Goal: Task Accomplishment & Management: Use online tool/utility

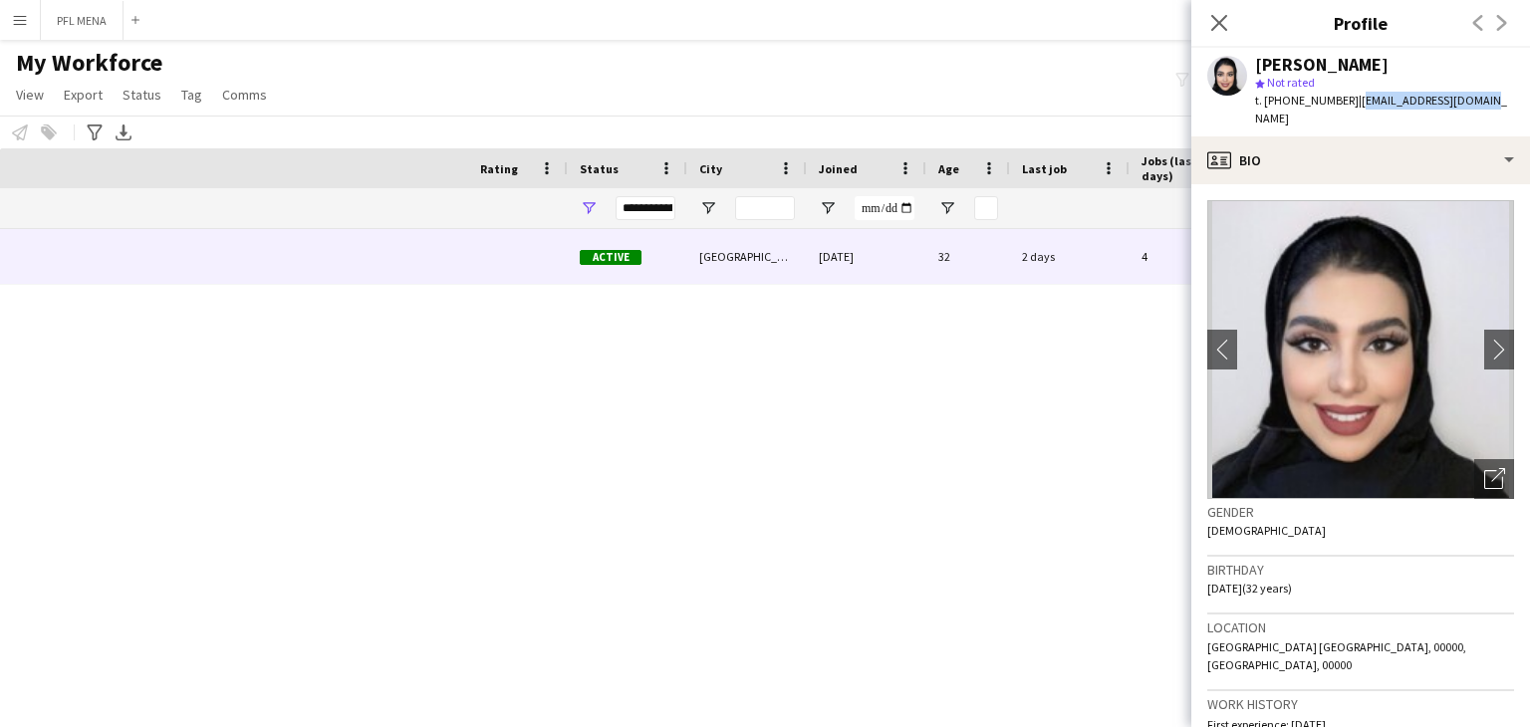
scroll to position [0, 689]
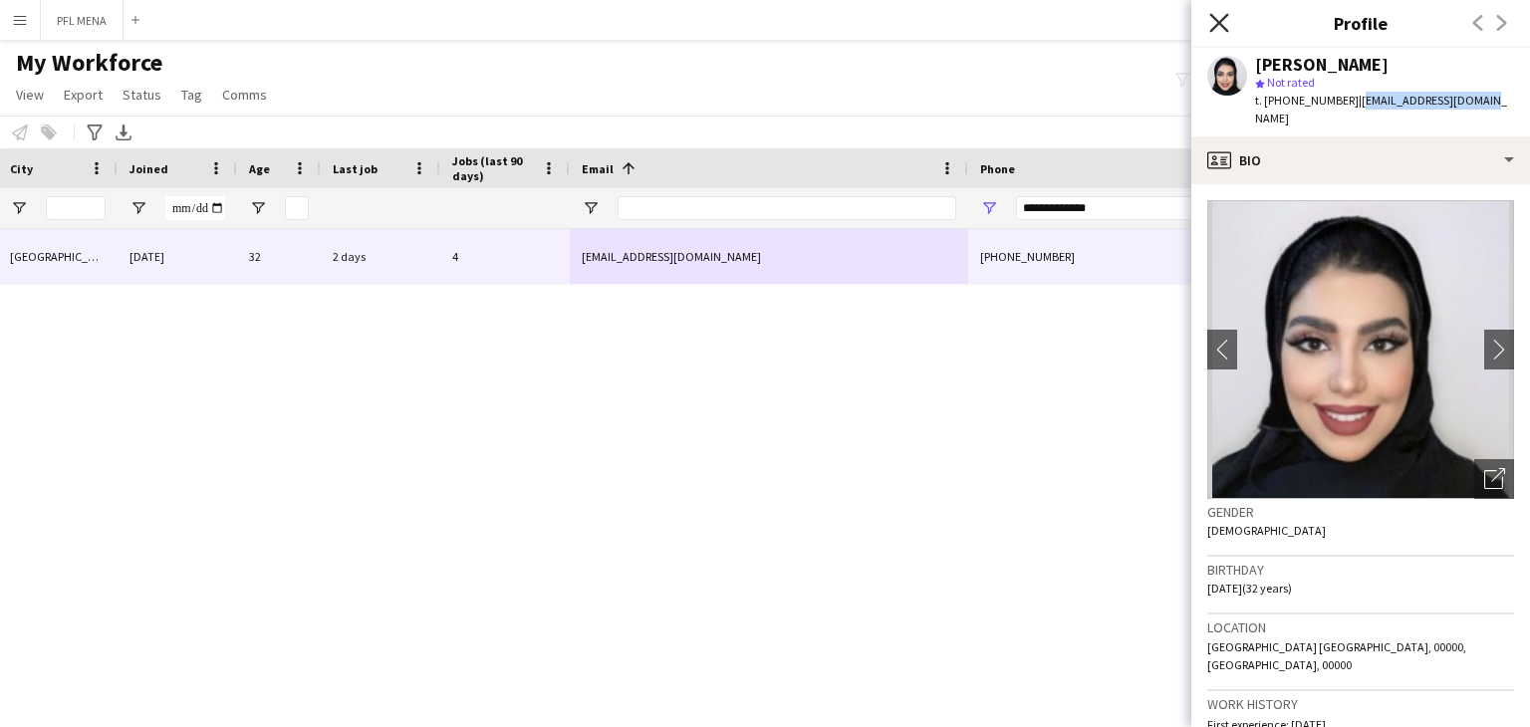
click at [1214, 25] on icon "Close pop-in" at bounding box center [1218, 22] width 19 height 19
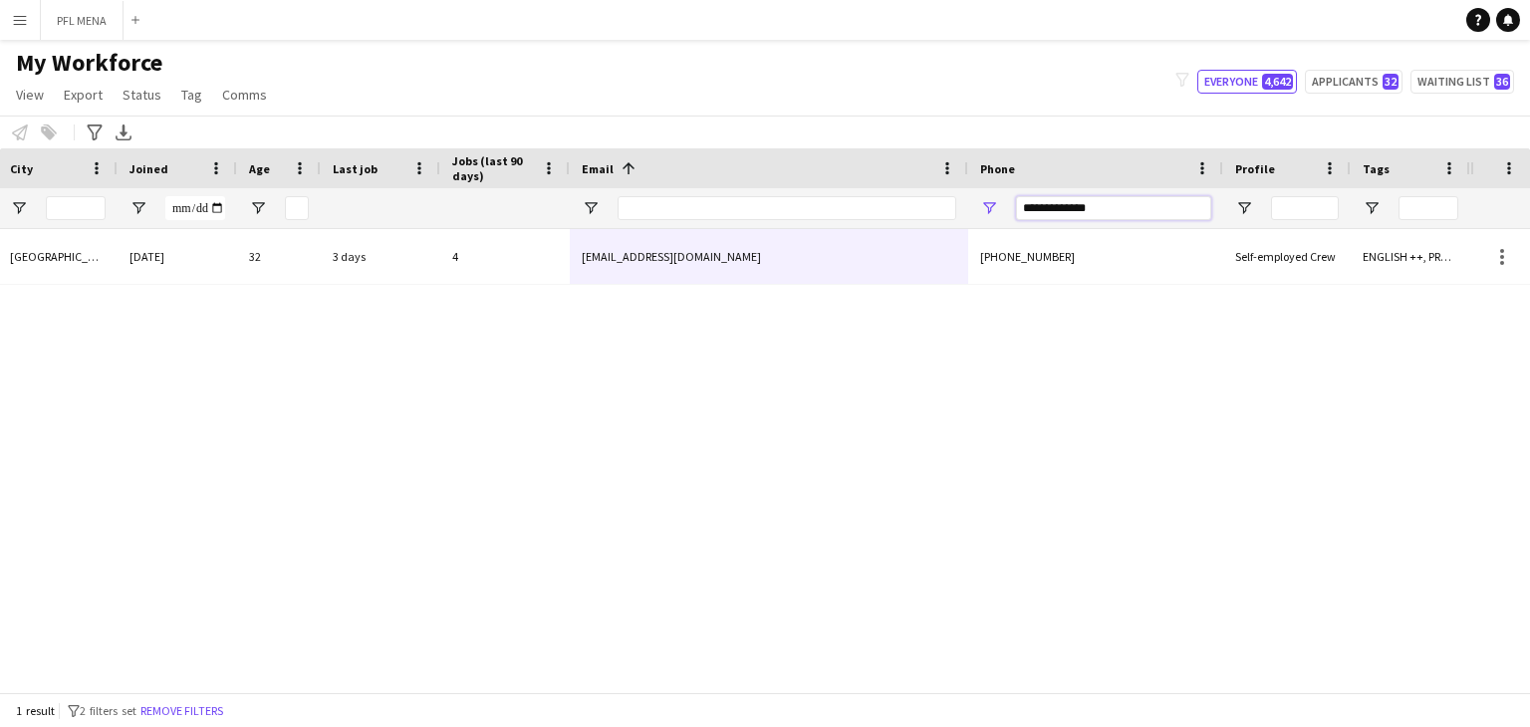
drag, startPoint x: 998, startPoint y: 195, endPoint x: 896, endPoint y: 216, distance: 103.7
click at [588, 193] on div "**********" at bounding box center [390, 208] width 2159 height 40
paste input "Phone Filter Input"
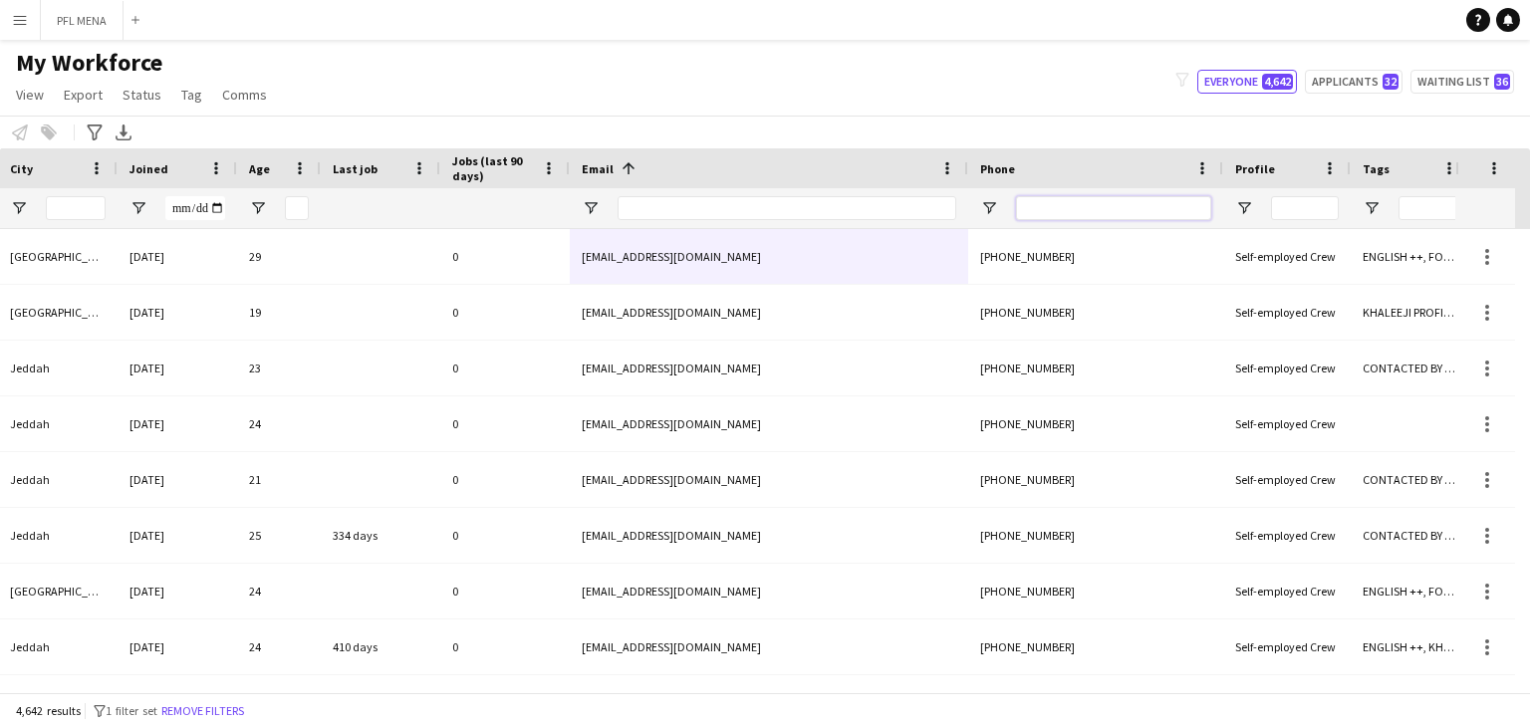
paste input "Phone Filter Input"
paste input "**********"
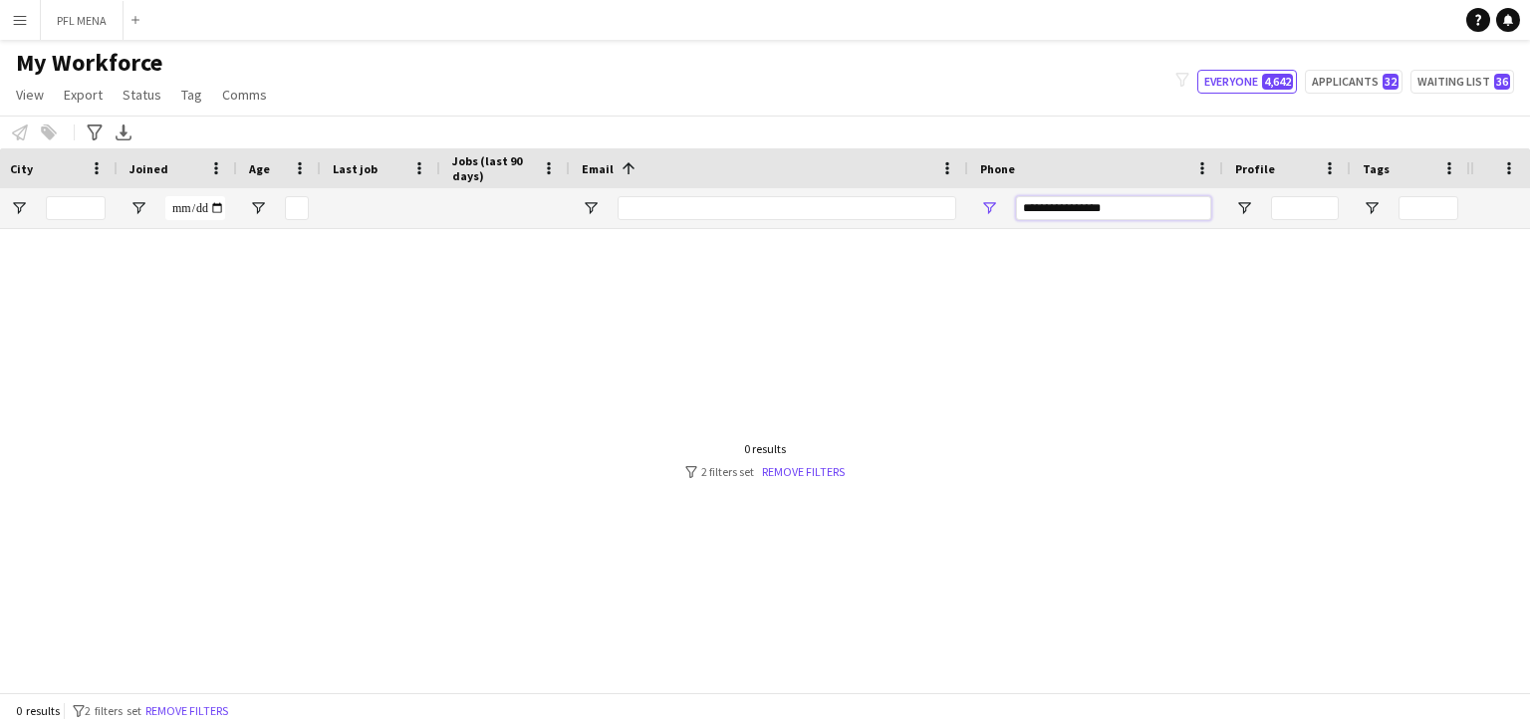
click at [1080, 203] on input "**********" at bounding box center [1113, 208] width 195 height 24
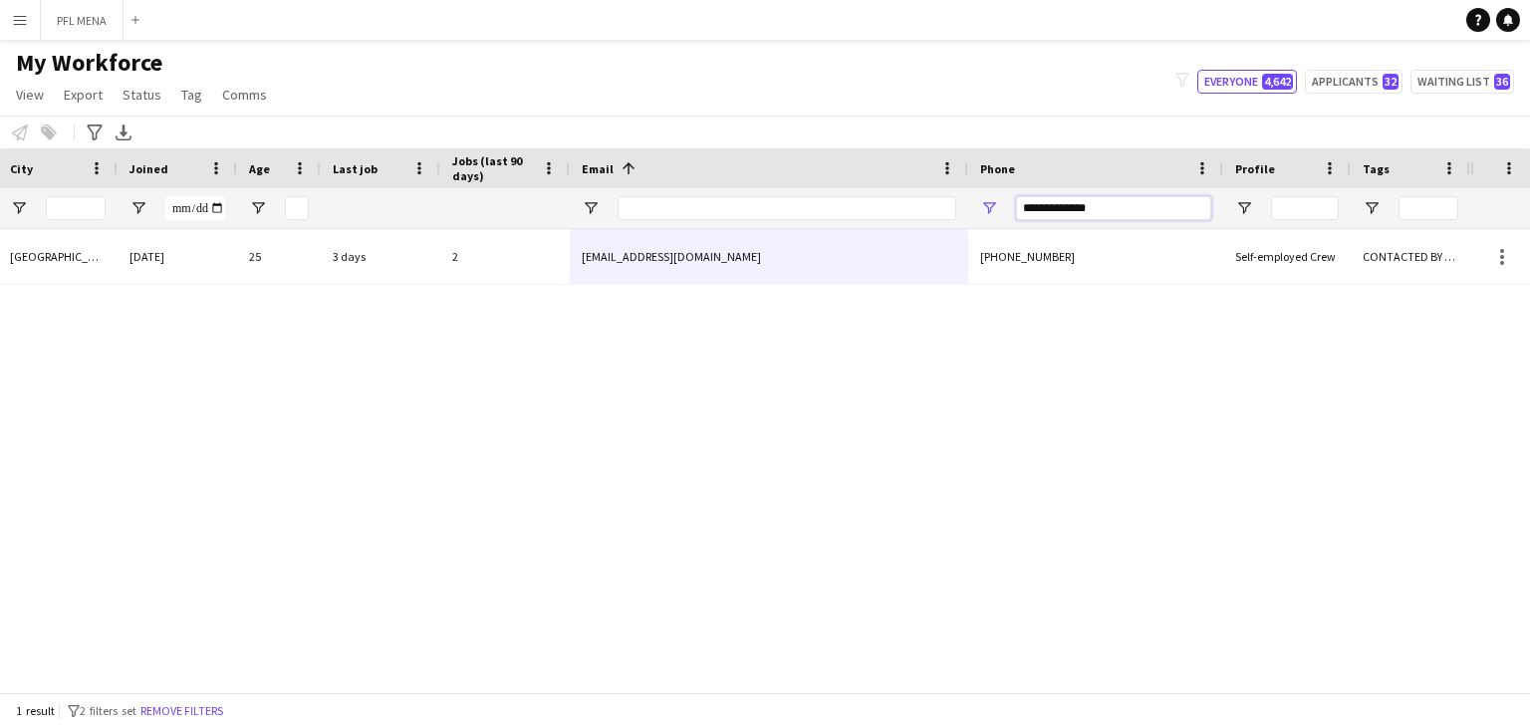
type input "**********"
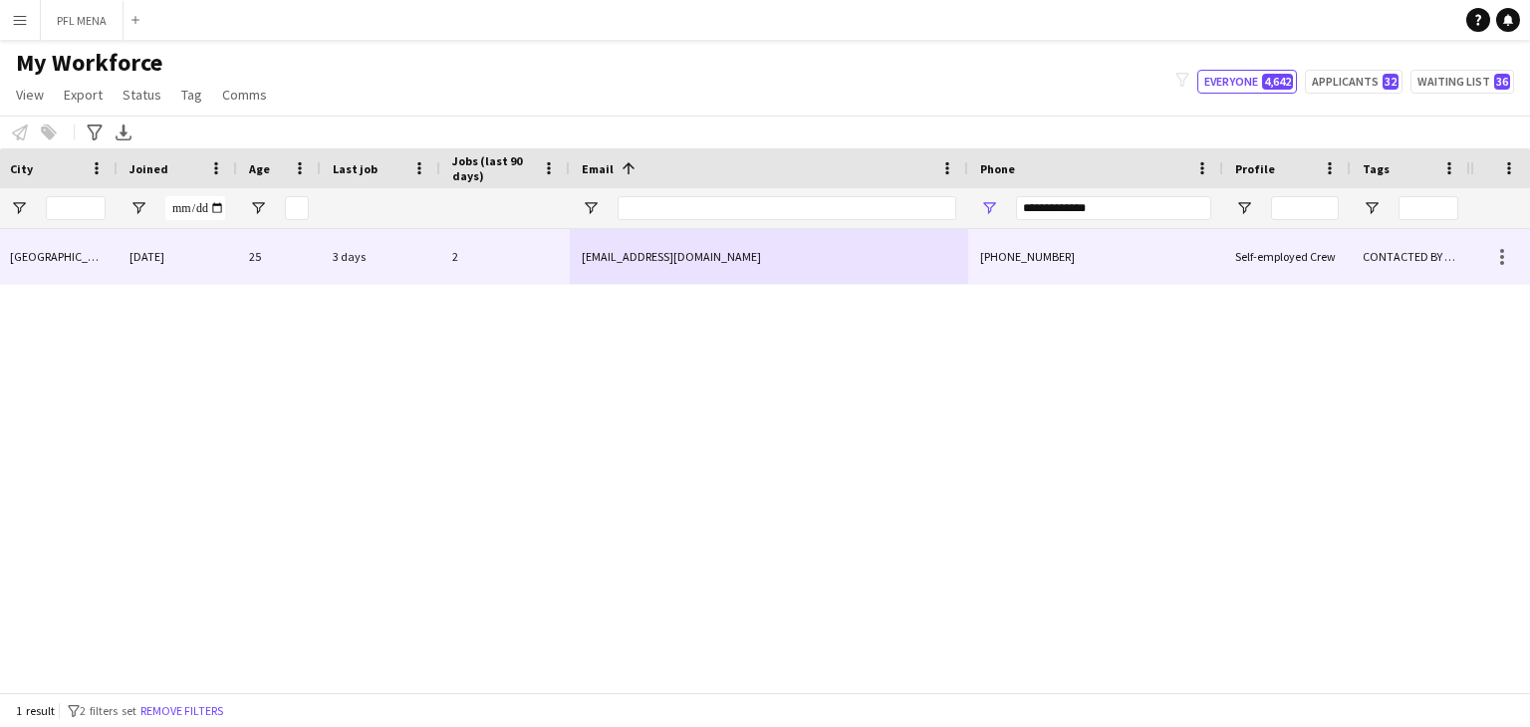
click at [888, 281] on div "madinahibrahim65@gmail.com" at bounding box center [769, 256] width 398 height 55
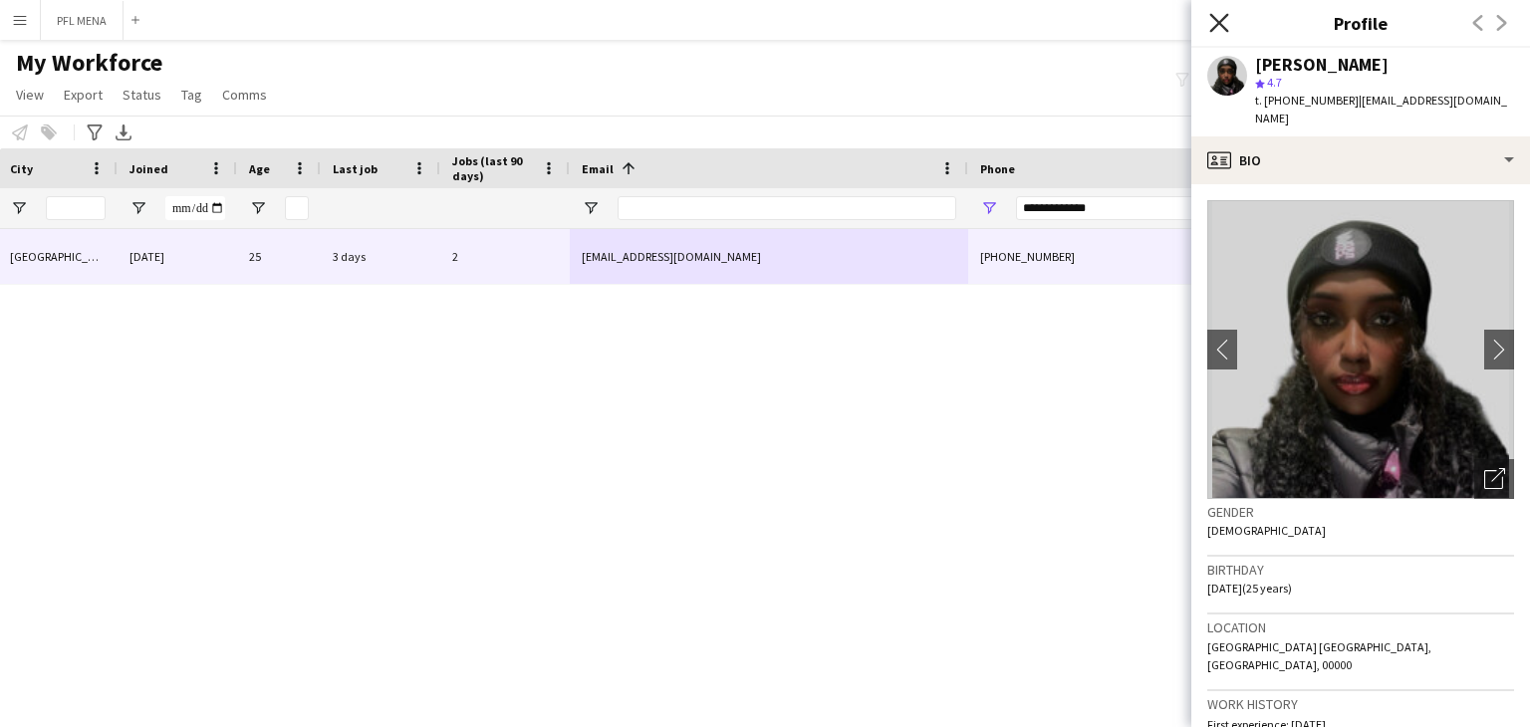
click at [1217, 21] on icon at bounding box center [1218, 22] width 19 height 19
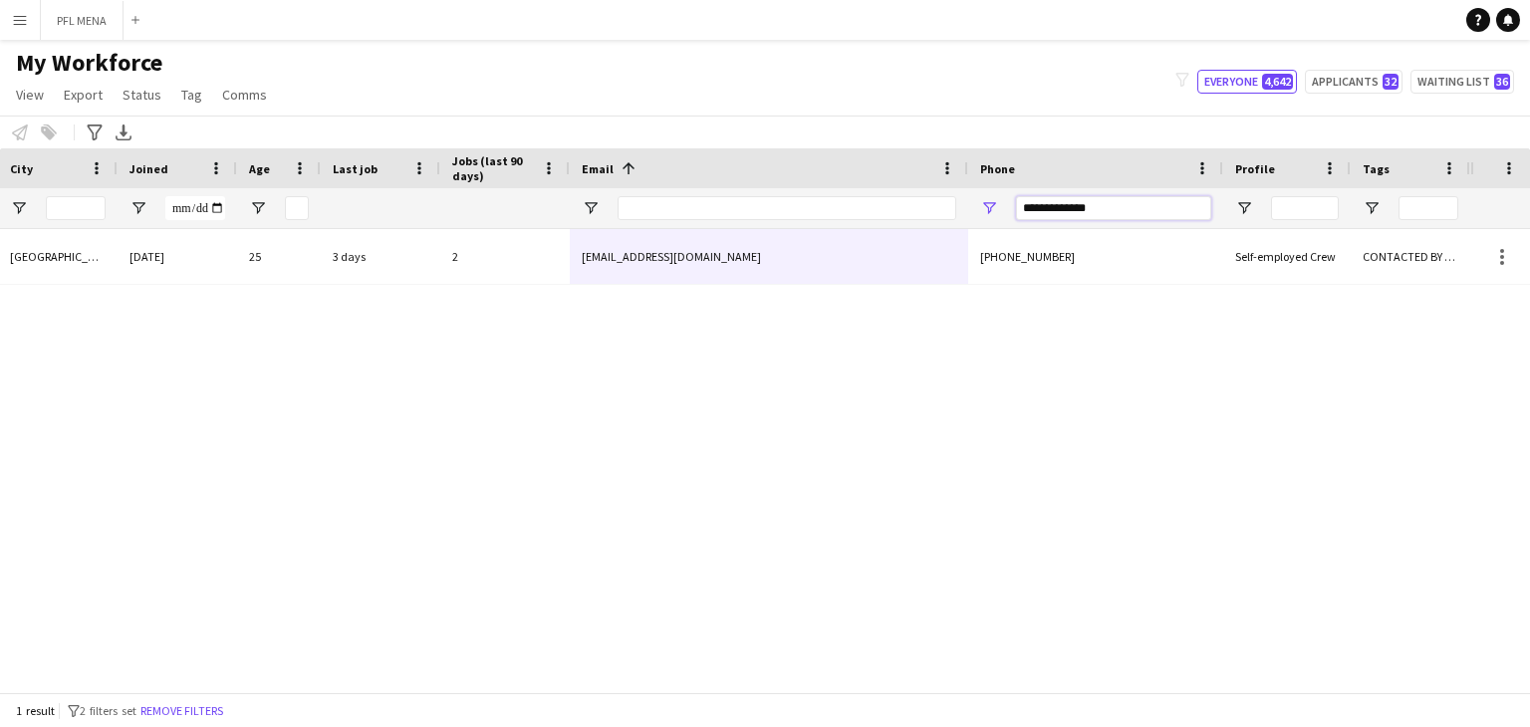
drag, startPoint x: 1116, startPoint y: 202, endPoint x: 742, endPoint y: 205, distance: 374.5
click at [749, 206] on div "**********" at bounding box center [390, 208] width 2159 height 40
paste input "Phone Filter Input"
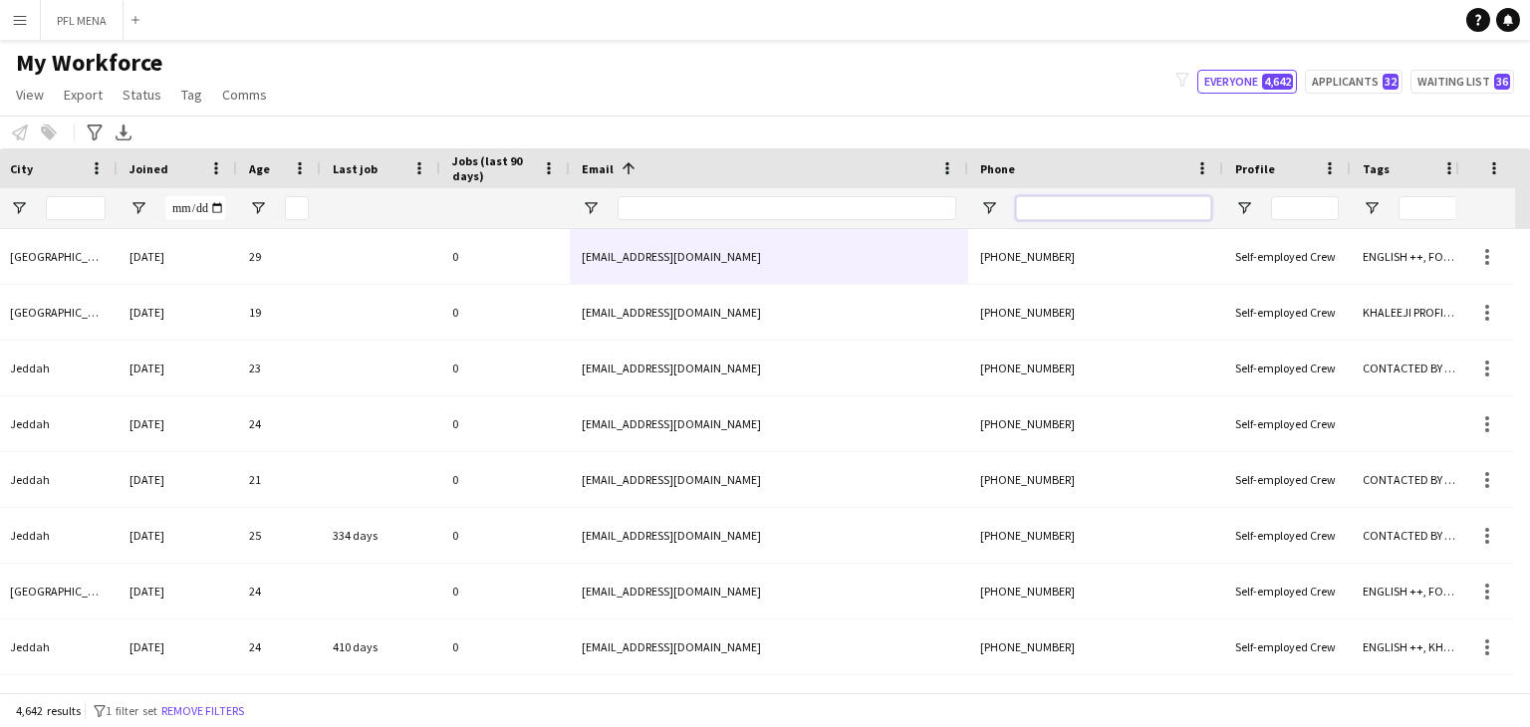
paste input "**********"
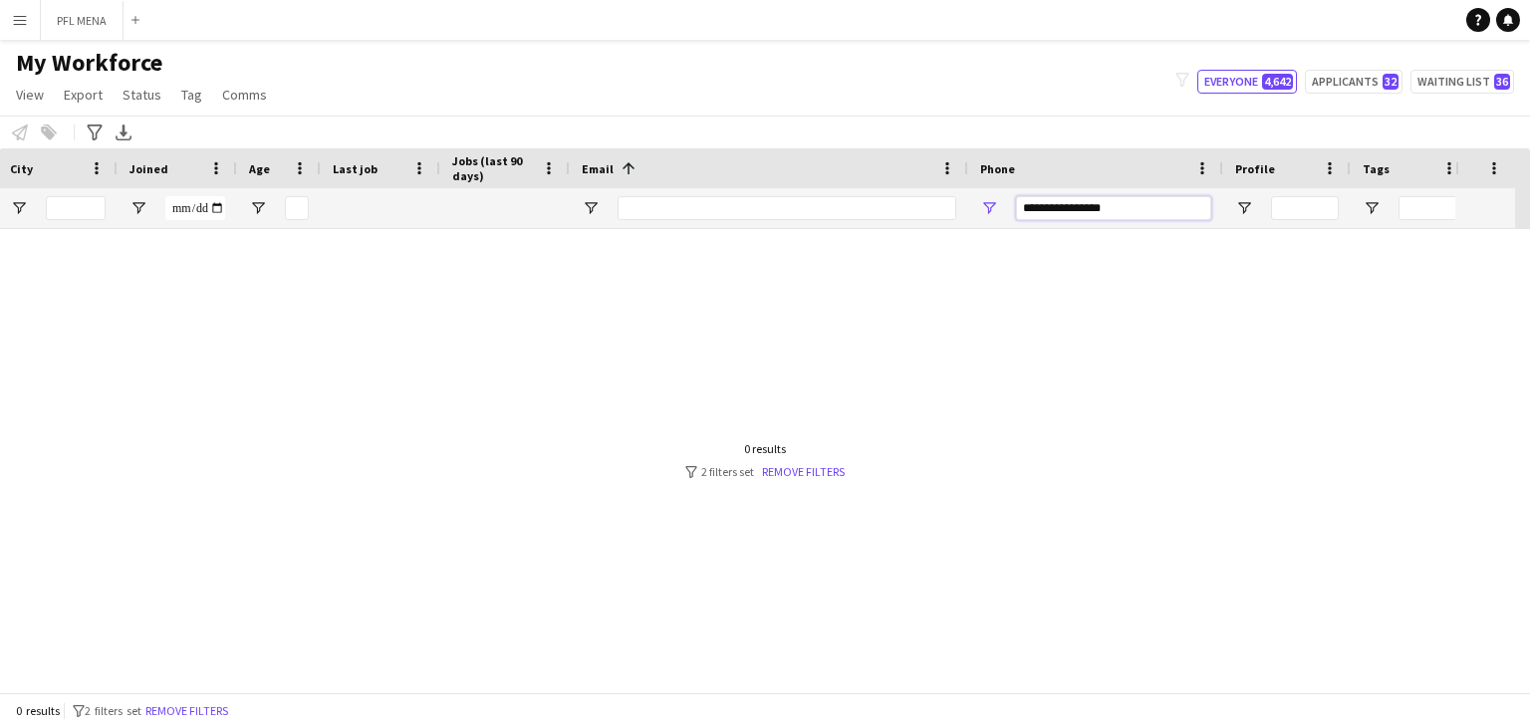
click at [1085, 207] on input "**********" at bounding box center [1113, 208] width 195 height 24
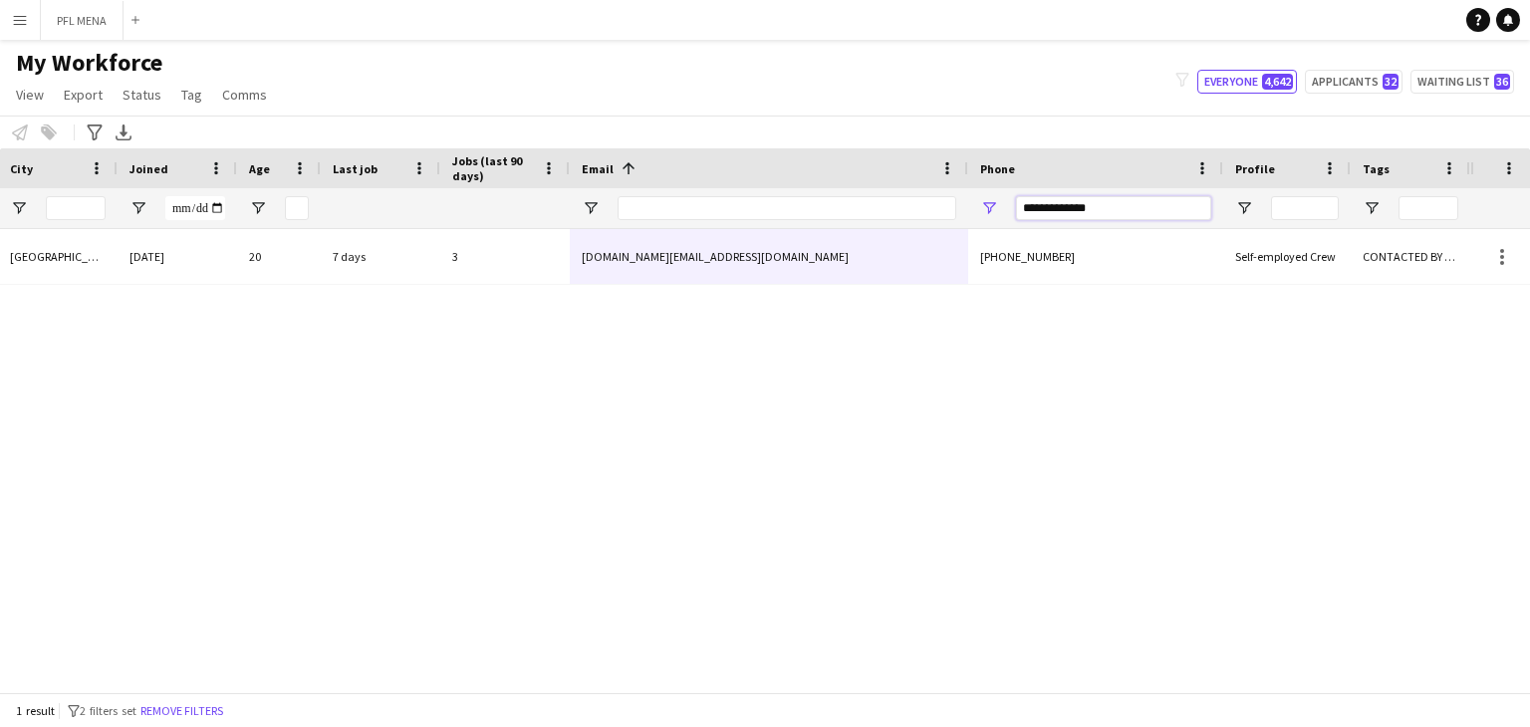
type input "**********"
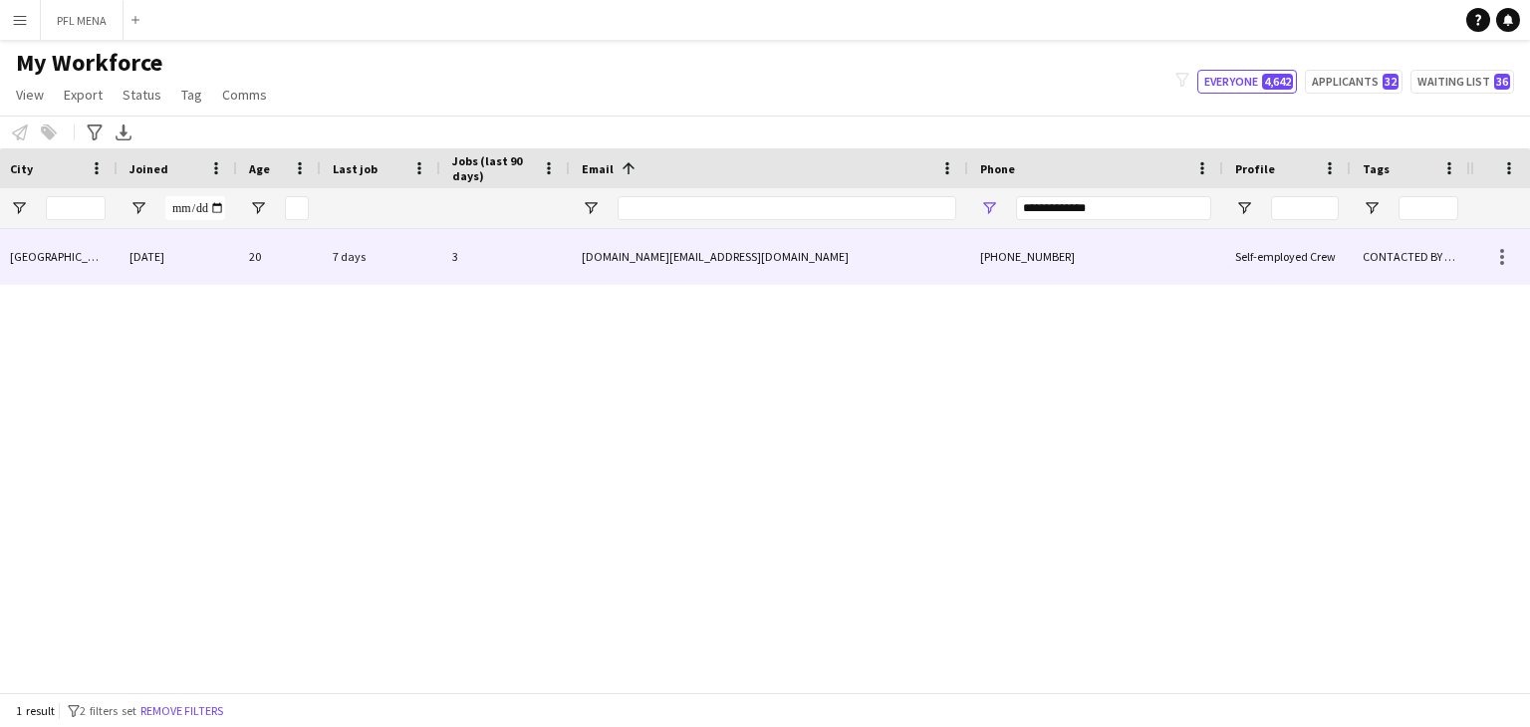
click at [1051, 273] on div "+966545900266" at bounding box center [1095, 256] width 255 height 55
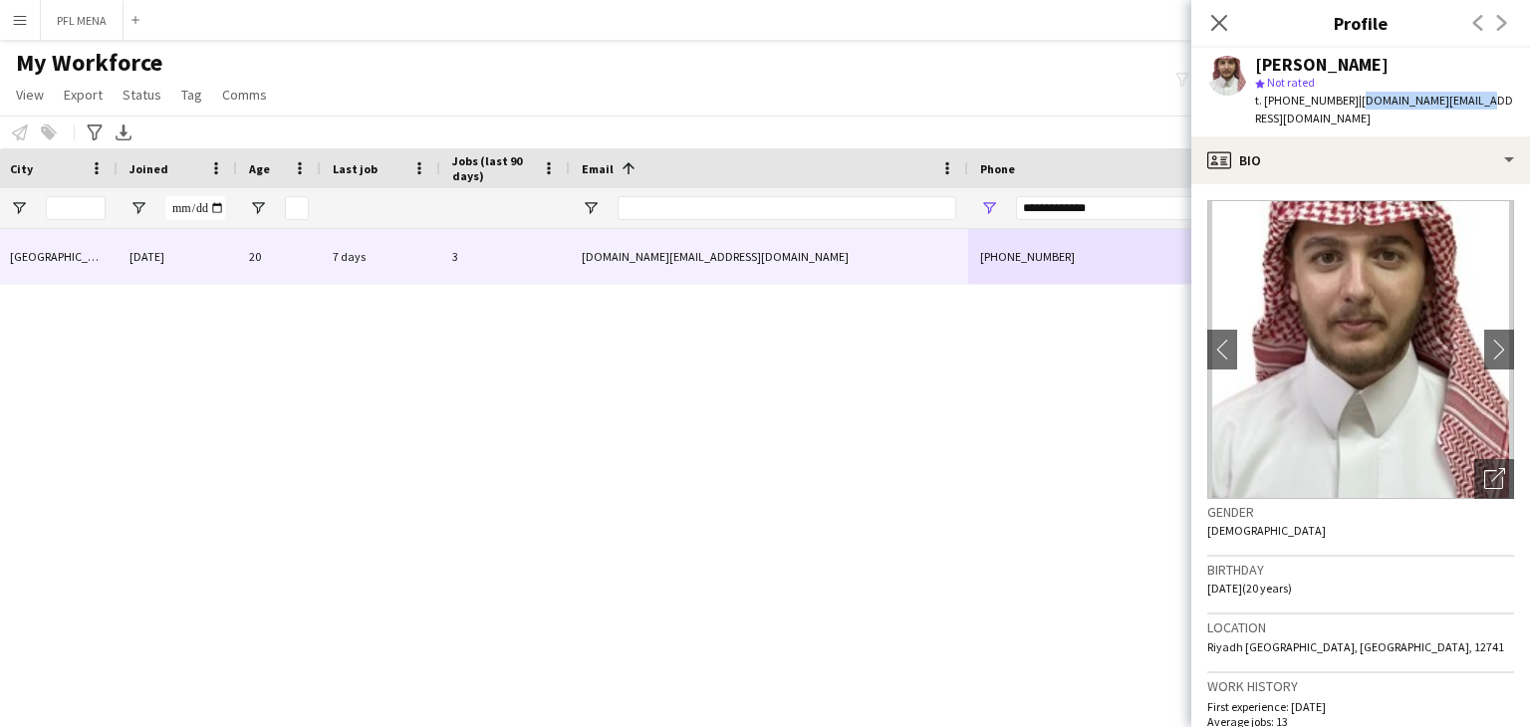
drag, startPoint x: 1349, startPoint y: 99, endPoint x: 1462, endPoint y: 105, distance: 112.7
click at [1462, 105] on span "| faros.gh@hotmail.com" at bounding box center [1384, 109] width 258 height 33
copy span "faros.gh@hotmail.com"
click at [1276, 58] on div "Fares Ghwaish" at bounding box center [1321, 65] width 133 height 18
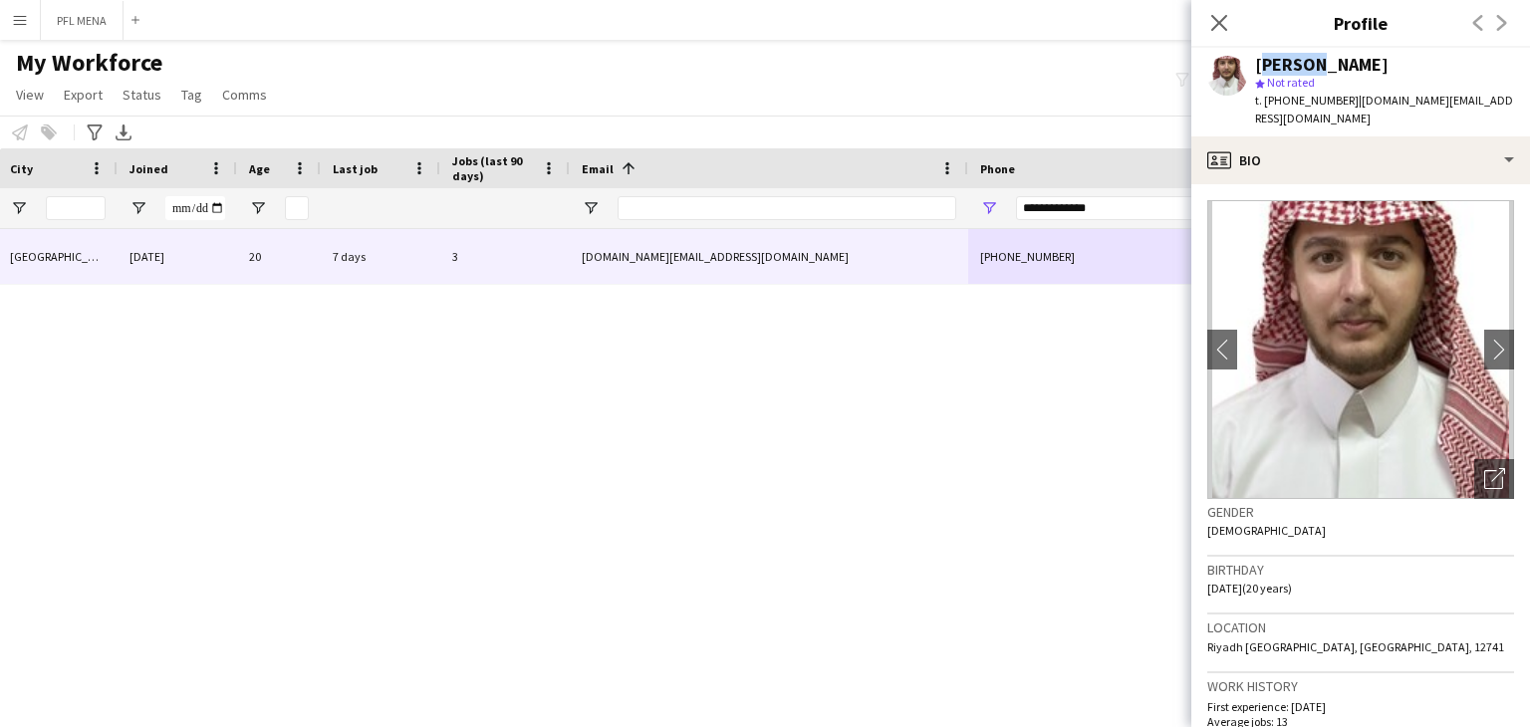
copy div "Fares"
click at [1258, 58] on div "Fares Ghwaish" at bounding box center [1321, 65] width 133 height 18
click at [1268, 62] on div "Fares Ghwaish" at bounding box center [1321, 65] width 133 height 18
drag, startPoint x: 1370, startPoint y: 60, endPoint x: 1251, endPoint y: 60, distance: 119.5
click at [1251, 60] on div "Fares Ghwaish star Not rated t. +966545900266 | faros.gh@hotmail.com" at bounding box center [1360, 92] width 339 height 89
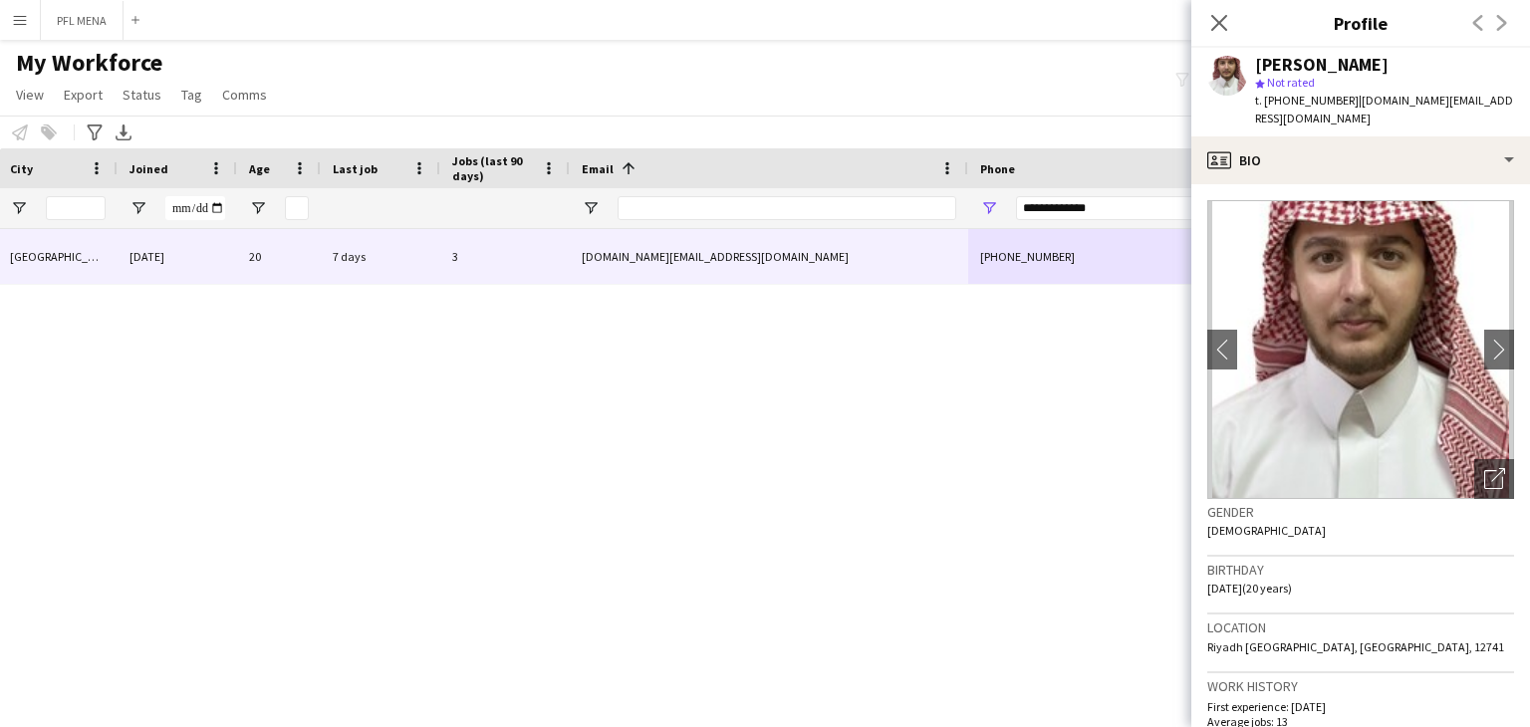
copy div "Fares Ghwaish"
click at [1221, 20] on icon at bounding box center [1218, 22] width 19 height 19
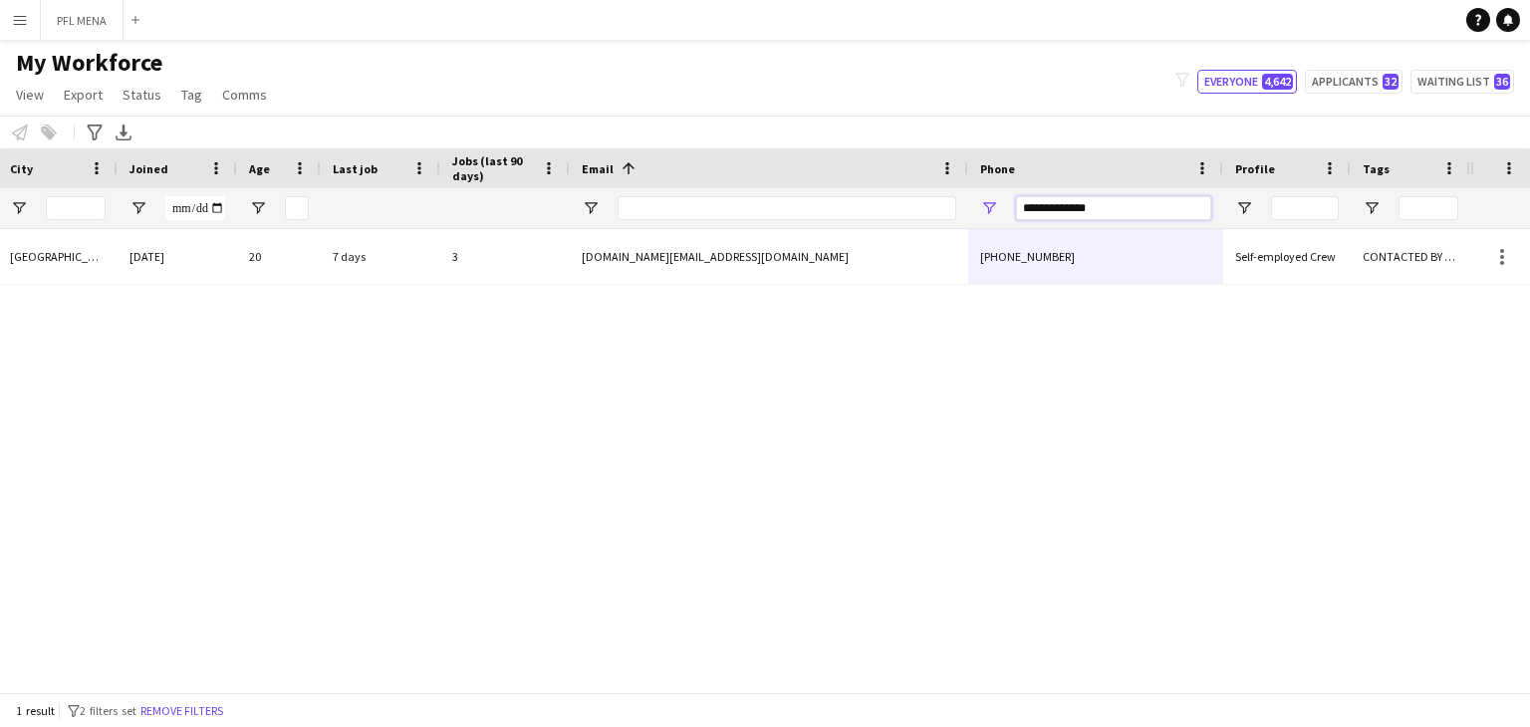
drag, startPoint x: 1132, startPoint y: 209, endPoint x: 649, endPoint y: 191, distance: 483.3
click at [649, 190] on div "**********" at bounding box center [390, 208] width 2159 height 40
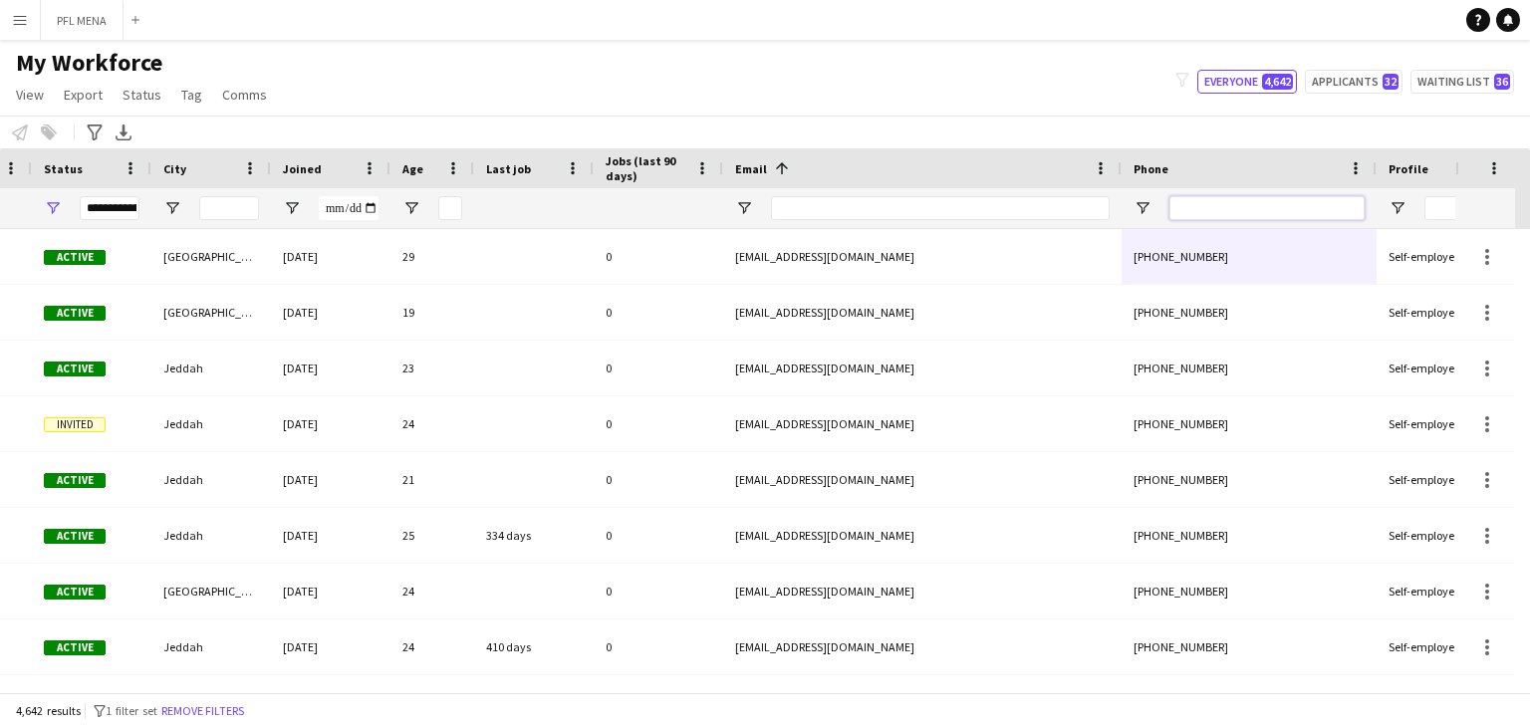
scroll to position [0, 0]
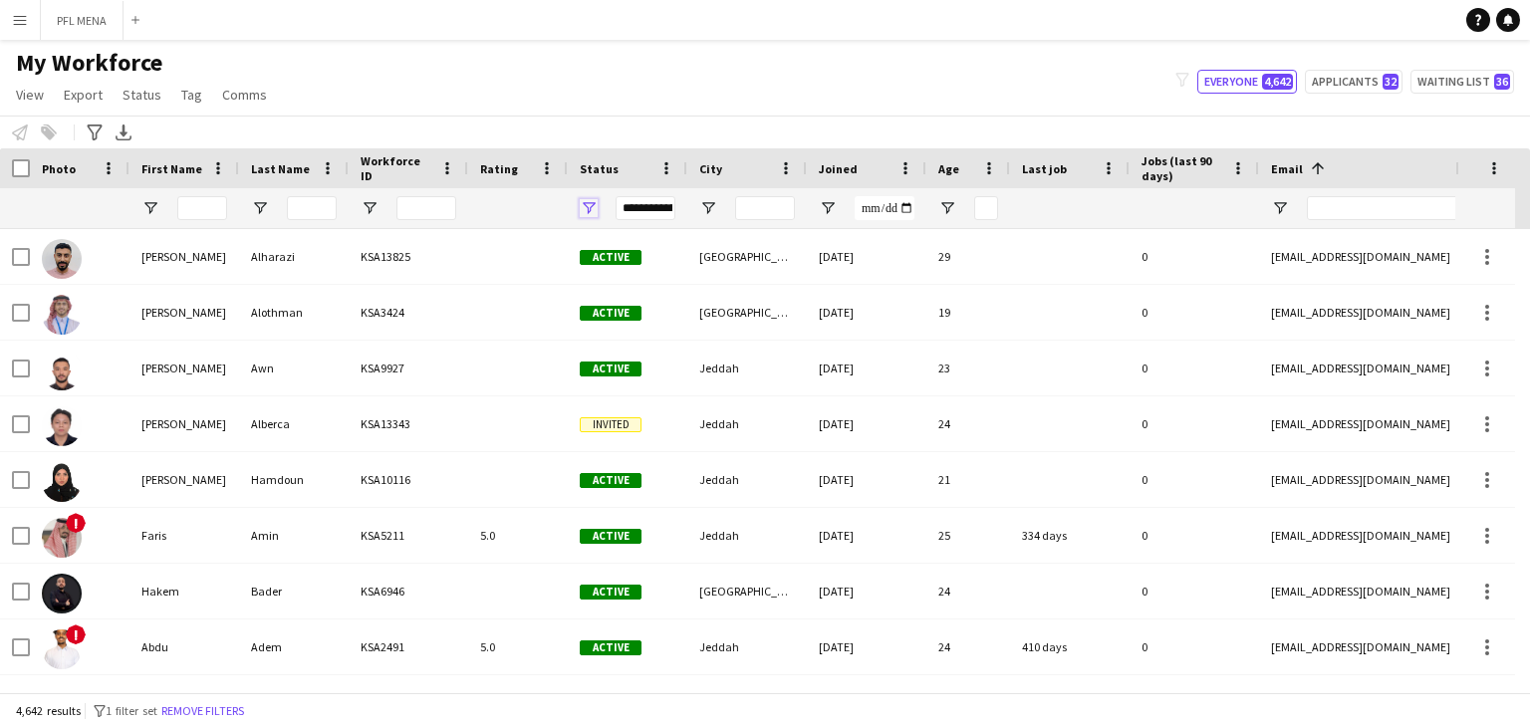
click at [587, 201] on span "Open Filter Menu" at bounding box center [589, 208] width 18 height 18
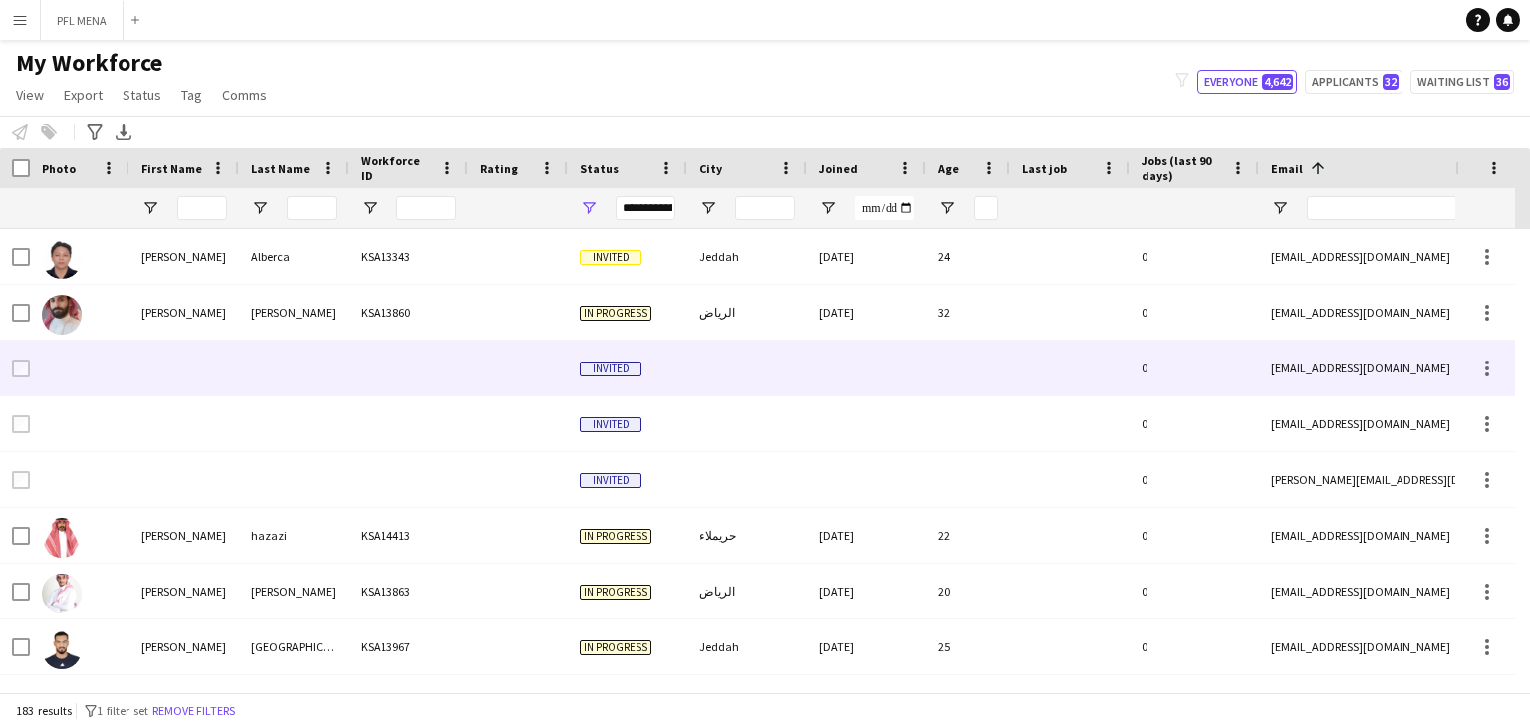
click at [966, 381] on div at bounding box center [968, 368] width 84 height 55
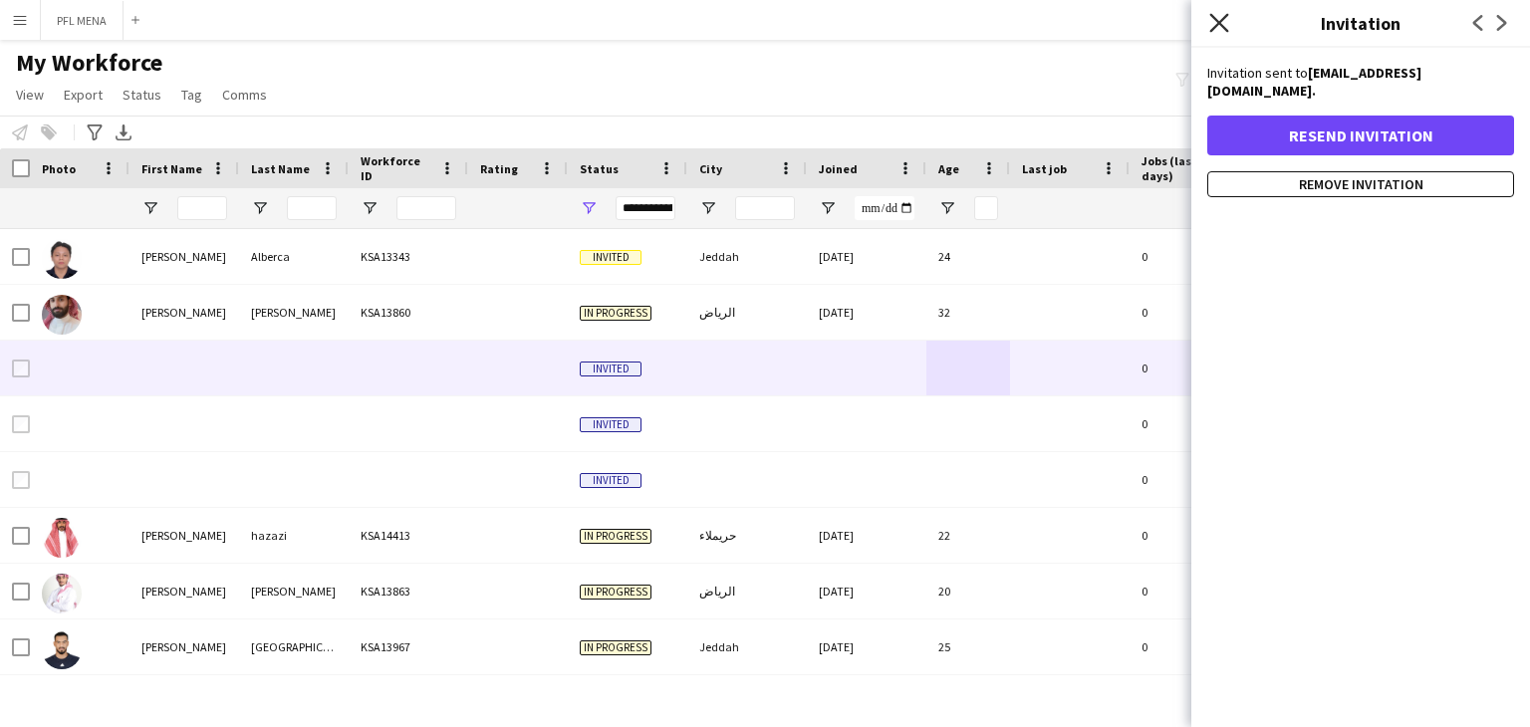
click at [1217, 24] on icon at bounding box center [1218, 22] width 19 height 19
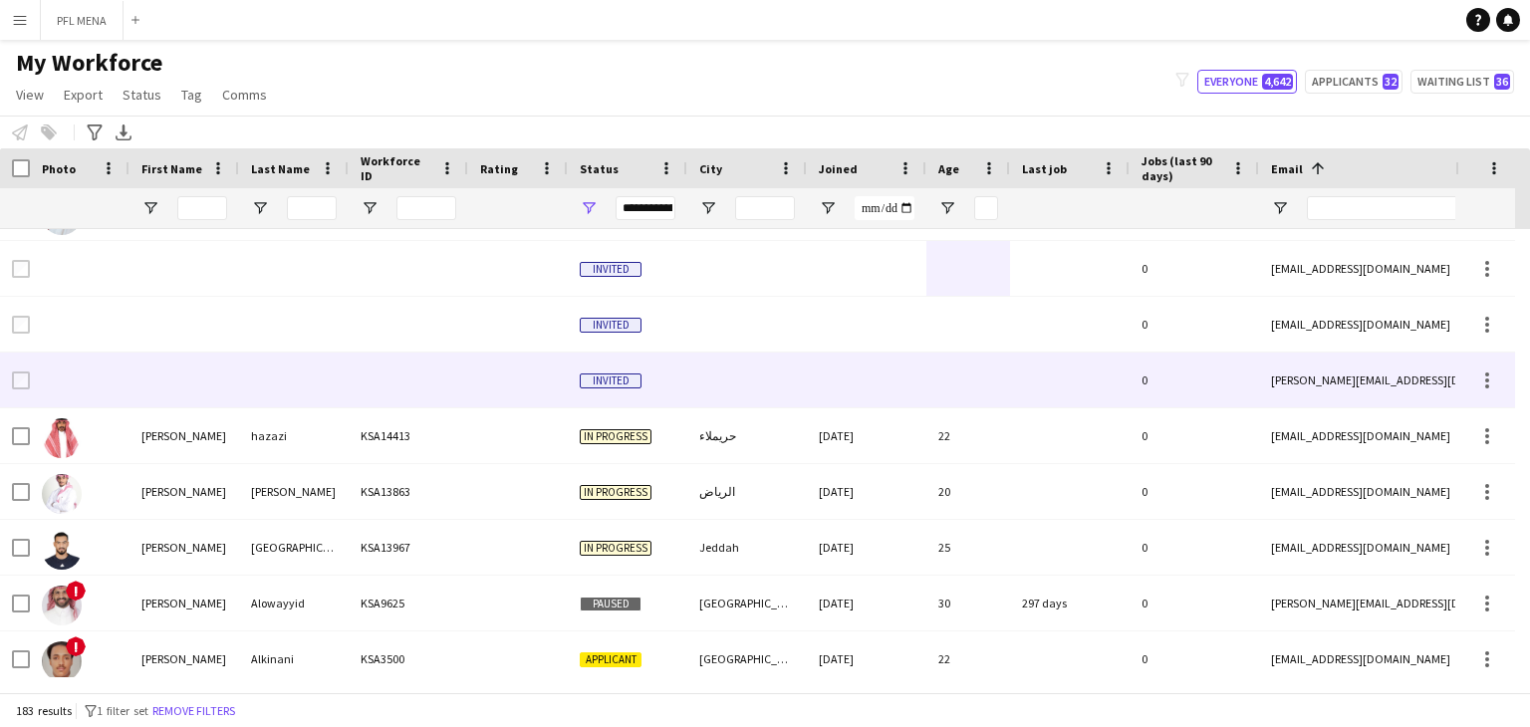
scroll to position [4, 0]
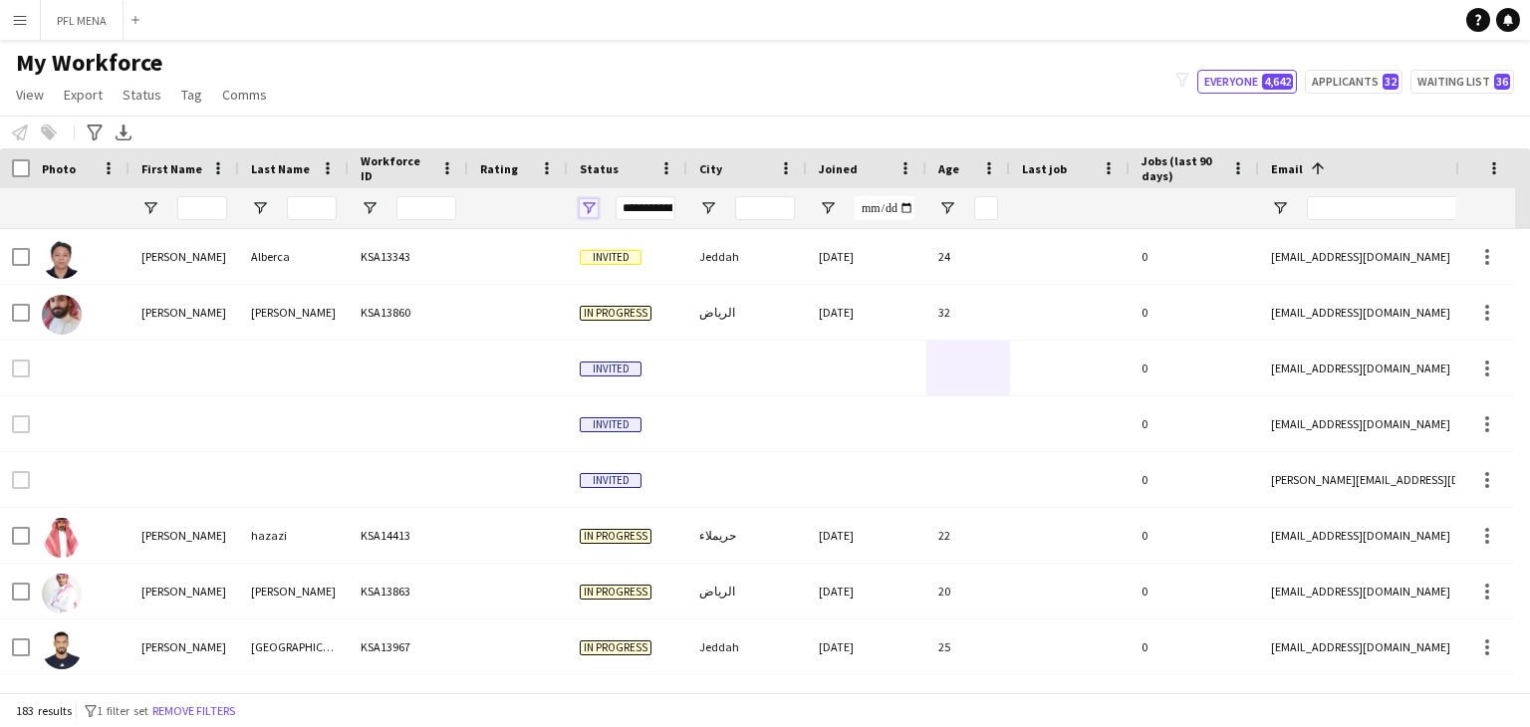
click at [591, 205] on span "Open Filter Menu" at bounding box center [589, 208] width 18 height 18
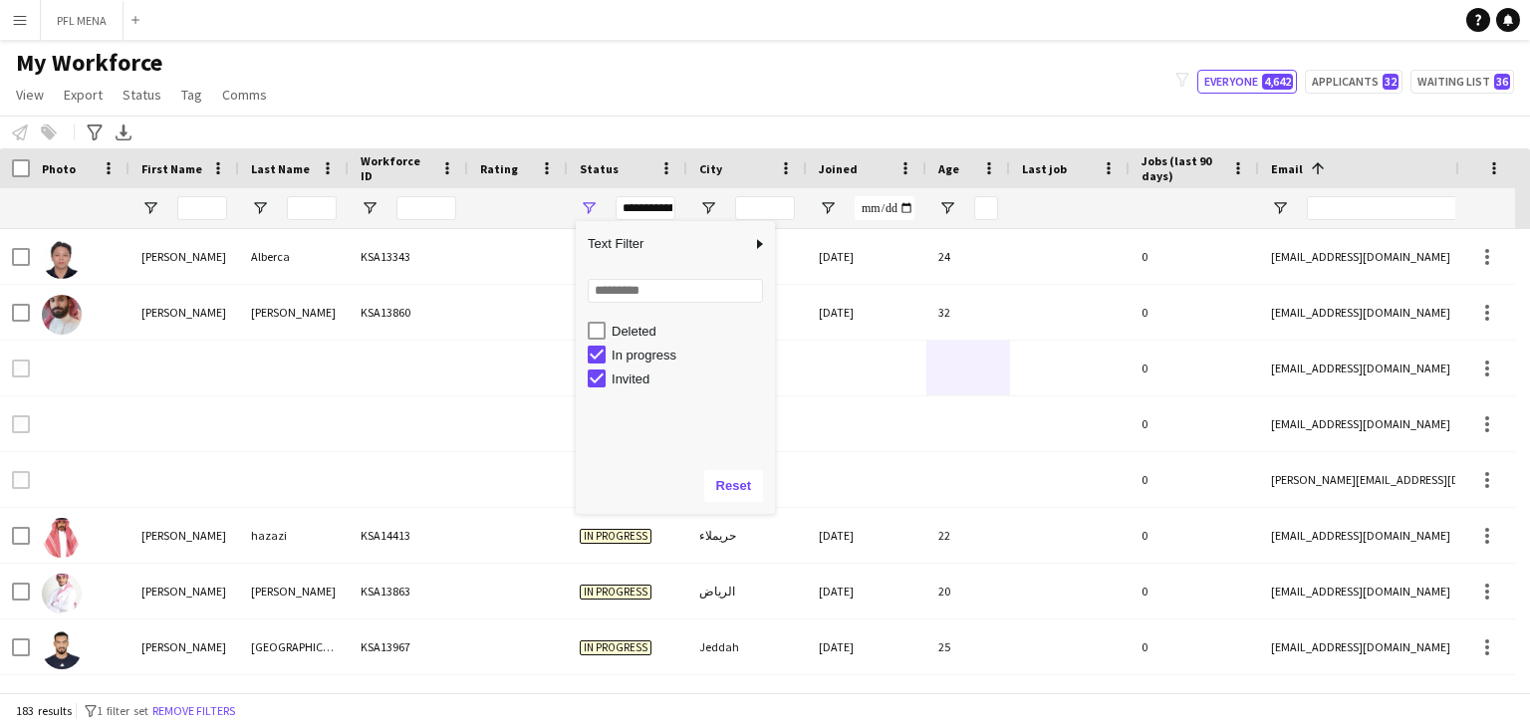
scroll to position [124, 0]
click at [621, 346] on div "In progress" at bounding box center [689, 349] width 157 height 15
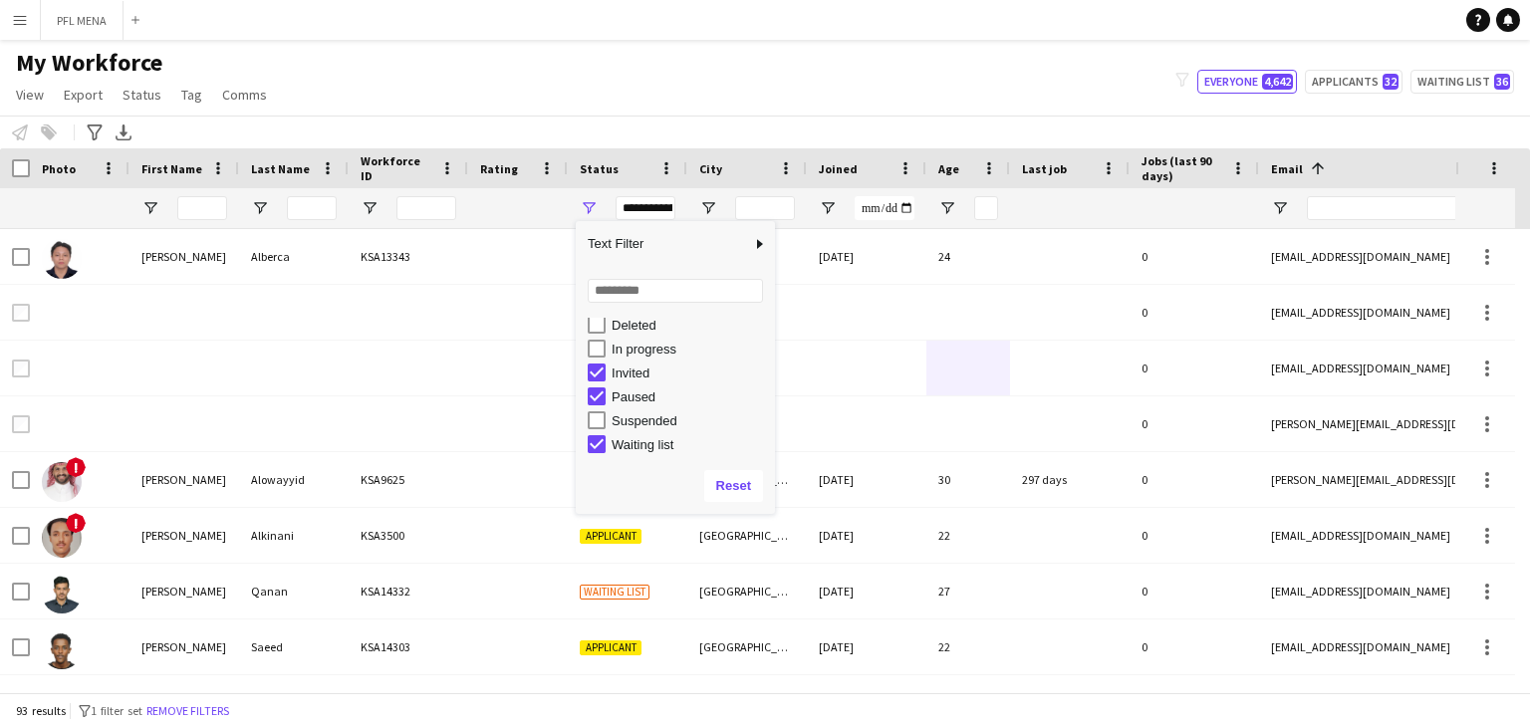
click at [628, 367] on div "Invited" at bounding box center [689, 372] width 157 height 15
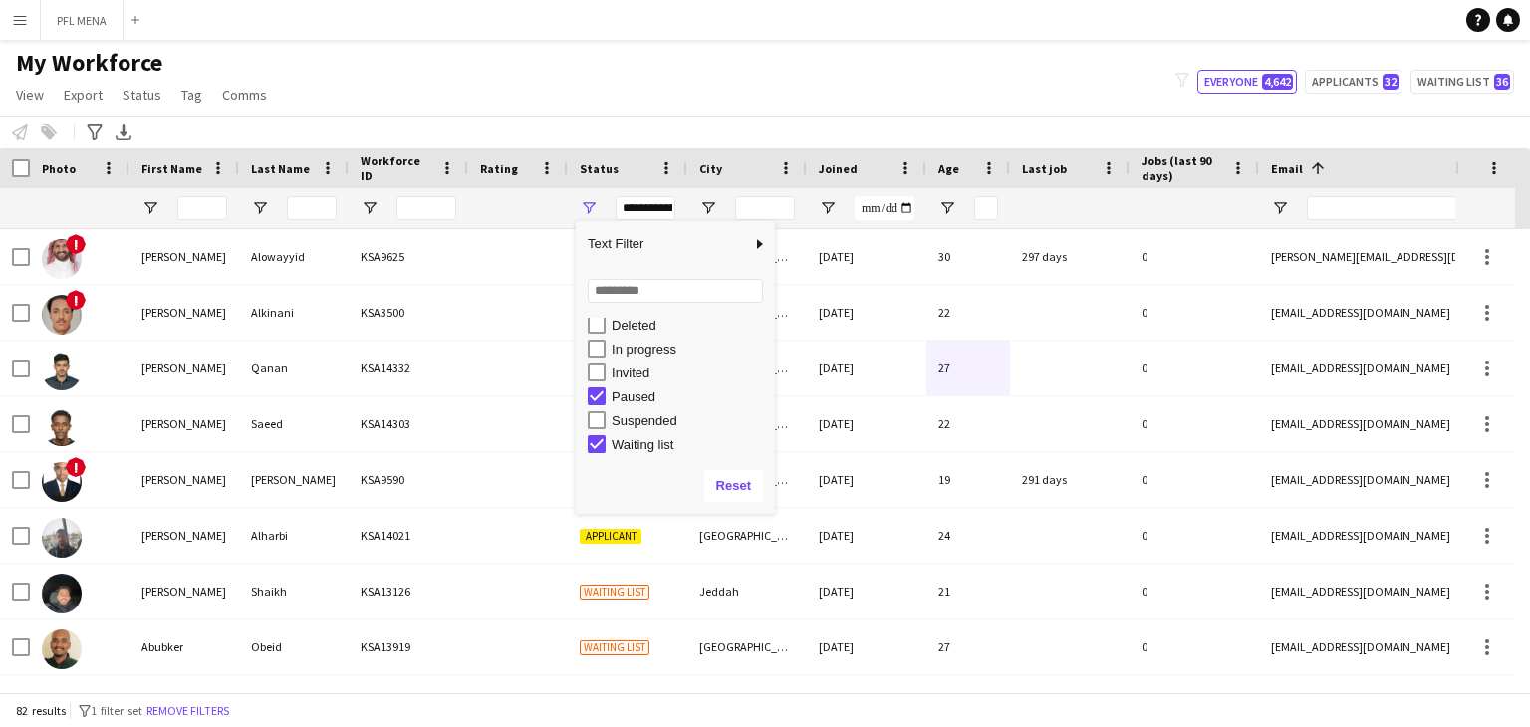
click at [632, 395] on div "Paused" at bounding box center [689, 396] width 157 height 15
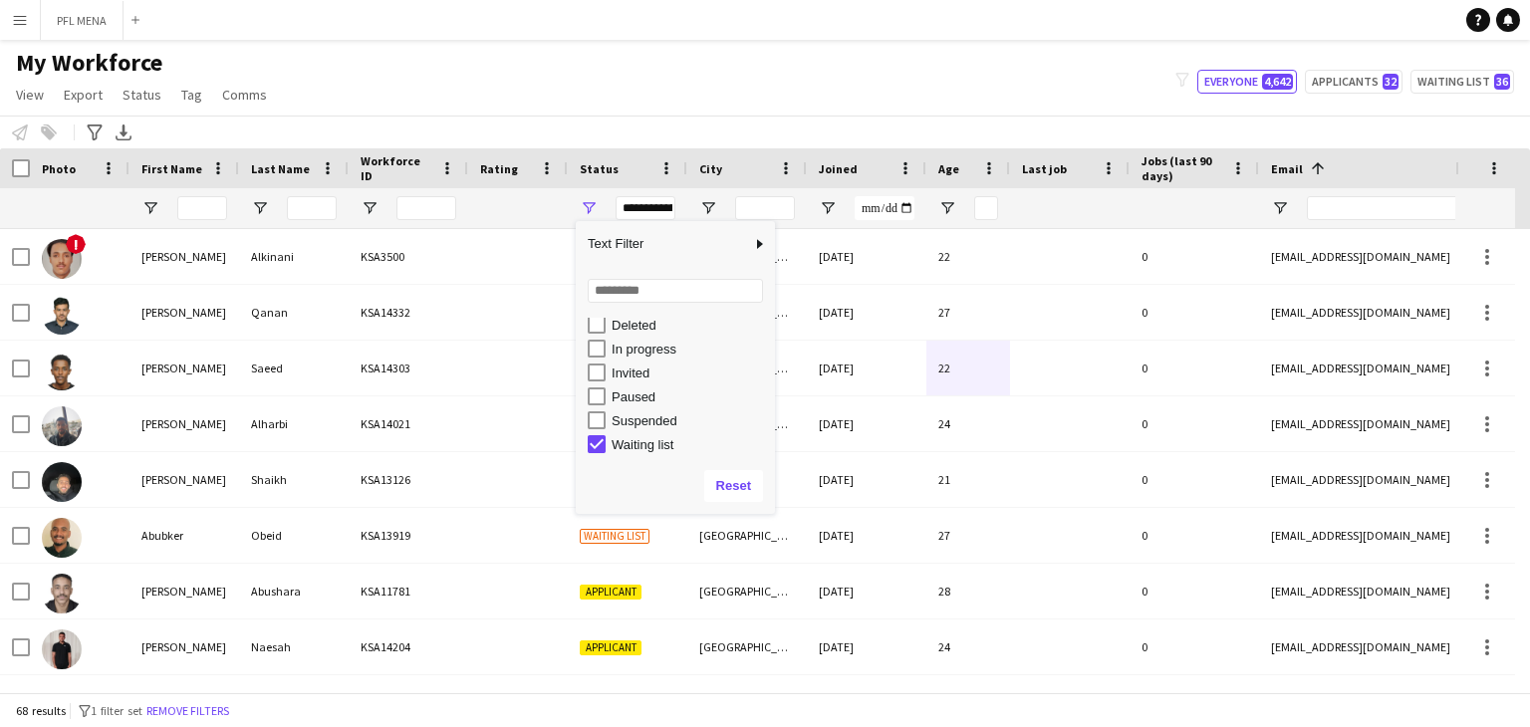
click at [644, 445] on div "Waiting list" at bounding box center [689, 444] width 157 height 15
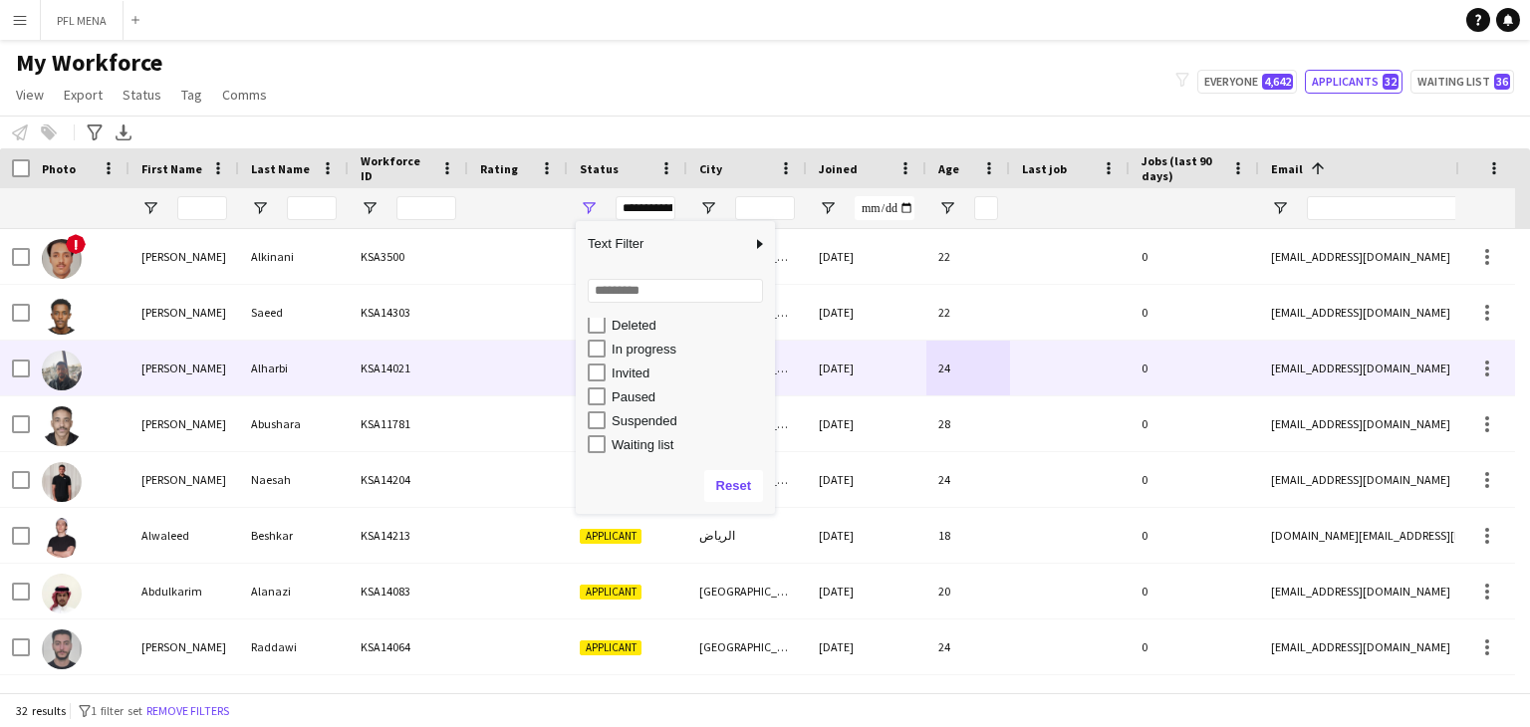
click at [424, 386] on div "KSA14021" at bounding box center [409, 368] width 120 height 55
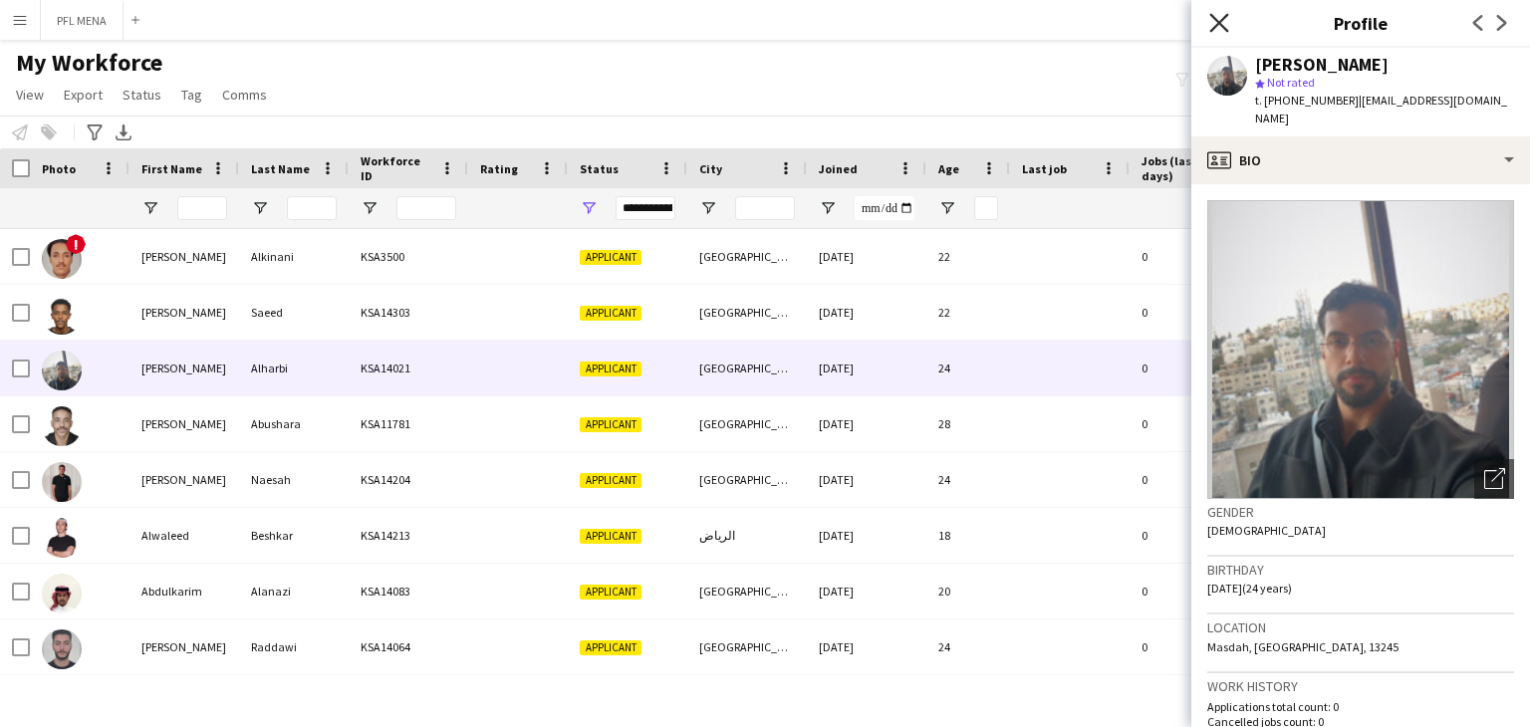
click at [1225, 17] on icon at bounding box center [1218, 22] width 19 height 19
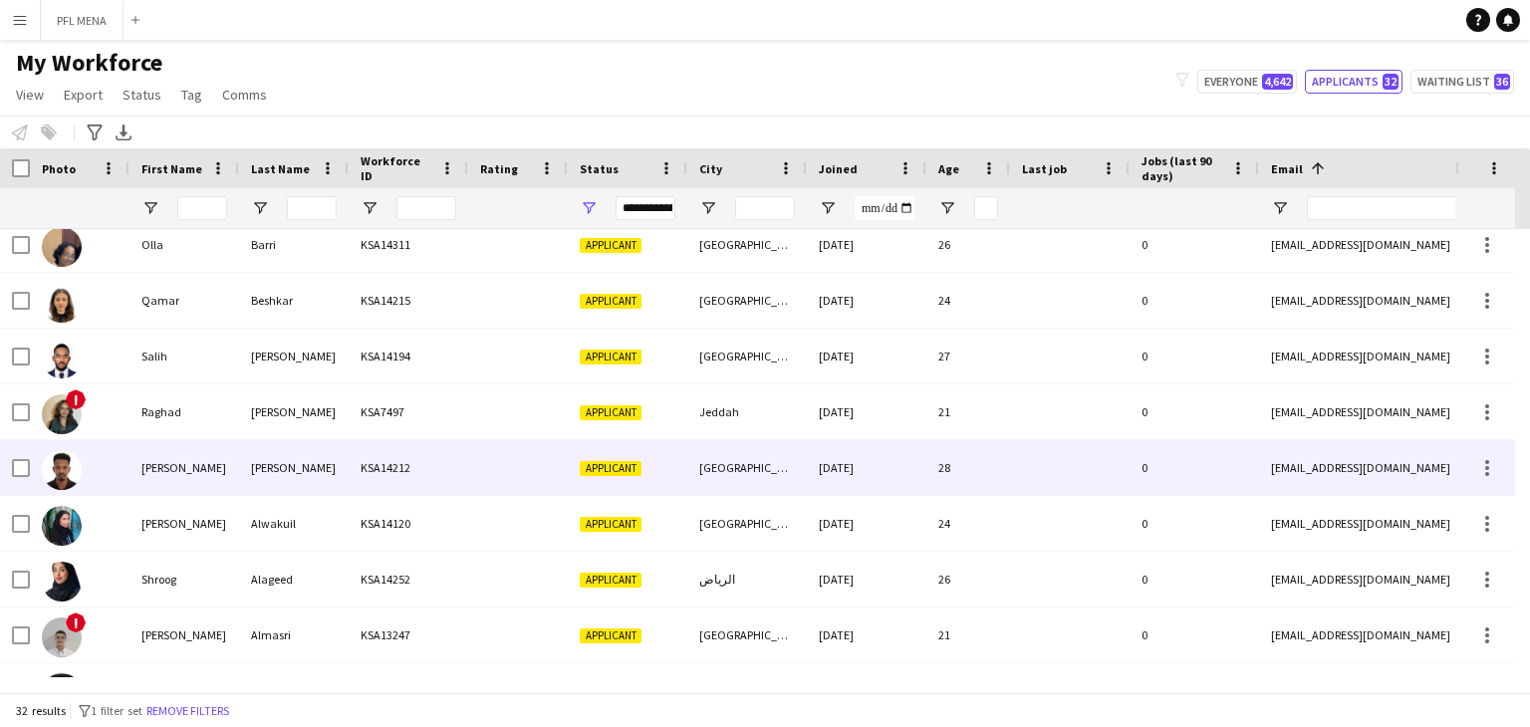
scroll to position [1316, 0]
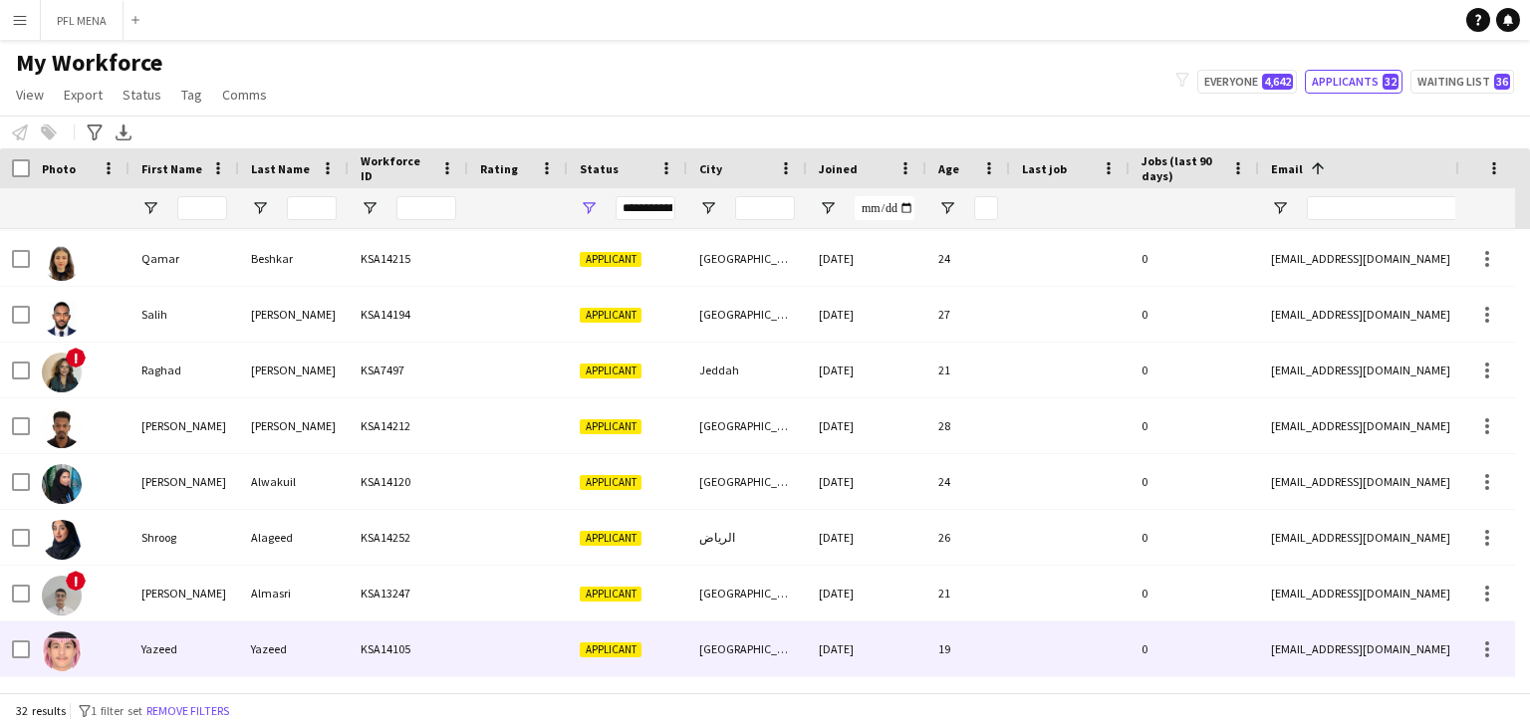
click at [363, 647] on div "KSA14105" at bounding box center [409, 648] width 120 height 55
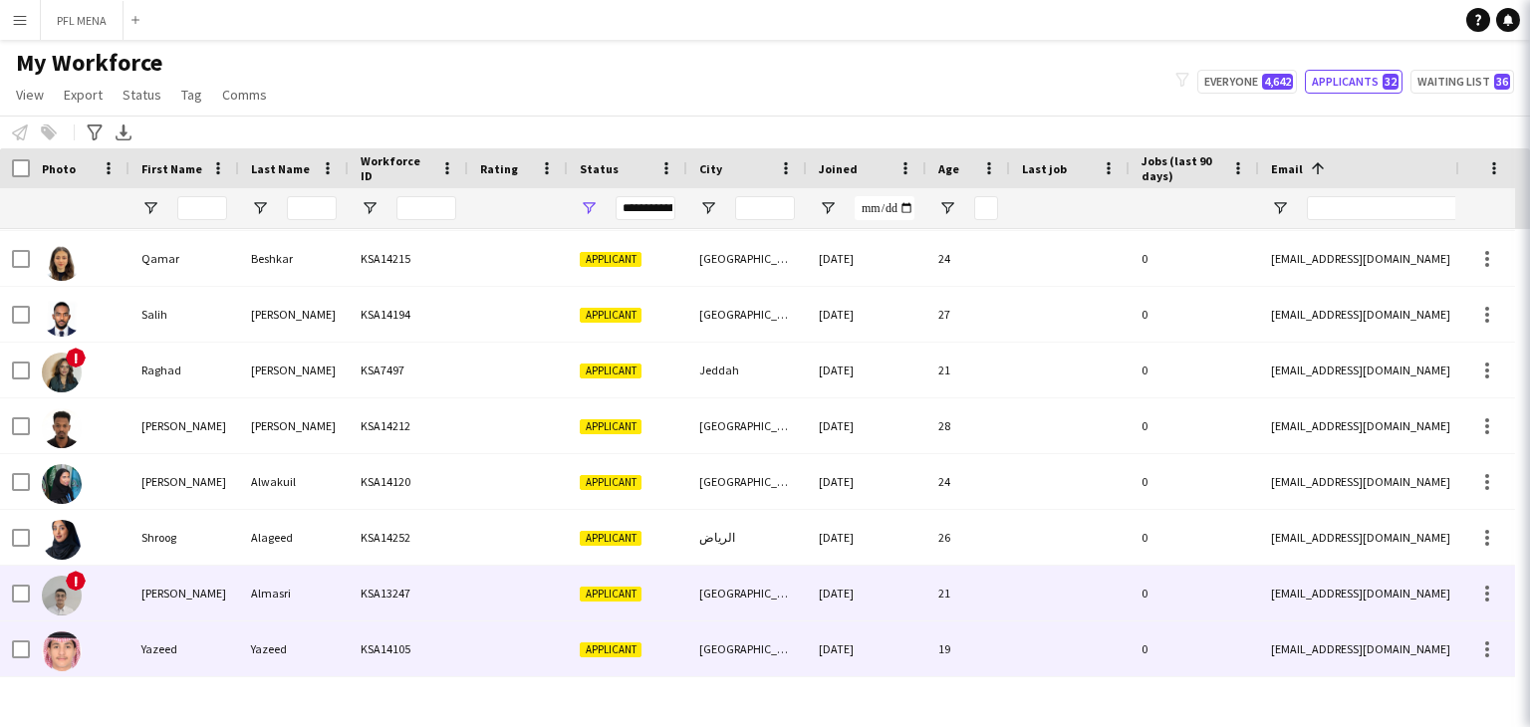
click at [327, 591] on div "Almasri" at bounding box center [294, 593] width 110 height 55
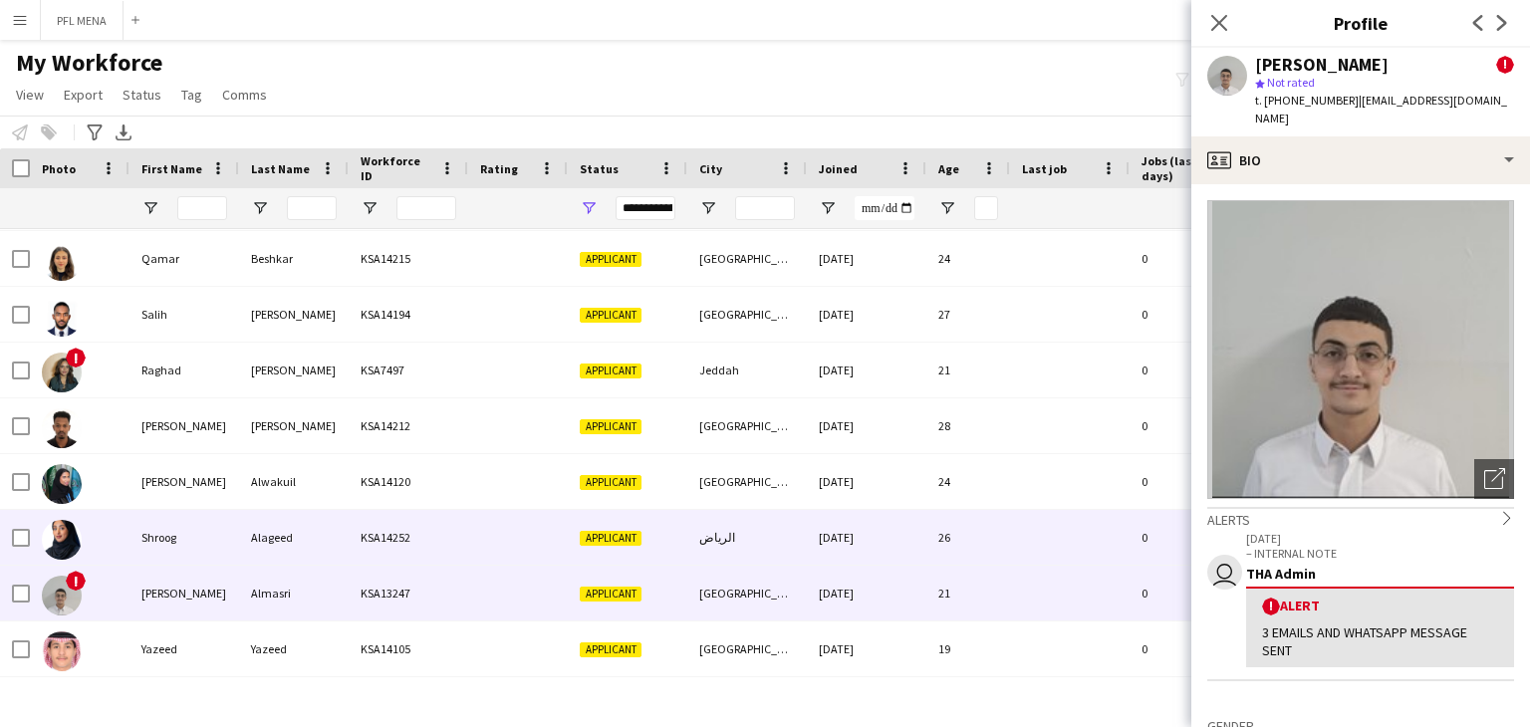
click at [315, 551] on div "Alageed" at bounding box center [294, 537] width 110 height 55
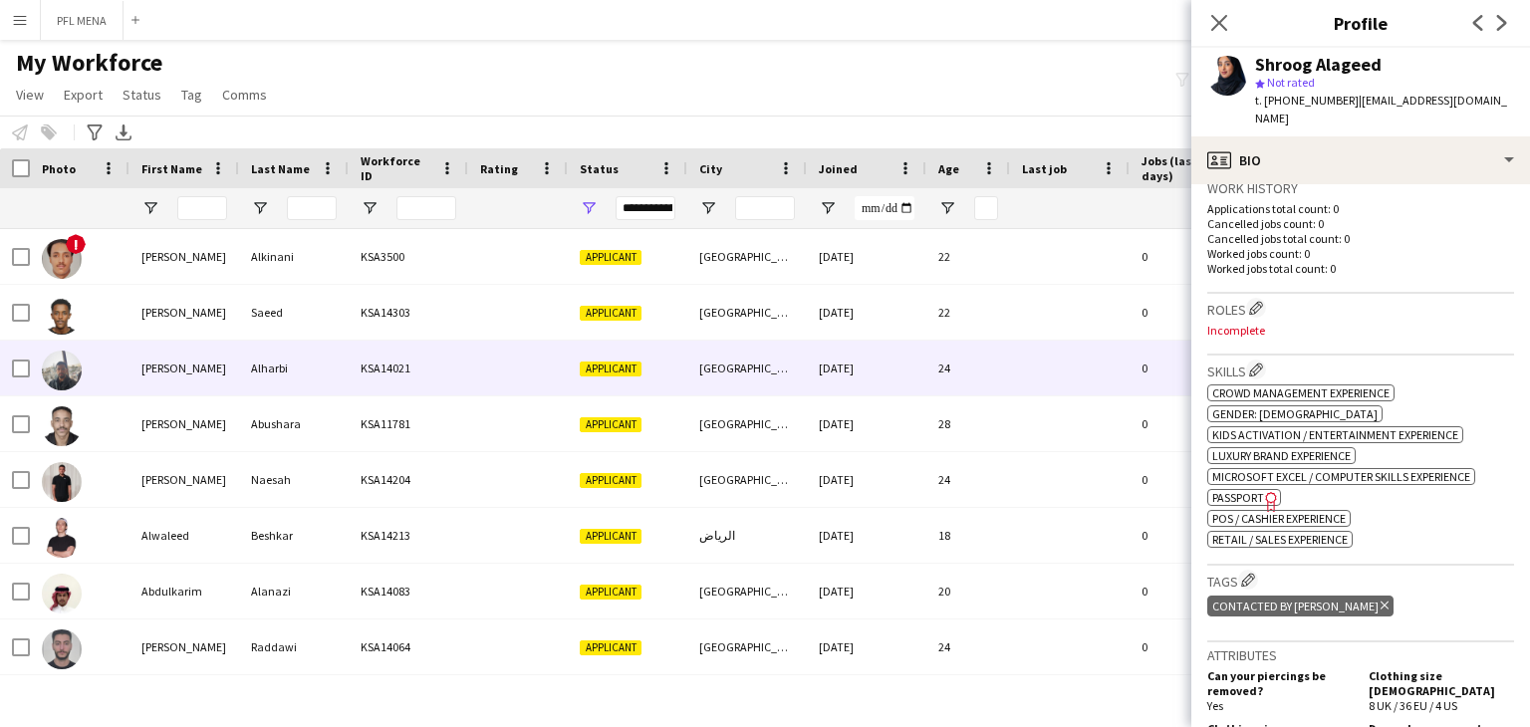
click at [374, 386] on div "KSA14021" at bounding box center [409, 368] width 120 height 55
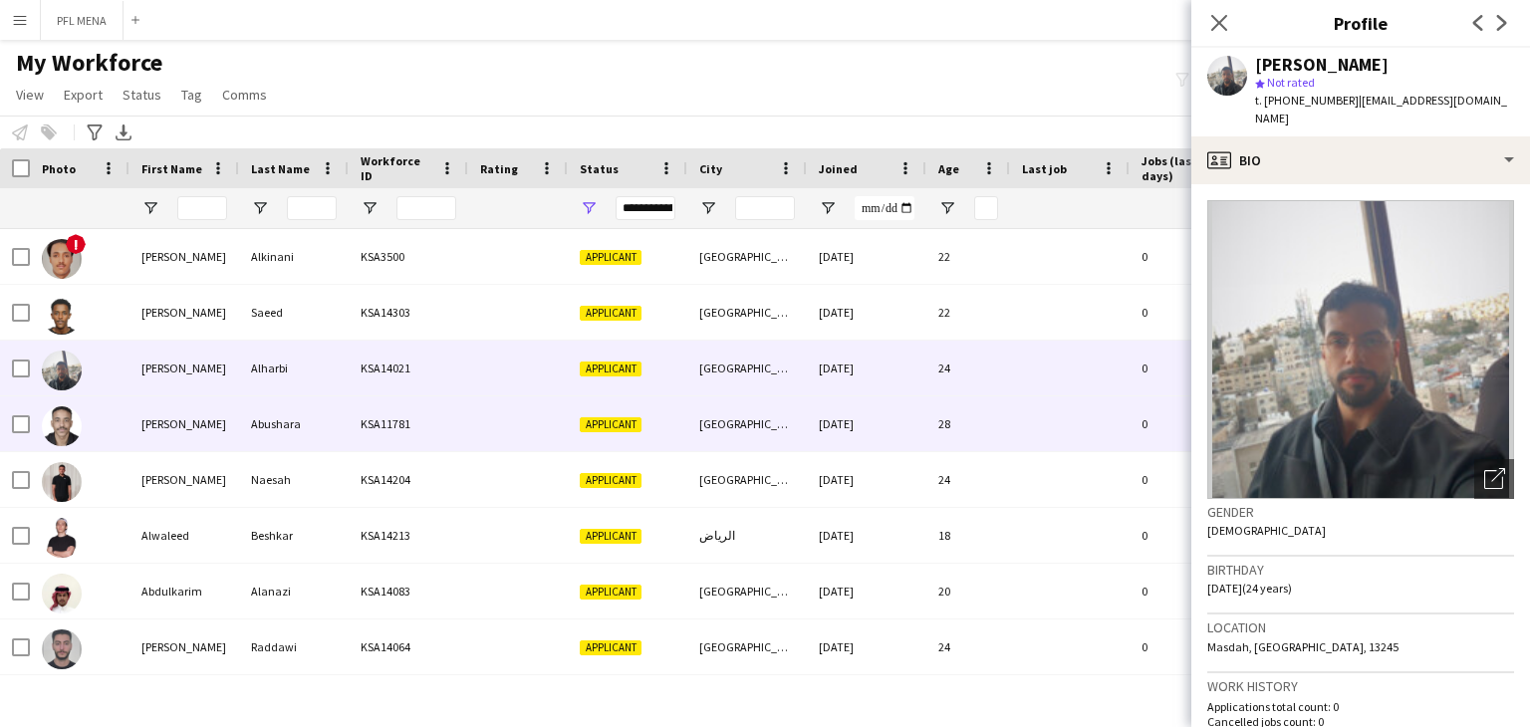
click at [398, 426] on div "KSA11781" at bounding box center [409, 423] width 120 height 55
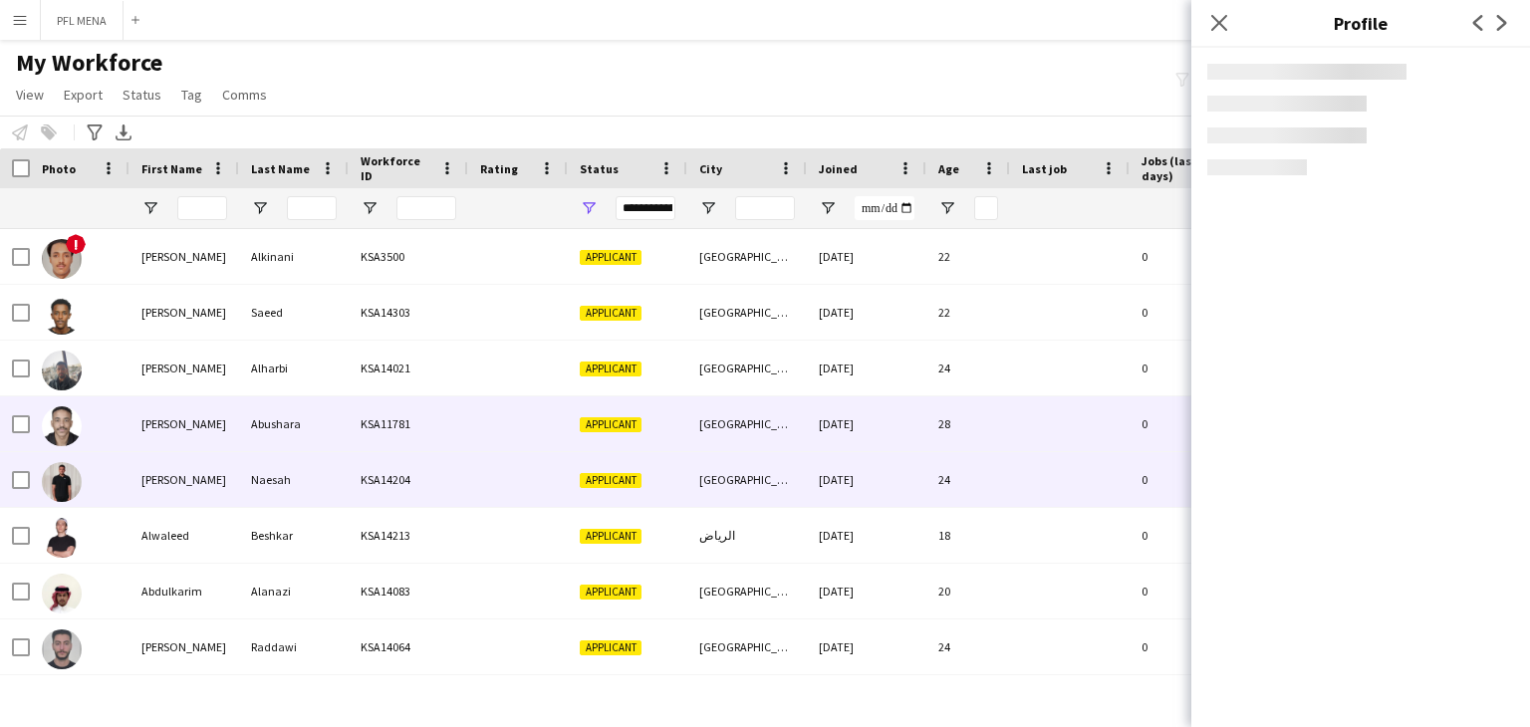
click at [411, 490] on div "KSA14204" at bounding box center [409, 479] width 120 height 55
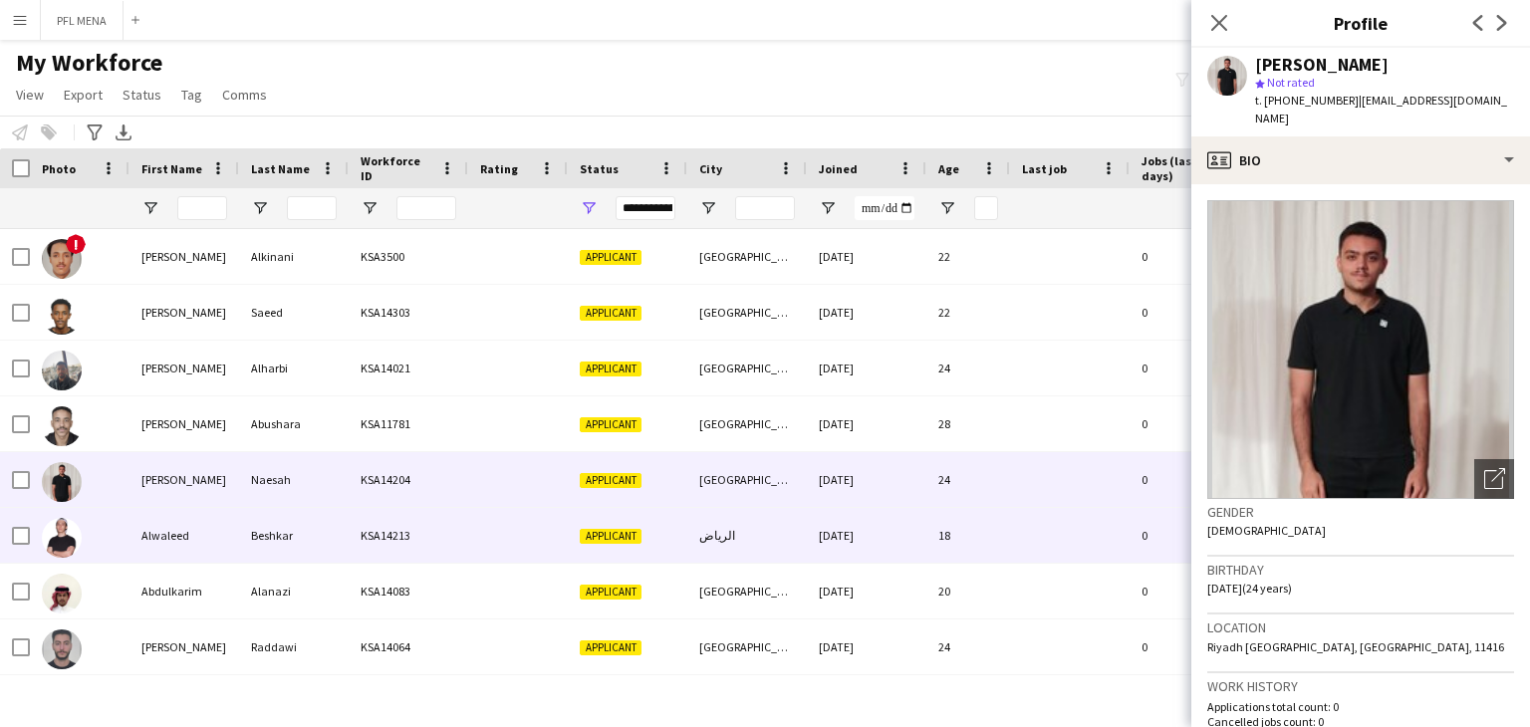
click at [430, 537] on div "KSA14213" at bounding box center [409, 535] width 120 height 55
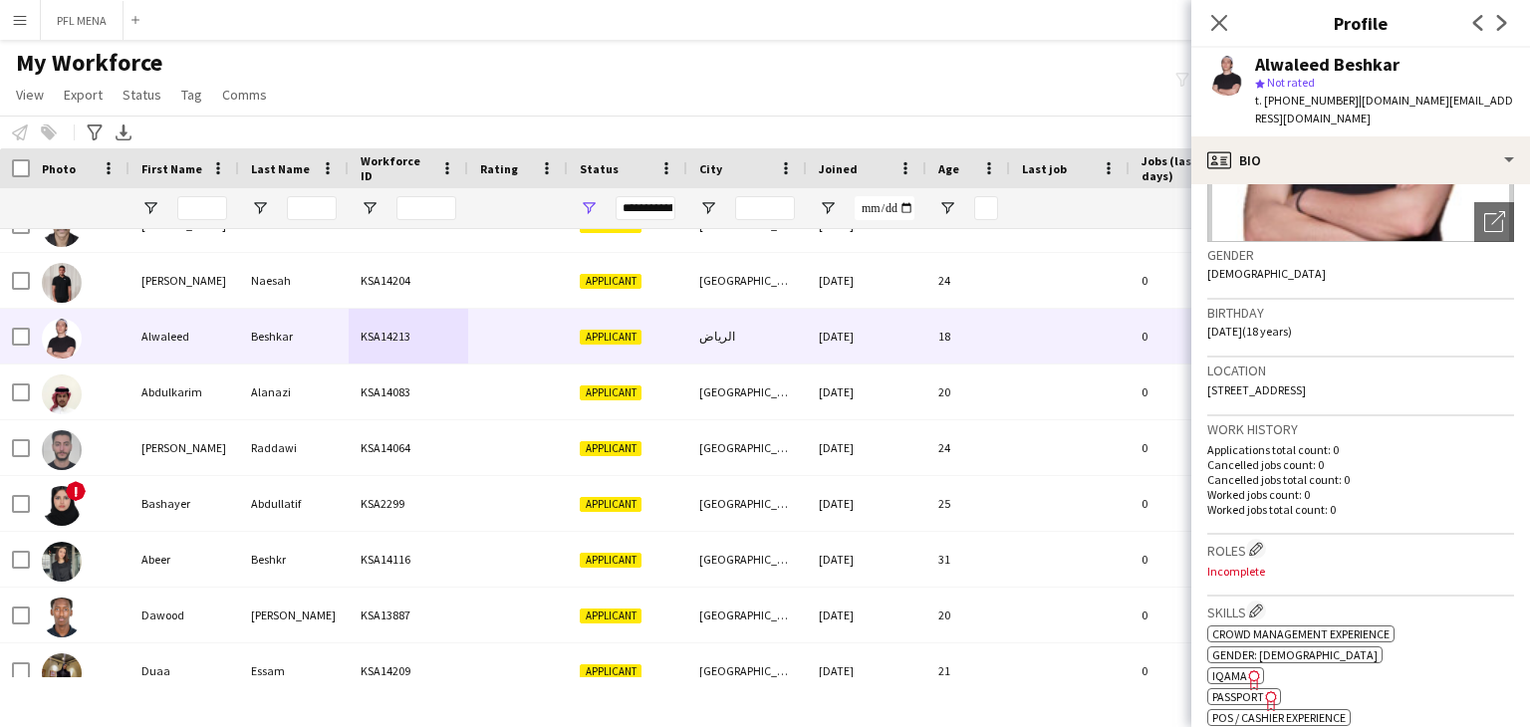
click at [1235, 668] on span "IQAMA" at bounding box center [1229, 675] width 35 height 15
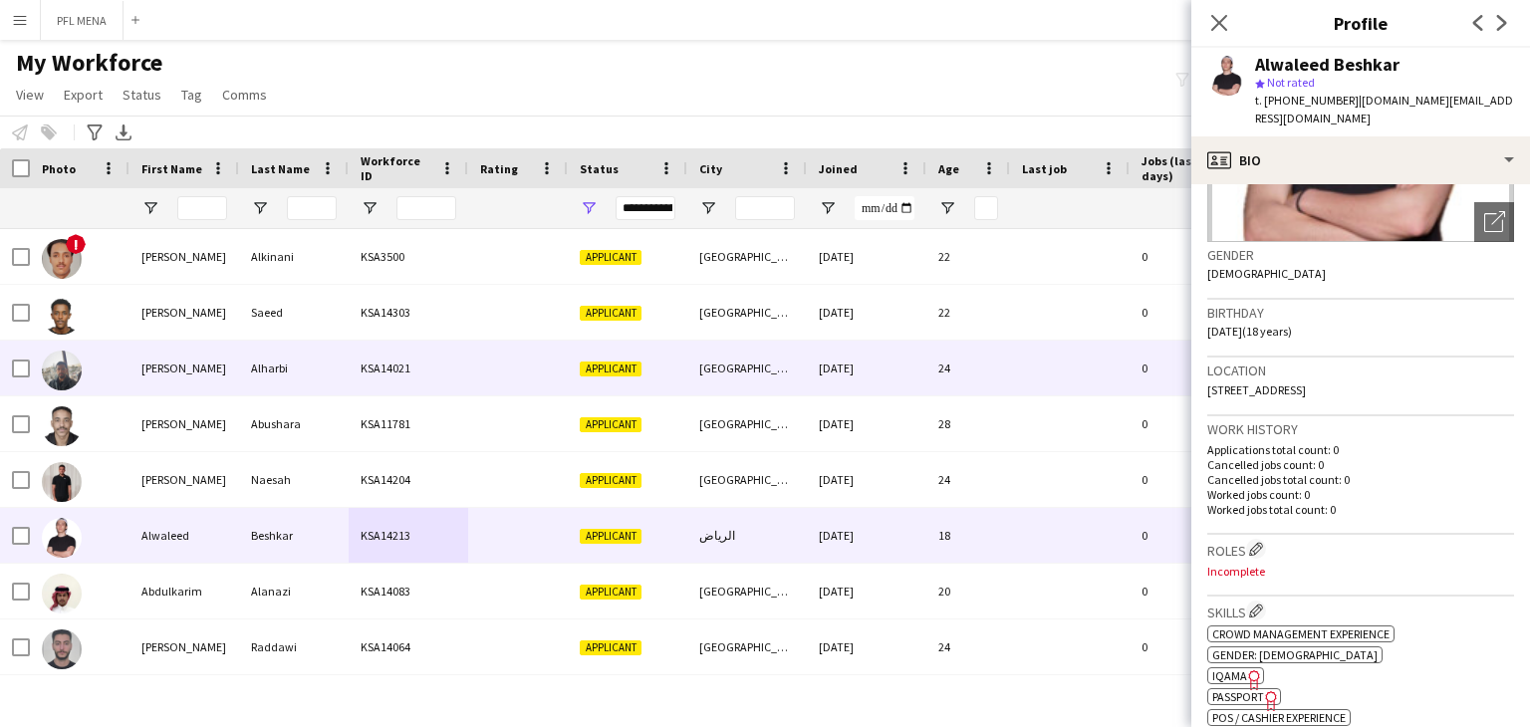
click at [311, 375] on div "Alharbi" at bounding box center [294, 368] width 110 height 55
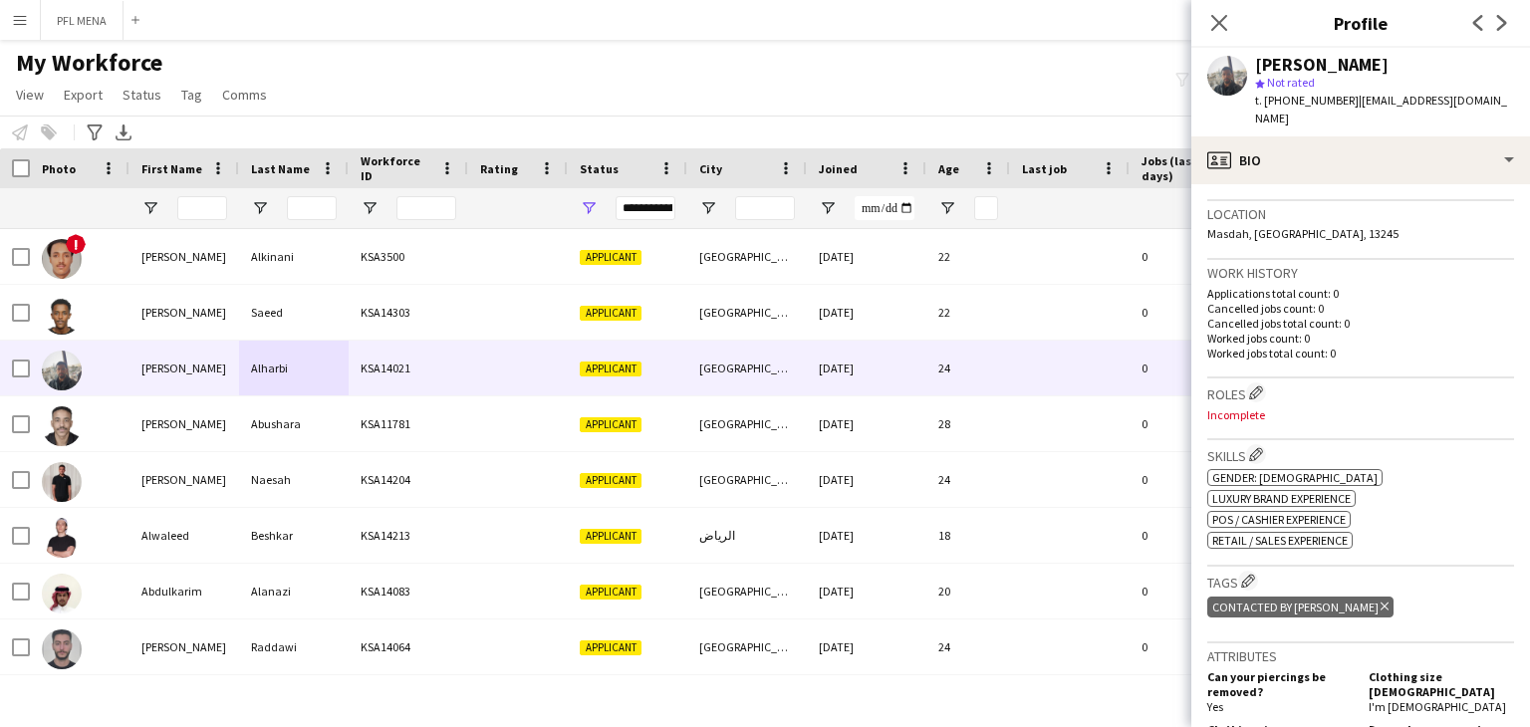
click at [423, 80] on div "My Workforce View Views Default view Basic Export View Full Name TAGS Test New …" at bounding box center [765, 82] width 1530 height 68
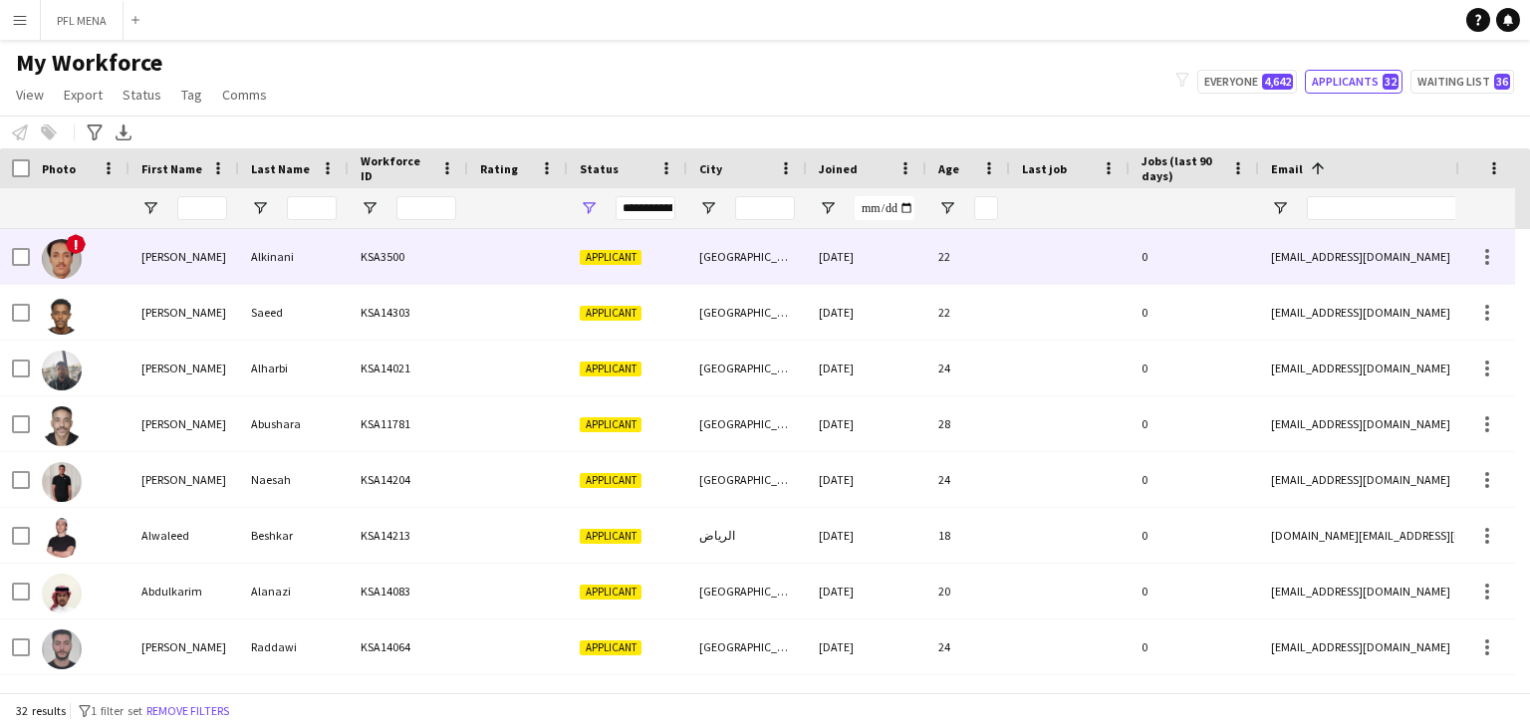
click at [642, 264] on div "Applicant" at bounding box center [628, 256] width 120 height 55
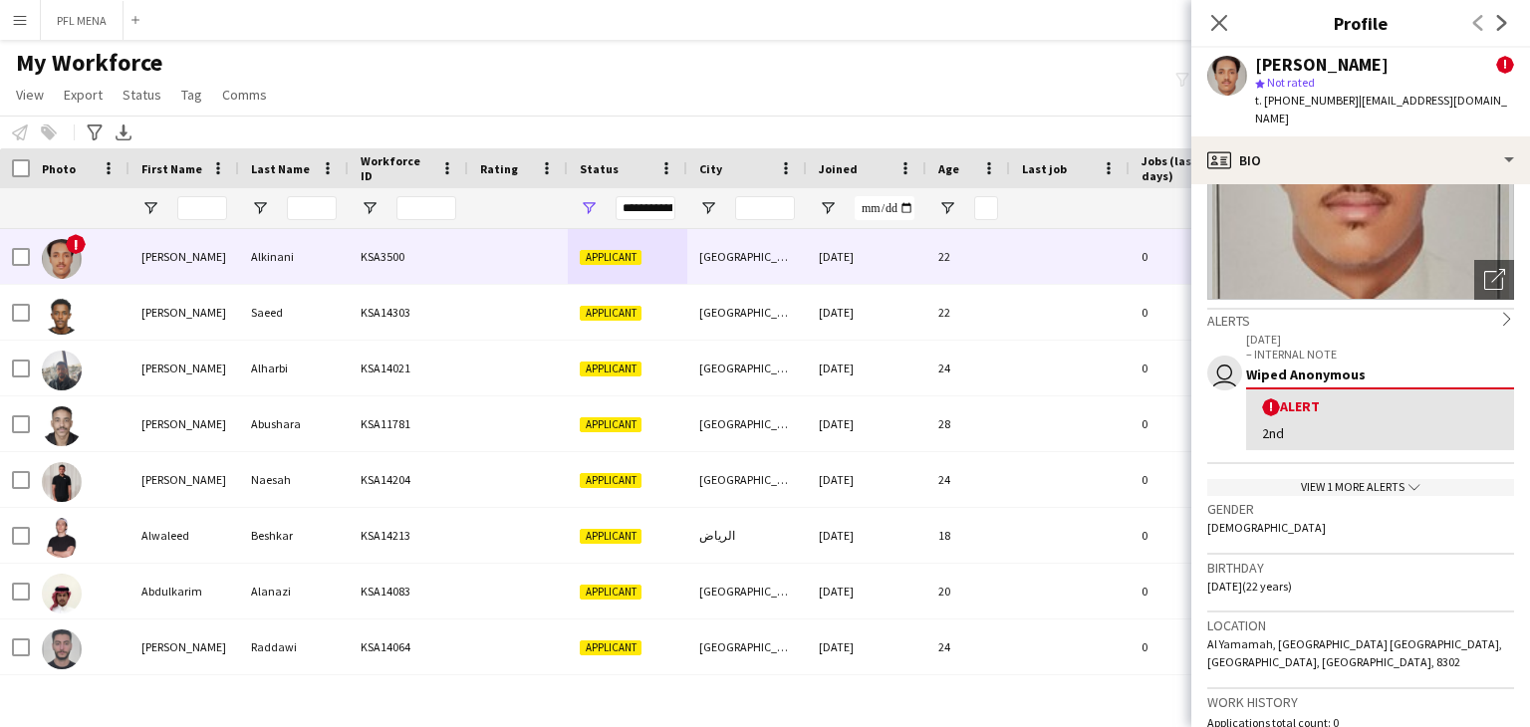
click at [1363, 484] on div "View 1 more alerts chevron-down" at bounding box center [1360, 487] width 307 height 17
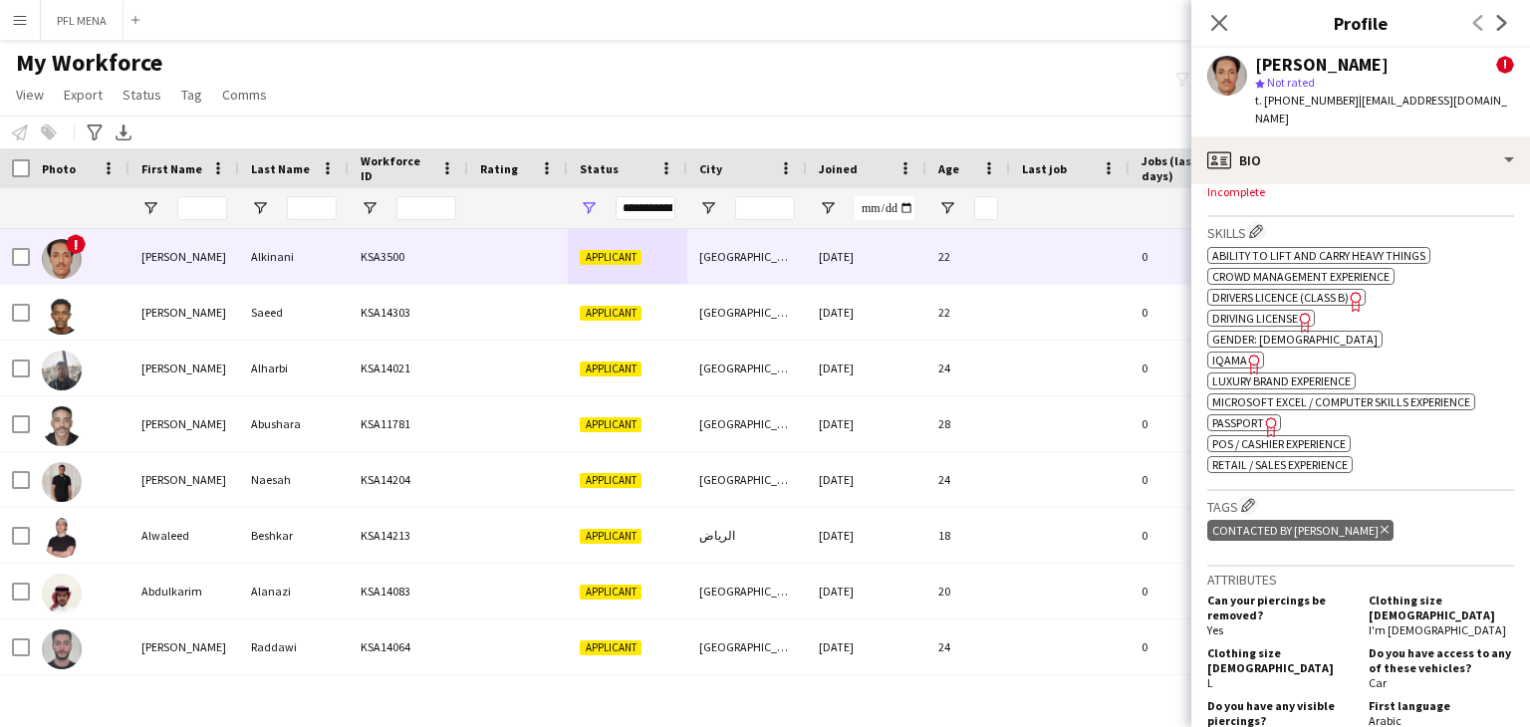
click at [1213, 353] on span "IQAMA" at bounding box center [1229, 360] width 35 height 15
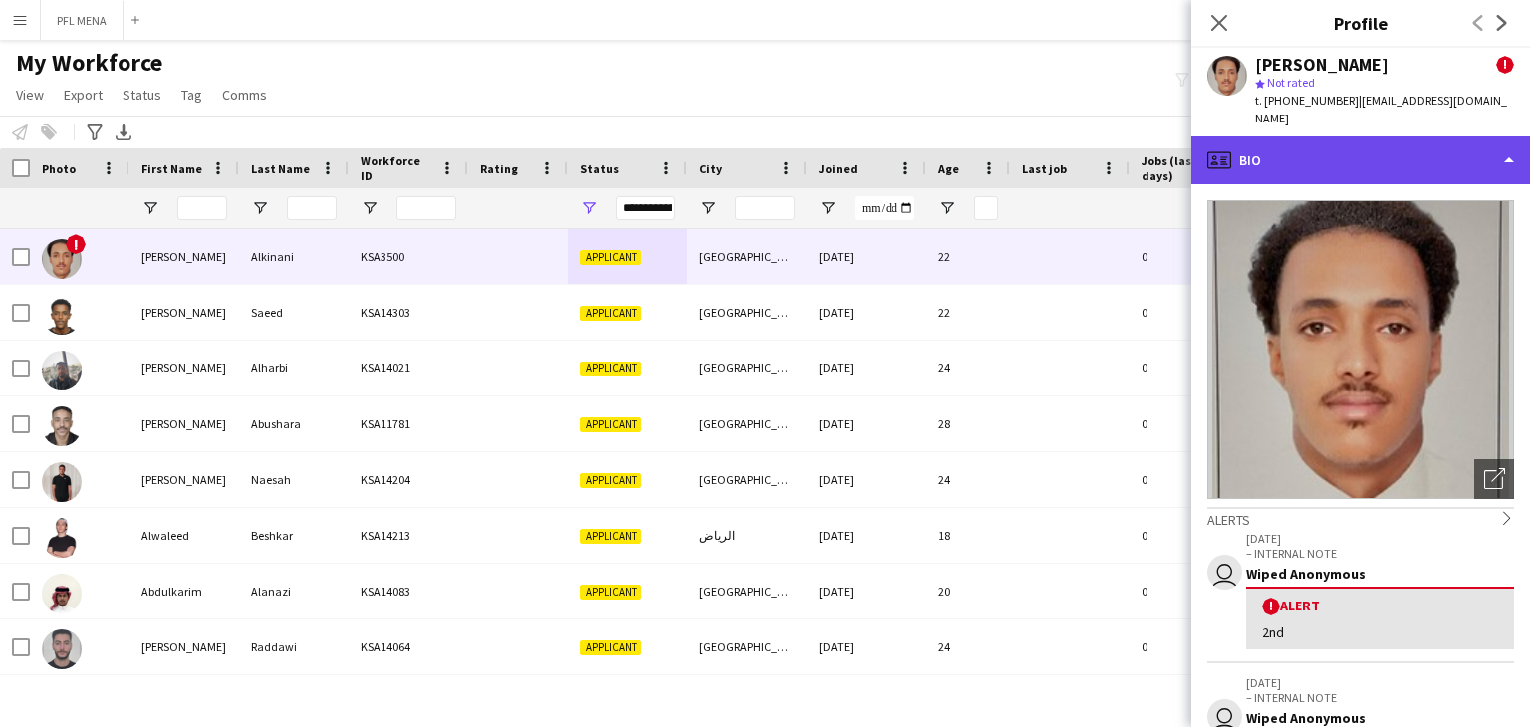
click at [1312, 169] on div "profile Bio" at bounding box center [1360, 160] width 339 height 48
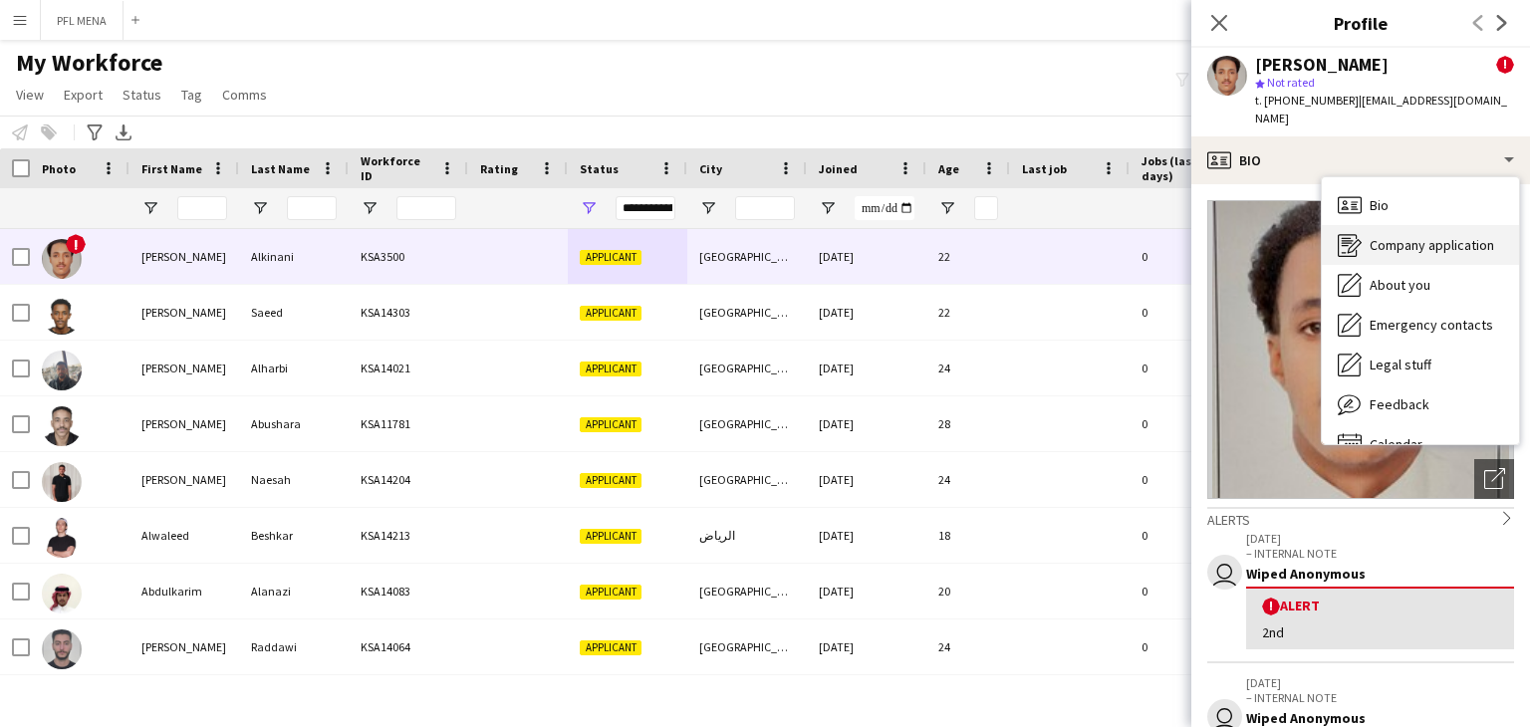
click at [1417, 249] on span "Company application" at bounding box center [1431, 245] width 124 height 18
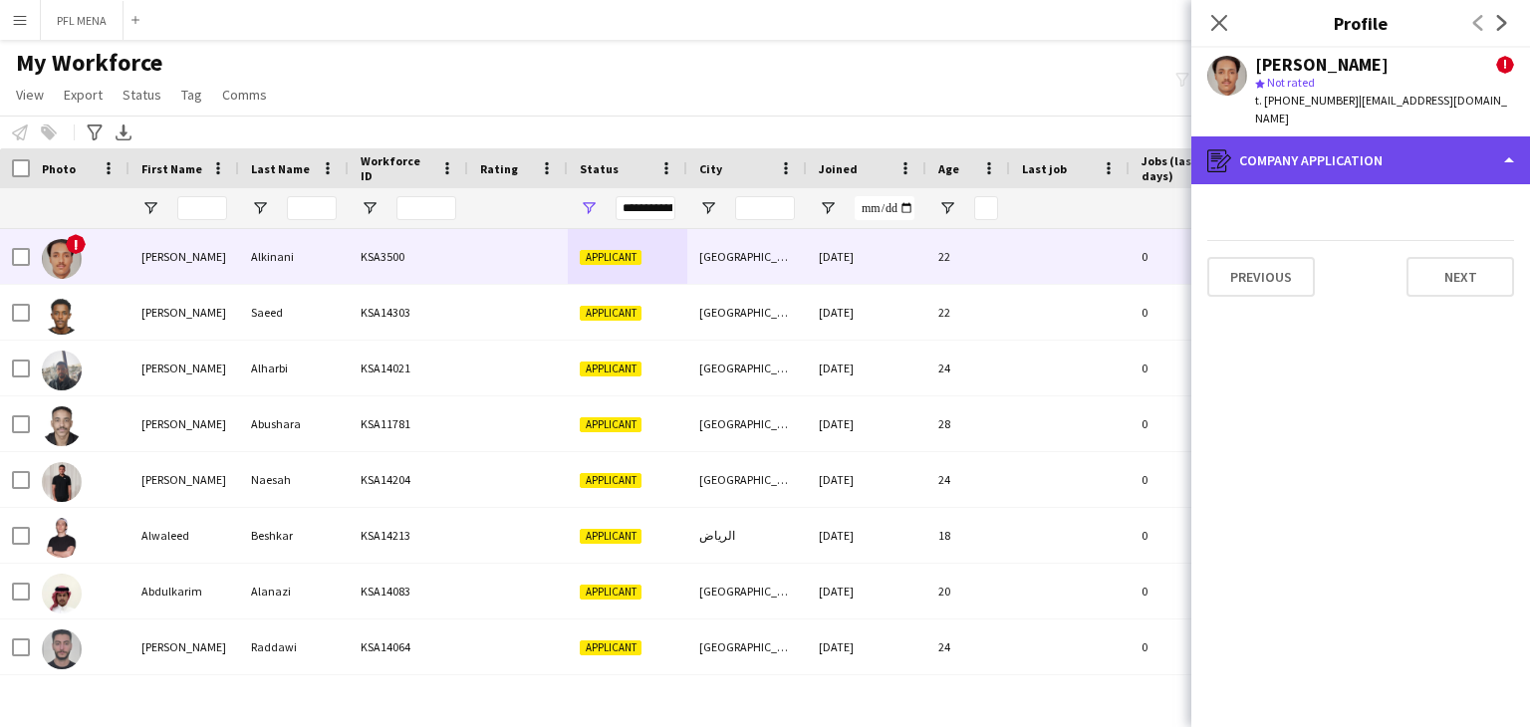
click at [1352, 160] on div "register Company application" at bounding box center [1360, 160] width 339 height 48
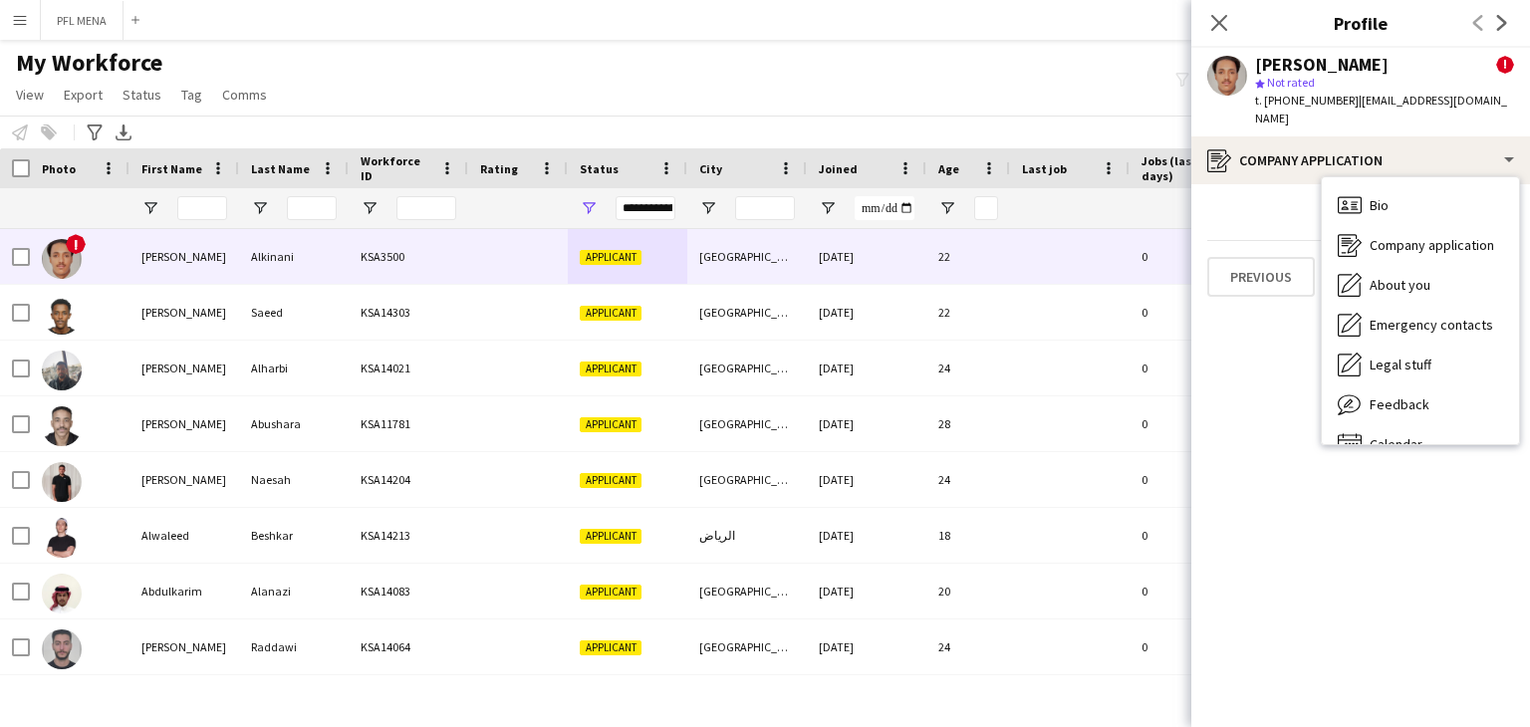
click at [1243, 216] on app-crew-profile-application "Previous Next" at bounding box center [1360, 455] width 339 height 543
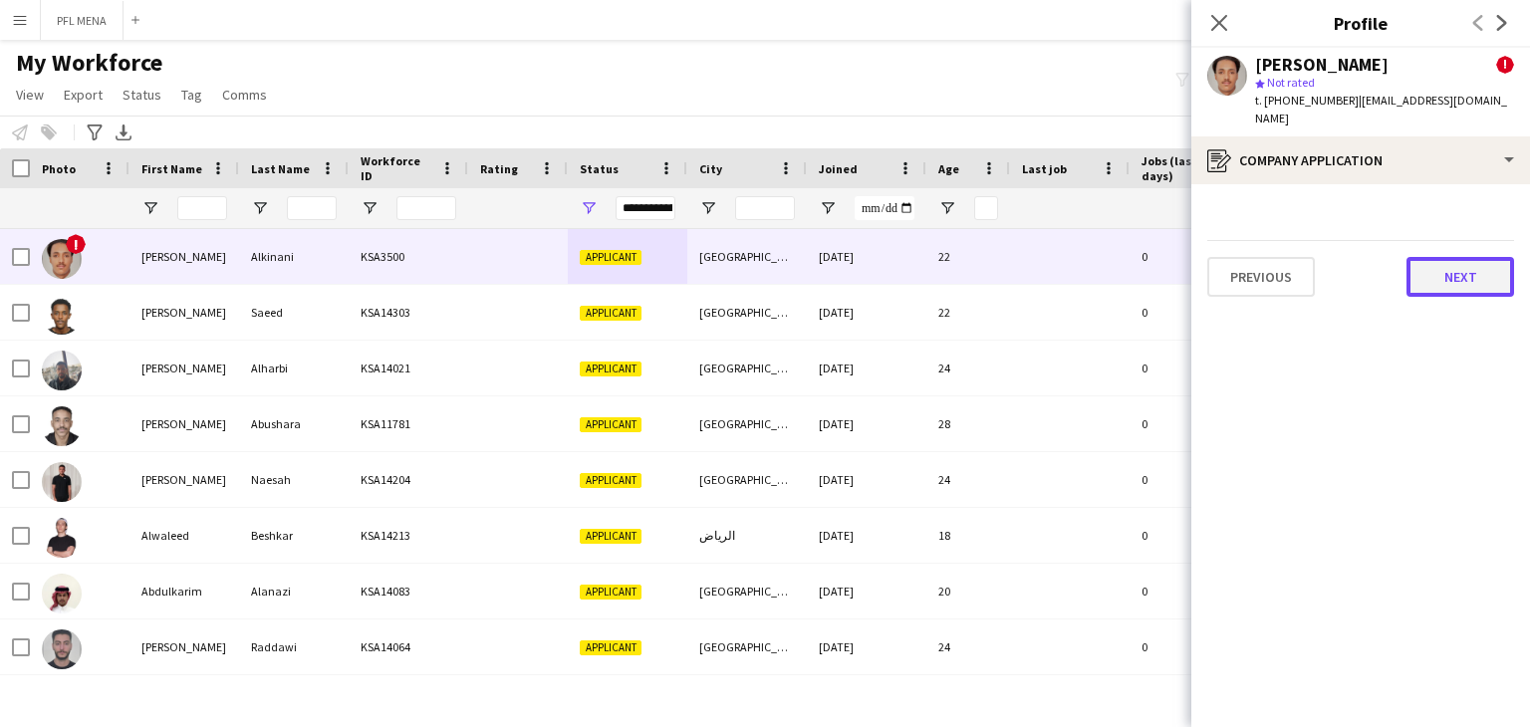
click at [1430, 280] on button "Next" at bounding box center [1460, 277] width 108 height 40
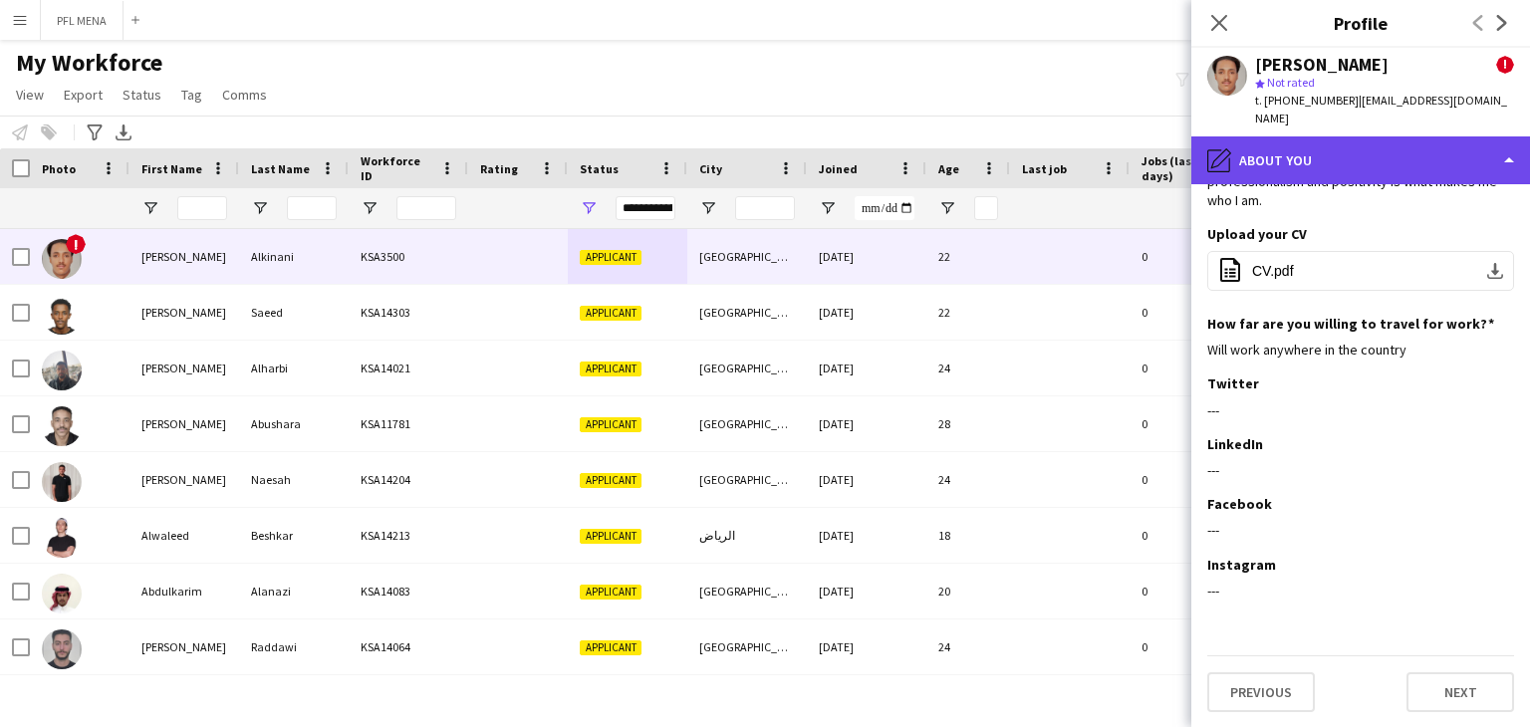
click at [1319, 140] on div "pencil4 About you" at bounding box center [1360, 160] width 339 height 48
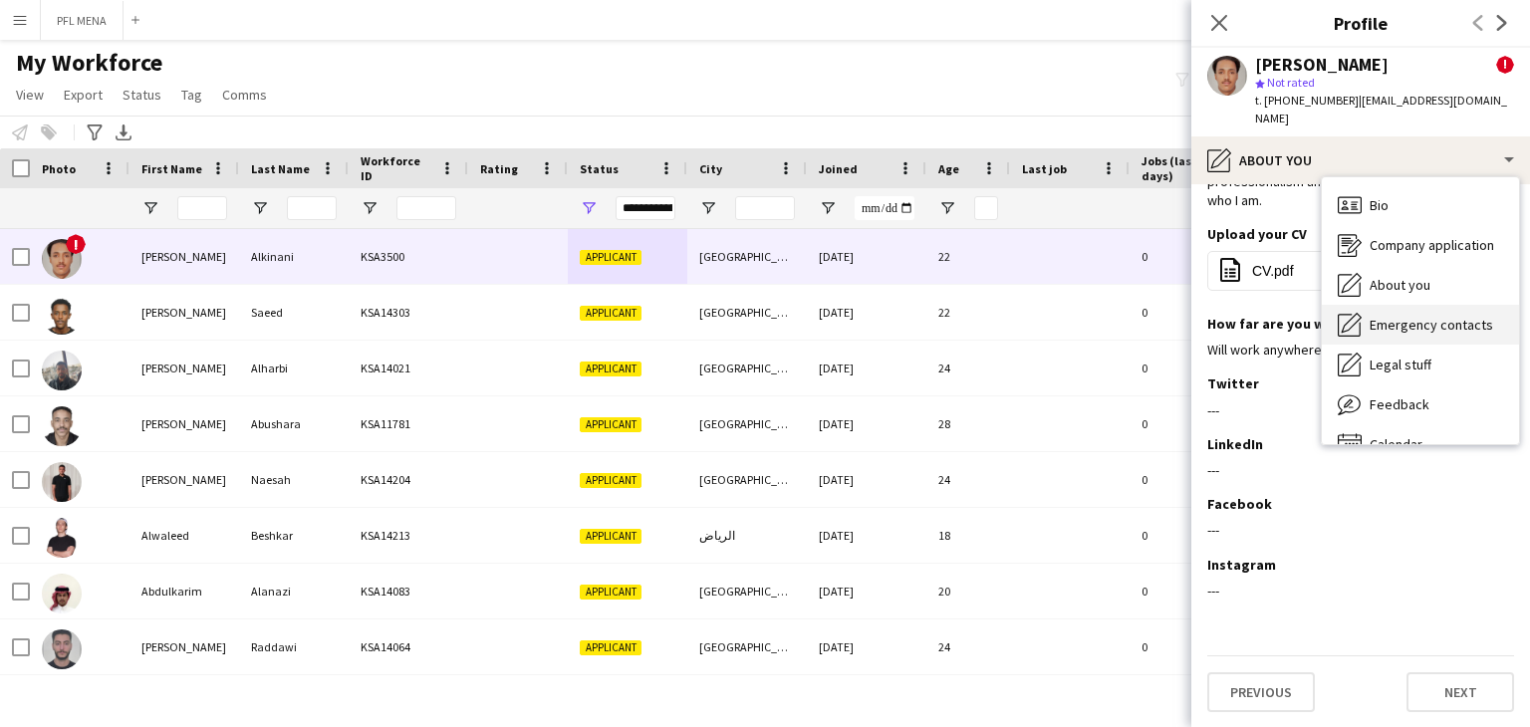
click at [1406, 318] on span "Emergency contacts" at bounding box center [1430, 325] width 123 height 18
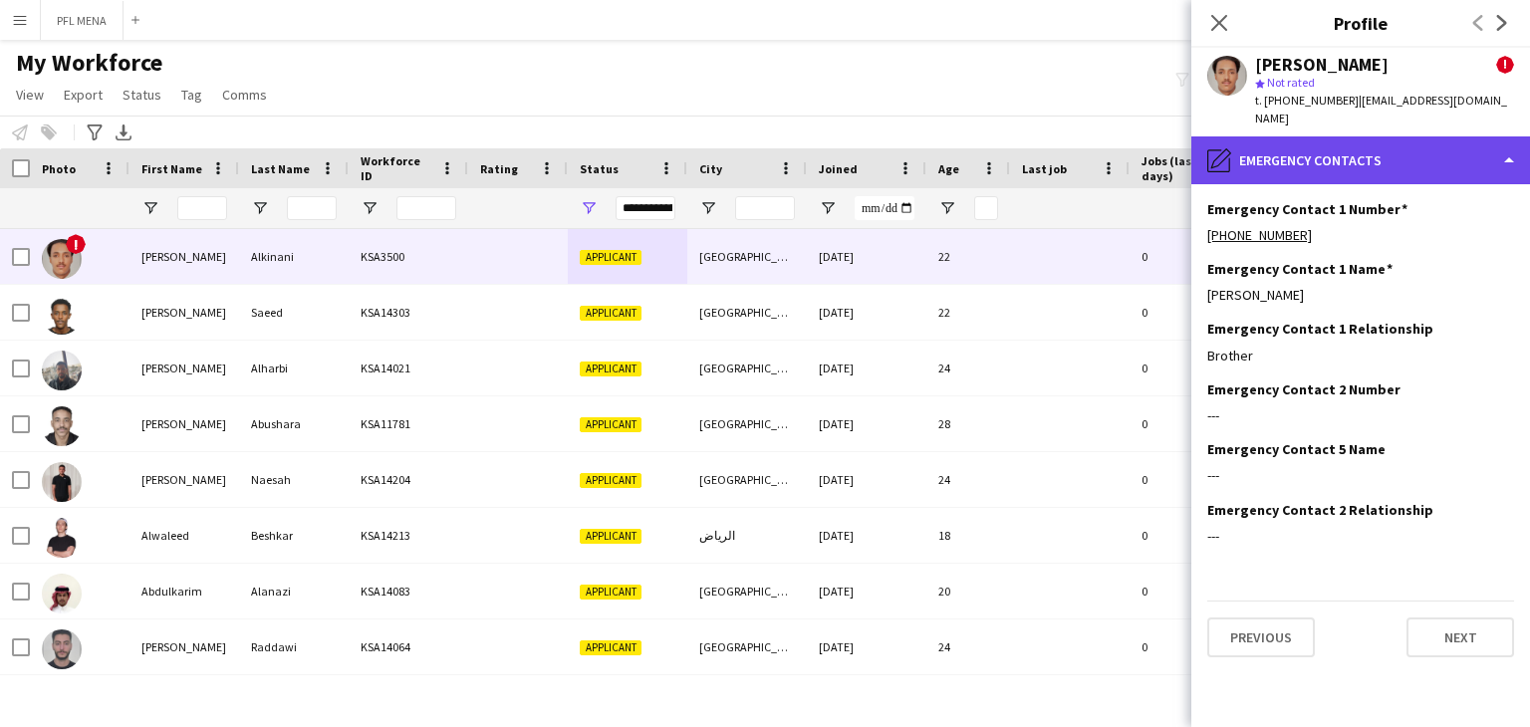
click at [1322, 162] on div "pencil4 Emergency contacts" at bounding box center [1360, 160] width 339 height 48
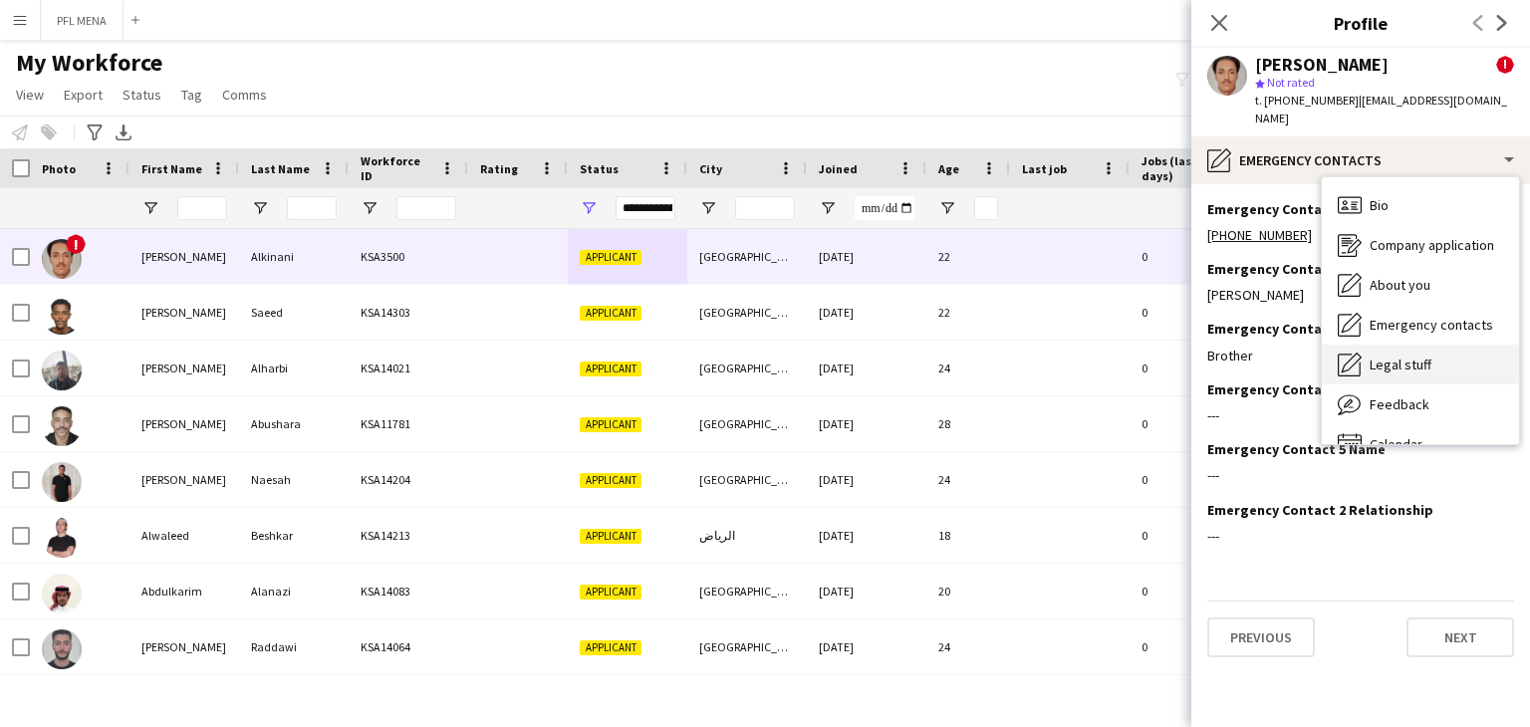
click at [1404, 359] on span "Legal stuff" at bounding box center [1400, 365] width 62 height 18
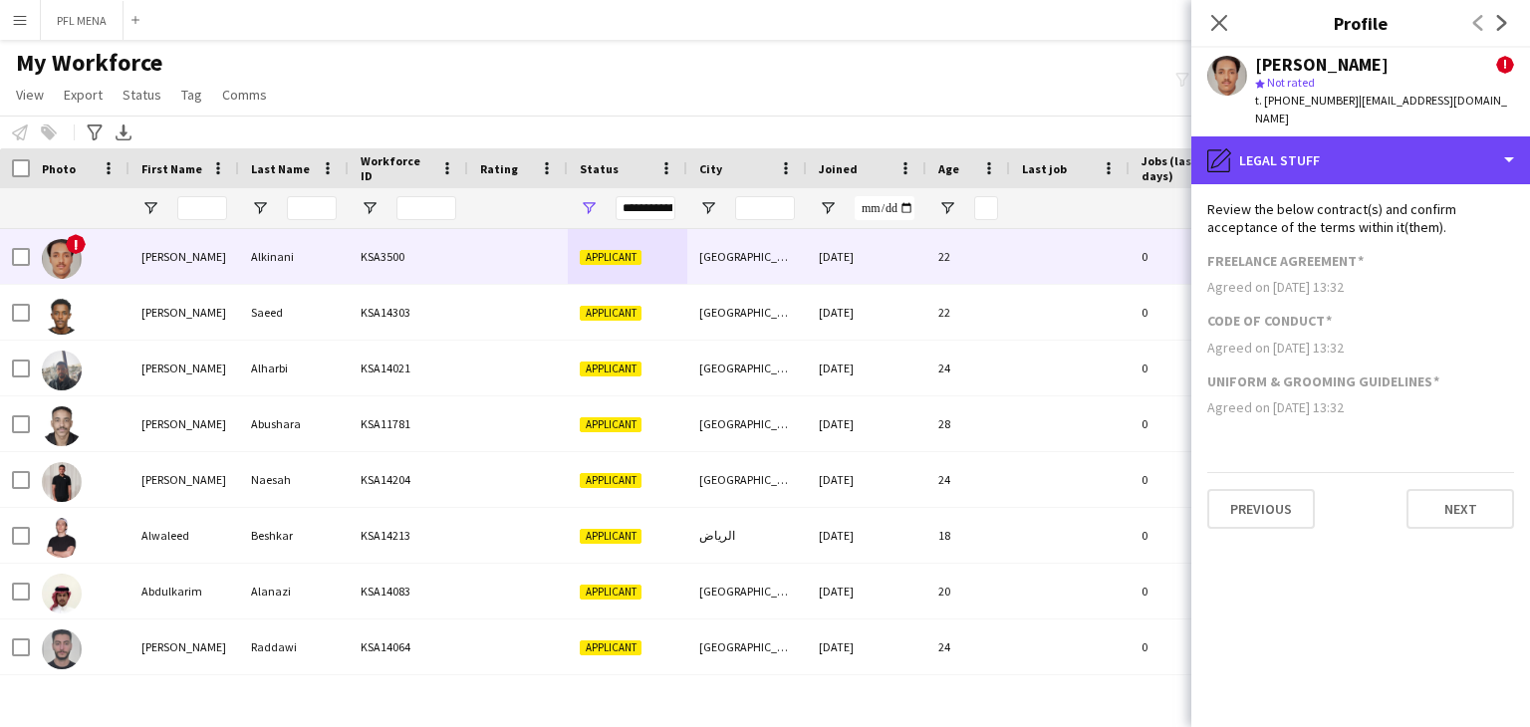
drag, startPoint x: 1324, startPoint y: 173, endPoint x: 1342, endPoint y: 197, distance: 30.5
click at [1325, 173] on div "pencil4 Legal stuff" at bounding box center [1360, 160] width 339 height 48
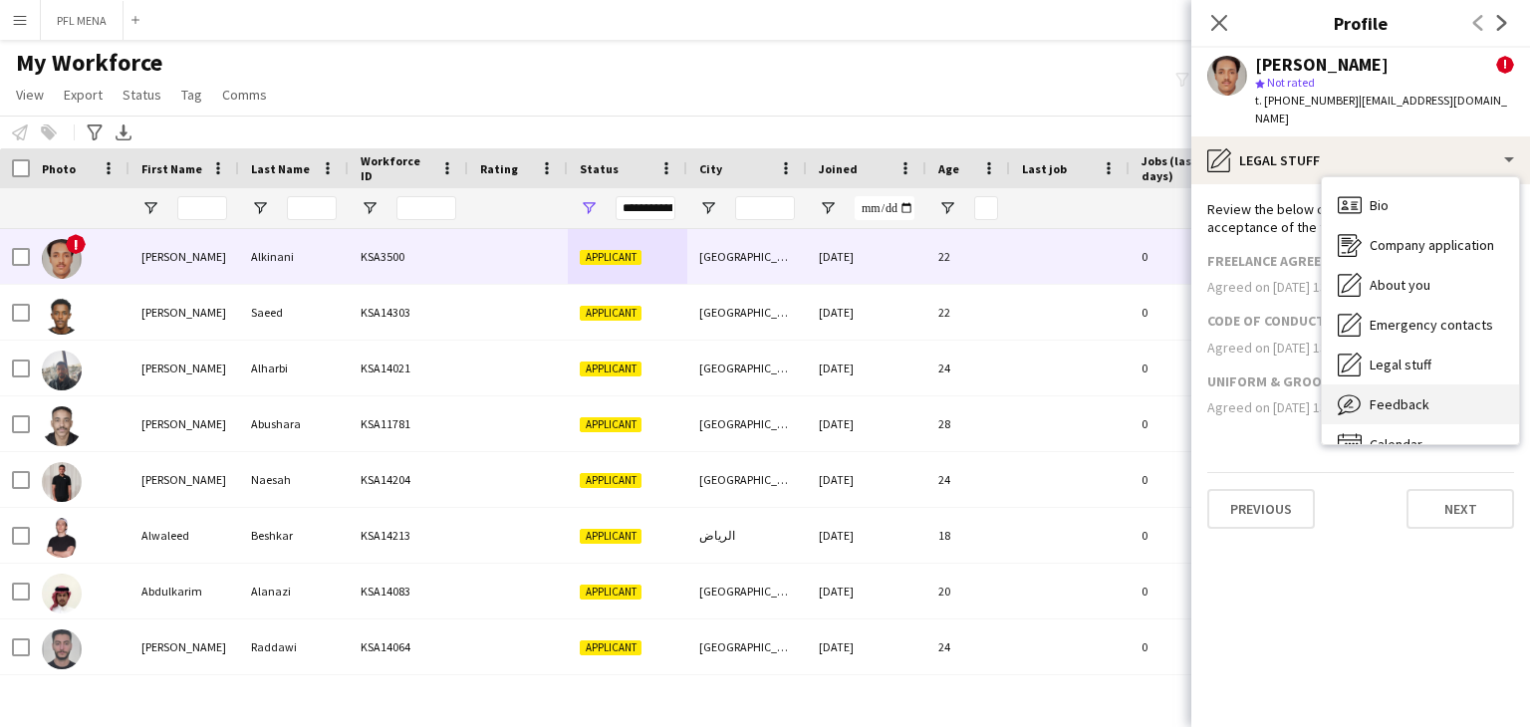
click at [1418, 408] on span "Feedback" at bounding box center [1399, 404] width 60 height 18
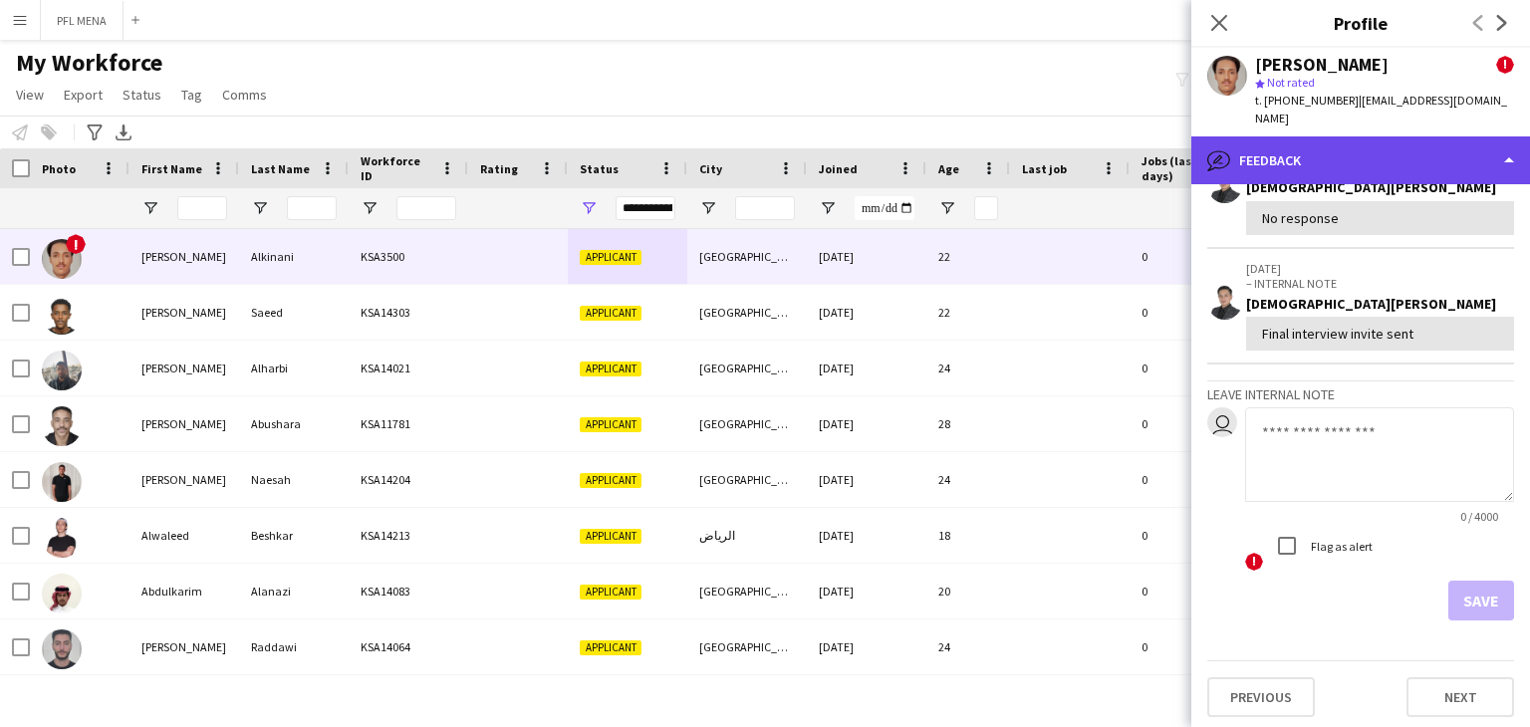
click at [1309, 172] on div "bubble-pencil Feedback" at bounding box center [1360, 160] width 339 height 48
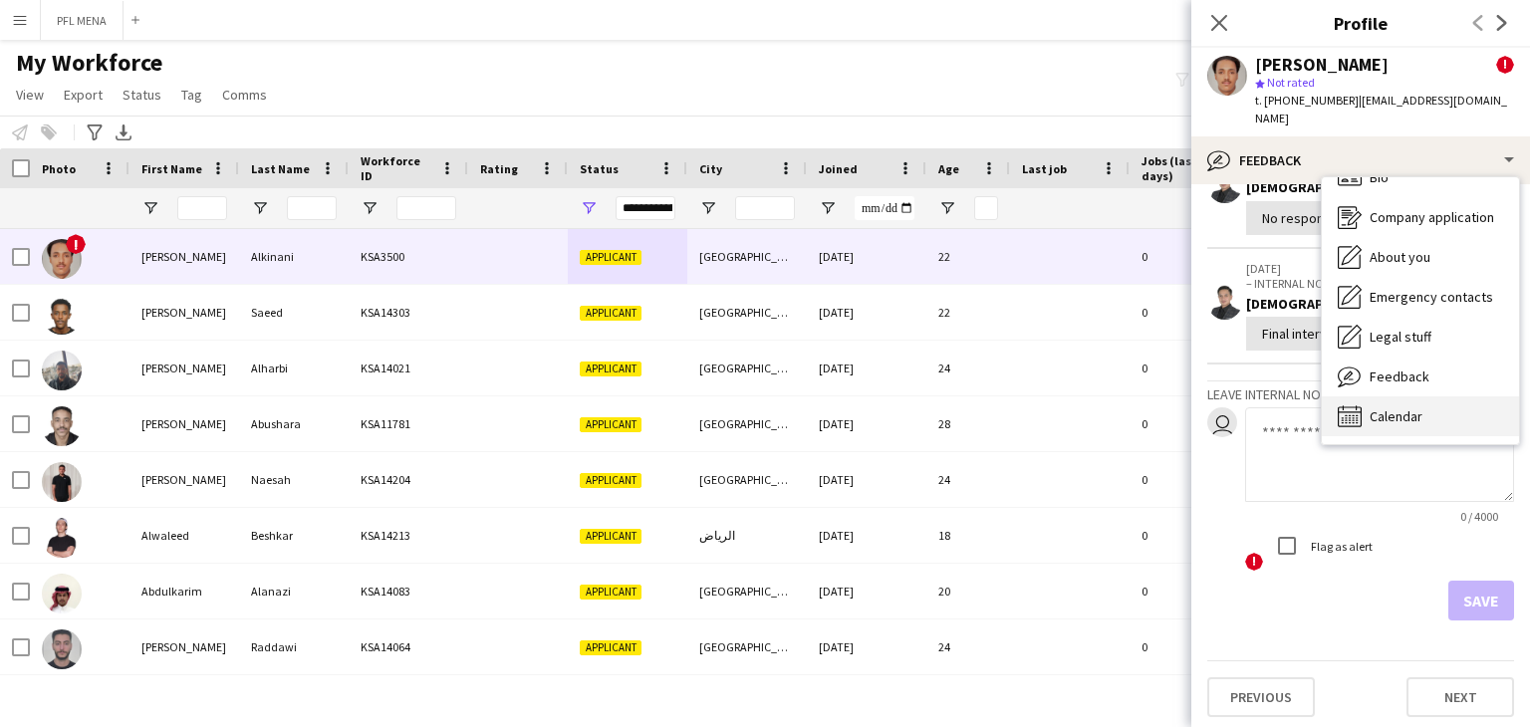
click at [1391, 396] on div "Calendar Calendar" at bounding box center [1420, 416] width 197 height 40
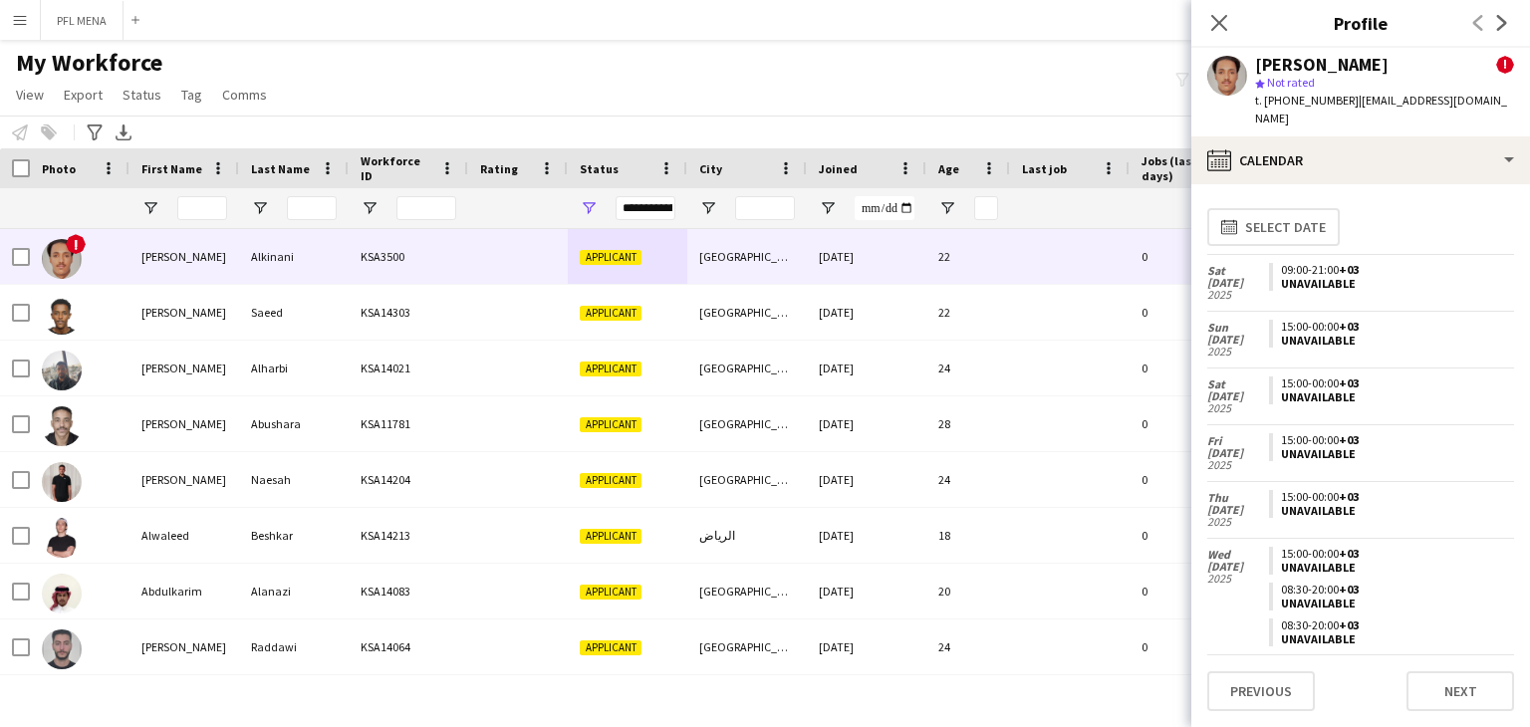
click at [1213, 22] on icon "Close pop-in" at bounding box center [1219, 23] width 16 height 16
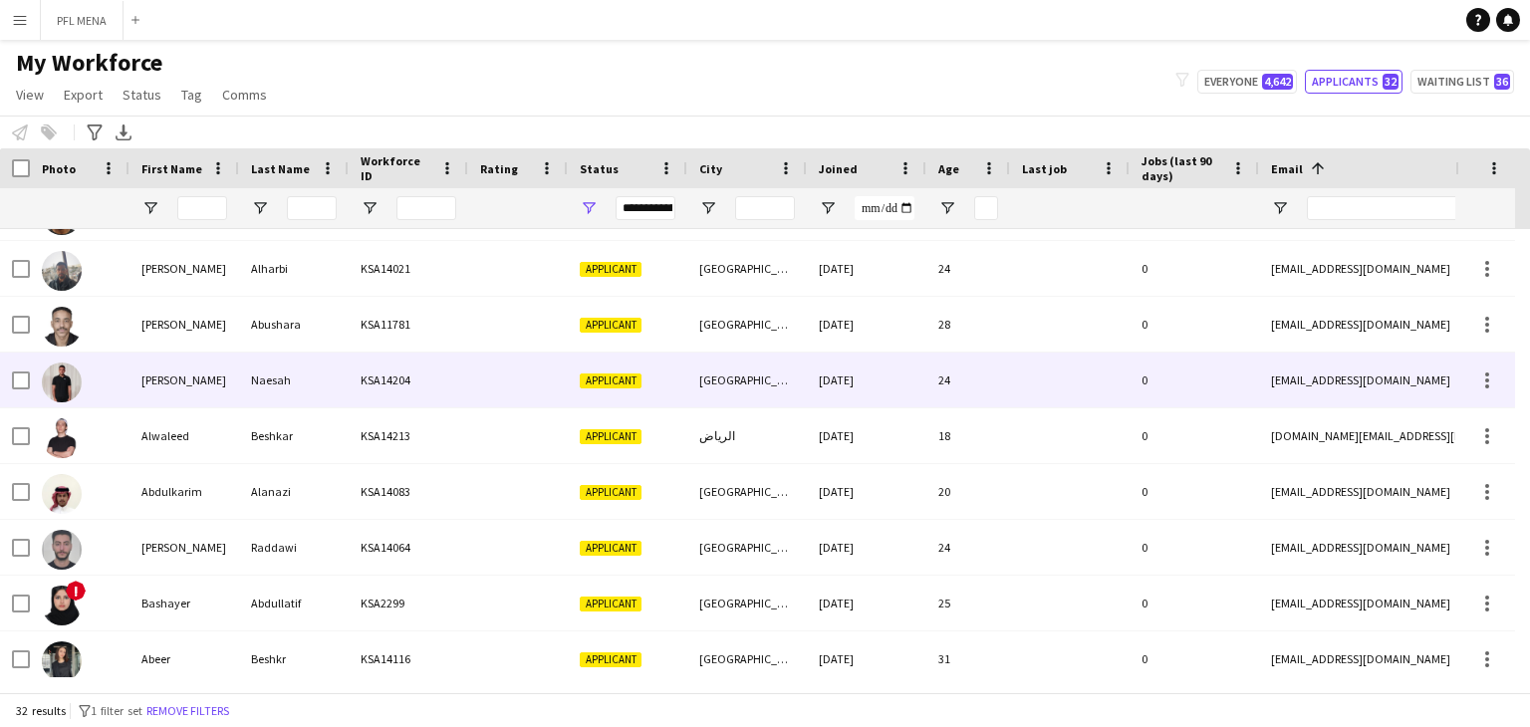
scroll to position [143, 0]
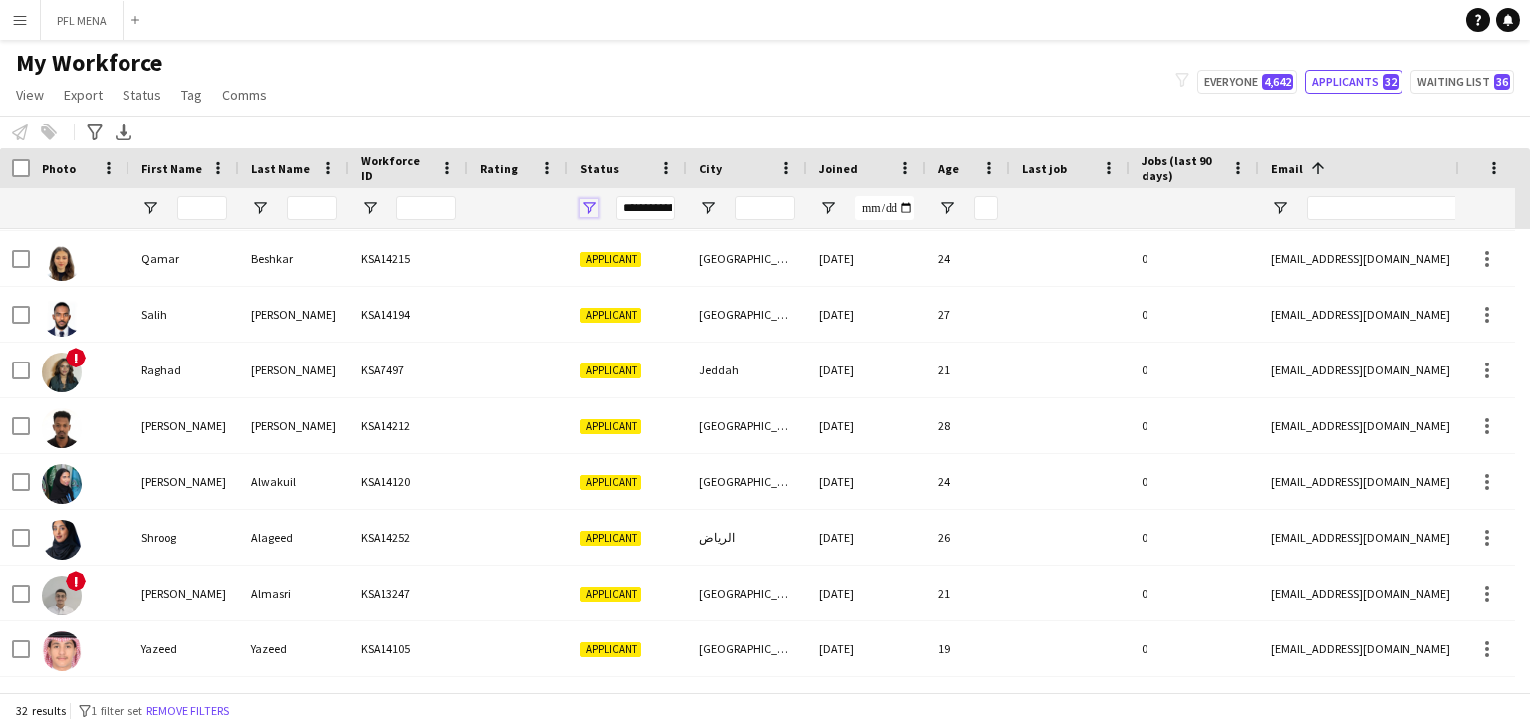
click at [580, 204] on span "Open Filter Menu" at bounding box center [589, 208] width 18 height 18
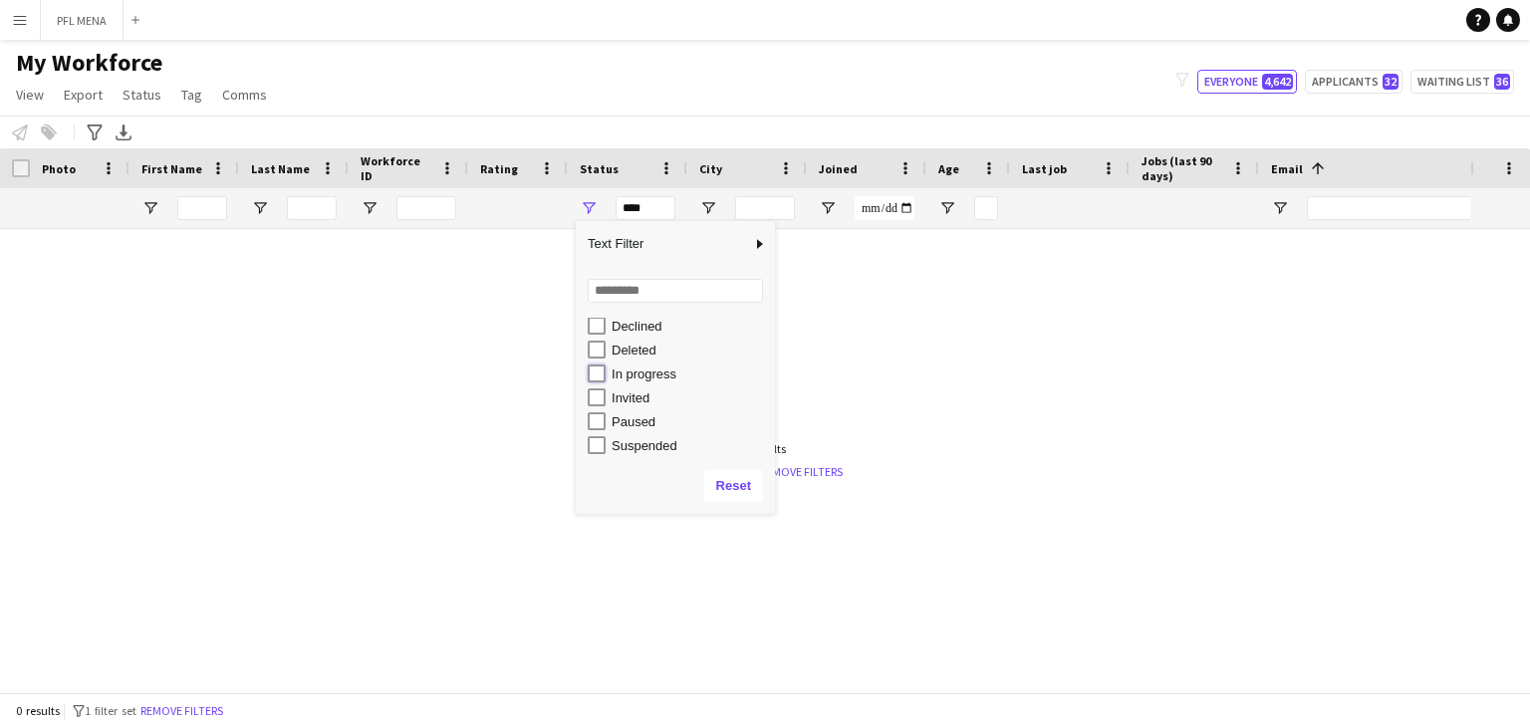
type input "**********"
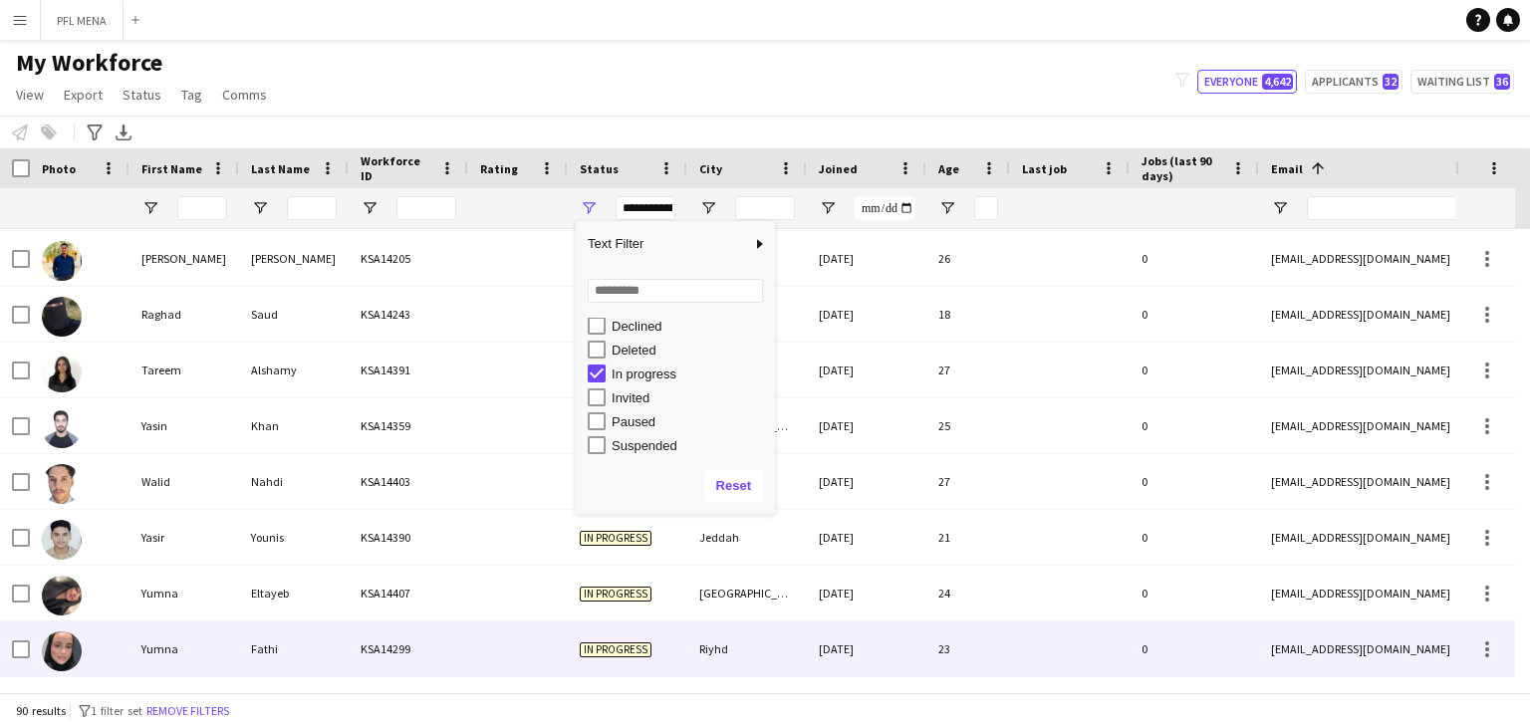
click at [627, 647] on span "In progress" at bounding box center [616, 649] width 72 height 15
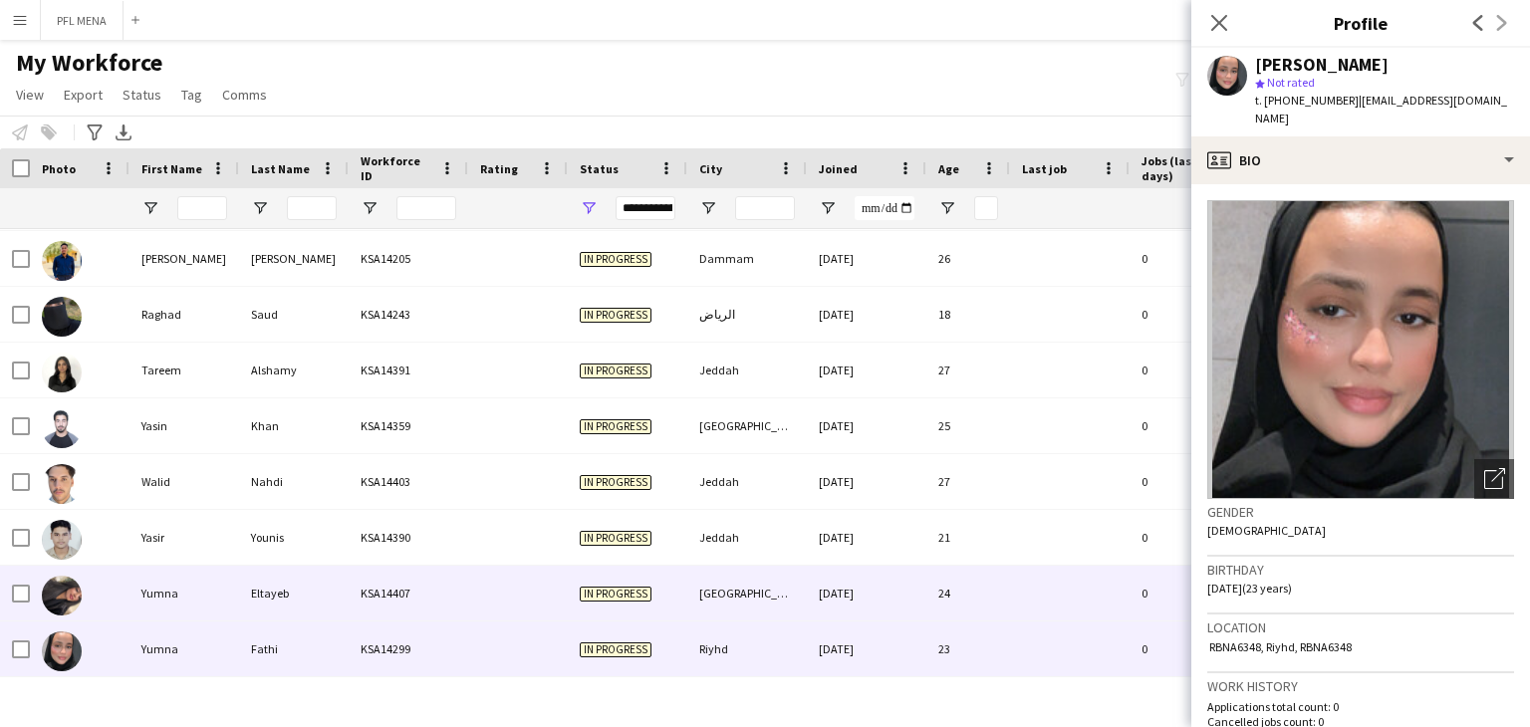
click at [705, 584] on div "Riyadh" at bounding box center [747, 593] width 120 height 55
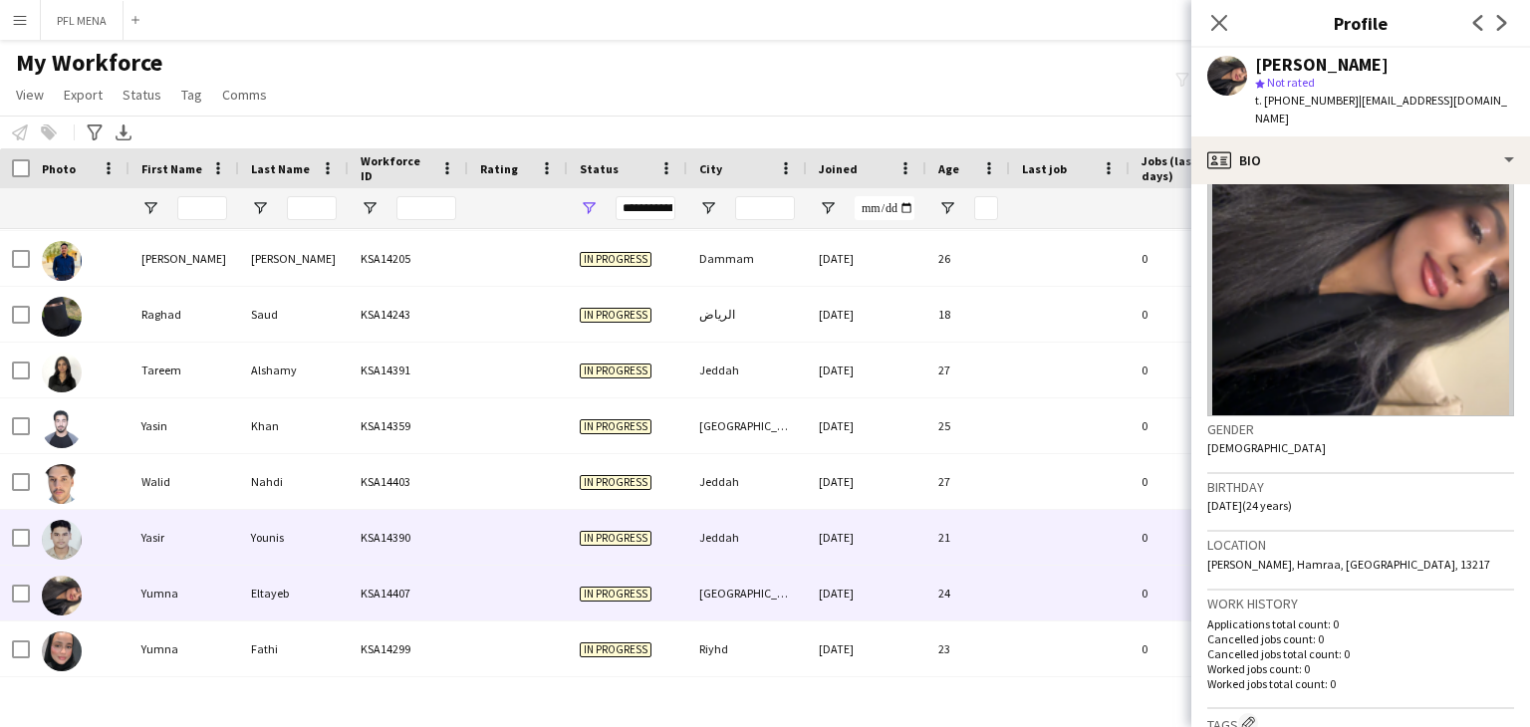
click at [750, 543] on div "Jeddah" at bounding box center [747, 537] width 120 height 55
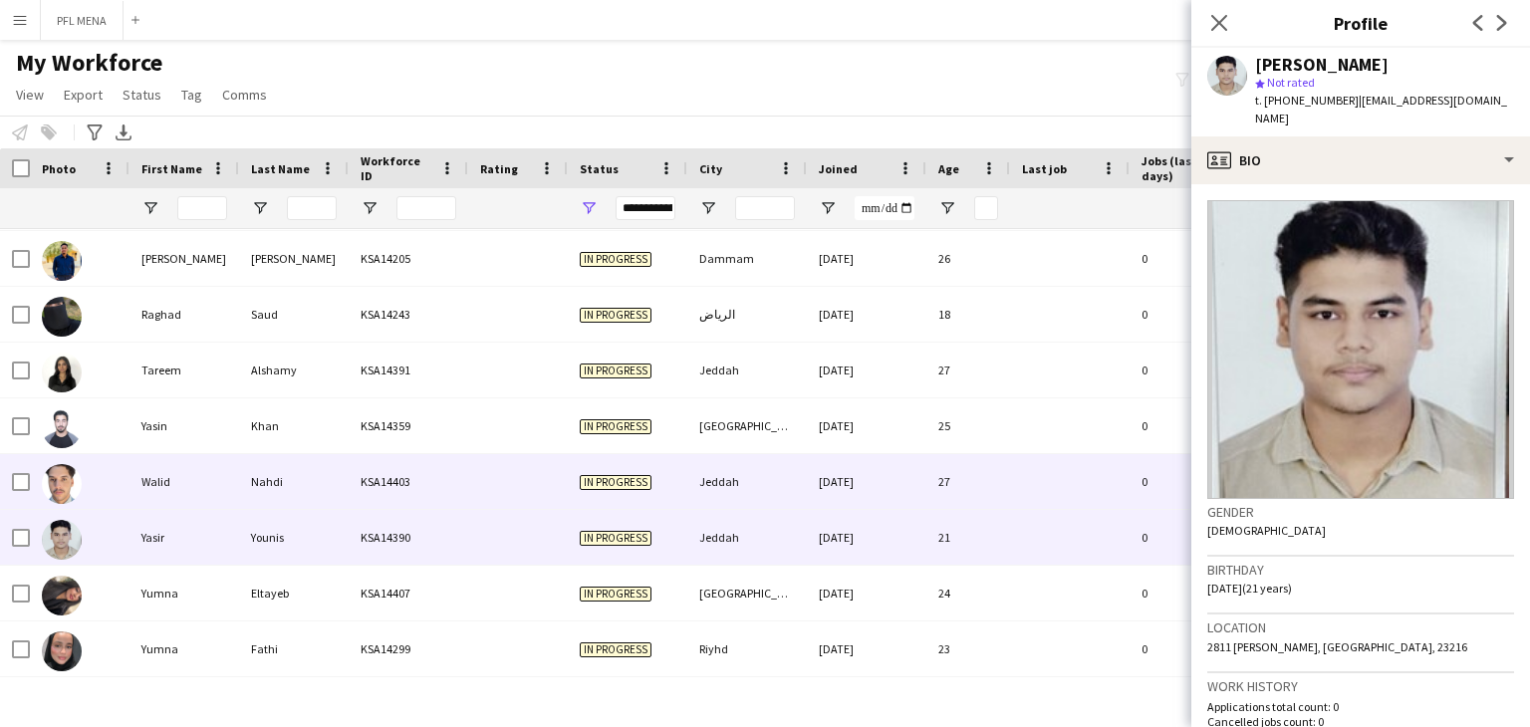
click at [784, 481] on div "Jeddah" at bounding box center [747, 481] width 120 height 55
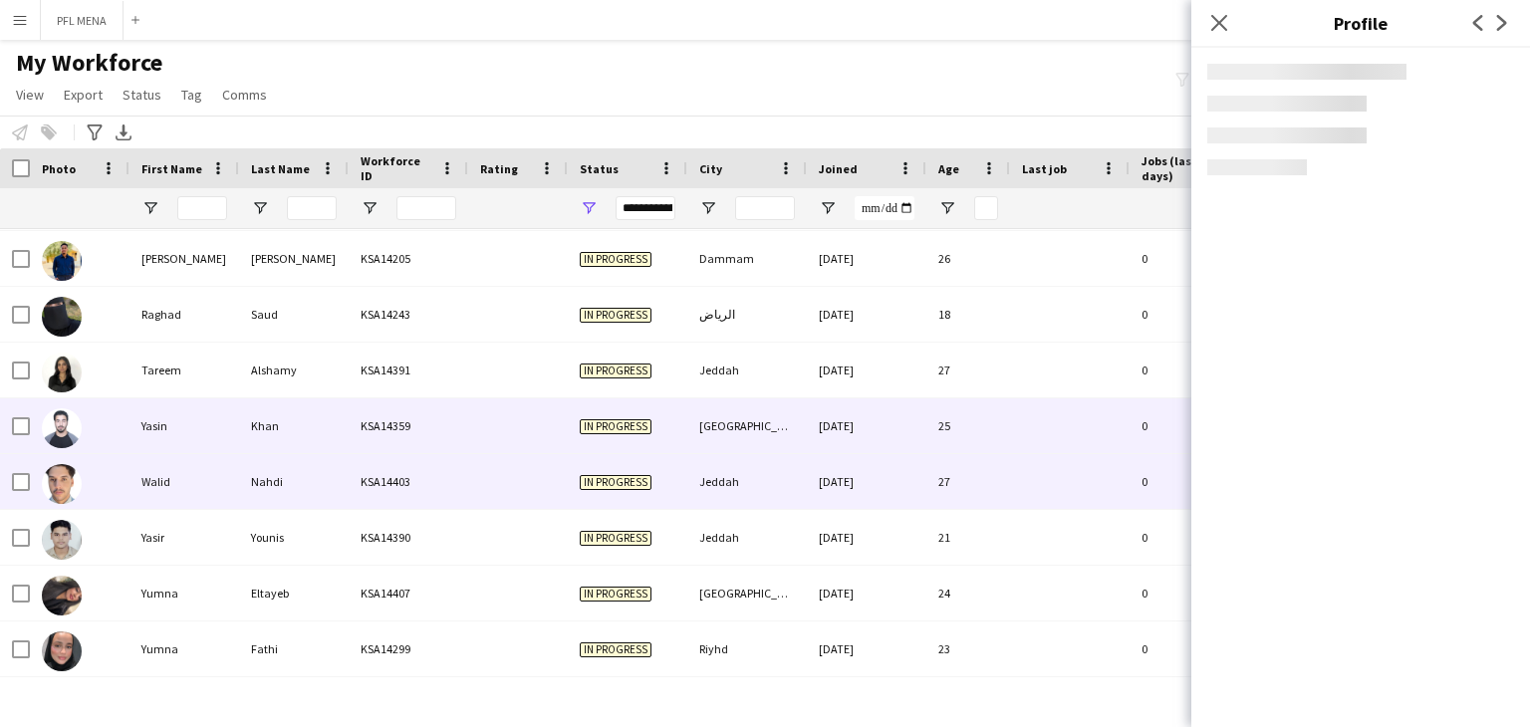
click at [784, 430] on div "Riyadh" at bounding box center [747, 425] width 120 height 55
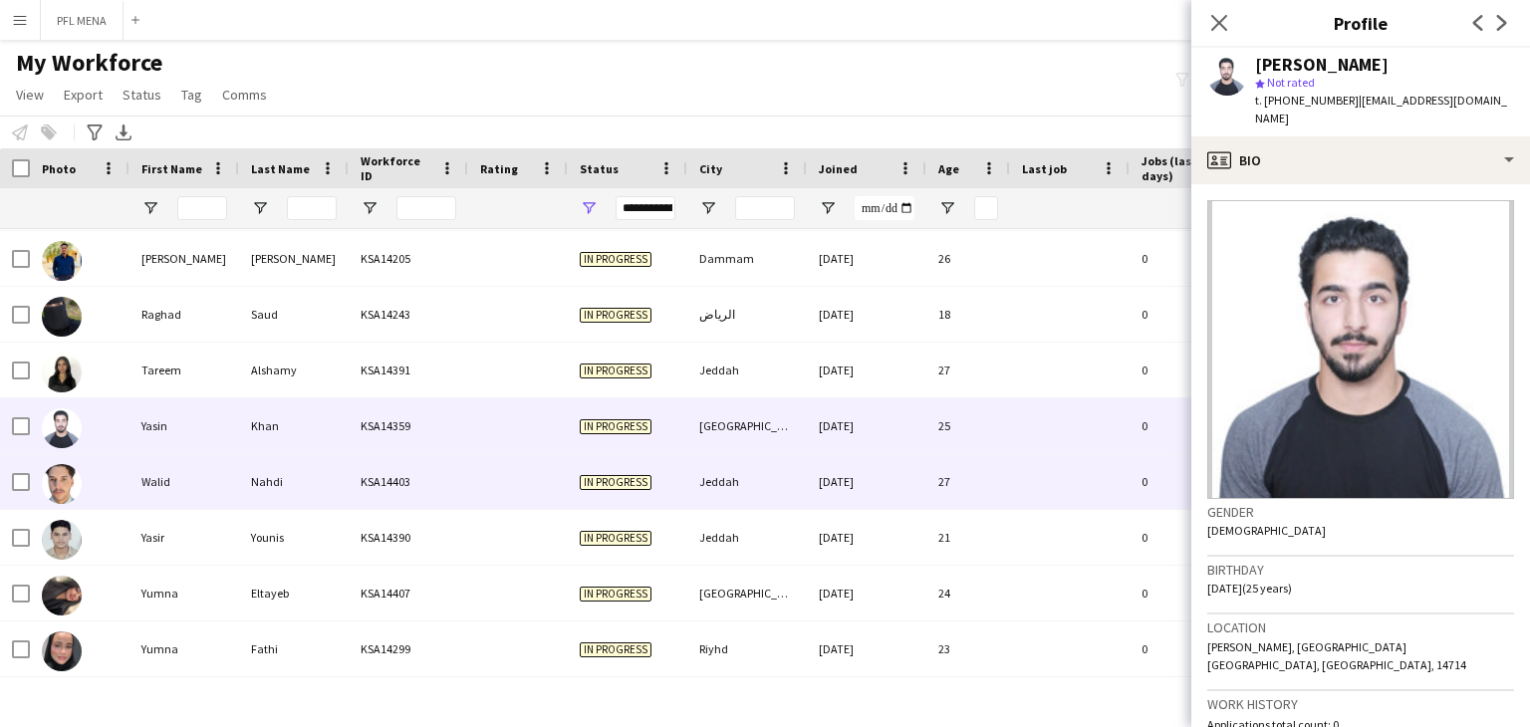
click at [863, 477] on div "24-09-2025" at bounding box center [867, 481] width 120 height 55
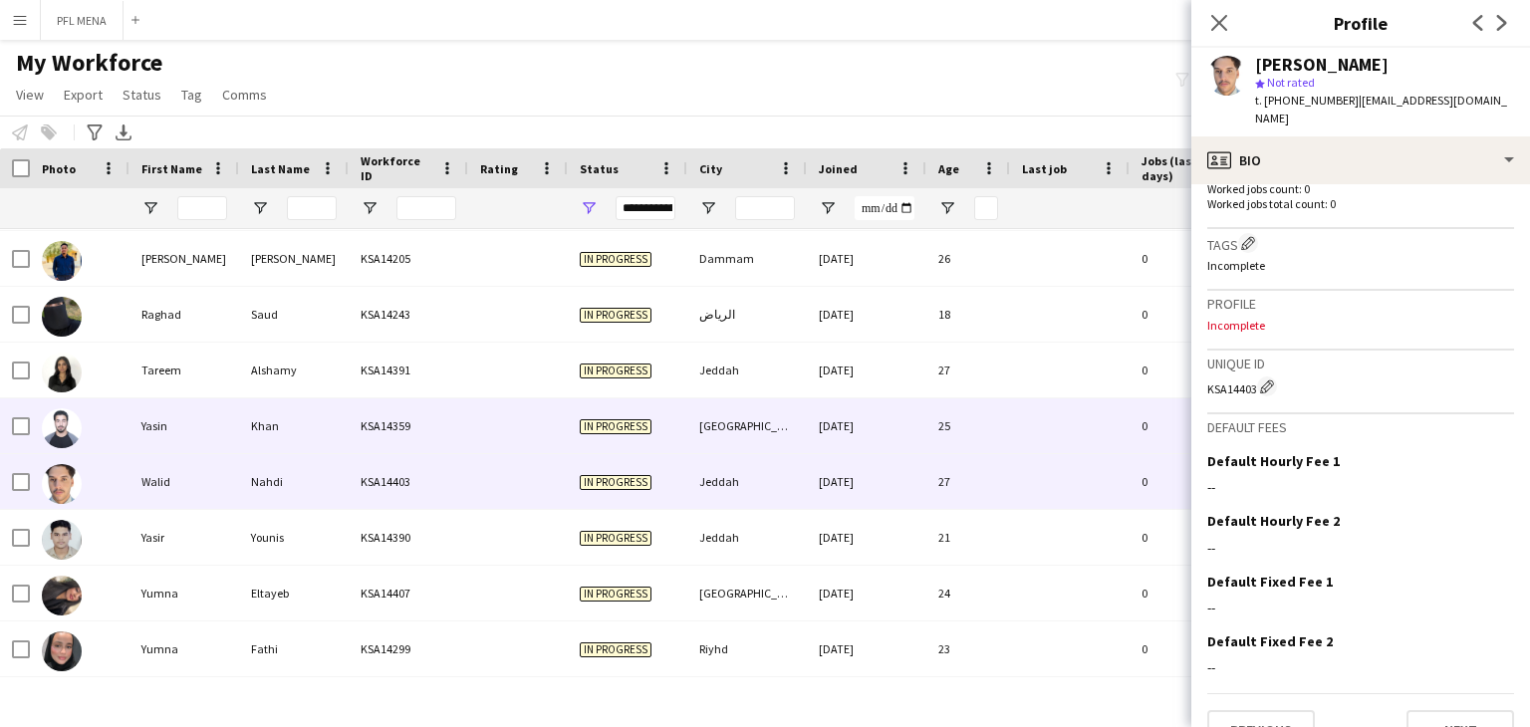
click at [711, 419] on div "Riyadh" at bounding box center [747, 425] width 120 height 55
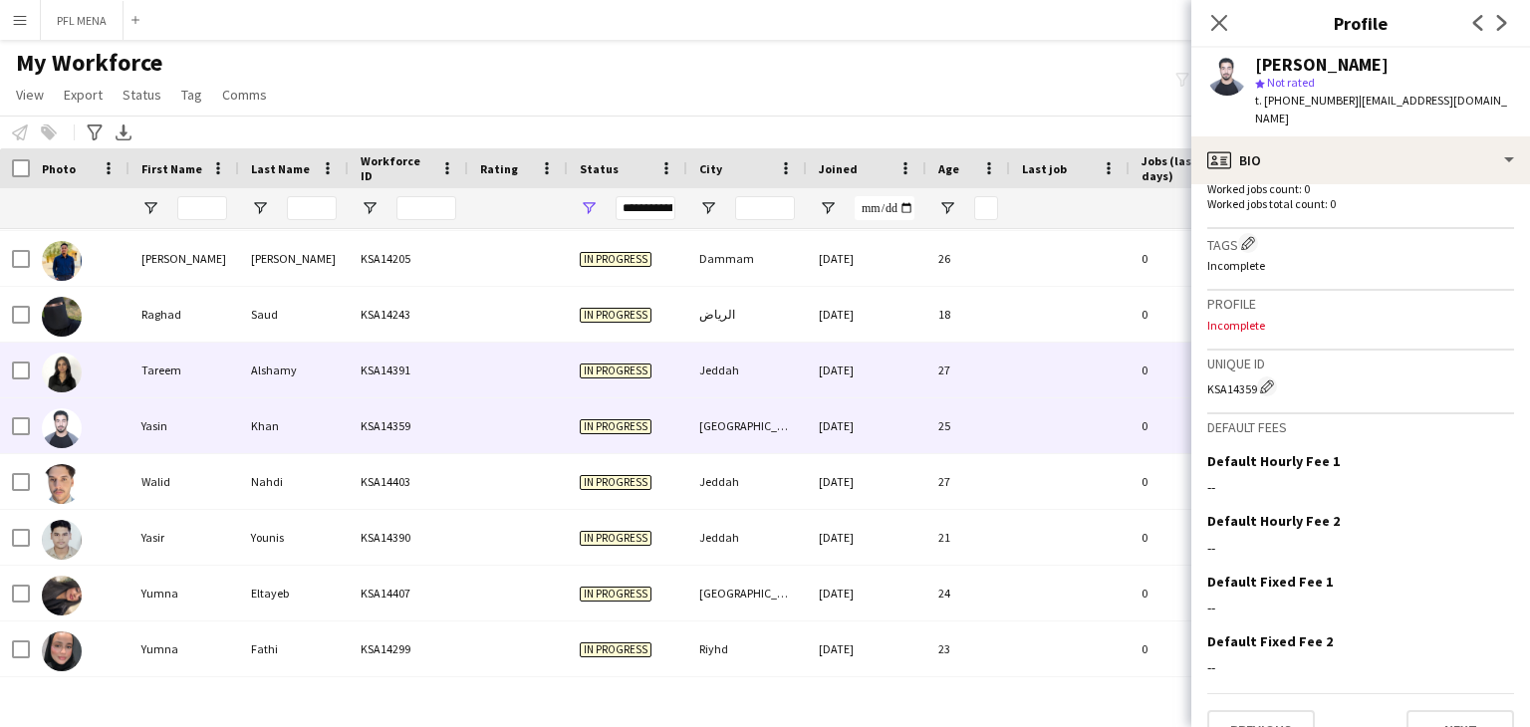
click at [630, 373] on span "In progress" at bounding box center [616, 371] width 72 height 15
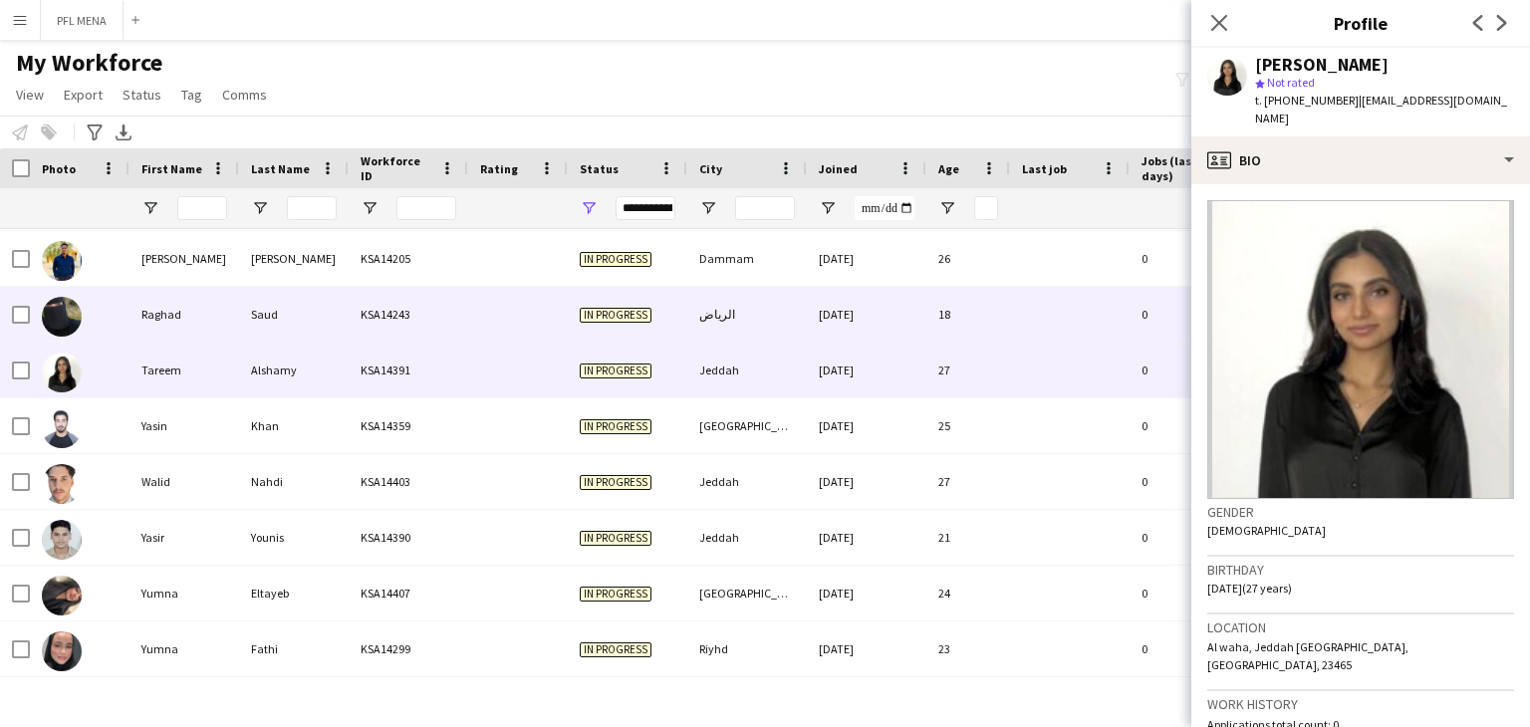
click at [880, 320] on div "29-08-2025" at bounding box center [867, 314] width 120 height 55
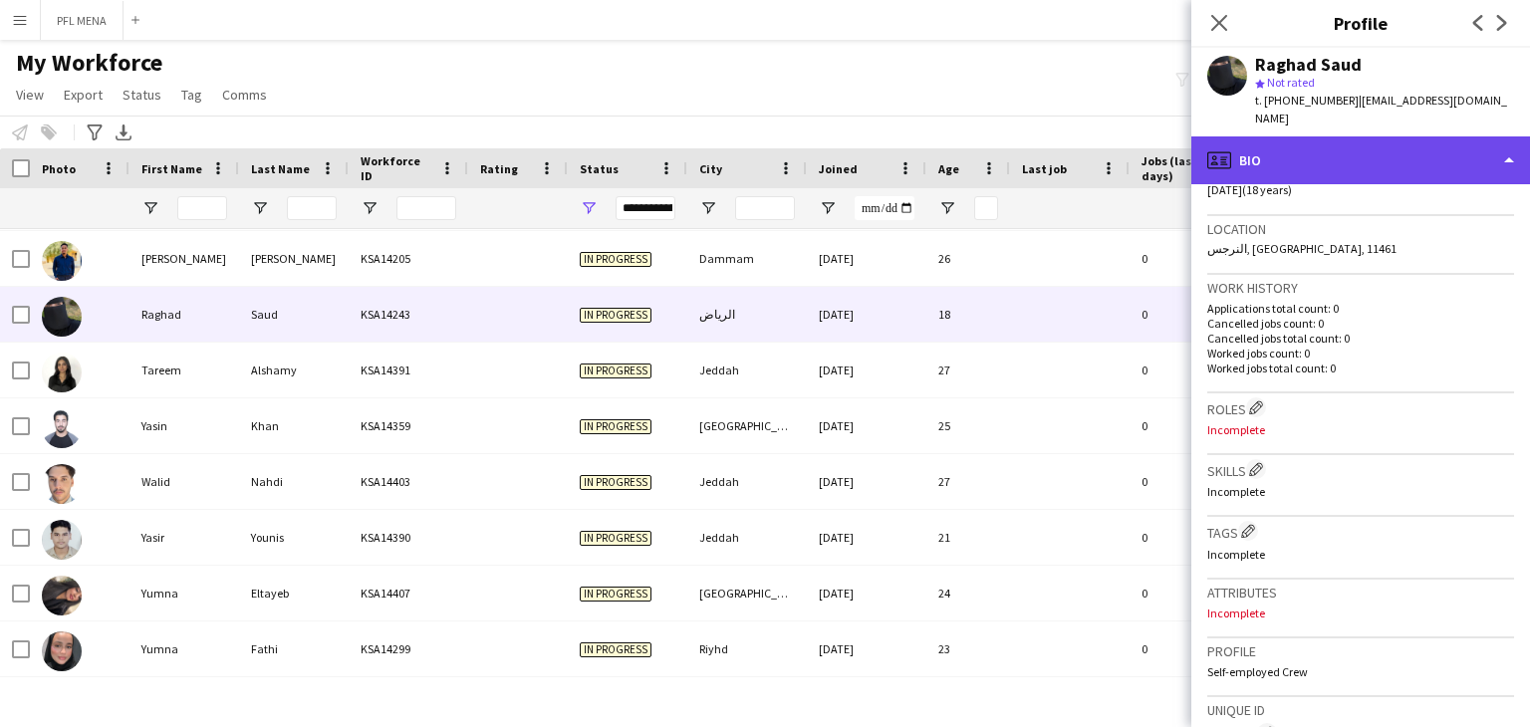
click at [1295, 136] on div "profile Bio" at bounding box center [1360, 160] width 339 height 48
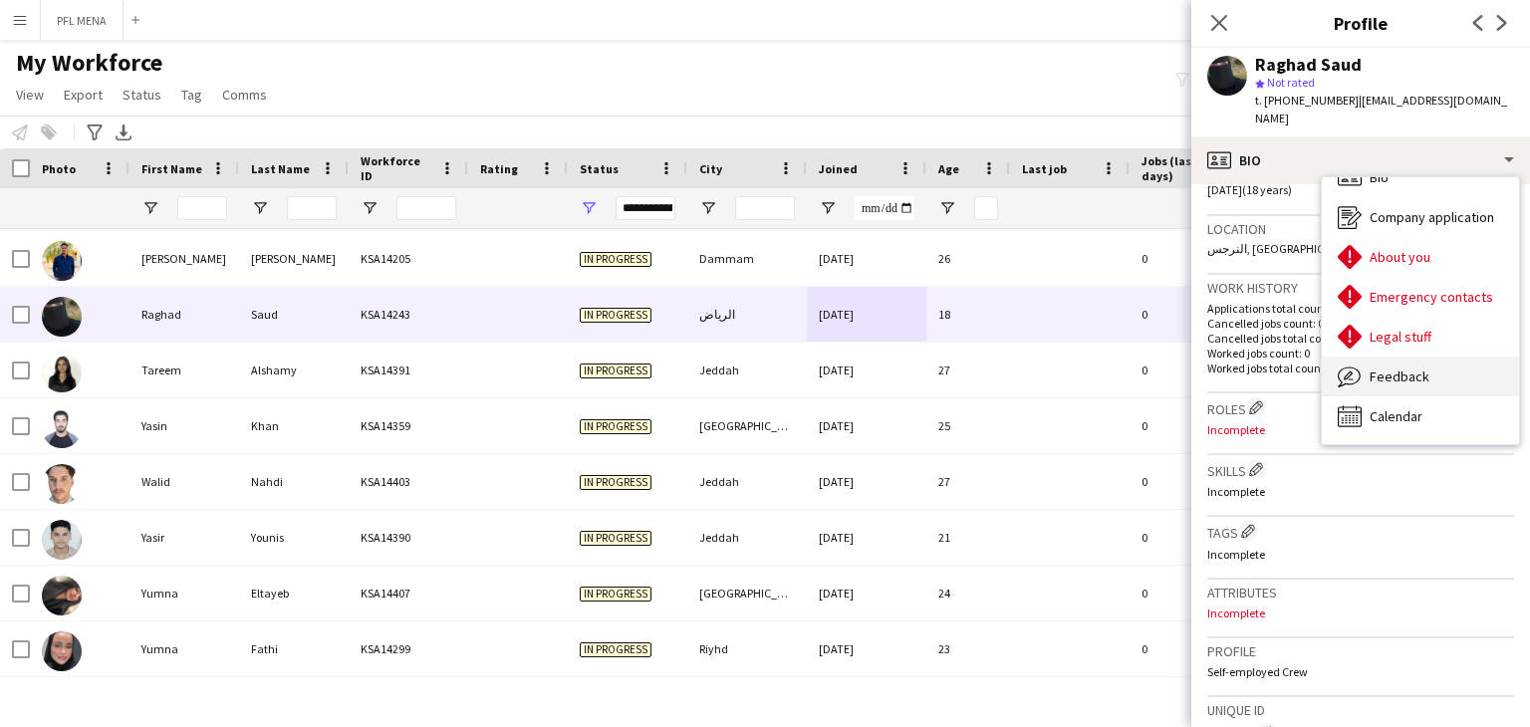
click at [1420, 367] on span "Feedback" at bounding box center [1399, 376] width 60 height 18
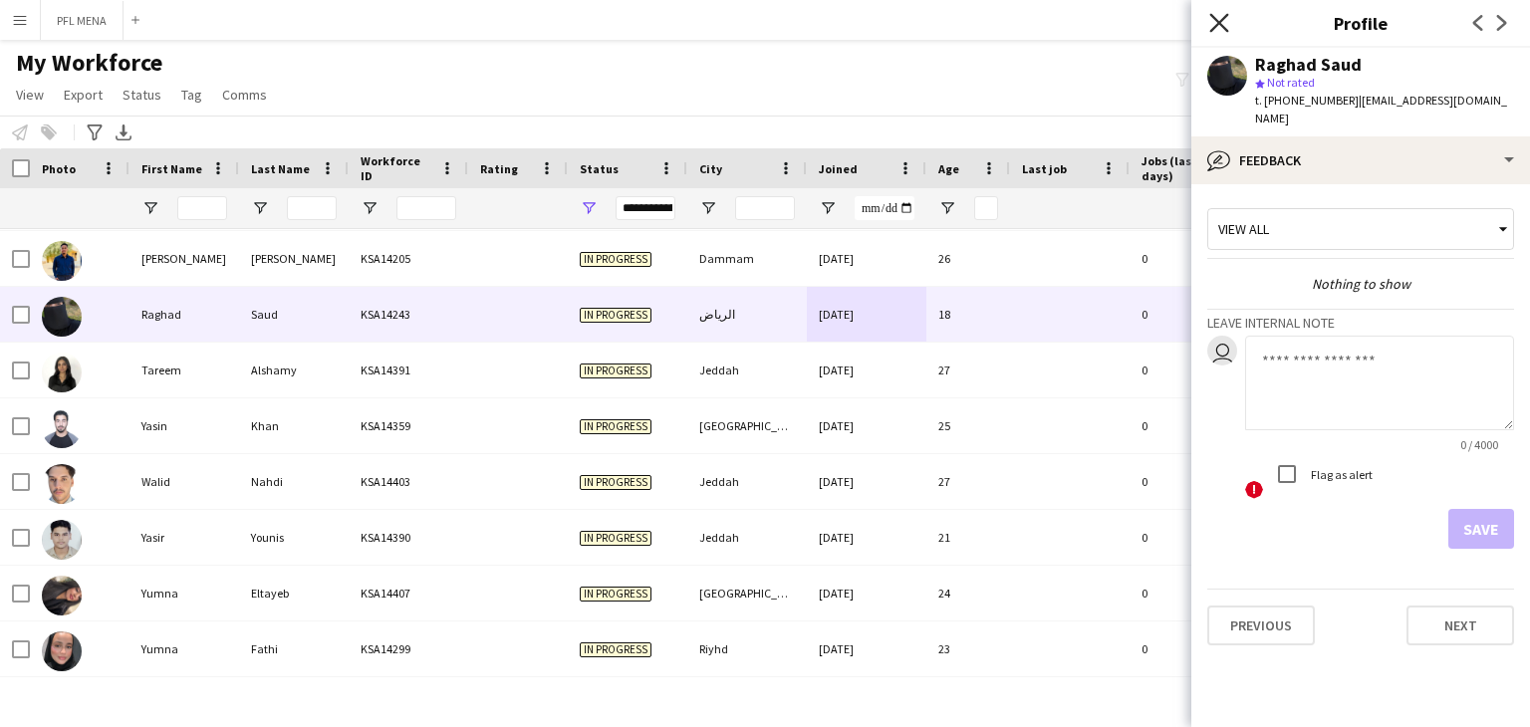
click at [1213, 32] on icon "Close pop-in" at bounding box center [1218, 22] width 19 height 19
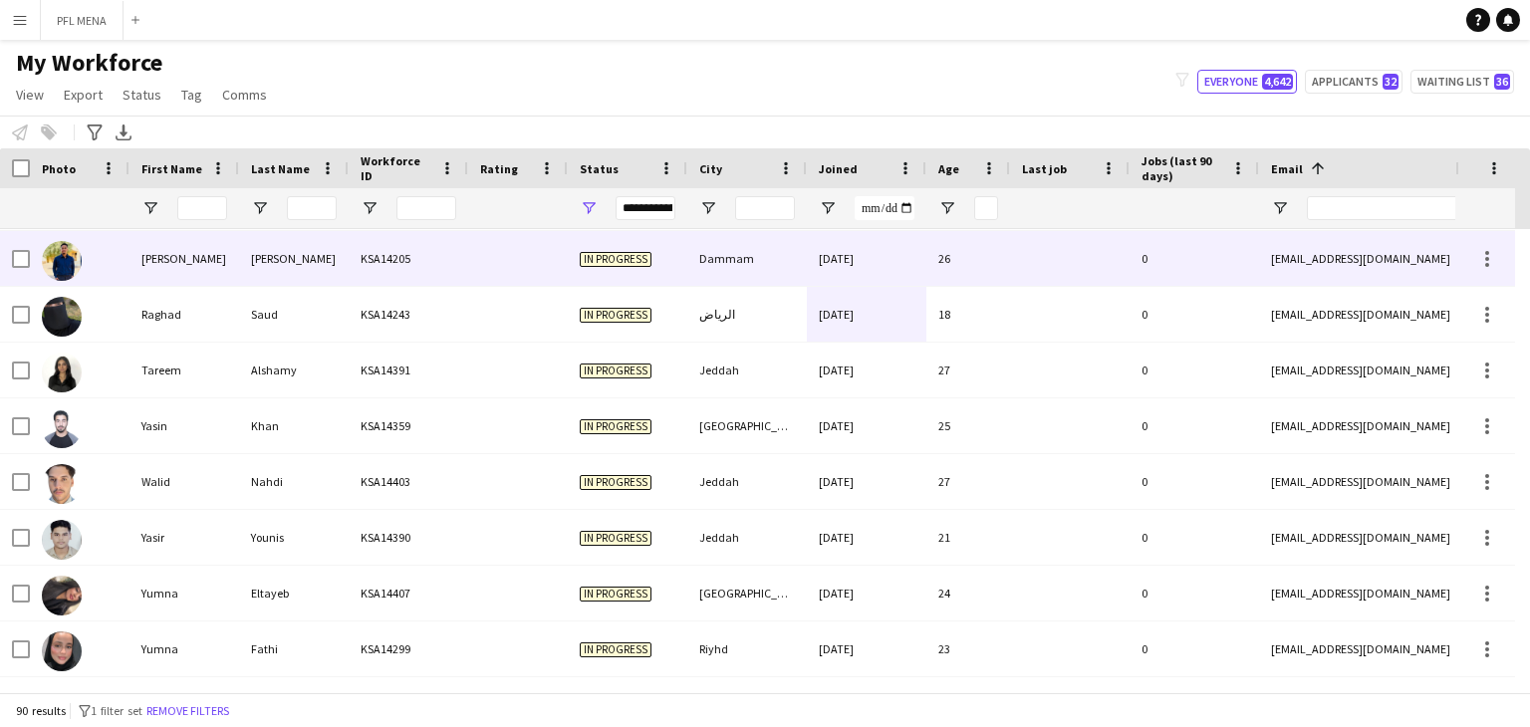
click at [916, 275] on div "29-08-2025" at bounding box center [867, 258] width 120 height 55
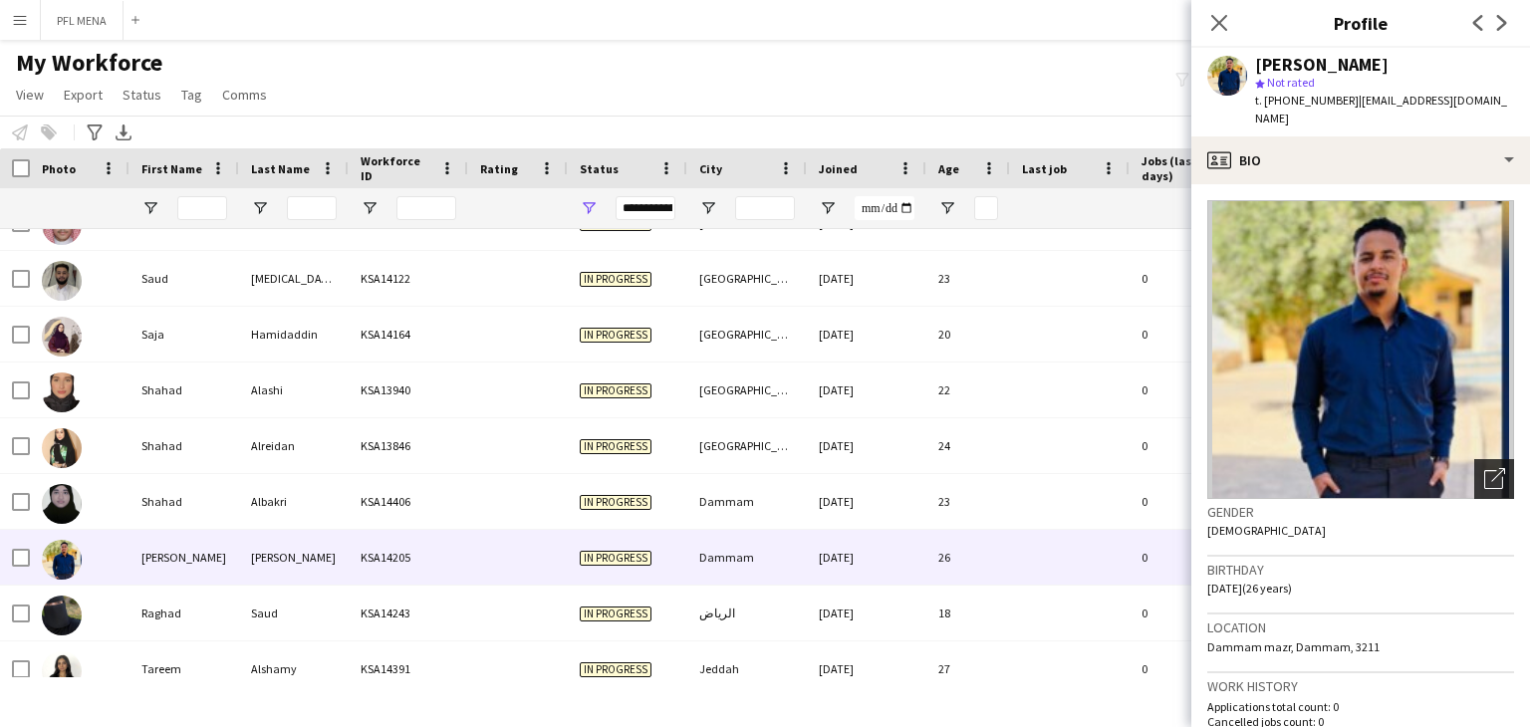
click at [1491, 468] on icon at bounding box center [1498, 475] width 14 height 14
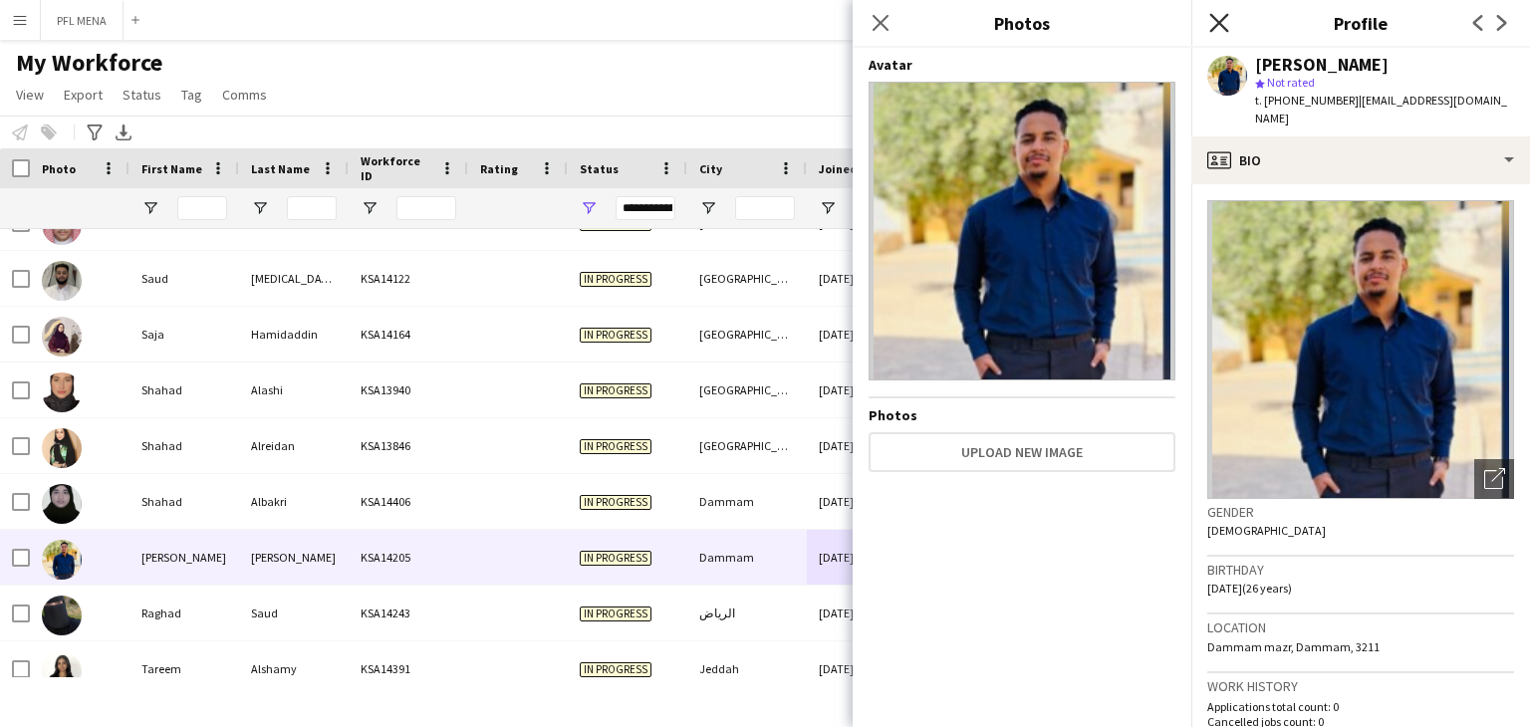
click at [1222, 19] on icon at bounding box center [1218, 22] width 19 height 19
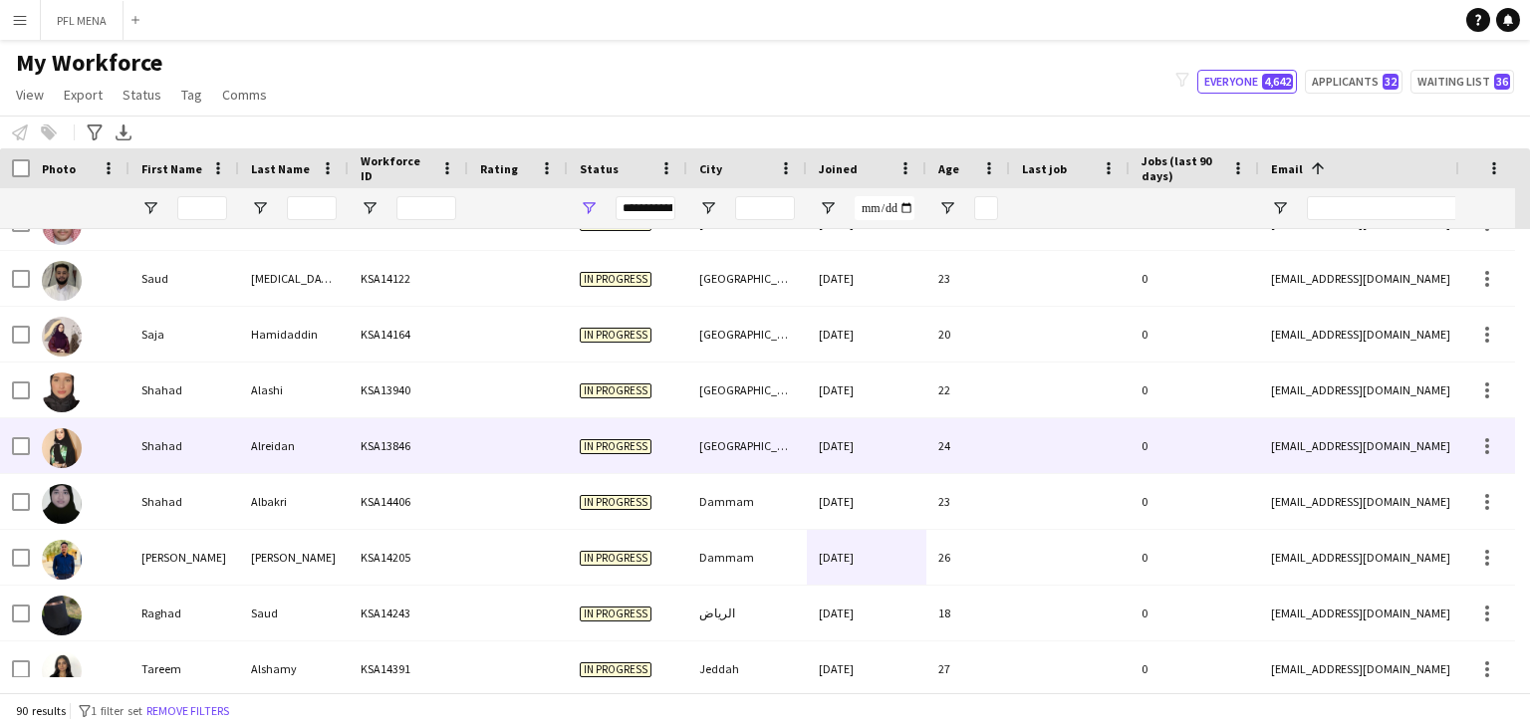
click at [474, 452] on div at bounding box center [518, 445] width 100 height 55
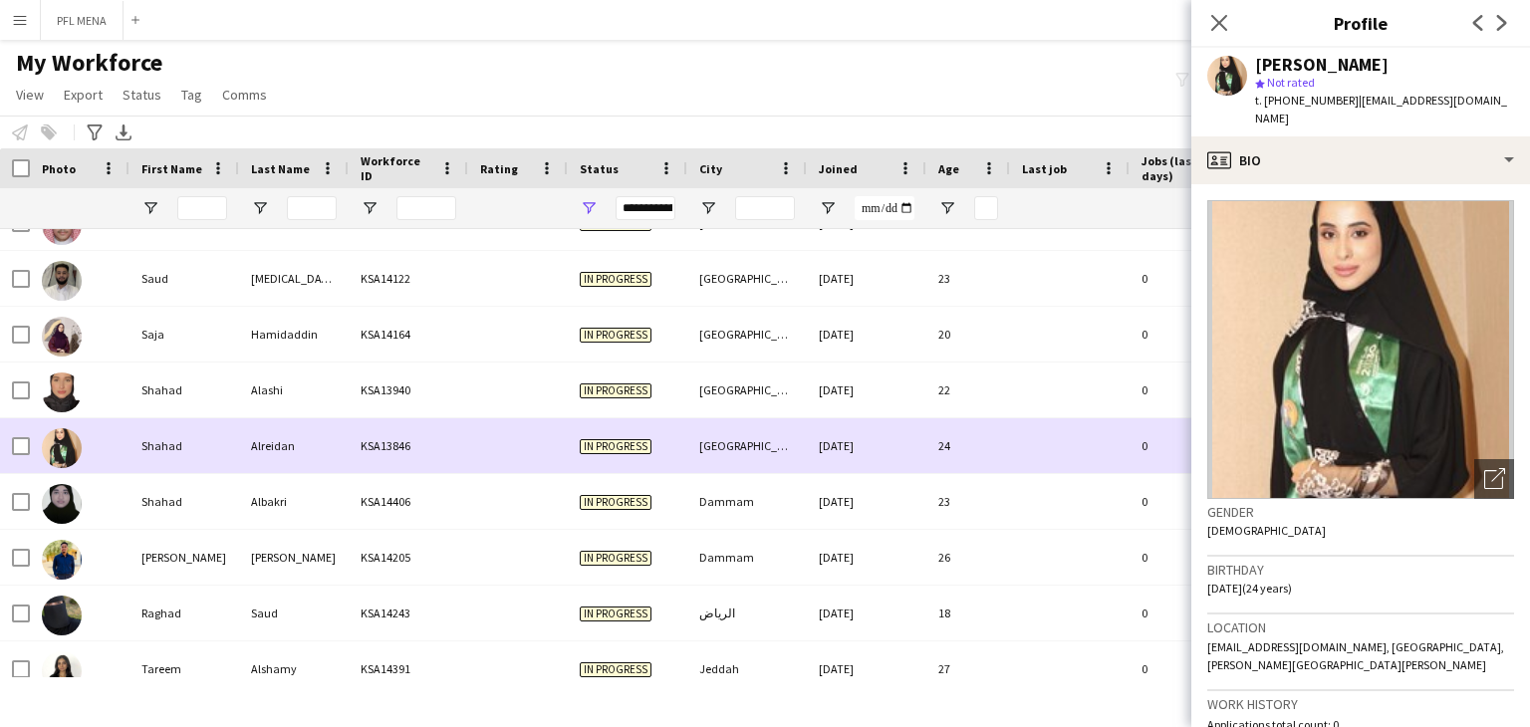
click at [409, 423] on div "KSA13846" at bounding box center [409, 445] width 120 height 55
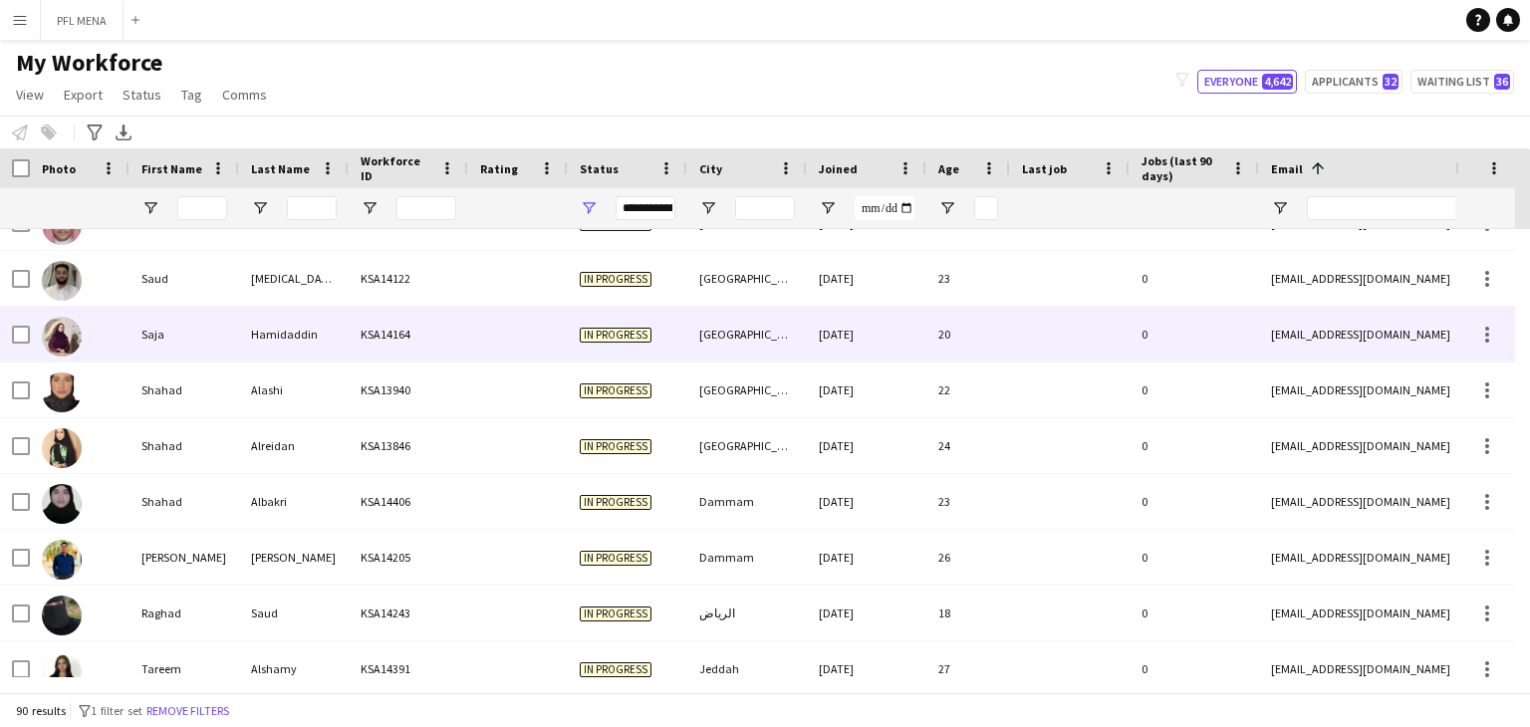
click at [340, 355] on div "Hamidaddin" at bounding box center [294, 334] width 110 height 55
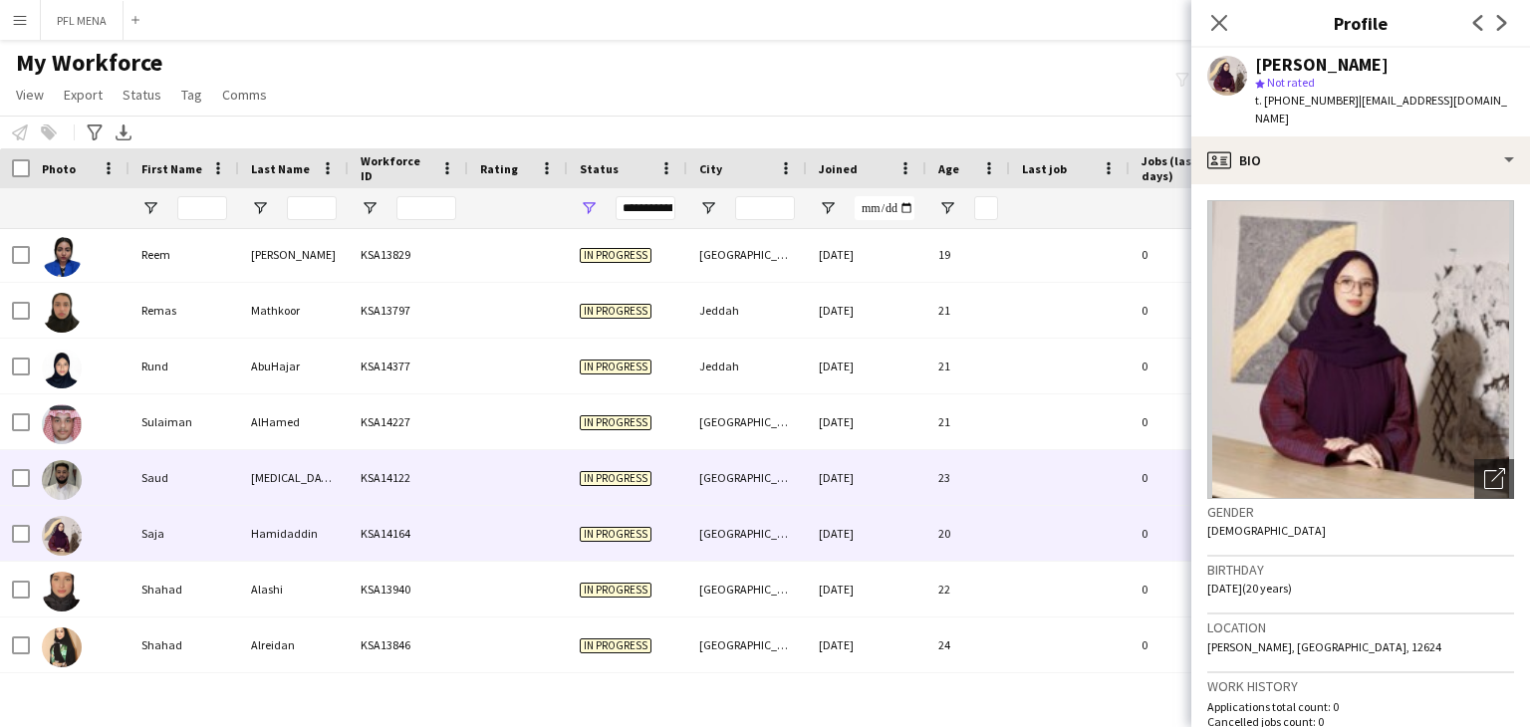
click at [390, 483] on div "KSA14122" at bounding box center [409, 477] width 120 height 55
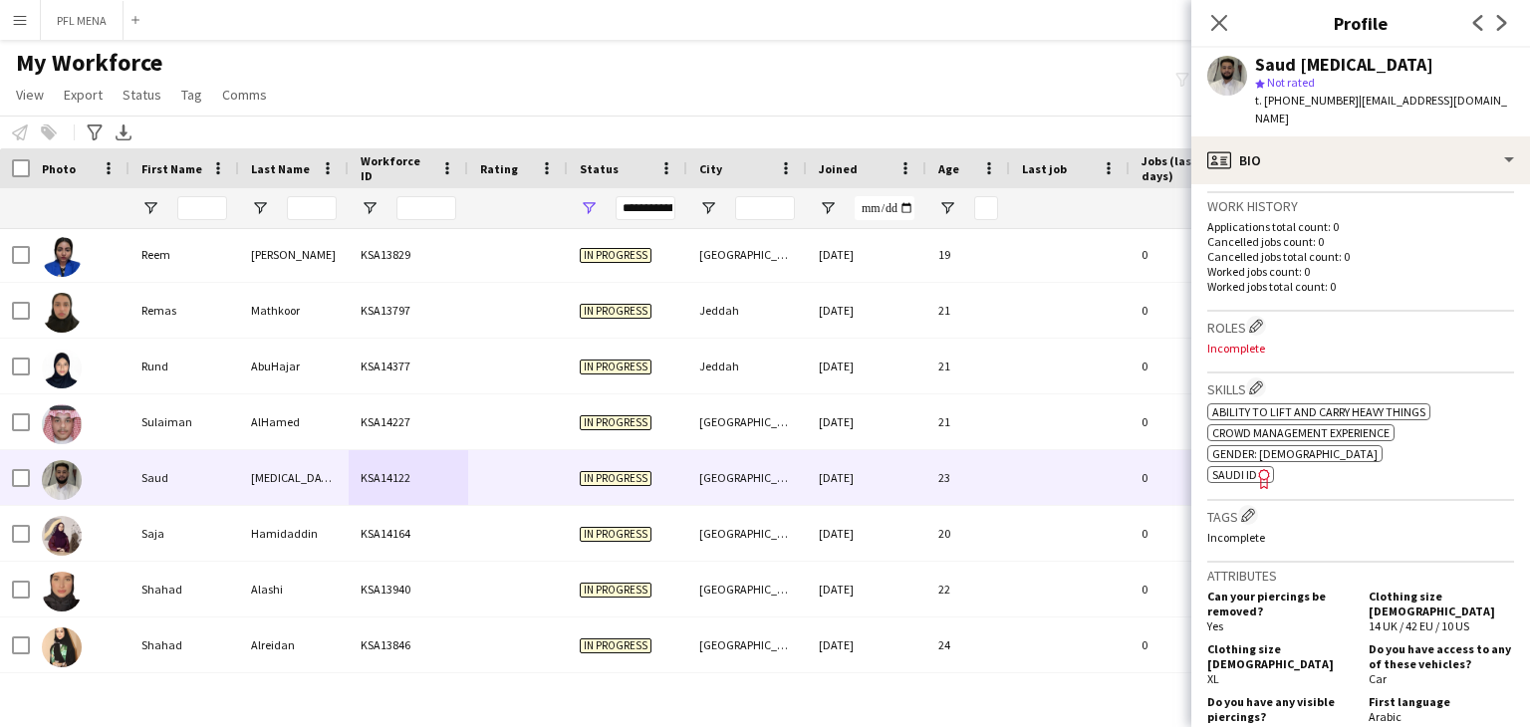
click at [1232, 467] on span "SAUDI ID" at bounding box center [1234, 474] width 45 height 15
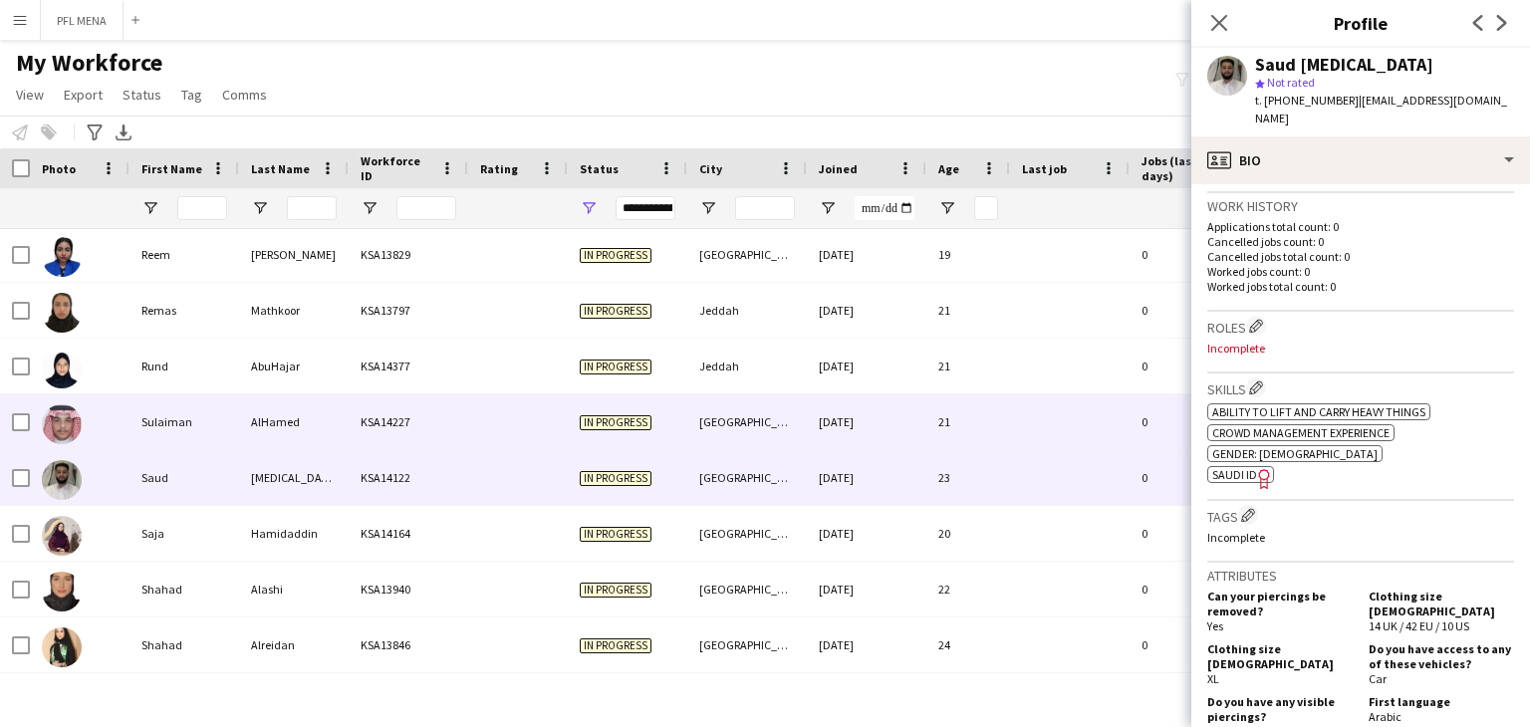
click at [251, 396] on div "AlHamed" at bounding box center [294, 421] width 110 height 55
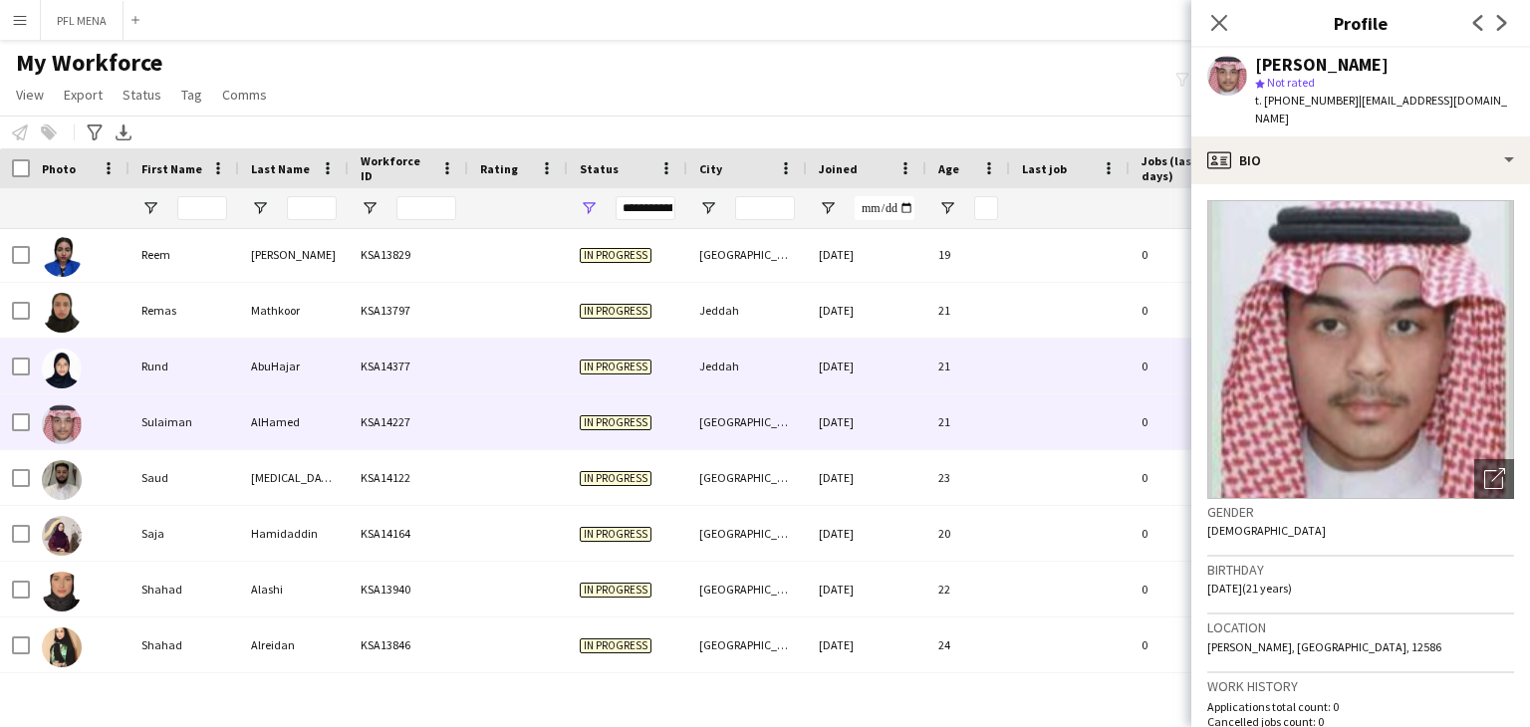
click at [243, 361] on div "AbuHajar" at bounding box center [294, 366] width 110 height 55
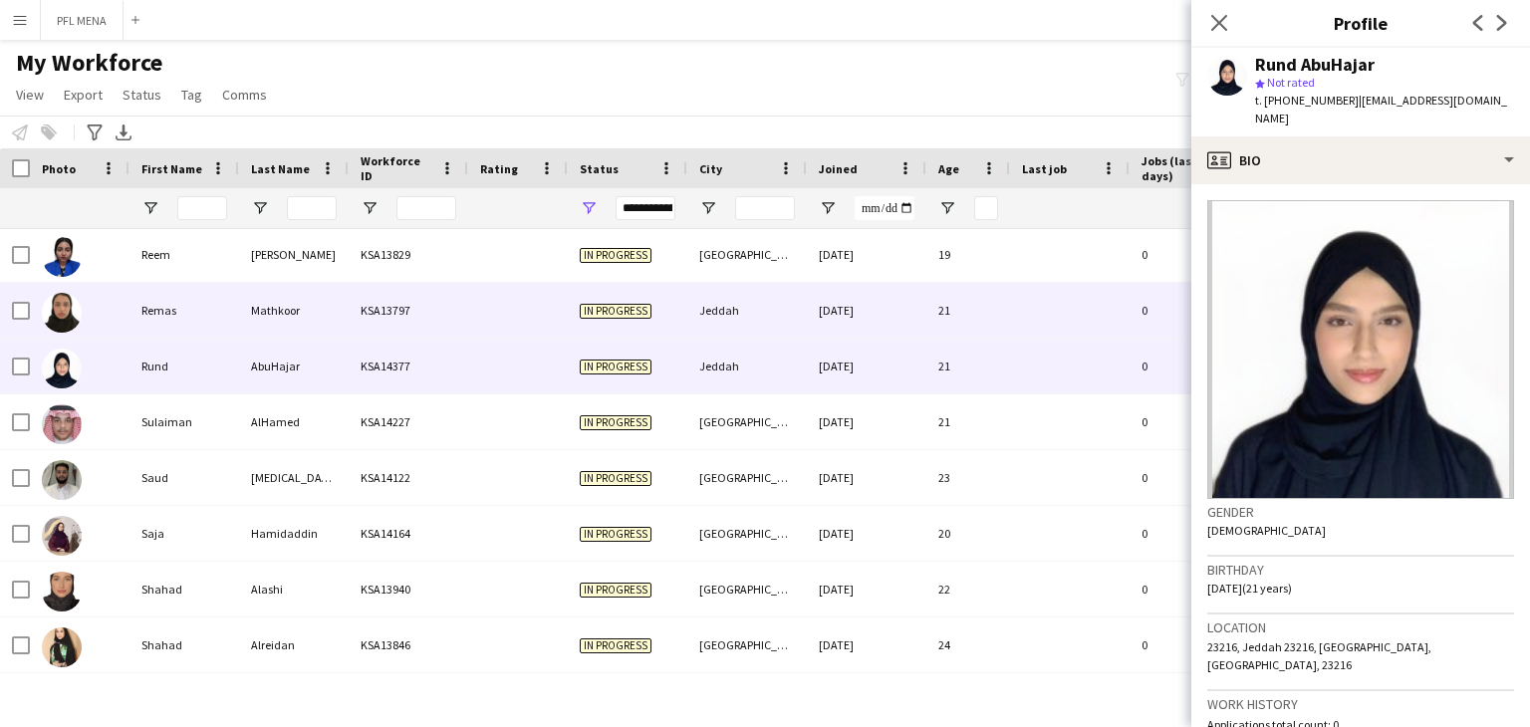
click at [290, 312] on div "Mathkoor" at bounding box center [294, 310] width 110 height 55
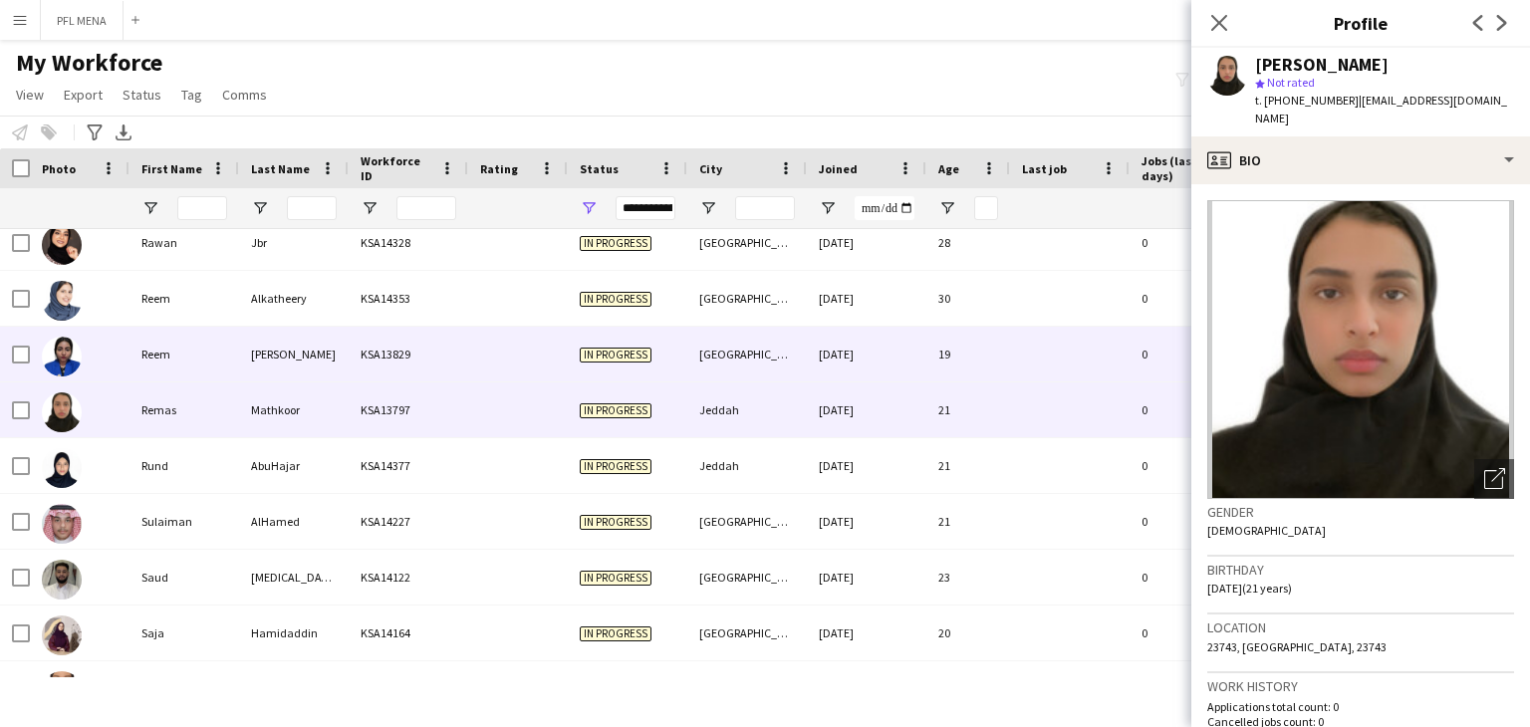
click at [319, 336] on div "Shakeel" at bounding box center [294, 354] width 110 height 55
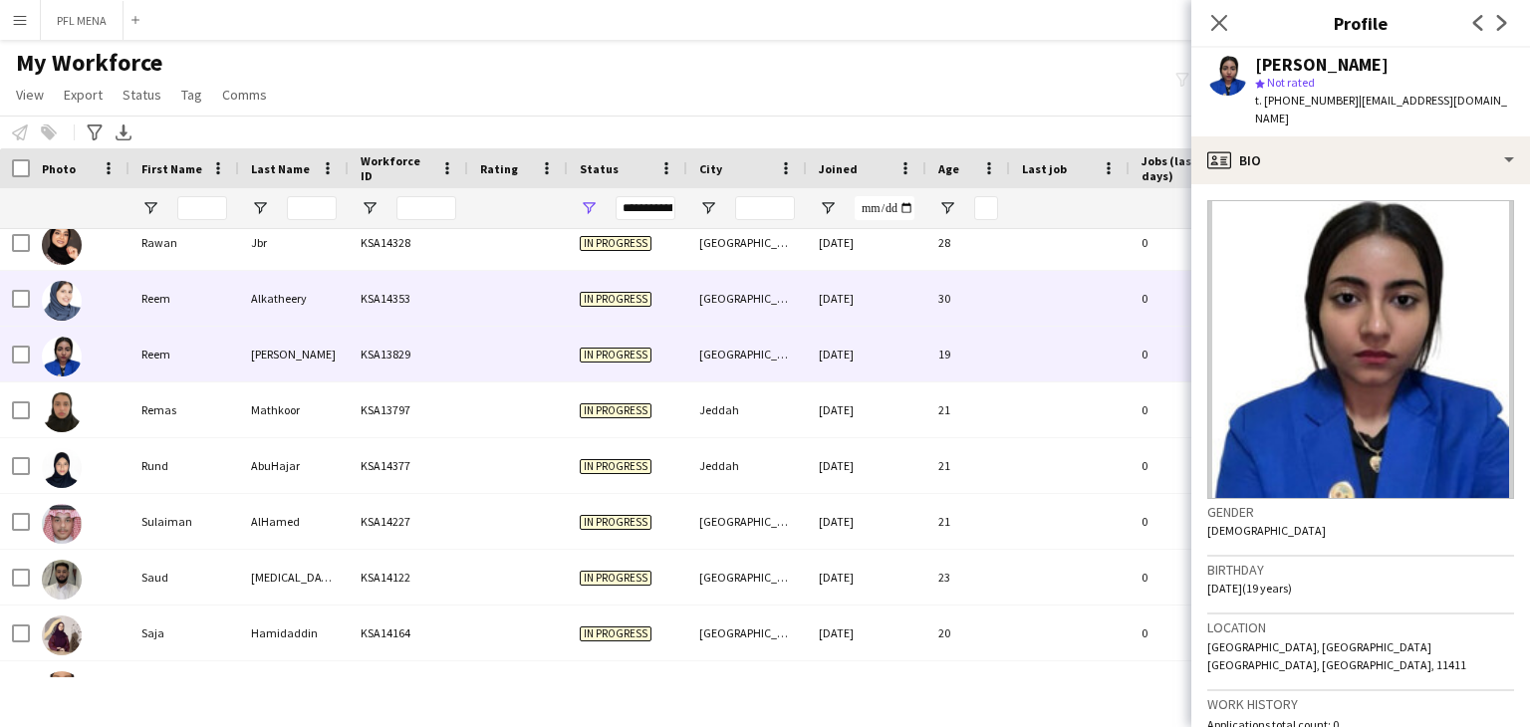
click at [323, 290] on div "Alkatheery" at bounding box center [294, 298] width 110 height 55
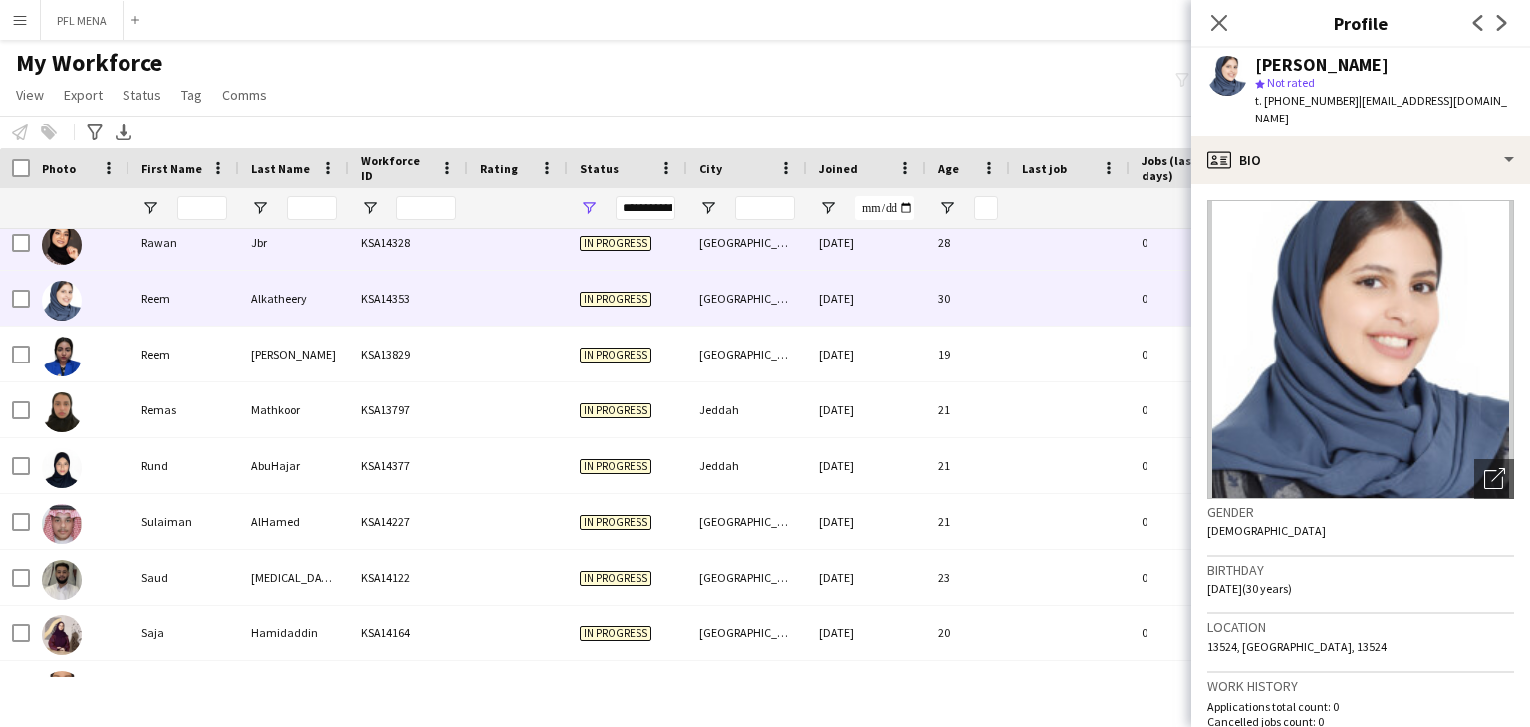
click at [315, 243] on div "Jbr" at bounding box center [294, 242] width 110 height 55
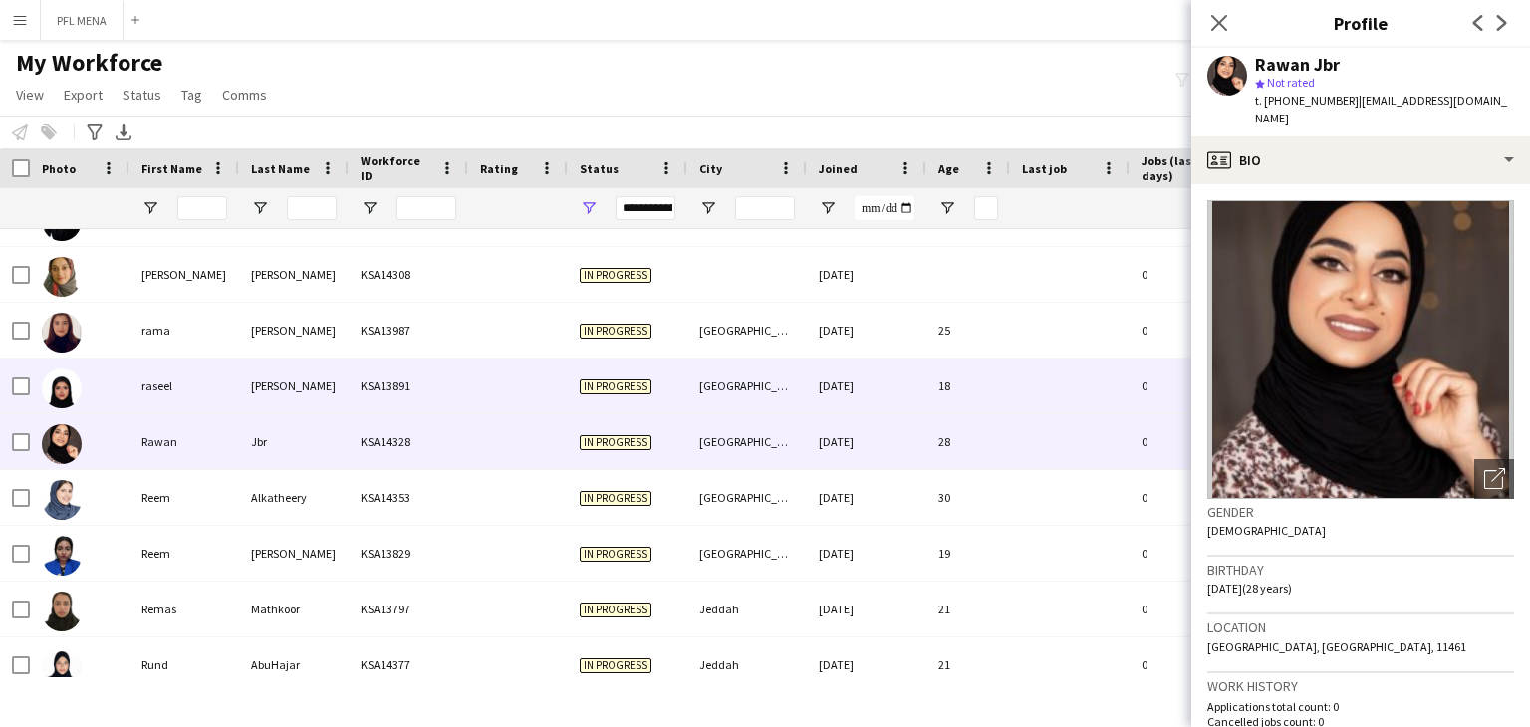
click at [306, 363] on div "nasser" at bounding box center [294, 386] width 110 height 55
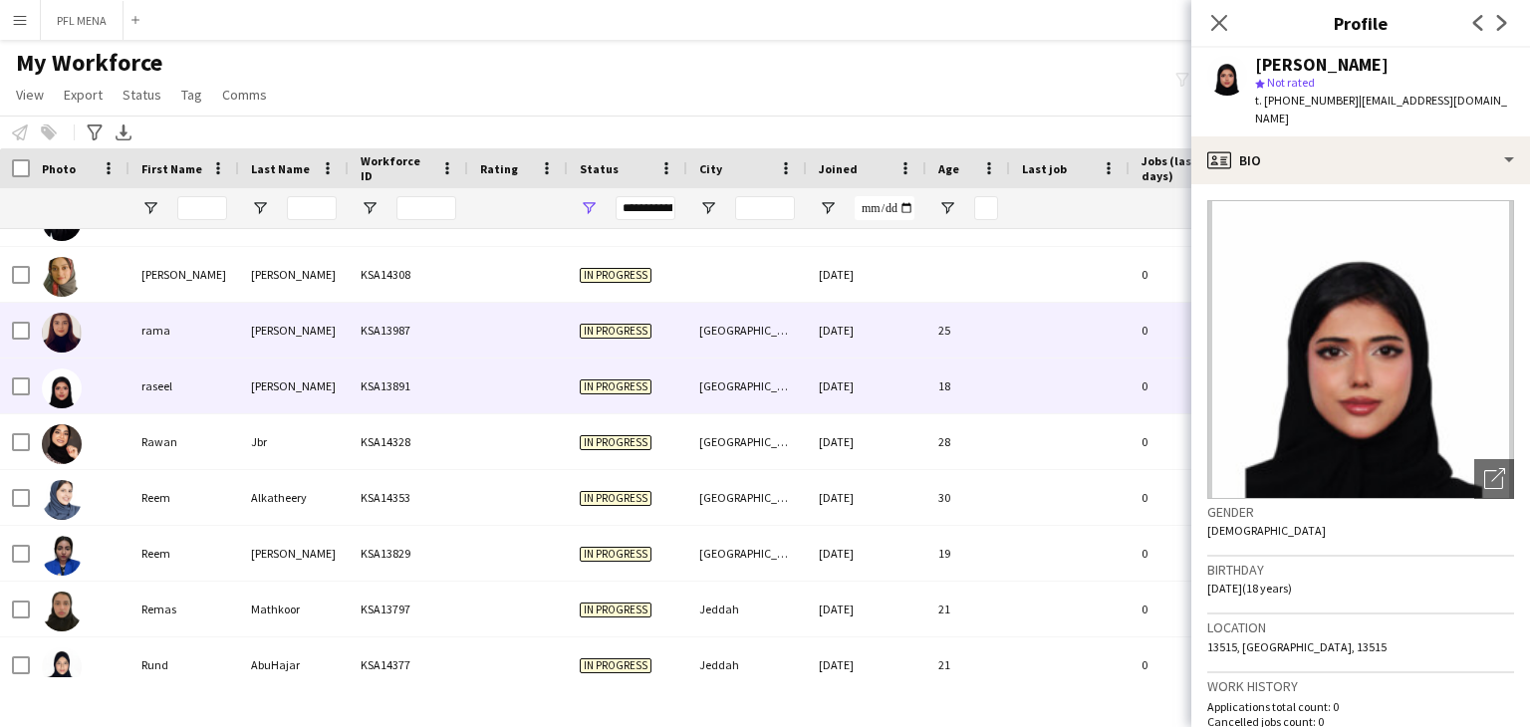
click at [315, 336] on div "haissam" at bounding box center [294, 330] width 110 height 55
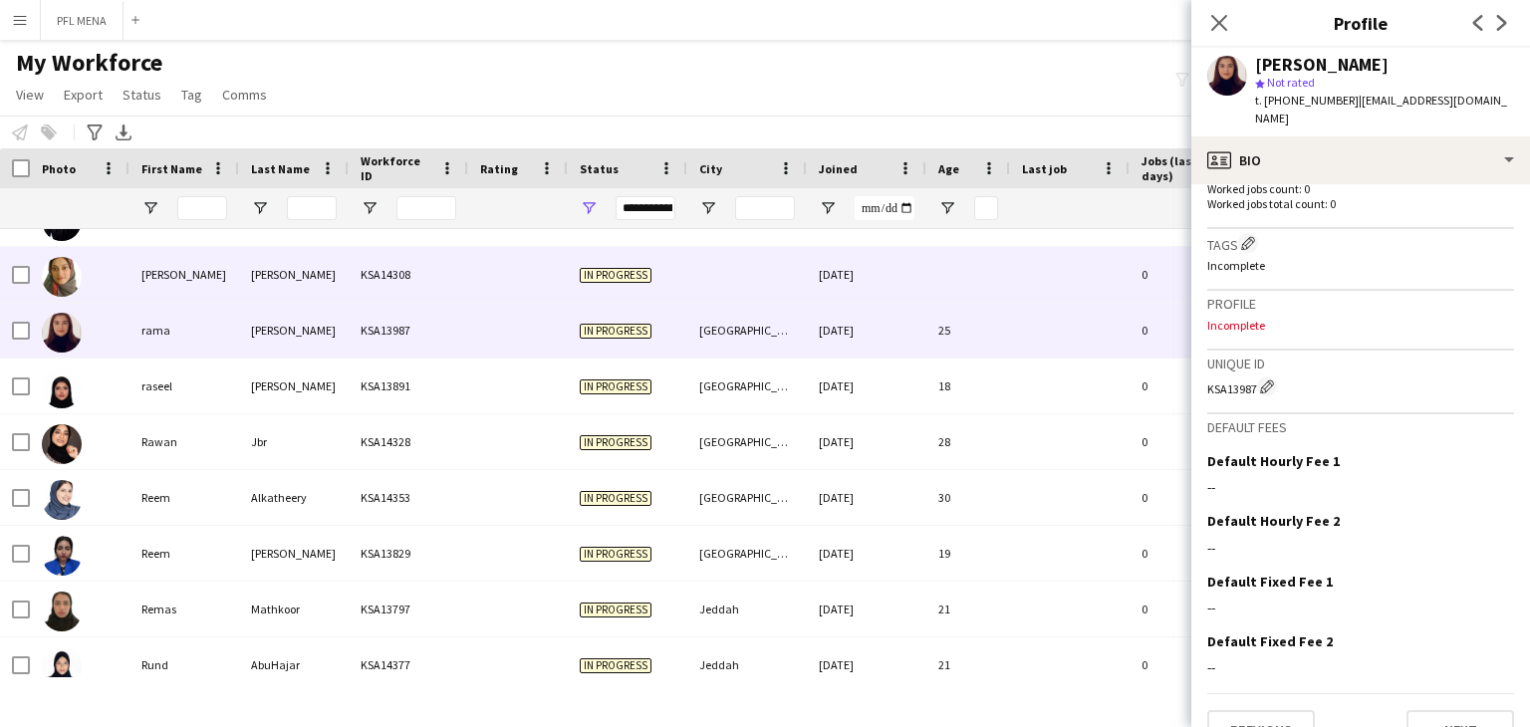
click at [507, 276] on div at bounding box center [518, 274] width 100 height 55
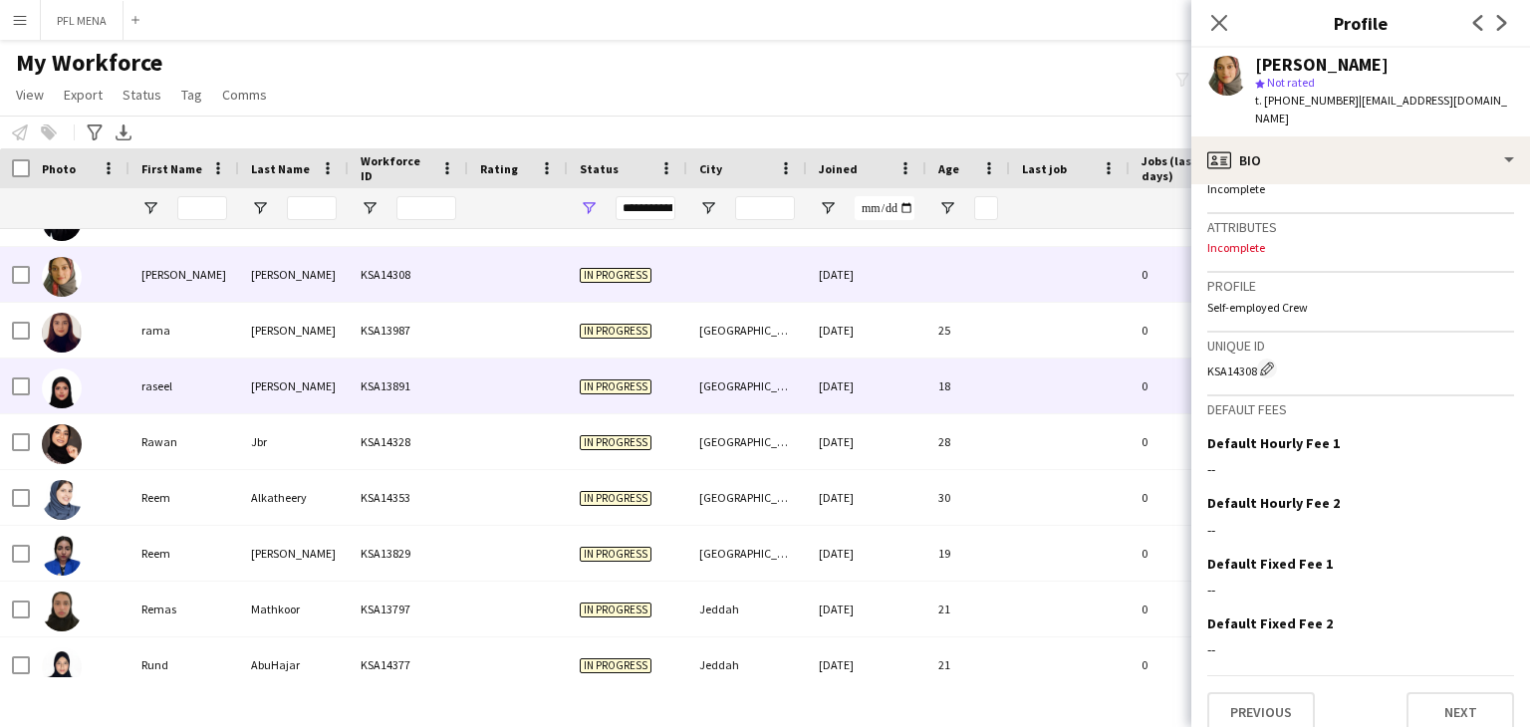
click at [267, 378] on div "nasser" at bounding box center [294, 386] width 110 height 55
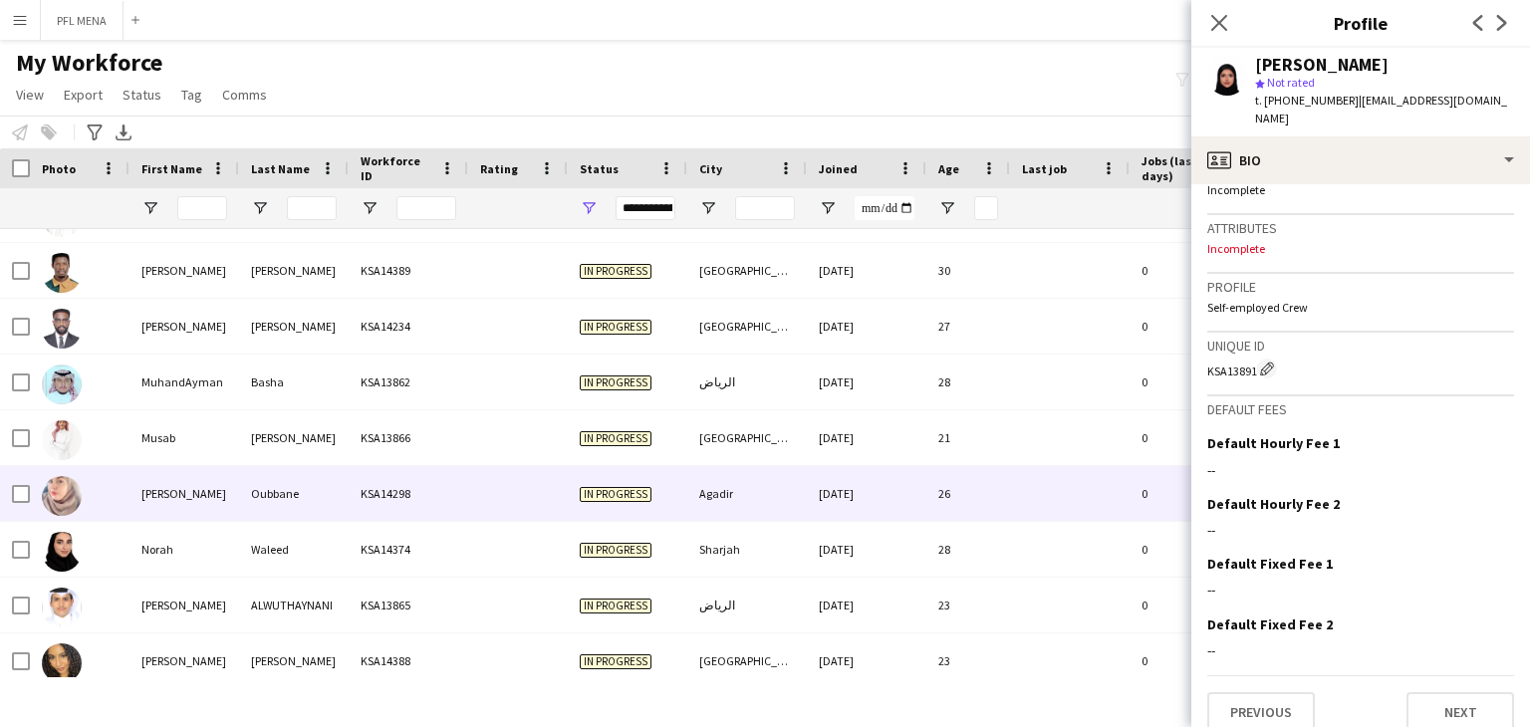
click at [246, 478] on div "Oubbane" at bounding box center [294, 493] width 110 height 55
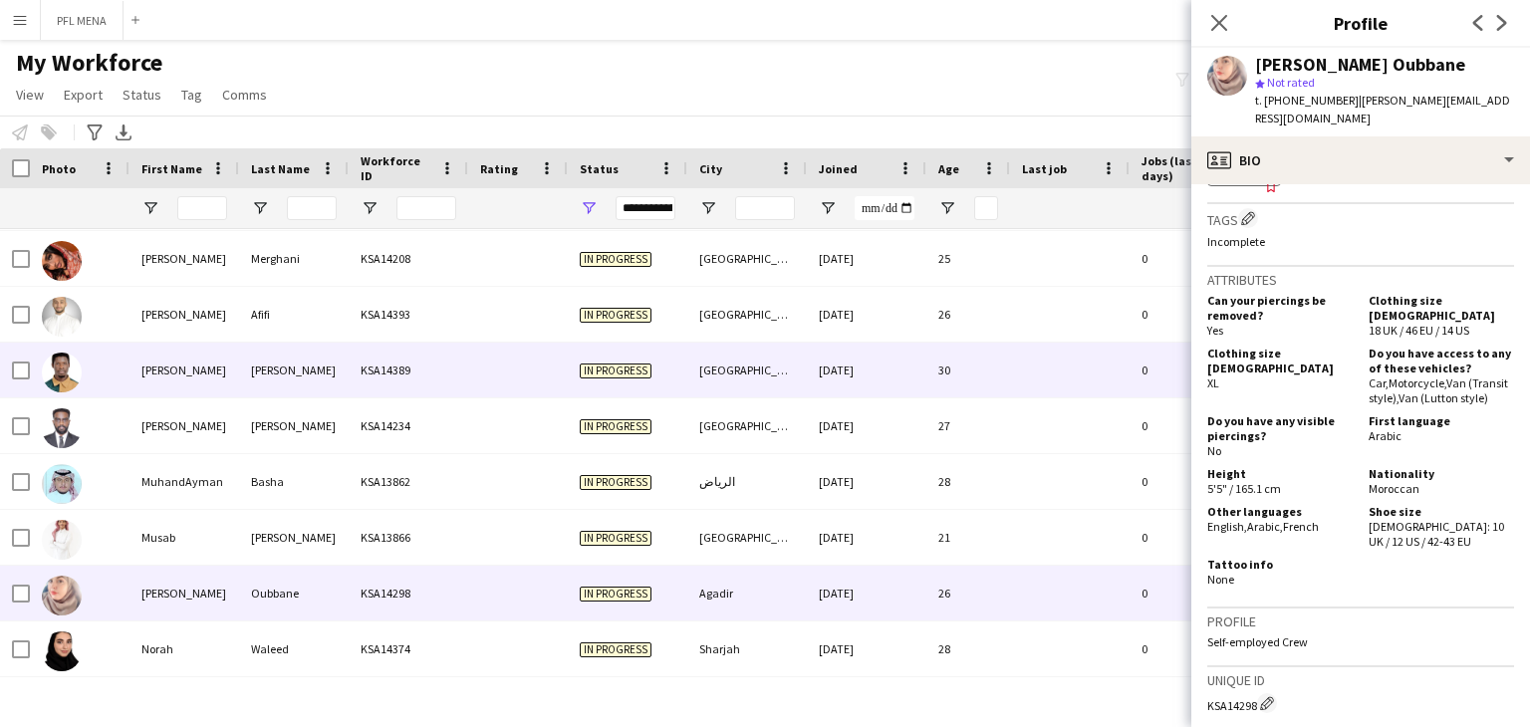
click at [301, 379] on div "Ali" at bounding box center [294, 370] width 110 height 55
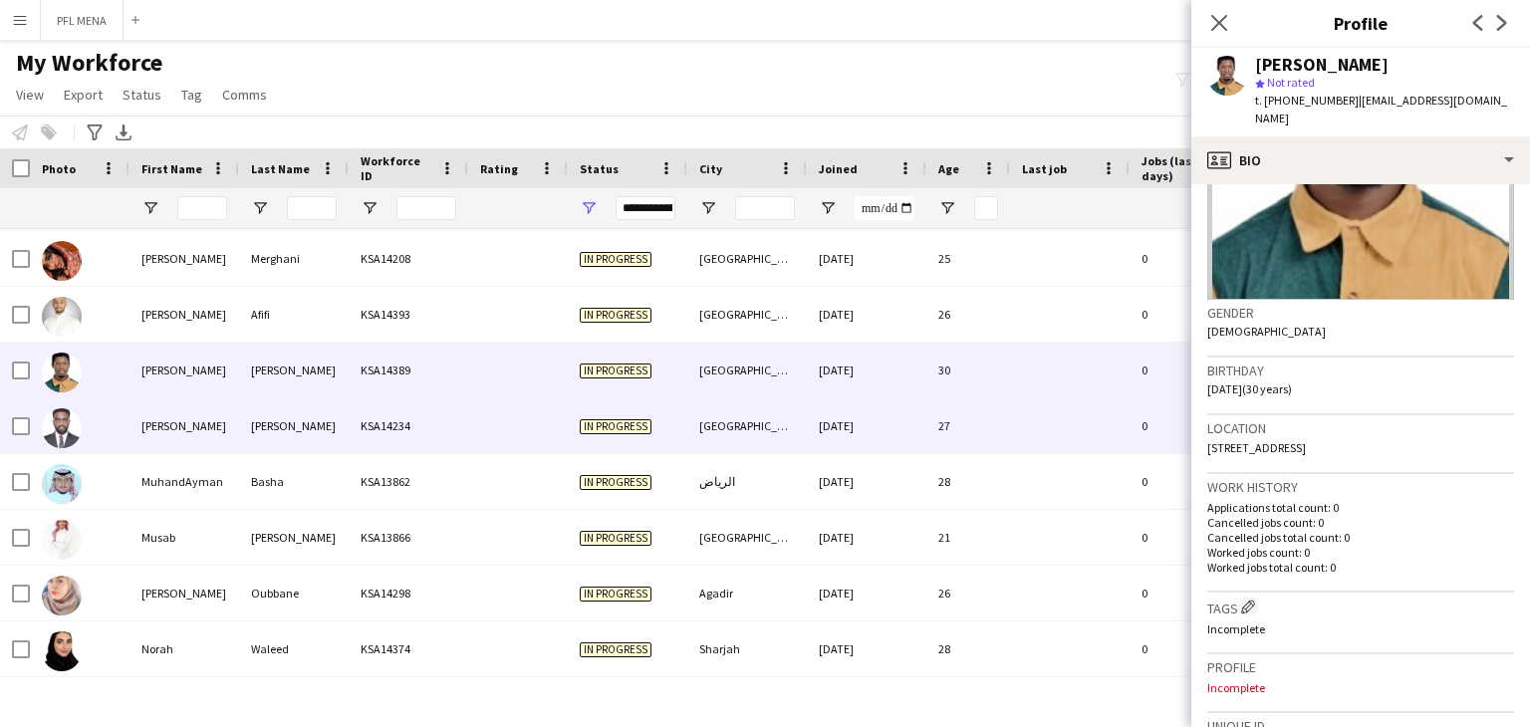
click at [585, 441] on div "In progress" at bounding box center [628, 425] width 120 height 55
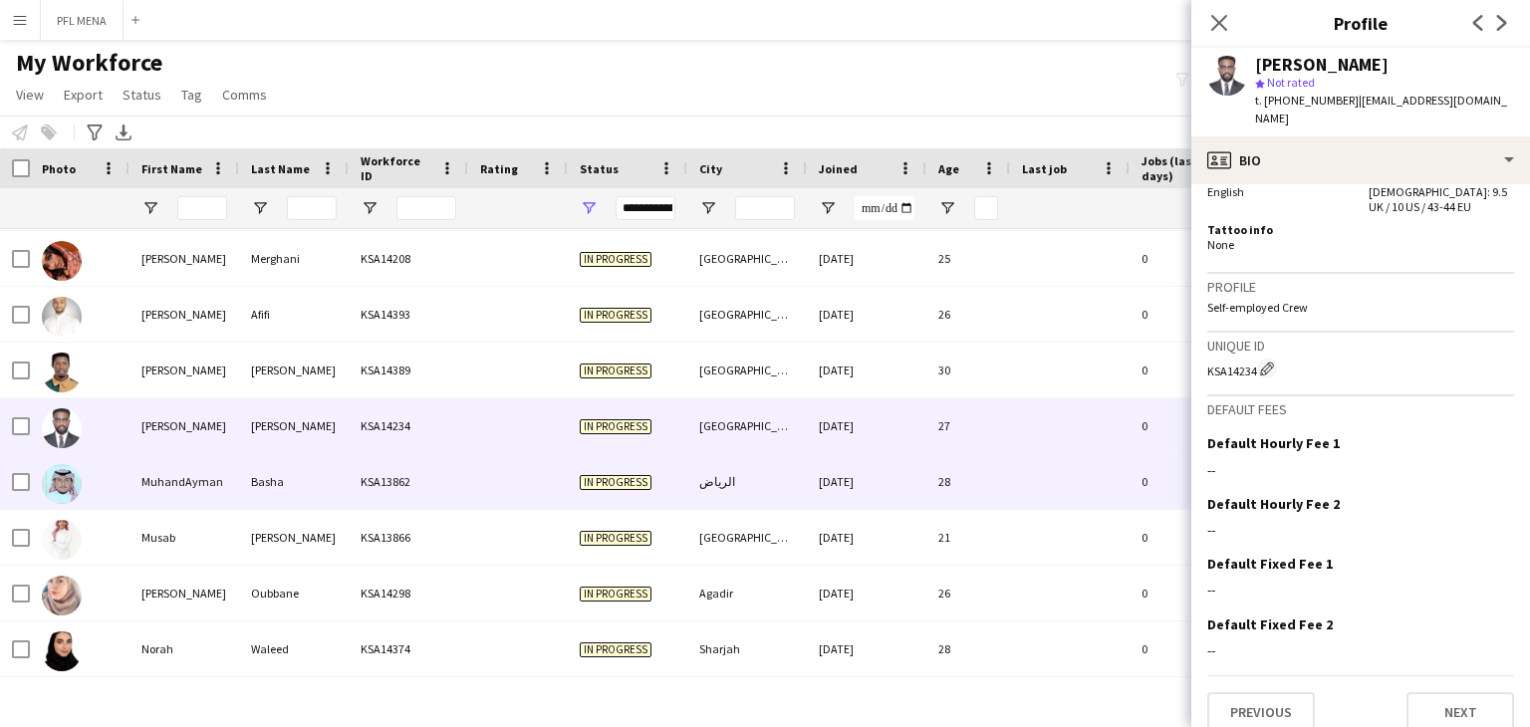
click at [687, 466] on div "الرياض" at bounding box center [747, 481] width 120 height 55
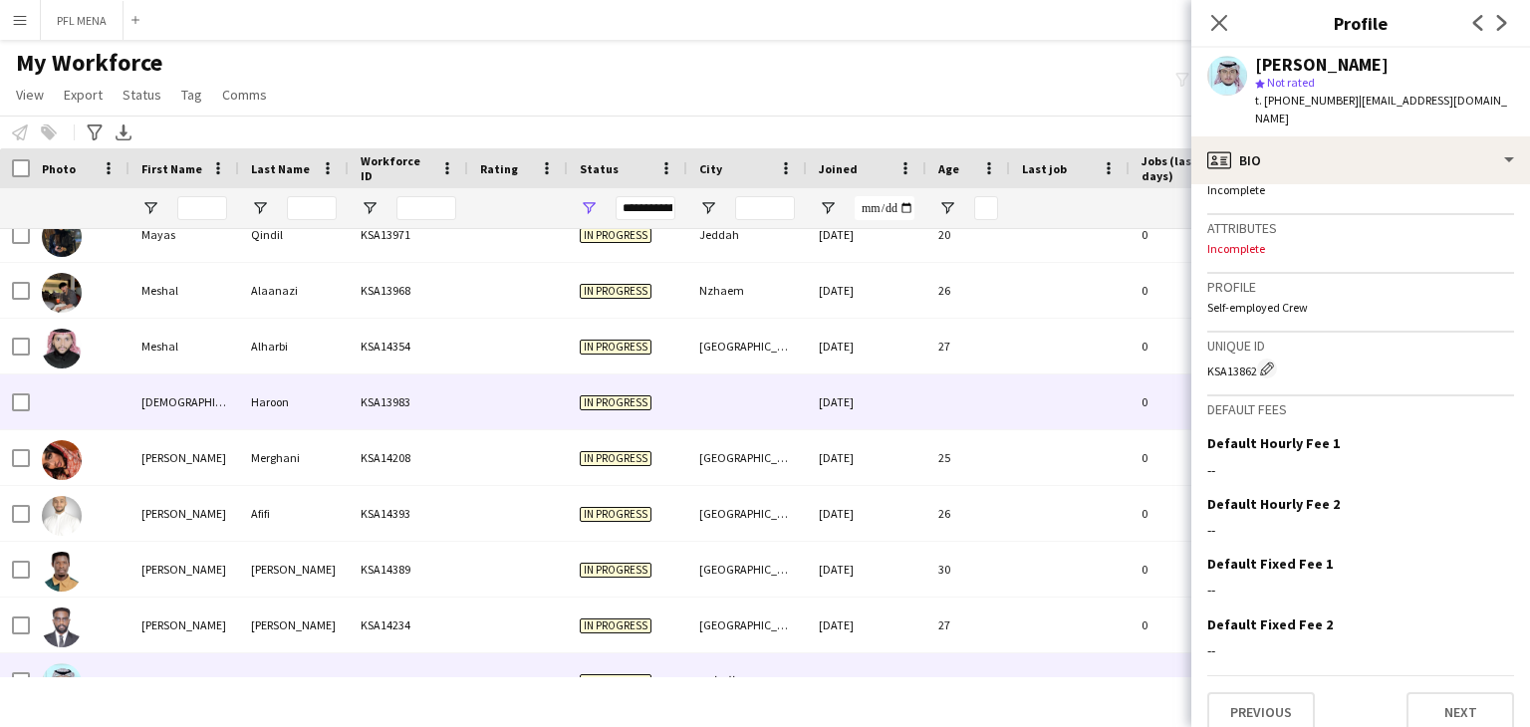
click at [350, 411] on div "KSA13983" at bounding box center [409, 401] width 120 height 55
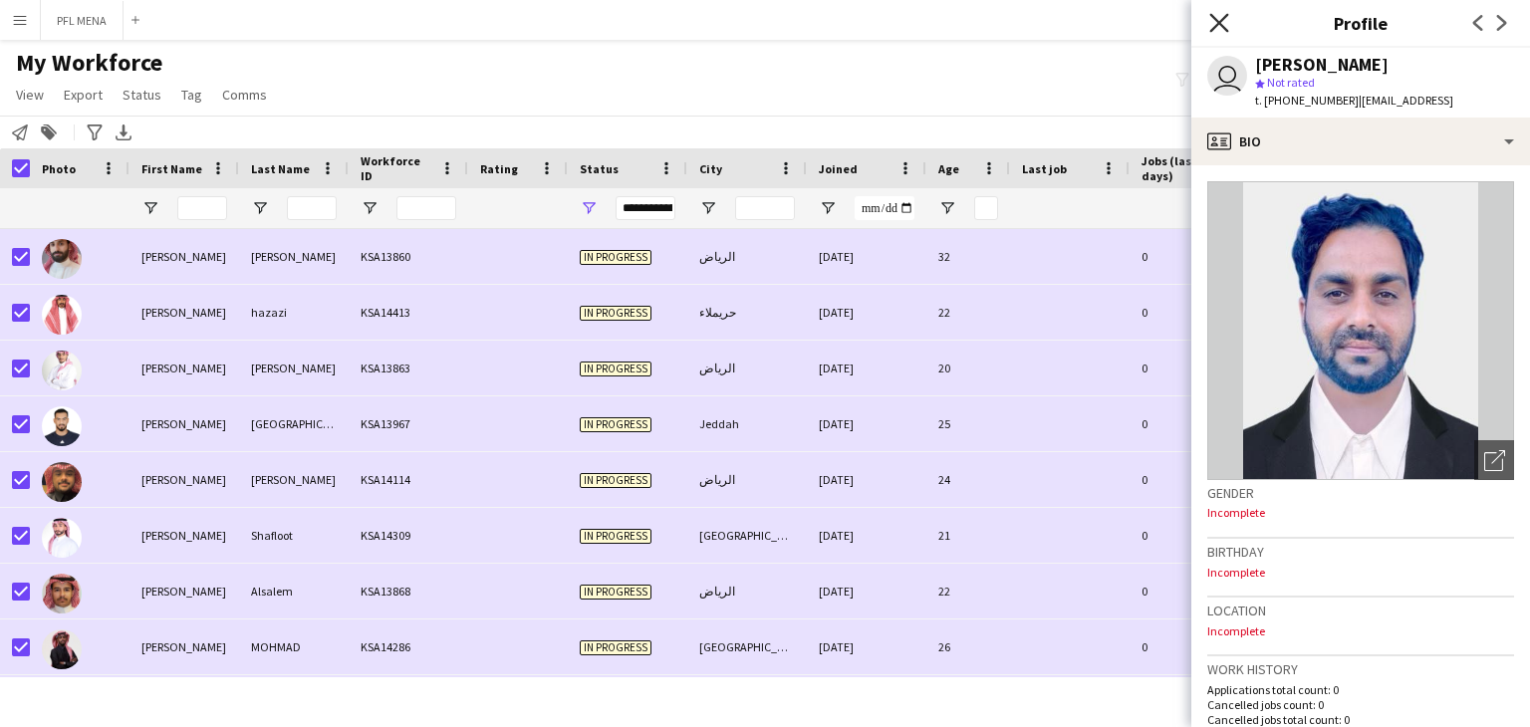
click at [1224, 24] on icon "Close pop-in" at bounding box center [1218, 22] width 19 height 19
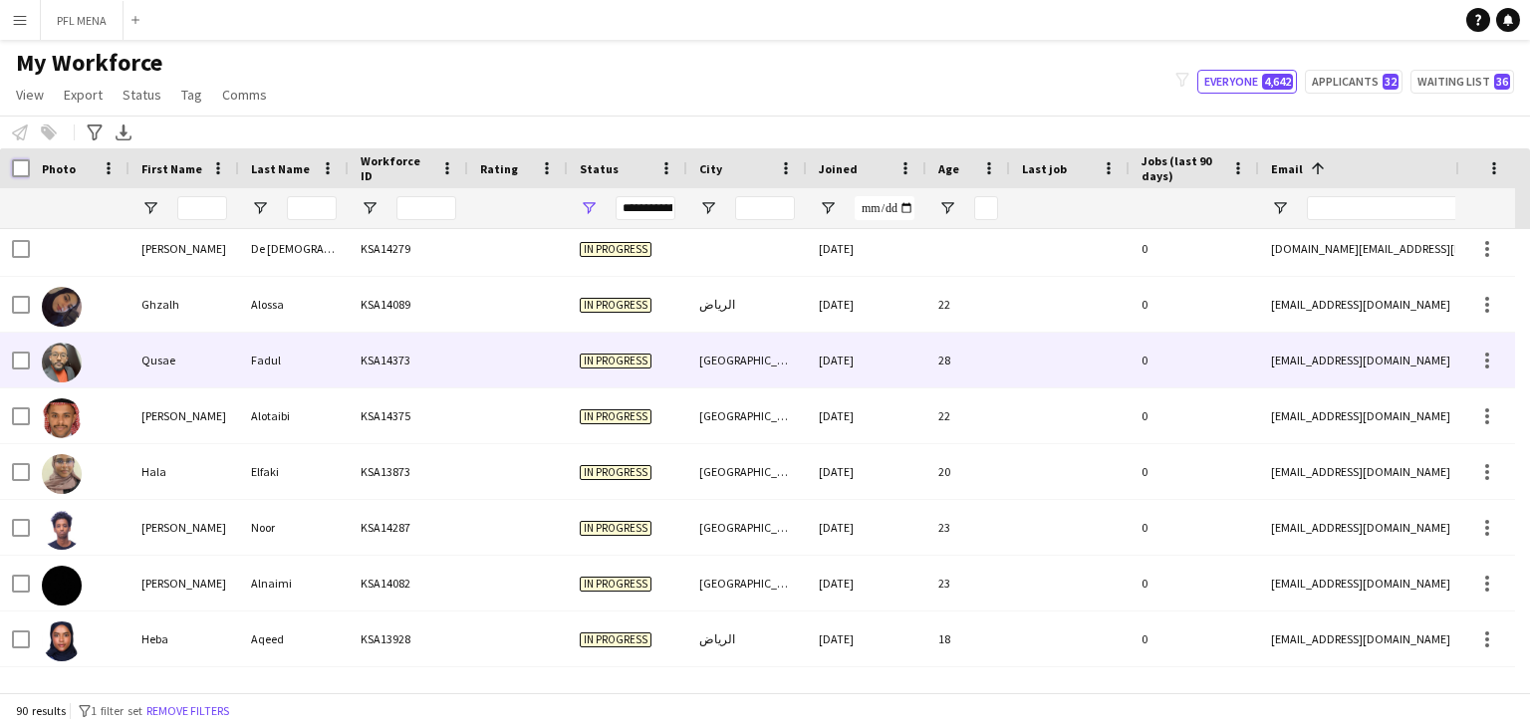
scroll to position [1697, 0]
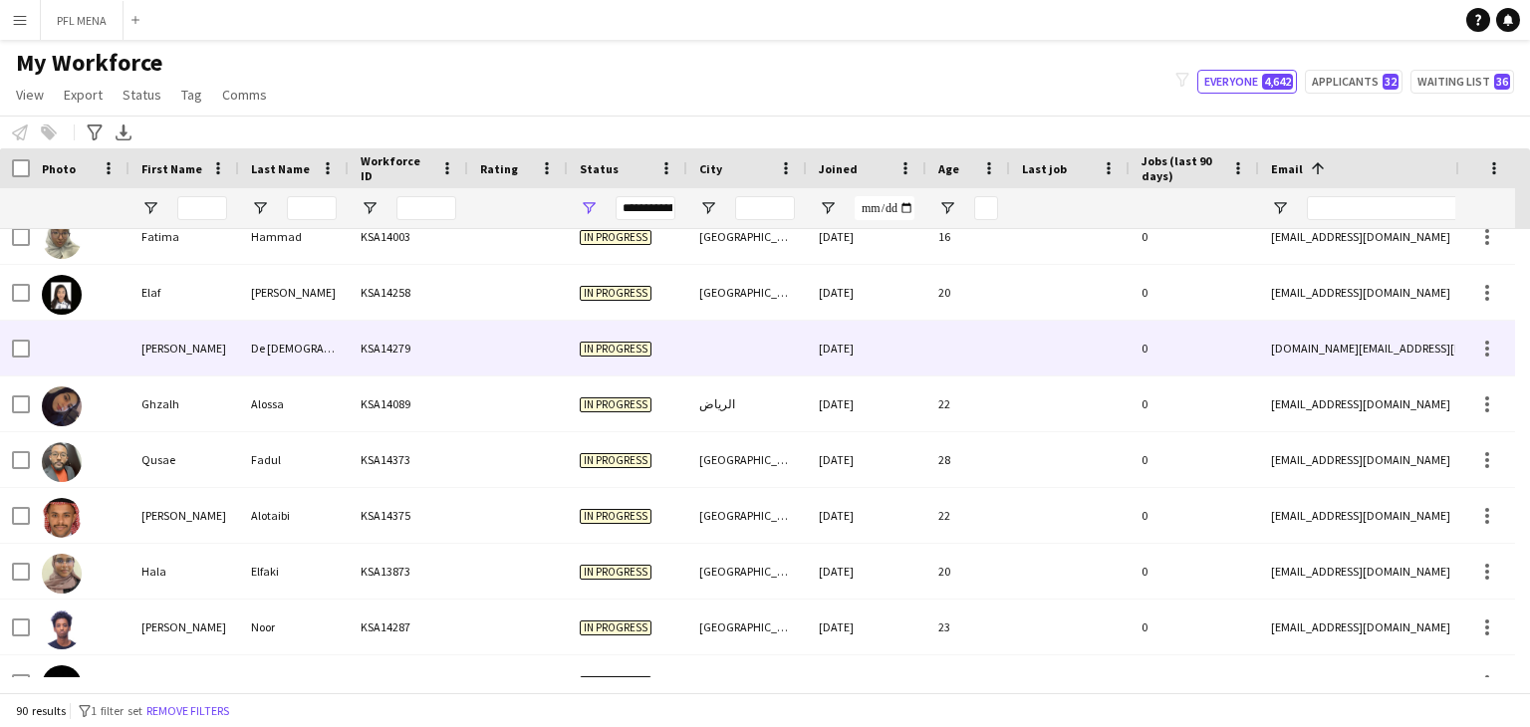
click at [302, 372] on div "De Jesus Da Silva" at bounding box center [294, 348] width 110 height 55
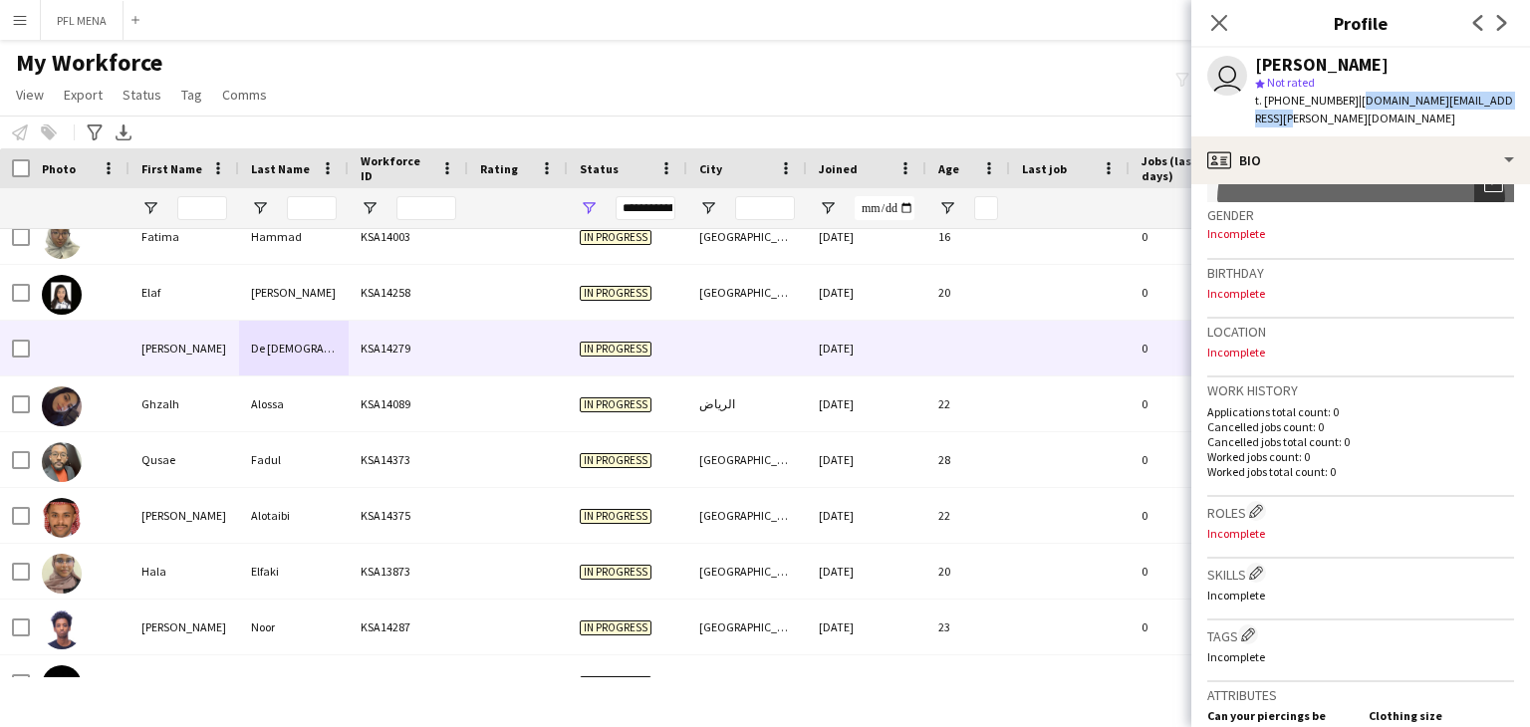
drag, startPoint x: 1349, startPoint y: 100, endPoint x: 1497, endPoint y: 100, distance: 147.4
click at [1497, 100] on span "| francisco.silva.v.pt@gmail.com" at bounding box center [1384, 109] width 258 height 33
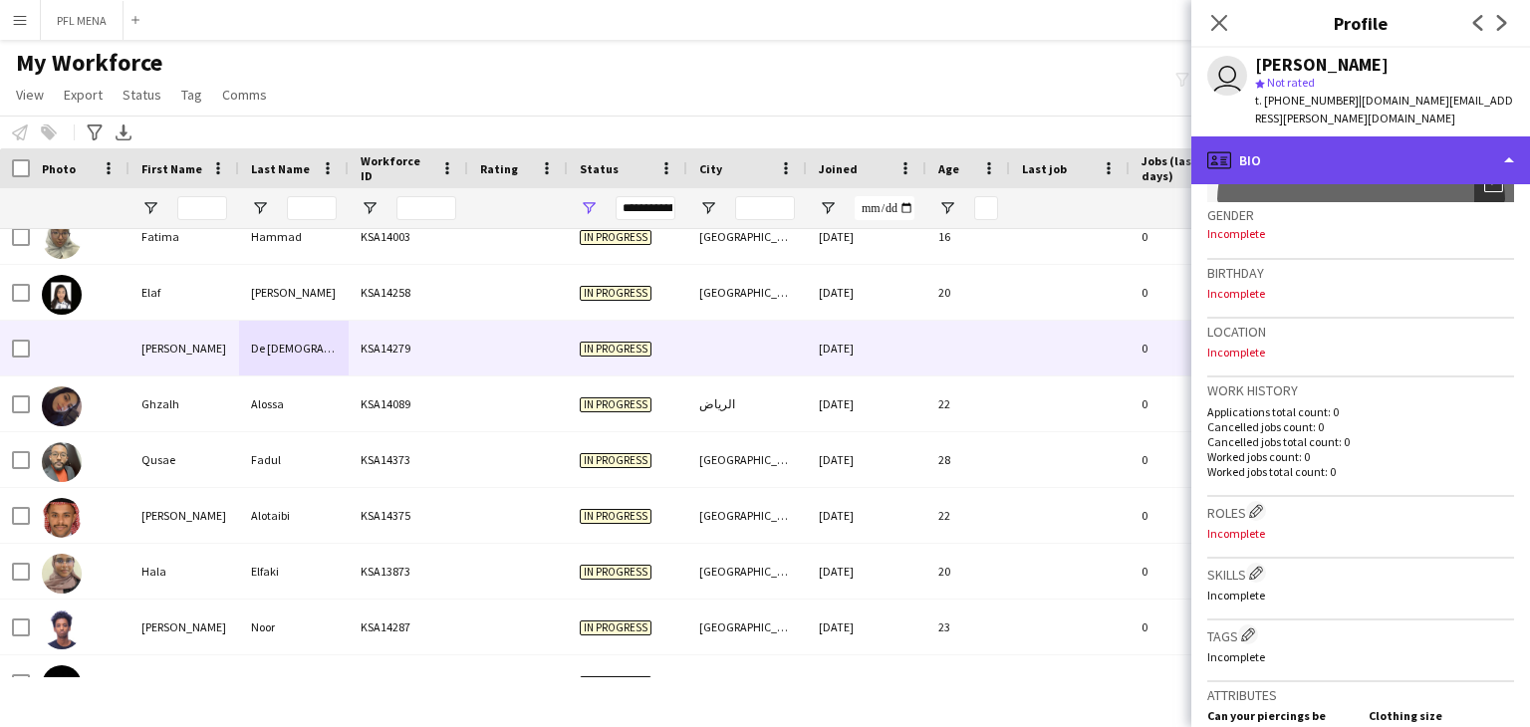
click at [1368, 145] on div "profile Bio" at bounding box center [1360, 160] width 339 height 48
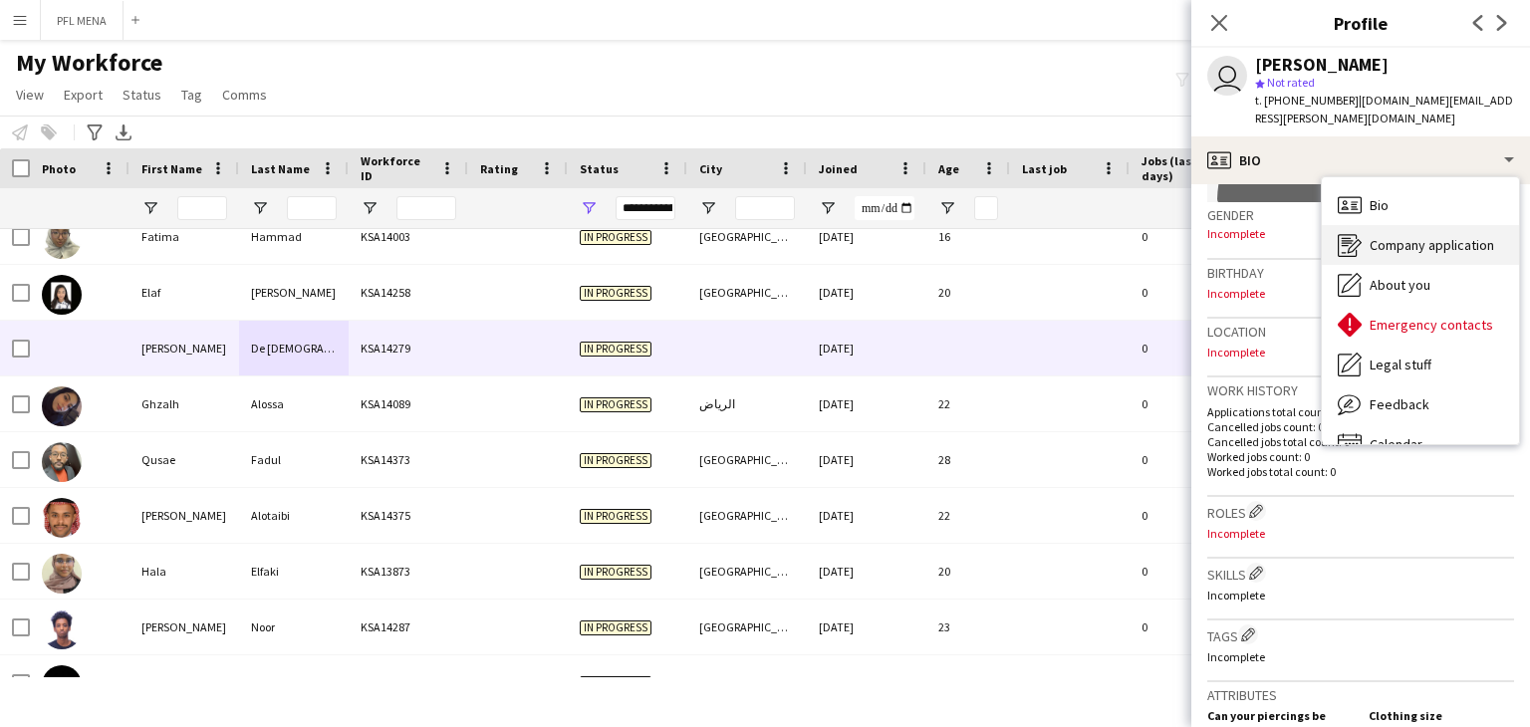
click at [1388, 225] on div "Company application Company application" at bounding box center [1420, 245] width 197 height 40
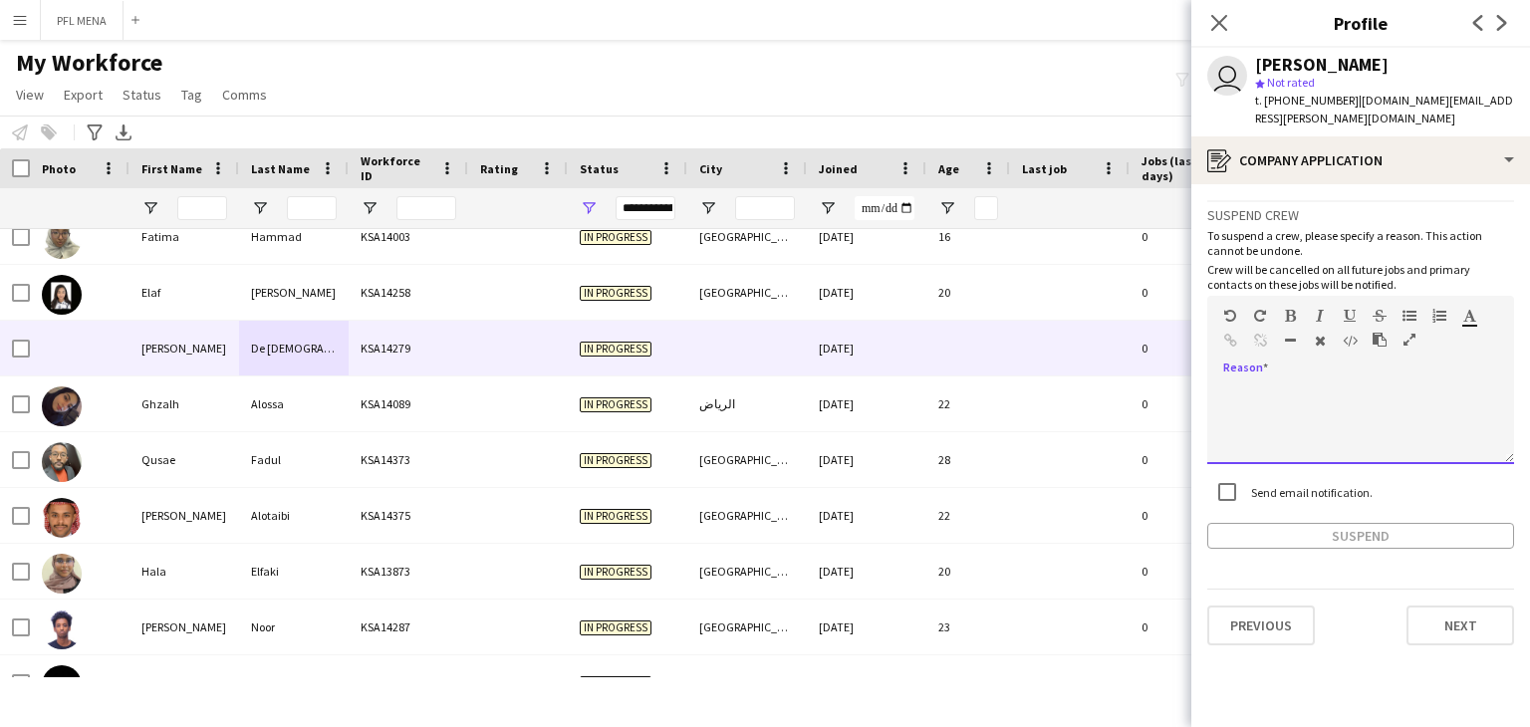
click at [1279, 384] on div at bounding box center [1360, 424] width 307 height 80
click at [1215, 28] on icon "Close pop-in" at bounding box center [1218, 22] width 19 height 19
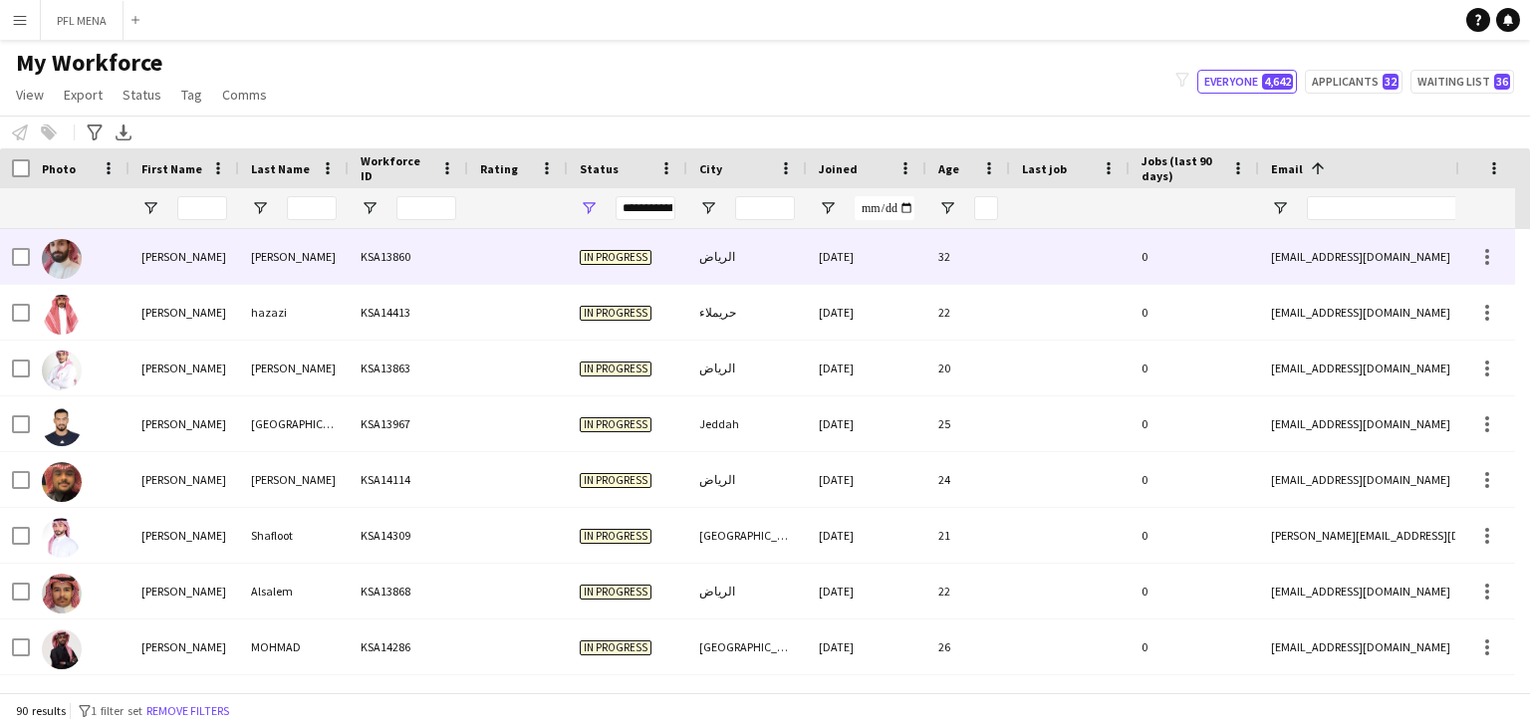
click at [785, 252] on div "الرياض" at bounding box center [747, 256] width 120 height 55
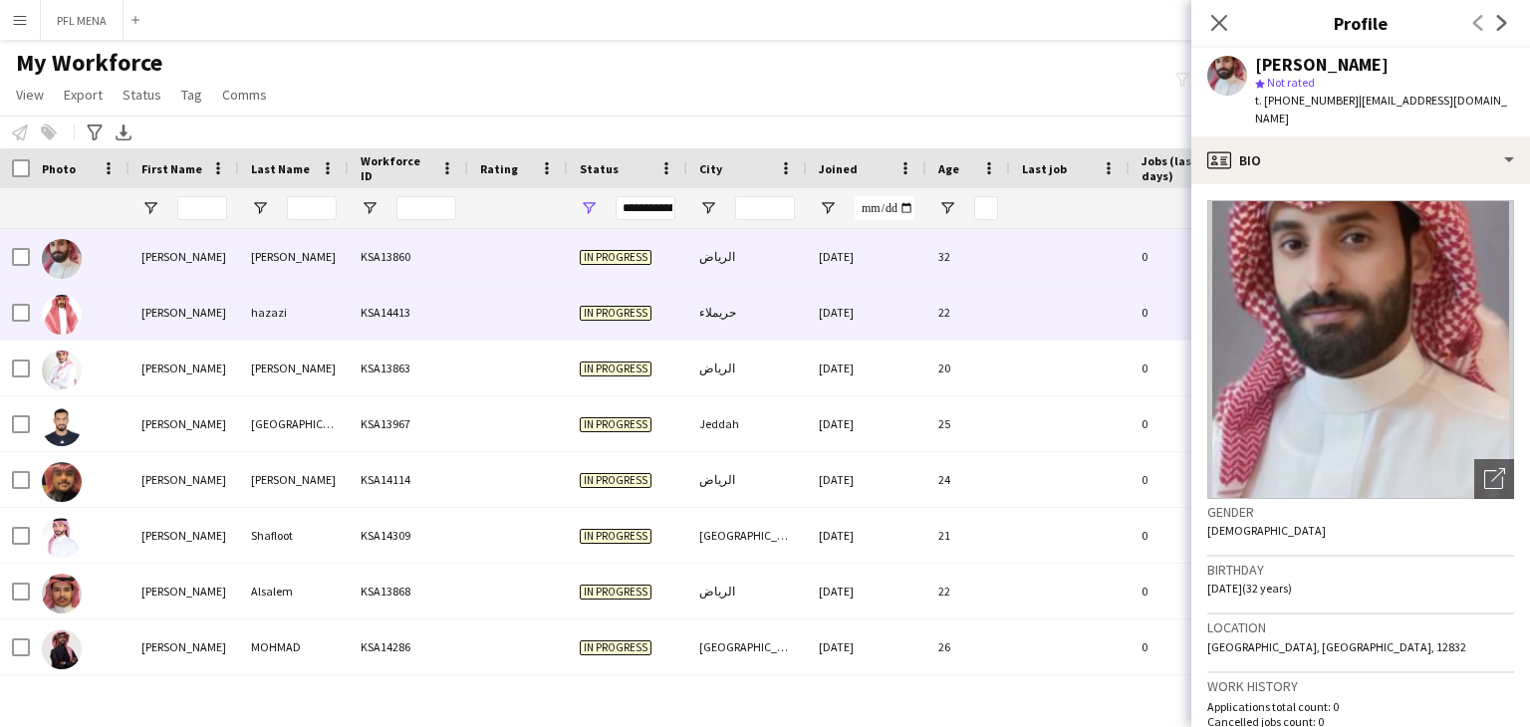
click at [783, 312] on div "حريملاء" at bounding box center [747, 312] width 120 height 55
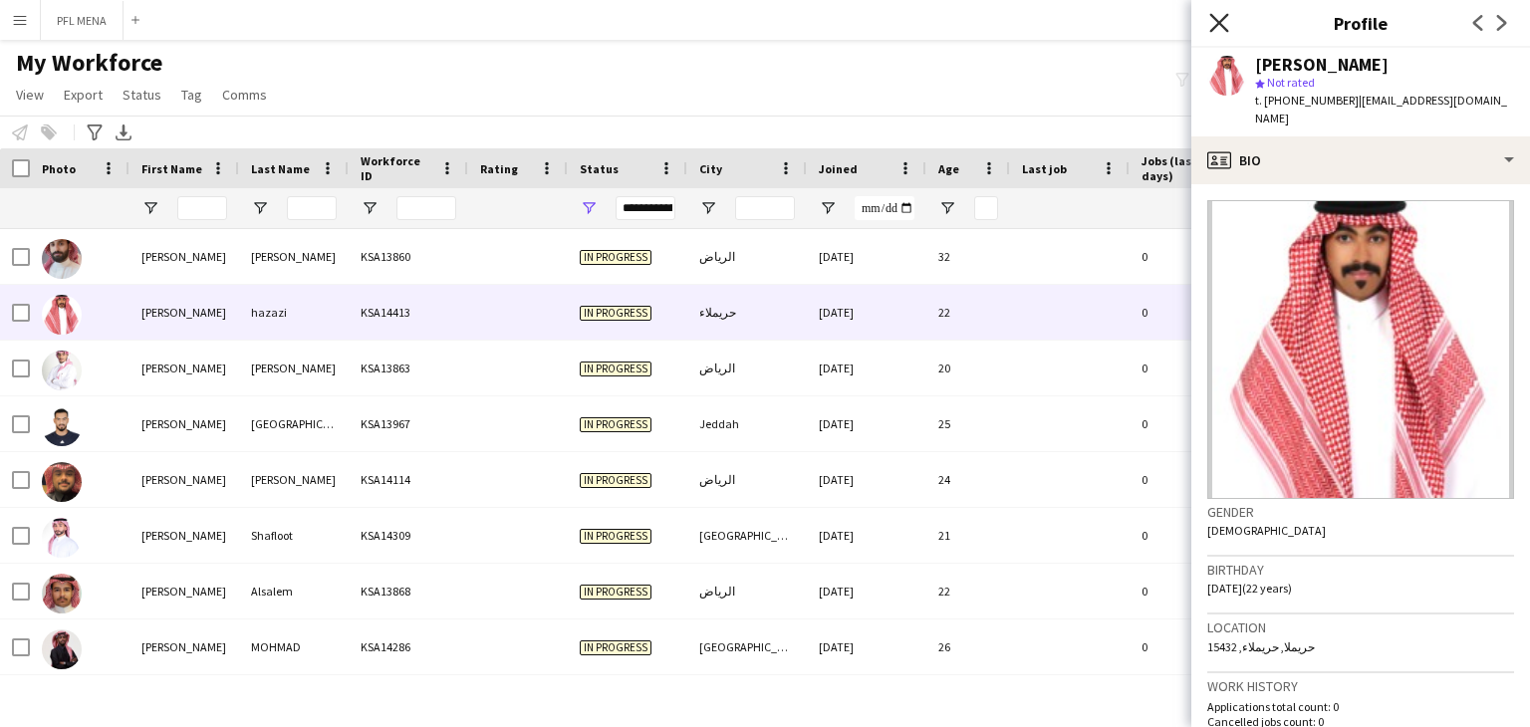
click at [1213, 25] on icon "Close pop-in" at bounding box center [1218, 22] width 19 height 19
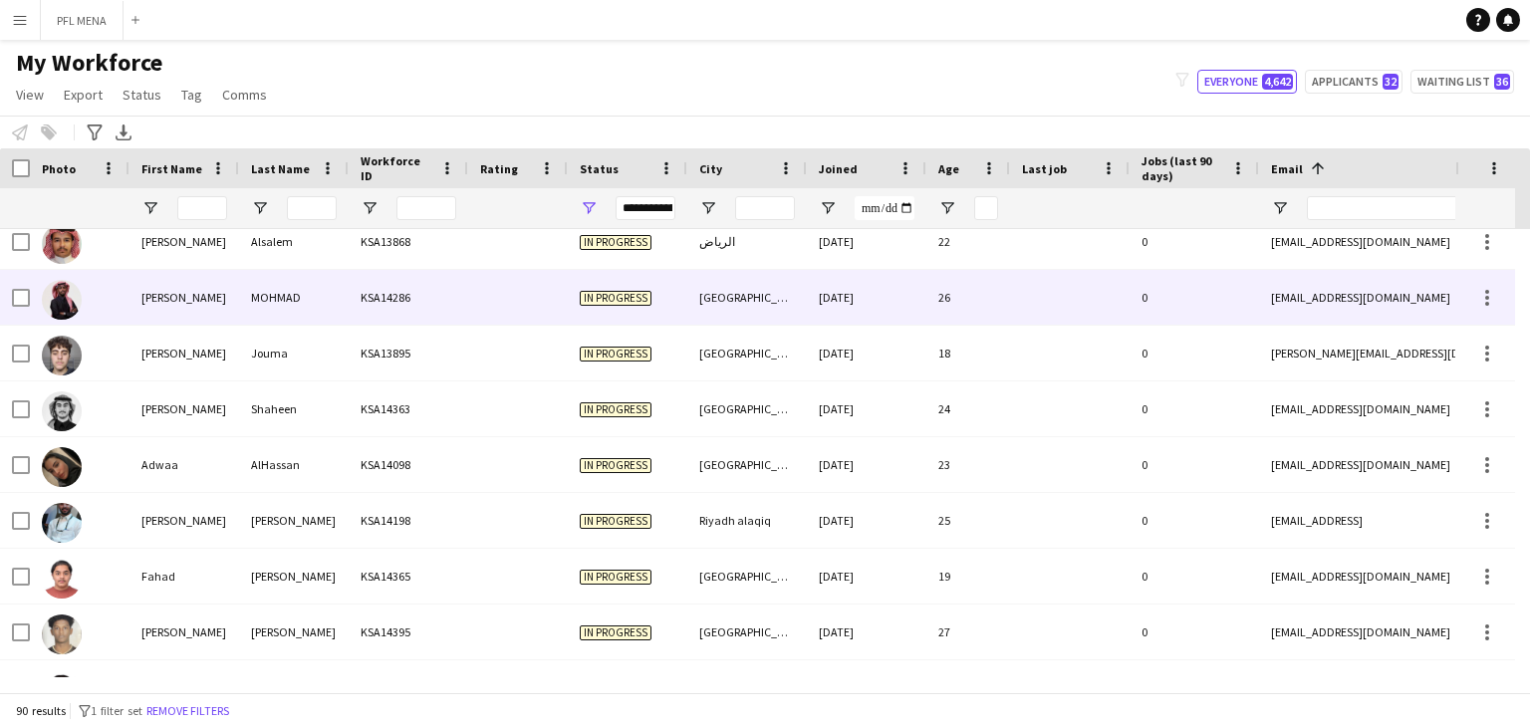
scroll to position [299, 0]
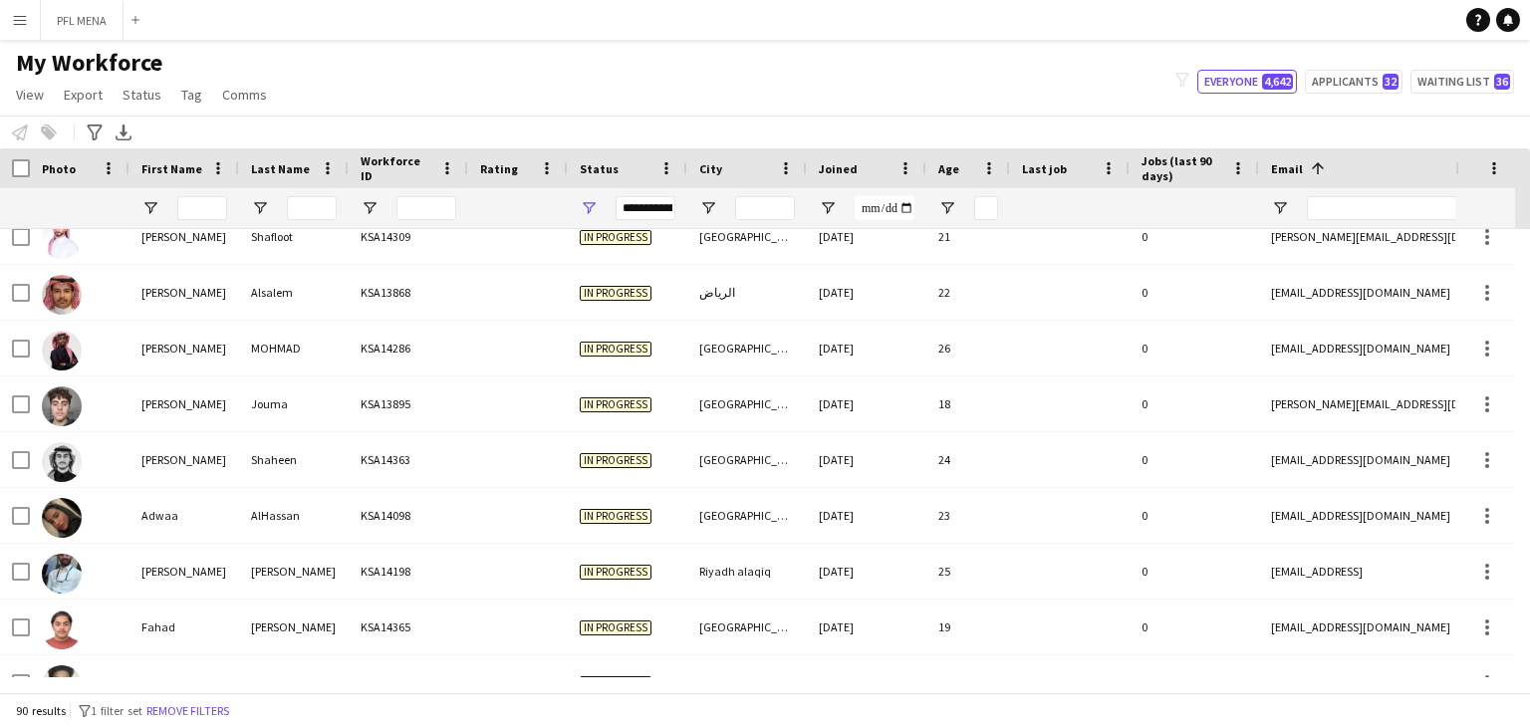
click at [32, 174] on div "Photo" at bounding box center [80, 168] width 100 height 40
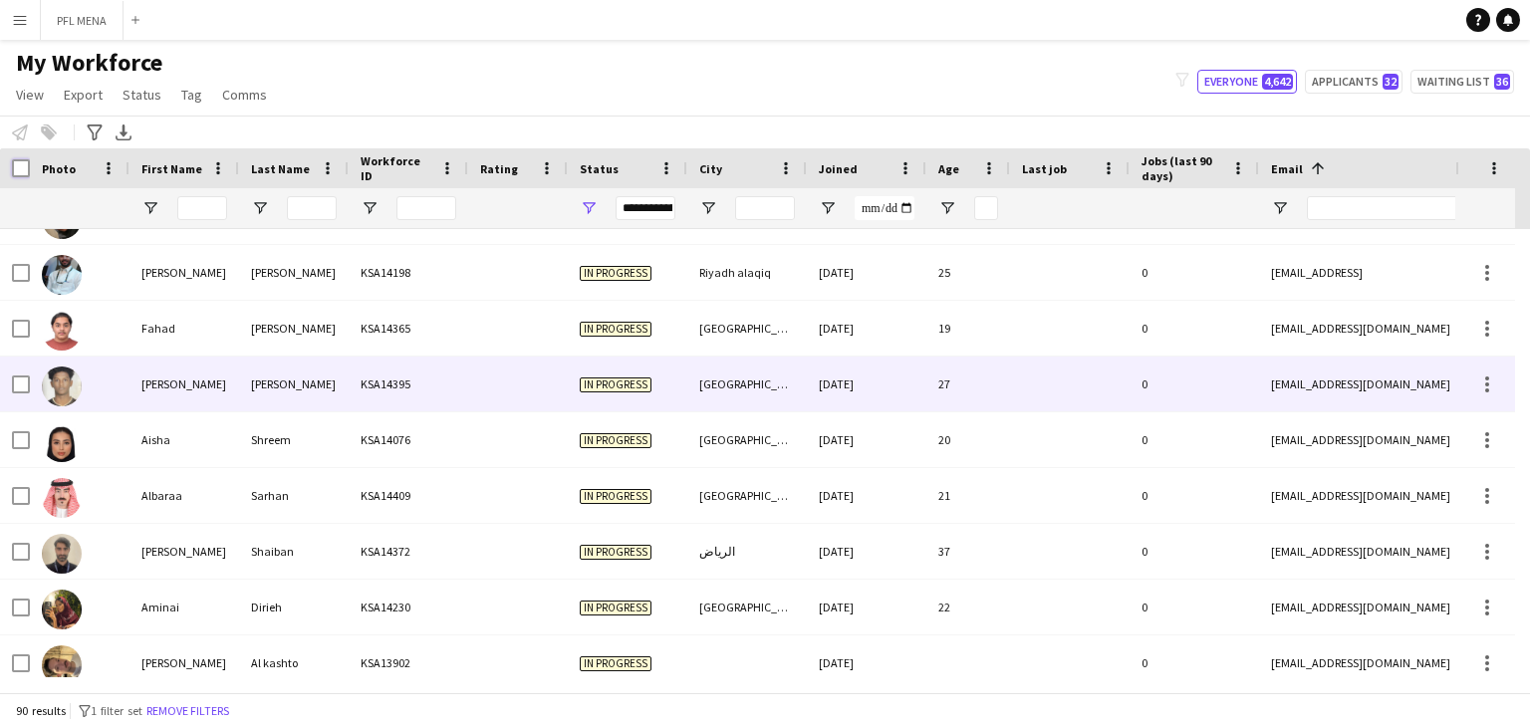
scroll to position [651, 0]
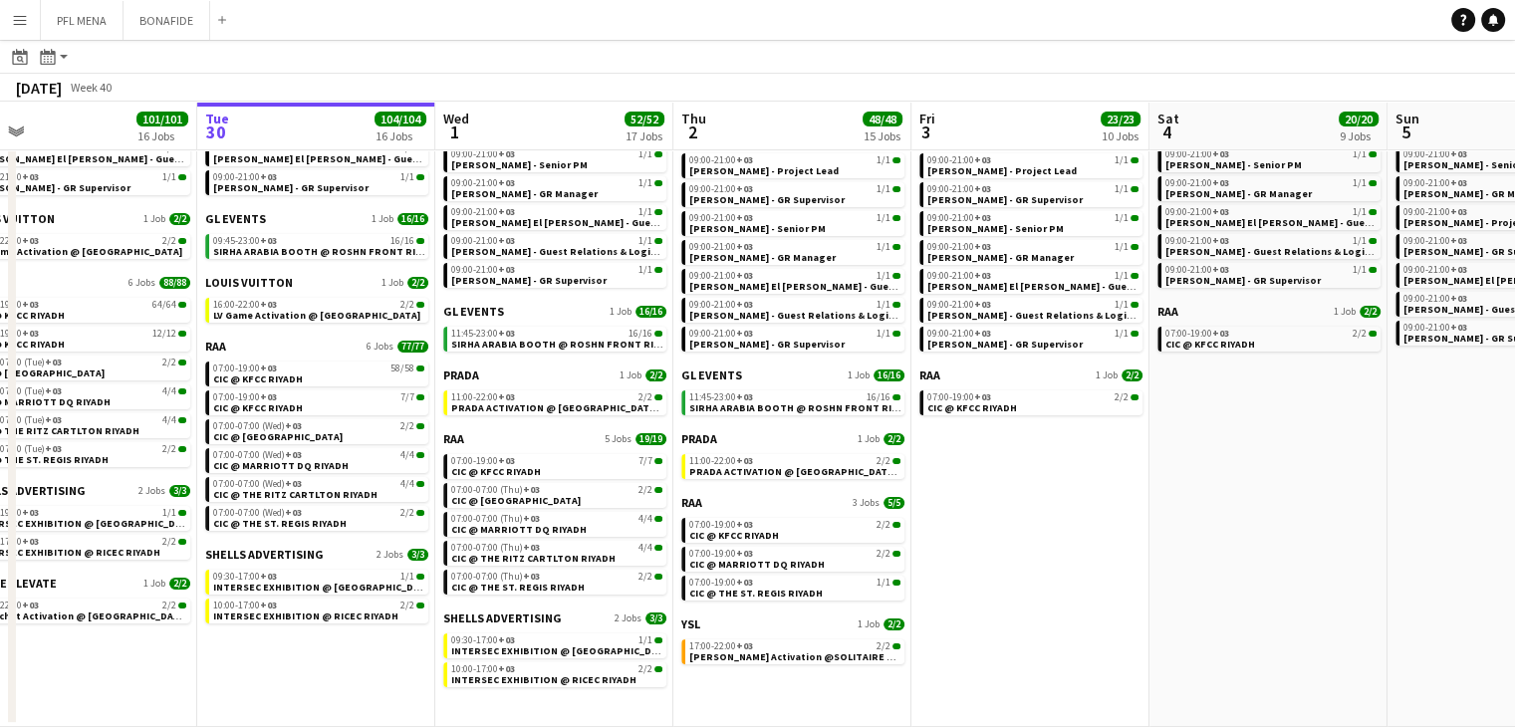
scroll to position [0, 518]
drag, startPoint x: 596, startPoint y: 382, endPoint x: 554, endPoint y: 372, distance: 43.0
click at [554, 372] on app-calendar-viewport "Sat 27 118/119 13 Jobs Sun 28 31/31 12 Jobs Mon 29 101/101 16 Jobs Tue 30 104/1…" at bounding box center [757, 307] width 1515 height 840
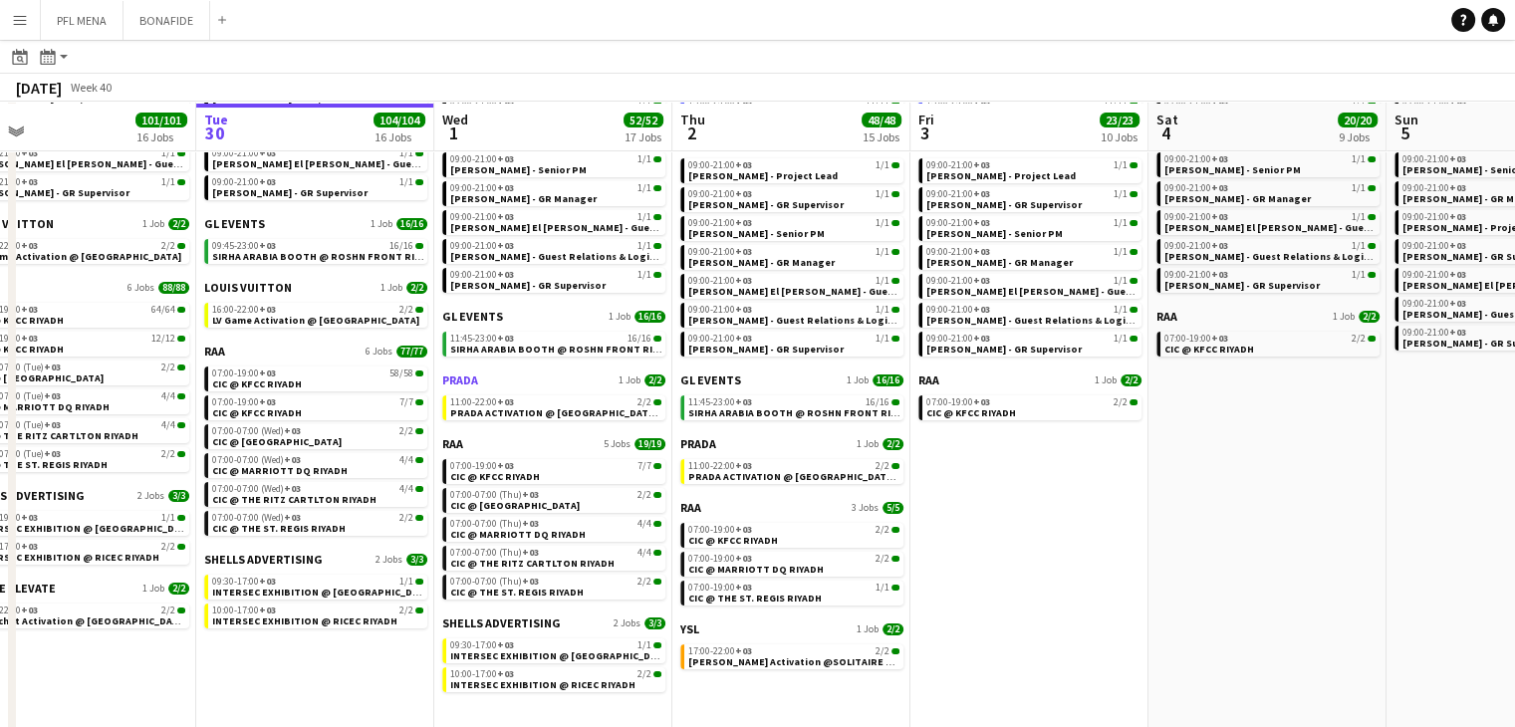
scroll to position [211, 0]
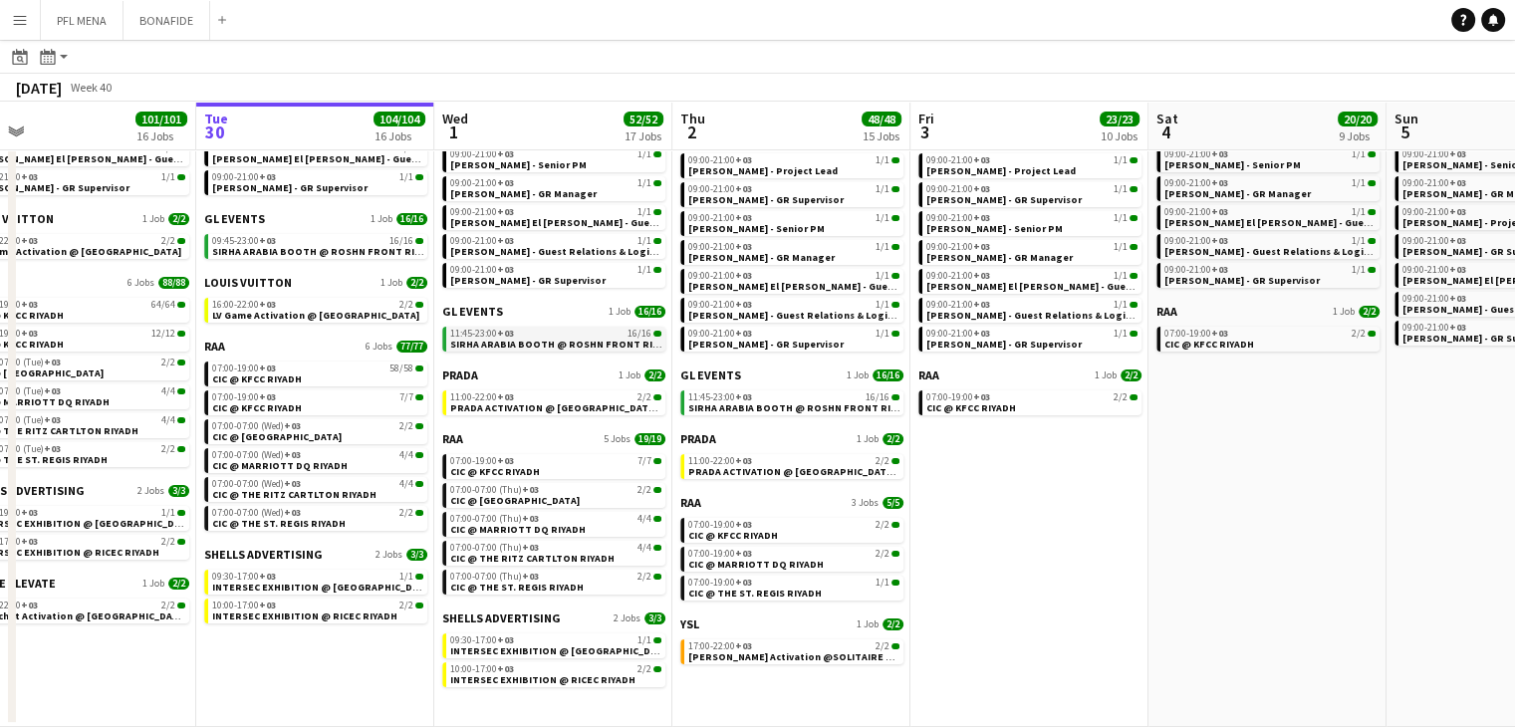
click at [550, 335] on div "11:45-23:00 +03 16/16" at bounding box center [555, 334] width 211 height 10
click at [334, 383] on app-brief-job-card "07:00-19:00 +03 58/58 CIC @ KFCC RIYADH" at bounding box center [315, 374] width 223 height 25
click at [340, 372] on link "07:00-19:00 +03 58/58 CIC @ KFCC RIYADH" at bounding box center [317, 373] width 211 height 23
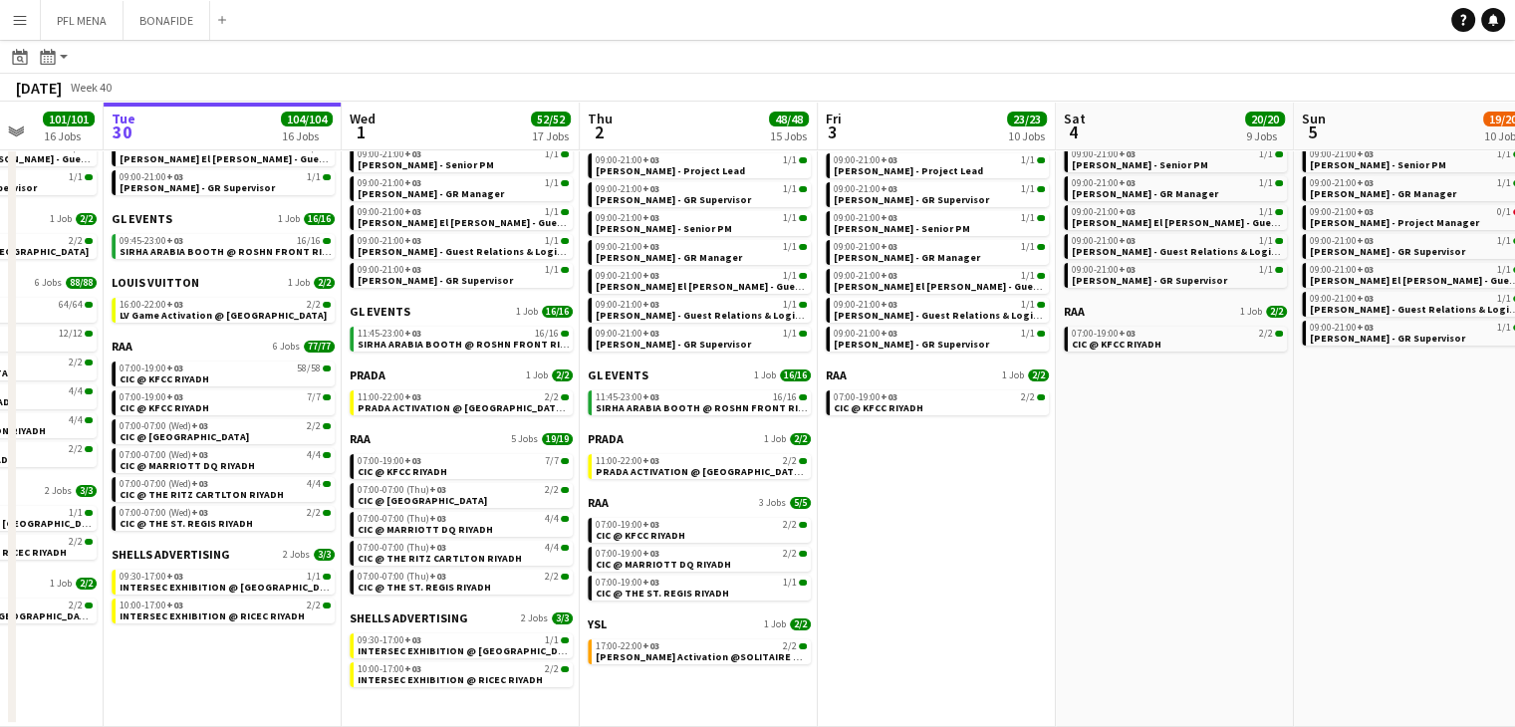
scroll to position [0, 612]
click at [899, 547] on app-calendar-viewport "Sat 27 118/119 13 Jobs Sun 28 31/31 12 Jobs Mon 29 101/101 16 Jobs Tue 30 104/1…" at bounding box center [757, 307] width 1515 height 840
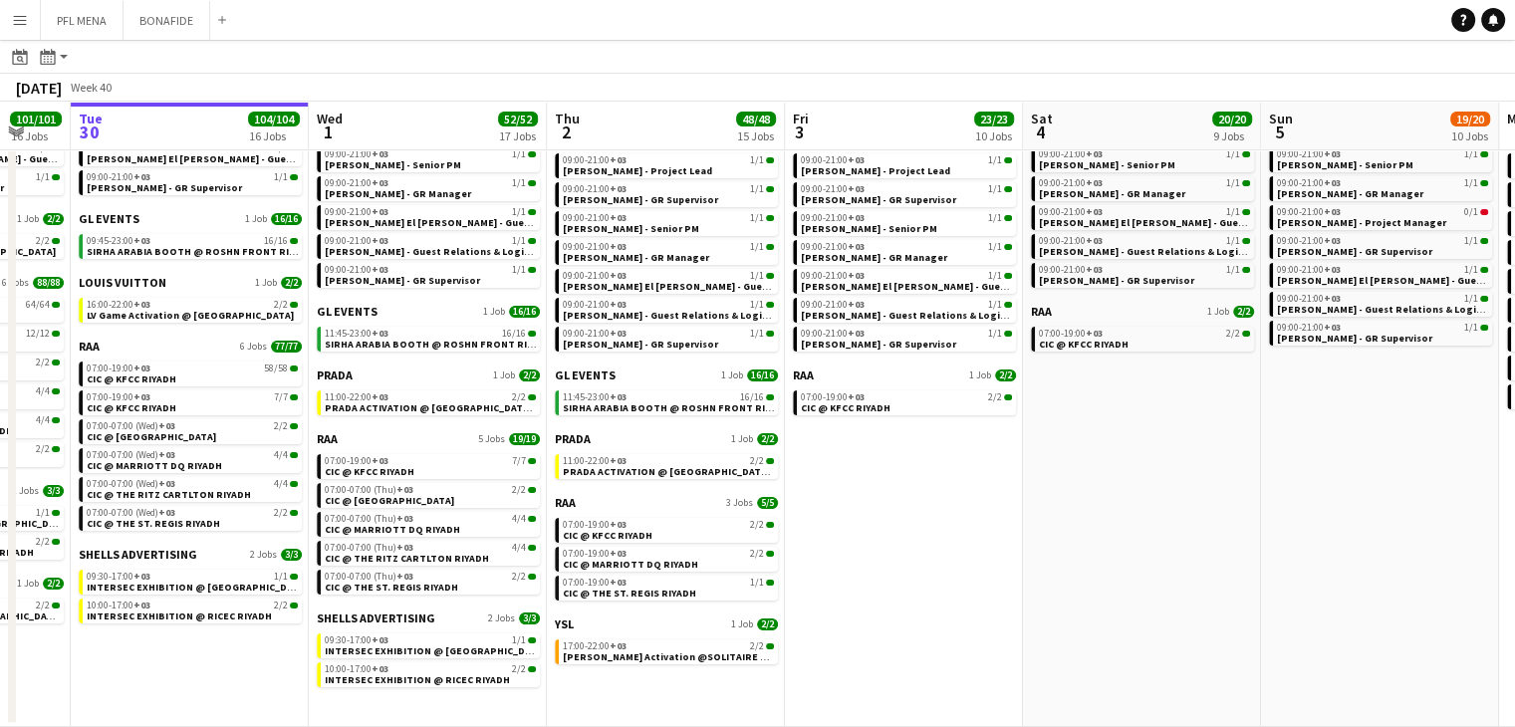
scroll to position [0, 671]
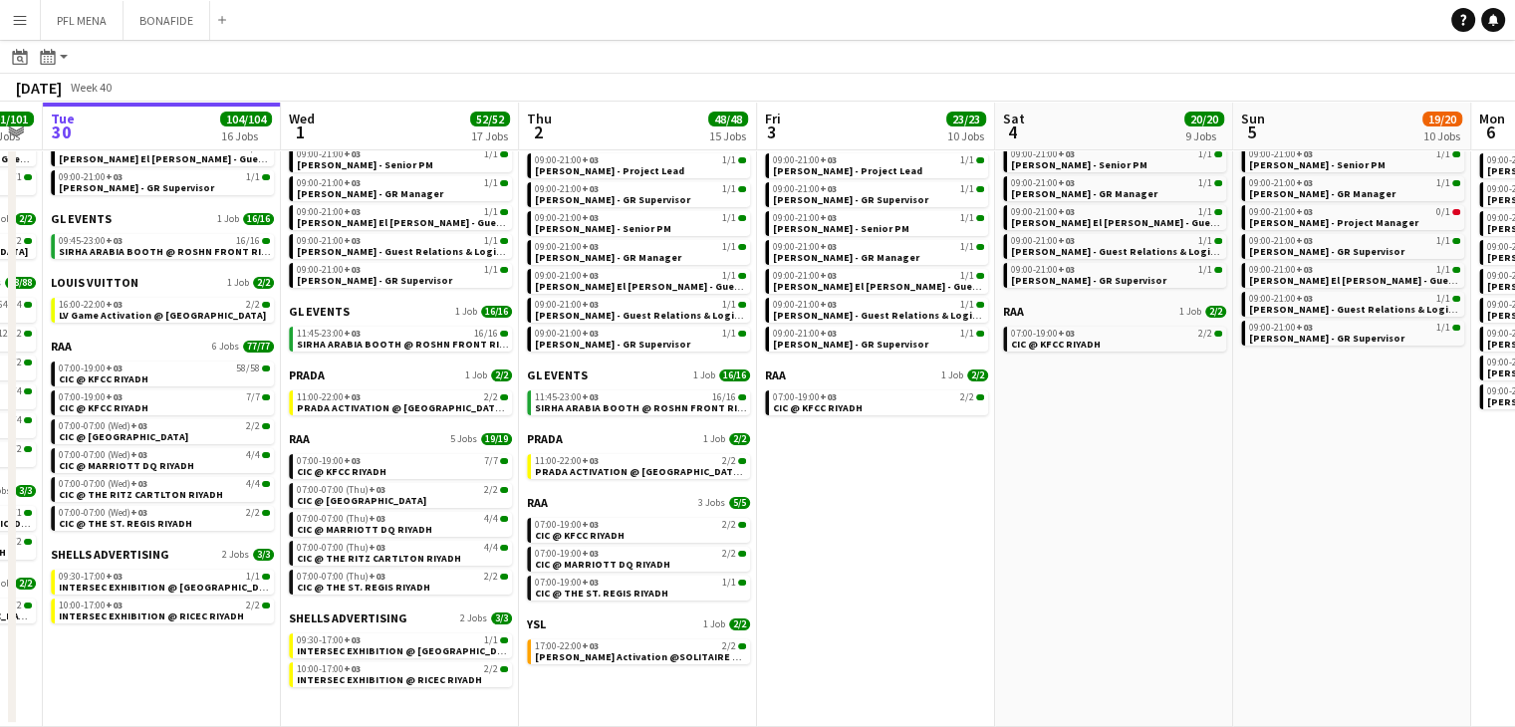
drag, startPoint x: 969, startPoint y: 537, endPoint x: 910, endPoint y: 529, distance: 59.3
click at [910, 529] on app-calendar-viewport "Sat 27 118/119 13 Jobs Sun 28 31/31 12 Jobs Mon 29 101/101 16 Jobs Tue 30 104/1…" at bounding box center [757, 307] width 1515 height 840
click at [800, 636] on app-date-cell "Arts & Idea 1 Job 3/3 09:45-22:00 +03 3/3 Booth Activation @ FIBO Riyadh Front …" at bounding box center [876, 361] width 238 height 732
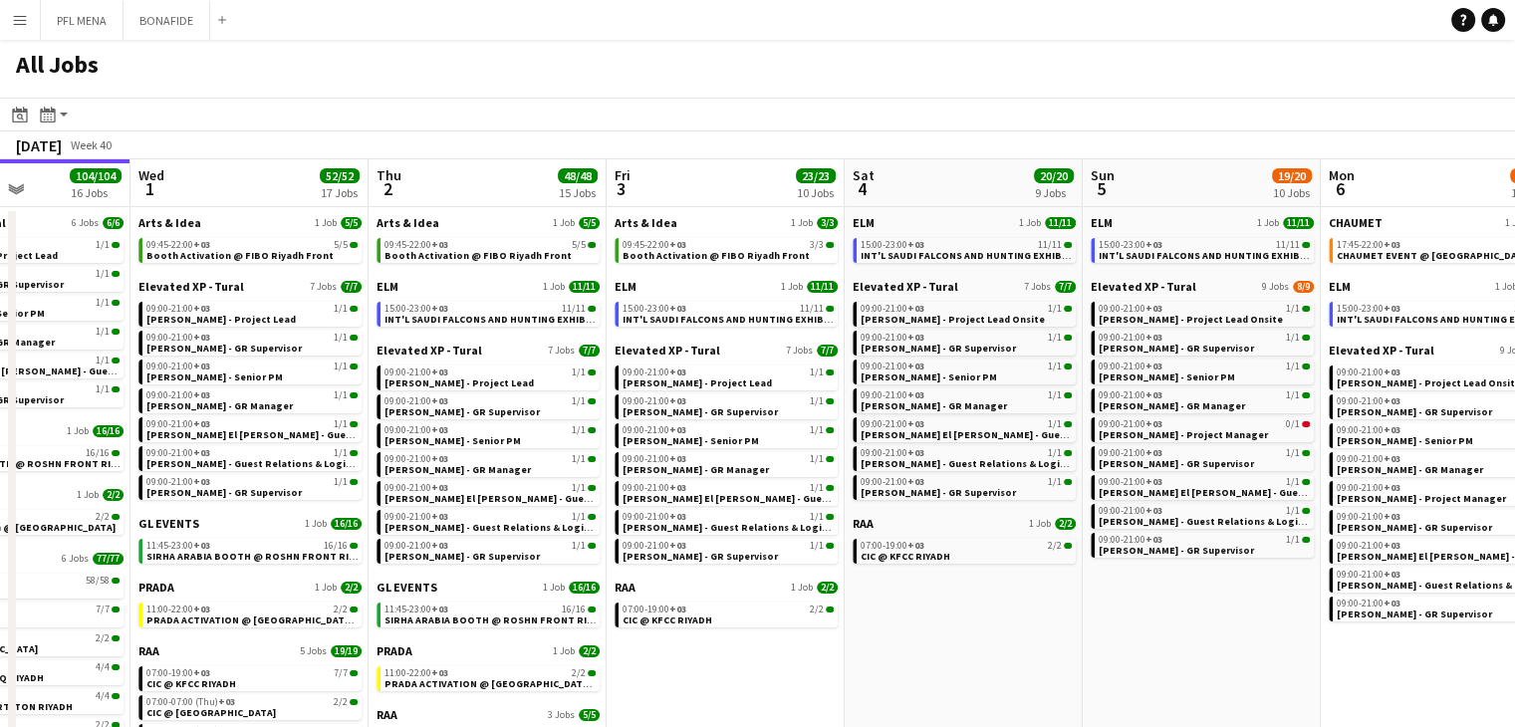
scroll to position [0, 823]
drag, startPoint x: 1060, startPoint y: 657, endPoint x: 908, endPoint y: 650, distance: 151.5
click at [908, 650] on app-calendar-viewport "Sat 27 118/119 13 Jobs Sun 28 31/31 12 Jobs Mon 29 101/101 16 Jobs Tue 30 104/1…" at bounding box center [757, 549] width 1515 height 780
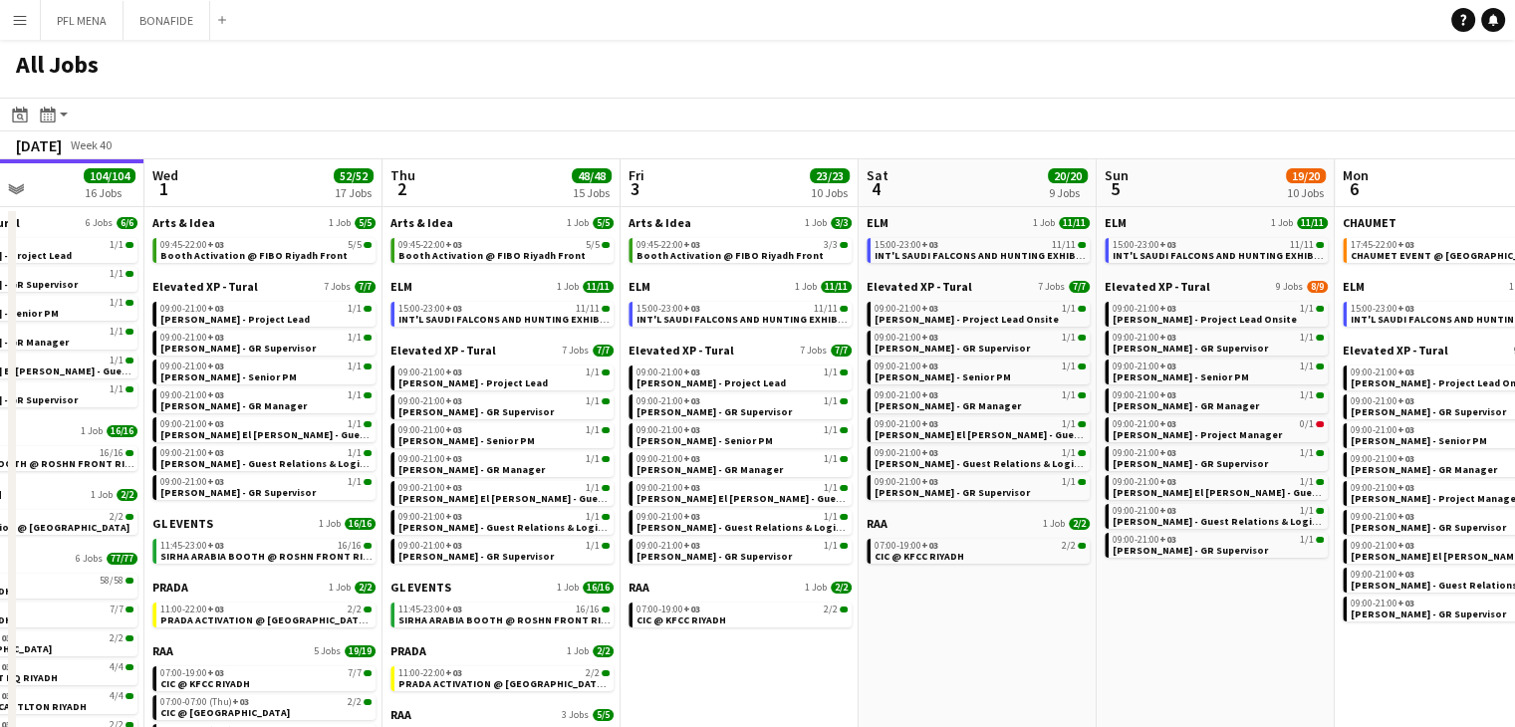
scroll to position [0, 751]
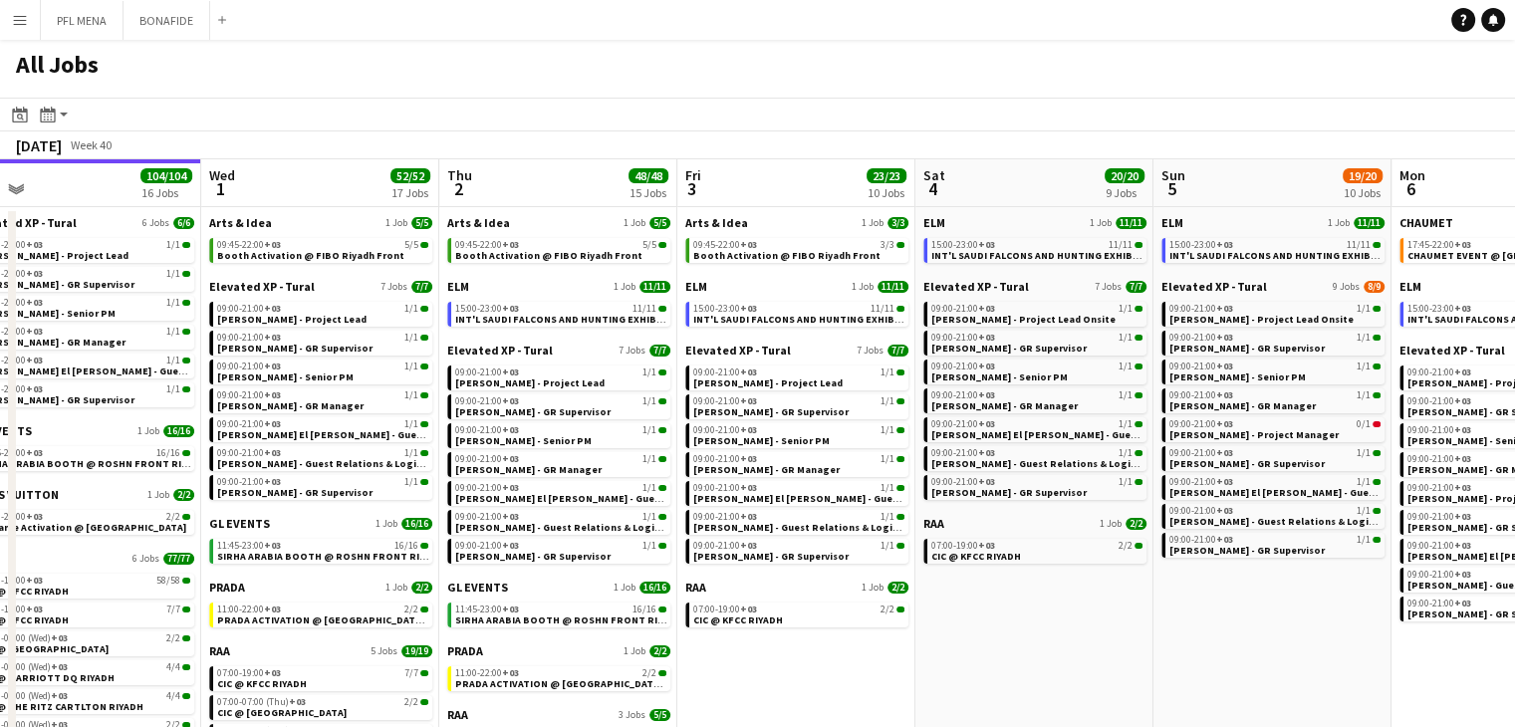
drag, startPoint x: 761, startPoint y: 659, endPoint x: 833, endPoint y: 658, distance: 71.7
click at [833, 658] on app-calendar-viewport "Sat 27 118/119 13 Jobs Sun 28 31/31 12 Jobs Mon 29 101/101 16 Jobs Tue 30 104/1…" at bounding box center [757, 549] width 1515 height 780
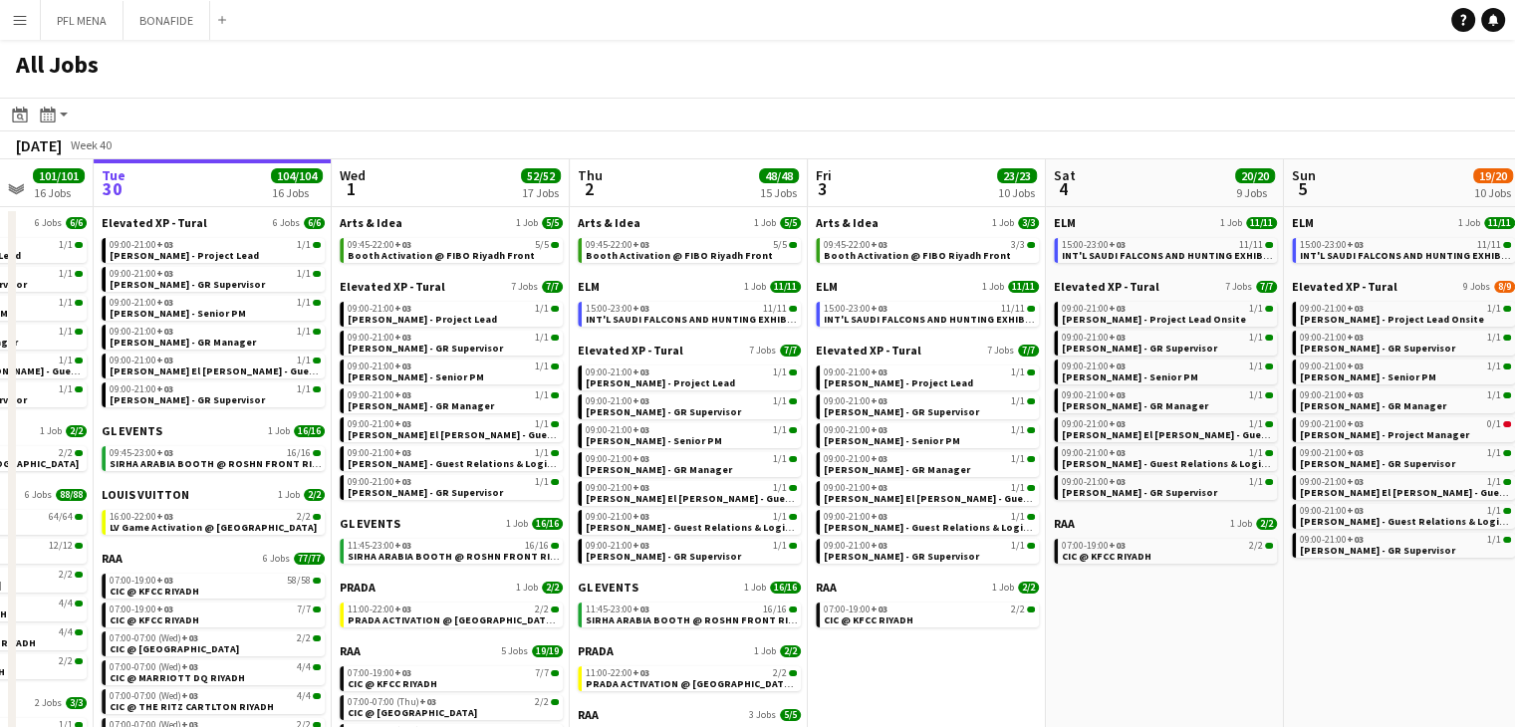
drag, startPoint x: 809, startPoint y: 664, endPoint x: 939, endPoint y: 657, distance: 130.7
click at [939, 657] on app-calendar-viewport "Sat 27 118/119 13 Jobs Sun 28 31/31 12 Jobs Mon 29 101/101 16 Jobs Tue 30 104/1…" at bounding box center [757, 549] width 1515 height 780
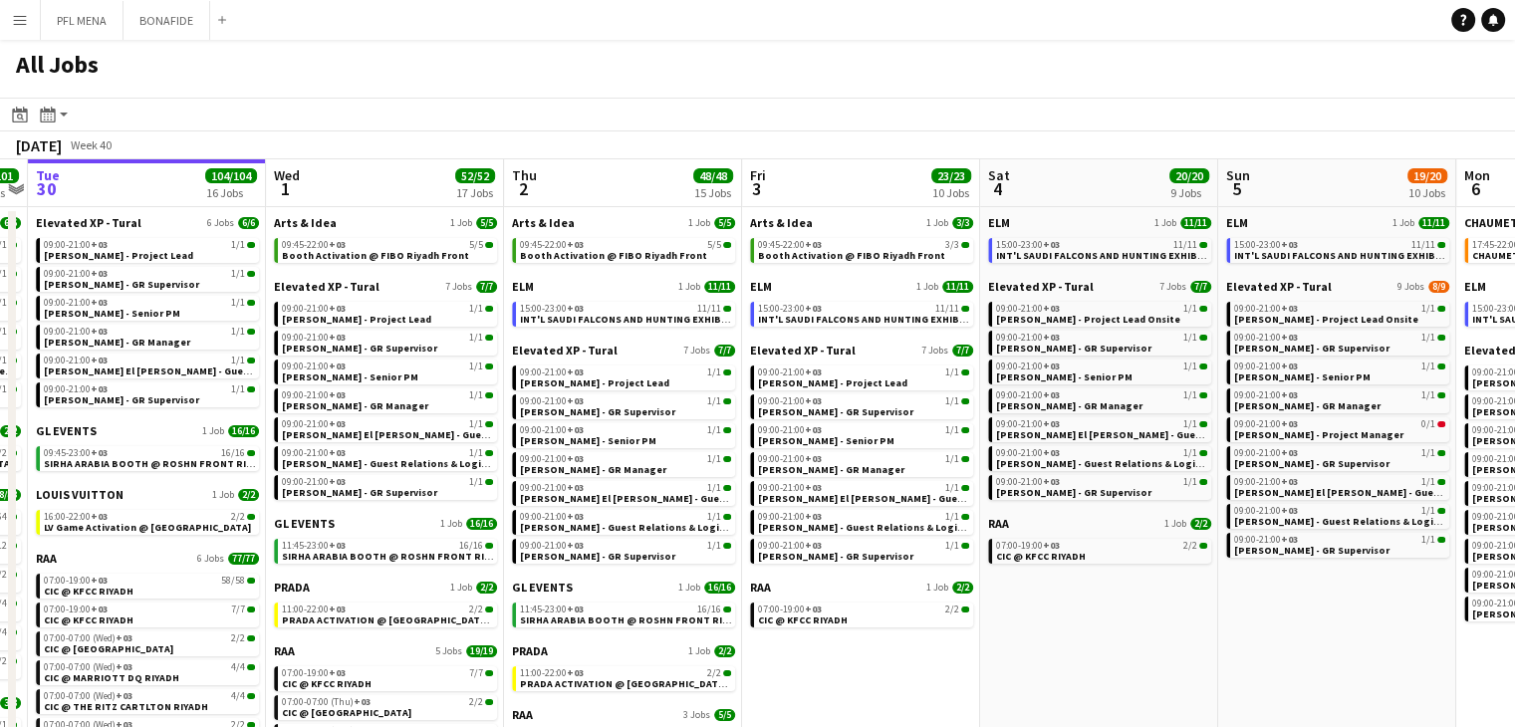
drag, startPoint x: 1022, startPoint y: 654, endPoint x: 956, endPoint y: 658, distance: 65.9
click at [956, 658] on app-calendar-viewport "Sat 27 118/119 13 Jobs Sun 28 31/31 12 Jobs Mon 29 101/101 16 Jobs Tue 30 104/1…" at bounding box center [757, 549] width 1515 height 780
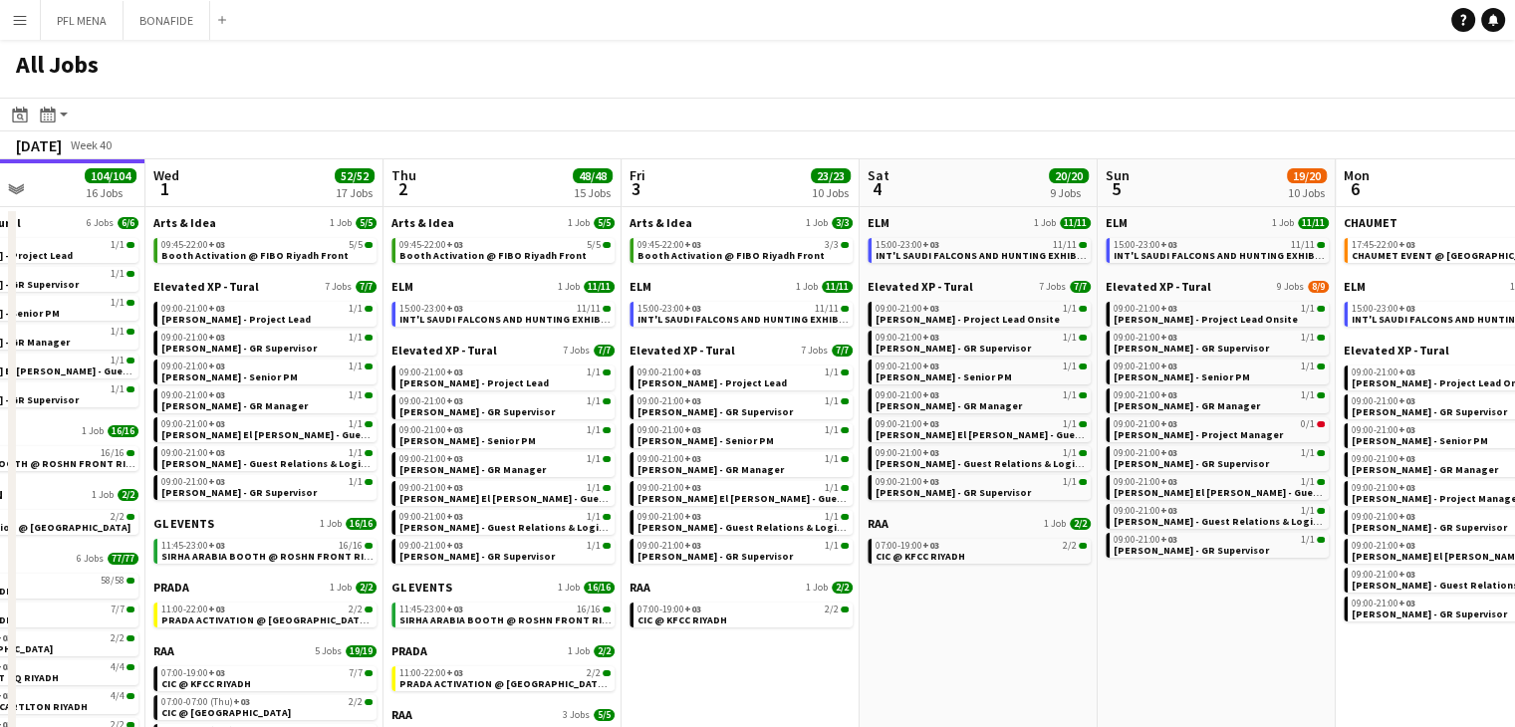
drag, startPoint x: 1011, startPoint y: 666, endPoint x: 899, endPoint y: 660, distance: 111.7
click at [899, 660] on app-calendar-viewport "Sat 27 118/119 13 Jobs Sun 28 31/31 12 Jobs Mon 29 101/101 16 Jobs Tue 30 104/1…" at bounding box center [757, 549] width 1515 height 780
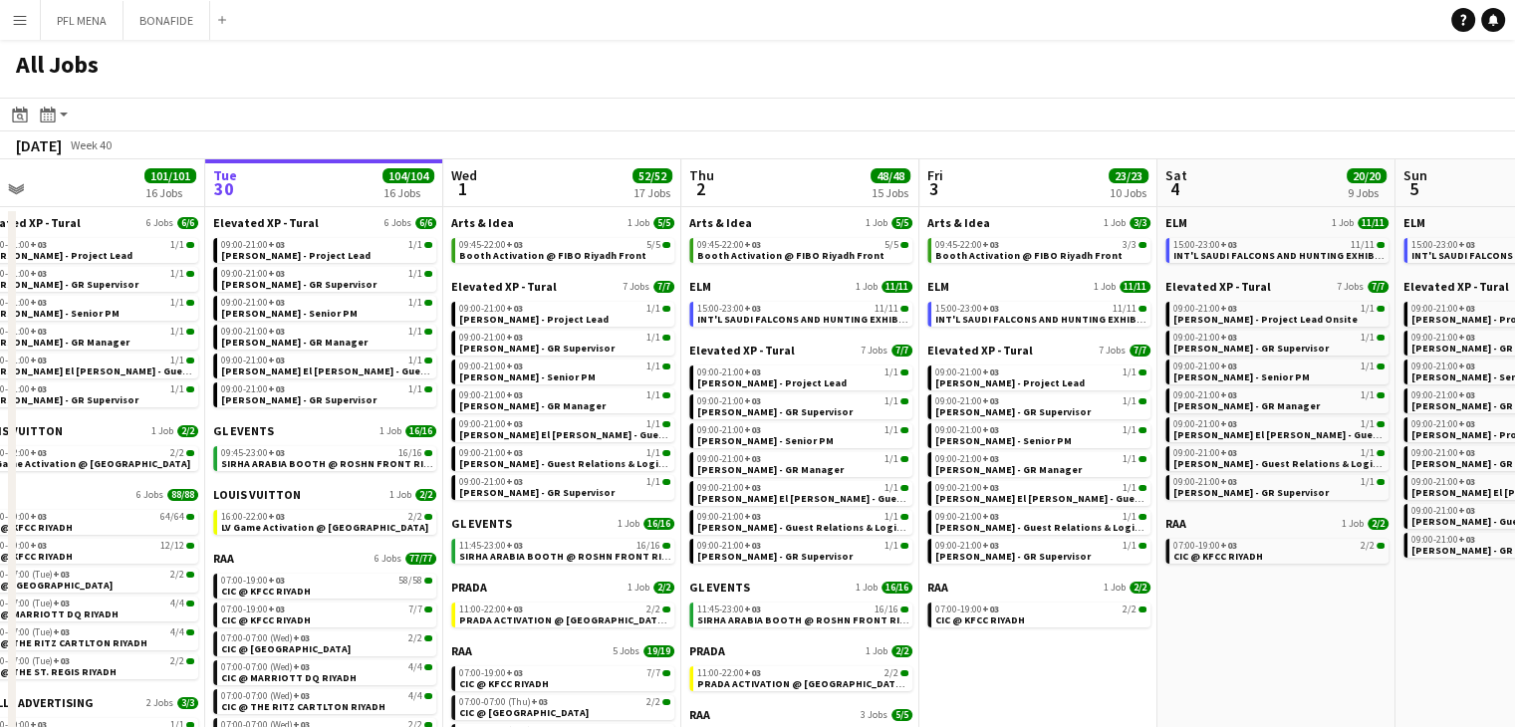
drag, startPoint x: 993, startPoint y: 666, endPoint x: 817, endPoint y: 654, distance: 176.7
click at [817, 654] on app-calendar-viewport "Sat 27 118/119 13 Jobs Sun 28 31/31 12 Jobs Mon 29 101/101 16 Jobs Tue 30 104/1…" at bounding box center [757, 549] width 1515 height 780
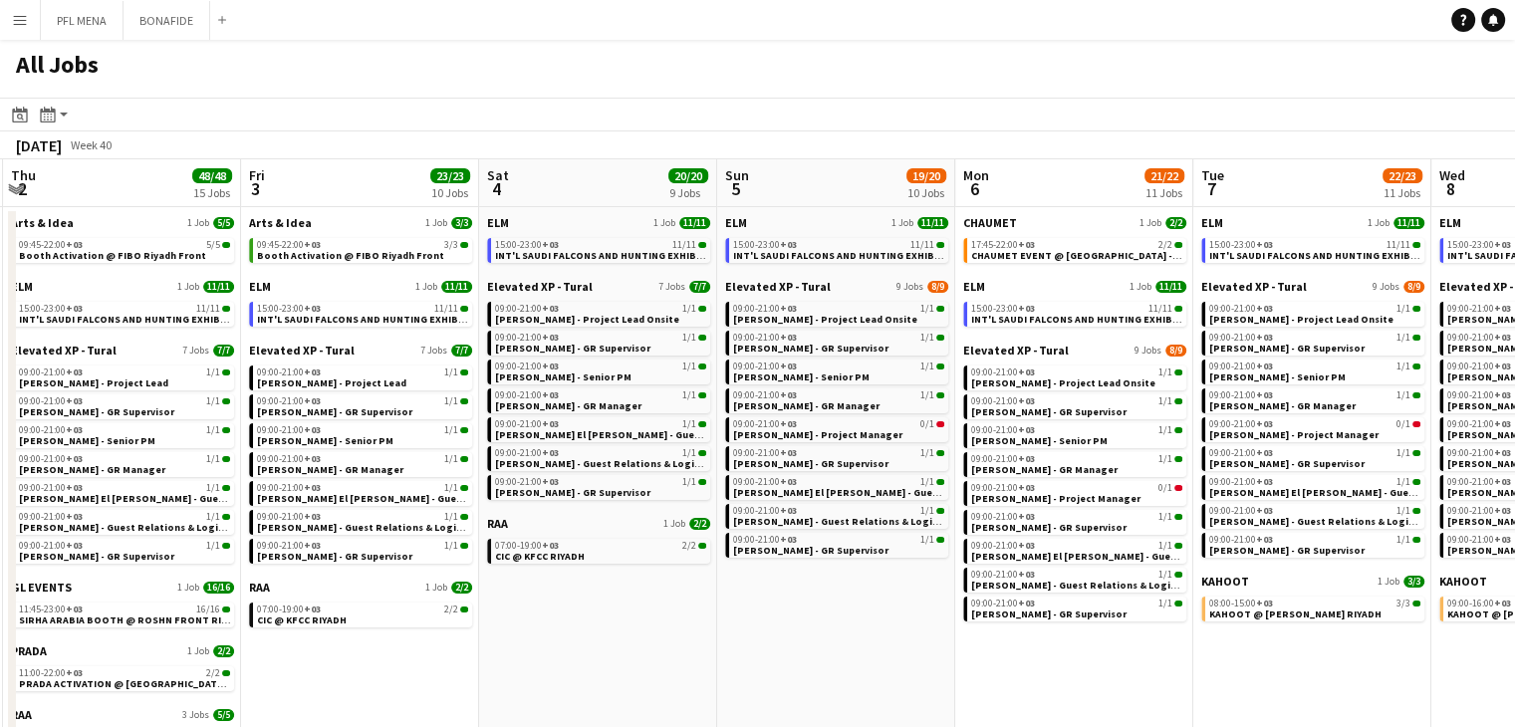
drag, startPoint x: 744, startPoint y: 650, endPoint x: 733, endPoint y: 646, distance: 11.7
click at [733, 646] on app-calendar-viewport "Mon 29 101/101 16 Jobs Tue 30 104/104 16 Jobs Wed 1 52/52 17 Jobs Thu 2 48/48 1…" at bounding box center [757, 549] width 1515 height 780
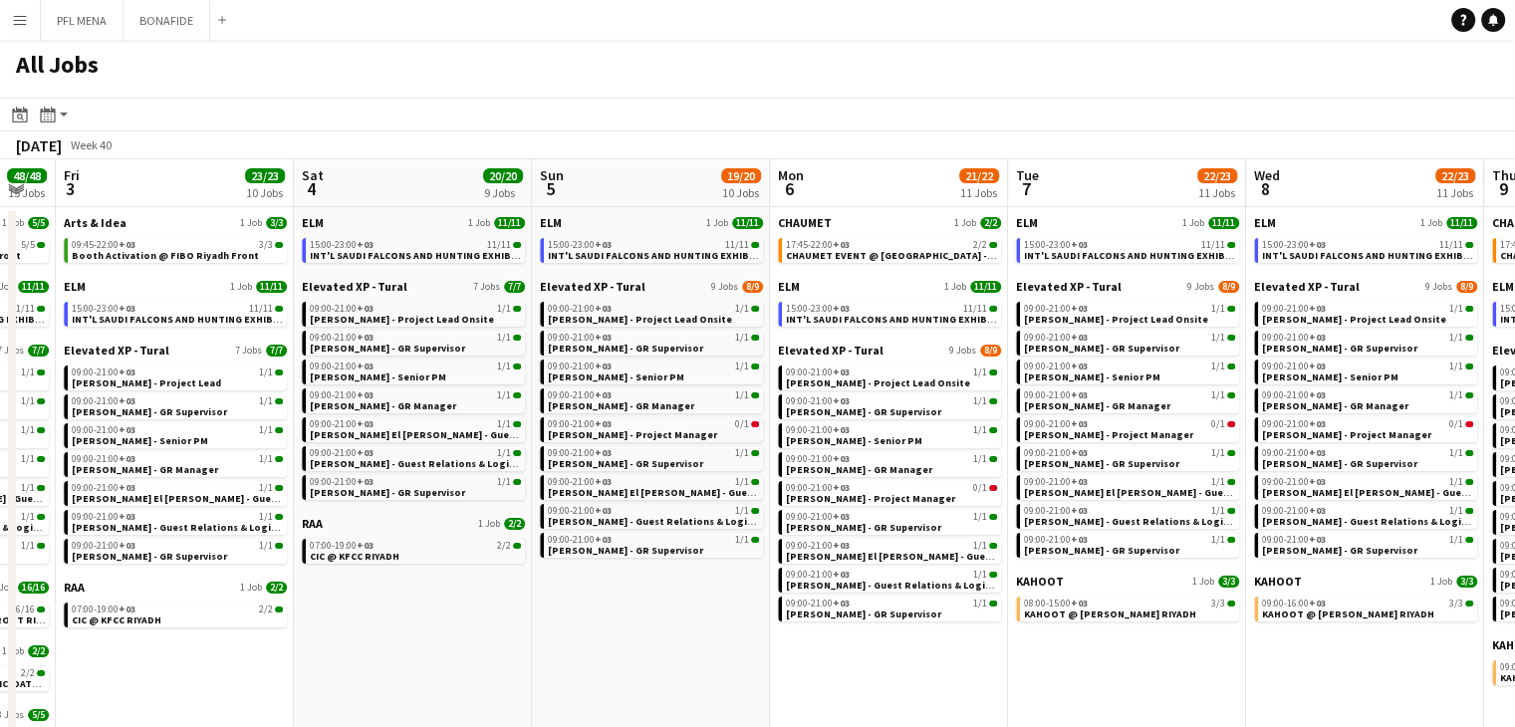
drag, startPoint x: 817, startPoint y: 654, endPoint x: 661, endPoint y: 642, distance: 155.8
click at [651, 638] on app-calendar-viewport "Mon 29 101/101 16 Jobs Tue 30 104/104 16 Jobs Wed 1 52/52 17 Jobs Thu 2 48/48 1…" at bounding box center [757, 549] width 1515 height 780
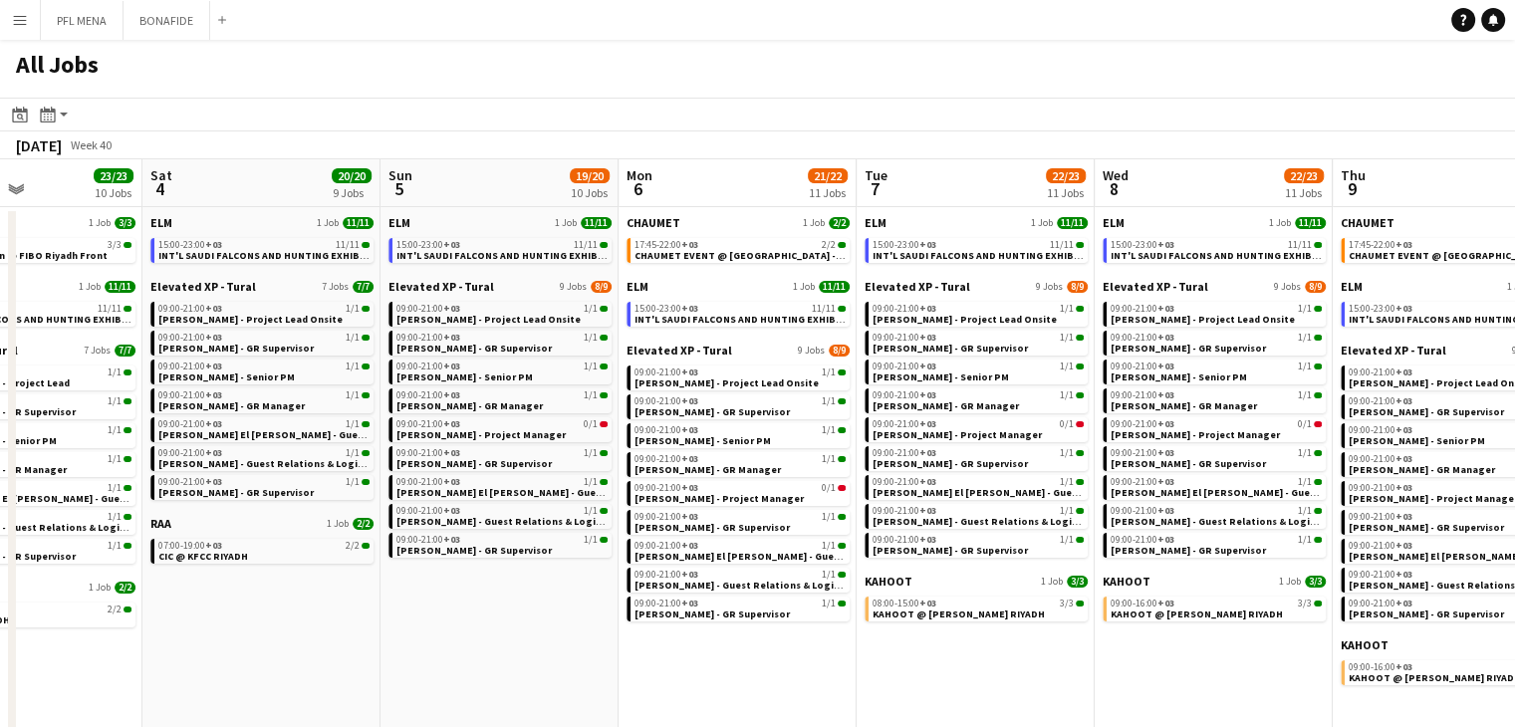
drag, startPoint x: 750, startPoint y: 671, endPoint x: 603, endPoint y: 662, distance: 147.7
click at [603, 662] on app-calendar-viewport "Tue 30 104/104 16 Jobs Wed 1 52/52 17 Jobs Thu 2 48/48 15 Jobs Fri 3 23/23 10 J…" at bounding box center [757, 549] width 1515 height 780
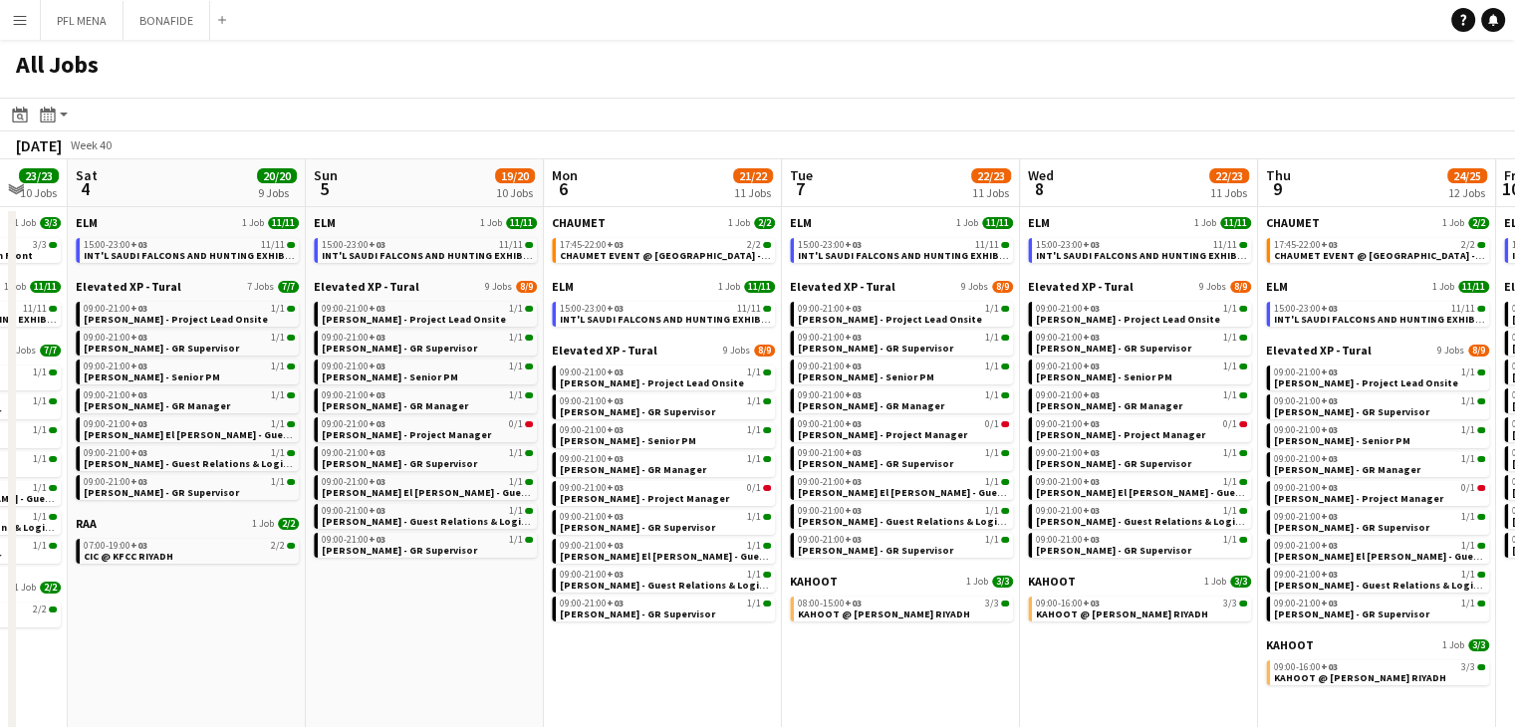
drag, startPoint x: 703, startPoint y: 674, endPoint x: 633, endPoint y: 661, distance: 70.9
click at [633, 661] on app-calendar-viewport "Tue 30 104/104 16 Jobs Wed 1 52/52 17 Jobs Thu 2 48/48 15 Jobs Fri 3 23/23 10 J…" at bounding box center [757, 549] width 1515 height 780
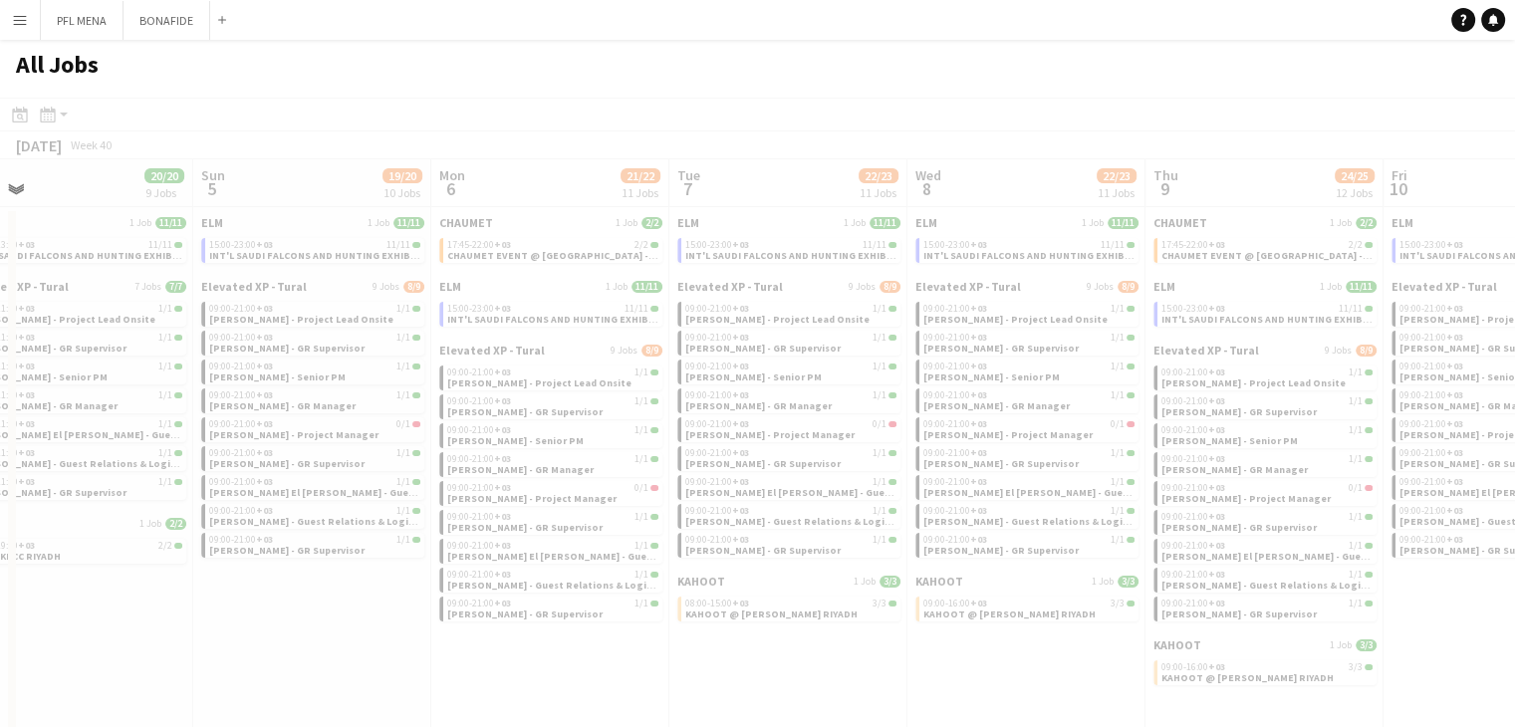
drag, startPoint x: 746, startPoint y: 682, endPoint x: 633, endPoint y: 658, distance: 115.0
click at [420, 648] on app-all-jobs "All Jobs Date picker SEP 2025 SEP 2025 Monday M Tuesday T Wednesday W Thursday …" at bounding box center [757, 489] width 1515 height 899
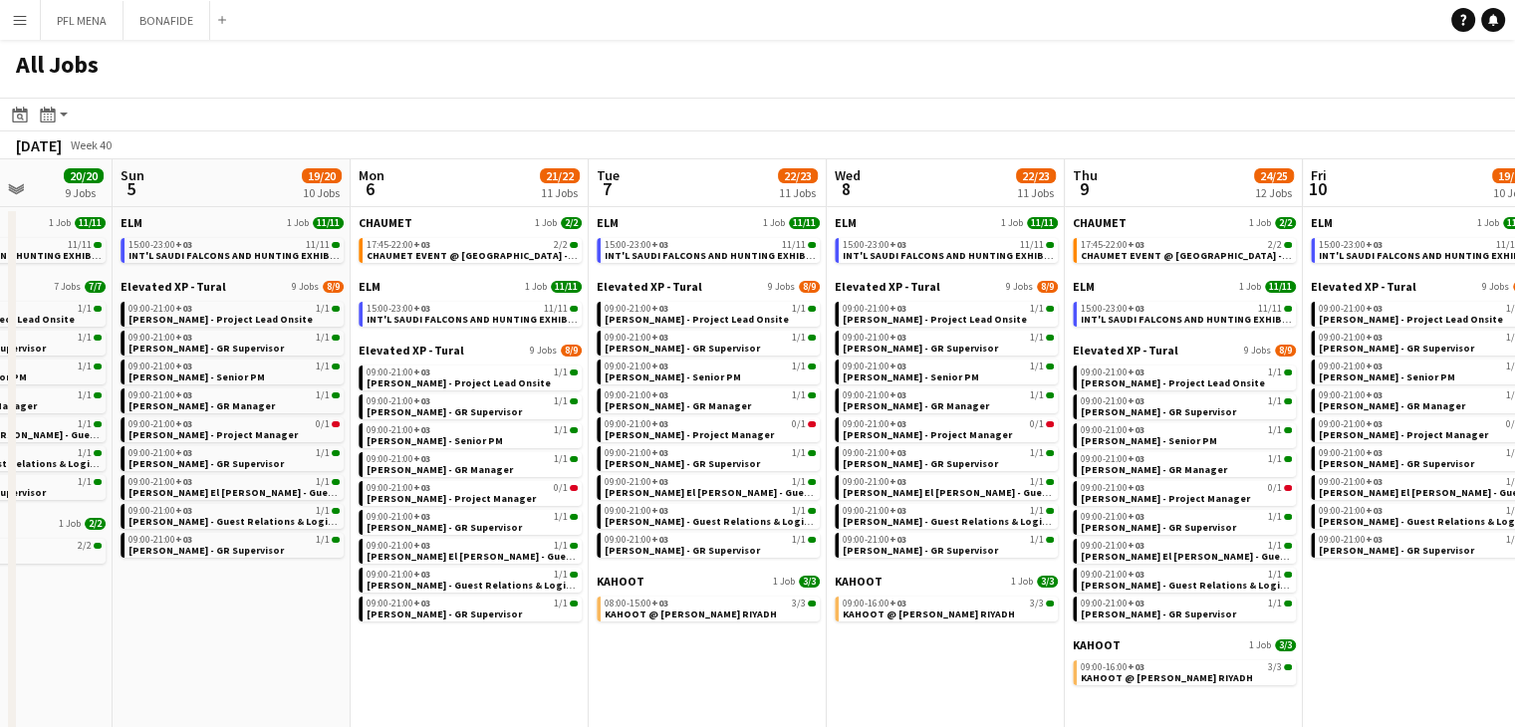
scroll to position [0, 641]
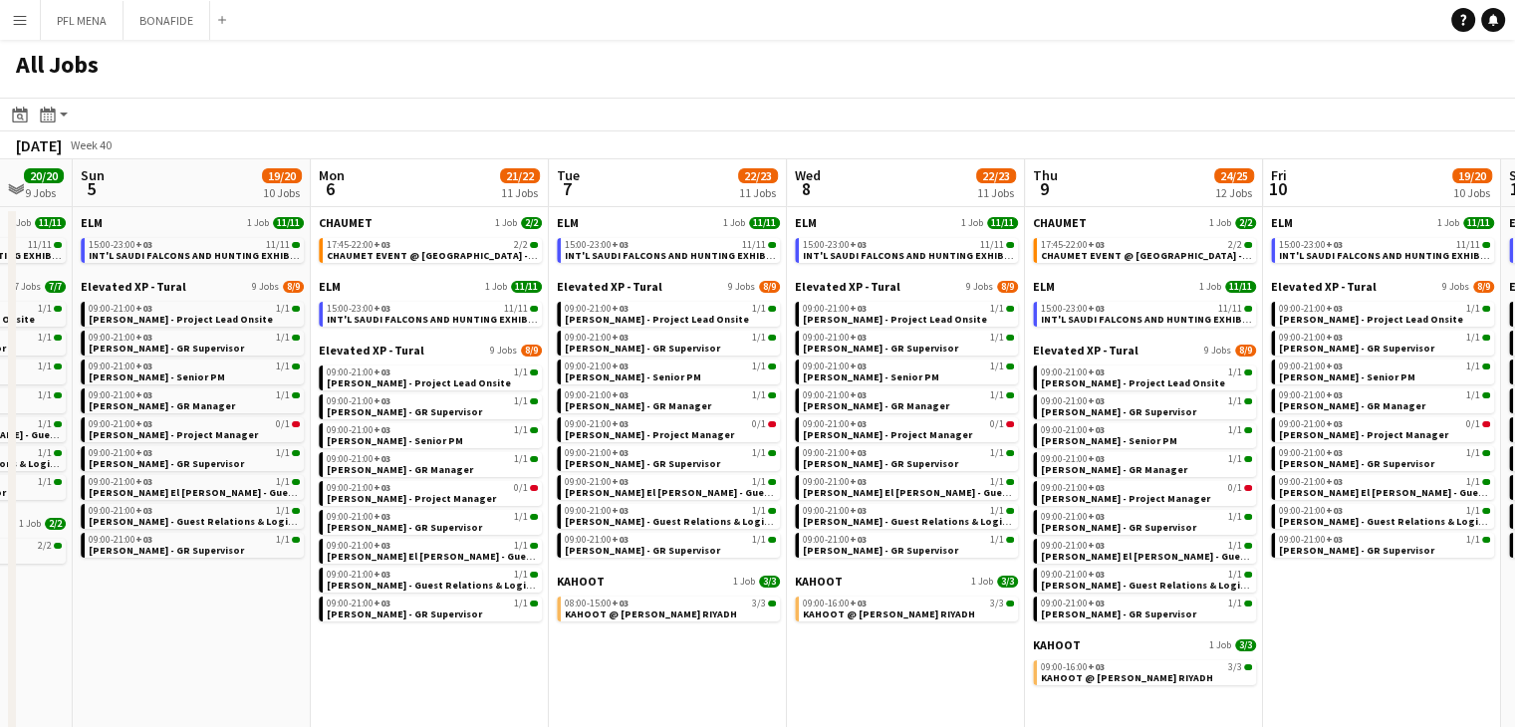
drag, startPoint x: 623, startPoint y: 671, endPoint x: 613, endPoint y: 669, distance: 10.2
click at [613, 669] on app-calendar-viewport "Thu 2 48/48 15 Jobs Fri 3 23/23 10 Jobs Sat 4 20/20 9 Jobs Sun 5 19/20 10 Jobs …" at bounding box center [757, 549] width 1515 height 780
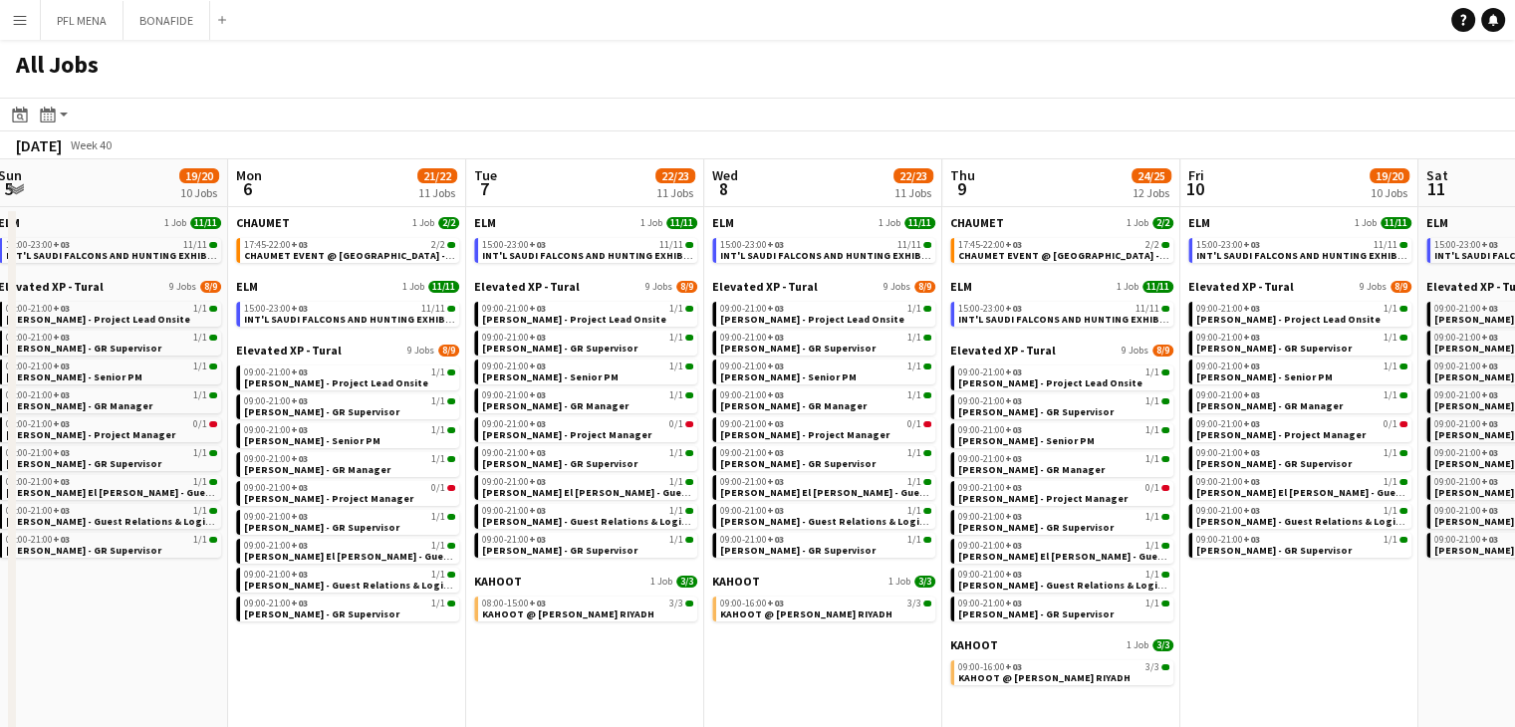
drag, startPoint x: 797, startPoint y: 675, endPoint x: 725, endPoint y: 665, distance: 72.4
click at [725, 665] on app-calendar-viewport "Thu 2 48/48 15 Jobs Fri 3 23/23 10 Jobs Sat 4 20/20 9 Jobs Sun 5 19/20 10 Jobs …" at bounding box center [757, 549] width 1515 height 780
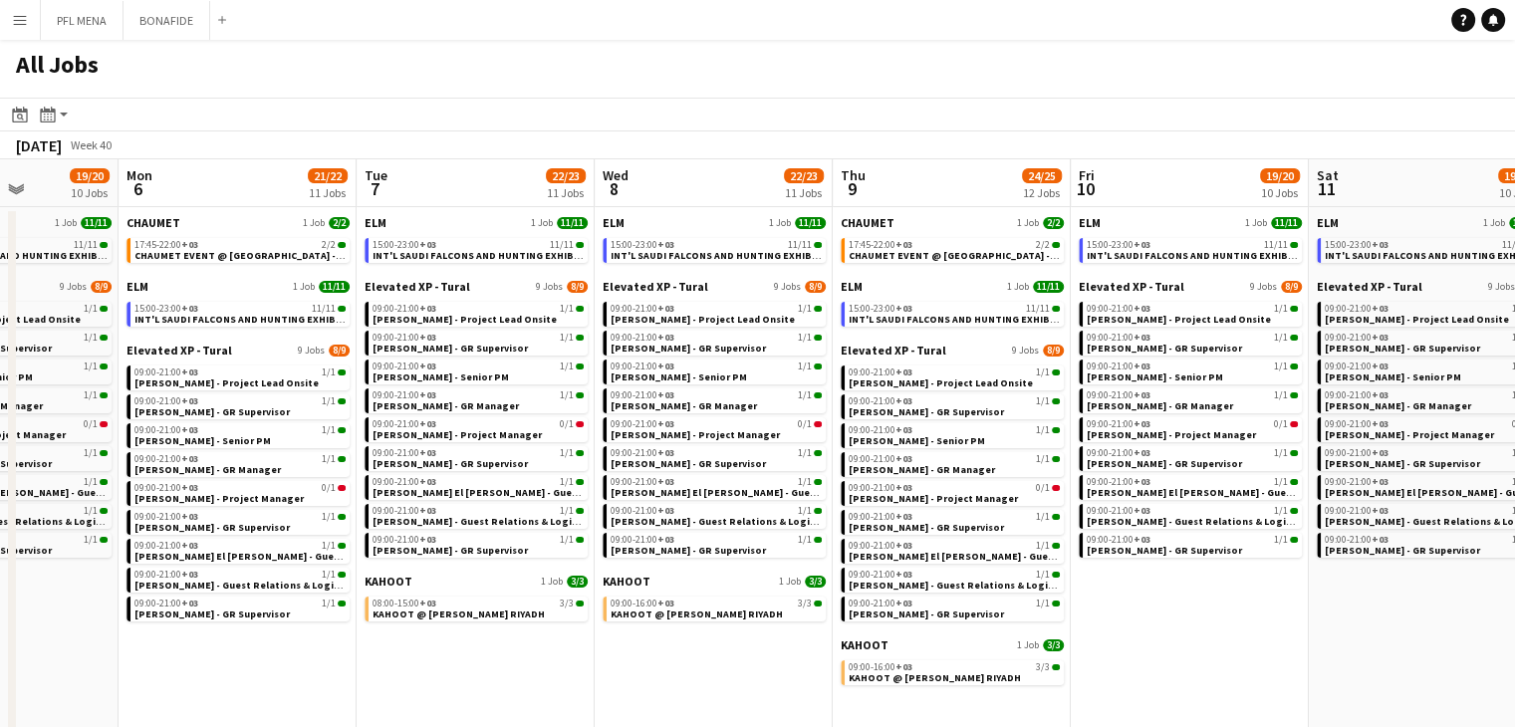
drag, startPoint x: 785, startPoint y: 673, endPoint x: 687, endPoint y: 658, distance: 98.7
click at [687, 658] on app-calendar-viewport "Thu 2 48/48 15 Jobs Fri 3 23/23 10 Jobs Sat 4 20/20 9 Jobs Sun 5 19/20 10 Jobs …" at bounding box center [757, 549] width 1515 height 780
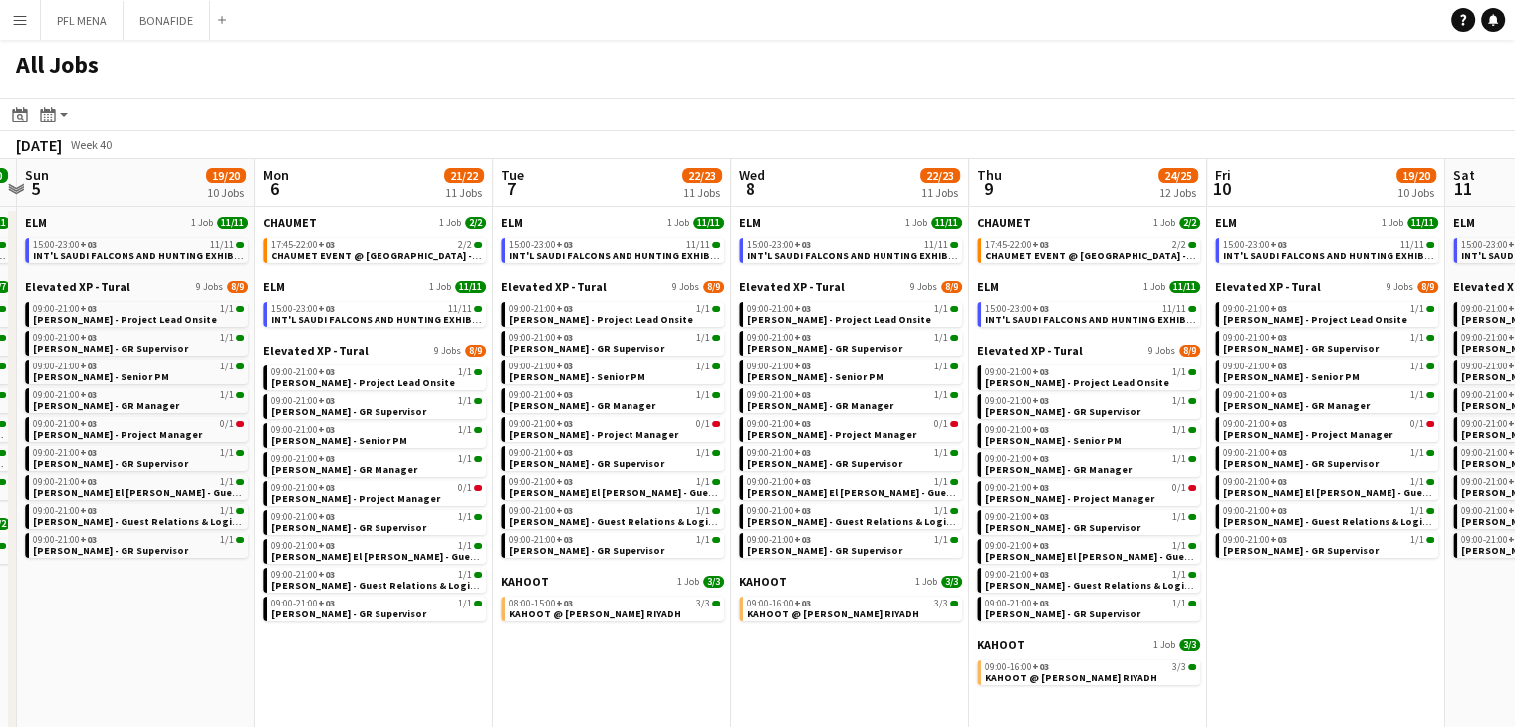
drag, startPoint x: 753, startPoint y: 666, endPoint x: 655, endPoint y: 662, distance: 97.7
click at [655, 662] on app-calendar-viewport "Thu 2 48/48 15 Jobs Fri 3 23/23 10 Jobs Sat 4 20/20 9 Jobs Sun 5 19/20 10 Jobs …" at bounding box center [757, 549] width 1515 height 780
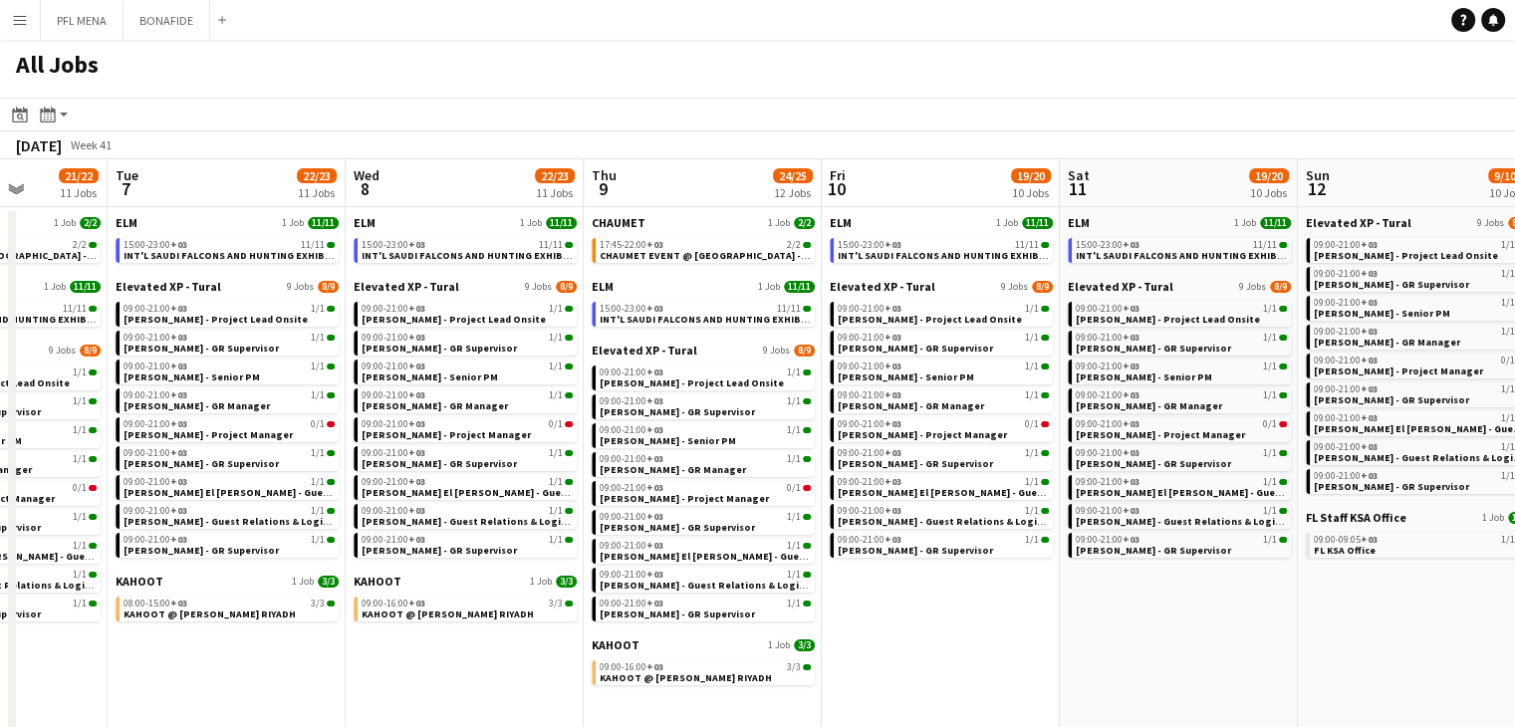
drag, startPoint x: 1093, startPoint y: 670, endPoint x: 944, endPoint y: 661, distance: 148.7
click at [944, 661] on app-calendar-viewport "Fri 3 23/23 10 Jobs Sat 4 20/20 9 Jobs Sun 5 19/20 10 Jobs Mon 6 21/22 11 Jobs …" at bounding box center [757, 549] width 1515 height 780
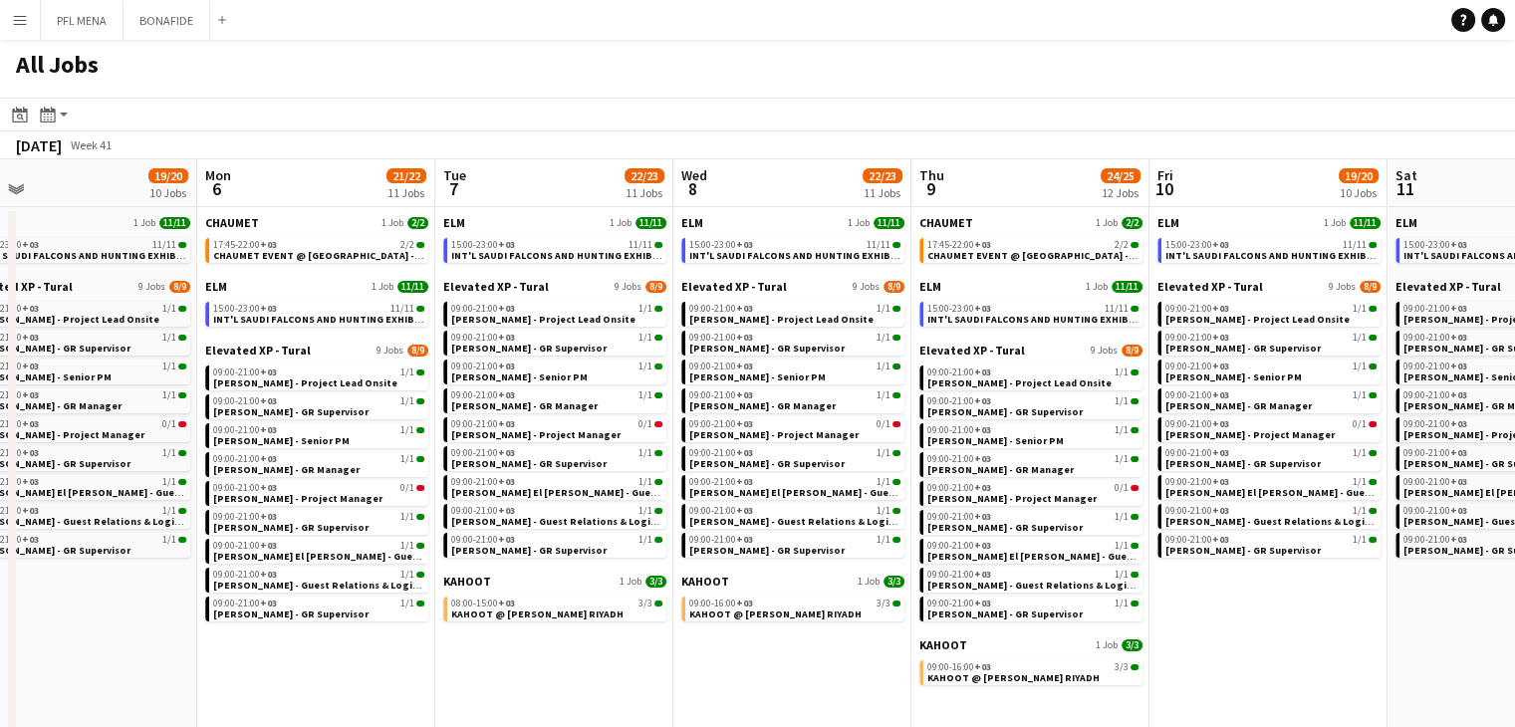
drag, startPoint x: 968, startPoint y: 650, endPoint x: 884, endPoint y: 642, distance: 84.0
click at [884, 642] on app-calendar-viewport "Fri 3 23/23 10 Jobs Sat 4 20/20 9 Jobs Sun 5 19/20 10 Jobs Mon 6 21/22 11 Jobs …" at bounding box center [757, 549] width 1515 height 780
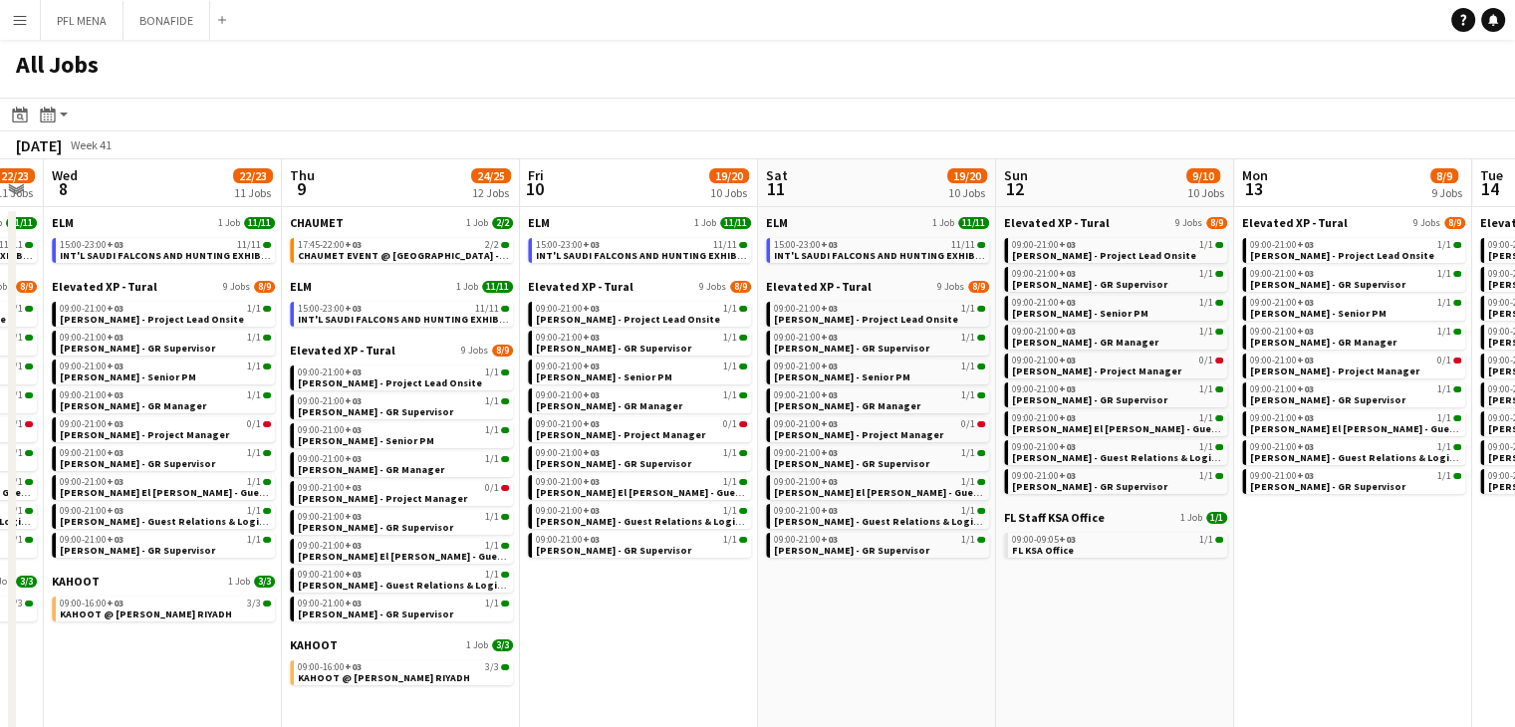
drag, startPoint x: 1033, startPoint y: 646, endPoint x: 879, endPoint y: 630, distance: 154.2
click at [879, 630] on app-calendar-viewport "Sun 5 19/20 10 Jobs Mon 6 21/22 11 Jobs Tue 7 22/23 11 Jobs Wed 8 22/23 11 Jobs…" at bounding box center [757, 549] width 1515 height 780
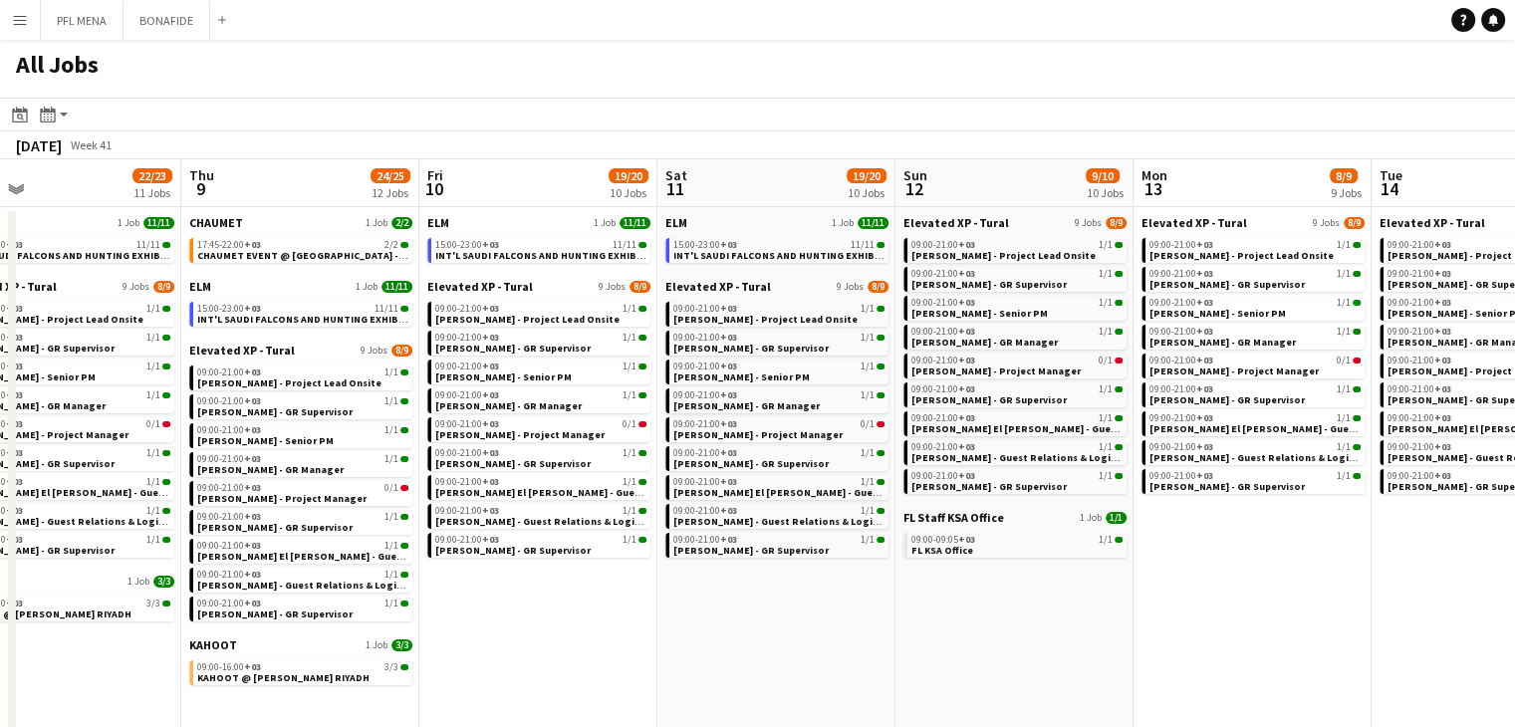
scroll to position [0, 847]
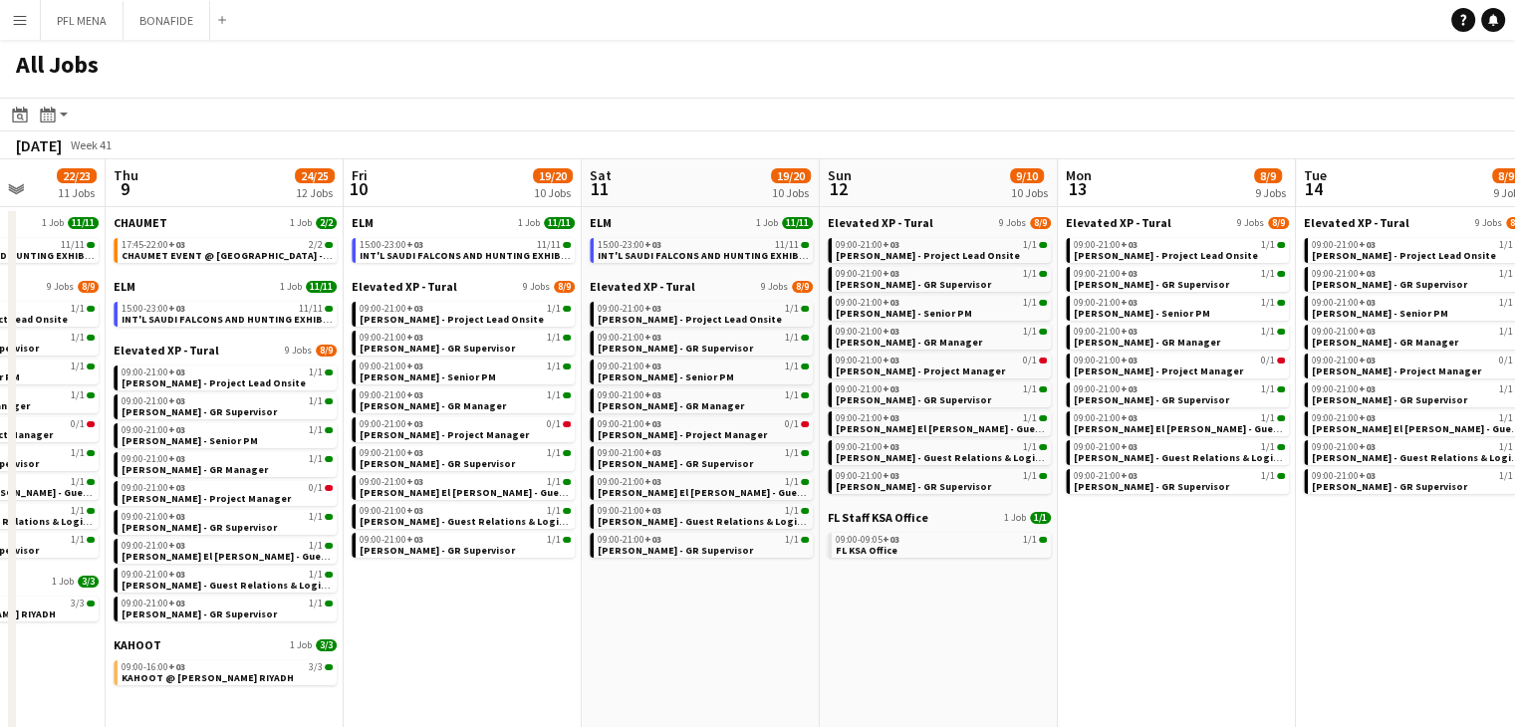
drag, startPoint x: 1027, startPoint y: 638, endPoint x: 851, endPoint y: 630, distance: 176.5
click at [851, 630] on app-calendar-viewport "Sun 5 19/20 10 Jobs Mon 6 21/22 11 Jobs Tue 7 22/23 11 Jobs Wed 8 22/23 11 Jobs…" at bounding box center [757, 549] width 1515 height 780
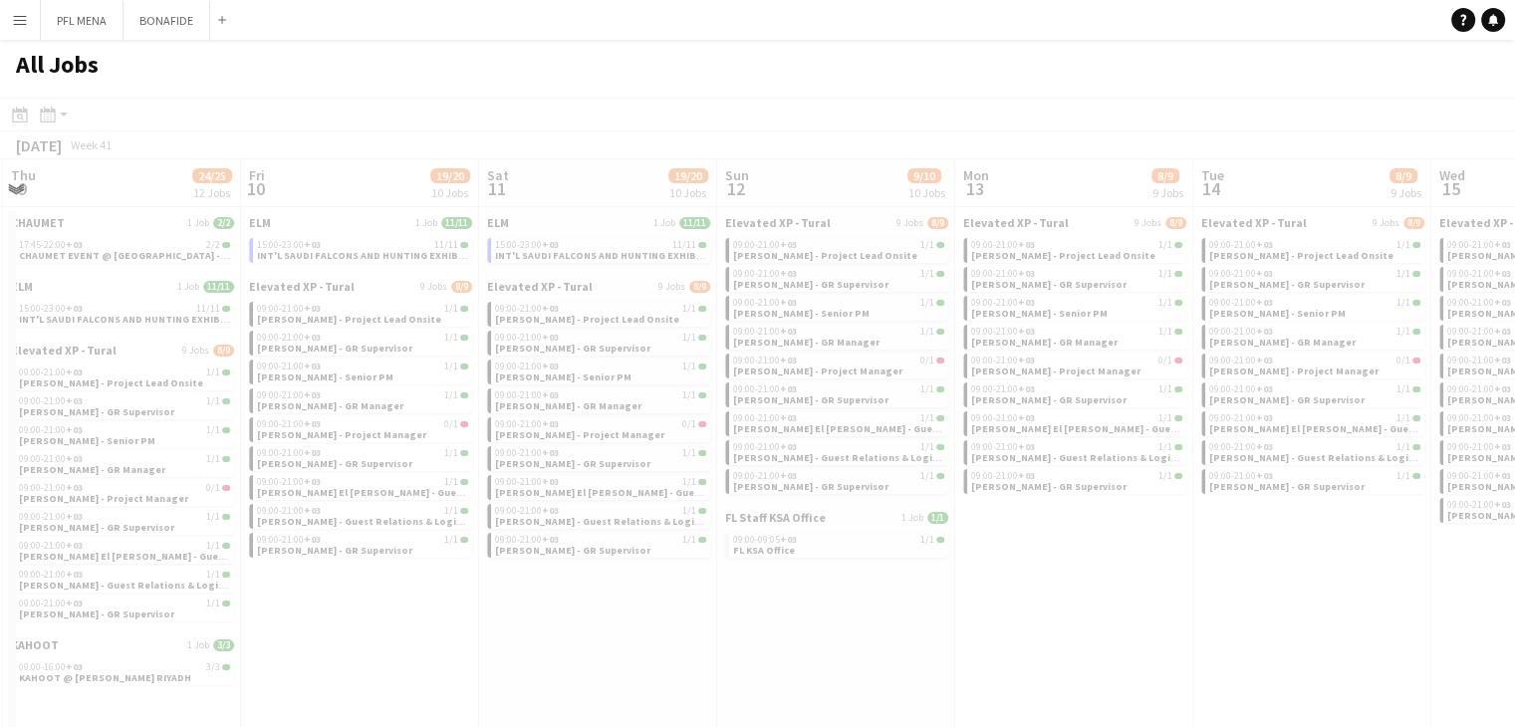
drag, startPoint x: 956, startPoint y: 642, endPoint x: 853, endPoint y: 630, distance: 103.3
click at [801, 628] on app-all-jobs "All Jobs Date picker SEP 2025 SEP 2025 Monday M Tuesday T Wednesday W Thursday …" at bounding box center [757, 489] width 1515 height 899
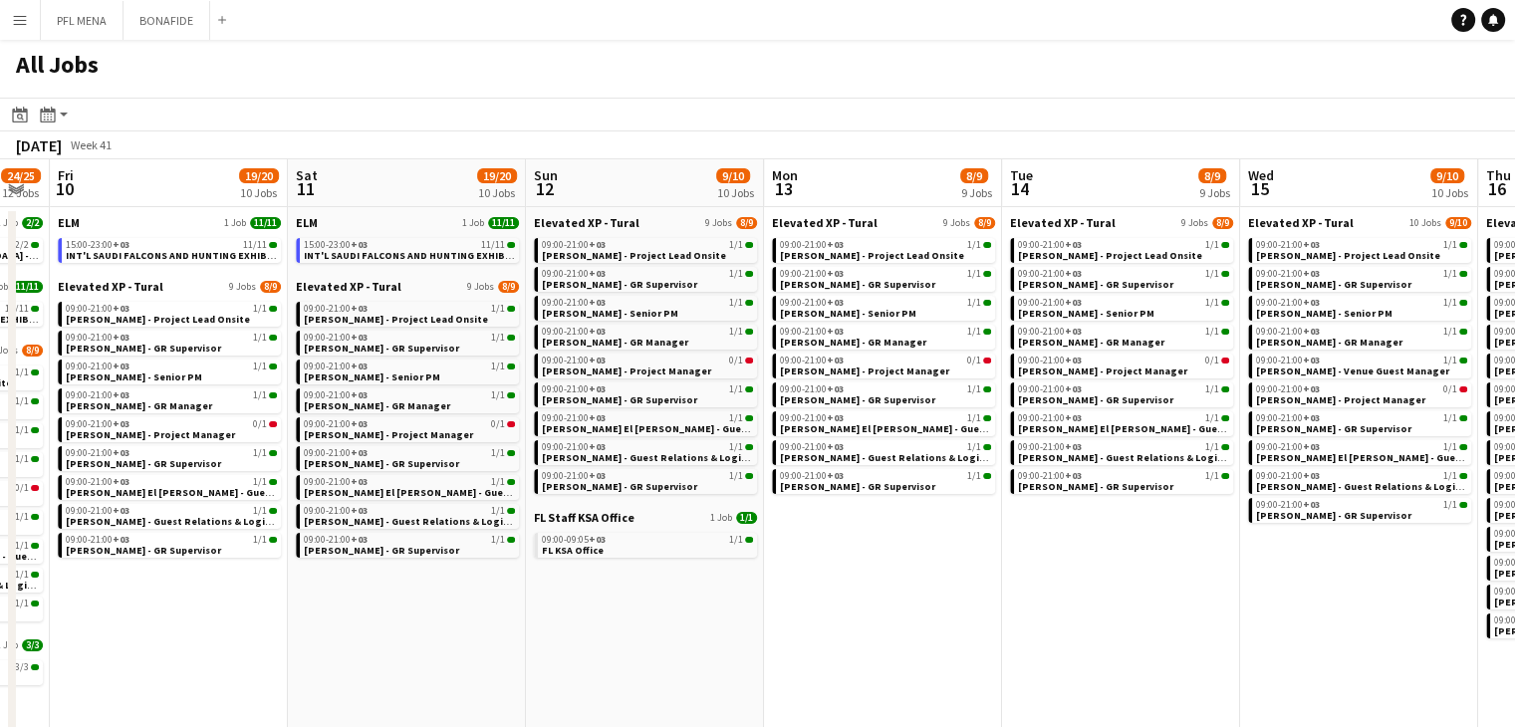
drag, startPoint x: 1026, startPoint y: 661, endPoint x: 835, endPoint y: 646, distance: 191.8
click at [835, 646] on app-calendar-viewport "Mon 6 21/22 11 Jobs Tue 7 22/23 11 Jobs Wed 8 22/23 11 Jobs Thu 9 24/25 12 Jobs…" at bounding box center [757, 549] width 1515 height 780
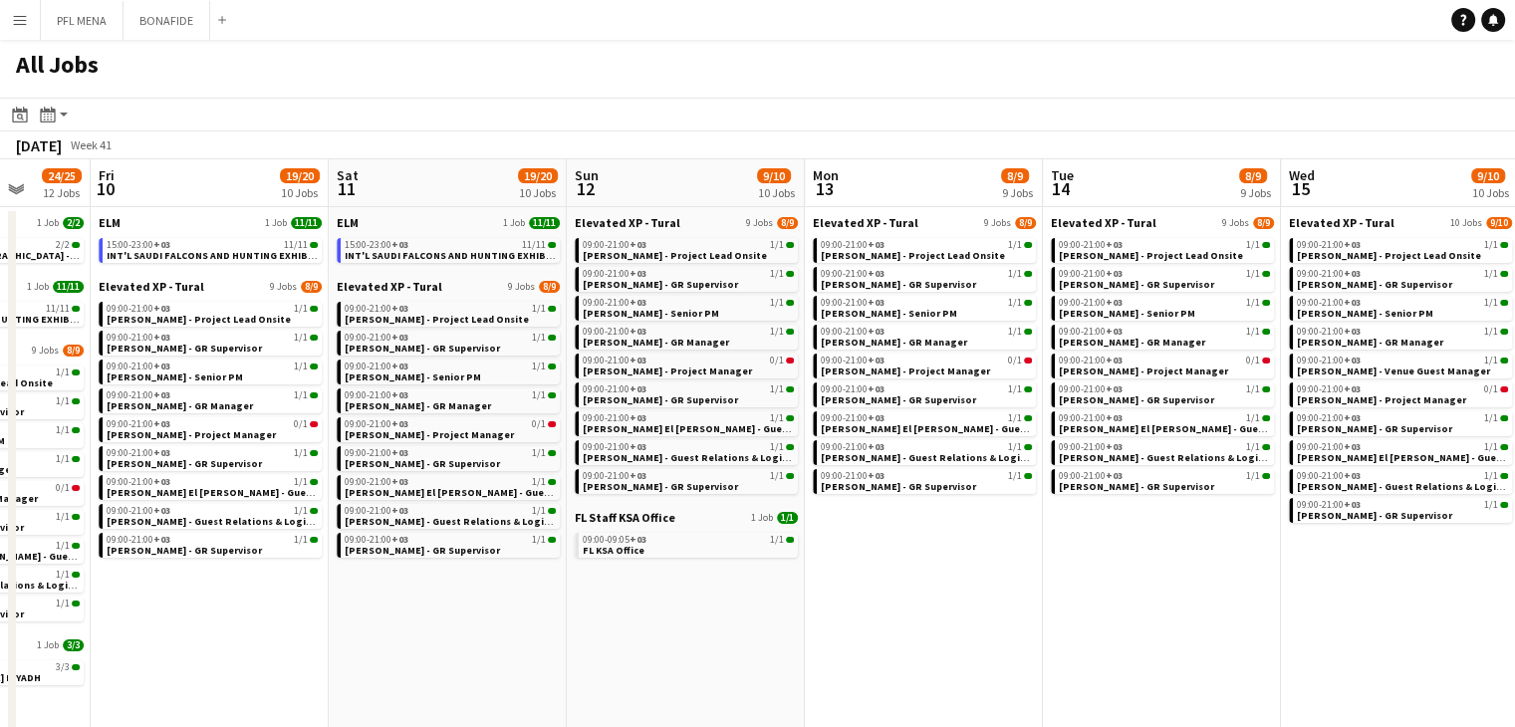
drag, startPoint x: 1032, startPoint y: 653, endPoint x: 796, endPoint y: 629, distance: 237.2
click at [796, 629] on app-calendar-viewport "Mon 6 21/22 11 Jobs Tue 7 22/23 11 Jobs Wed 8 22/23 11 Jobs Thu 9 24/25 12 Jobs…" at bounding box center [757, 549] width 1515 height 780
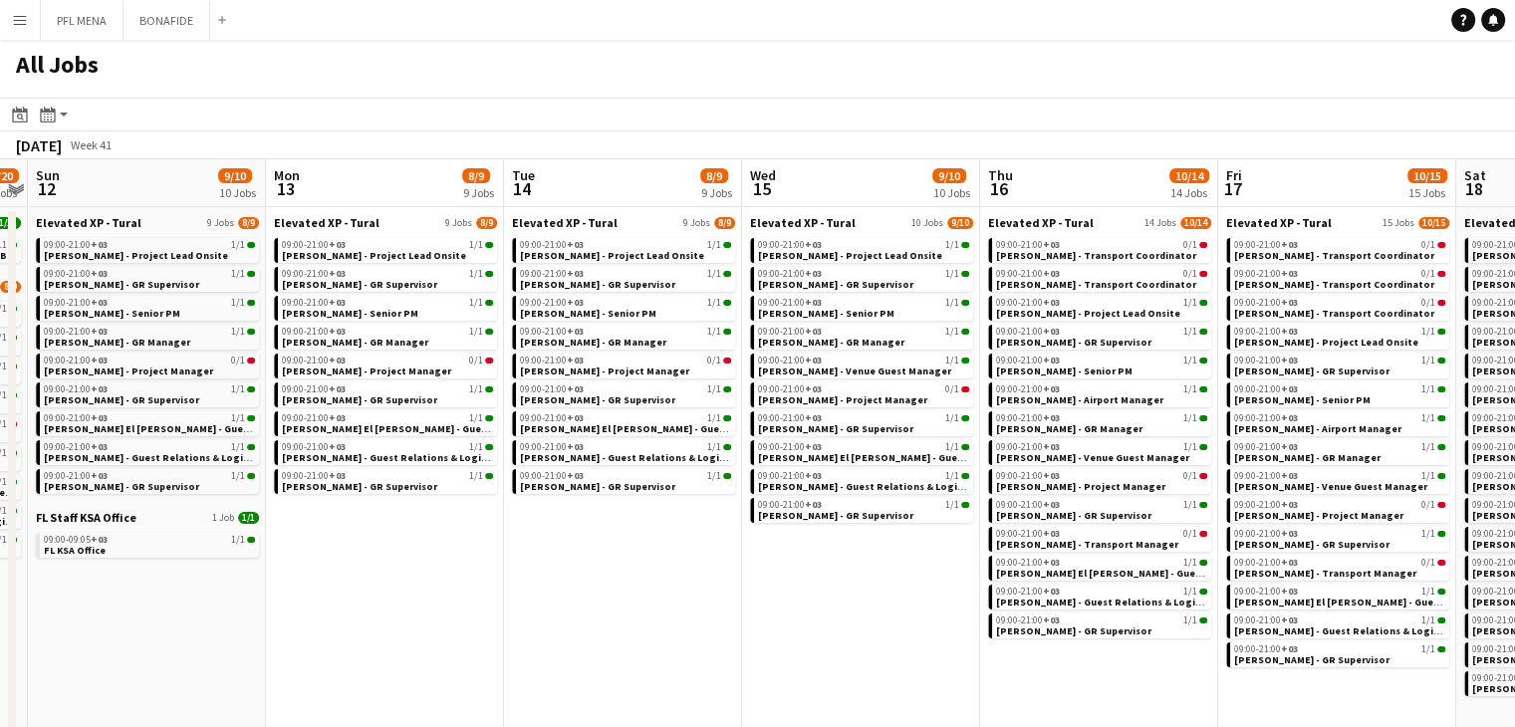
drag, startPoint x: 860, startPoint y: 627, endPoint x: 709, endPoint y: 620, distance: 151.5
click at [692, 618] on app-calendar-viewport "Wed 8 22/23 11 Jobs Thu 9 24/25 12 Jobs Fri 10 19/20 10 Jobs Sat 11 19/20 10 Jo…" at bounding box center [757, 549] width 1515 height 780
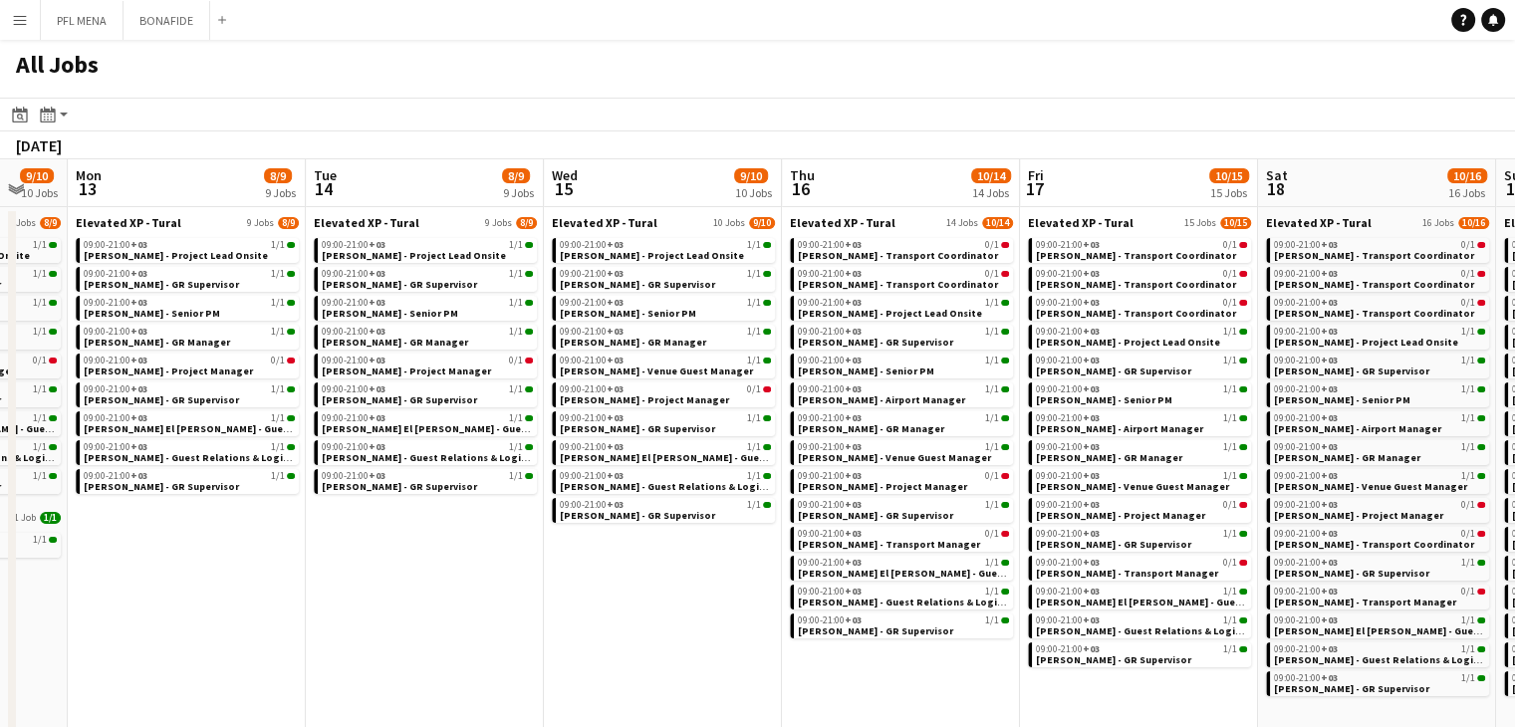
scroll to position [0, 478]
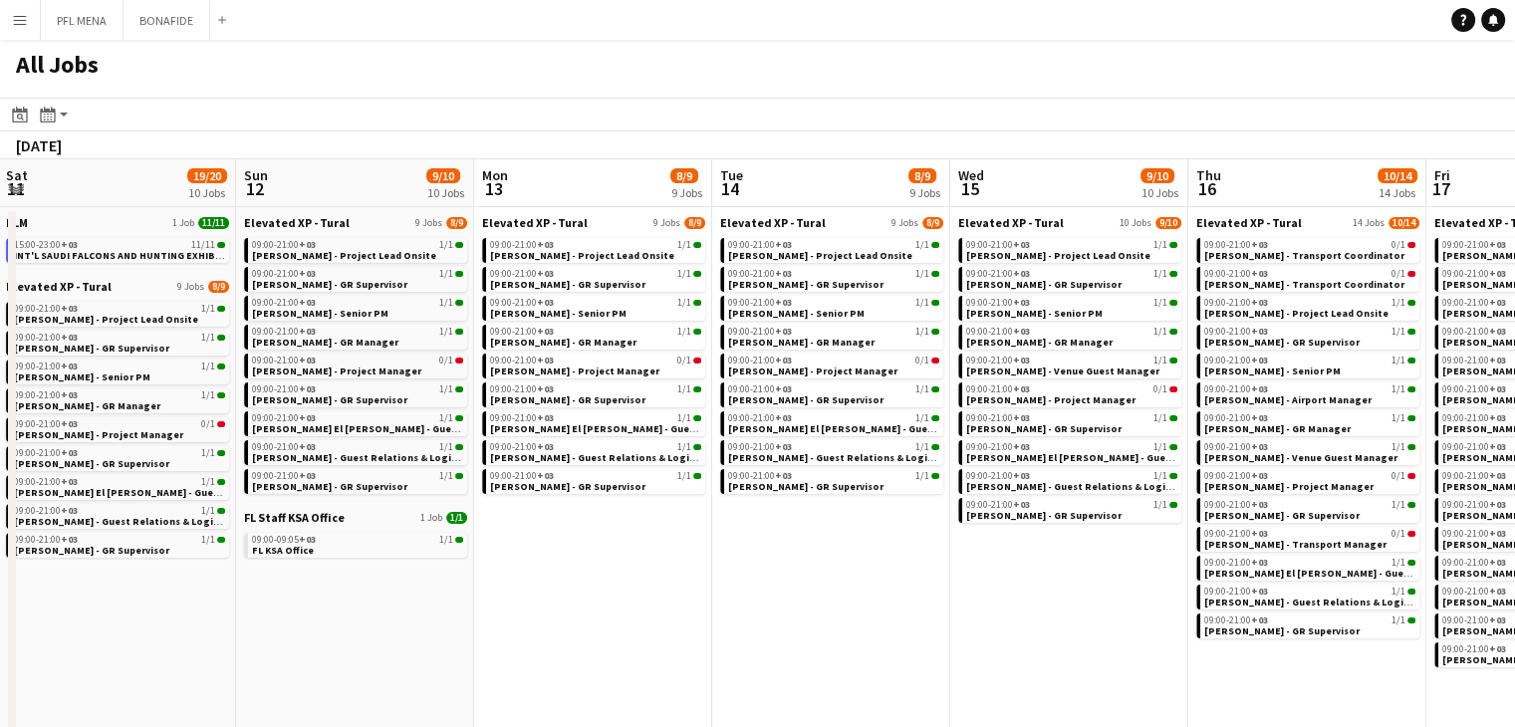
click at [530, 599] on app-all-jobs "All Jobs Date picker SEP 2025 SEP 2025 Monday M Tuesday T Wednesday W Thursday …" at bounding box center [757, 489] width 1515 height 899
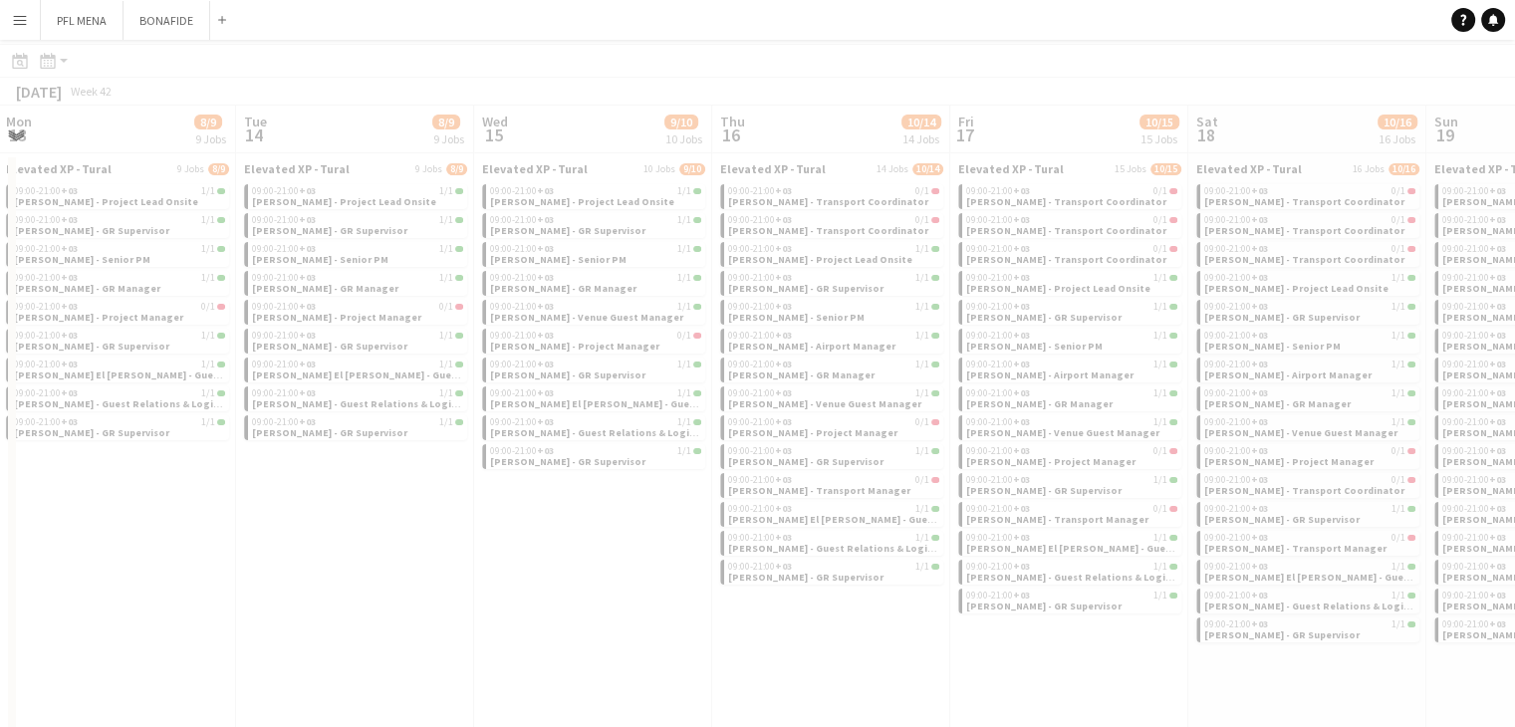
scroll to position [199, 0]
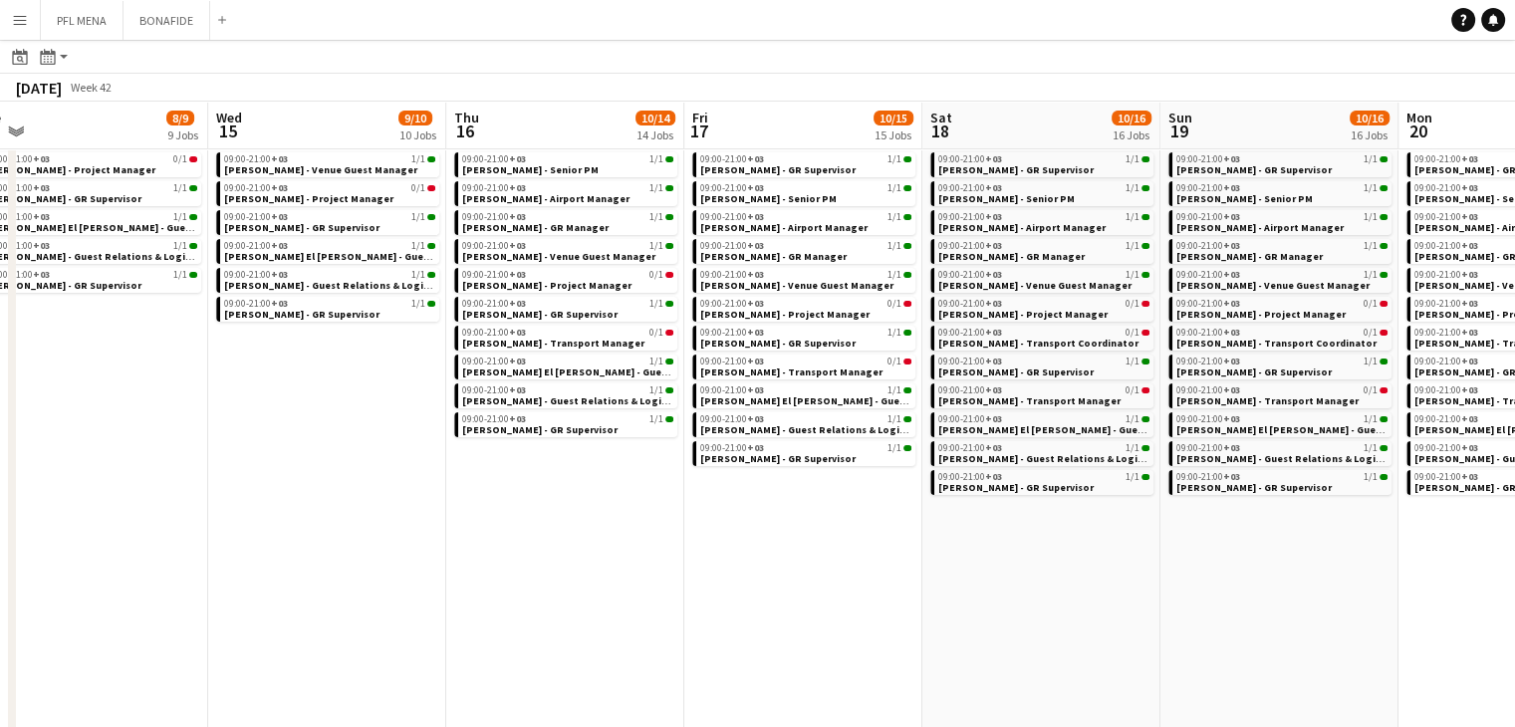
drag, startPoint x: 875, startPoint y: 620, endPoint x: 593, endPoint y: 603, distance: 283.4
click at [593, 603] on app-calendar-viewport "Sat 11 19/20 10 Jobs Sun 12 9/10 10 Jobs Mon 13 8/9 9 Jobs Tue 14 8/9 9 Jobs We…" at bounding box center [757, 404] width 1515 height 1012
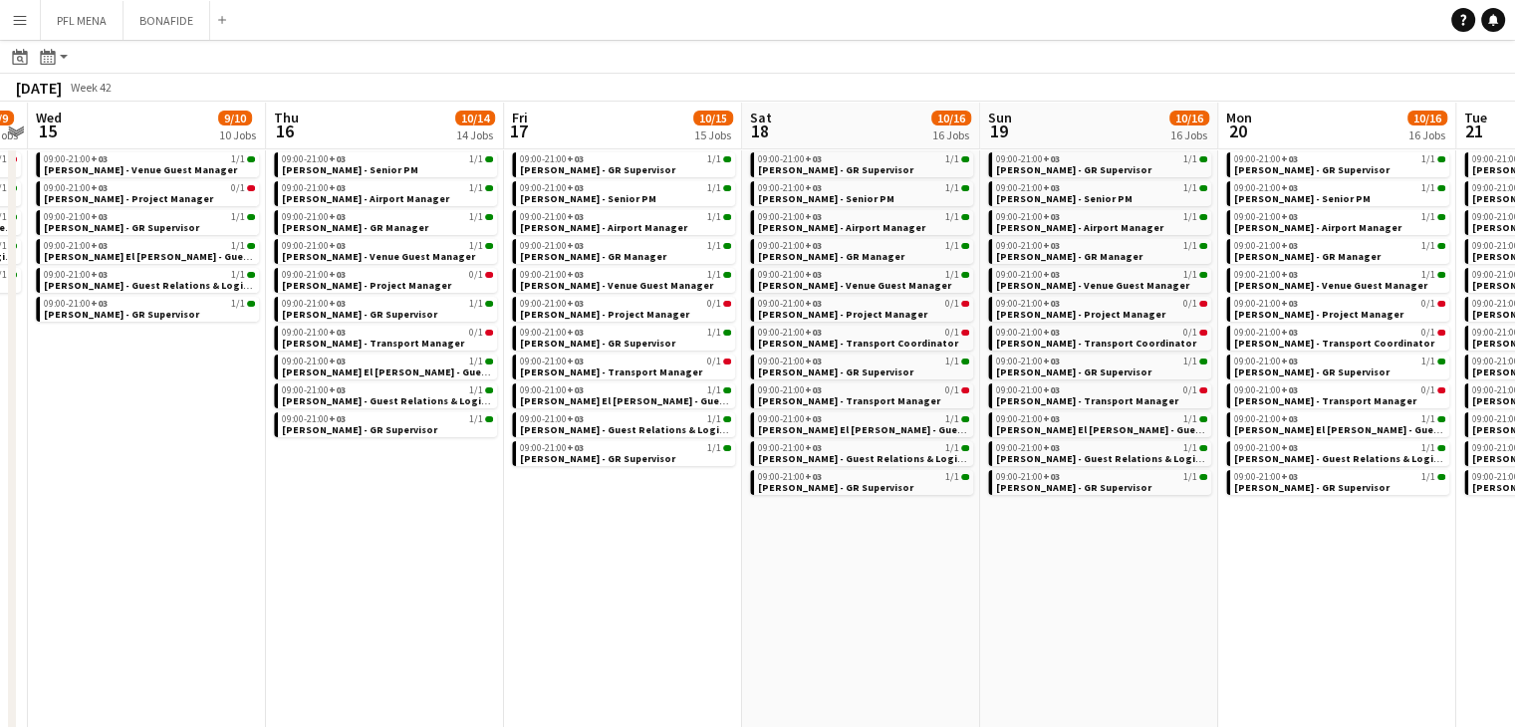
drag, startPoint x: 710, startPoint y: 607, endPoint x: 570, endPoint y: 604, distance: 140.5
click at [570, 604] on app-calendar-viewport "Sat 11 19/20 10 Jobs Sun 12 9/10 10 Jobs Mon 13 8/9 9 Jobs Tue 14 8/9 9 Jobs We…" at bounding box center [757, 404] width 1515 height 1012
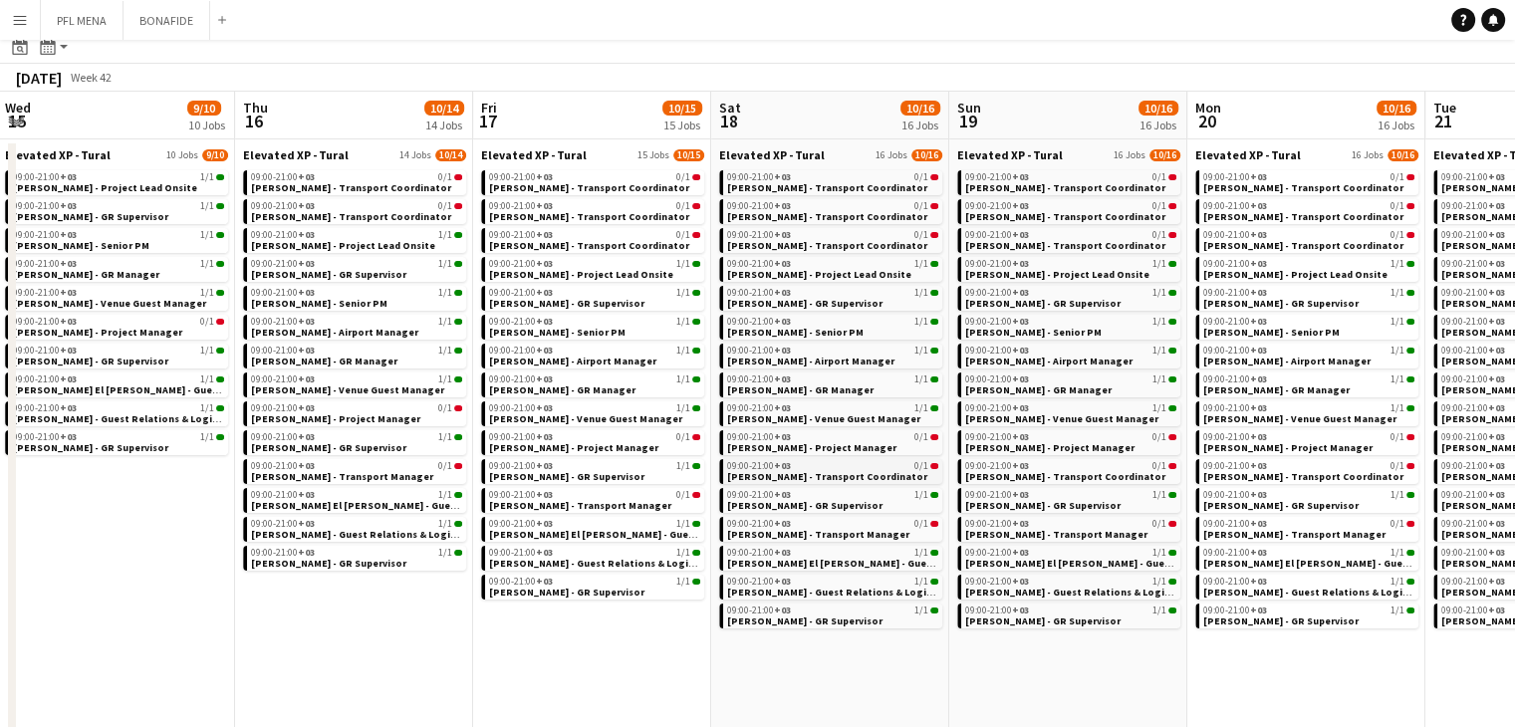
scroll to position [299, 0]
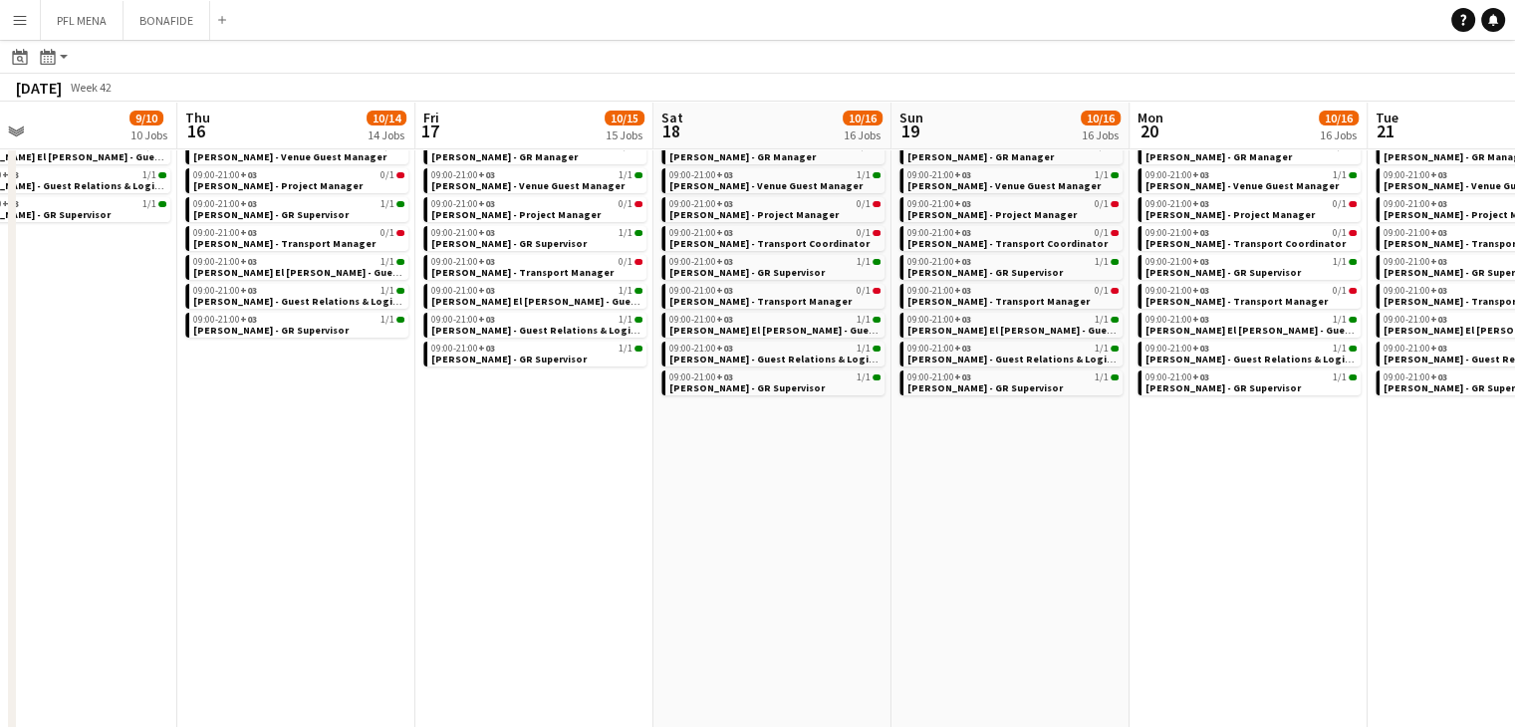
drag, startPoint x: 878, startPoint y: 566, endPoint x: 584, endPoint y: 519, distance: 298.5
click at [583, 519] on app-calendar-viewport "Sun 12 9/10 10 Jobs Mon 13 8/9 9 Jobs Tue 14 8/9 9 Jobs Wed 15 9/10 10 Jobs Thu…" at bounding box center [757, 305] width 1515 height 1012
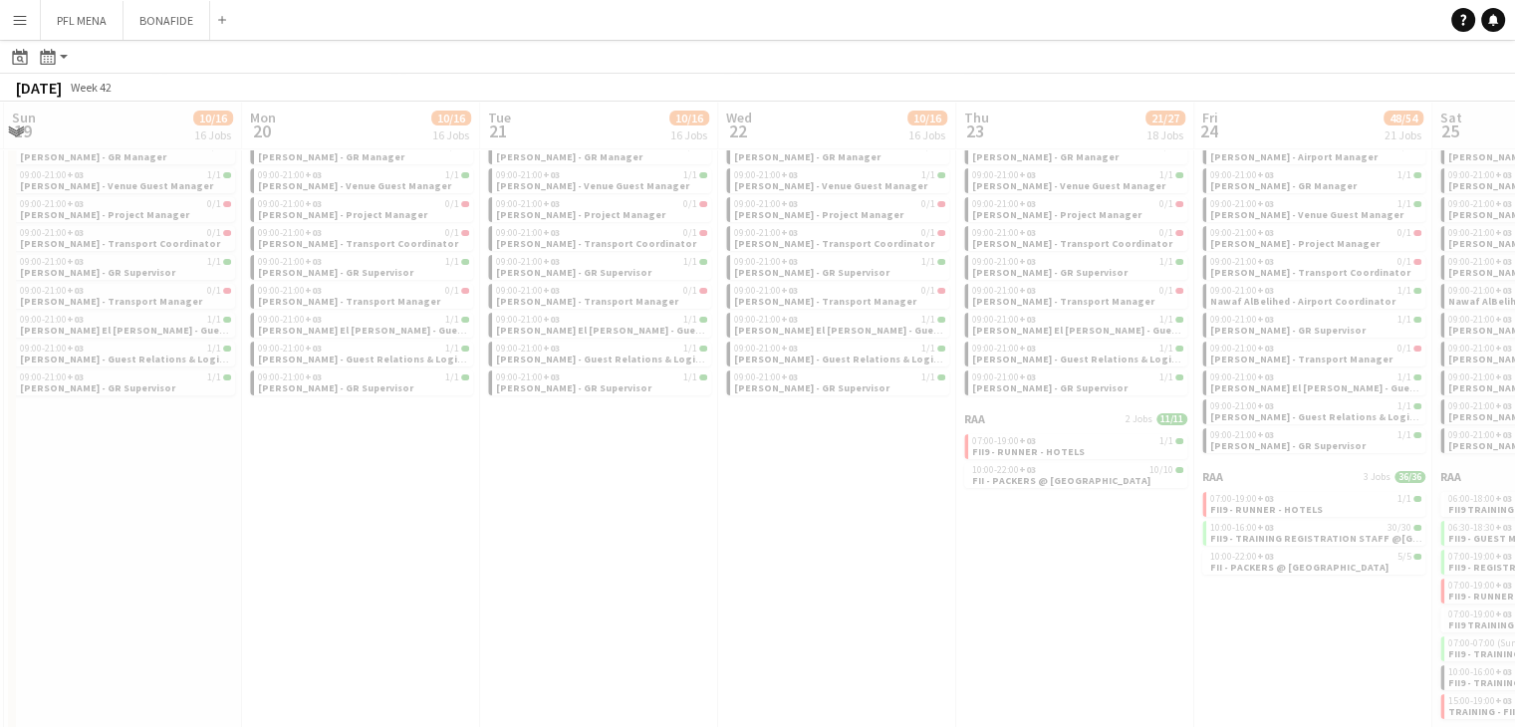
scroll to position [0, 508]
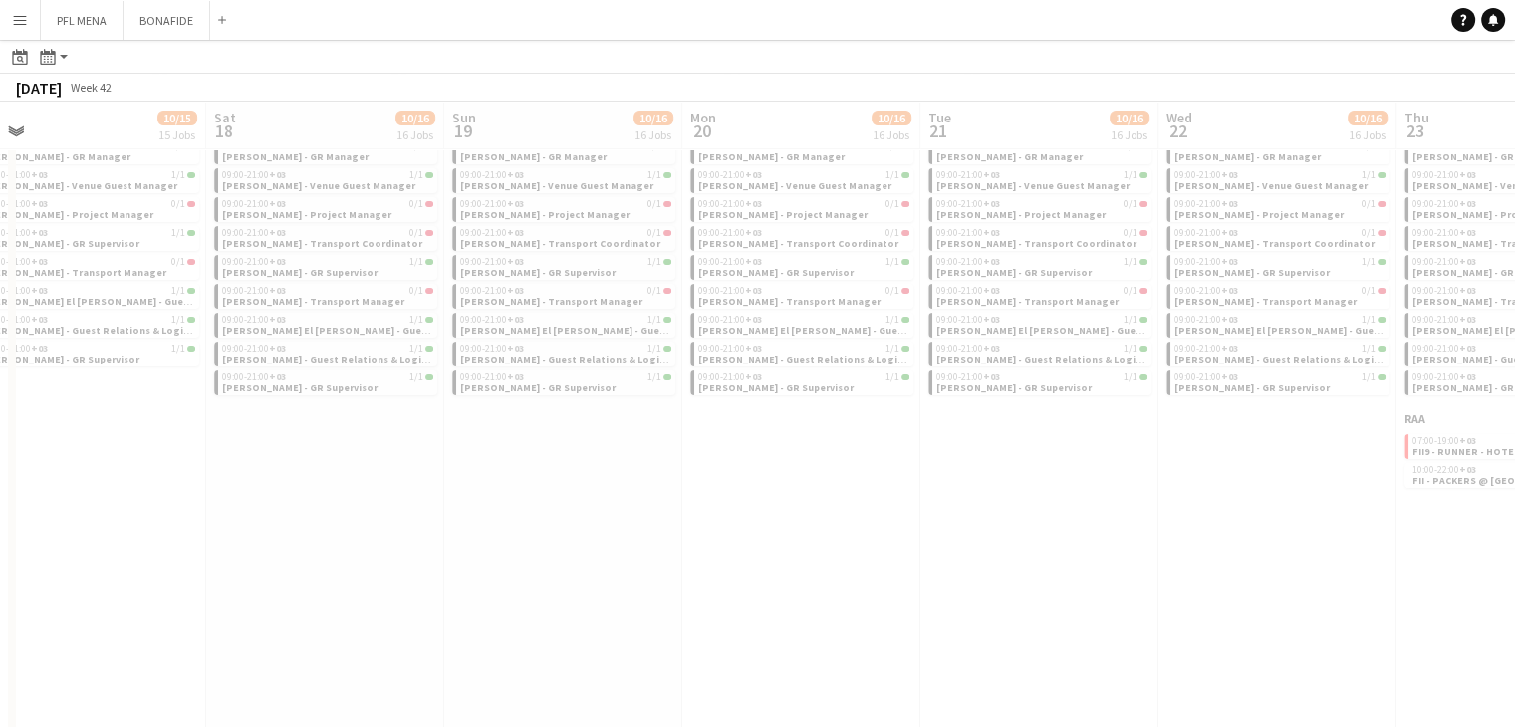
drag, startPoint x: 897, startPoint y: 519, endPoint x: 474, endPoint y: 489, distance: 424.3
click at [466, 487] on app-all-jobs "All Jobs Date picker SEP 2025 SEP 2025 Monday M Tuesday T Wednesday W Thursday …" at bounding box center [757, 276] width 1515 height 1070
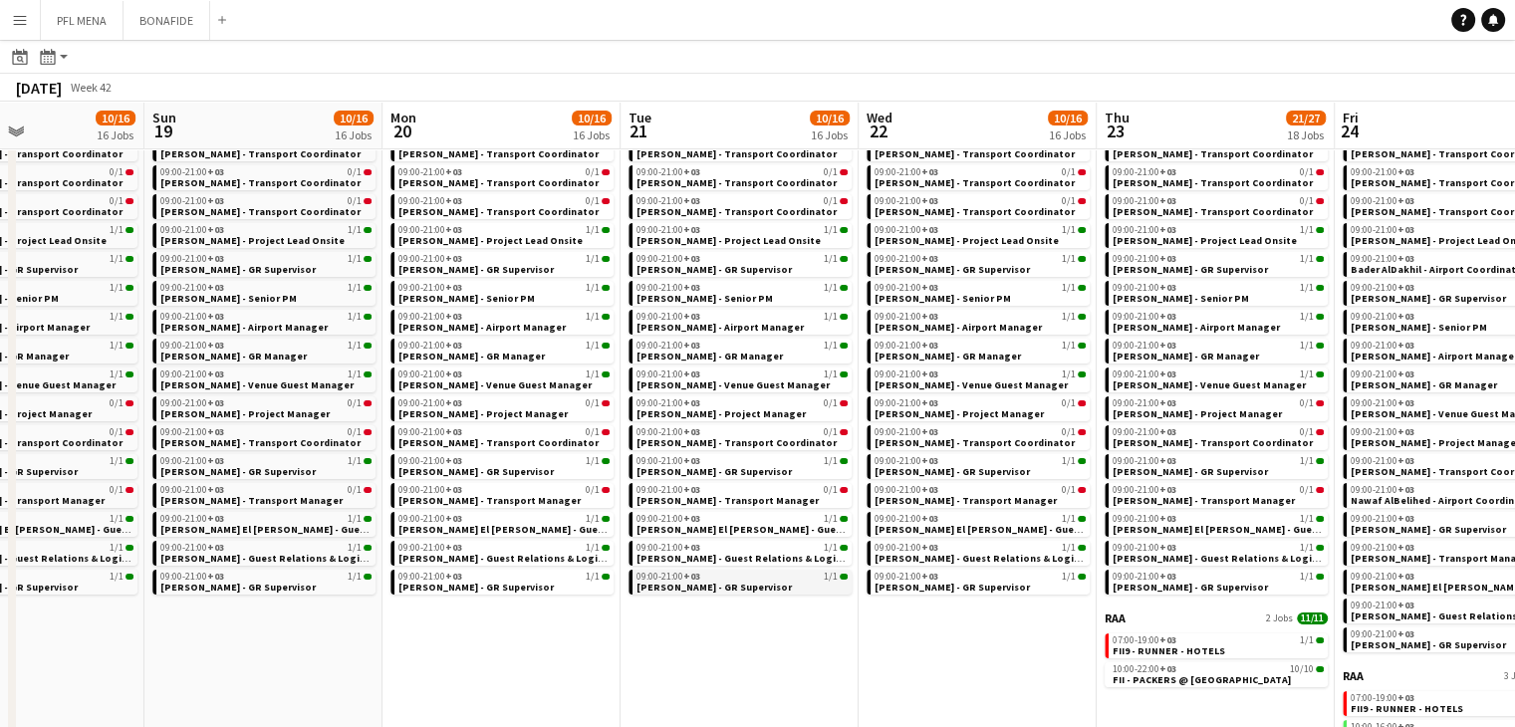
scroll to position [0, 861]
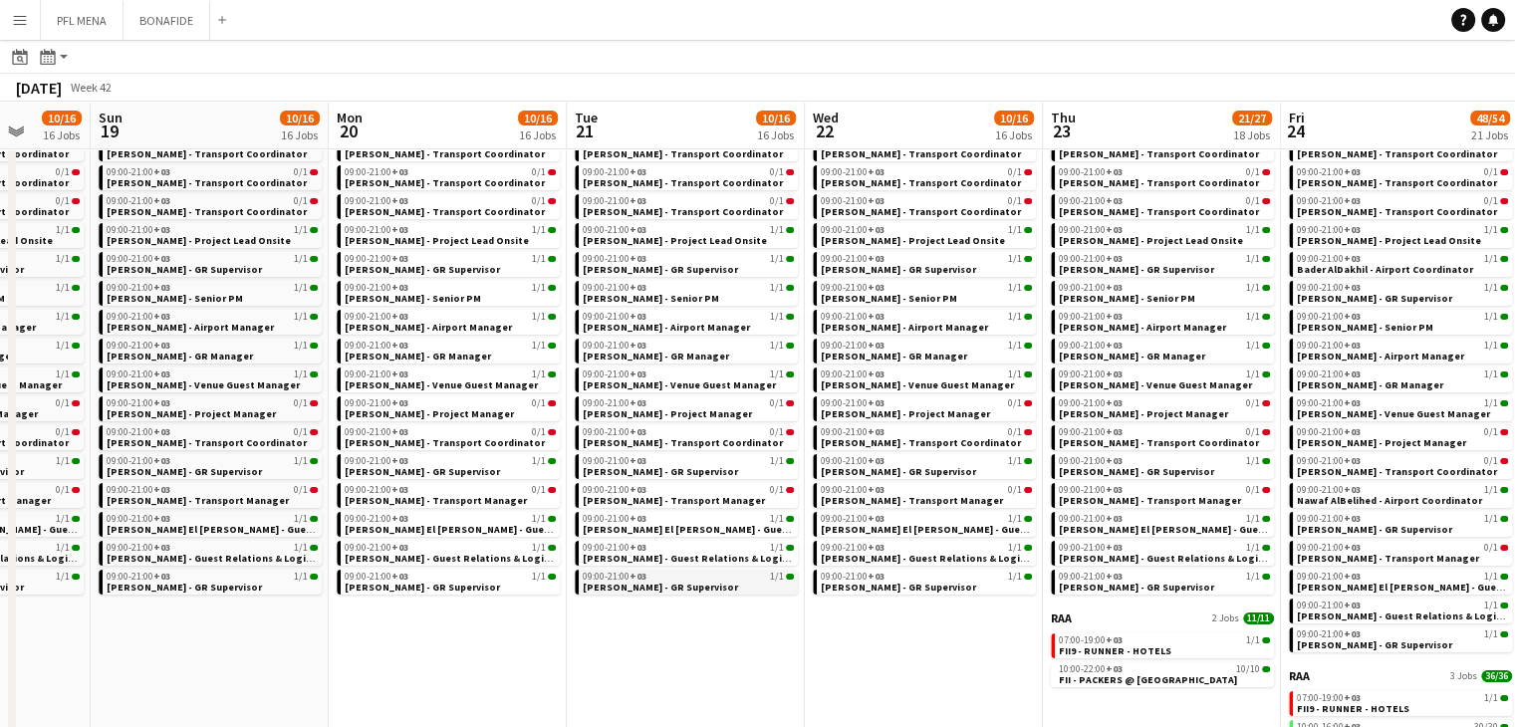
drag, startPoint x: 1047, startPoint y: 635, endPoint x: 693, endPoint y: 578, distance: 358.2
click at [693, 578] on app-calendar-viewport "Wed 15 9/10 10 Jobs Thu 16 10/14 14 Jobs Fri 17 10/15 15 Jobs Sat 18 10/16 16 J…" at bounding box center [757, 643] width 1515 height 1291
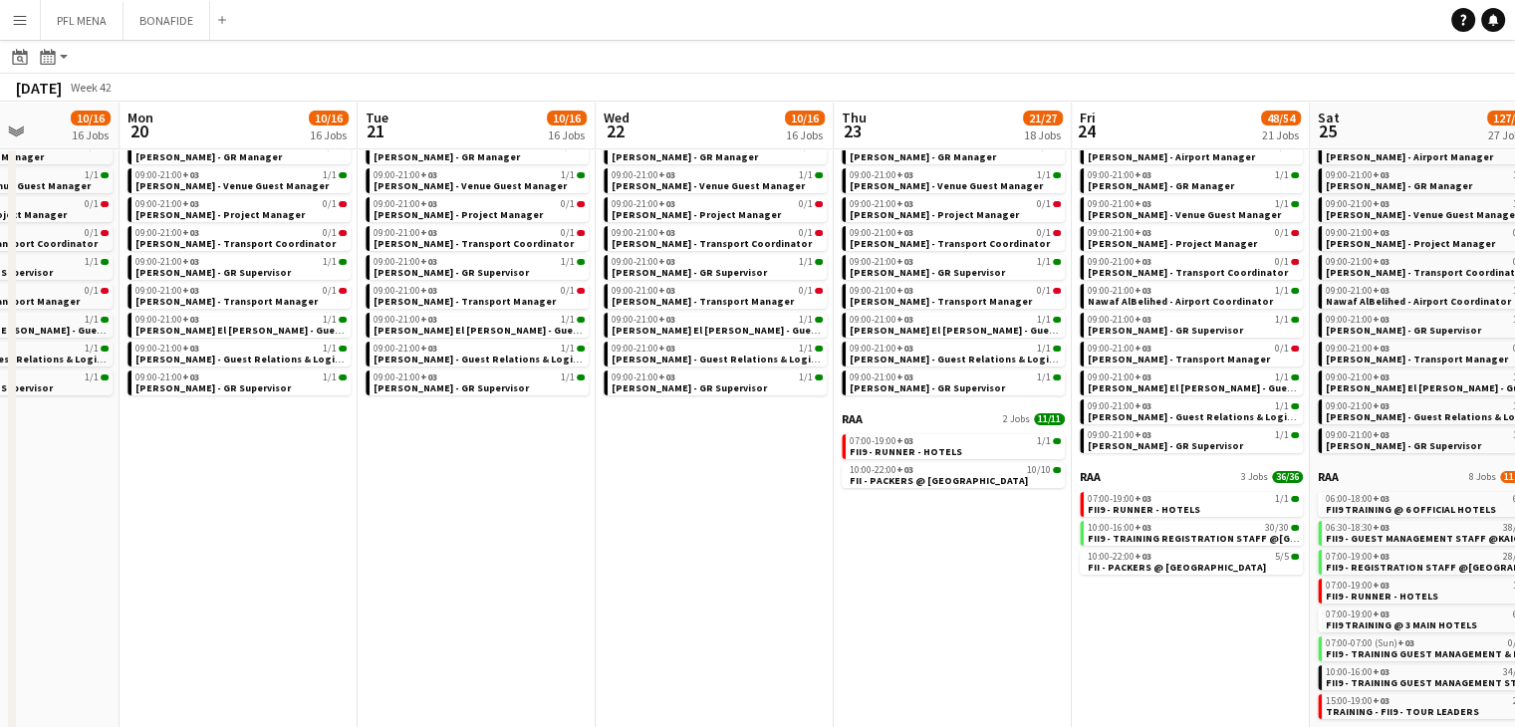
scroll to position [0, 921]
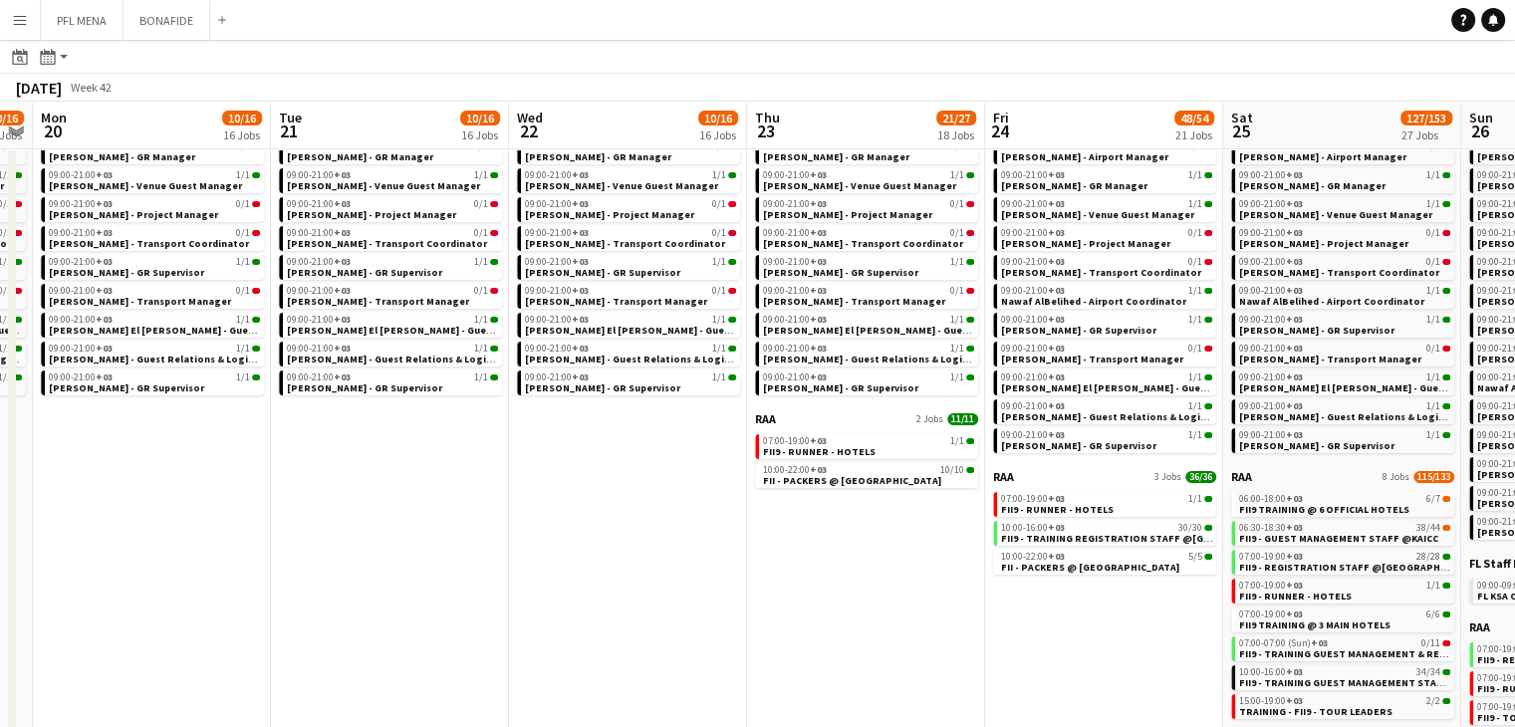
drag, startPoint x: 636, startPoint y: 561, endPoint x: 621, endPoint y: 556, distance: 15.7
click at [620, 556] on app-calendar-viewport "Thu 16 10/14 14 Jobs Fri 17 10/15 15 Jobs Sat 18 10/16 16 Jobs Sun 19 10/16 16 …" at bounding box center [757, 444] width 1515 height 1291
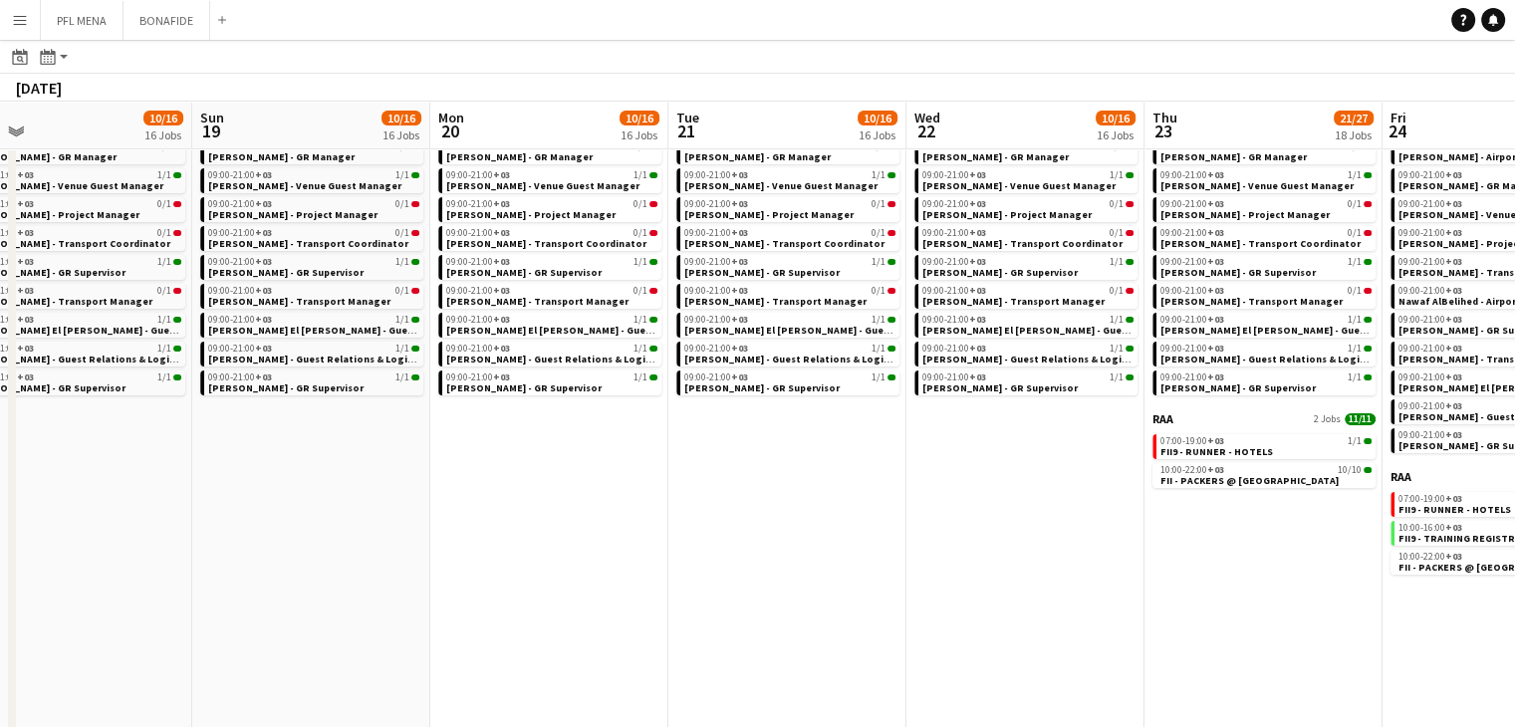
scroll to position [0, 677]
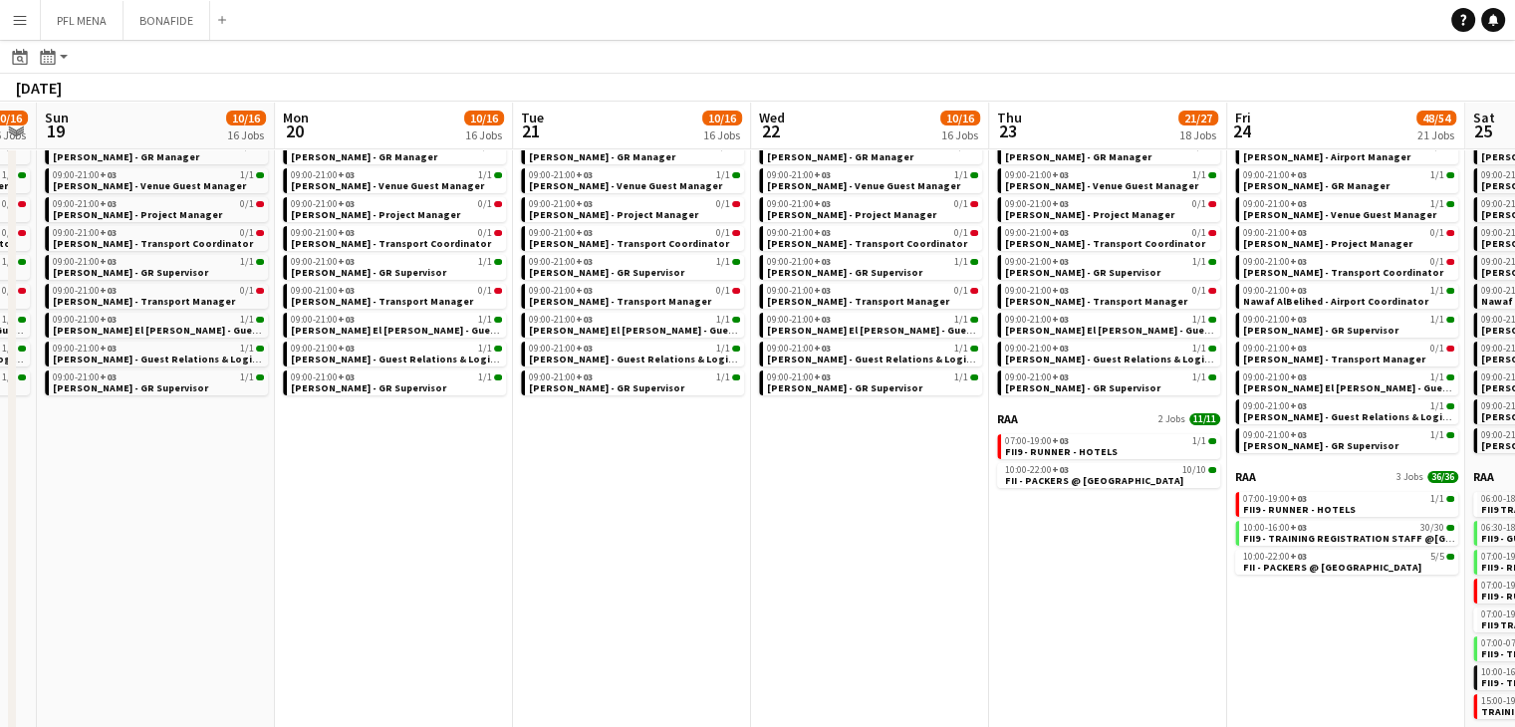
drag, startPoint x: 874, startPoint y: 610, endPoint x: 642, endPoint y: 576, distance: 234.6
click at [642, 576] on app-calendar-viewport "Thu 16 10/14 14 Jobs Fri 17 10/15 15 Jobs Sat 18 10/16 16 Jobs Sun 19 10/16 16 …" at bounding box center [757, 444] width 1515 height 1291
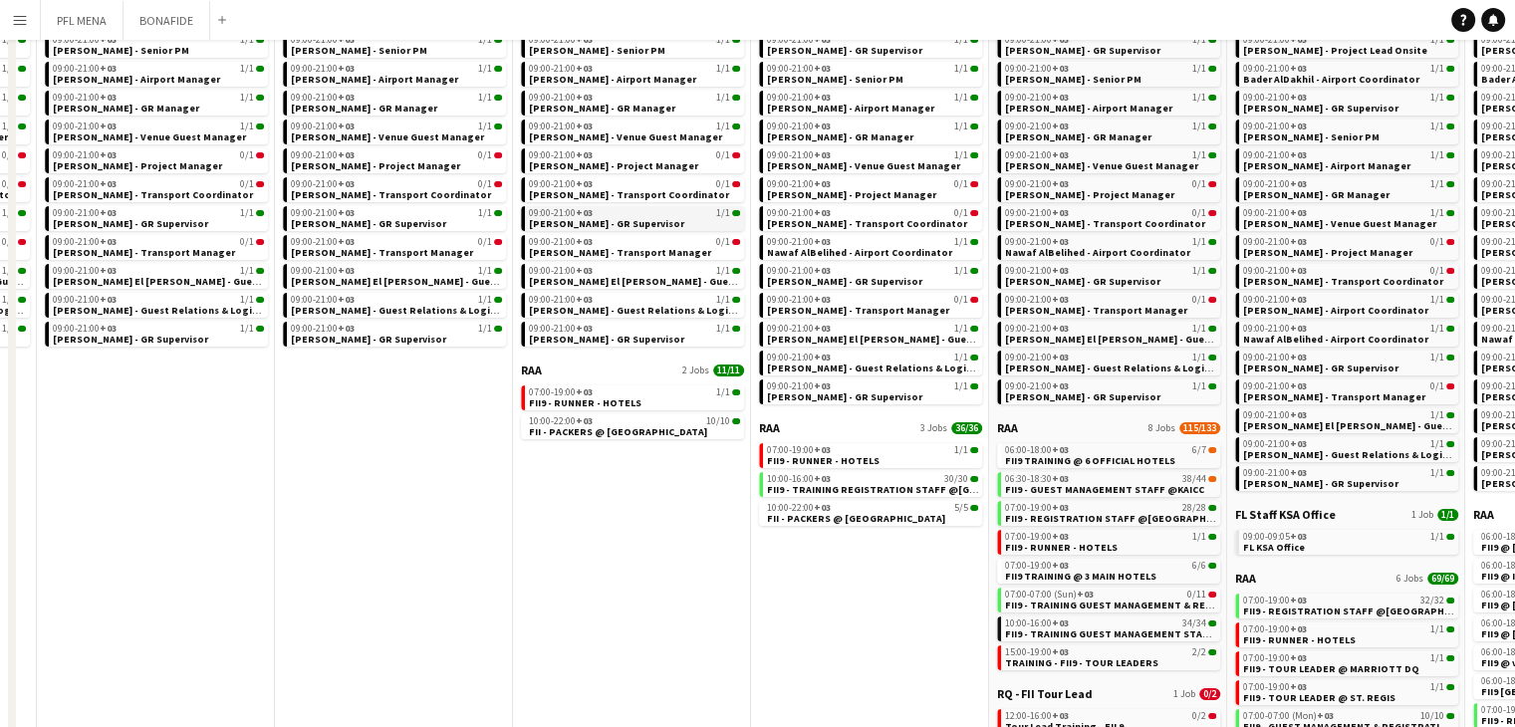
scroll to position [398, 0]
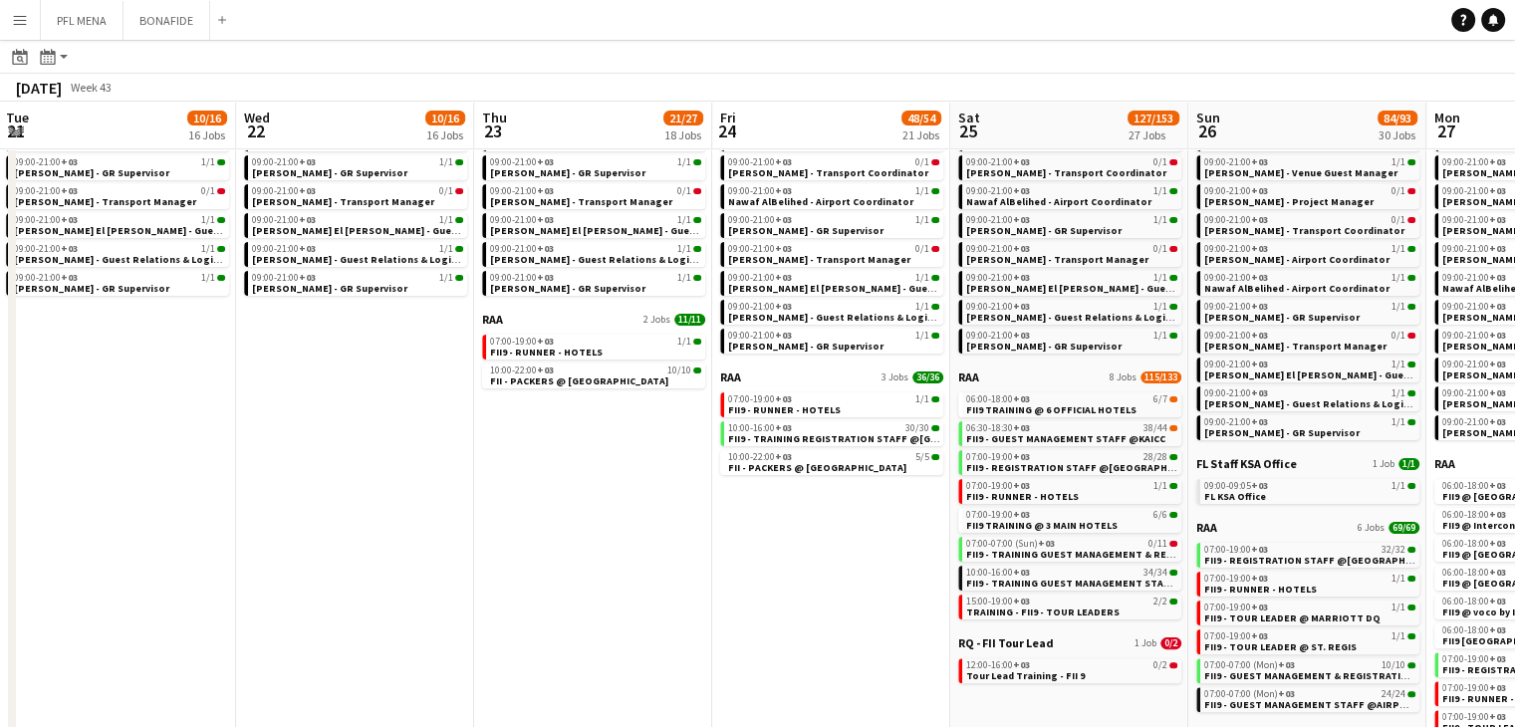
drag, startPoint x: 691, startPoint y: 587, endPoint x: 652, endPoint y: 576, distance: 40.4
click at [652, 576] on app-calendar-viewport "Sat 18 10/16 16 Jobs Sun 19 10/16 16 Jobs Mon 20 10/16 16 Jobs Tue 21 10/16 16 …" at bounding box center [757, 344] width 1515 height 1291
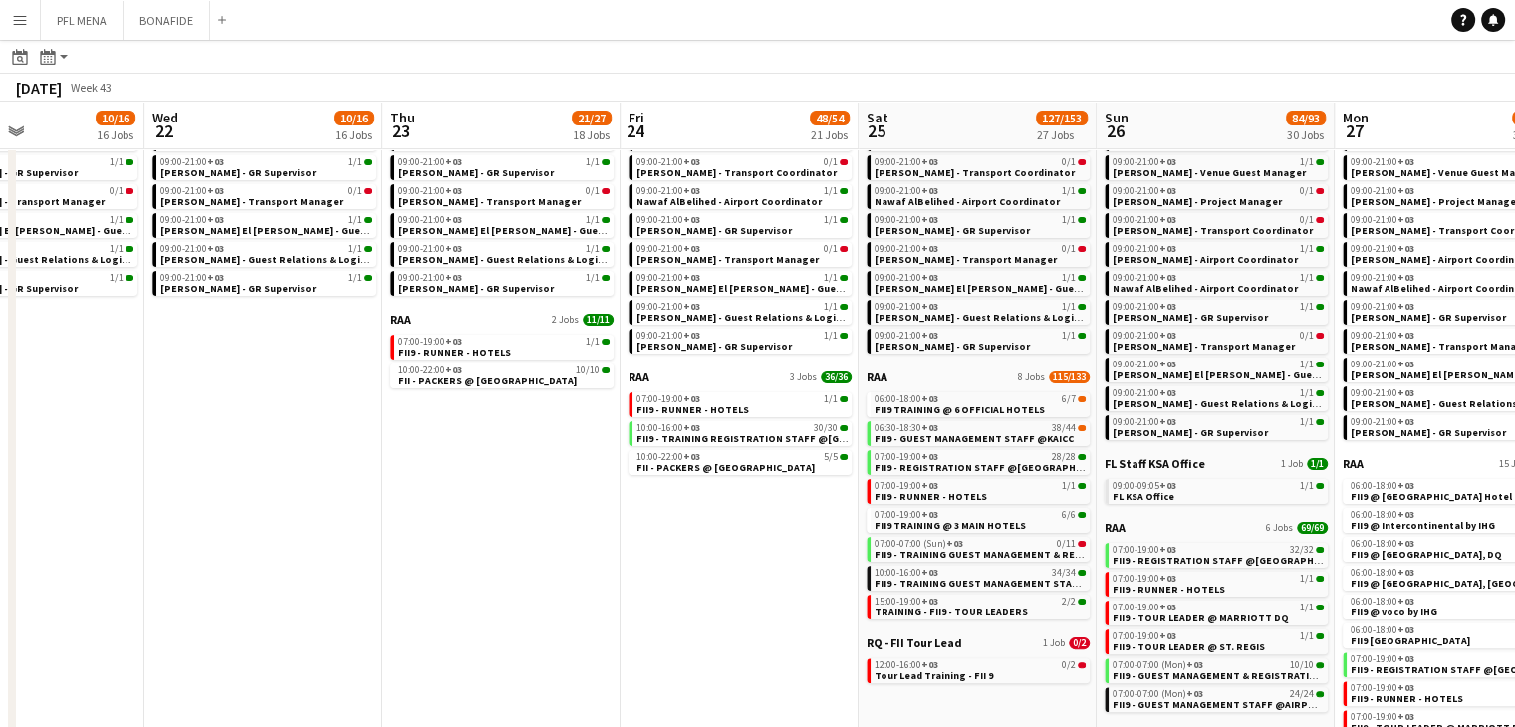
drag, startPoint x: 784, startPoint y: 618, endPoint x: 693, endPoint y: 623, distance: 90.8
click at [693, 623] on app-calendar-viewport "Sat 18 10/16 16 Jobs Sun 19 10/16 16 Jobs Mon 20 10/16 16 Jobs Tue 21 10/16 16 …" at bounding box center [757, 344] width 1515 height 1291
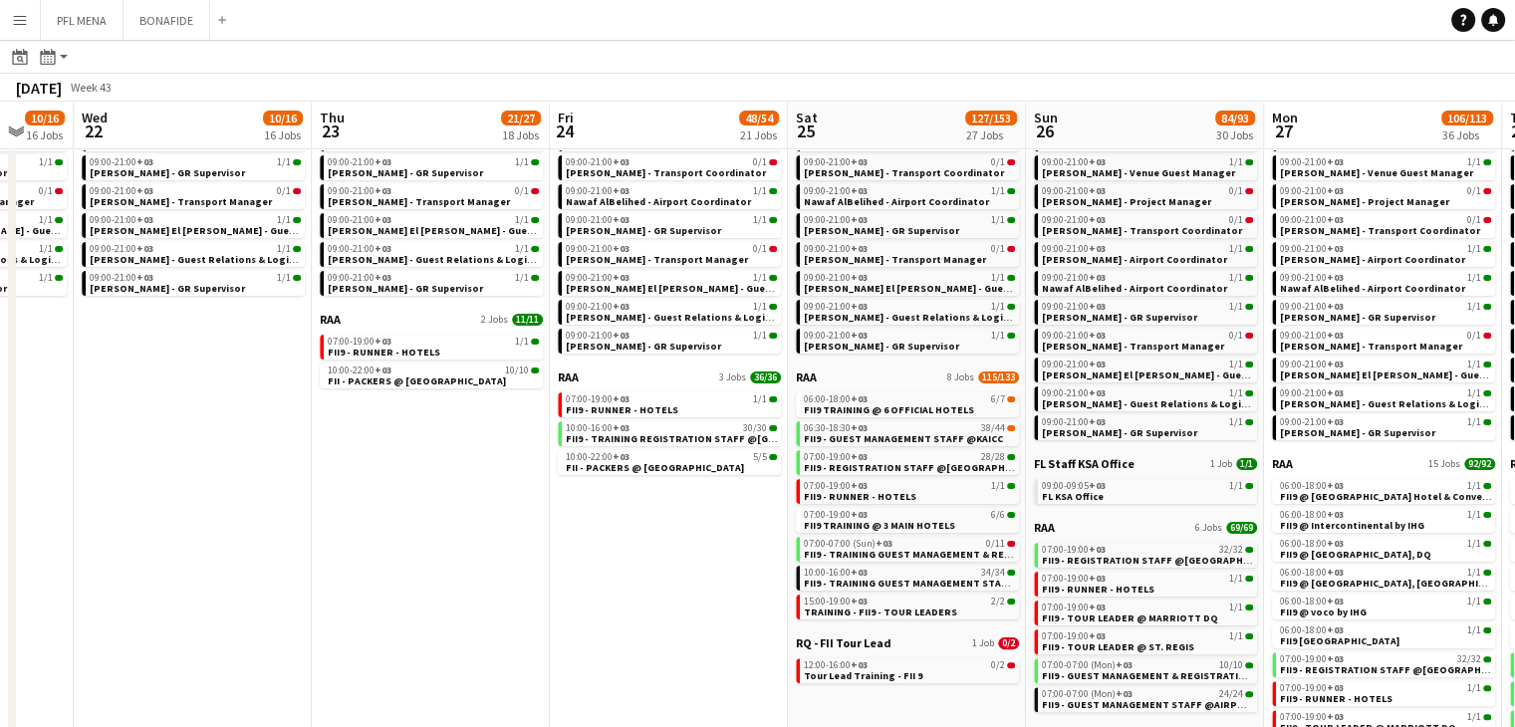
drag, startPoint x: 753, startPoint y: 638, endPoint x: 681, endPoint y: 631, distance: 72.0
click at [681, 631] on app-calendar-viewport "Sat 18 10/16 16 Jobs Sun 19 10/16 16 Jobs Mon 20 10/16 16 Jobs Tue 21 10/16 16 …" at bounding box center [757, 344] width 1515 height 1291
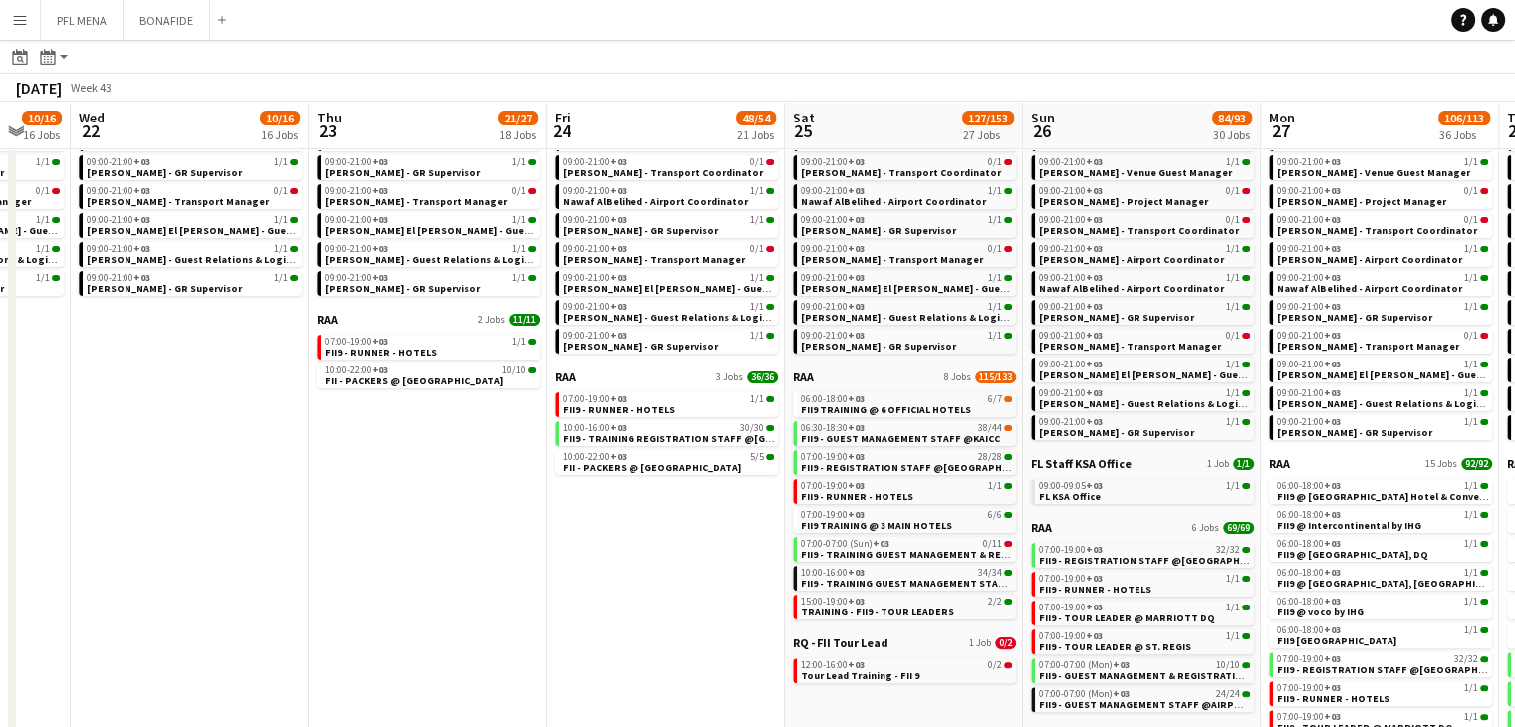
scroll to position [0, 904]
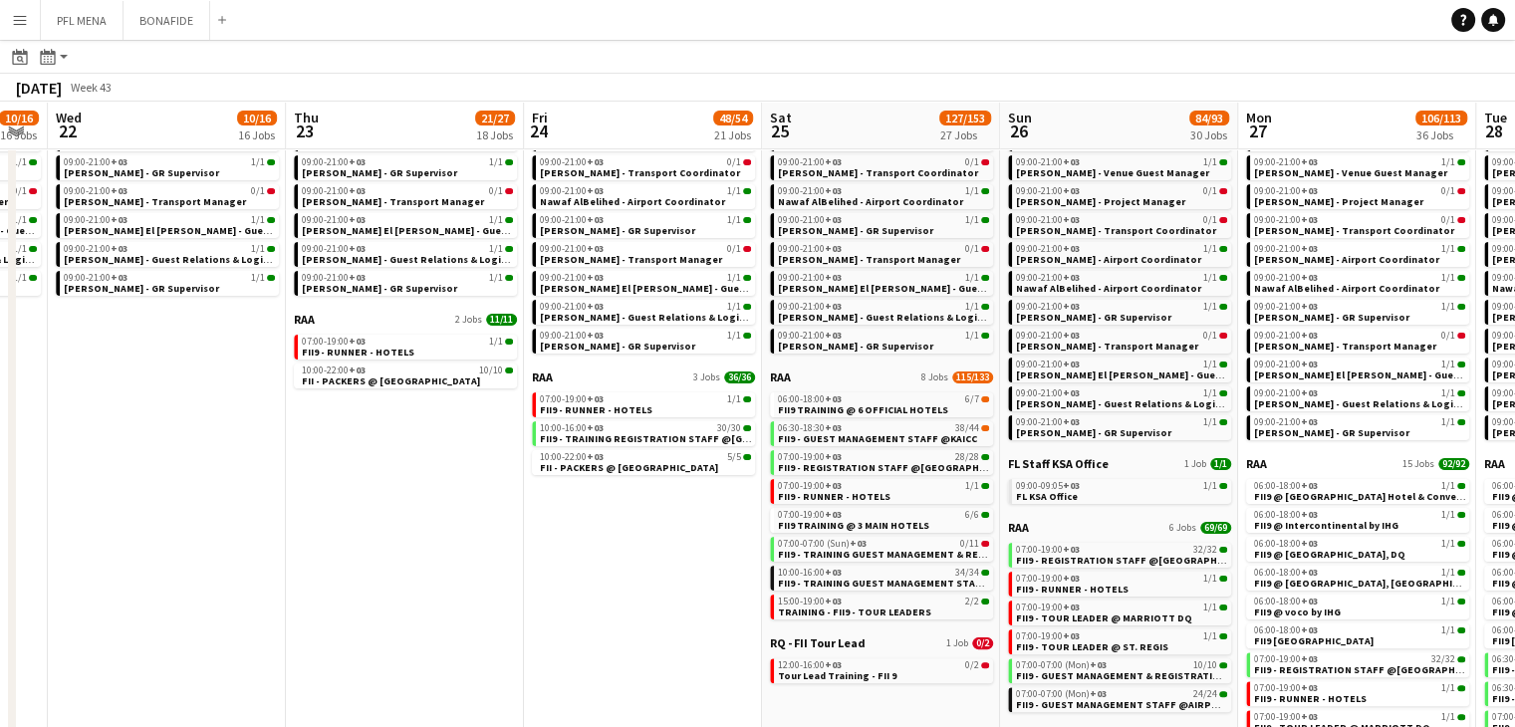
drag, startPoint x: 698, startPoint y: 626, endPoint x: 673, endPoint y: 621, distance: 25.4
click at [673, 621] on app-calendar-viewport "Sat 18 10/16 16 Jobs Sun 19 10/16 16 Jobs Mon 20 10/16 16 Jobs Tue 21 10/16 16 …" at bounding box center [757, 344] width 1515 height 1291
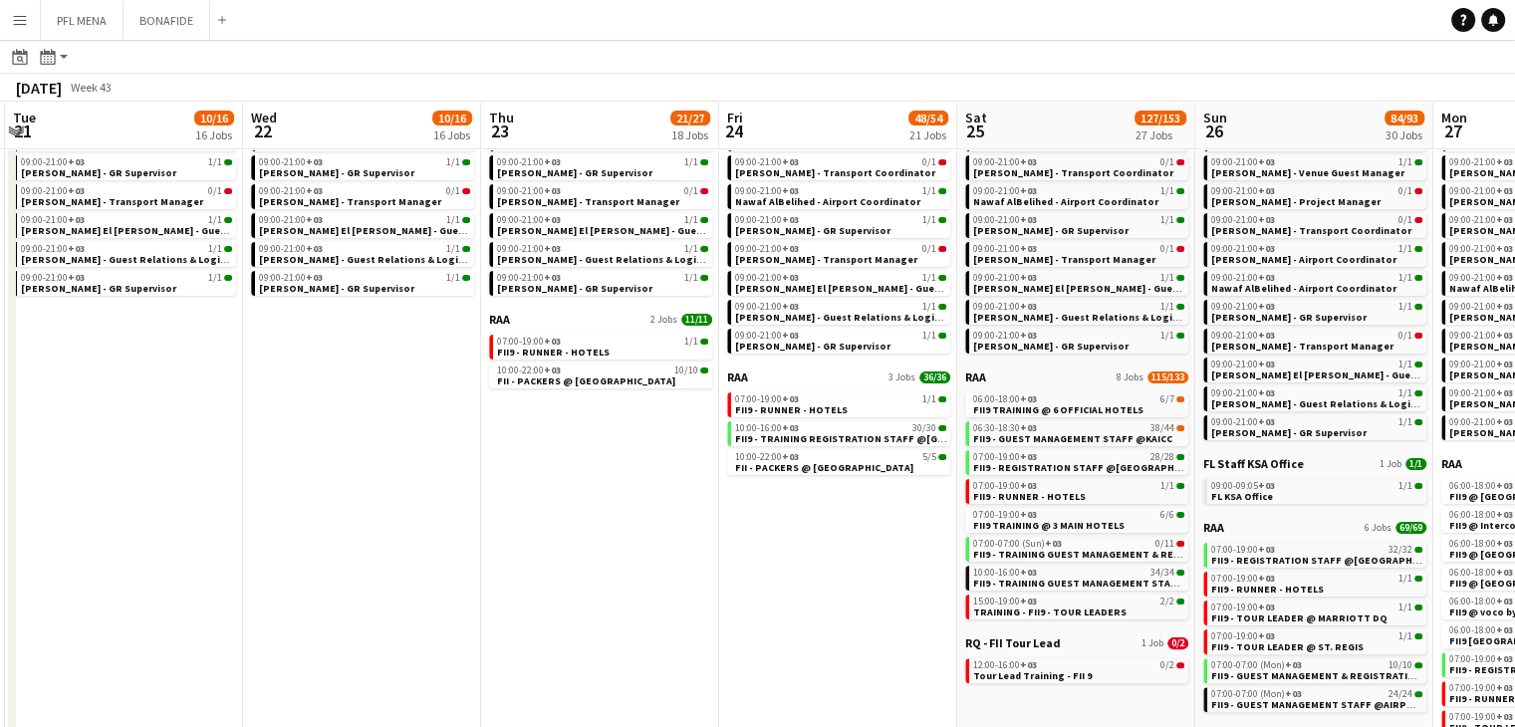
click at [582, 593] on app-all-jobs "All Jobs Date picker SEP 2025 SEP 2025 Monday M Tuesday T Wednesday W Thursday …" at bounding box center [757, 315] width 1515 height 1348
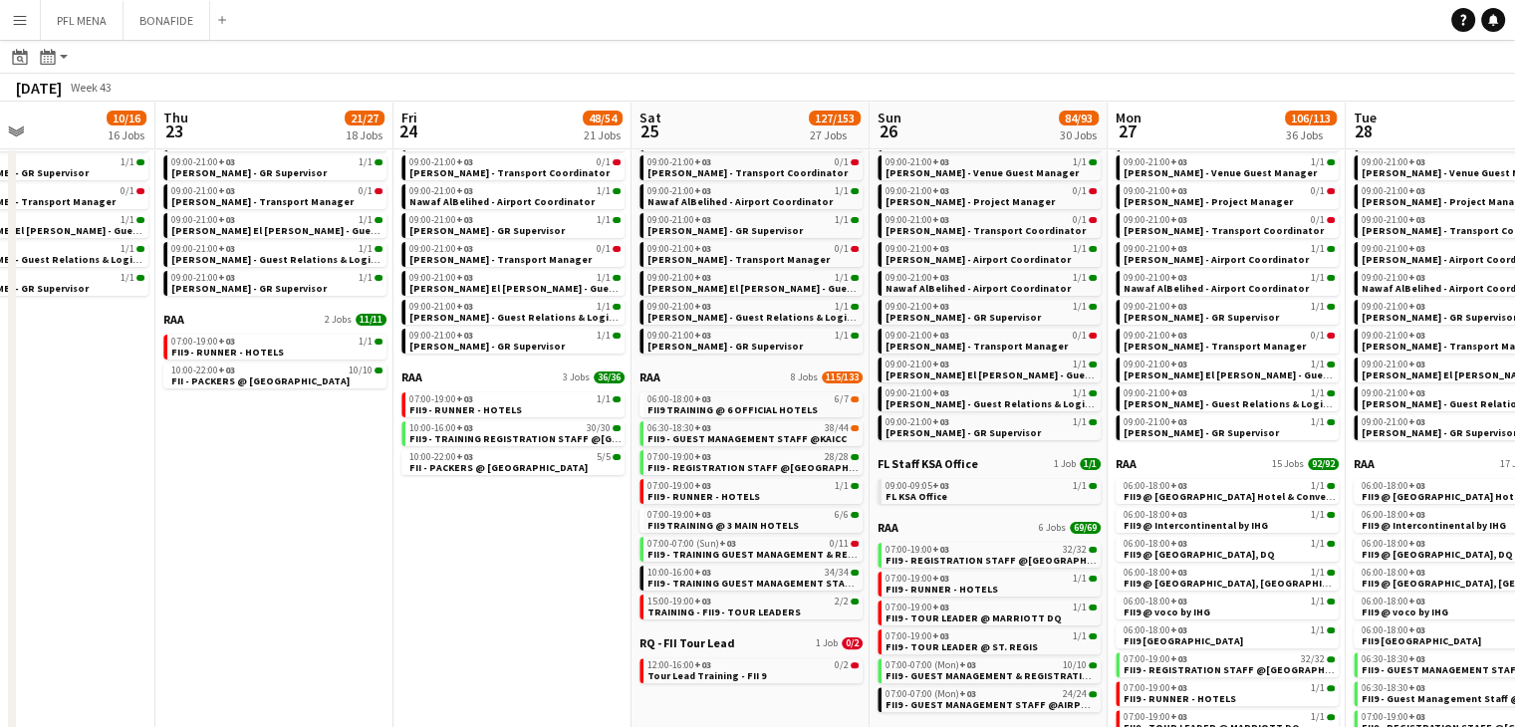
scroll to position [0, 855]
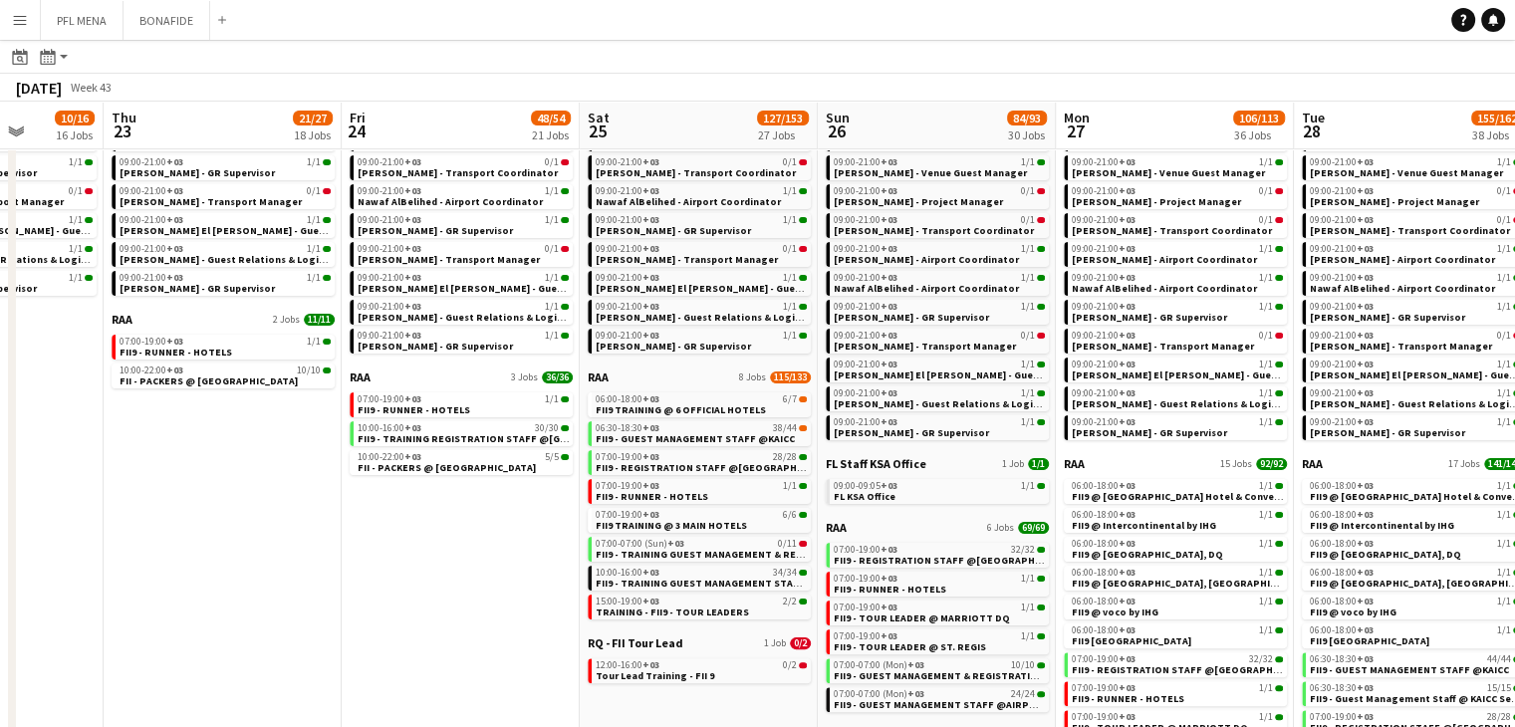
drag, startPoint x: 442, startPoint y: 515, endPoint x: 412, endPoint y: 507, distance: 30.9
click at [414, 507] on app-calendar-viewport "Sun 19 10/16 16 Jobs Mon 20 10/16 16 Jobs Tue 21 10/16 16 Jobs Wed 22 10/16 16 …" at bounding box center [757, 344] width 1515 height 1291
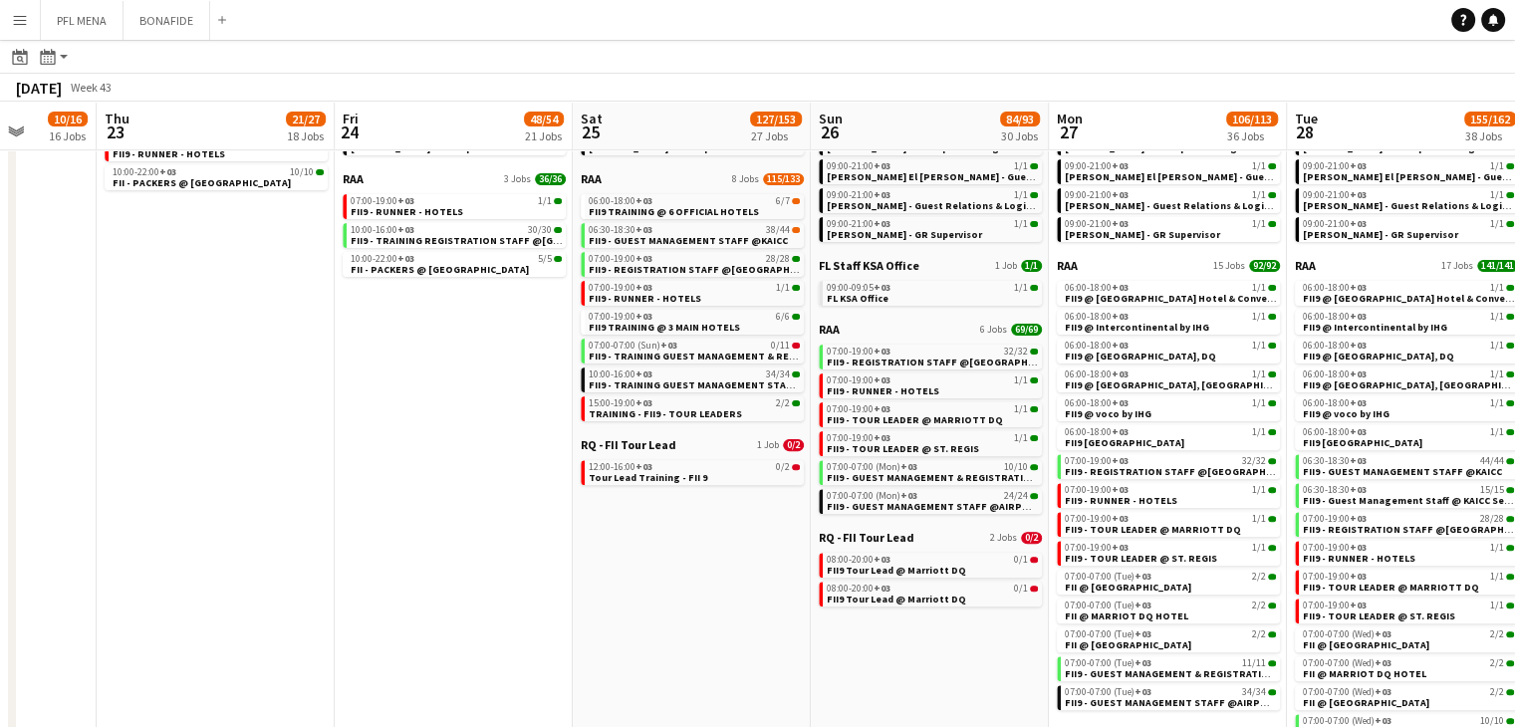
scroll to position [598, 0]
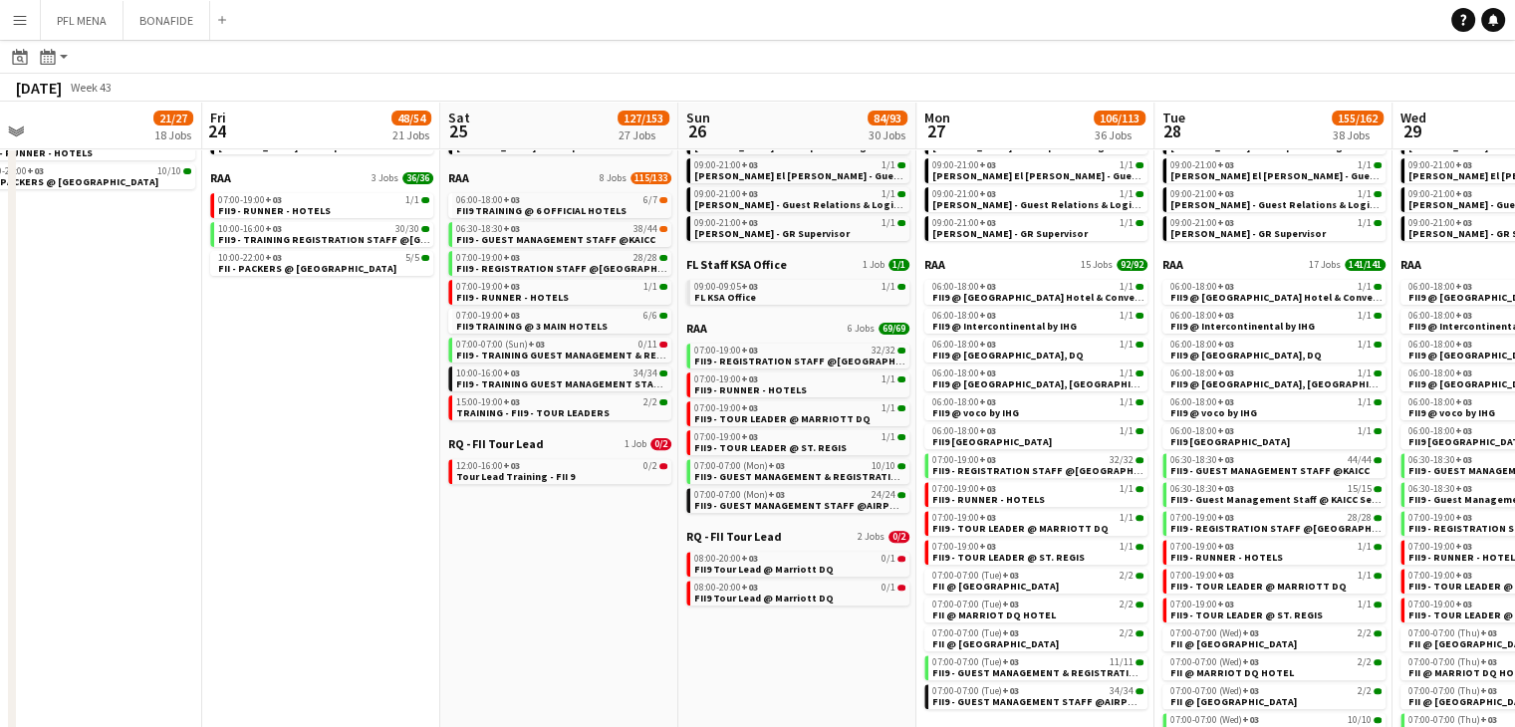
click at [502, 575] on app-calendar-viewport "Mon 20 10/16 16 Jobs Tue 21 10/16 16 Jobs Wed 22 10/16 16 Jobs Thu 23 21/27 18 …" at bounding box center [757, 145] width 1515 height 1291
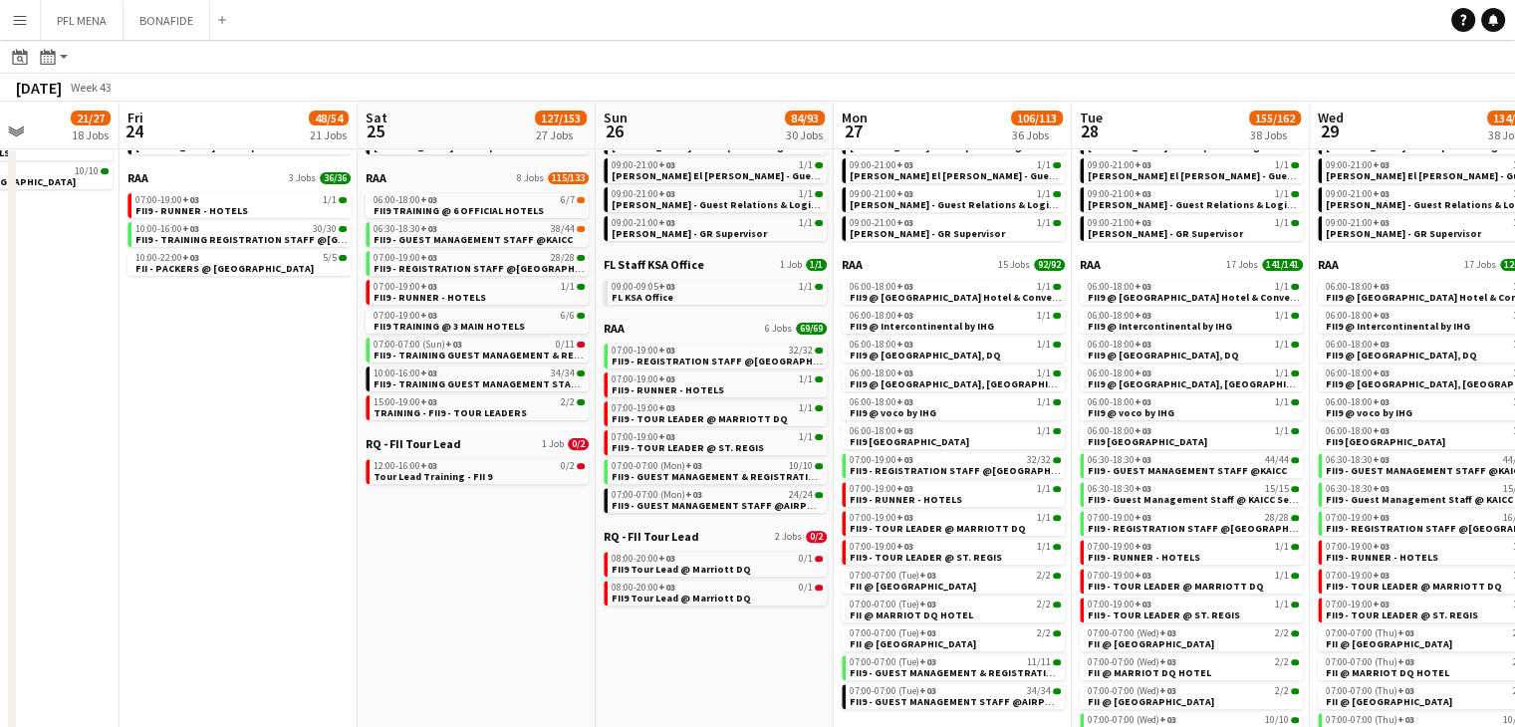
scroll to position [0, 915]
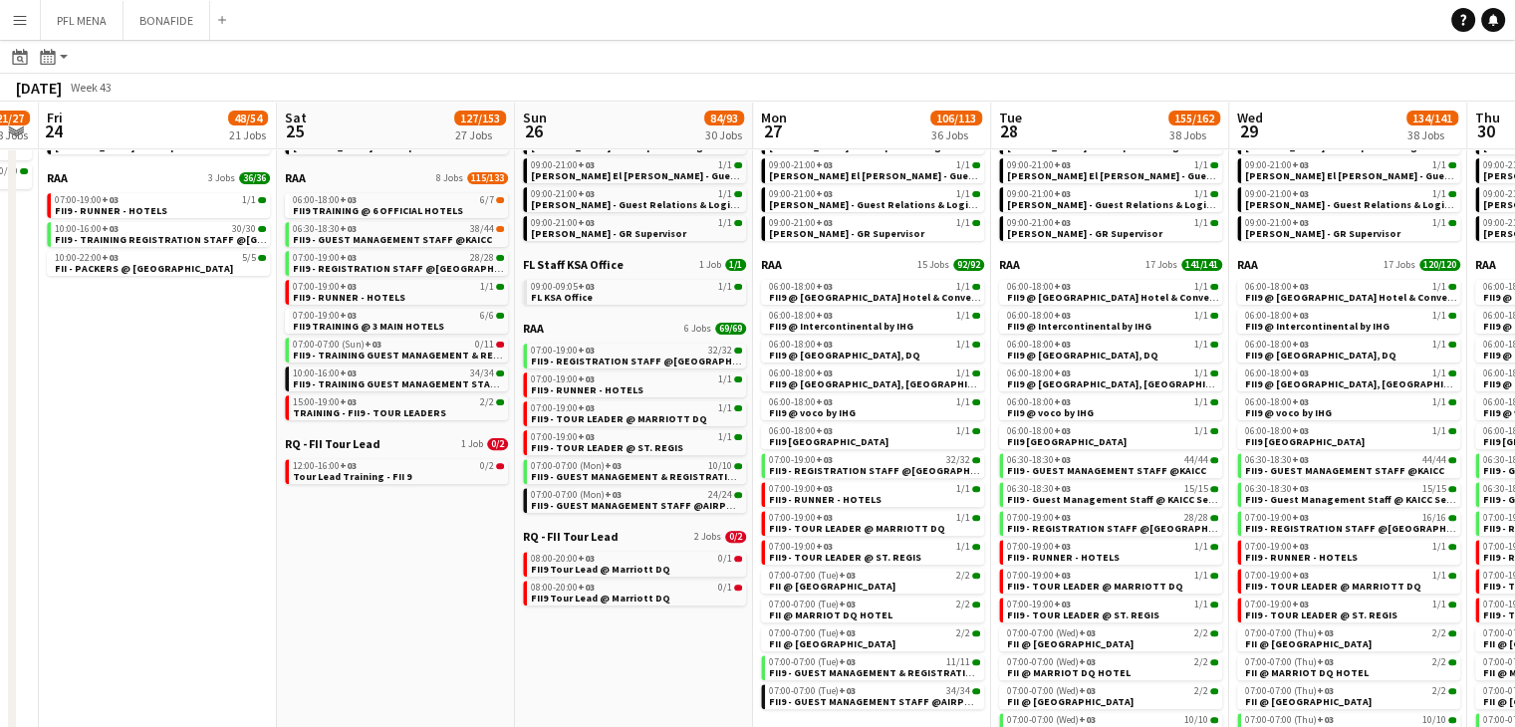
drag, startPoint x: 661, startPoint y: 634, endPoint x: 538, endPoint y: 608, distance: 126.4
click at [538, 608] on app-calendar-viewport "Mon 20 10/16 16 Jobs Tue 21 10/16 16 Jobs Wed 22 10/16 16 Jobs Thu 23 21/27 18 …" at bounding box center [757, 145] width 1515 height 1291
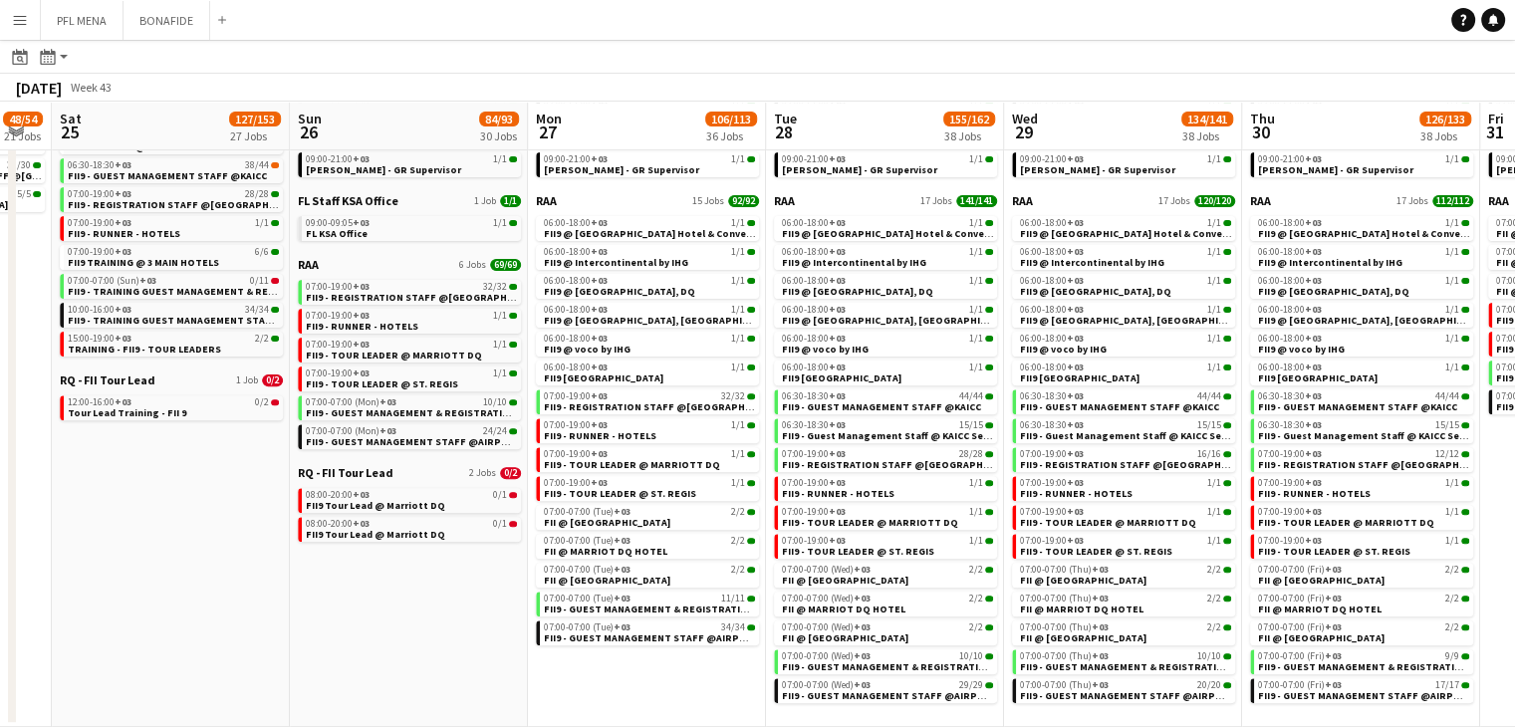
scroll to position [0, 904]
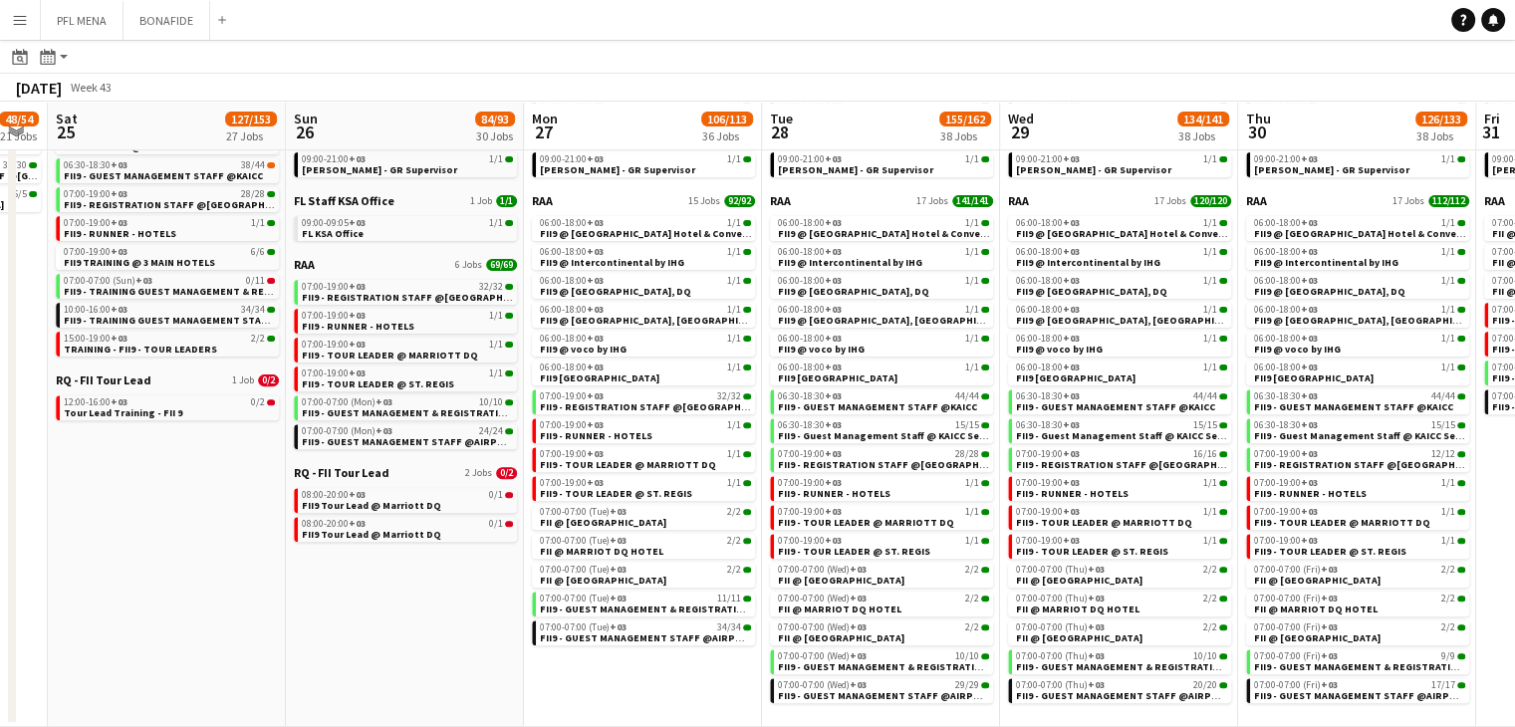
drag, startPoint x: 900, startPoint y: 700, endPoint x: 673, endPoint y: 640, distance: 234.8
click at [673, 640] on app-calendar-viewport "Tue 21 10/16 16 Jobs Wed 22 10/16 16 Jobs Thu 23 21/27 18 Jobs Fri 24 48/54 21 …" at bounding box center [757, 81] width 1515 height 1291
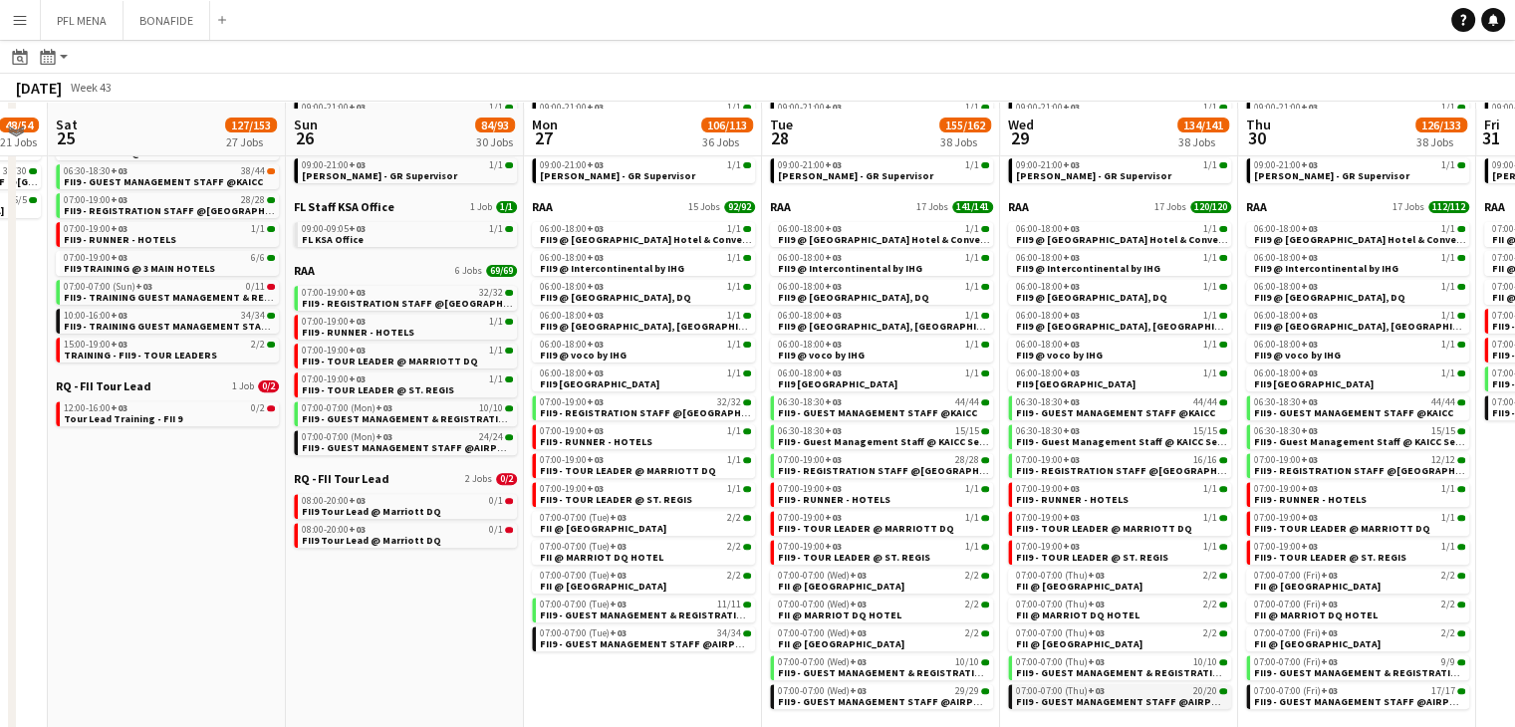
scroll to position [661, 0]
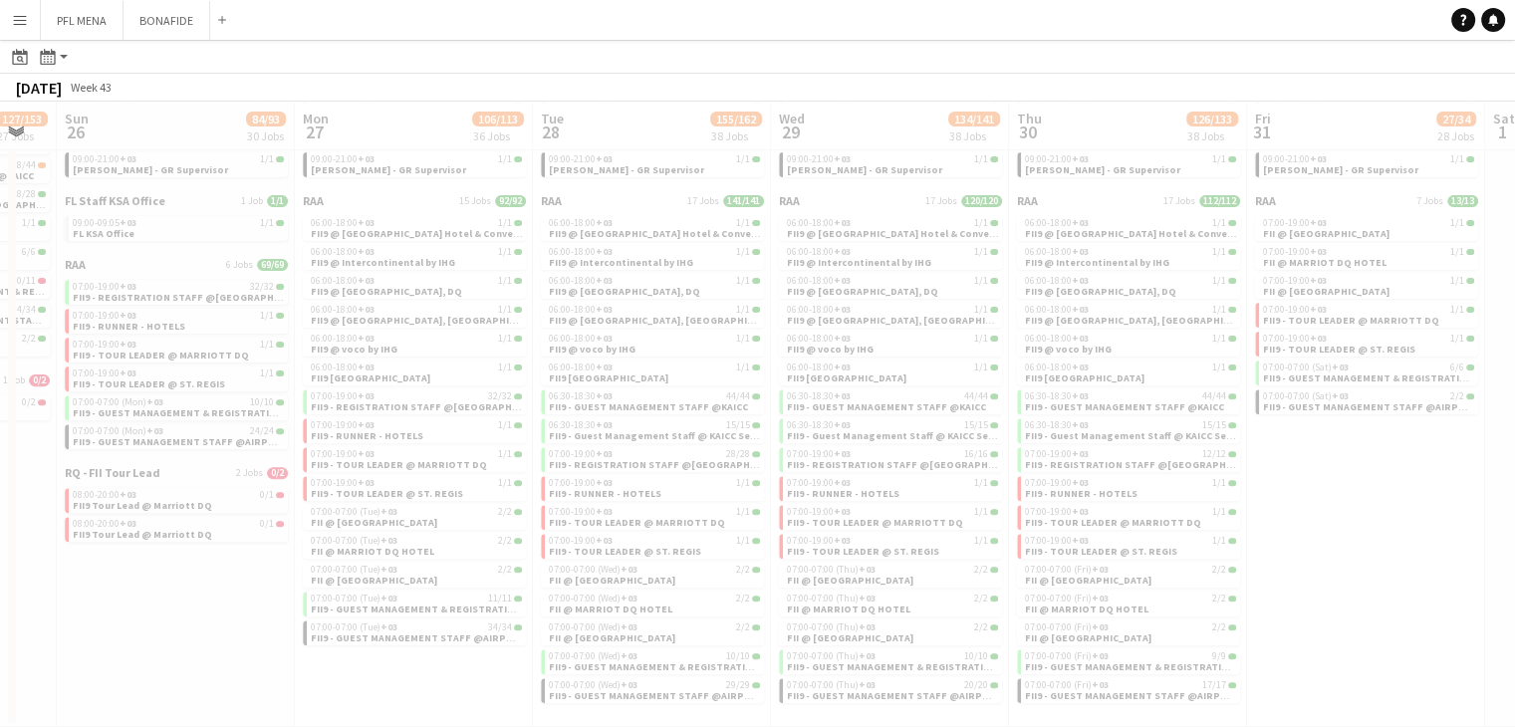
drag, startPoint x: 1314, startPoint y: 722, endPoint x: 1084, endPoint y: 711, distance: 230.3
click at [1084, 711] on app-calendar-viewport "Thu 23 21/27 18 Jobs Fri 24 48/54 21 Jobs Sat 25 127/153 27 Jobs Sun 26 84/93 3…" at bounding box center [757, 81] width 1515 height 1291
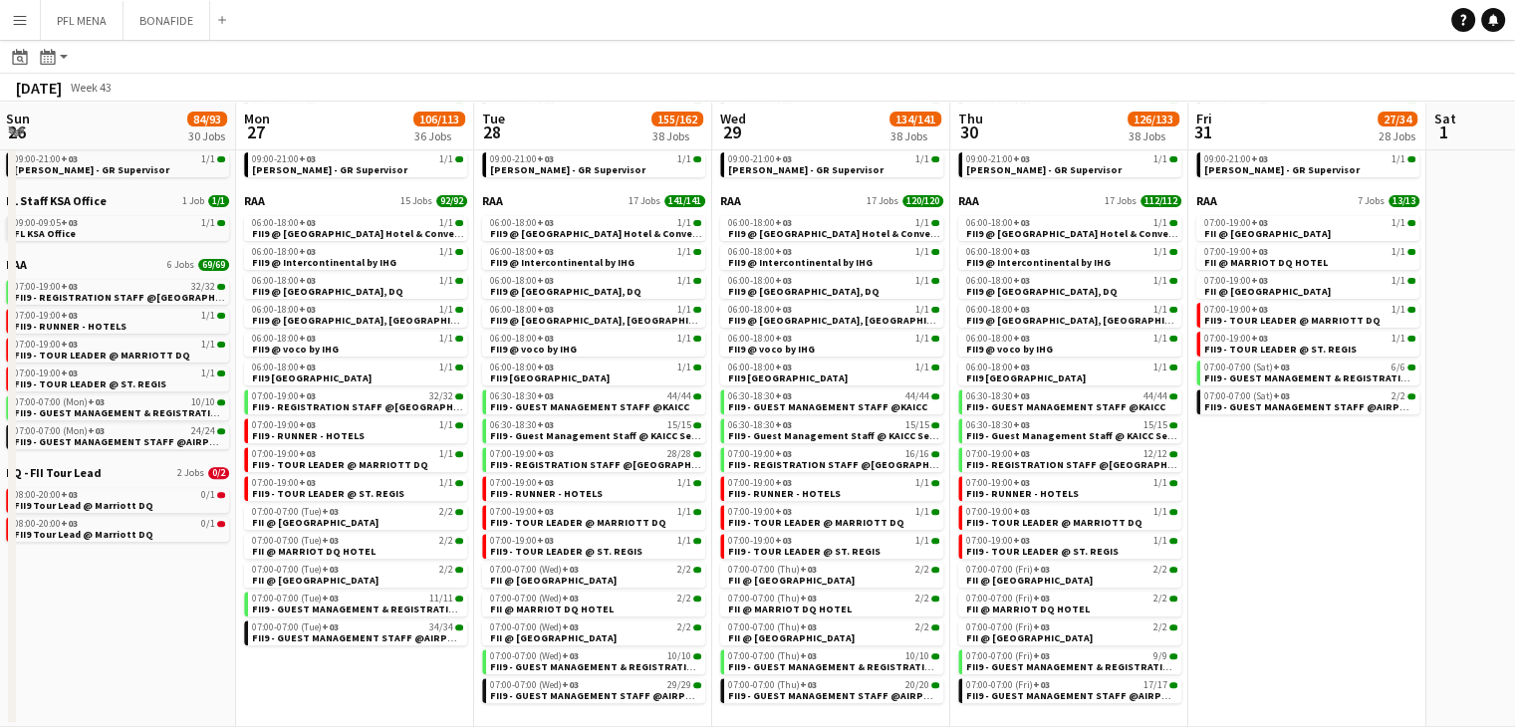
scroll to position [0, 797]
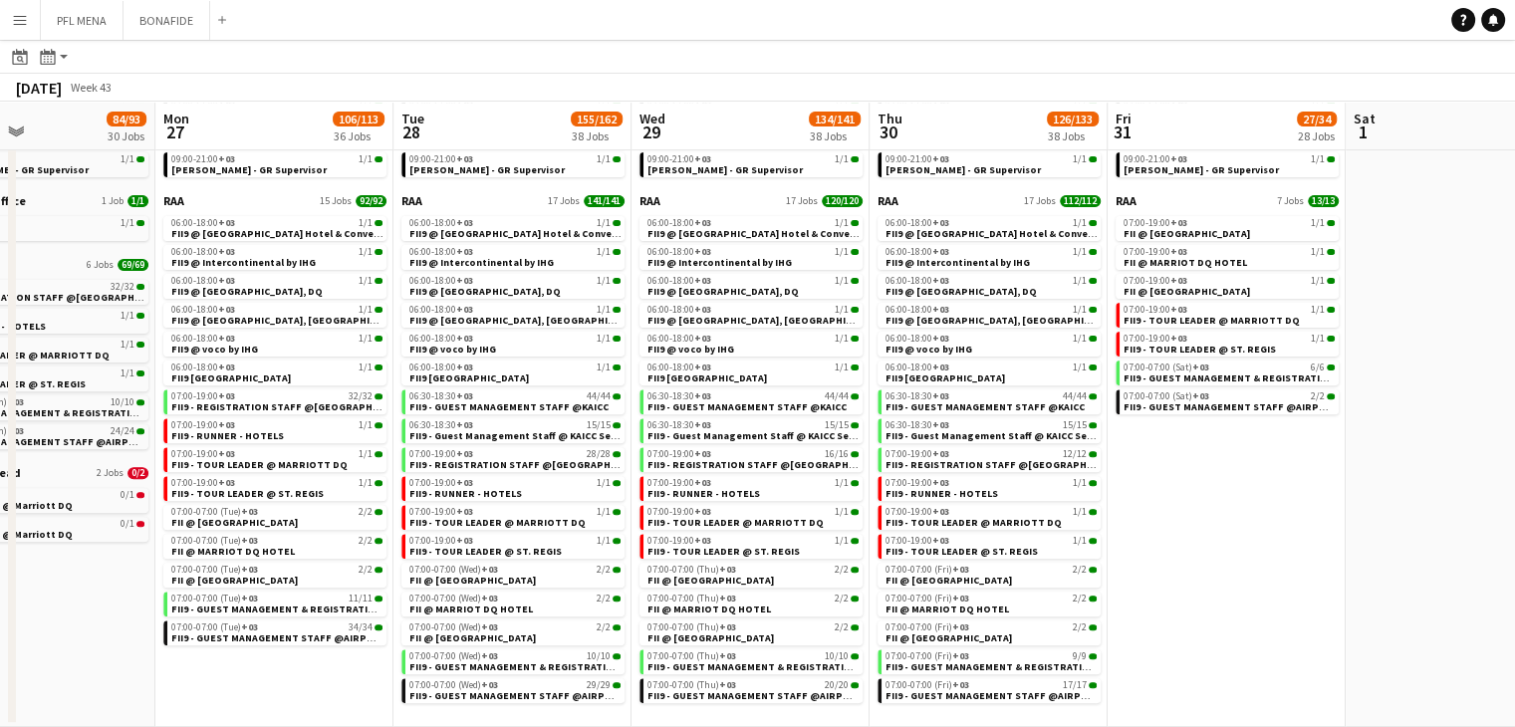
drag, startPoint x: 1327, startPoint y: 666, endPoint x: 1187, endPoint y: 668, distance: 139.4
click at [1187, 668] on app-calendar-viewport "Thu 23 21/27 18 Jobs Fri 24 48/54 21 Jobs Sat 25 127/153 27 Jobs Sun 26 84/93 3…" at bounding box center [757, 81] width 1515 height 1291
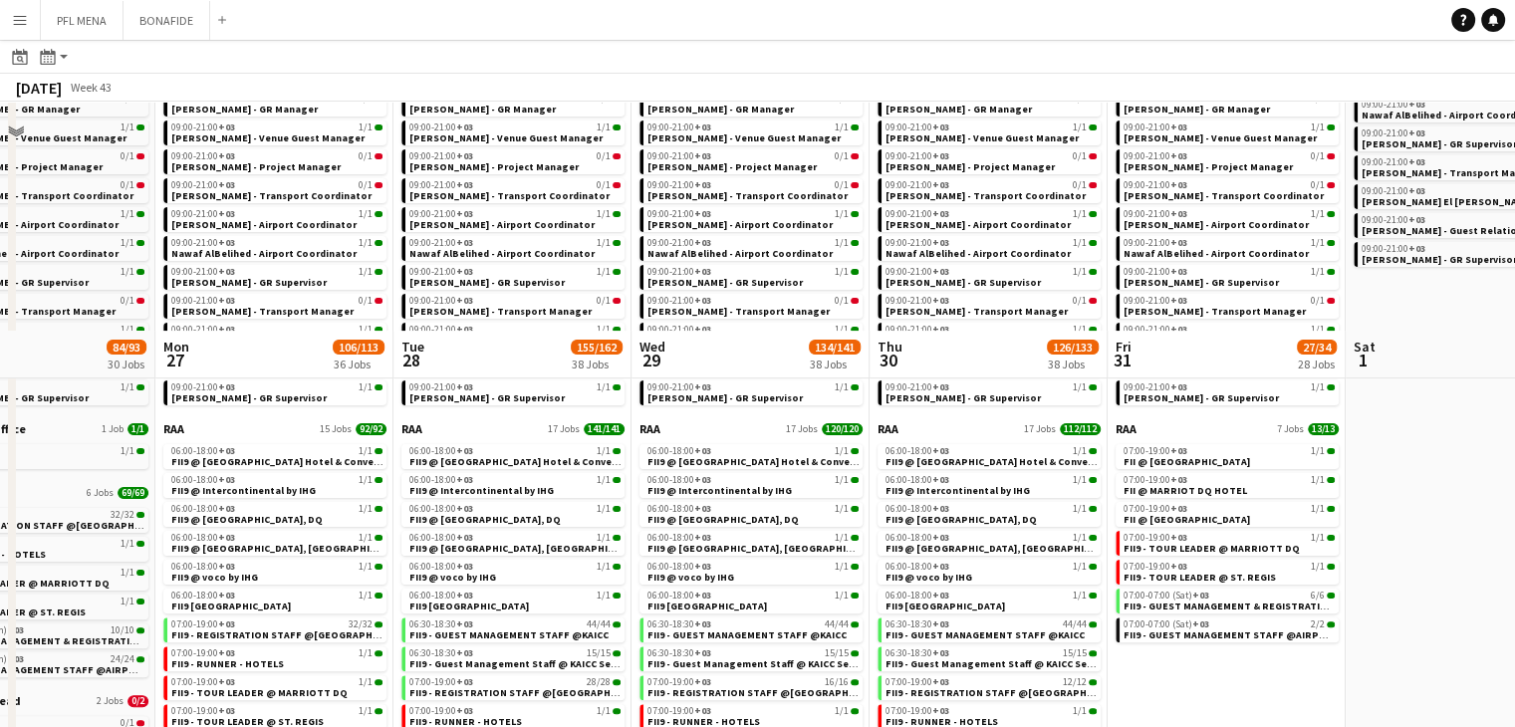
scroll to position [363, 0]
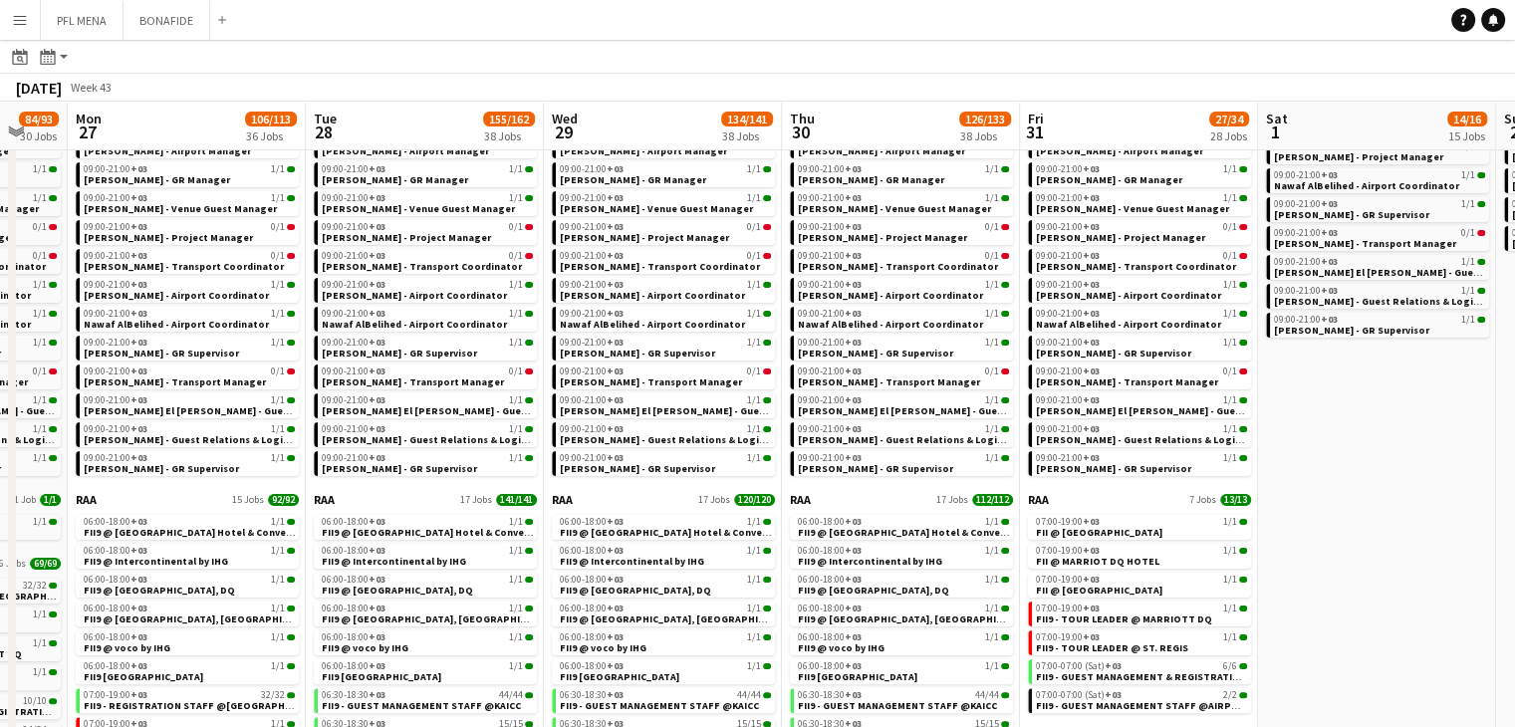
drag, startPoint x: 1425, startPoint y: 599, endPoint x: 1295, endPoint y: 578, distance: 132.1
click at [1301, 579] on app-calendar-viewport "Thu 23 21/27 18 Jobs Fri 24 48/54 21 Jobs Sat 25 127/153 27 Jobs Sun 26 84/93 3…" at bounding box center [757, 380] width 1515 height 1291
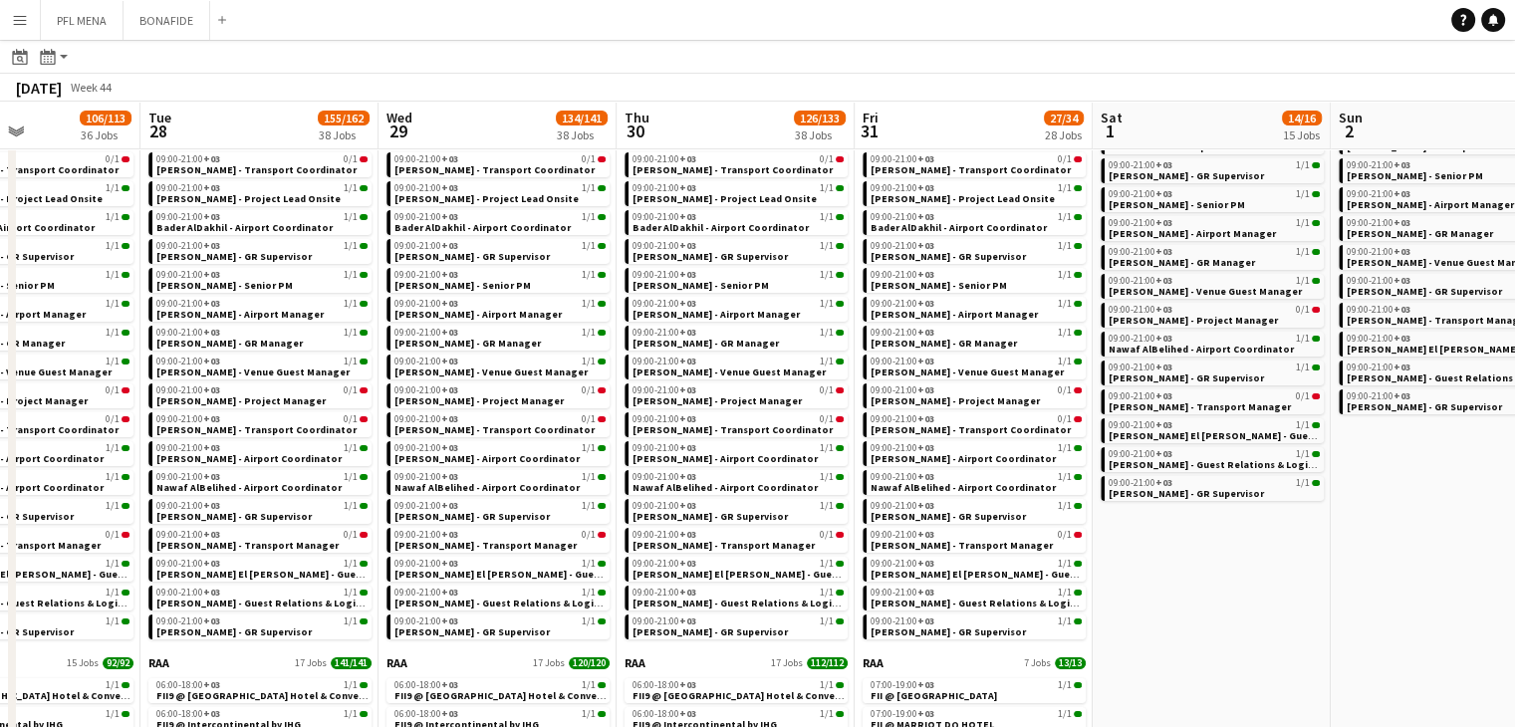
scroll to position [0, 583]
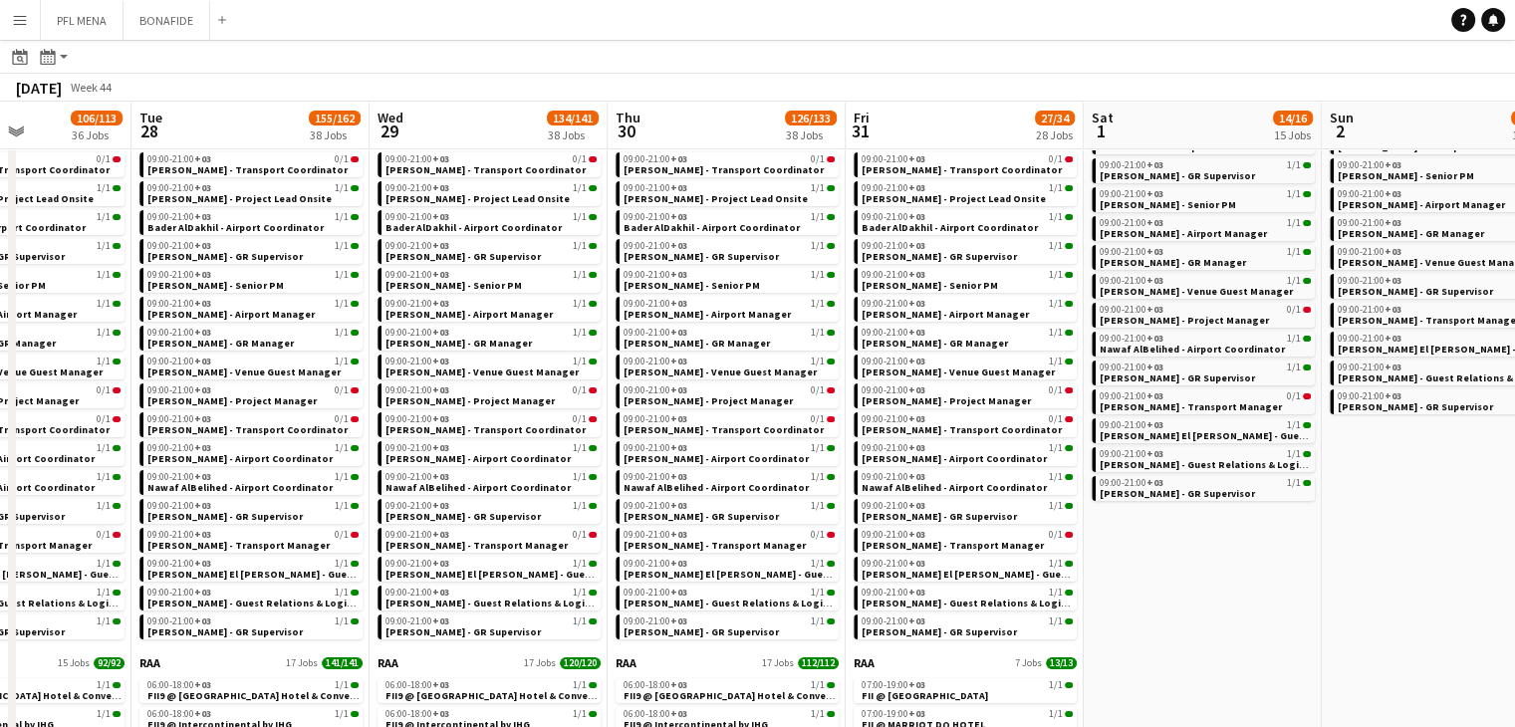
drag, startPoint x: 1374, startPoint y: 617, endPoint x: 1237, endPoint y: 618, distance: 137.4
click at [1237, 618] on app-calendar-viewport "Sat 25 127/153 27 Jobs Sun 26 84/93 30 Jobs Mon 27 106/113 36 Jobs Tue 28 155/1…" at bounding box center [757, 543] width 1515 height 1291
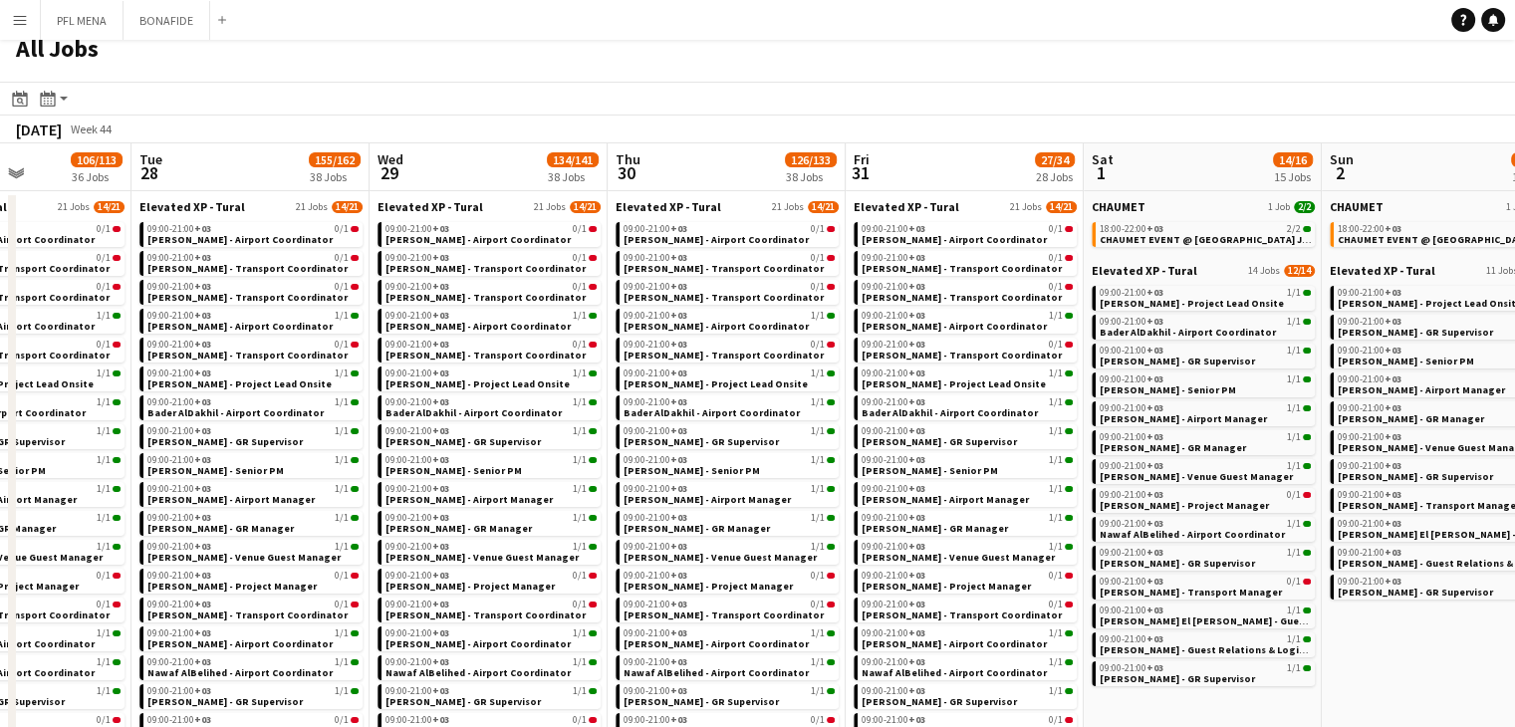
scroll to position [0, 0]
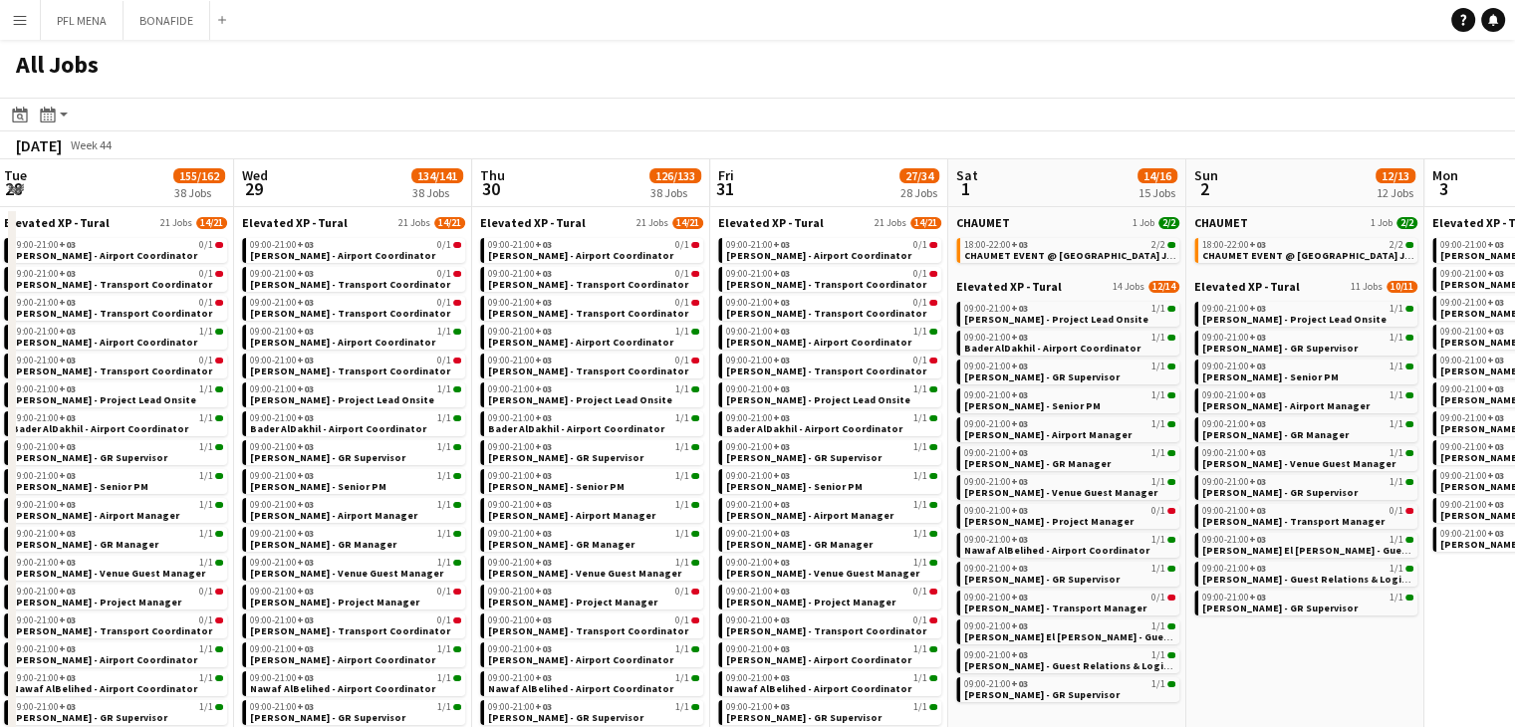
drag, startPoint x: 1470, startPoint y: 660, endPoint x: 1335, endPoint y: 634, distance: 137.9
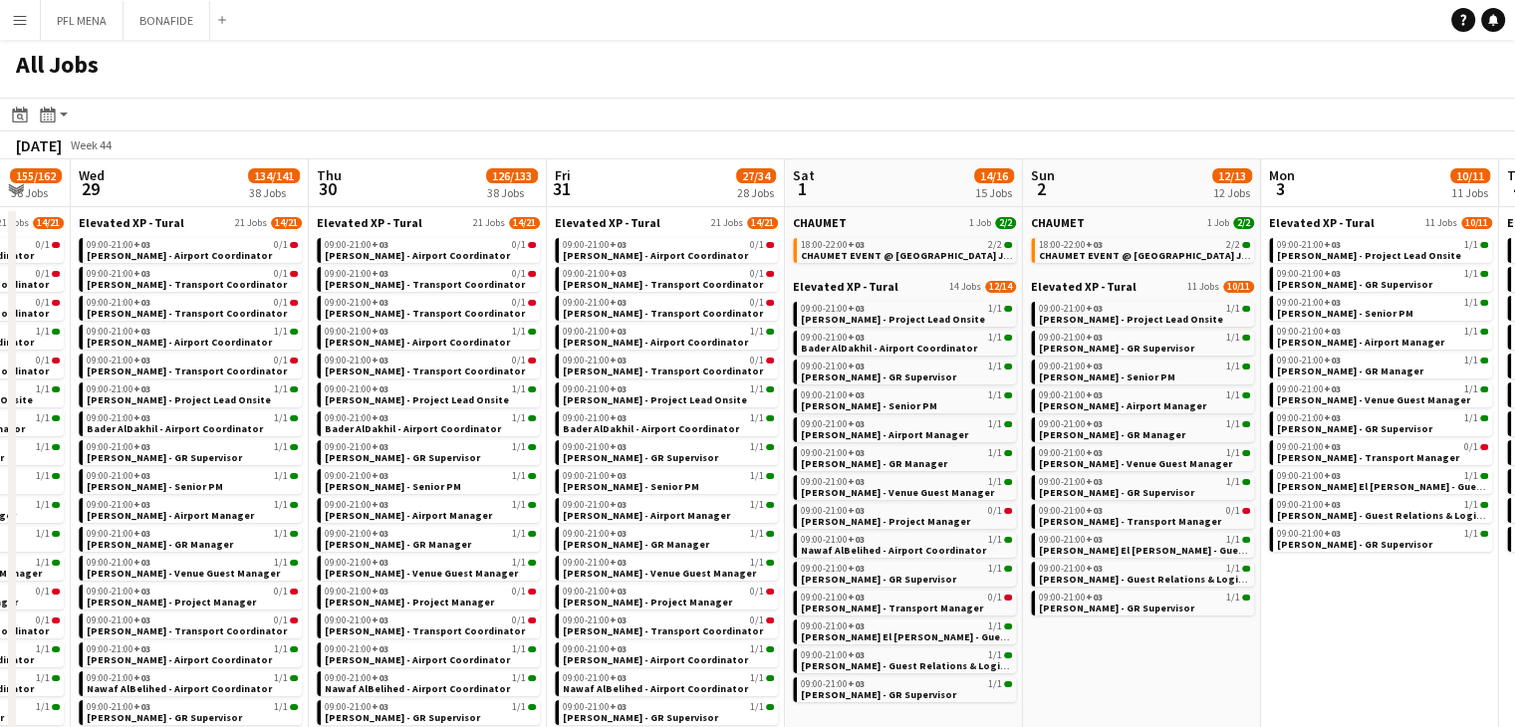
drag, startPoint x: 1402, startPoint y: 642, endPoint x: 1239, endPoint y: 629, distance: 163.8
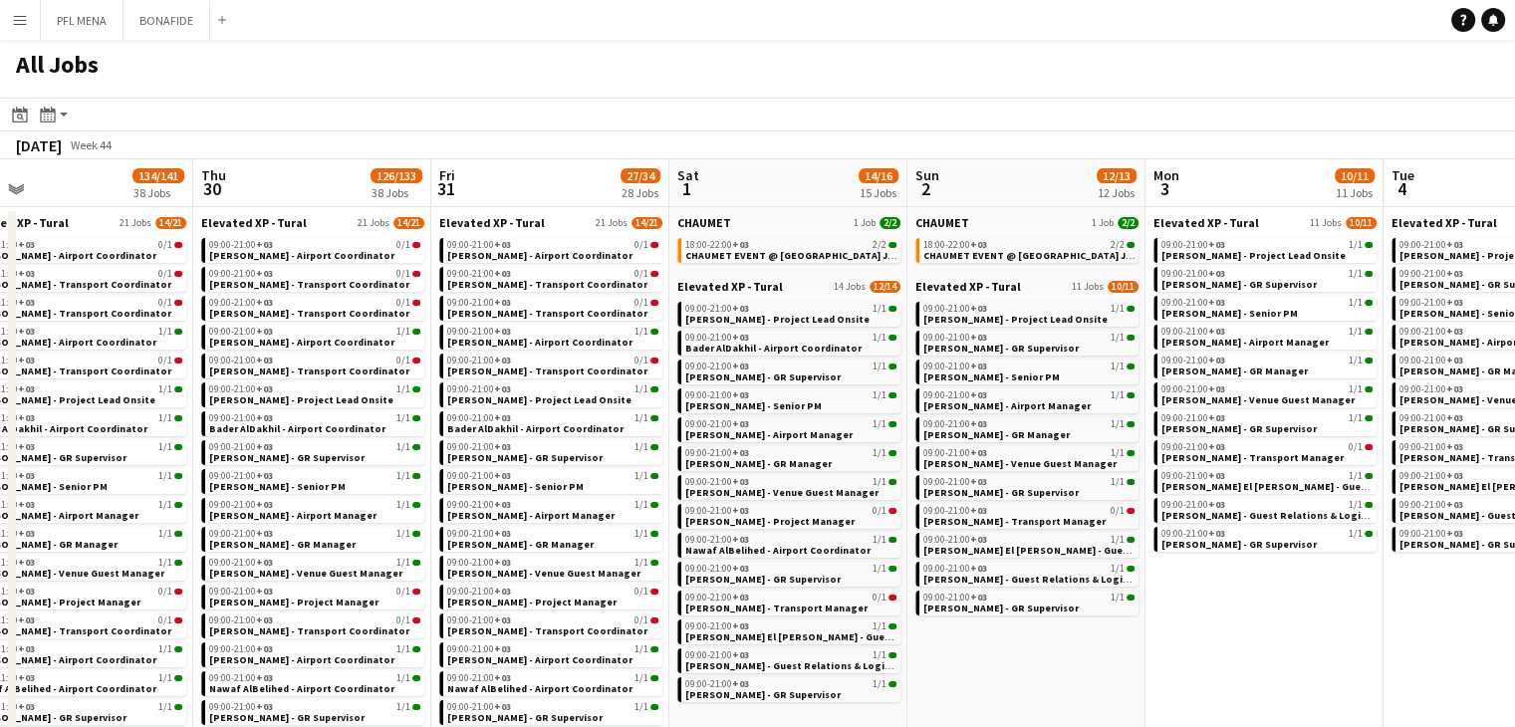
drag, startPoint x: 1294, startPoint y: 656, endPoint x: 1177, endPoint y: 634, distance: 118.6
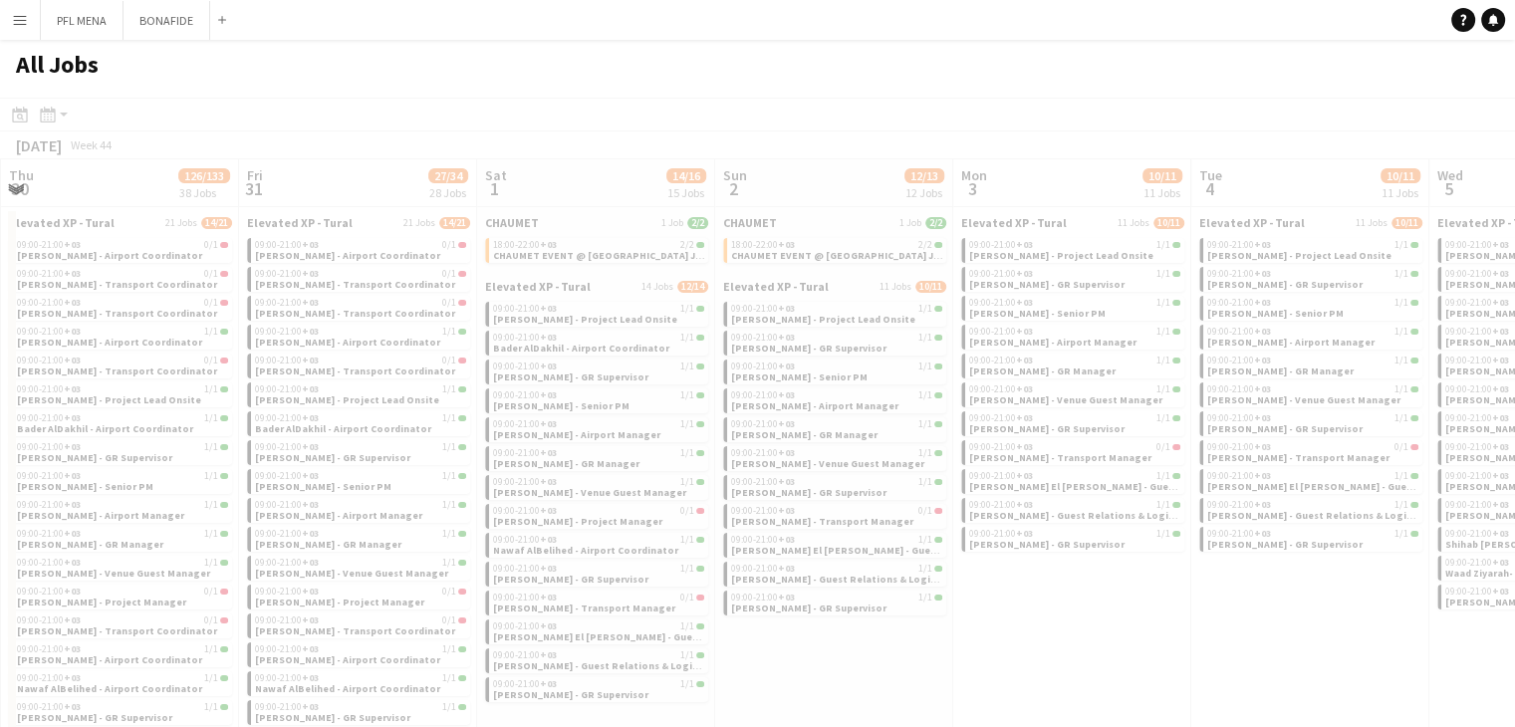
drag, startPoint x: 1344, startPoint y: 663, endPoint x: 1048, endPoint y: 625, distance: 299.2
click at [1048, 625] on app-all-jobs "All Jobs Date picker SEP 2025 SEP 2025 Monday M Tuesday T Wednesday W Thursday …" at bounding box center [757, 715] width 1515 height 1350
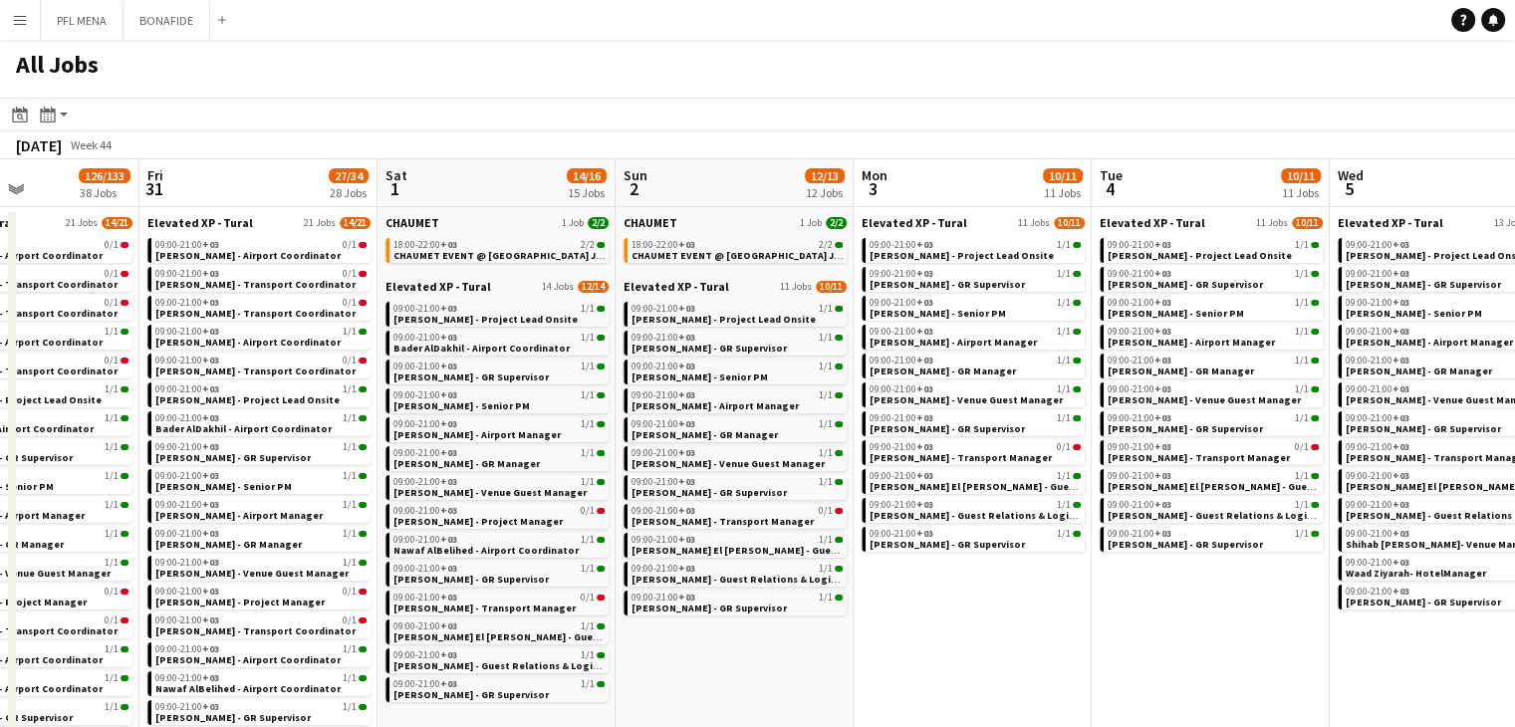
drag, startPoint x: 1112, startPoint y: 636, endPoint x: 1013, endPoint y: 622, distance: 100.6
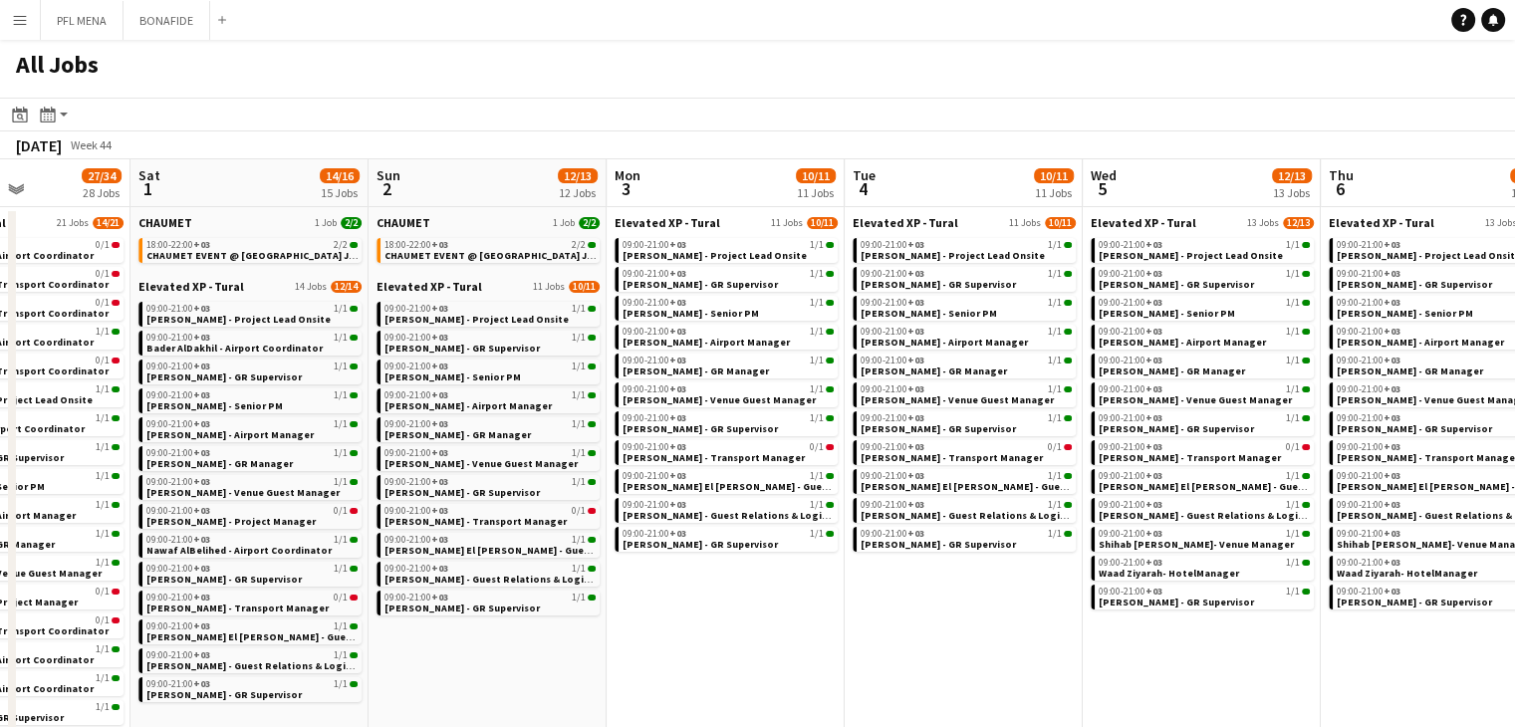
drag, startPoint x: 1164, startPoint y: 651, endPoint x: 916, endPoint y: 620, distance: 249.9
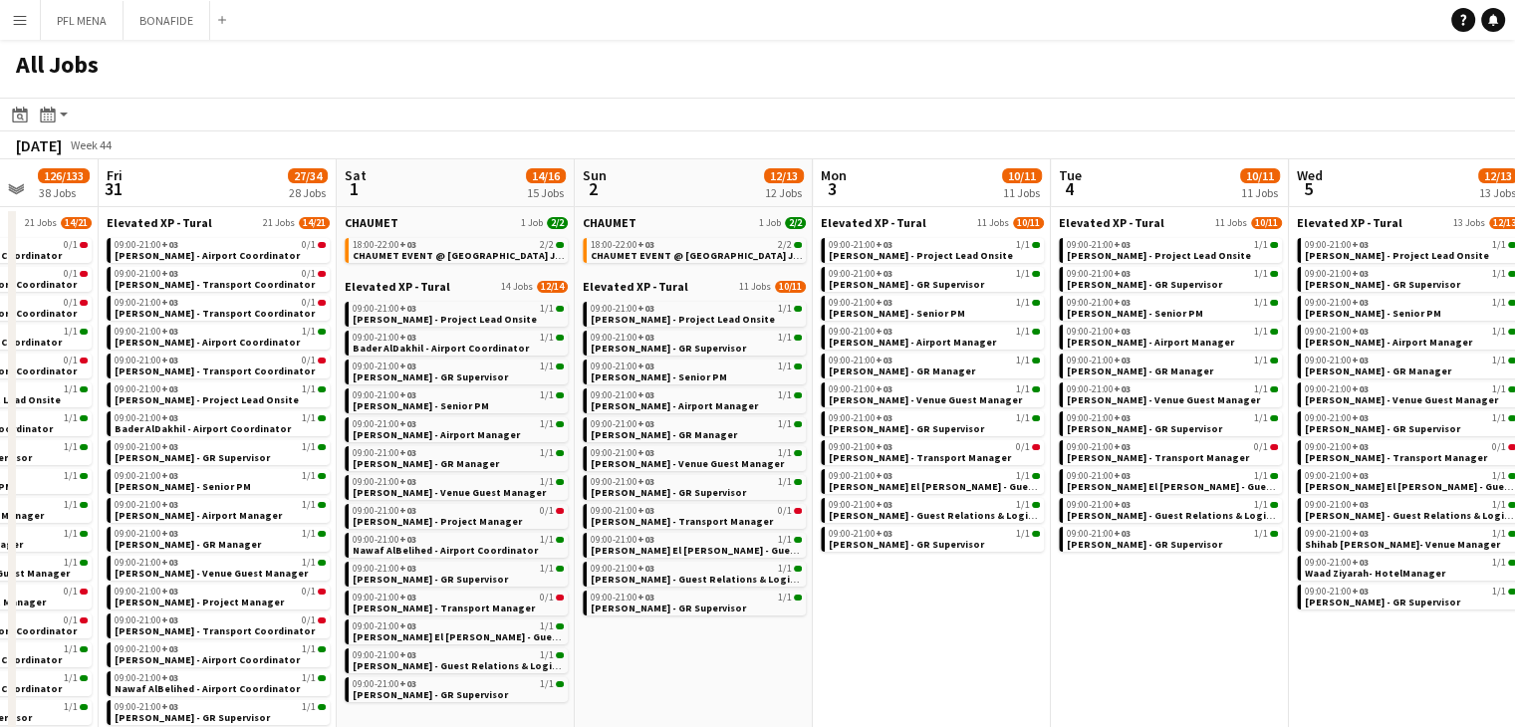
drag, startPoint x: 1003, startPoint y: 643, endPoint x: 741, endPoint y: 600, distance: 265.6
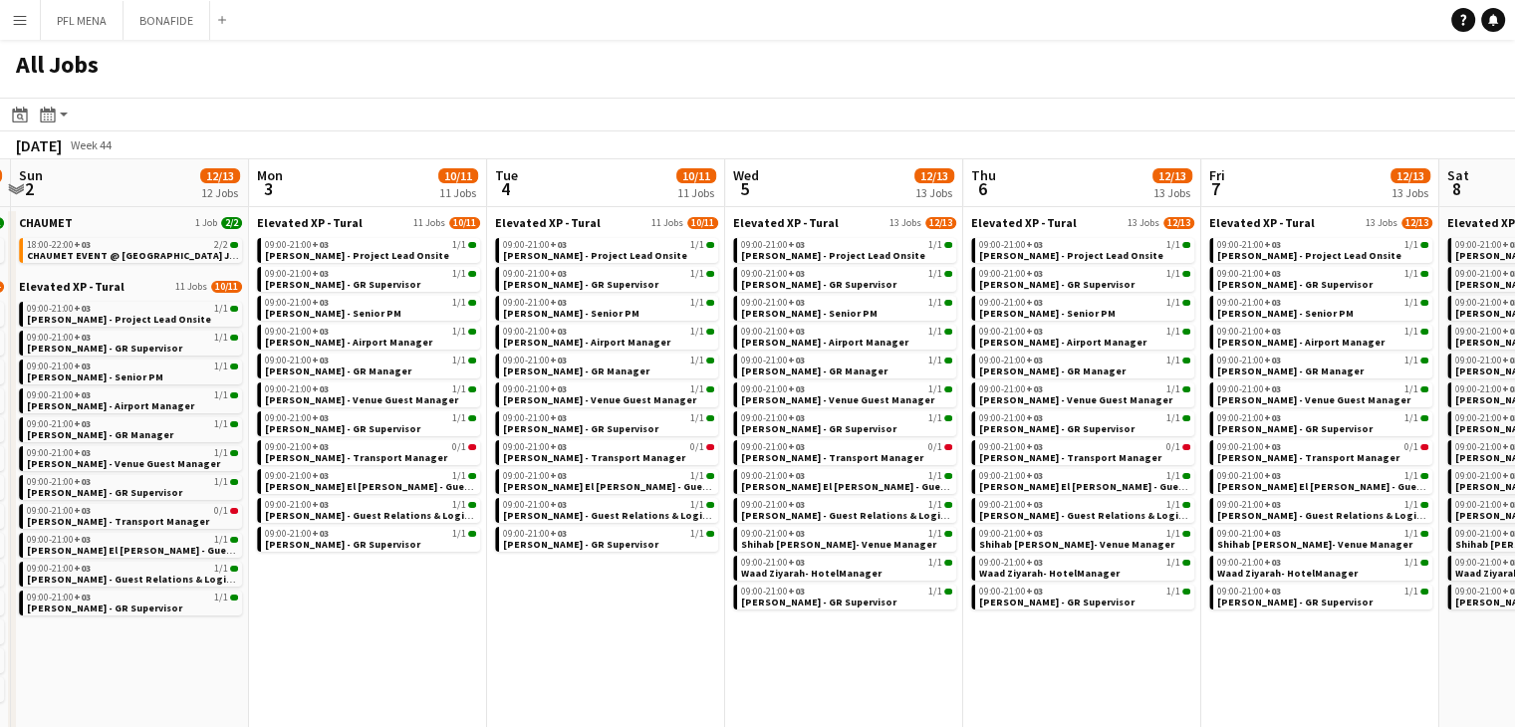
click at [776, 644] on app-all-jobs "All Jobs Date picker SEP 2025 SEP 2025 Monday M Tuesday T Wednesday W Thursday …" at bounding box center [757, 715] width 1515 height 1350
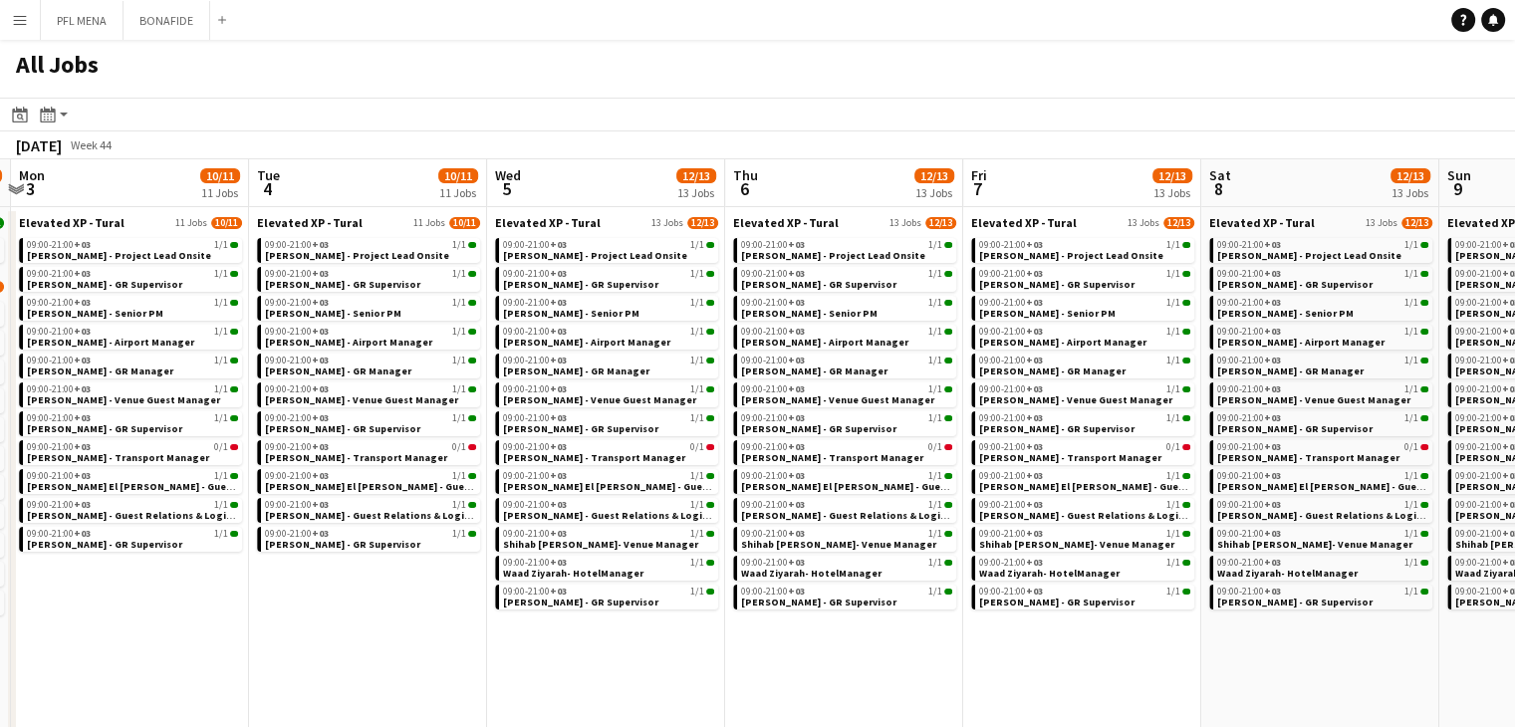
drag, startPoint x: 1074, startPoint y: 643, endPoint x: 1033, endPoint y: 659, distance: 43.8
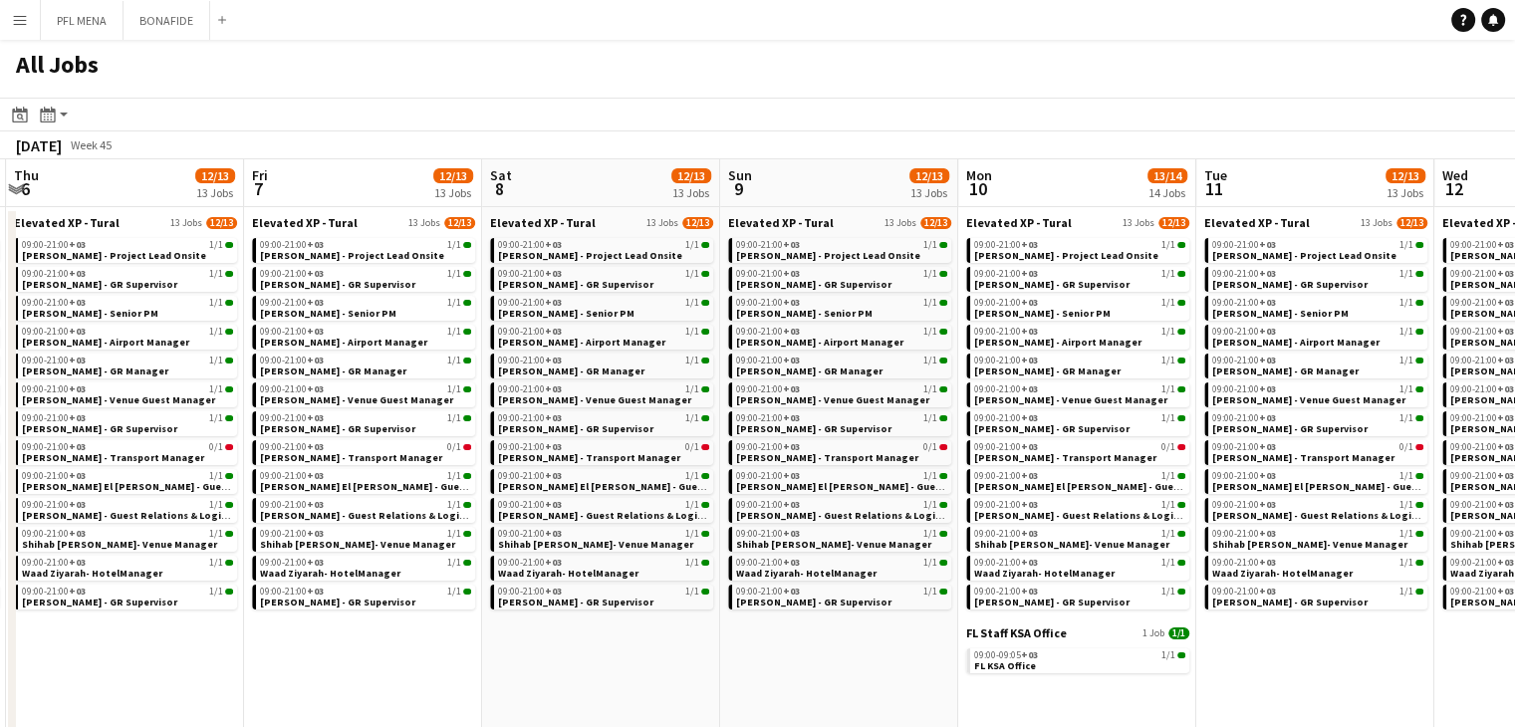
drag, startPoint x: 1146, startPoint y: 680, endPoint x: 793, endPoint y: 639, distance: 355.9
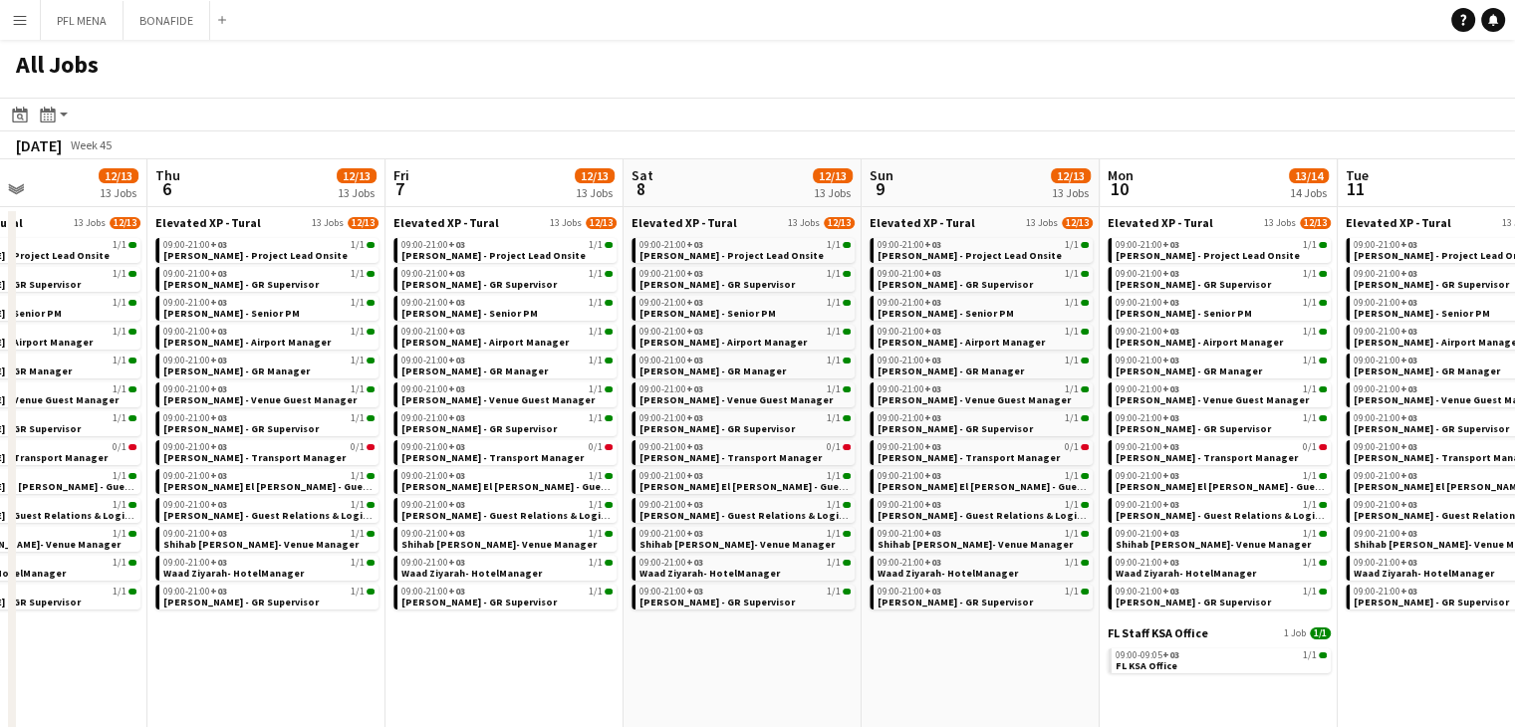
drag, startPoint x: 1192, startPoint y: 678, endPoint x: 968, endPoint y: 656, distance: 225.1
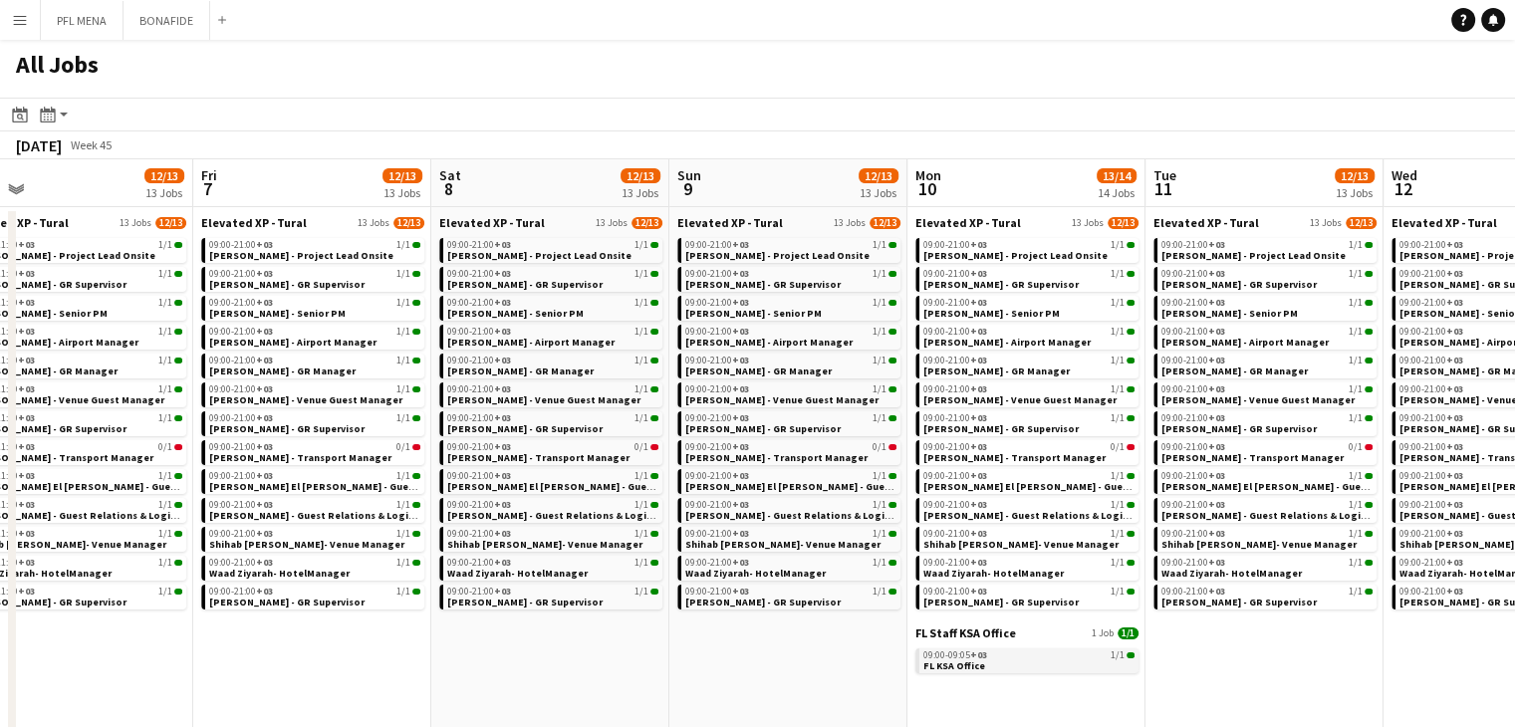
drag, startPoint x: 939, startPoint y: 654, endPoint x: 874, endPoint y: 649, distance: 64.9
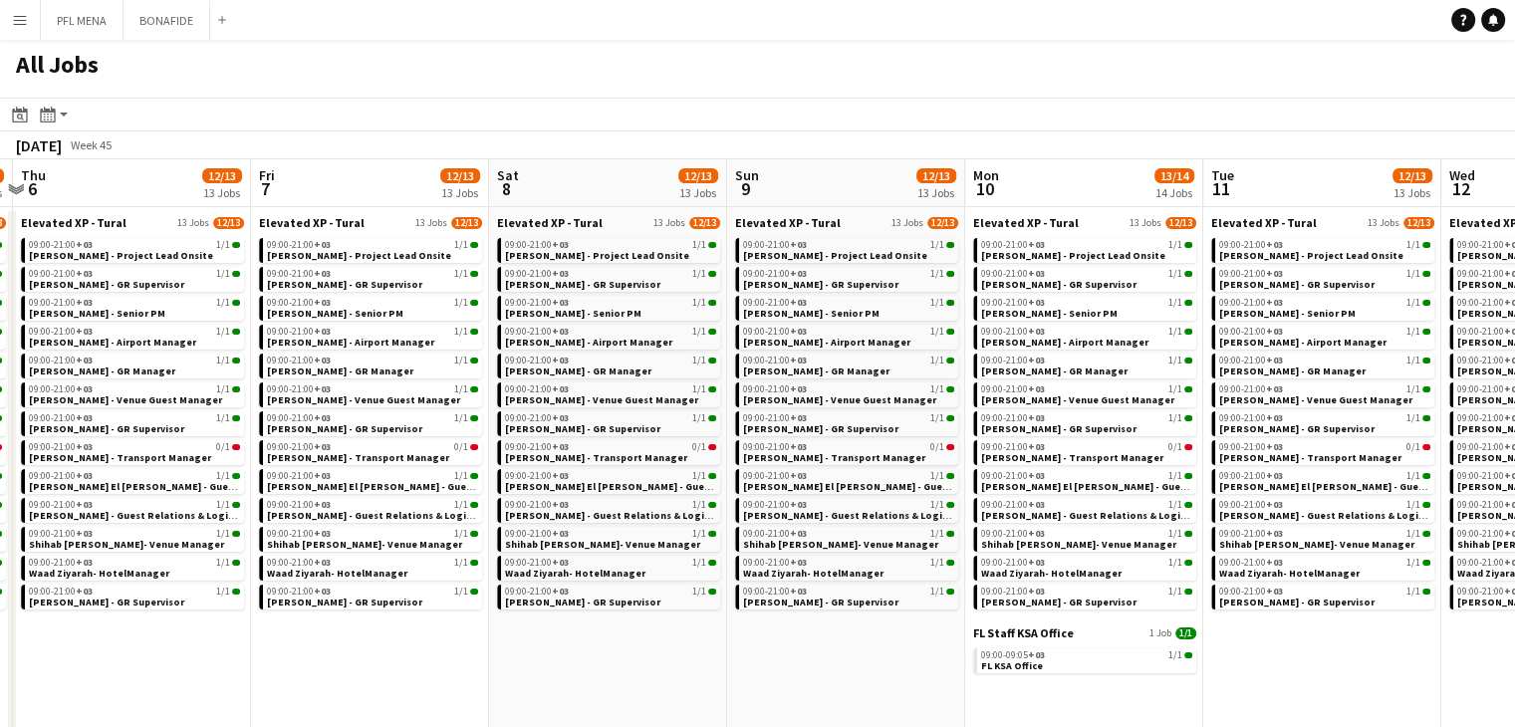
click at [981, 674] on app-all-jobs "All Jobs Date picker SEP 2025 SEP 2025 Monday M Tuesday T Wednesday W Thursday …" at bounding box center [757, 715] width 1515 height 1350
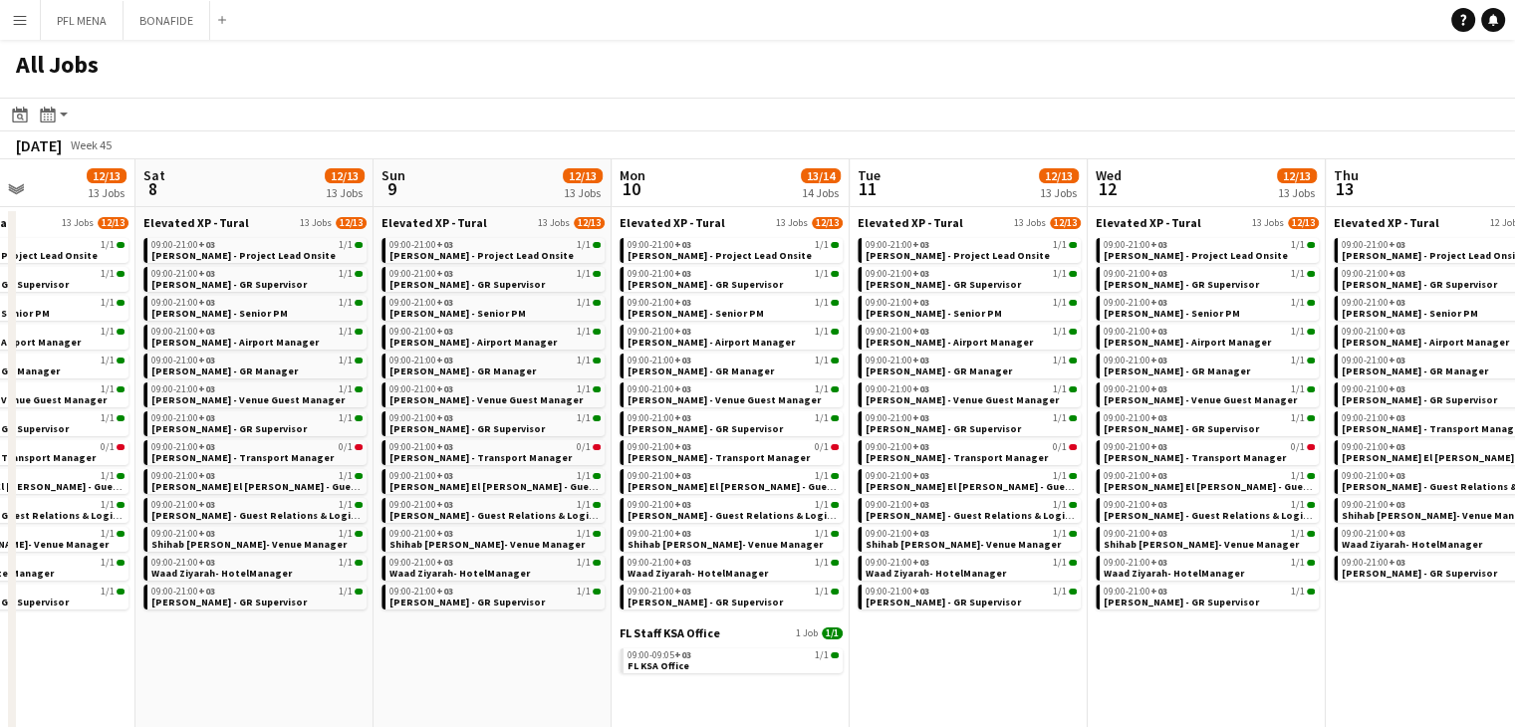
drag, startPoint x: 1194, startPoint y: 679, endPoint x: 1029, endPoint y: 662, distance: 166.2
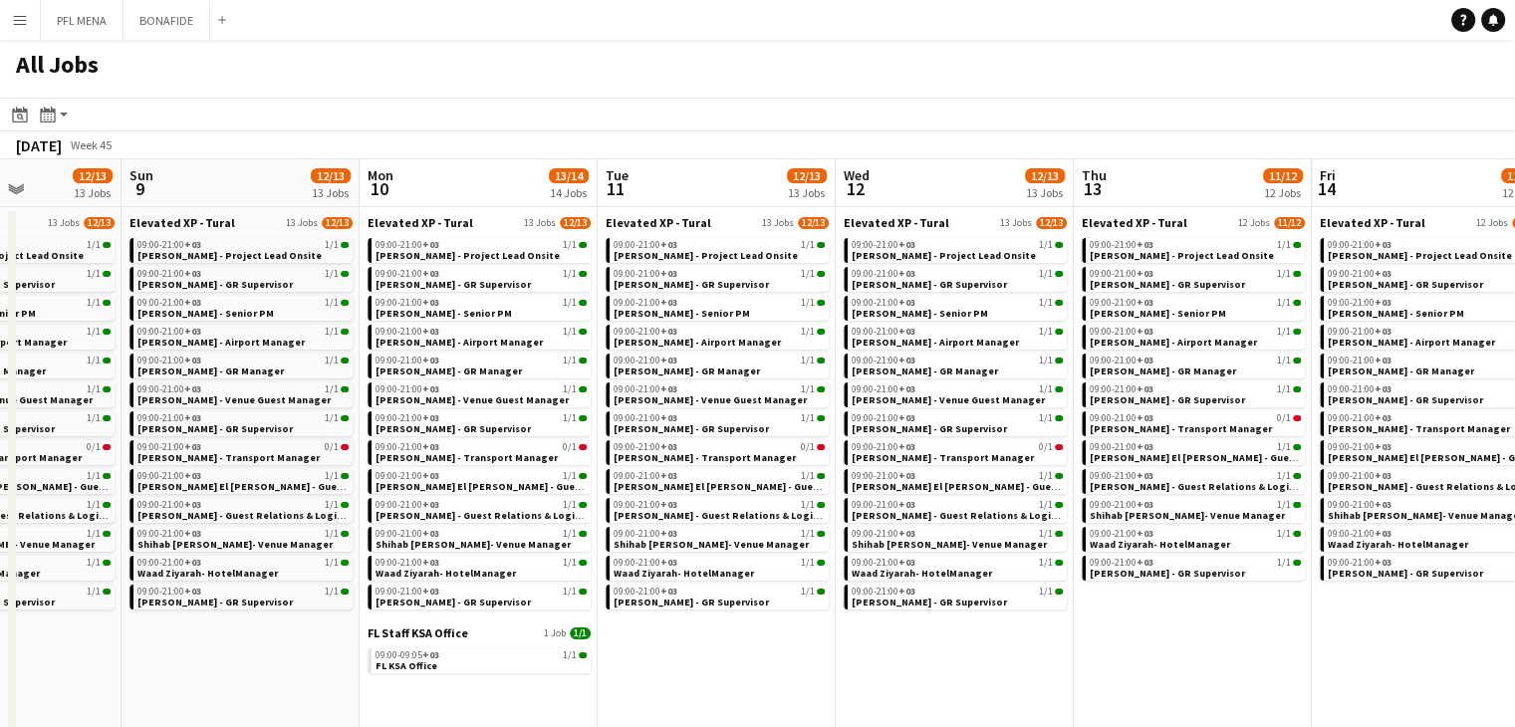
drag, startPoint x: 1145, startPoint y: 650, endPoint x: 980, endPoint y: 643, distance: 165.5
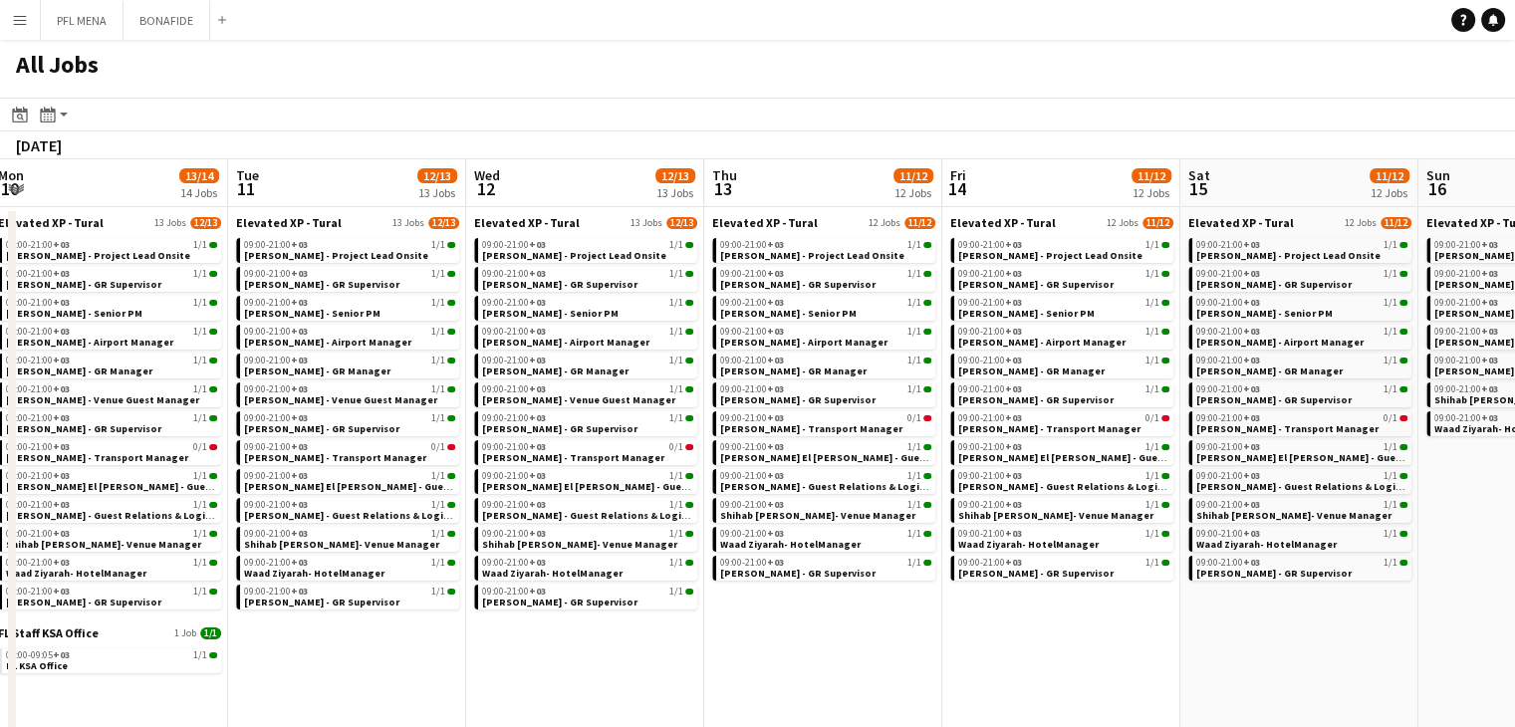
click at [870, 621] on app-all-jobs "All Jobs Date picker SEP 2025 SEP 2025 Monday M Tuesday T Wednesday W Thursday …" at bounding box center [757, 715] width 1515 height 1350
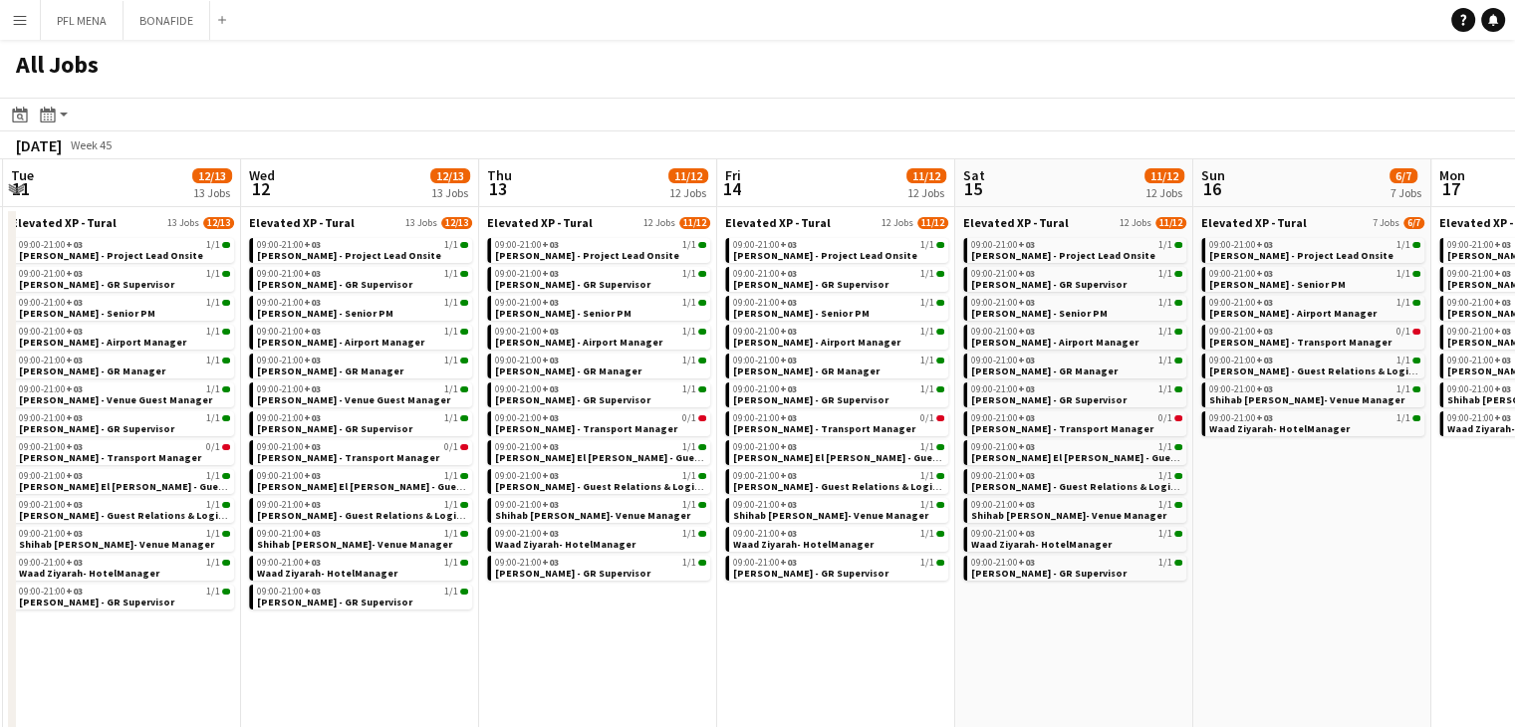
drag, startPoint x: 1151, startPoint y: 636, endPoint x: 872, endPoint y: 634, distance: 278.9
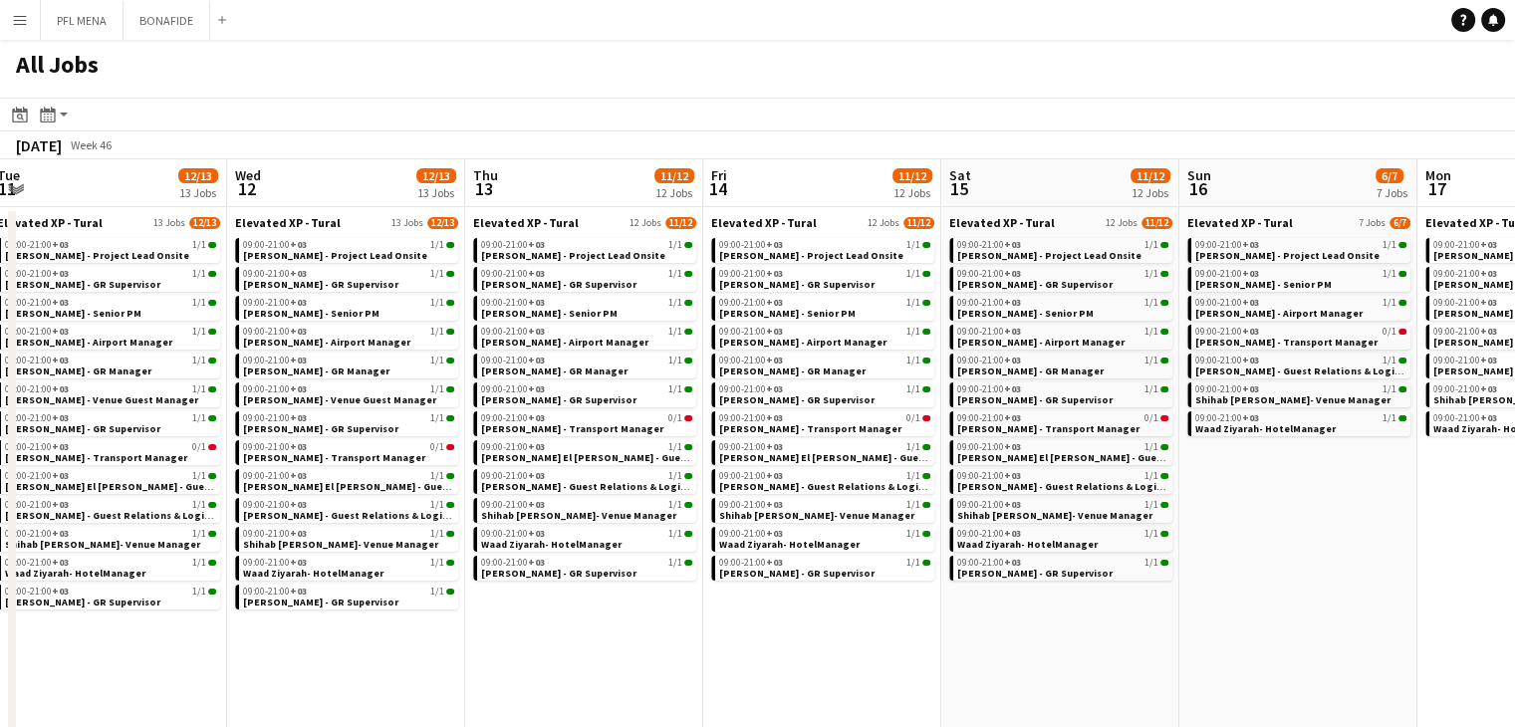
drag
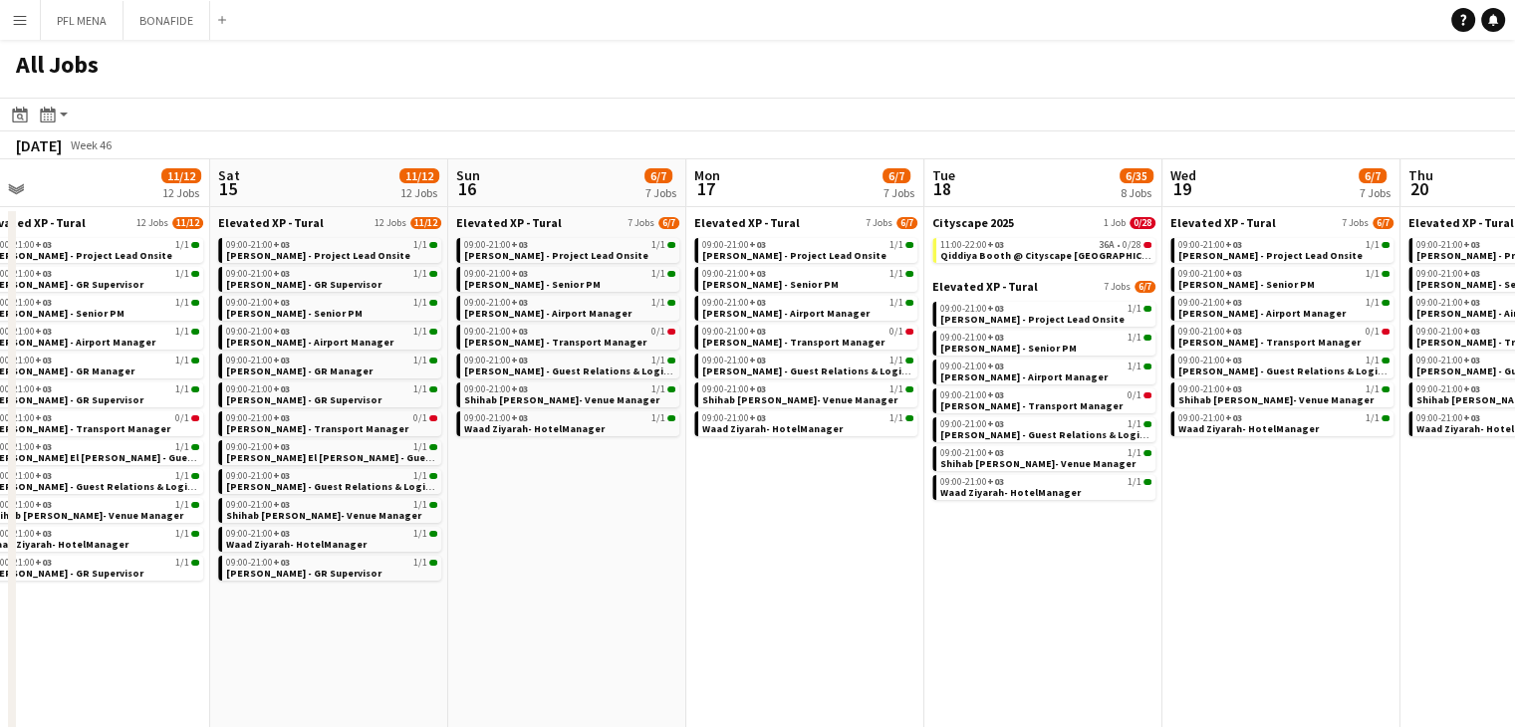
click at [1048, 244] on div "11:00-22:00 +03 36A • 0/28" at bounding box center [1045, 245] width 211 height 10
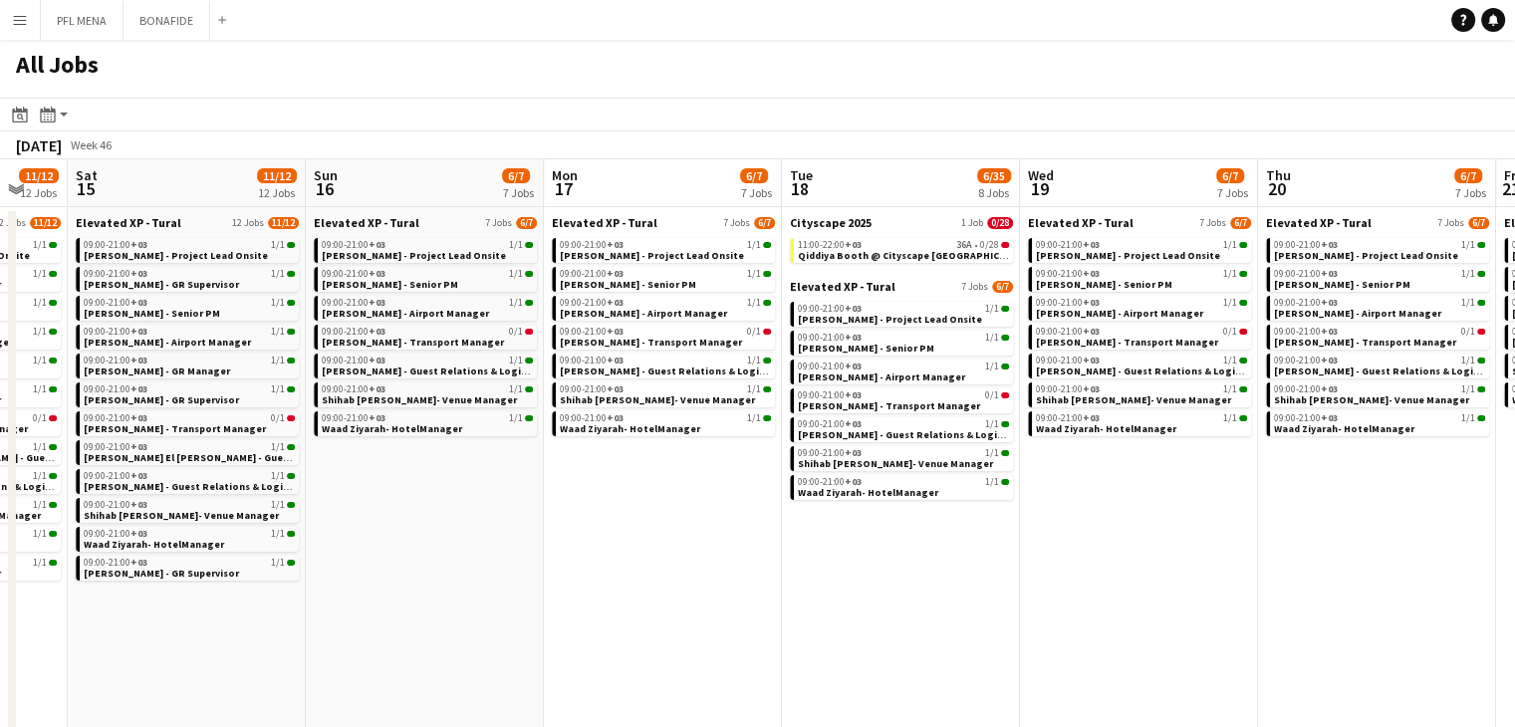
drag, startPoint x: 889, startPoint y: 584, endPoint x: 744, endPoint y: 579, distance: 145.5
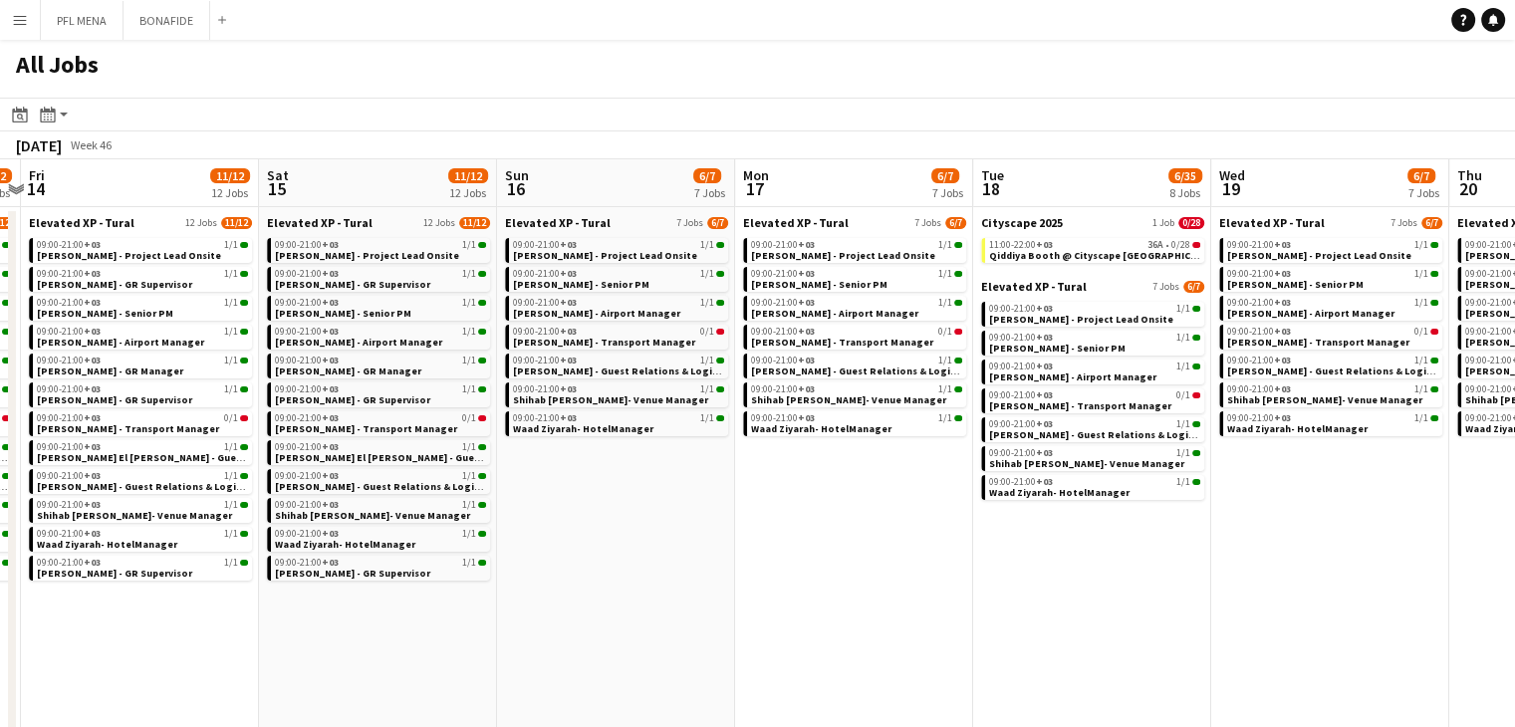
click at [908, 599] on app-all-jobs "All Jobs Date picker SEP 2025 SEP 2025 Monday M Tuesday T Wednesday W Thursday …" at bounding box center [757, 715] width 1515 height 1350
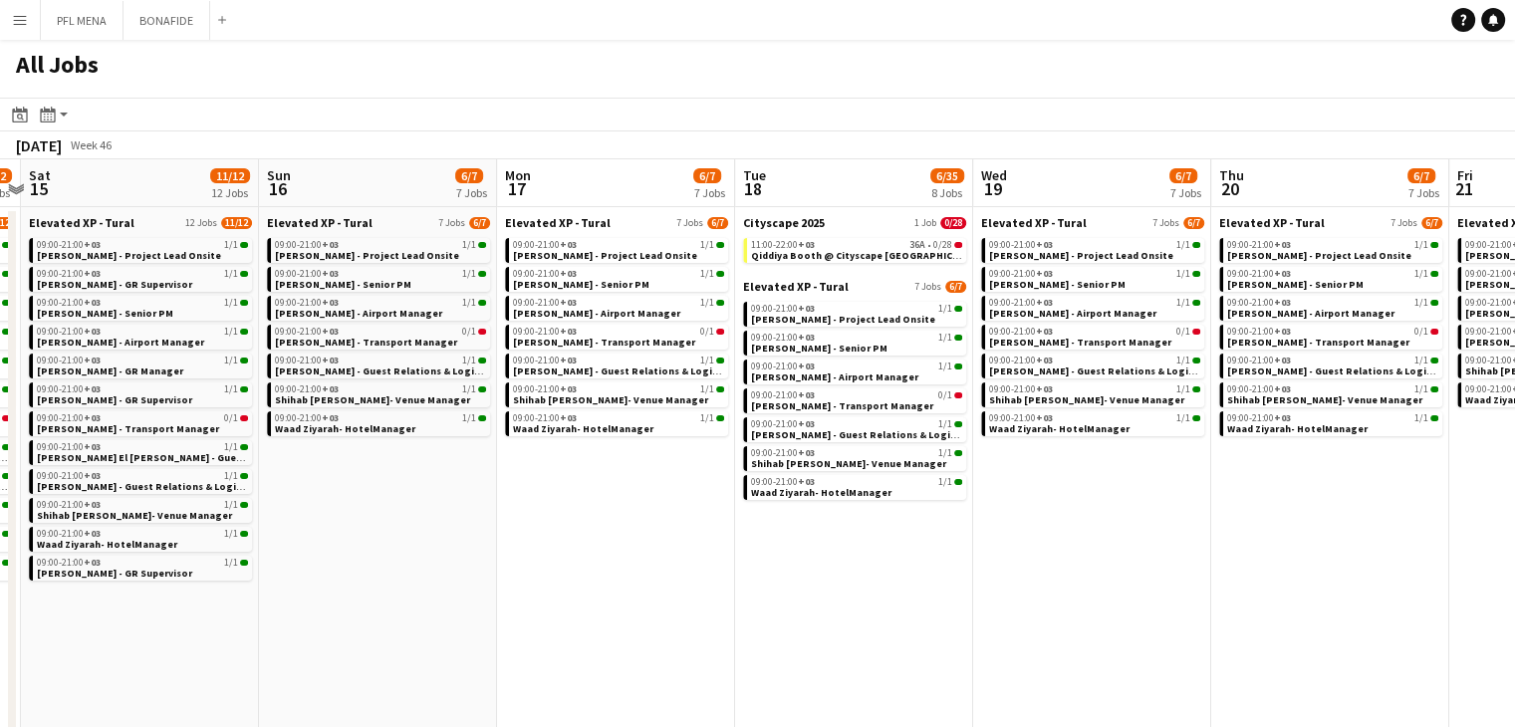
drag, startPoint x: 1084, startPoint y: 598, endPoint x: 880, endPoint y: 599, distance: 203.2
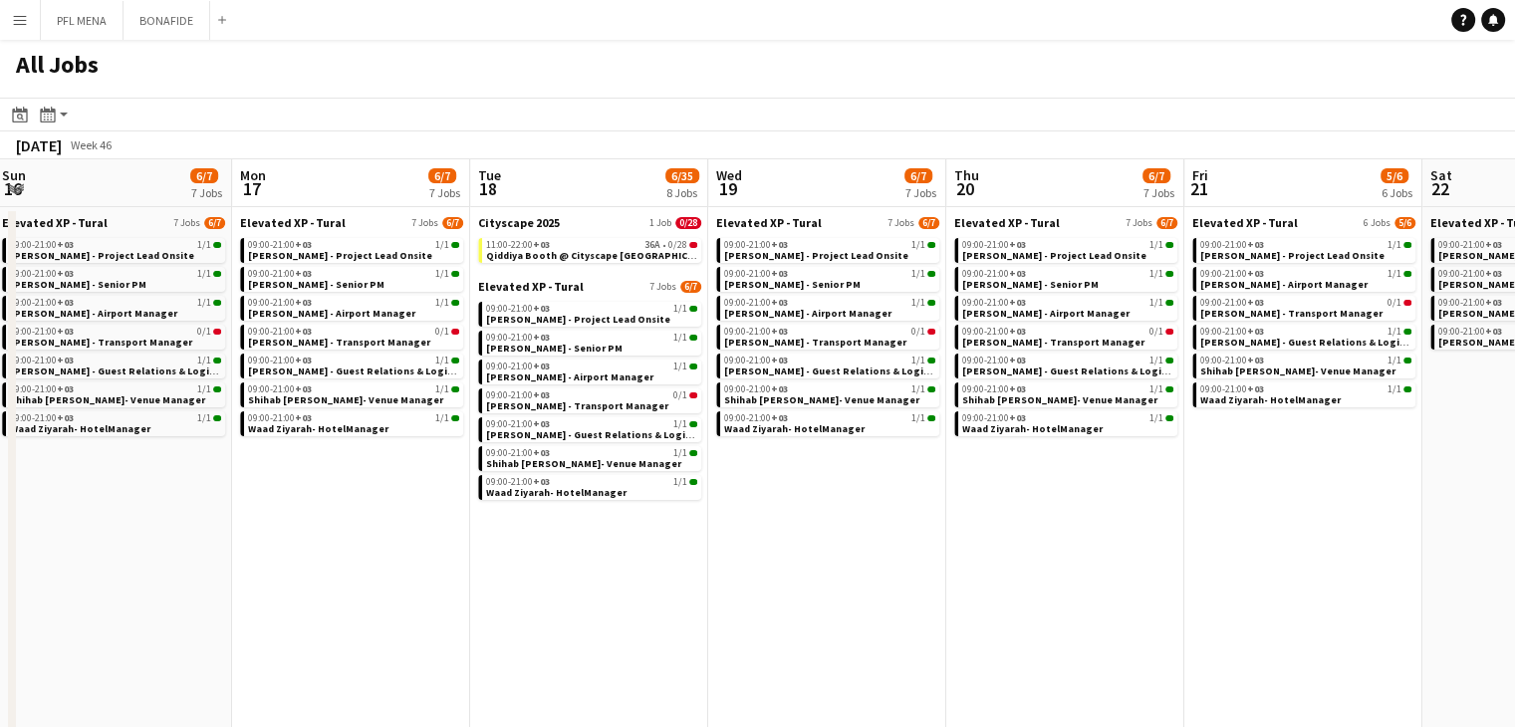
drag, startPoint x: 1133, startPoint y: 616, endPoint x: 908, endPoint y: 620, distance: 225.1
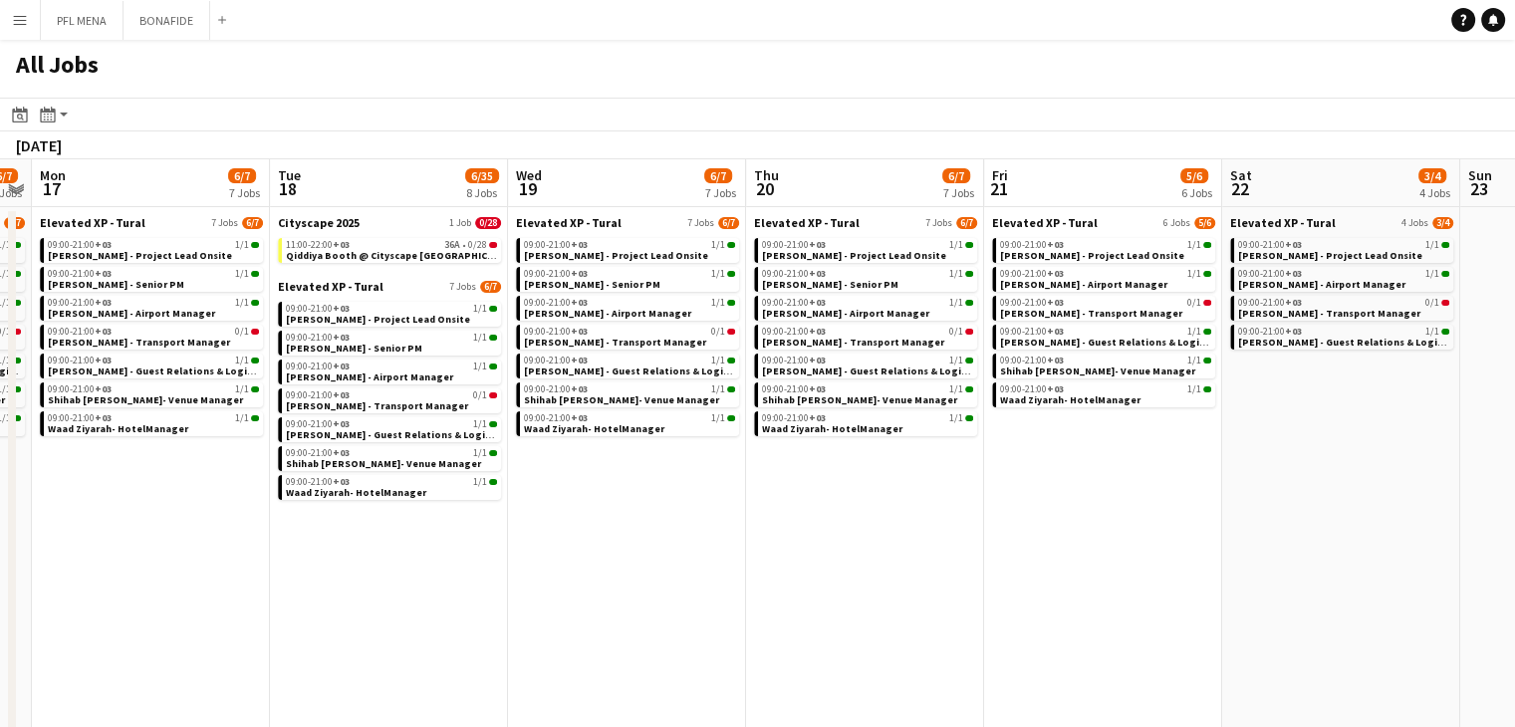
drag, startPoint x: 1266, startPoint y: 609, endPoint x: 952, endPoint y: 613, distance: 313.7
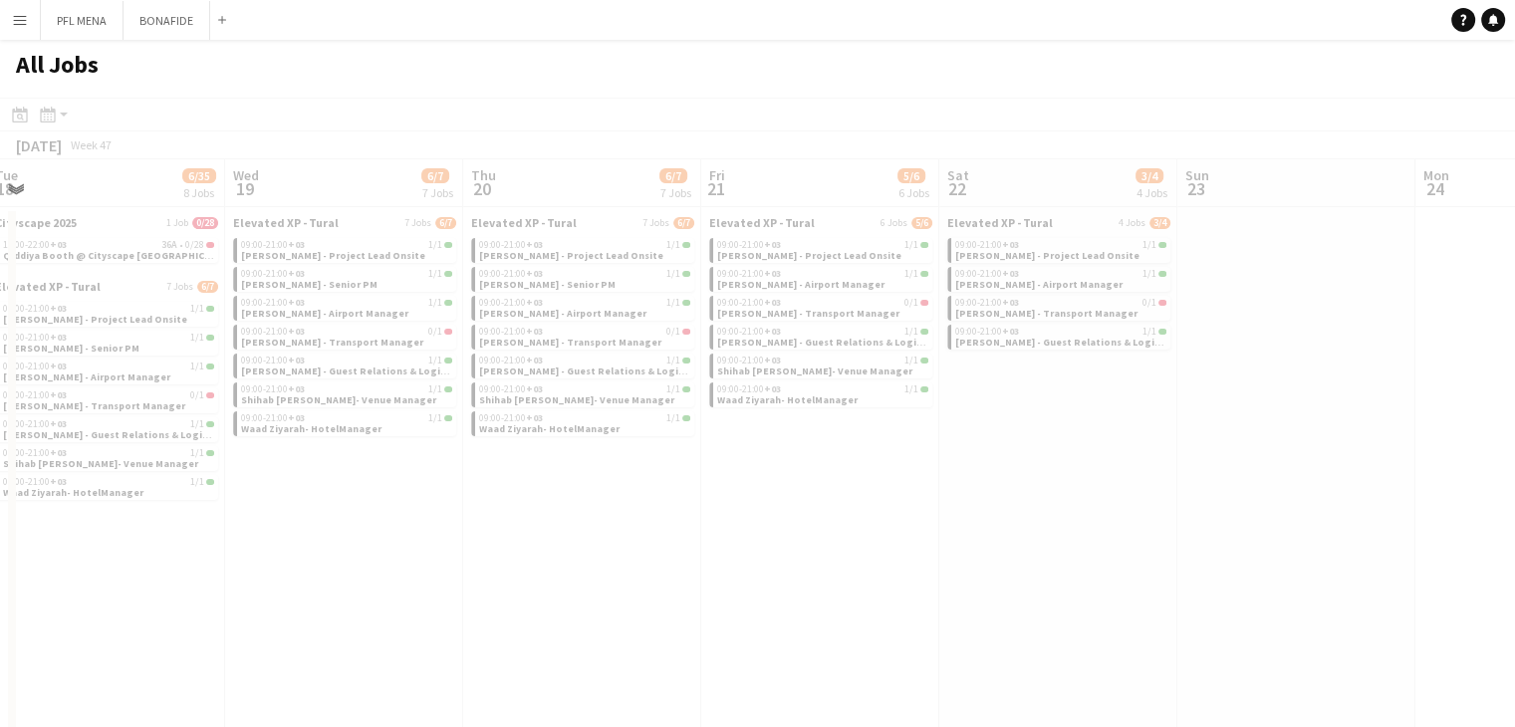
drag, startPoint x: 1315, startPoint y: 597, endPoint x: 1107, endPoint y: 591, distance: 207.2
click at [977, 594] on app-all-jobs "All Jobs Date picker SEP 2025 SEP 2025 Monday M Tuesday T Wednesday W Thursday …" at bounding box center [757, 715] width 1515 height 1350
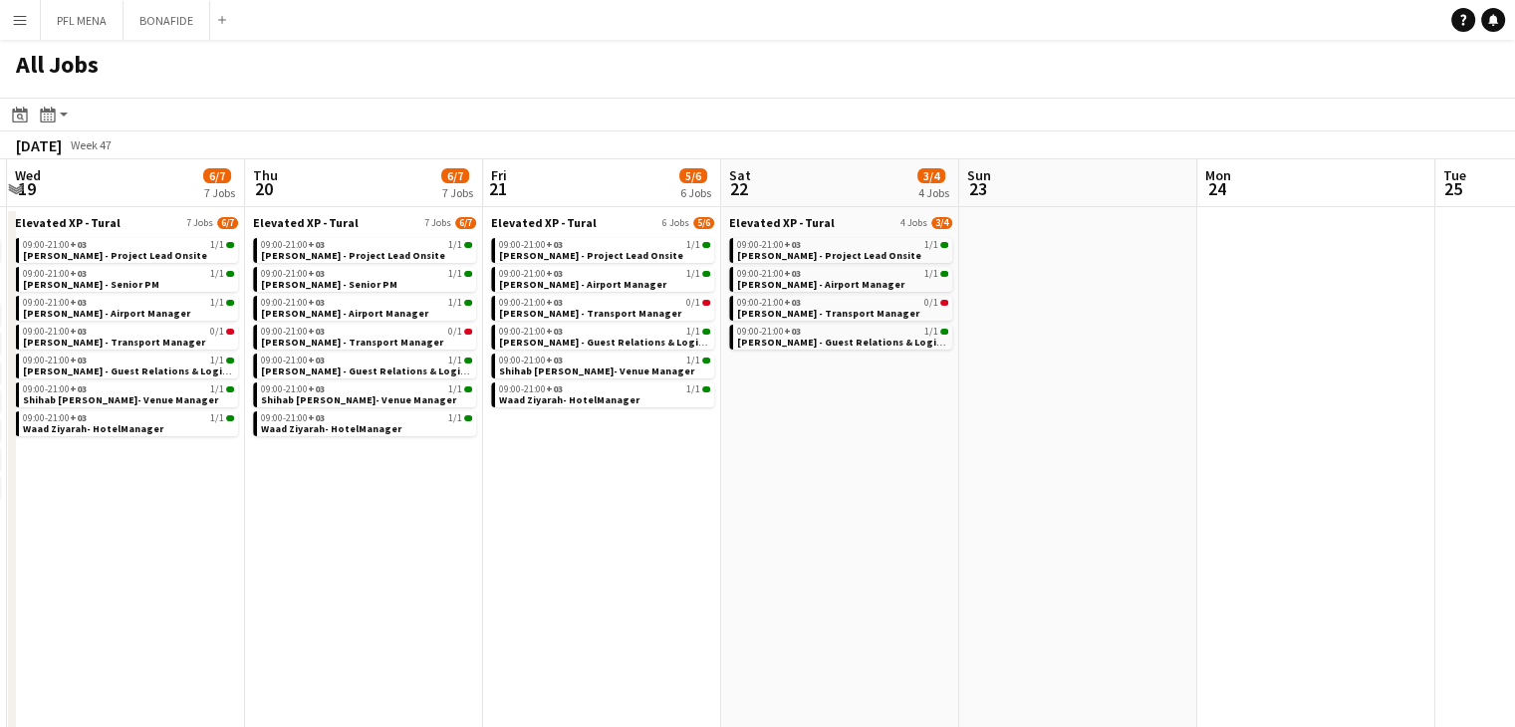
drag, startPoint x: 1116, startPoint y: 577, endPoint x: 1215, endPoint y: 570, distance: 98.8
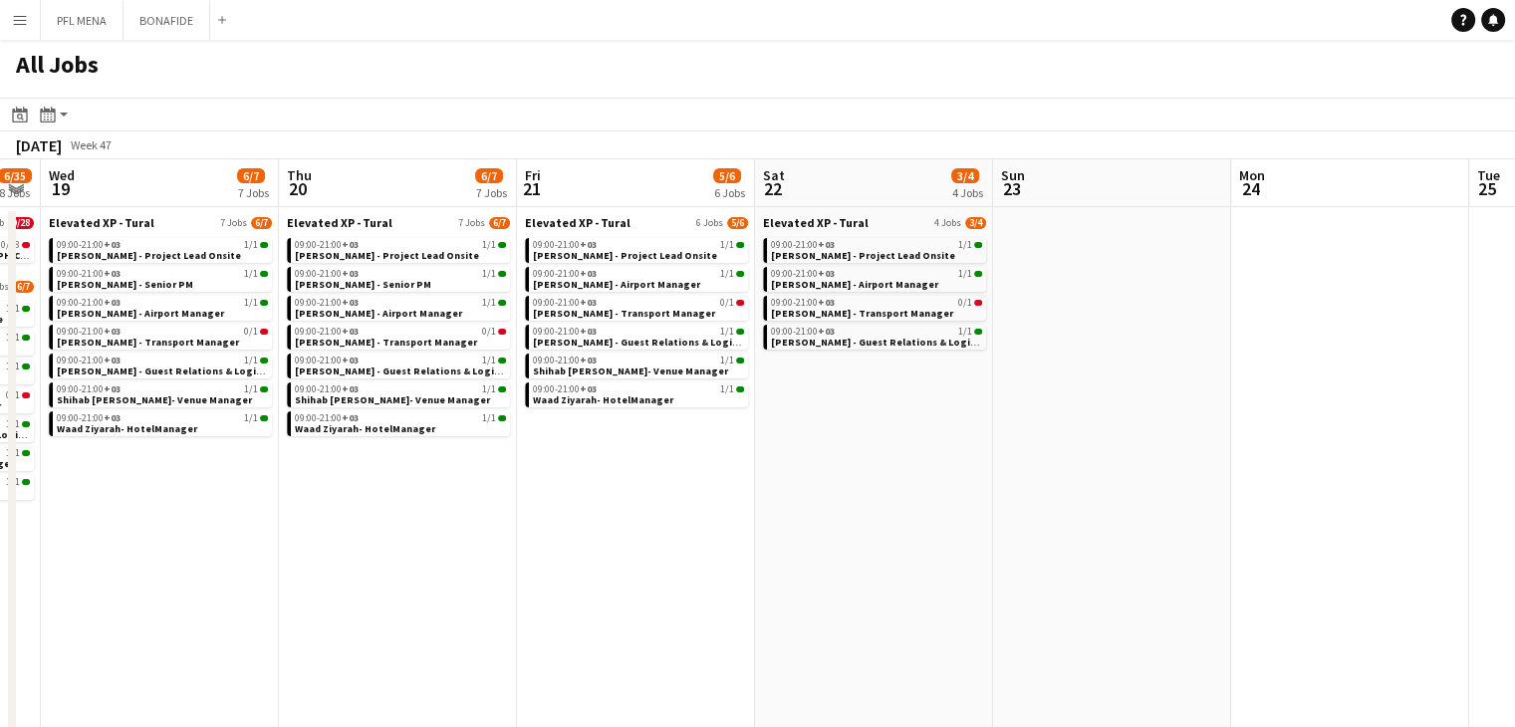
drag, startPoint x: 1345, startPoint y: 562, endPoint x: 972, endPoint y: 559, distance: 373.5
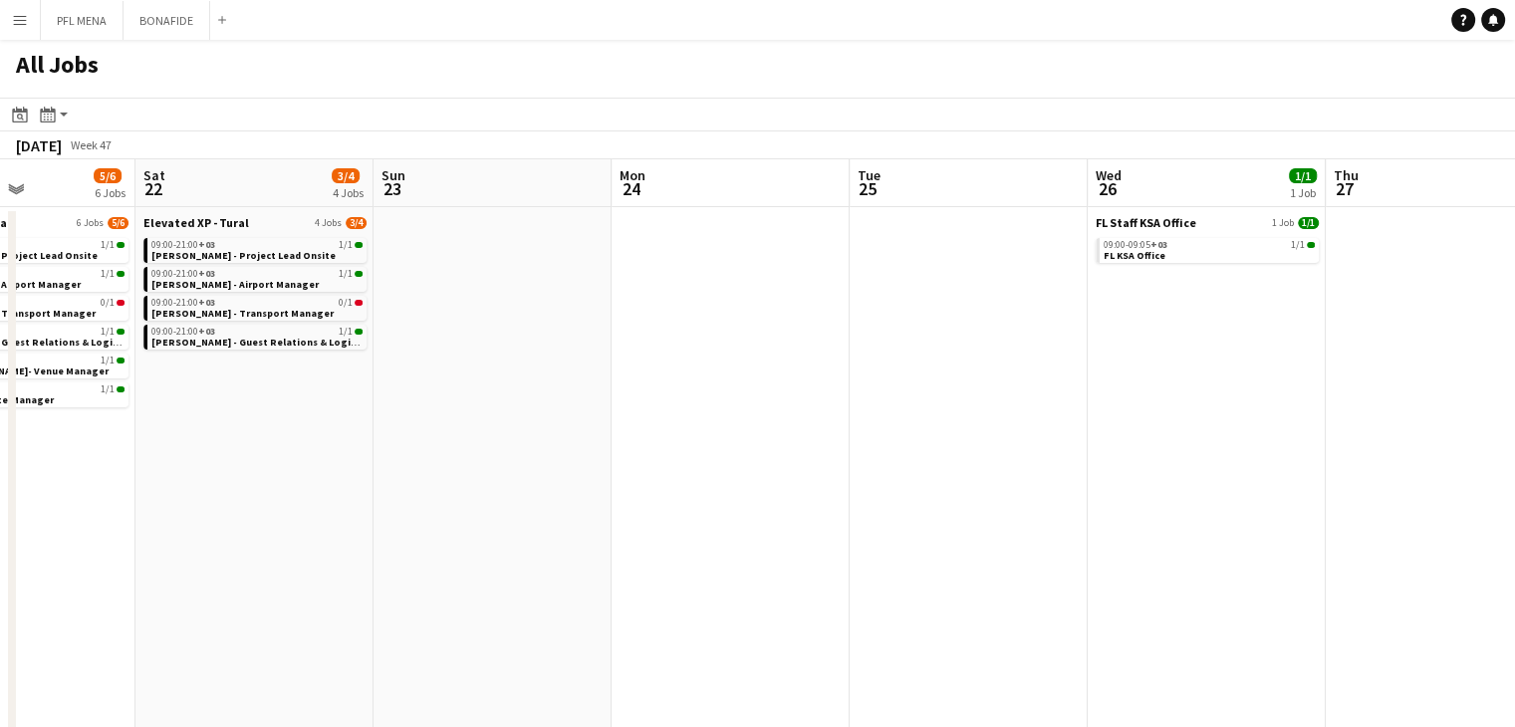
drag, startPoint x: 1297, startPoint y: 545, endPoint x: 1121, endPoint y: 549, distance: 175.3
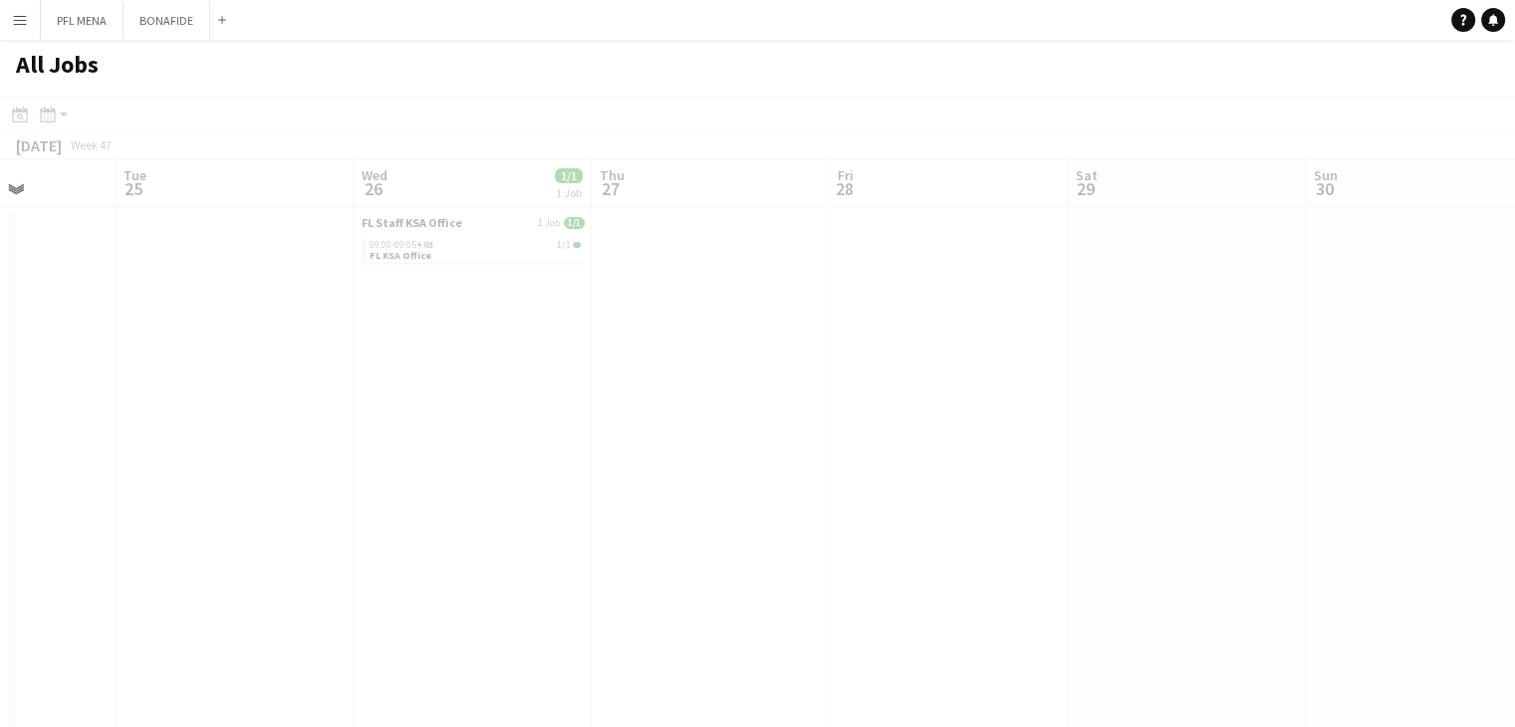
drag, startPoint x: 1289, startPoint y: 431, endPoint x: 922, endPoint y: 447, distance: 366.8
click at [932, 447] on app-all-jobs "All Jobs Date picker SEP 2025 SEP 2025 Monday M Tuesday T Wednesday W Thursday …" at bounding box center [757, 715] width 1515 height 1350
drag, startPoint x: 1147, startPoint y: 437, endPoint x: 924, endPoint y: 440, distance: 223.1
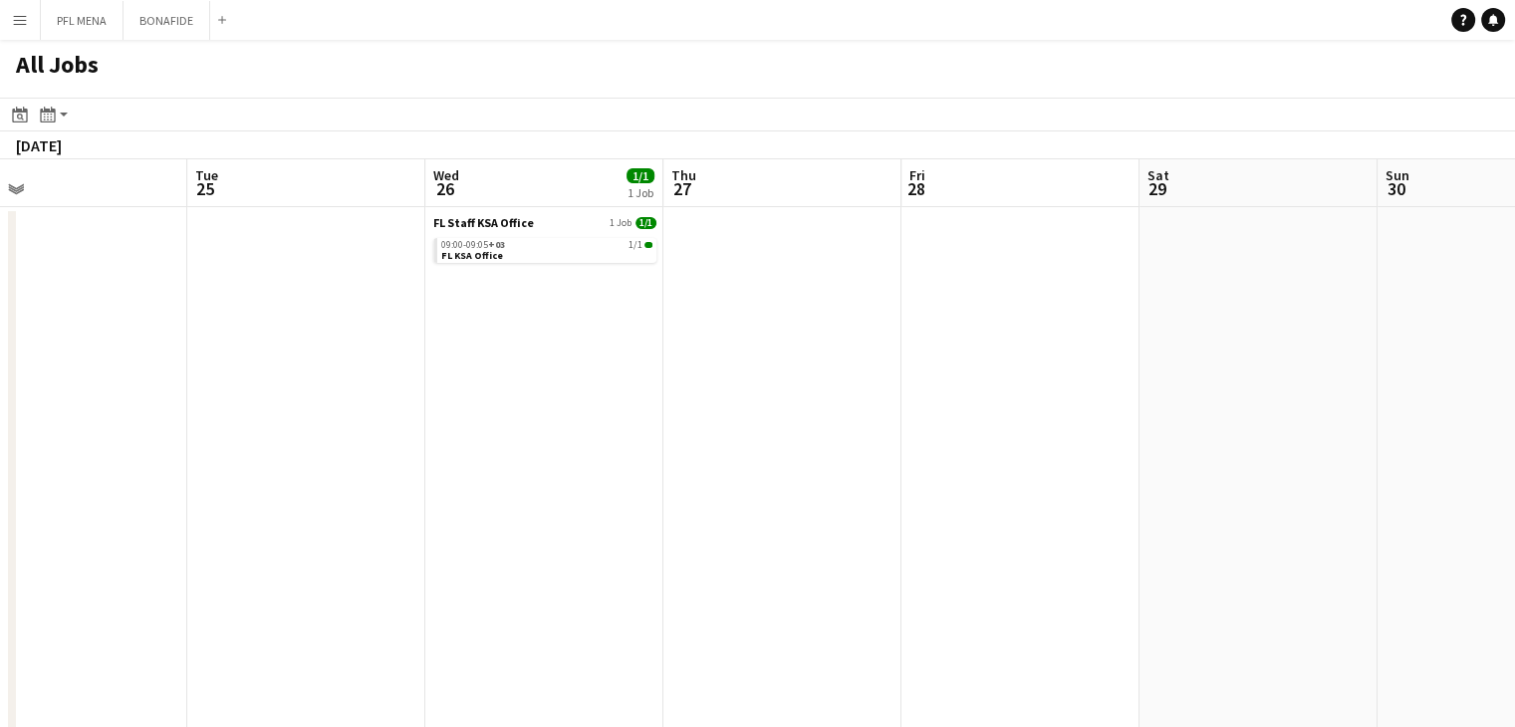
drag, startPoint x: 1243, startPoint y: 436, endPoint x: 1001, endPoint y: 439, distance: 242.0
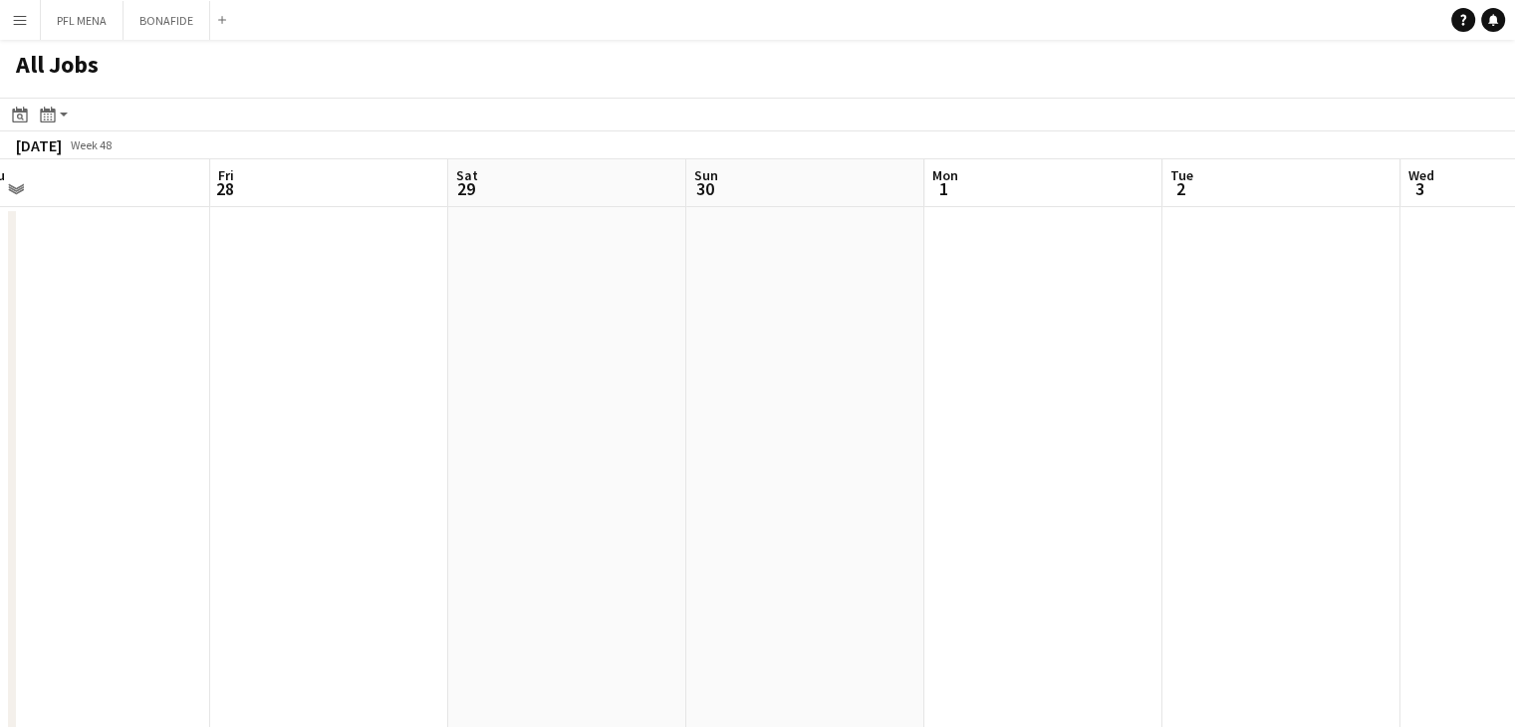
drag, startPoint x: 1283, startPoint y: 435, endPoint x: 988, endPoint y: 459, distance: 295.8
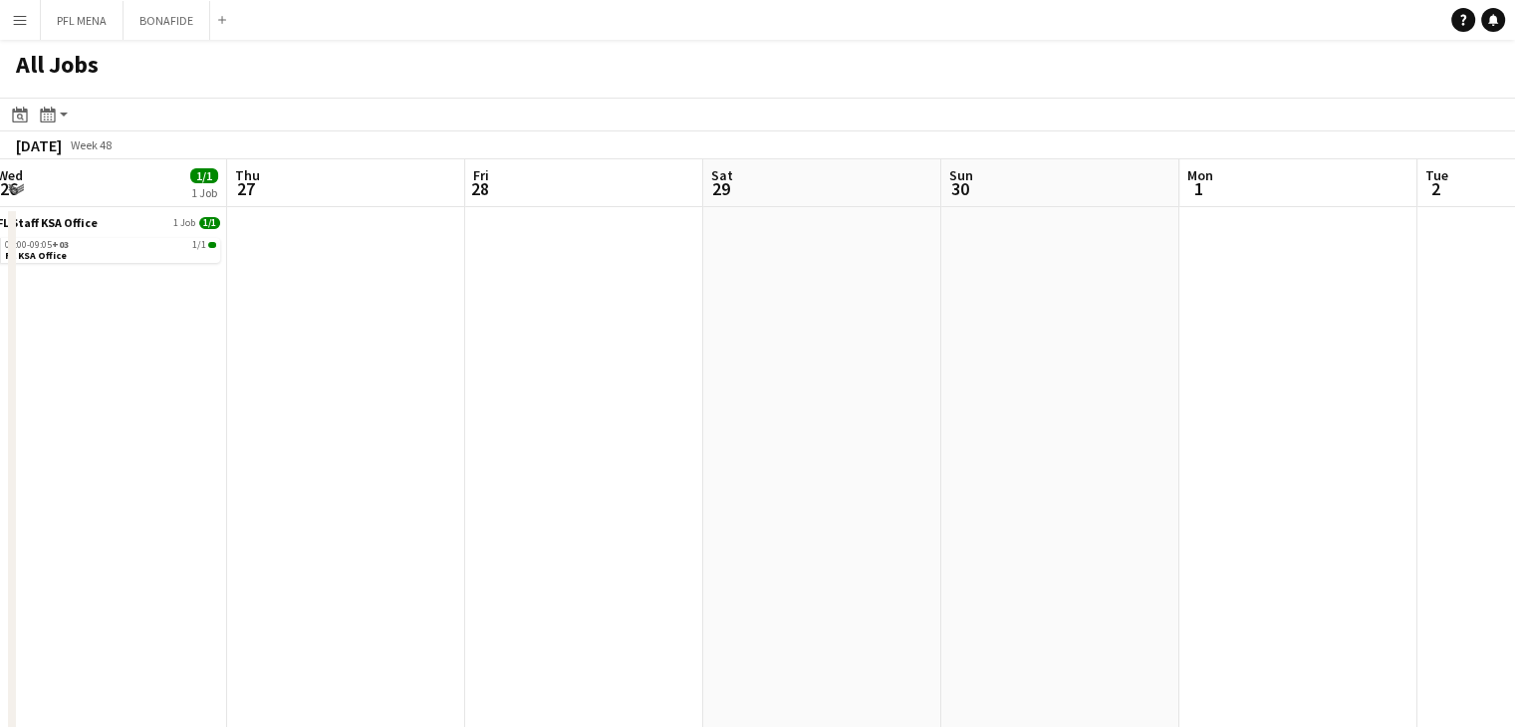
click at [770, 473] on app-all-jobs "All Jobs Date picker SEP 2025 SEP 2025 Monday M Tuesday T Wednesday W Thursday …" at bounding box center [757, 715] width 1515 height 1350
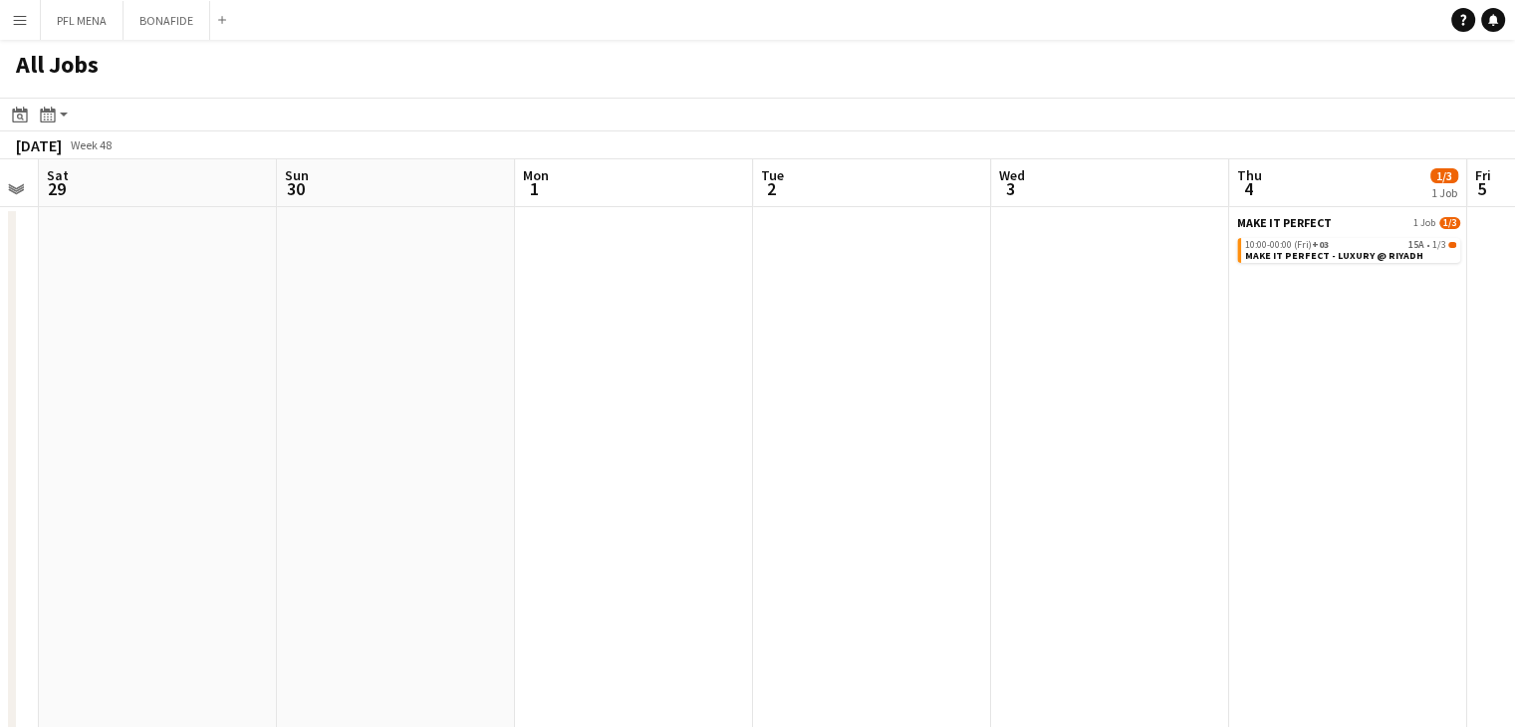
drag, startPoint x: 1146, startPoint y: 484, endPoint x: 991, endPoint y: 487, distance: 155.4
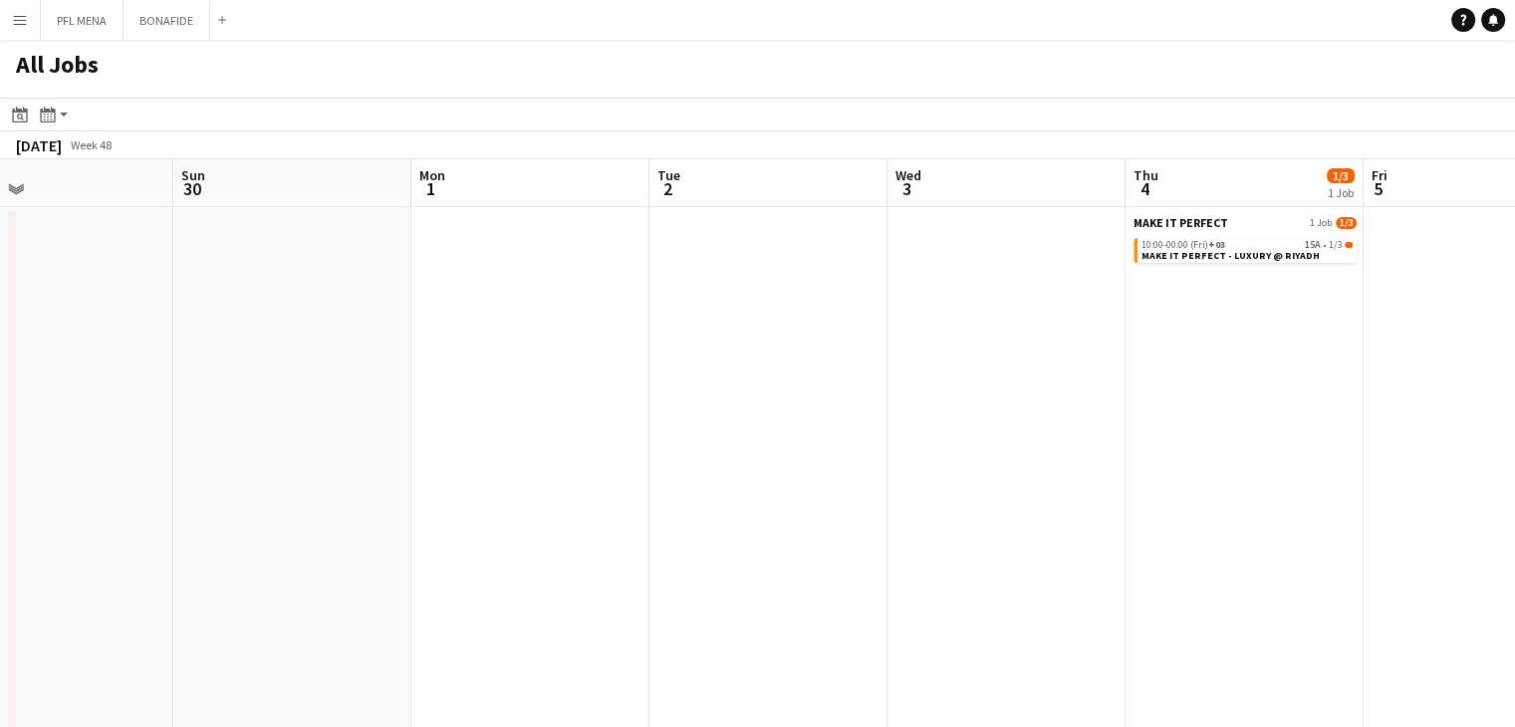
scroll to position [0, 864]
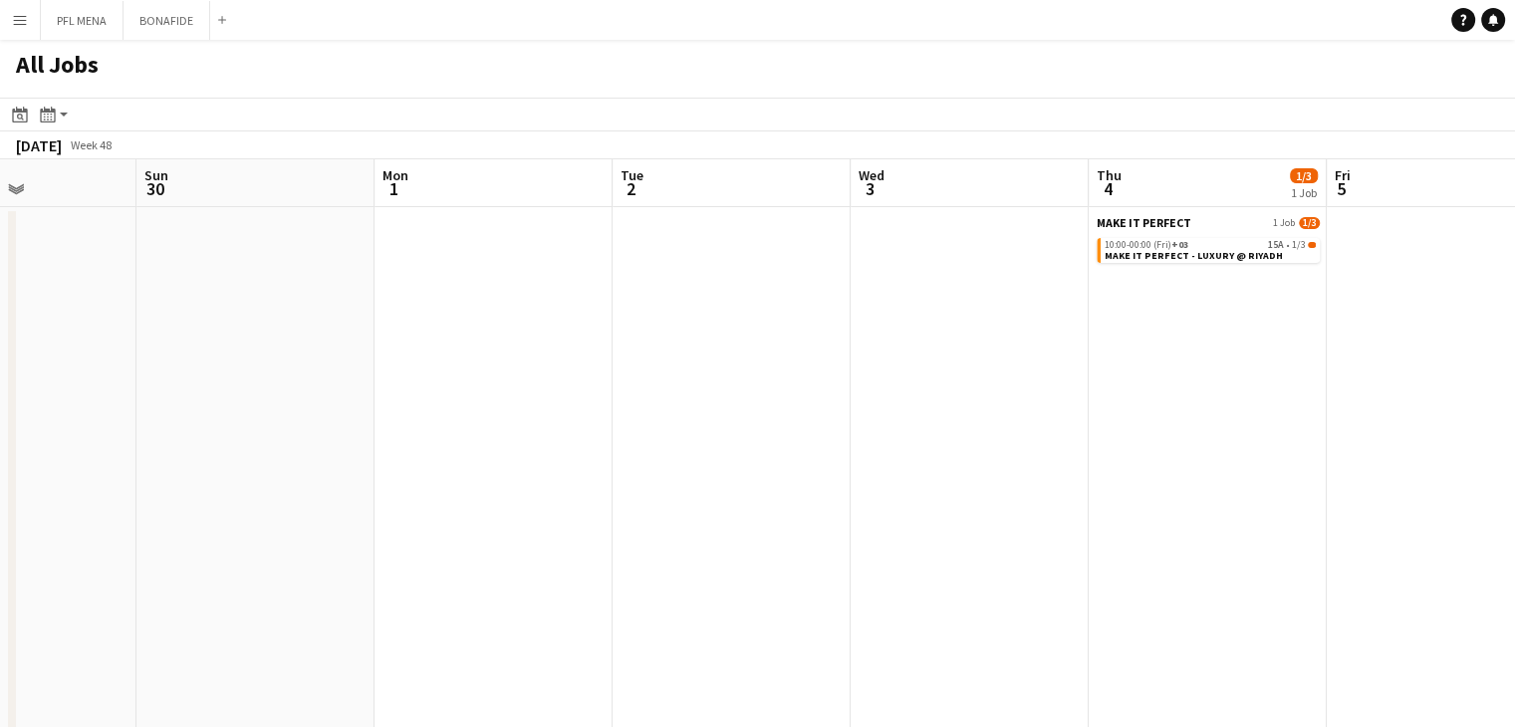
drag, startPoint x: 1406, startPoint y: 491, endPoint x: 1130, endPoint y: 474, distance: 276.4
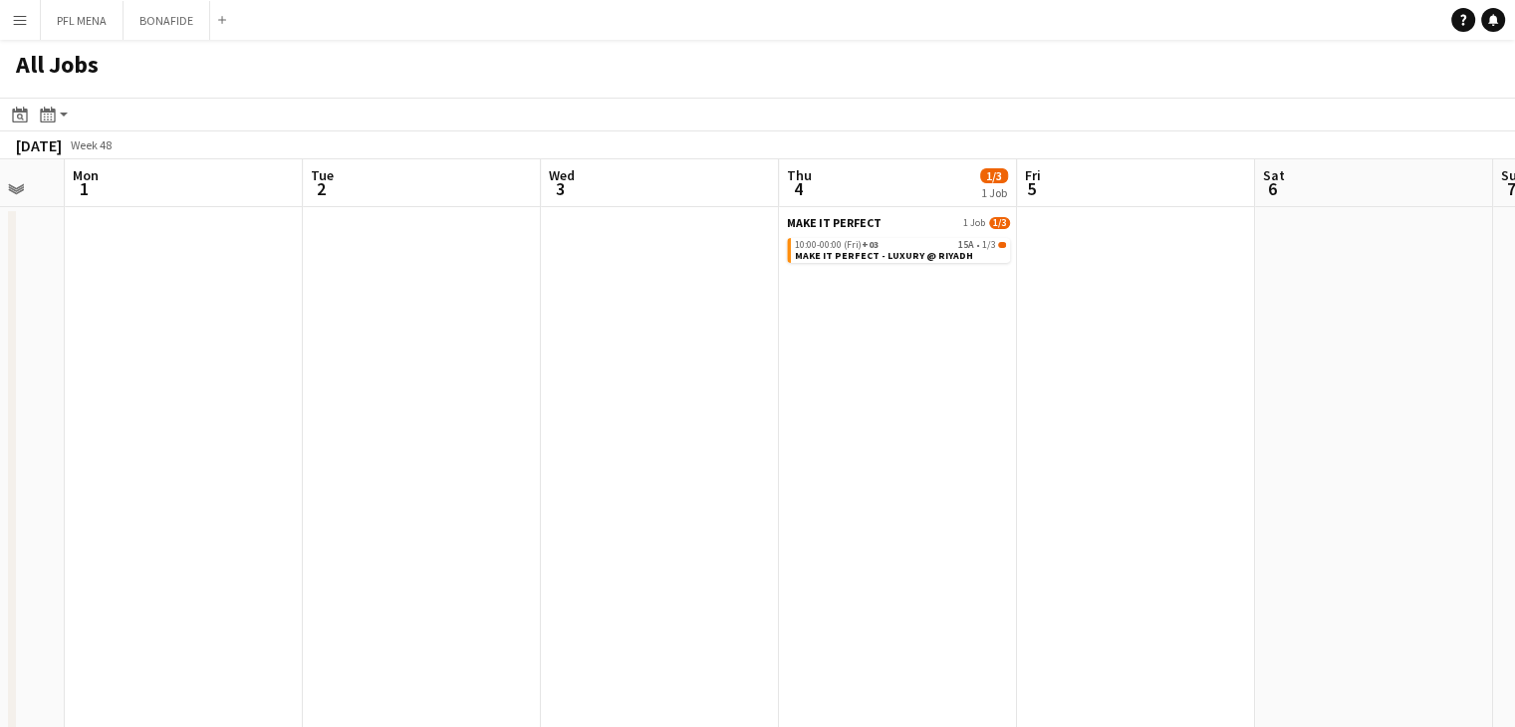
scroll to position [0, 710]
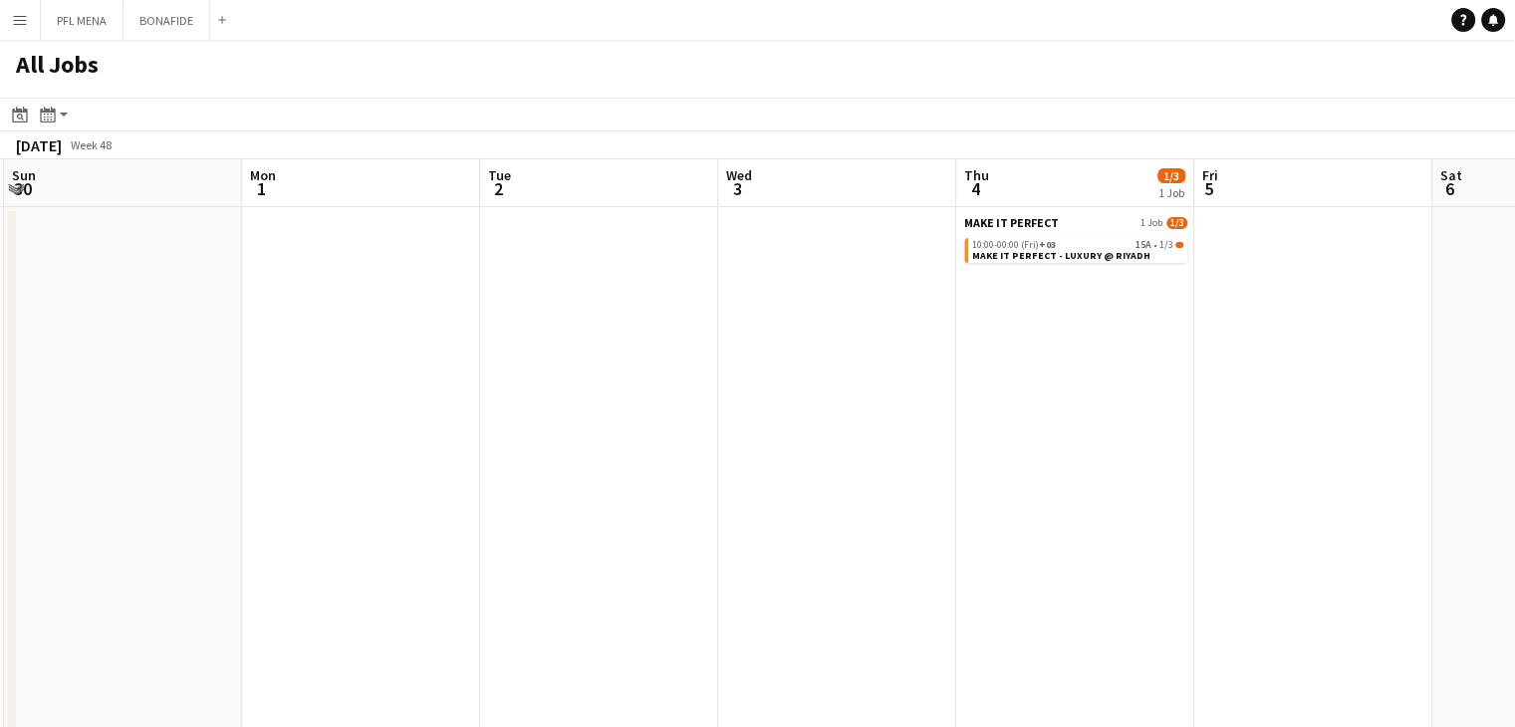
drag, startPoint x: 920, startPoint y: 390, endPoint x: 837, endPoint y: 387, distance: 83.7
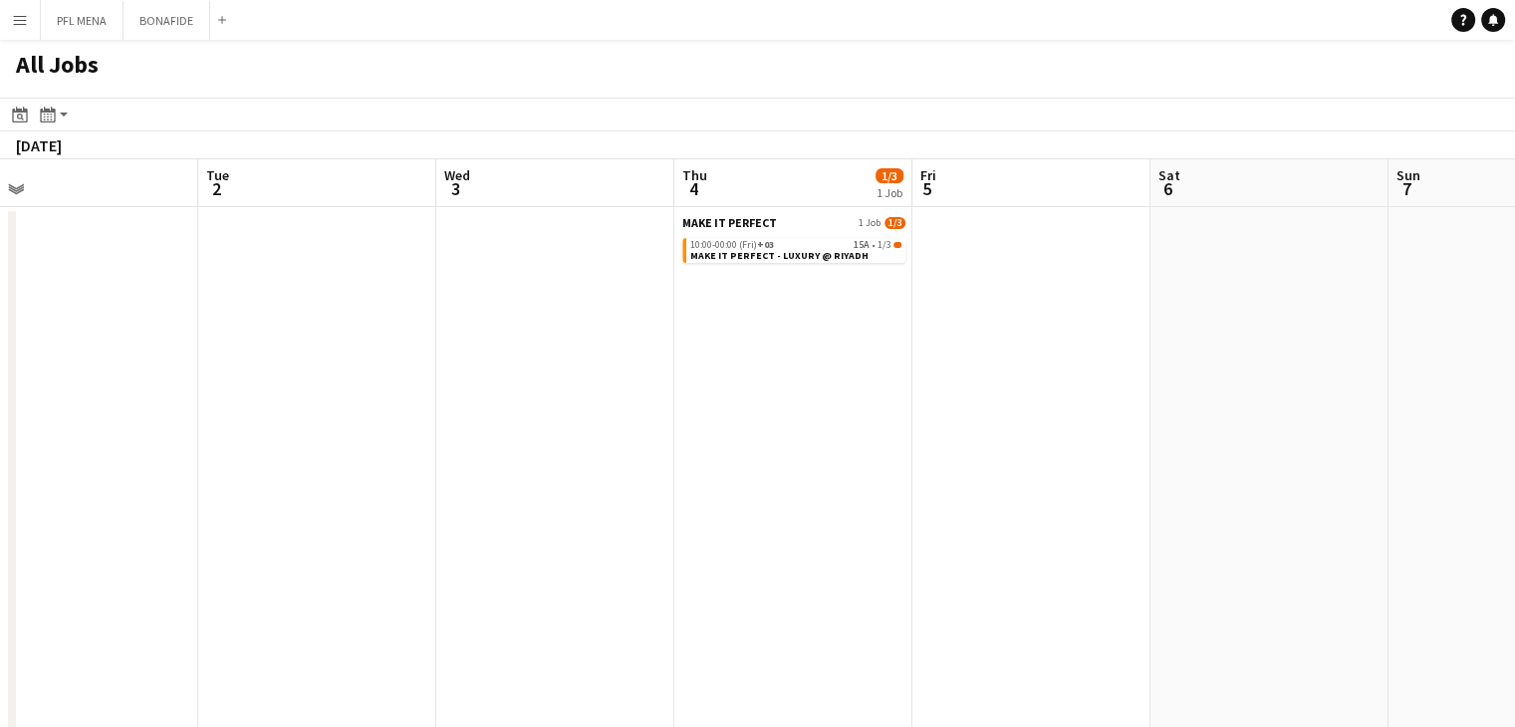
scroll to position [0, 782]
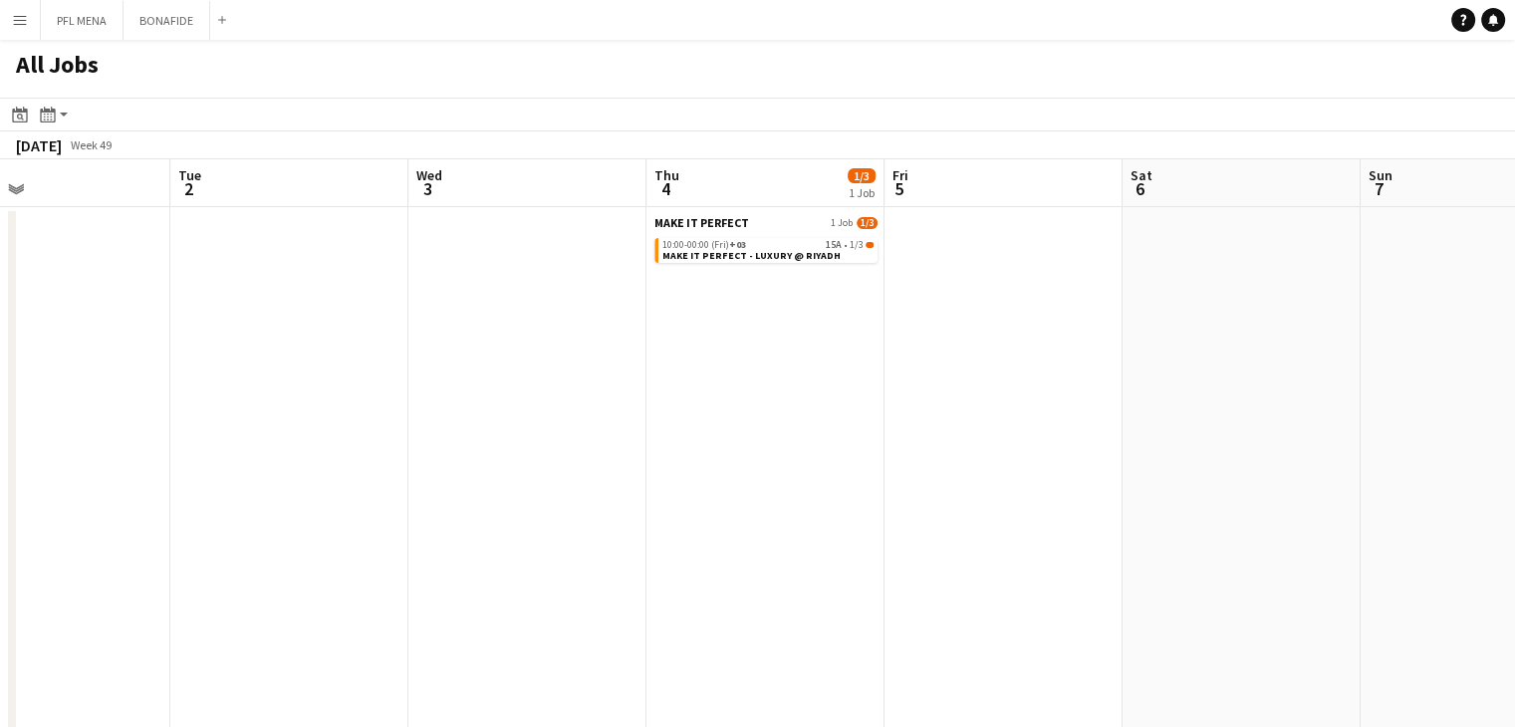
drag, startPoint x: 916, startPoint y: 394, endPoint x: 845, endPoint y: 395, distance: 71.7
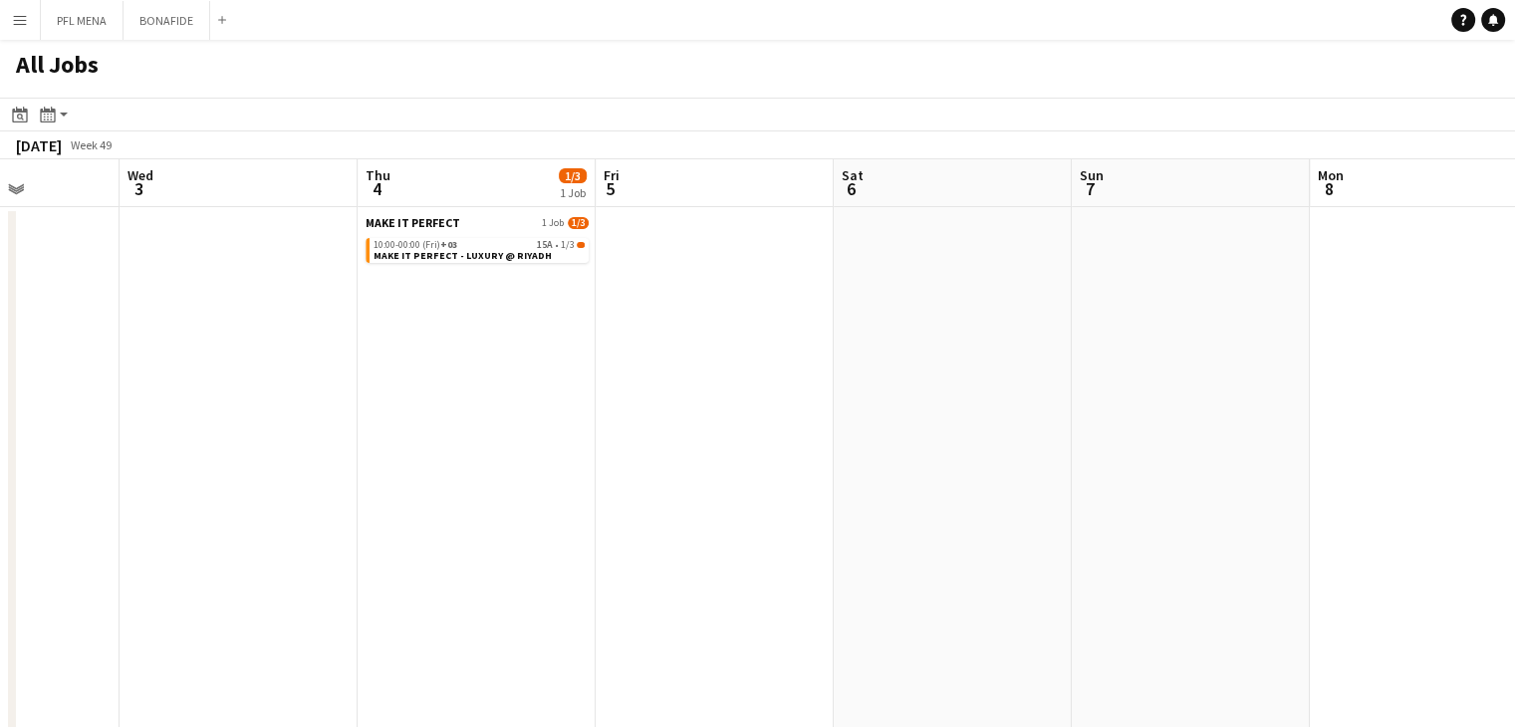
drag, startPoint x: 839, startPoint y: 392, endPoint x: 550, endPoint y: 381, distance: 289.0
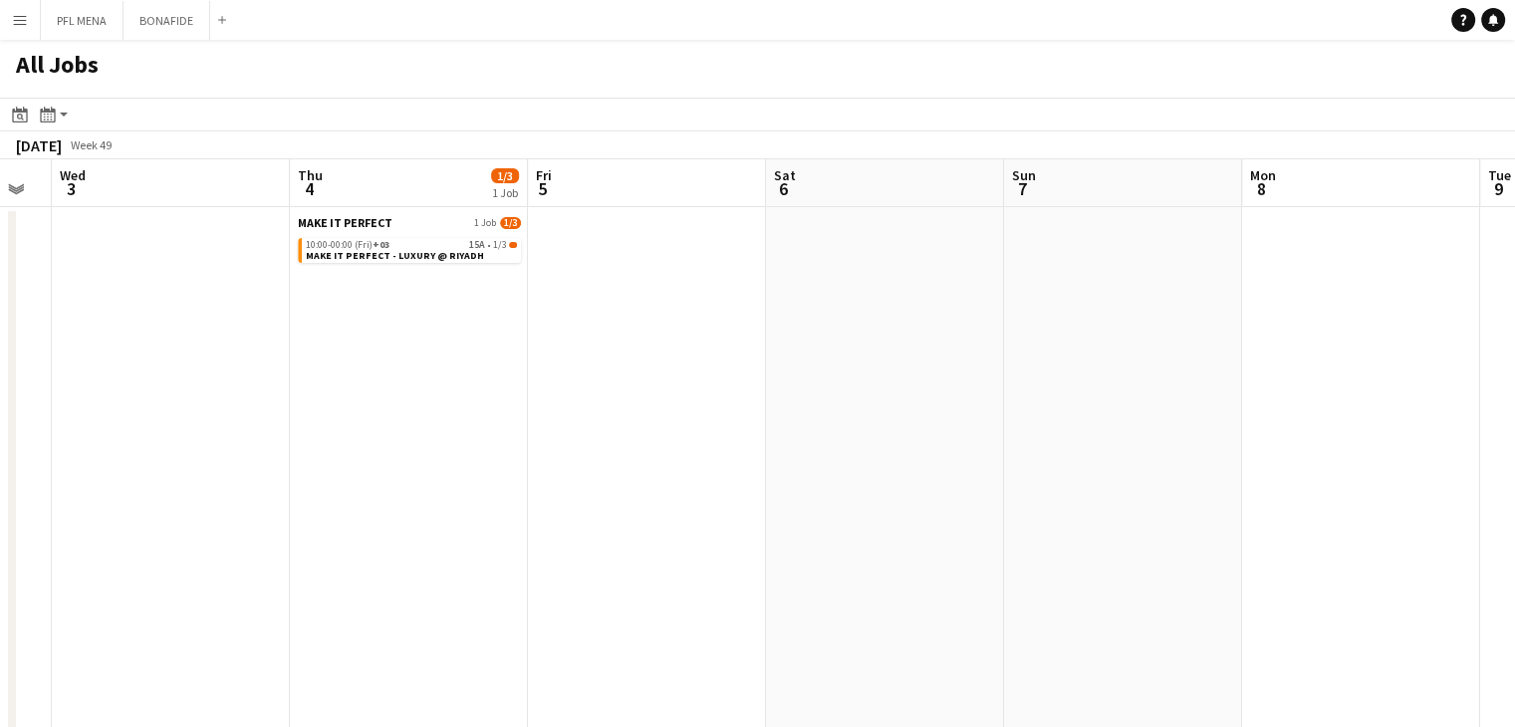
scroll to position [0, 705]
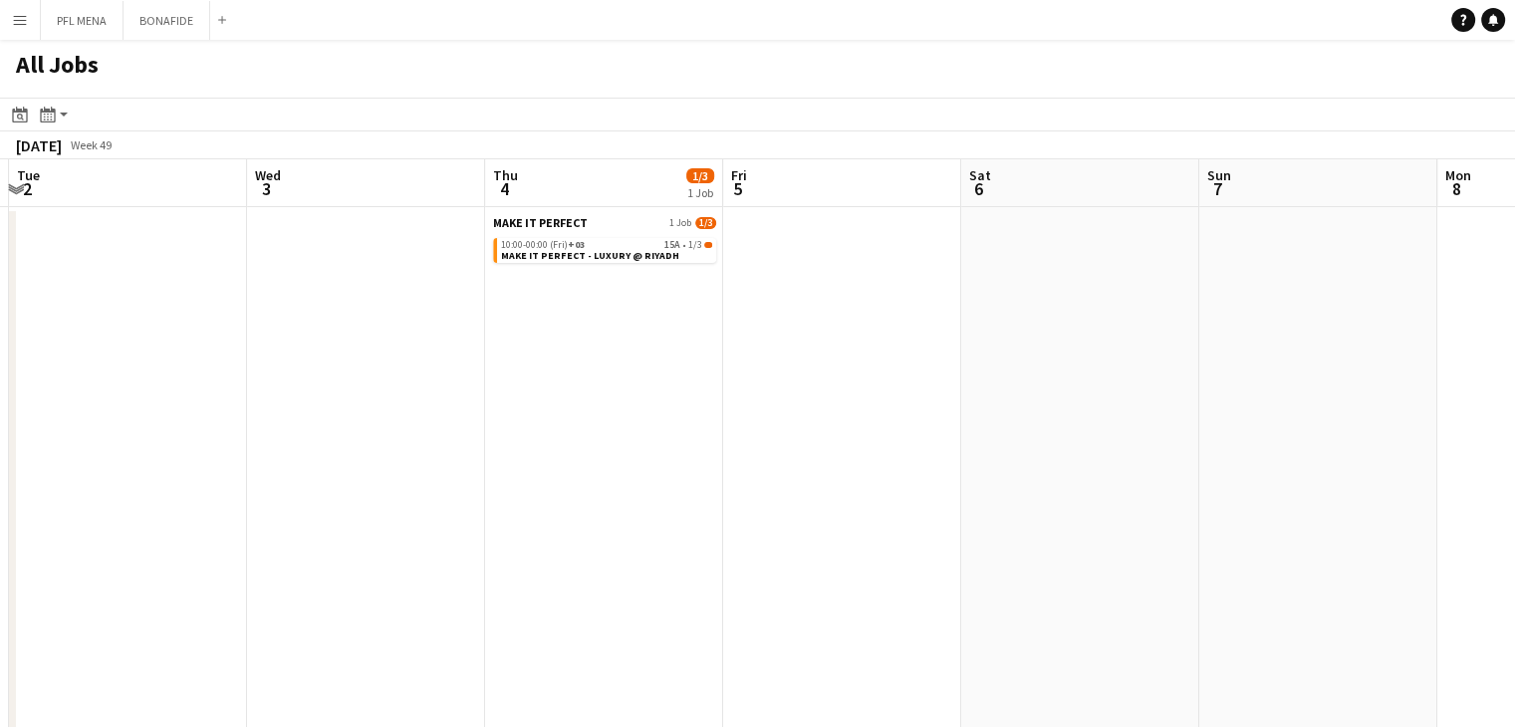
click at [486, 412] on app-all-jobs "All Jobs Date picker SEP 2025 SEP 2025 Monday M Tuesday T Wednesday W Thursday …" at bounding box center [757, 715] width 1515 height 1350
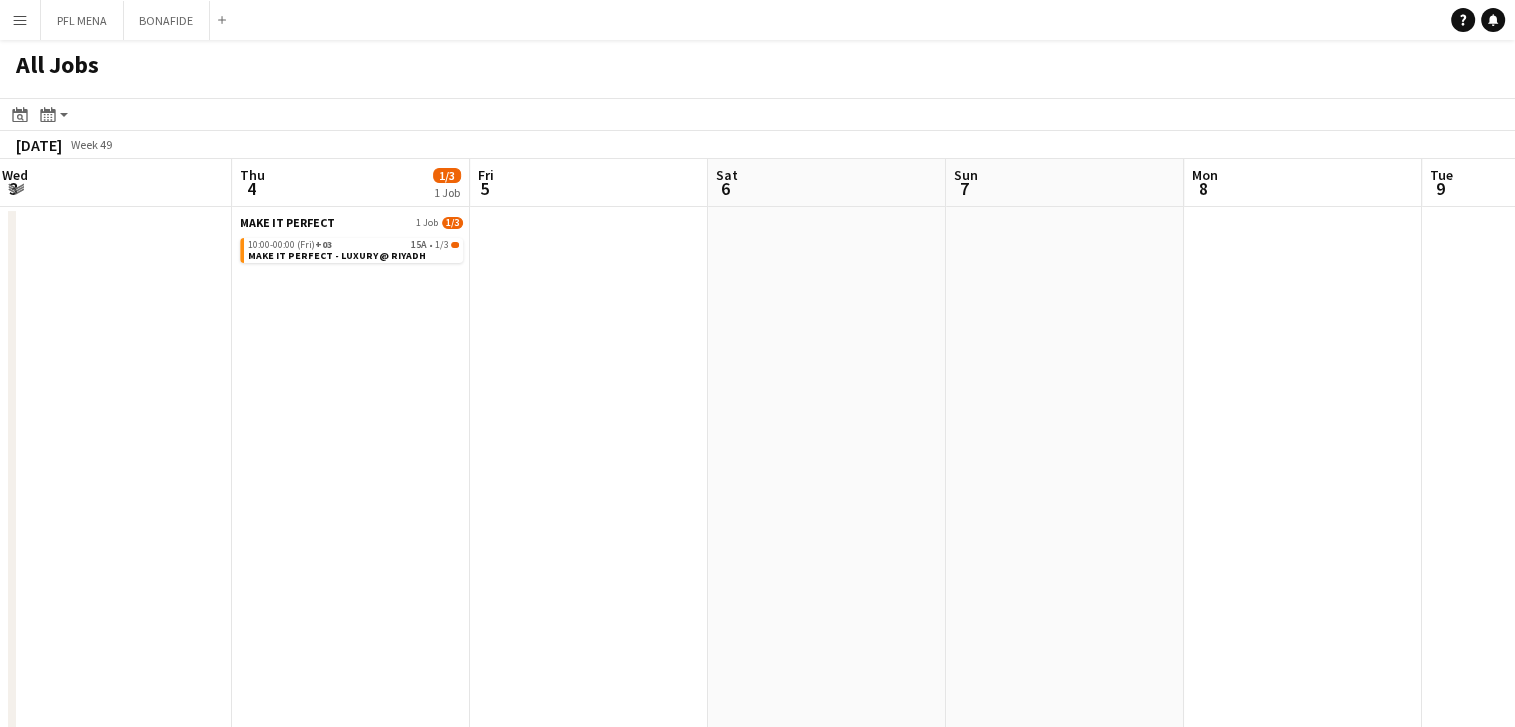
drag, startPoint x: 515, startPoint y: 322, endPoint x: 311, endPoint y: 336, distance: 204.6
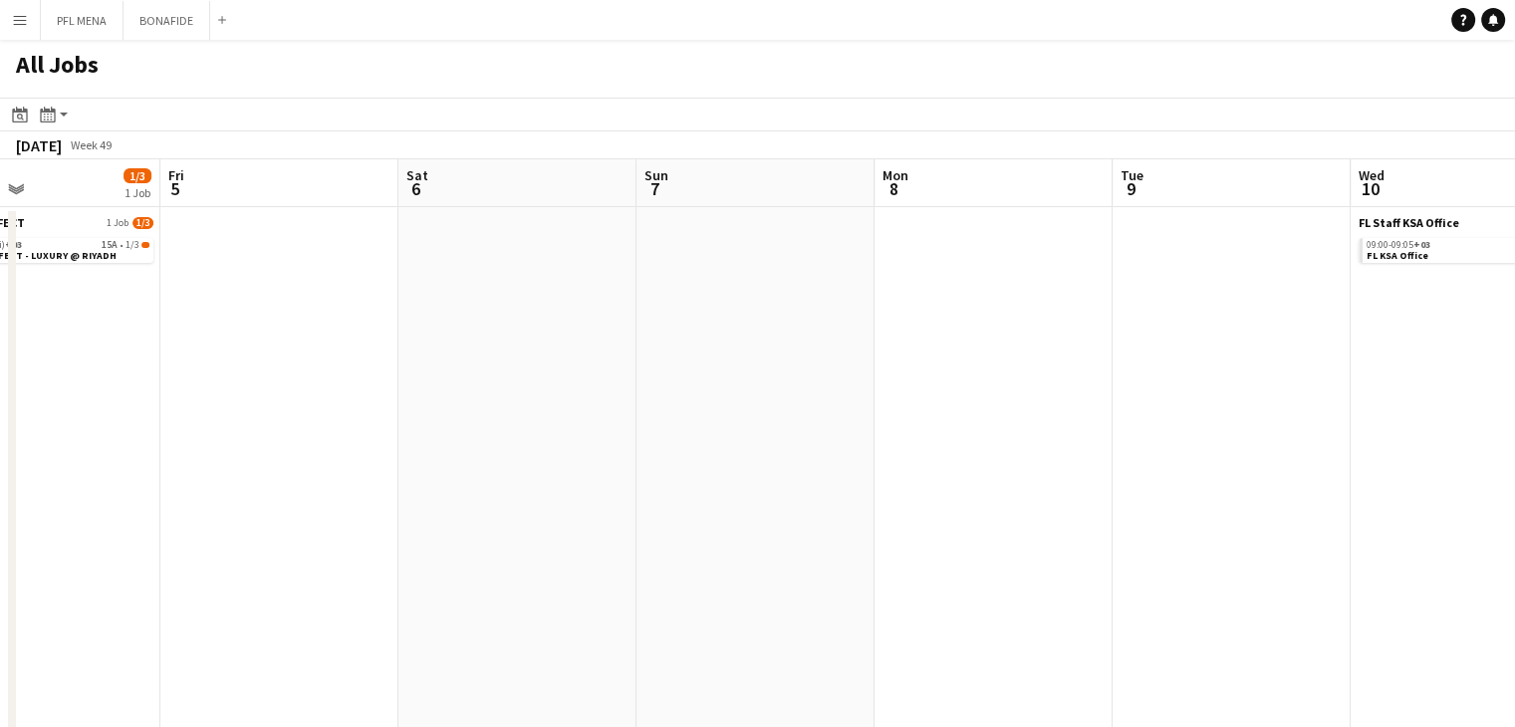
drag, startPoint x: 968, startPoint y: 361, endPoint x: 668, endPoint y: 364, distance: 299.8
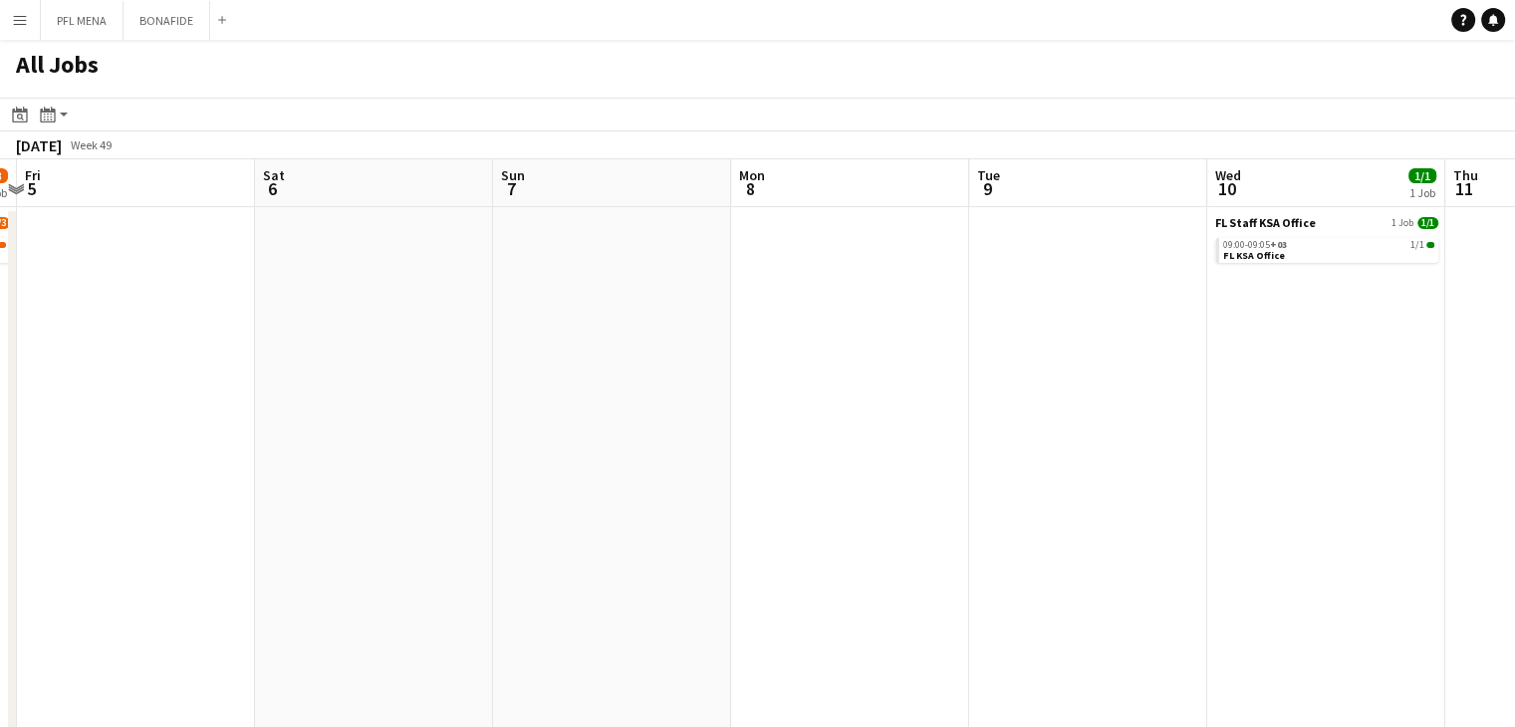
drag, startPoint x: 944, startPoint y: 380, endPoint x: 677, endPoint y: 393, distance: 267.2
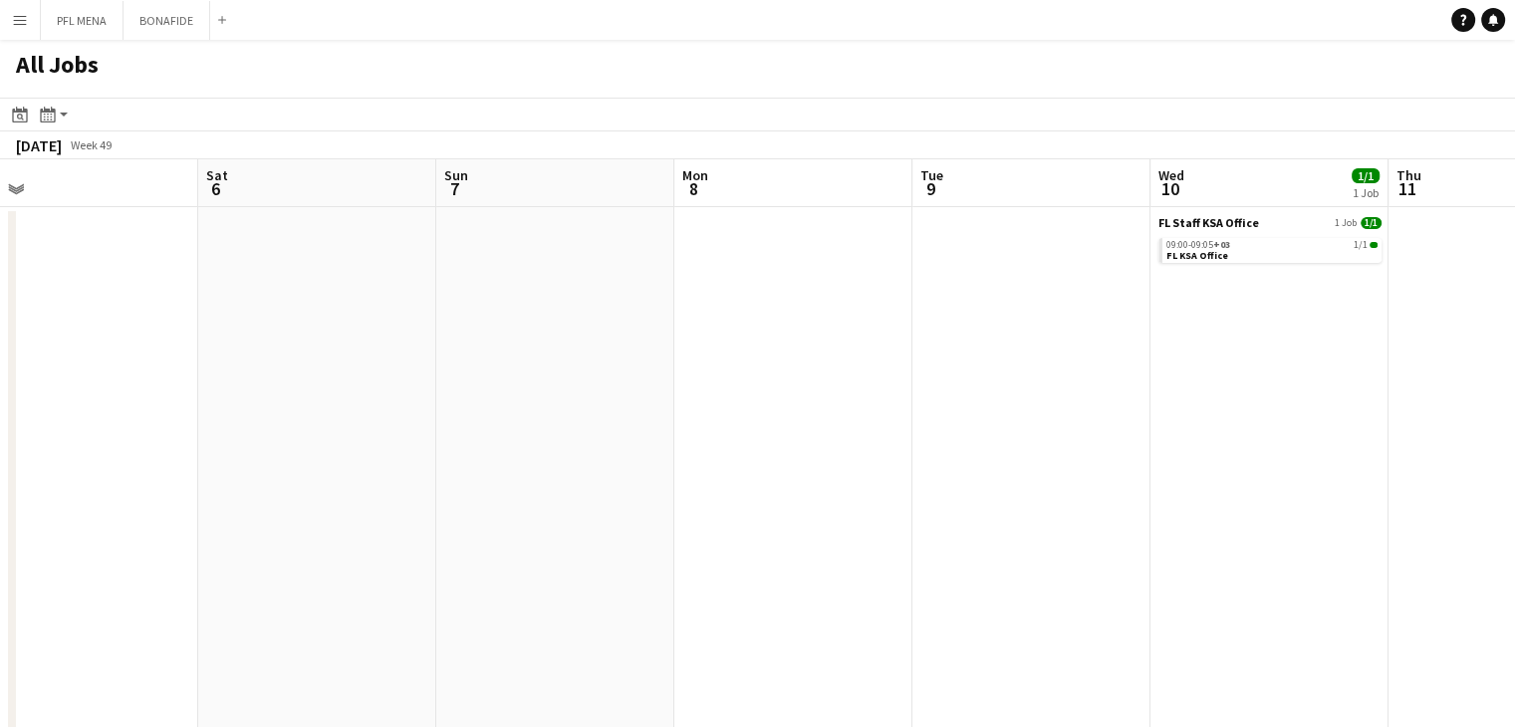
click at [745, 425] on app-all-jobs "All Jobs Date picker SEP 2025 SEP 2025 Monday M Tuesday T Wednesday W Thursday …" at bounding box center [757, 715] width 1515 height 1350
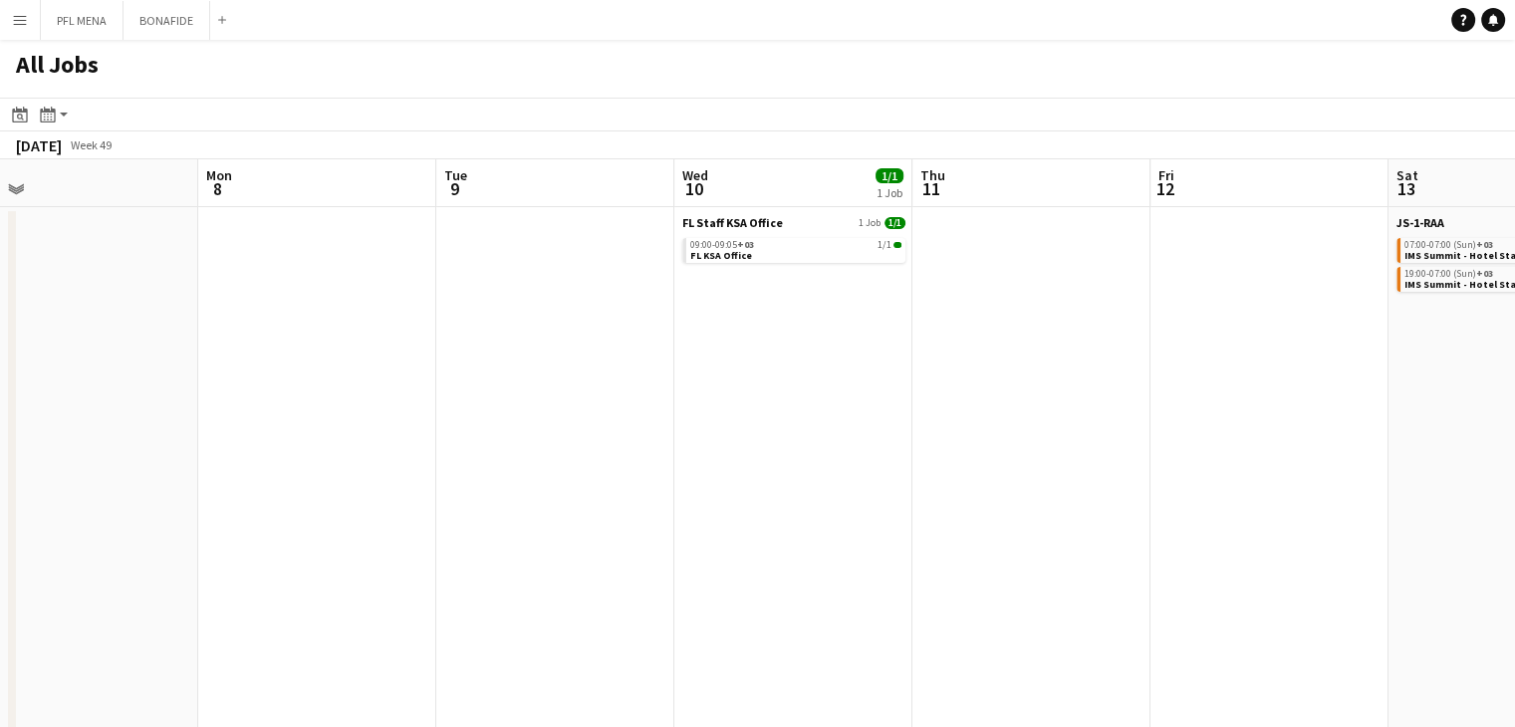
drag, startPoint x: 988, startPoint y: 421, endPoint x: 795, endPoint y: 433, distance: 193.6
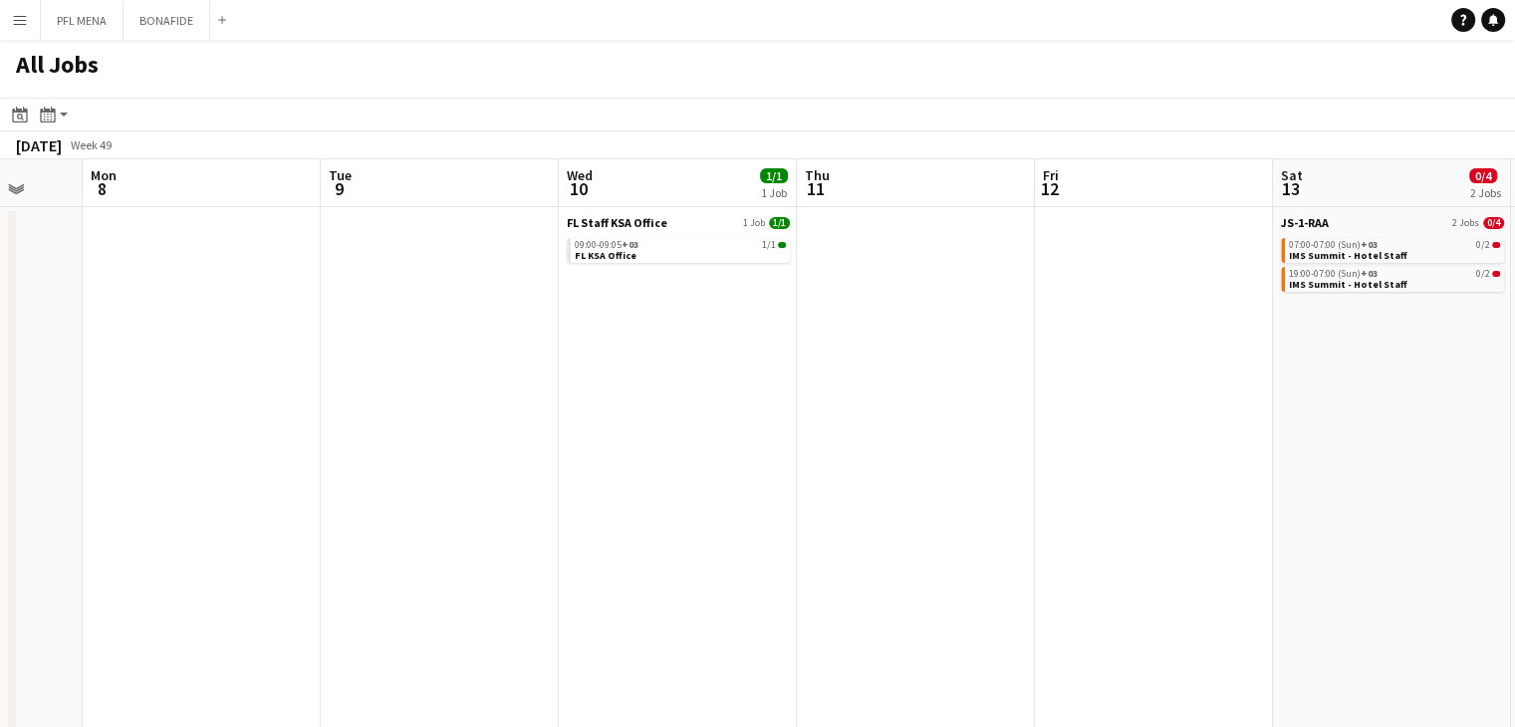
drag, startPoint x: 1126, startPoint y: 427, endPoint x: 967, endPoint y: 443, distance: 160.1
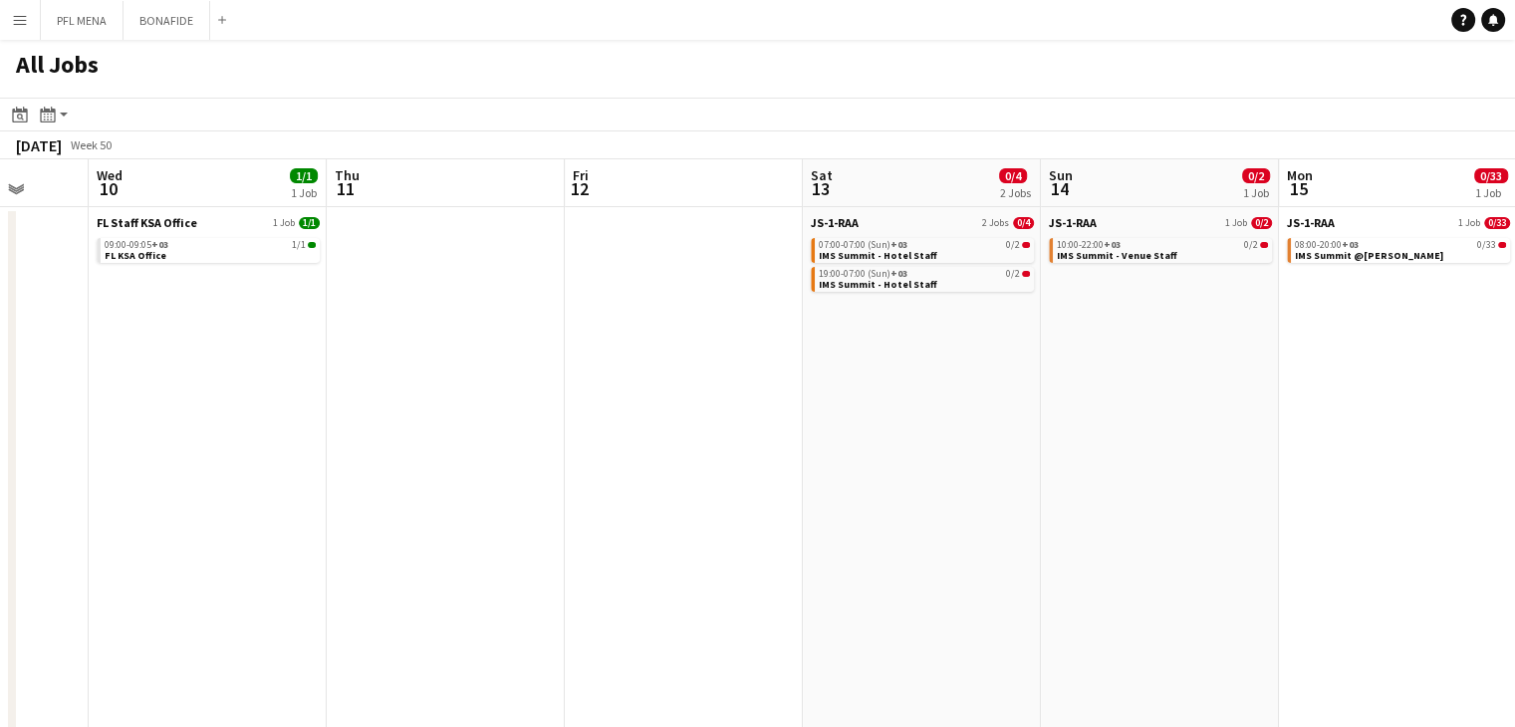
drag, startPoint x: 1259, startPoint y: 446, endPoint x: 908, endPoint y: 442, distance: 350.6
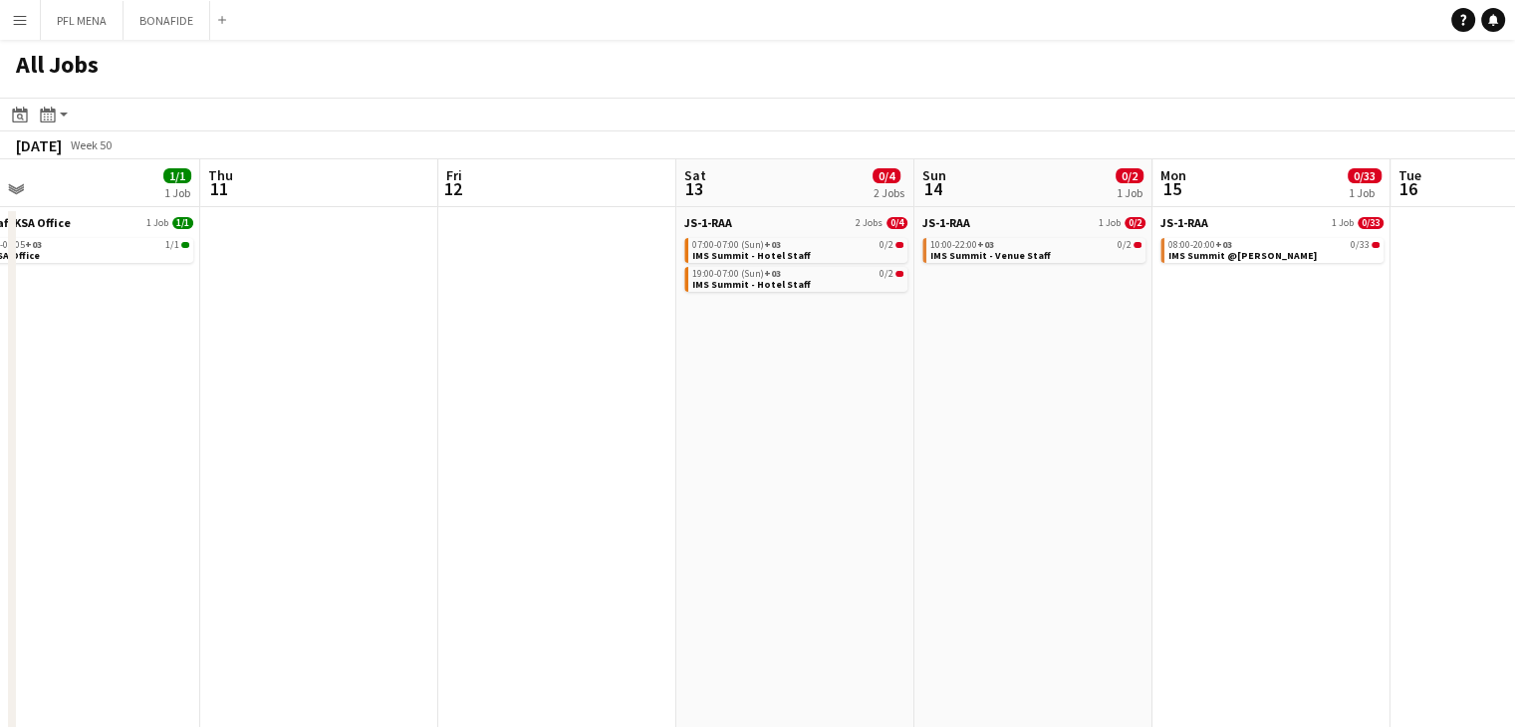
scroll to position [0, 905]
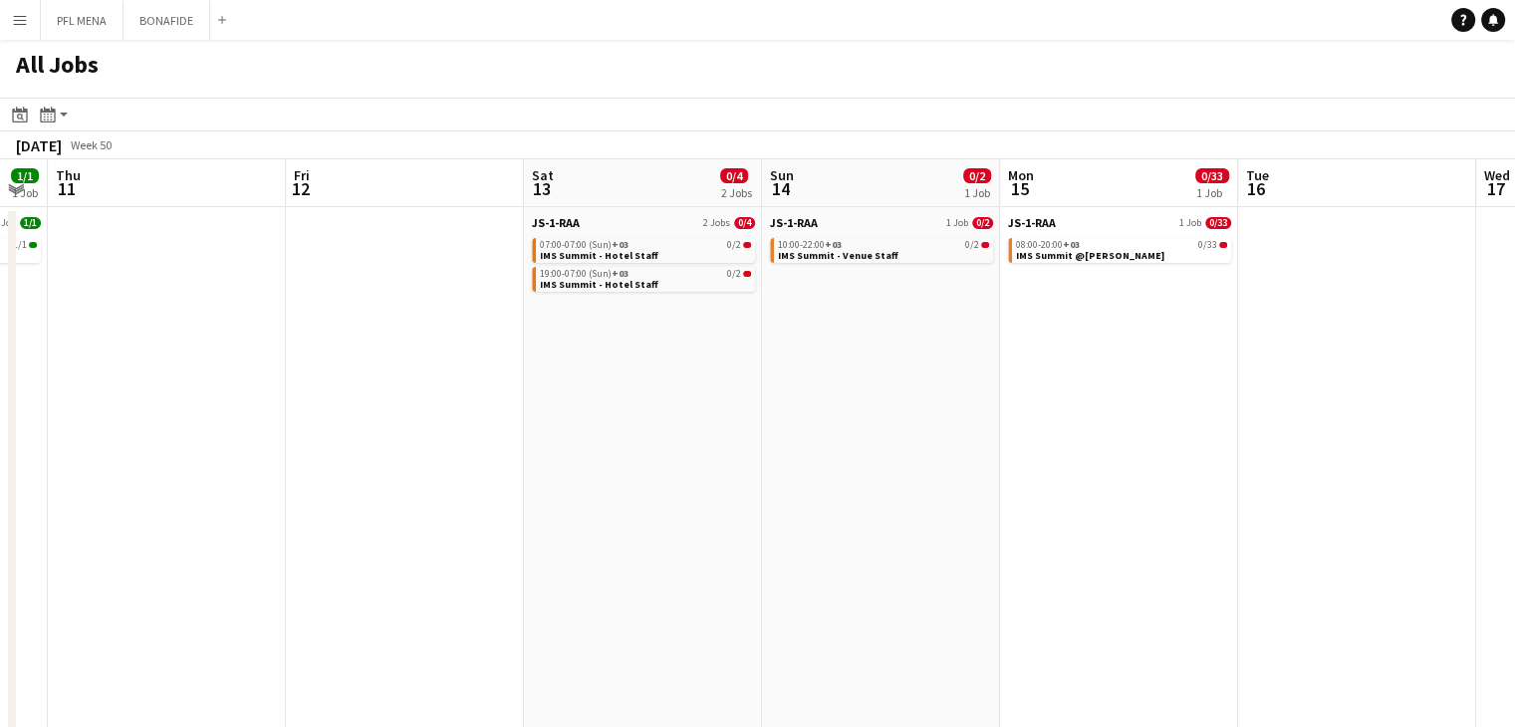
drag, startPoint x: 890, startPoint y: 435, endPoint x: 797, endPoint y: 436, distance: 93.6
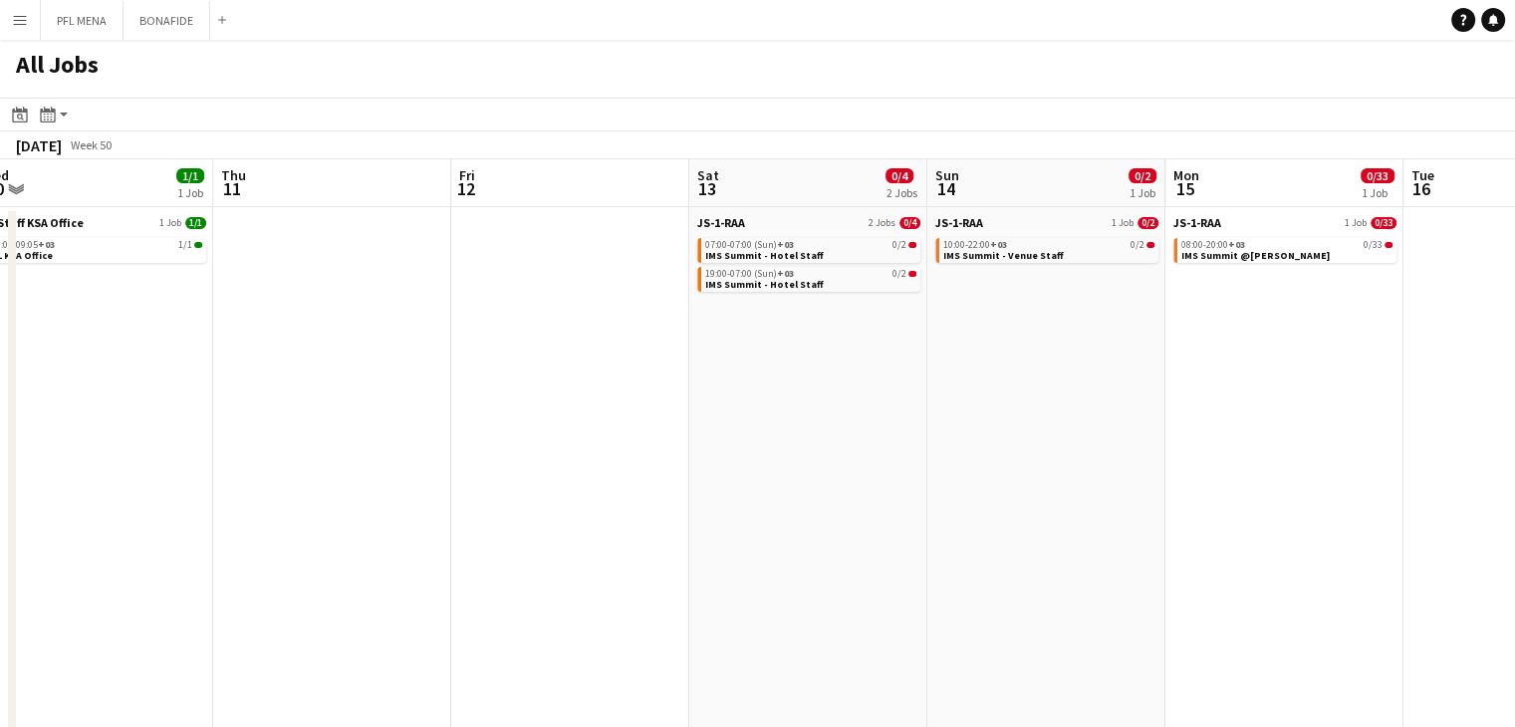
drag, startPoint x: 956, startPoint y: 415, endPoint x: 884, endPoint y: 408, distance: 72.0
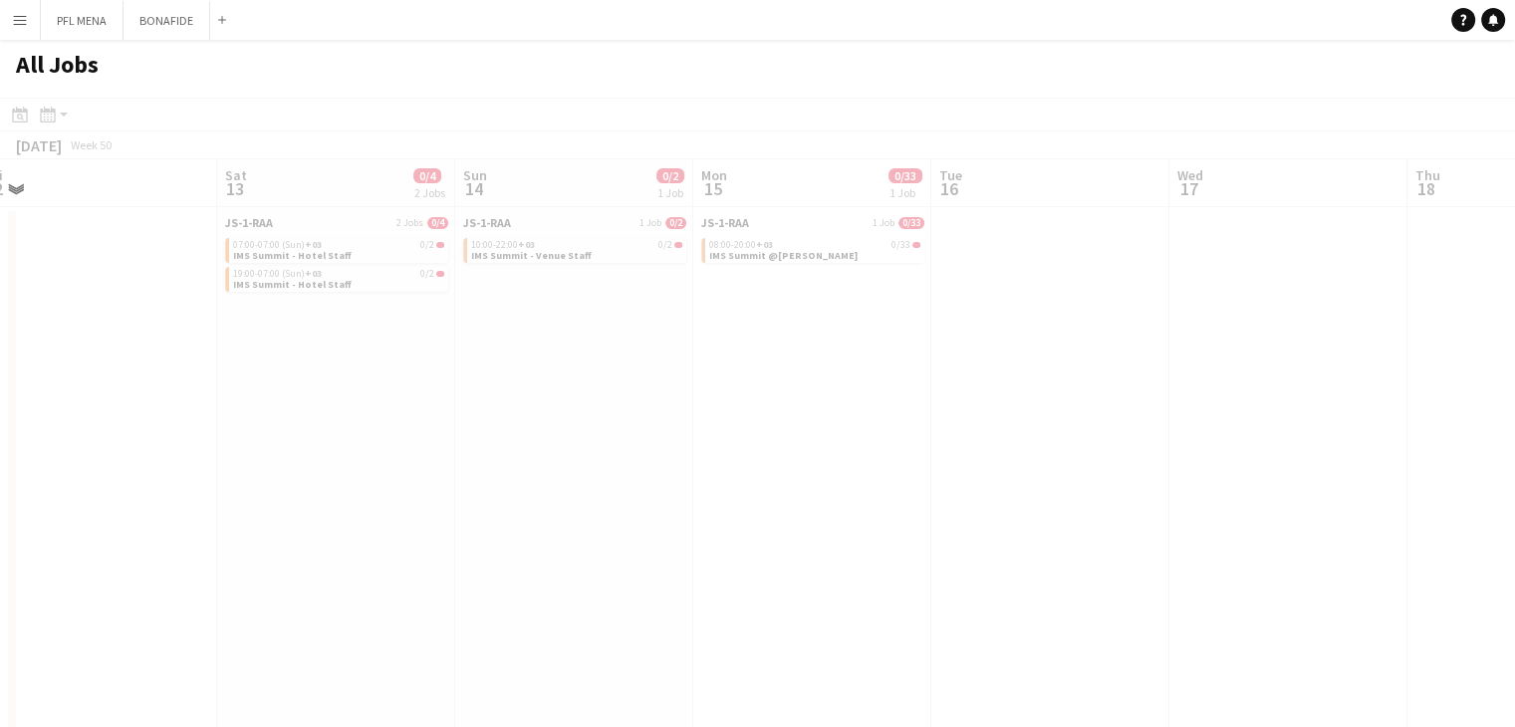
drag, startPoint x: 1119, startPoint y: 422, endPoint x: 890, endPoint y: 421, distance: 229.1
click at [805, 423] on app-all-jobs "All Jobs Date picker SEP 2025 SEP 2025 Monday M Tuesday T Wednesday W Thursday …" at bounding box center [757, 715] width 1515 height 1350
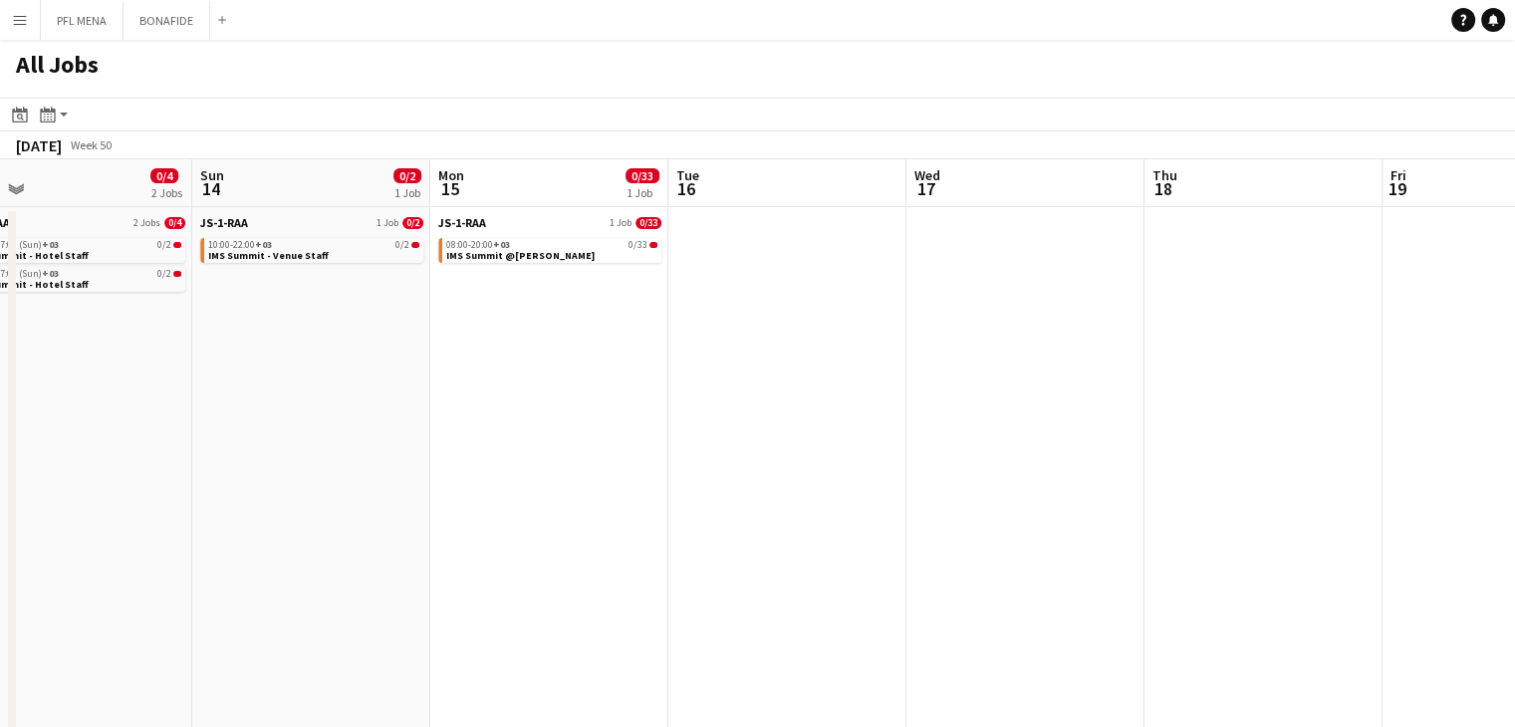
drag, startPoint x: 1036, startPoint y: 397, endPoint x: 707, endPoint y: 400, distance: 328.7
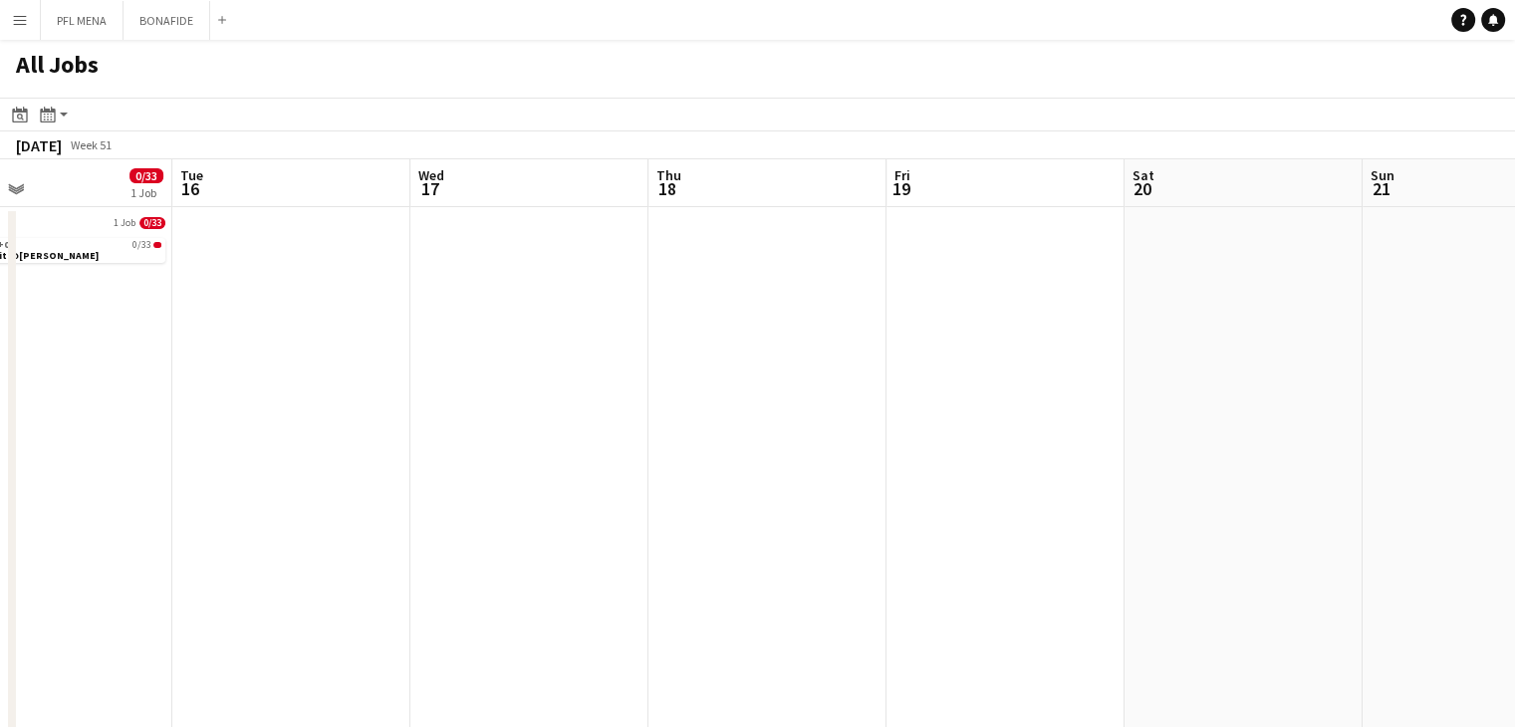
drag, startPoint x: 802, startPoint y: 403, endPoint x: 774, endPoint y: 404, distance: 27.9
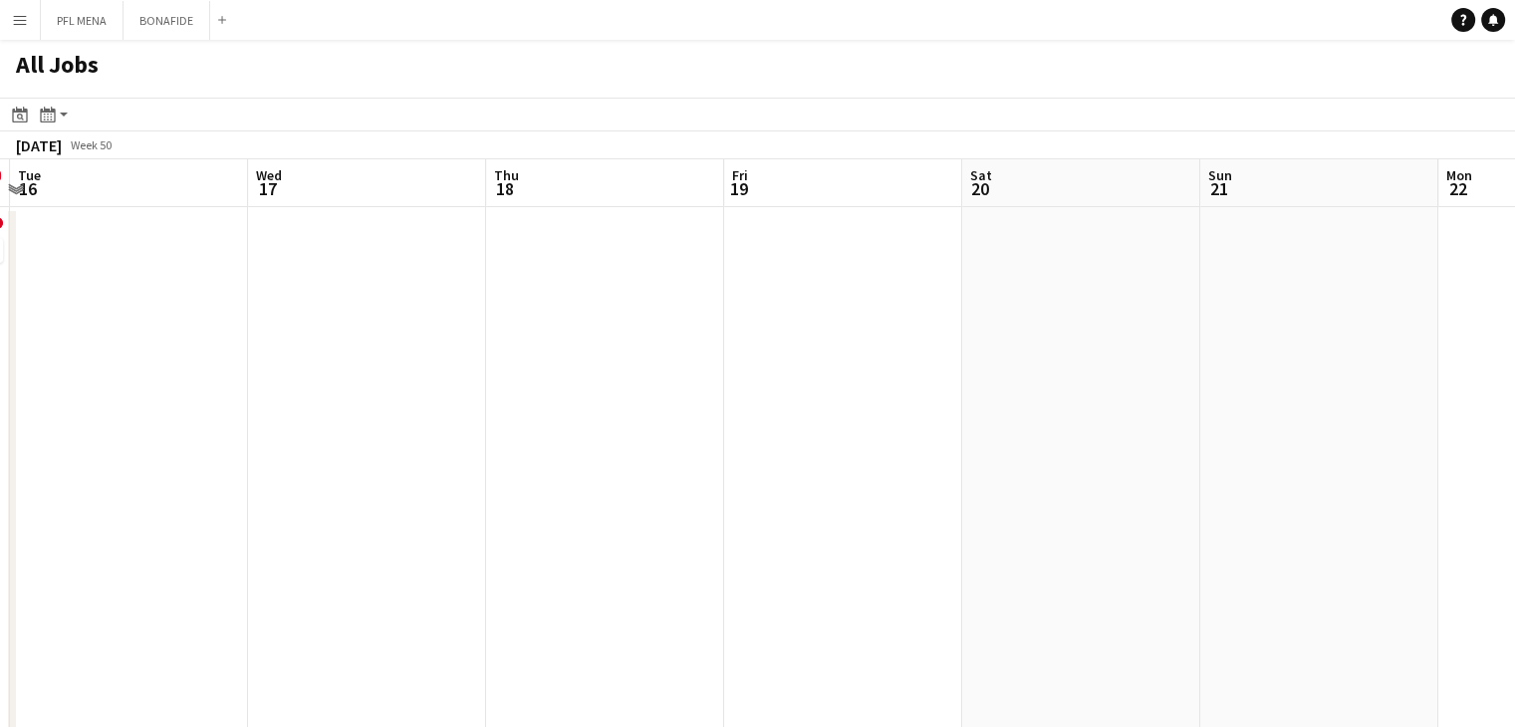
click at [470, 391] on app-all-jobs "All Jobs Date picker SEP 2025 SEP 2025 Monday M Tuesday T Wednesday W Thursday …" at bounding box center [757, 715] width 1515 height 1350
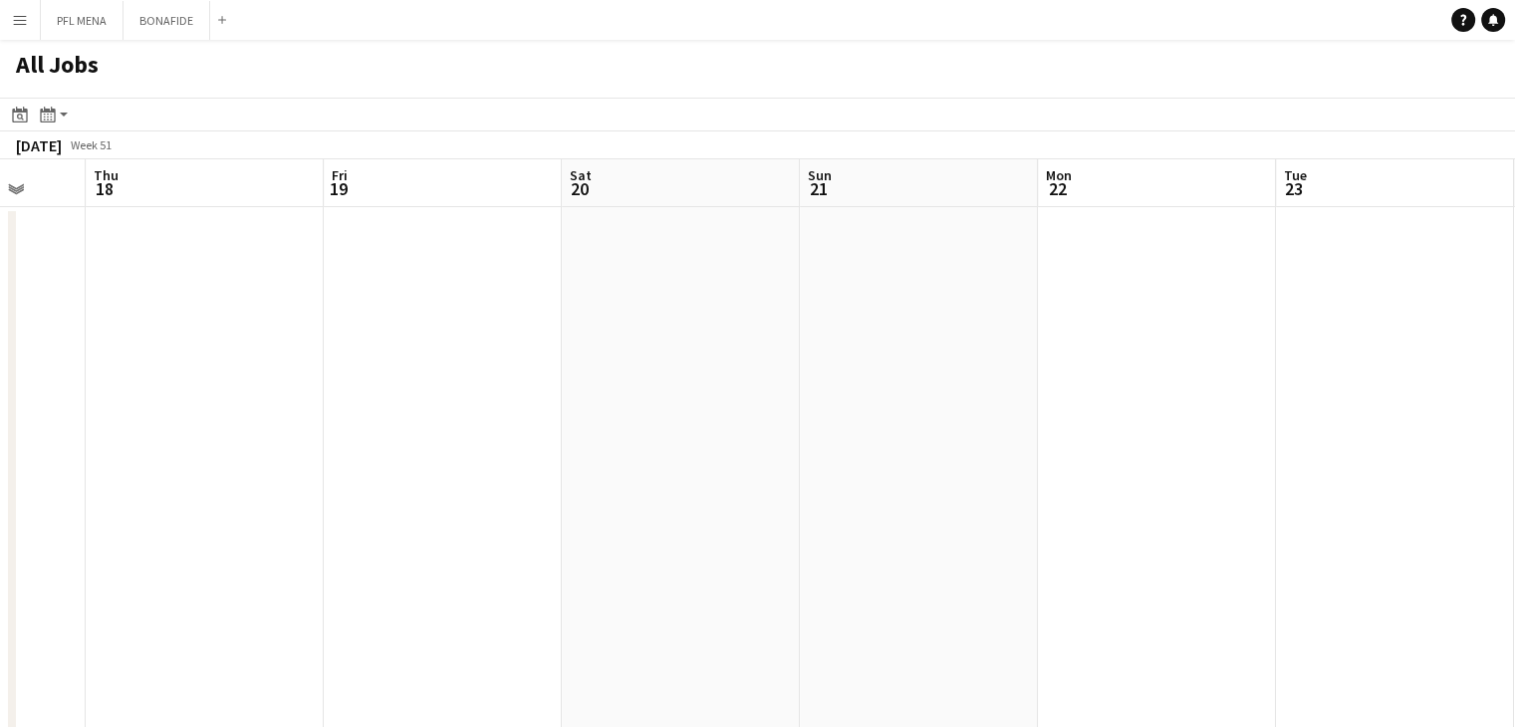
drag, startPoint x: 1120, startPoint y: 387, endPoint x: 810, endPoint y: 395, distance: 310.8
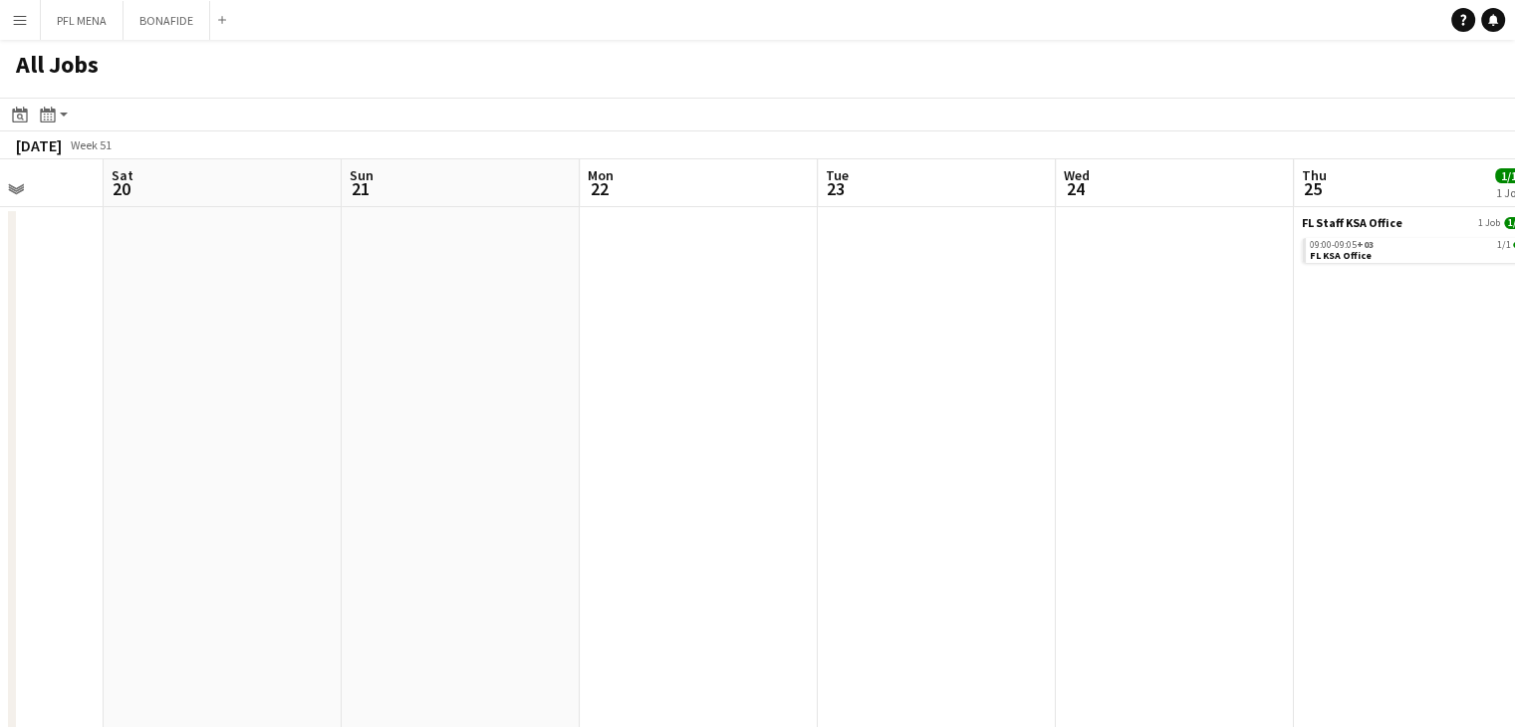
click at [902, 400] on app-all-jobs "All Jobs Date picker SEP 2025 SEP 2025 Monday M Tuesday T Wednesday W Thursday …" at bounding box center [757, 715] width 1515 height 1350
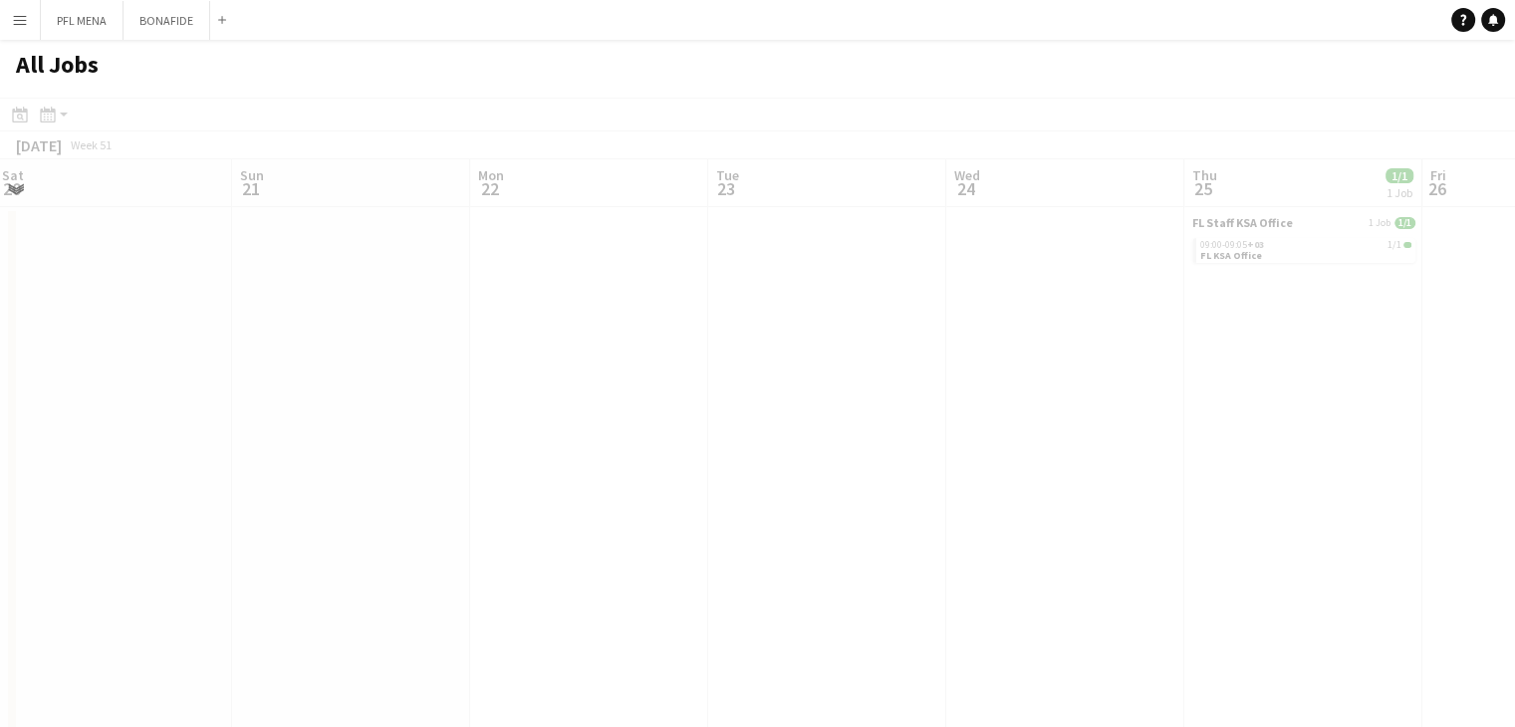
drag, startPoint x: 1116, startPoint y: 405, endPoint x: 814, endPoint y: 405, distance: 302.8
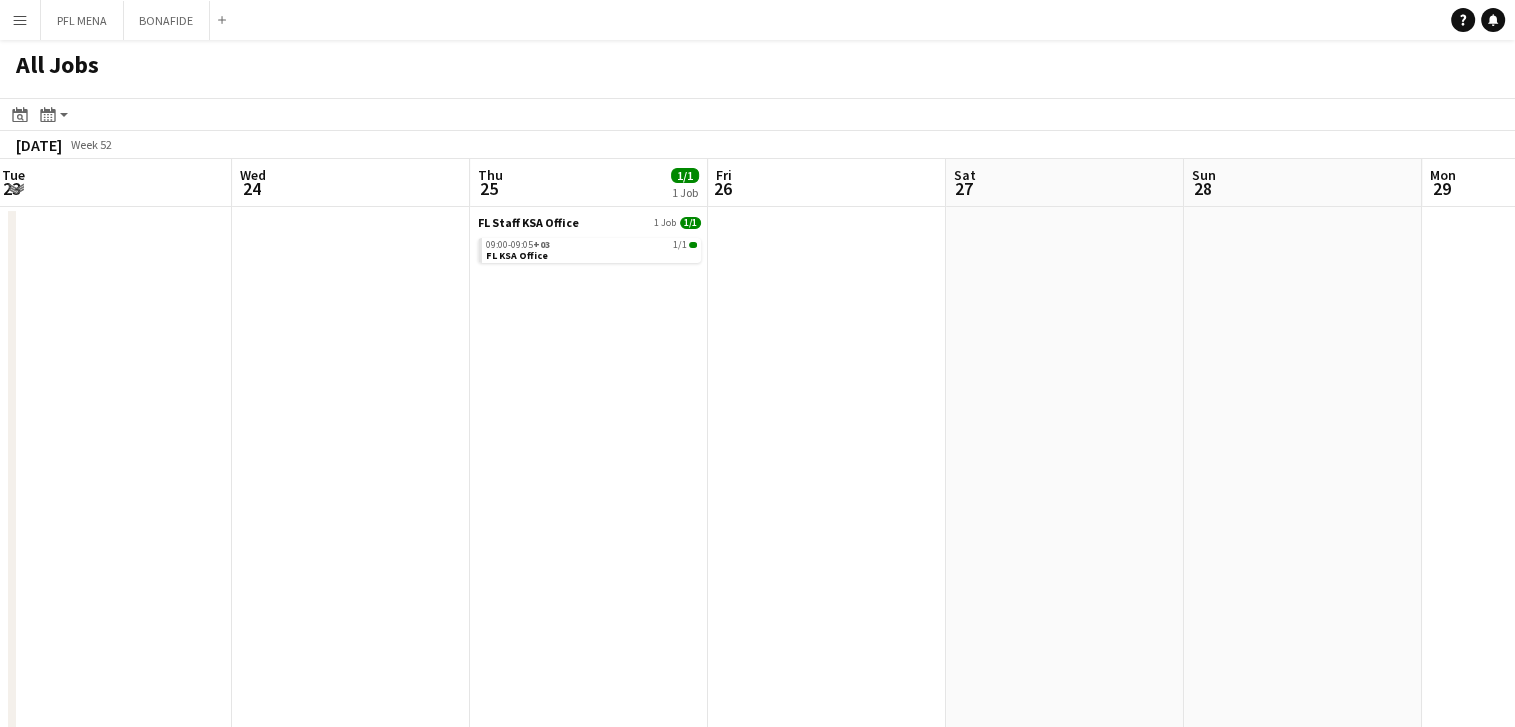
click at [685, 418] on app-all-jobs "All Jobs Date picker SEP 2025 SEP 2025 Monday M Tuesday T Wednesday W Thursday …" at bounding box center [757, 715] width 1515 height 1350
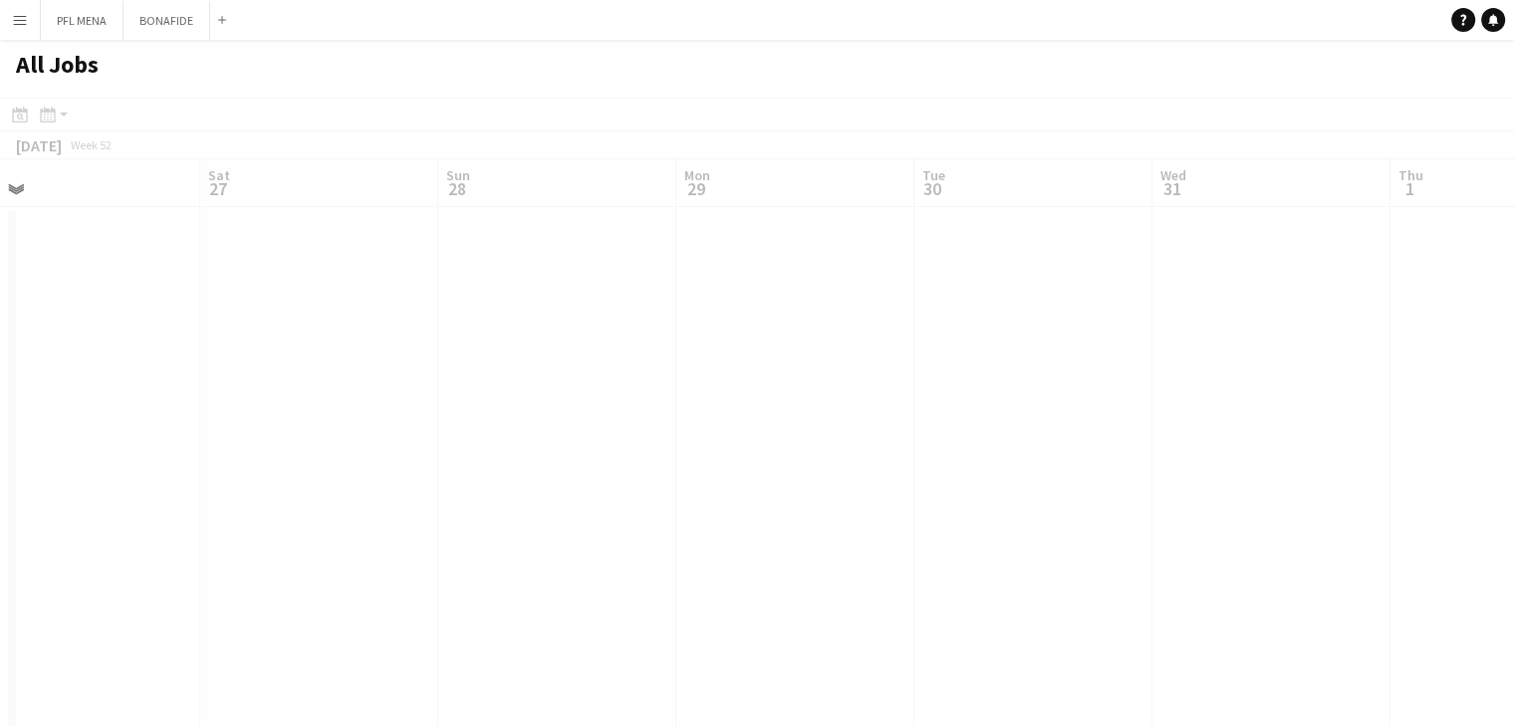
click at [714, 382] on app-all-jobs "All Jobs Date picker SEP 2025 SEP 2025 Monday M Tuesday T Wednesday W Thursday …" at bounding box center [757, 715] width 1515 height 1350
click at [607, 390] on app-all-jobs "All Jobs Date picker SEP 2025 SEP 2025 Monday M Tuesday T Wednesday W Thursday …" at bounding box center [757, 715] width 1515 height 1350
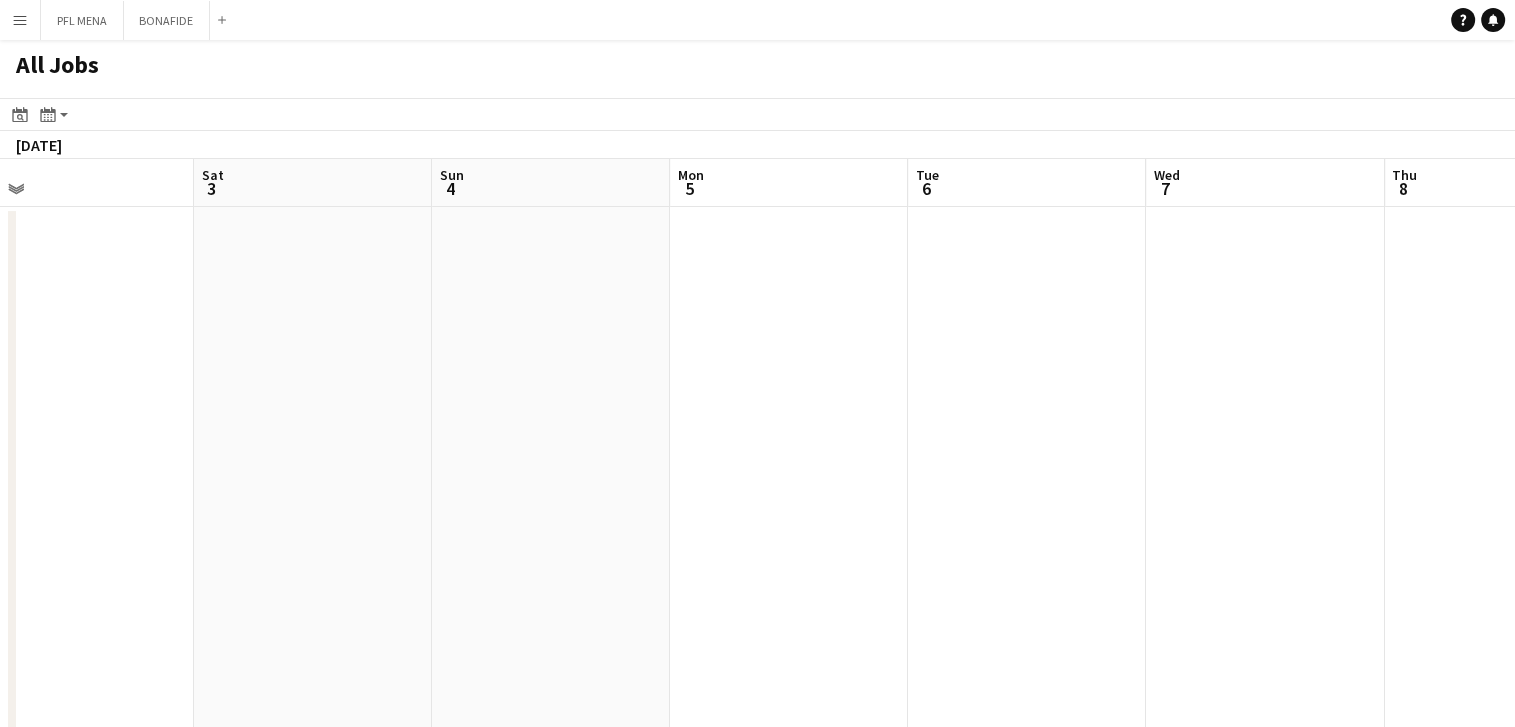
click at [793, 388] on app-all-jobs "All Jobs Date picker SEP 2025 SEP 2025 Monday M Tuesday T Wednesday W Thursday …" at bounding box center [757, 715] width 1515 height 1350
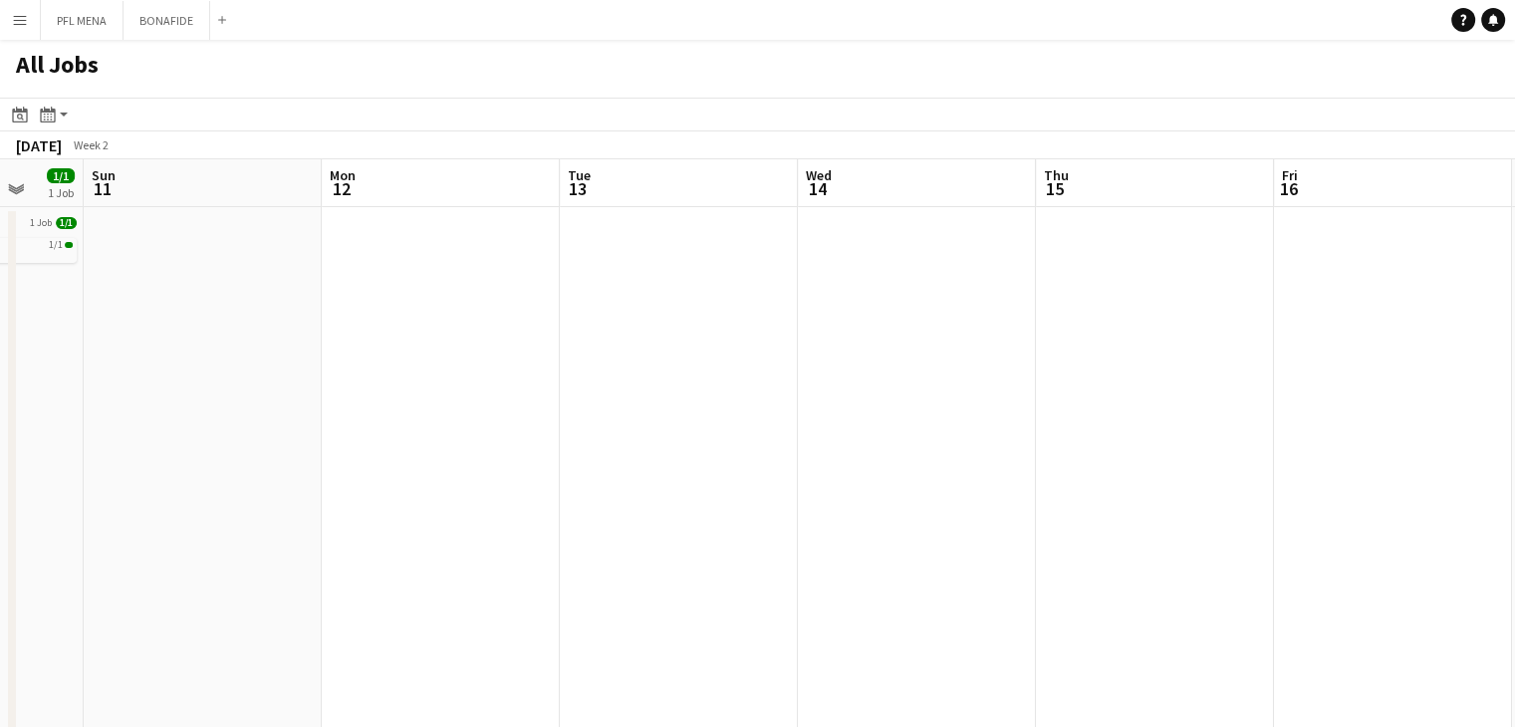
scroll to position [0, 477]
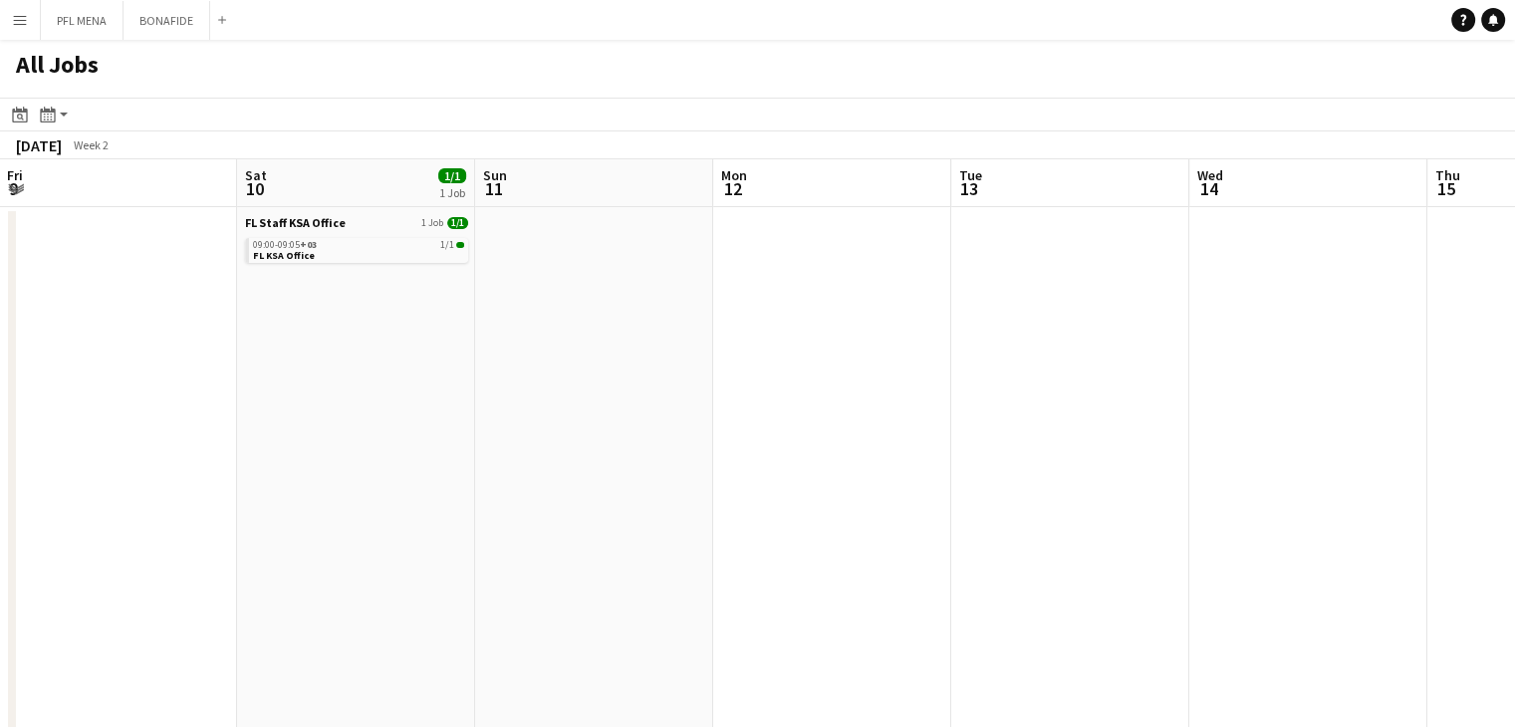
click at [760, 376] on app-all-jobs "All Jobs Date picker SEP 2025 SEP 2025 Monday M Tuesday T Wednesday W Thursday …" at bounding box center [757, 715] width 1515 height 1350
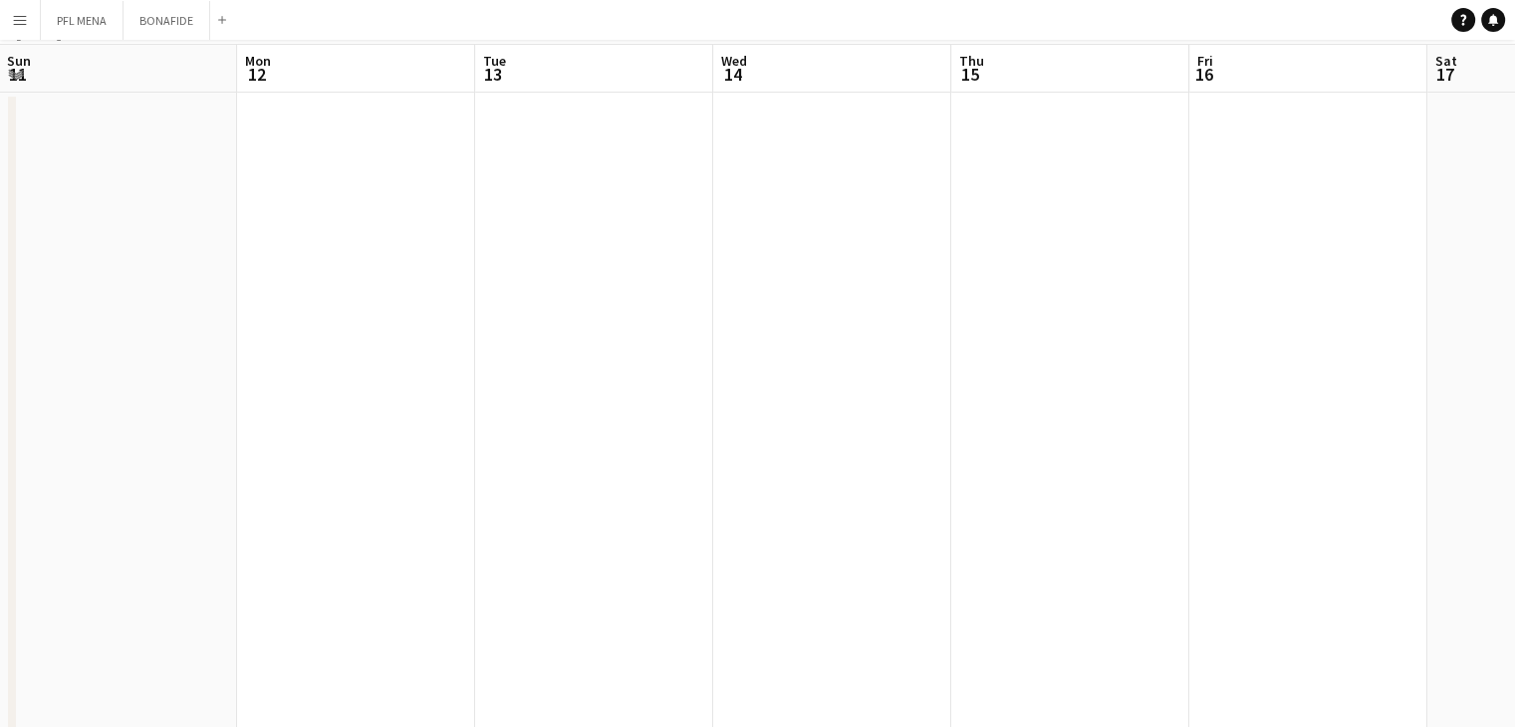
scroll to position [0, 0]
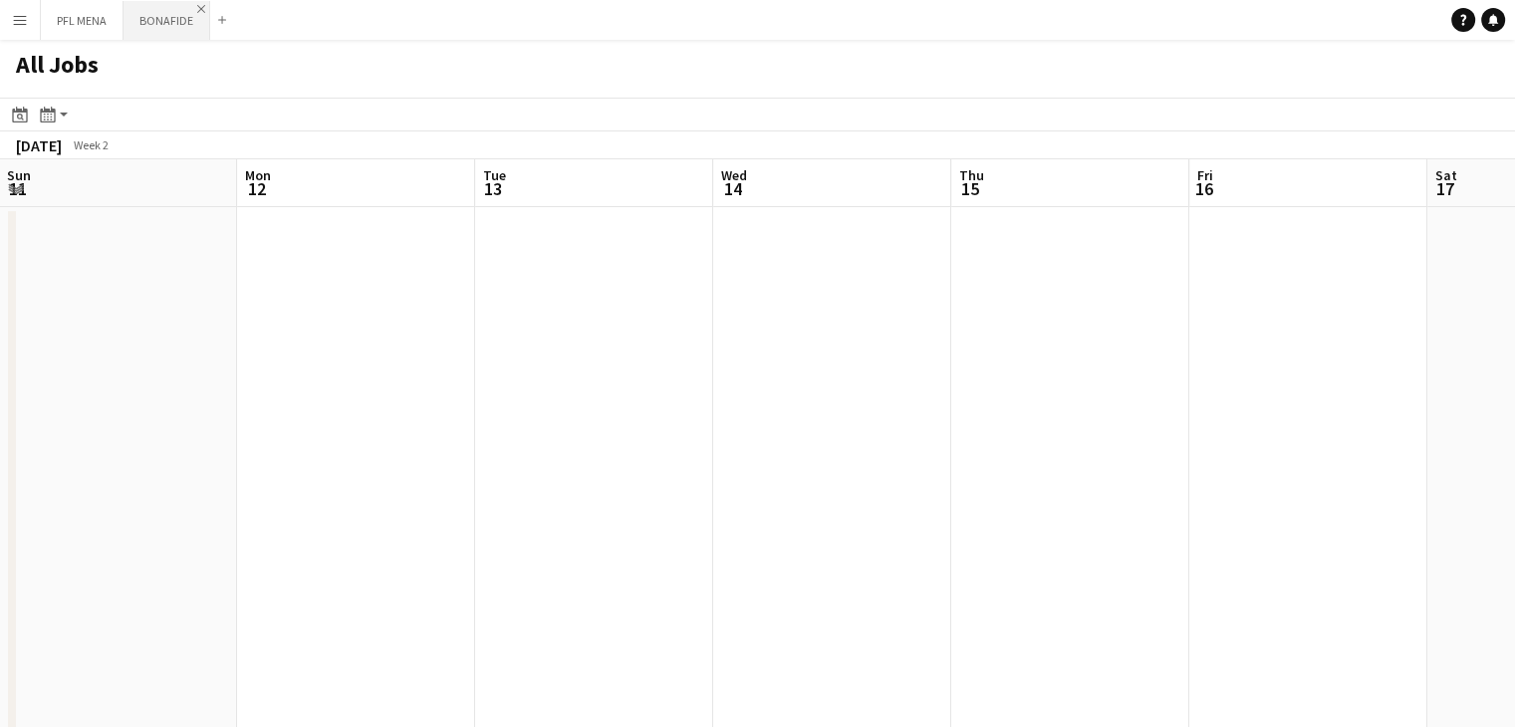
click at [197, 6] on app-icon "Close" at bounding box center [201, 9] width 8 height 8
click at [111, 11] on app-icon "Close" at bounding box center [115, 9] width 8 height 8
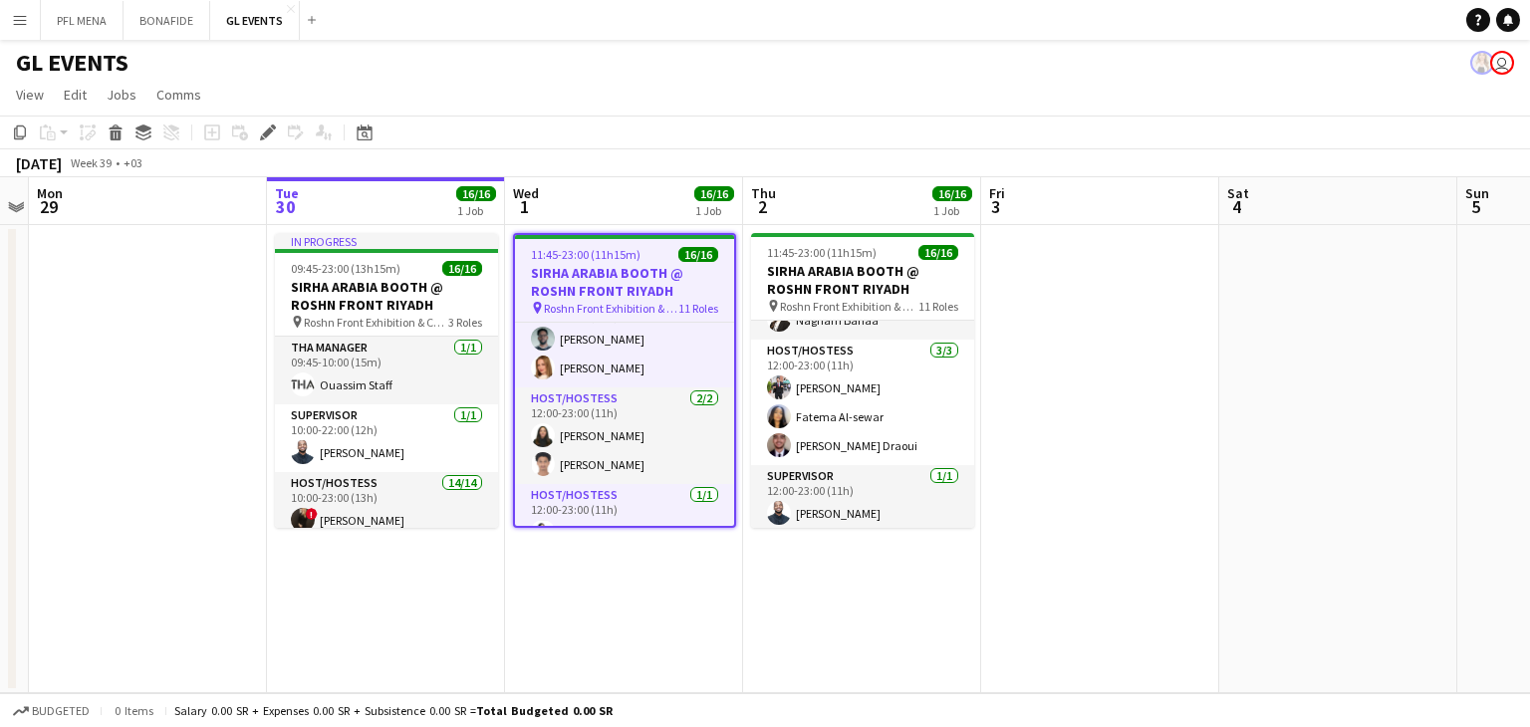
scroll to position [681, 0]
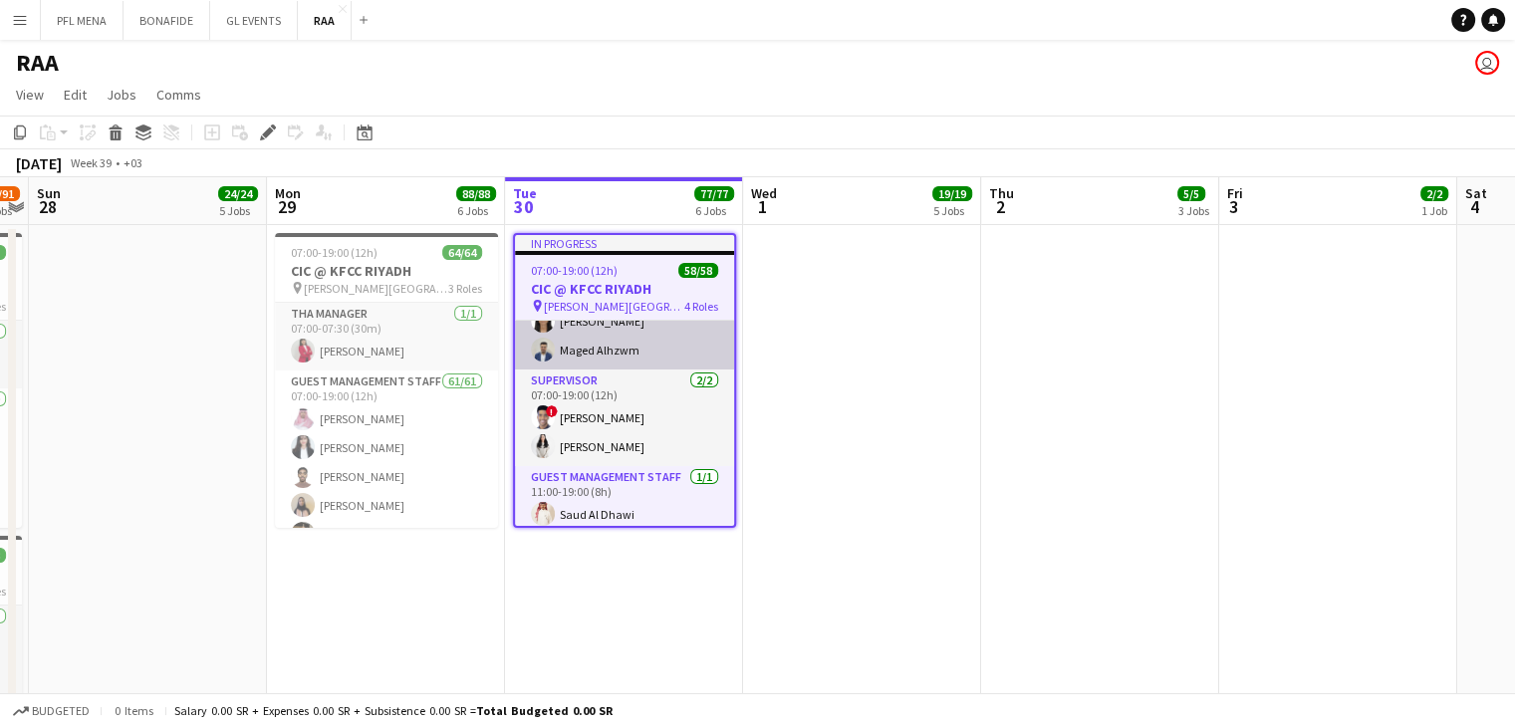
scroll to position [1624, 0]
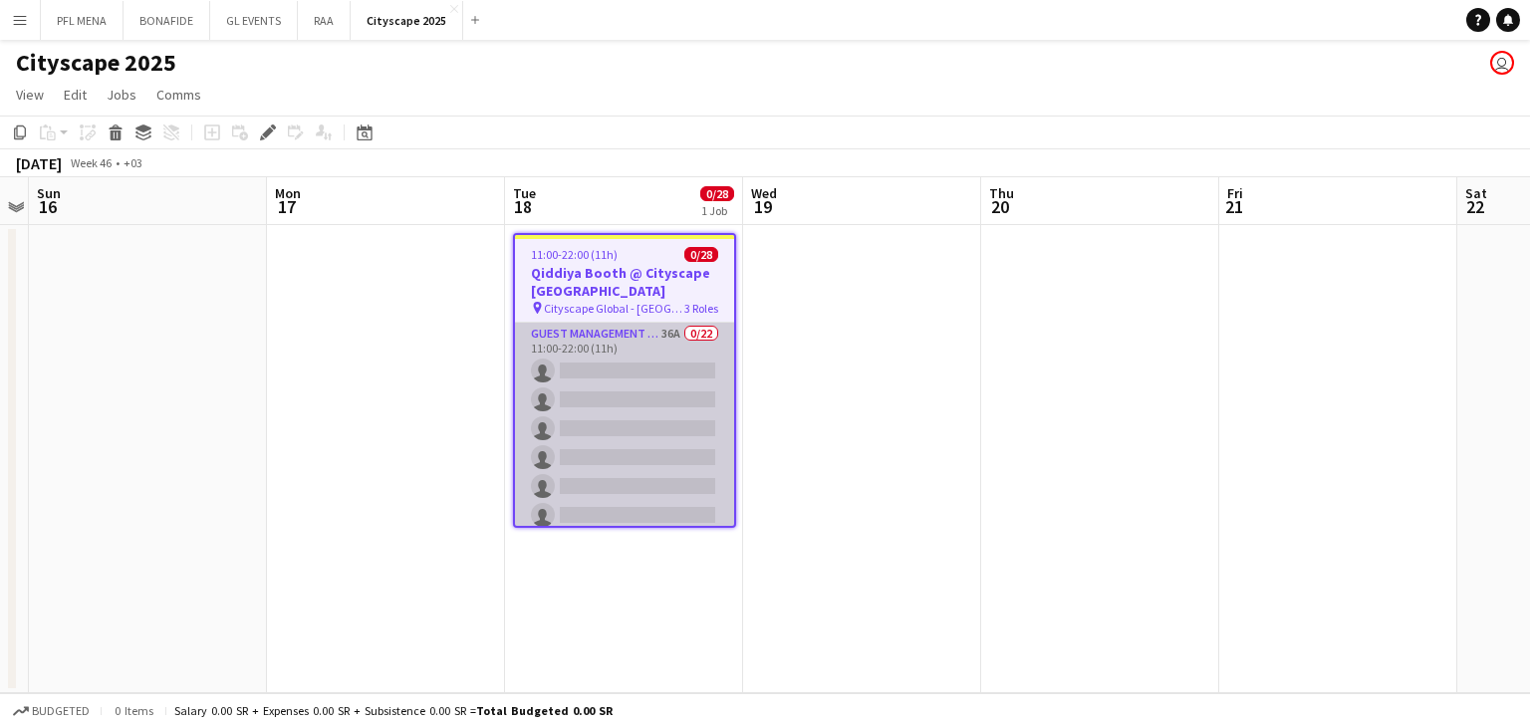
click at [630, 433] on app-card-role "Guest Management Staff 36A 0/22 11:00-22:00 (11h) single-neutral-actions single…" at bounding box center [624, 660] width 219 height 674
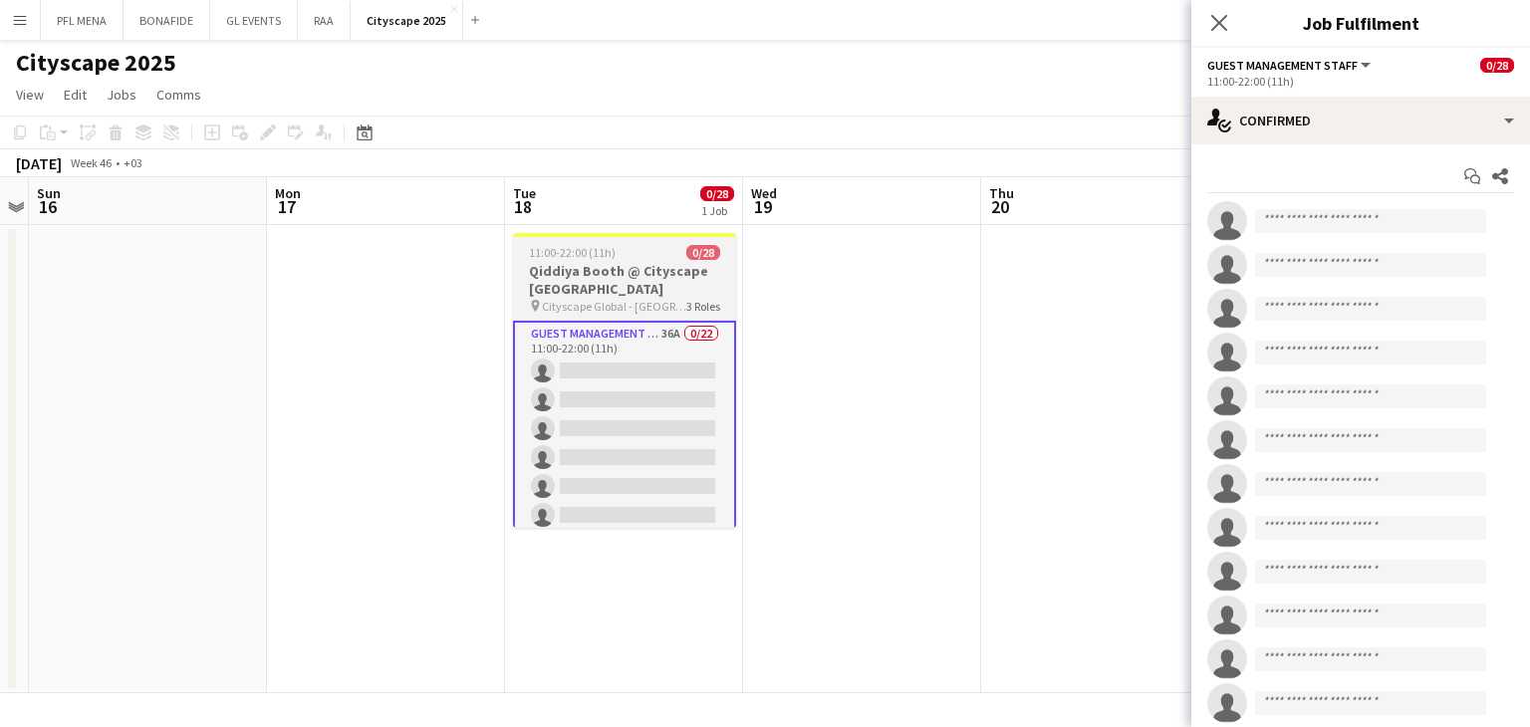
click at [582, 262] on h3 "Qiddiya Booth @ Cityscape Malham" at bounding box center [624, 280] width 223 height 36
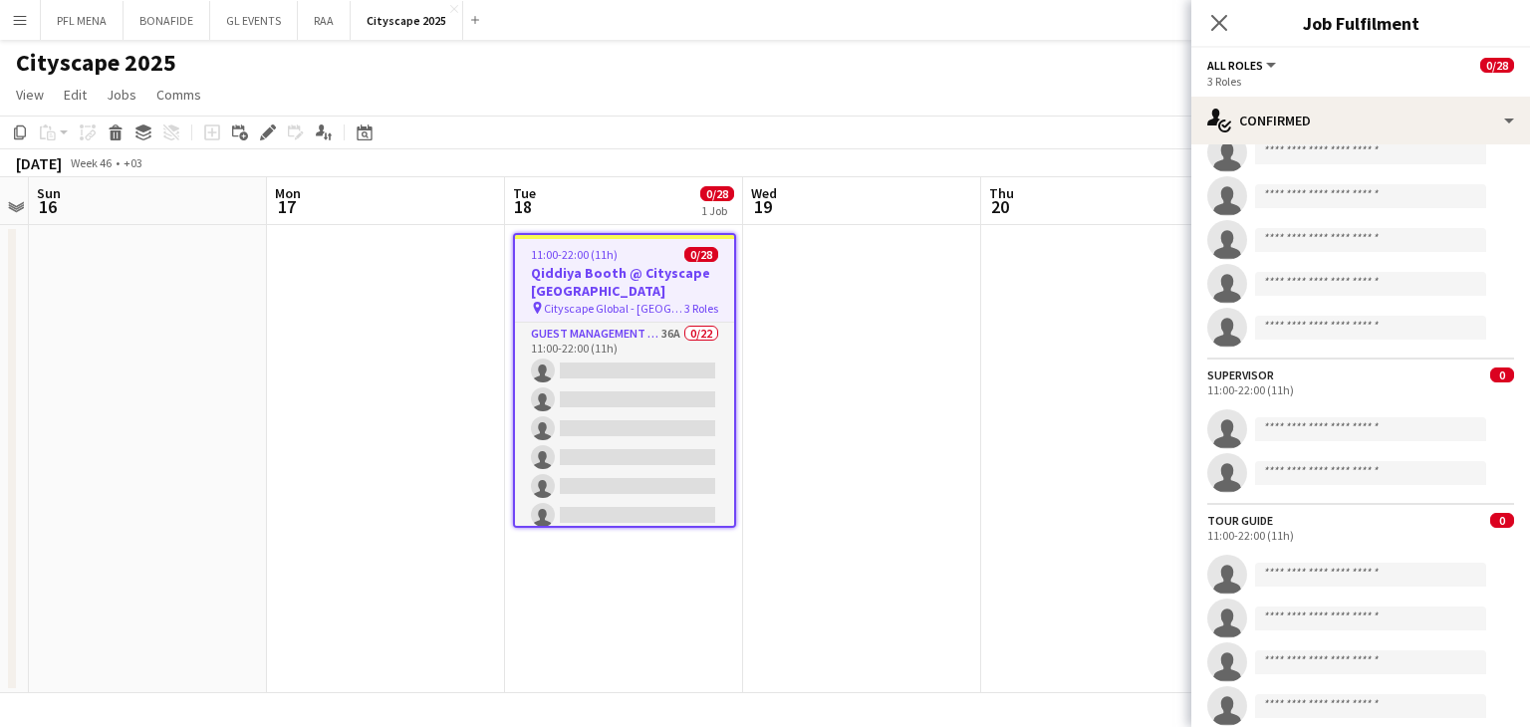
scroll to position [911, 0]
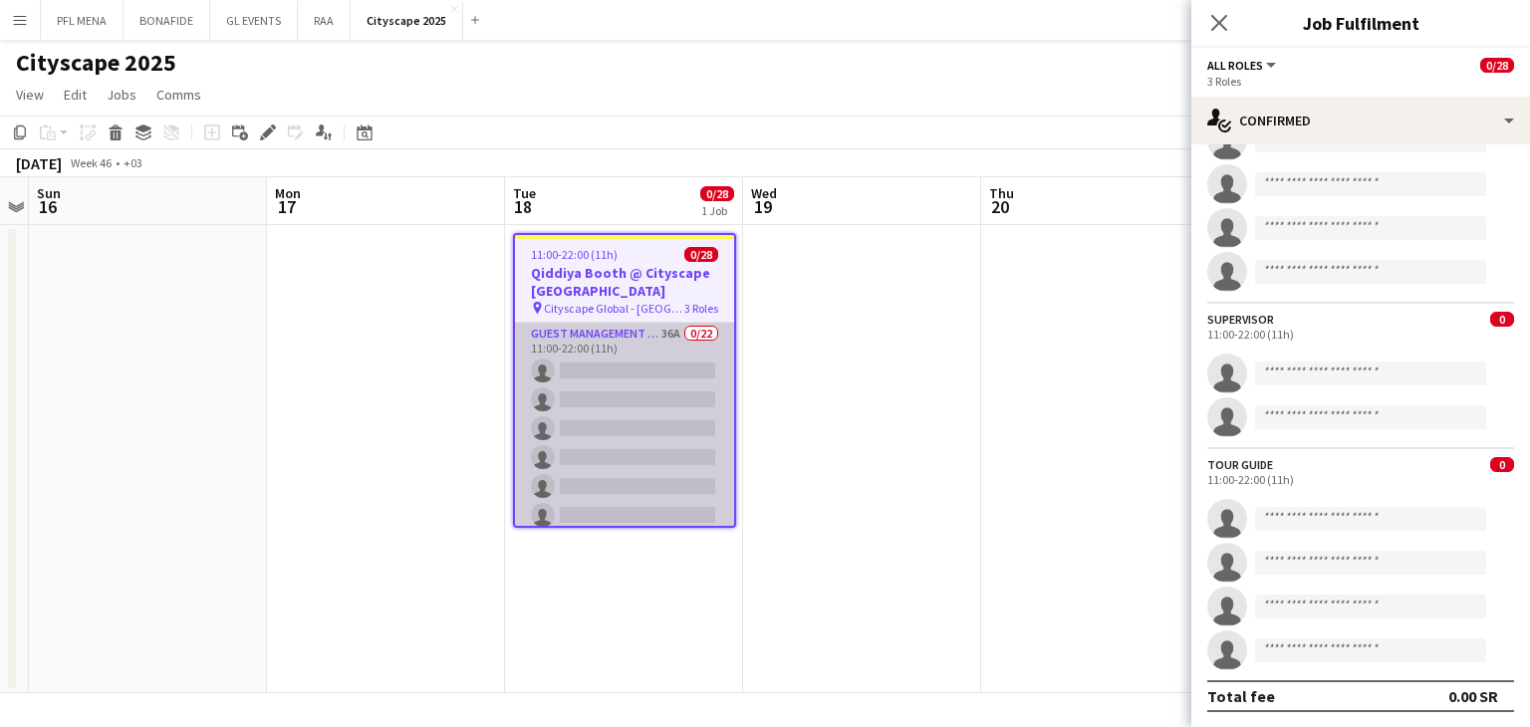
click at [654, 390] on app-card-role "Guest Management Staff 36A 0/22 11:00-22:00 (11h) single-neutral-actions single…" at bounding box center [624, 660] width 219 height 674
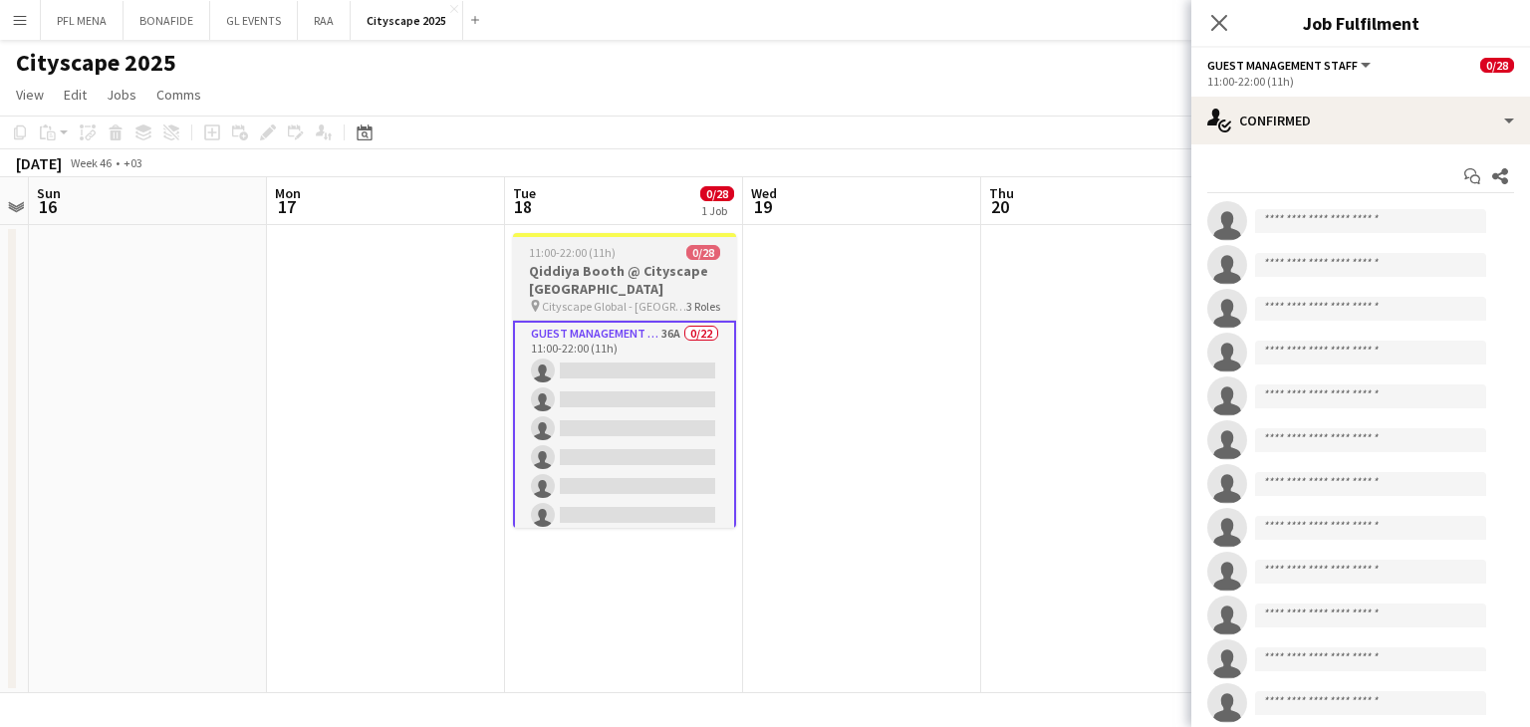
click at [613, 284] on h3 "Qiddiya Booth @ Cityscape Malham" at bounding box center [624, 280] width 223 height 36
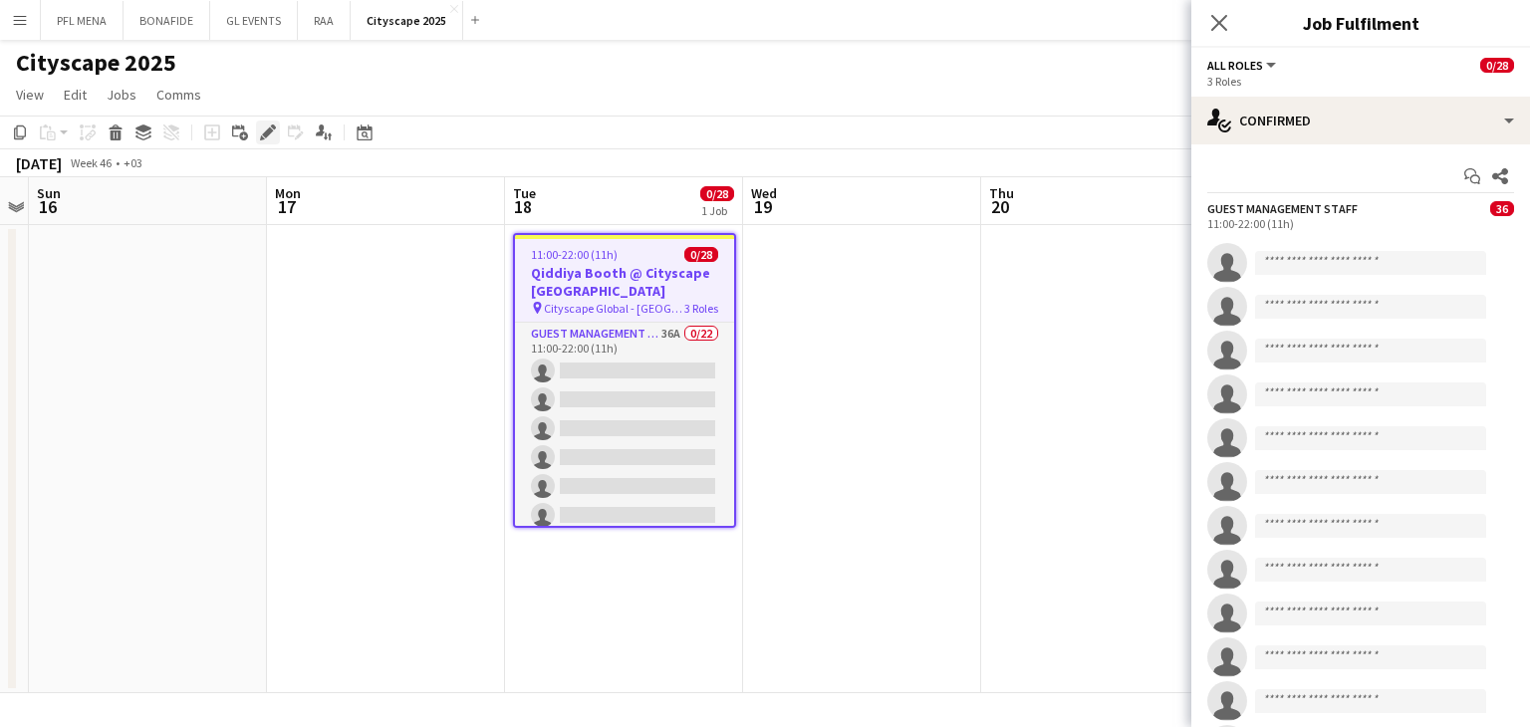
click at [269, 128] on icon at bounding box center [267, 132] width 11 height 11
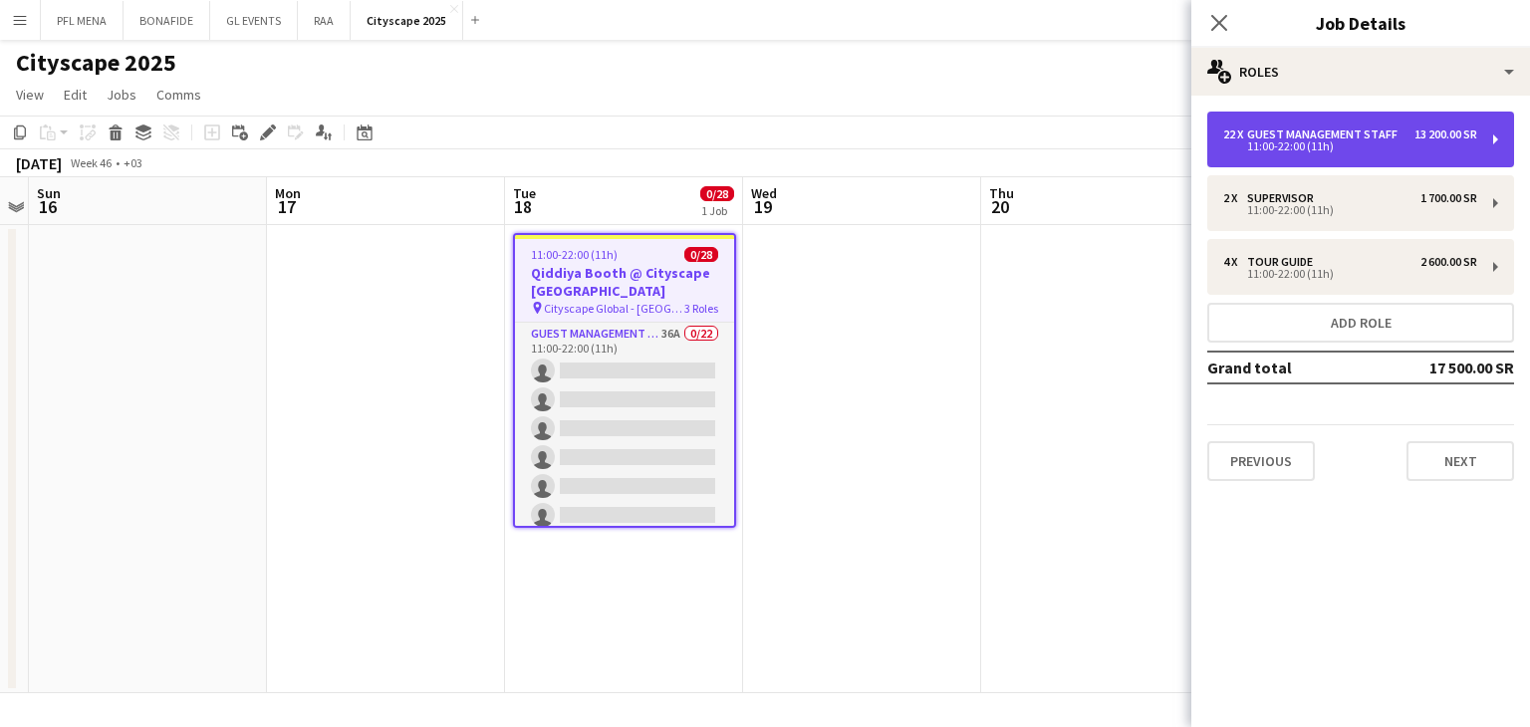
click at [1497, 131] on div "22 x Guest Management Staff 13 200.00 SR 11:00-22:00 (11h)" at bounding box center [1360, 140] width 307 height 56
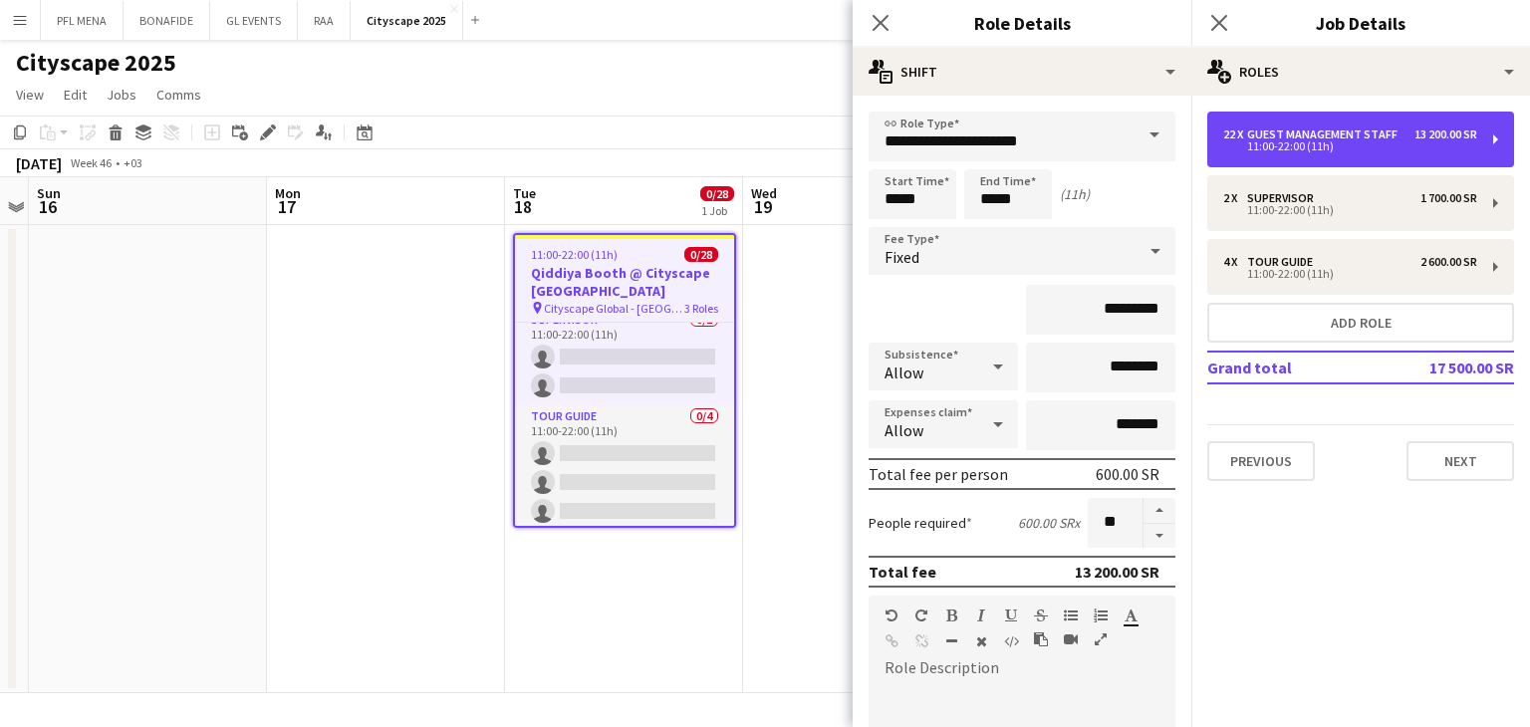
scroll to position [721, 0]
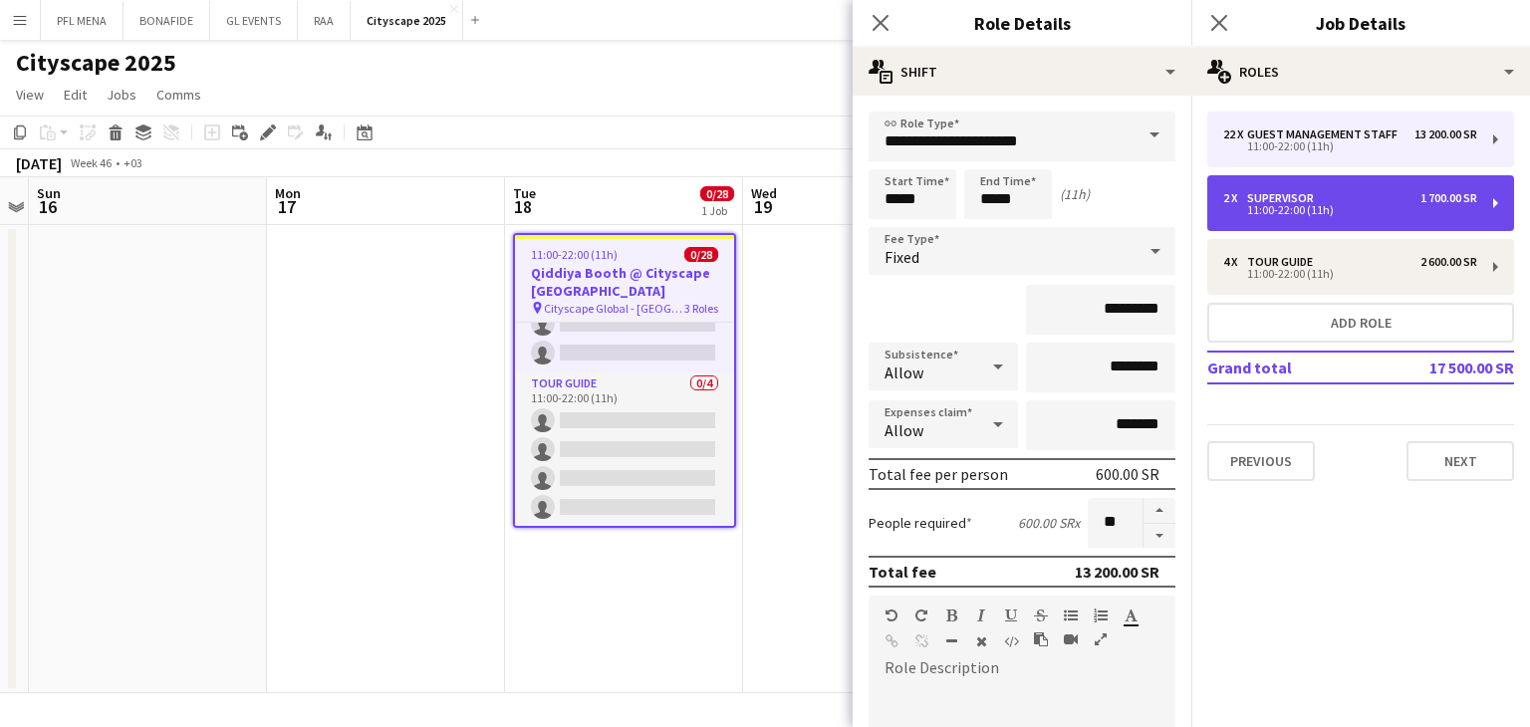
click at [1440, 208] on div "11:00-22:00 (11h)" at bounding box center [1350, 210] width 254 height 10
type input "**********"
type input "*********"
type input "*"
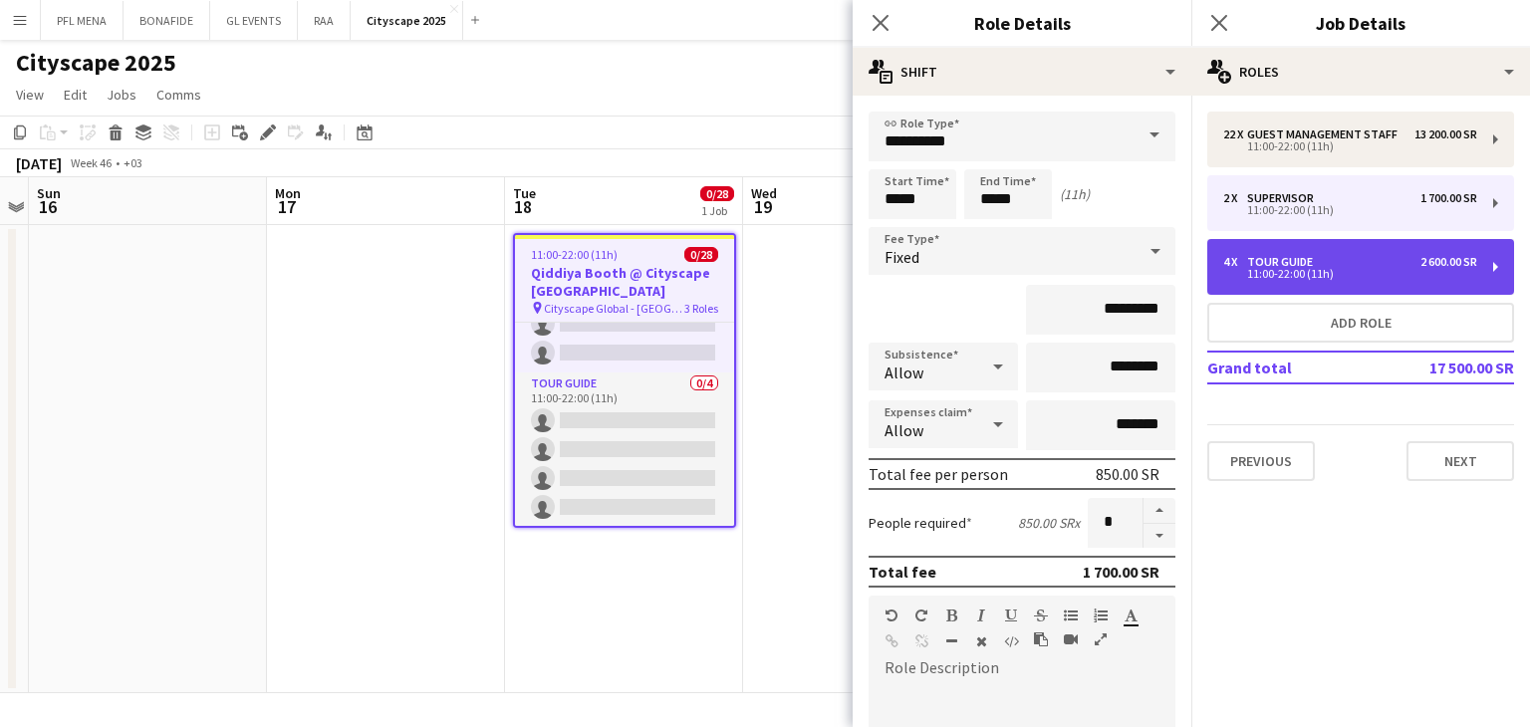
click at [1306, 276] on div "11:00-22:00 (11h)" at bounding box center [1350, 274] width 254 height 10
type input "**********"
type input "*********"
type input "*"
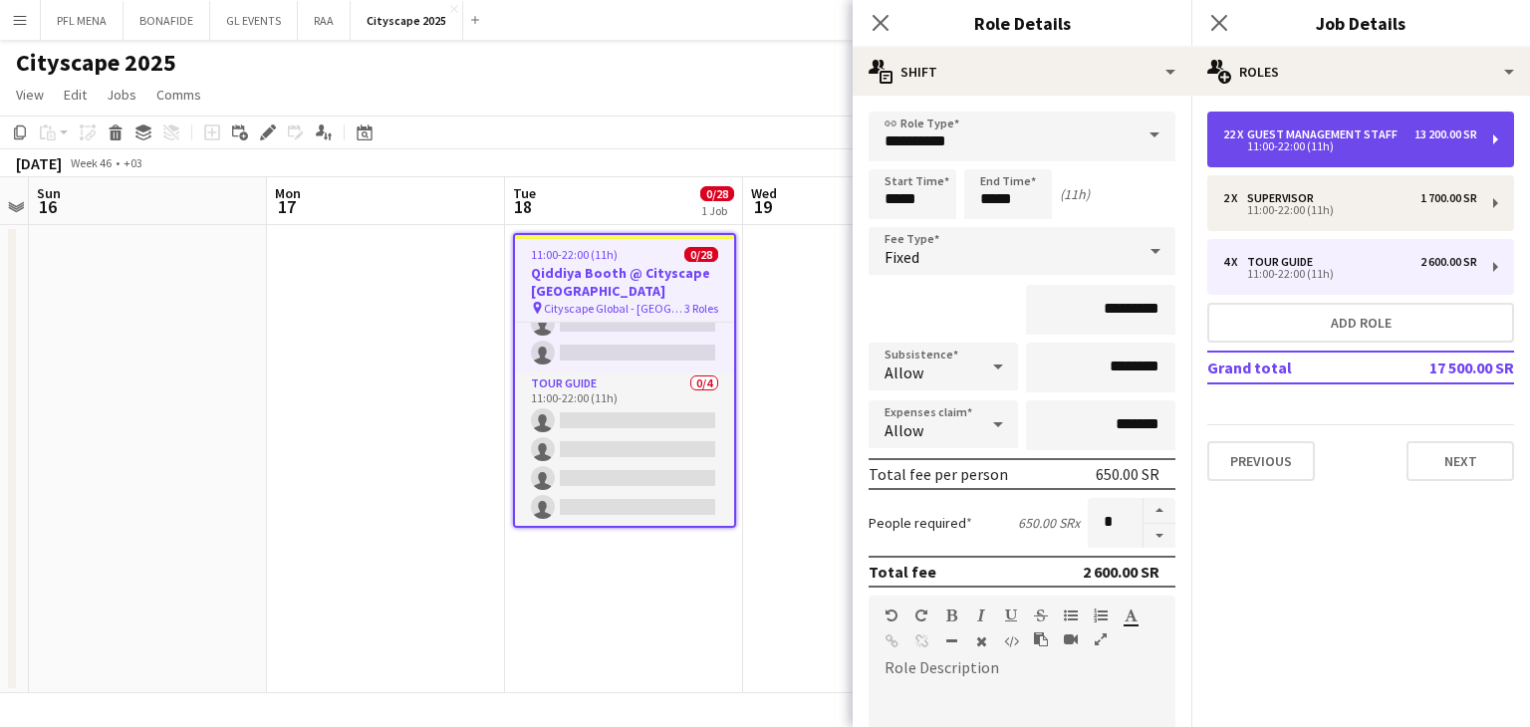
click at [1314, 148] on div "11:00-22:00 (11h)" at bounding box center [1350, 146] width 254 height 10
type input "**********"
type input "*********"
type input "**"
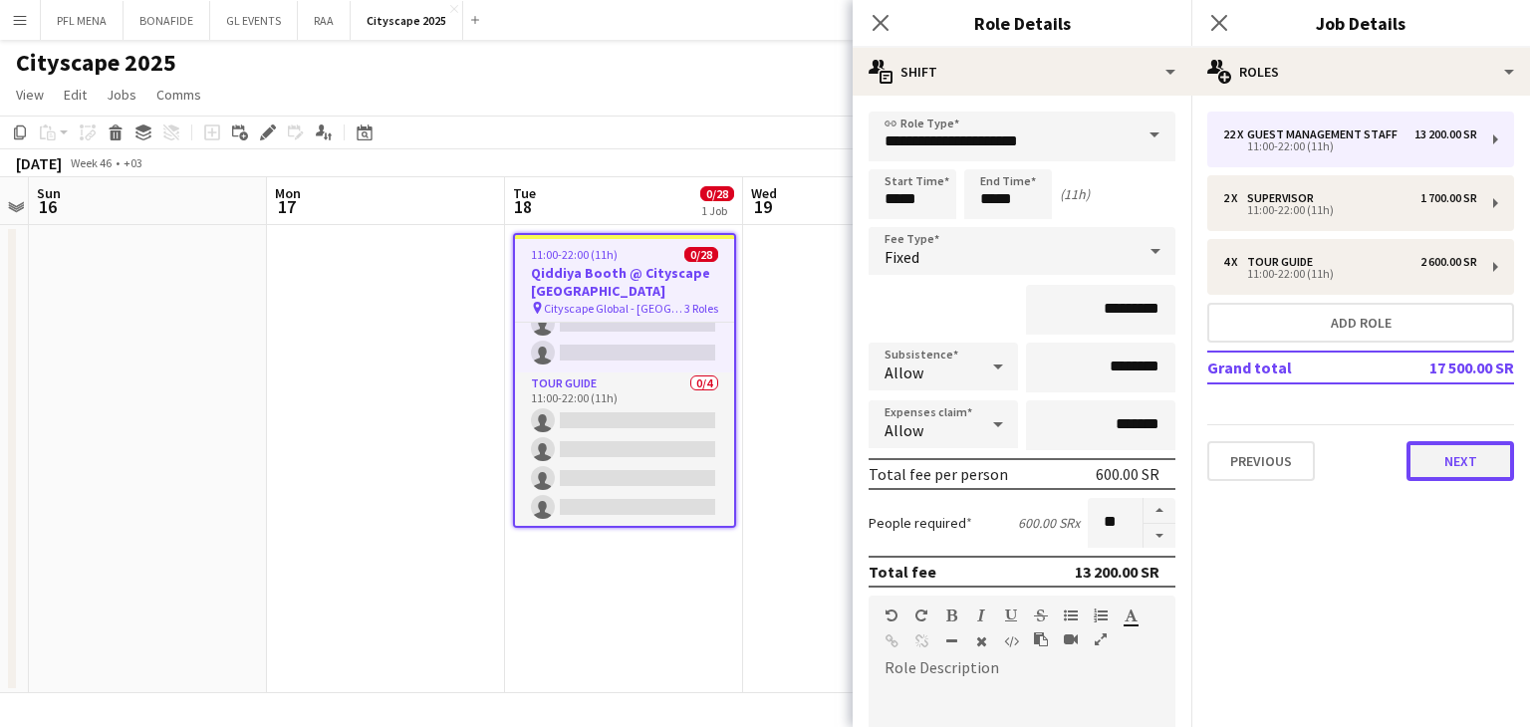
click at [1496, 455] on button "Next" at bounding box center [1460, 461] width 108 height 40
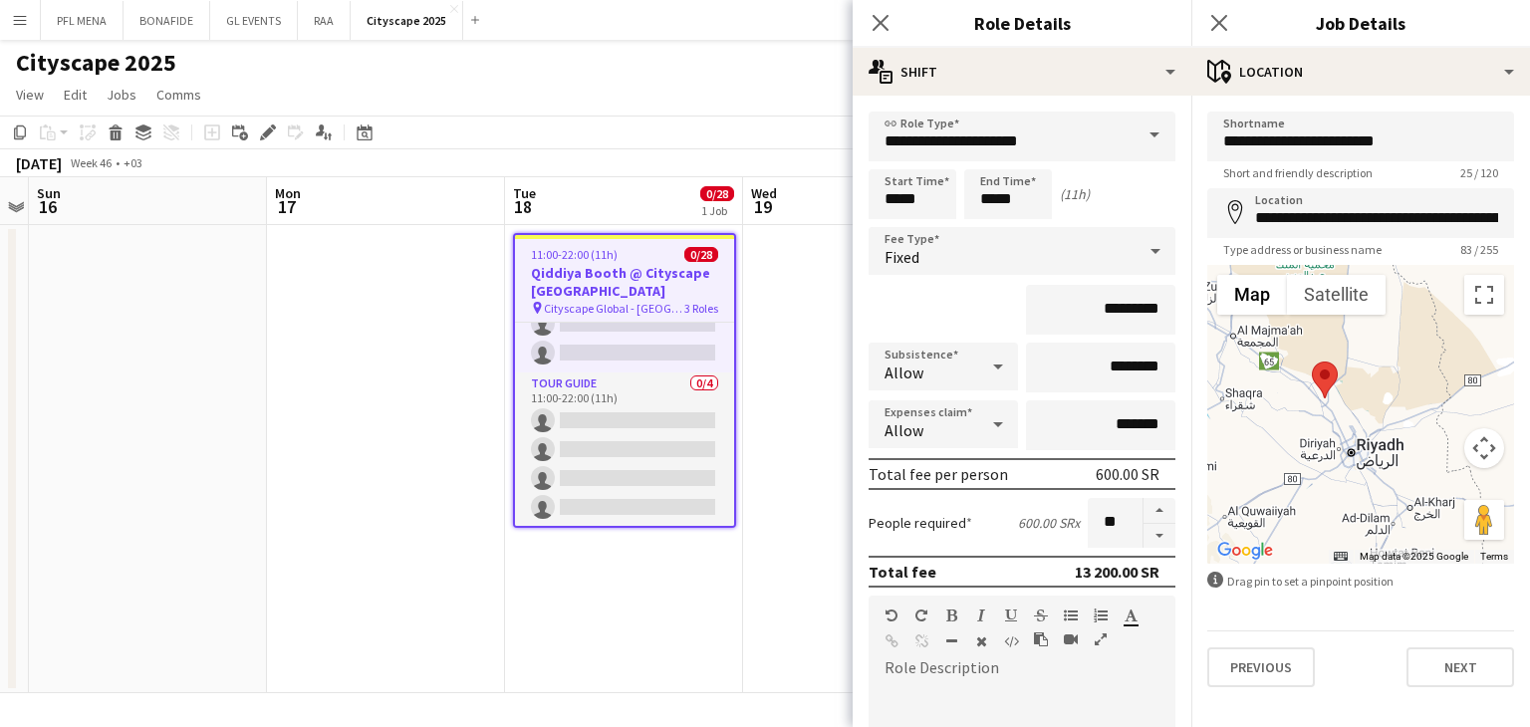
drag, startPoint x: 1350, startPoint y: 474, endPoint x: 1346, endPoint y: 431, distance: 43.0
click at [1346, 431] on div at bounding box center [1360, 414] width 307 height 299
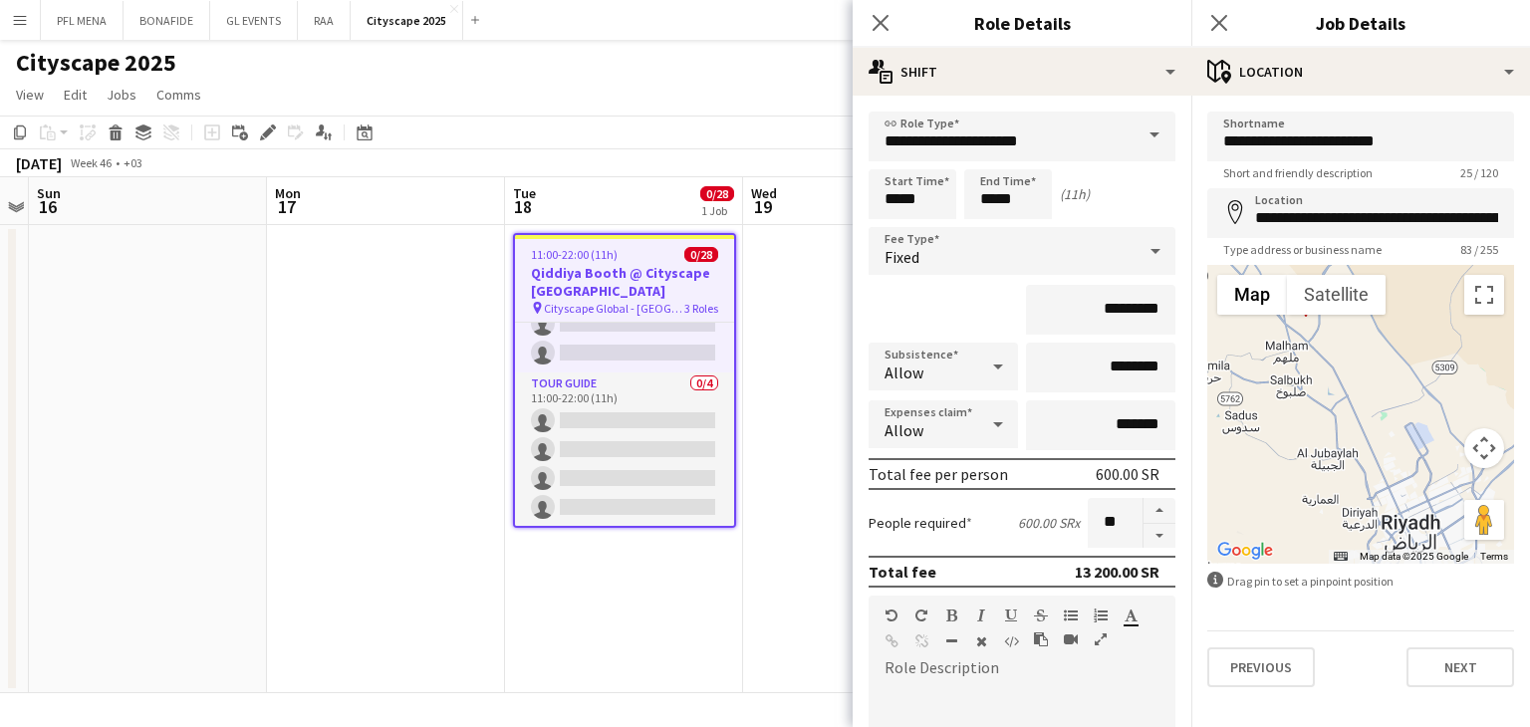
drag, startPoint x: 1409, startPoint y: 436, endPoint x: 1399, endPoint y: 481, distance: 45.9
click at [1399, 481] on div at bounding box center [1360, 414] width 307 height 299
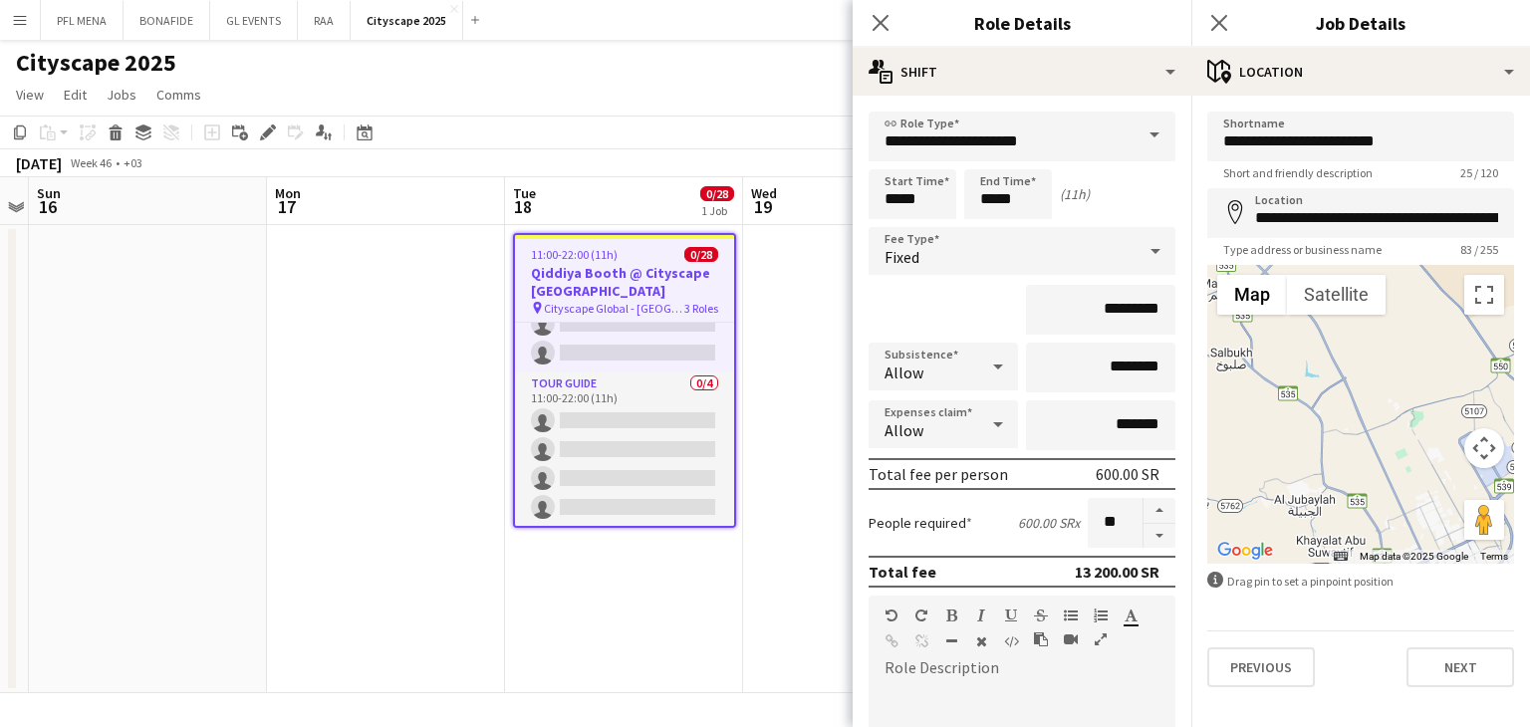
drag, startPoint x: 1350, startPoint y: 372, endPoint x: 1354, endPoint y: 429, distance: 56.9
click at [1354, 429] on div at bounding box center [1360, 414] width 307 height 299
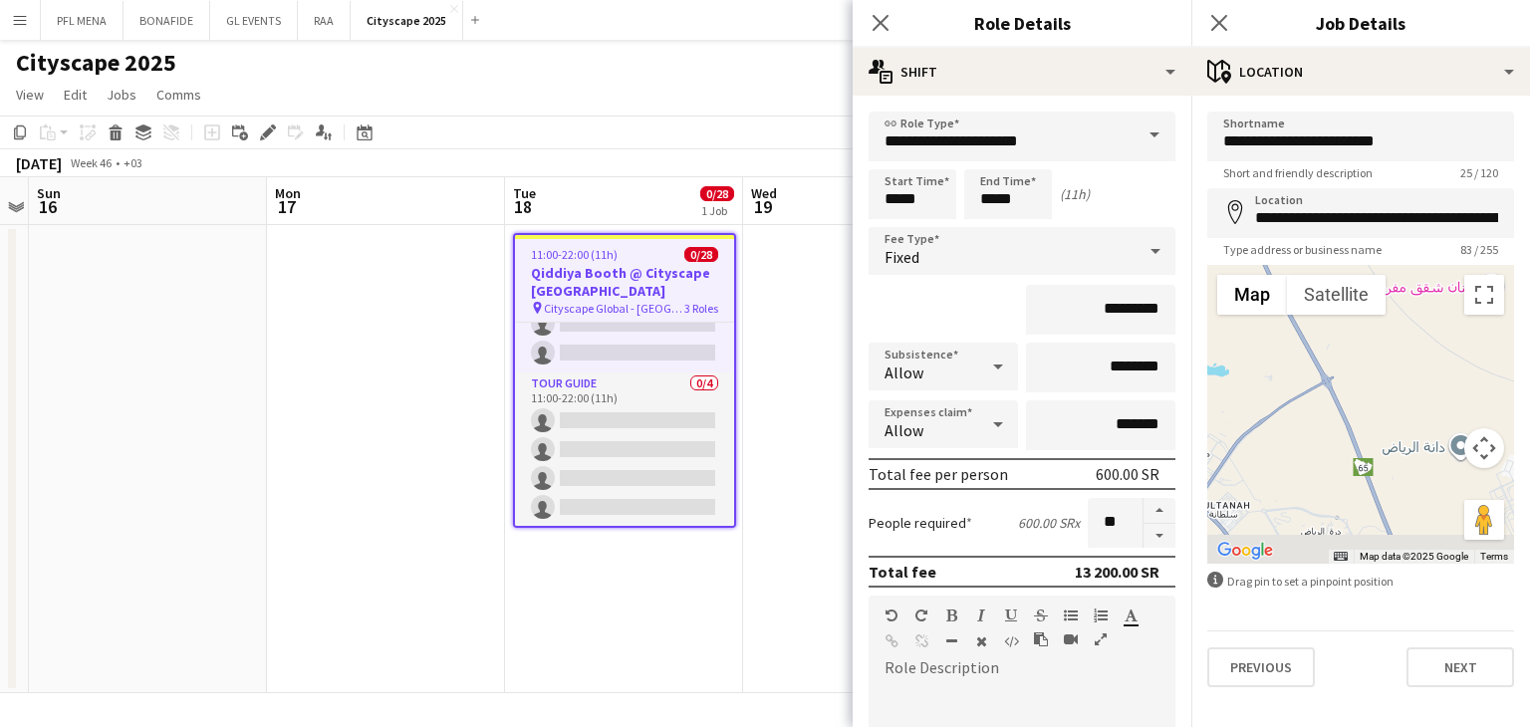
drag, startPoint x: 1305, startPoint y: 444, endPoint x: 1307, endPoint y: 384, distance: 59.8
click at [1284, 360] on div at bounding box center [1360, 414] width 307 height 299
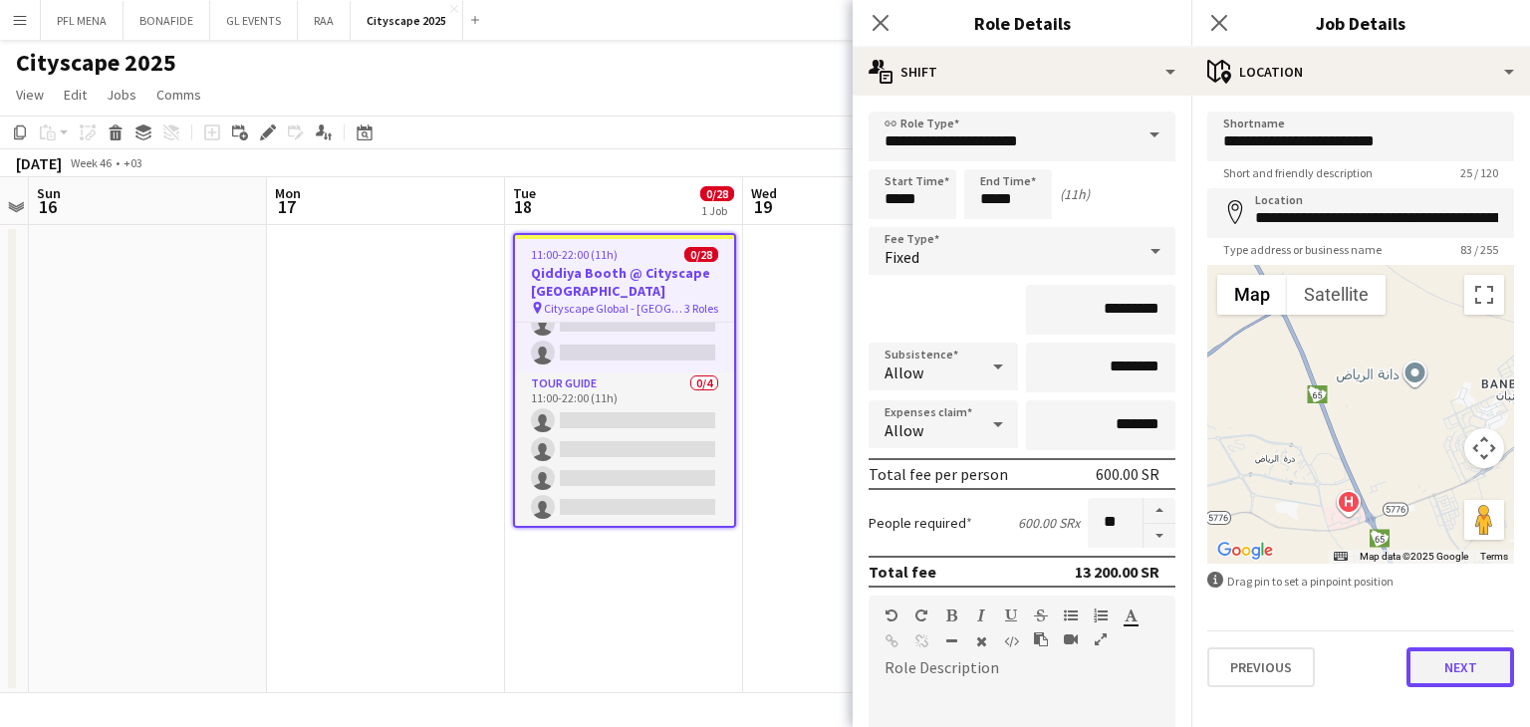
click at [1457, 665] on button "Next" at bounding box center [1460, 667] width 108 height 40
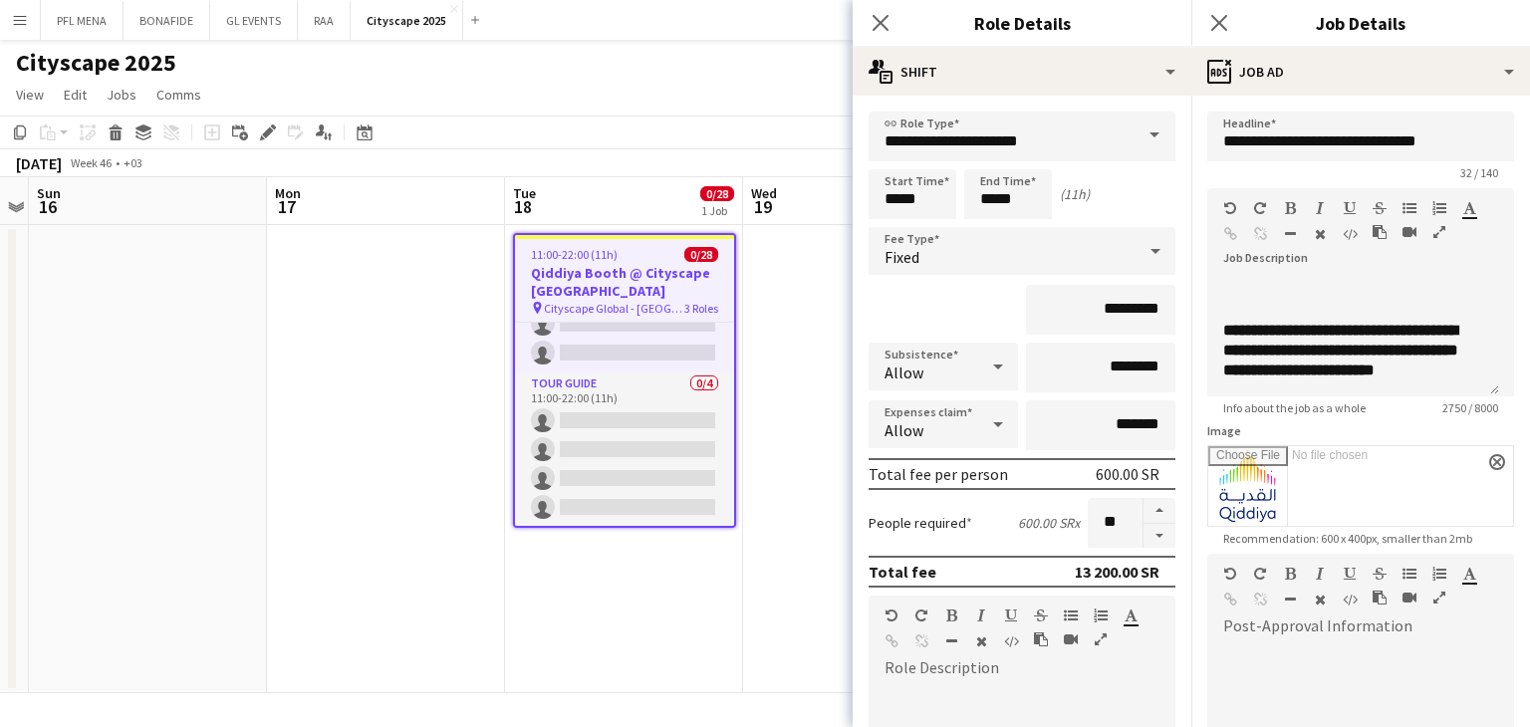
scroll to position [2207, 0]
click at [1218, 27] on icon "Close pop-in" at bounding box center [1218, 22] width 19 height 19
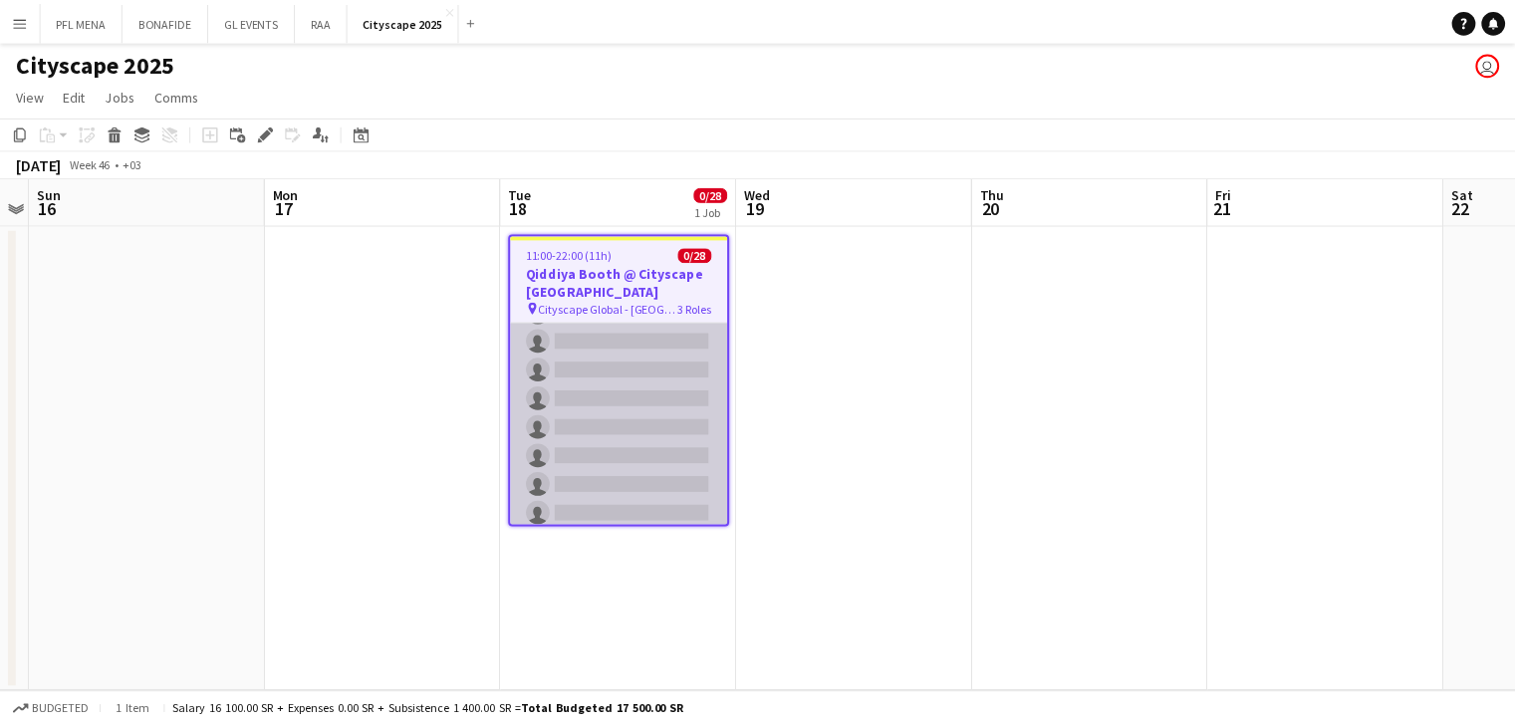
scroll to position [0, 0]
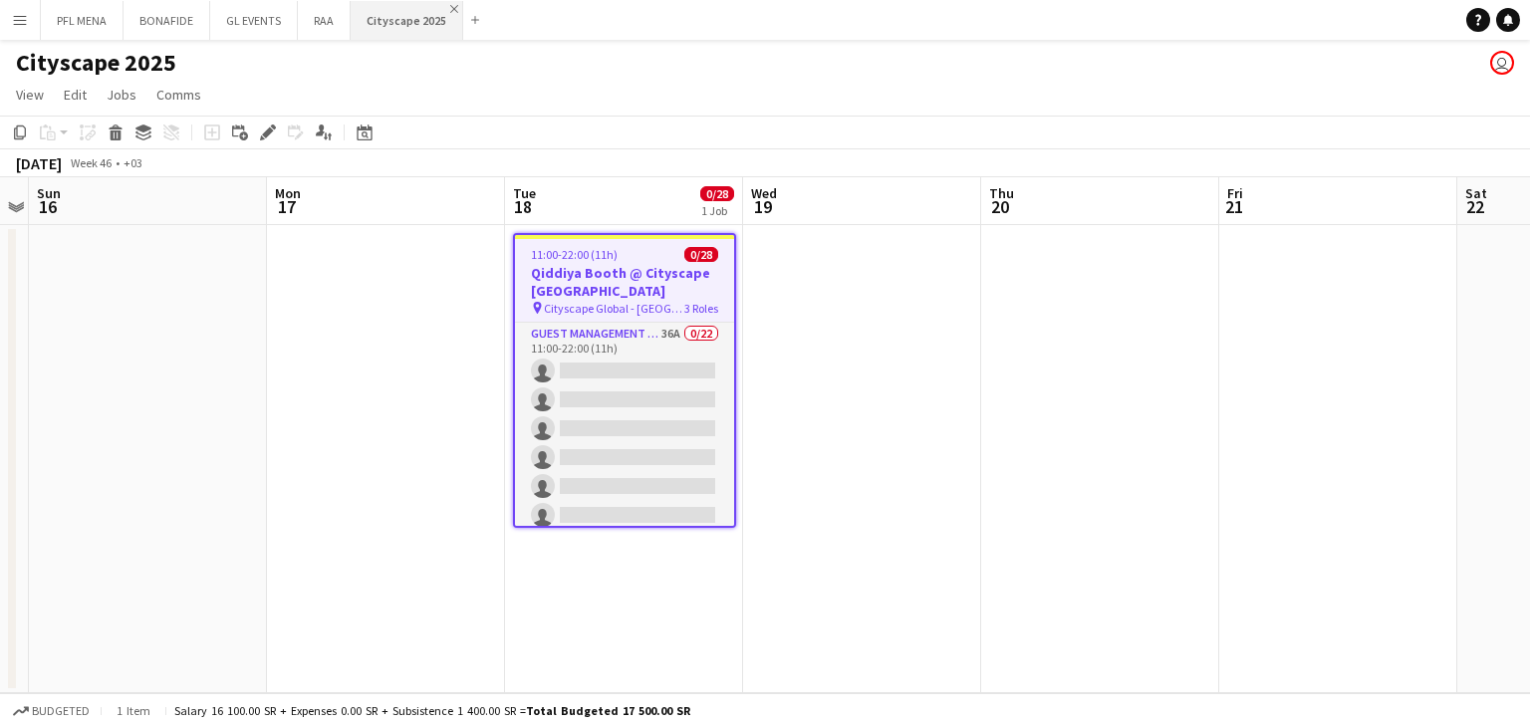
click at [450, 8] on app-icon "Close" at bounding box center [454, 9] width 8 height 8
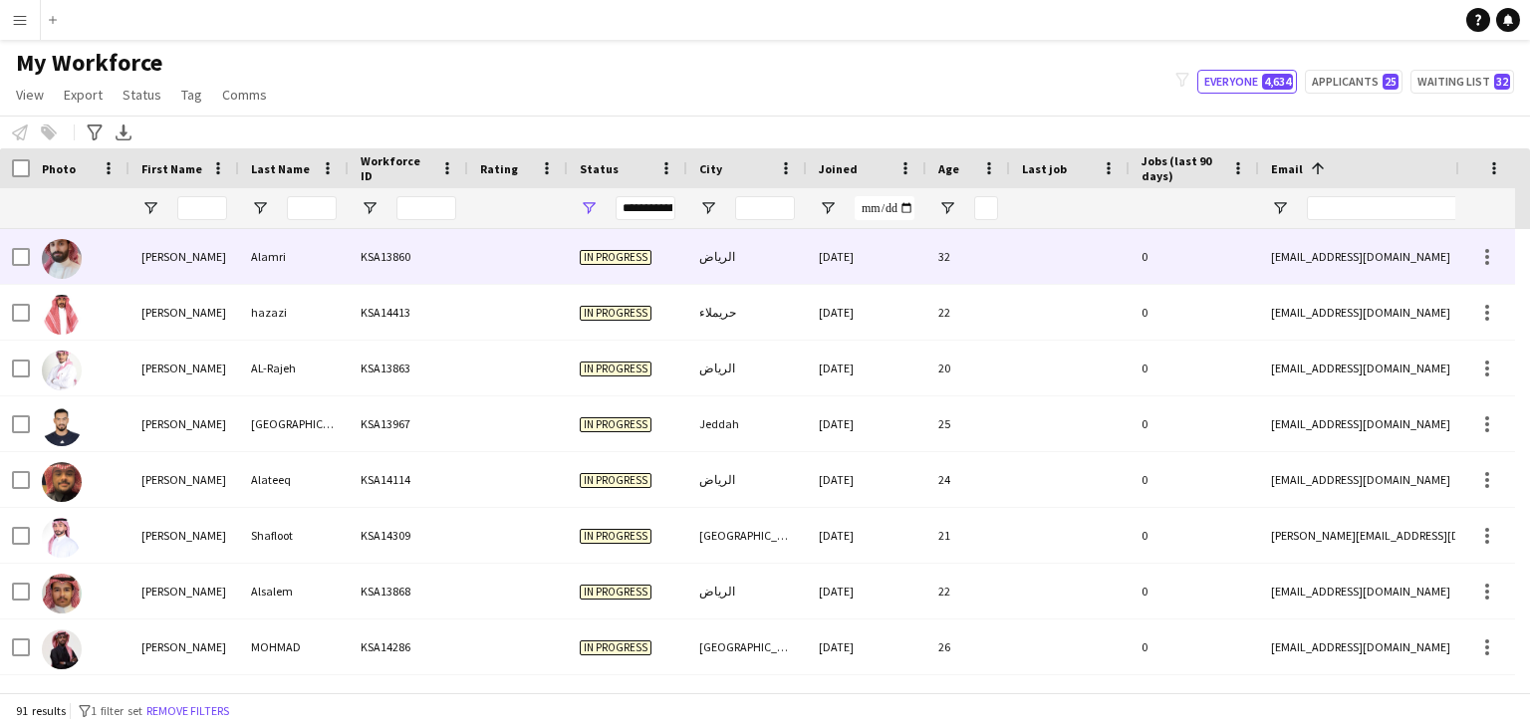
click at [384, 263] on div "KSA13860" at bounding box center [409, 256] width 120 height 55
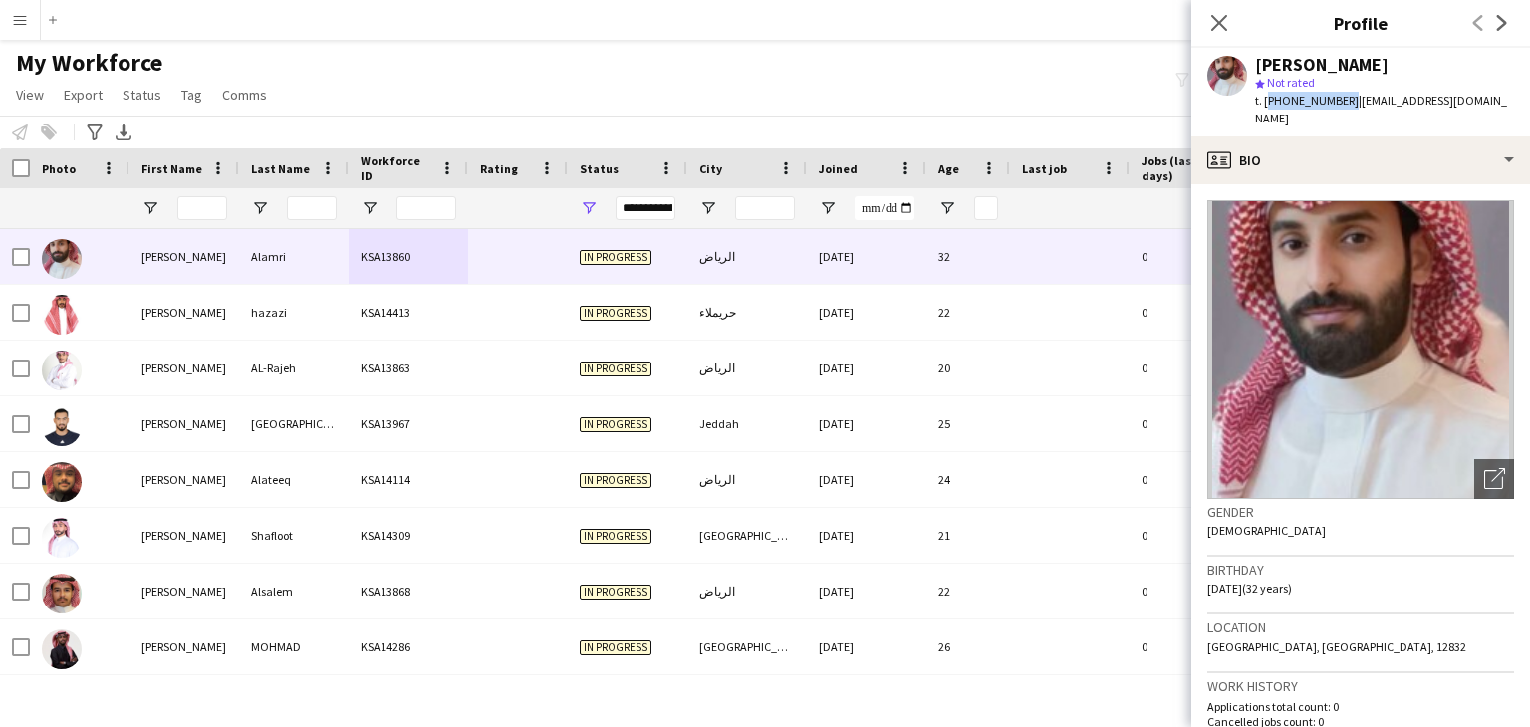
drag, startPoint x: 1263, startPoint y: 95, endPoint x: 1340, endPoint y: 105, distance: 78.3
click at [1340, 105] on span "t. [PHONE_NUMBER]" at bounding box center [1307, 100] width 104 height 15
drag, startPoint x: 1351, startPoint y: 101, endPoint x: 1466, endPoint y: 108, distance: 114.7
click at [1466, 108] on div "[PERSON_NAME] star Not rated t. [PHONE_NUMBER] | [EMAIL_ADDRESS][DOMAIN_NAME]" at bounding box center [1360, 92] width 339 height 89
click at [1496, 102] on app-profile-header "[PERSON_NAME] star Not rated t. [PHONE_NUMBER] | [EMAIL_ADDRESS][DOMAIN_NAME]" at bounding box center [1360, 92] width 339 height 89
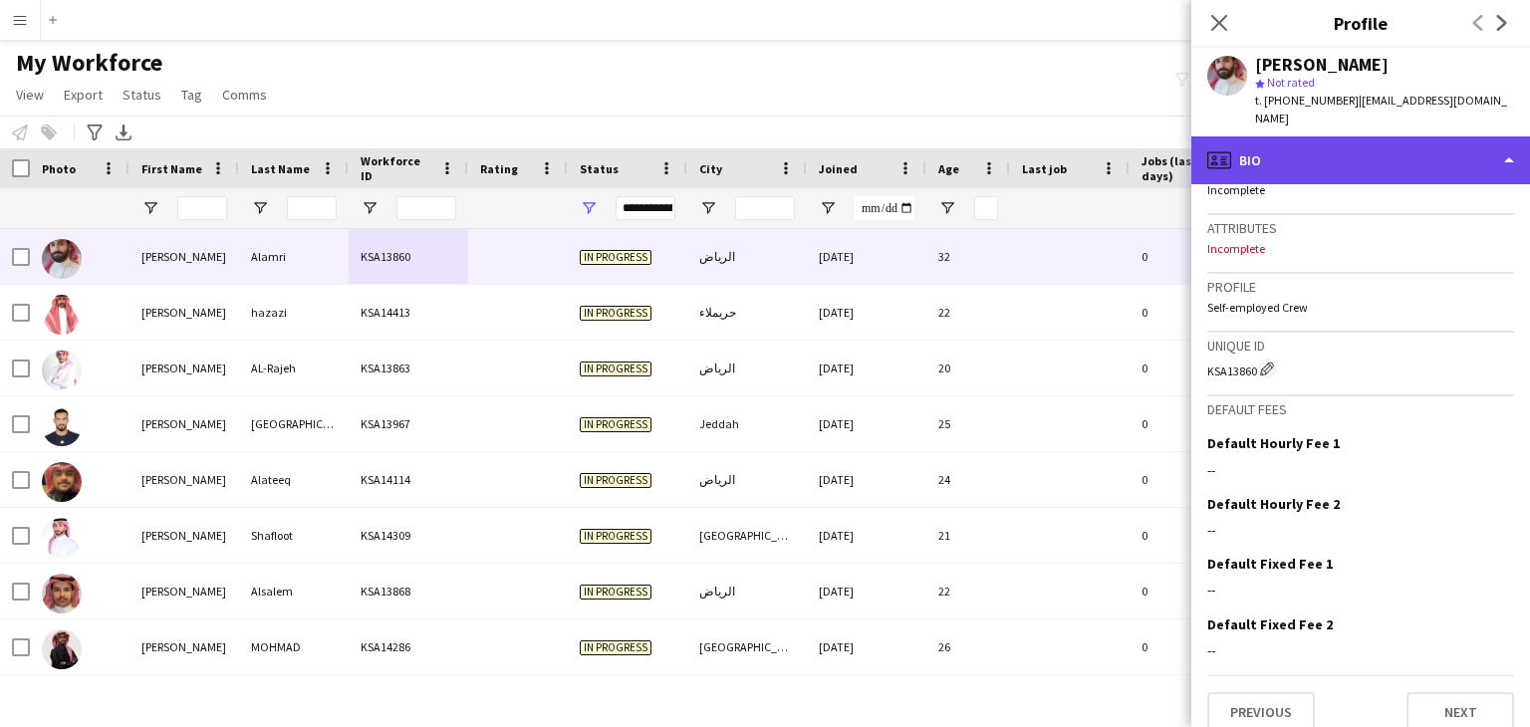
click at [1338, 136] on div "profile Bio" at bounding box center [1360, 160] width 339 height 48
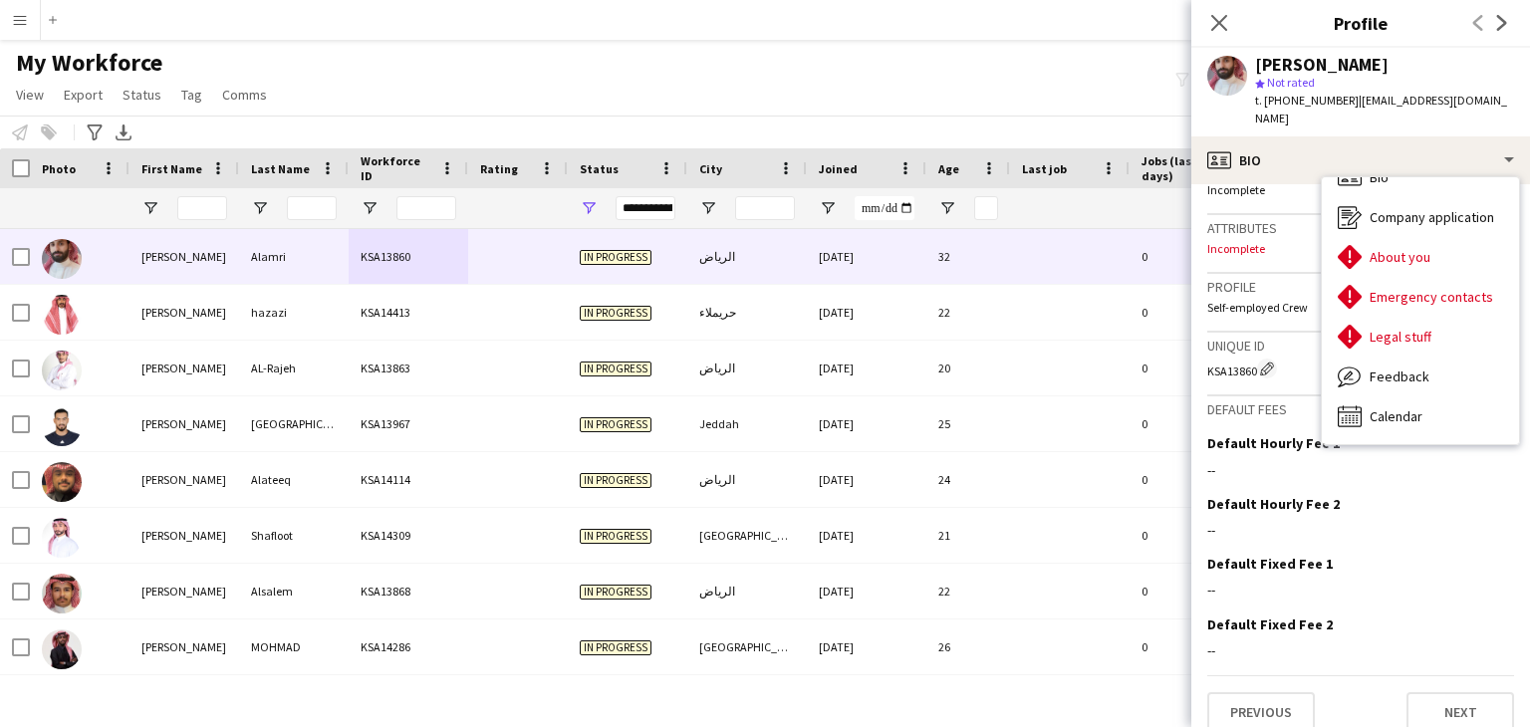
click at [1112, 18] on app-navbar "Menu Boards Boards Boards All jobs Status Workforce Workforce My Workforce Recr…" at bounding box center [765, 20] width 1530 height 40
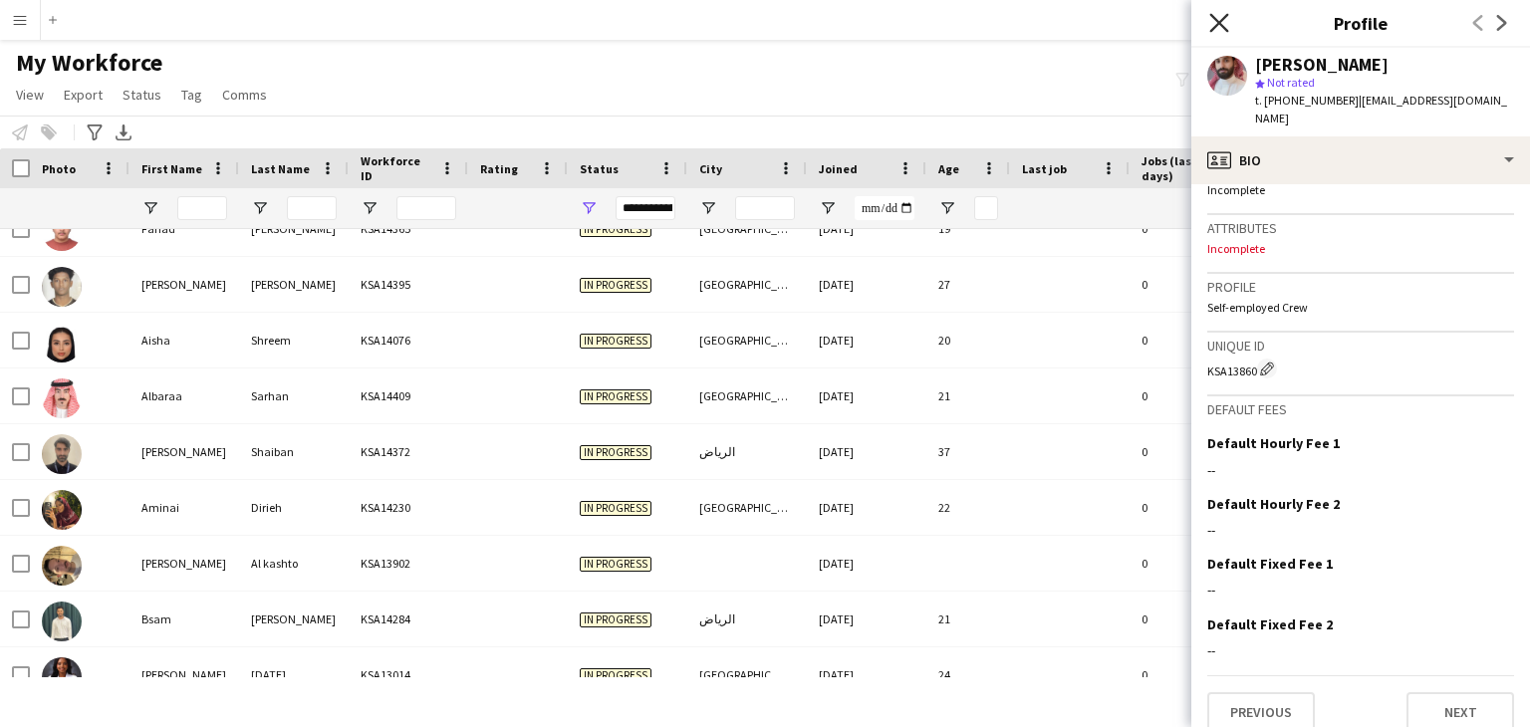
click at [1220, 25] on icon at bounding box center [1218, 22] width 19 height 19
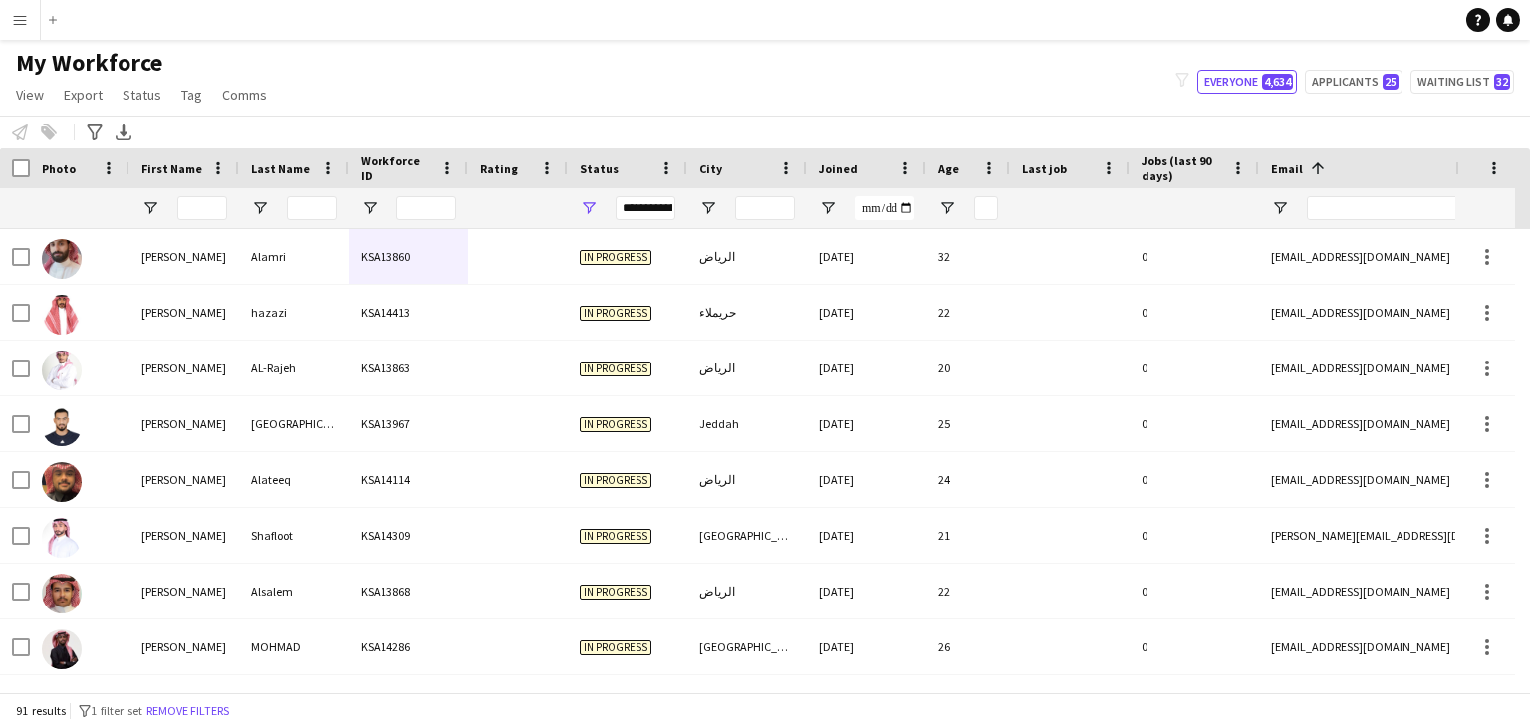
click at [23, 156] on div at bounding box center [15, 168] width 30 height 40
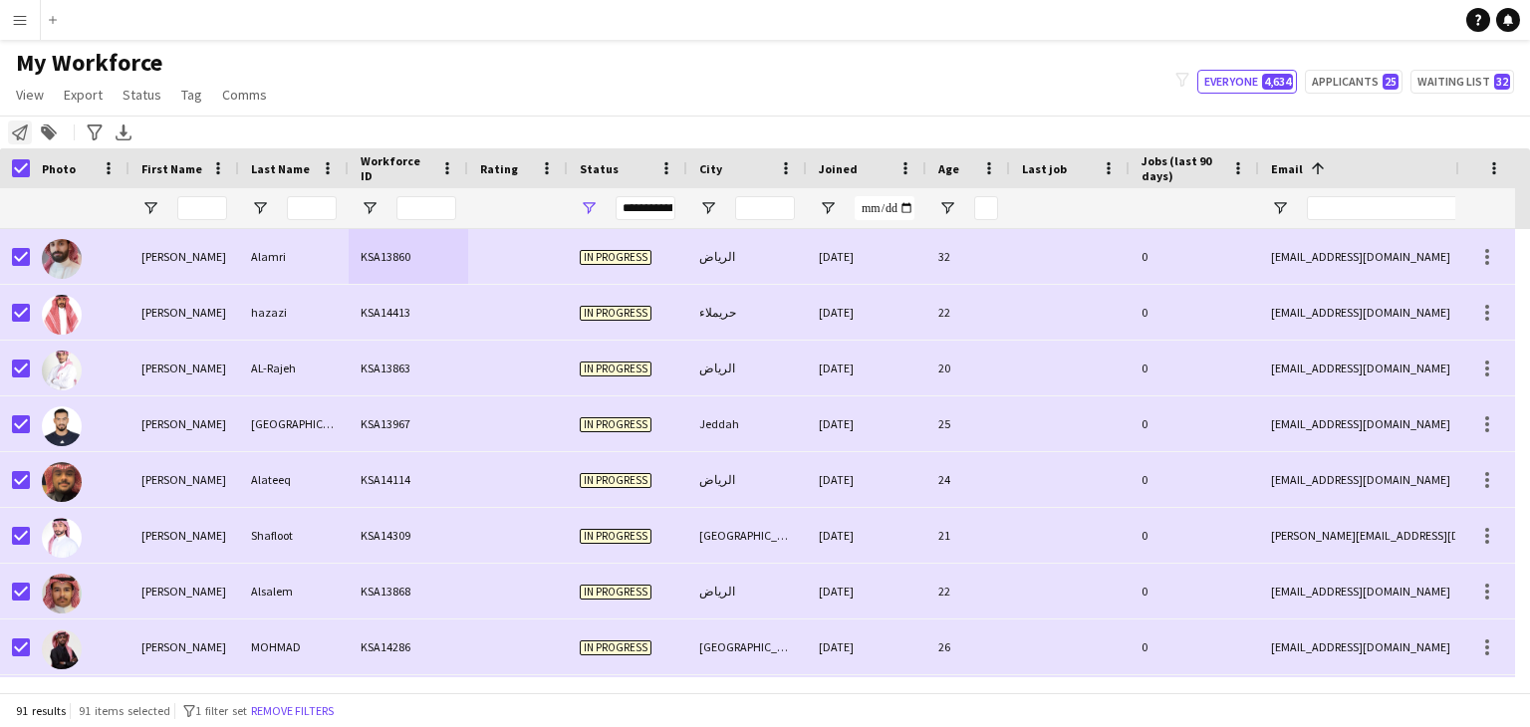
click at [20, 129] on icon "Notify workforce" at bounding box center [20, 132] width 16 height 16
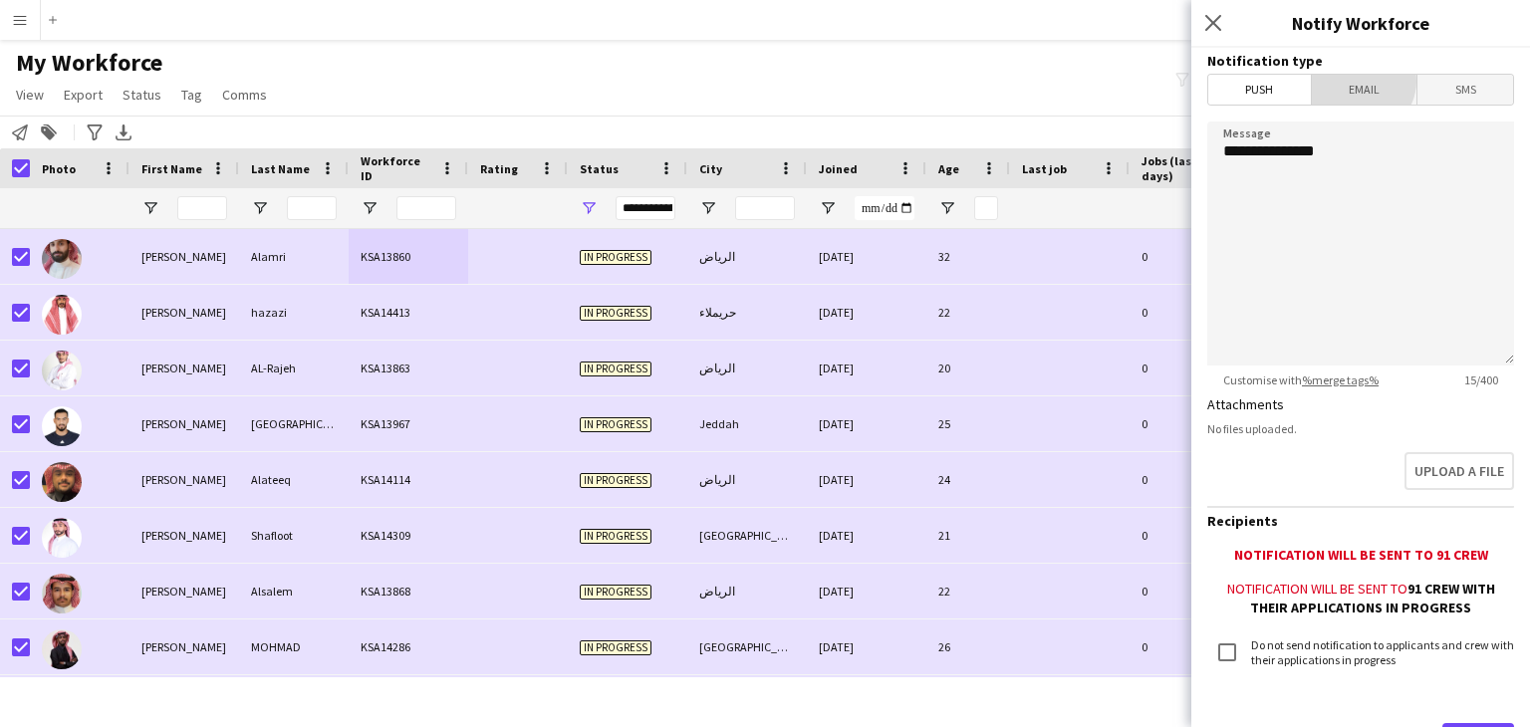
click at [1356, 80] on span "Email" at bounding box center [1365, 90] width 106 height 30
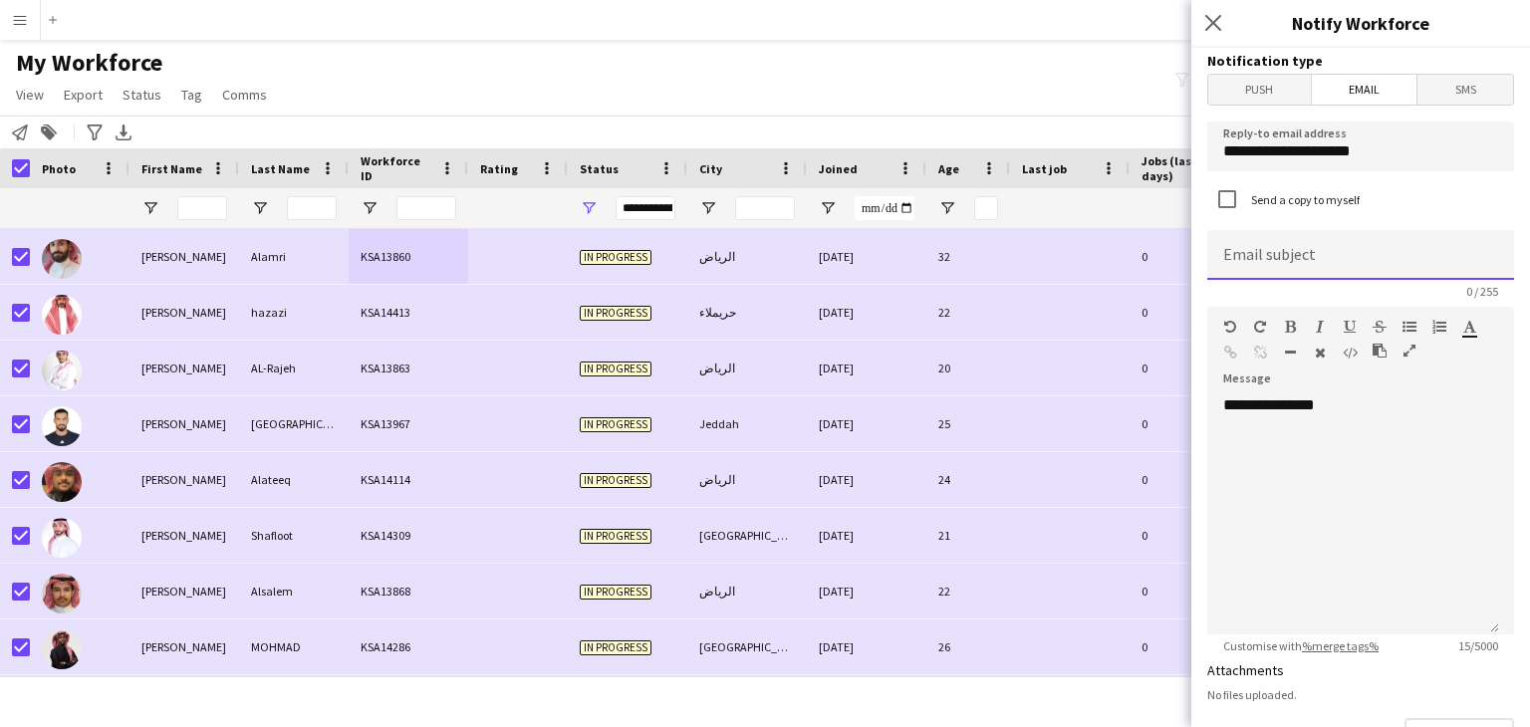
click at [1267, 263] on input at bounding box center [1360, 255] width 307 height 50
click at [1418, 266] on input "**********" at bounding box center [1360, 255] width 307 height 50
type input "**********"
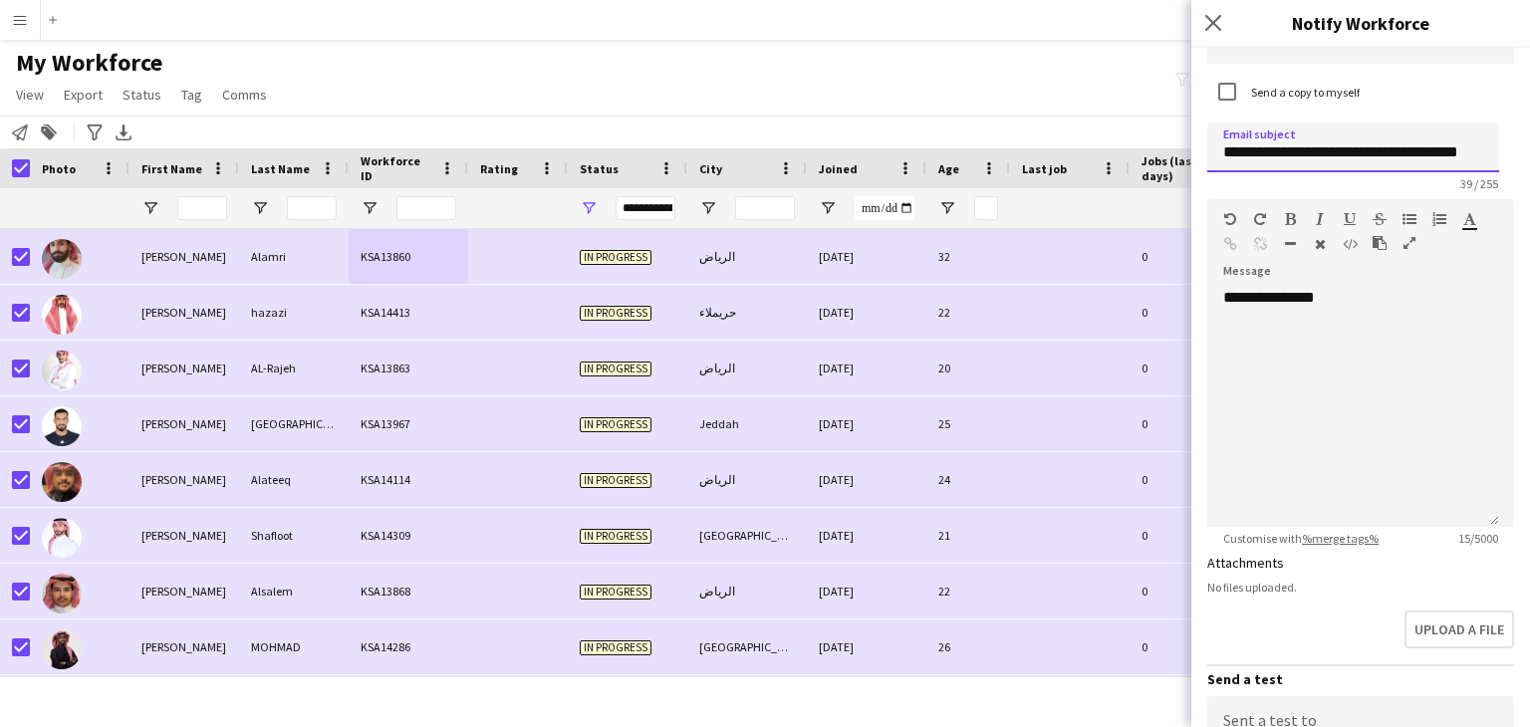
scroll to position [100, 0]
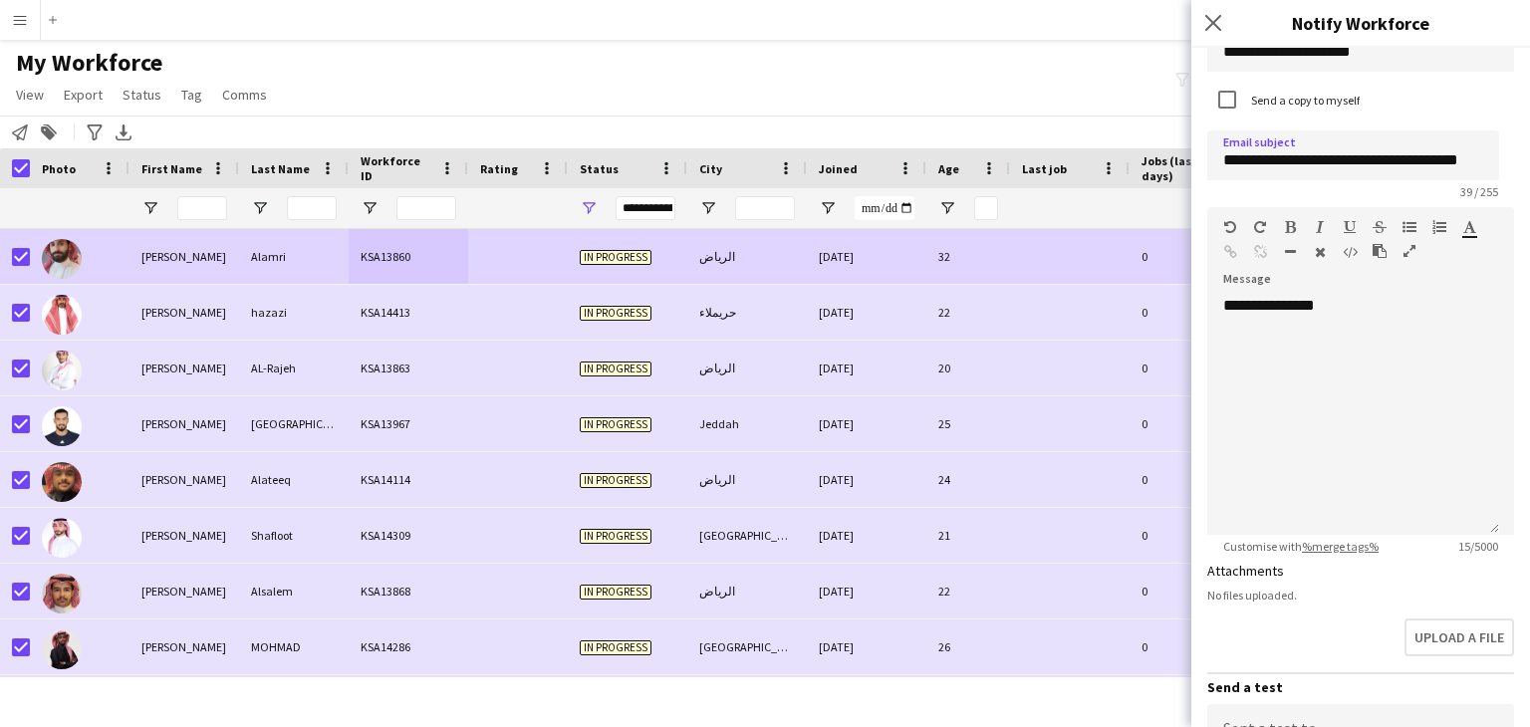
click at [338, 256] on div "Alamri" at bounding box center [294, 256] width 110 height 55
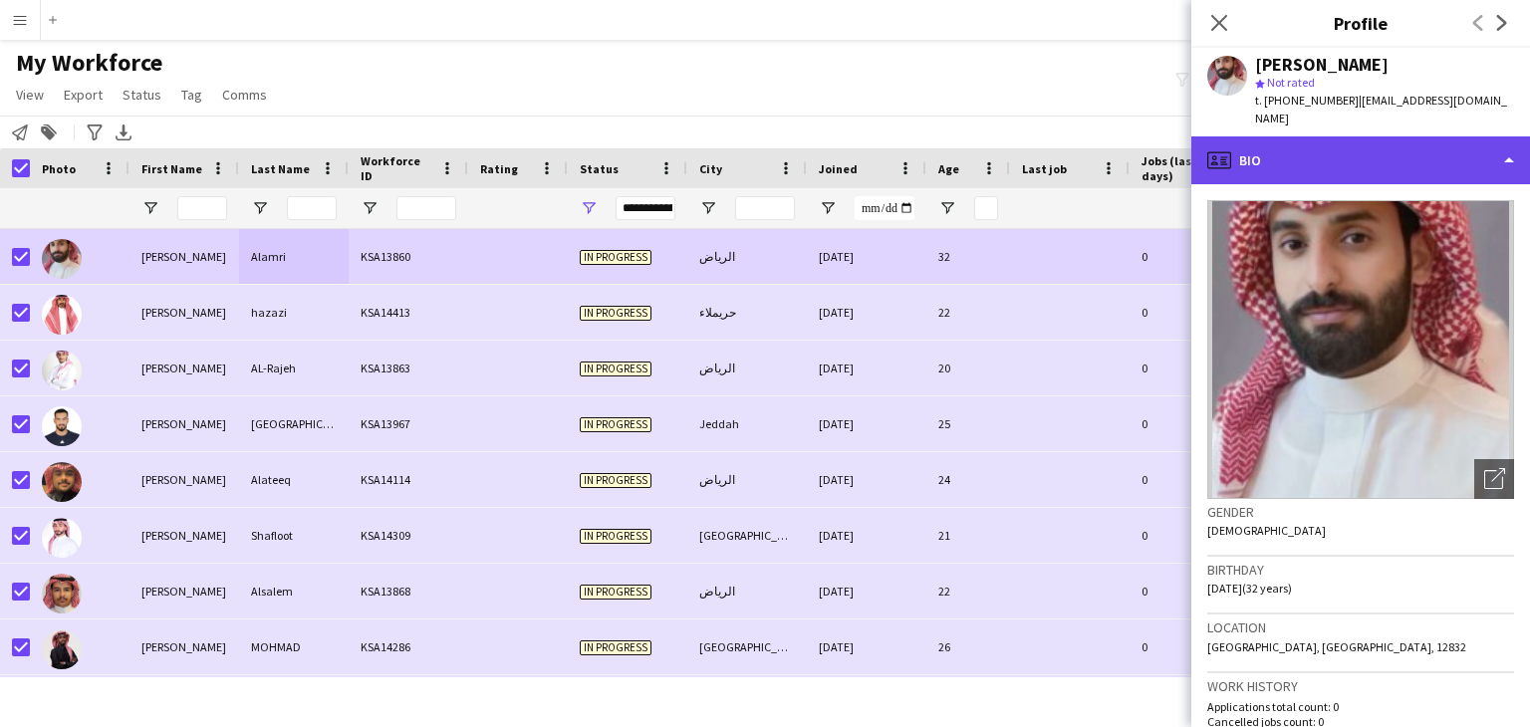
click at [1281, 136] on div "profile Bio" at bounding box center [1360, 160] width 339 height 48
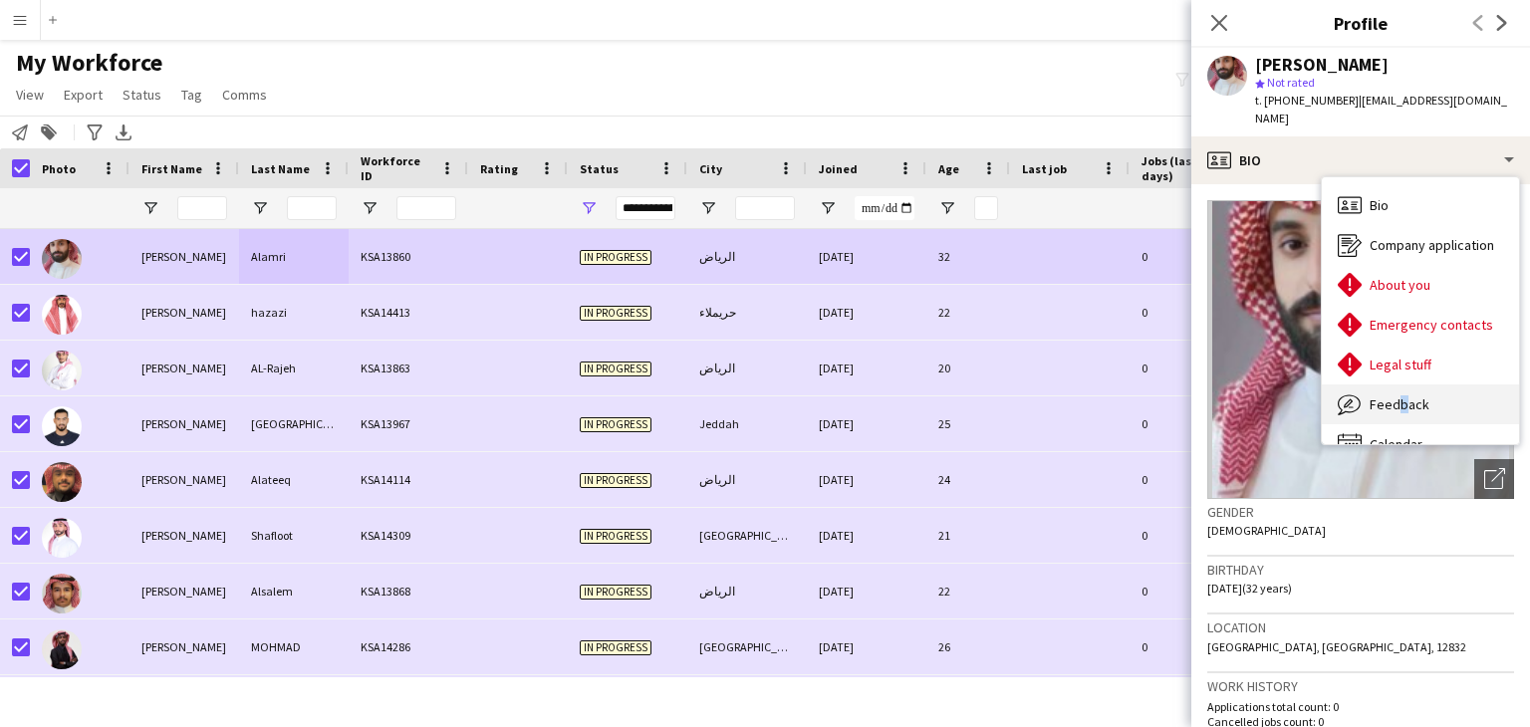
click at [1392, 384] on div "Feedback Feedback" at bounding box center [1420, 404] width 197 height 40
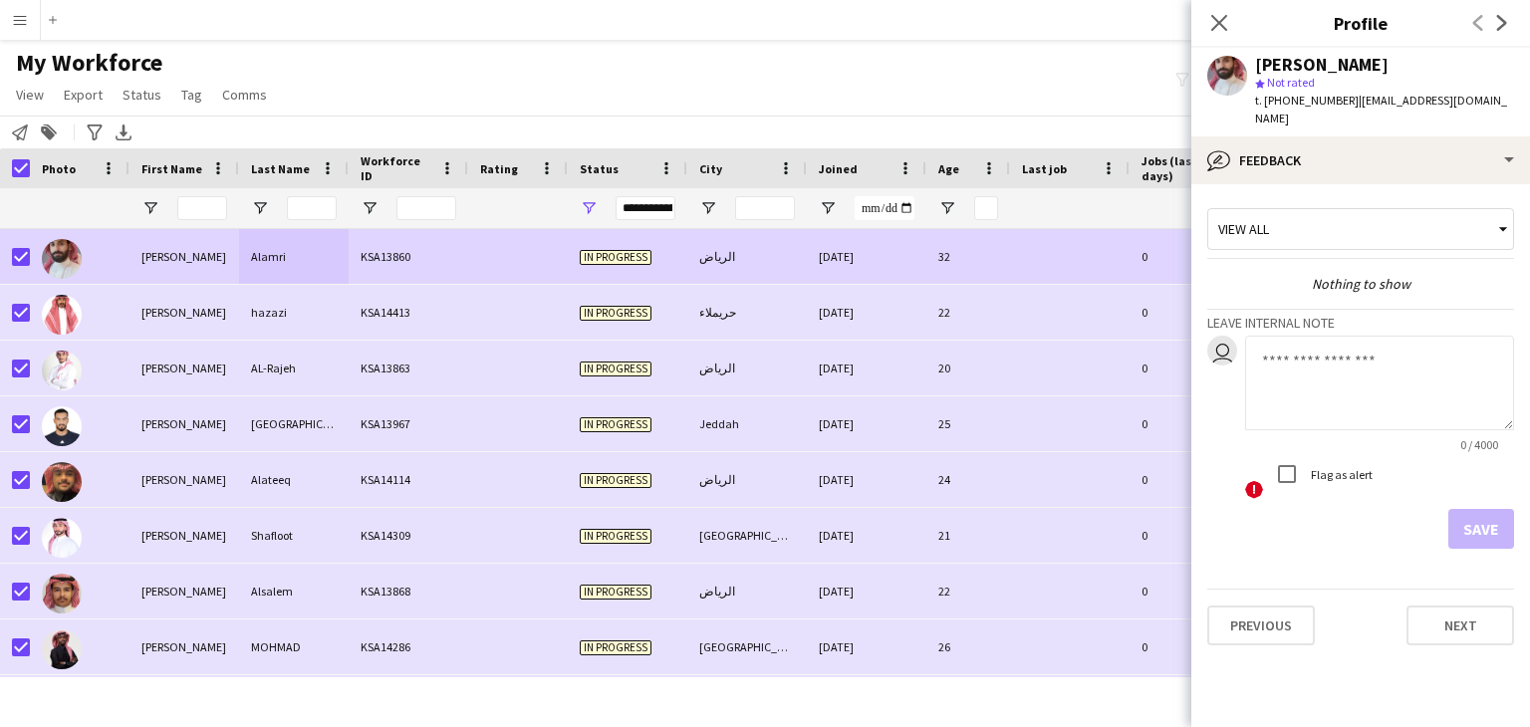
click at [1324, 352] on textarea at bounding box center [1379, 383] width 269 height 95
type textarea "**********"
click at [1495, 512] on button "Save" at bounding box center [1481, 529] width 66 height 40
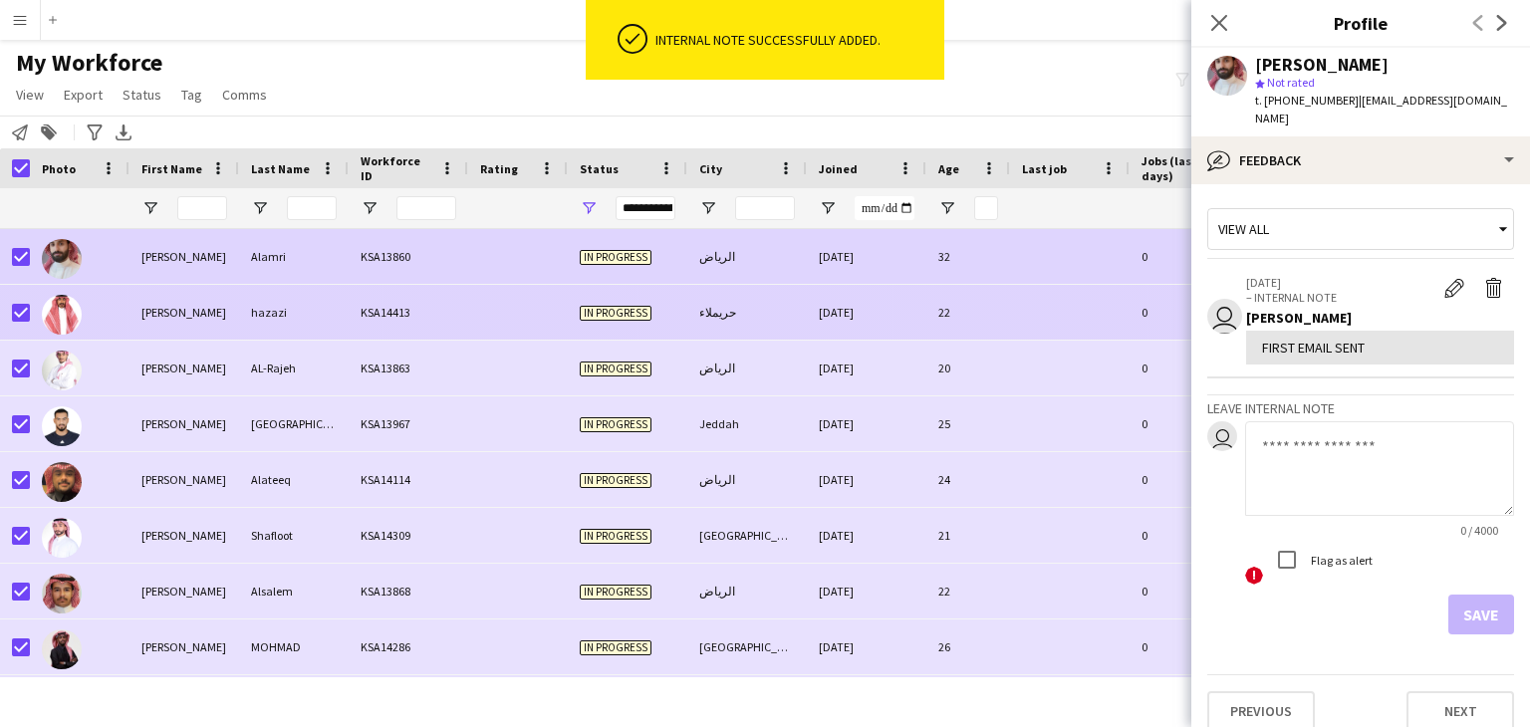
click at [474, 316] on div at bounding box center [518, 312] width 100 height 55
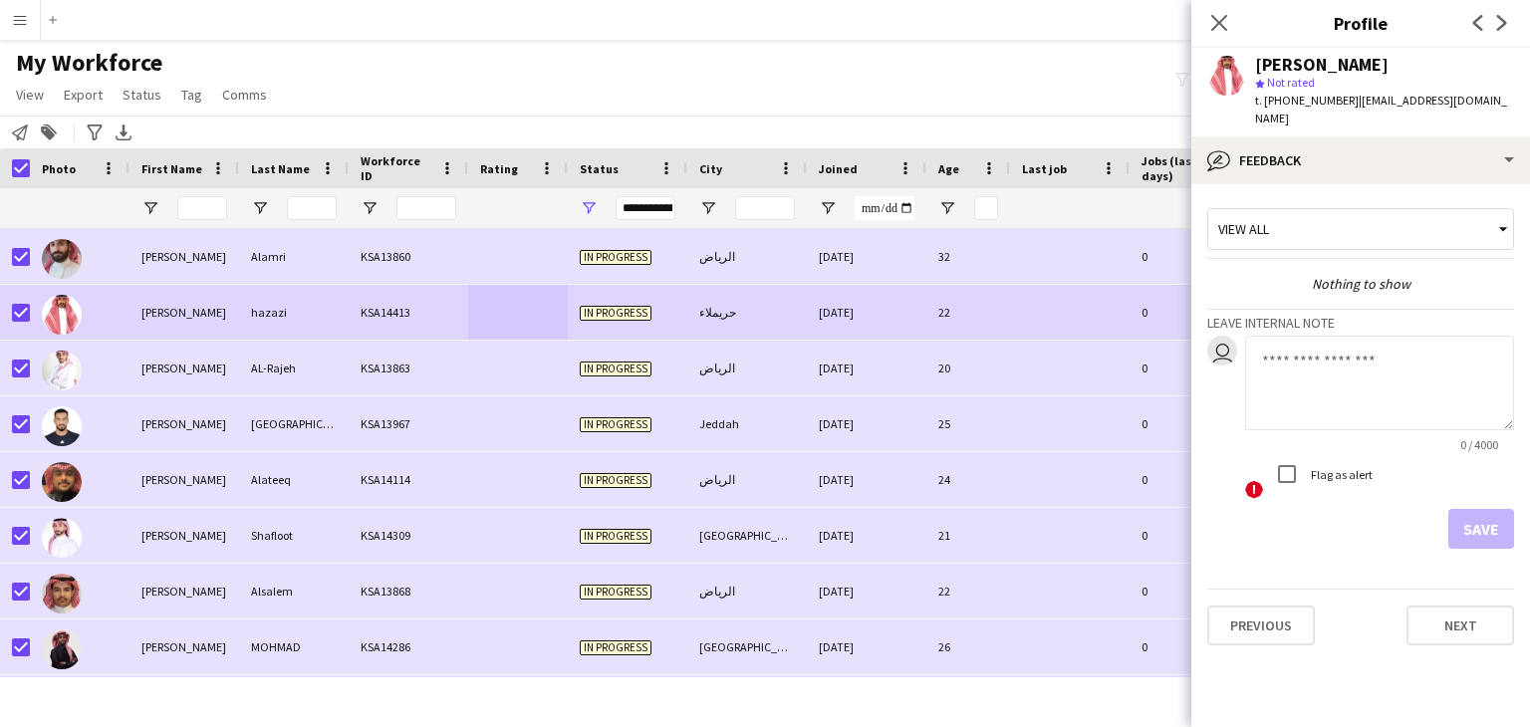
click at [1349, 369] on textarea at bounding box center [1379, 383] width 269 height 95
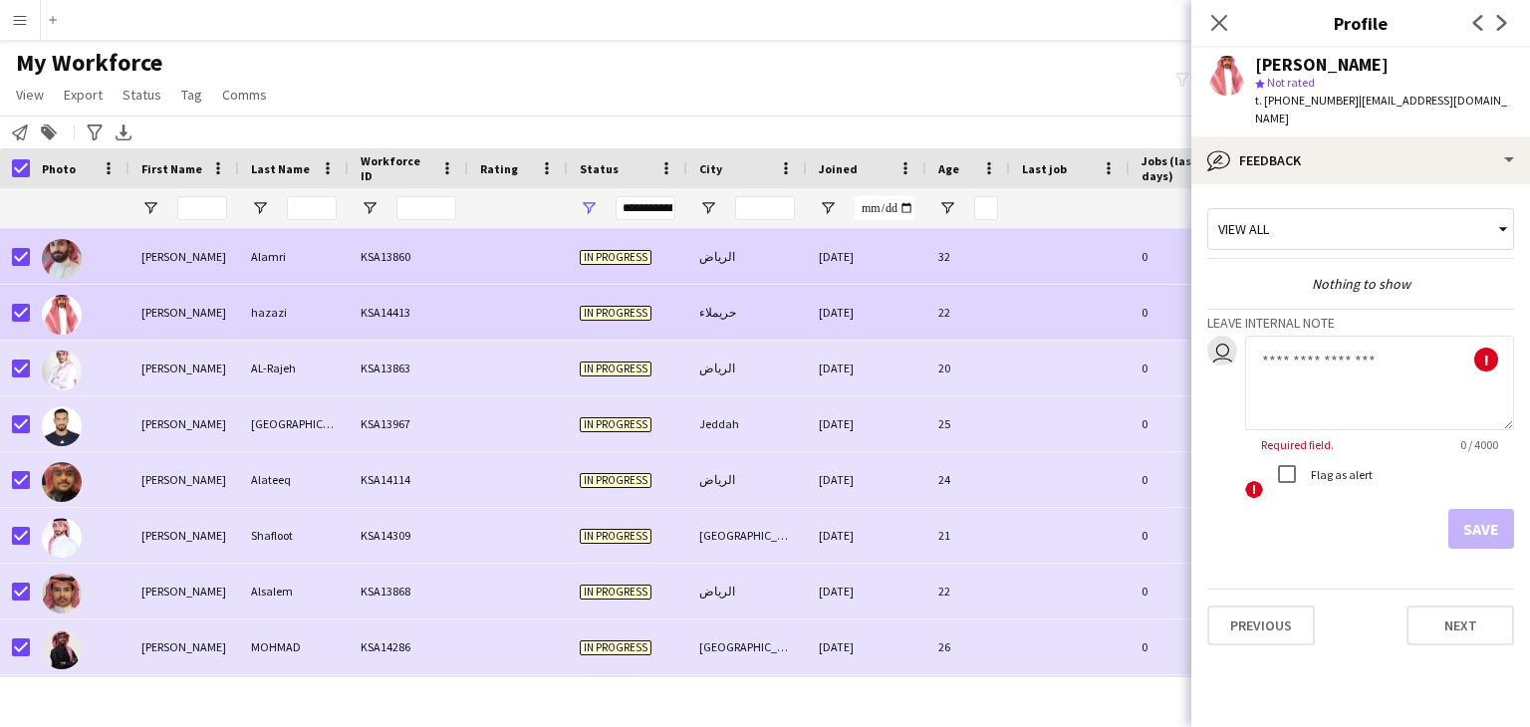
click at [893, 244] on div "[DATE]" at bounding box center [867, 256] width 120 height 55
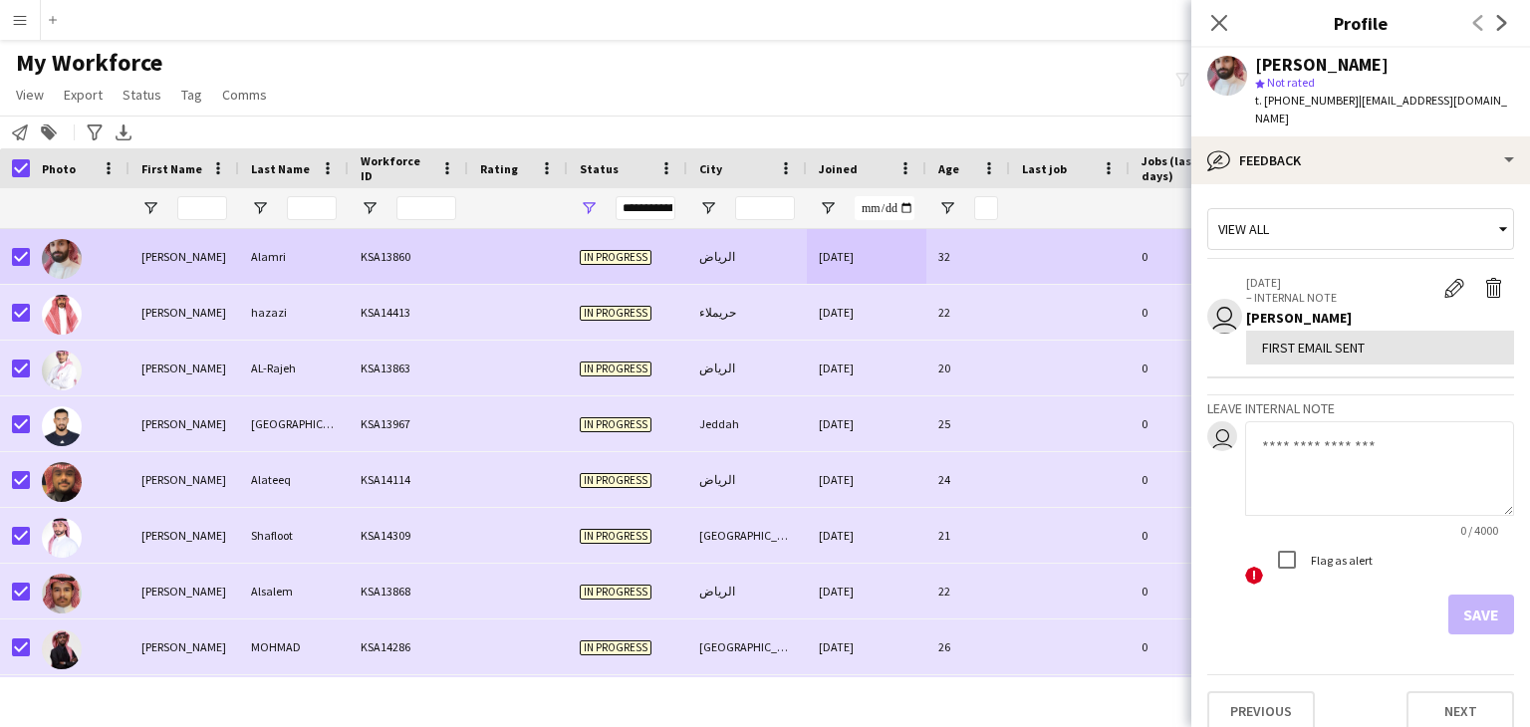
drag, startPoint x: 1293, startPoint y: 329, endPoint x: 1195, endPoint y: 332, distance: 97.6
click at [1195, 332] on app-crew-profile-feedback-tab "View all user 30-09-2025 – INTERNAL NOTE Edit internal note Delete internal not…" at bounding box center [1360, 455] width 339 height 543
click at [1286, 339] on div "FIRST EMAIL SENT" at bounding box center [1380, 348] width 236 height 18
drag, startPoint x: 1267, startPoint y: 330, endPoint x: 1324, endPoint y: 333, distance: 56.8
click at [1324, 339] on div "FIRST EMAIL SENT" at bounding box center [1380, 348] width 236 height 18
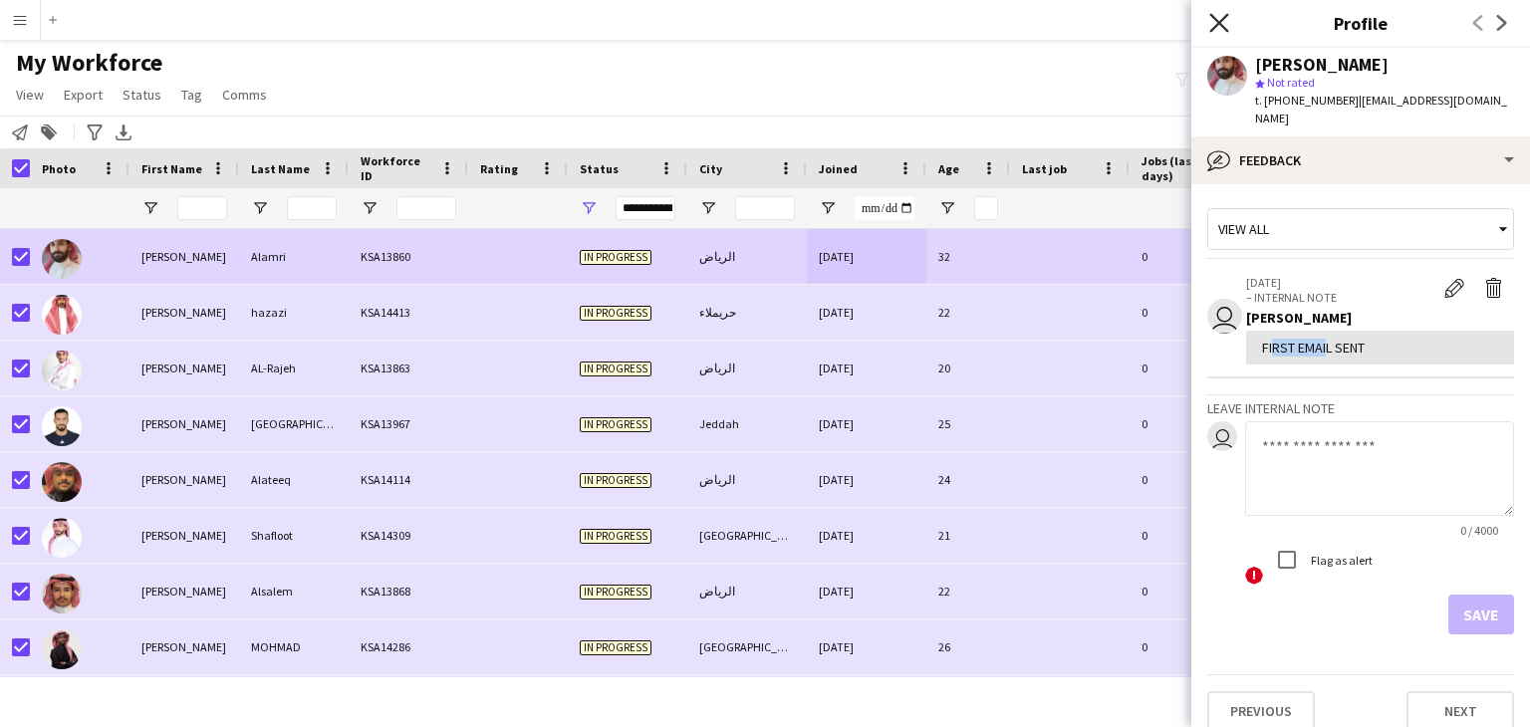
click at [1222, 14] on icon "Close pop-in" at bounding box center [1218, 22] width 19 height 19
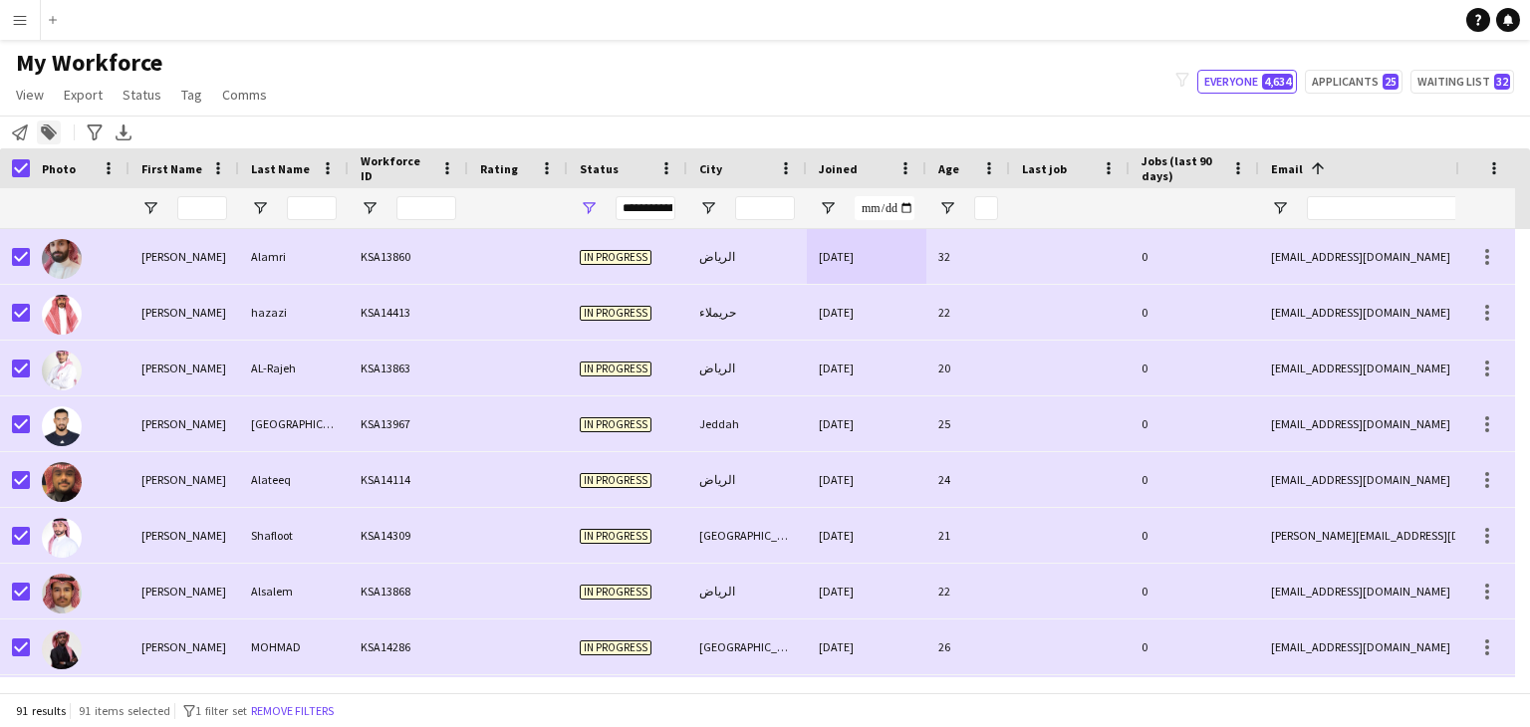
click at [49, 126] on icon at bounding box center [50, 129] width 14 height 10
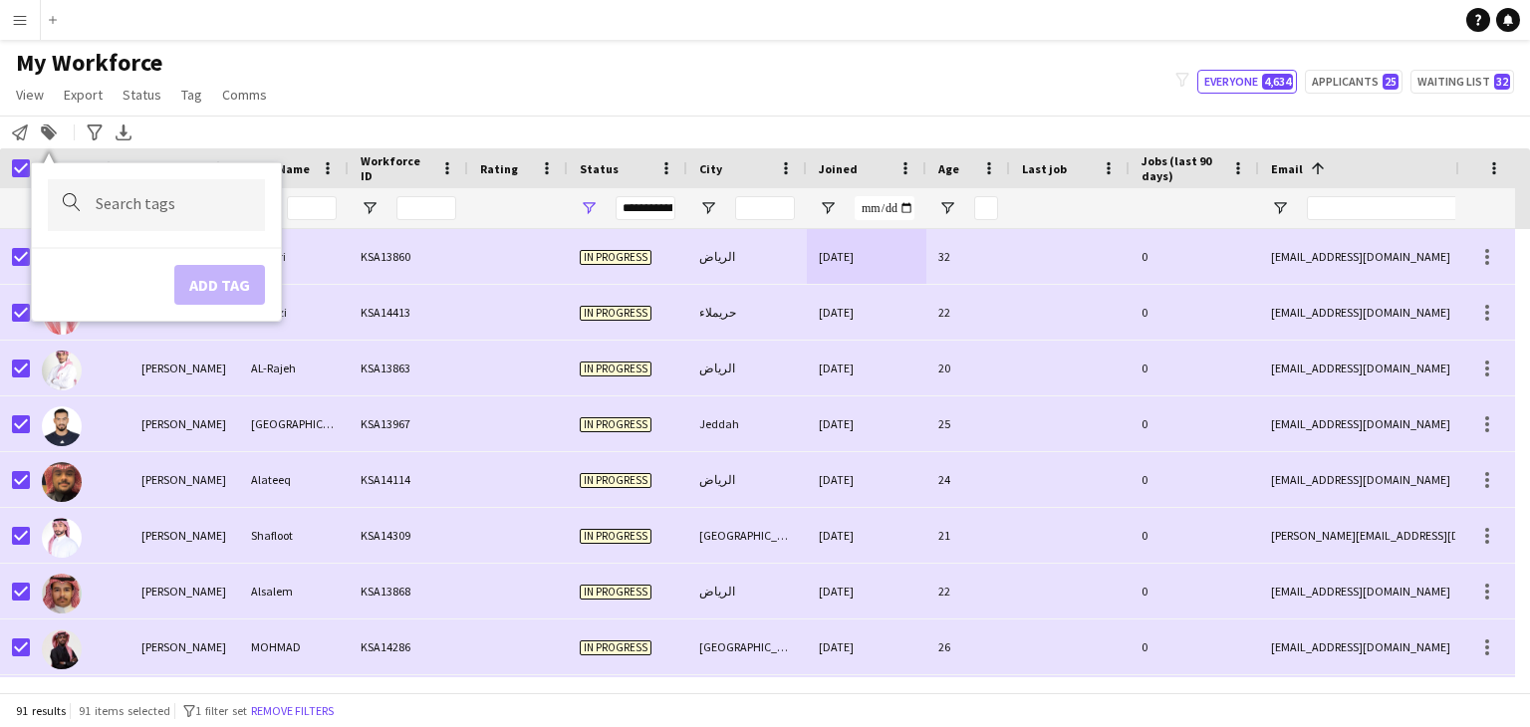
click at [216, 124] on div "Notify workforce Add to tag Search tags magnifier Add tag Advanced filters Adva…" at bounding box center [765, 132] width 1530 height 33
click at [511, 14] on app-navbar "Menu Boards Boards Boards All jobs Status Workforce Workforce My Workforce Recr…" at bounding box center [765, 20] width 1530 height 40
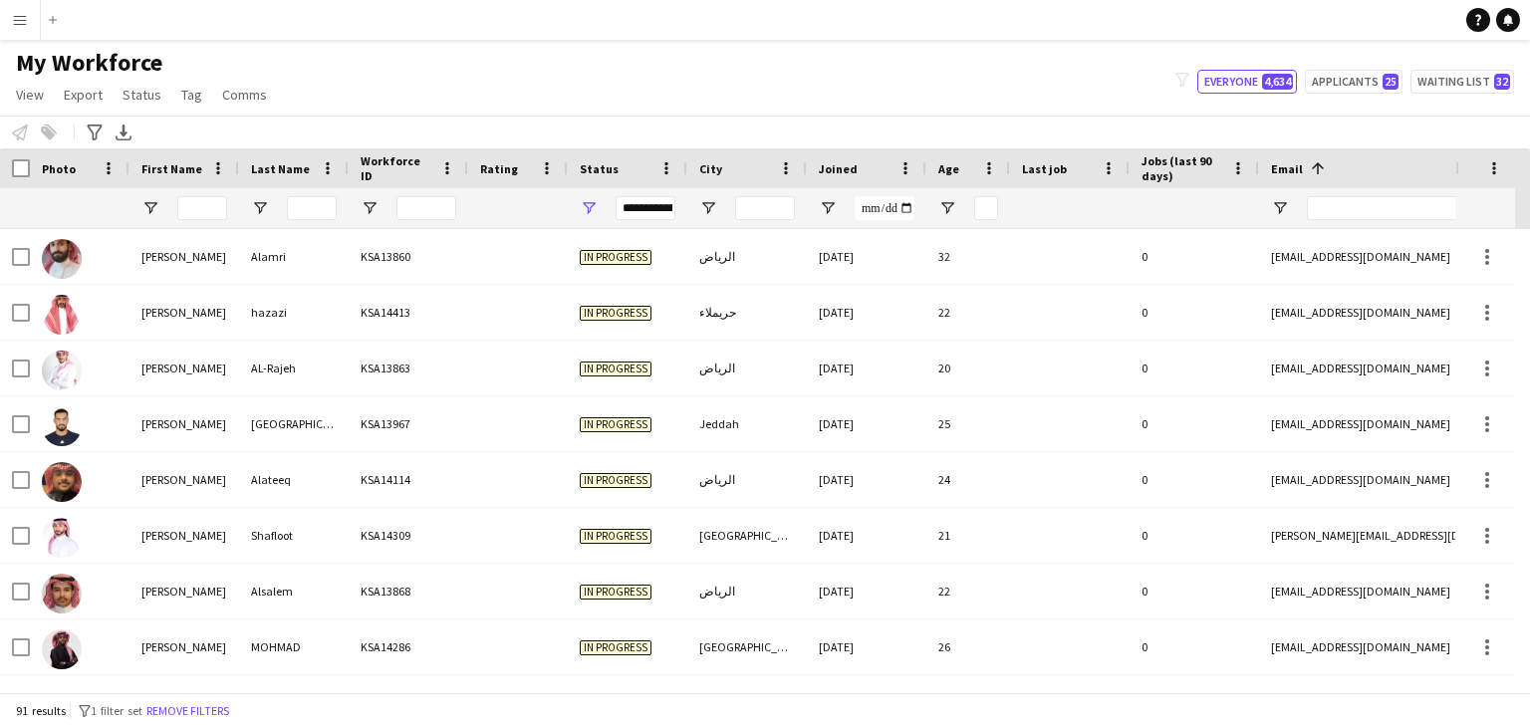
click at [395, 90] on div "My Workforce View Views Default view Basic Export View Full Name TAGS Test New …" at bounding box center [765, 82] width 1530 height 68
click at [586, 203] on span "Open Filter Menu" at bounding box center [589, 208] width 18 height 18
click at [683, 94] on div "My Workforce View Views Default view Basic Export View Full Name TAGS Test New …" at bounding box center [765, 82] width 1530 height 68
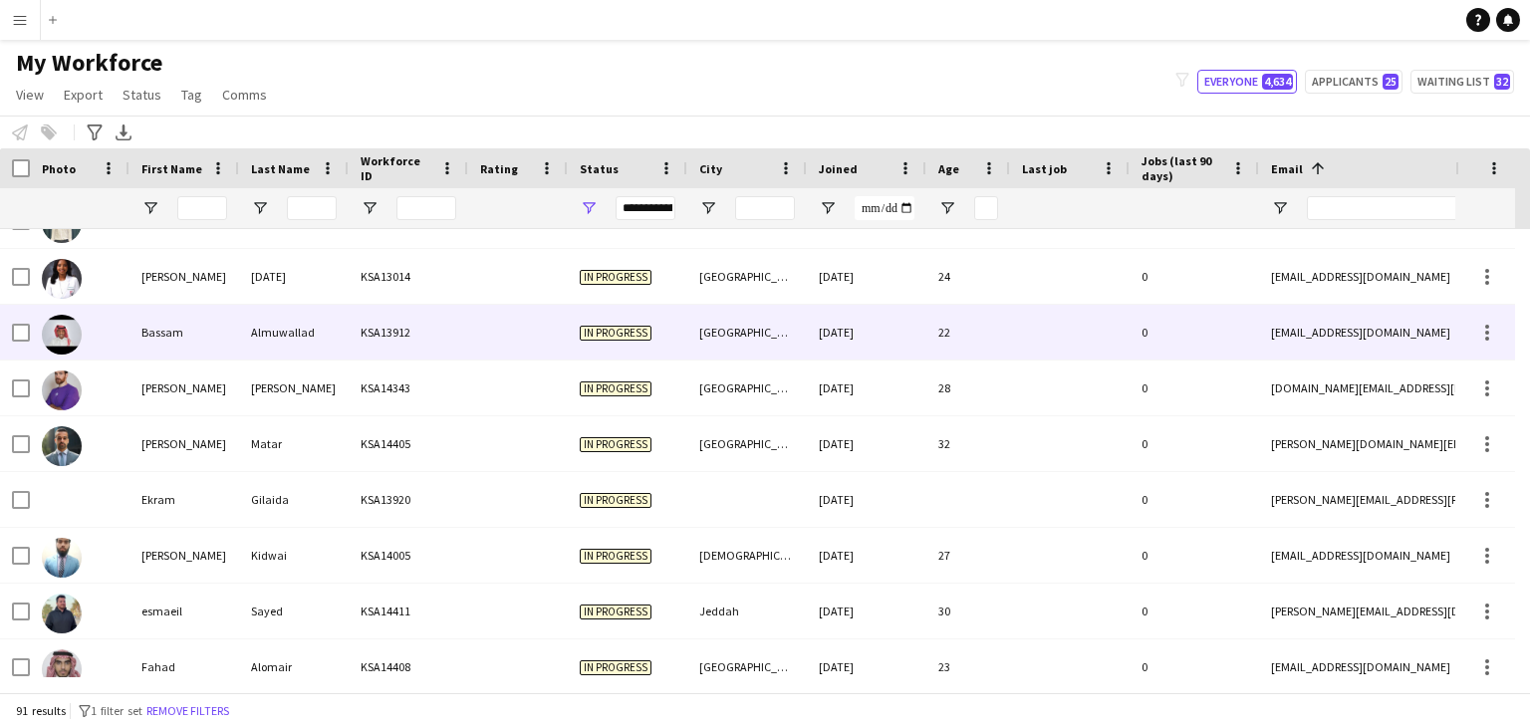
scroll to position [1565, 0]
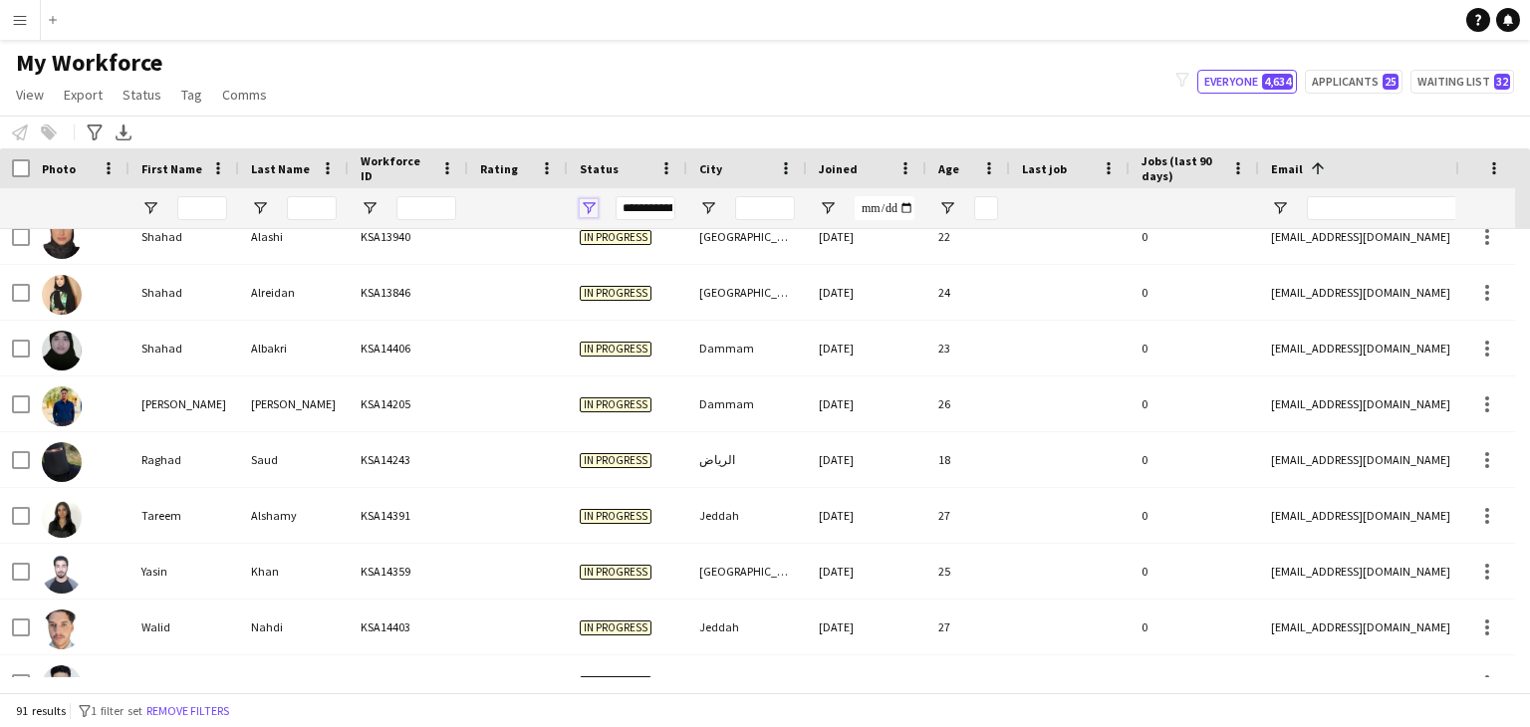
click at [596, 199] on span "Open Filter Menu" at bounding box center [589, 208] width 18 height 18
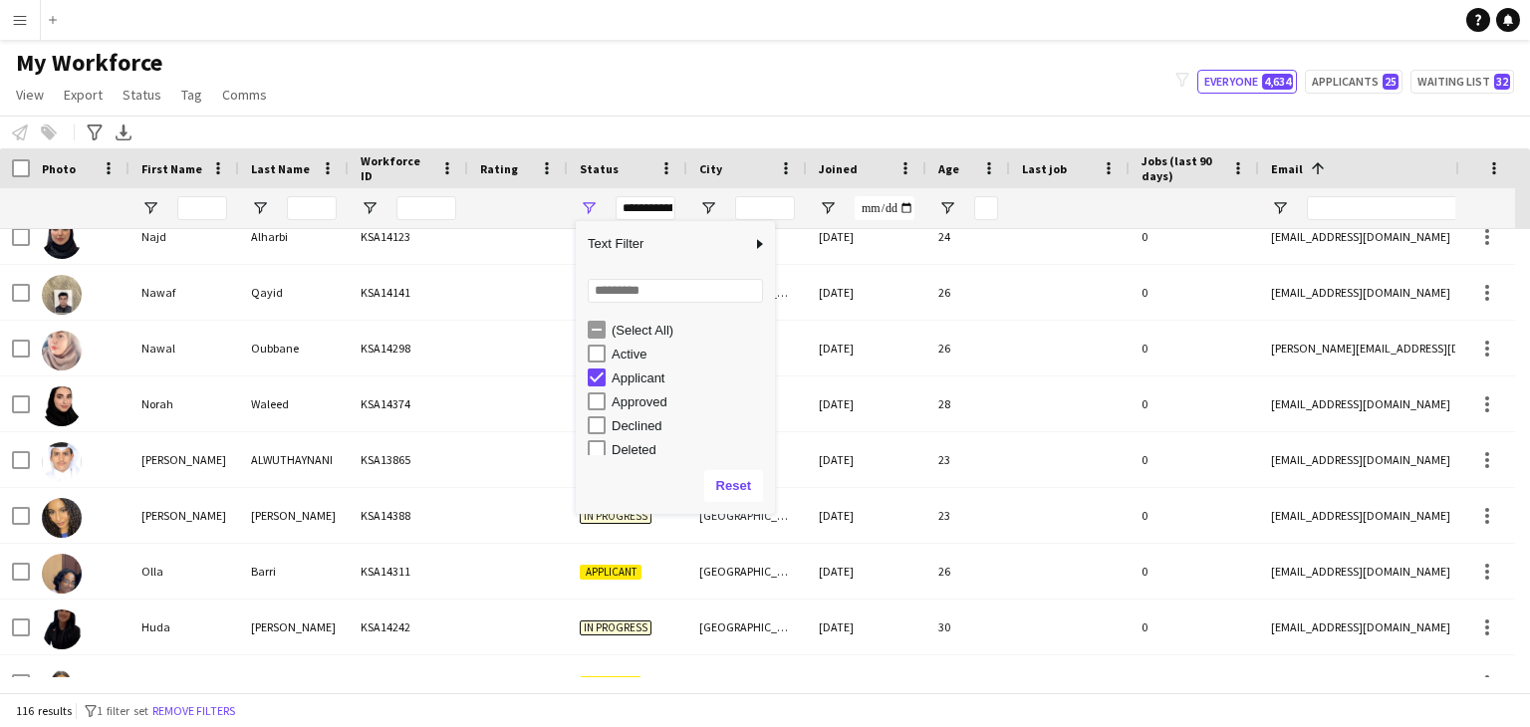
click at [709, 87] on div "My Workforce View Views Default view Basic Export View Full Name TAGS Test New …" at bounding box center [765, 82] width 1530 height 68
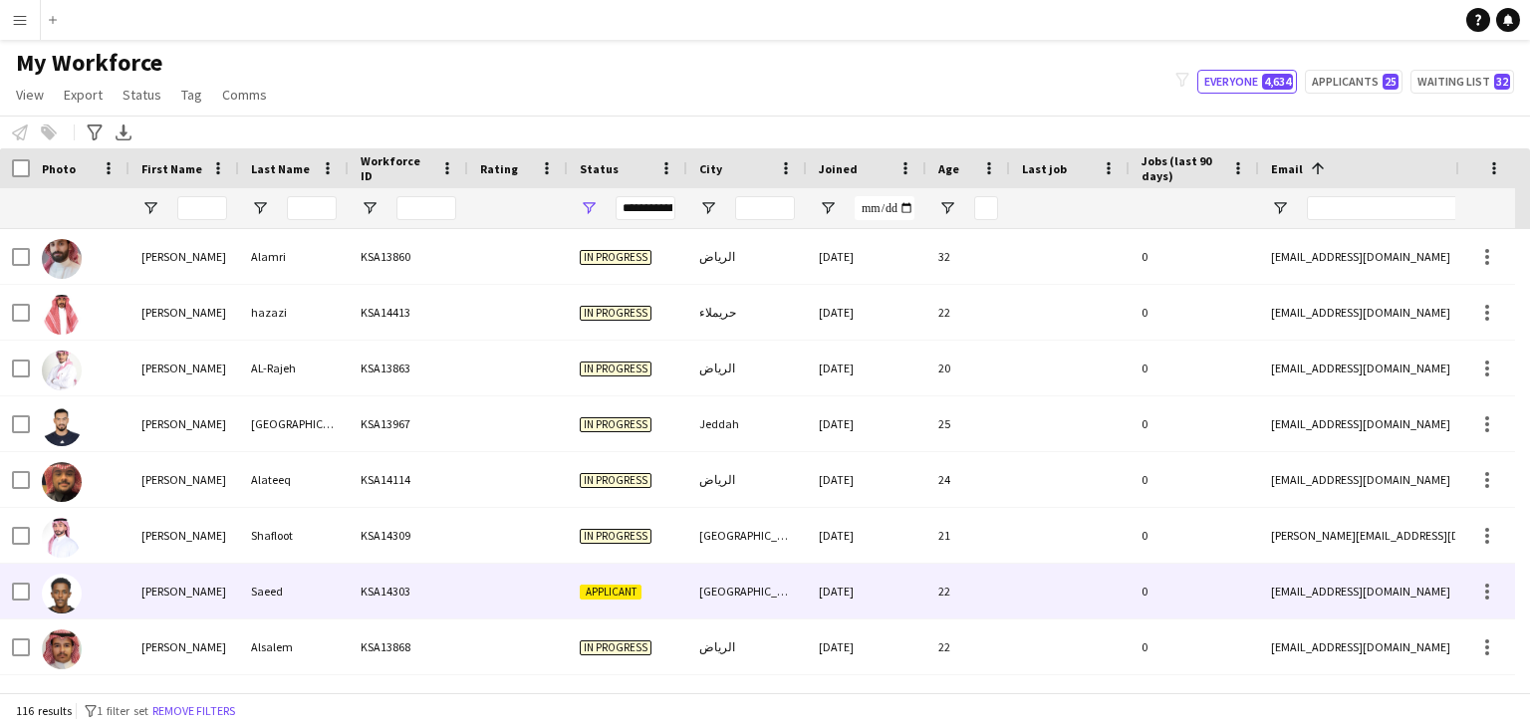
click at [613, 582] on div "Applicant" at bounding box center [628, 591] width 120 height 55
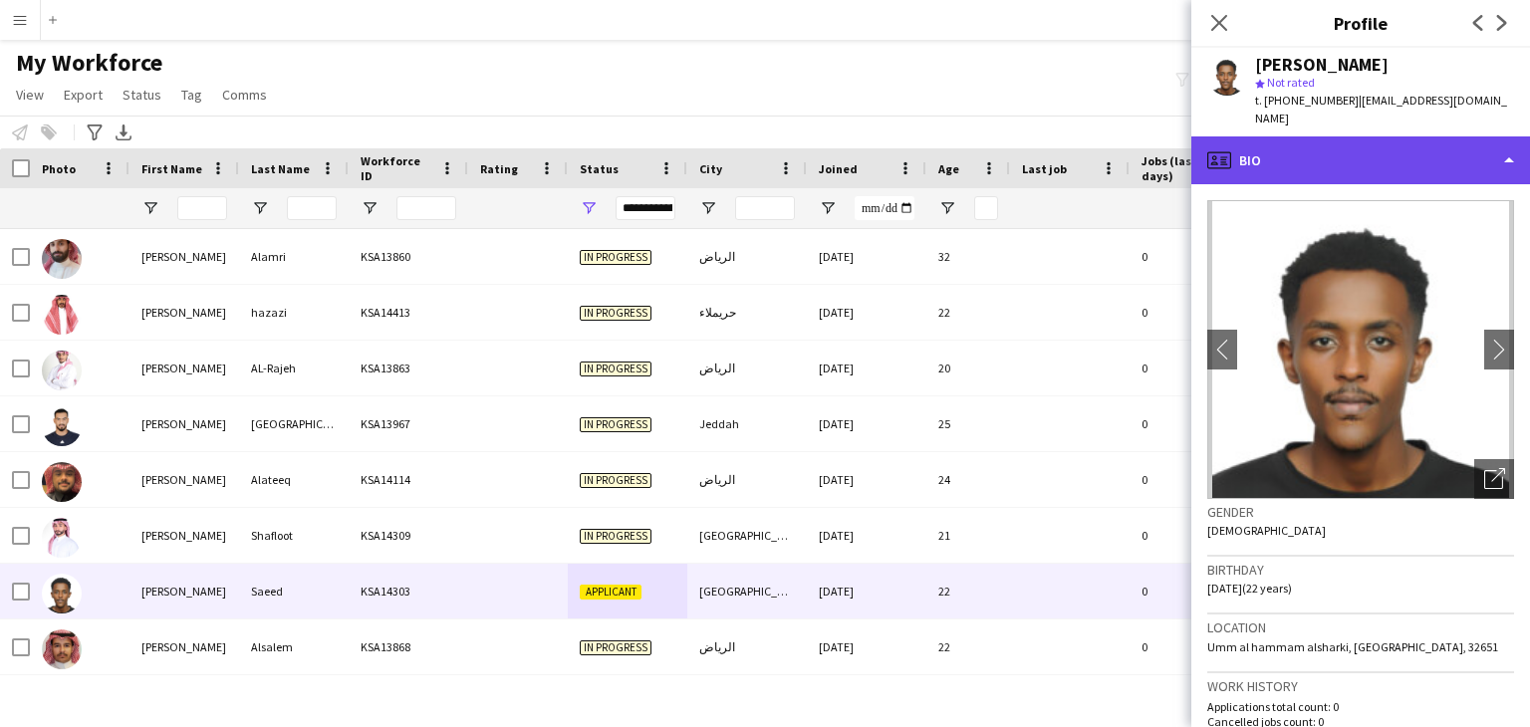
click at [1315, 136] on div "profile Bio" at bounding box center [1360, 160] width 339 height 48
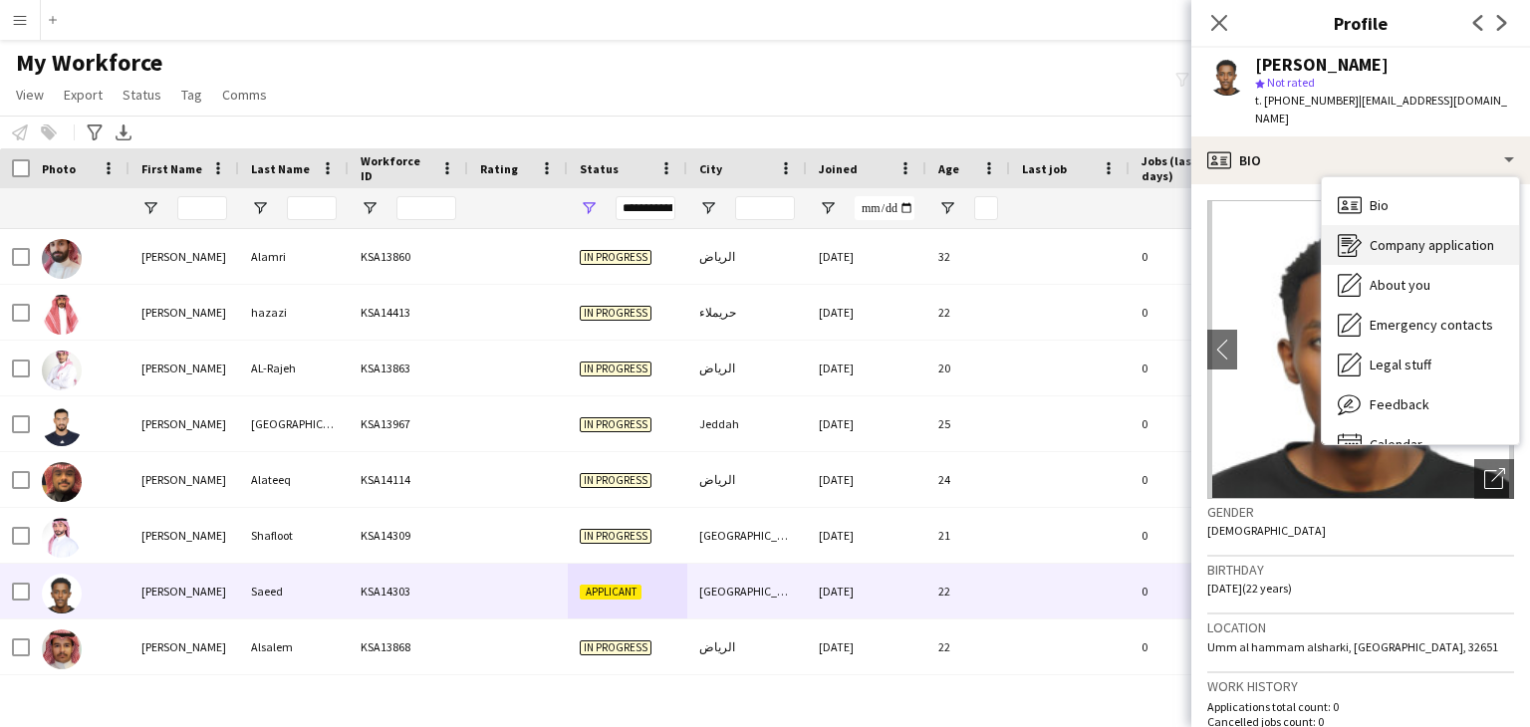
click at [1414, 236] on span "Company application" at bounding box center [1431, 245] width 124 height 18
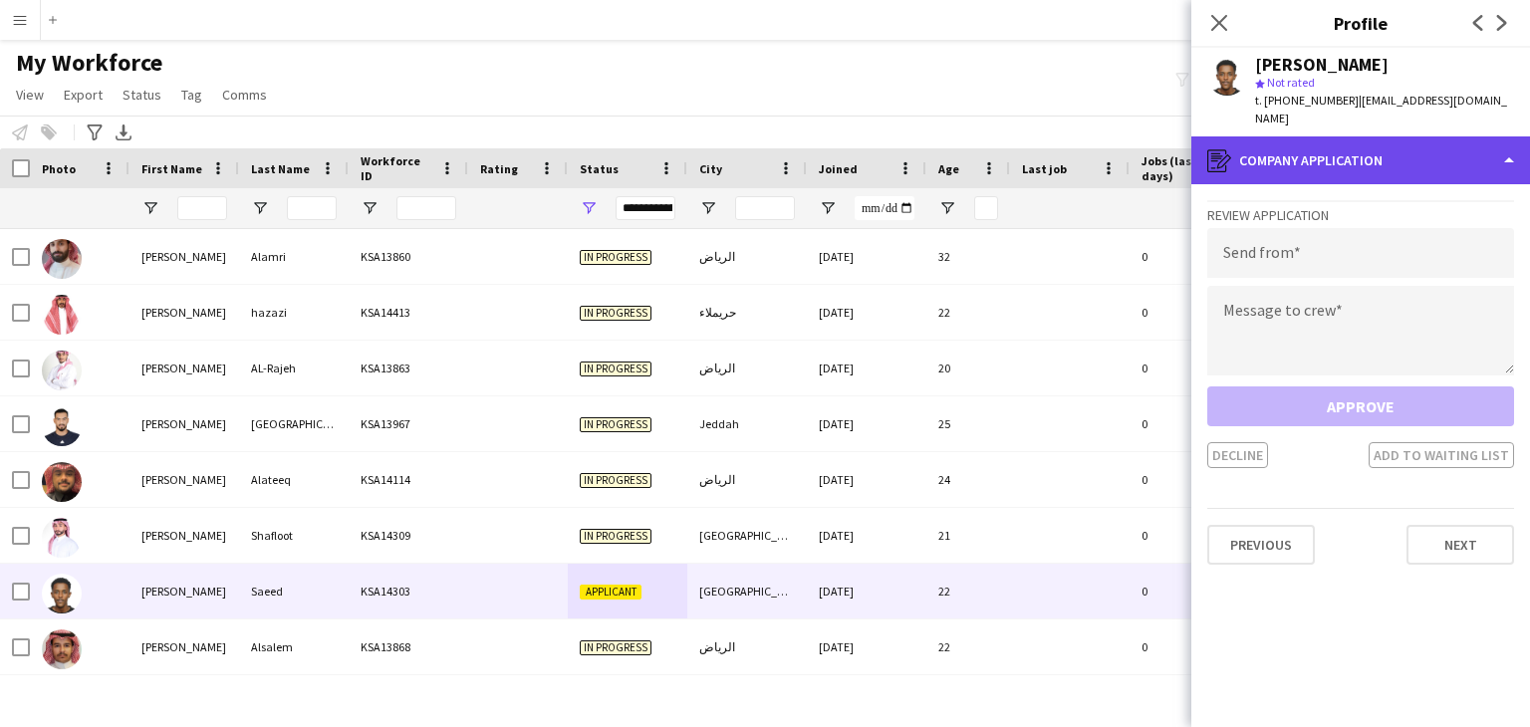
click at [1294, 140] on div "register Company application" at bounding box center [1360, 160] width 339 height 48
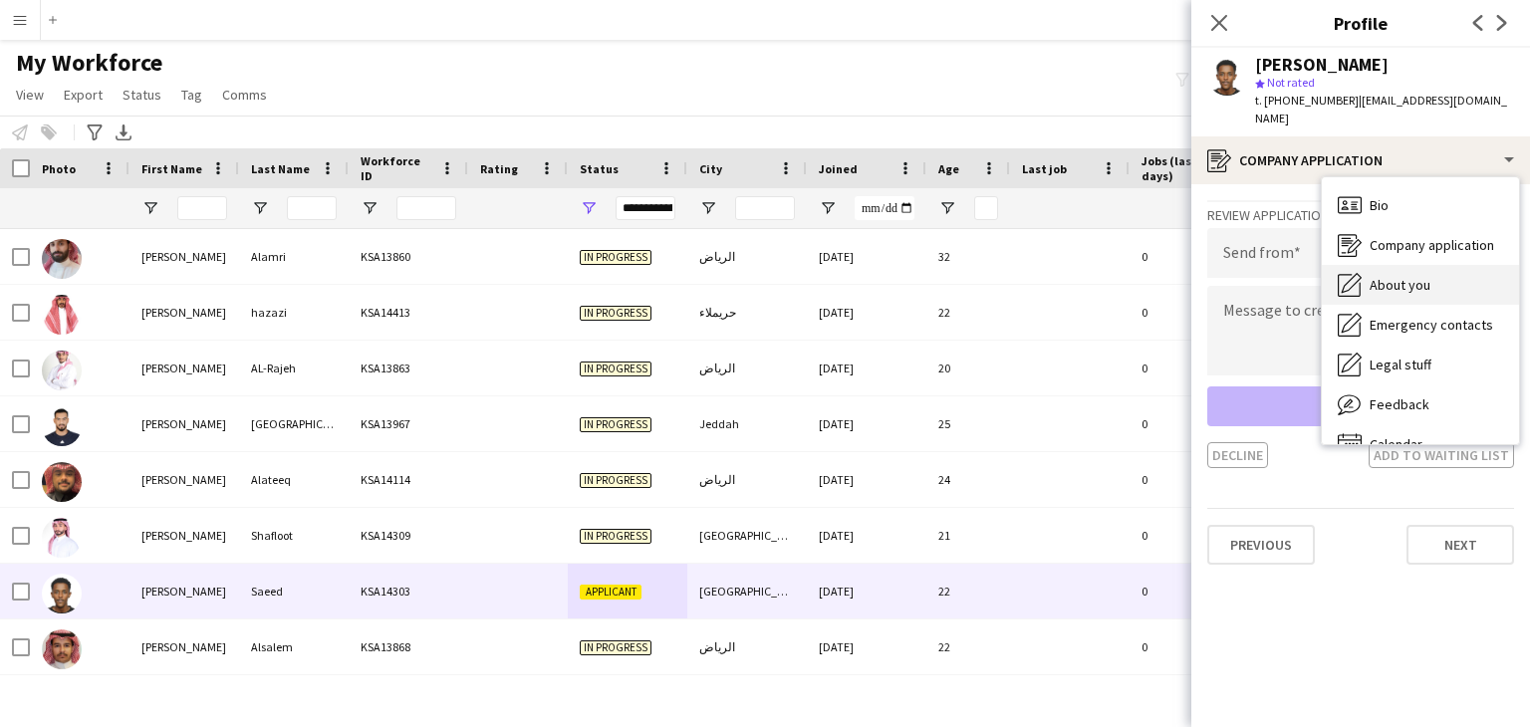
click at [1410, 277] on div "About you About you" at bounding box center [1420, 285] width 197 height 40
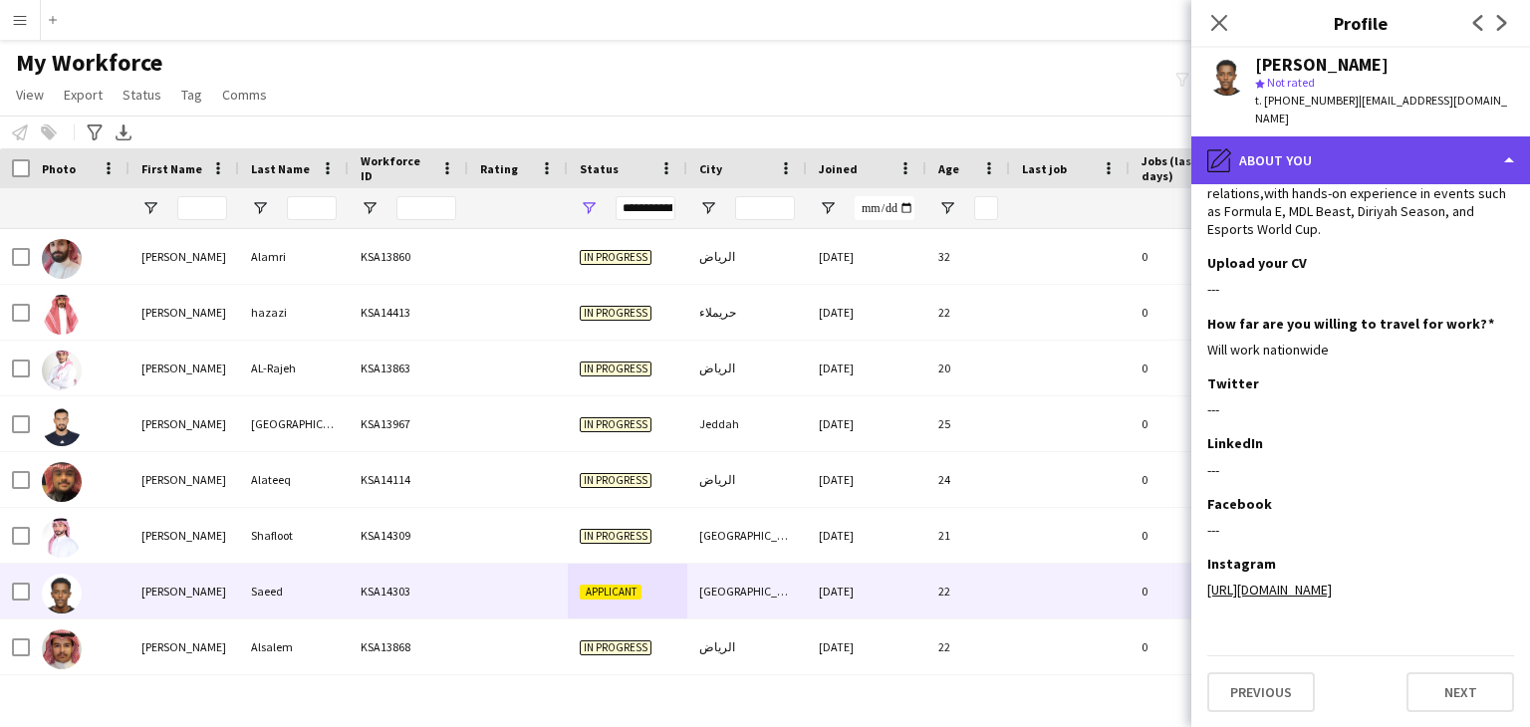
click at [1299, 136] on div "pencil4 About you" at bounding box center [1360, 160] width 339 height 48
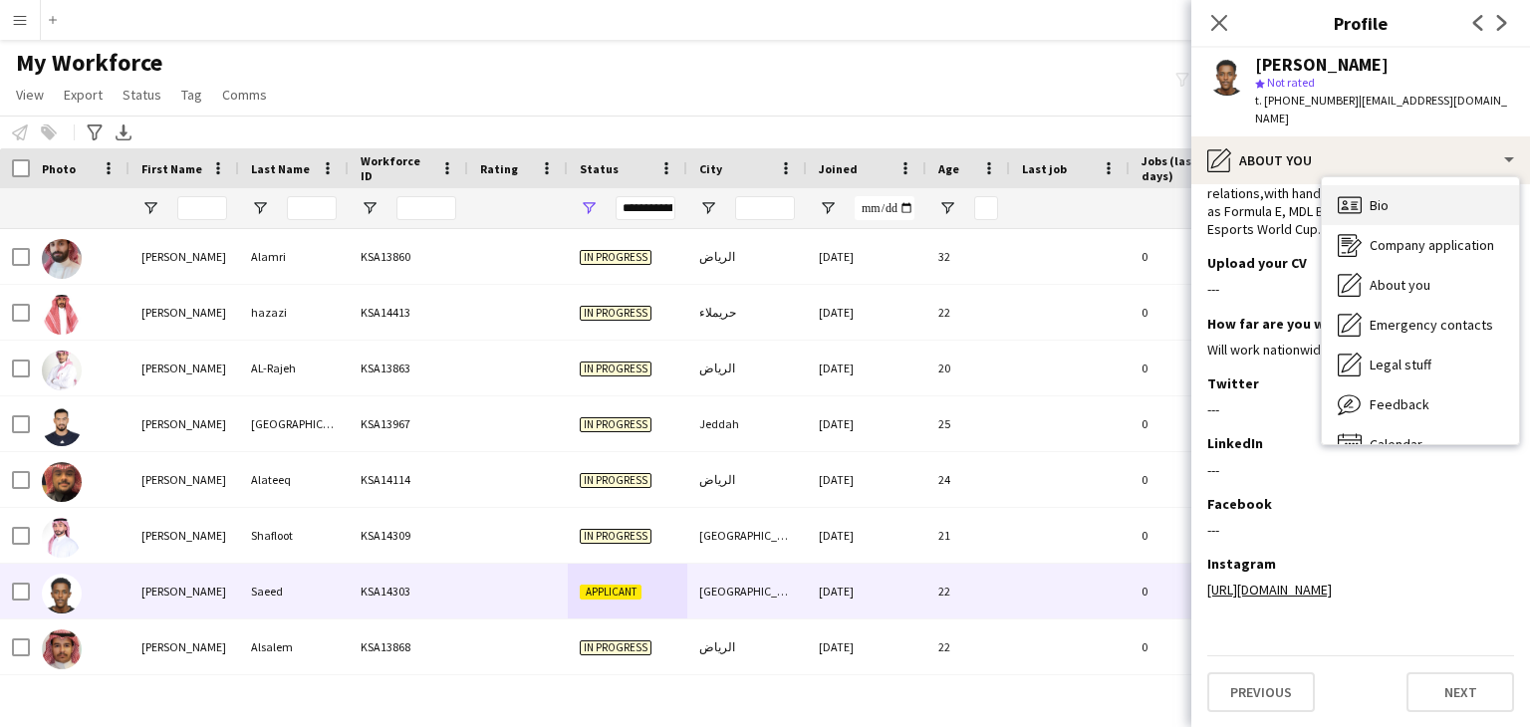
click at [1363, 185] on div "Bio Bio" at bounding box center [1420, 205] width 197 height 40
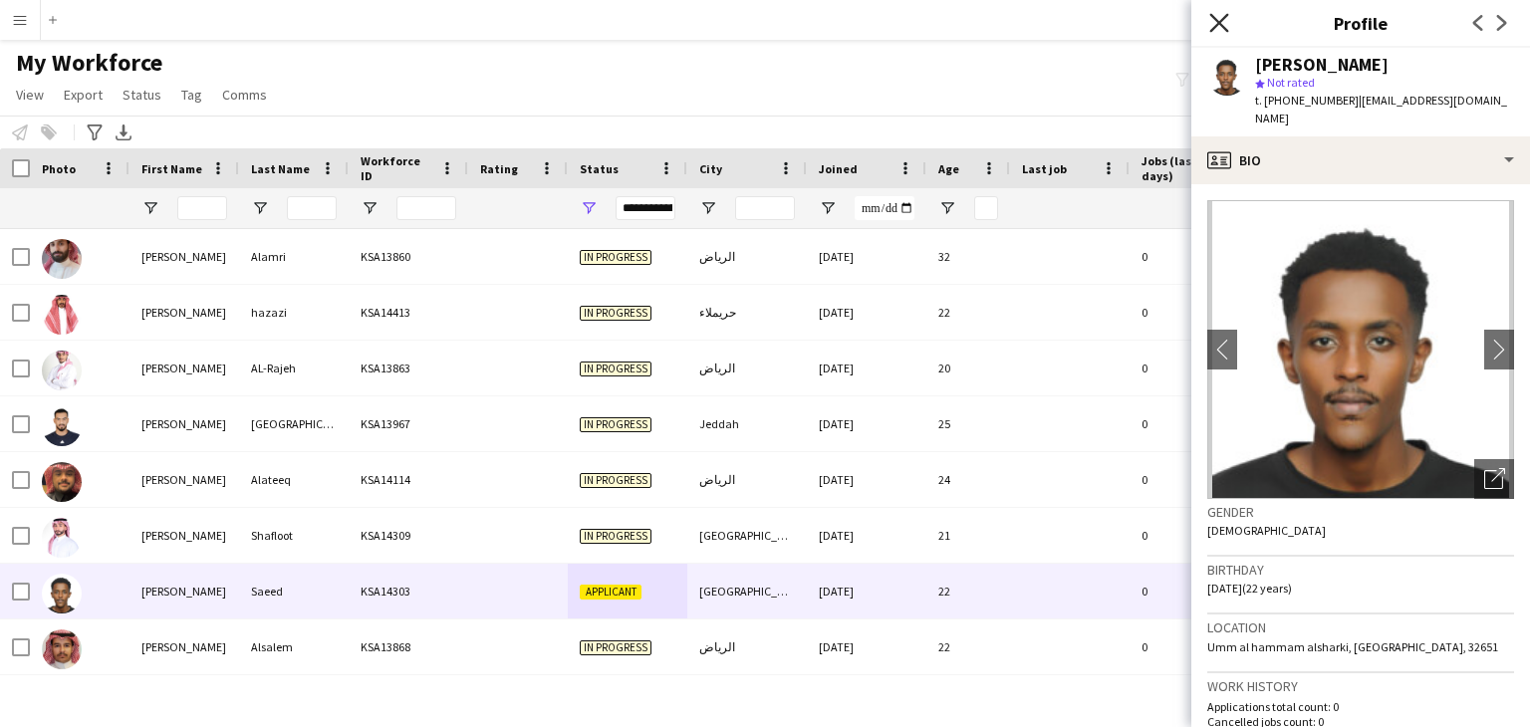
click at [1221, 15] on icon "Close pop-in" at bounding box center [1218, 22] width 19 height 19
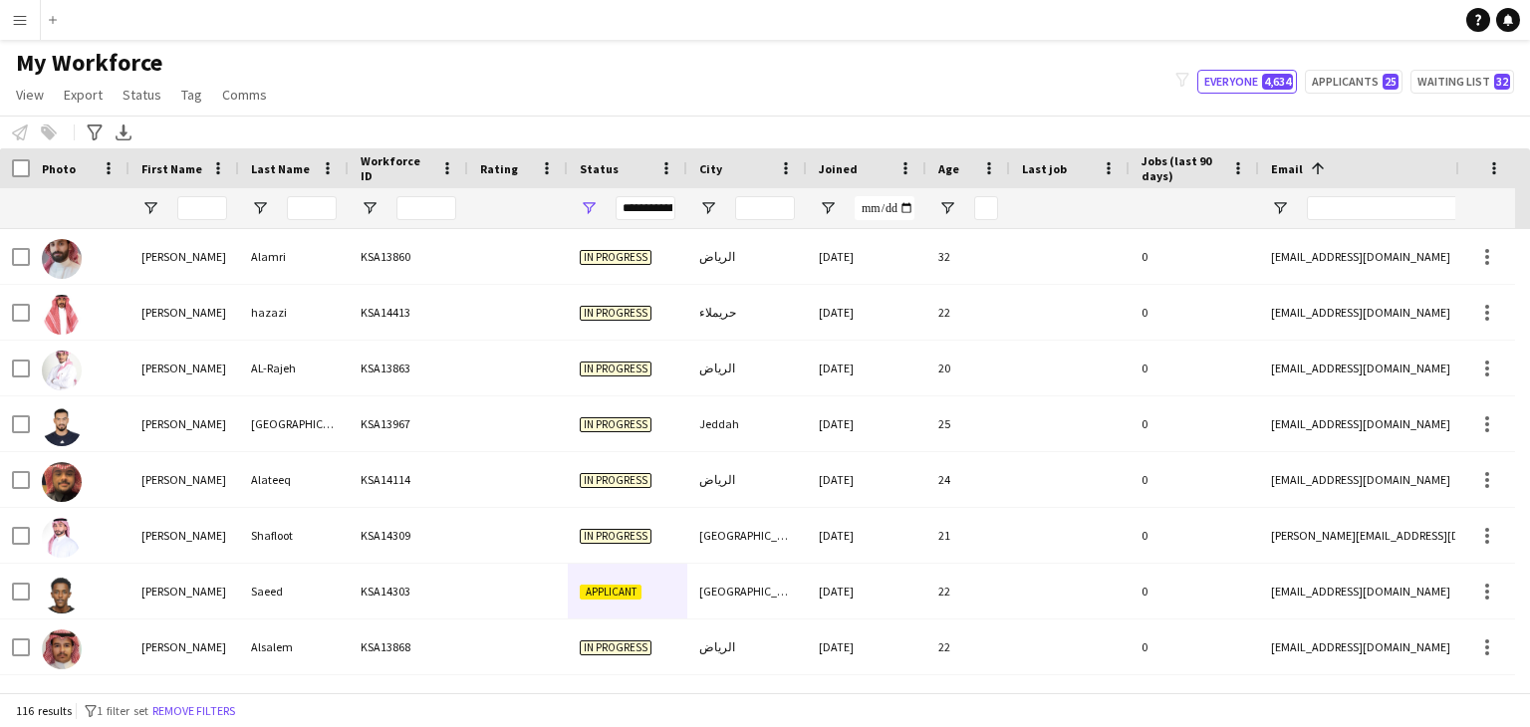
click at [825, 77] on div "My Workforce View Views Default view Basic Export View Full Name TAGS Test New …" at bounding box center [765, 82] width 1530 height 68
click at [1335, 77] on button "Applicants 25" at bounding box center [1354, 82] width 98 height 24
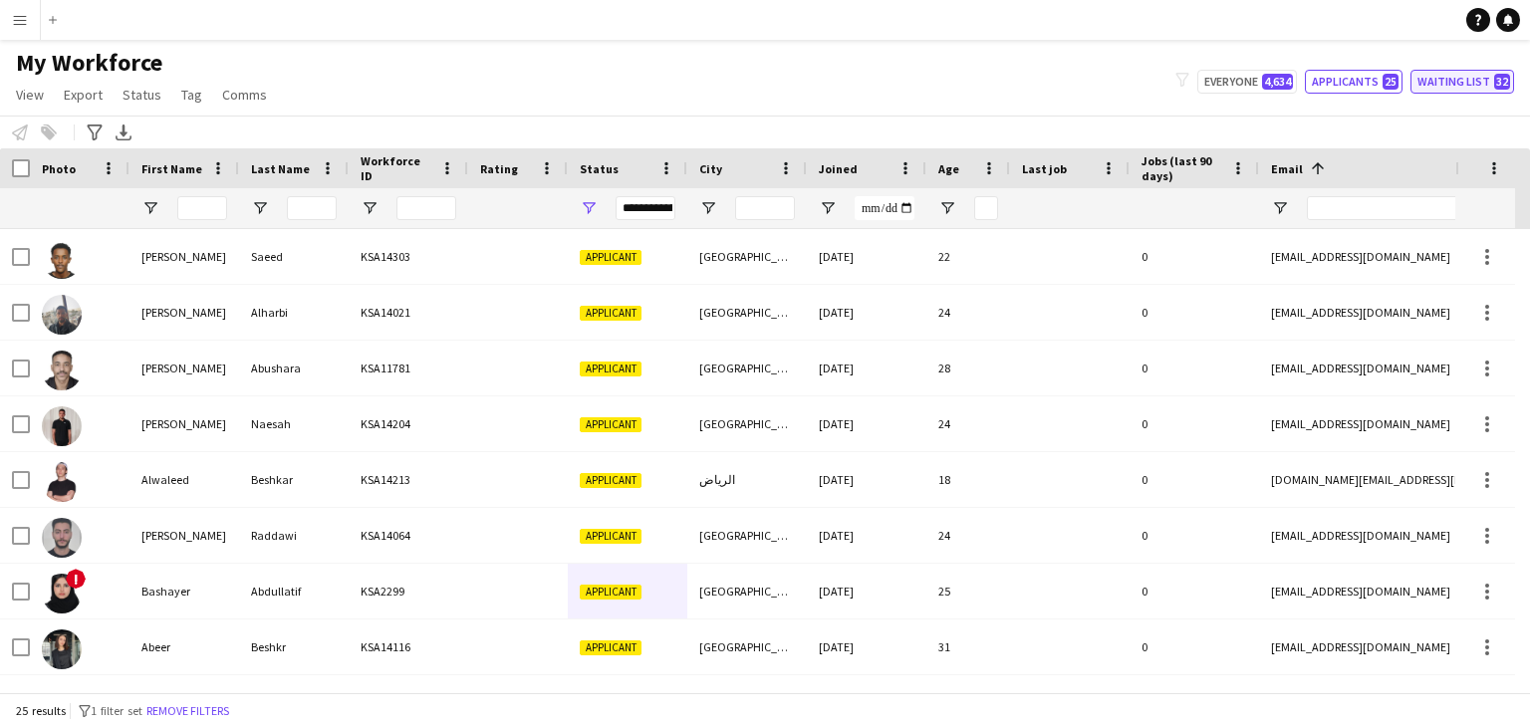
click at [1447, 77] on button "Waiting list 32" at bounding box center [1462, 82] width 104 height 24
type input "**********"
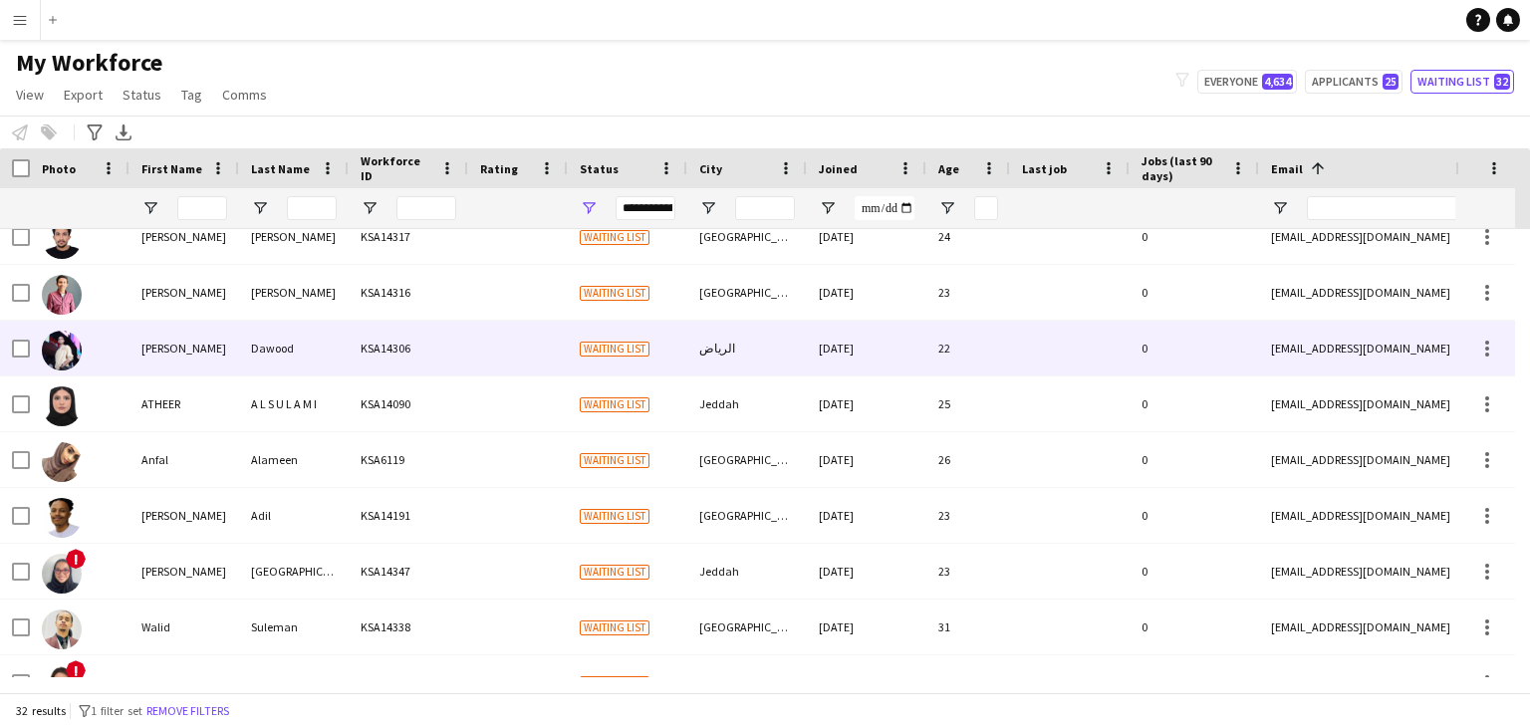
click at [800, 346] on div "الرياض" at bounding box center [747, 348] width 120 height 55
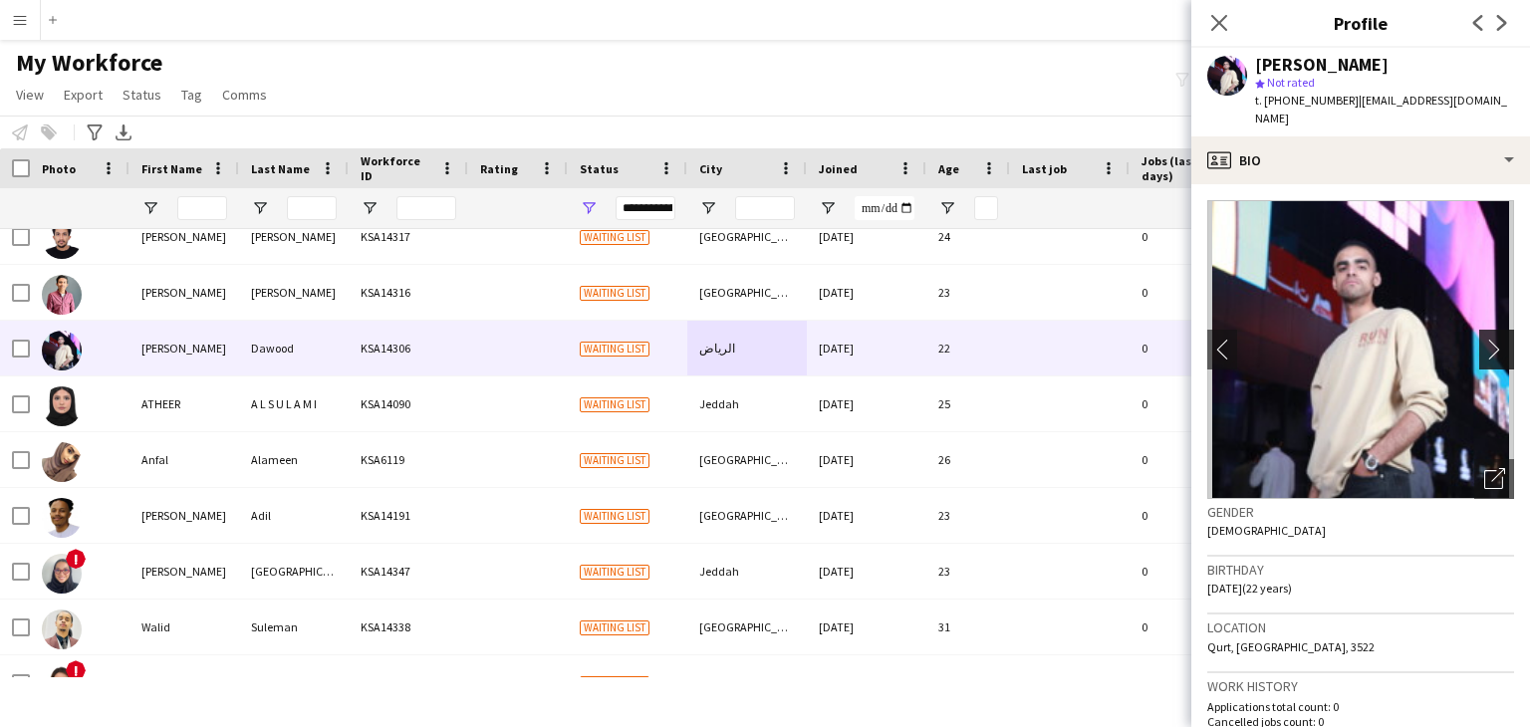
click at [1484, 339] on app-icon "chevron-right" at bounding box center [1499, 349] width 31 height 21
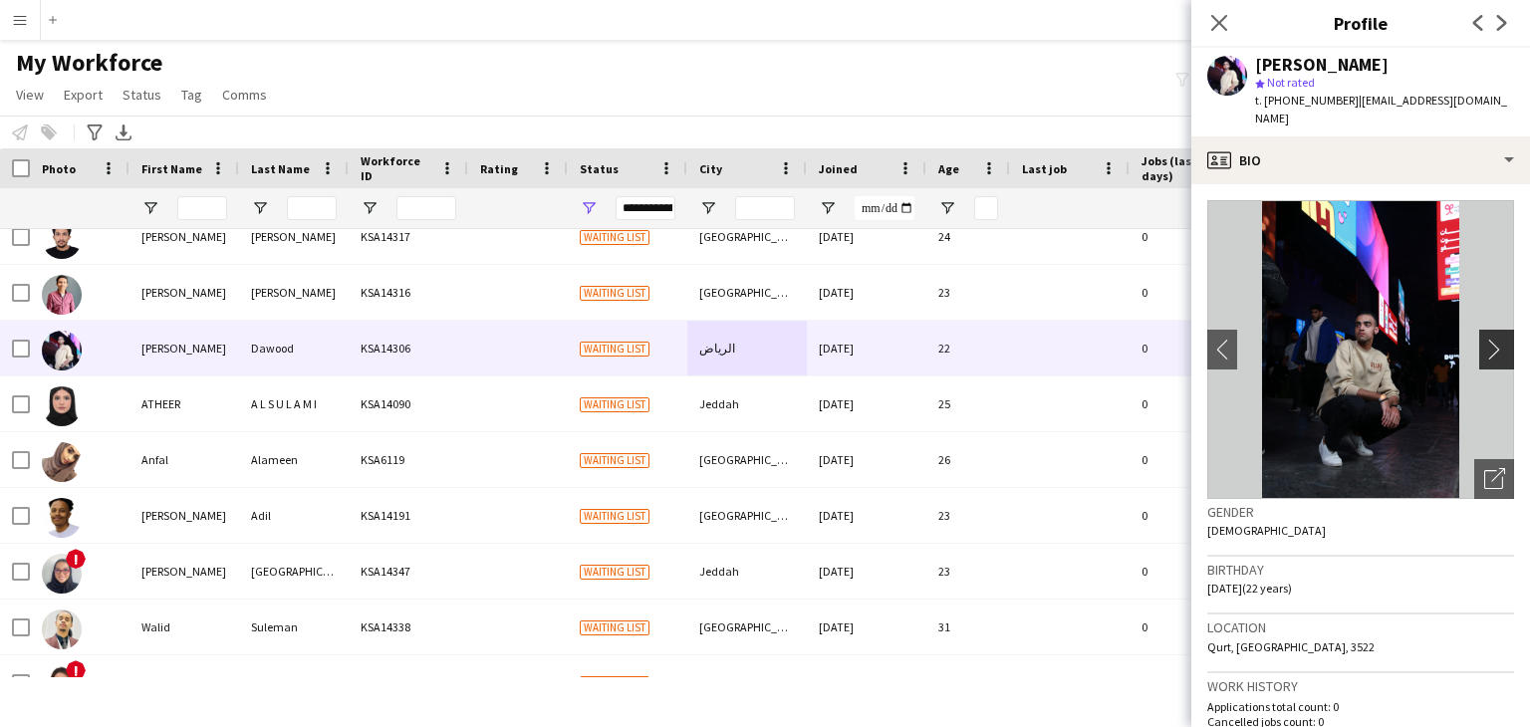
click at [1484, 339] on app-icon "chevron-right" at bounding box center [1499, 349] width 31 height 21
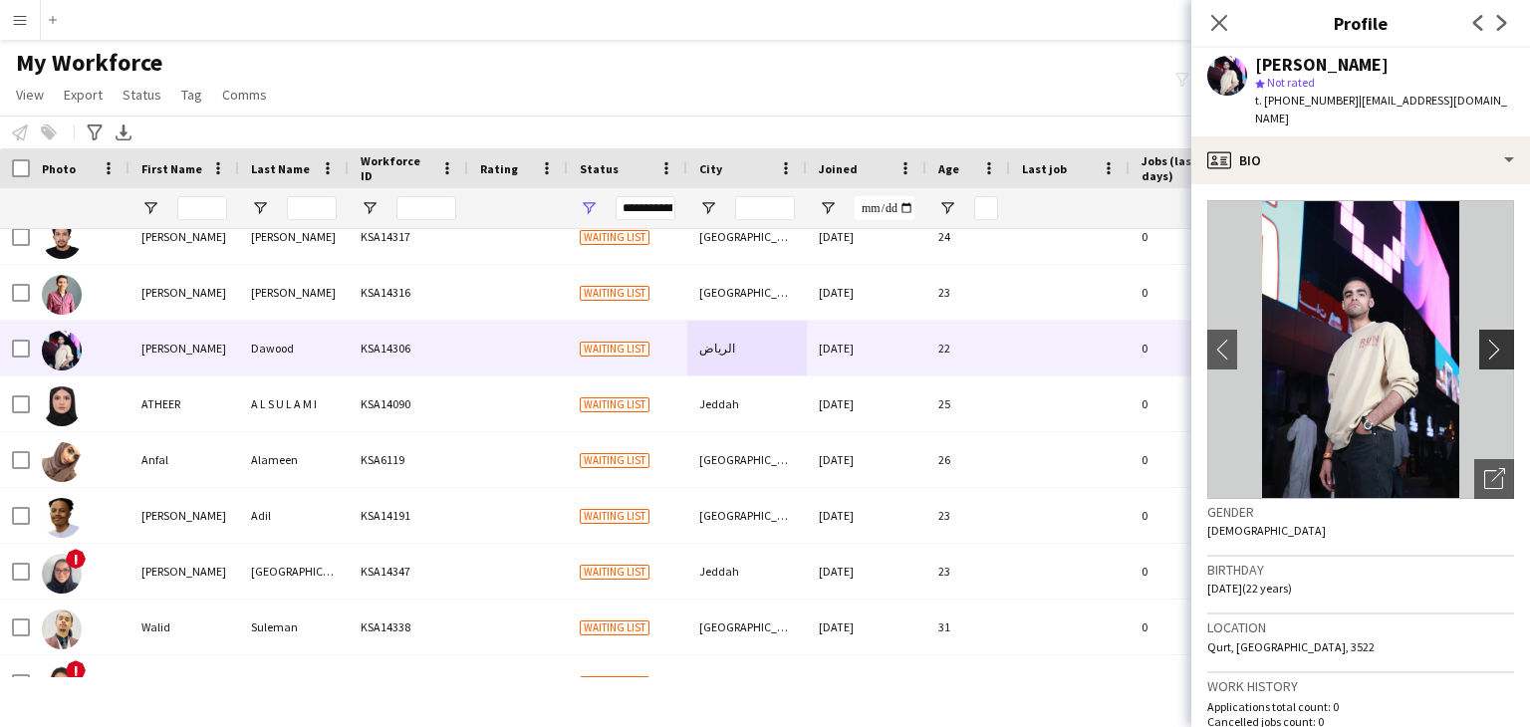
click at [1484, 339] on app-icon "chevron-right" at bounding box center [1499, 349] width 31 height 21
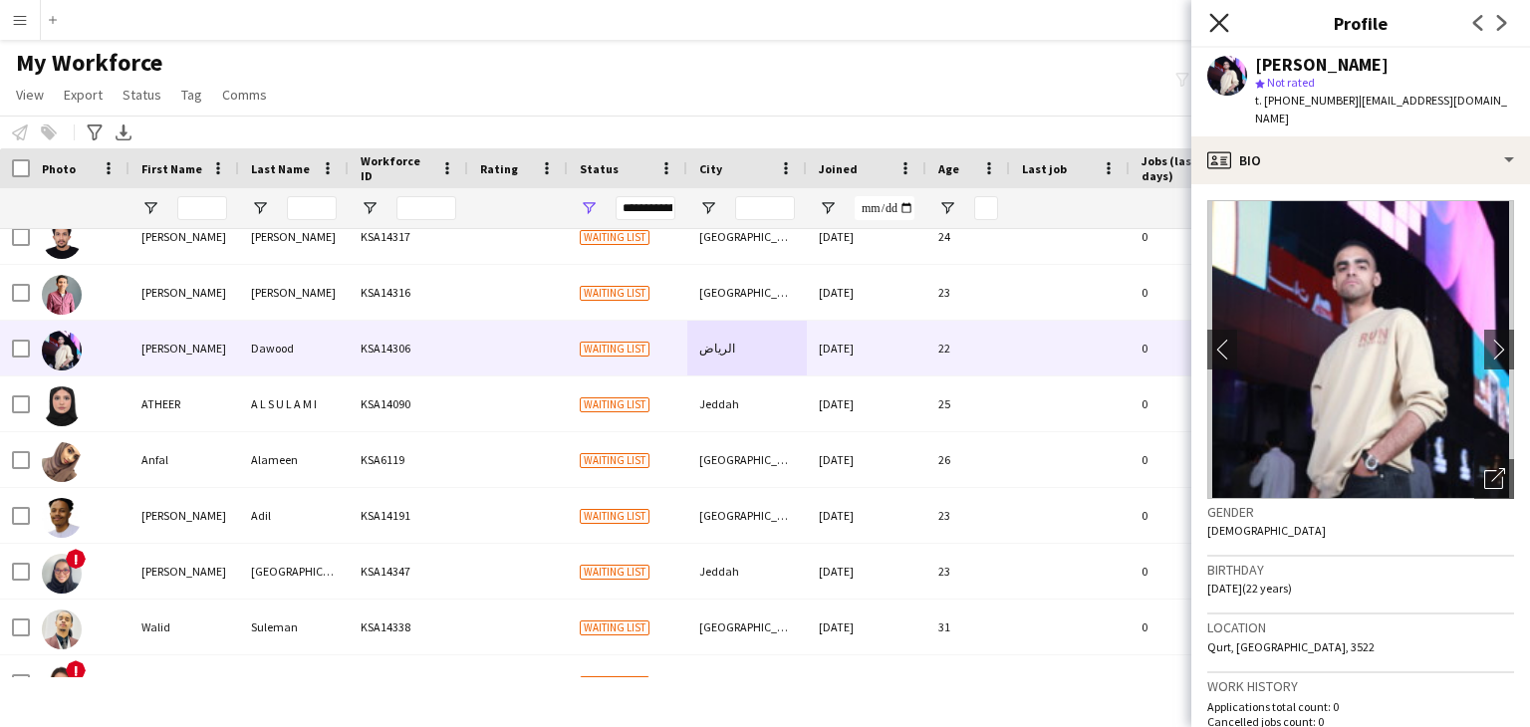
click at [1221, 26] on icon at bounding box center [1218, 22] width 19 height 19
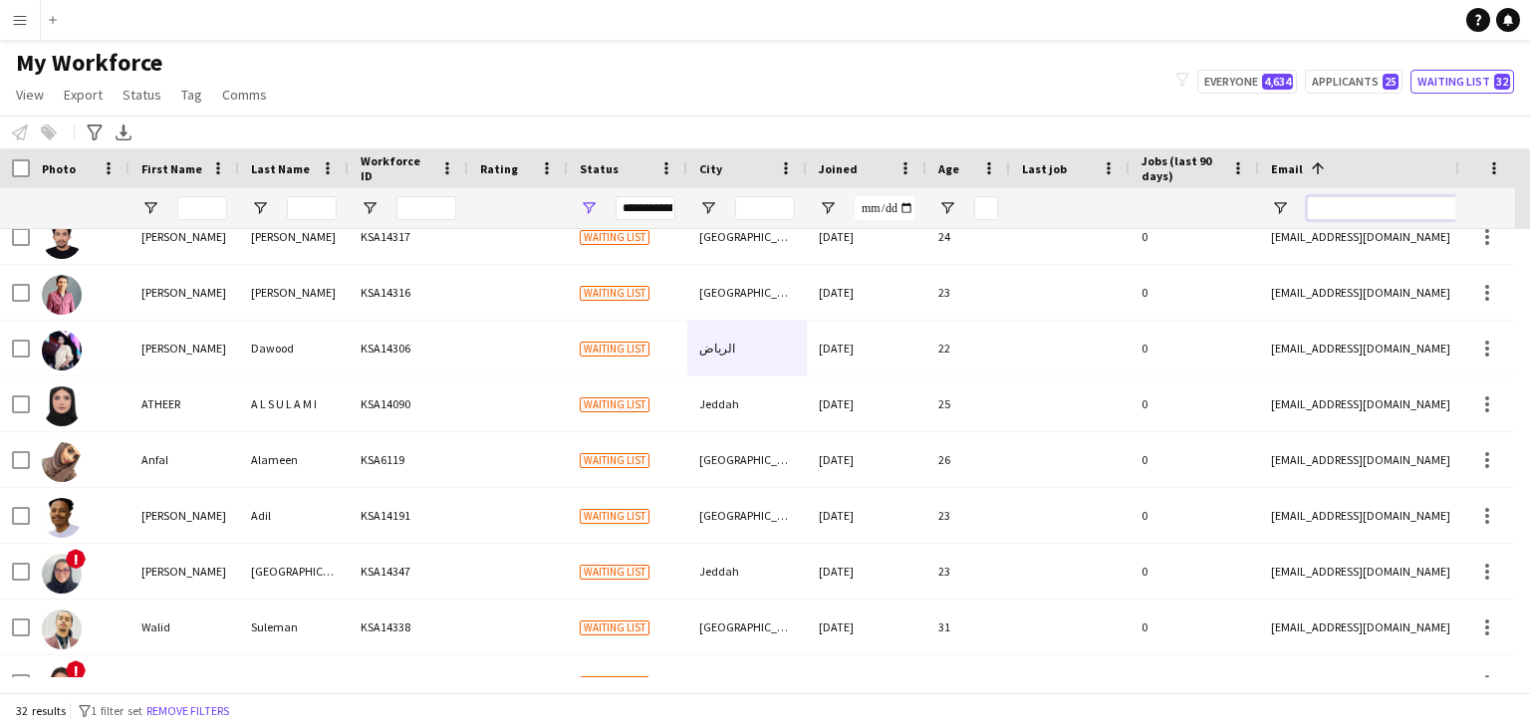
click at [1377, 204] on input "Email Filter Input" at bounding box center [1476, 208] width 339 height 24
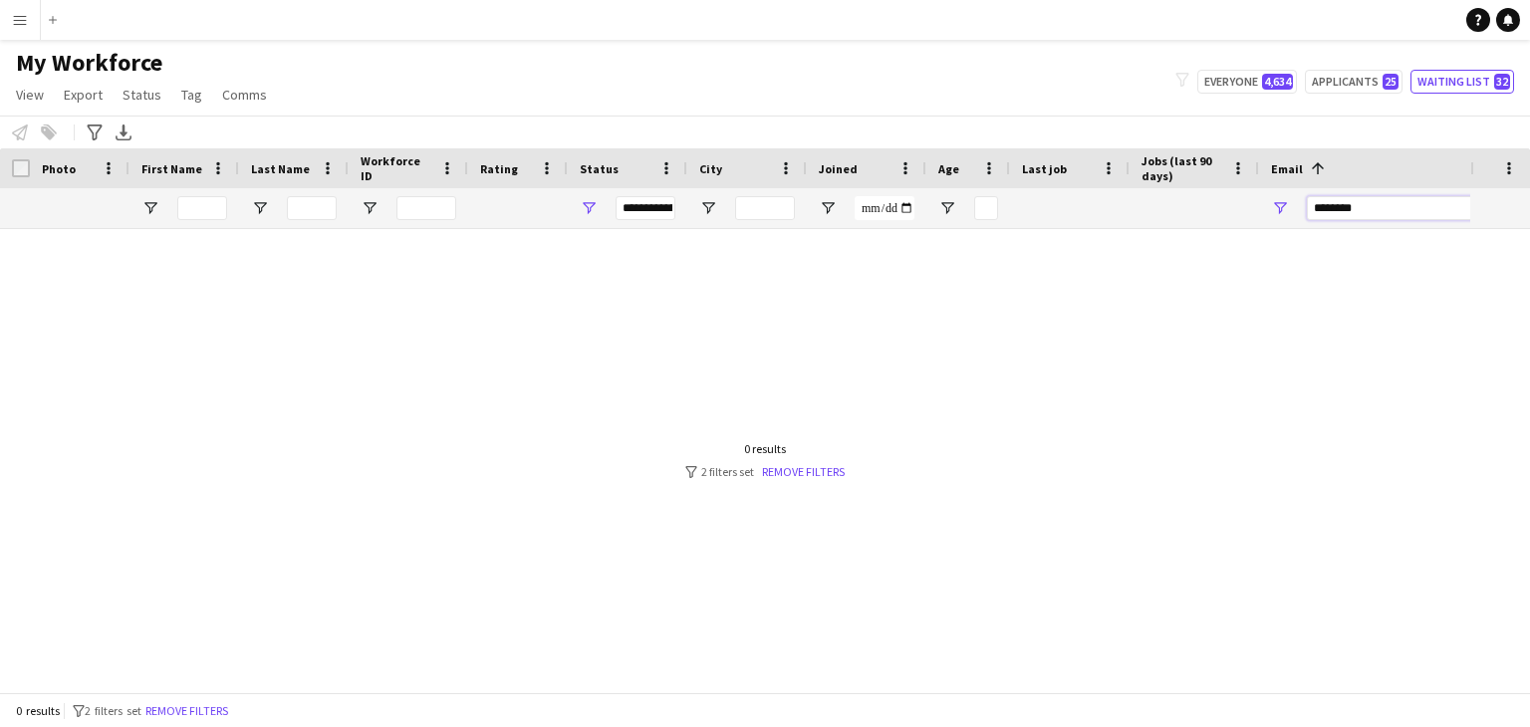
type input "********"
click at [591, 196] on div "**********" at bounding box center [628, 208] width 120 height 40
click at [594, 202] on span "Open Filter Menu" at bounding box center [589, 208] width 18 height 18
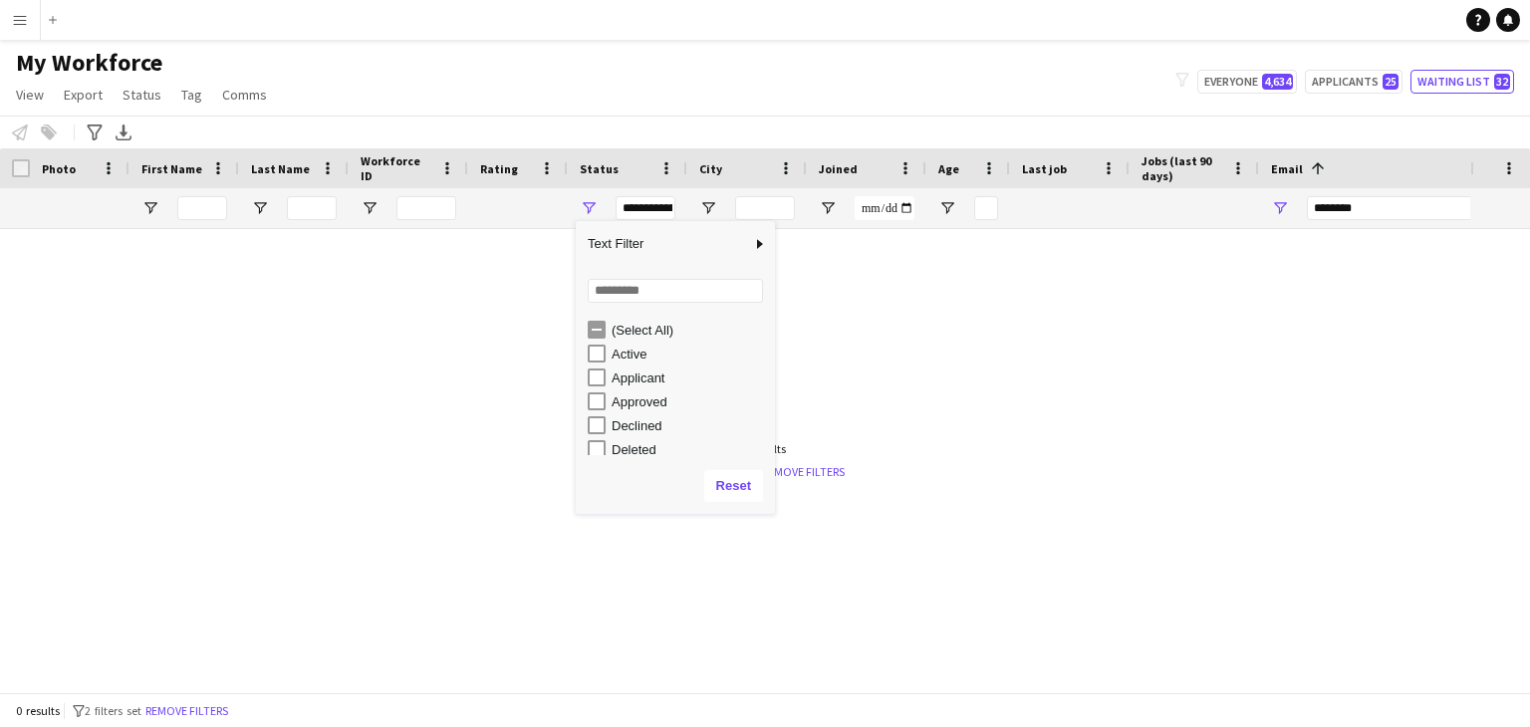
click at [595, 363] on div "Active" at bounding box center [681, 354] width 187 height 24
type input "**********"
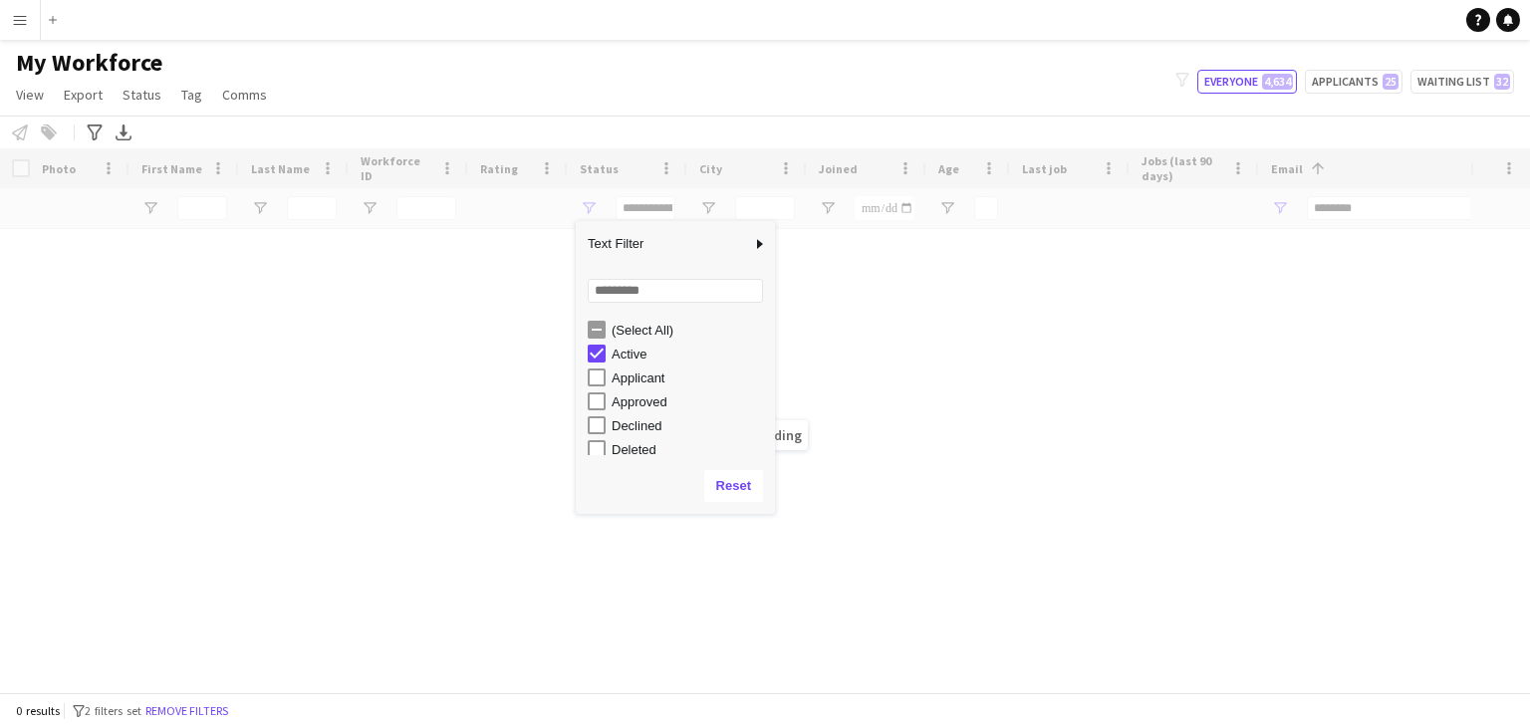
click at [1216, 374] on div "Loading" at bounding box center [765, 420] width 1530 height 544
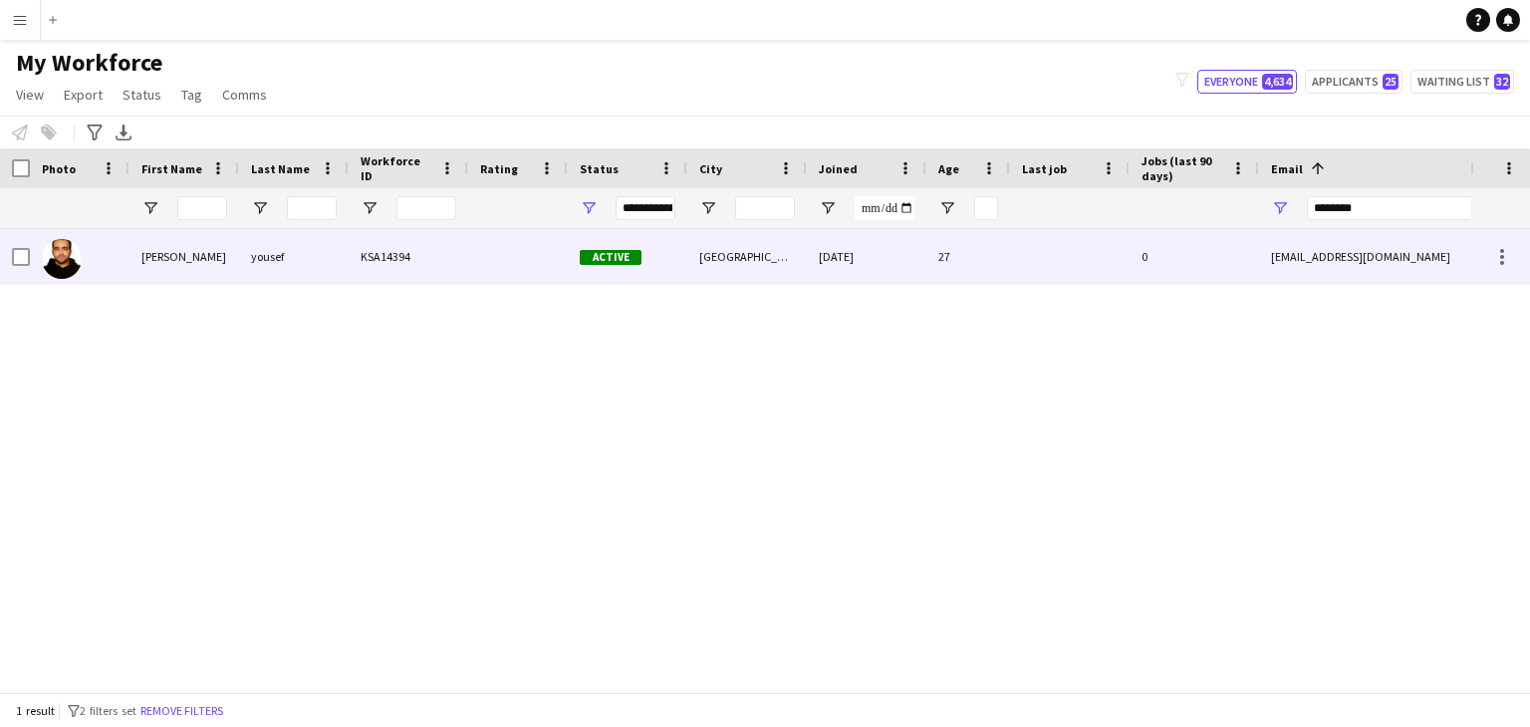
click at [775, 252] on div "Riyadh" at bounding box center [747, 256] width 120 height 55
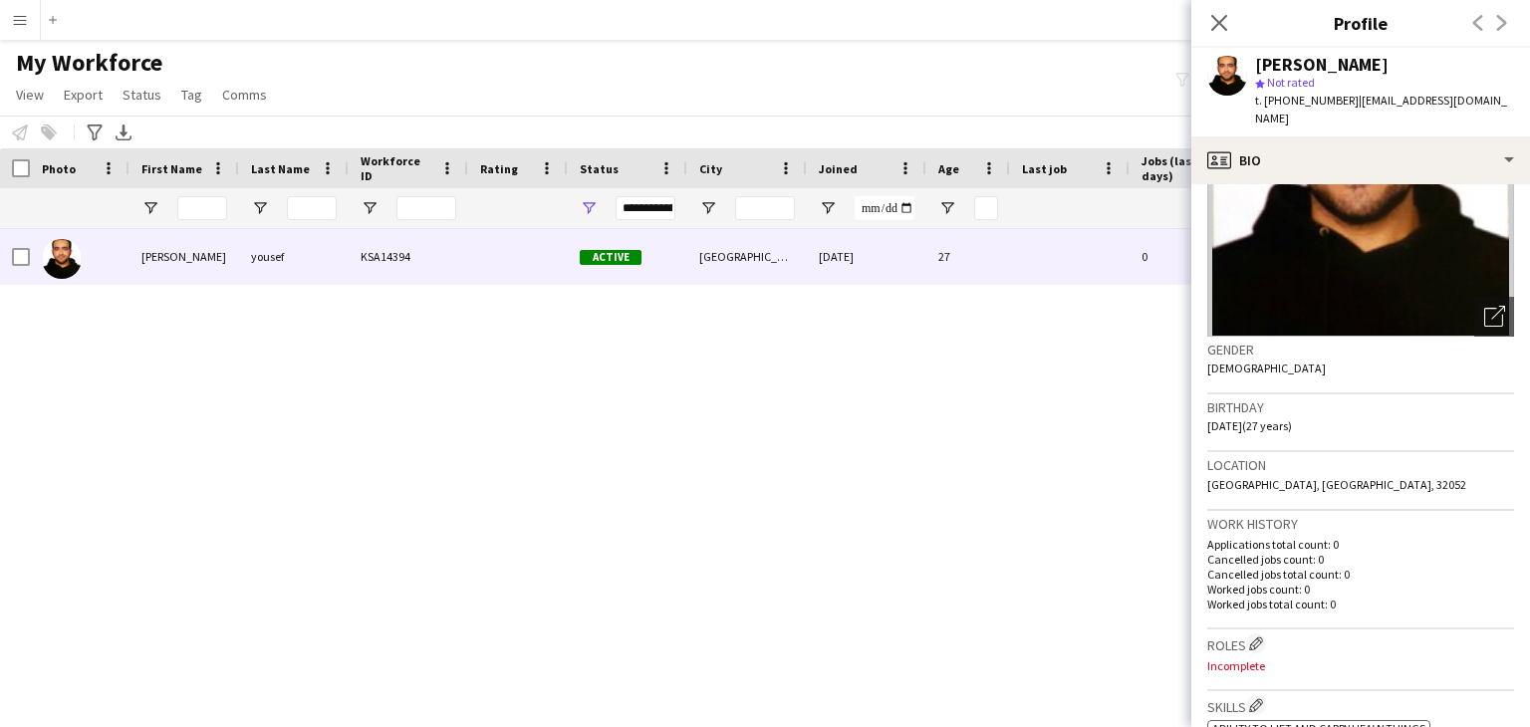
scroll to position [598, 0]
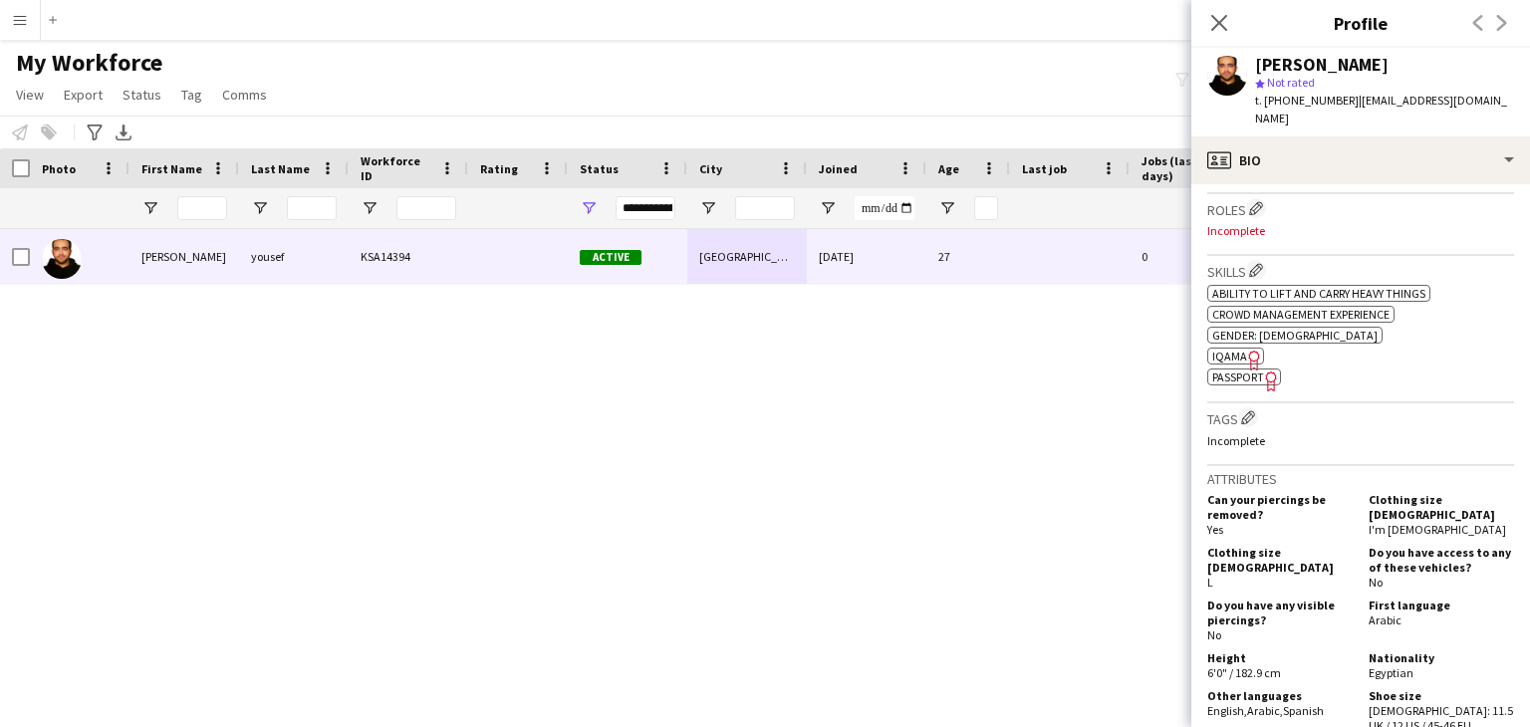
click at [1235, 349] on span "IQAMA" at bounding box center [1229, 356] width 35 height 15
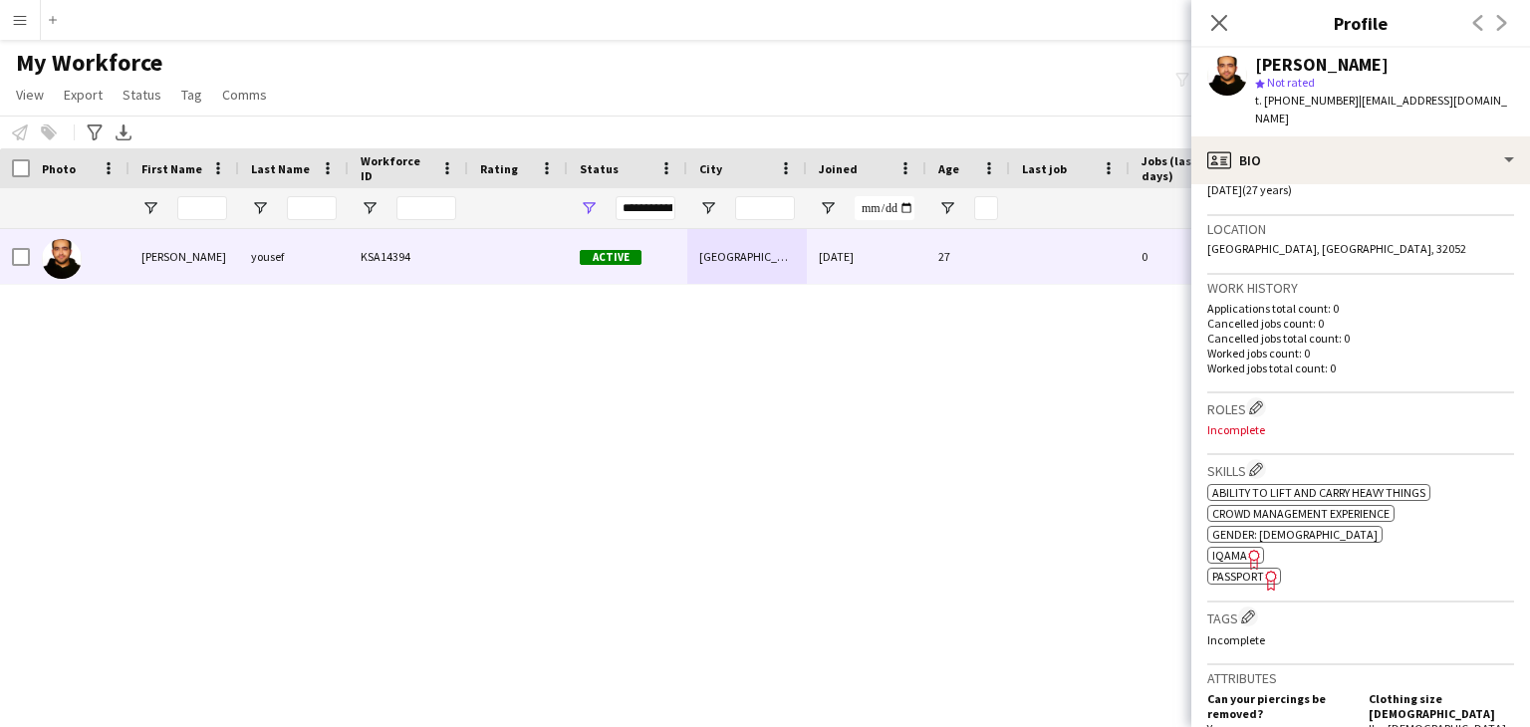
scroll to position [0, 0]
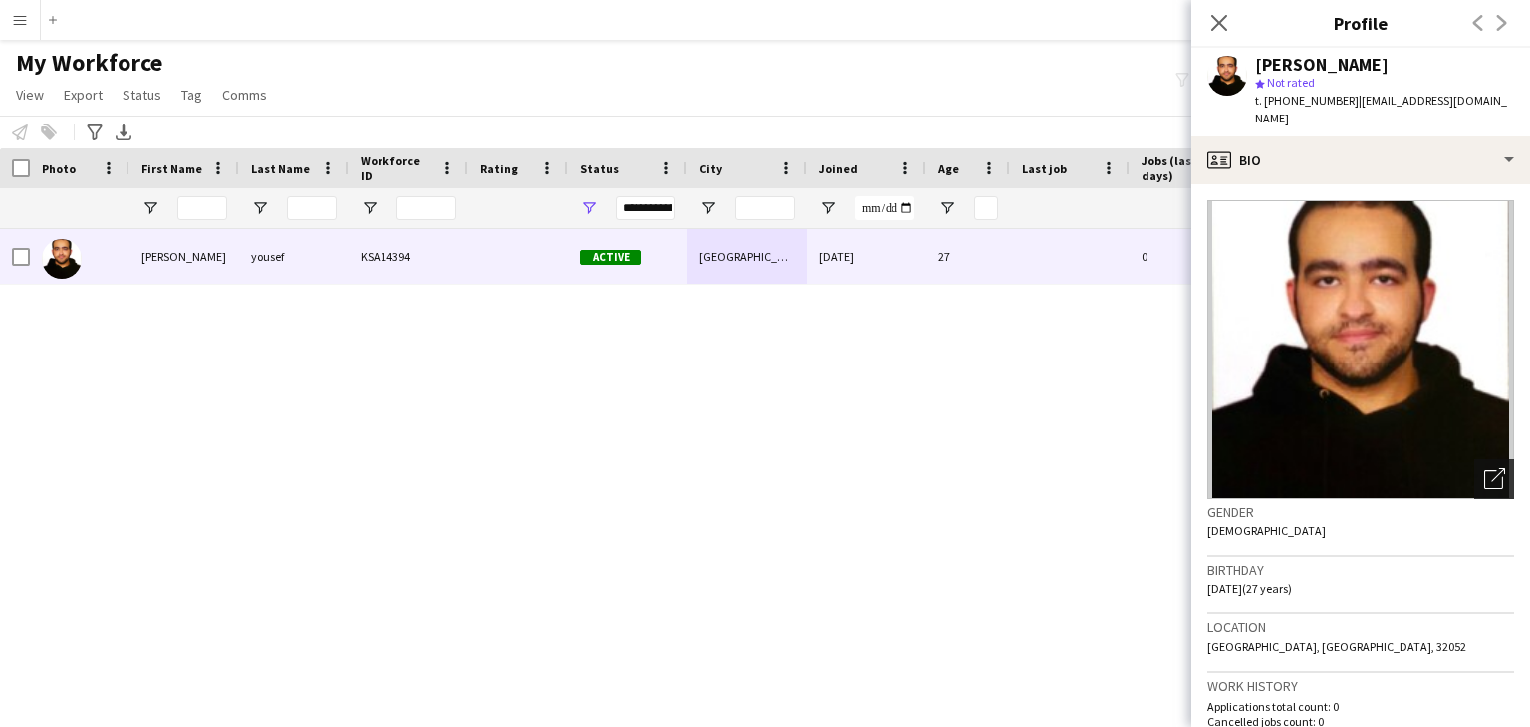
click at [1484, 468] on icon "Open photos pop-in" at bounding box center [1494, 478] width 21 height 21
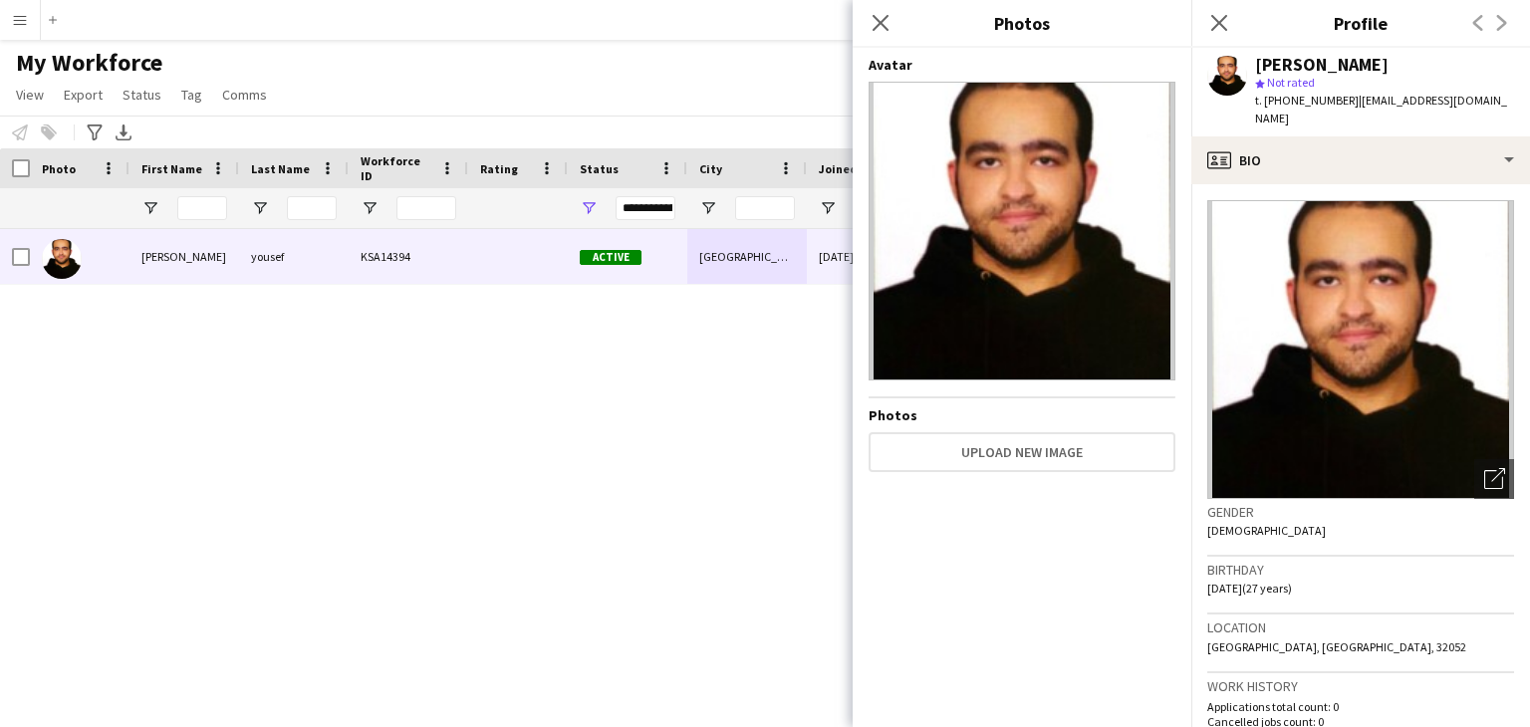
click at [628, 383] on div "basem yousef KSA14394 Active Riyadh 24-09-2025 27 0 ybasem98@outlook.com +96653…" at bounding box center [735, 453] width 1470 height 448
click at [1229, 19] on app-icon "Close pop-in" at bounding box center [1219, 23] width 29 height 29
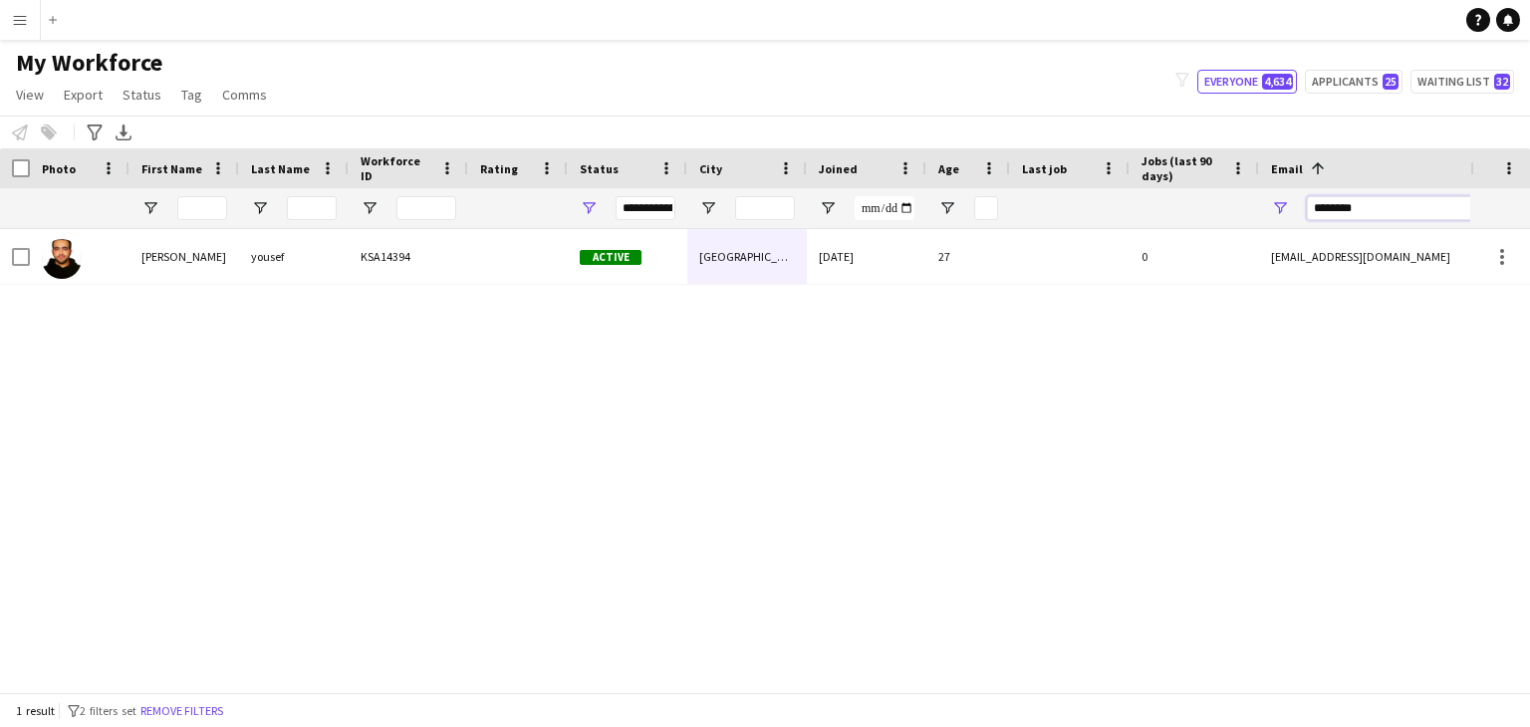
drag, startPoint x: 1382, startPoint y: 202, endPoint x: 1083, endPoint y: 181, distance: 300.5
click at [1083, 181] on div "Workforce Details Photo First Name 1" at bounding box center [1079, 188] width 2159 height 81
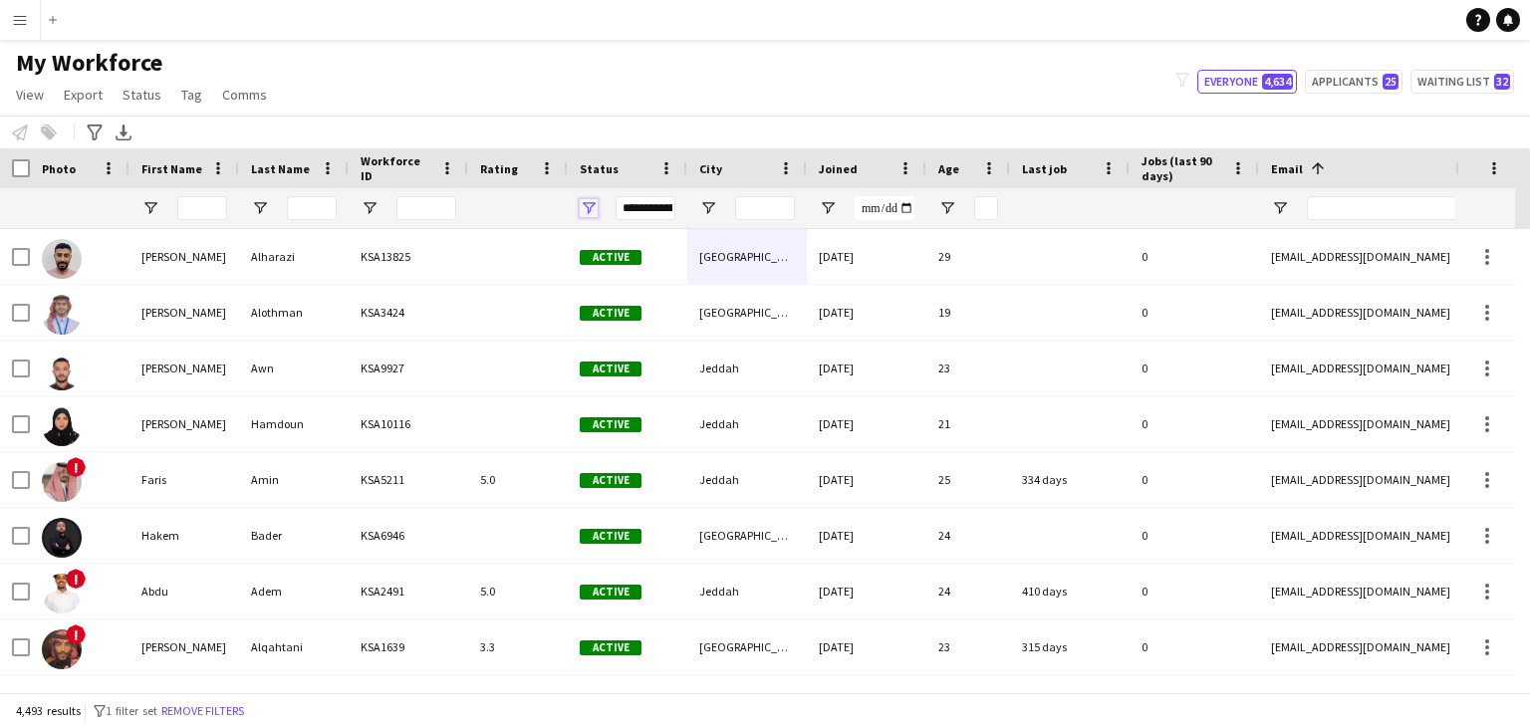
click at [587, 199] on span "Open Filter Menu" at bounding box center [589, 208] width 18 height 18
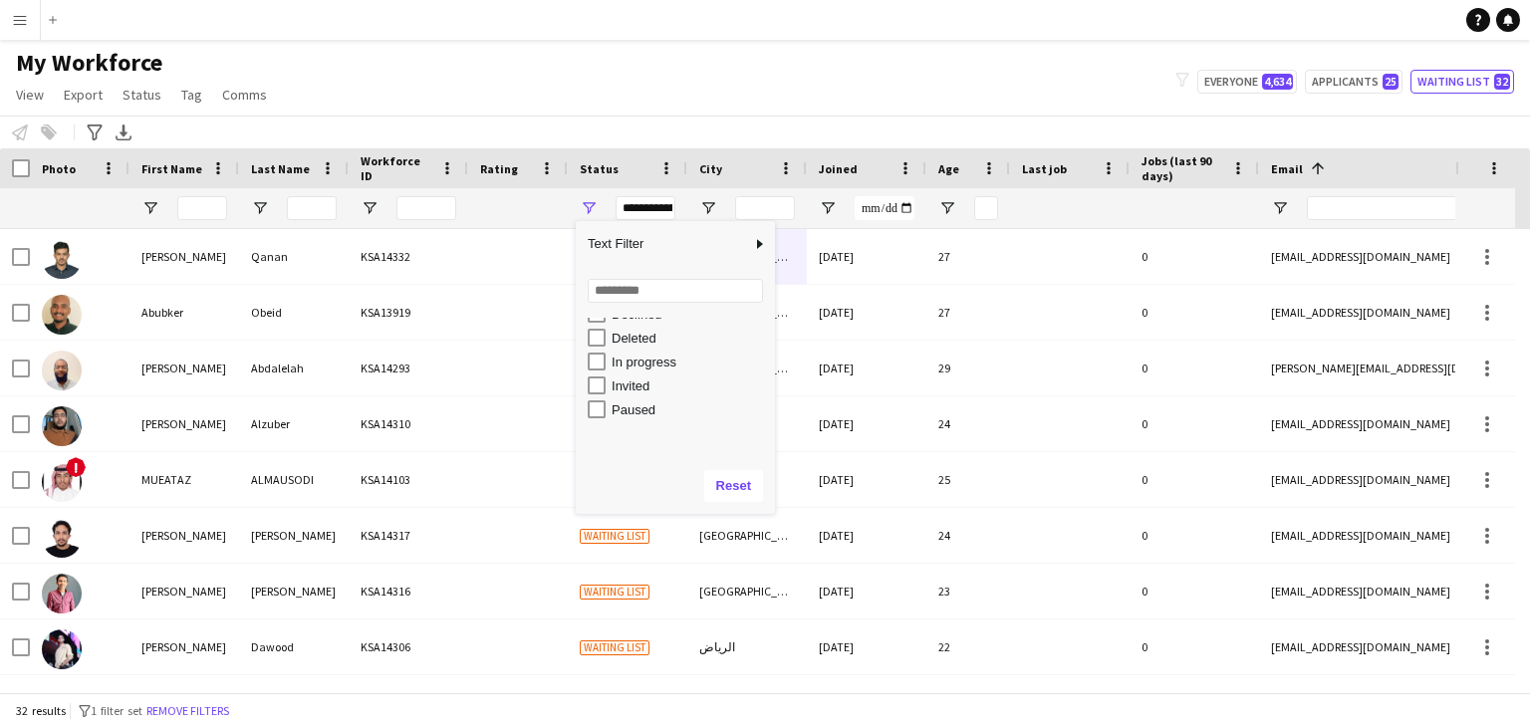
scroll to position [124, 0]
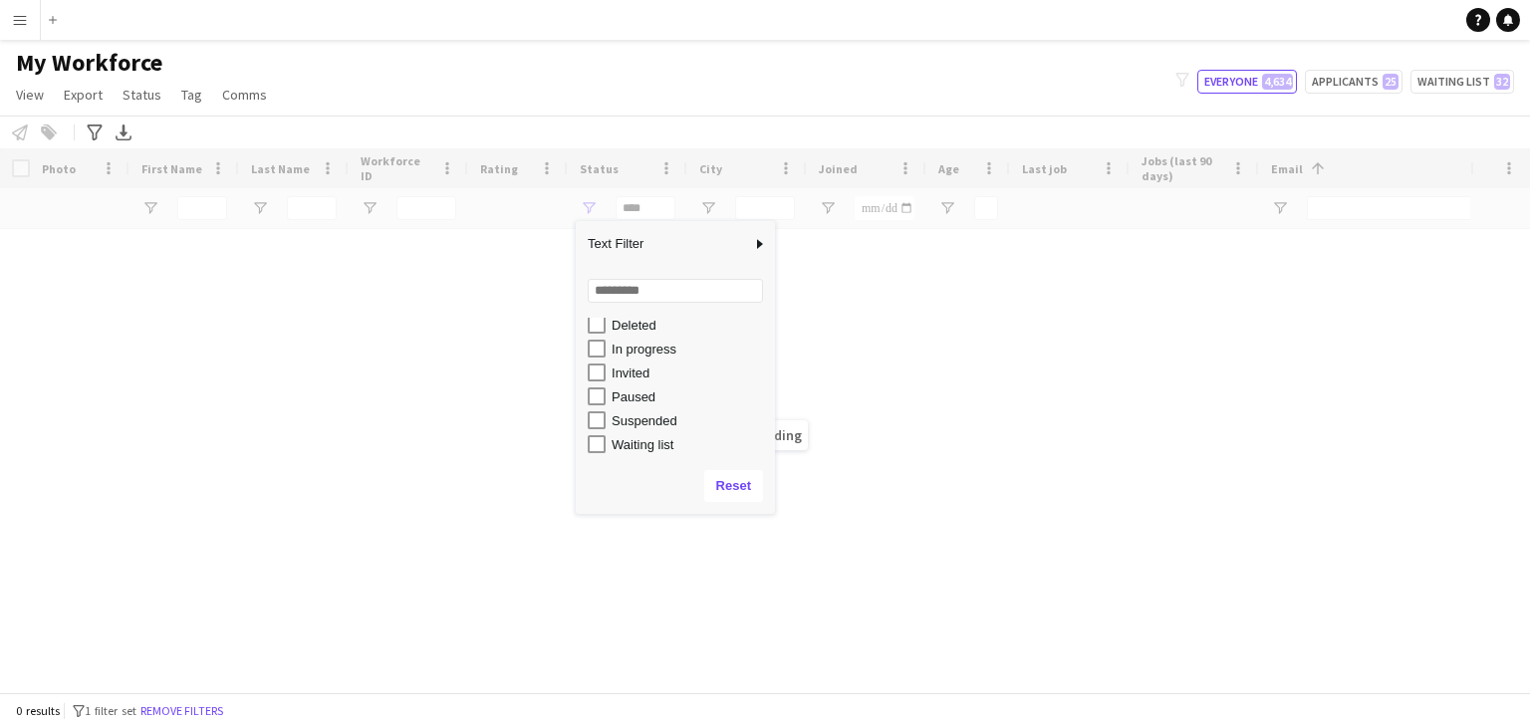
type input "**********"
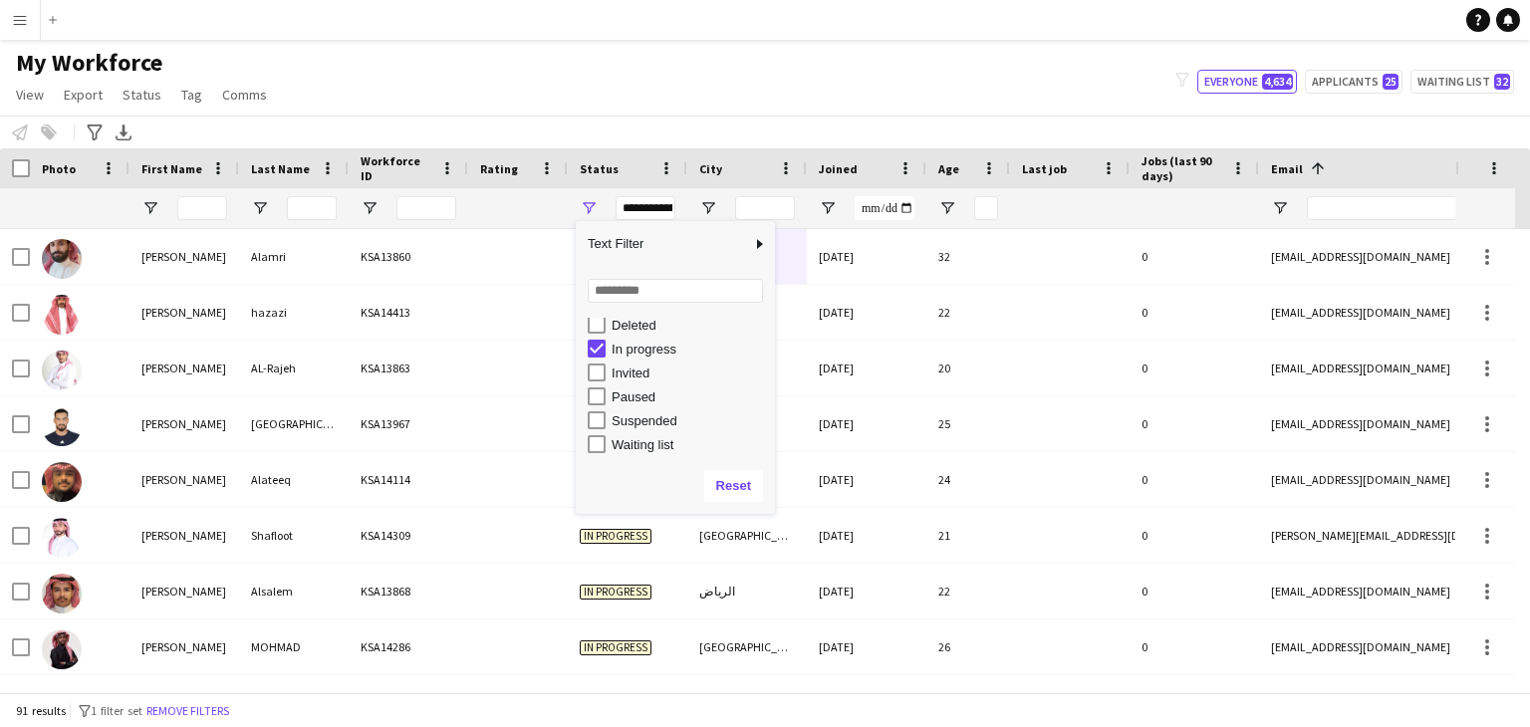
click at [935, 32] on app-navbar "Menu Boards Boards Boards All jobs Status Workforce Workforce My Workforce Recr…" at bounding box center [765, 20] width 1530 height 40
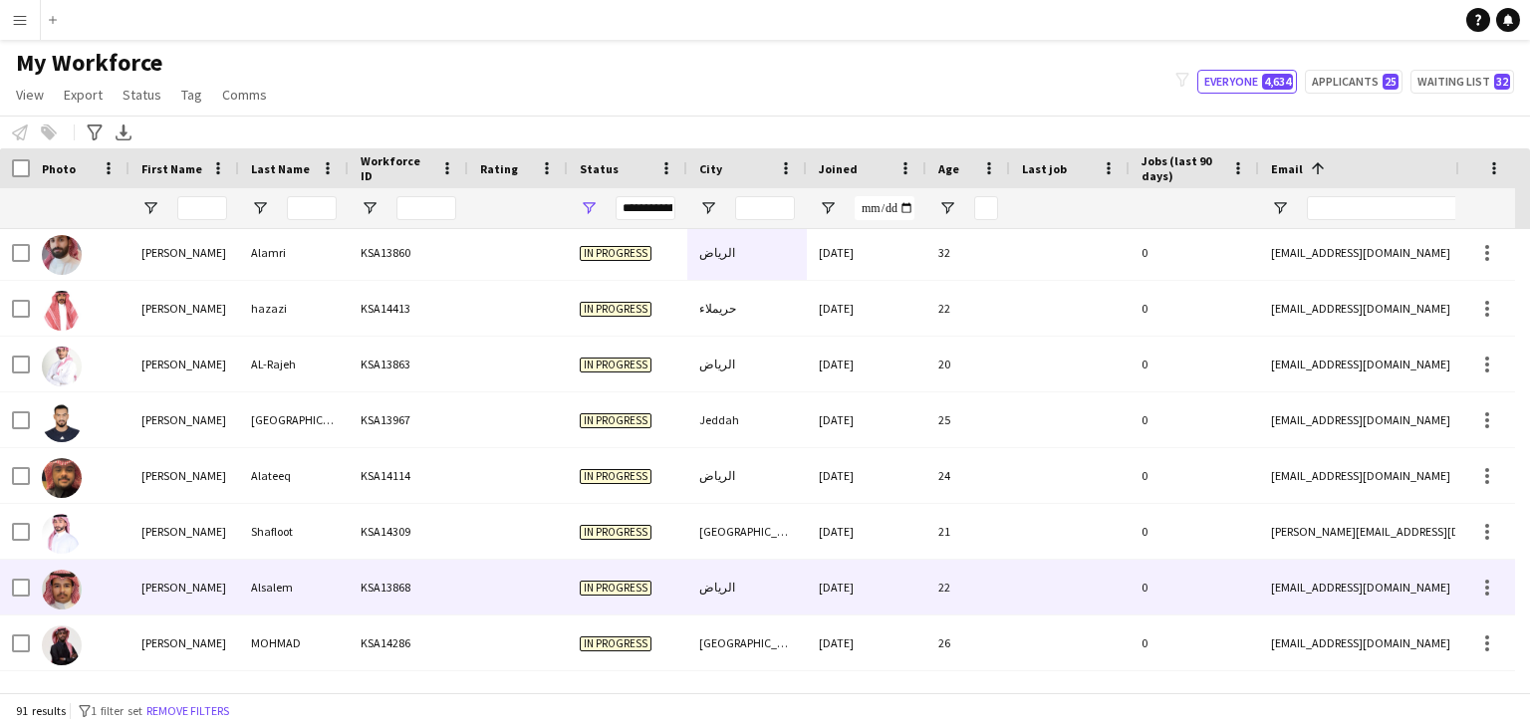
scroll to position [0, 0]
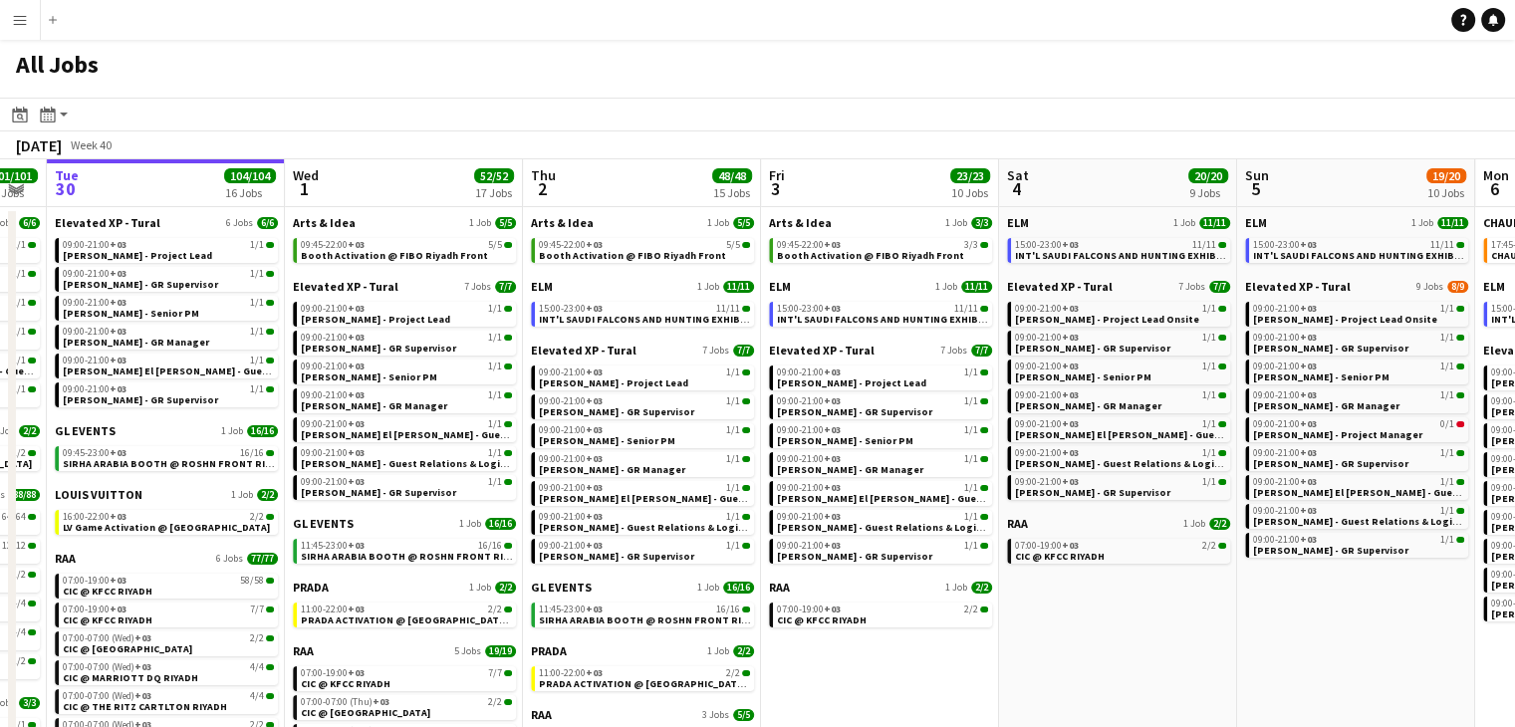
drag, startPoint x: 1177, startPoint y: 622, endPoint x: 1077, endPoint y: 612, distance: 101.1
click at [1088, 624] on app-calendar-viewport "Sat 27 118/119 13 Jobs Sun 28 31/31 12 Jobs Mon 29 101/101 16 Jobs Tue 30 104/1…" at bounding box center [757, 549] width 1515 height 780
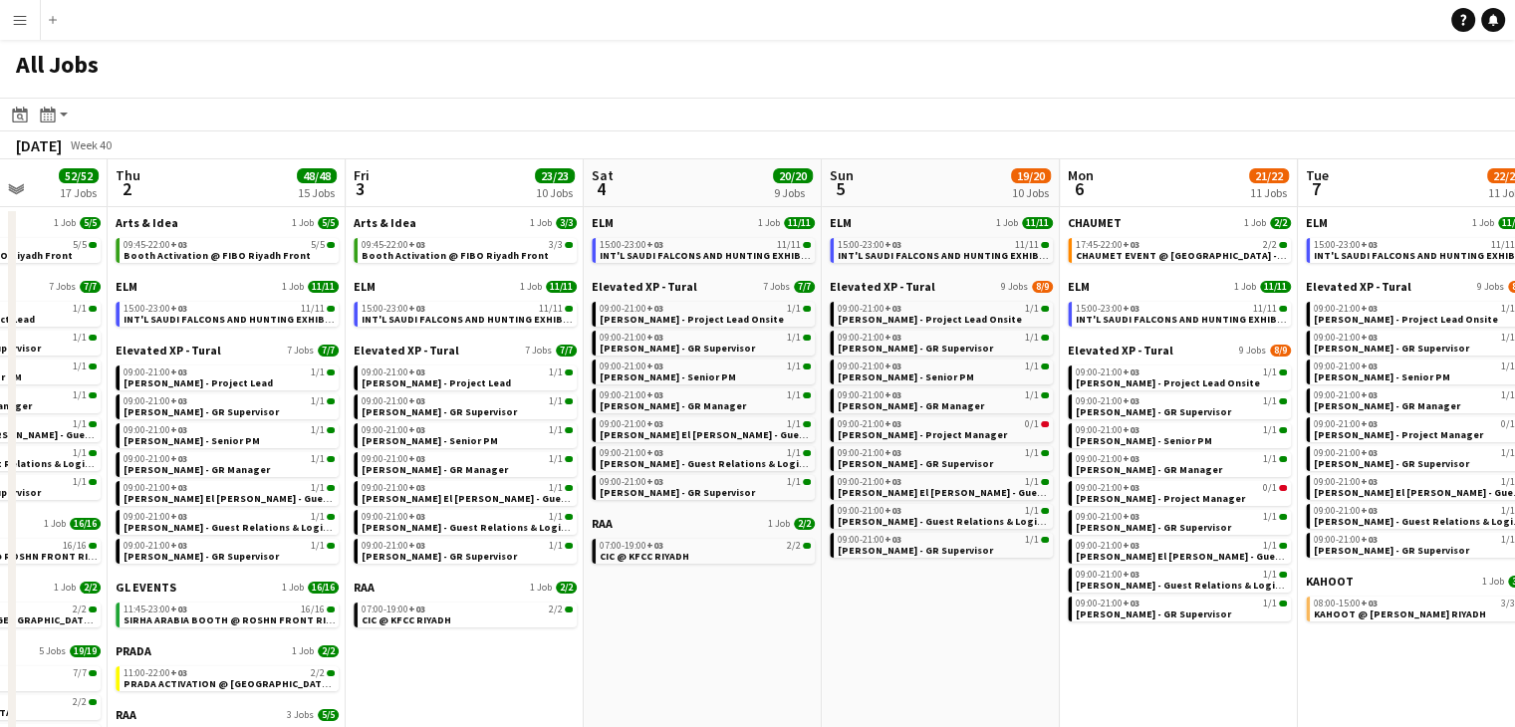
drag, startPoint x: 1260, startPoint y: 628, endPoint x: 840, endPoint y: 578, distance: 423.3
click at [840, 578] on app-calendar-viewport "Sun 28 31/31 12 Jobs Mon 29 101/101 16 Jobs Tue 30 104/104 16 Jobs Wed 1 52/52 …" at bounding box center [757, 549] width 1515 height 780
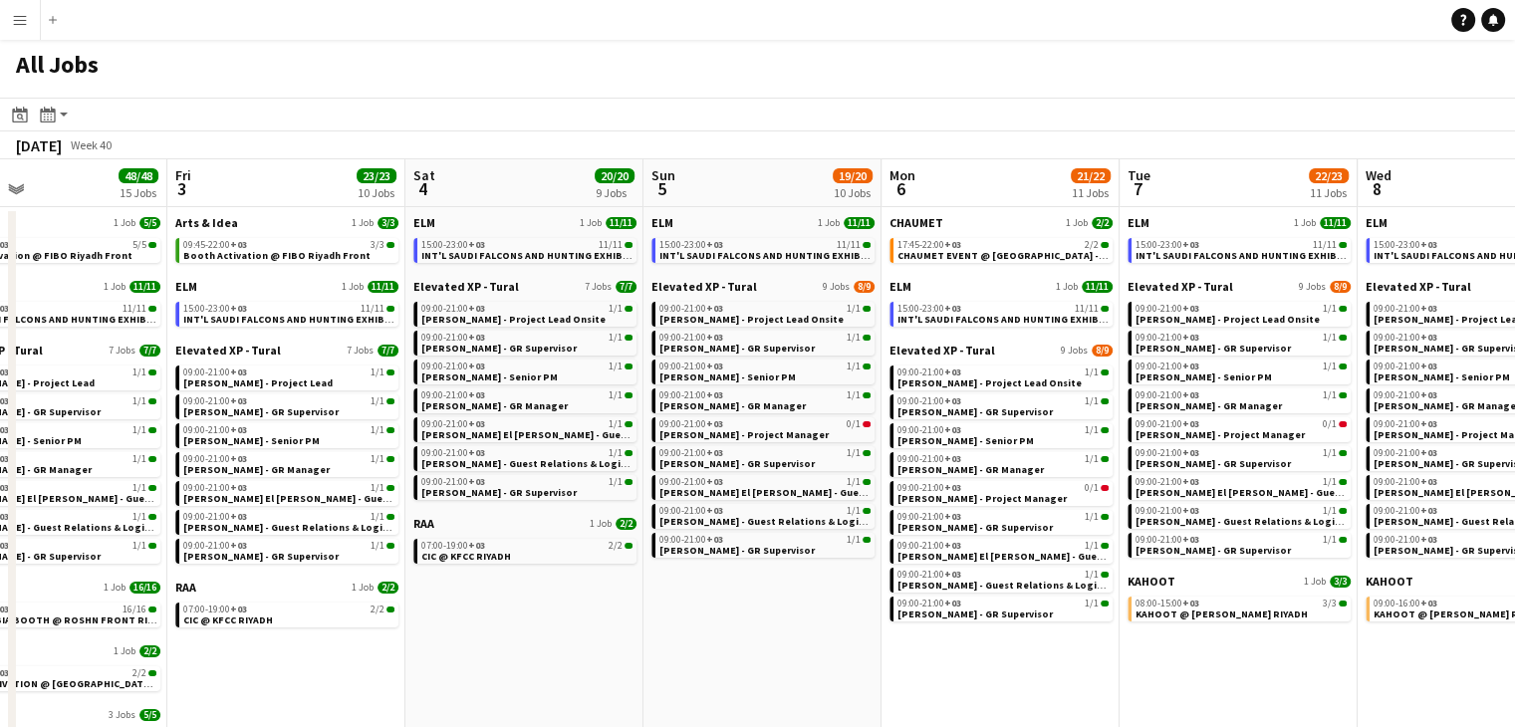
drag, startPoint x: 956, startPoint y: 590, endPoint x: 795, endPoint y: 565, distance: 163.2
click at [795, 565] on app-calendar-viewport "Mon 29 101/101 16 Jobs Tue 30 104/104 16 Jobs Wed 1 52/52 17 Jobs Thu 2 48/48 1…" at bounding box center [757, 549] width 1515 height 780
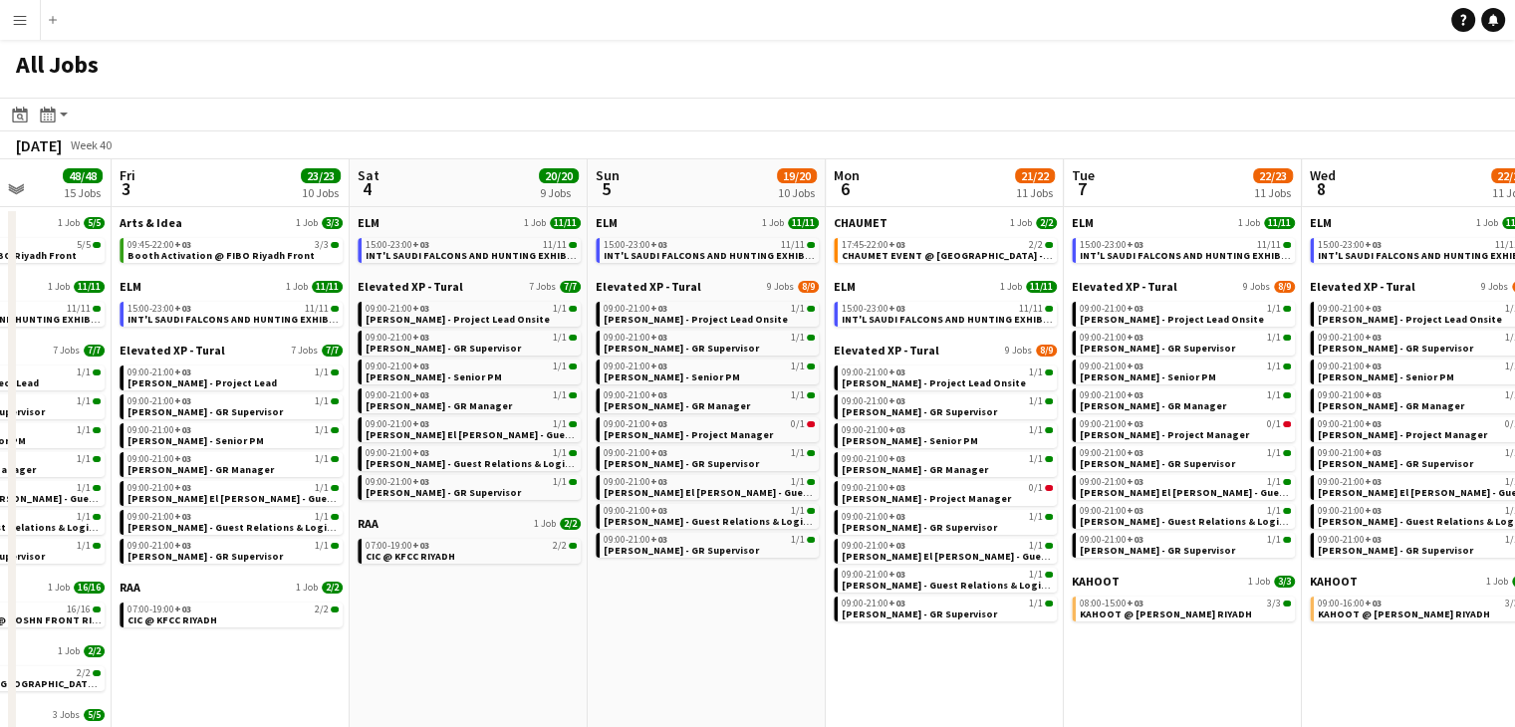
scroll to position [0, 865]
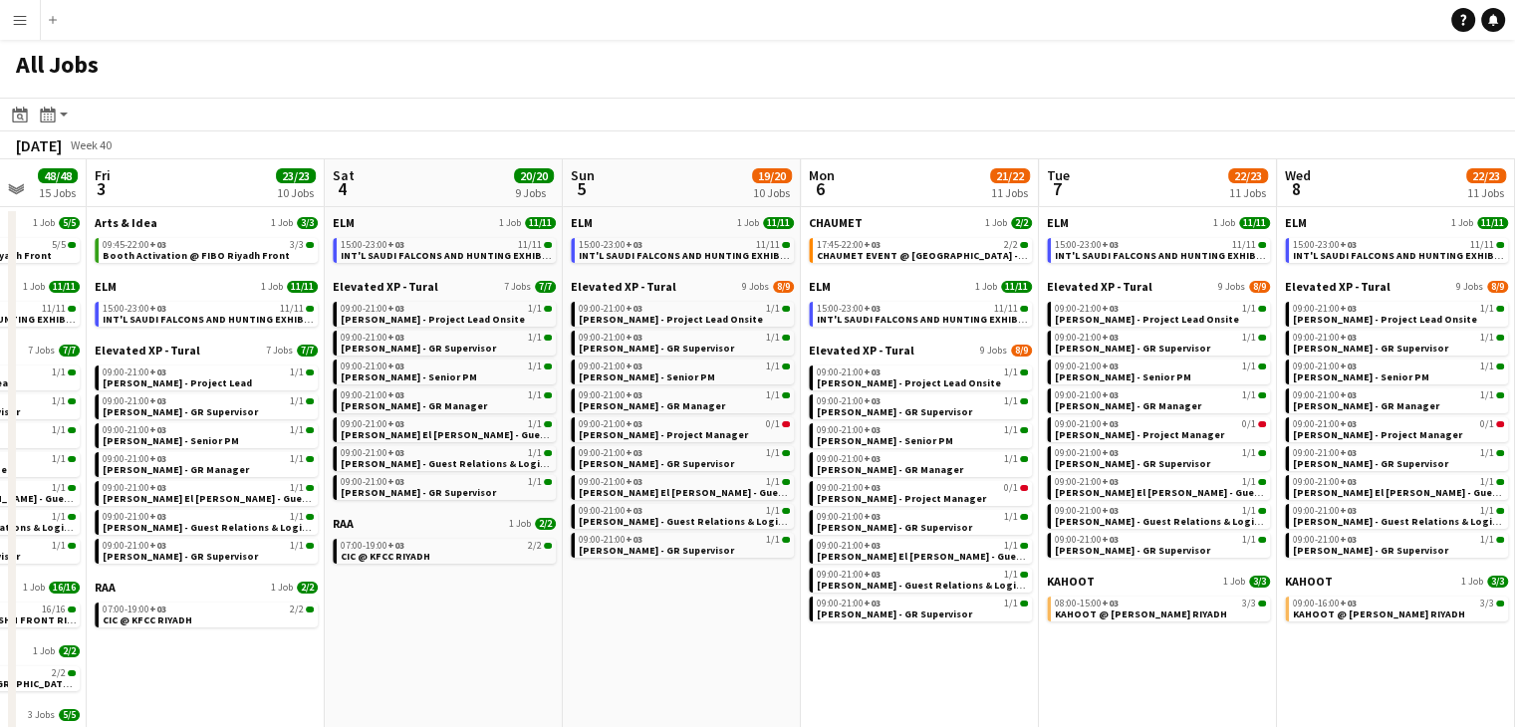
drag, startPoint x: 789, startPoint y: 562, endPoint x: 716, endPoint y: 555, distance: 73.0
click at [716, 555] on app-calendar-viewport "Mon 29 101/101 16 Jobs Tue 30 104/104 16 Jobs Wed 1 52/52 17 Jobs Thu 2 48/48 1…" at bounding box center [757, 549] width 1515 height 780
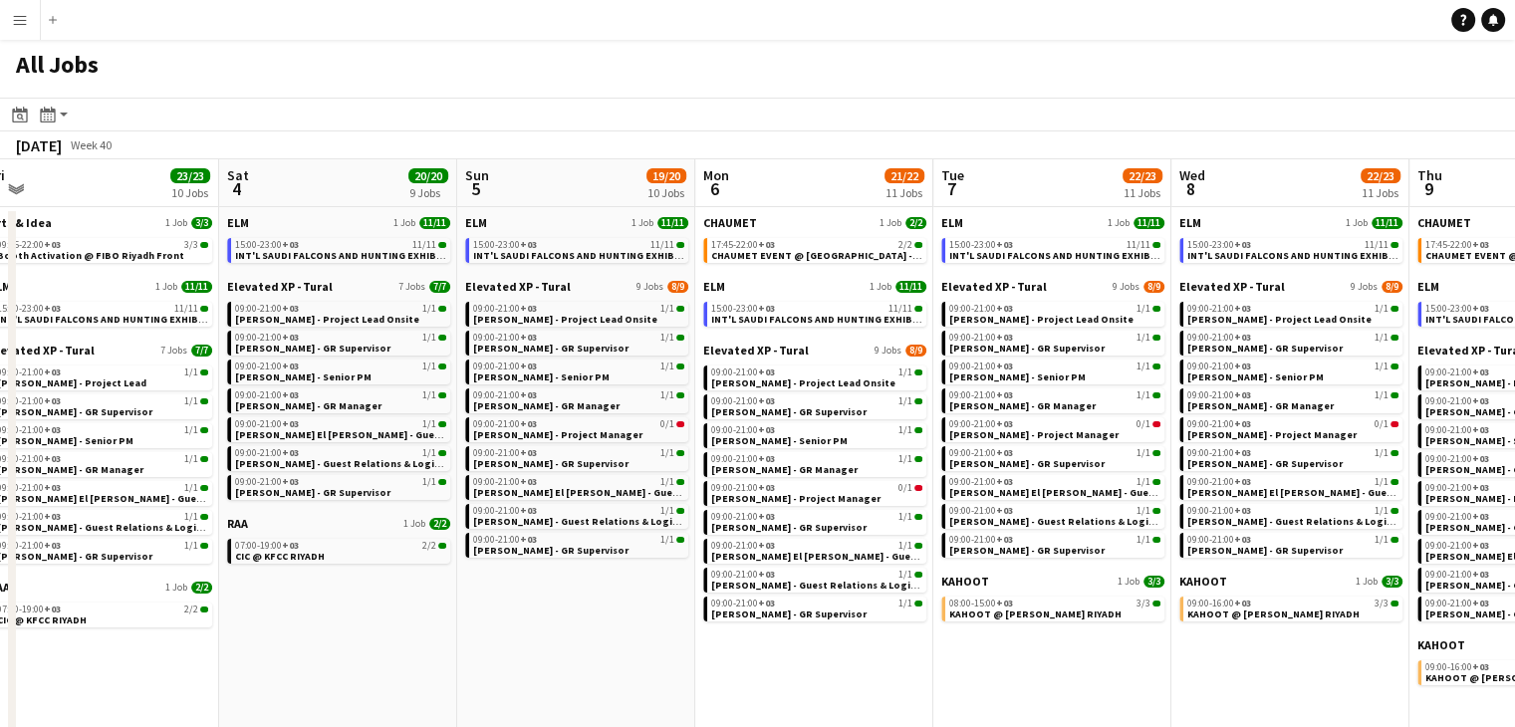
drag, startPoint x: 805, startPoint y: 660, endPoint x: 699, endPoint y: 639, distance: 107.6
click at [699, 639] on app-calendar-viewport "Tue 30 104/104 16 Jobs Wed 1 52/52 17 Jobs Thu 2 48/48 15 Jobs Fri 3 23/23 10 J…" at bounding box center [757, 549] width 1515 height 780
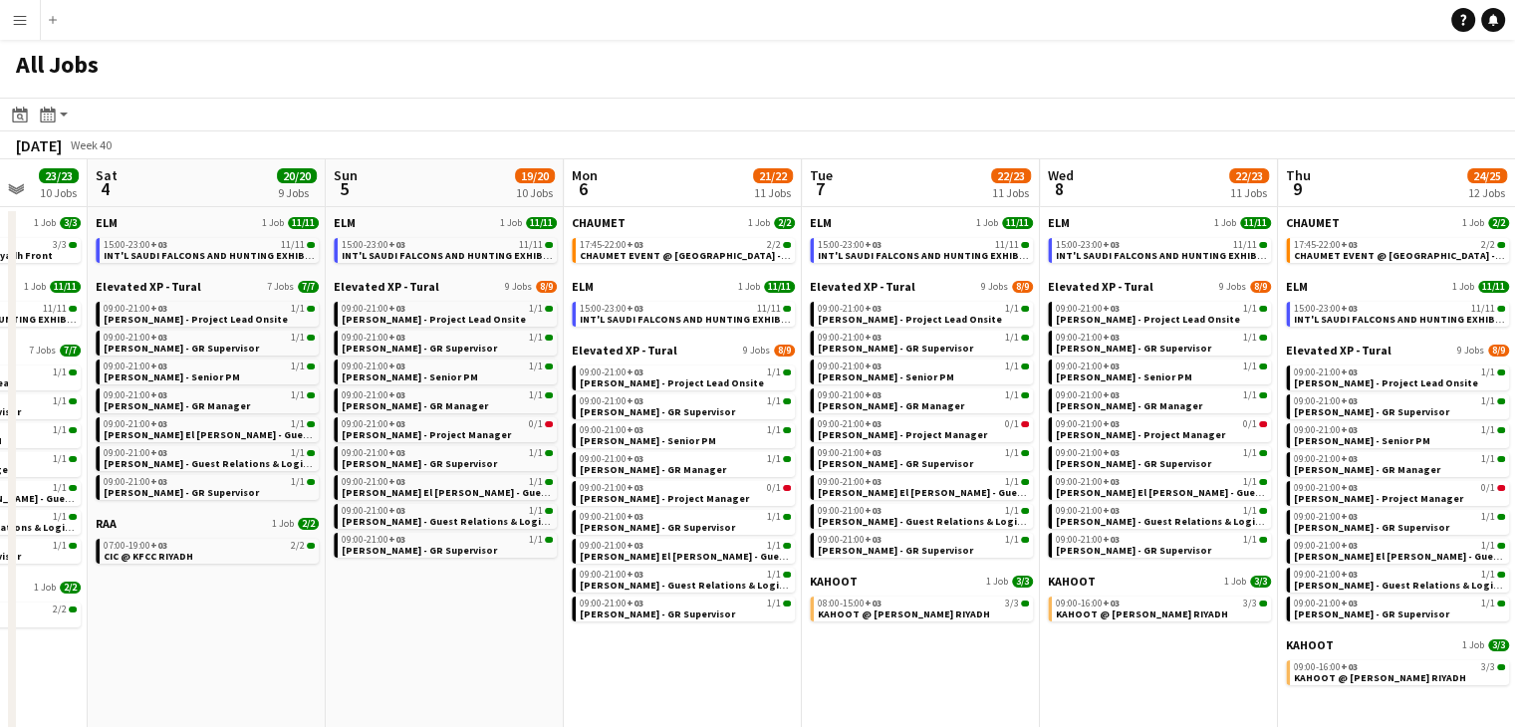
drag, startPoint x: 758, startPoint y: 667, endPoint x: 733, endPoint y: 667, distance: 24.9
click at [733, 667] on app-calendar-viewport "Tue 30 104/104 16 Jobs Wed 1 52/52 17 Jobs Thu 2 48/48 15 Jobs Fri 3 23/23 10 J…" at bounding box center [757, 549] width 1515 height 780
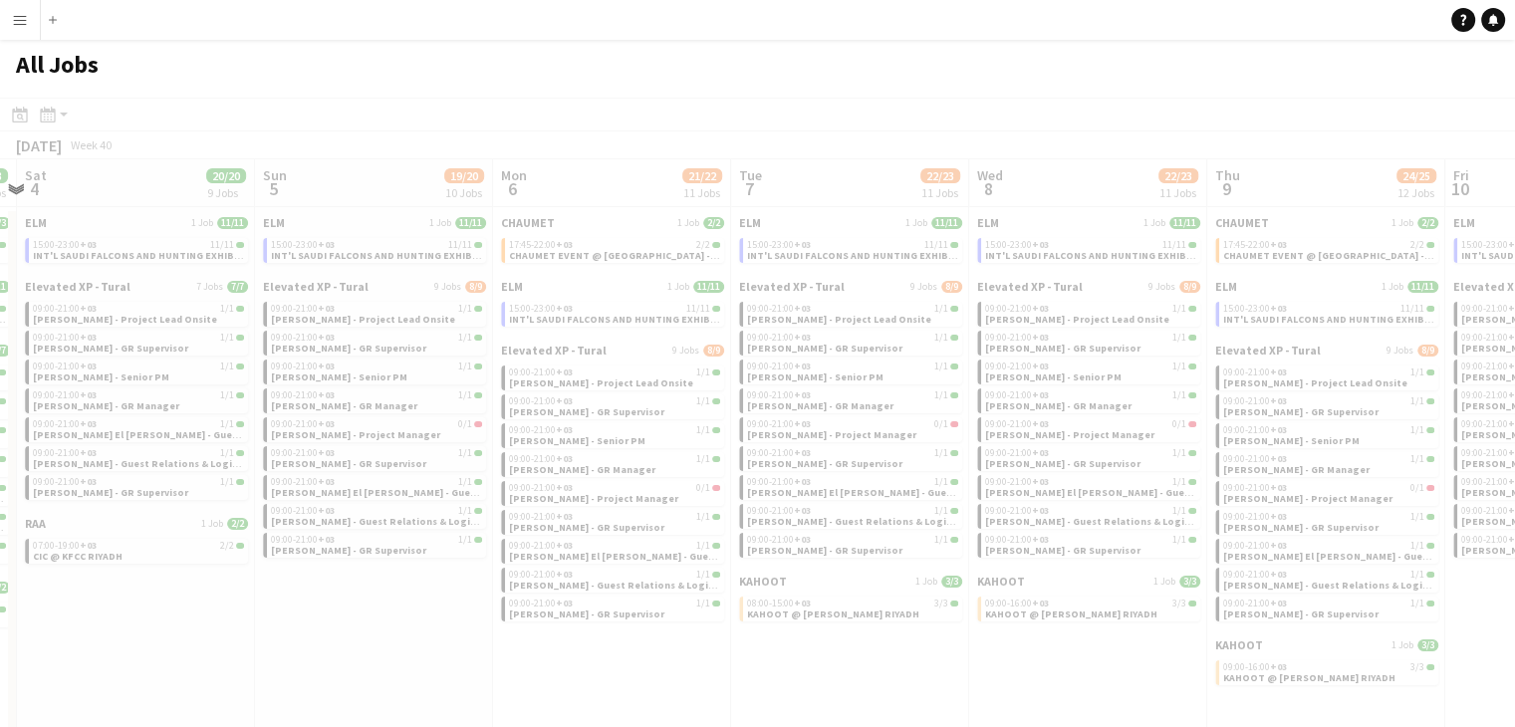
drag, startPoint x: 895, startPoint y: 680, endPoint x: 781, endPoint y: 673, distance: 114.7
click at [781, 673] on app-all-jobs "All Jobs Date picker [DATE] [DATE] [DATE] M [DATE] T [DATE] W [DATE] T [DATE] F…" at bounding box center [757, 489] width 1515 height 899
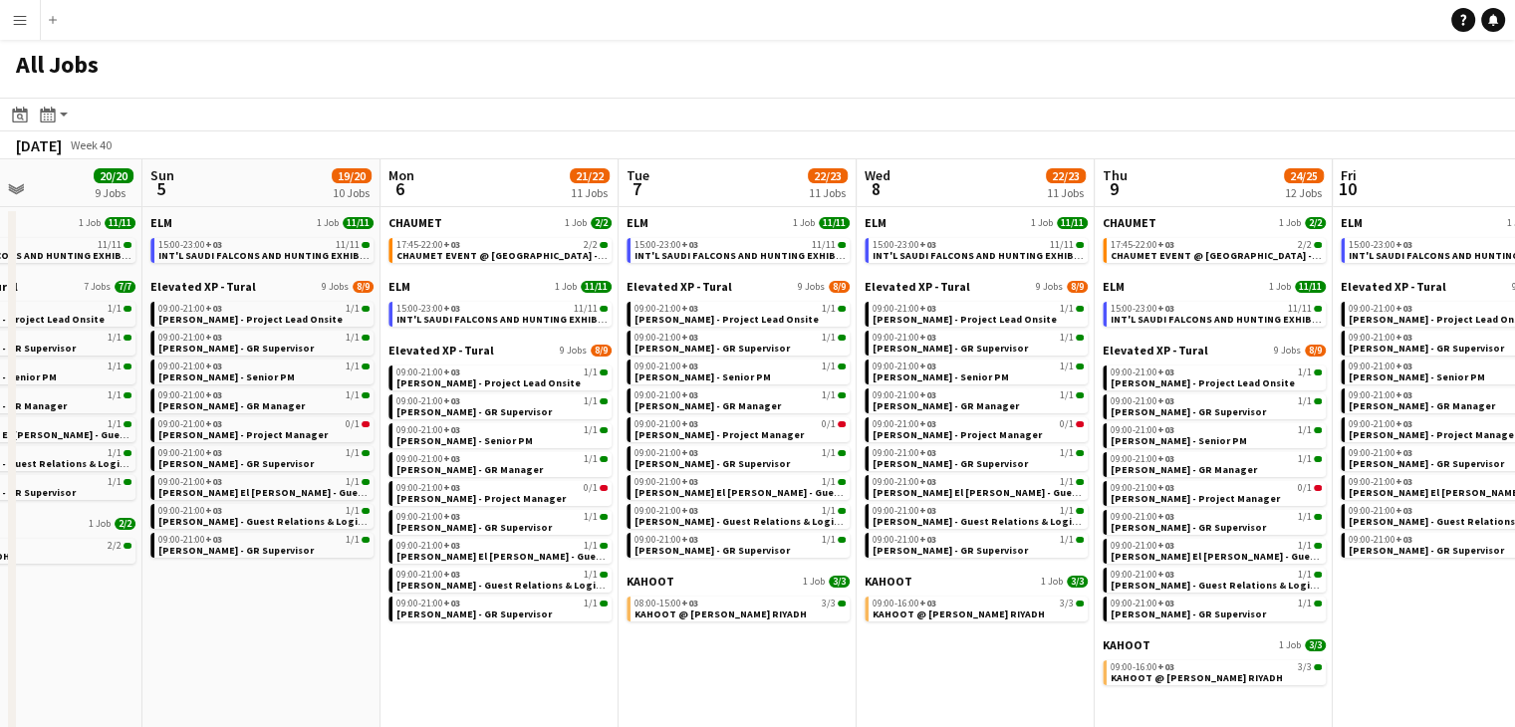
drag, startPoint x: 957, startPoint y: 672, endPoint x: 855, endPoint y: 662, distance: 102.1
click at [855, 662] on app-calendar-viewport "Wed 1 52/52 17 Jobs Thu 2 48/48 15 Jobs Fri 3 23/23 10 Jobs Sat 4 20/20 9 Jobs …" at bounding box center [757, 549] width 1515 height 780
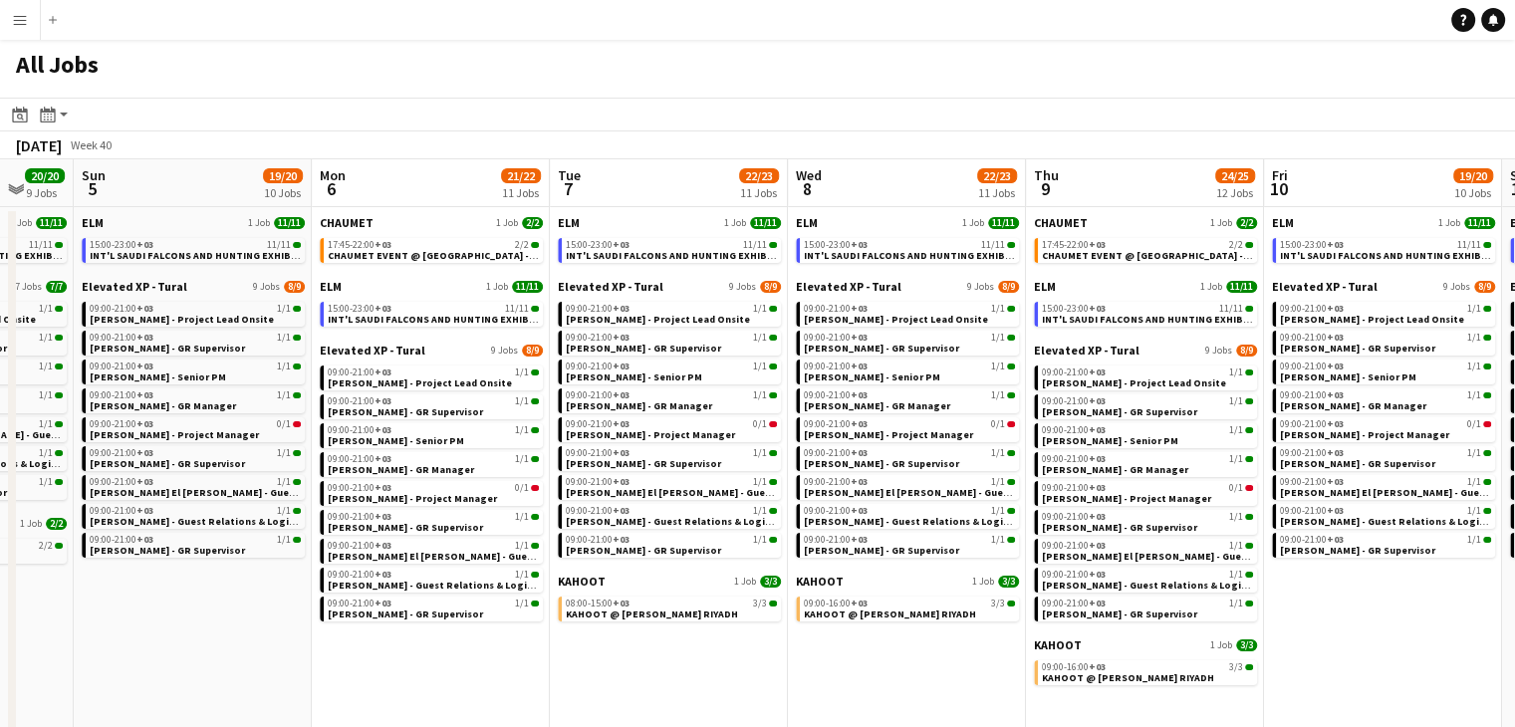
drag, startPoint x: 947, startPoint y: 666, endPoint x: 664, endPoint y: 650, distance: 283.3
click at [664, 650] on app-calendar-viewport "Wed 1 52/52 17 Jobs Thu 2 48/48 15 Jobs Fri 3 23/23 10 Jobs Sat 4 20/20 9 Jobs …" at bounding box center [757, 549] width 1515 height 780
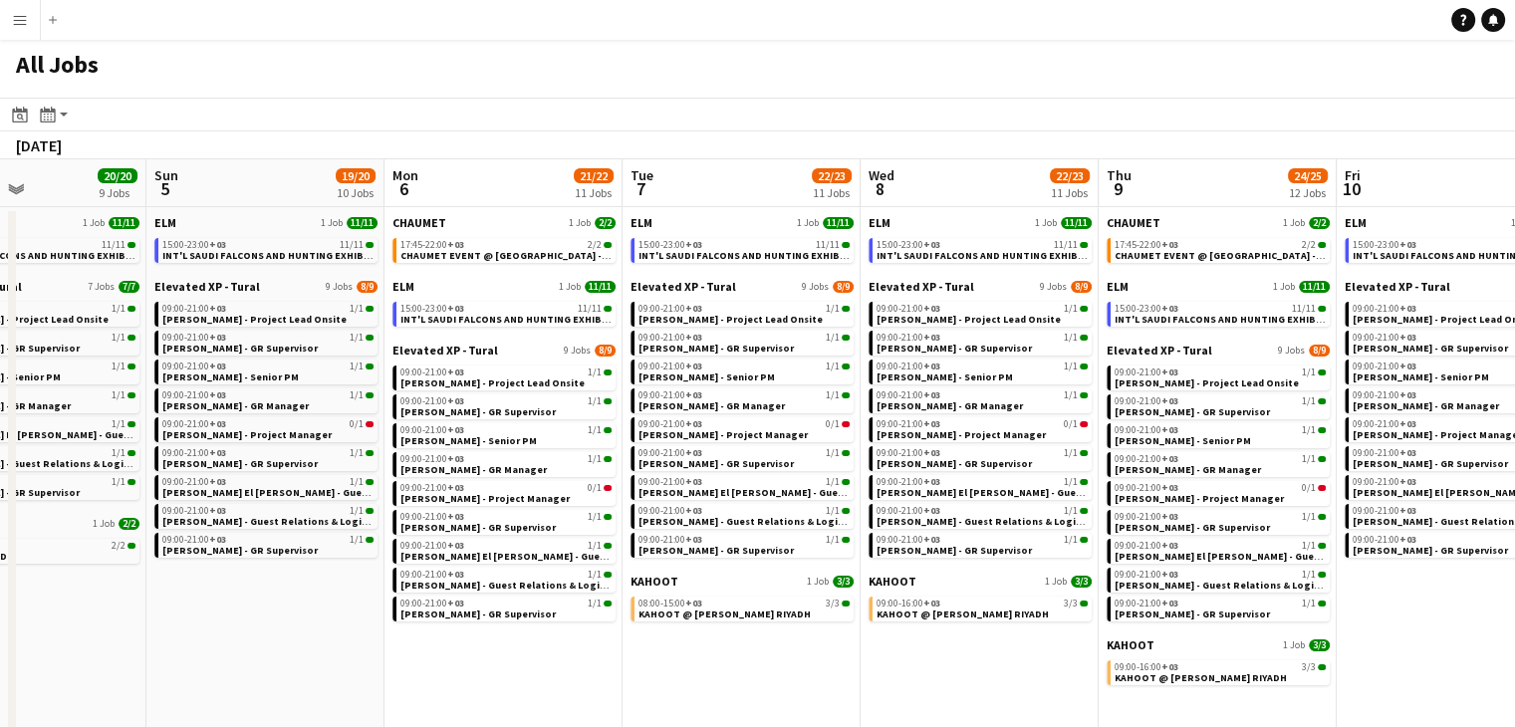
drag, startPoint x: 1222, startPoint y: 649, endPoint x: 1011, endPoint y: 642, distance: 211.2
click at [1011, 642] on app-calendar-viewport "Thu 2 48/48 15 Jobs Fri 3 23/23 10 Jobs Sat 4 20/20 9 Jobs Sun 5 19/20 10 Jobs …" at bounding box center [757, 549] width 1515 height 780
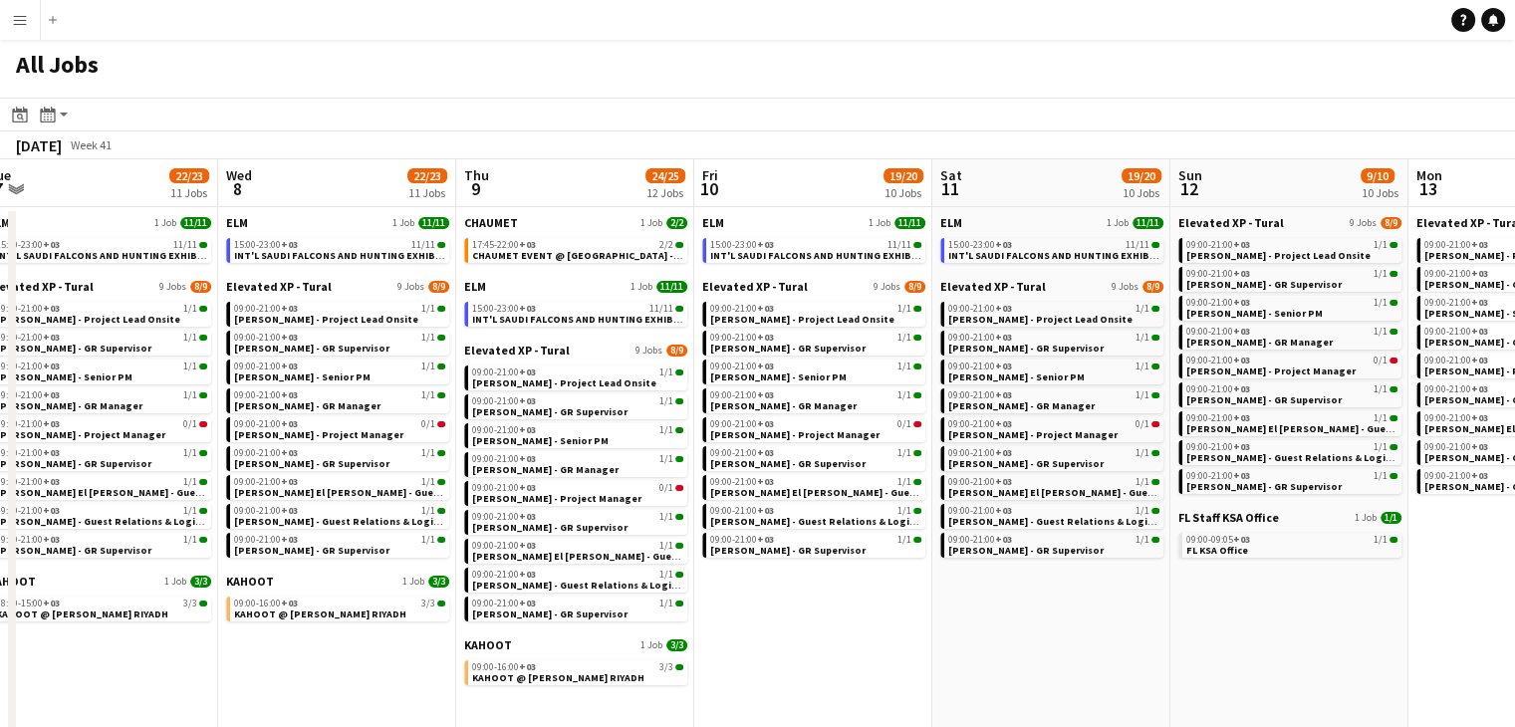
drag, startPoint x: 1199, startPoint y: 638, endPoint x: 1022, endPoint y: 640, distance: 177.3
click at [1022, 640] on app-calendar-viewport "Sat 4 20/20 9 Jobs Sun 5 19/20 10 Jobs Mon 6 21/22 11 Jobs Tue 7 22/23 11 Jobs …" at bounding box center [757, 549] width 1515 height 780
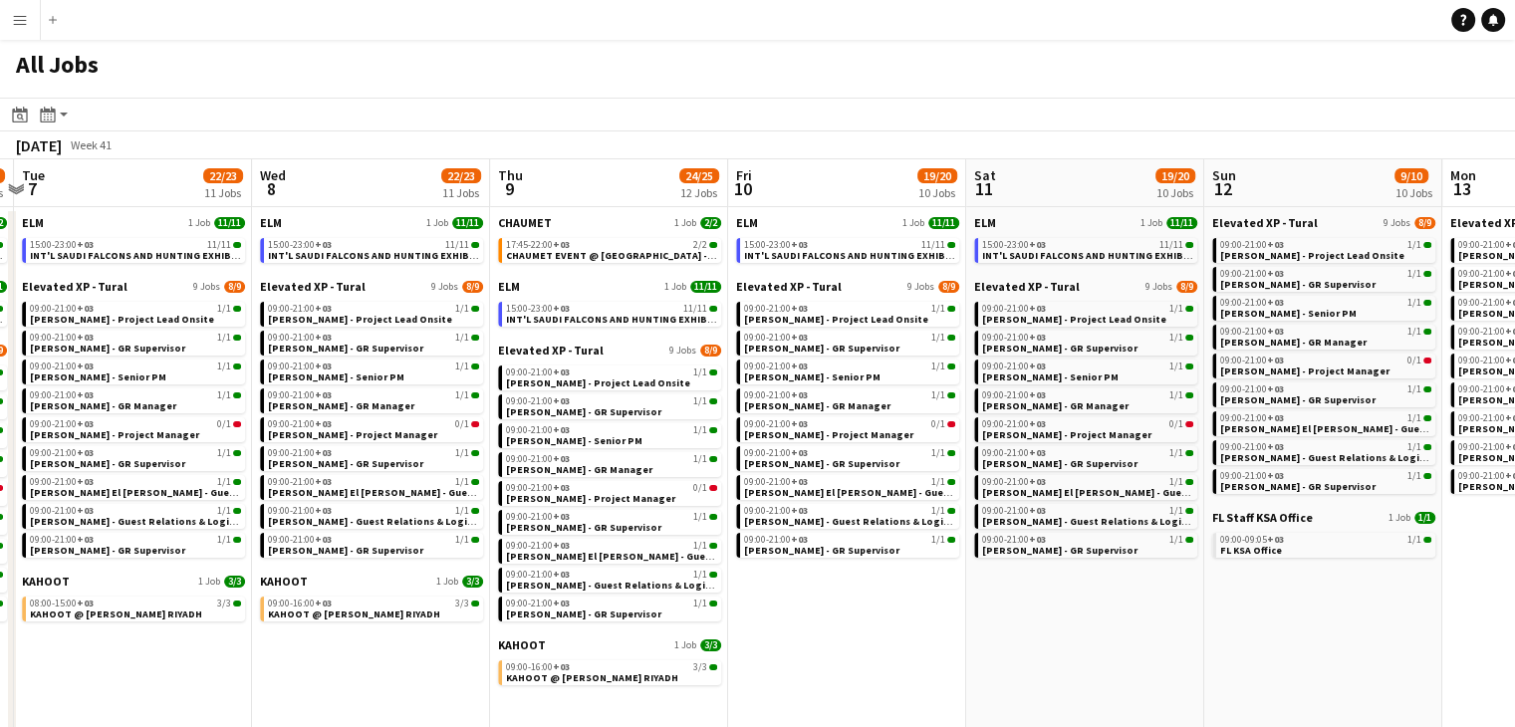
click at [1035, 662] on app-all-jobs "All Jobs Date picker [DATE] [DATE] [DATE] M [DATE] T [DATE] W [DATE] T [DATE] F…" at bounding box center [757, 489] width 1515 height 899
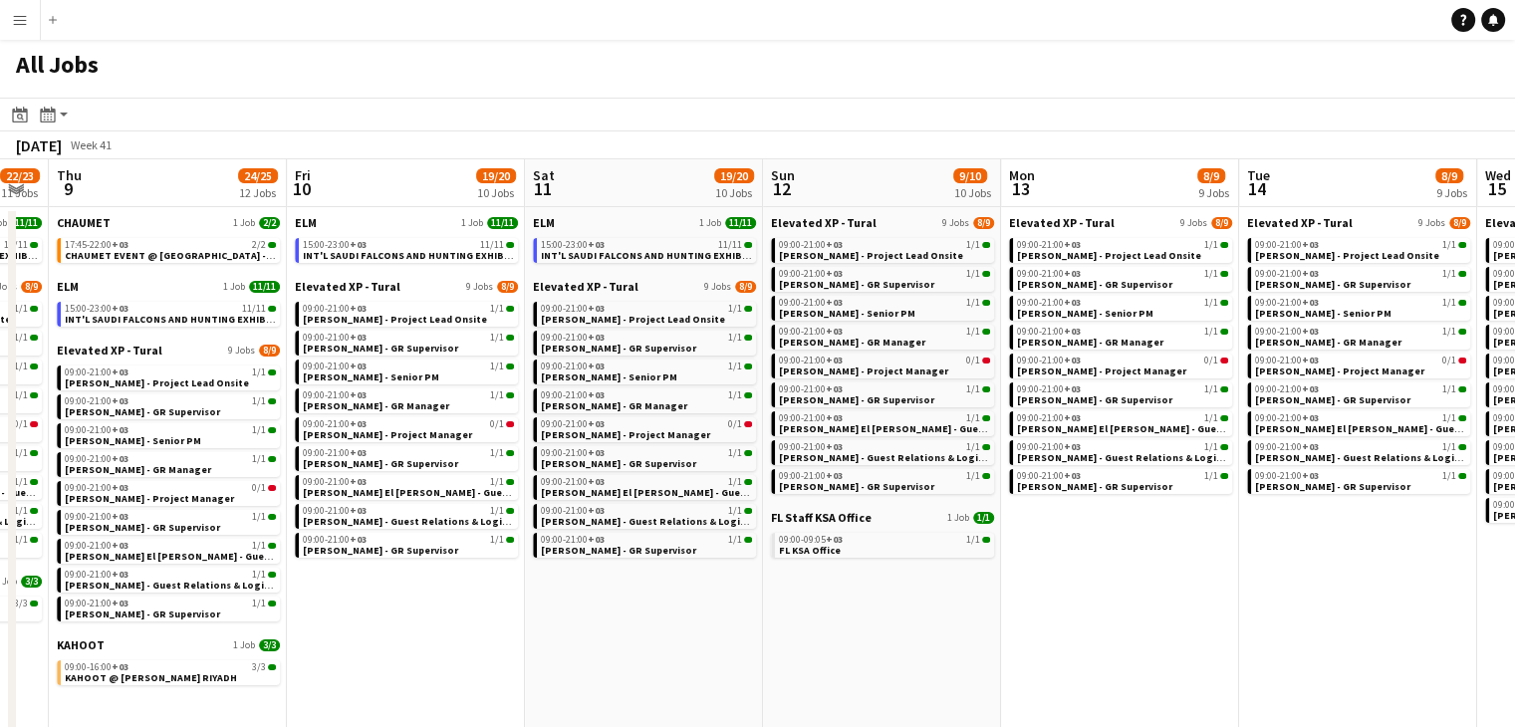
drag, startPoint x: 1222, startPoint y: 657, endPoint x: 1019, endPoint y: 654, distance: 203.2
click at [1019, 654] on app-calendar-viewport "Sun 5 19/20 10 Jobs Mon 6 21/22 11 Jobs Tue 7 22/23 11 Jobs Wed 8 22/23 11 Jobs…" at bounding box center [757, 549] width 1515 height 780
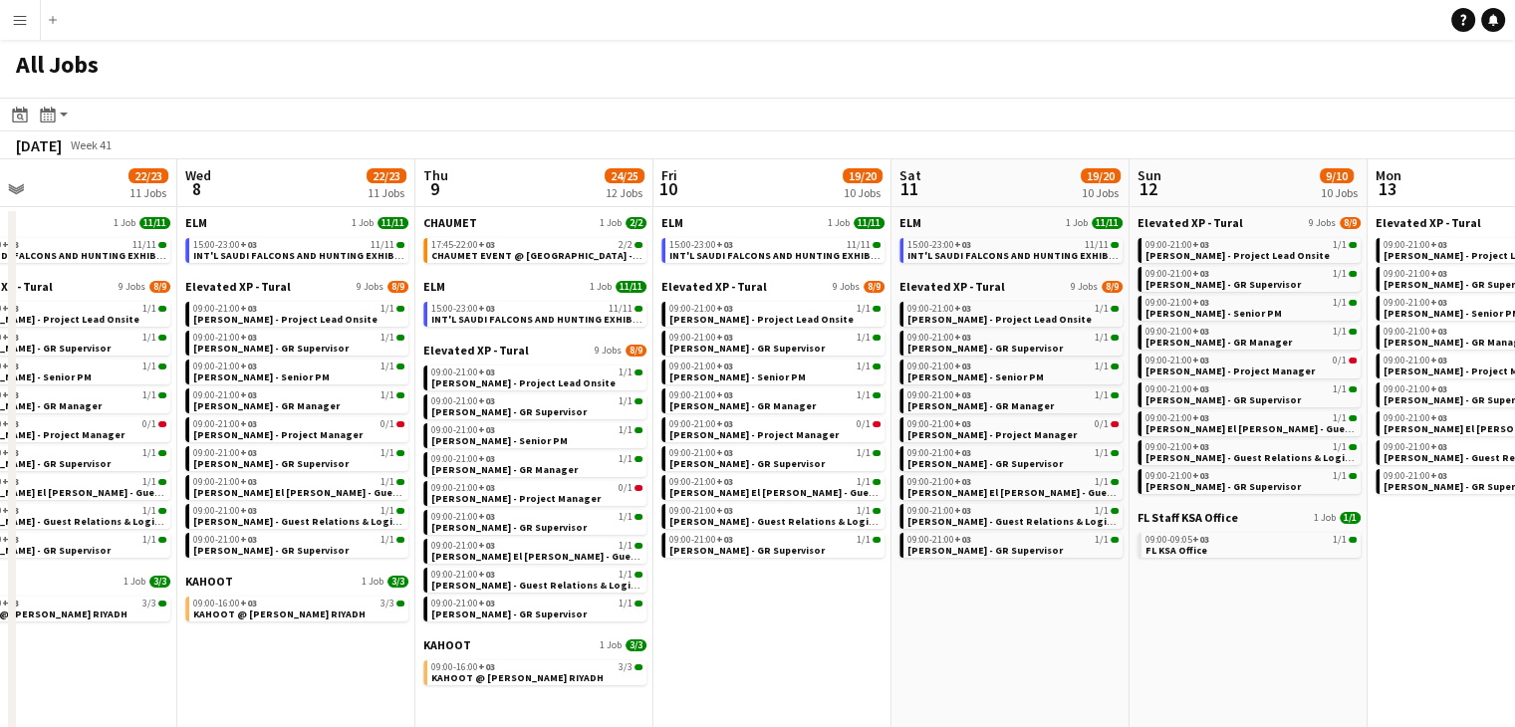
drag, startPoint x: 1174, startPoint y: 646, endPoint x: 1056, endPoint y: 636, distance: 118.9
click at [1056, 636] on app-calendar-viewport "Sun 5 19/20 10 Jobs Mon 6 21/22 11 Jobs Tue 7 22/23 11 Jobs Wed 8 22/23 11 Jobs…" at bounding box center [757, 549] width 1515 height 780
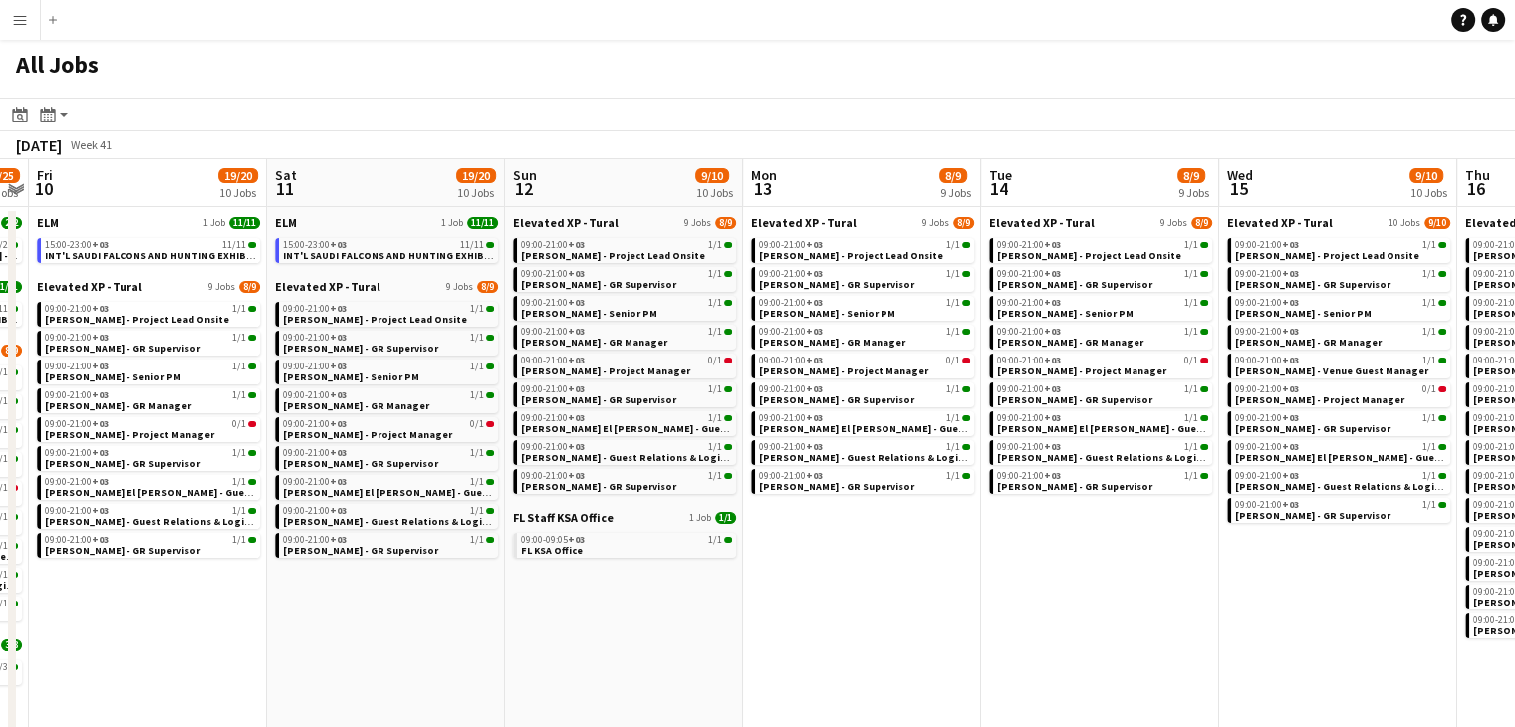
drag, startPoint x: 1376, startPoint y: 654, endPoint x: 1124, endPoint y: 652, distance: 252.0
click at [1127, 652] on app-calendar-viewport "Tue 7 22/23 11 Jobs Wed 8 22/23 11 Jobs Thu 9 24/25 12 Jobs Fri 10 19/20 10 Job…" at bounding box center [757, 549] width 1515 height 780
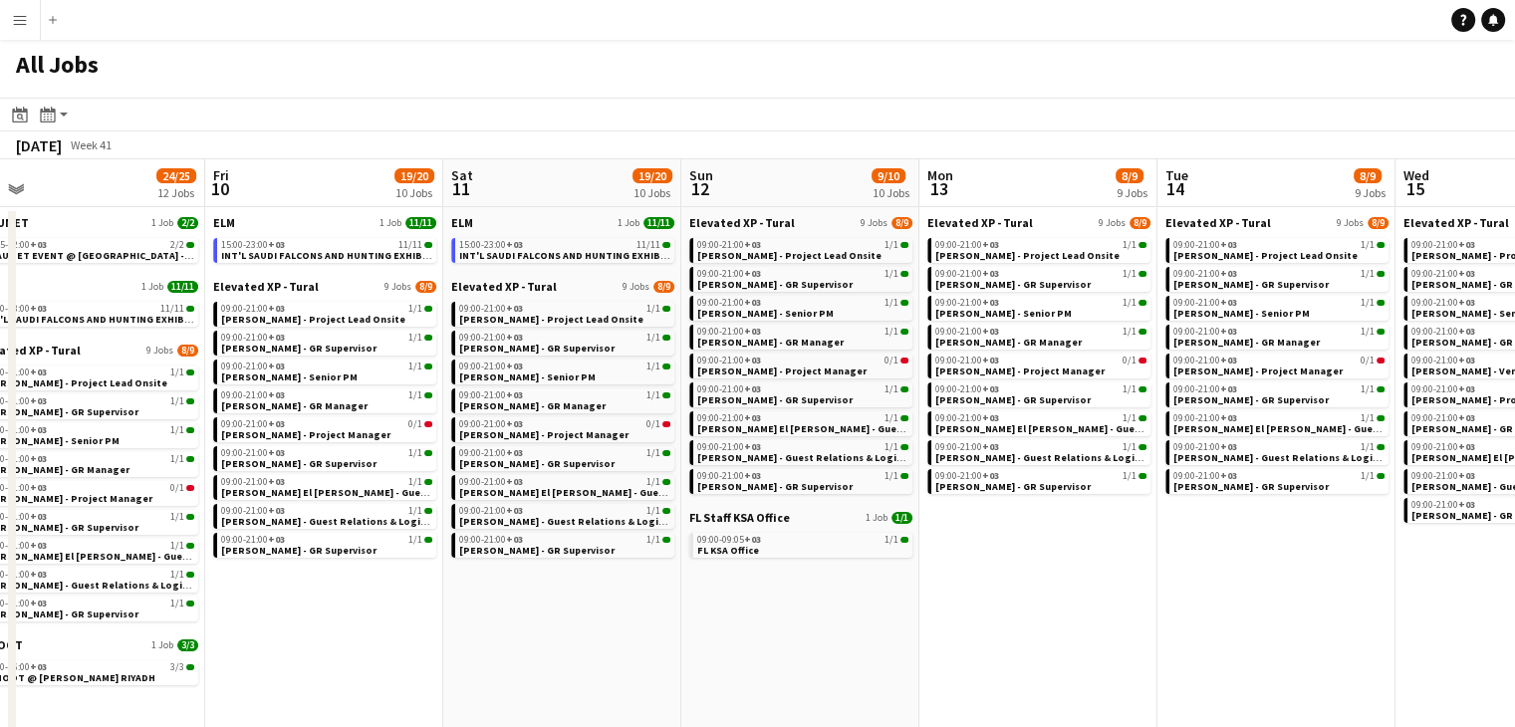
click at [944, 638] on app-all-jobs "All Jobs Date picker [DATE] [DATE] [DATE] M [DATE] T [DATE] W [DATE] T [DATE] F…" at bounding box center [757, 489] width 1515 height 899
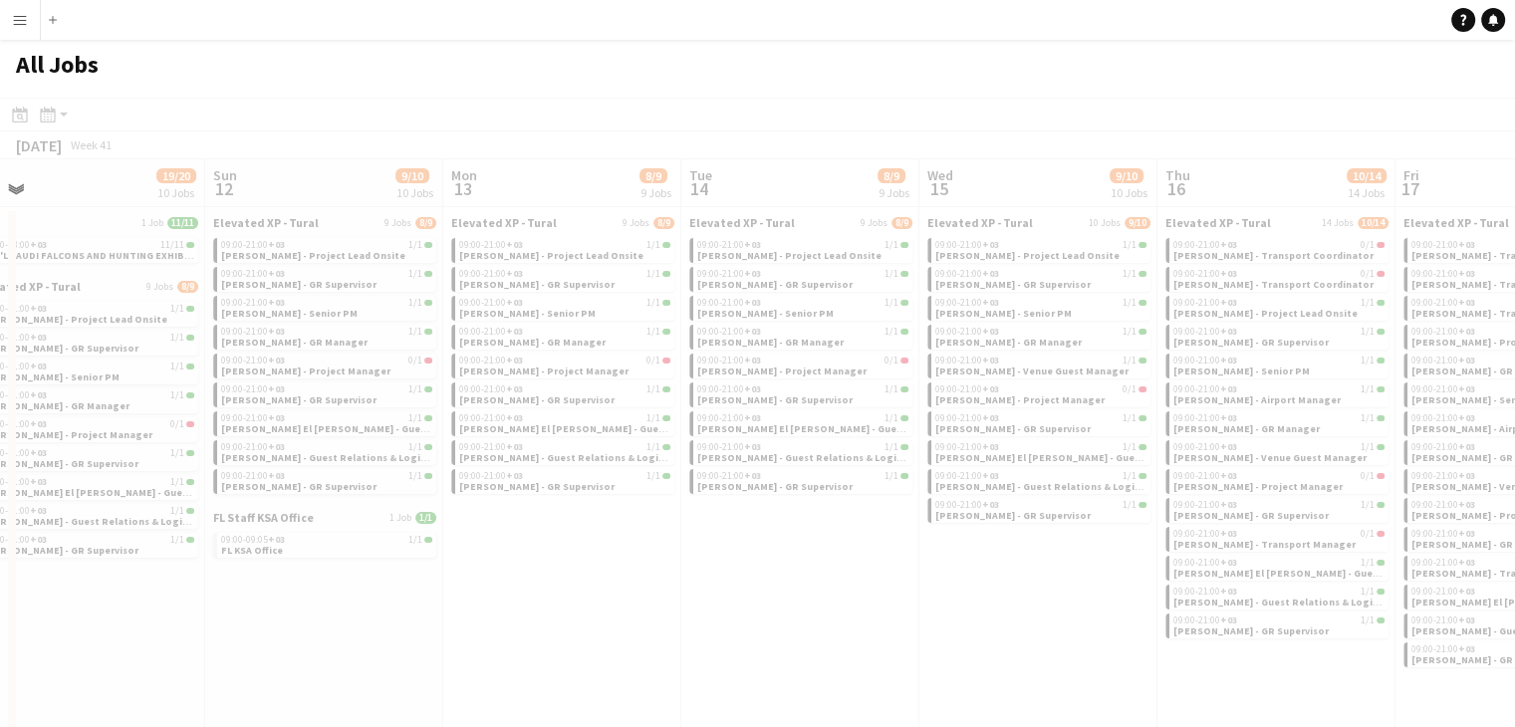
drag, startPoint x: 1164, startPoint y: 667, endPoint x: 831, endPoint y: 630, distance: 335.7
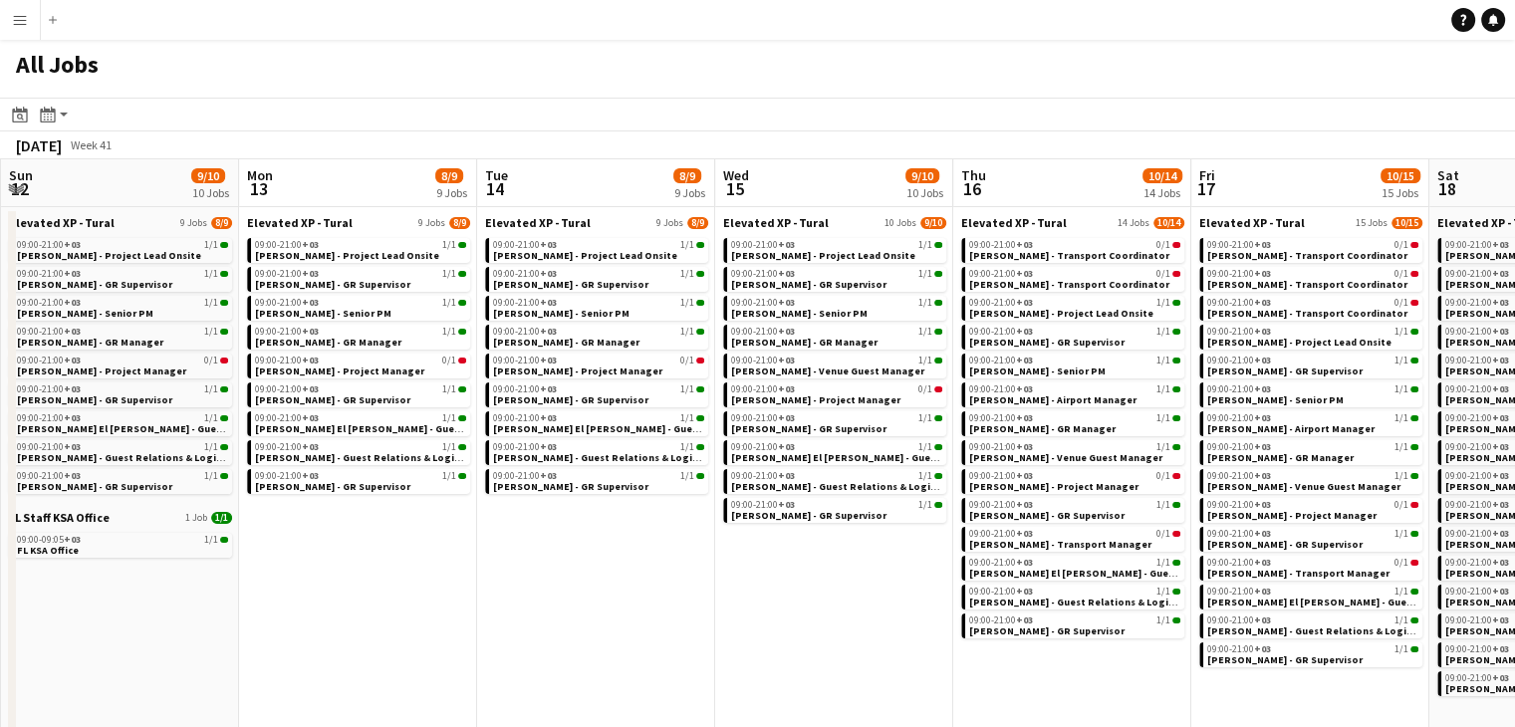
drag, startPoint x: 937, startPoint y: 626, endPoint x: 675, endPoint y: 602, distance: 263.1
click at [675, 602] on app-calendar-viewport "Thu 9 24/25 12 Jobs Fri 10 19/20 10 Jobs Sat 11 19/20 10 Jobs Sun 12 9/10 10 Jo…" at bounding box center [757, 549] width 1515 height 780
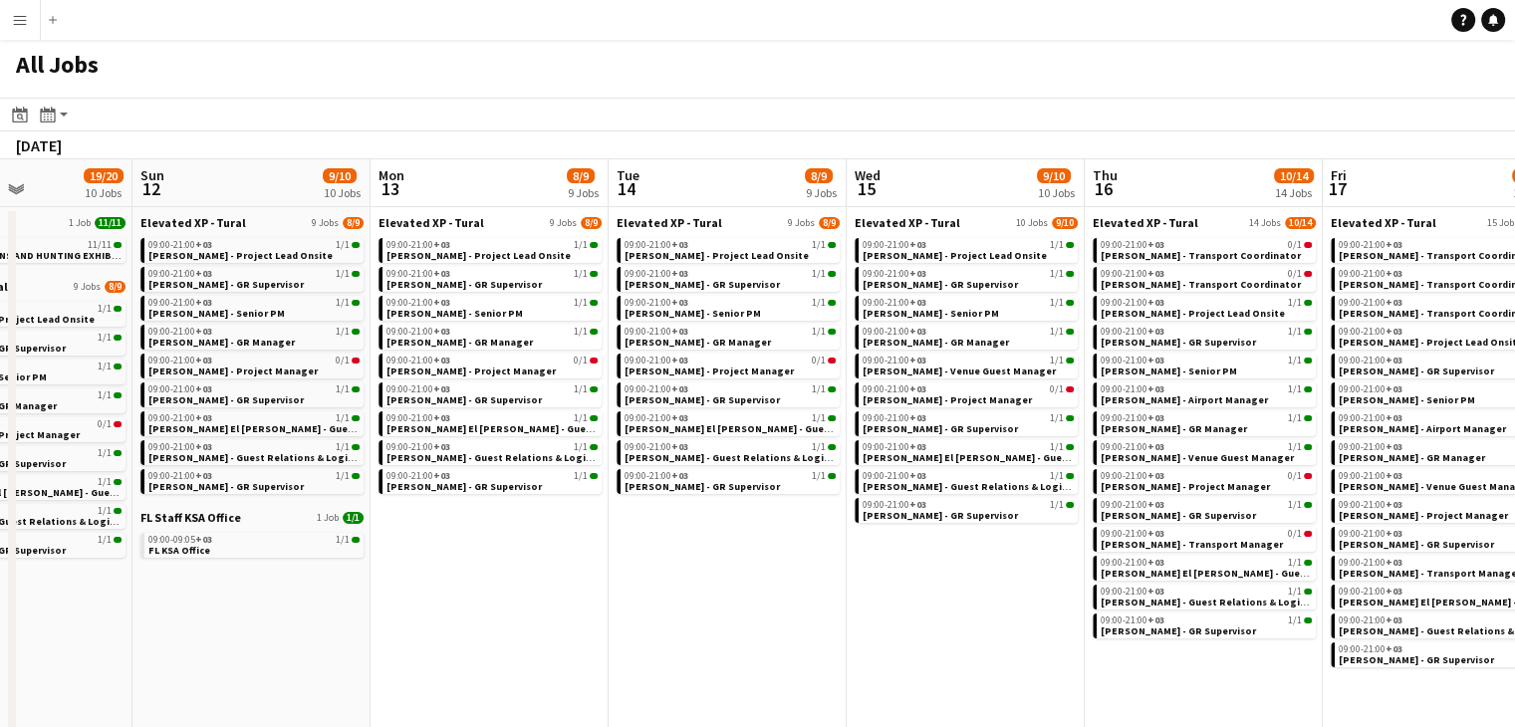
click at [584, 579] on app-calendar-viewport "Thu 9 24/25 12 Jobs Fri 10 19/20 10 Jobs Sat 11 19/20 10 Jobs Sun 12 9/10 10 Jo…" at bounding box center [757, 549] width 1515 height 780
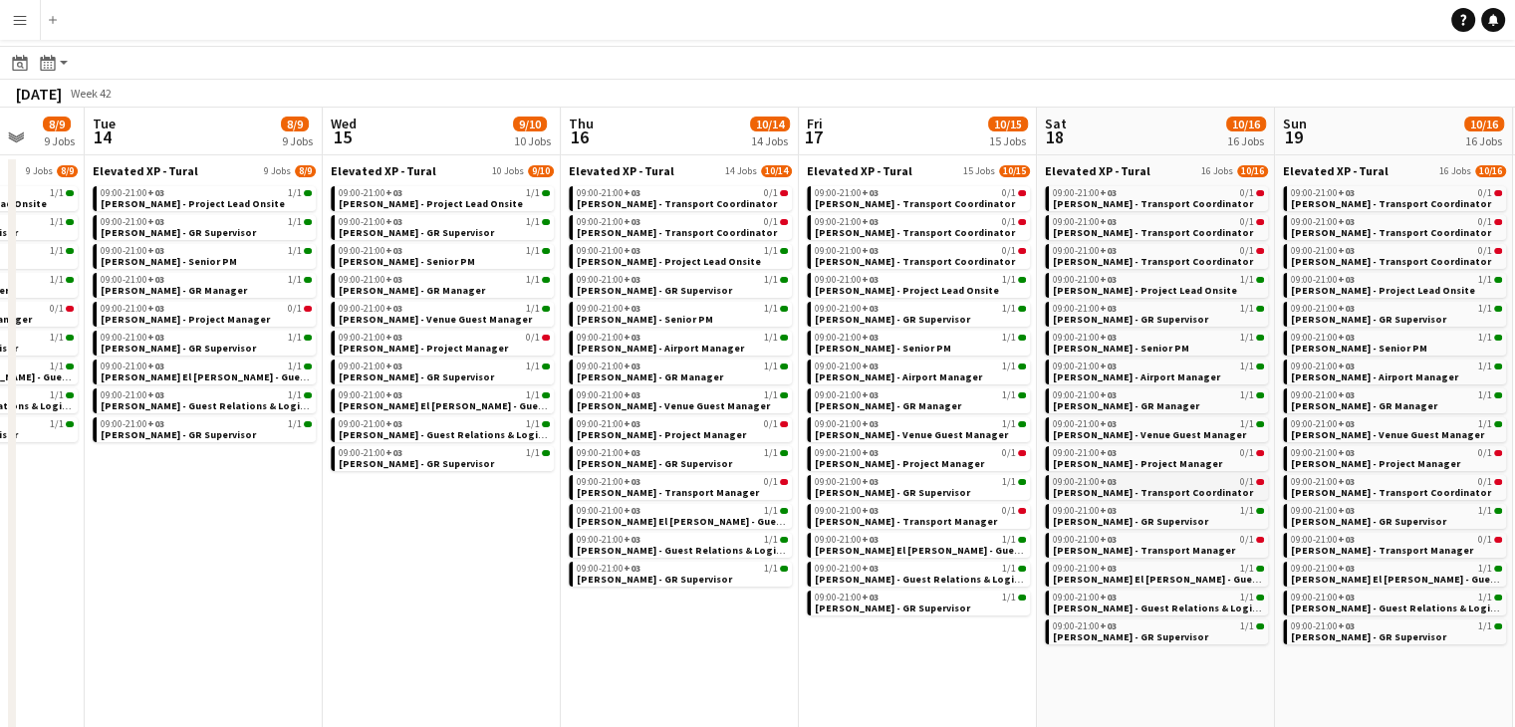
scroll to position [211, 0]
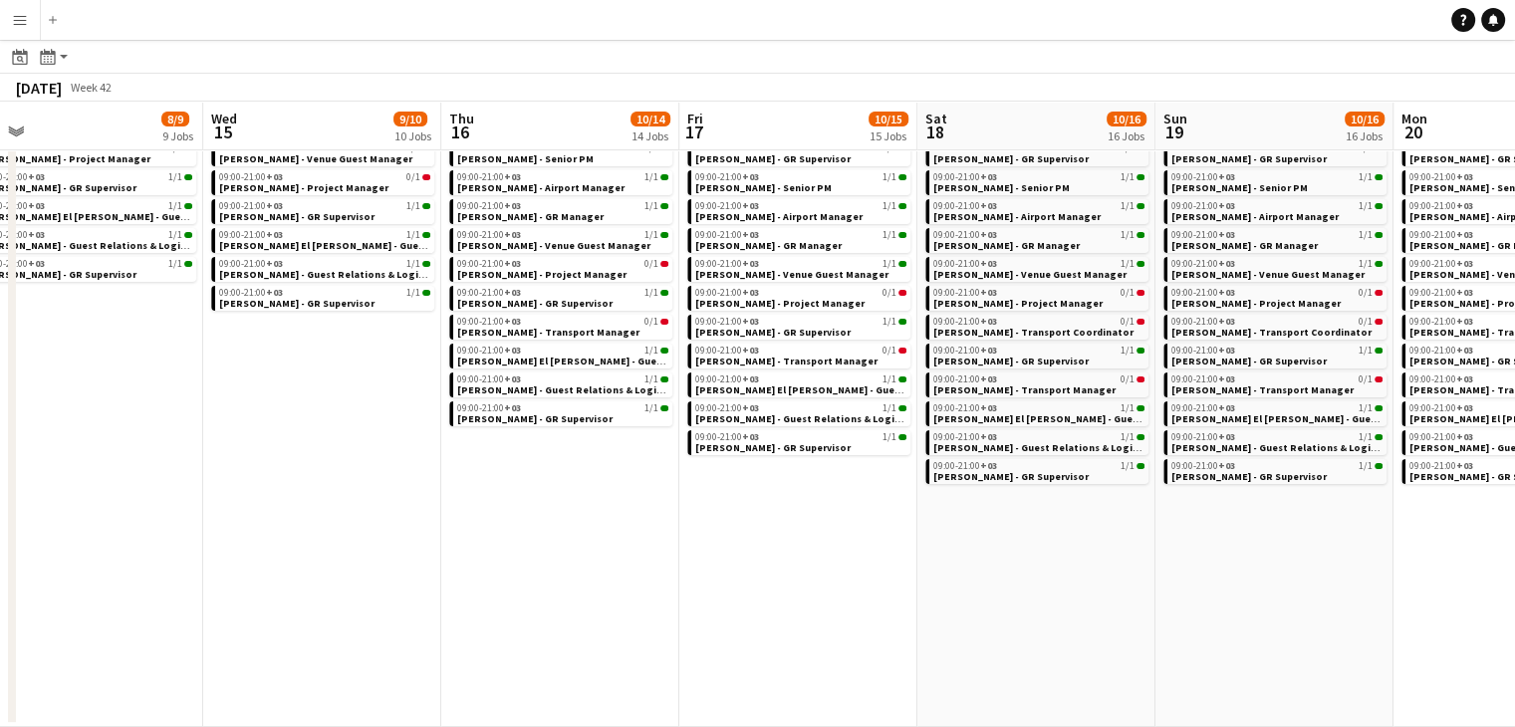
drag, startPoint x: 1234, startPoint y: 635, endPoint x: 1056, endPoint y: 634, distance: 178.3
click at [1056, 634] on app-calendar-viewport "Sat 11 19/20 10 Jobs Sun 12 9/10 10 Jobs Mon 13 8/9 9 Jobs Tue 14 8/9 9 Jobs We…" at bounding box center [757, 307] width 1515 height 840
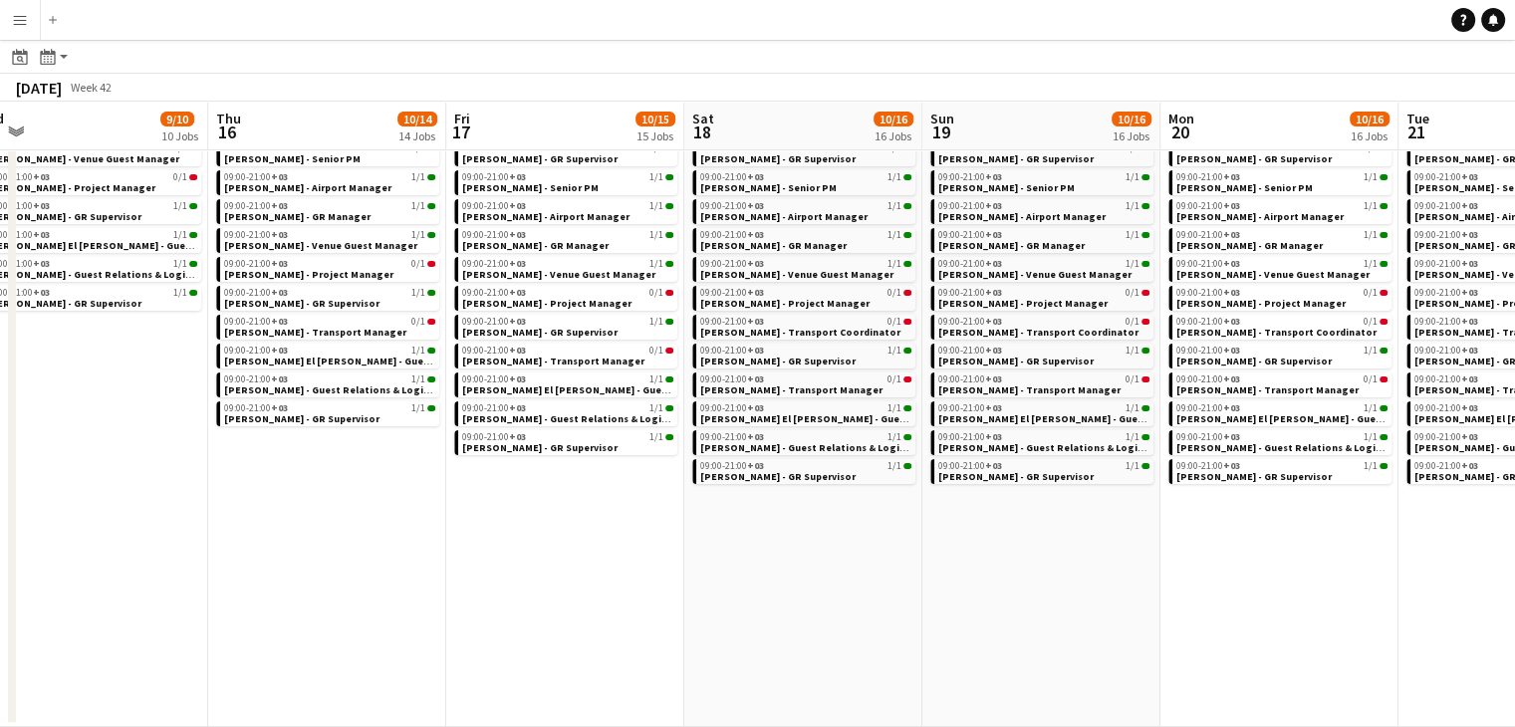
click at [1054, 593] on app-all-jobs "All Jobs Date picker [DATE] [DATE] [DATE] M [DATE] T [DATE] W [DATE] T [DATE] F…" at bounding box center [757, 278] width 1515 height 897
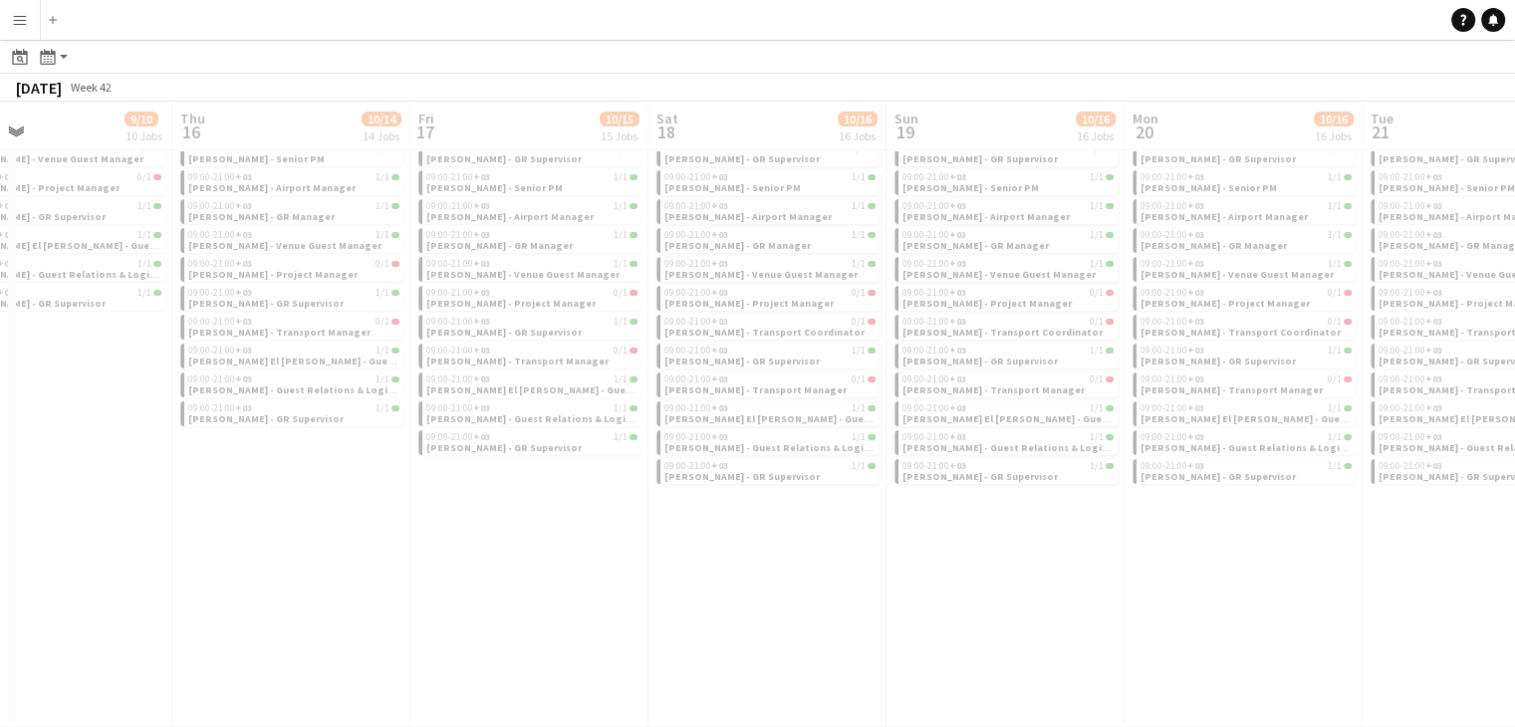
drag, startPoint x: 1173, startPoint y: 593, endPoint x: 1027, endPoint y: 589, distance: 146.5
click at [1027, 589] on div at bounding box center [757, 335] width 1515 height 897
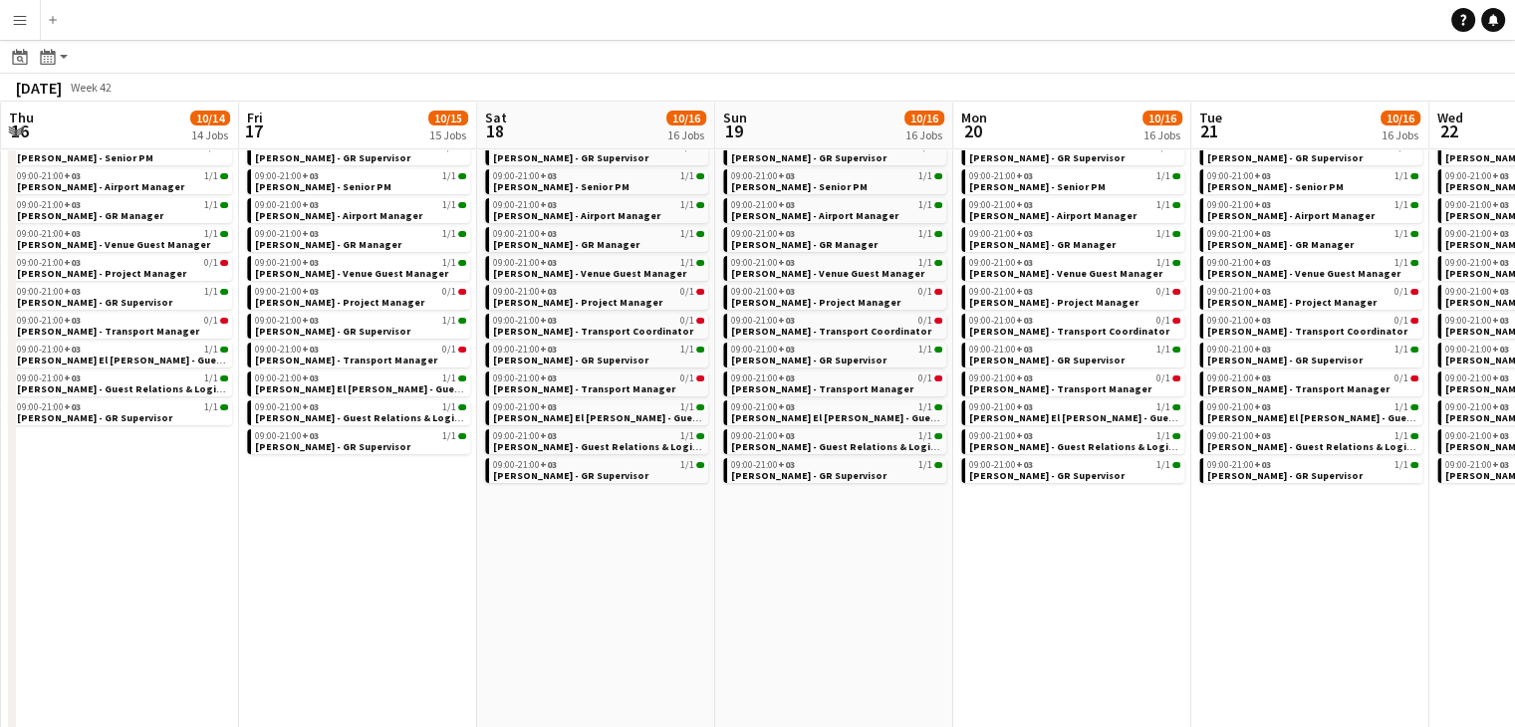
drag, startPoint x: 1231, startPoint y: 601, endPoint x: 1118, endPoint y: 582, distance: 114.1
click at [1060, 581] on app-calendar-viewport "Mon 13 8/9 9 Jobs Tue 14 8/9 9 Jobs Wed 15 9/10 10 Jobs Thu 16 10/14 14 Jobs Fr…" at bounding box center [757, 502] width 1515 height 1233
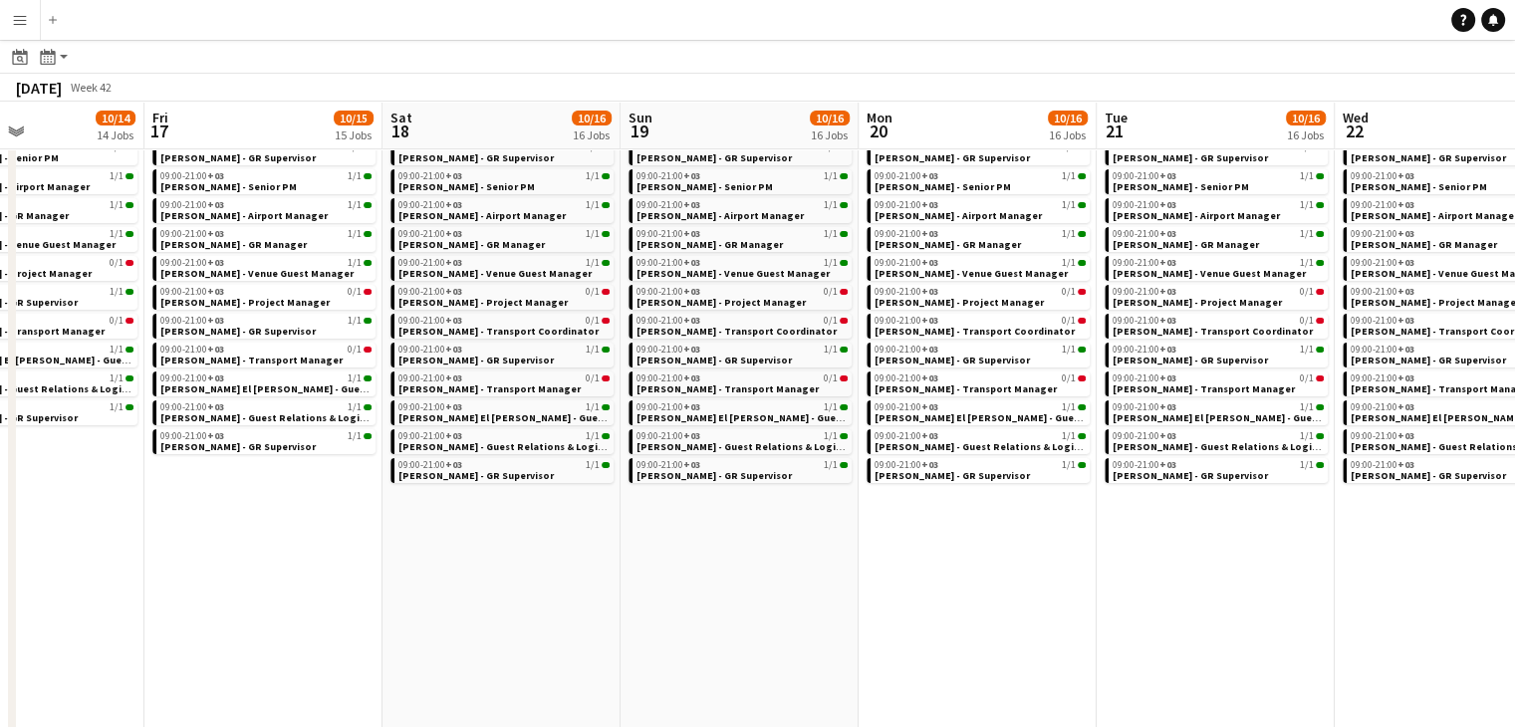
drag, startPoint x: 1126, startPoint y: 581, endPoint x: 1114, endPoint y: 579, distance: 12.1
click at [1115, 579] on app-calendar-viewport "Mon 13 8/9 9 Jobs Tue 14 8/9 9 Jobs Wed 15 9/10 10 Jobs Thu 16 10/14 14 Jobs Fr…" at bounding box center [757, 502] width 1515 height 1233
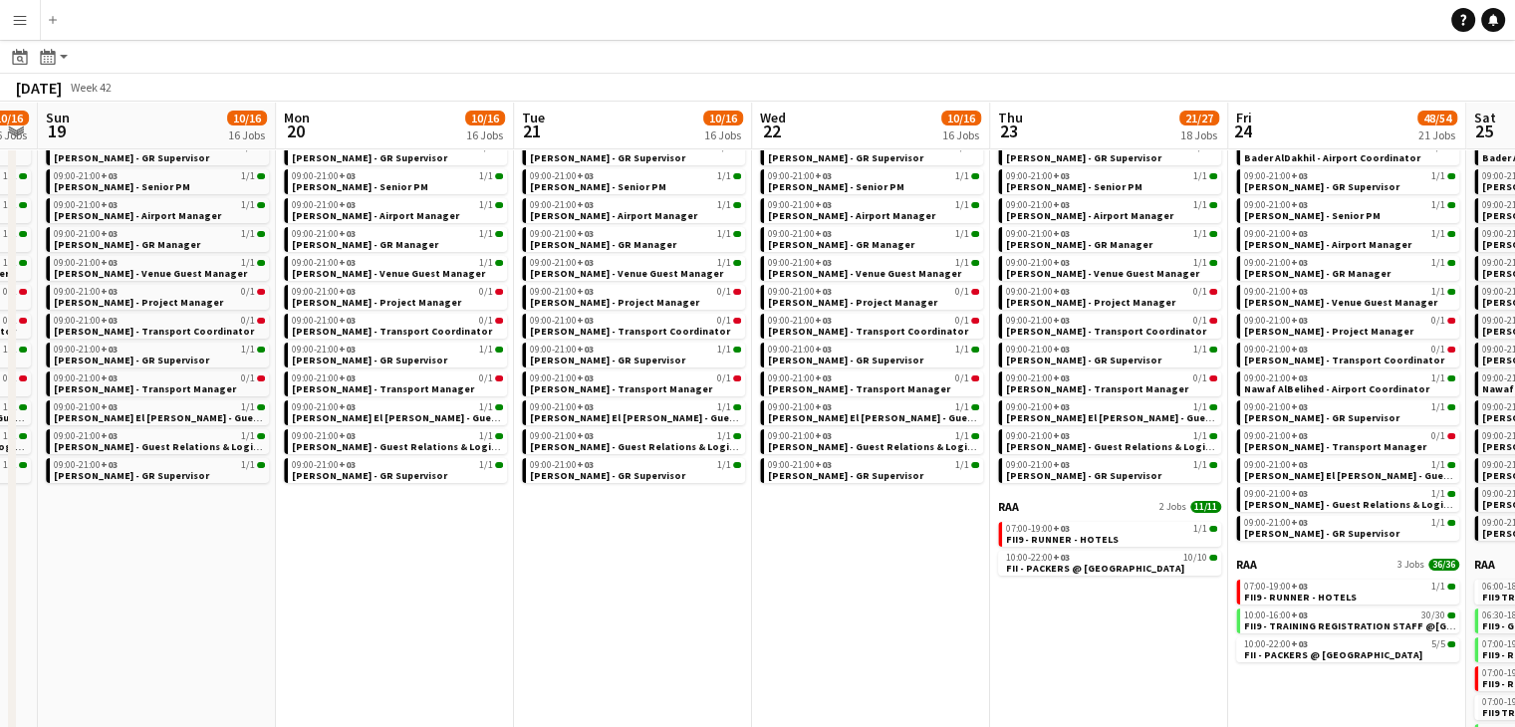
drag, startPoint x: 849, startPoint y: 571, endPoint x: 956, endPoint y: 591, distance: 109.4
click at [819, 567] on app-calendar-viewport "Wed 15 9/10 10 Jobs Thu 16 10/14 14 Jobs Fri 17 10/15 15 Jobs Sat 18 10/16 16 J…" at bounding box center [757, 502] width 1515 height 1233
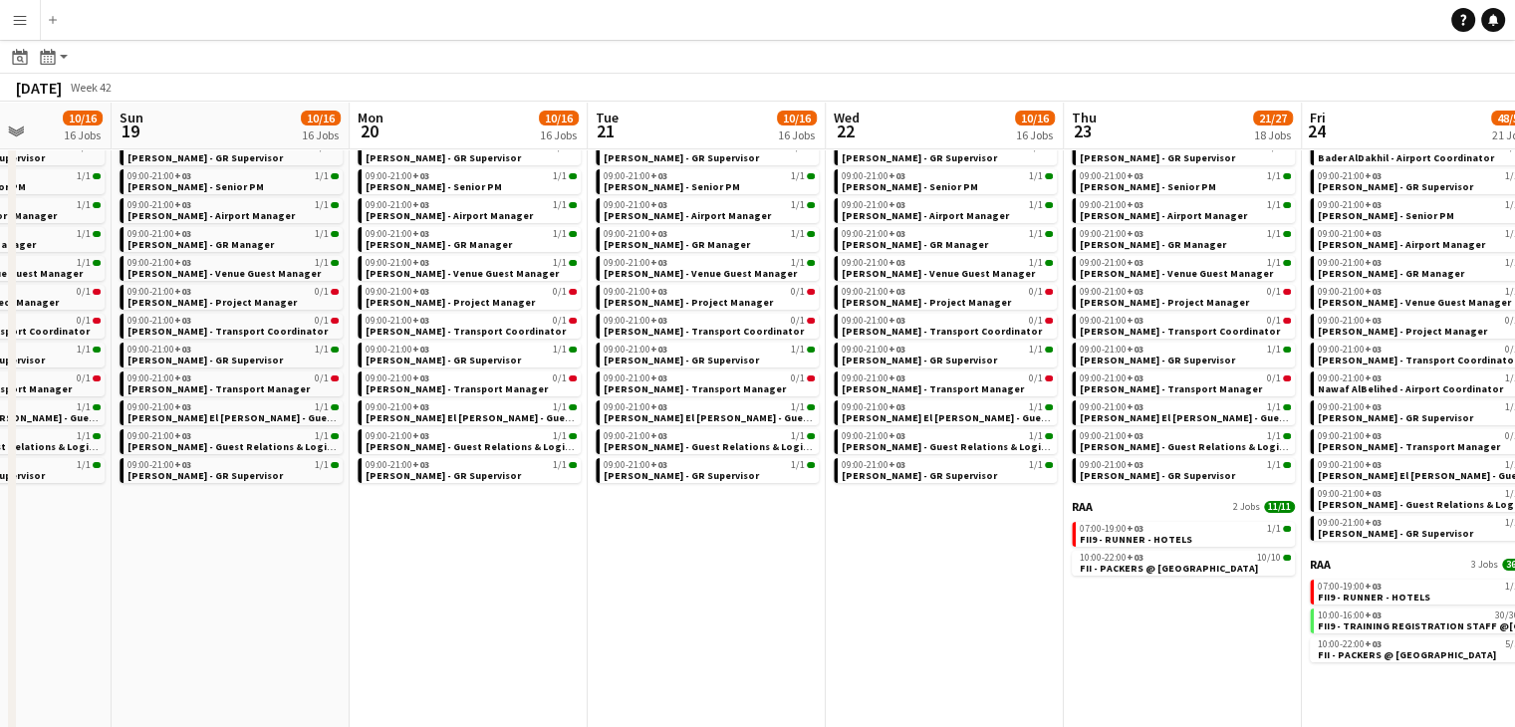
click at [801, 558] on app-calendar-viewport "Wed 15 9/10 10 Jobs Thu 16 10/14 14 Jobs Fri 17 10/15 15 Jobs Sat 18 10/16 16 J…" at bounding box center [757, 502] width 1515 height 1233
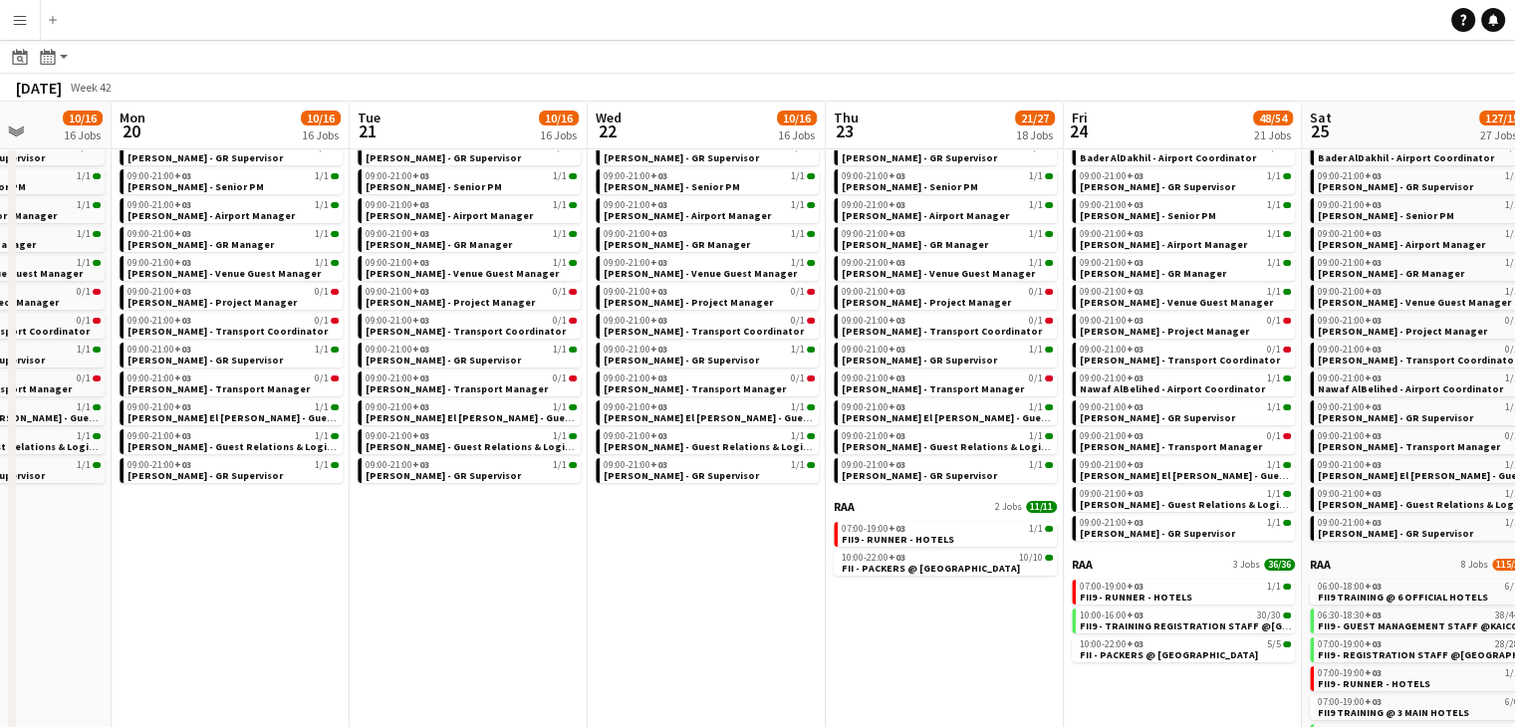
scroll to position [0, 864]
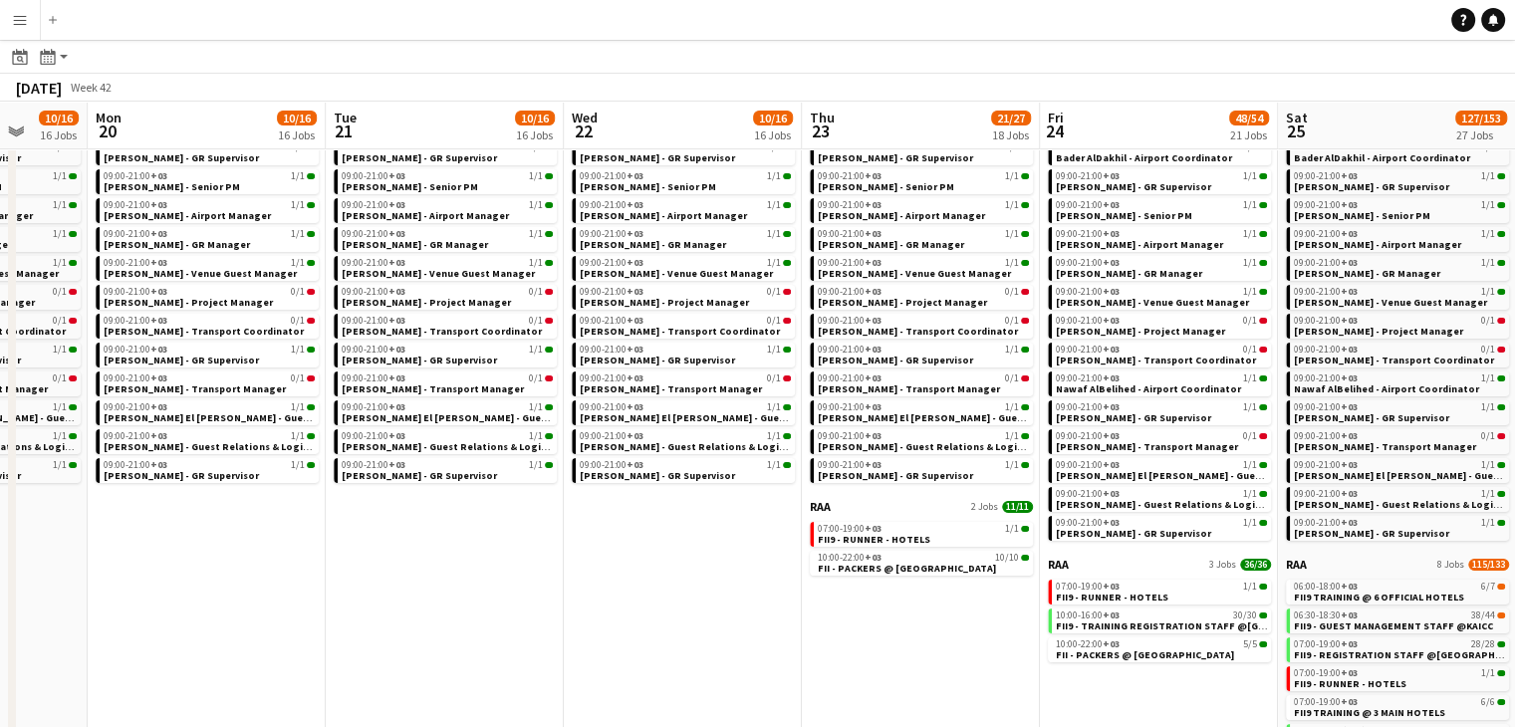
click at [772, 613] on app-all-jobs "All Jobs Date picker [DATE] [DATE] [DATE] M [DATE] T [DATE] W [DATE] T [DATE] F…" at bounding box center [757, 474] width 1515 height 1291
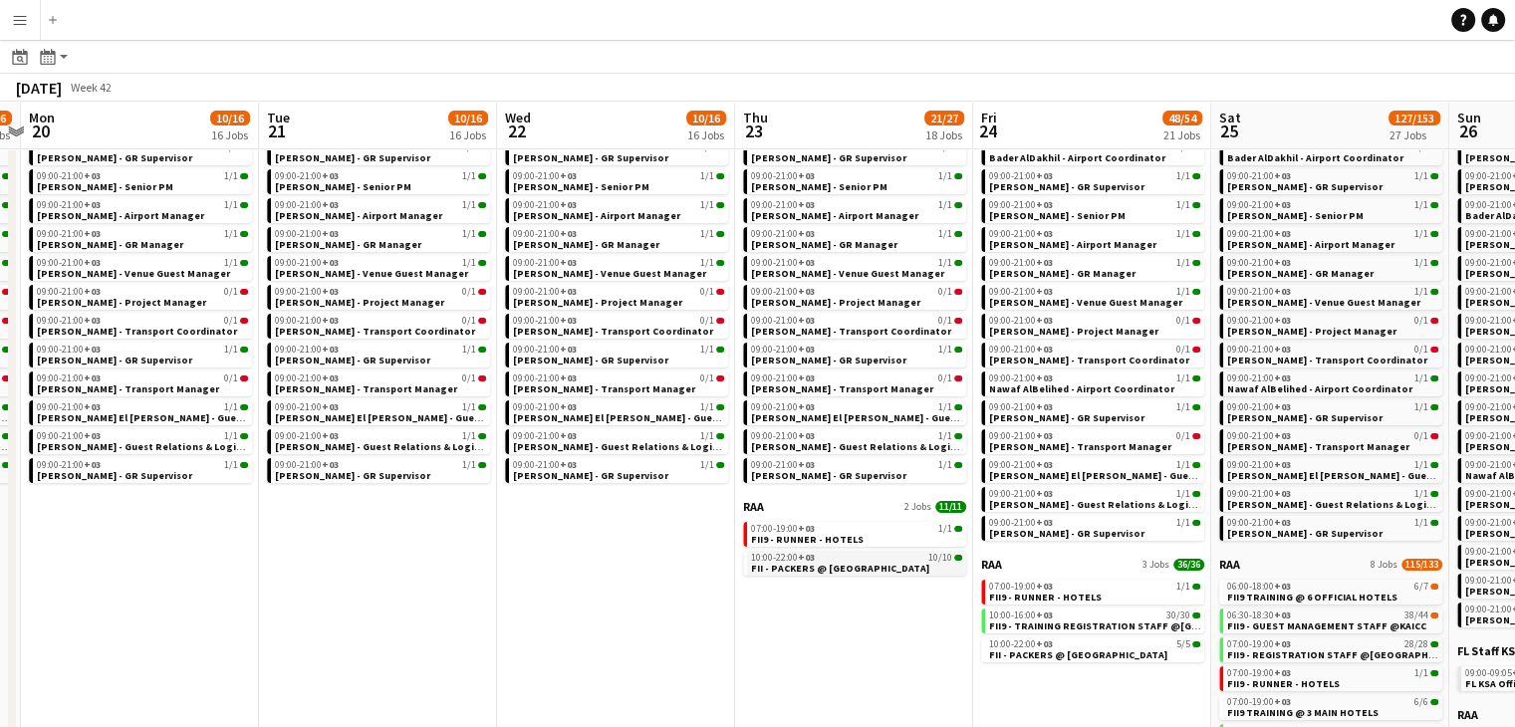
click at [832, 563] on span "FII - PACKERS @ [GEOGRAPHIC_DATA]" at bounding box center [840, 568] width 178 height 13
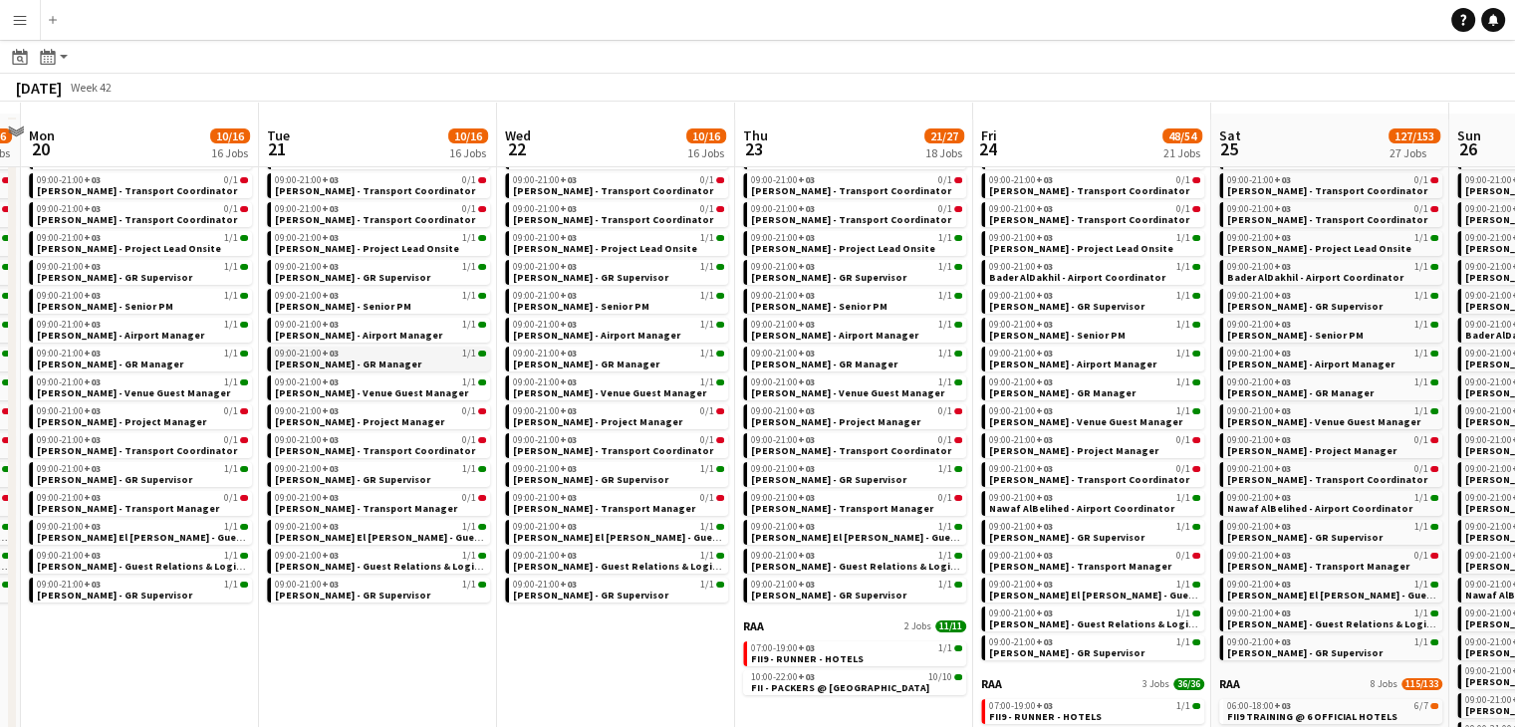
scroll to position [398, 0]
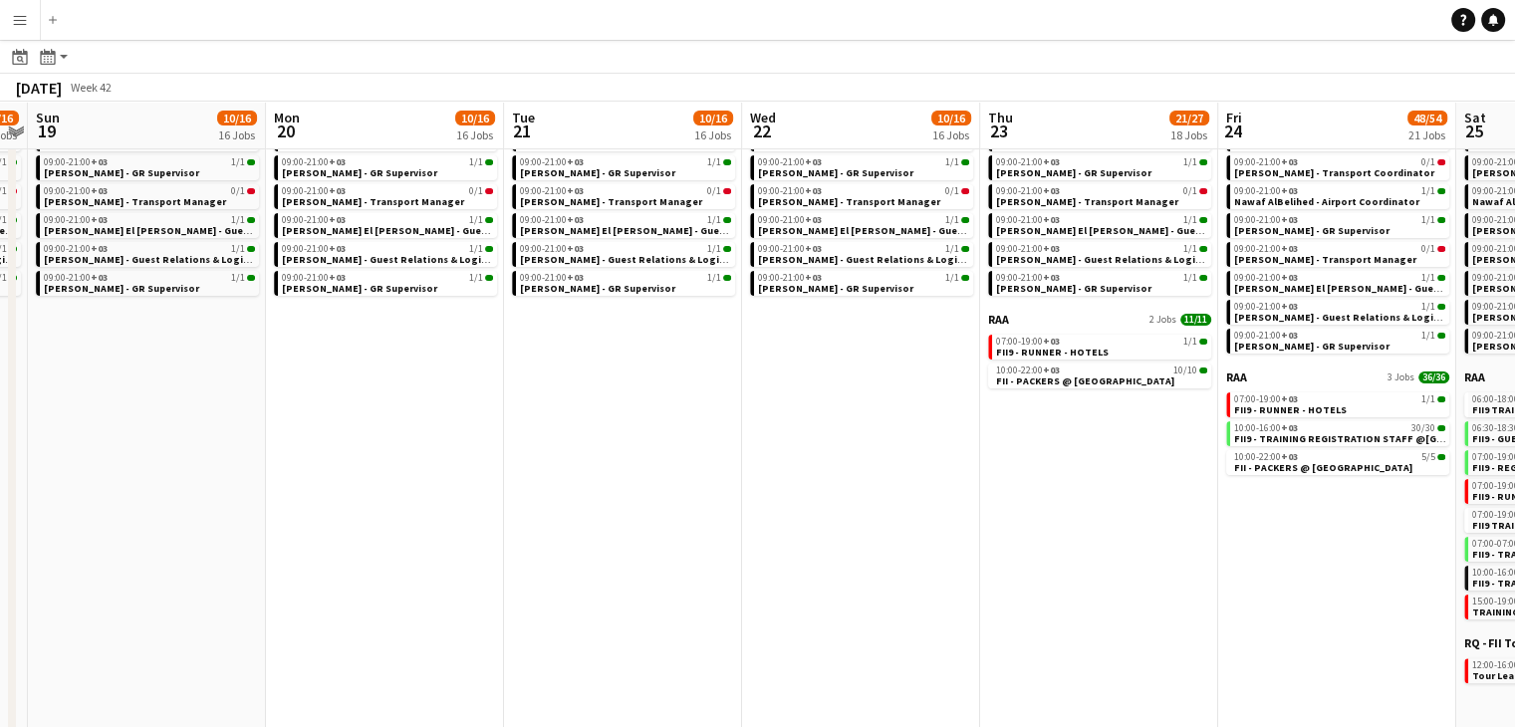
click at [932, 551] on app-calendar-viewport "Fri 17 10/15 15 Jobs Sat 18 10/16 16 Jobs Sun 19 10/16 16 Jobs Mon 20 10/16 16 …" at bounding box center [757, 344] width 1515 height 1291
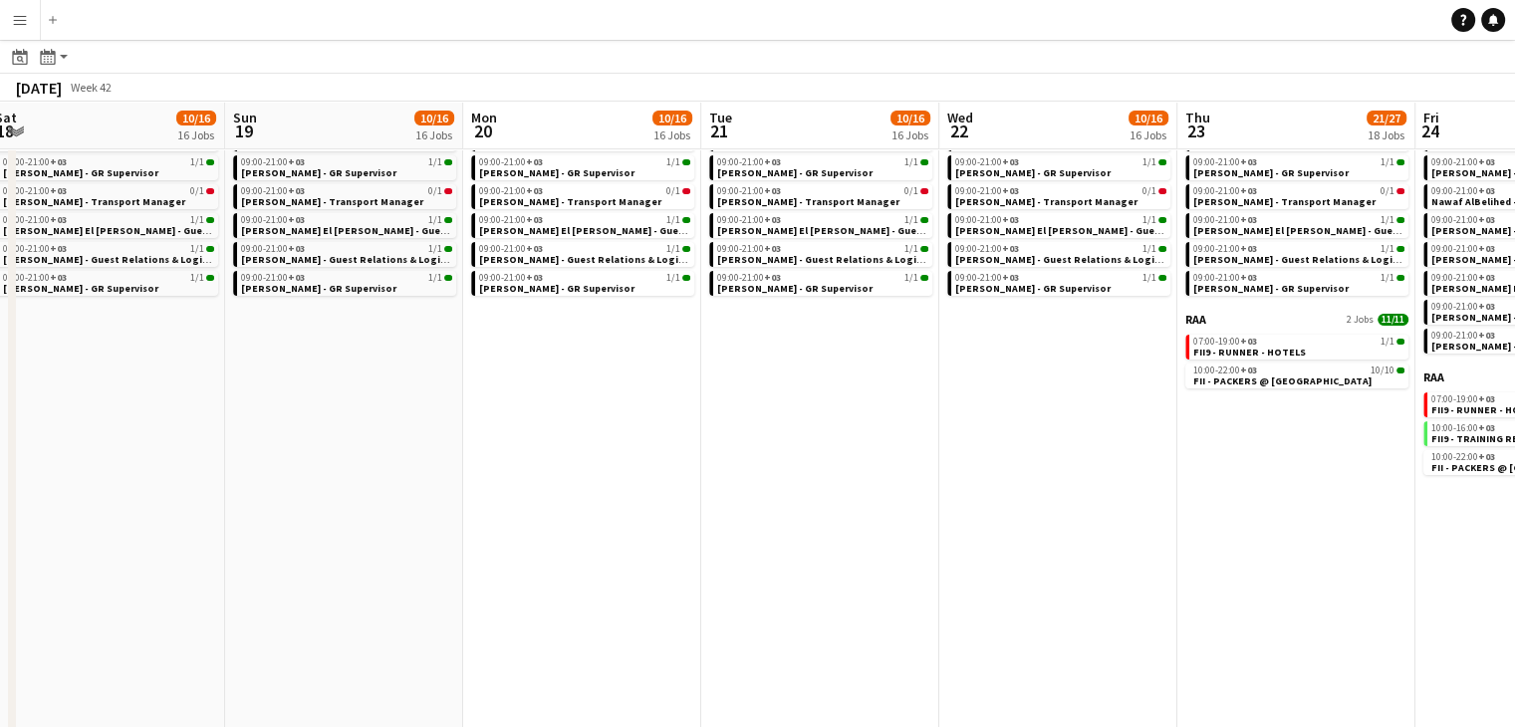
drag, startPoint x: 596, startPoint y: 555, endPoint x: 979, endPoint y: 559, distance: 383.4
click at [979, 559] on app-calendar-viewport "Thu 16 10/14 14 Jobs Fri 17 10/15 15 Jobs Sat 18 10/16 16 Jobs Sun 19 10/16 16 …" at bounding box center [757, 344] width 1515 height 1291
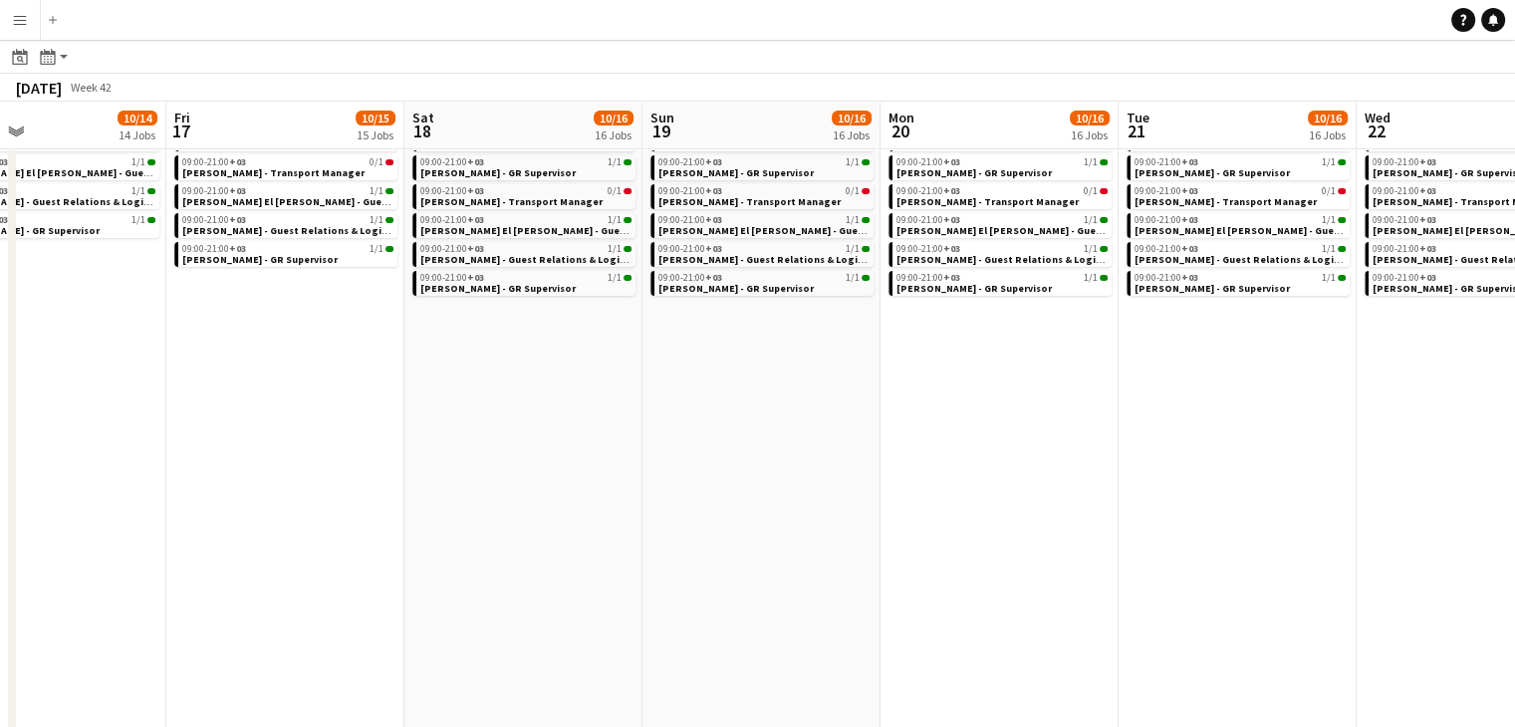
drag, startPoint x: 664, startPoint y: 572, endPoint x: 849, endPoint y: 560, distance: 184.6
click at [849, 560] on app-calendar-viewport "Tue 14 8/9 9 Jobs Wed 15 9/10 10 Jobs Thu 16 10/14 14 Jobs Fri 17 10/15 15 Jobs…" at bounding box center [757, 344] width 1515 height 1291
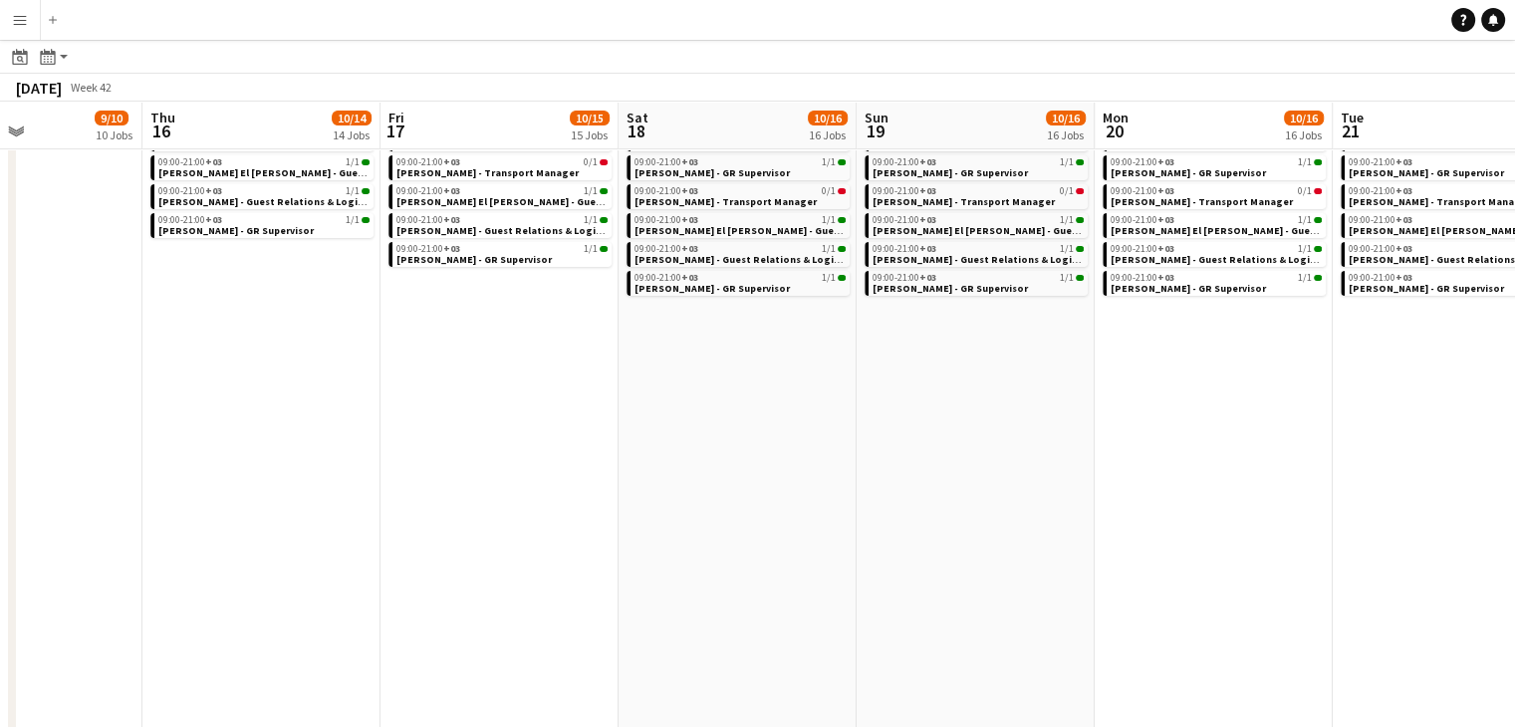
drag, startPoint x: 519, startPoint y: 569, endPoint x: 880, endPoint y: 561, distance: 361.6
click at [880, 561] on app-calendar-viewport "Mon 13 8/9 9 Jobs Tue 14 8/9 9 Jobs Wed 15 9/10 10 Jobs Thu 16 10/14 14 Jobs Fr…" at bounding box center [757, 344] width 1515 height 1291
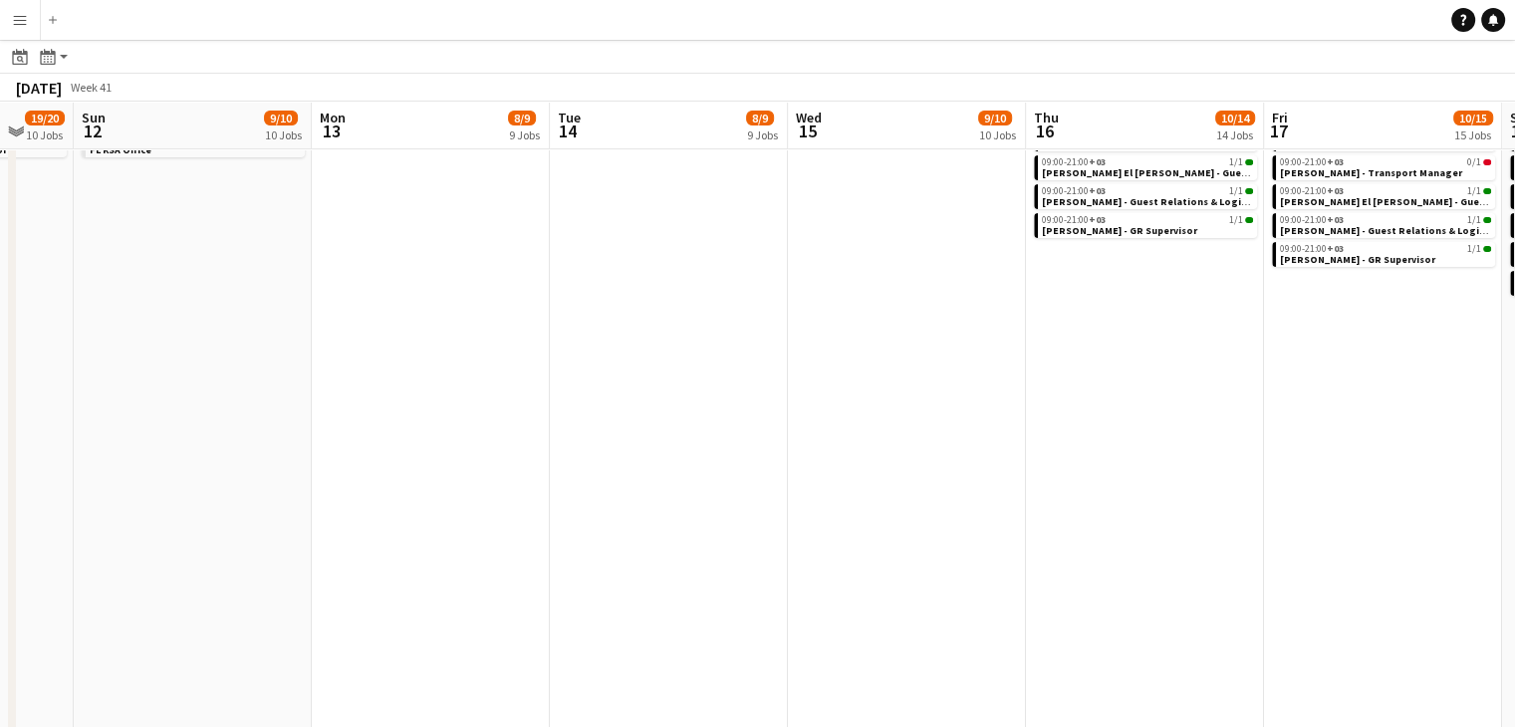
drag, startPoint x: 521, startPoint y: 568, endPoint x: 854, endPoint y: 563, distance: 333.7
click at [854, 563] on app-calendar-viewport "Fri 10 19/20 10 Jobs Sat 11 19/20 10 Jobs Sun 12 9/10 10 Jobs Mon 13 8/9 9 Jobs…" at bounding box center [757, 344] width 1515 height 1291
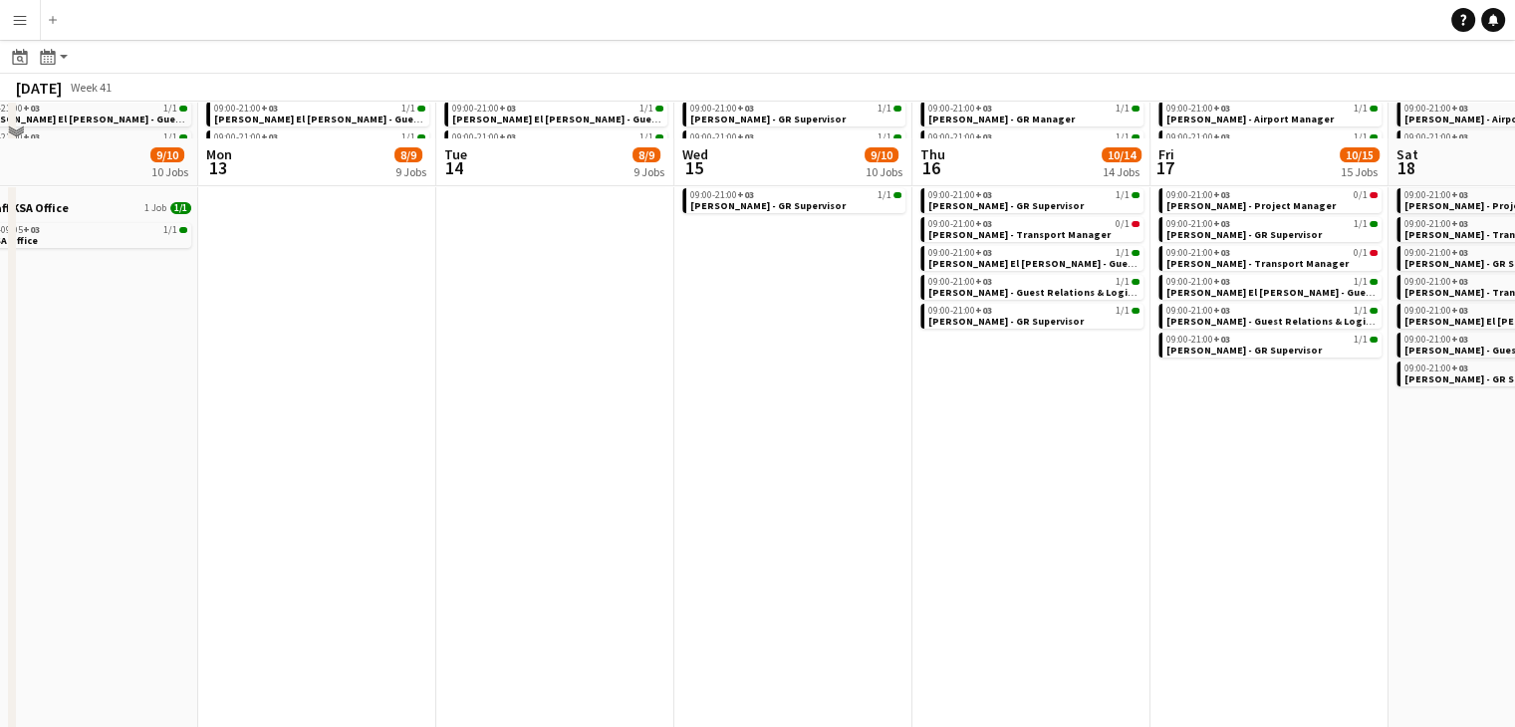
scroll to position [100, 0]
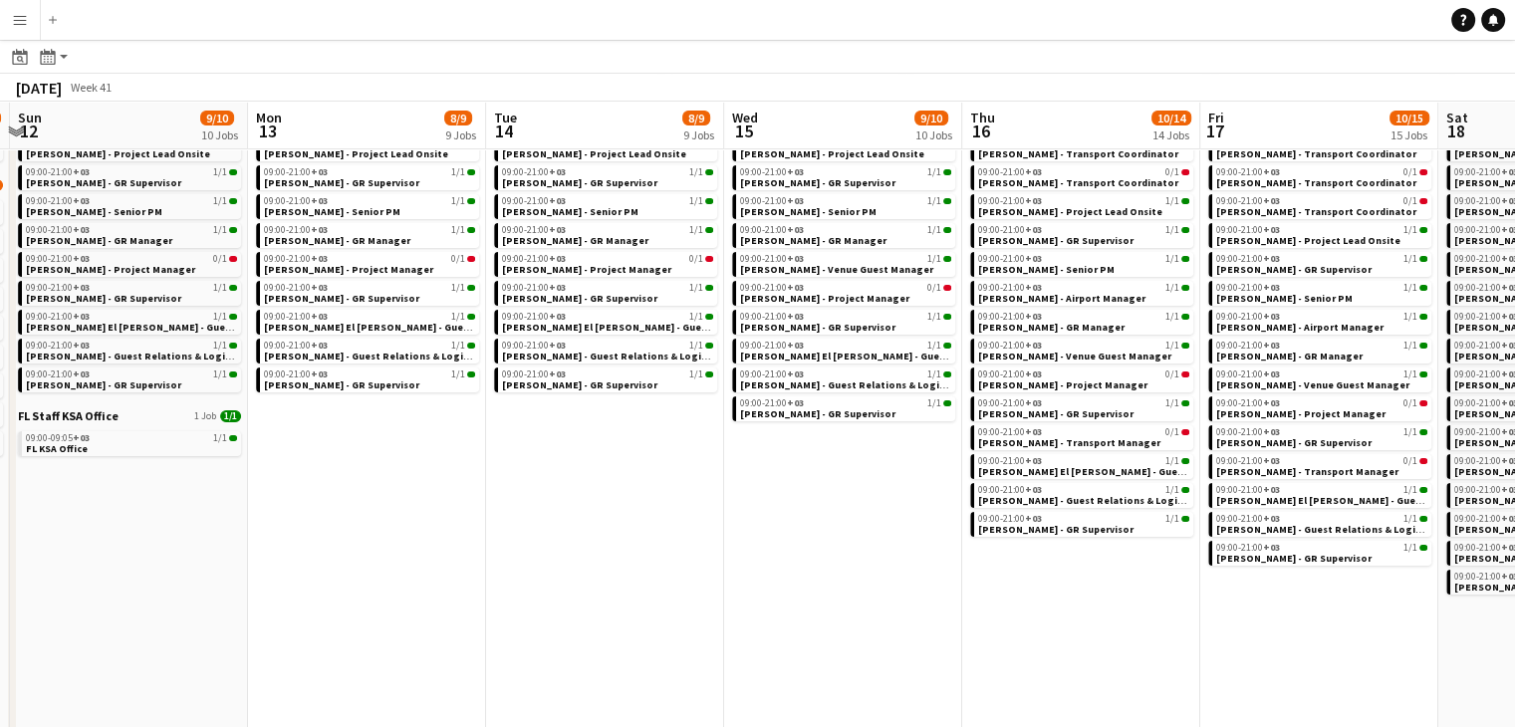
drag, startPoint x: 723, startPoint y: 584, endPoint x: 749, endPoint y: 584, distance: 25.9
click at [749, 584] on app-calendar-viewport "Fri 10 19/20 10 Jobs Sat 11 19/20 10 Jobs Sun 12 9/10 10 Jobs Mon 13 8/9 9 Jobs…" at bounding box center [757, 643] width 1515 height 1291
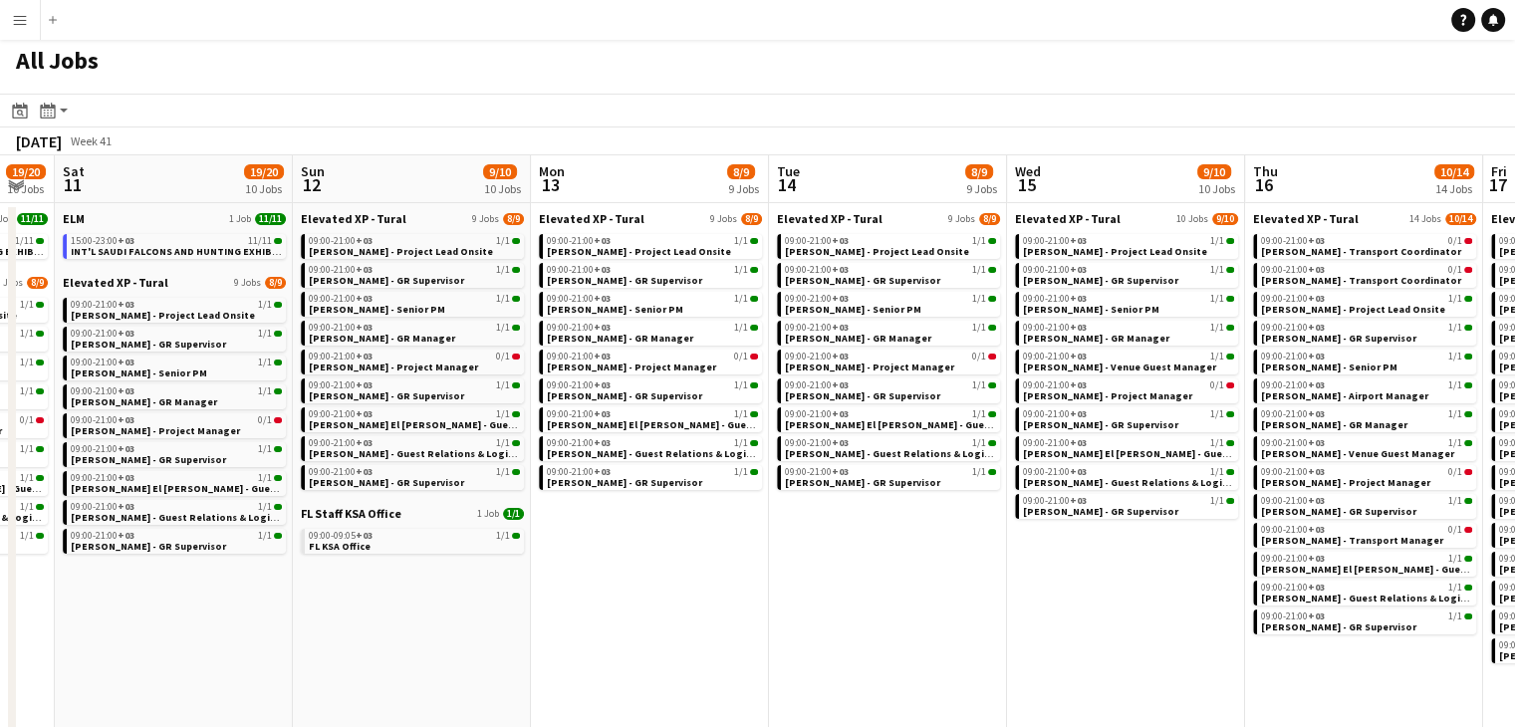
scroll to position [0, 0]
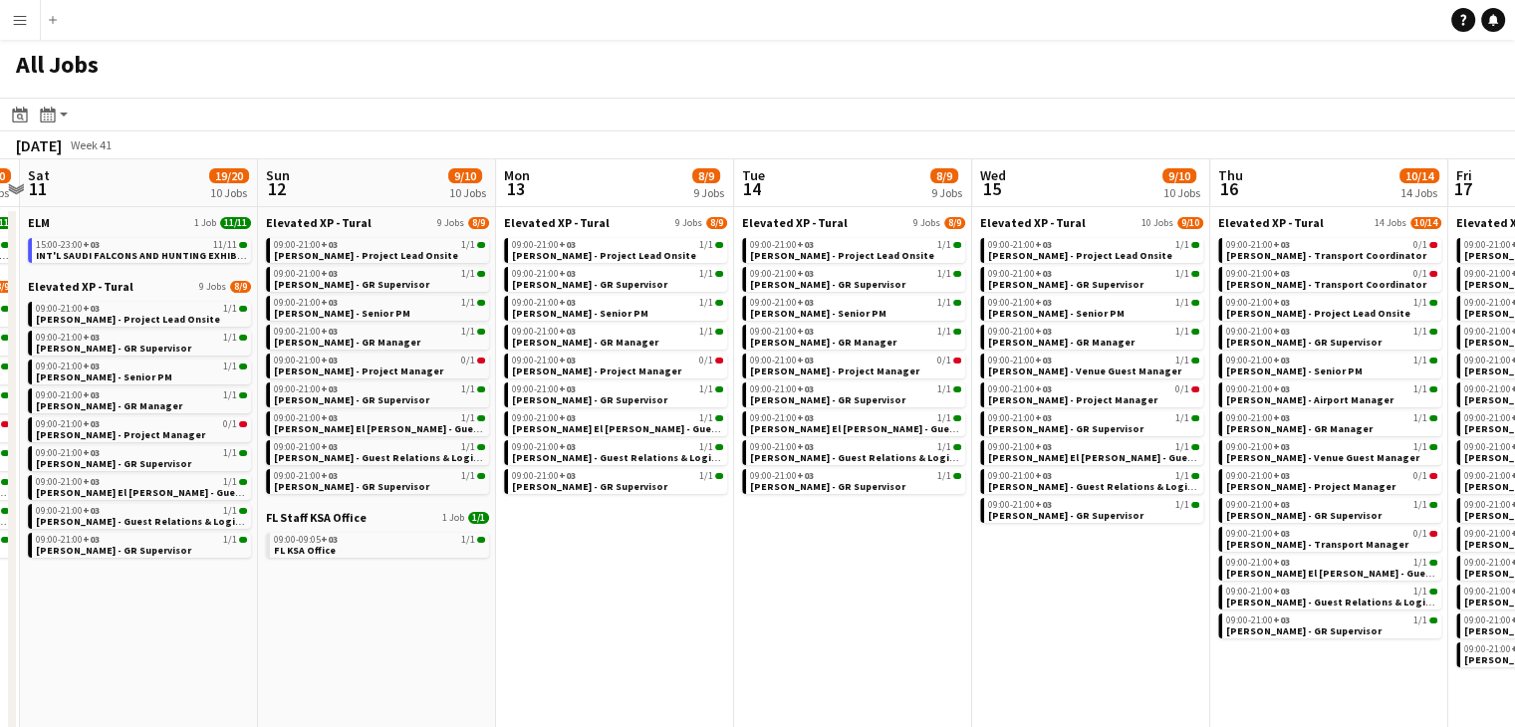
drag, startPoint x: 485, startPoint y: 689, endPoint x: 673, endPoint y: 683, distance: 188.3
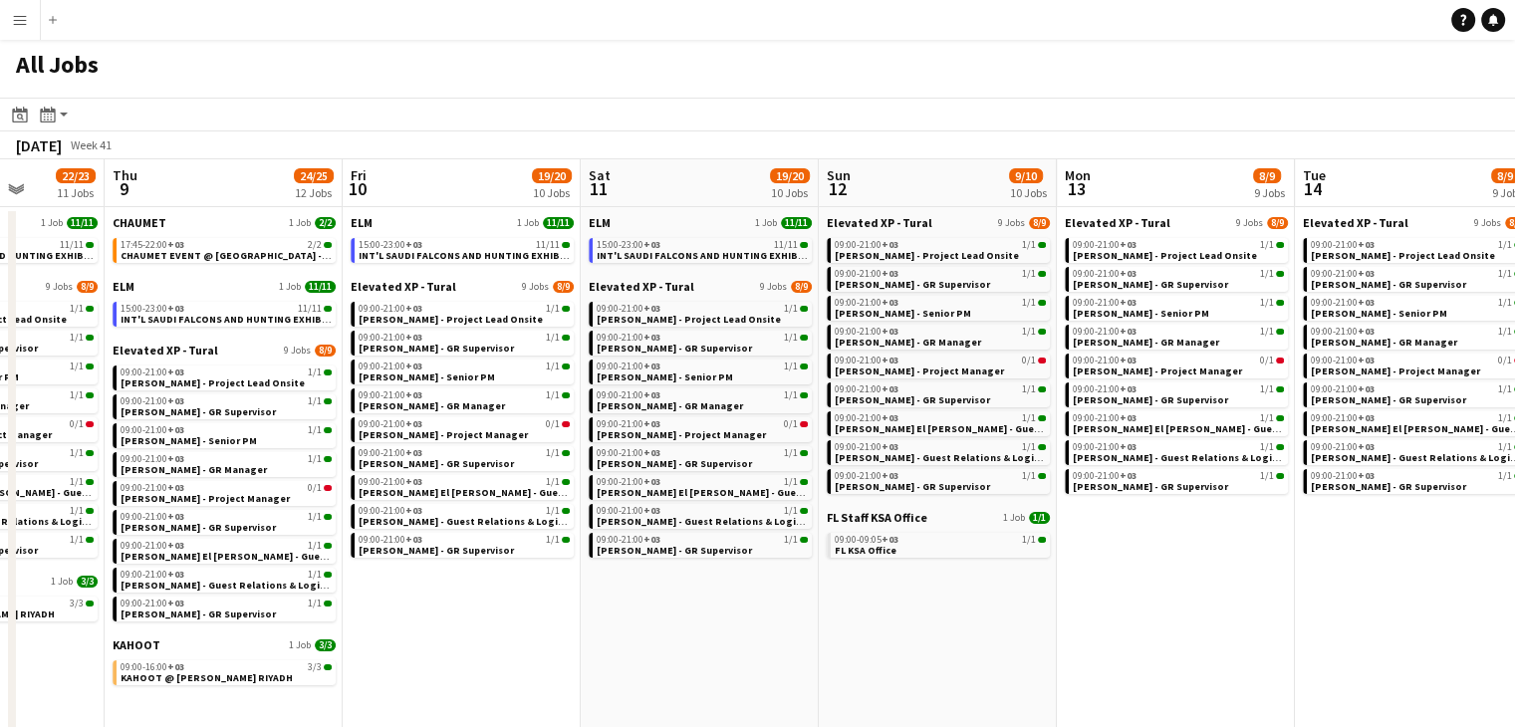
drag, startPoint x: 494, startPoint y: 675, endPoint x: 789, endPoint y: 647, distance: 296.1
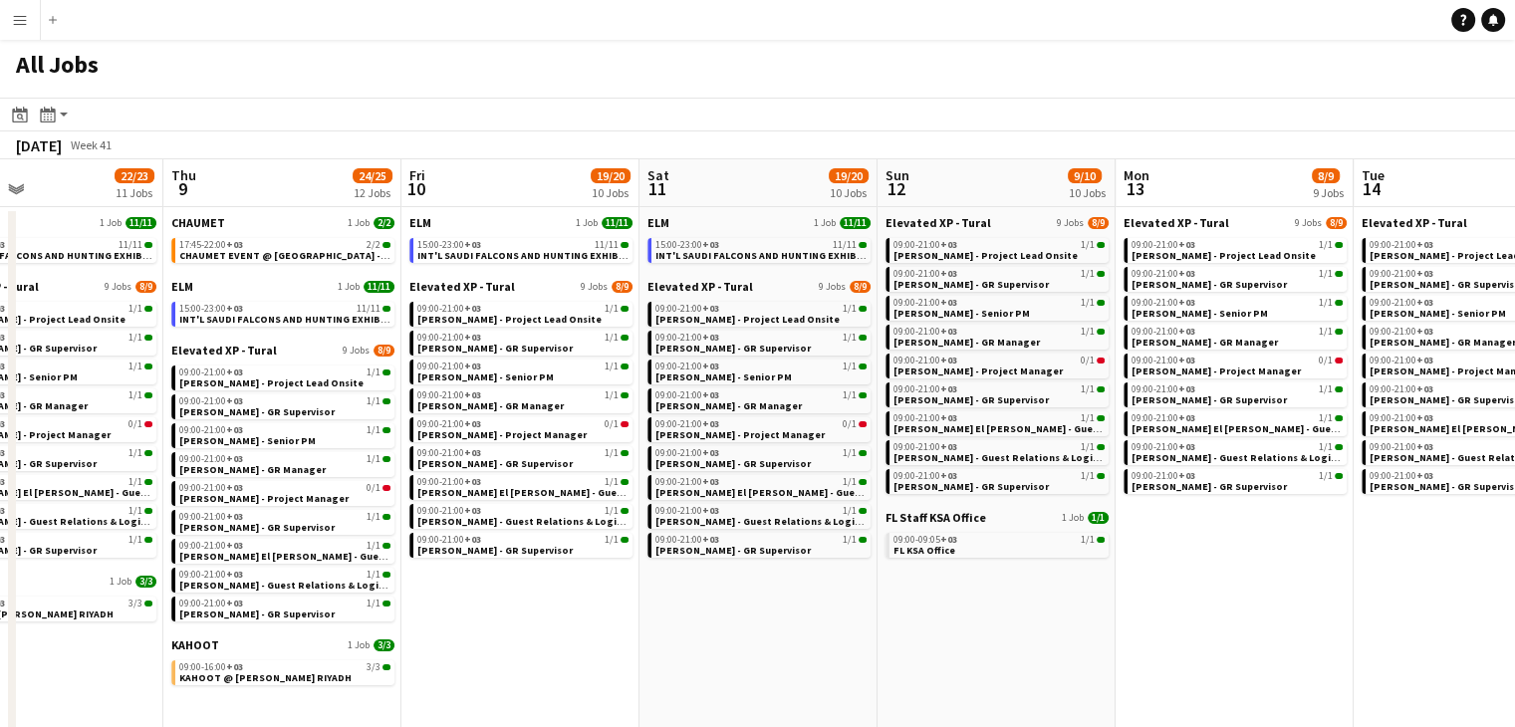
scroll to position [0, 506]
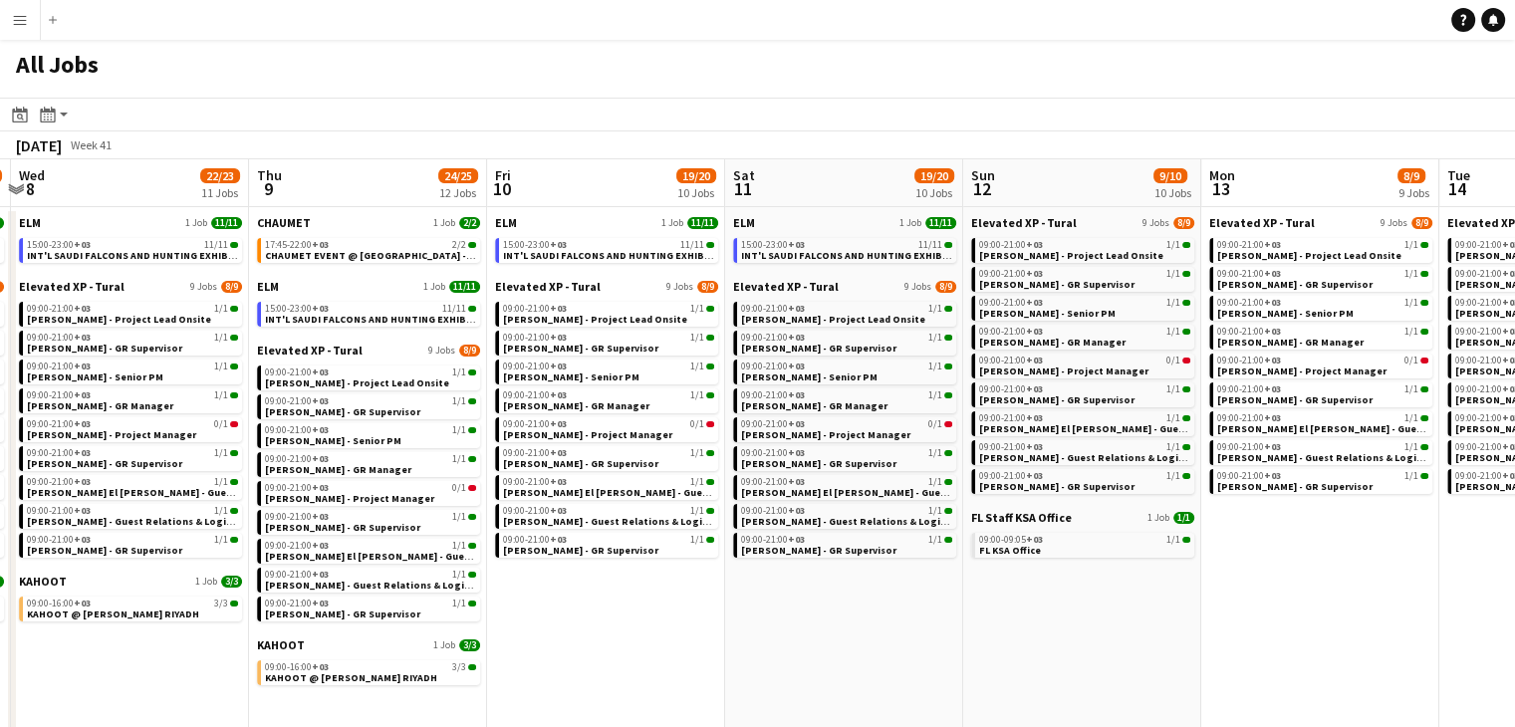
drag, startPoint x: 759, startPoint y: 610, endPoint x: 770, endPoint y: 610, distance: 11.0
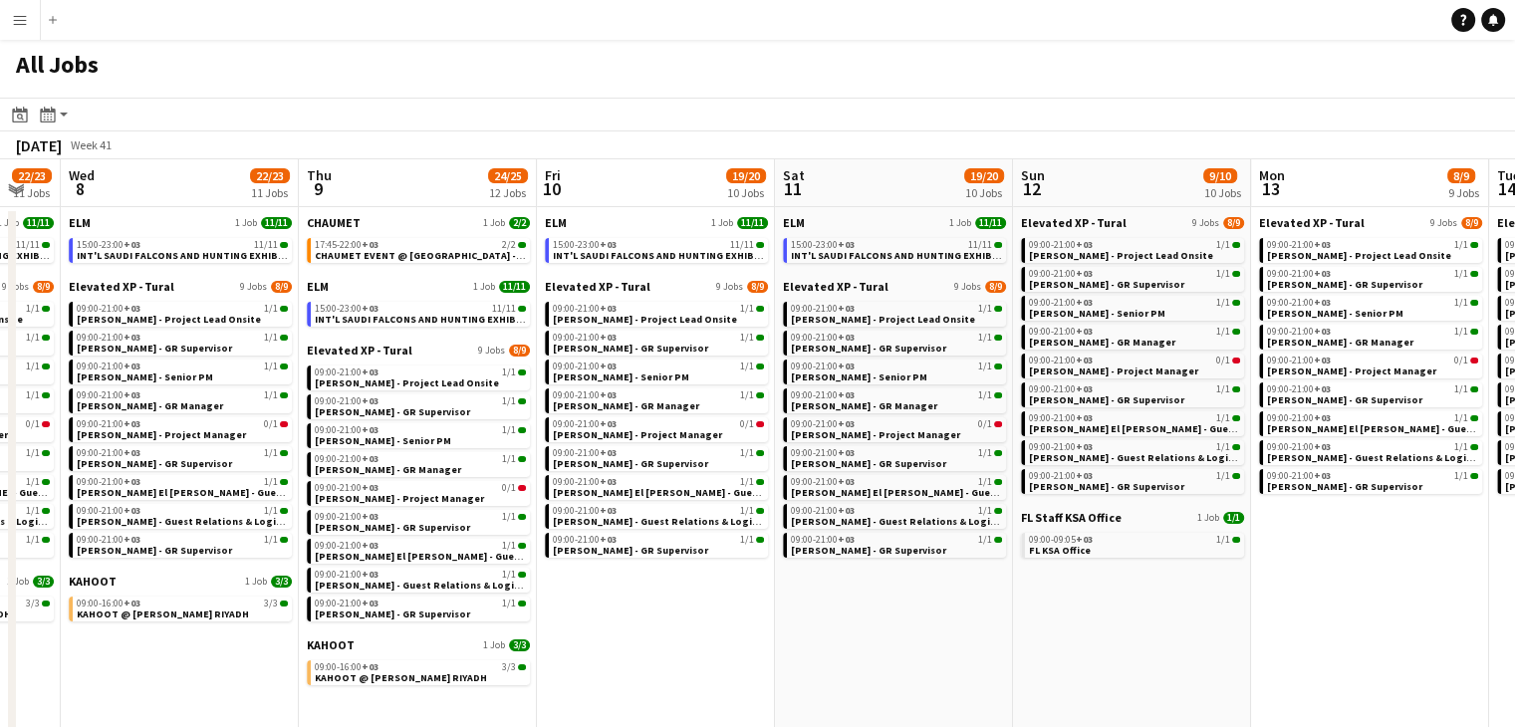
scroll to position [0, 625]
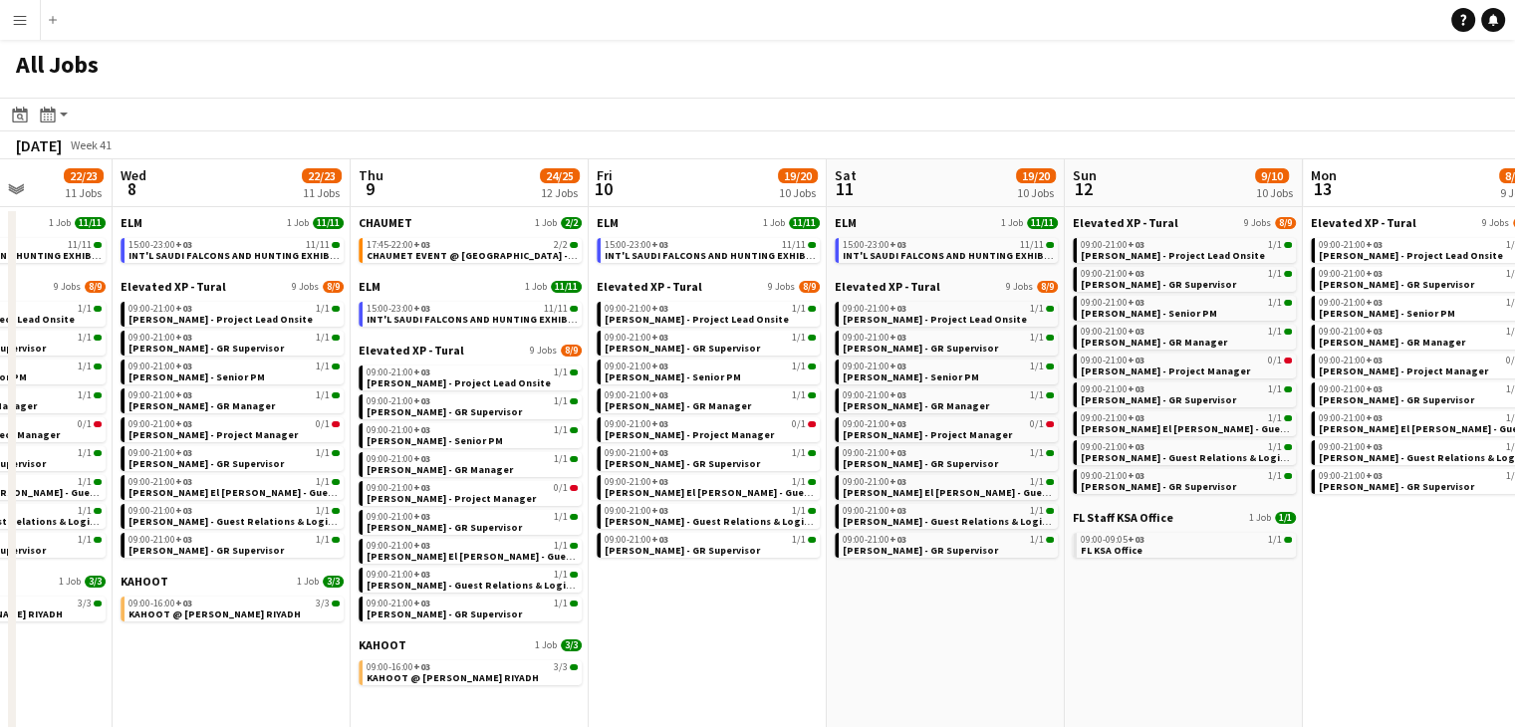
drag, startPoint x: 759, startPoint y: 603, endPoint x: 782, endPoint y: 607, distance: 23.2
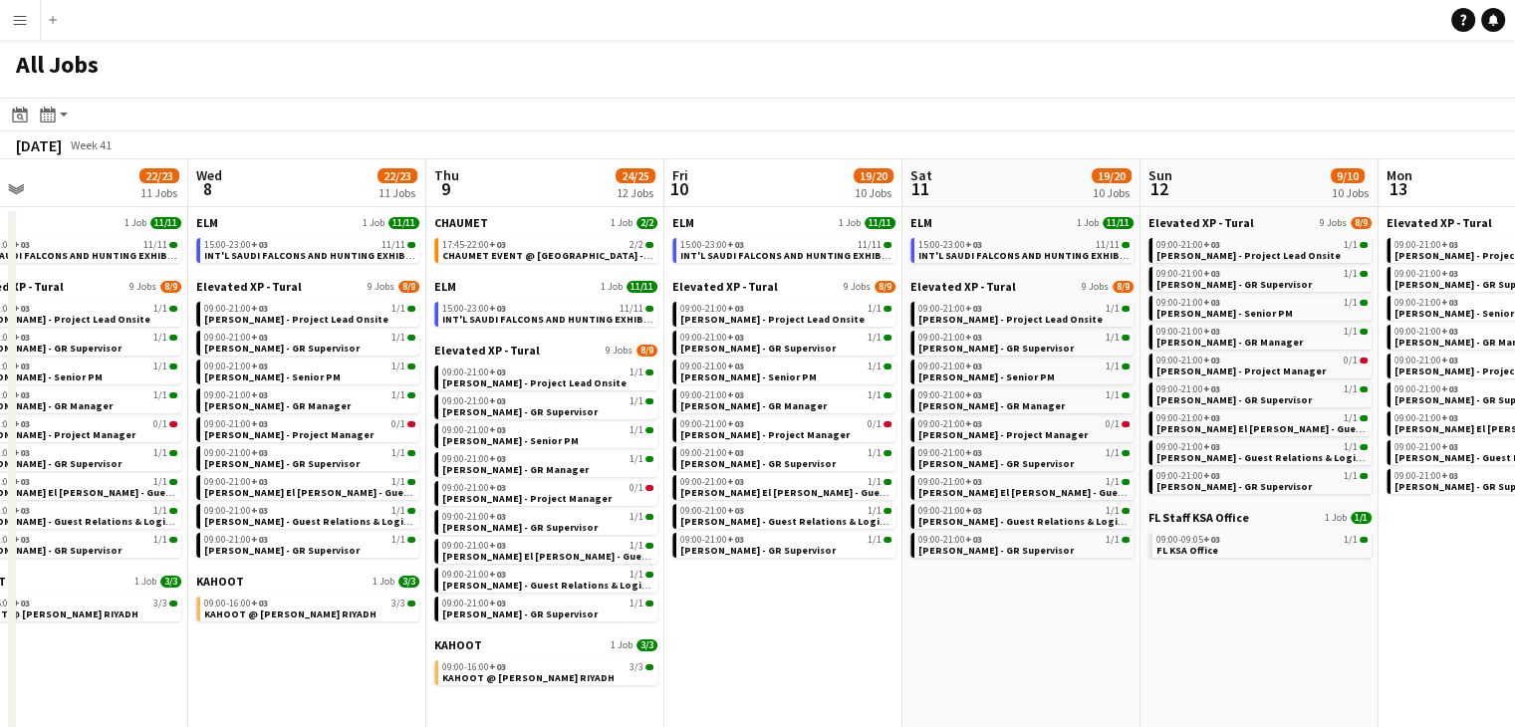
scroll to position [0, 474]
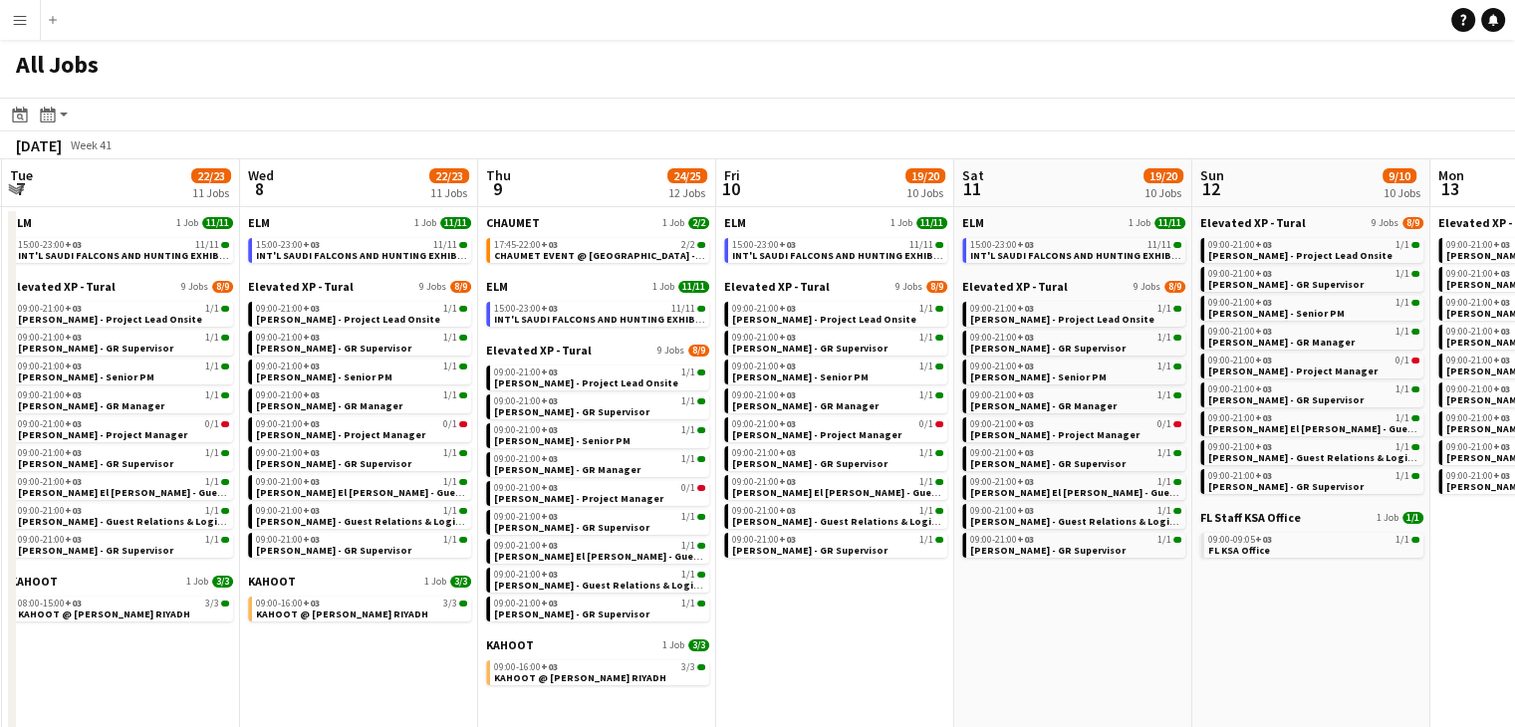
drag, startPoint x: 777, startPoint y: 618, endPoint x: 905, endPoint y: 622, distance: 128.5
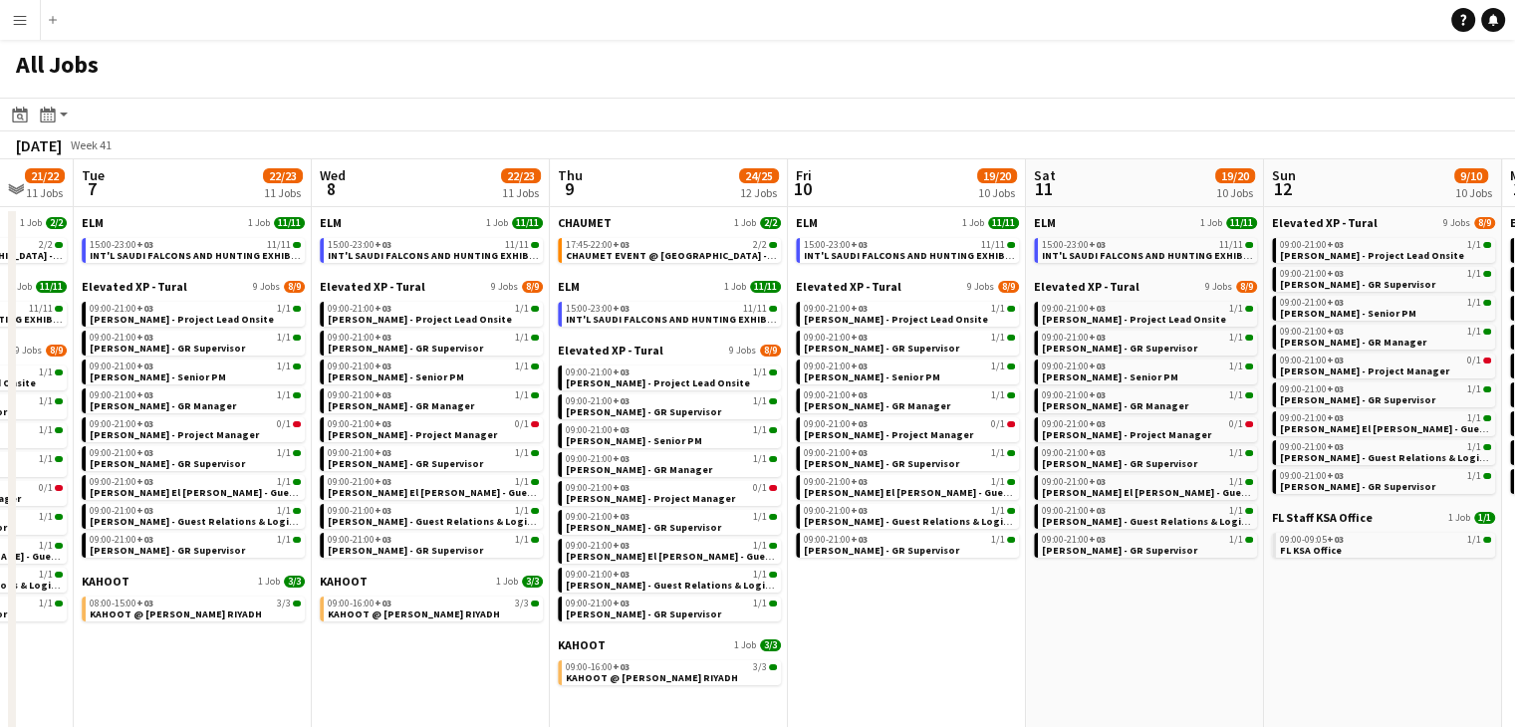
scroll to position [0, 400]
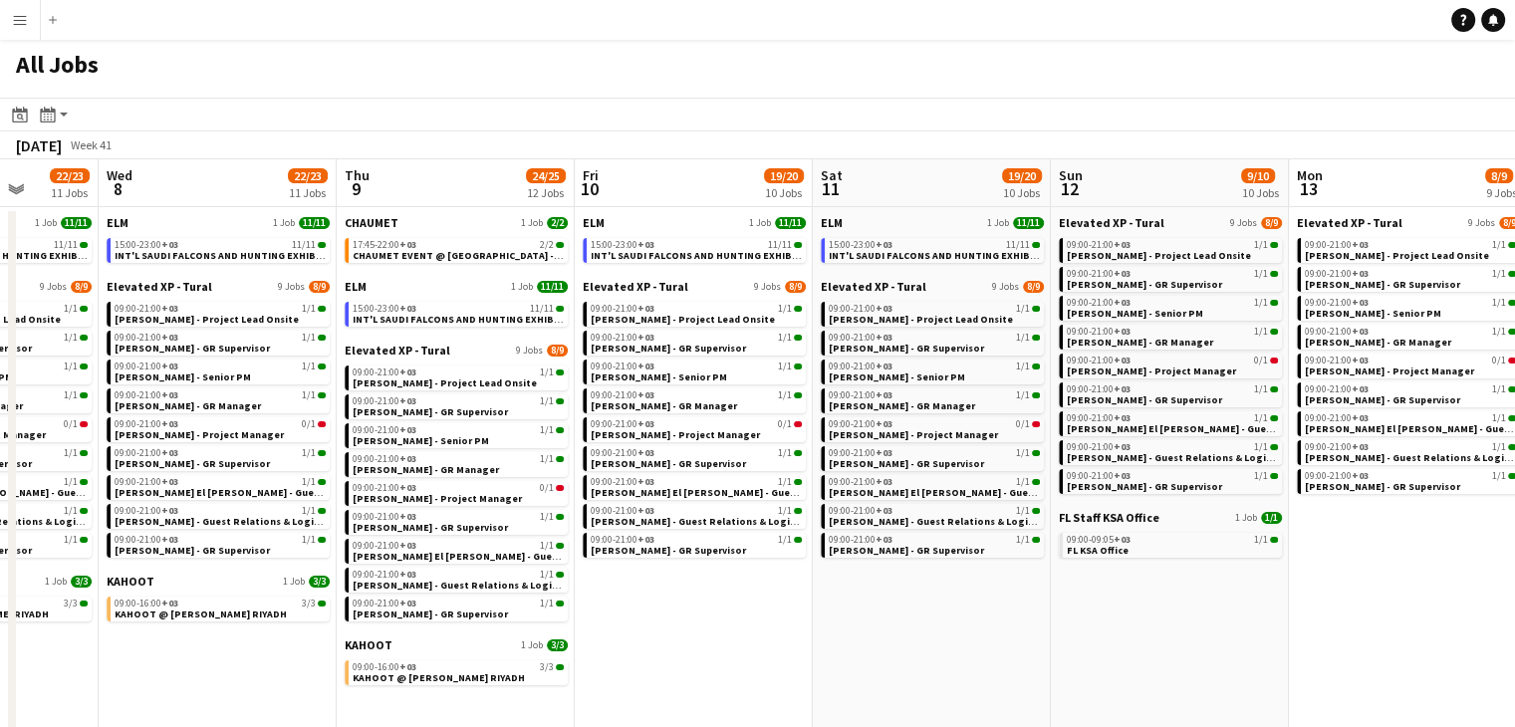
scroll to position [0, 585]
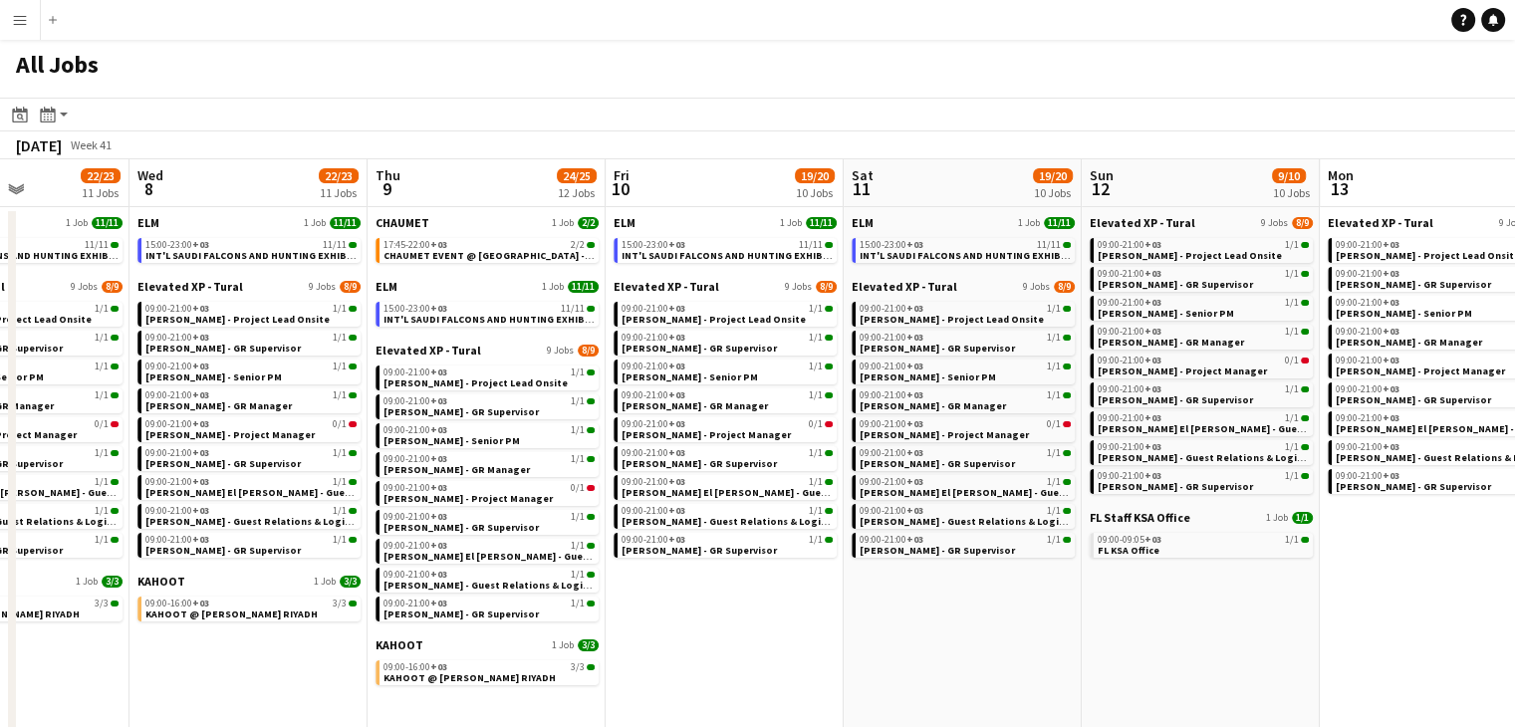
drag, startPoint x: 338, startPoint y: 685, endPoint x: 391, endPoint y: 684, distance: 53.8
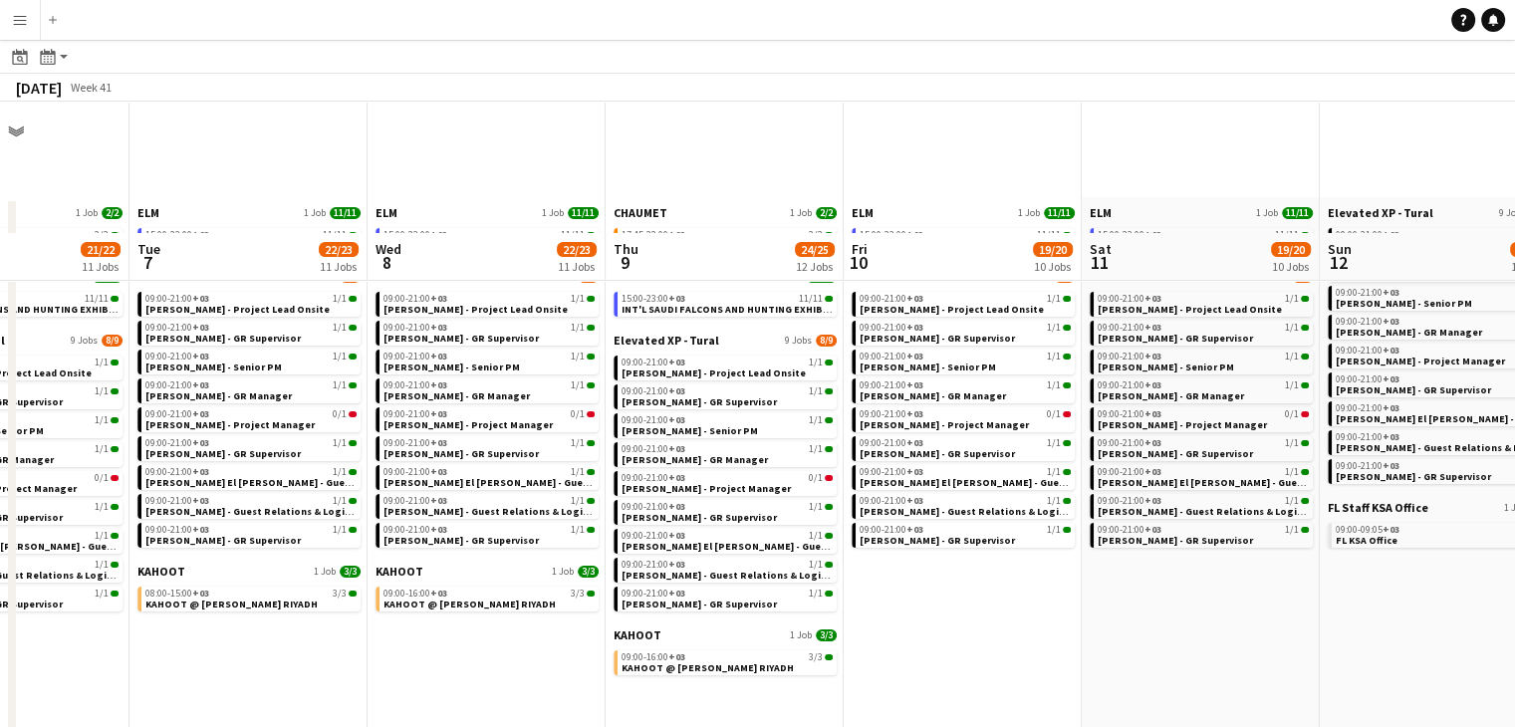
scroll to position [0, 0]
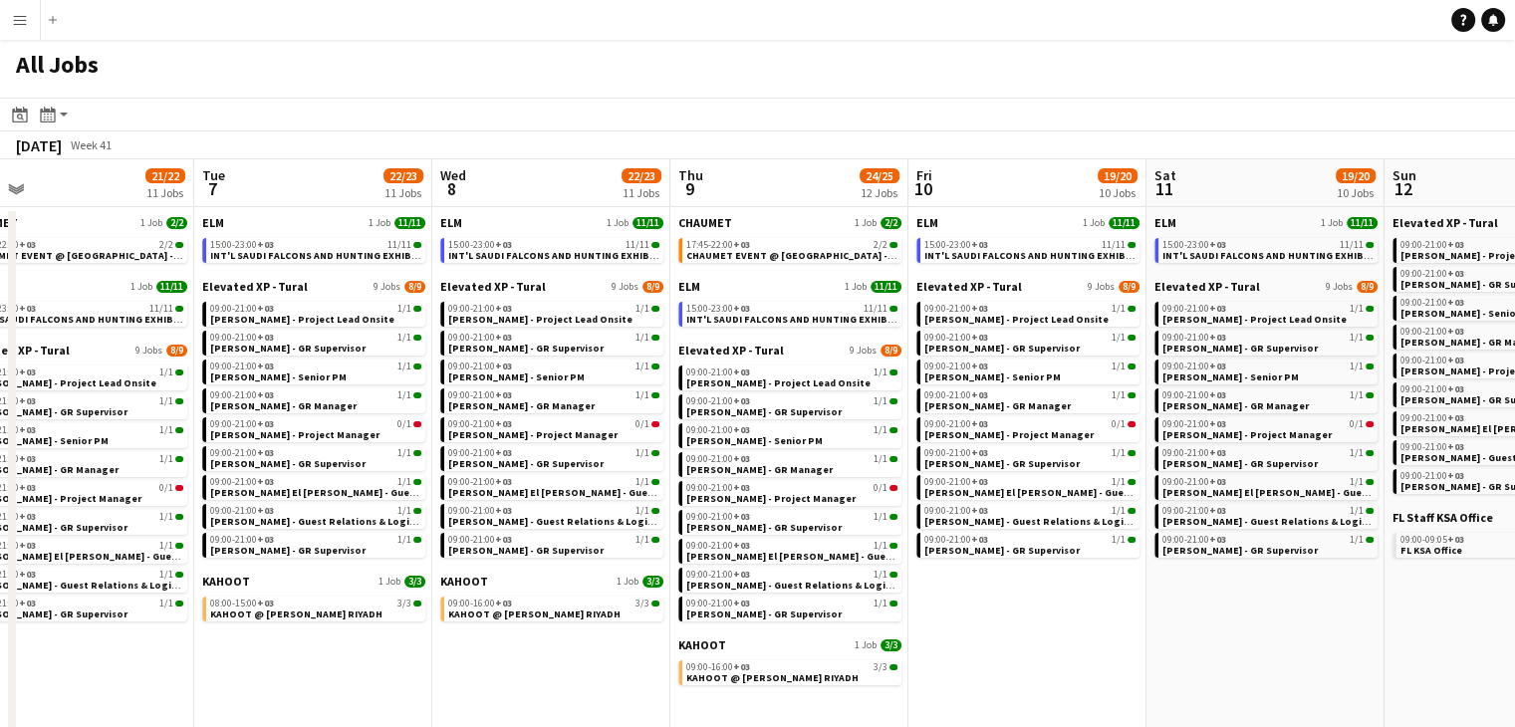
drag, startPoint x: 1020, startPoint y: 683, endPoint x: 1076, endPoint y: 674, distance: 56.5
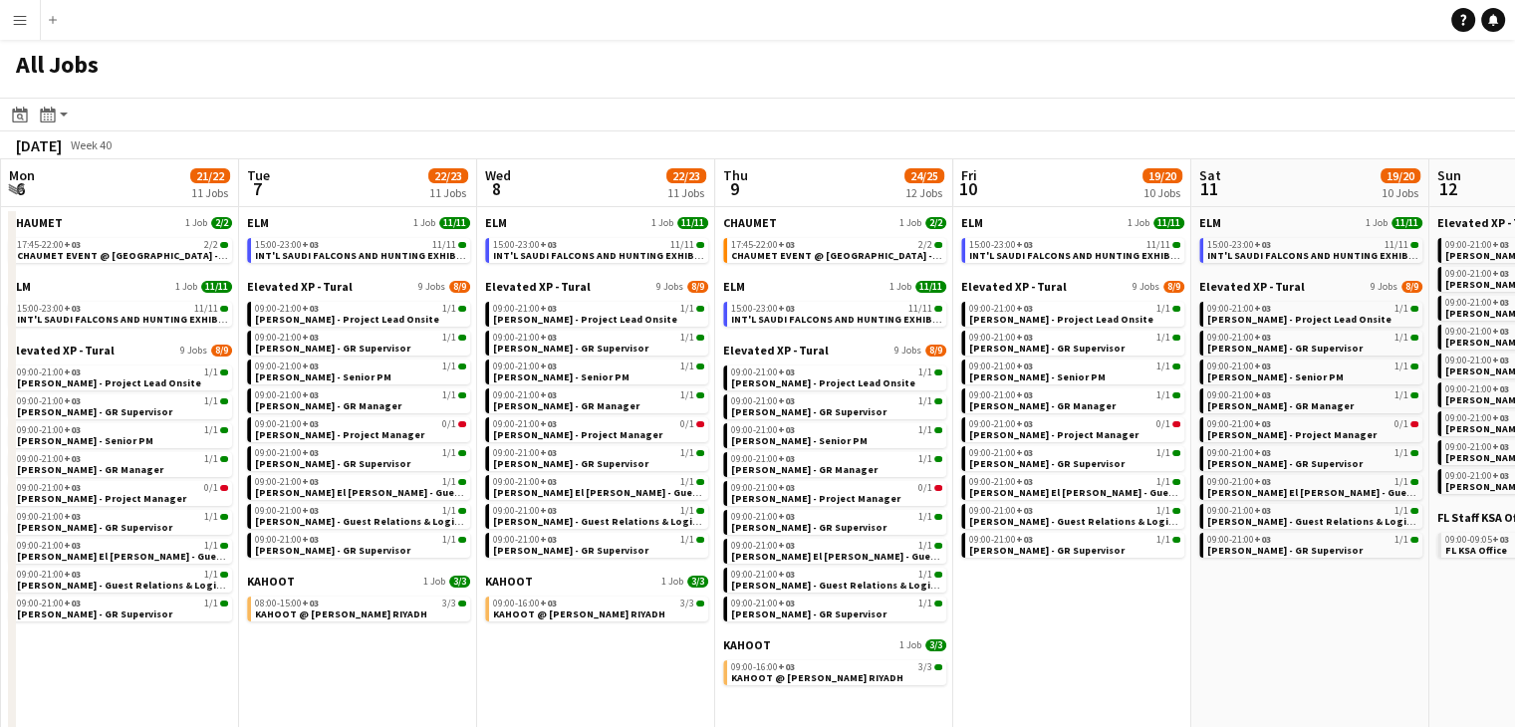
scroll to position [0, 455]
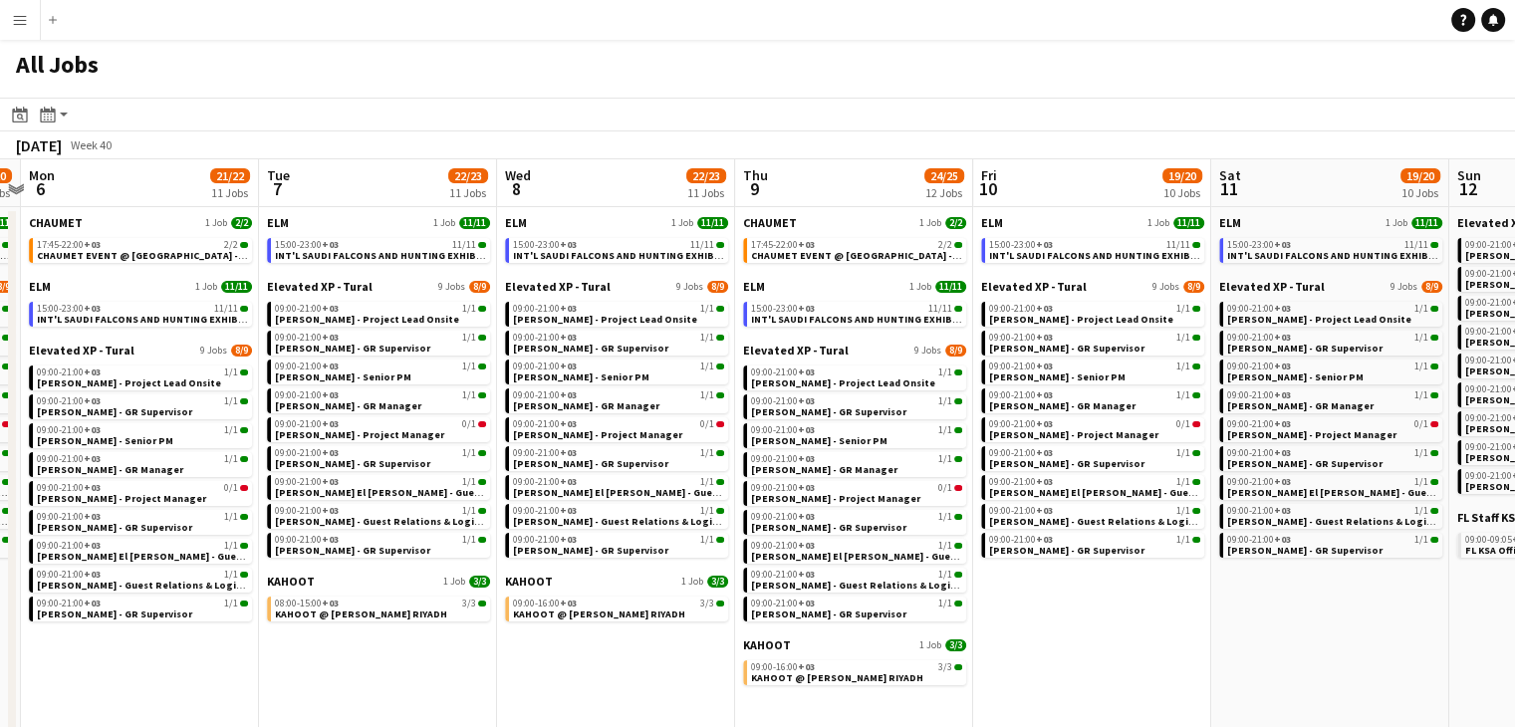
drag, startPoint x: 525, startPoint y: 688, endPoint x: 590, endPoint y: 685, distance: 64.8
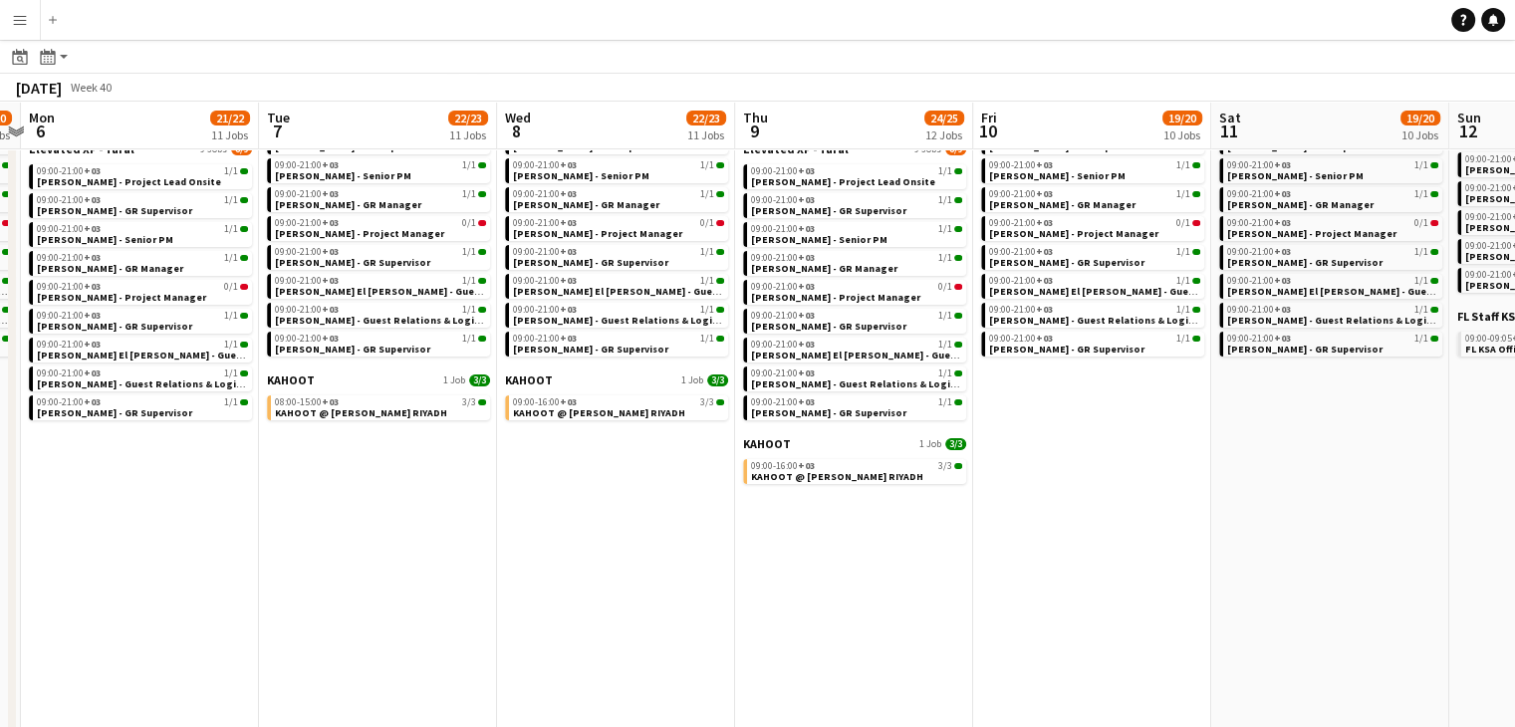
scroll to position [0, 428]
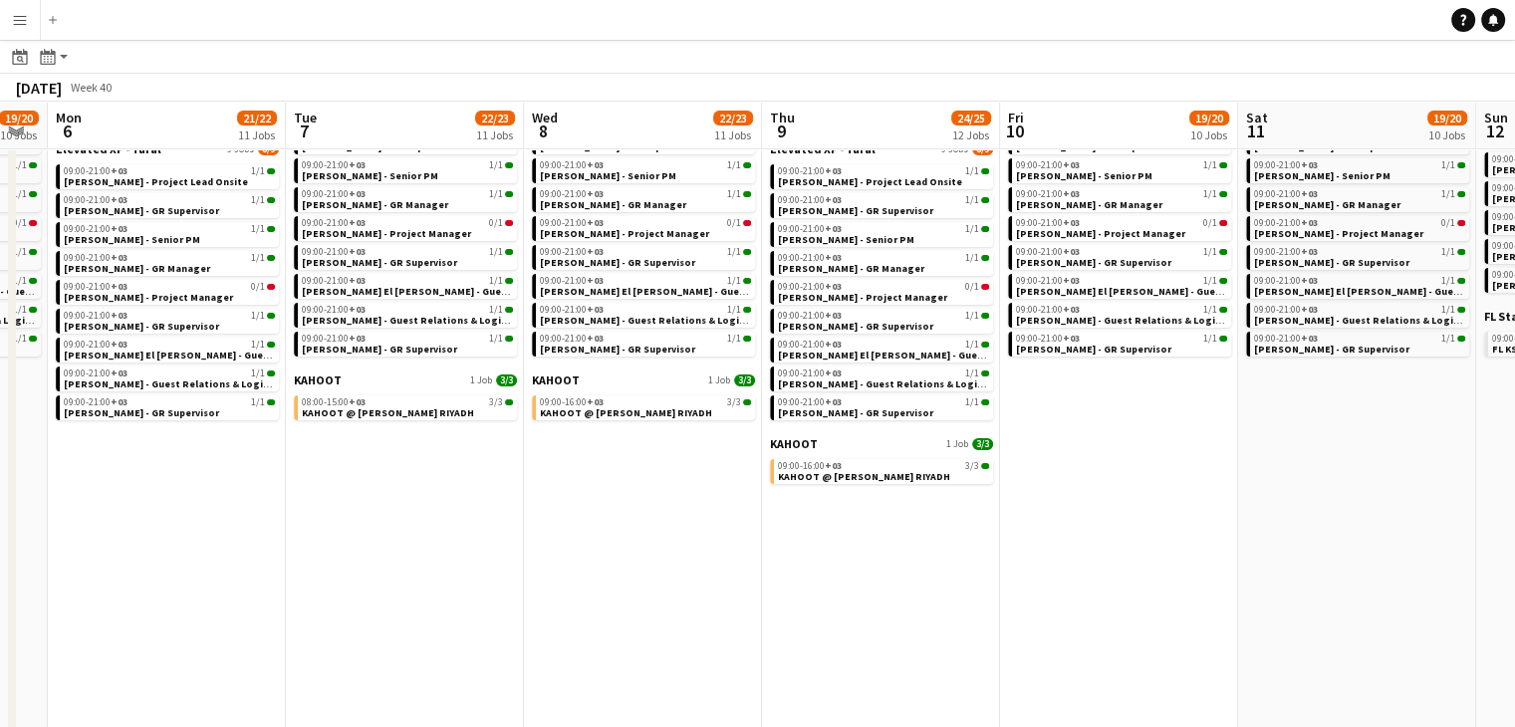
drag, startPoint x: 599, startPoint y: 666, endPoint x: 625, endPoint y: 666, distance: 26.9
click at [625, 666] on app-calendar-viewport "Sat 4 20/20 9 Jobs Sun 5 19/20 10 Jobs Mon 6 21/22 11 Jobs Tue 7 22/23 11 Jobs …" at bounding box center [757, 543] width 1515 height 1291
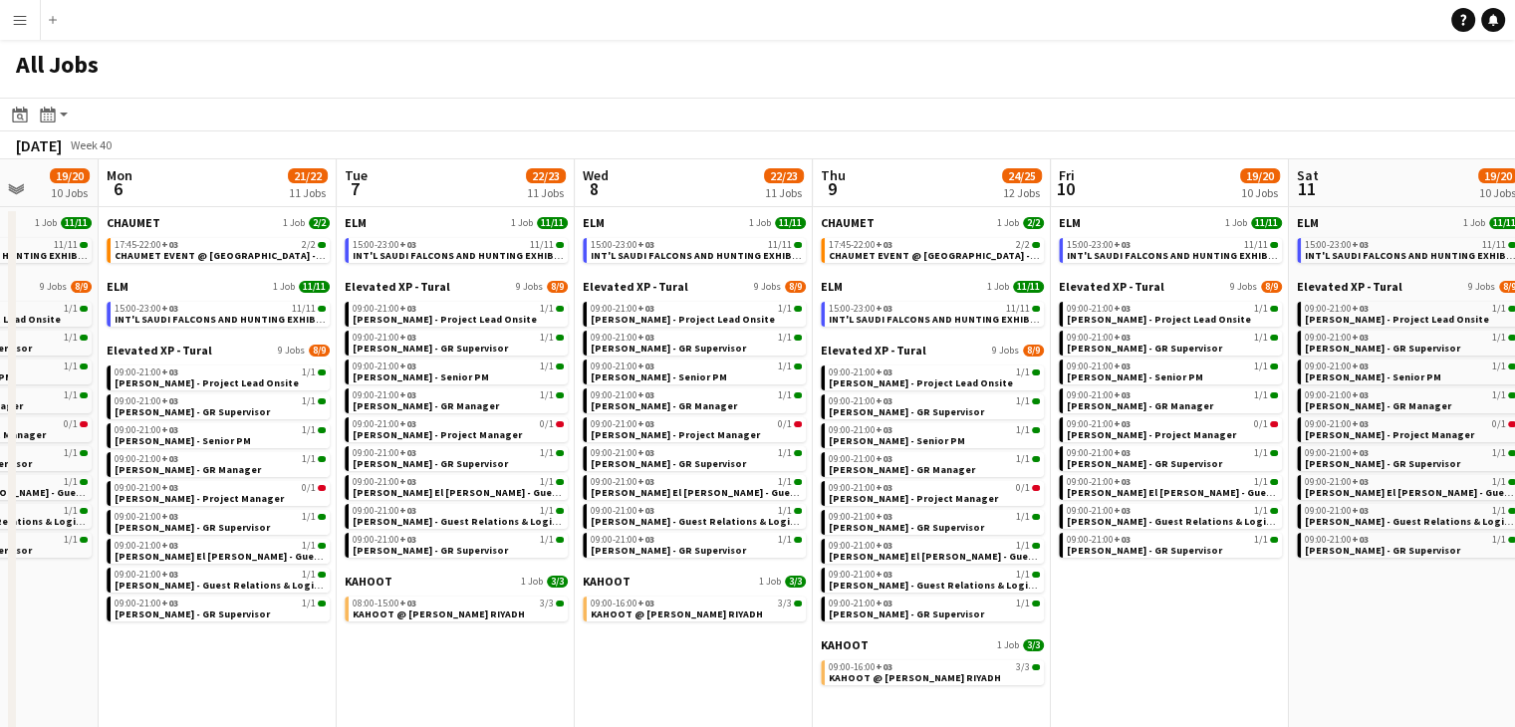
scroll to position [0, 600]
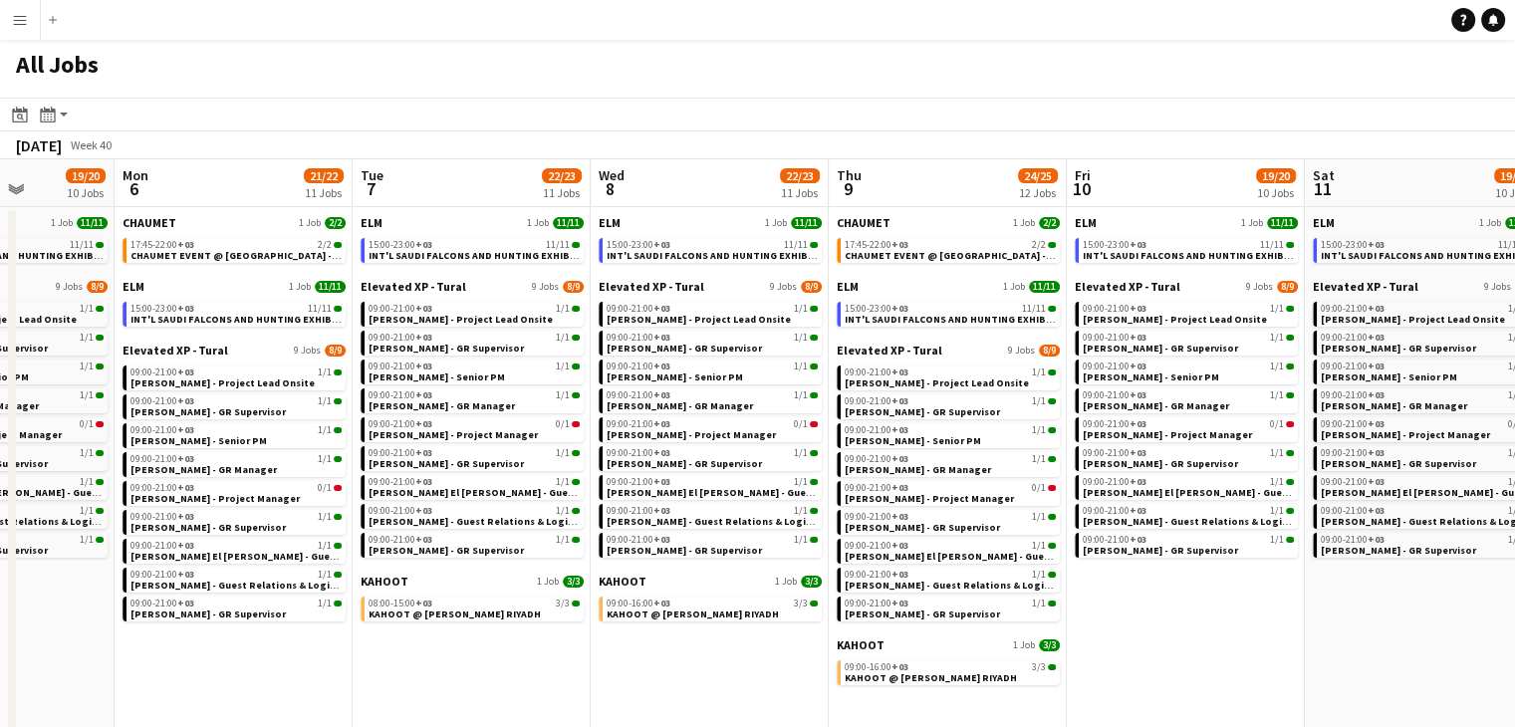
drag, startPoint x: 534, startPoint y: 666, endPoint x: 550, endPoint y: 667, distance: 16.0
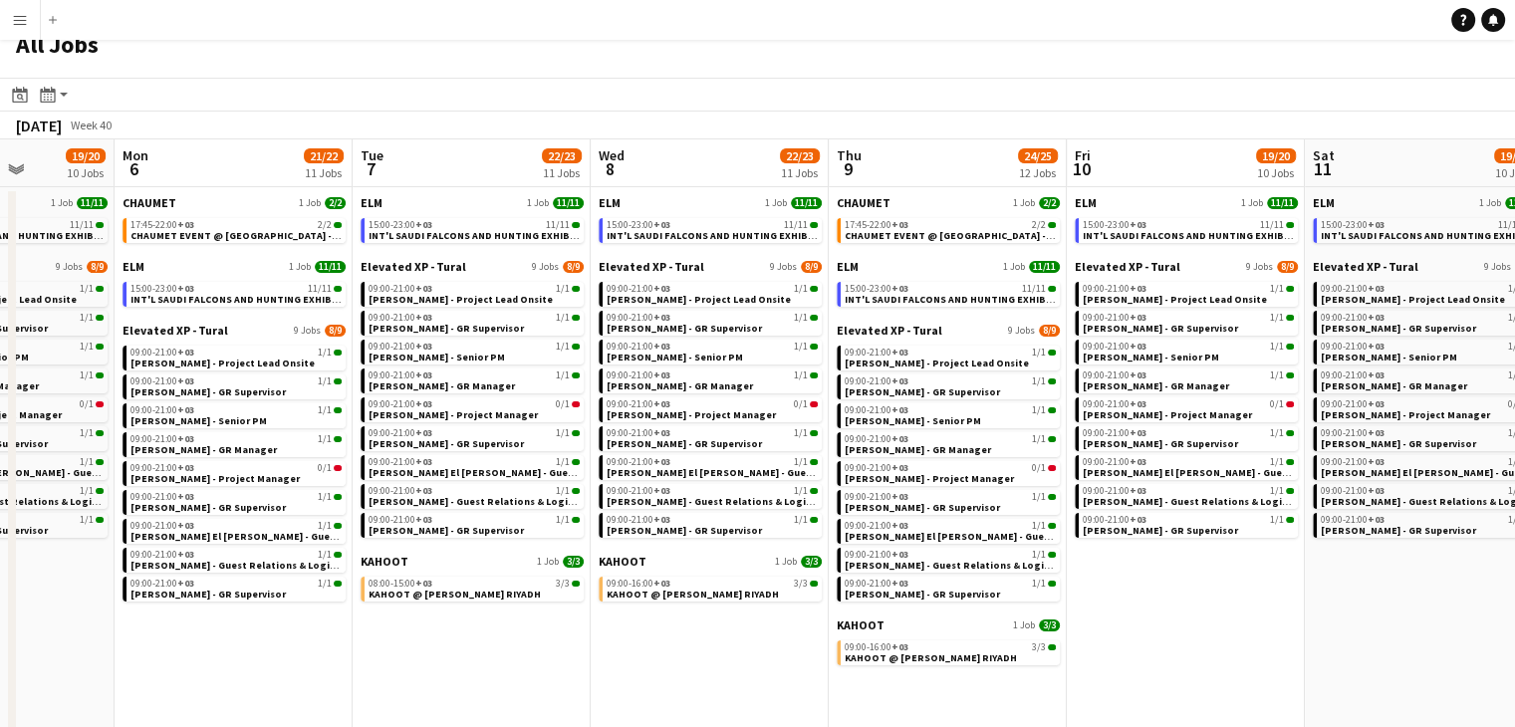
scroll to position [0, 0]
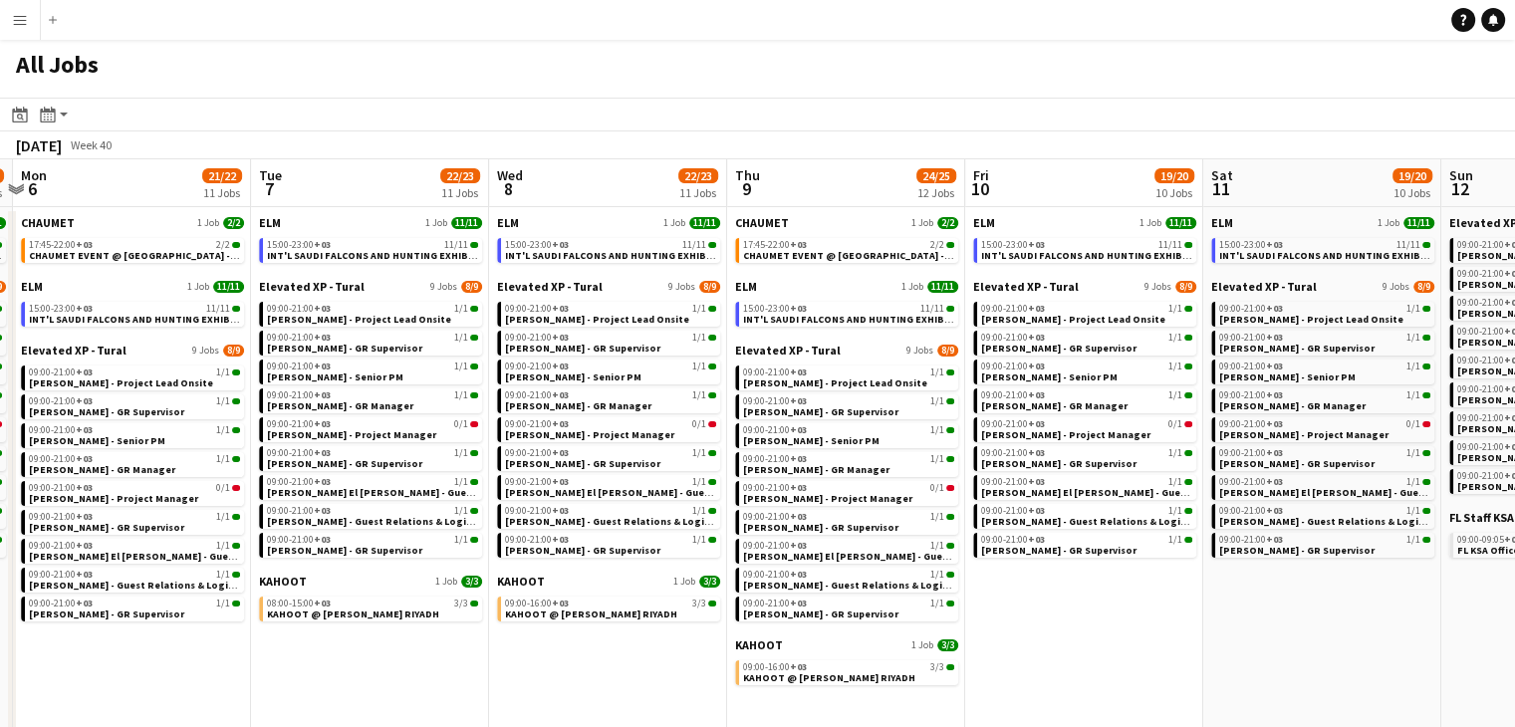
drag, startPoint x: 735, startPoint y: 654, endPoint x: 631, endPoint y: 650, distance: 103.7
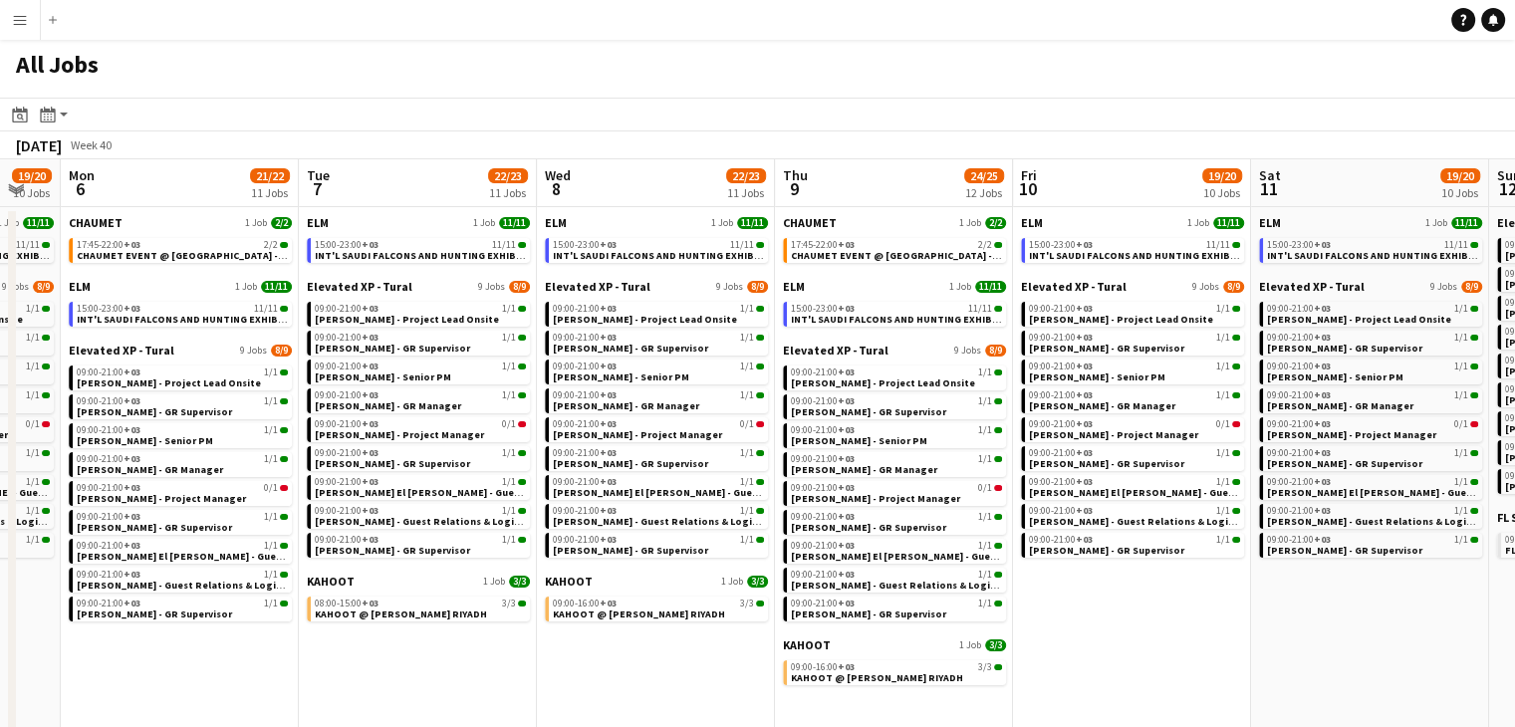
drag, startPoint x: 631, startPoint y: 650, endPoint x: 681, endPoint y: 653, distance: 49.9
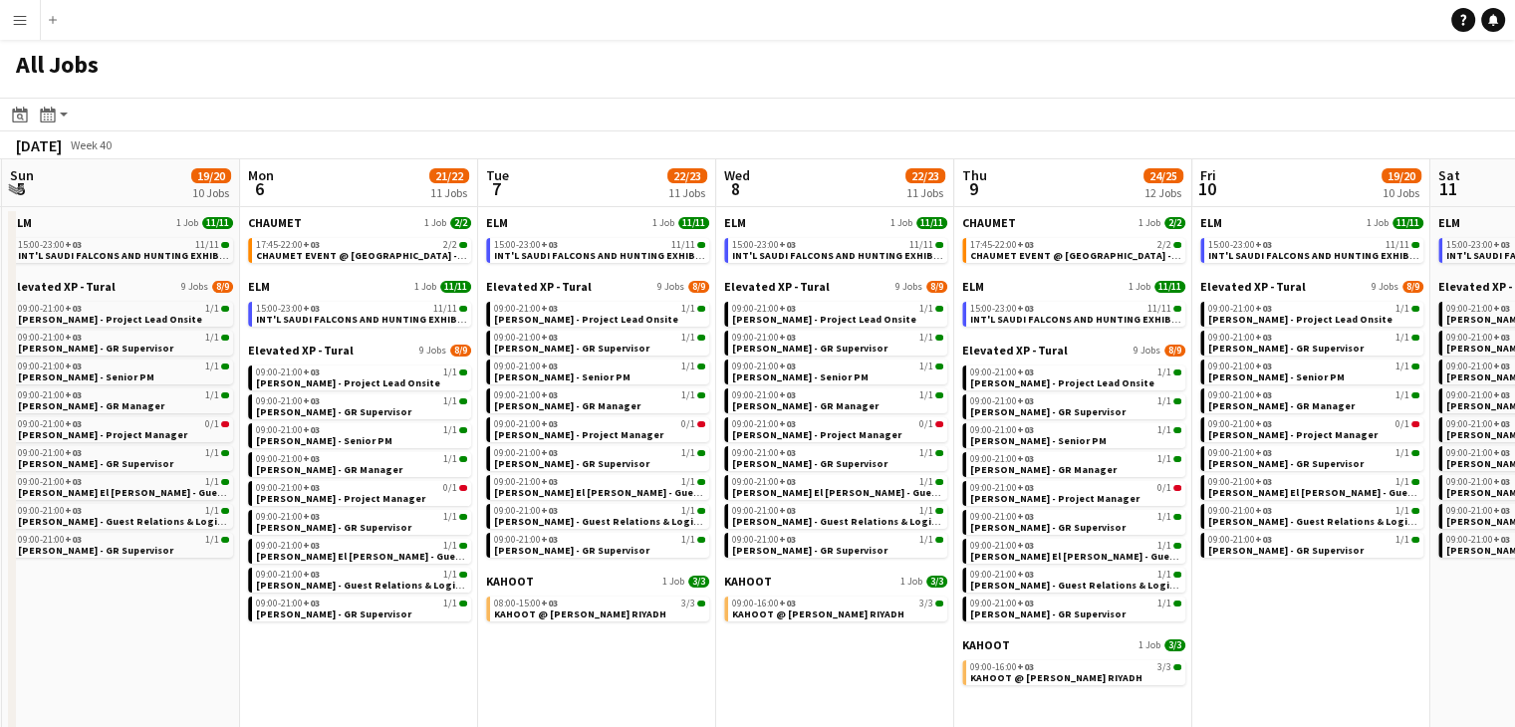
drag, startPoint x: 425, startPoint y: 650, endPoint x: 596, endPoint y: 655, distance: 170.4
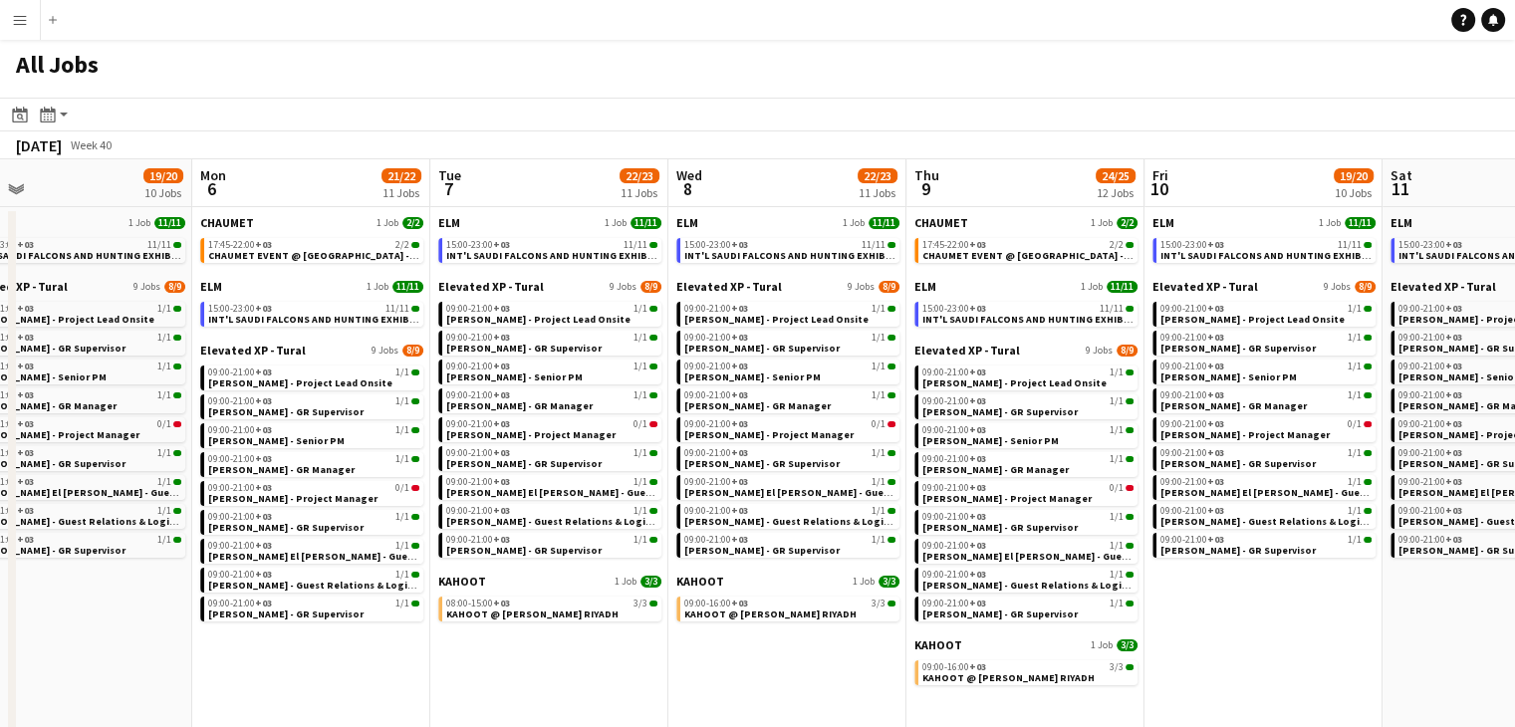
drag, startPoint x: 360, startPoint y: 649, endPoint x: 549, endPoint y: 650, distance: 189.2
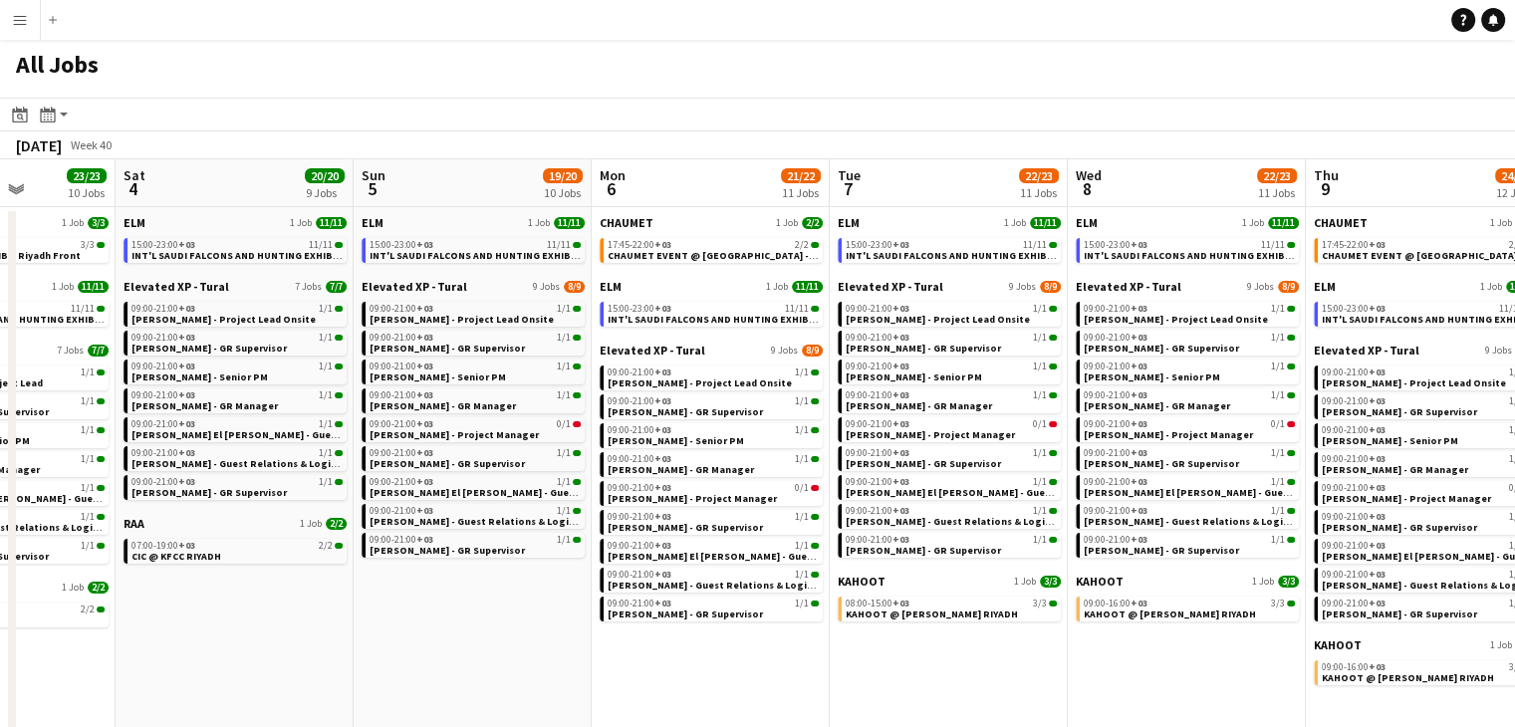
drag, startPoint x: 383, startPoint y: 655, endPoint x: 488, endPoint y: 659, distance: 104.6
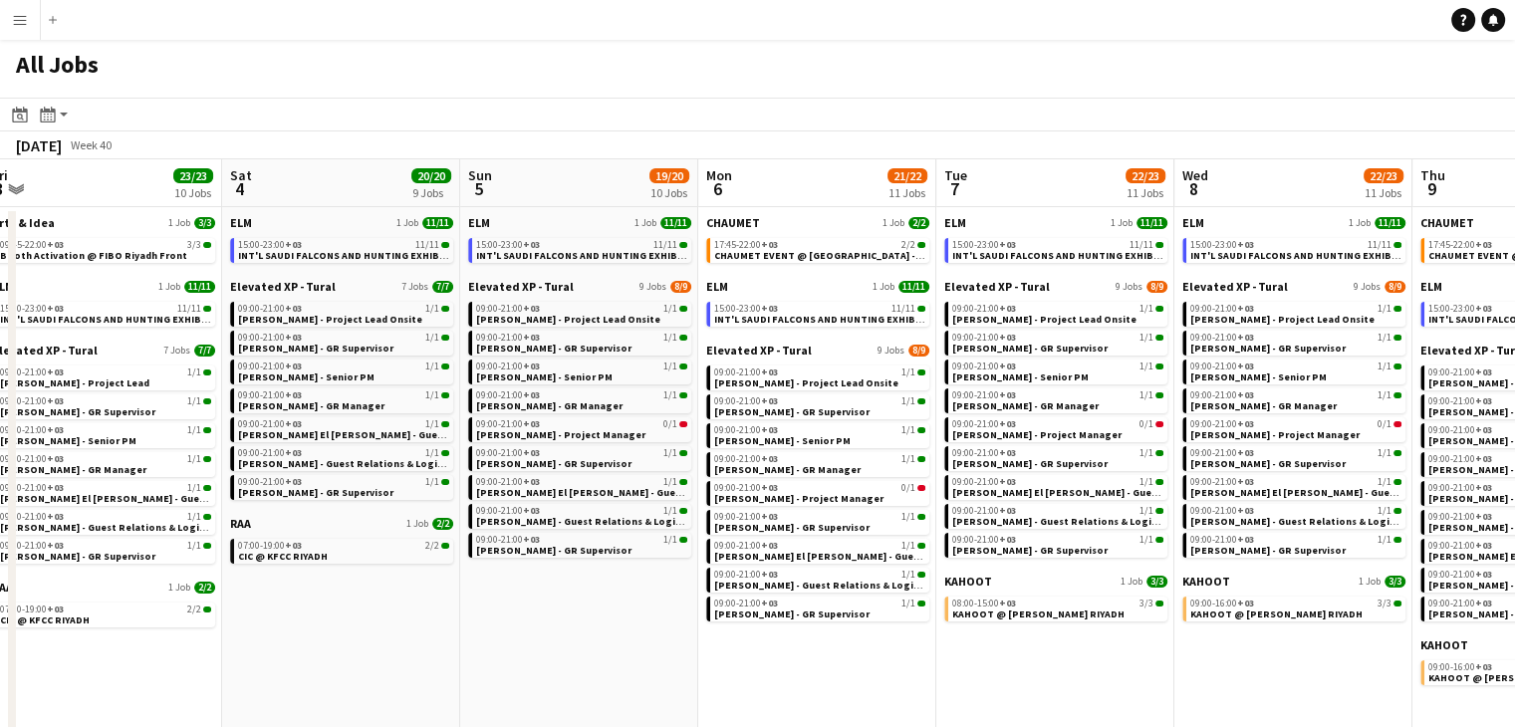
scroll to position [0, 467]
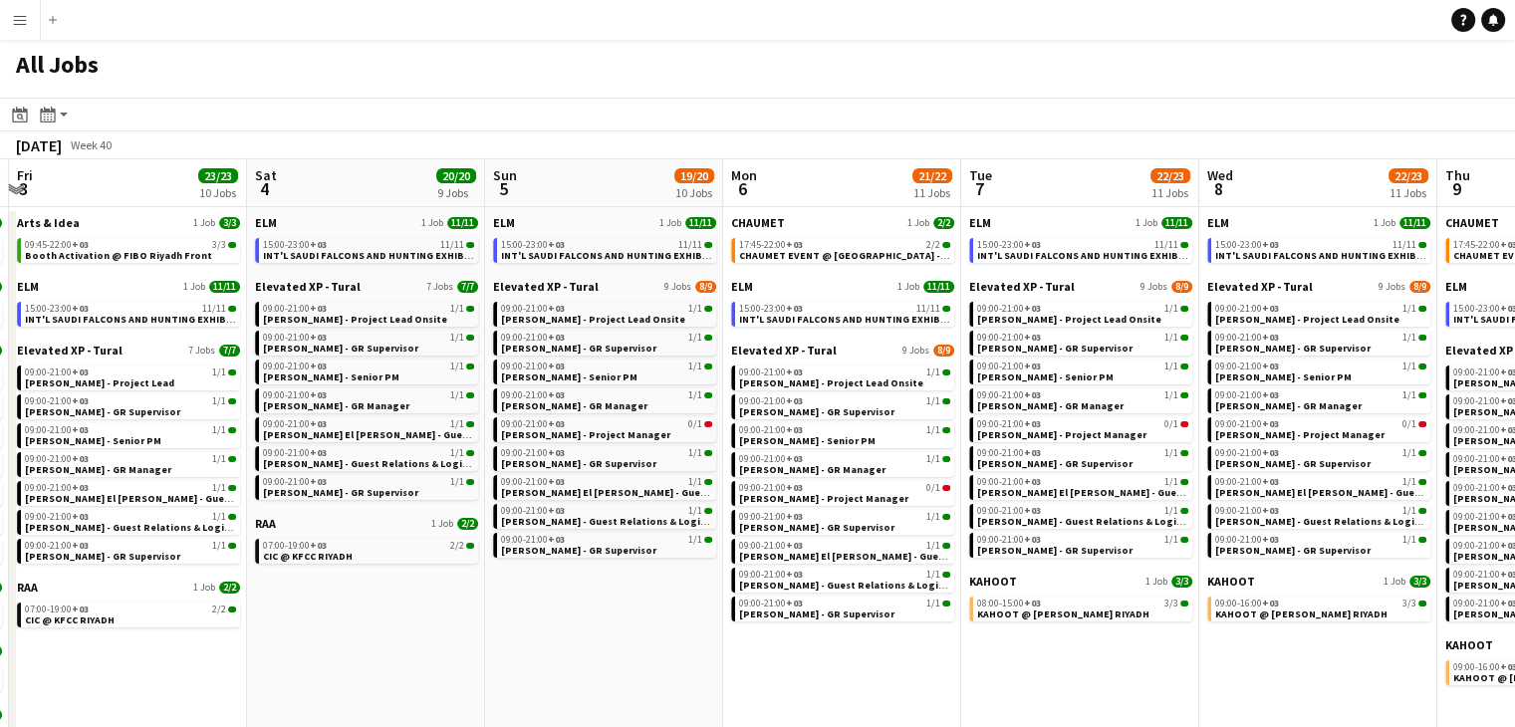
drag, startPoint x: 382, startPoint y: 650, endPoint x: 514, endPoint y: 658, distance: 131.7
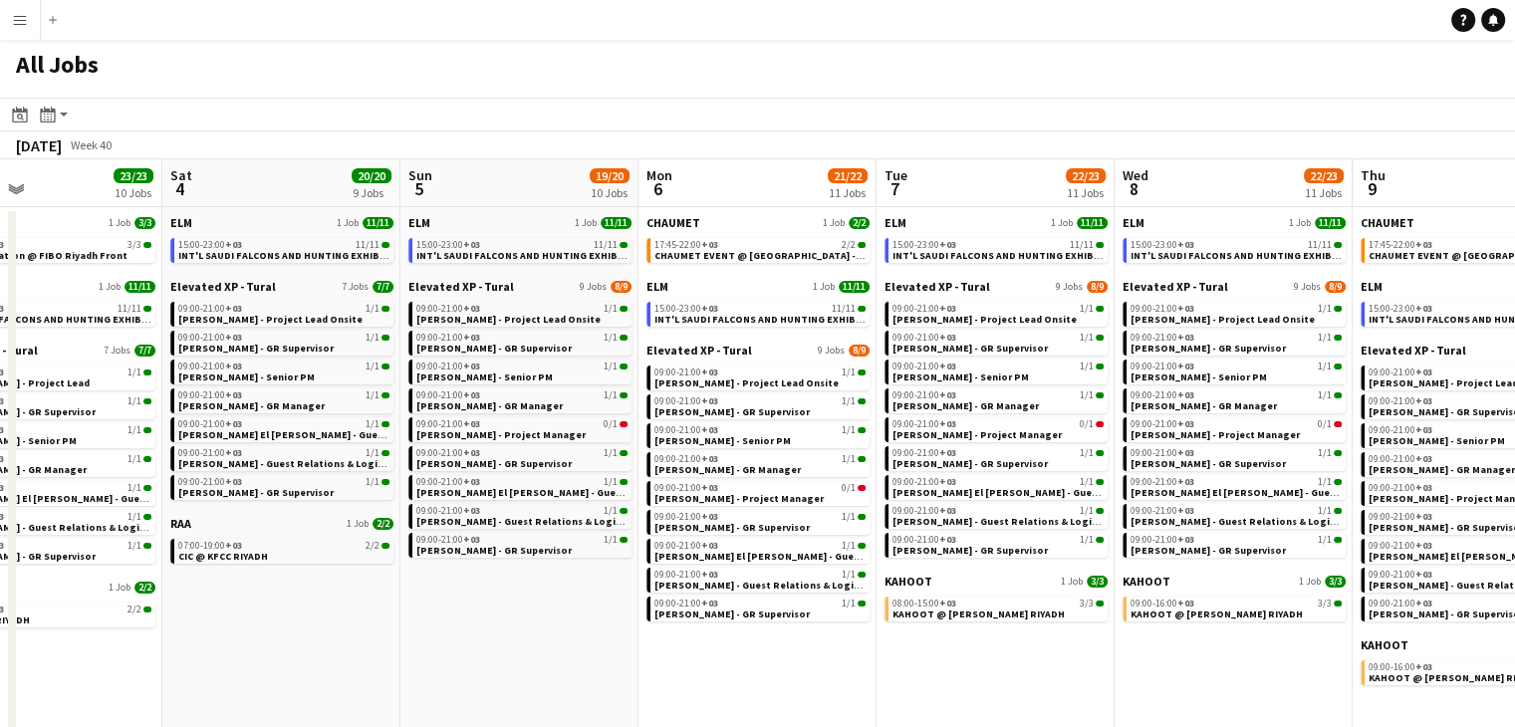
drag, startPoint x: 579, startPoint y: 680, endPoint x: 777, endPoint y: 662, distance: 199.0
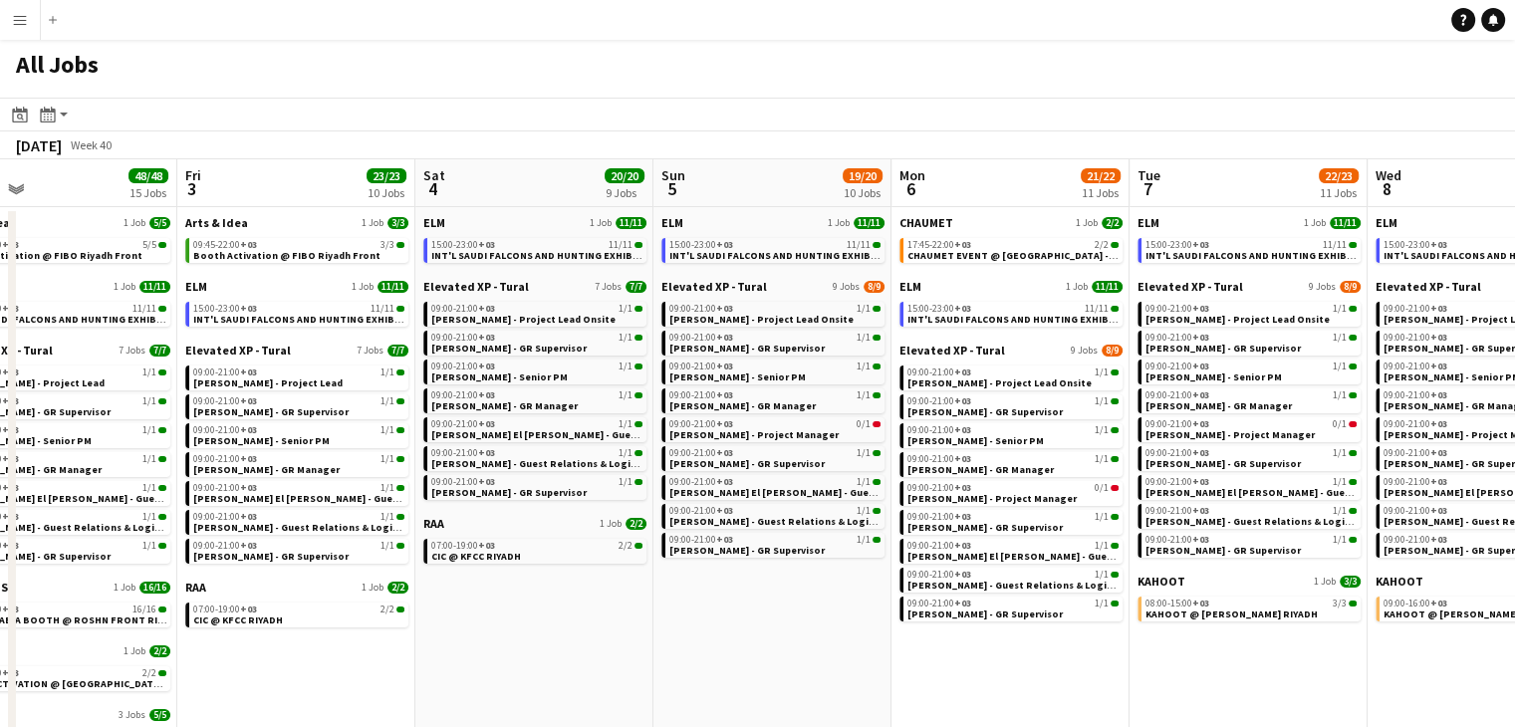
drag, startPoint x: 522, startPoint y: 667, endPoint x: 793, endPoint y: 674, distance: 271.0
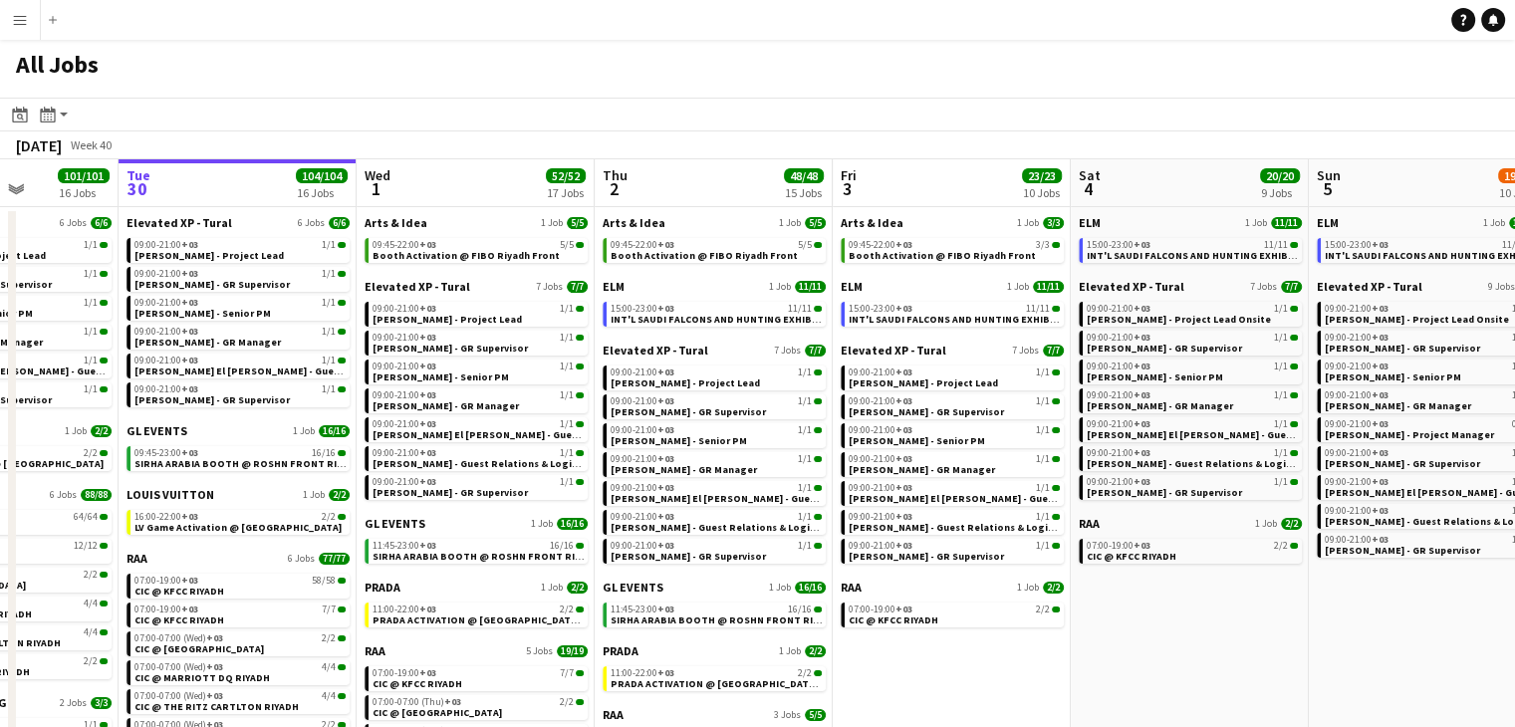
drag, startPoint x: 861, startPoint y: 684, endPoint x: 988, endPoint y: 683, distance: 126.5
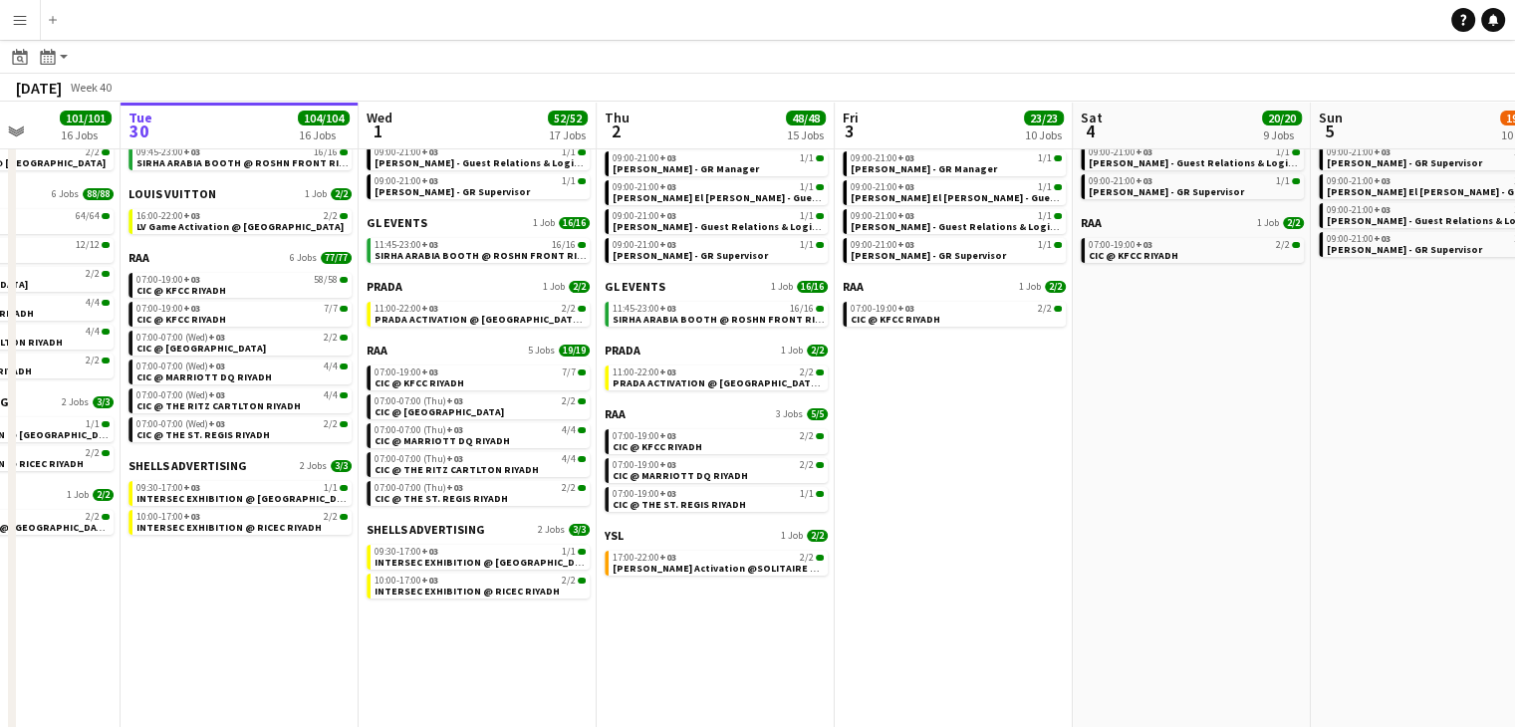
scroll to position [0, 607]
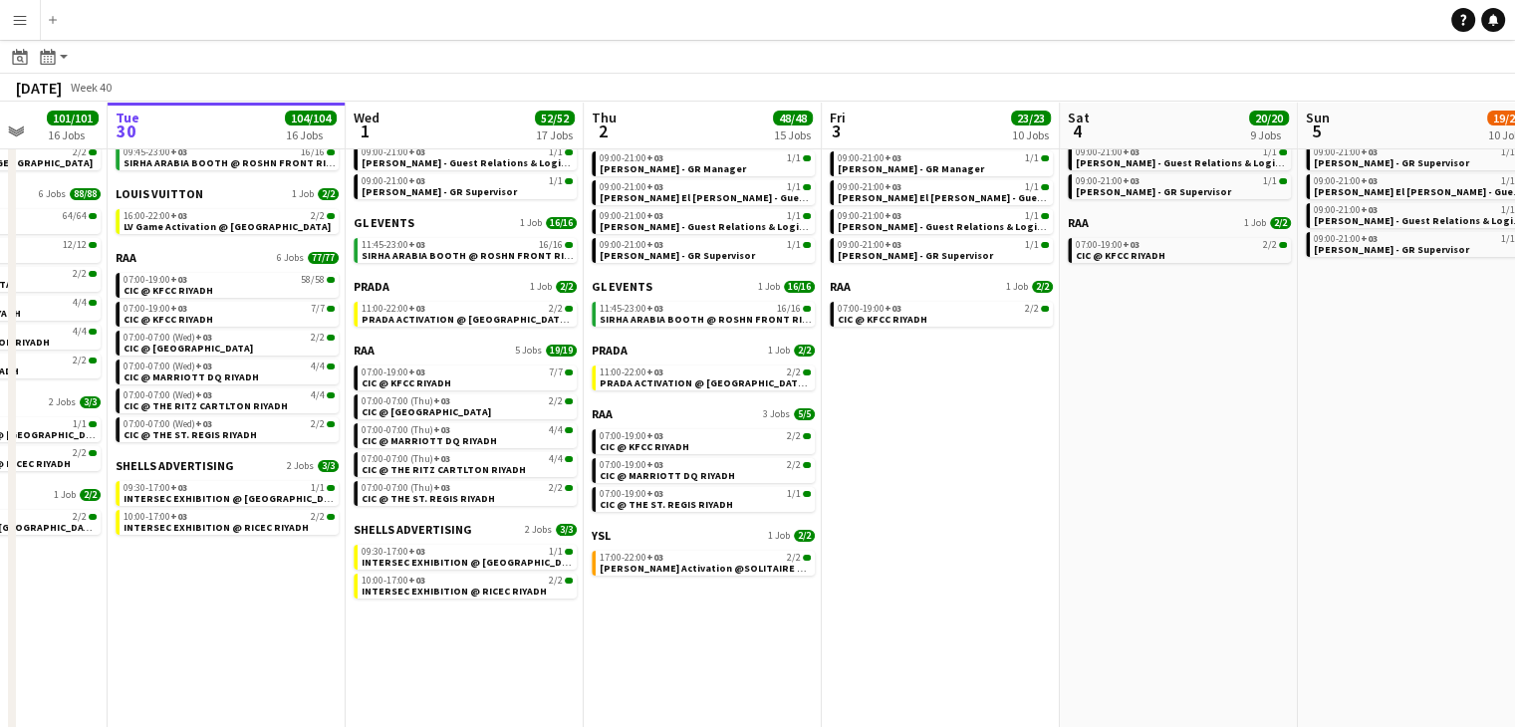
drag, startPoint x: 478, startPoint y: 650, endPoint x: 465, endPoint y: 649, distance: 13.0
click at [465, 649] on app-calendar-viewport "Sat 27 118/119 13 Jobs Sun 28 31/31 12 Jobs Mon 29 101/101 16 Jobs Tue 30 104/1…" at bounding box center [757, 444] width 1515 height 1291
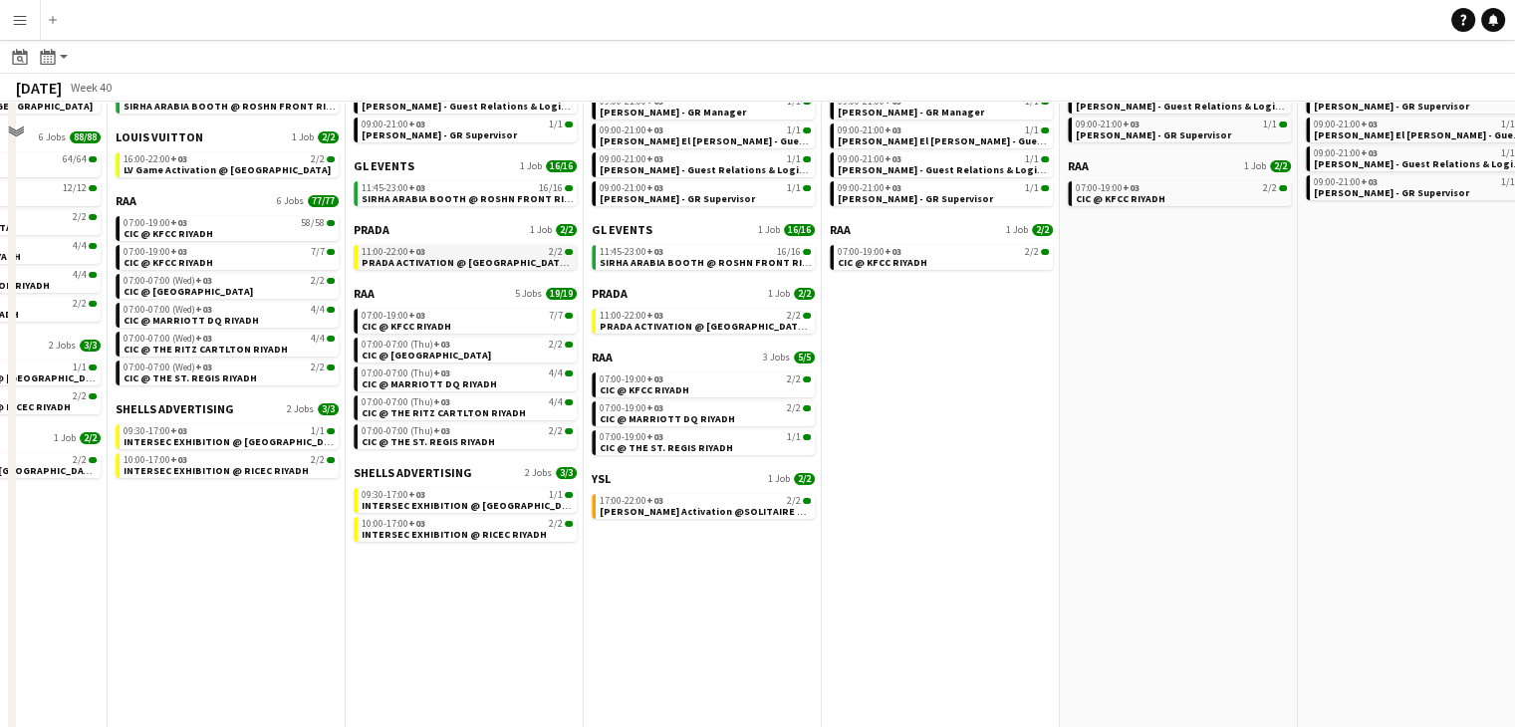
scroll to position [398, 0]
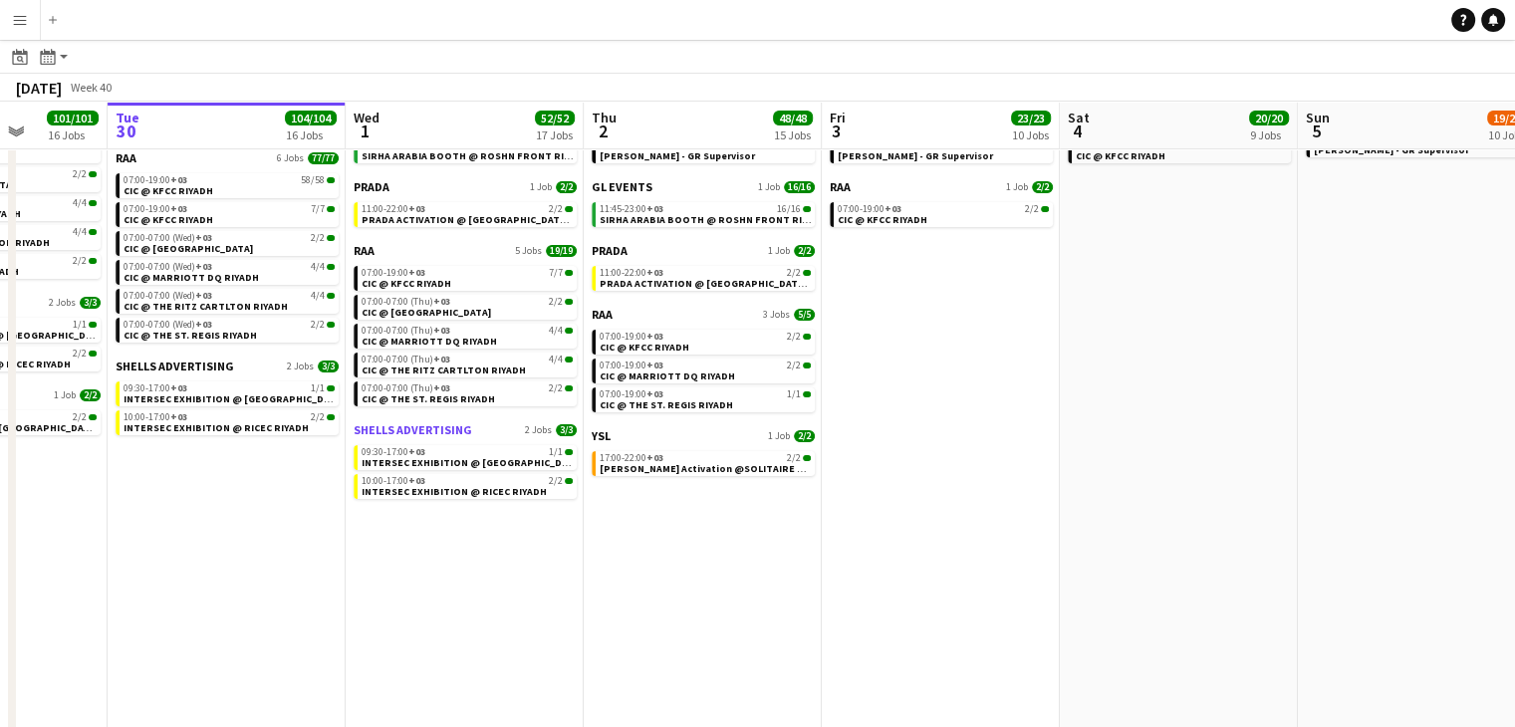
click at [462, 427] on span "SHELLS ADVERTISING" at bounding box center [413, 429] width 119 height 15
click at [251, 535] on app-date-cell "Elevated XP - Tural 6 Jobs 6/6 09:00-21:00 +03 1/1 Aysel Ahmadova - Project Lea…" at bounding box center [227, 398] width 238 height 1183
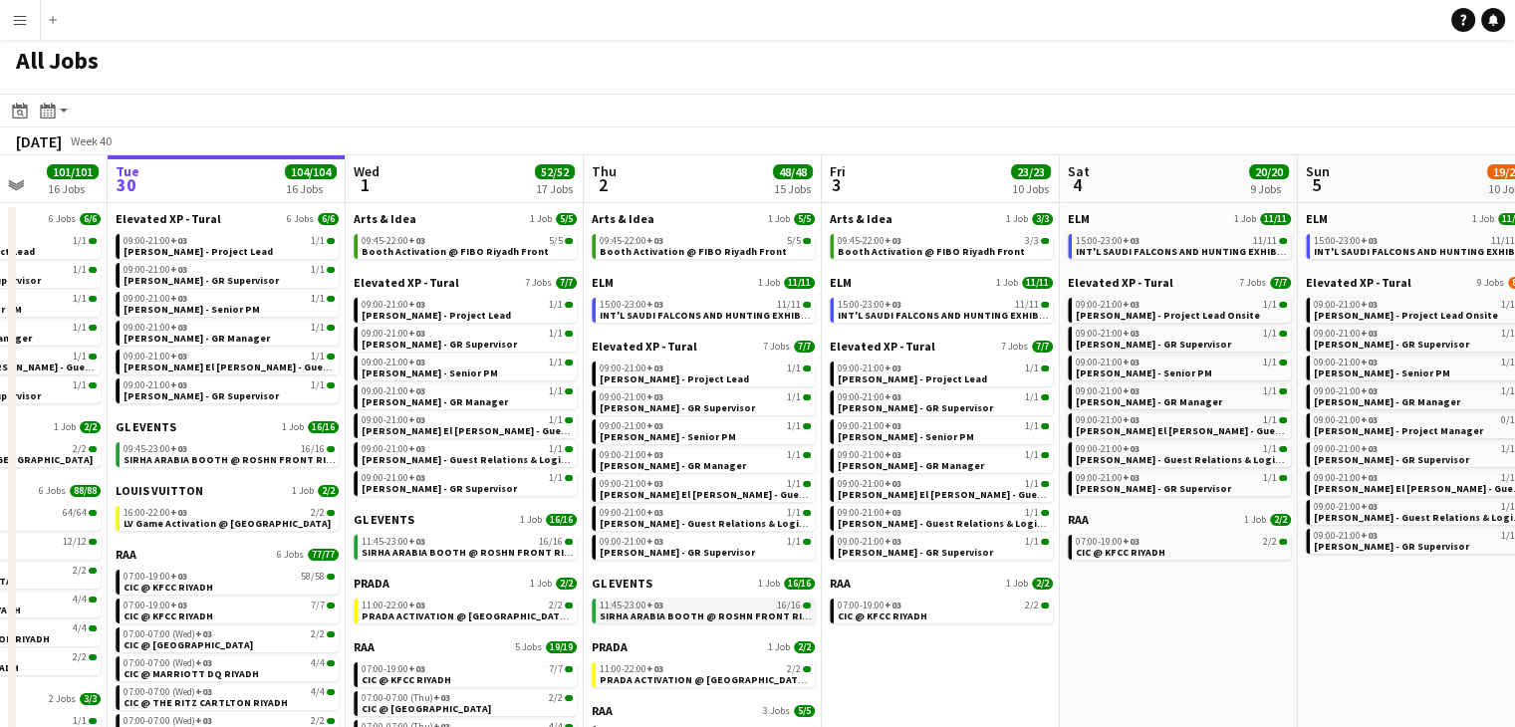
scroll to position [0, 0]
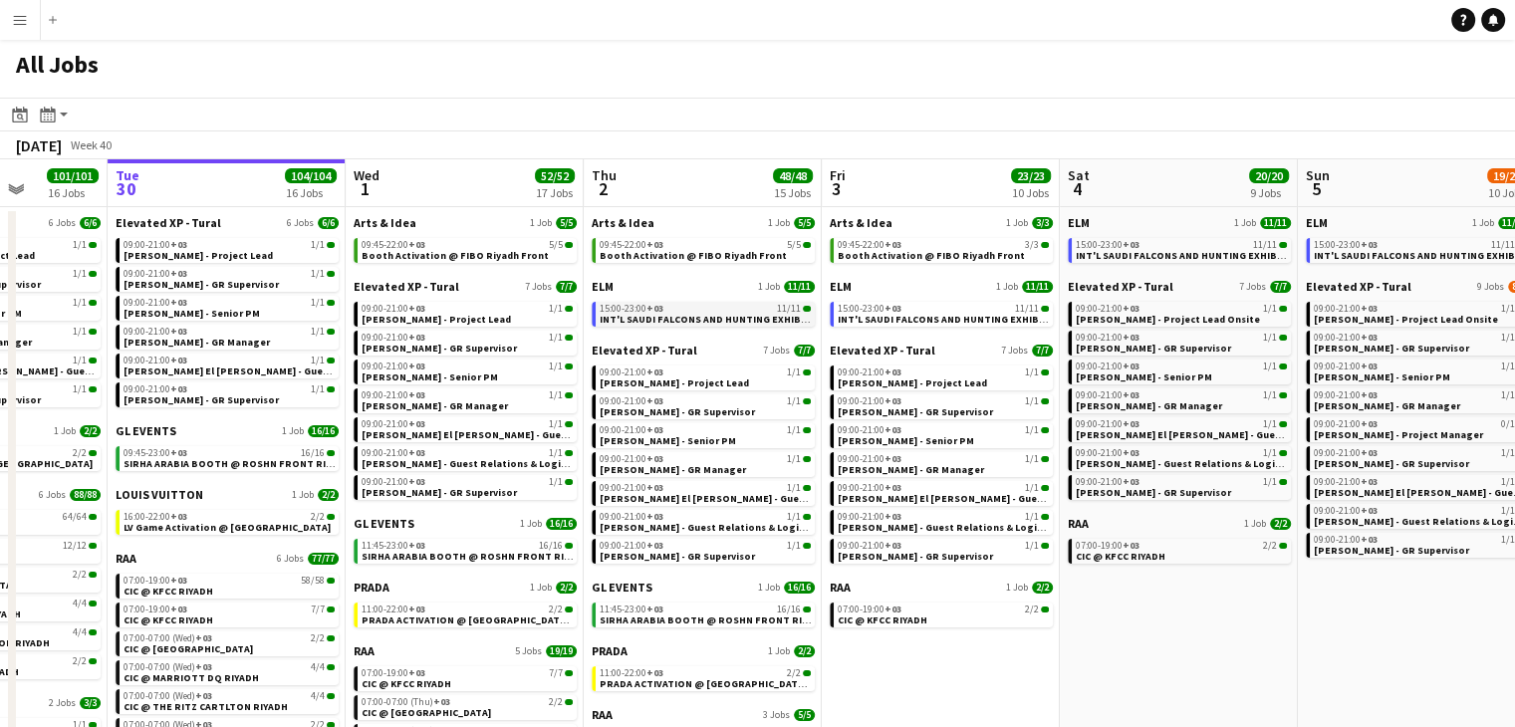
click at [717, 312] on div "15:00-23:00 +03 11/11" at bounding box center [705, 309] width 211 height 10
click at [686, 254] on span "Booth Activation @ FIBO Riyadh Front" at bounding box center [693, 255] width 187 height 13
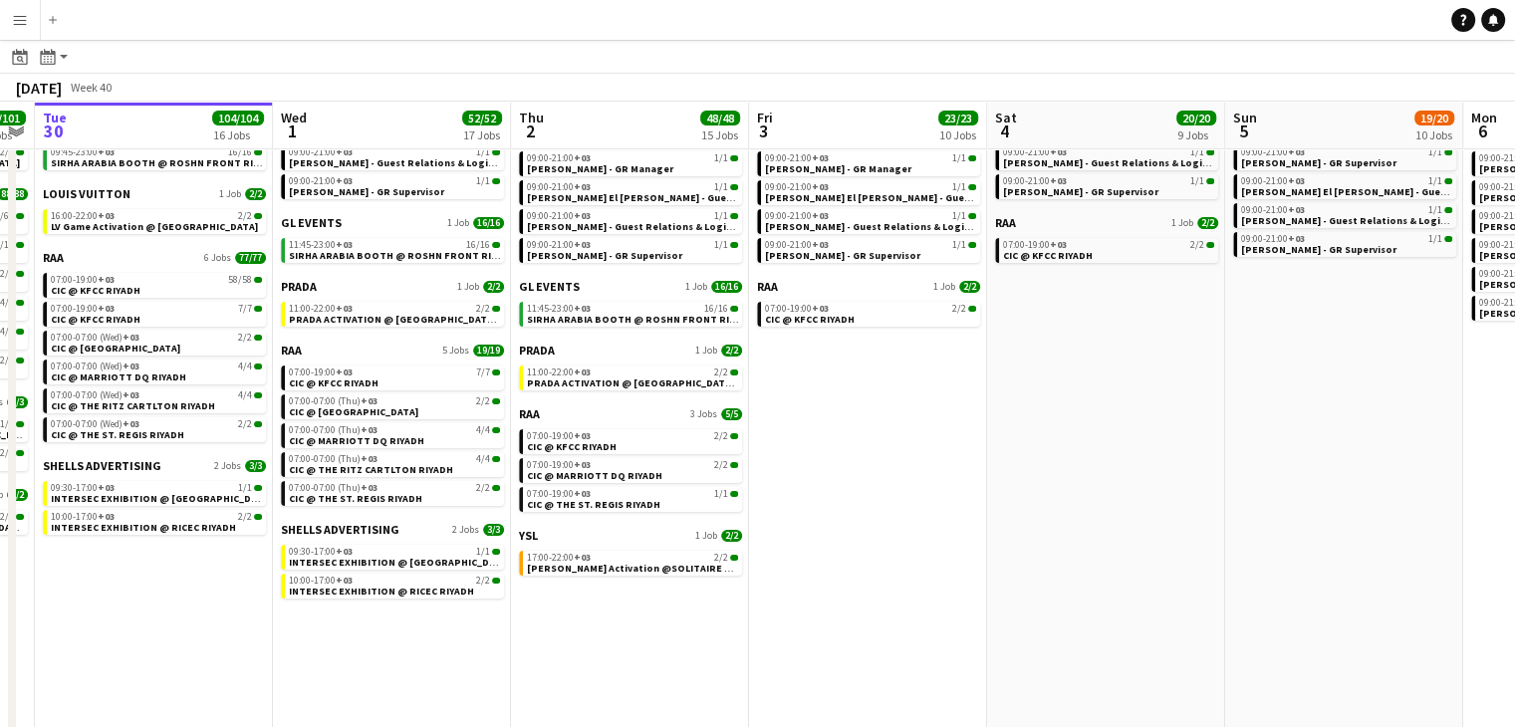
scroll to position [0, 718]
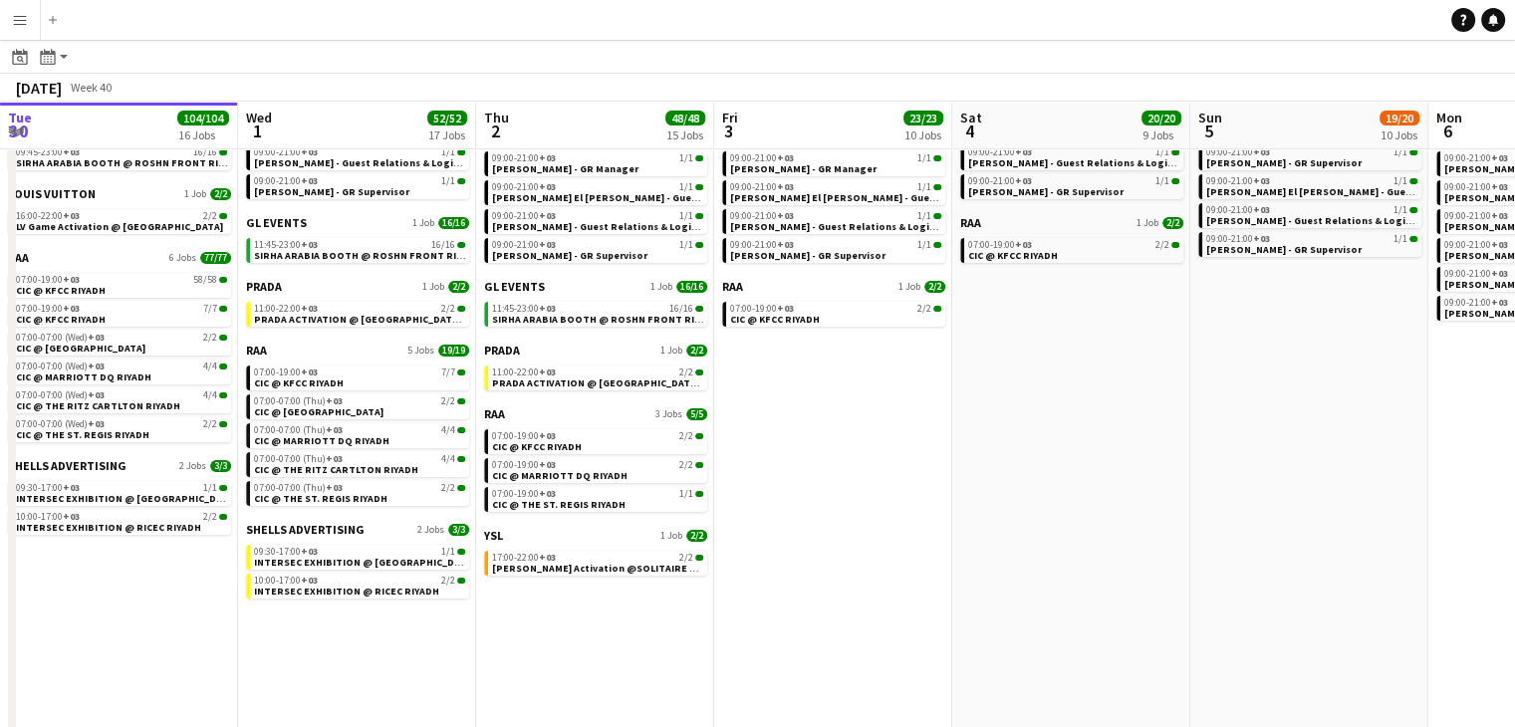
drag, startPoint x: 910, startPoint y: 520, endPoint x: 799, endPoint y: 499, distance: 113.5
click at [799, 499] on app-calendar-viewport "Sat 27 118/119 13 Jobs Sun 28 31/31 12 Jobs Mon 29 101/101 16 Jobs Tue 30 104/1…" at bounding box center [757, 444] width 1515 height 1291
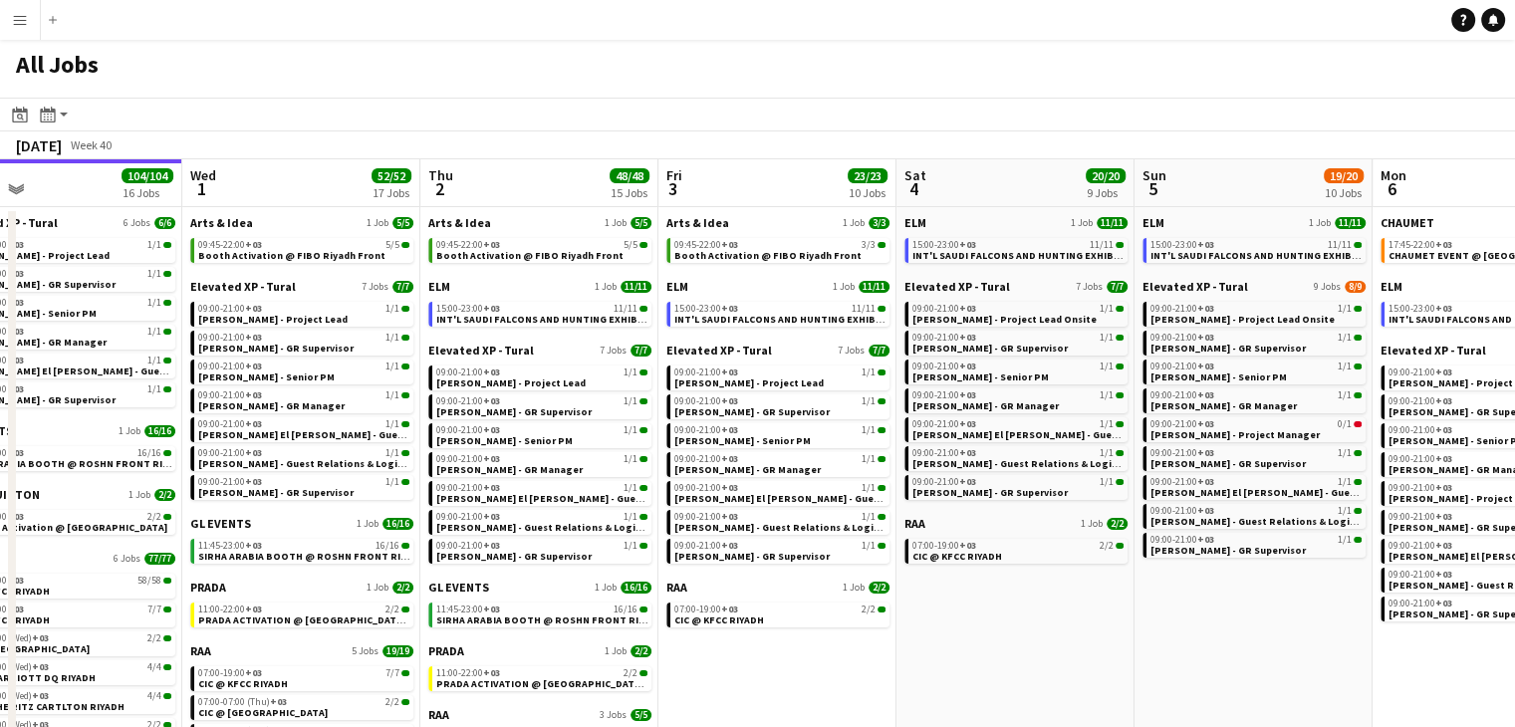
scroll to position [0, 851]
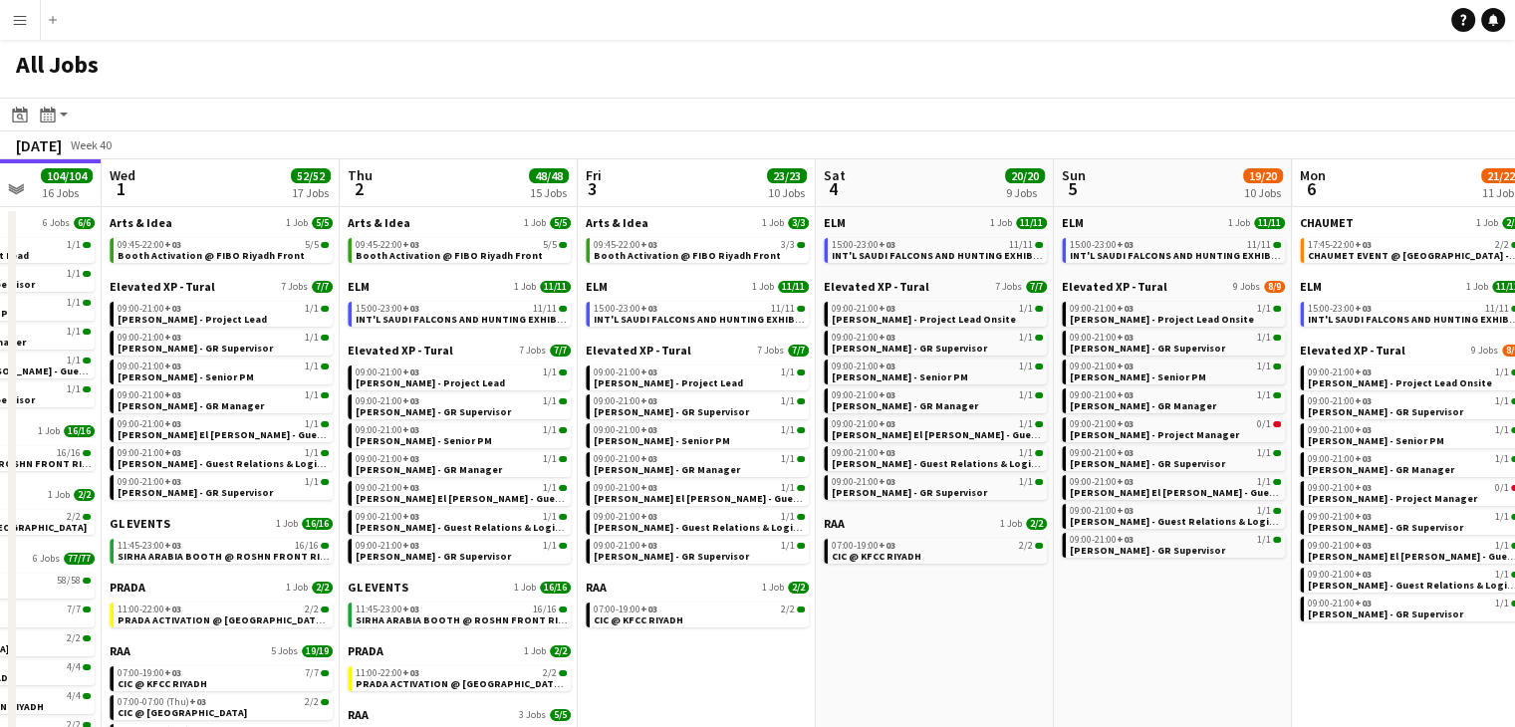
drag, startPoint x: 1080, startPoint y: 641, endPoint x: 947, endPoint y: 626, distance: 133.3
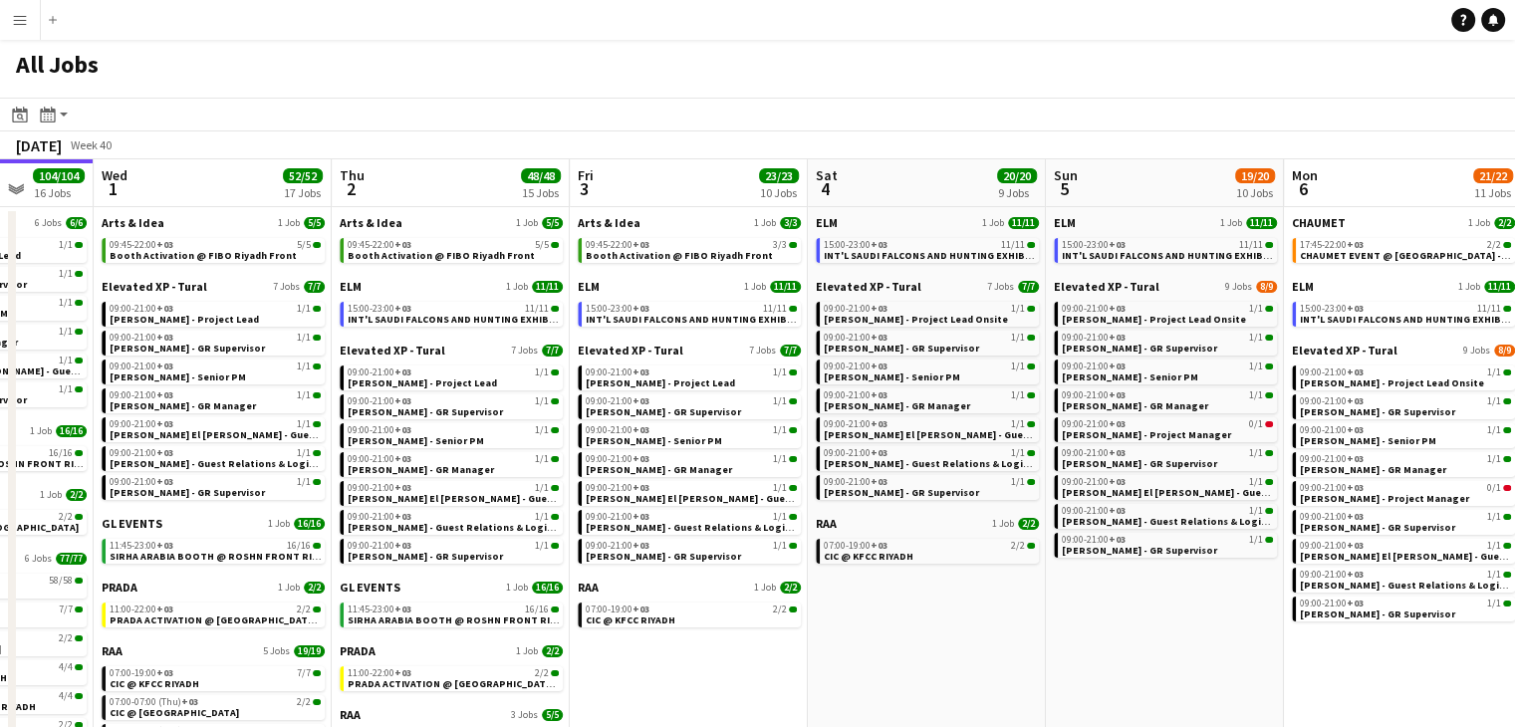
scroll to position [0, 863]
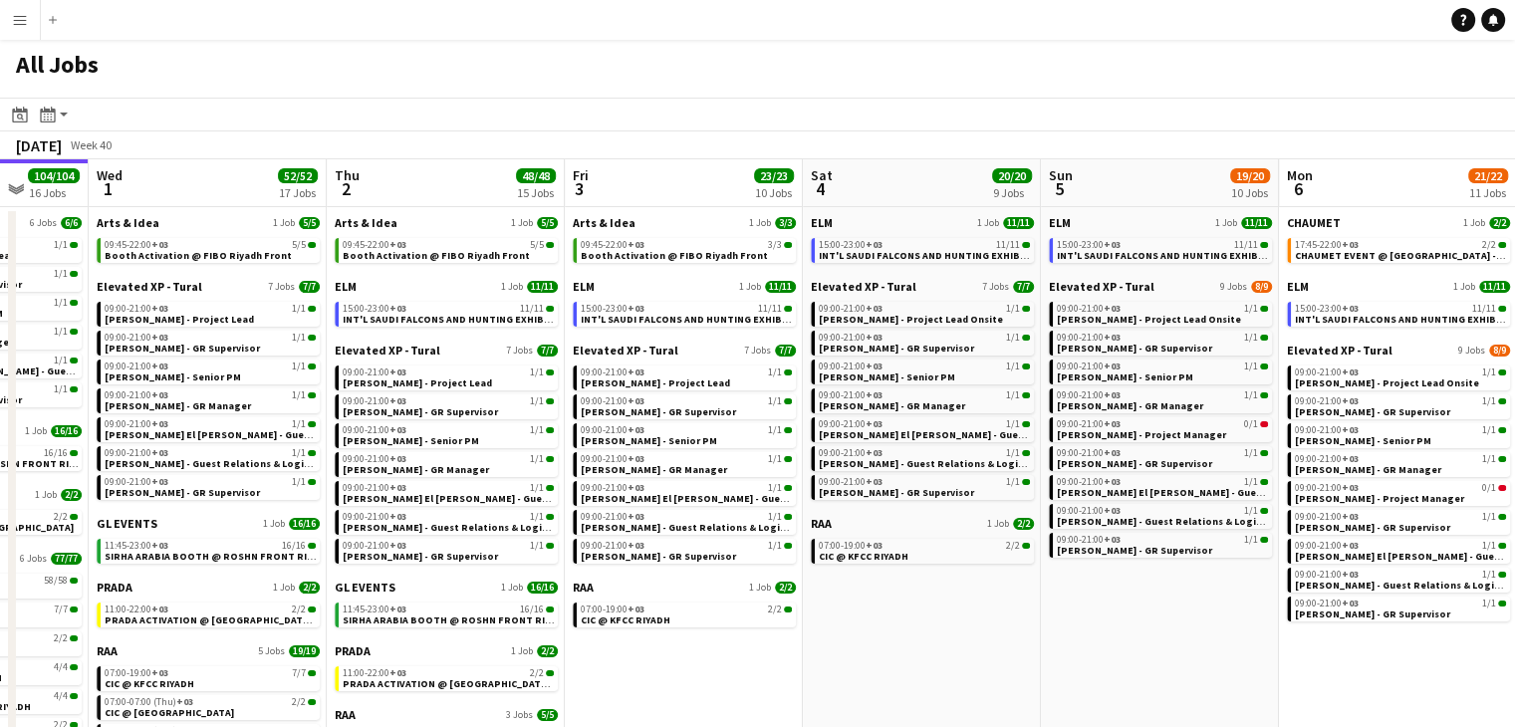
drag, startPoint x: 1008, startPoint y: 624, endPoint x: 995, endPoint y: 620, distance: 13.5
click at [659, 307] on div "15:00-23:00 +03 11/11" at bounding box center [686, 309] width 211 height 10
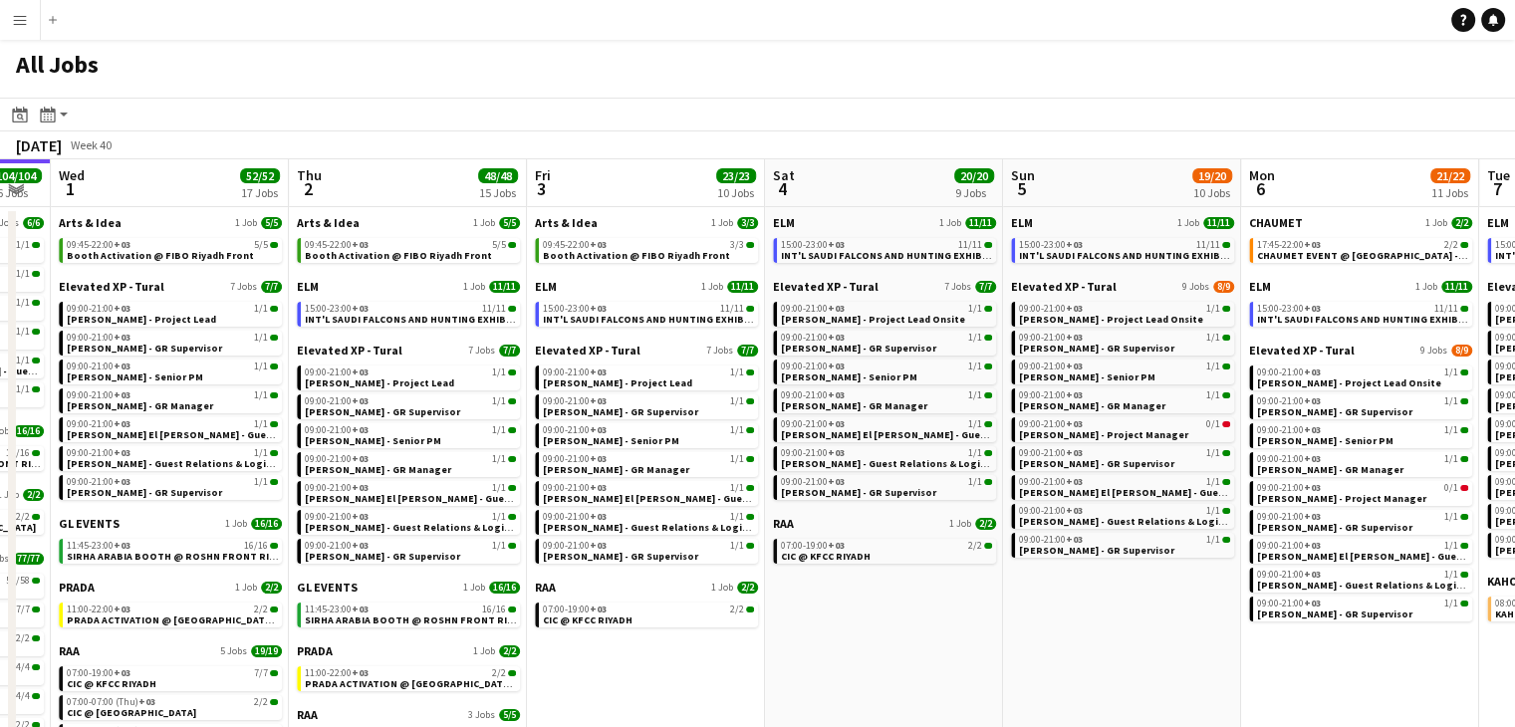
scroll to position [0, 764]
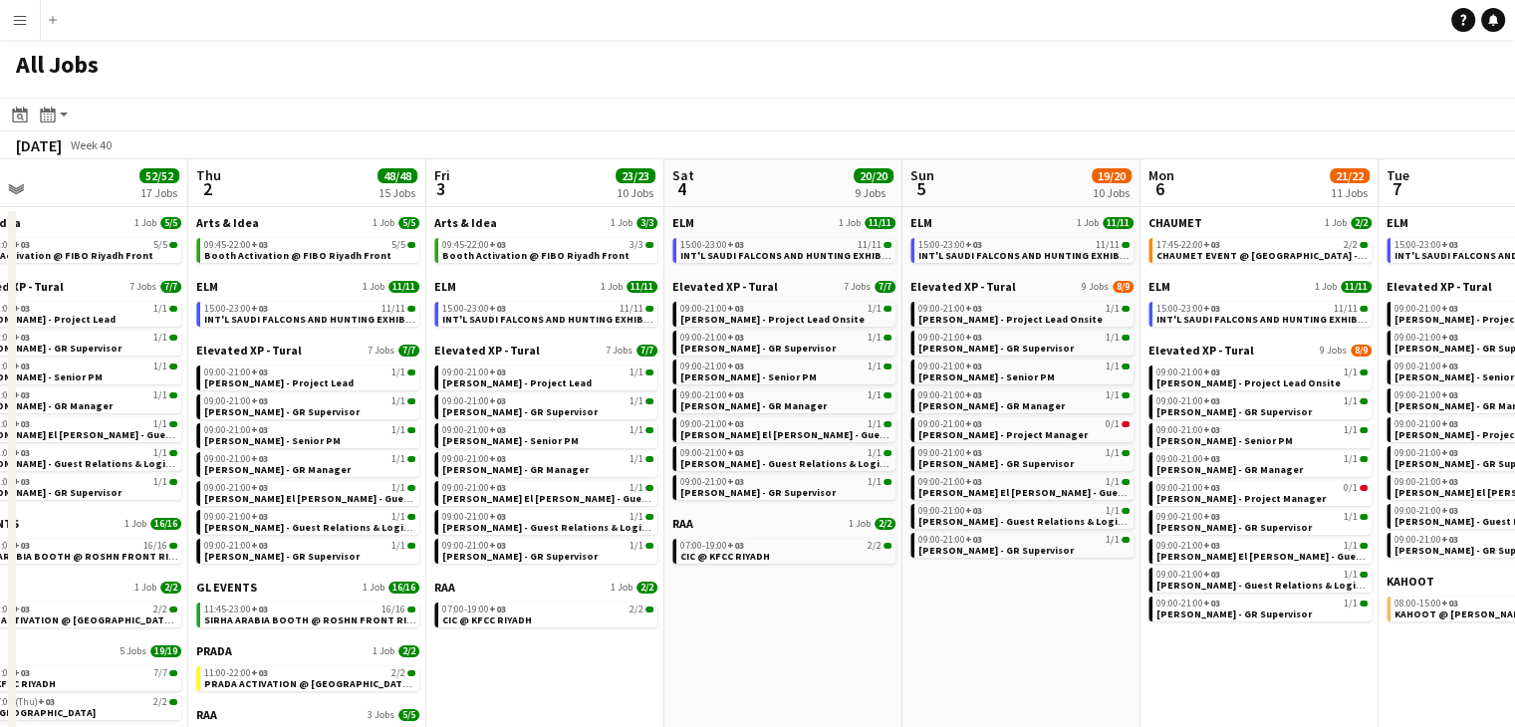
drag, startPoint x: 869, startPoint y: 626, endPoint x: 828, endPoint y: 621, distance: 42.1
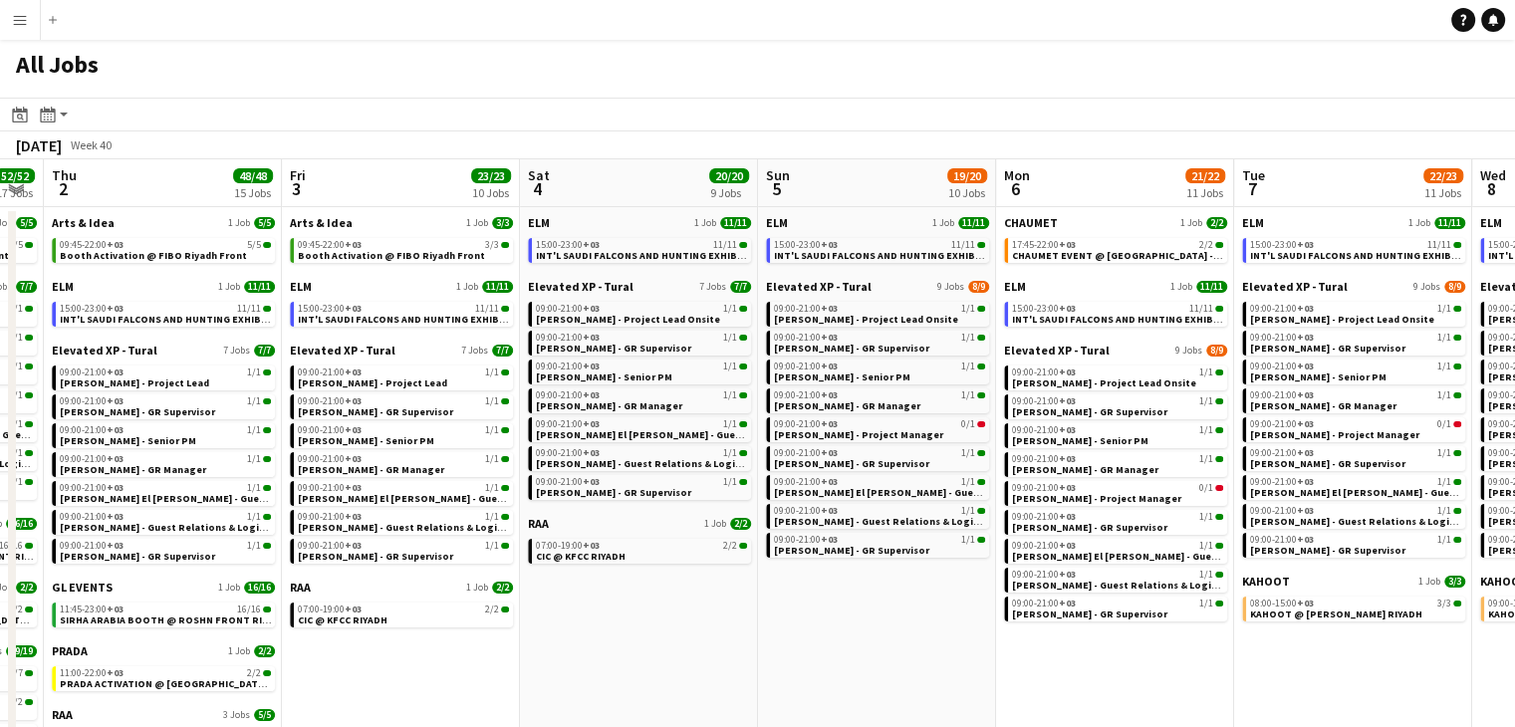
drag, startPoint x: 953, startPoint y: 658, endPoint x: 825, endPoint y: 645, distance: 129.1
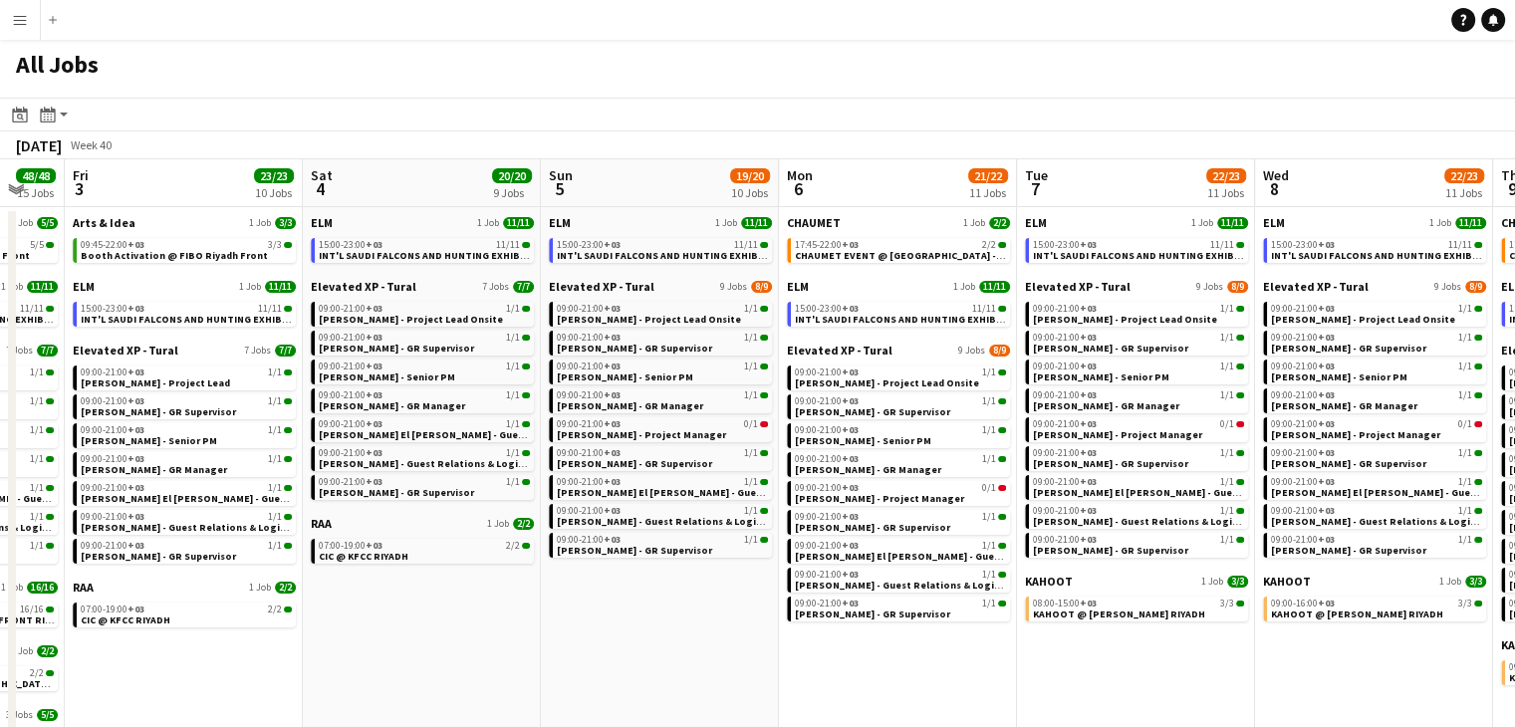
scroll to position [0, 654]
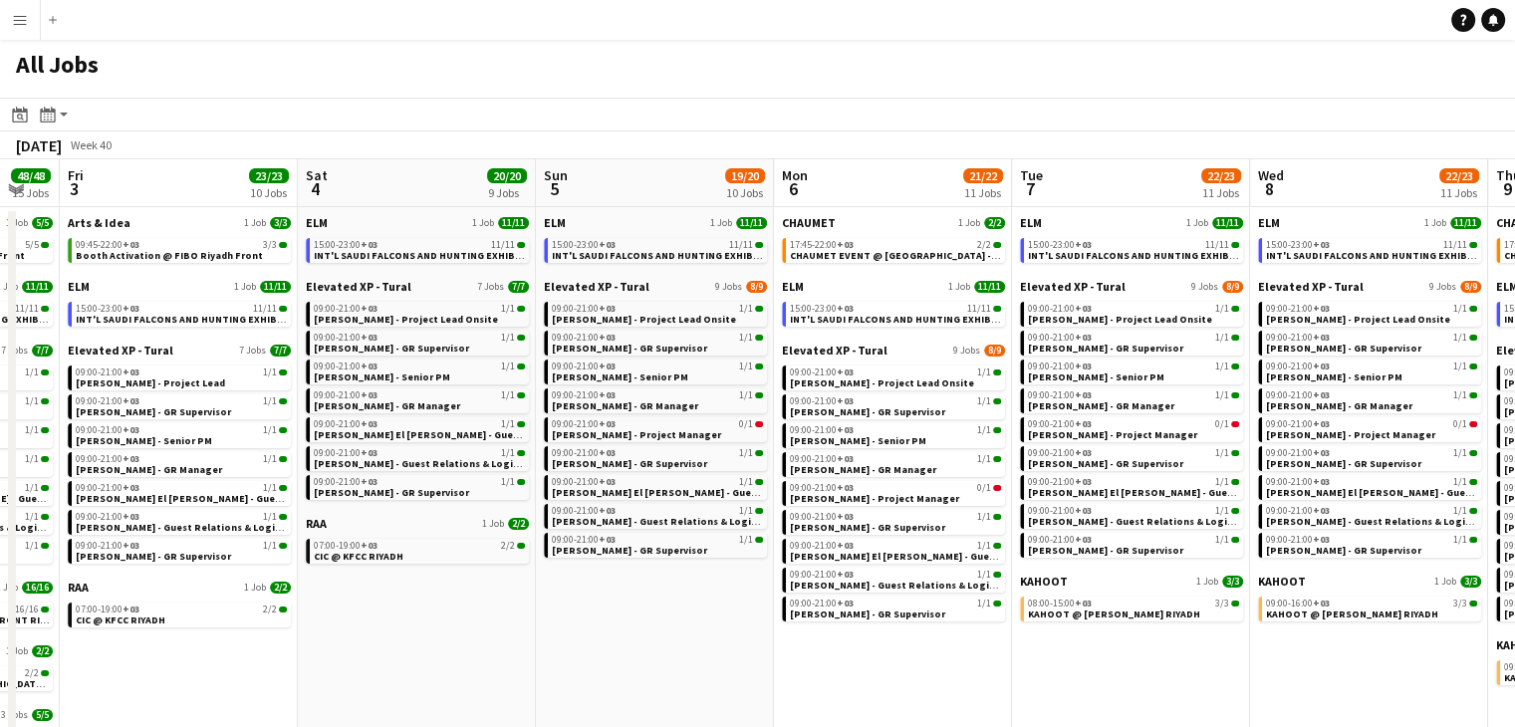
drag, startPoint x: 780, startPoint y: 662, endPoint x: 732, endPoint y: 654, distance: 48.5
click at [878, 320] on span "INT'L SAUDI FALCONS AND HUNTING EXHIBITION '25 @ MALHAM - RIYADH" at bounding box center [1023, 319] width 467 height 13
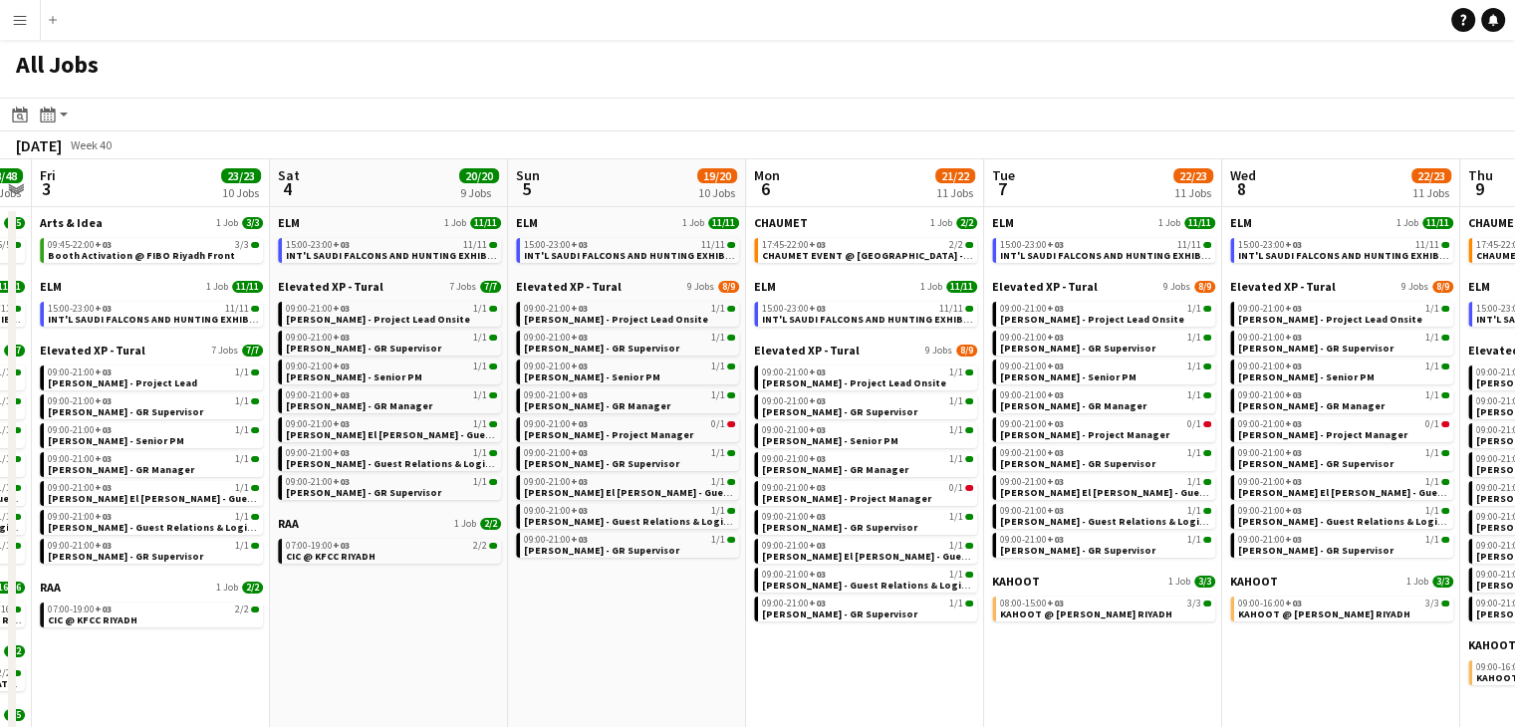
scroll to position [0, 691]
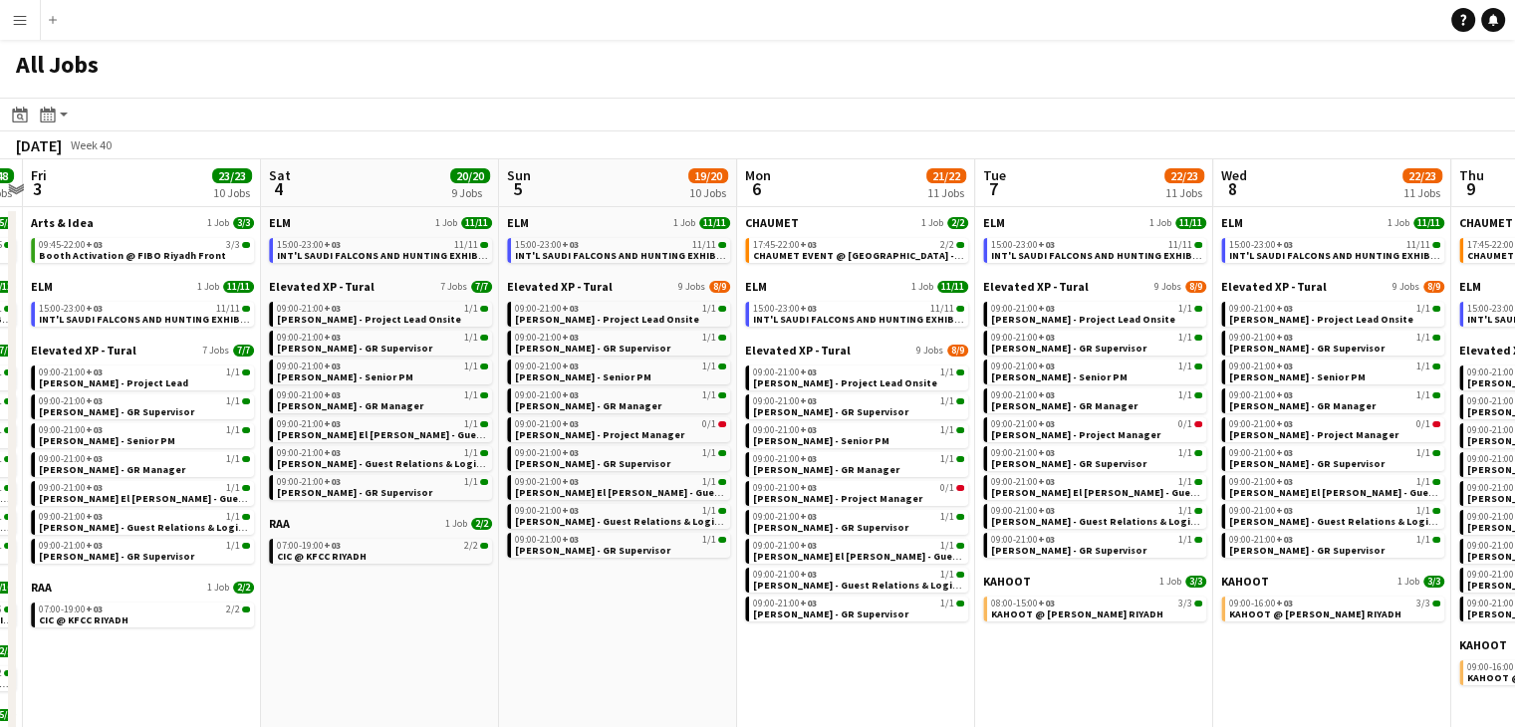
drag, startPoint x: 664, startPoint y: 616, endPoint x: 631, endPoint y: 606, distance: 34.6
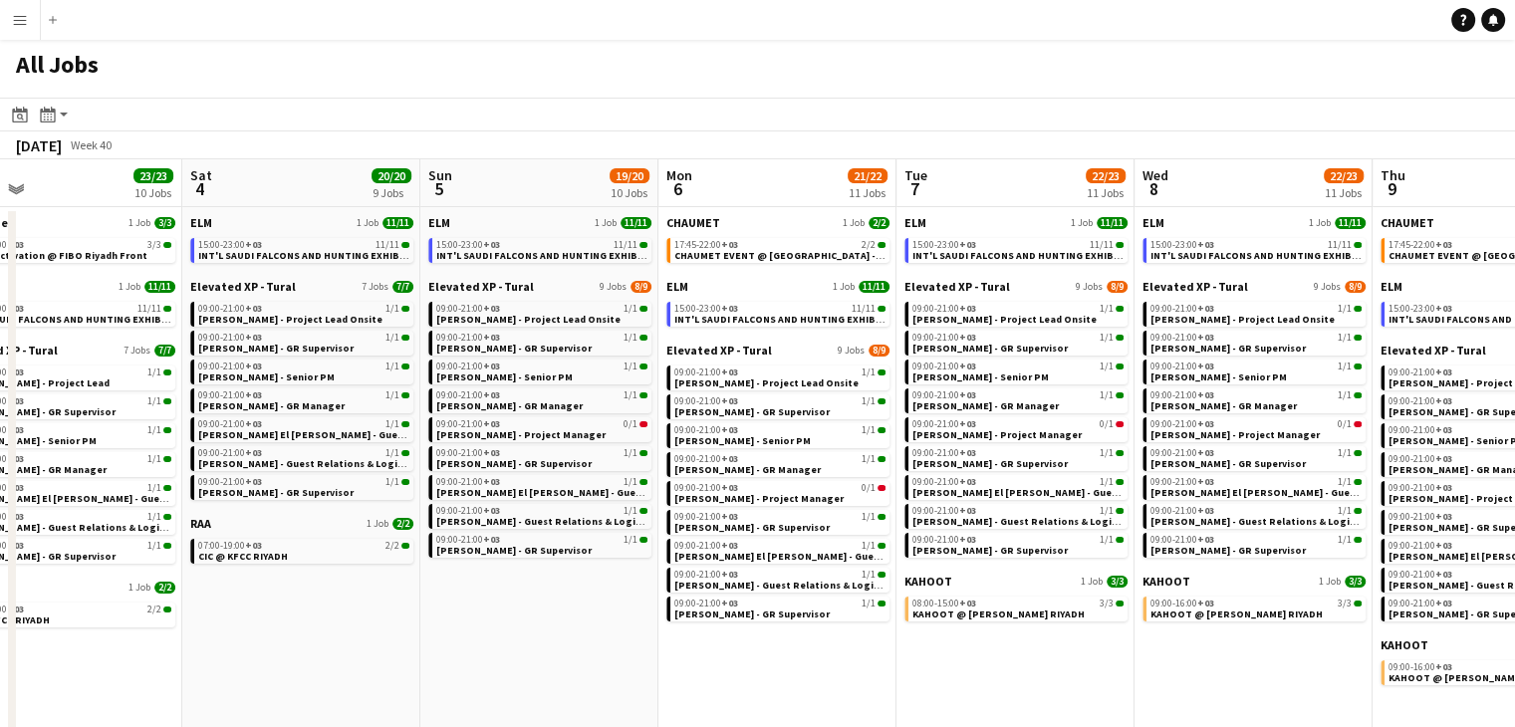
scroll to position [0, 839]
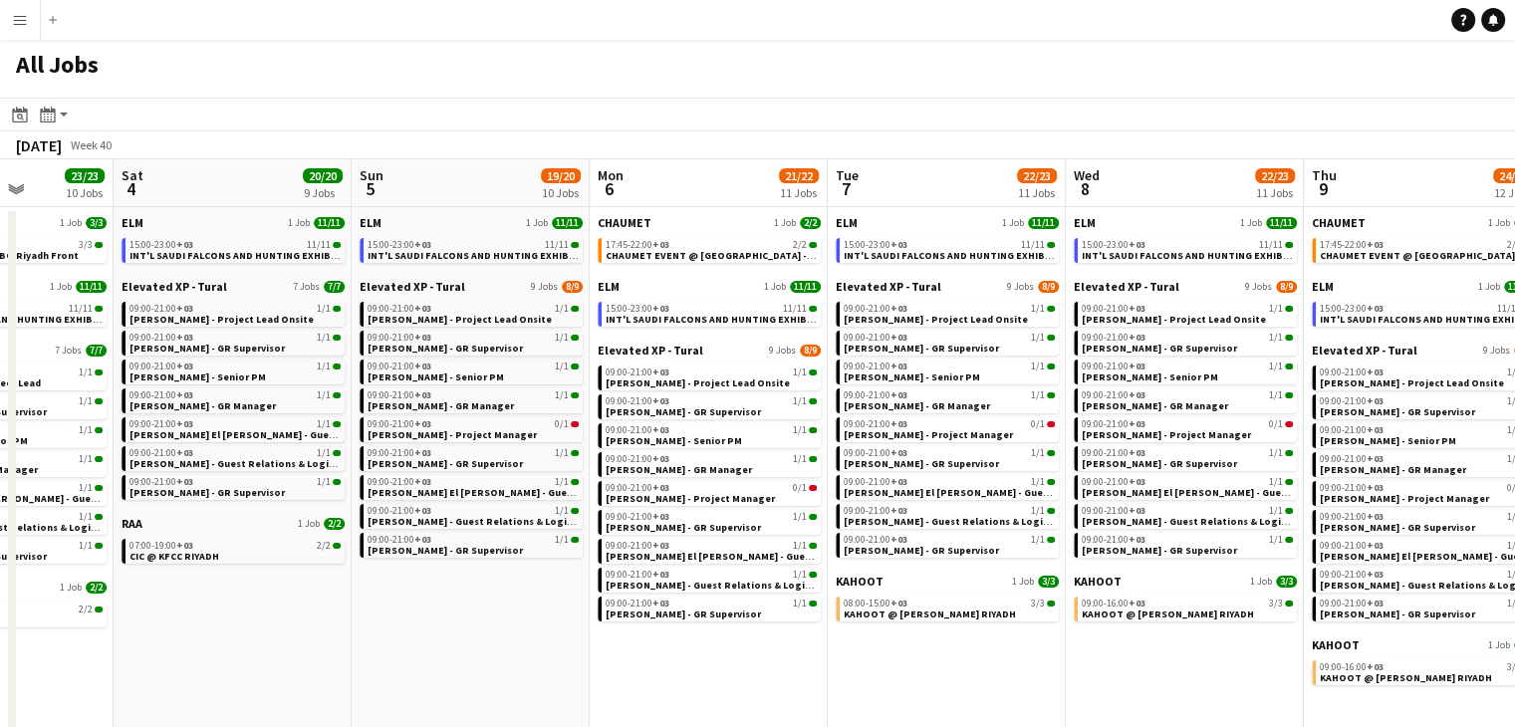
drag, startPoint x: 572, startPoint y: 603, endPoint x: 538, endPoint y: 597, distance: 34.4
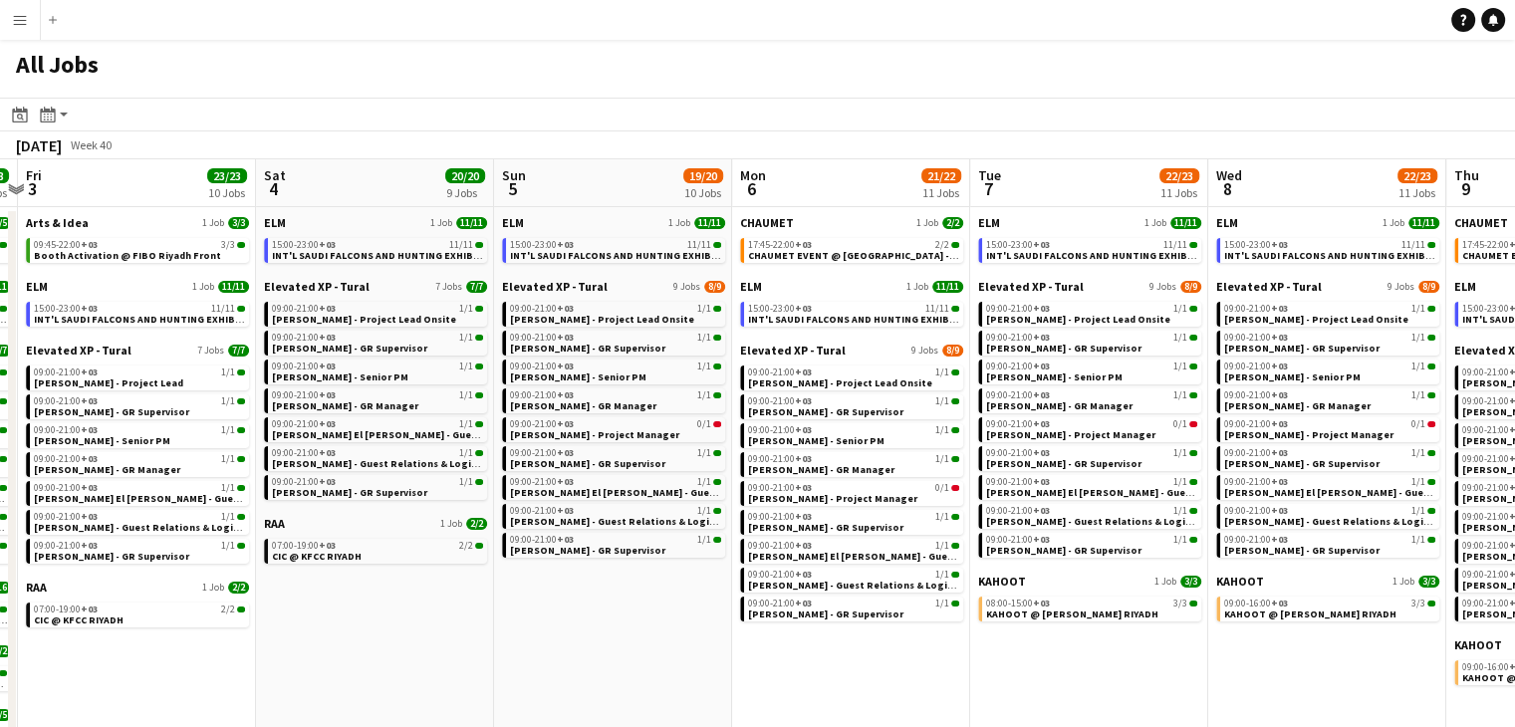
drag, startPoint x: 702, startPoint y: 681, endPoint x: 637, endPoint y: 674, distance: 65.1
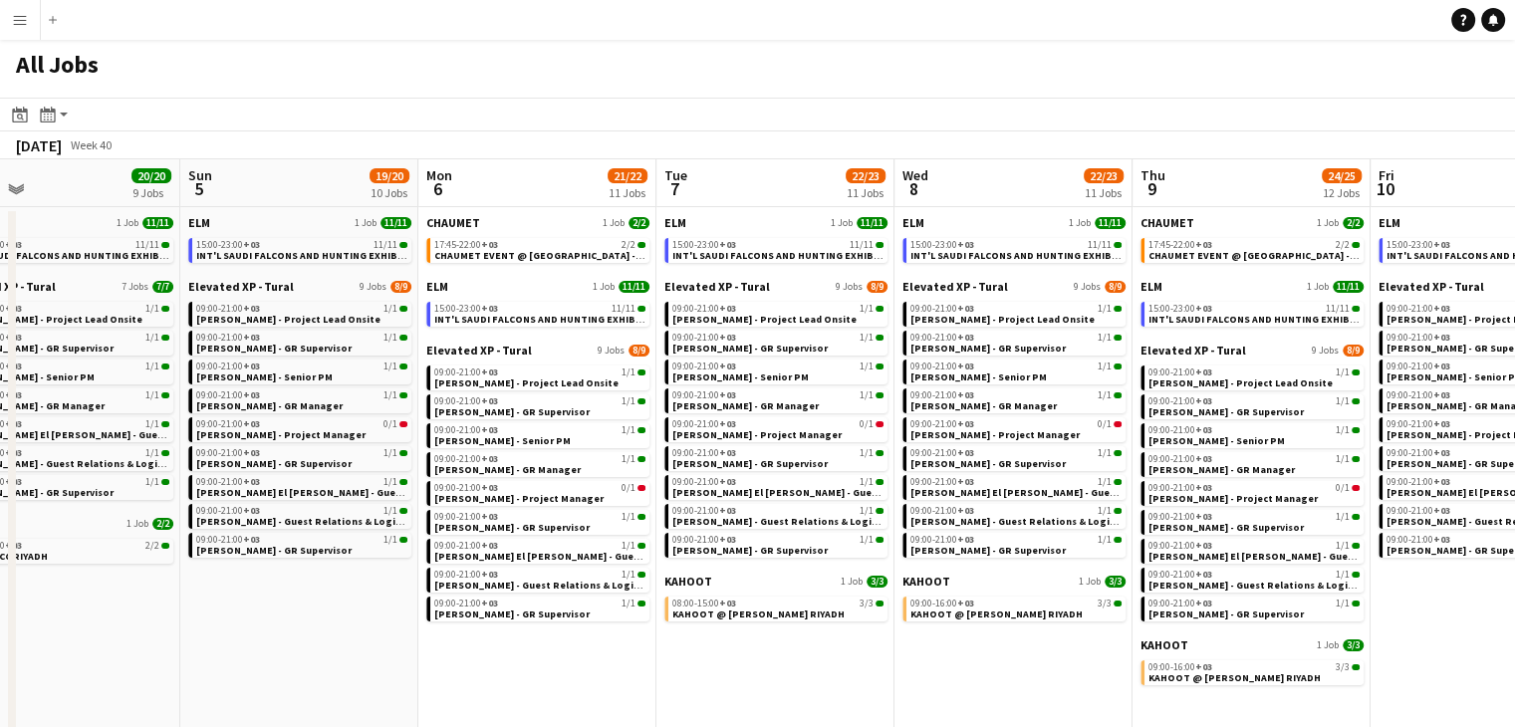
scroll to position [0, 781]
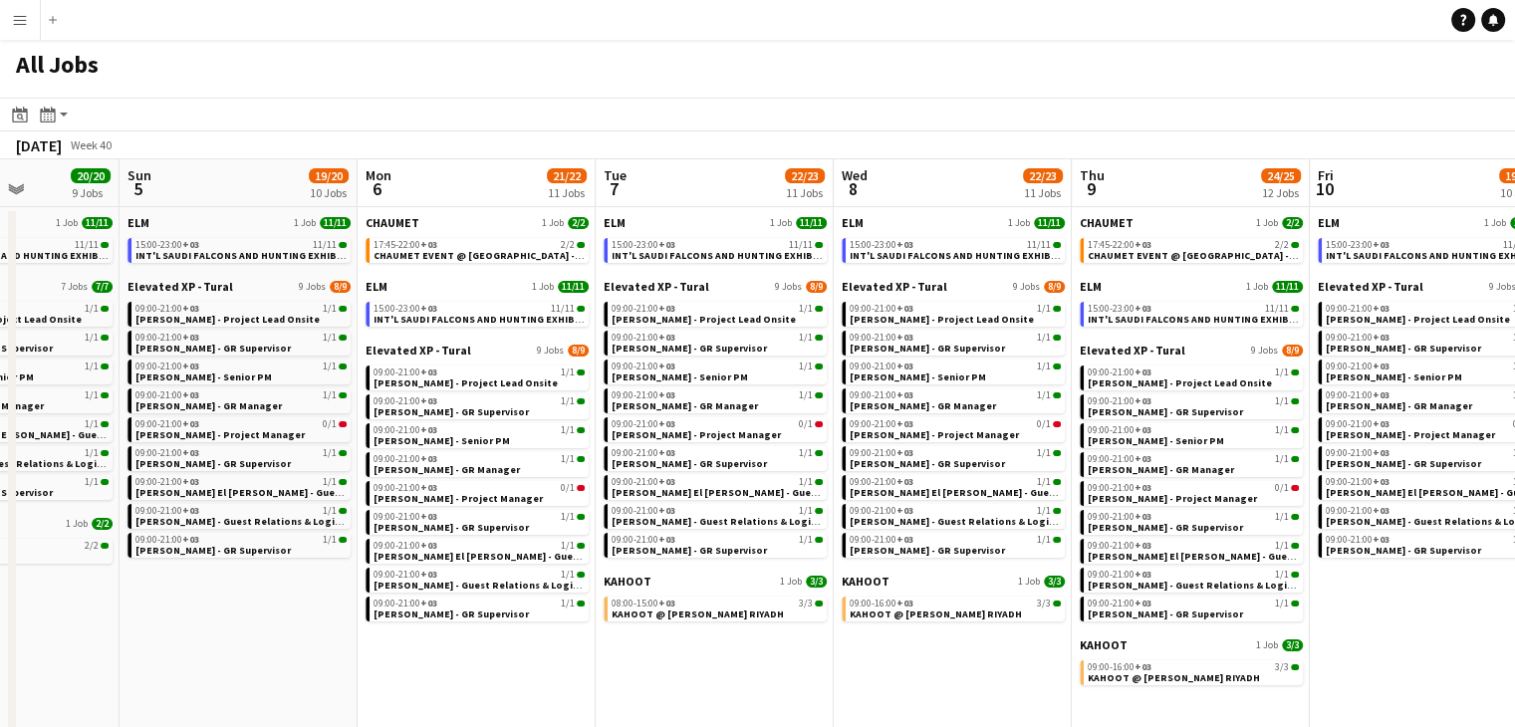
scroll to position [0, 836]
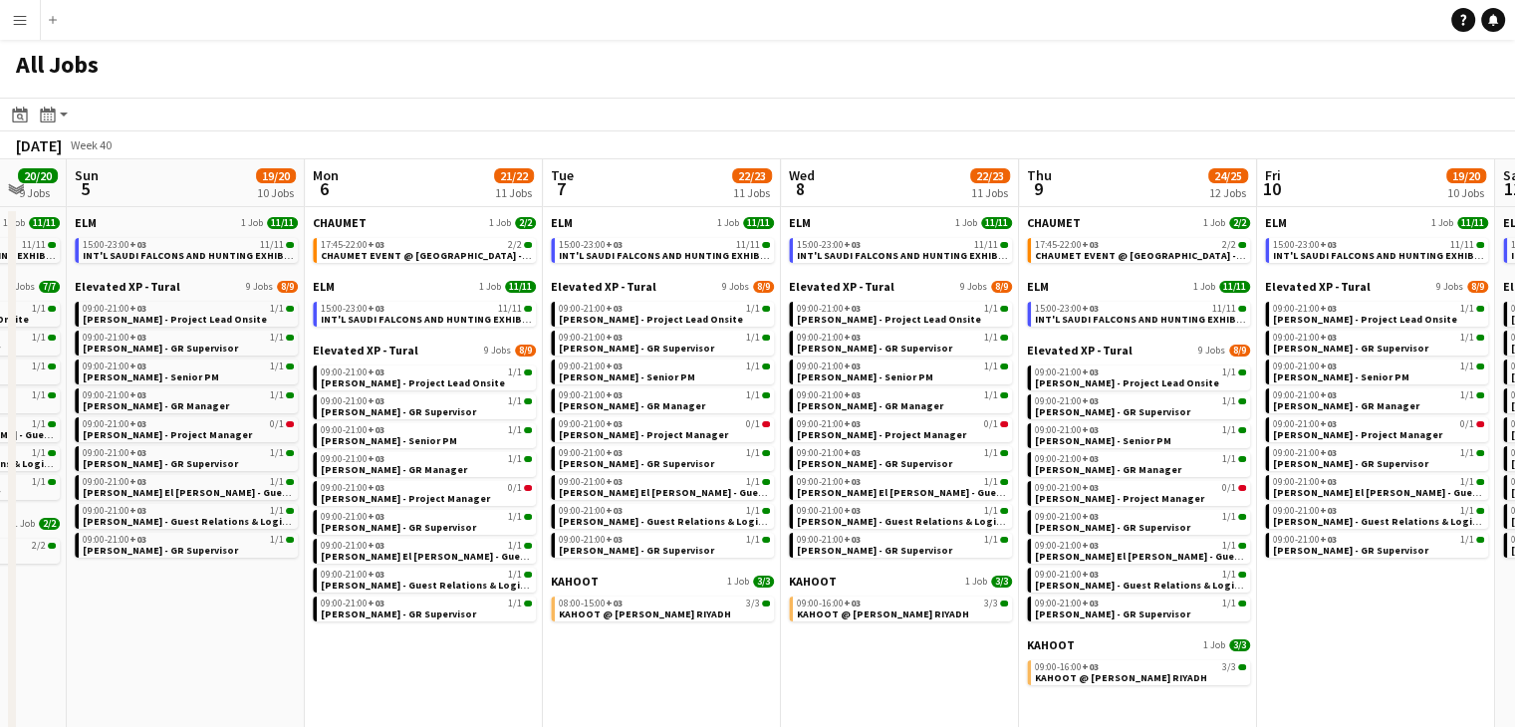
scroll to position [0, 894]
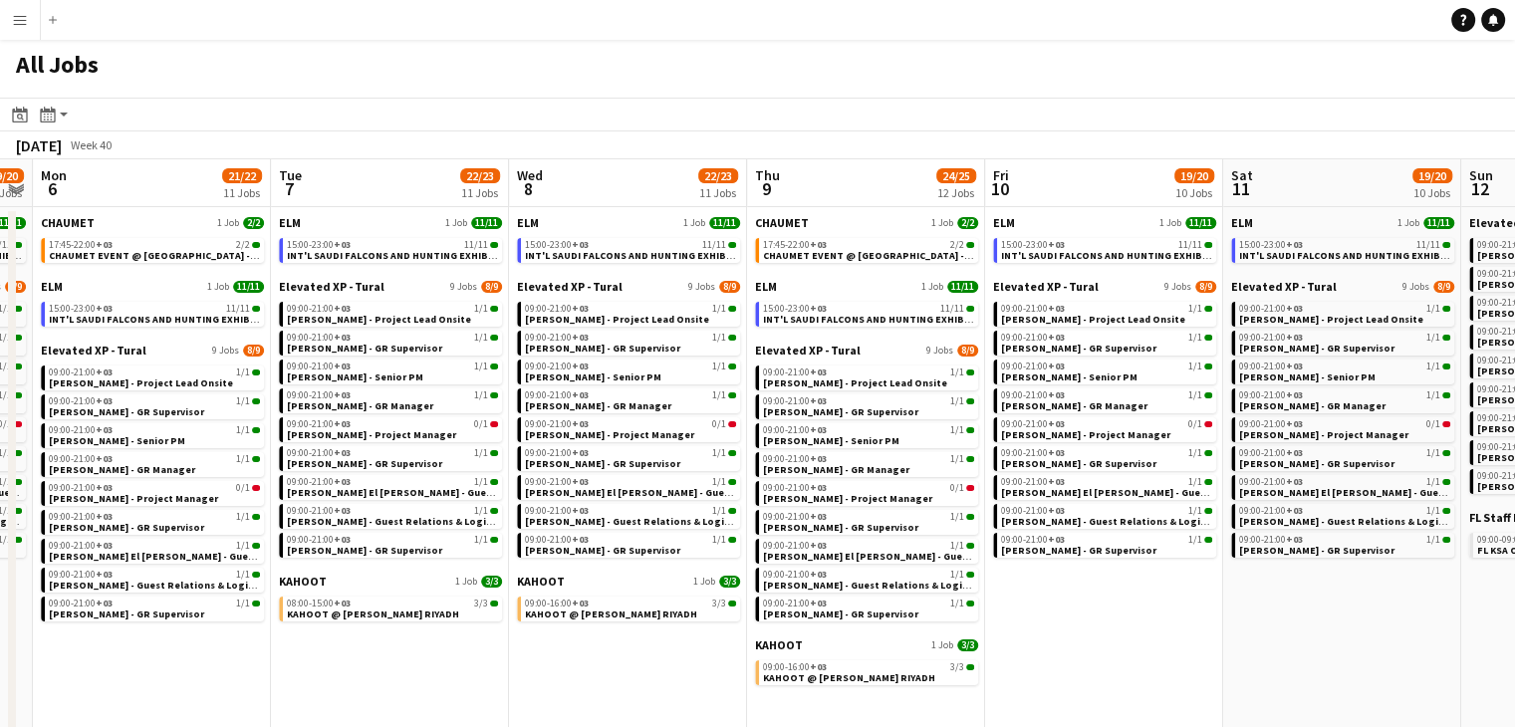
scroll to position [0, 700]
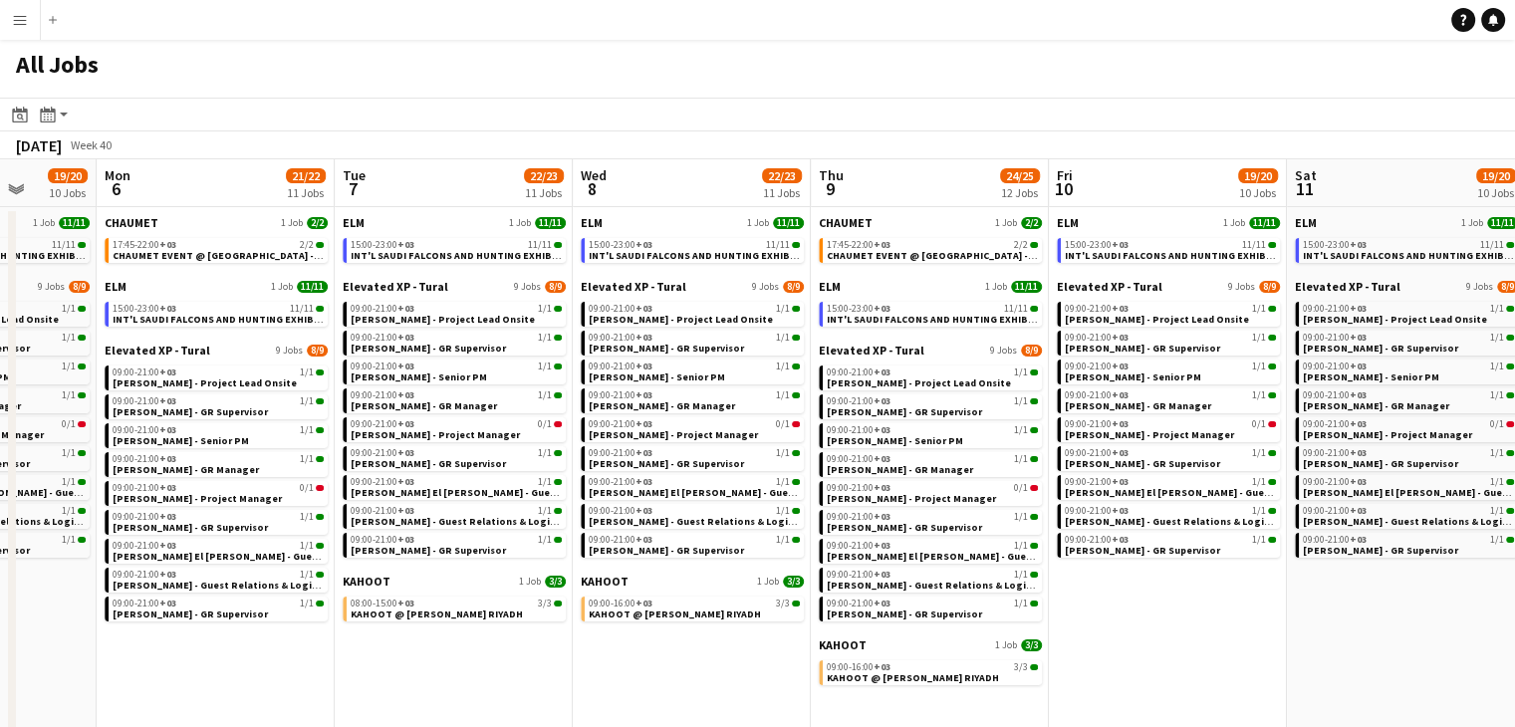
scroll to position [0, 875]
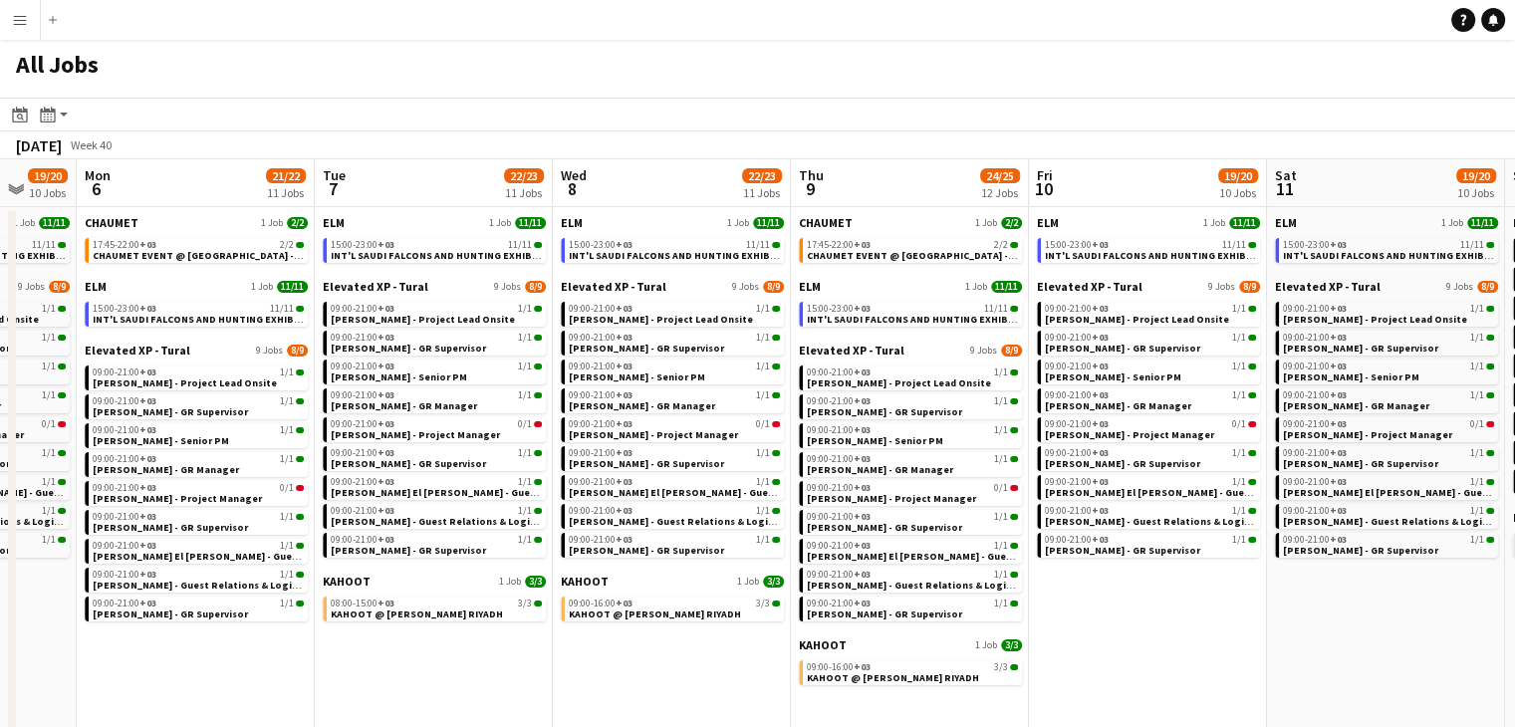
drag, startPoint x: 763, startPoint y: 648, endPoint x: 653, endPoint y: 649, distance: 109.6
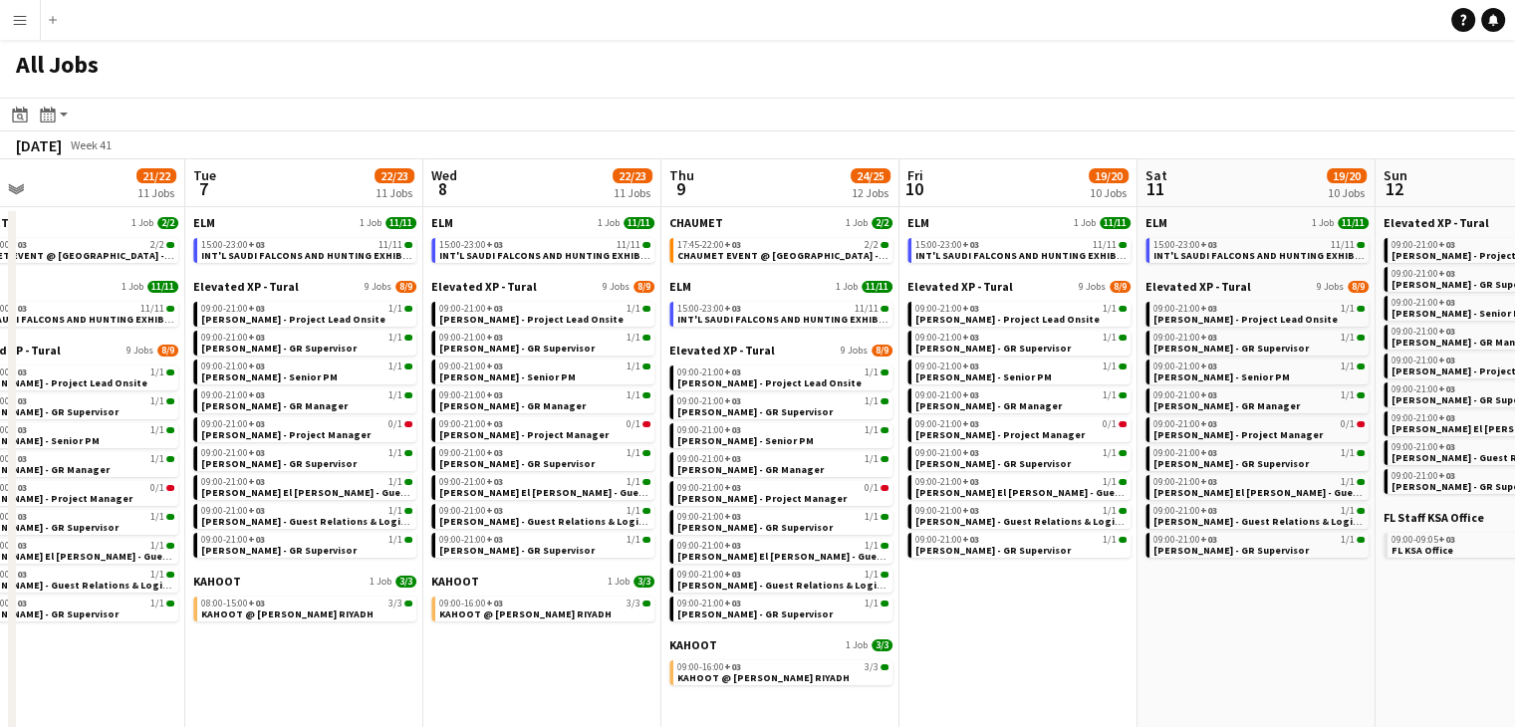
drag, startPoint x: 987, startPoint y: 635, endPoint x: 954, endPoint y: 638, distance: 33.0
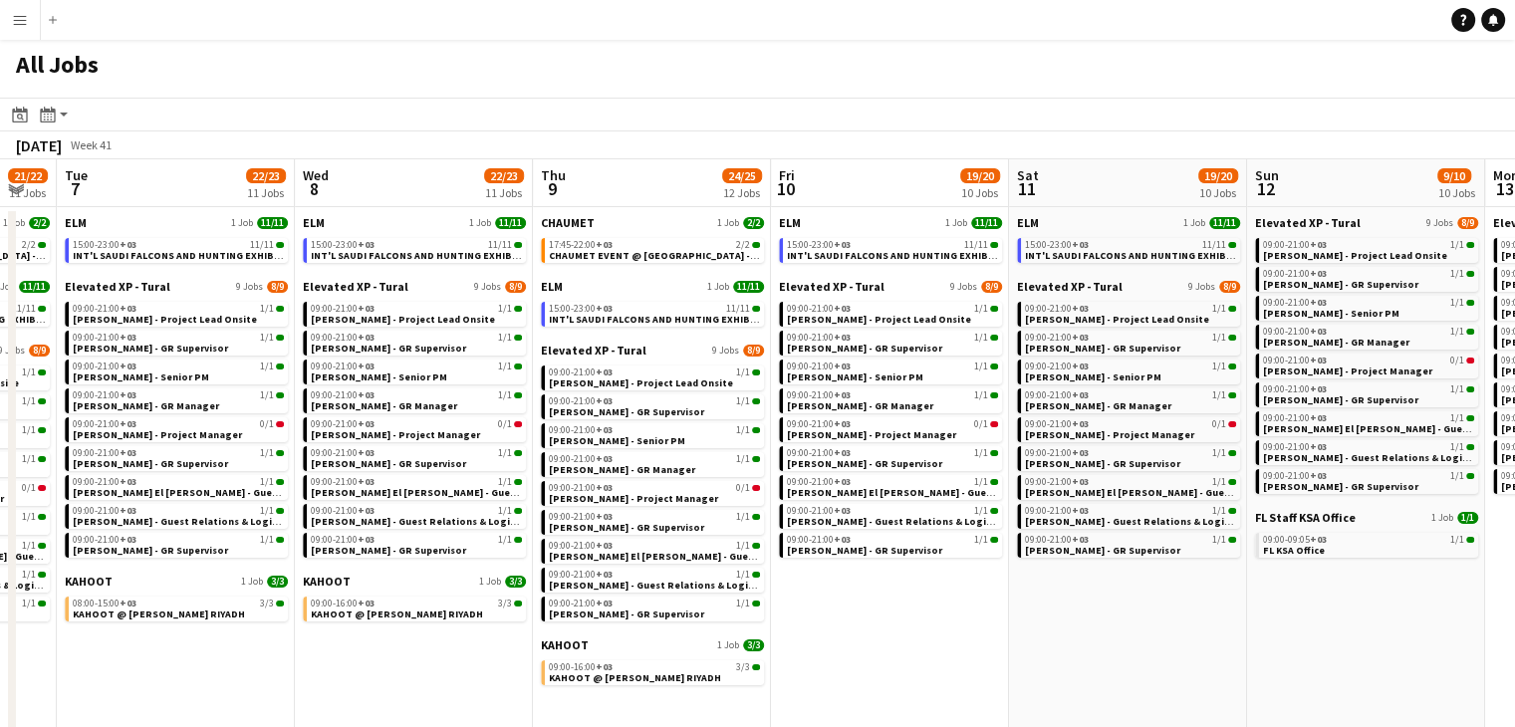
drag, startPoint x: 1033, startPoint y: 663, endPoint x: 1056, endPoint y: 658, distance: 23.4
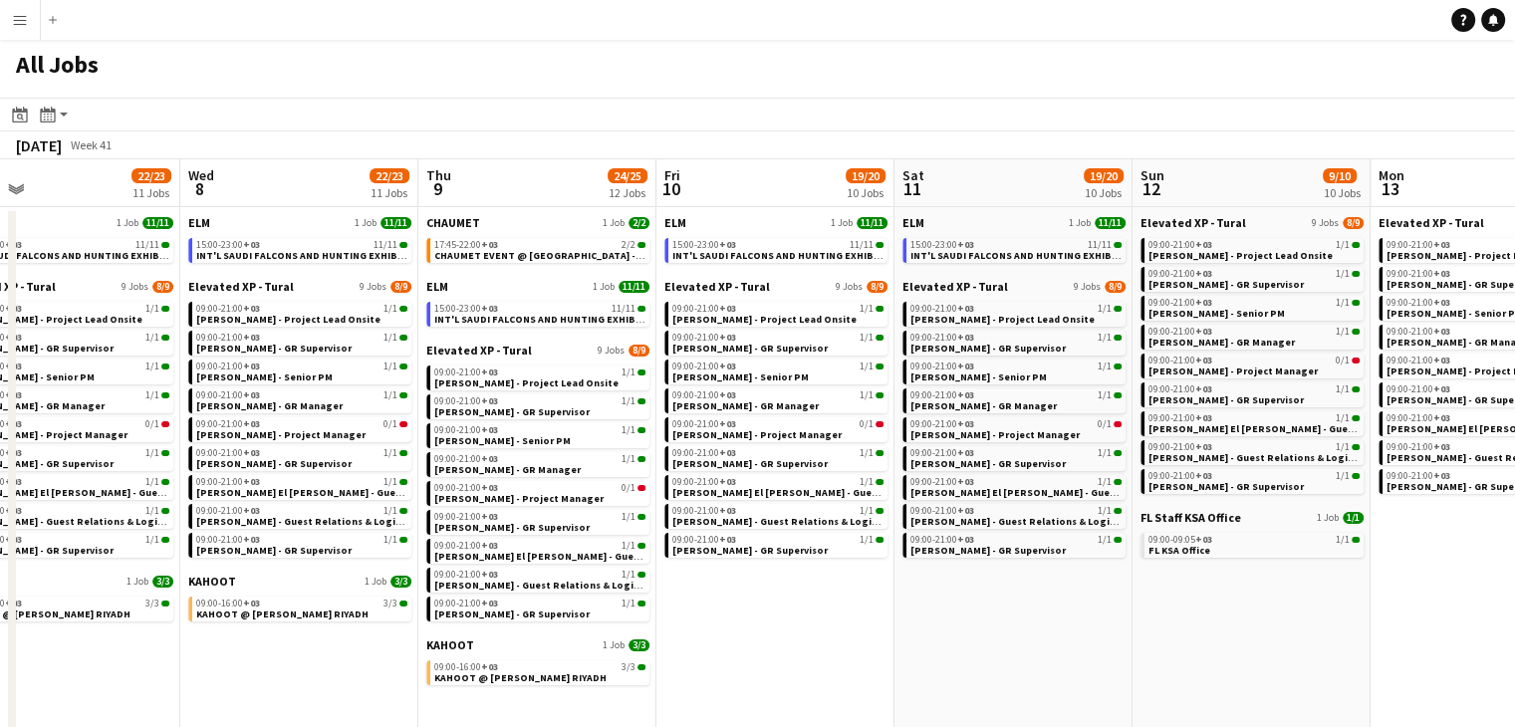
scroll to position [0, 787]
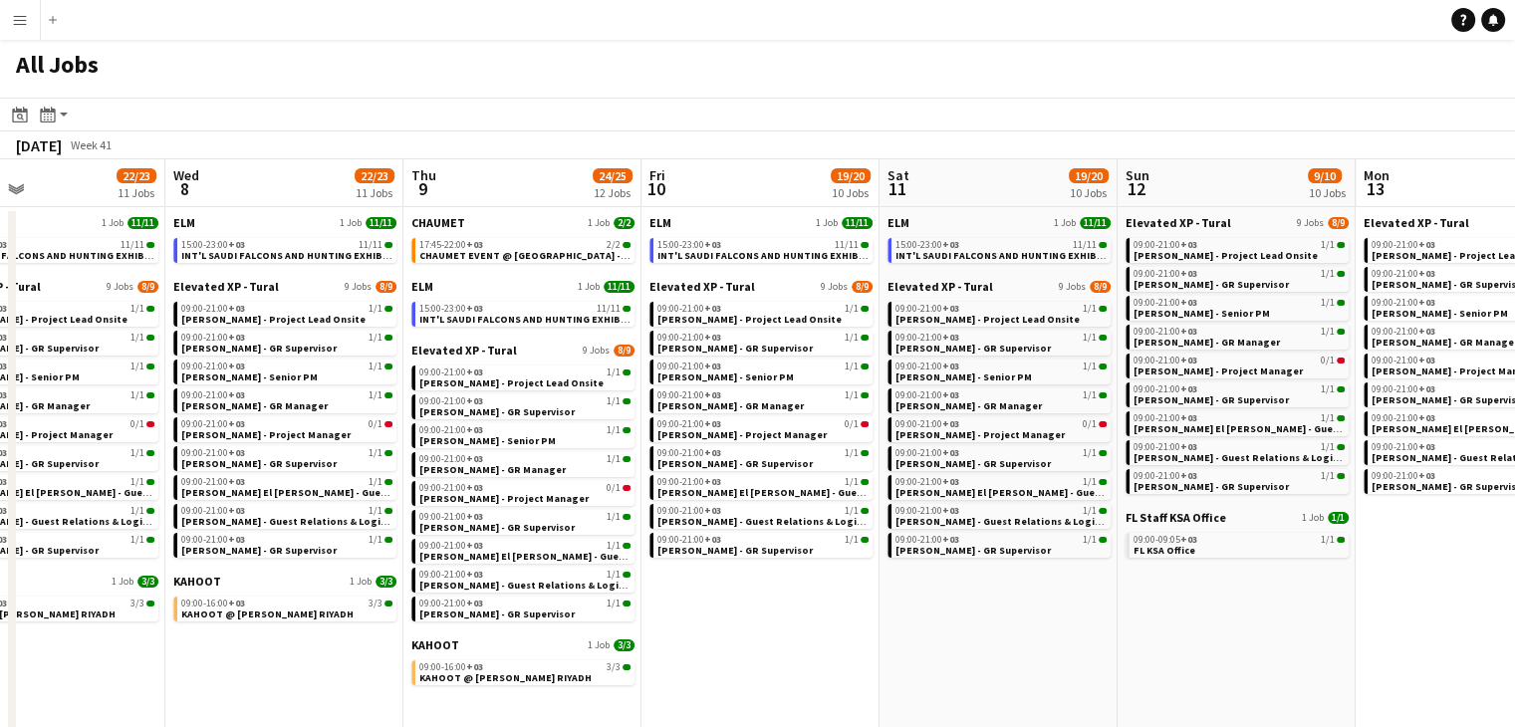
drag, startPoint x: 1051, startPoint y: 658, endPoint x: 932, endPoint y: 673, distance: 119.5
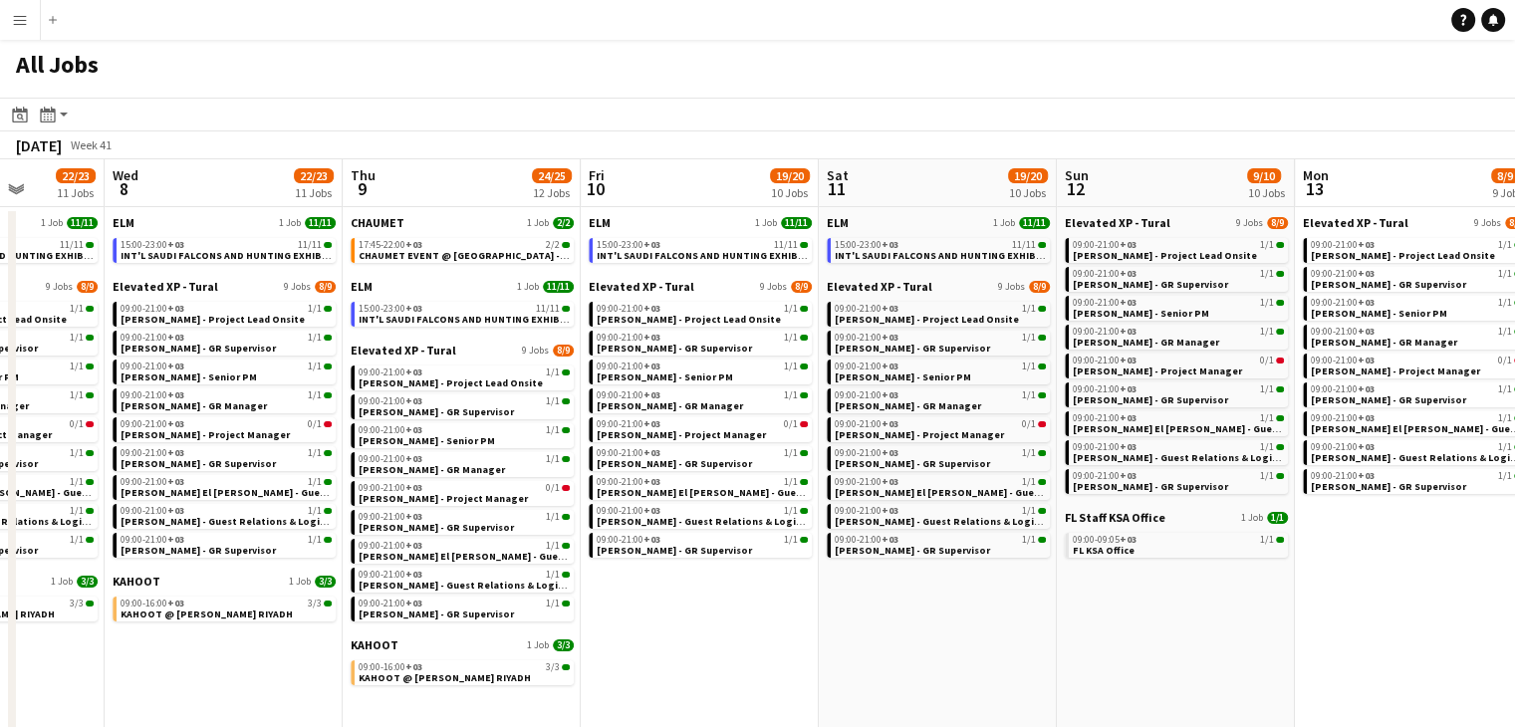
drag, startPoint x: 1023, startPoint y: 674, endPoint x: 962, endPoint y: 664, distance: 61.6
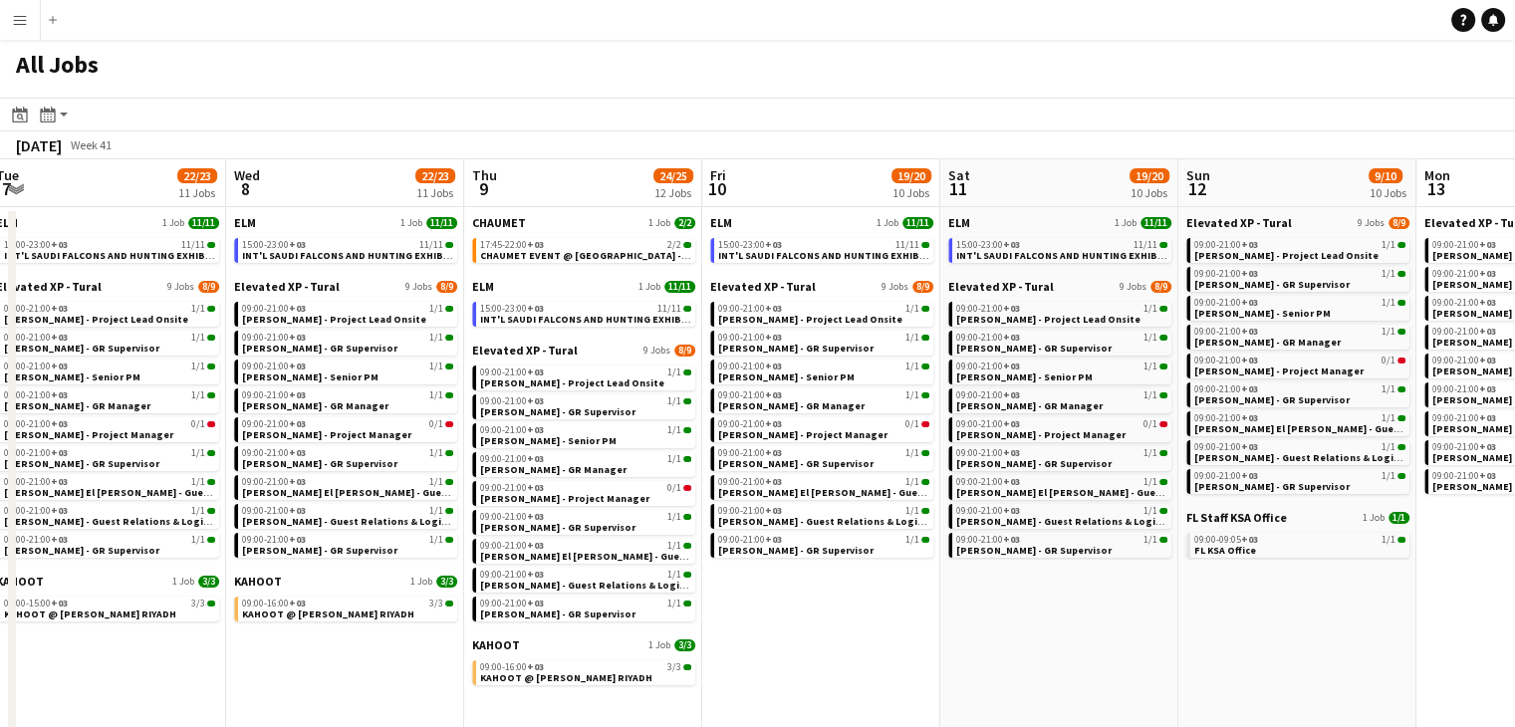
drag, startPoint x: 1073, startPoint y: 674, endPoint x: 958, endPoint y: 673, distance: 114.5
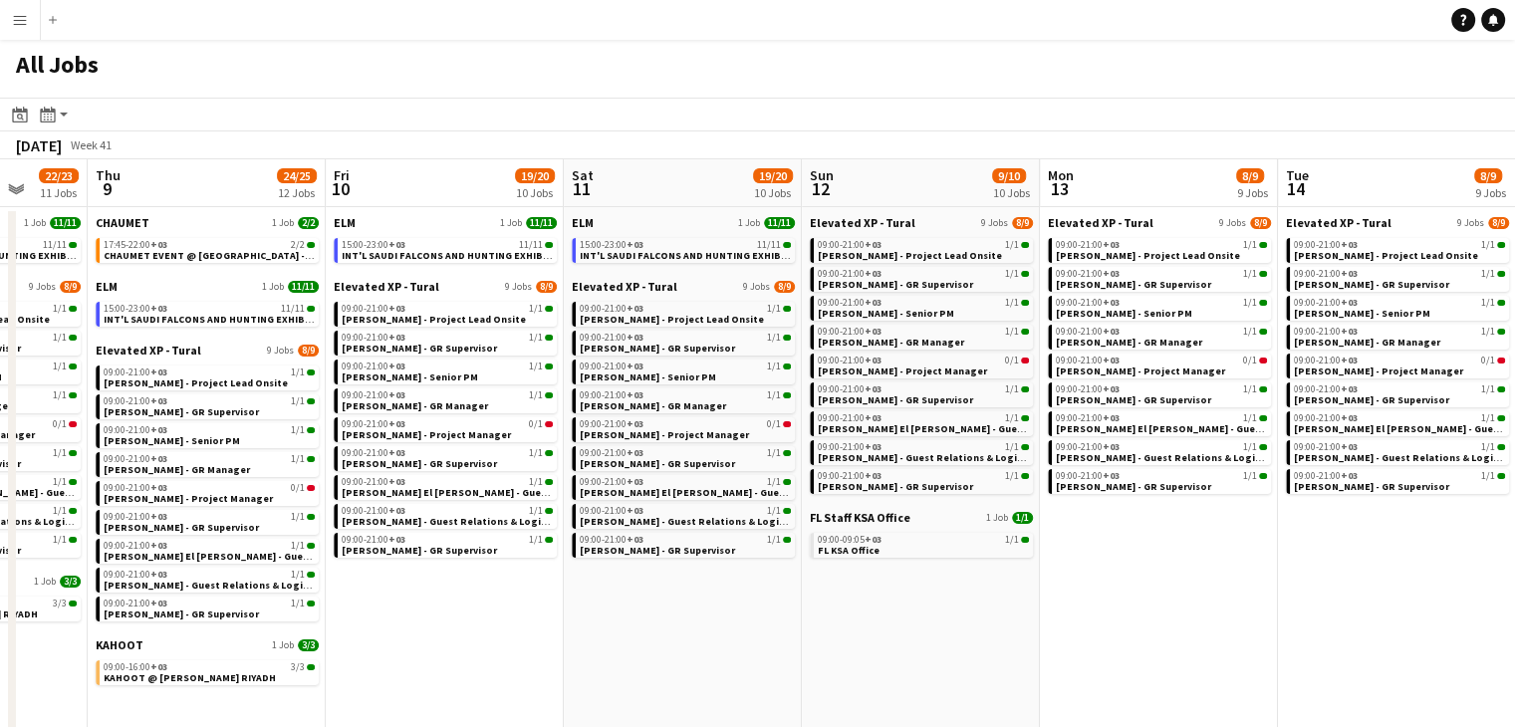
drag, startPoint x: 1106, startPoint y: 654, endPoint x: 1048, endPoint y: 662, distance: 59.3
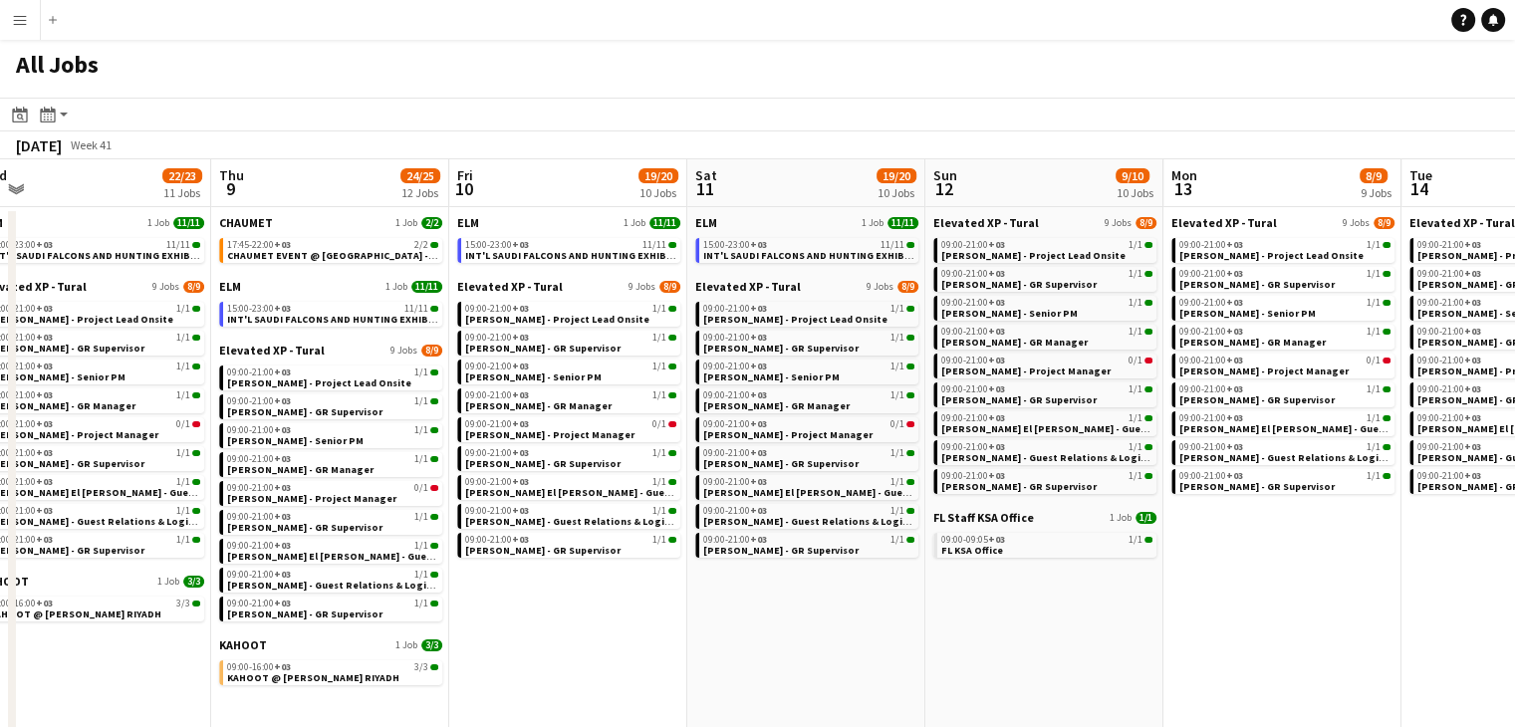
drag, startPoint x: 1135, startPoint y: 658, endPoint x: 1062, endPoint y: 666, distance: 74.1
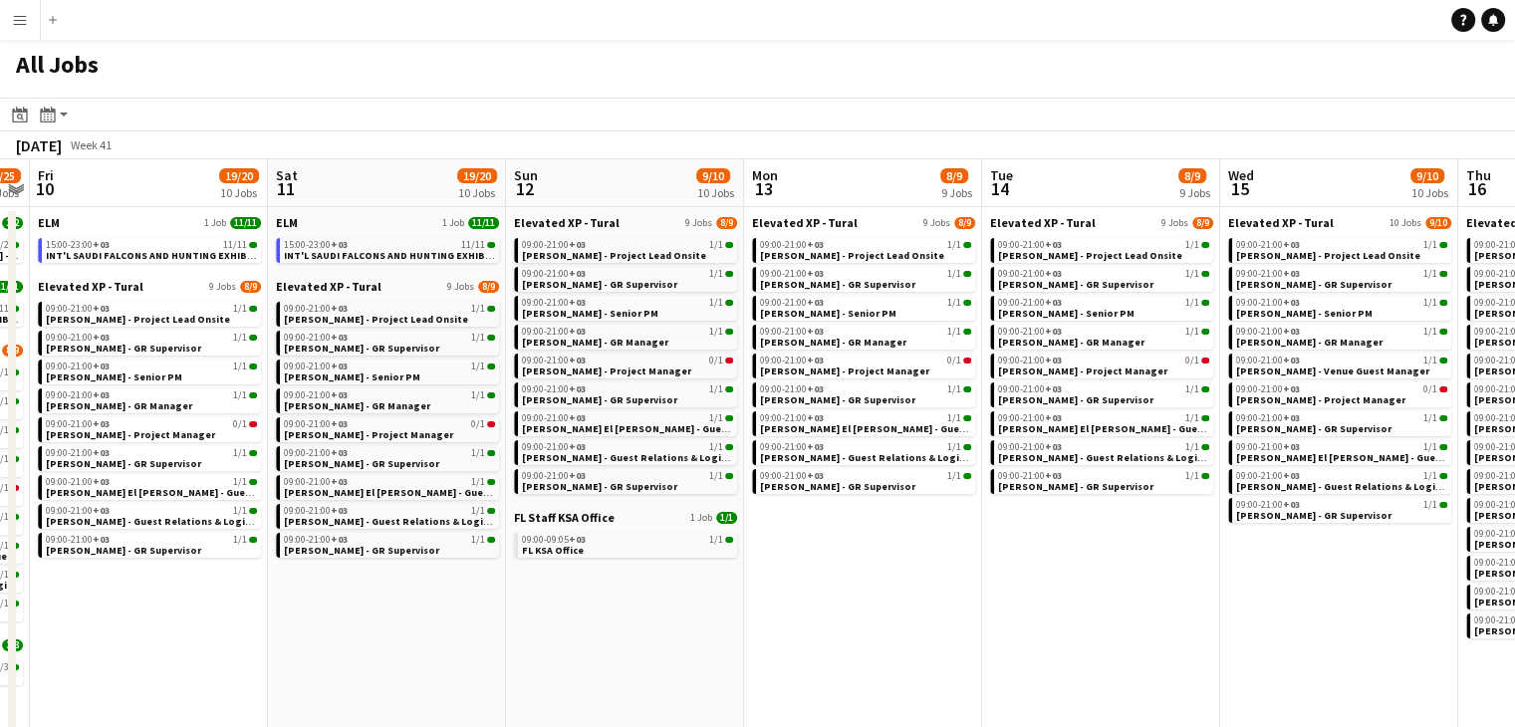
drag, startPoint x: 1063, startPoint y: 655, endPoint x: 982, endPoint y: 662, distance: 81.0
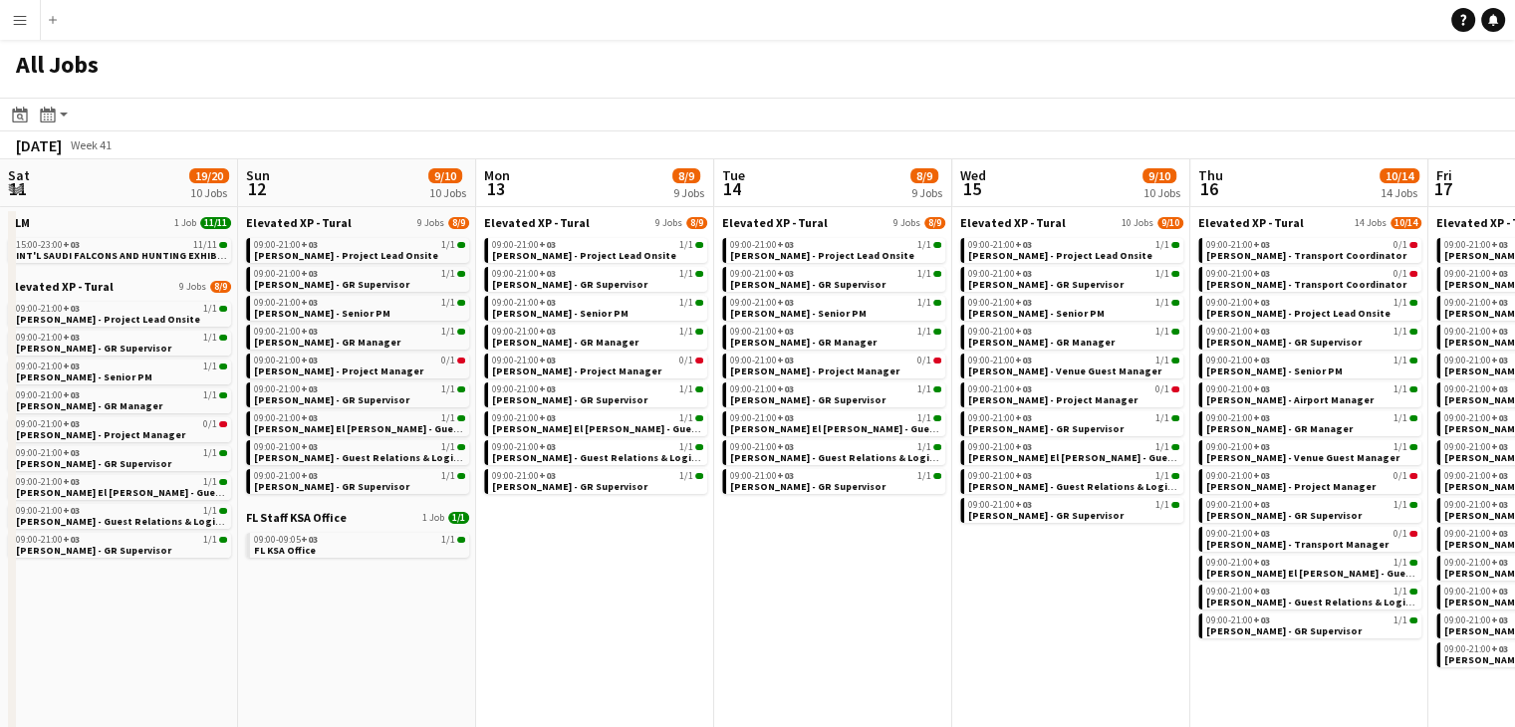
drag, startPoint x: 824, startPoint y: 654, endPoint x: 885, endPoint y: 656, distance: 61.8
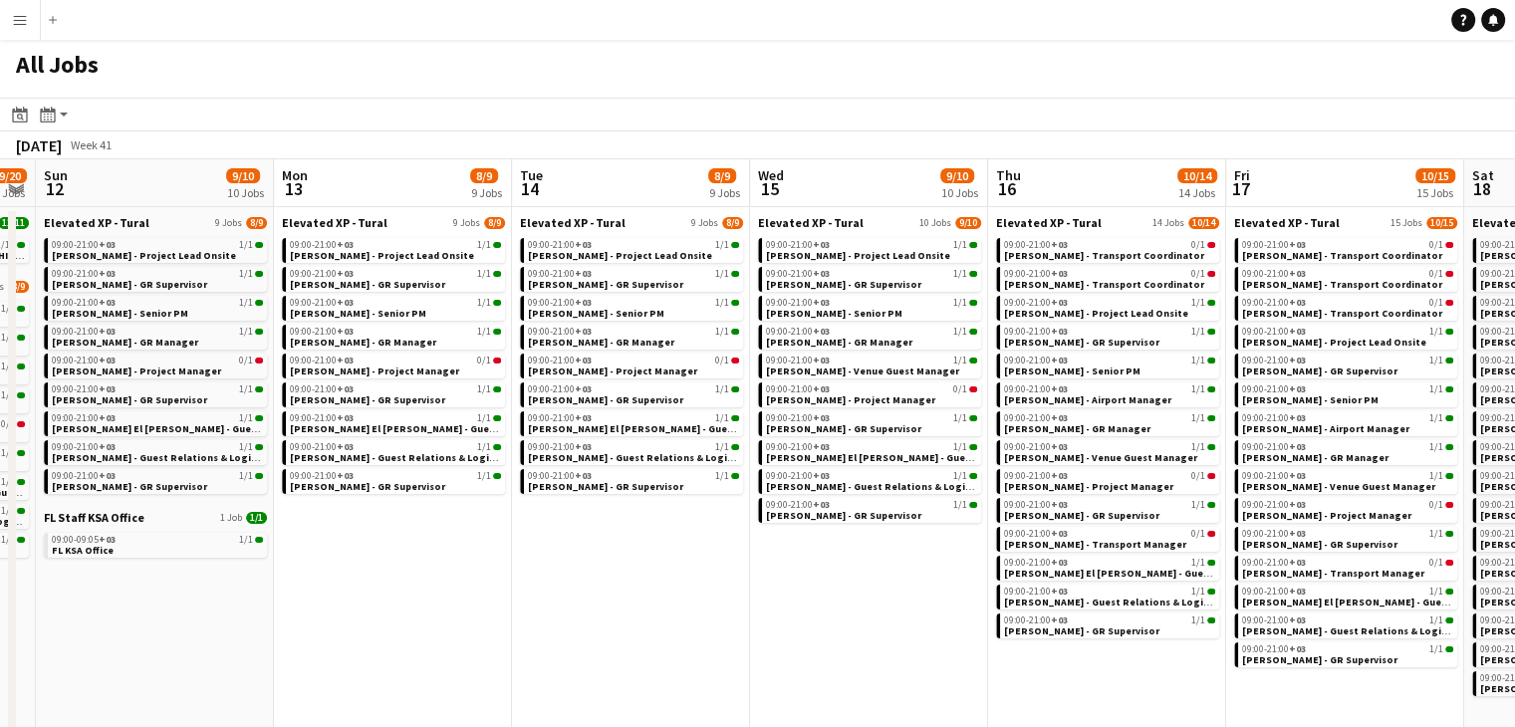
drag, startPoint x: 835, startPoint y: 659, endPoint x: 809, endPoint y: 658, distance: 25.9
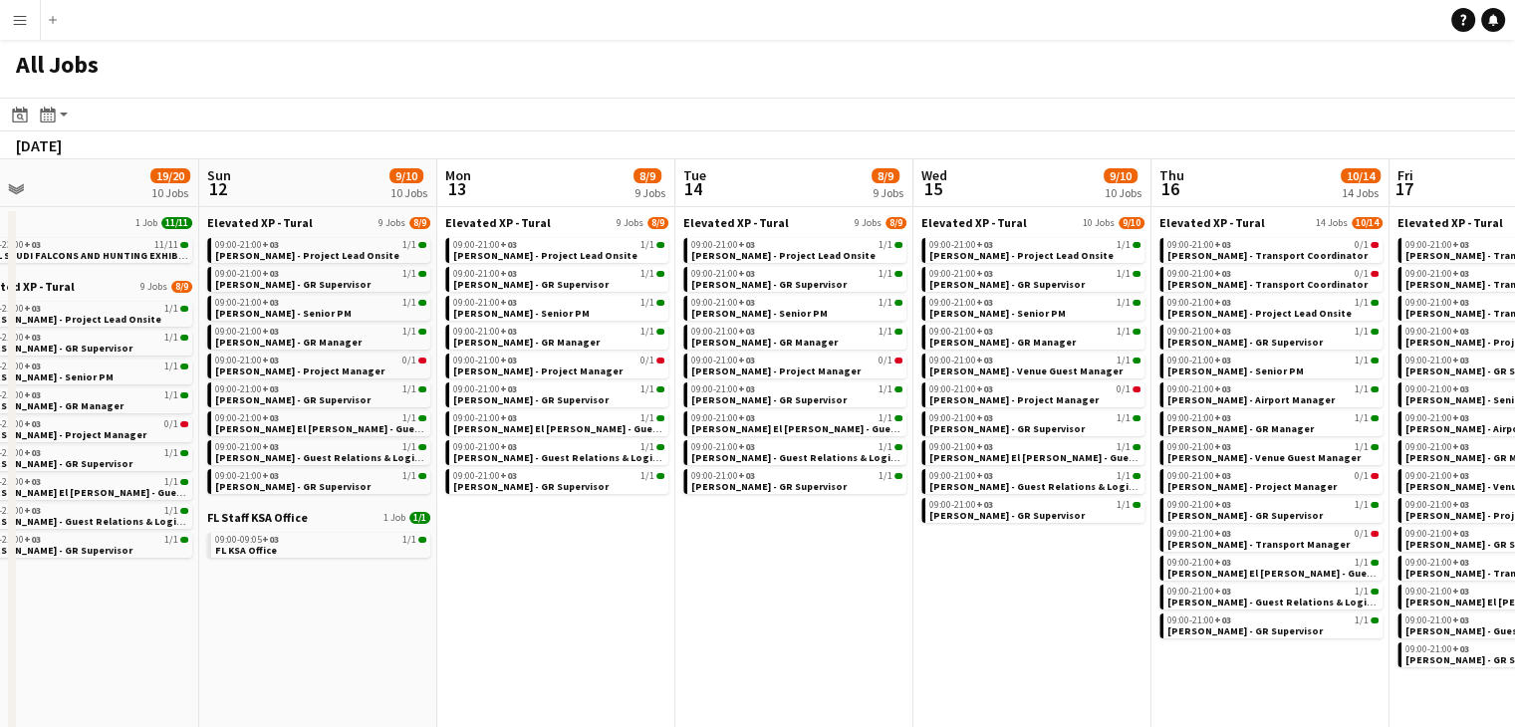
drag, startPoint x: 521, startPoint y: 633, endPoint x: 498, endPoint y: 630, distance: 23.1
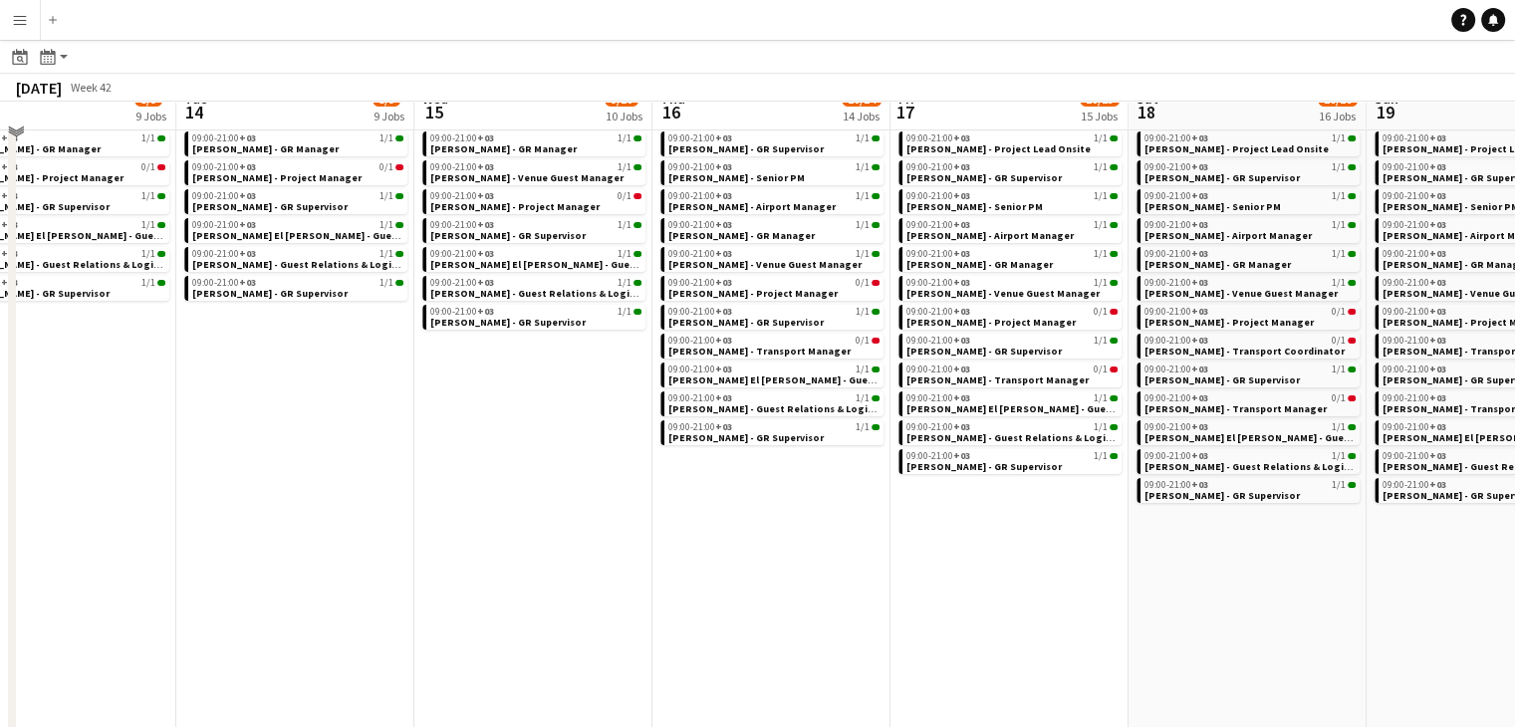
scroll to position [199, 0]
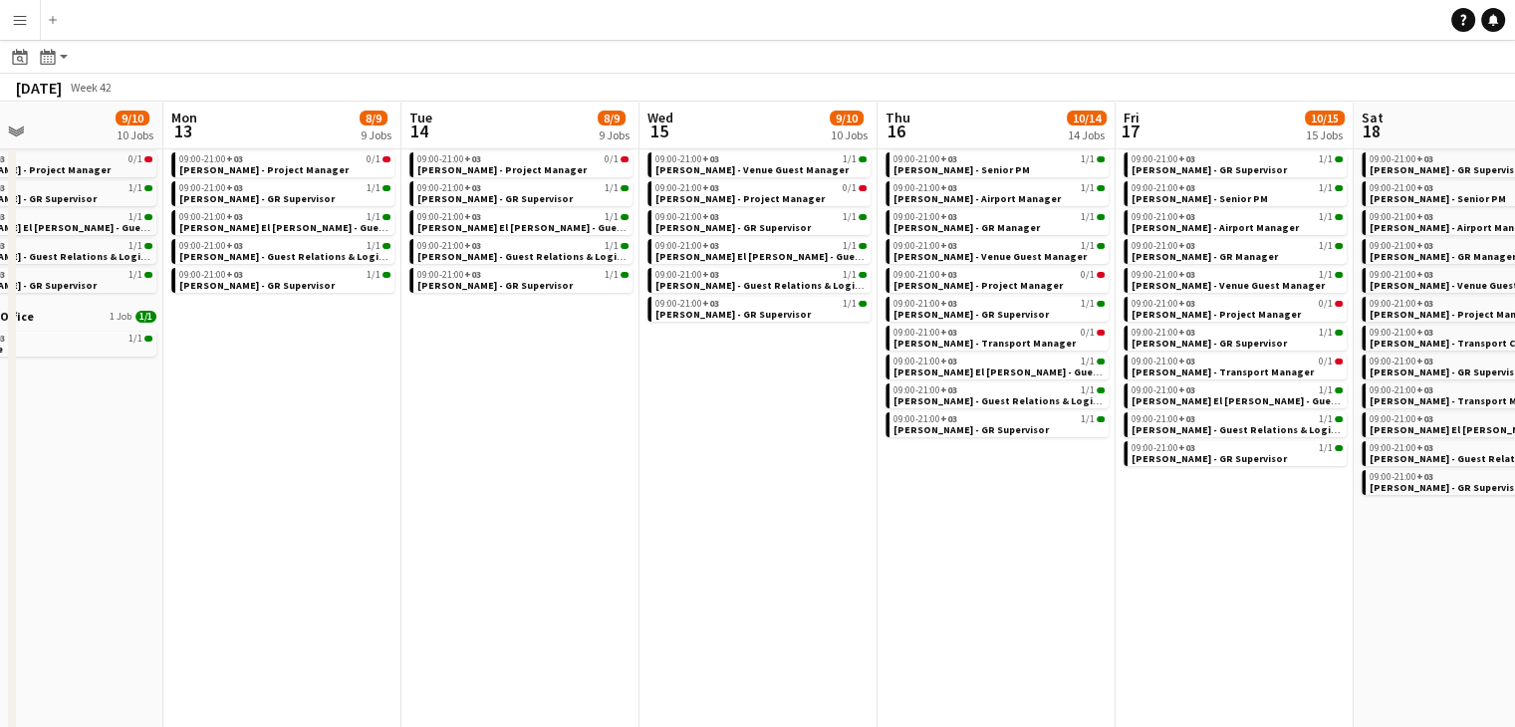
drag, startPoint x: 847, startPoint y: 618, endPoint x: 653, endPoint y: 633, distance: 193.8
click at [596, 622] on app-calendar-viewport "Fri 10 19/20 10 Jobs Sat 11 19/20 10 Jobs Sun 12 9/10 10 Jobs Mon 13 8/9 9 Jobs…" at bounding box center [757, 543] width 1515 height 1291
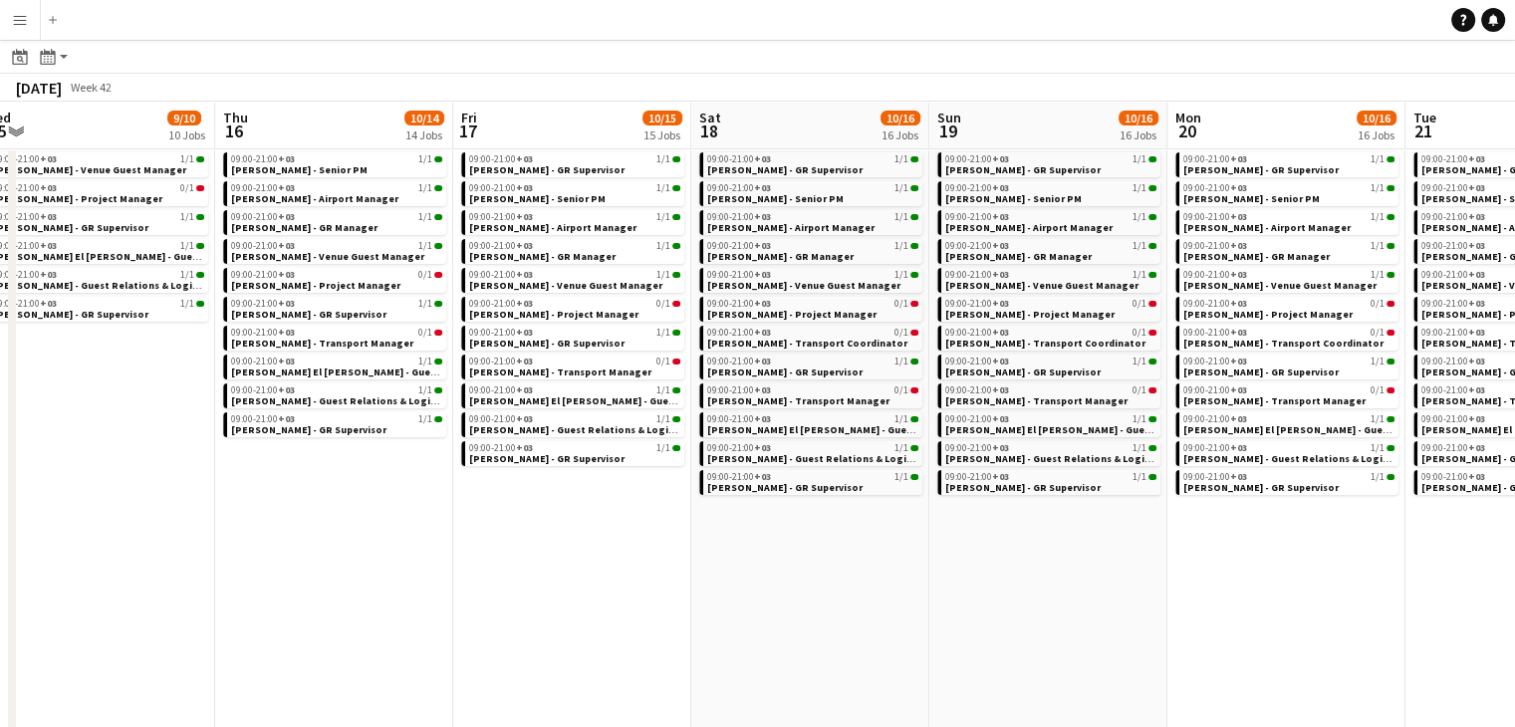
drag, startPoint x: 884, startPoint y: 630, endPoint x: 710, endPoint y: 643, distance: 174.8
click at [710, 643] on app-calendar-viewport "Sun 12 9/10 10 Jobs Mon 13 8/9 9 Jobs Tue 14 8/9 9 Jobs Wed 15 9/10 10 Jobs Thu…" at bounding box center [757, 543] width 1515 height 1291
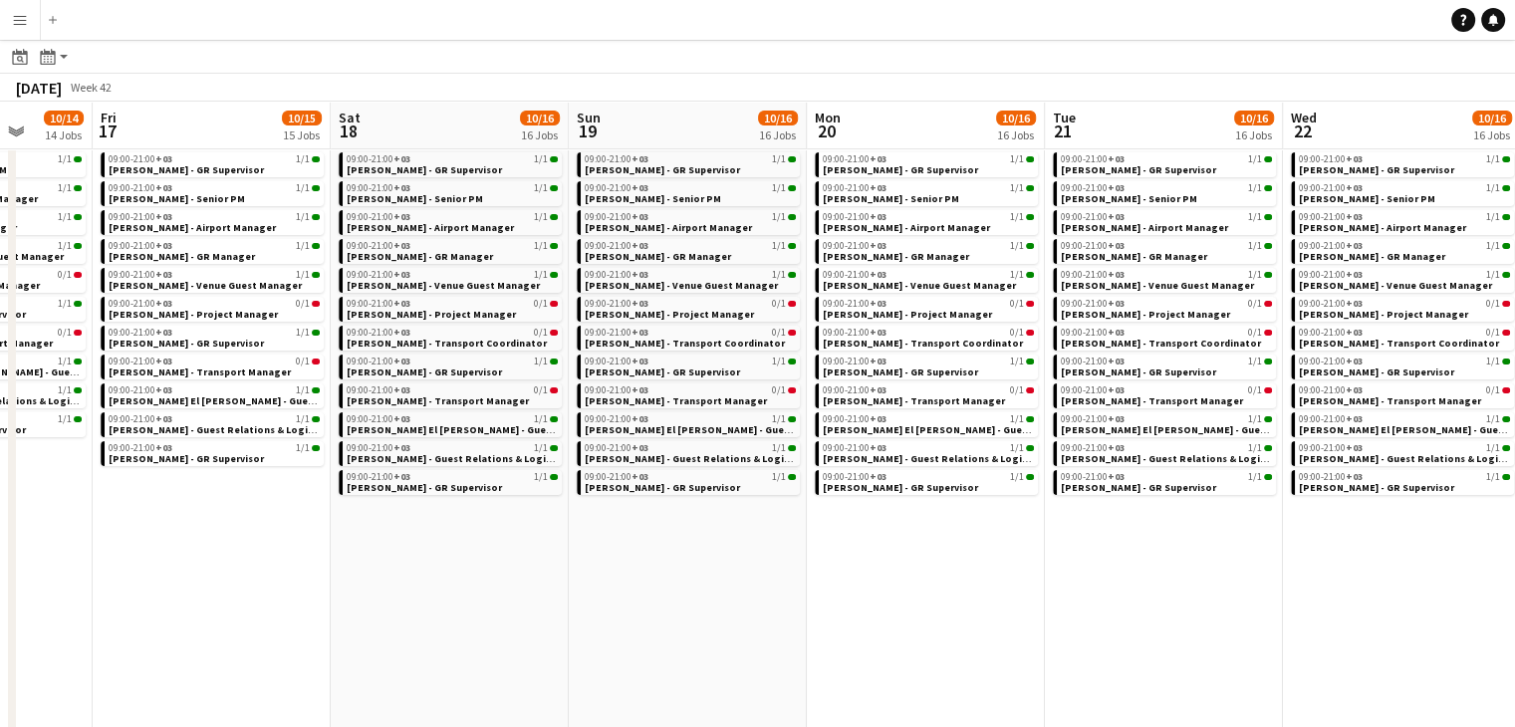
drag, startPoint x: 785, startPoint y: 620, endPoint x: 558, endPoint y: 633, distance: 227.4
click at [551, 633] on app-calendar-viewport "Tue 14 8/9 9 Jobs Wed 15 9/10 10 Jobs Thu 16 10/14 14 Jobs Fri 17 10/15 15 Jobs…" at bounding box center [757, 543] width 1515 height 1291
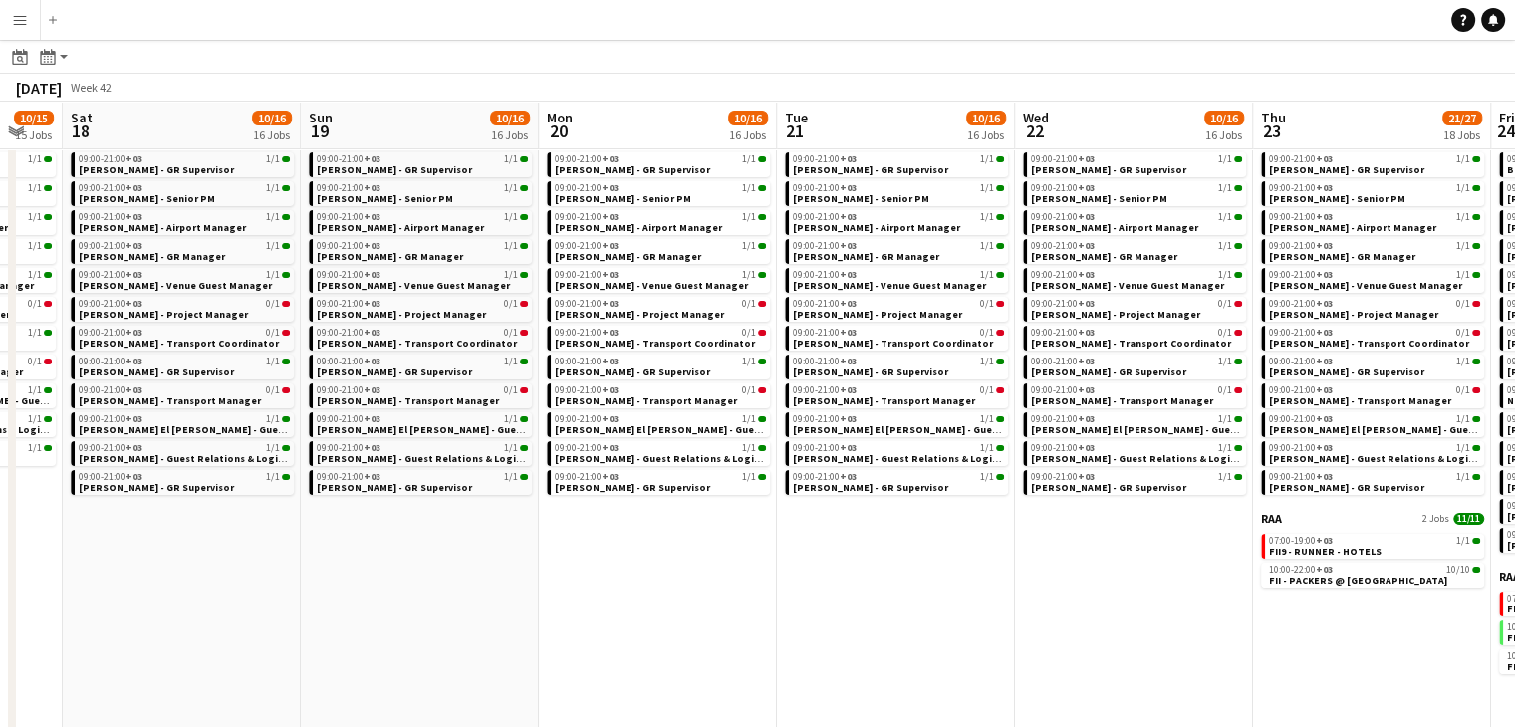
drag, startPoint x: 596, startPoint y: 626, endPoint x: 558, endPoint y: 632, distance: 38.3
click at [551, 632] on app-calendar-viewport "Tue 14 8/9 9 Jobs Wed 15 9/10 10 Jobs Thu 16 10/14 14 Jobs Fri 17 10/15 15 Jobs…" at bounding box center [757, 543] width 1515 height 1291
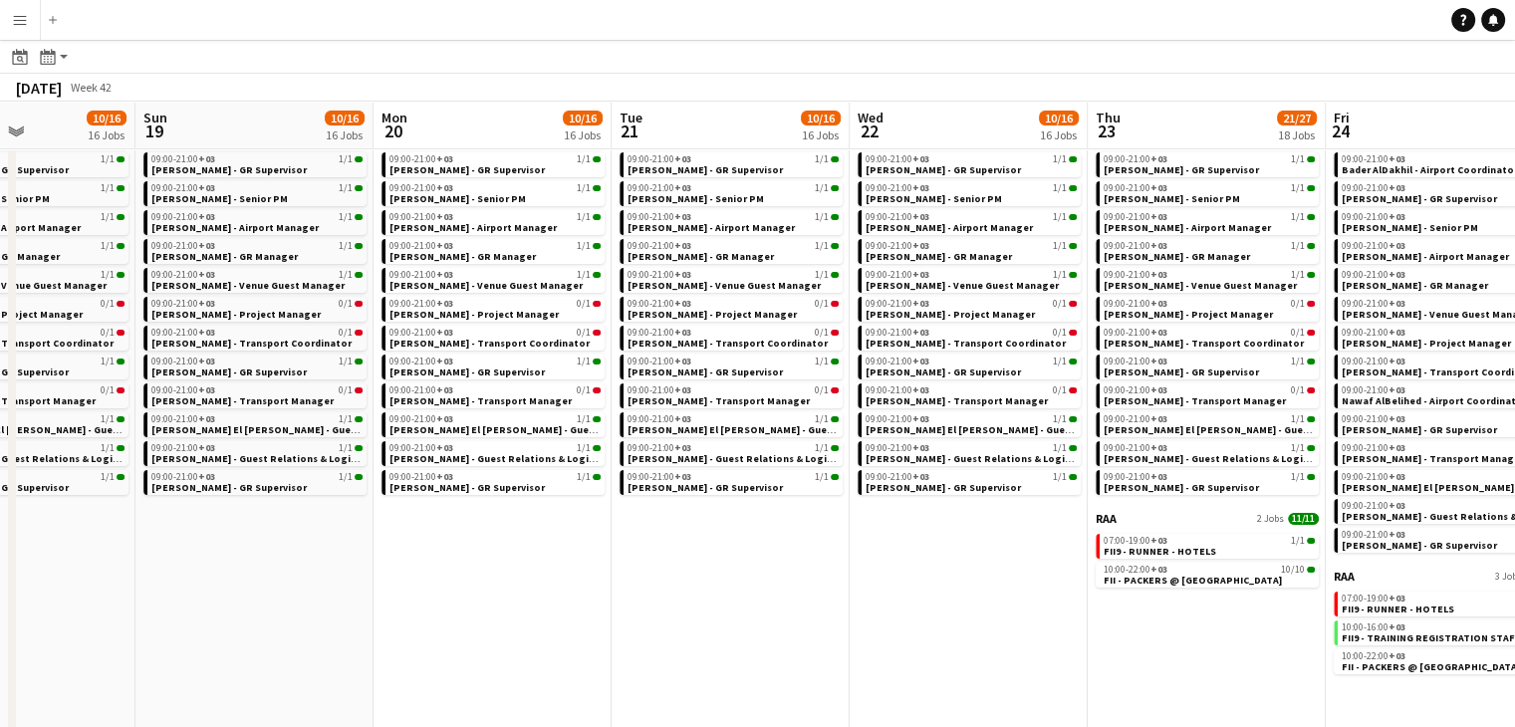
drag, startPoint x: 681, startPoint y: 621, endPoint x: 602, endPoint y: 630, distance: 80.2
click at [572, 626] on app-calendar-viewport "Thu 16 10/14 14 Jobs Fri 17 10/15 15 Jobs Sat 18 10/16 16 Jobs Sun 19 10/16 16 …" at bounding box center [757, 543] width 1515 height 1291
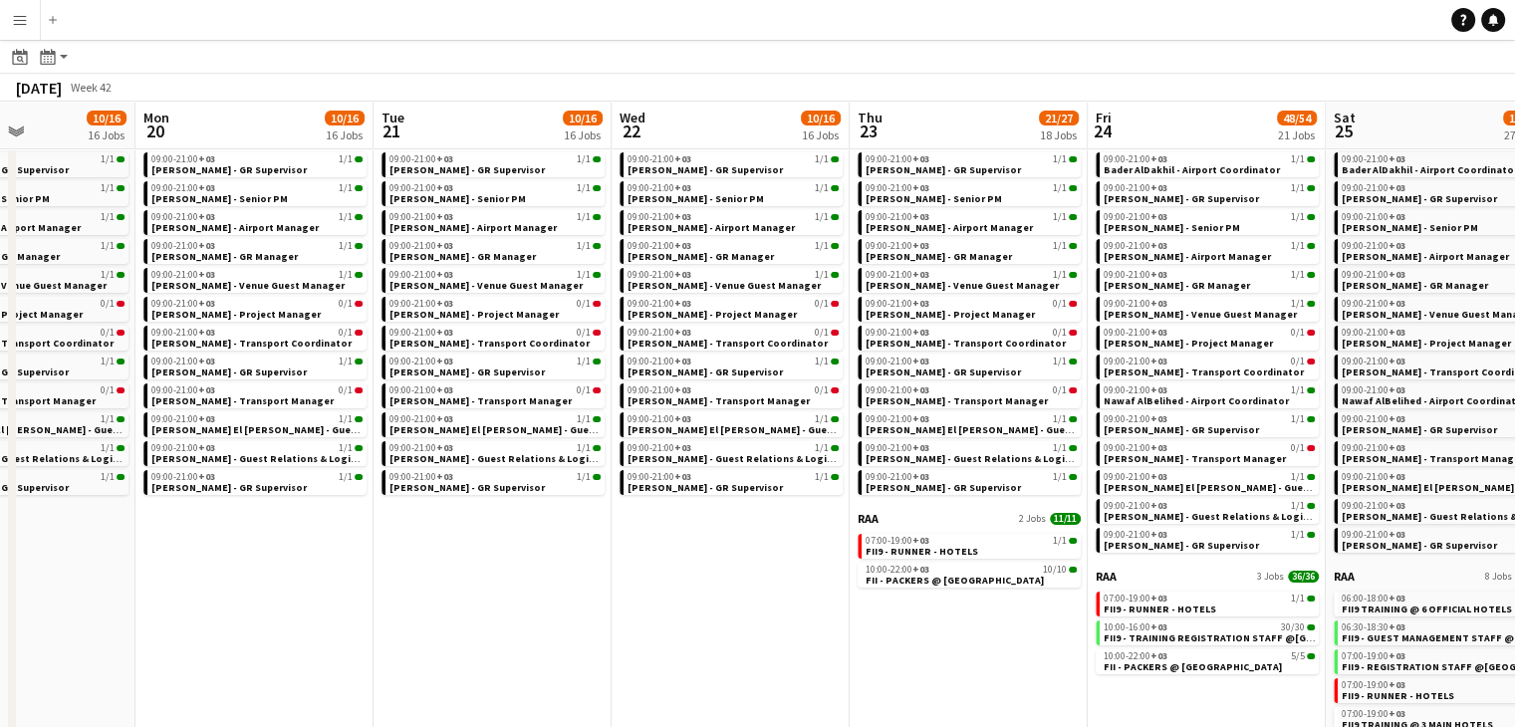
drag, startPoint x: 1065, startPoint y: 649, endPoint x: 962, endPoint y: 654, distance: 102.7
click at [962, 654] on app-calendar-viewport "Thu 16 10/14 14 Jobs Fri 17 10/15 15 Jobs Sat 18 10/16 16 Jobs Sun 19 10/16 16 …" at bounding box center [757, 543] width 1515 height 1291
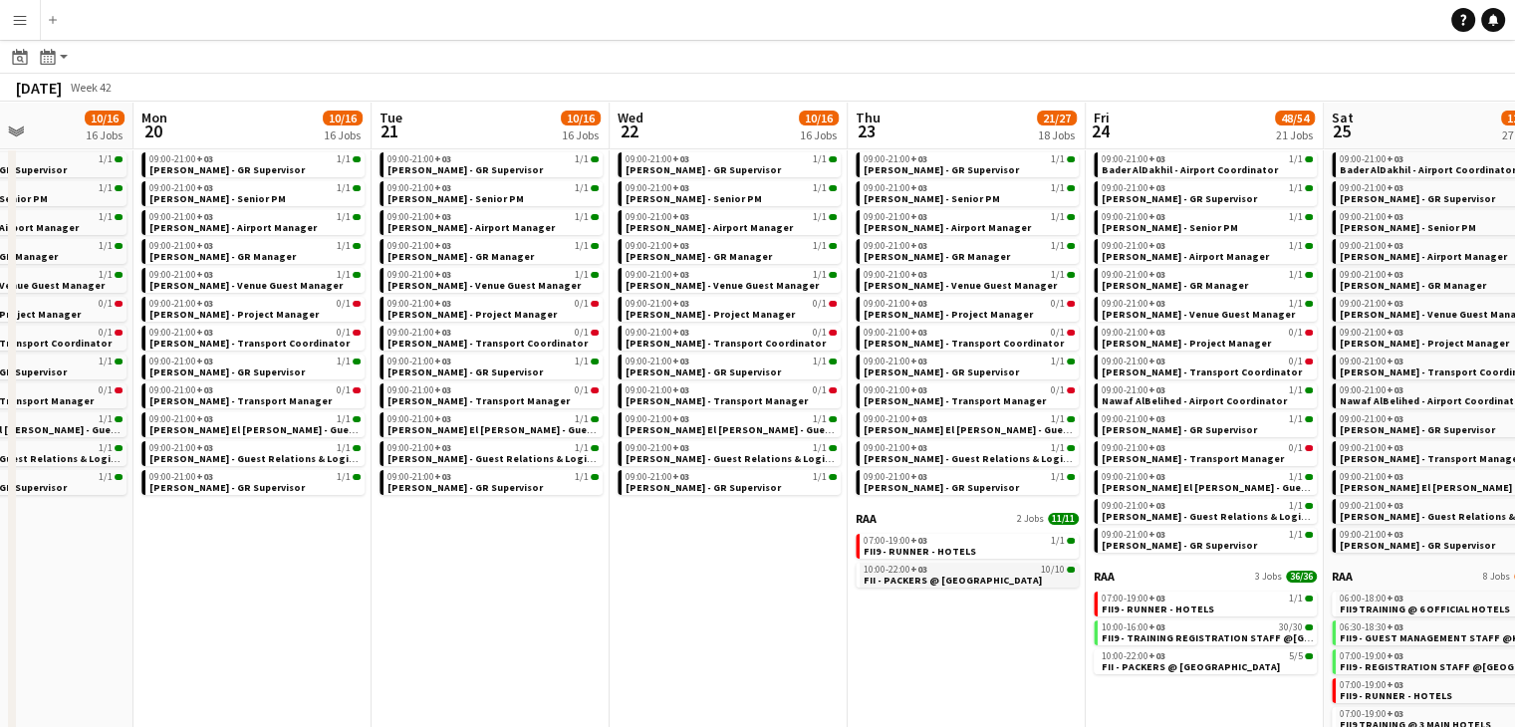
click at [964, 583] on span "FII - PACKERS @ CROWNE PLAZA HOTEL" at bounding box center [952, 580] width 178 height 13
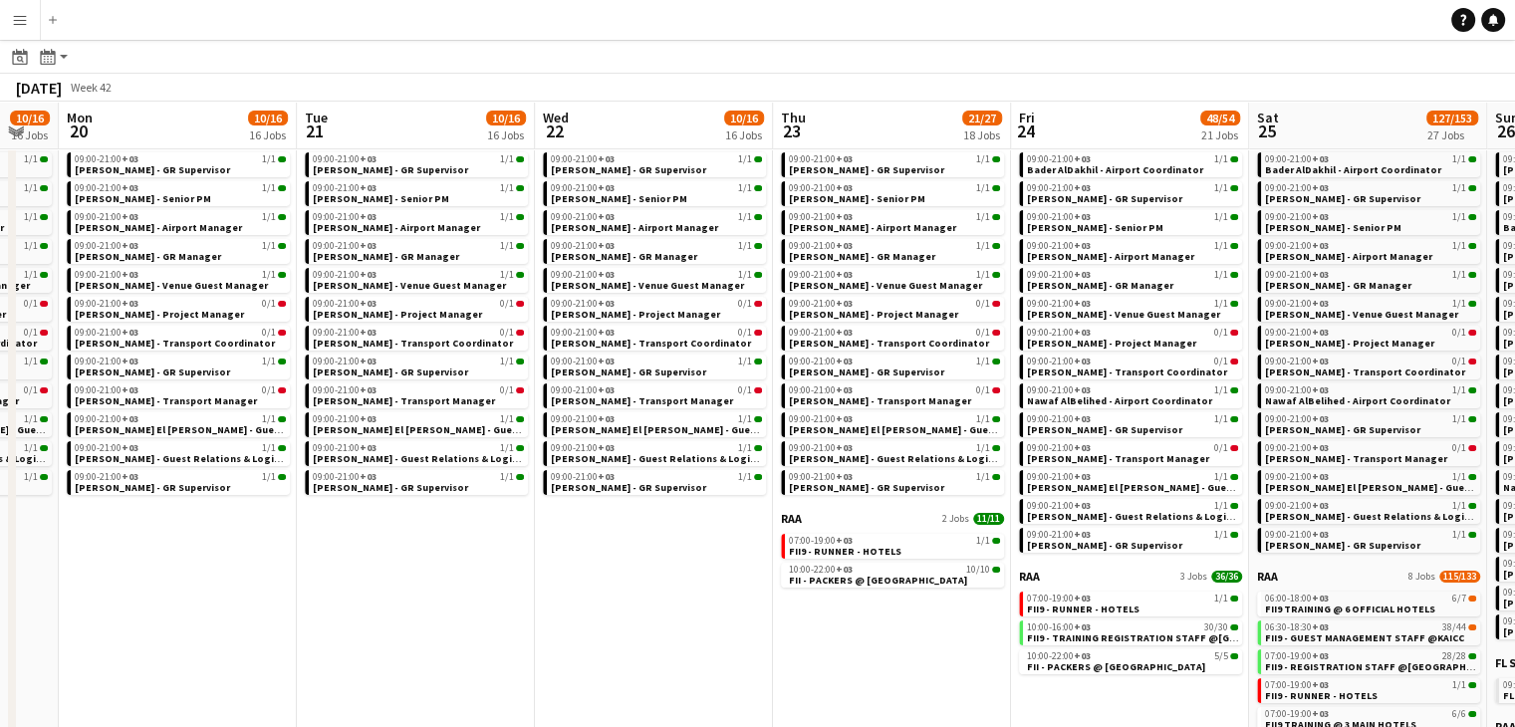
drag, startPoint x: 887, startPoint y: 661, endPoint x: 813, endPoint y: 643, distance: 76.8
click at [813, 643] on app-calendar-viewport "Thu 16 10/14 14 Jobs Fri 17 10/15 15 Jobs Sat 18 10/16 16 Jobs Sun 19 10/16 16 …" at bounding box center [757, 543] width 1515 height 1291
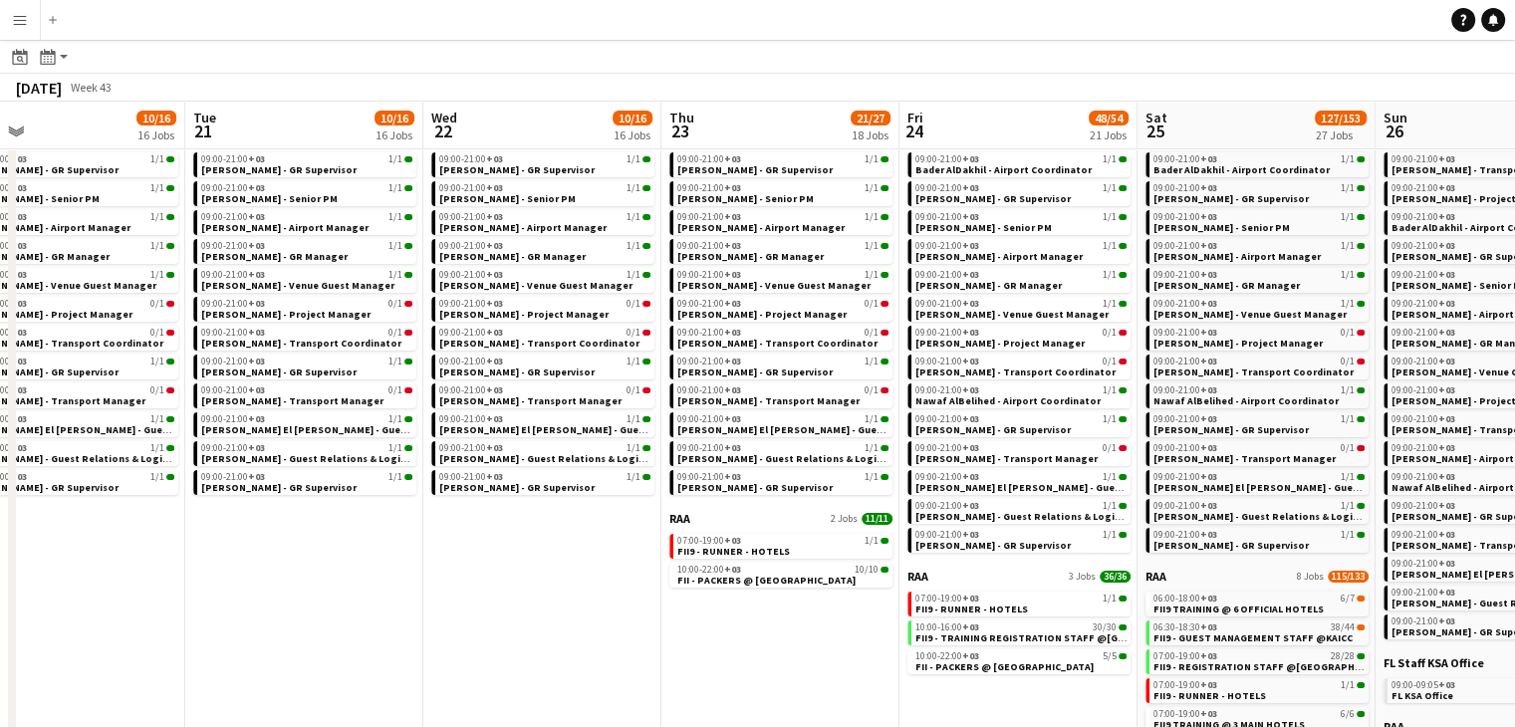
scroll to position [0, 806]
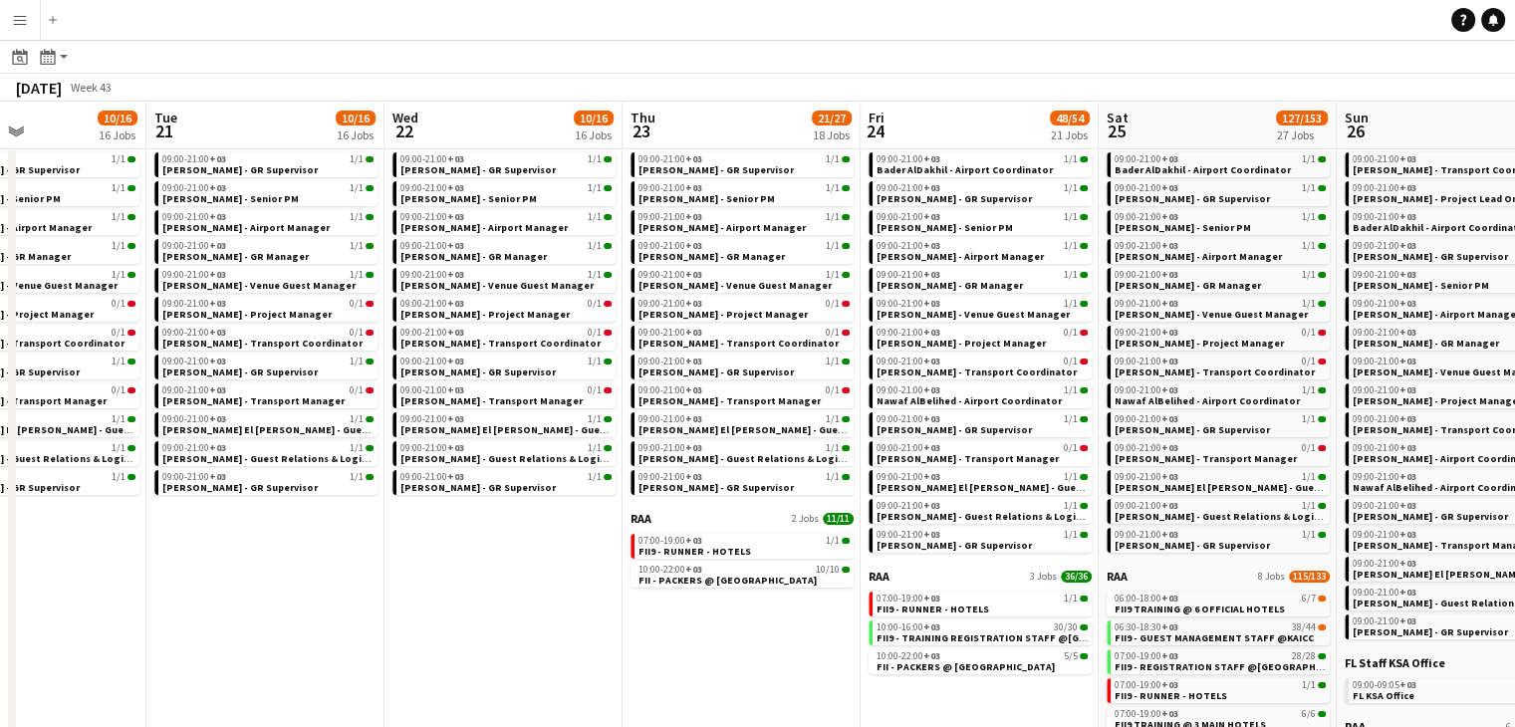
drag, startPoint x: 883, startPoint y: 652, endPoint x: 733, endPoint y: 630, distance: 152.0
click at [733, 630] on app-calendar-viewport "Fri 17 10/15 15 Jobs Sat 18 10/16 16 Jobs Sun 19 10/16 16 Jobs Mon 20 10/16 16 …" at bounding box center [757, 543] width 1515 height 1291
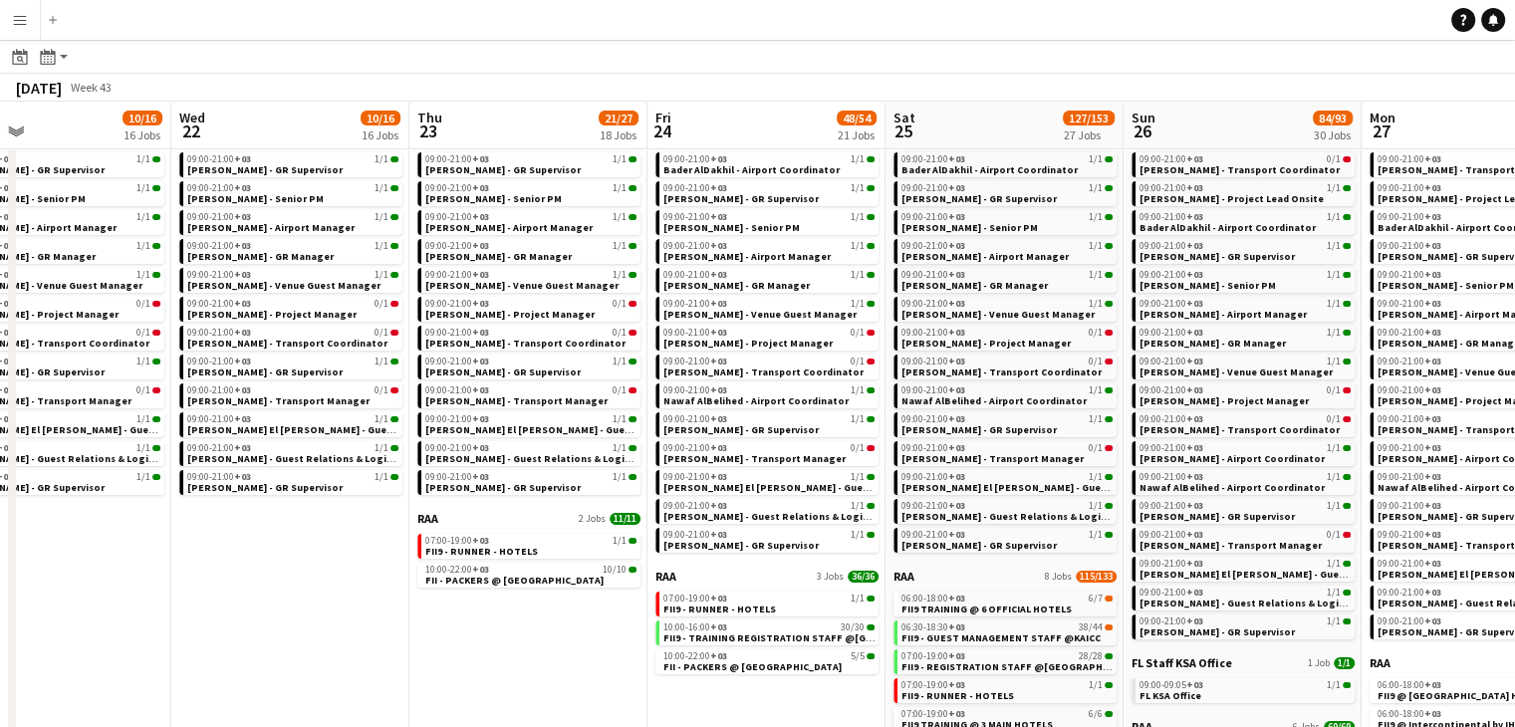
scroll to position [0, 793]
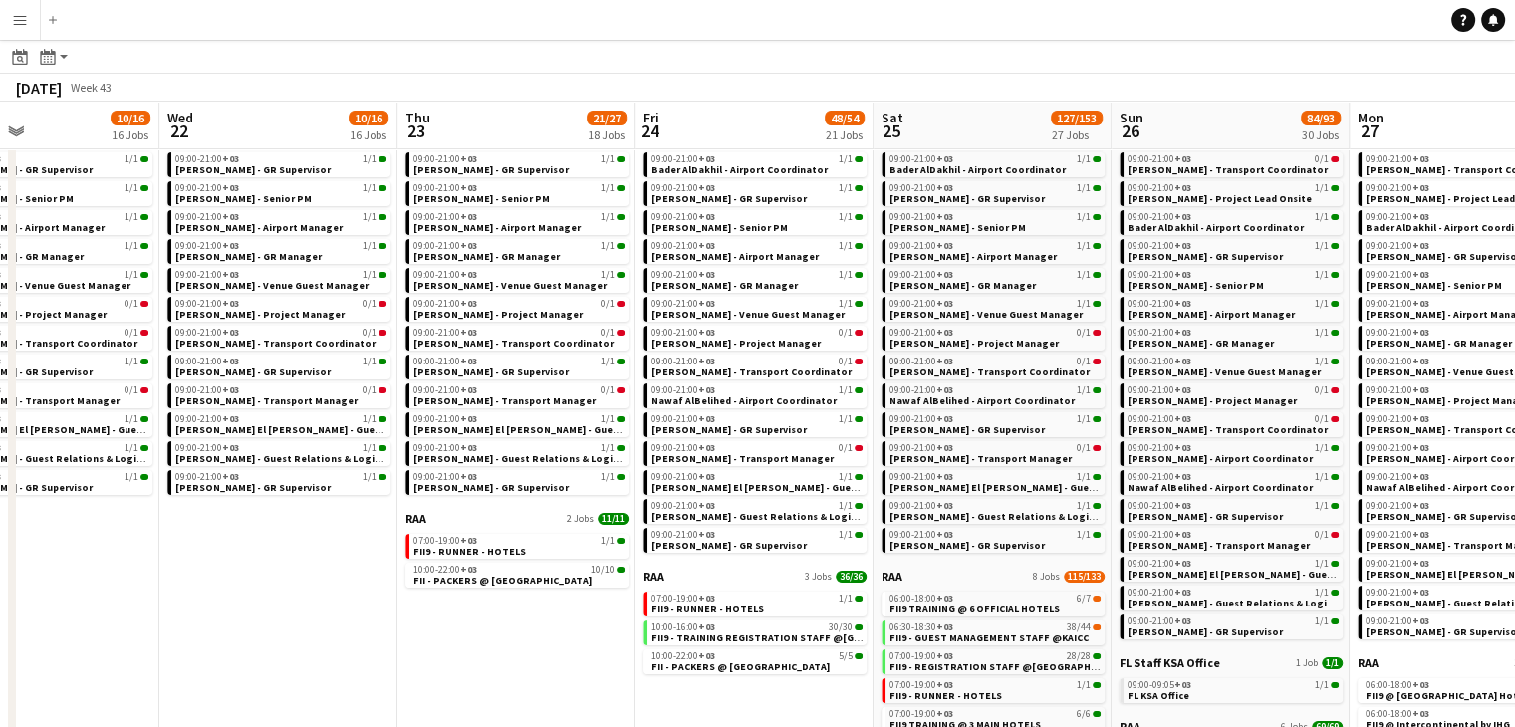
drag, startPoint x: 781, startPoint y: 657, endPoint x: 556, endPoint y: 627, distance: 227.0
click at [556, 627] on app-calendar-viewport "Sat 18 10/16 16 Jobs Sun 19 10/16 16 Jobs Mon 20 10/16 16 Jobs Tue 21 10/16 16 …" at bounding box center [757, 543] width 1515 height 1291
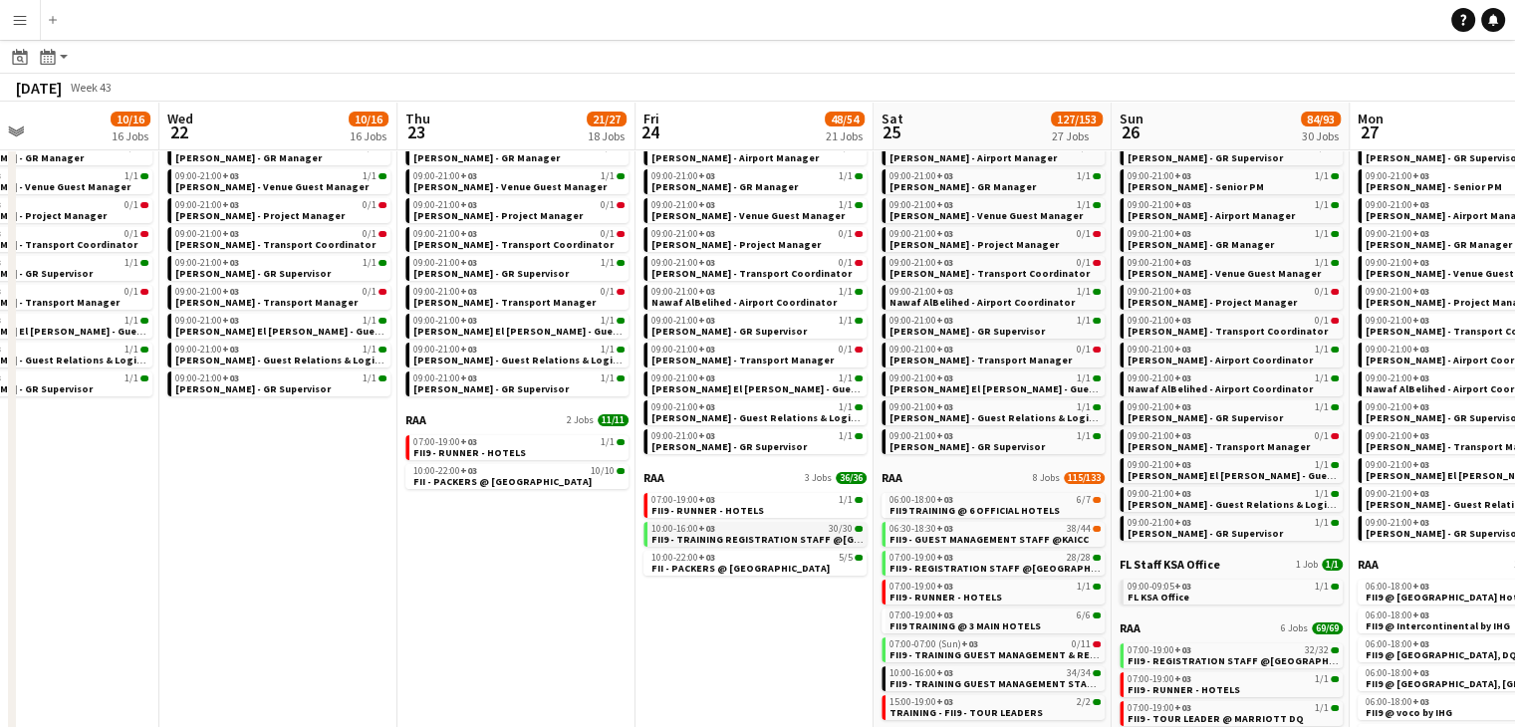
scroll to position [299, 0]
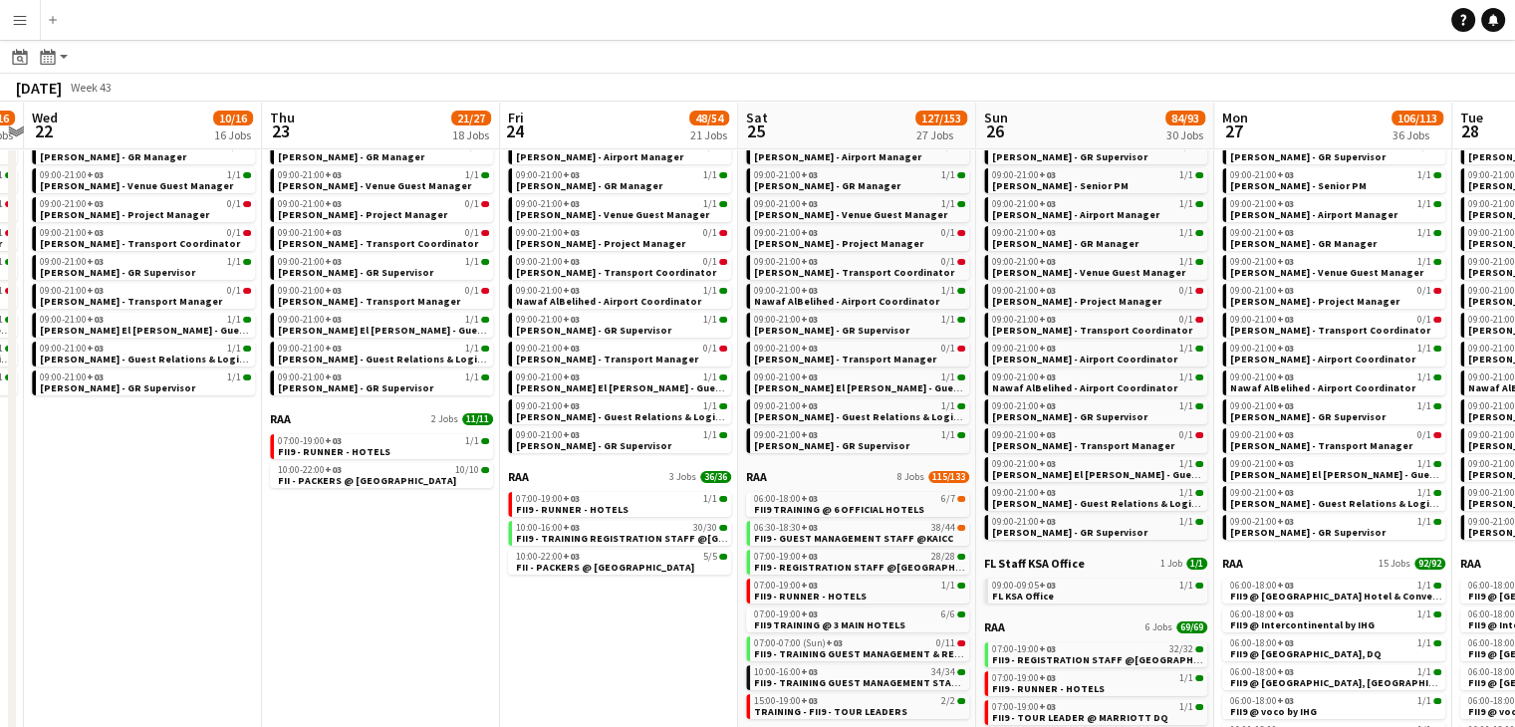
drag, startPoint x: 585, startPoint y: 648, endPoint x: 550, endPoint y: 640, distance: 35.8
click at [550, 640] on app-calendar-viewport "Sat 18 10/16 16 Jobs Sun 19 10/16 16 Jobs Mon 20 10/16 16 Jobs Tue 21 10/16 16 …" at bounding box center [757, 444] width 1515 height 1291
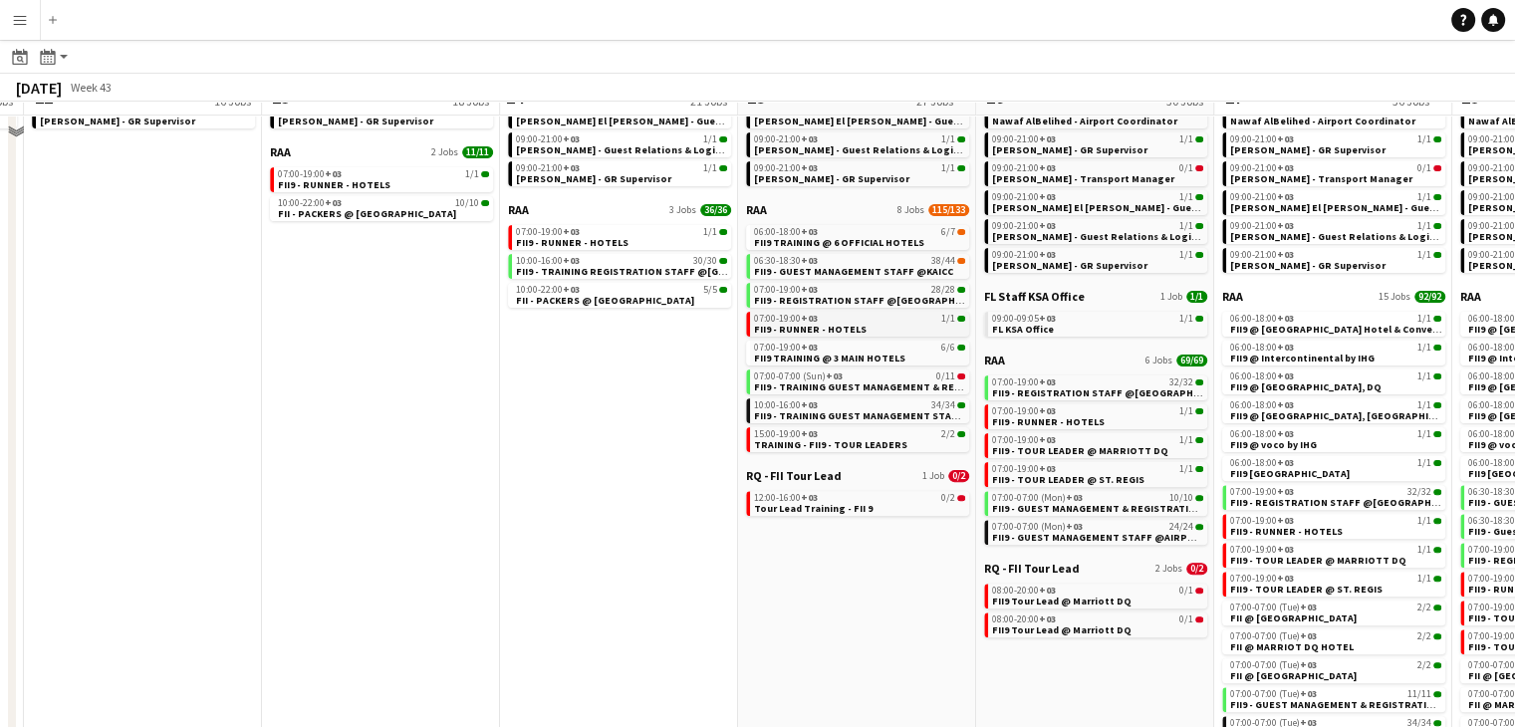
scroll to position [598, 0]
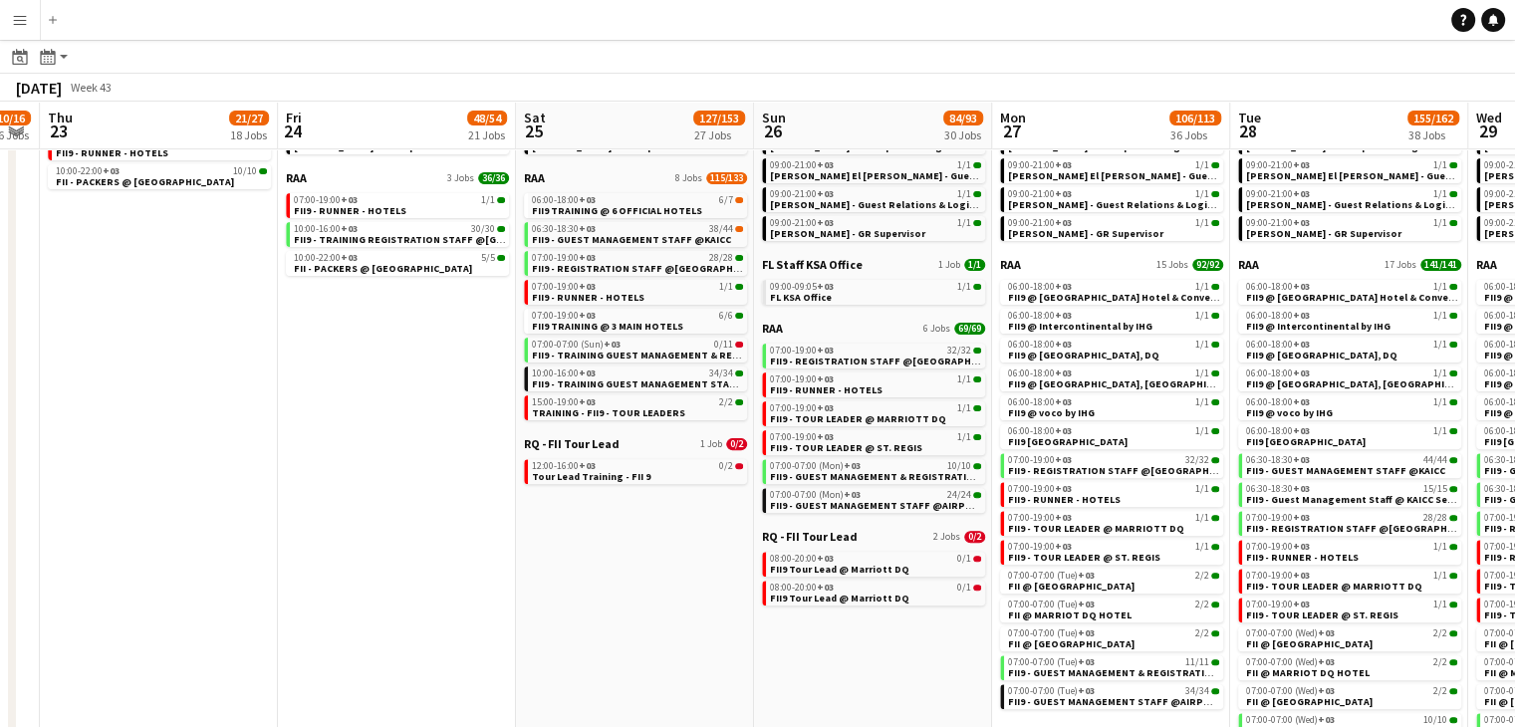
drag, startPoint x: 755, startPoint y: 583, endPoint x: 627, endPoint y: 604, distance: 129.2
click at [595, 582] on app-calendar-viewport "Sun 19 10/16 16 Jobs Mon 20 10/16 16 Jobs Tue 21 10/16 16 Jobs Wed 22 10/16 16 …" at bounding box center [757, 145] width 1515 height 1291
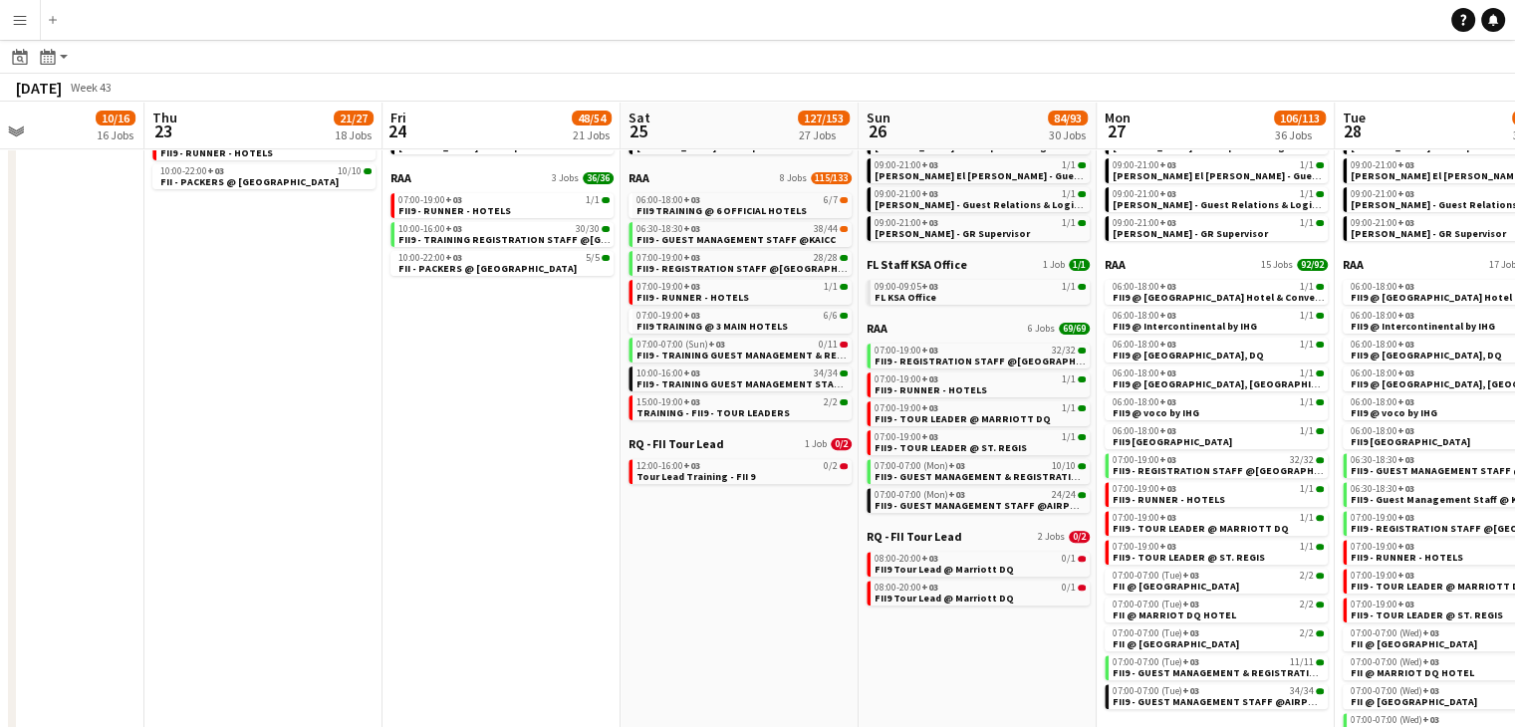
drag, startPoint x: 900, startPoint y: 679, endPoint x: 768, endPoint y: 668, distance: 132.9
click at [768, 668] on app-calendar-viewport "Sun 19 10/16 16 Jobs Mon 20 10/16 16 Jobs Tue 21 10/16 16 Jobs Wed 22 10/16 16 …" at bounding box center [757, 145] width 1515 height 1291
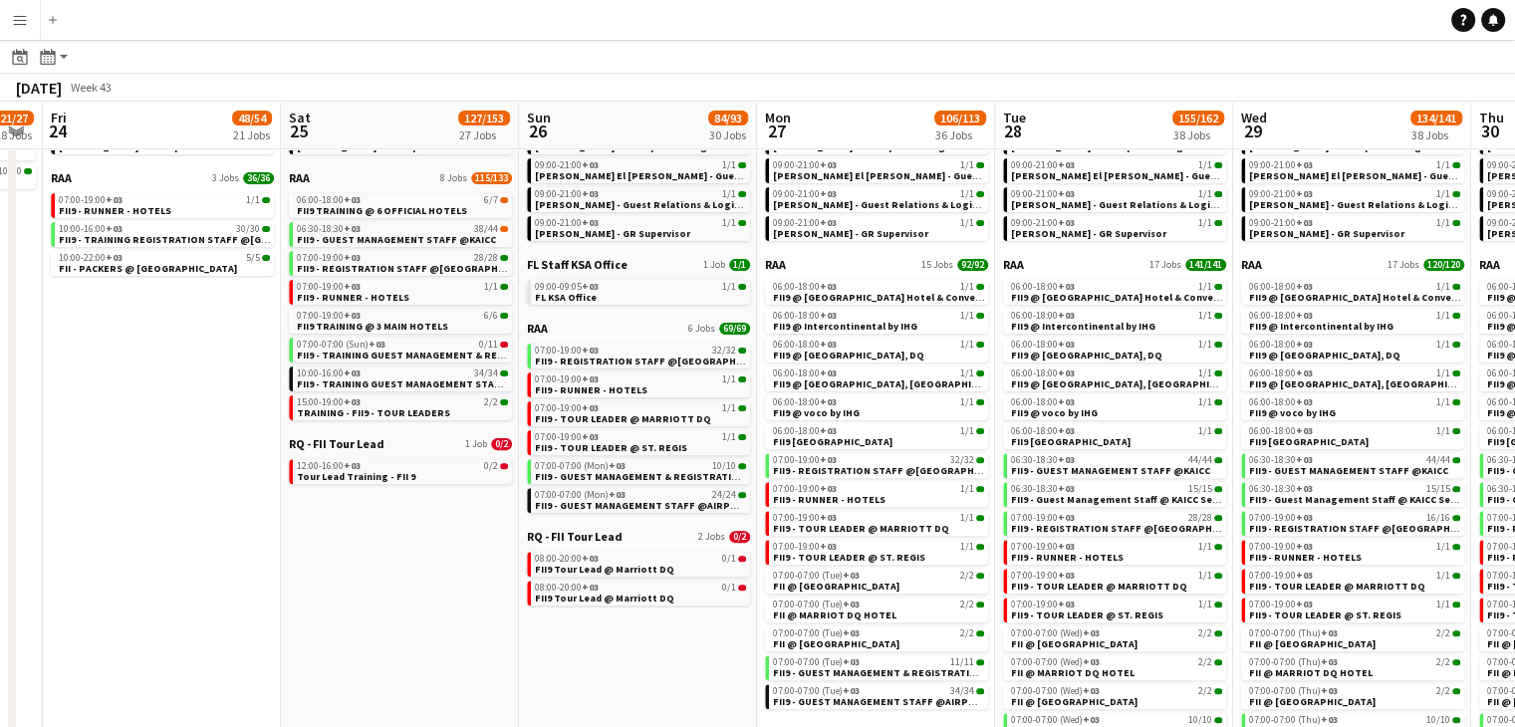
scroll to position [0, 689]
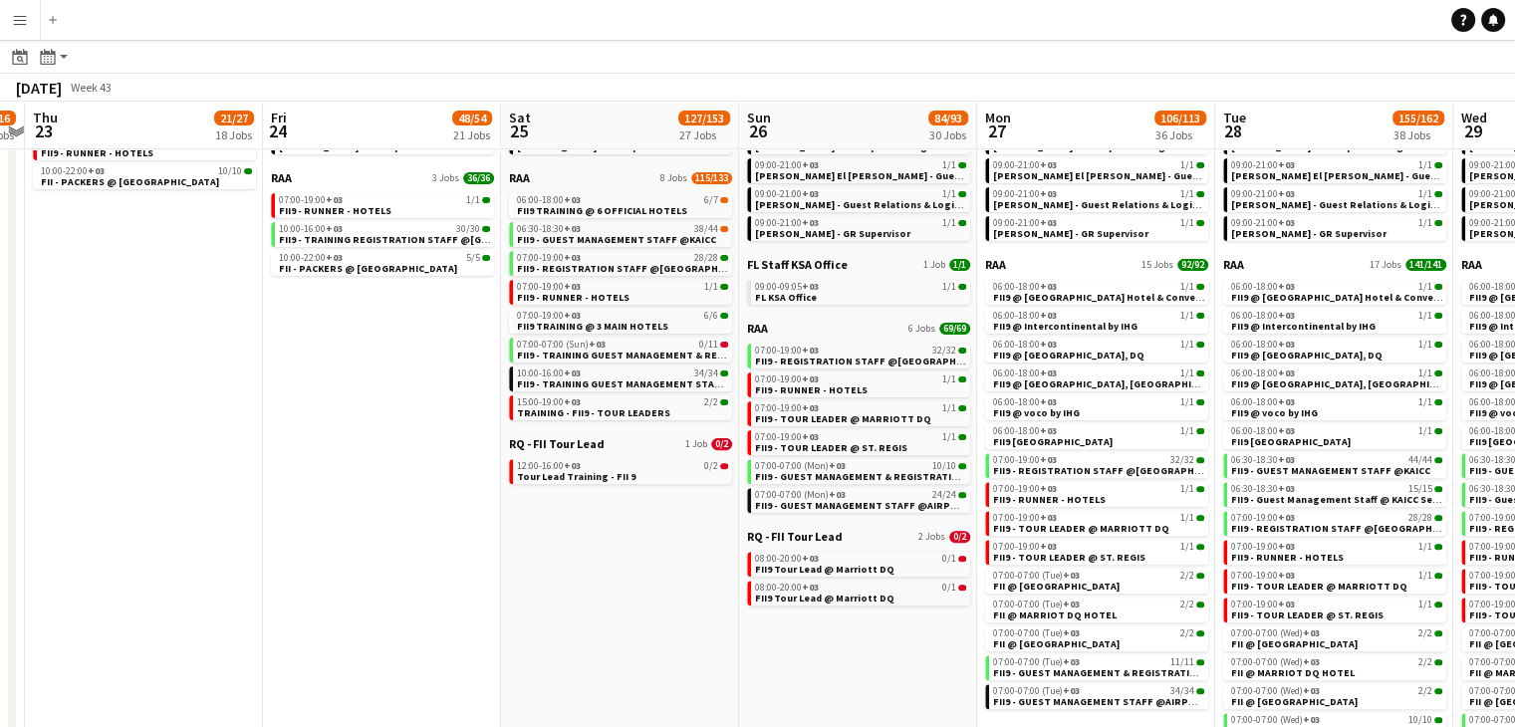
click at [676, 658] on app-all-jobs "All Jobs Date picker SEP 2025 SEP 2025 Monday M Tuesday T Wednesday W Thursday …" at bounding box center [757, 116] width 1515 height 1348
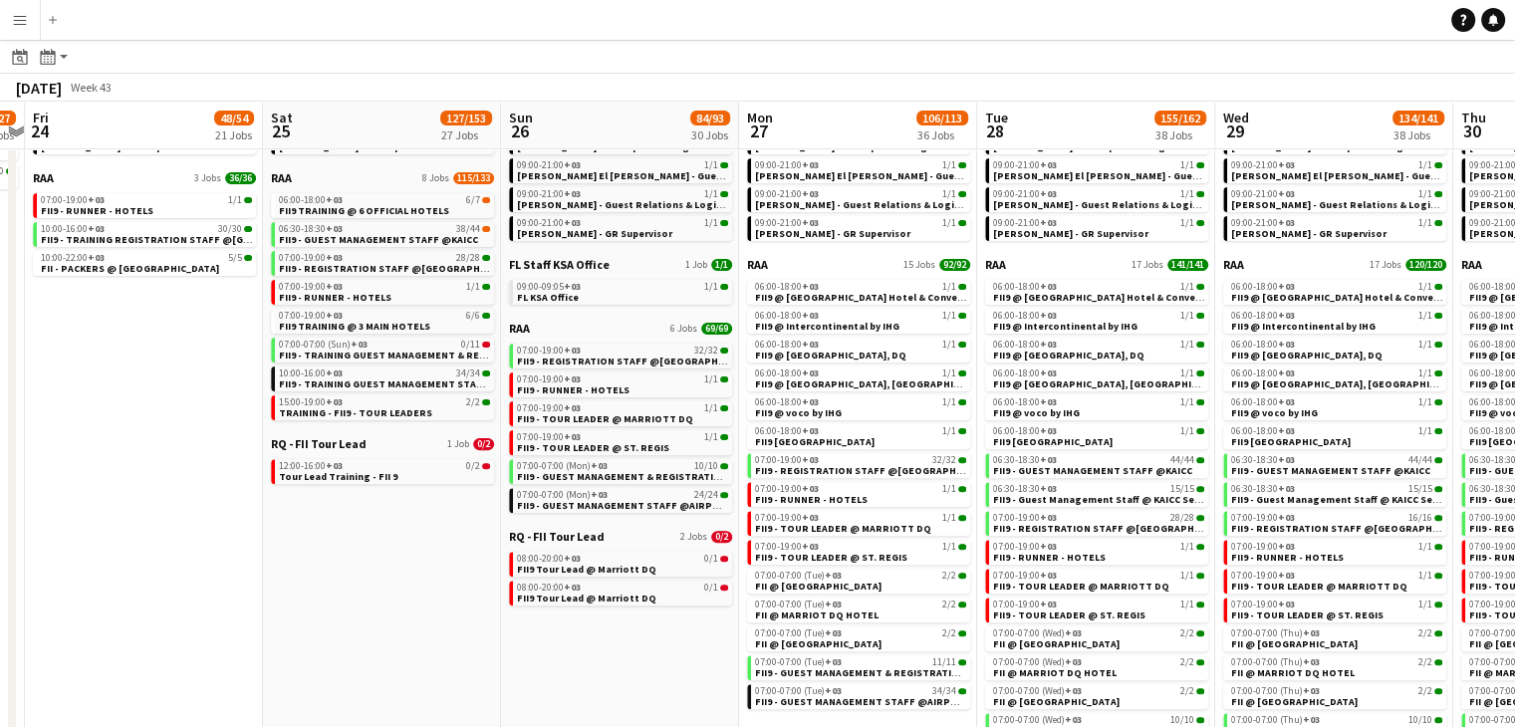
scroll to position [0, 781]
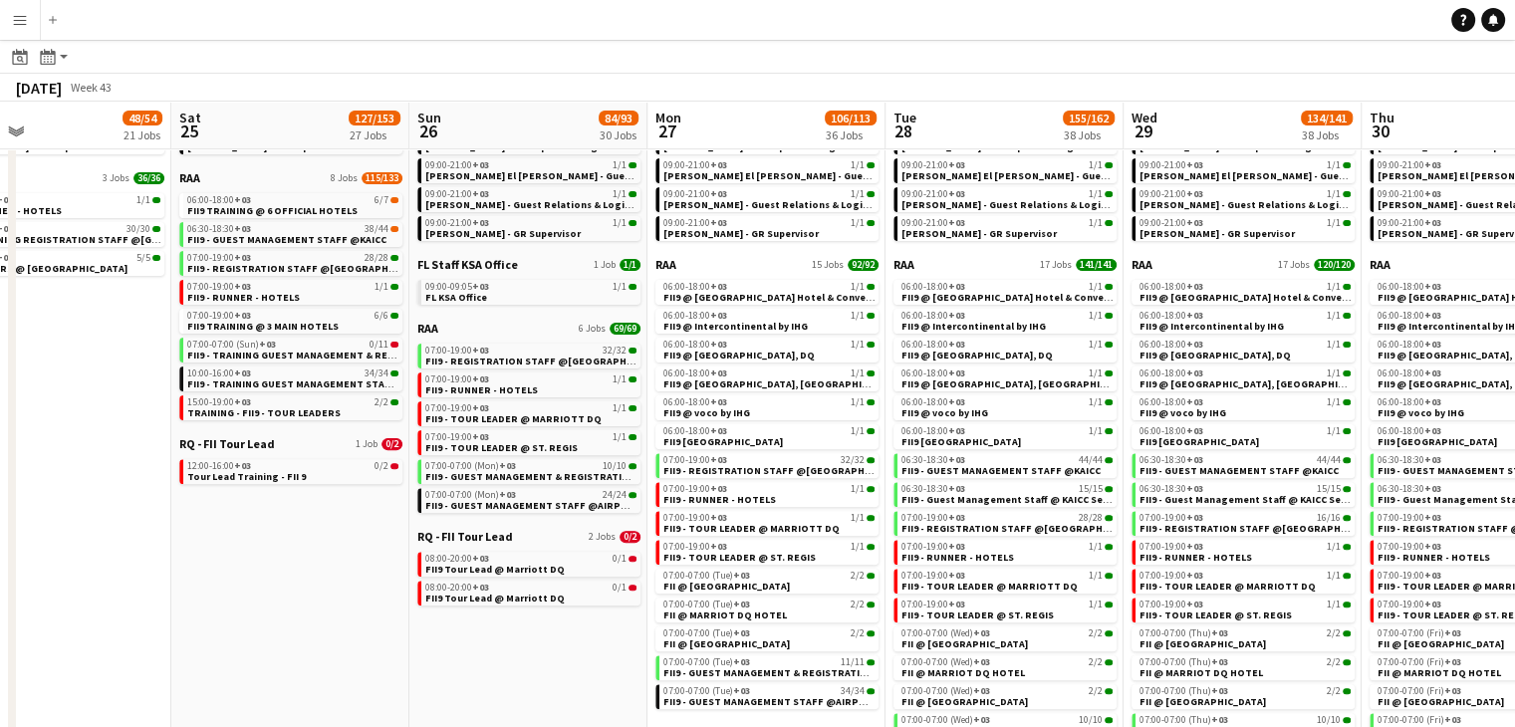
drag, startPoint x: 633, startPoint y: 651, endPoint x: 555, endPoint y: 627, distance: 82.2
click at [555, 627] on app-calendar-viewport "Tue 21 10/16 16 Jobs Wed 22 10/16 16 Jobs Thu 23 21/27 18 Jobs Fri 24 48/54 21 …" at bounding box center [757, 145] width 1515 height 1291
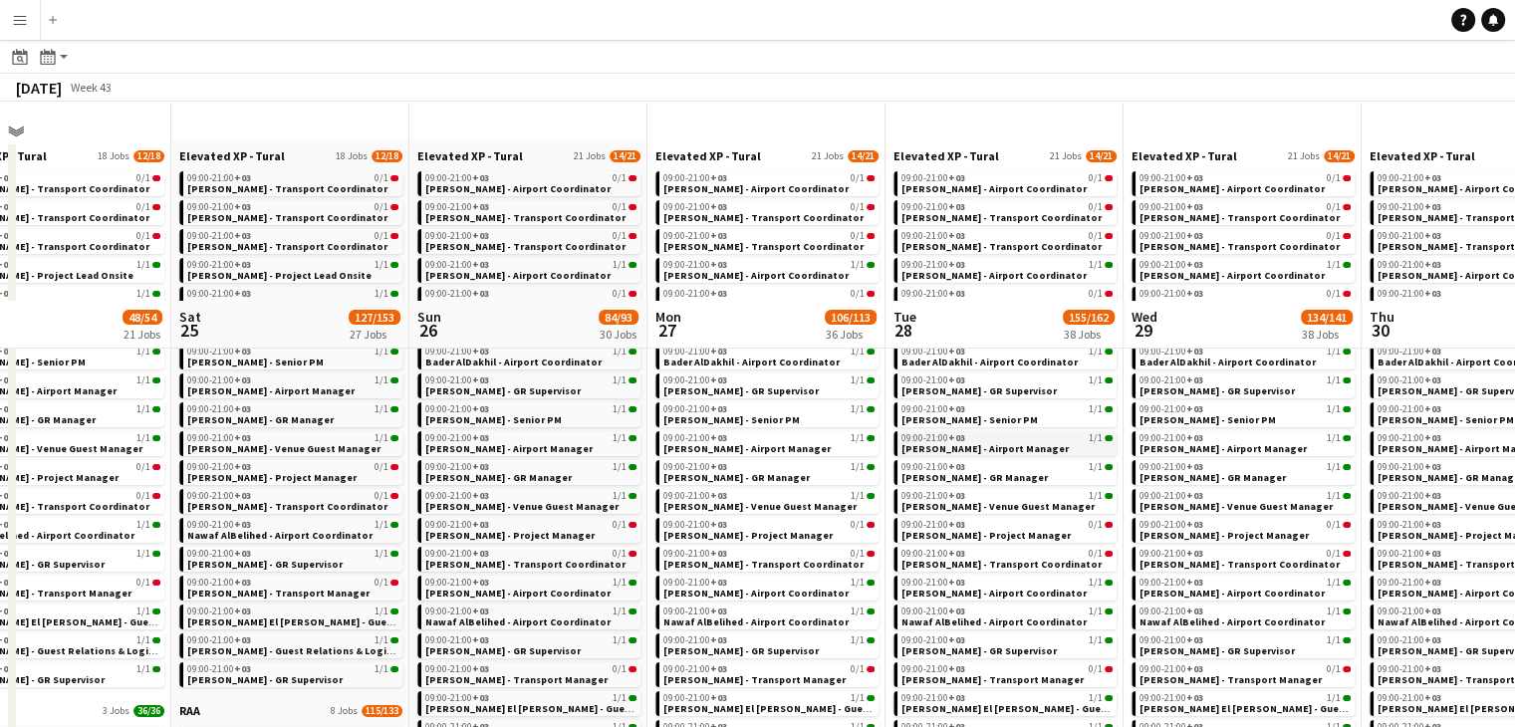
scroll to position [0, 0]
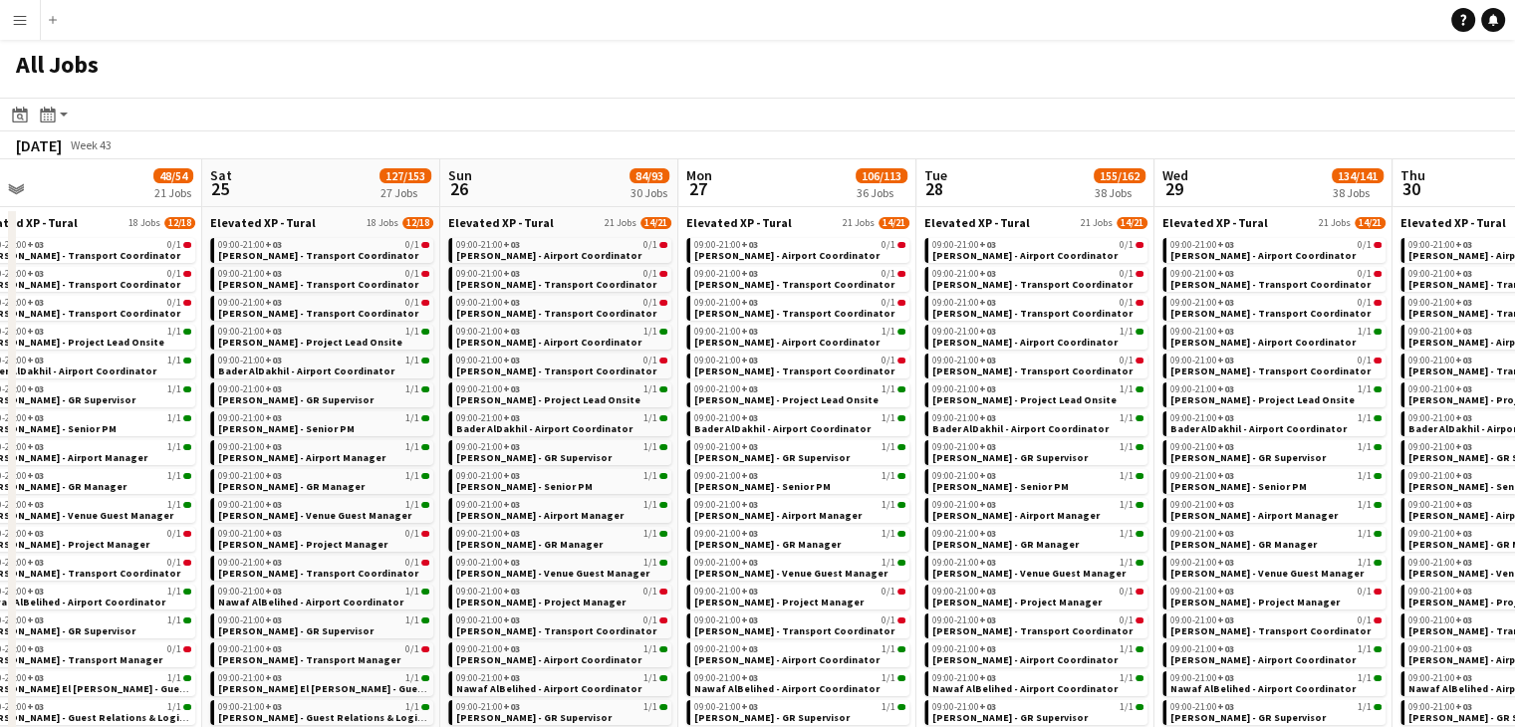
drag, startPoint x: 1241, startPoint y: 180, endPoint x: 1034, endPoint y: 202, distance: 208.3
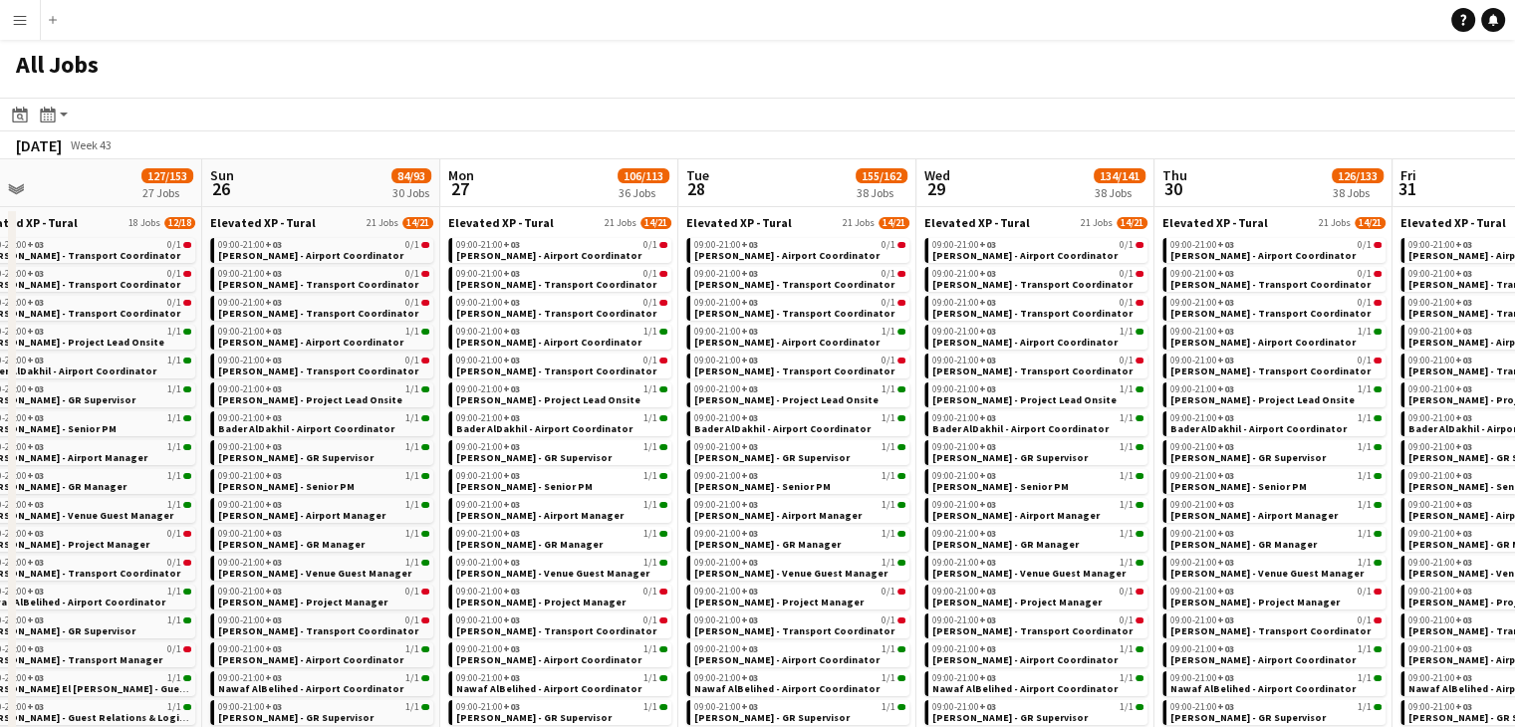
scroll to position [0, 916]
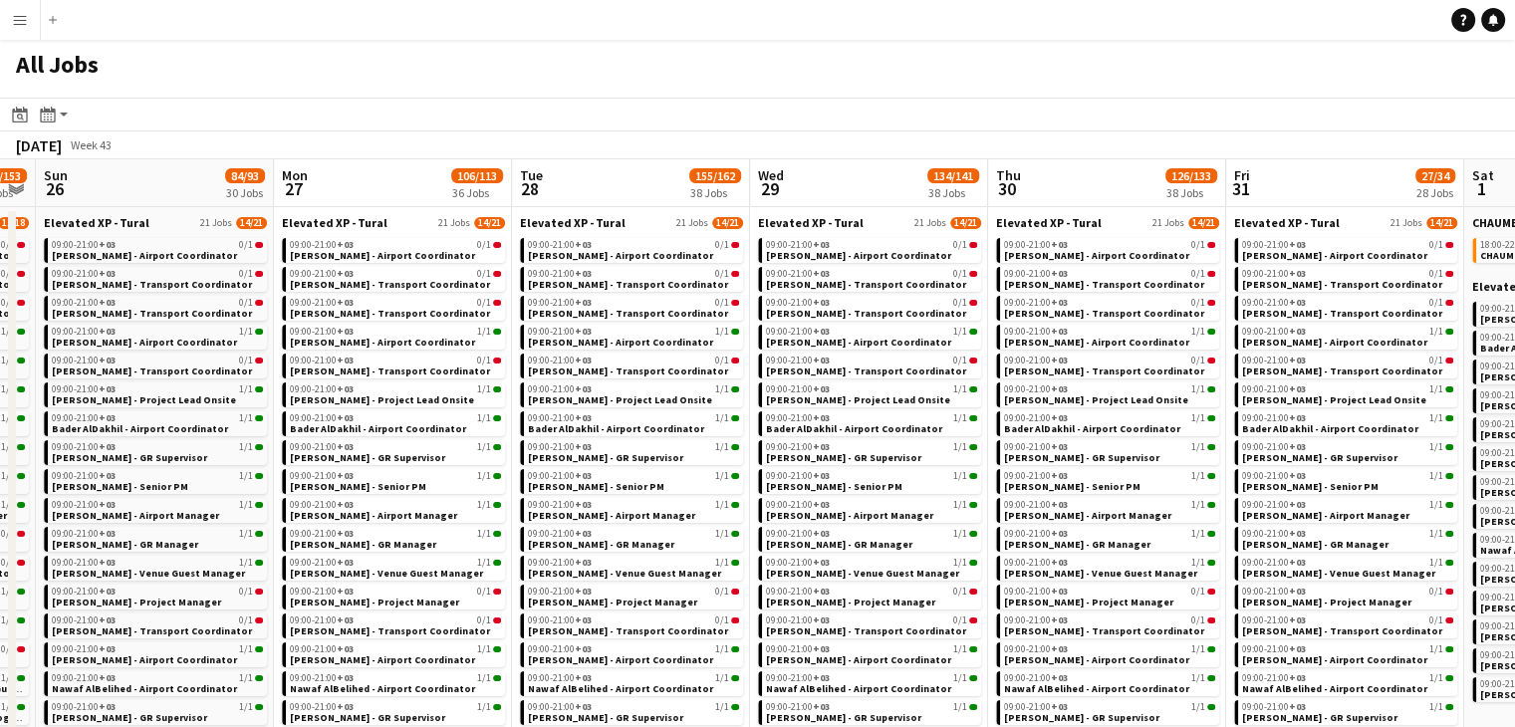
drag, startPoint x: 1247, startPoint y: 187, endPoint x: 1149, endPoint y: 198, distance: 98.2
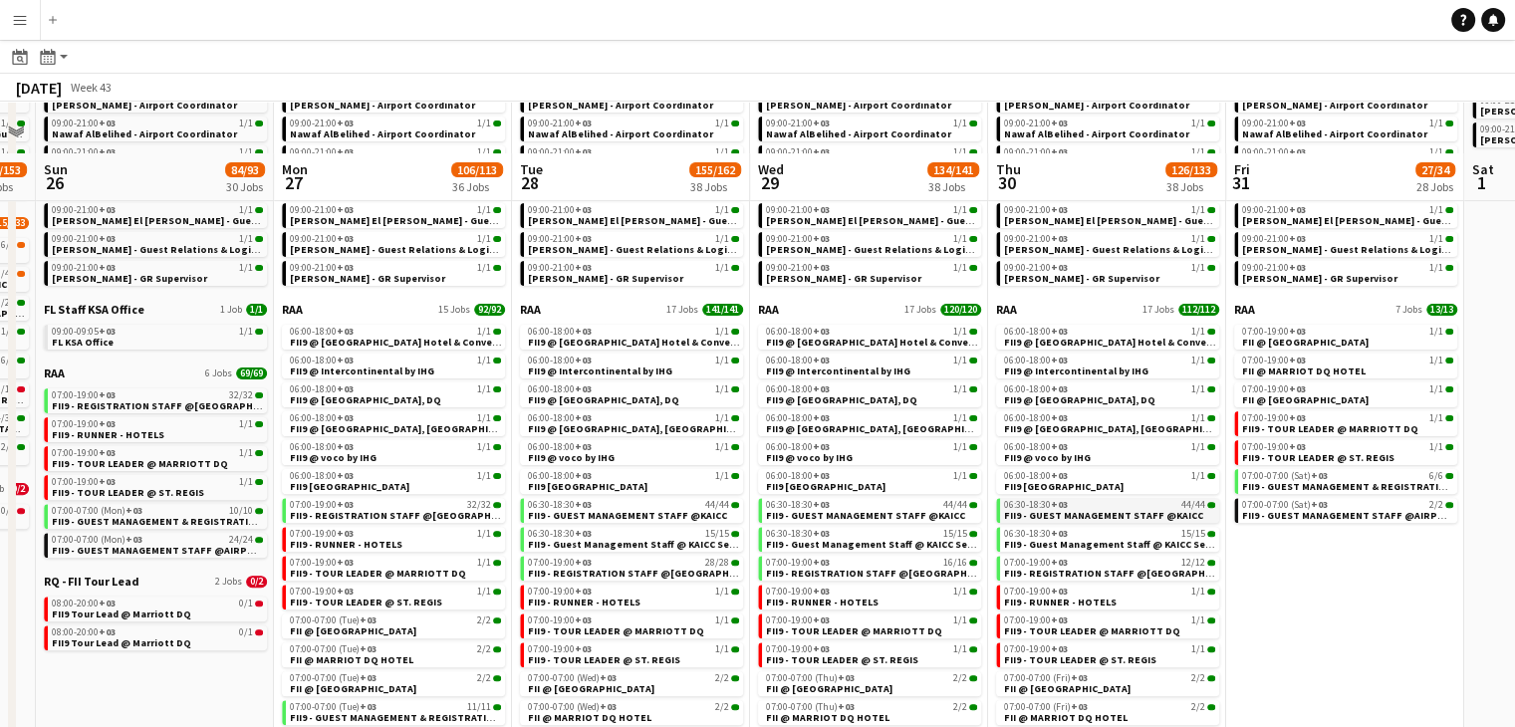
scroll to position [661, 0]
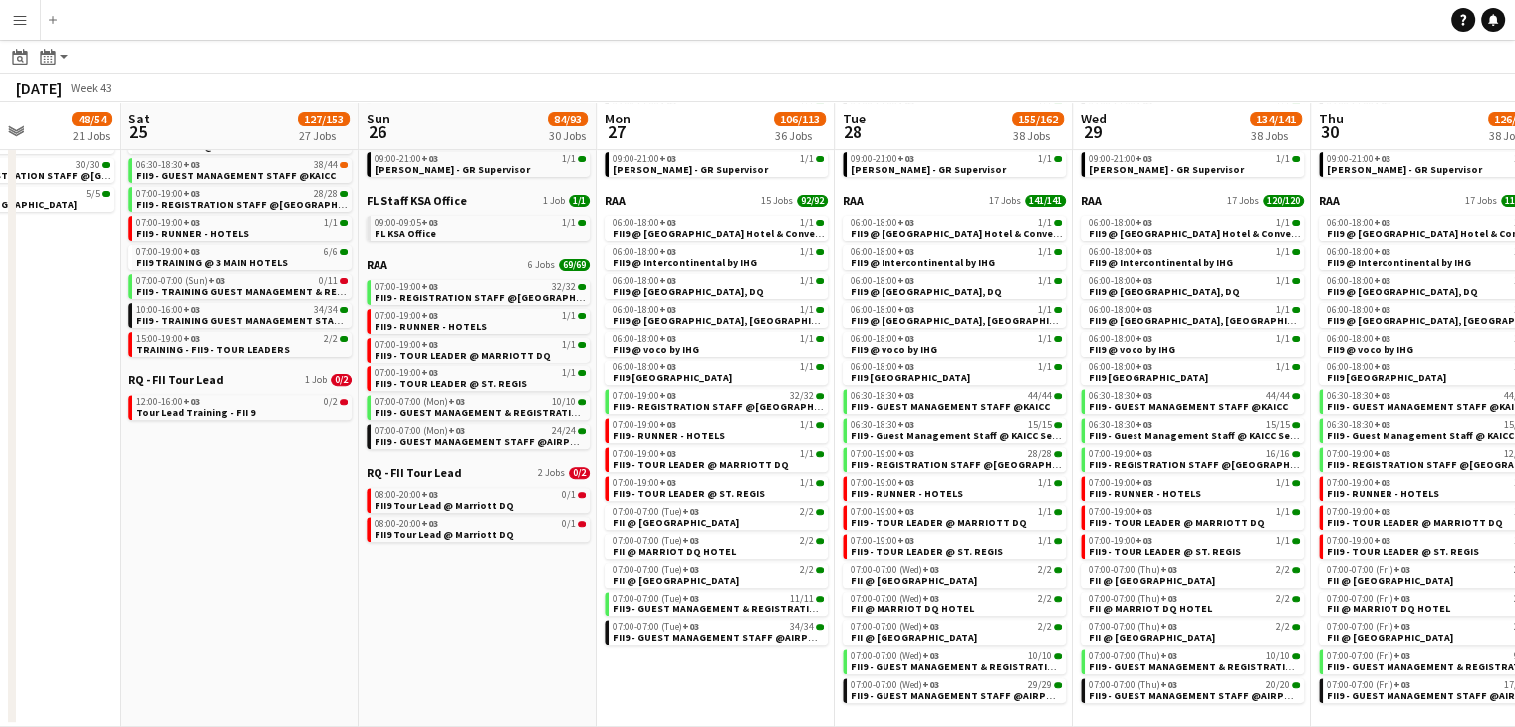
drag, startPoint x: 1335, startPoint y: 614, endPoint x: 1215, endPoint y: 611, distance: 119.5
click at [1215, 611] on app-calendar-viewport "Wed 22 10/16 16 Jobs Thu 23 21/27 18 Jobs Fri 24 48/54 21 Jobs Sat 25 127/153 2…" at bounding box center [757, 81] width 1515 height 1291
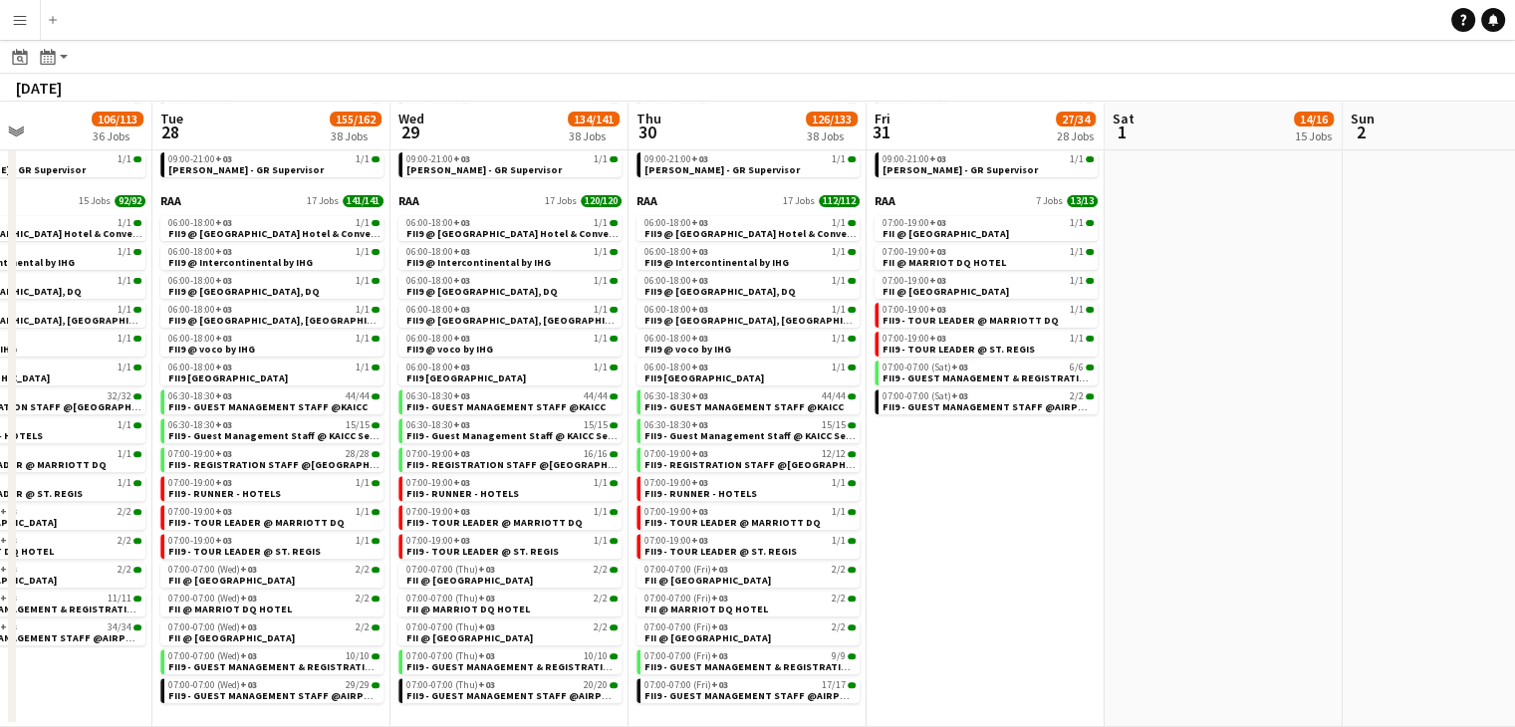
drag, startPoint x: 1270, startPoint y: 595, endPoint x: 1084, endPoint y: 605, distance: 186.5
click at [1084, 605] on app-calendar-viewport "Fri 24 48/54 21 Jobs Sat 25 127/153 27 Jobs Sun 26 84/93 30 Jobs Mon 27 106/113…" at bounding box center [757, 81] width 1515 height 1291
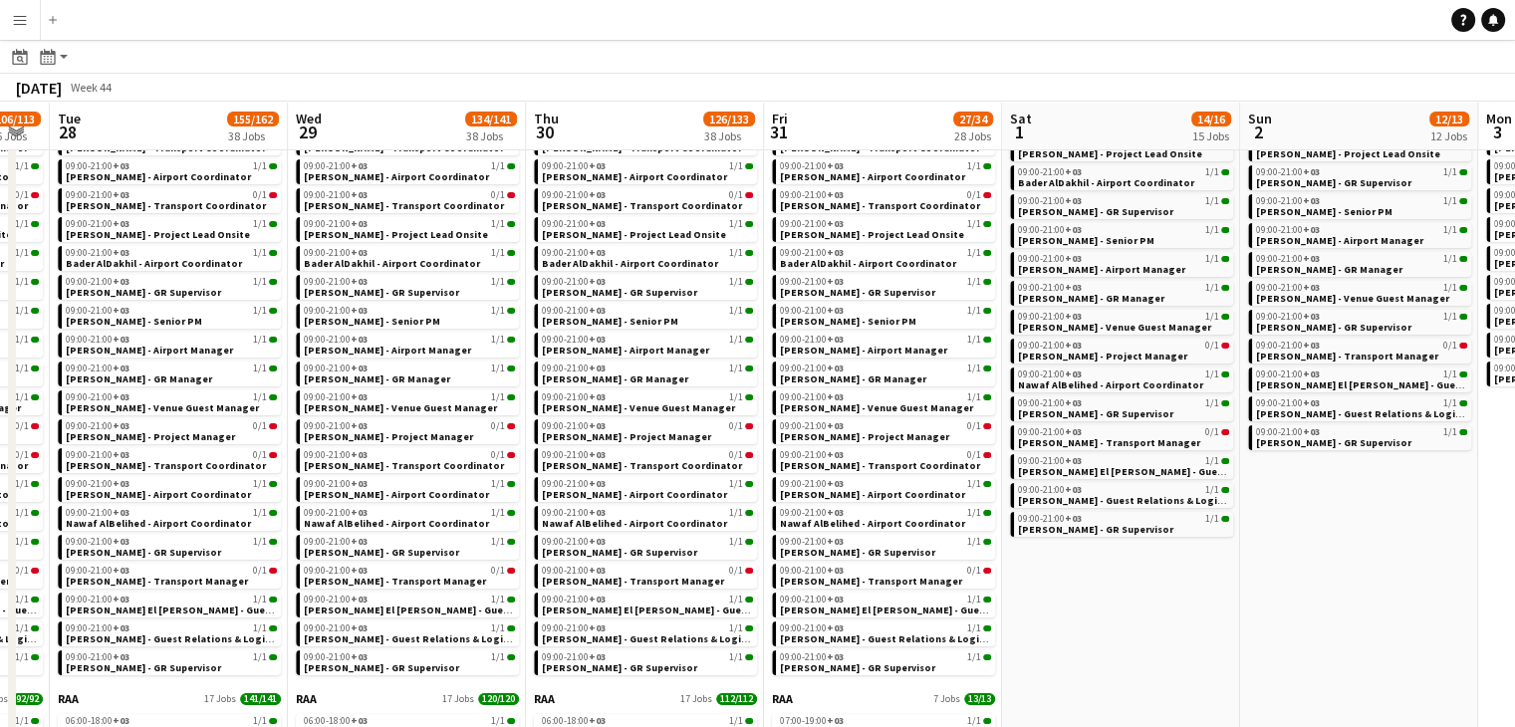
scroll to position [0, 913]
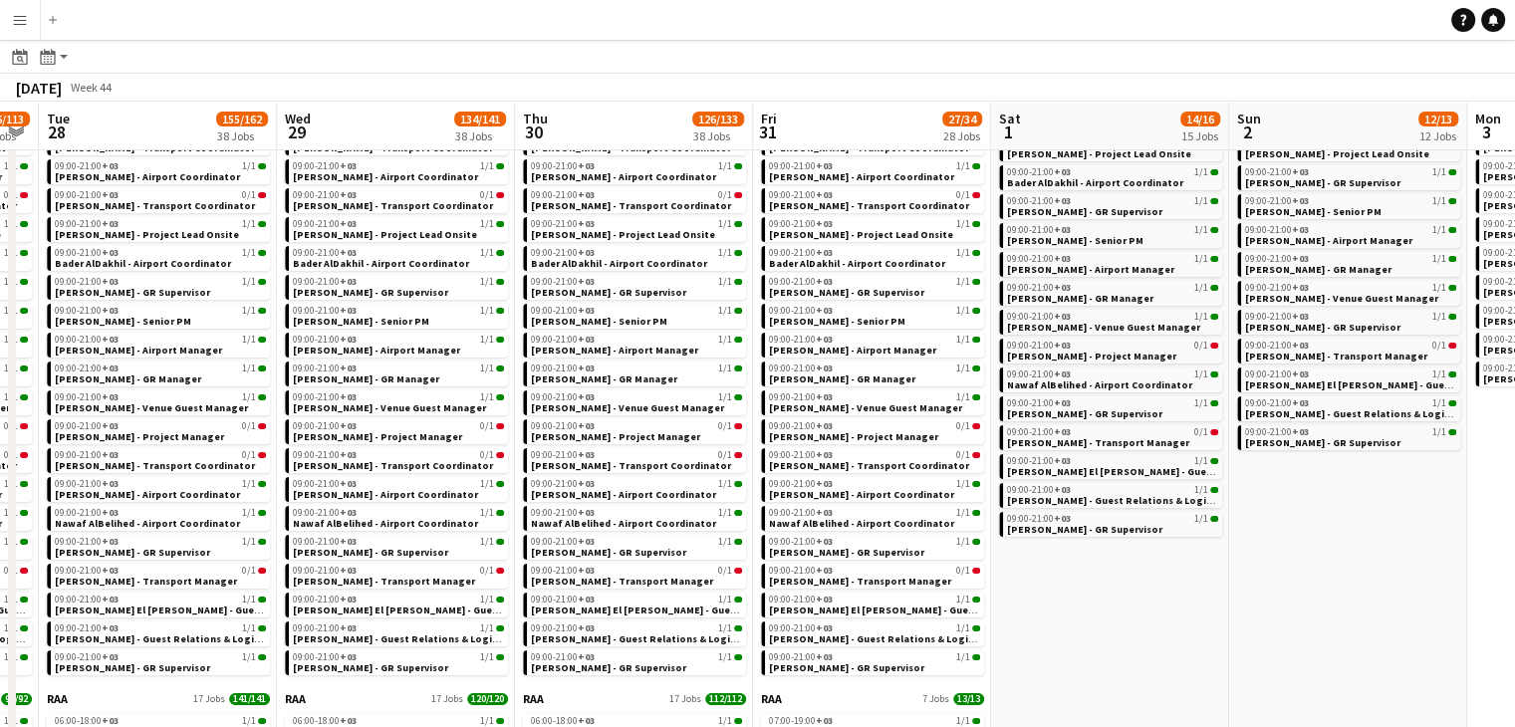
drag, startPoint x: 1293, startPoint y: 634, endPoint x: 1190, endPoint y: 618, distance: 103.8
click at [1187, 618] on app-calendar-viewport "Fri 24 48/54 21 Jobs Sat 25 127/153 27 Jobs Sun 26 84/93 30 Jobs Mon 27 106/113…" at bounding box center [757, 579] width 1515 height 1291
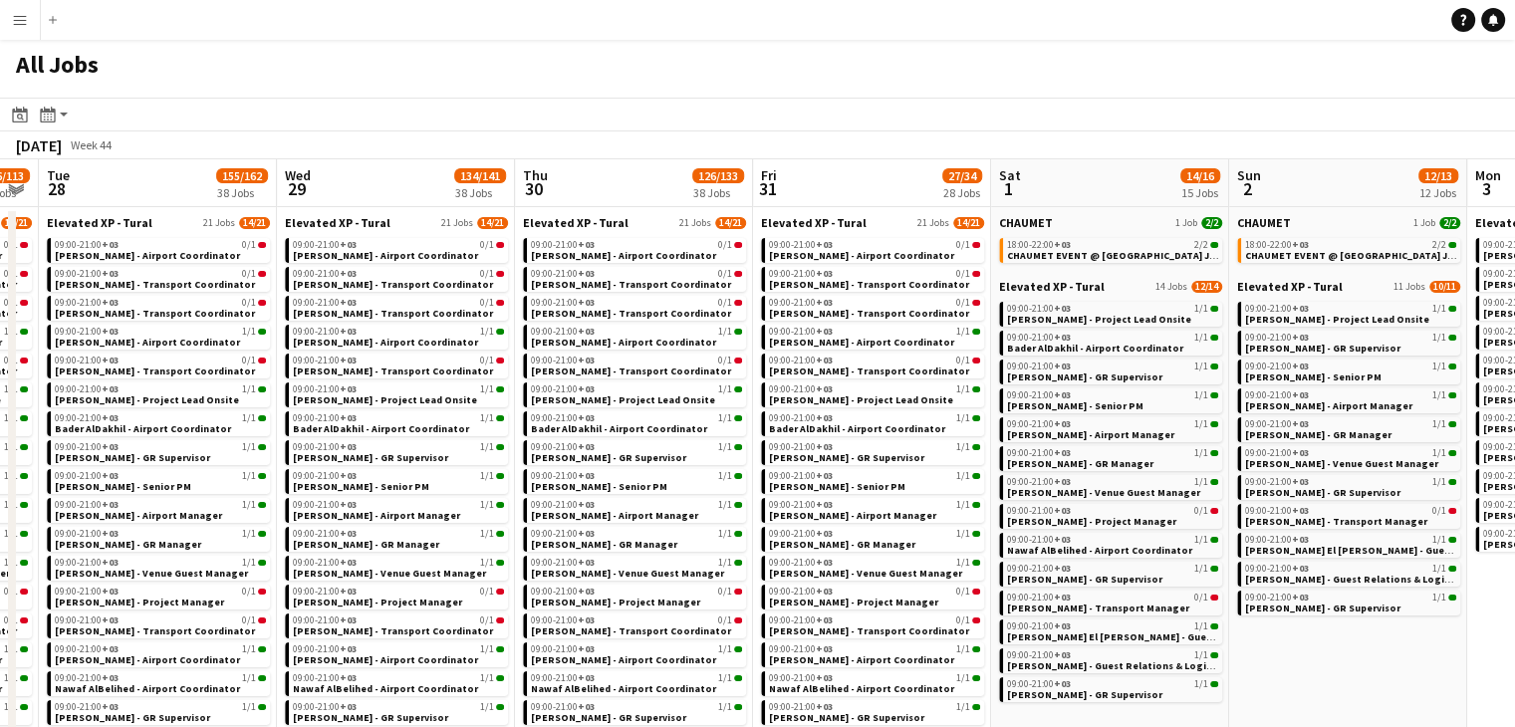
scroll to position [0, 693]
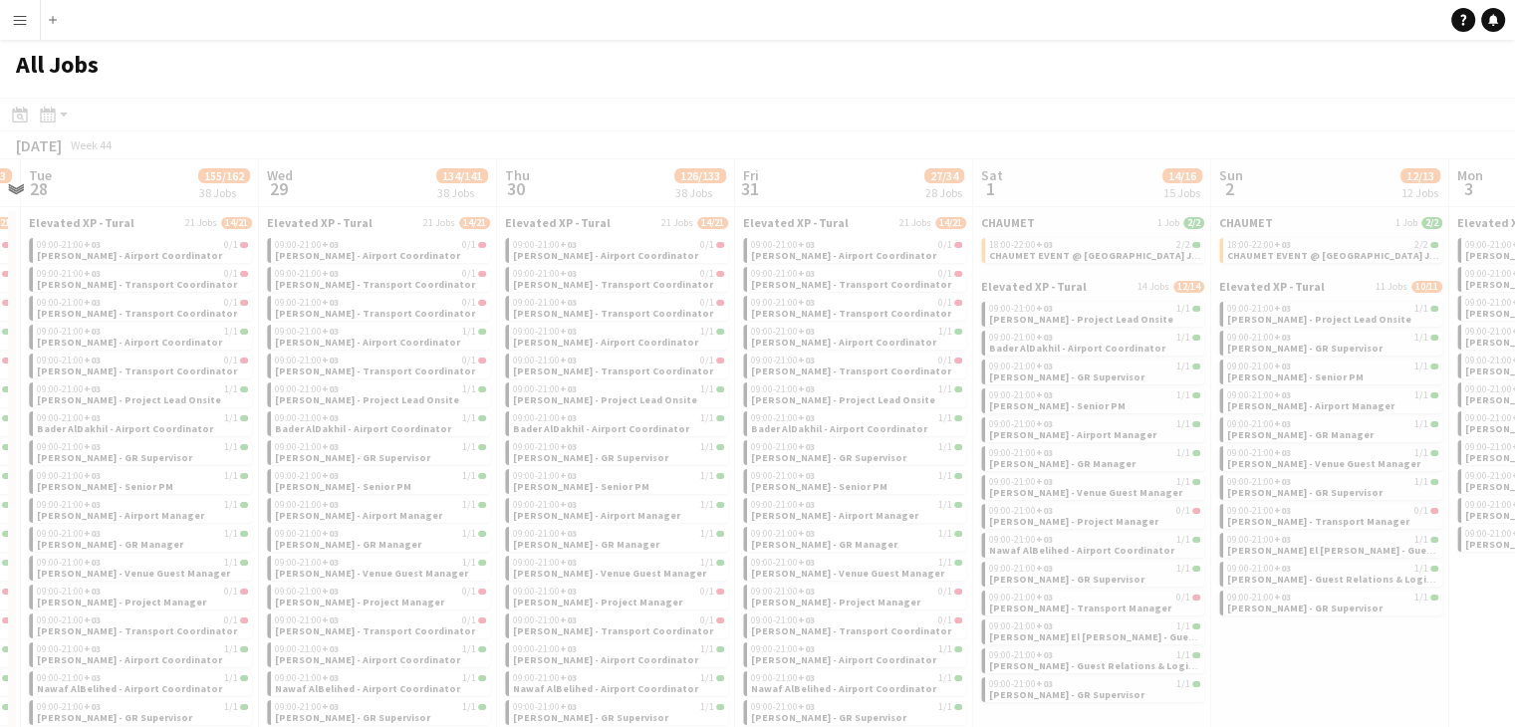
drag, startPoint x: 1329, startPoint y: 660, endPoint x: 1240, endPoint y: 647, distance: 89.6
click at [1240, 647] on app-all-jobs "All Jobs Date picker SEP 2025 SEP 2025 Monday M Tuesday T Wednesday W Thursday …" at bounding box center [757, 715] width 1515 height 1350
drag, startPoint x: 1243, startPoint y: 642, endPoint x: 1151, endPoint y: 641, distance: 91.6
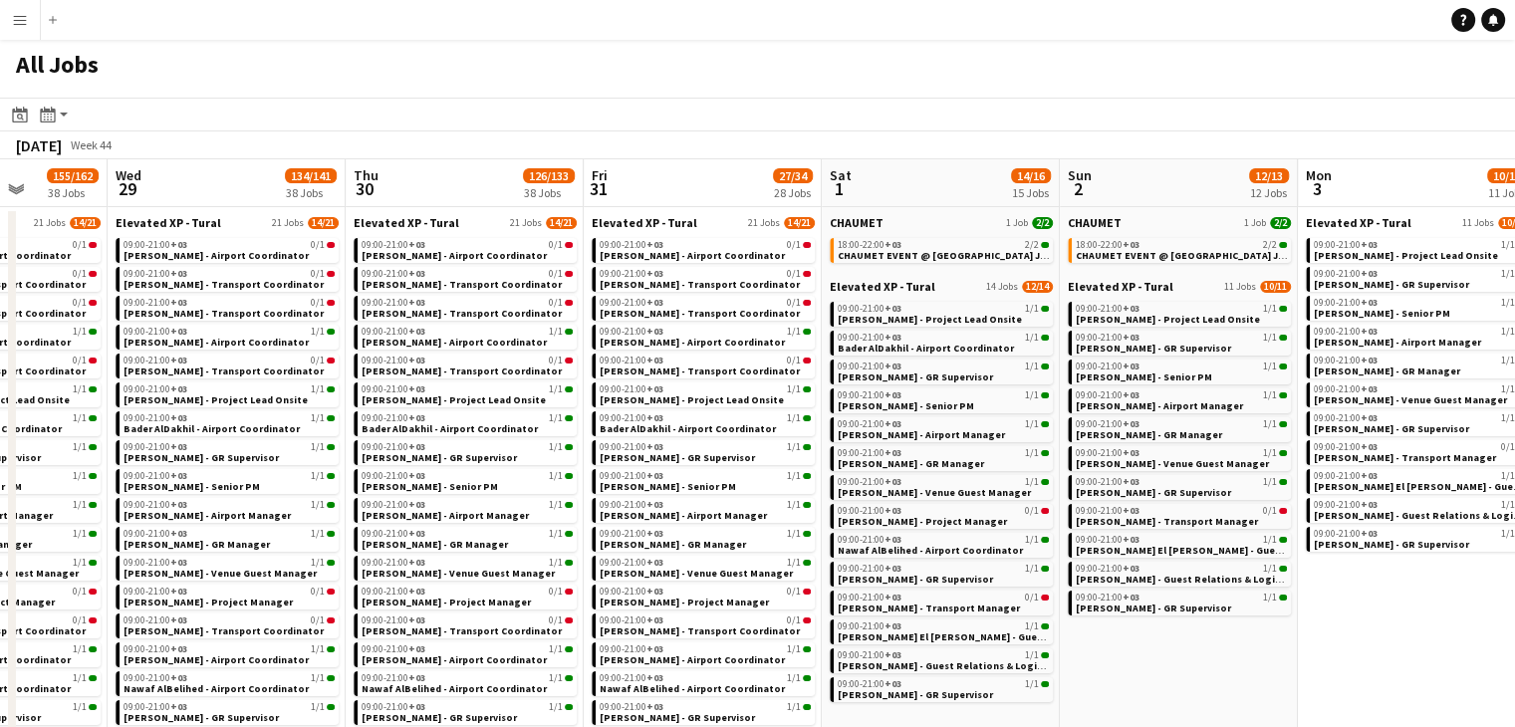
drag, startPoint x: 1307, startPoint y: 650, endPoint x: 1147, endPoint y: 638, distance: 159.8
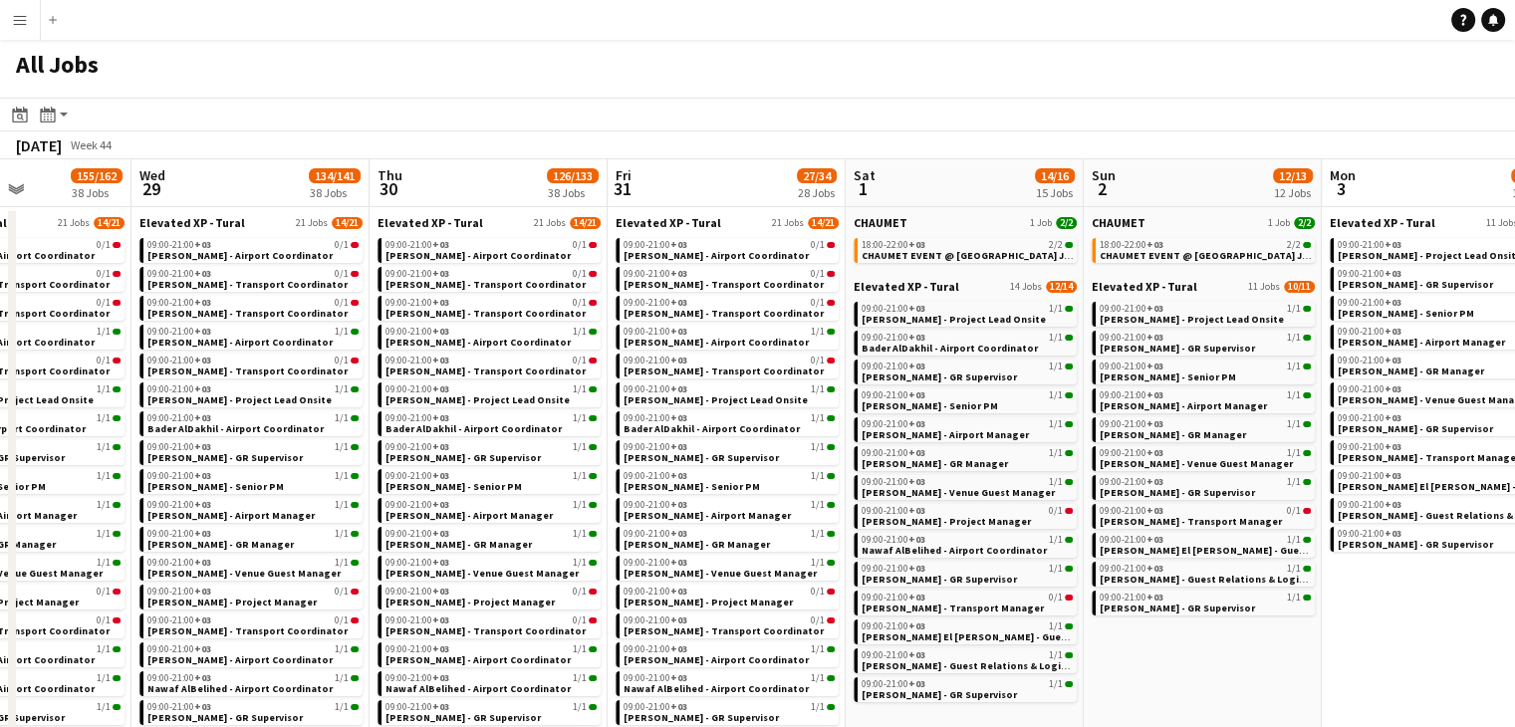
drag, startPoint x: 1302, startPoint y: 659, endPoint x: 1131, endPoint y: 670, distance: 170.7
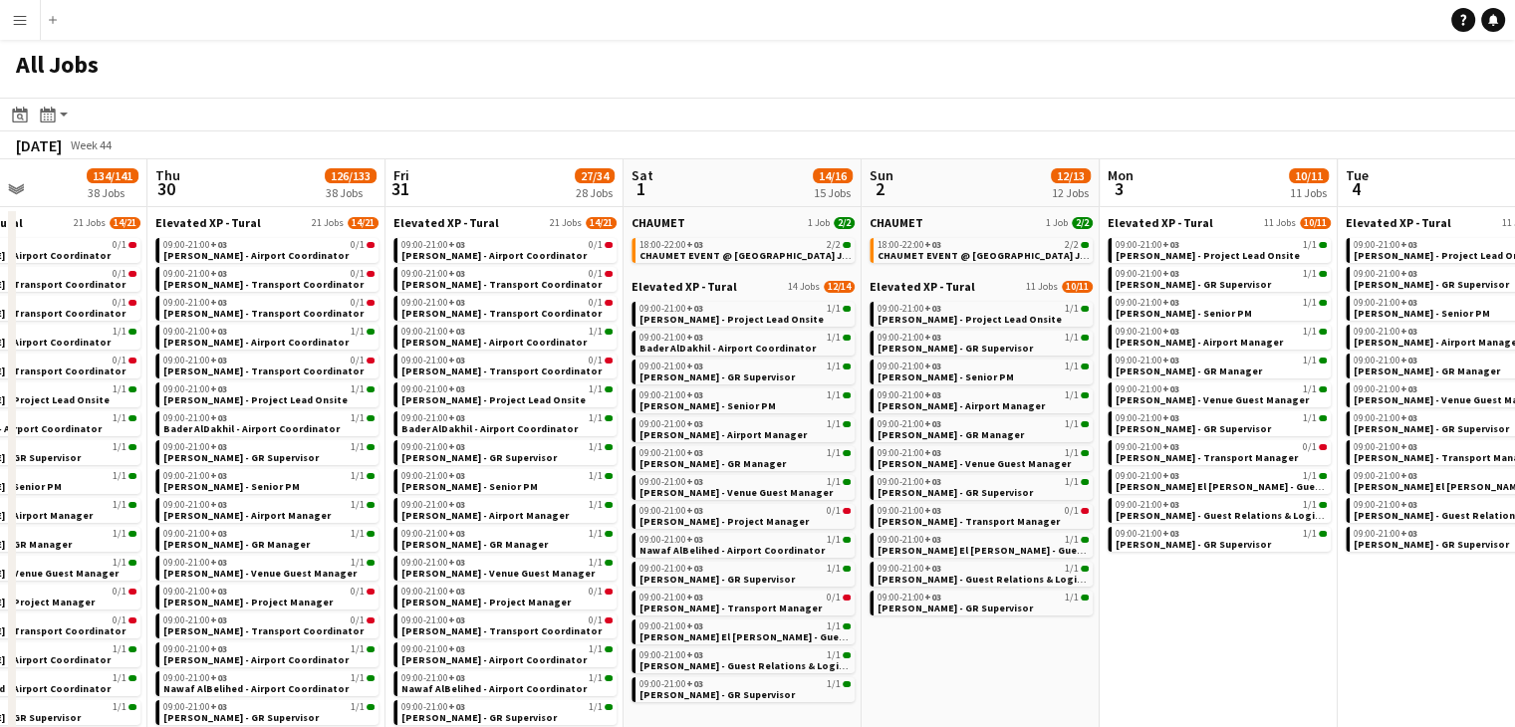
drag, startPoint x: 1203, startPoint y: 675, endPoint x: 1125, endPoint y: 669, distance: 77.9
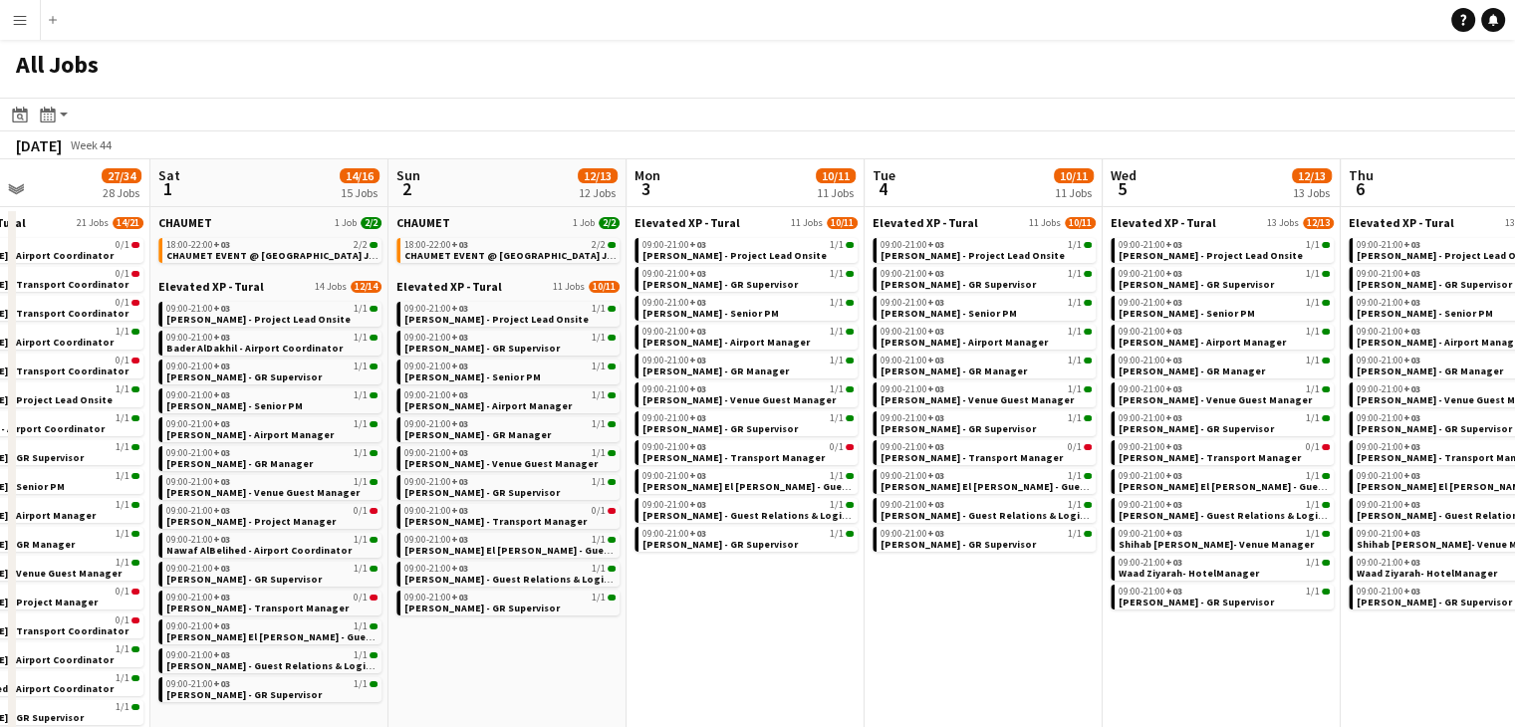
drag, startPoint x: 1164, startPoint y: 659, endPoint x: 1000, endPoint y: 644, distance: 165.0
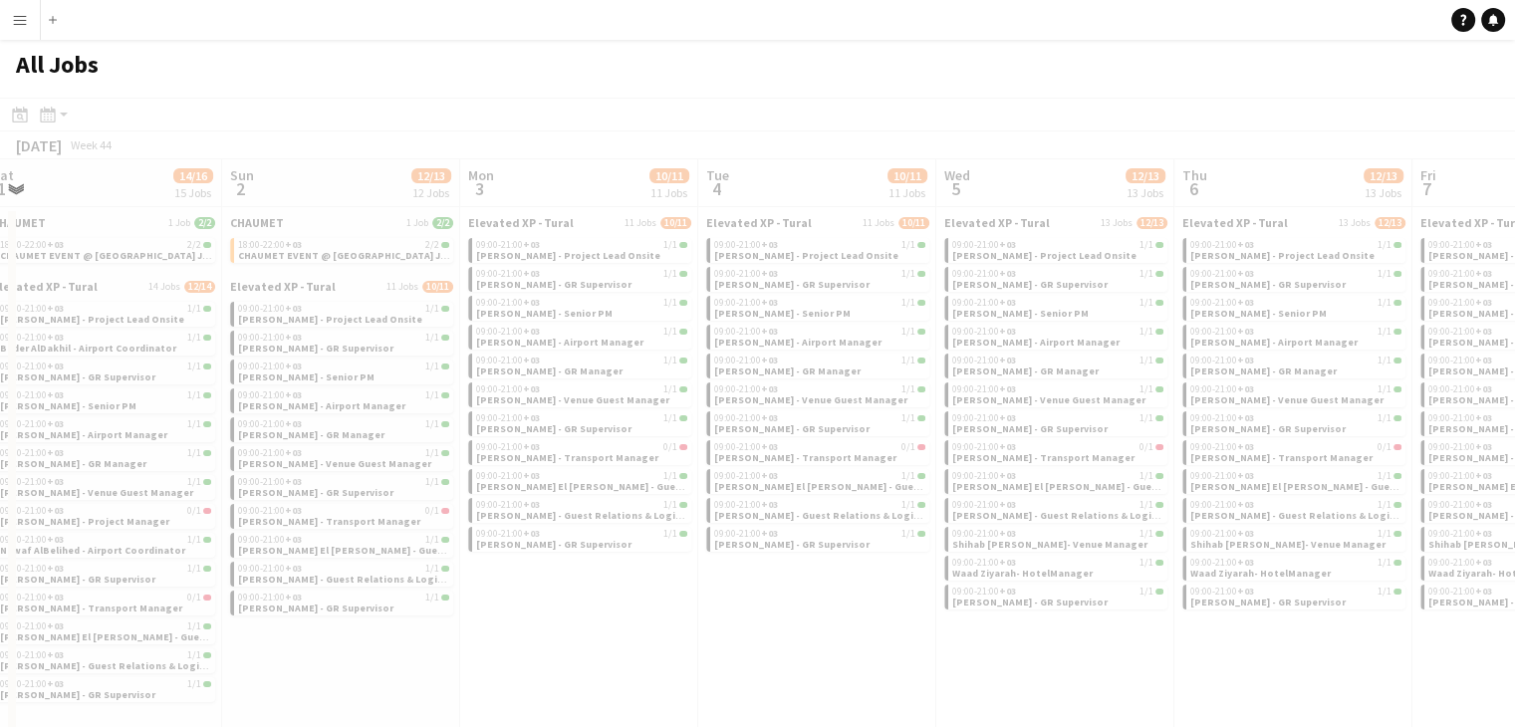
drag, startPoint x: 994, startPoint y: 664, endPoint x: 1137, endPoint y: 685, distance: 144.9
click at [912, 670] on app-all-jobs "All Jobs Date picker SEP 2025 SEP 2025 Monday M Tuesday T Wednesday W Thursday …" at bounding box center [757, 715] width 1515 height 1350
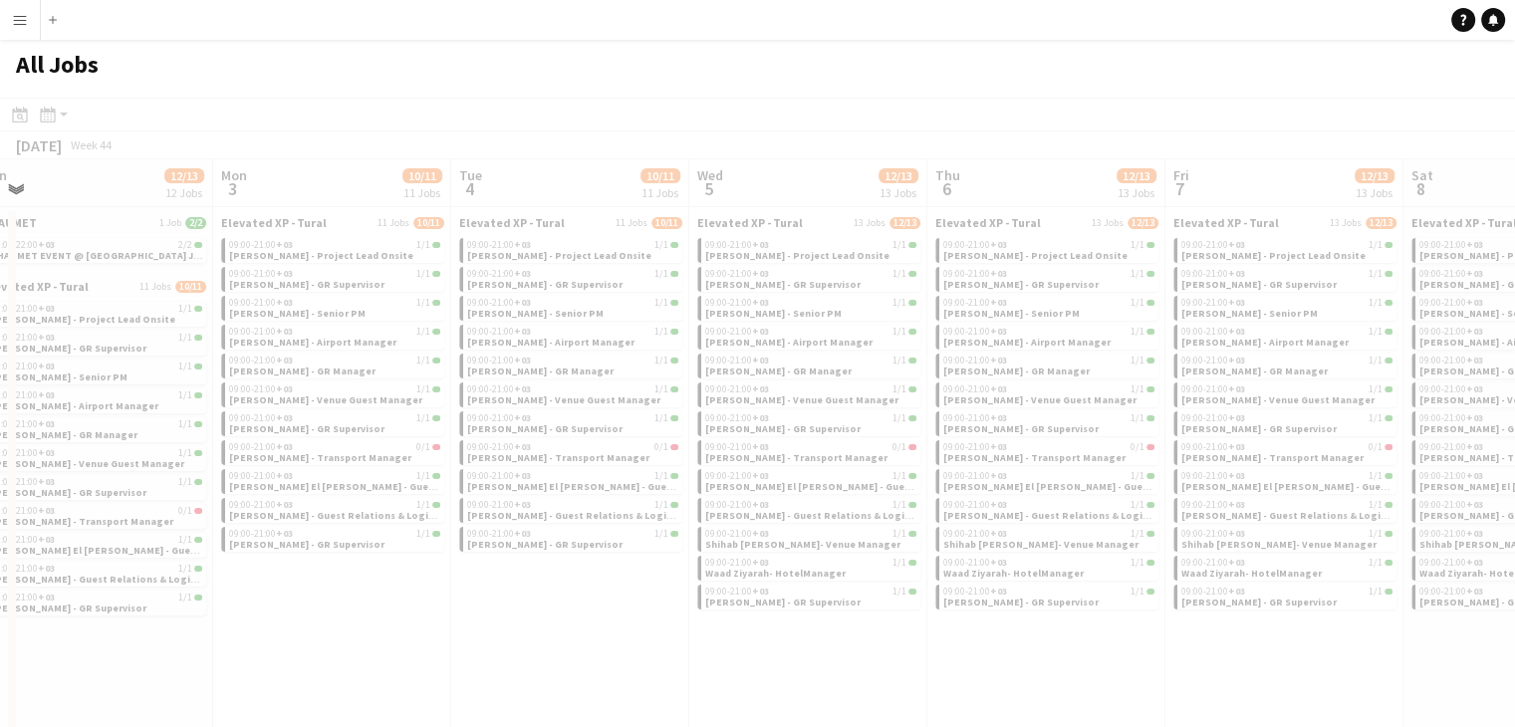
drag, startPoint x: 1015, startPoint y: 664, endPoint x: 864, endPoint y: 662, distance: 150.4
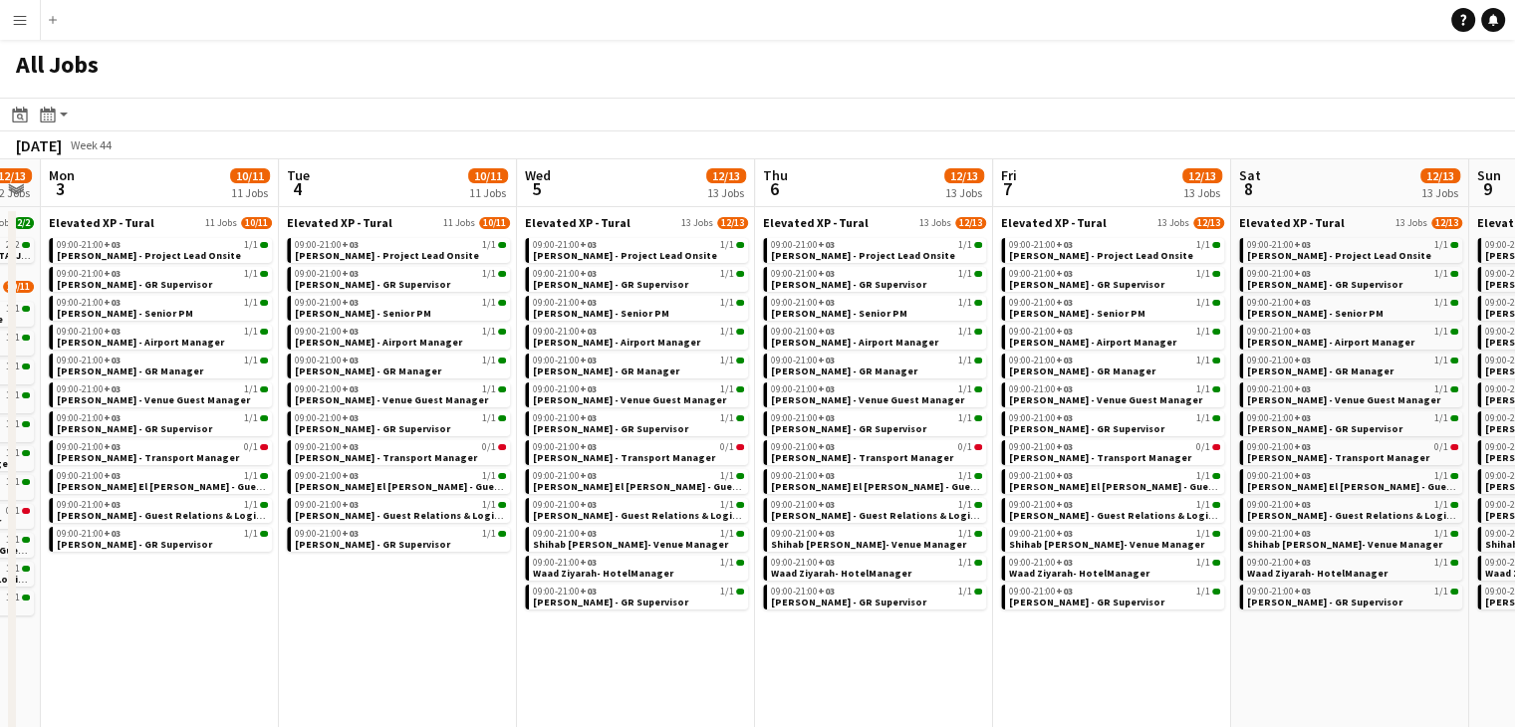
drag, startPoint x: 897, startPoint y: 662, endPoint x: 880, endPoint y: 660, distance: 17.0
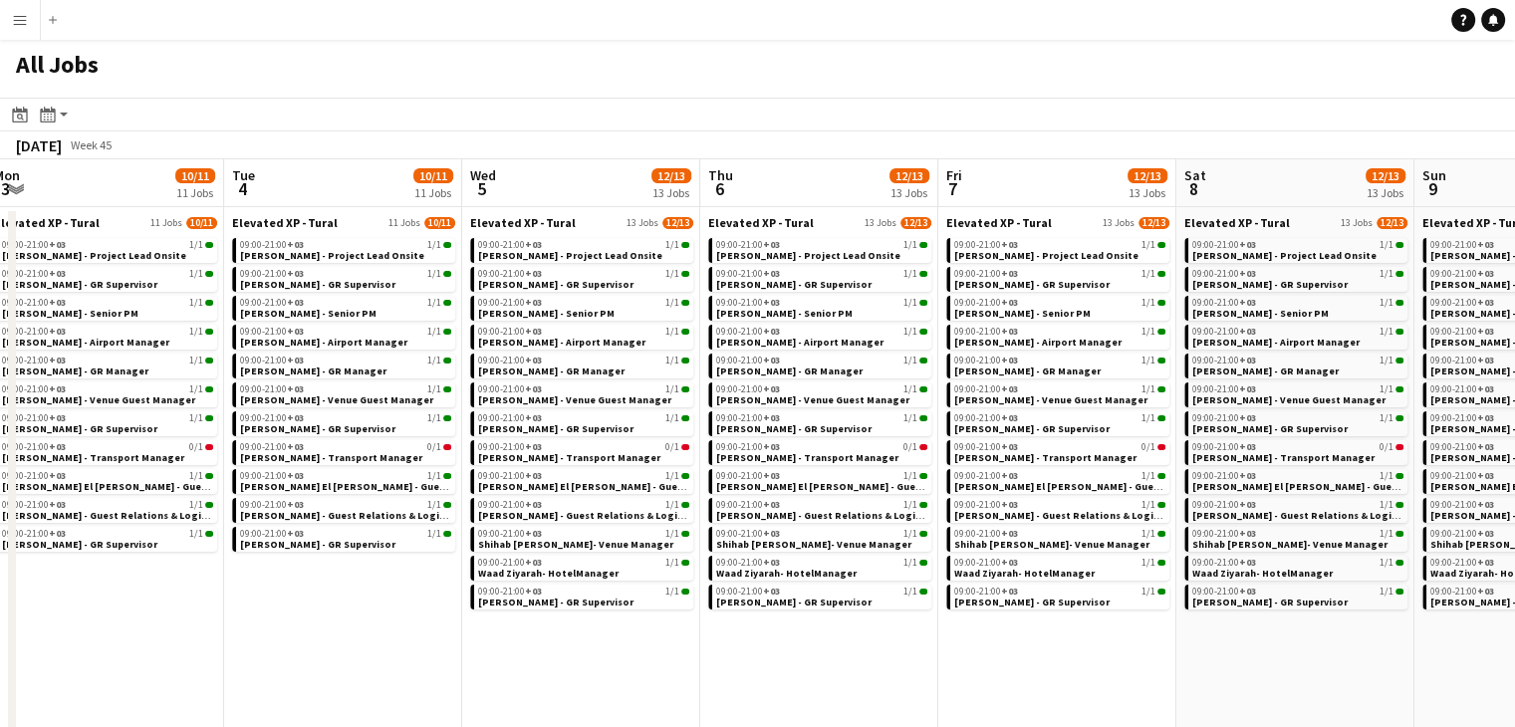
drag, startPoint x: 1057, startPoint y: 656, endPoint x: 947, endPoint y: 654, distance: 109.6
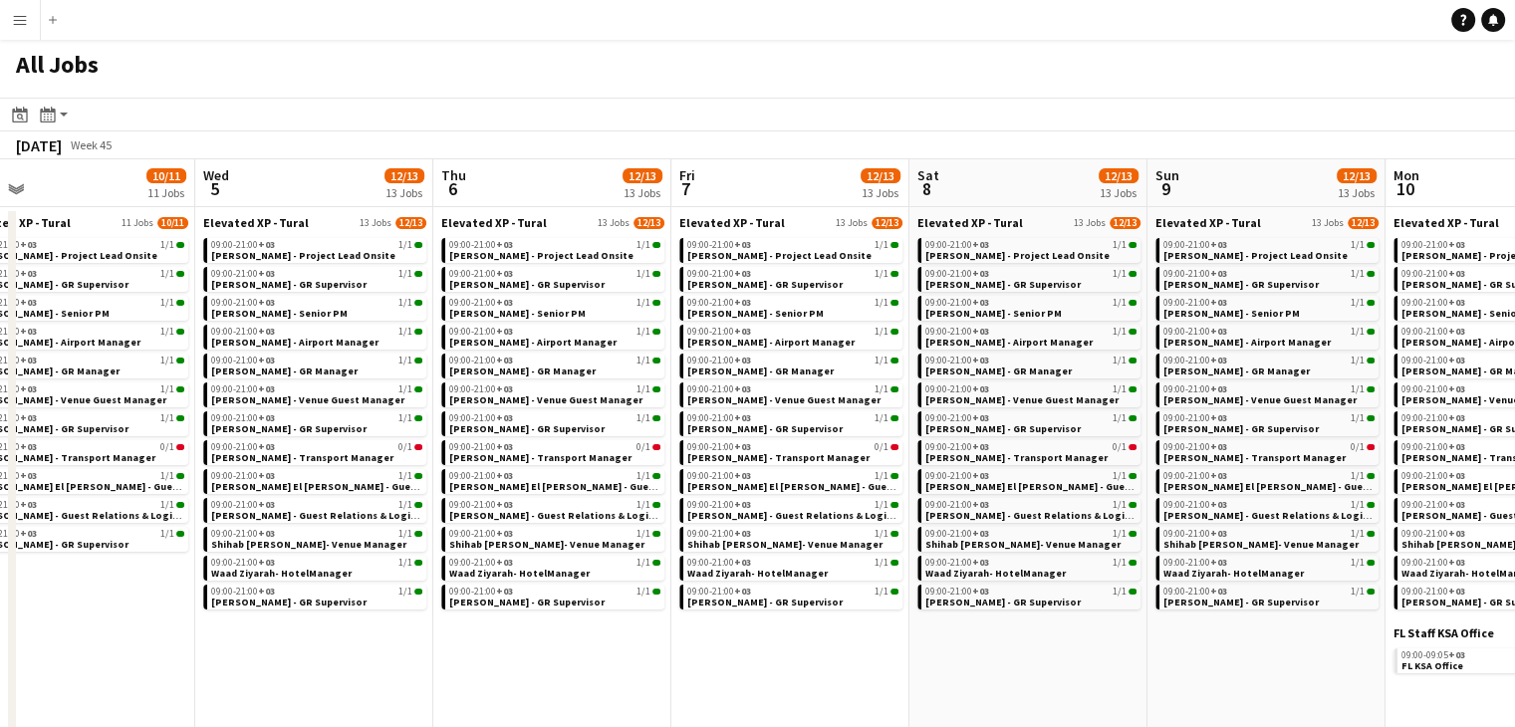
drag, startPoint x: 1055, startPoint y: 650, endPoint x: 872, endPoint y: 639, distance: 182.6
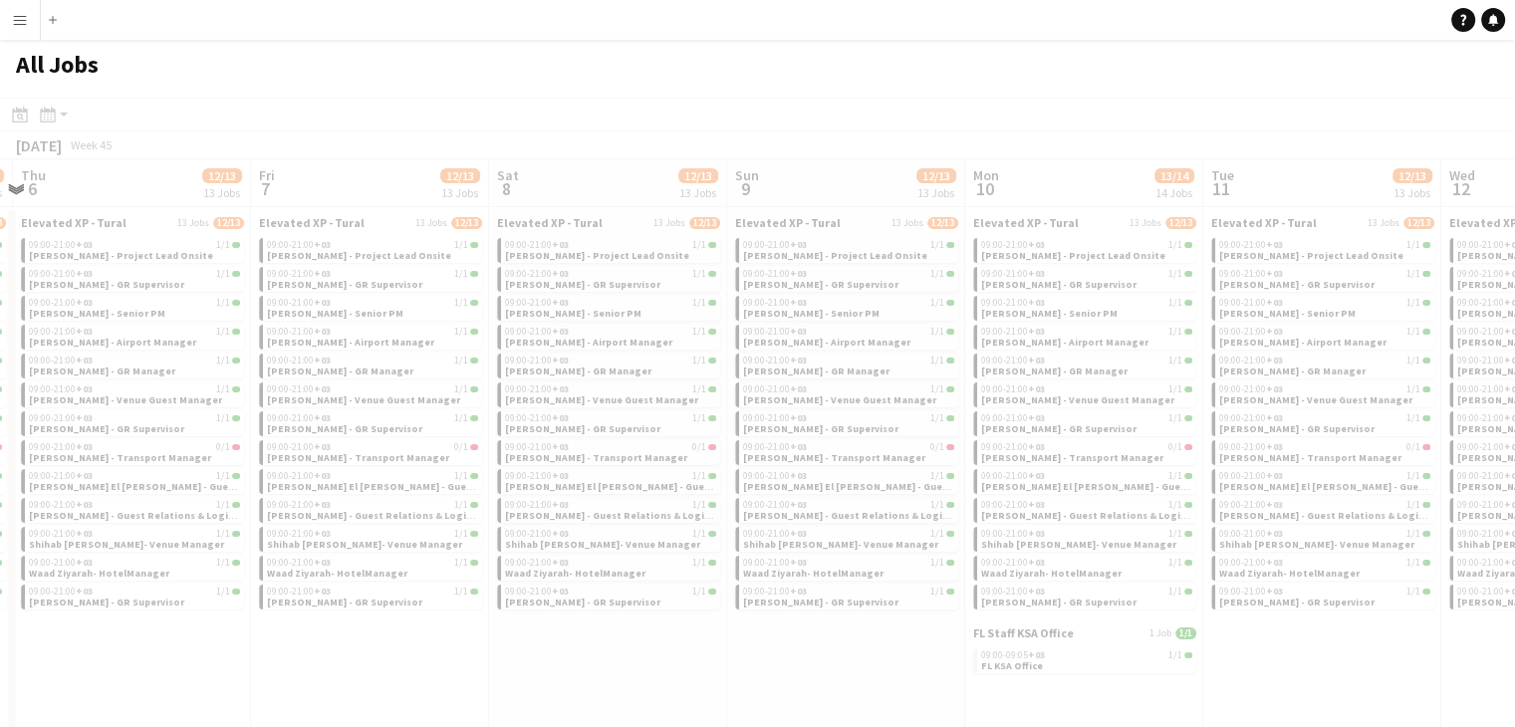
click at [767, 637] on app-all-jobs "All Jobs Date picker SEP 2025 SEP 2025 Monday M Tuesday T Wednesday W Thursday …" at bounding box center [757, 715] width 1515 height 1350
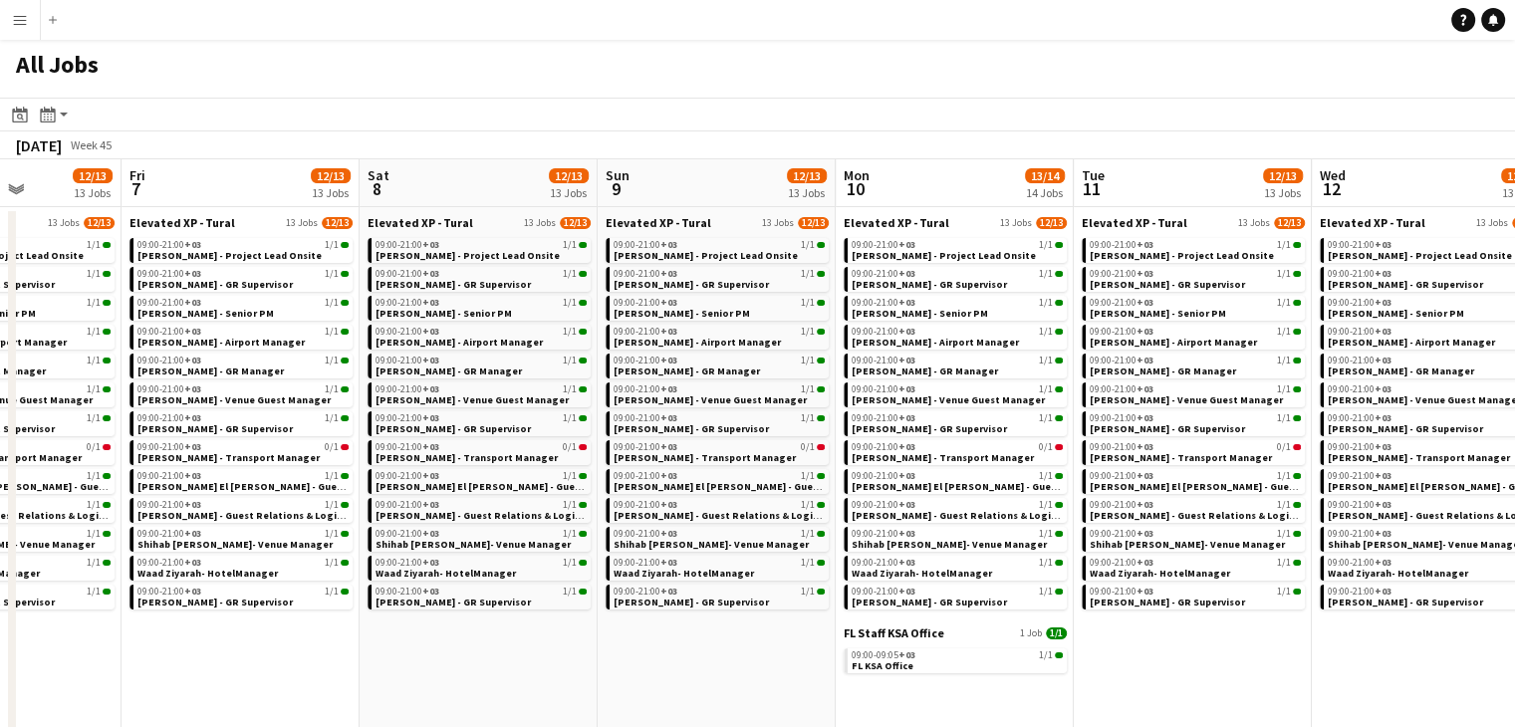
drag, startPoint x: 1218, startPoint y: 682, endPoint x: 1102, endPoint y: 676, distance: 115.7
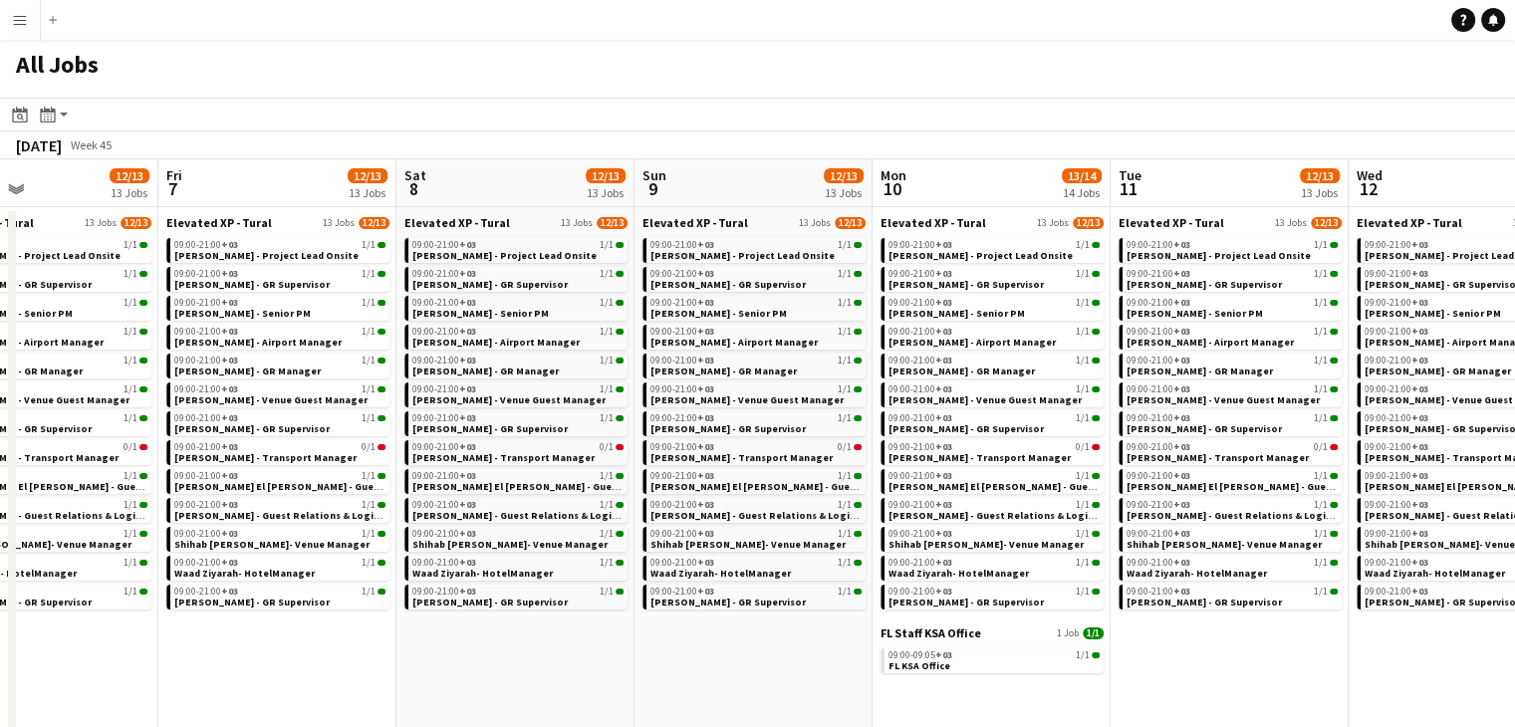
drag, startPoint x: 1106, startPoint y: 663, endPoint x: 1035, endPoint y: 666, distance: 71.8
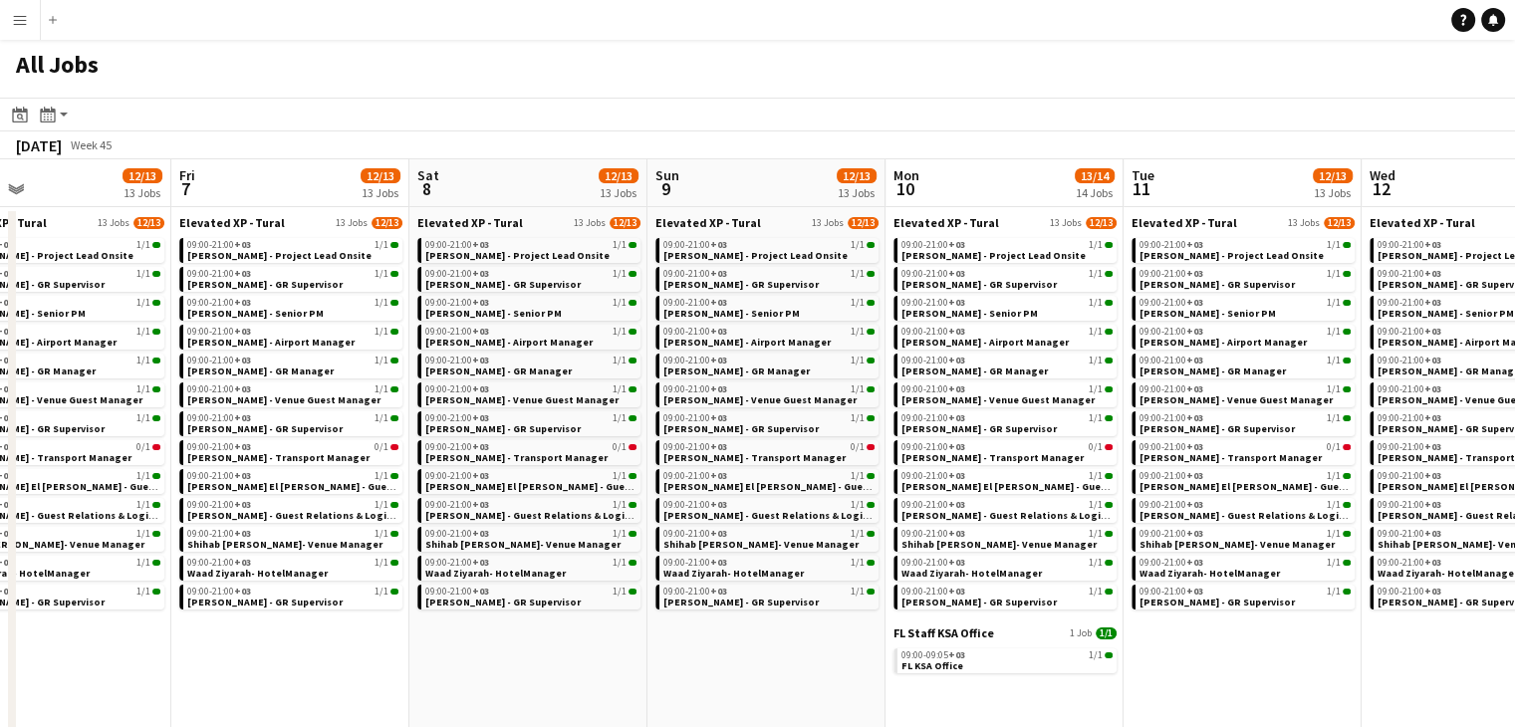
drag, startPoint x: 1176, startPoint y: 677, endPoint x: 1102, endPoint y: 689, distance: 74.7
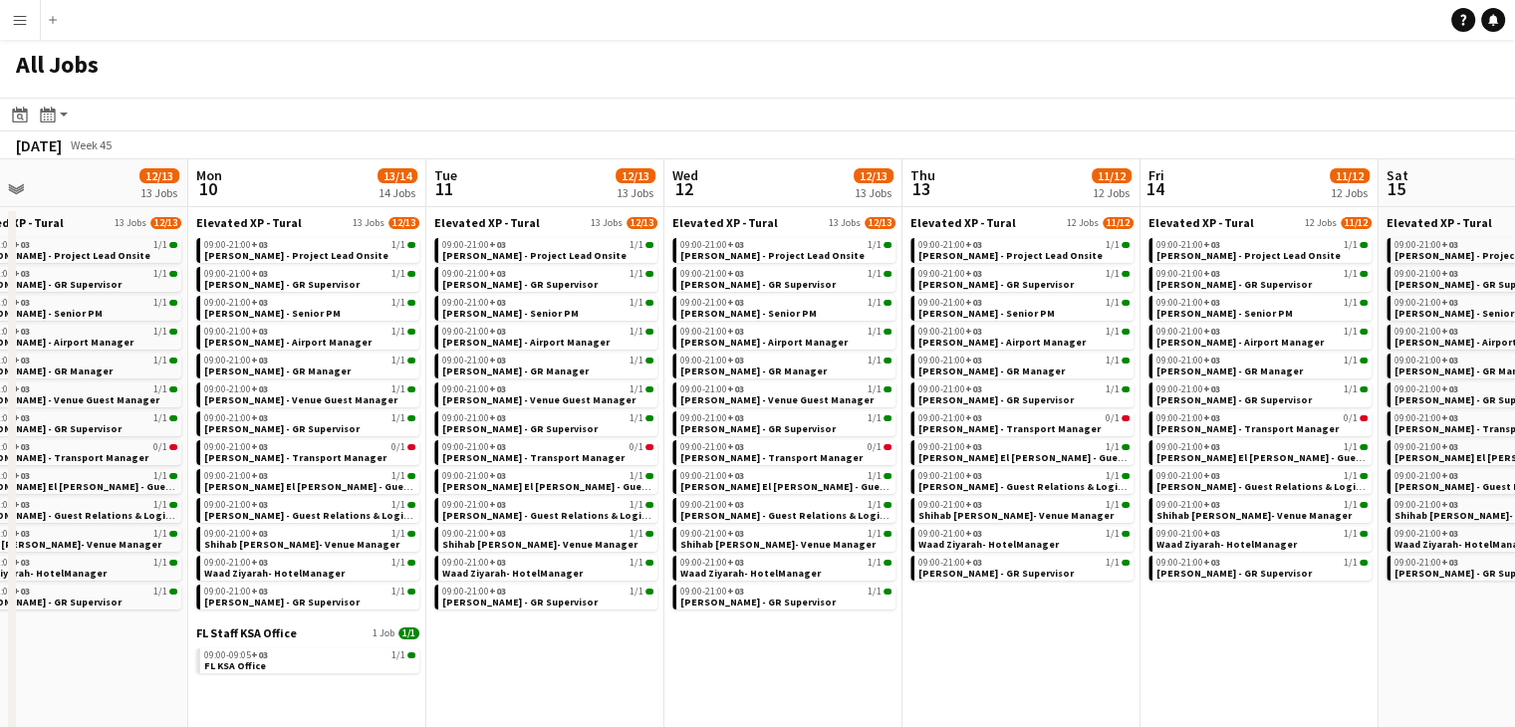
drag, startPoint x: 1021, startPoint y: 673, endPoint x: 1125, endPoint y: 672, distance: 104.6
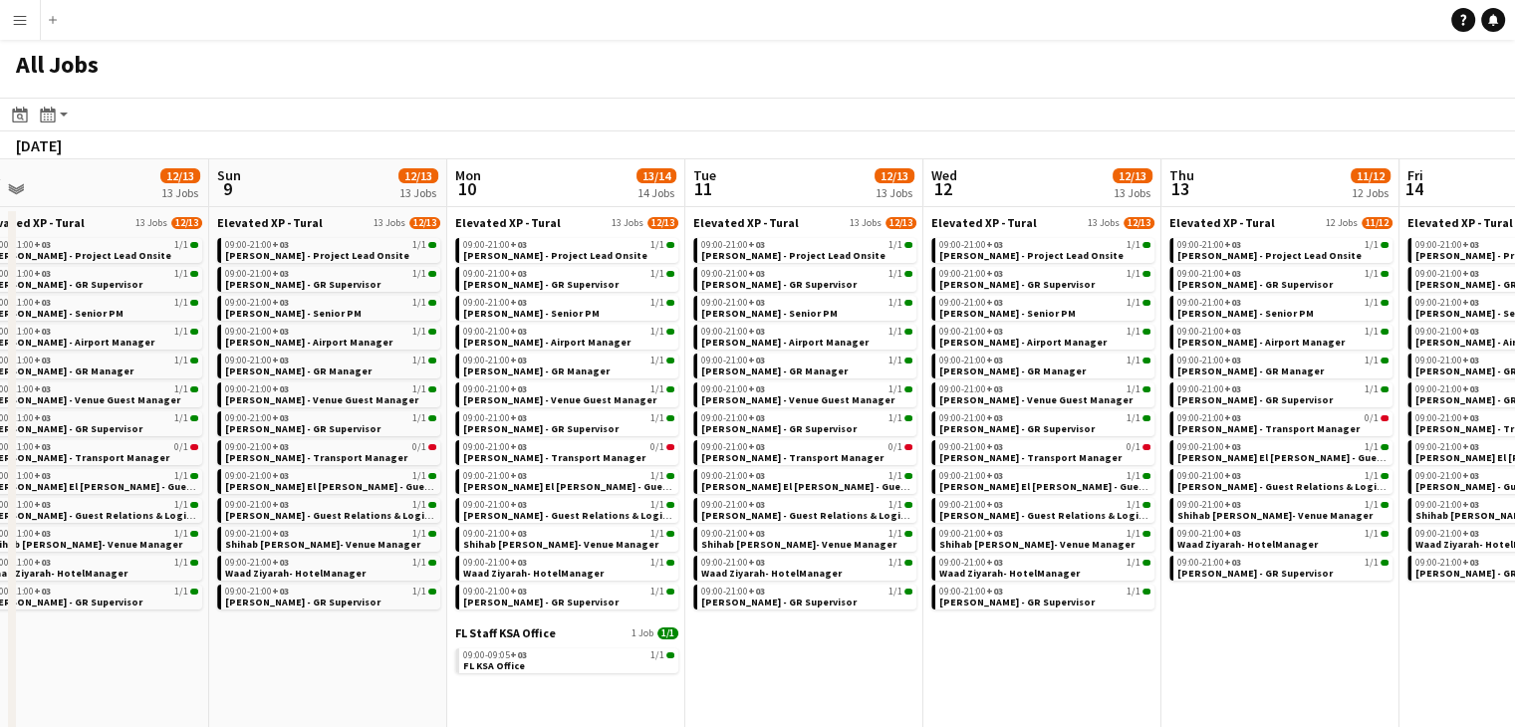
click at [856, 646] on app-all-jobs "All Jobs Date picker SEP 2025 SEP 2025 Monday M Tuesday T Wednesday W Thursday …" at bounding box center [757, 715] width 1515 height 1350
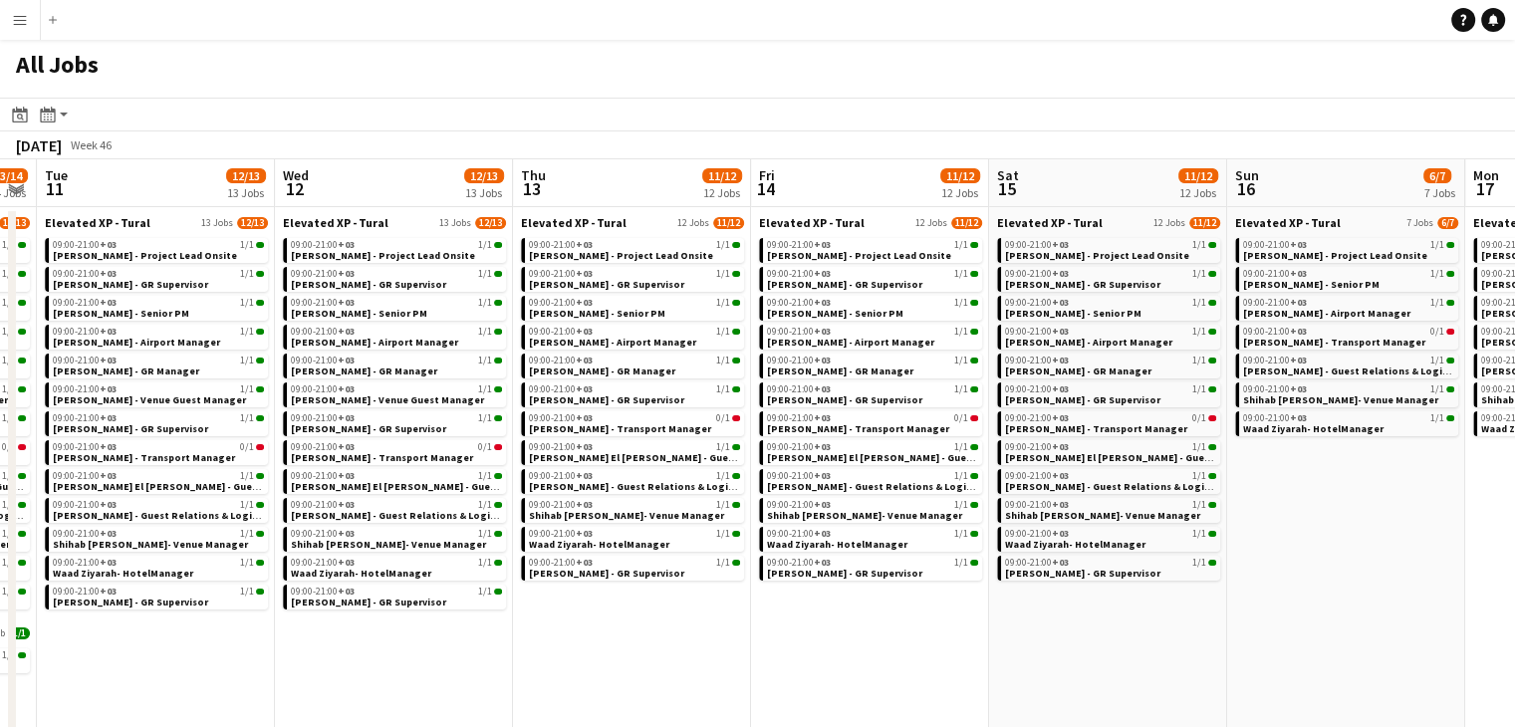
drag, startPoint x: 1049, startPoint y: 647, endPoint x: 929, endPoint y: 646, distance: 119.5
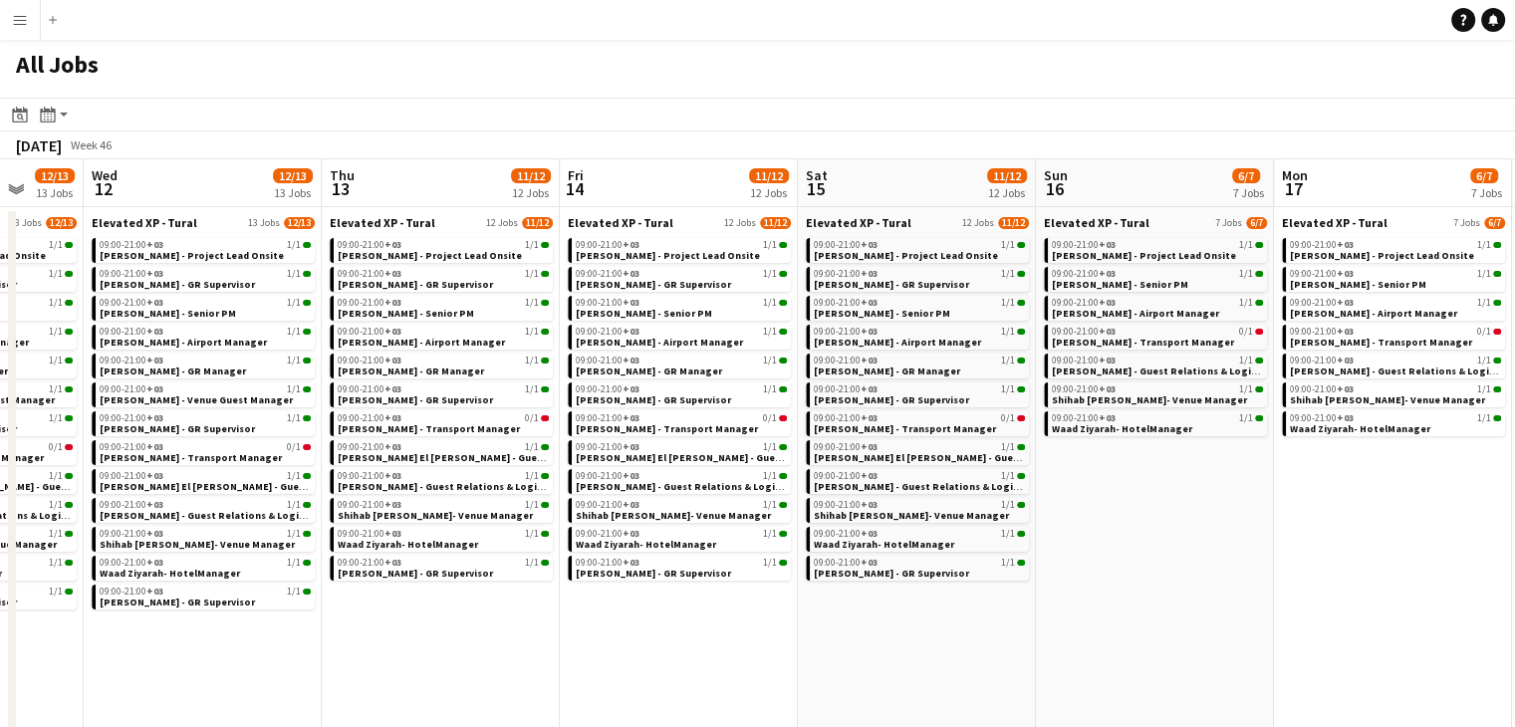
drag, startPoint x: 921, startPoint y: 652, endPoint x: 1073, endPoint y: 664, distance: 151.8
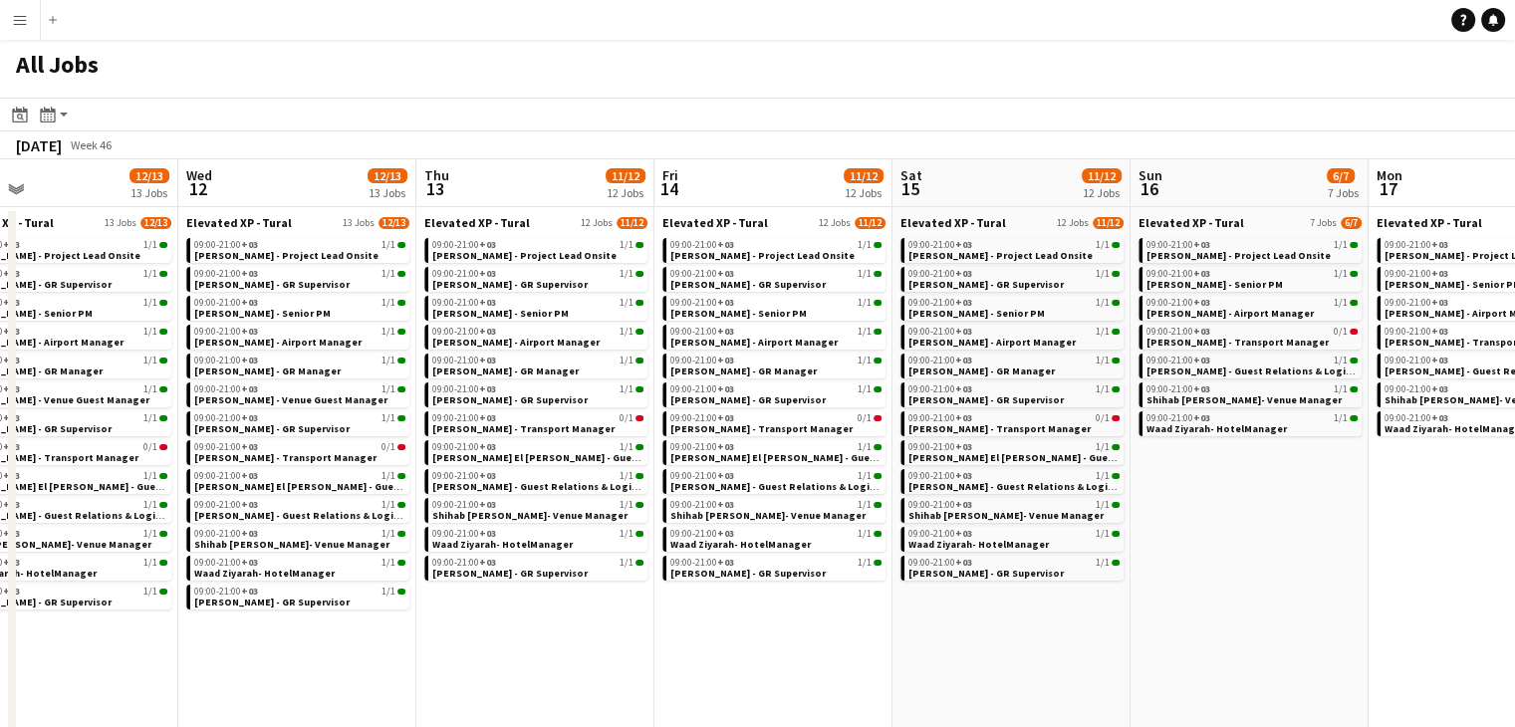
drag, startPoint x: 1048, startPoint y: 646, endPoint x: 934, endPoint y: 645, distance: 113.5
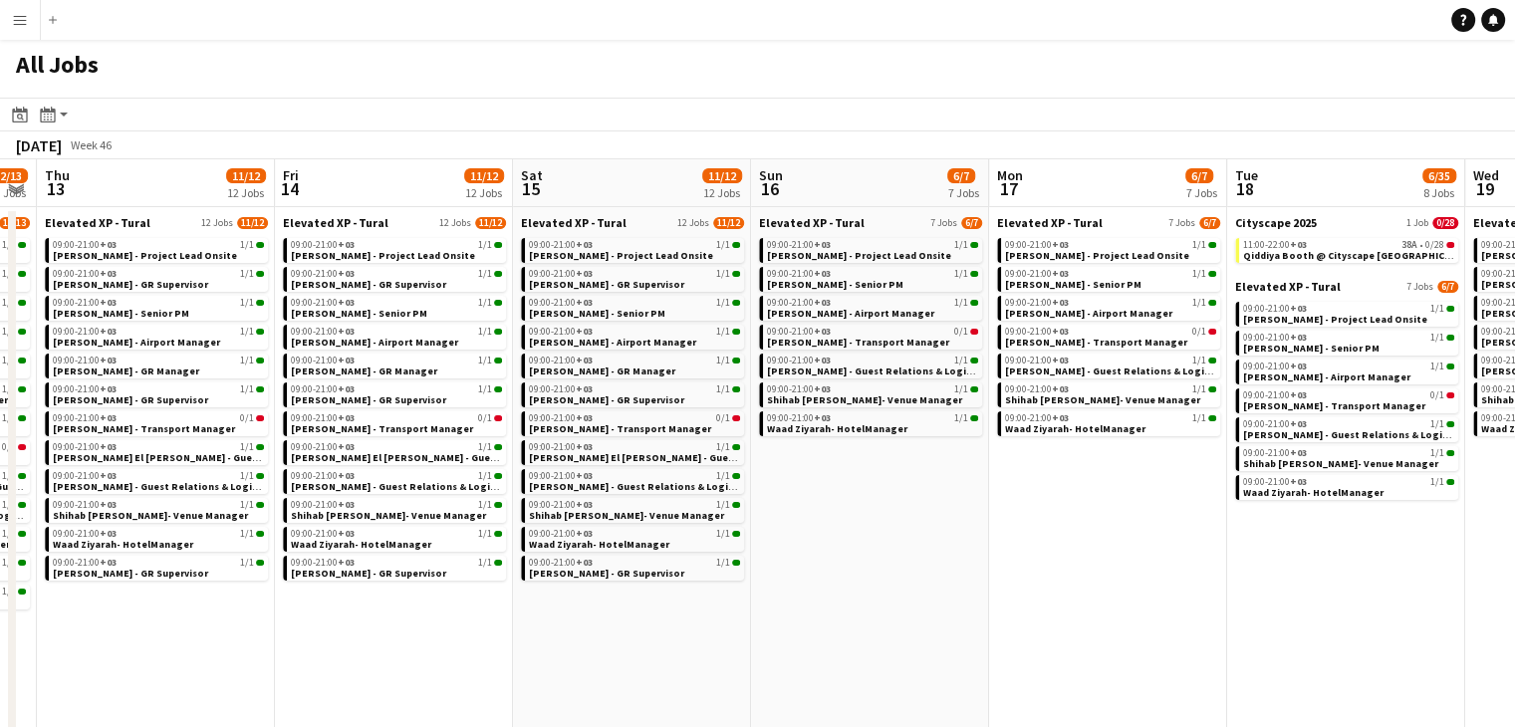
drag, startPoint x: 913, startPoint y: 645, endPoint x: 996, endPoint y: 656, distance: 83.4
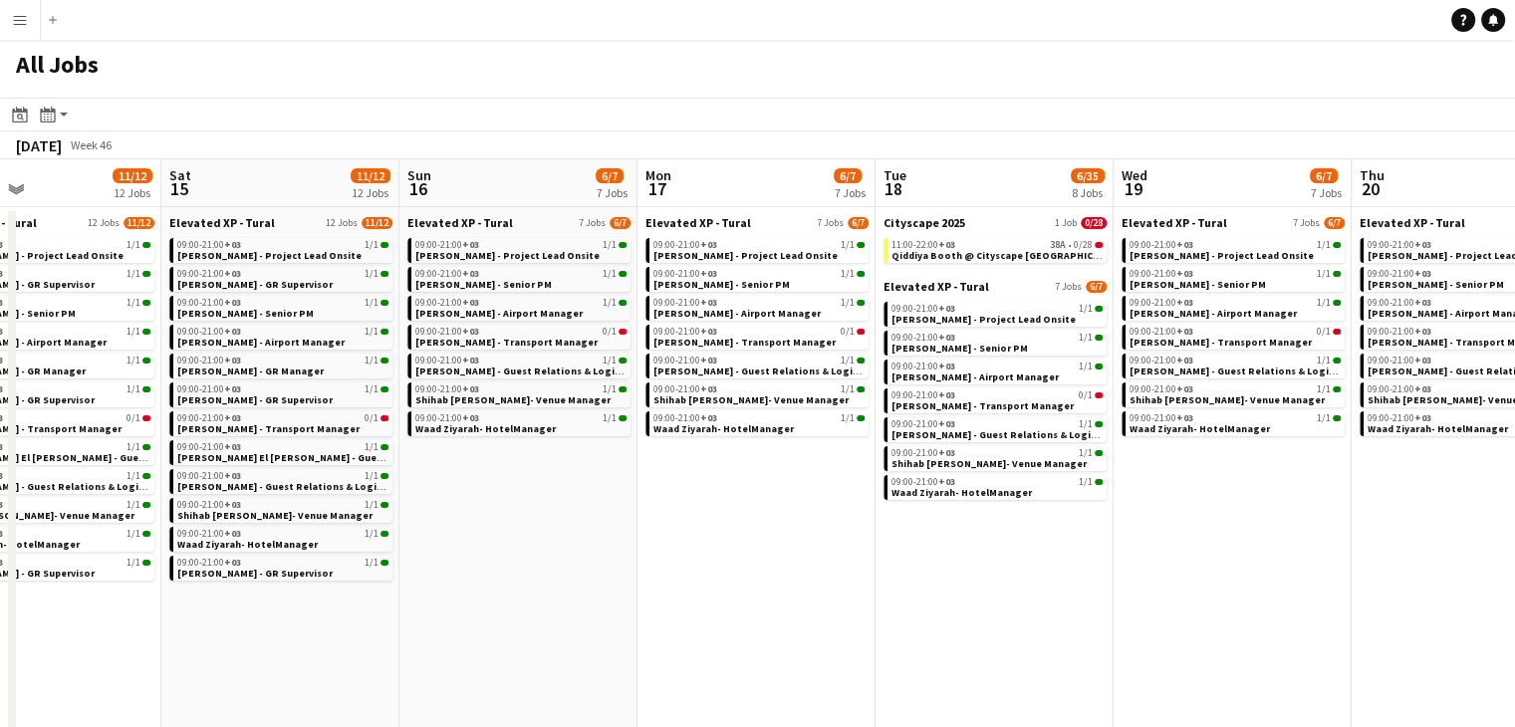
scroll to position [0, 793]
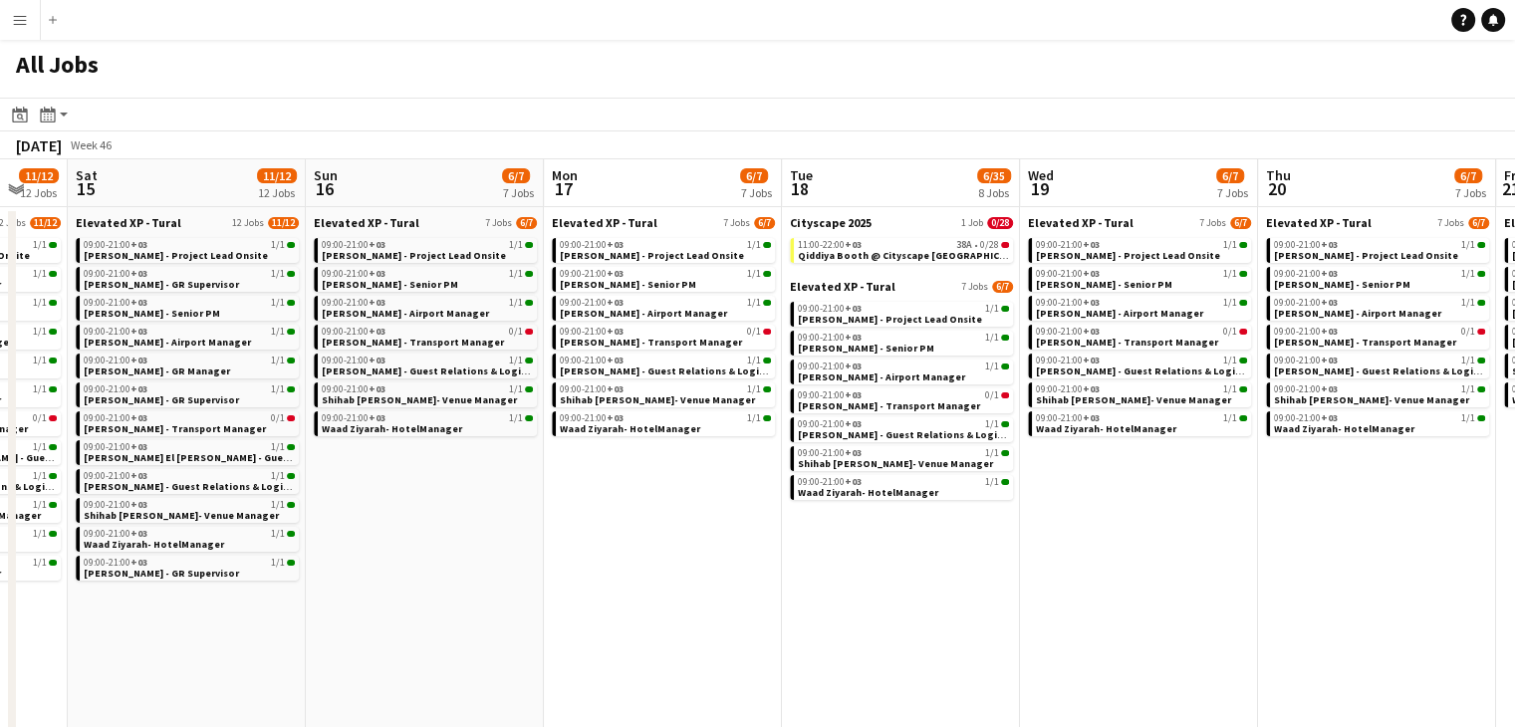
drag, startPoint x: 1087, startPoint y: 651, endPoint x: 996, endPoint y: 630, distance: 93.0
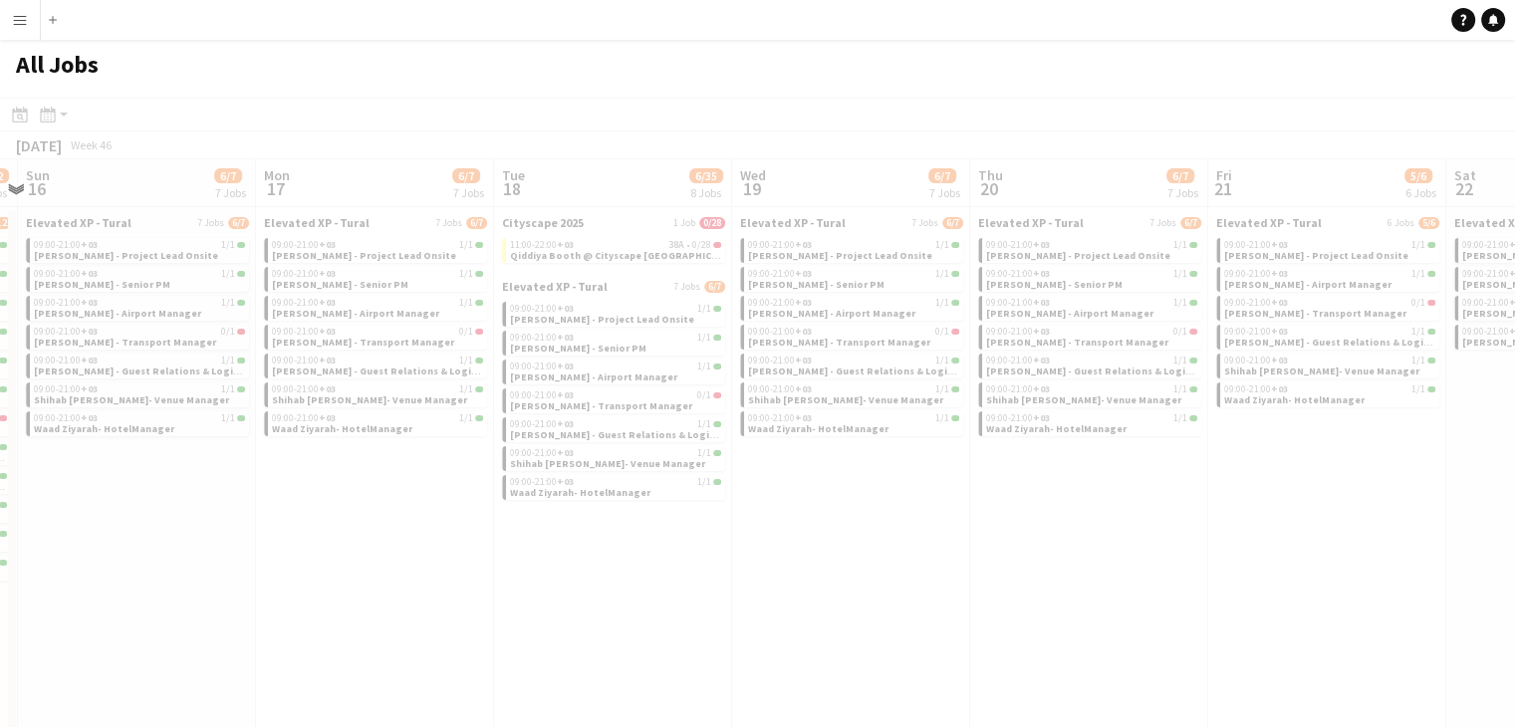
scroll to position [0, 701]
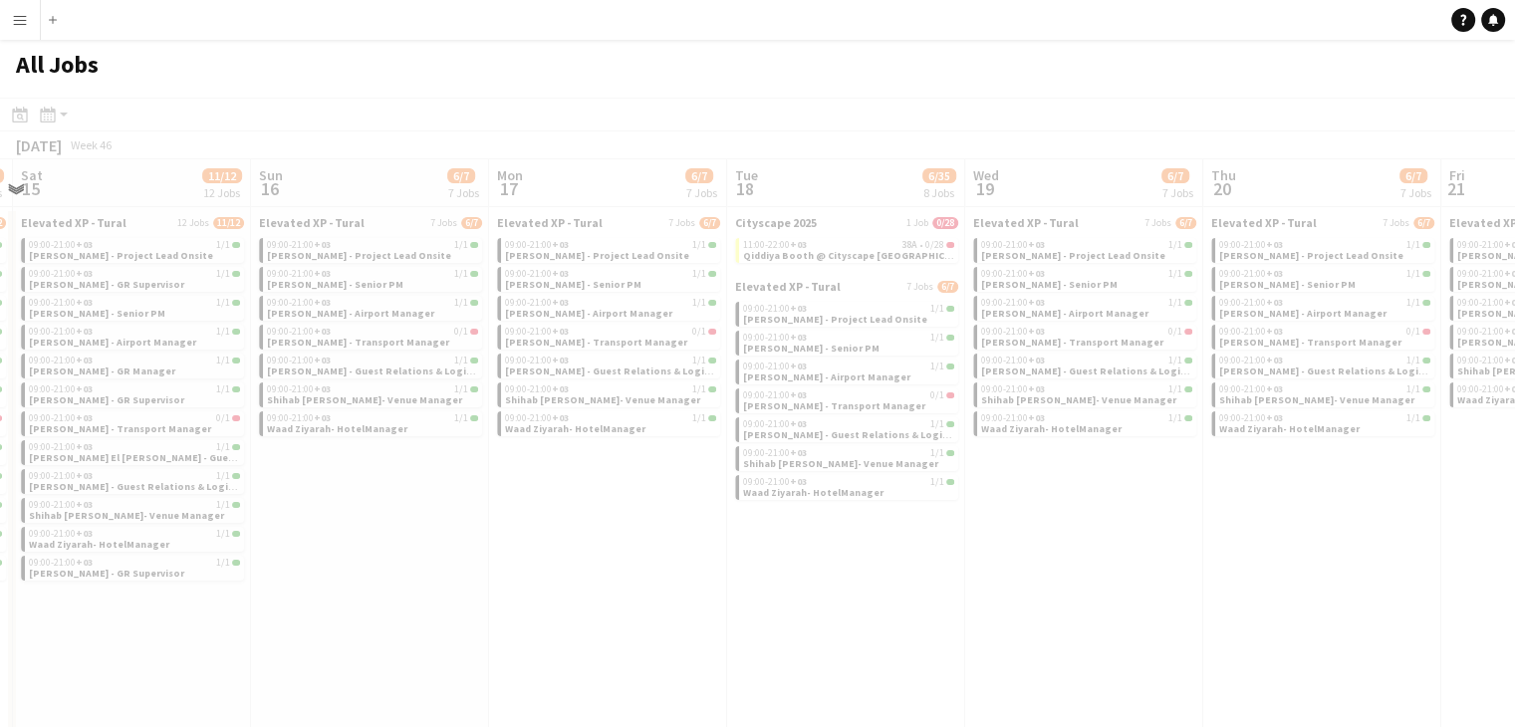
drag, startPoint x: 1142, startPoint y: 621, endPoint x: 1072, endPoint y: 623, distance: 70.7
click at [1073, 625] on app-all-jobs "All Jobs Date picker SEP 2025 SEP 2025 Monday M Tuesday T Wednesday W Thursday …" at bounding box center [757, 715] width 1515 height 1350
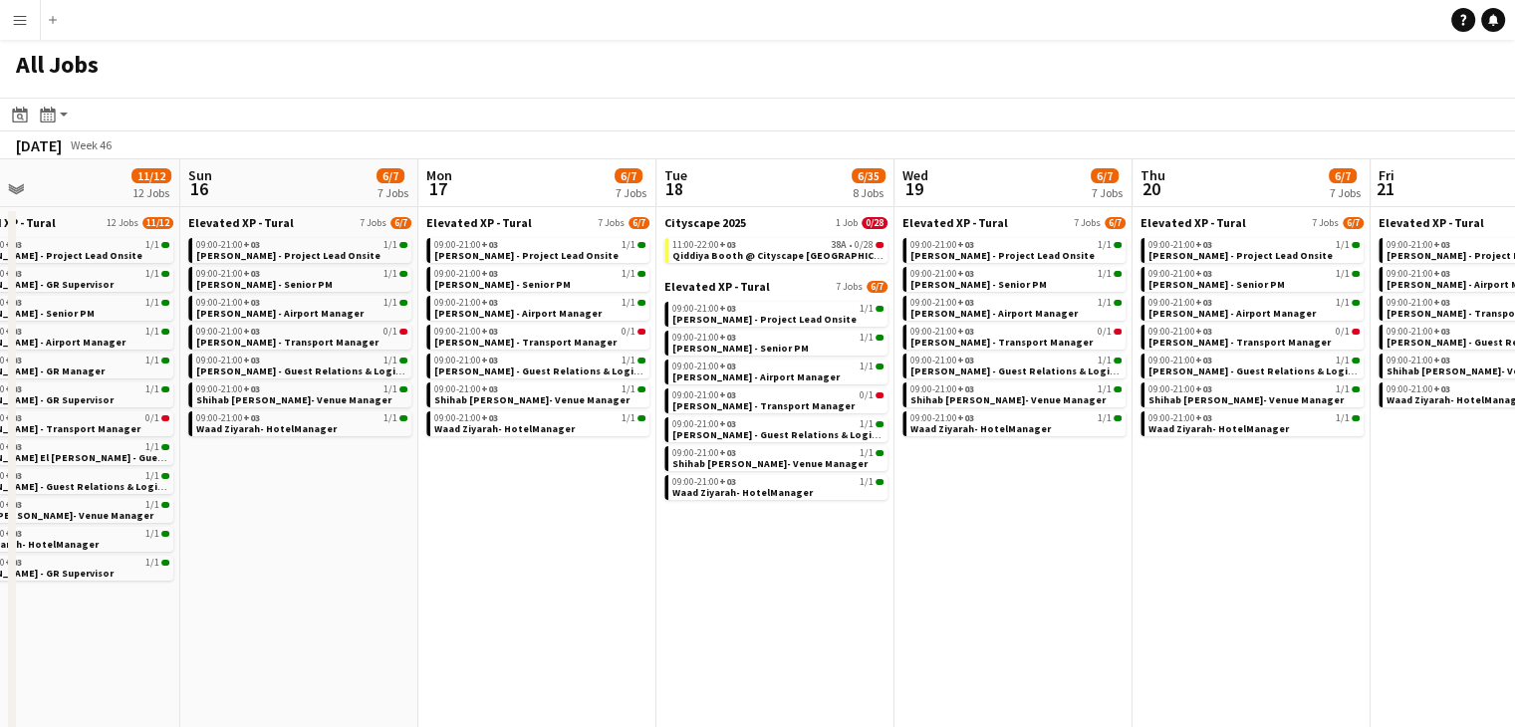
drag, startPoint x: 1133, startPoint y: 638, endPoint x: 1064, endPoint y: 623, distance: 71.3
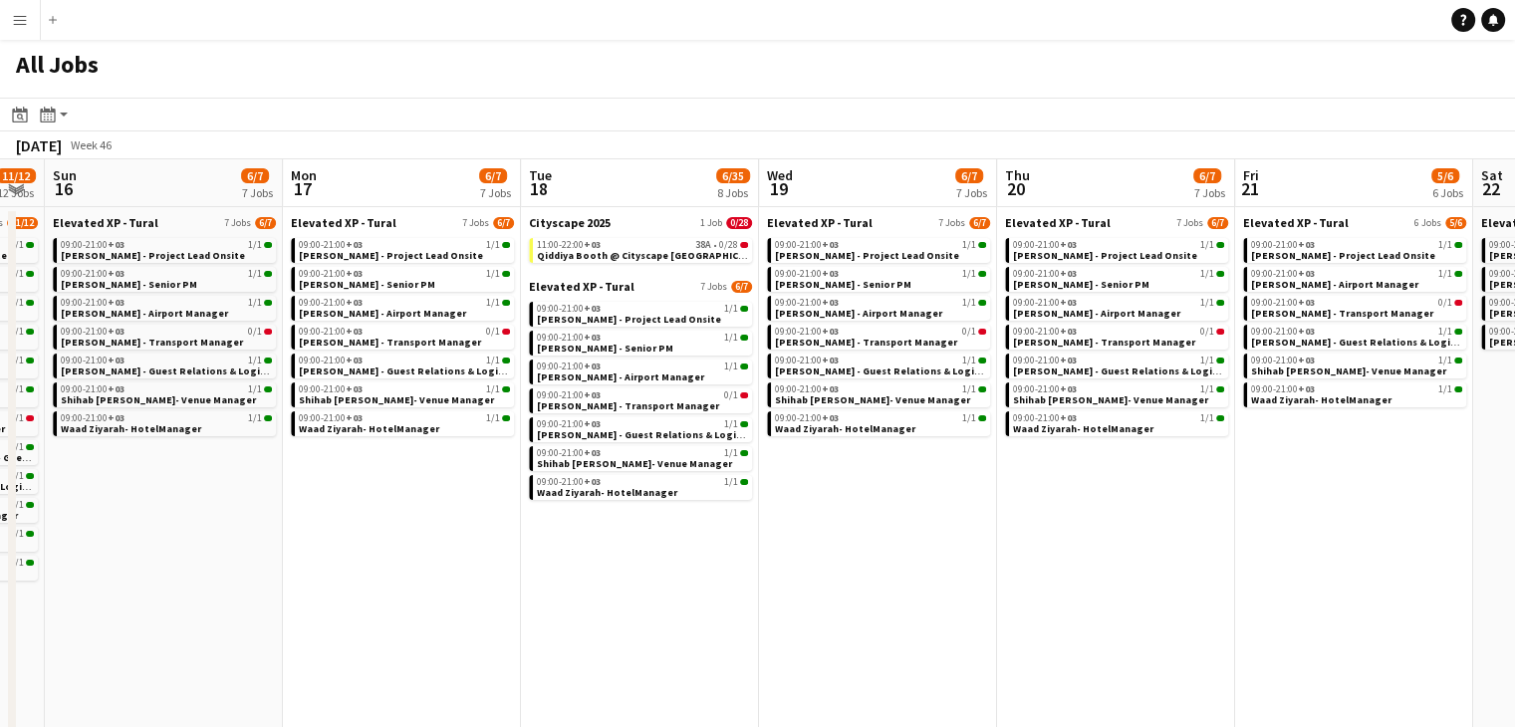
drag, startPoint x: 1182, startPoint y: 628, endPoint x: 1047, endPoint y: 609, distance: 136.8
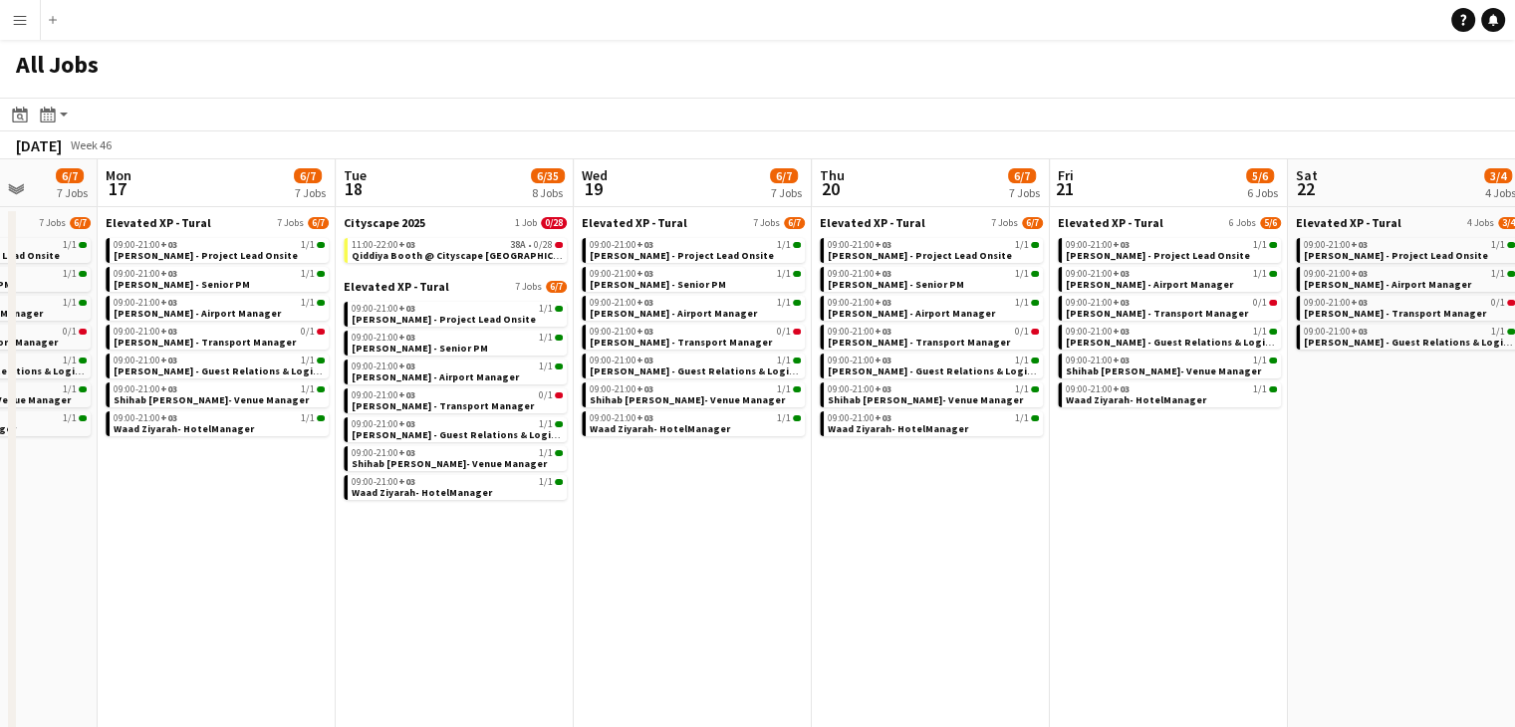
drag, startPoint x: 1254, startPoint y: 632, endPoint x: 1127, endPoint y: 628, distance: 126.5
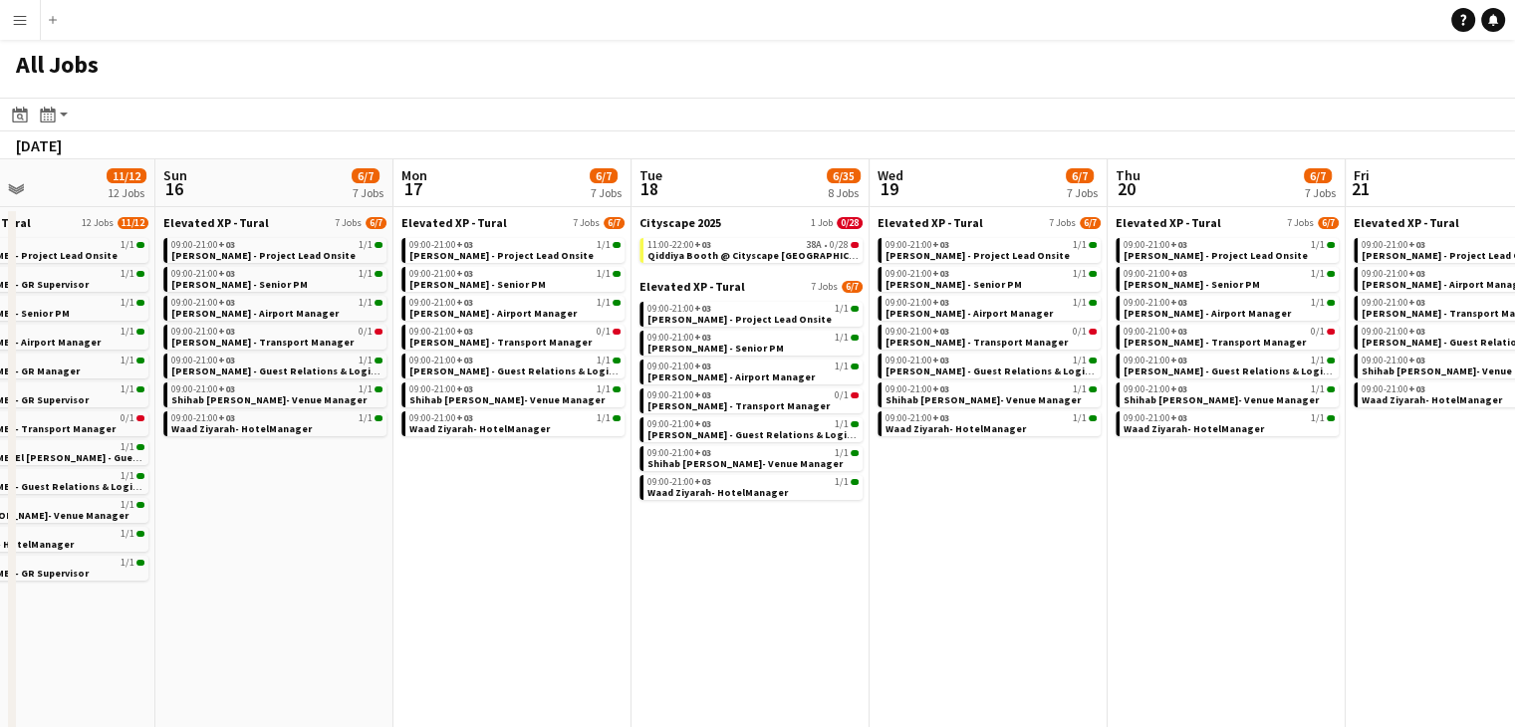
drag, startPoint x: 1220, startPoint y: 607, endPoint x: 1040, endPoint y: 602, distance: 180.3
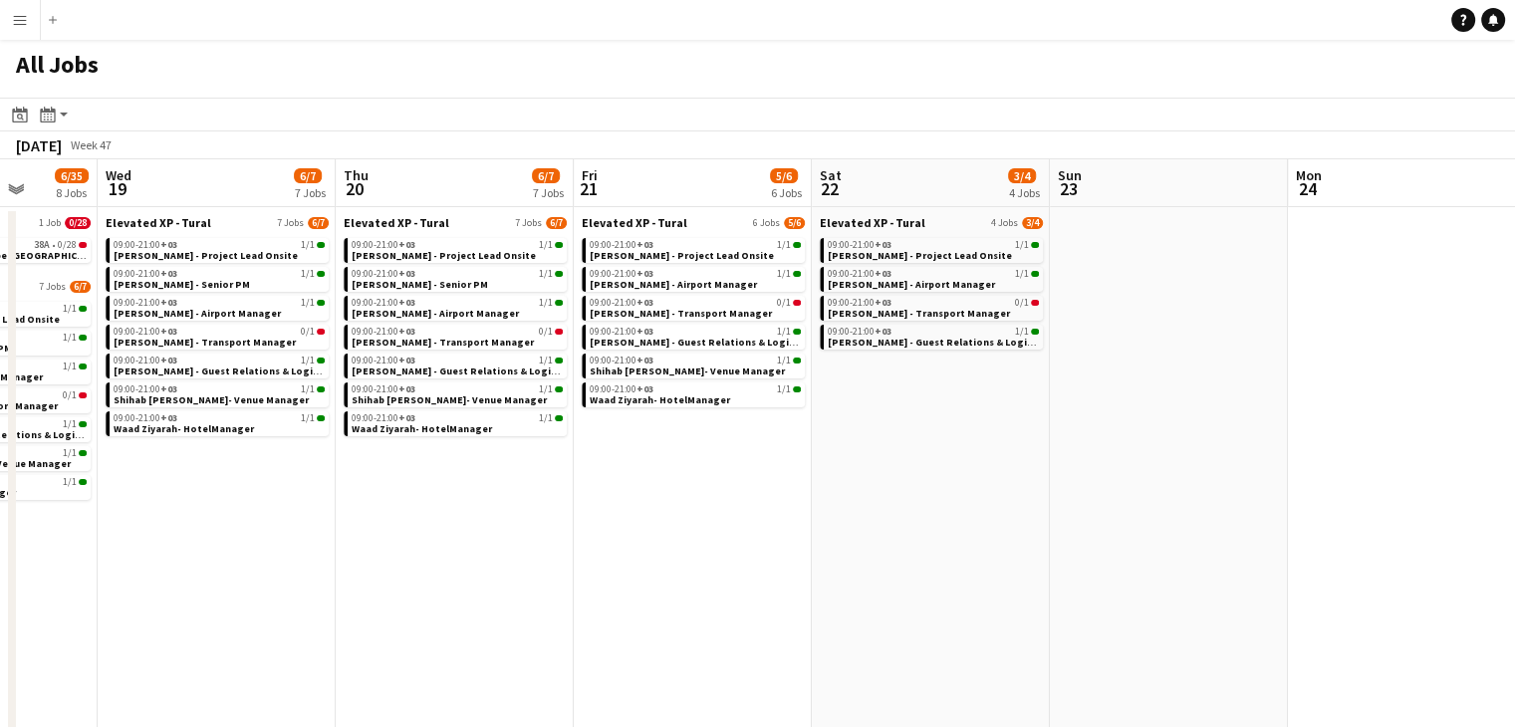
drag, startPoint x: 1295, startPoint y: 609, endPoint x: 1009, endPoint y: 597, distance: 286.1
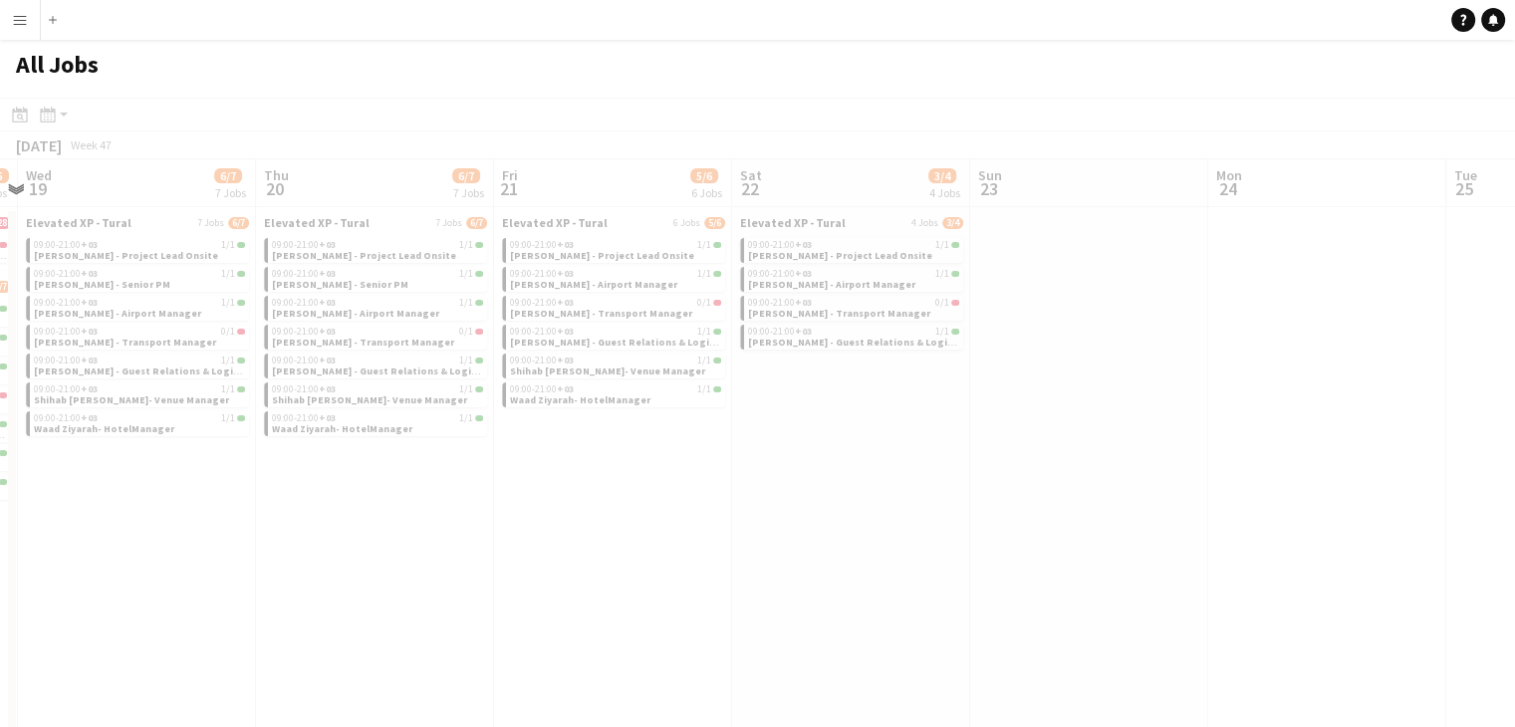
drag, startPoint x: 1139, startPoint y: 587, endPoint x: 934, endPoint y: 576, distance: 205.4
click at [928, 575] on app-all-jobs "All Jobs Date picker SEP 2025 SEP 2025 Monday M Tuesday T Wednesday W Thursday …" at bounding box center [757, 715] width 1515 height 1350
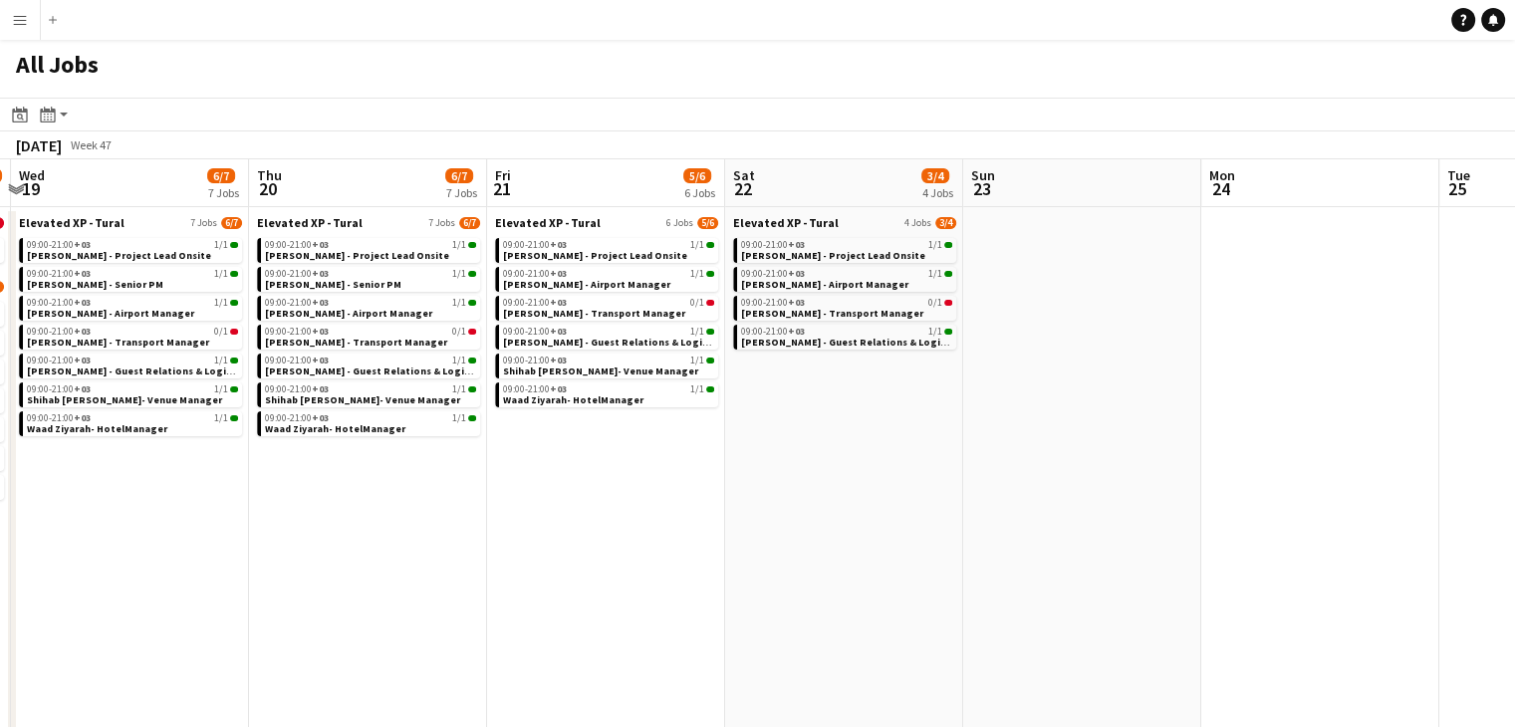
drag
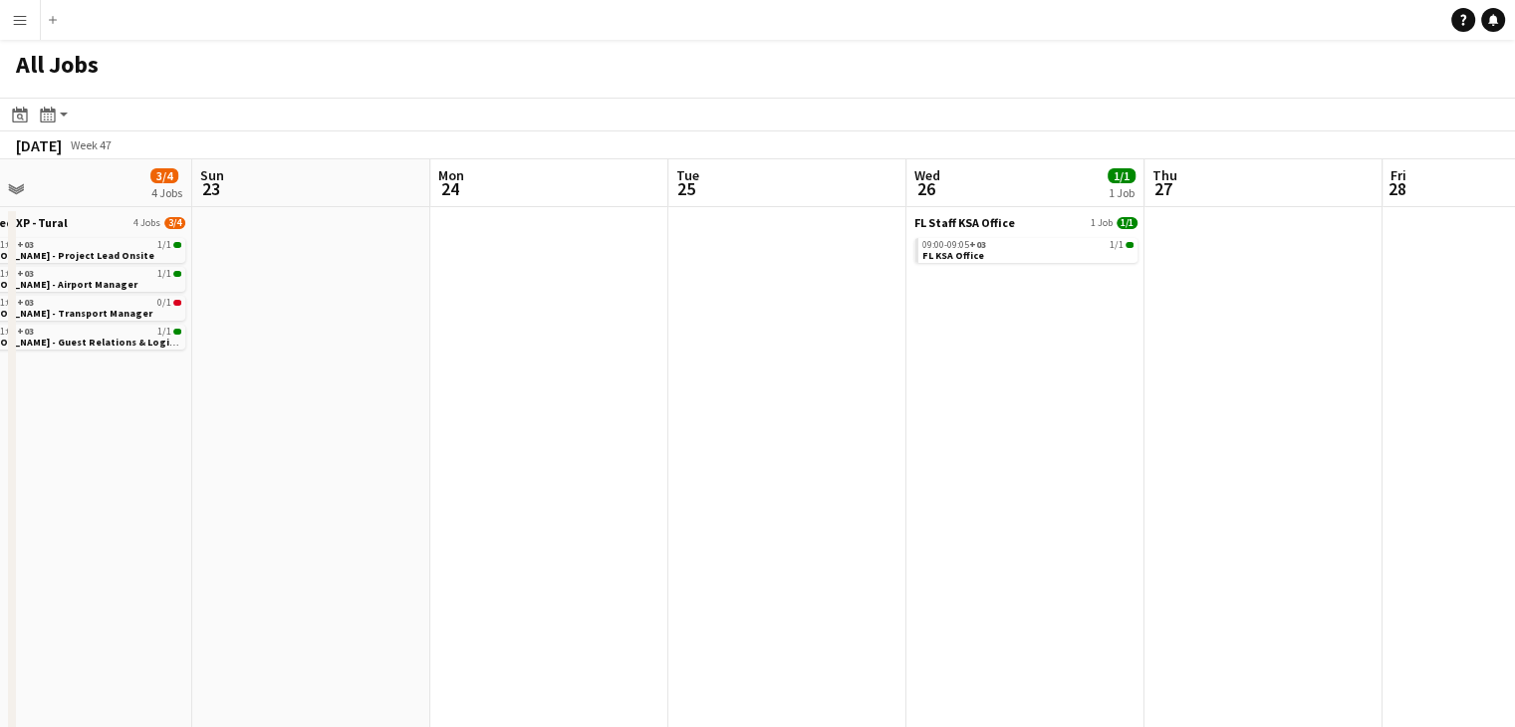
click at [781, 574] on app-all-jobs "All Jobs Date picker SEP 2025 SEP 2025 Monday M Tuesday T Wednesday W Thursday …" at bounding box center [757, 715] width 1515 height 1350
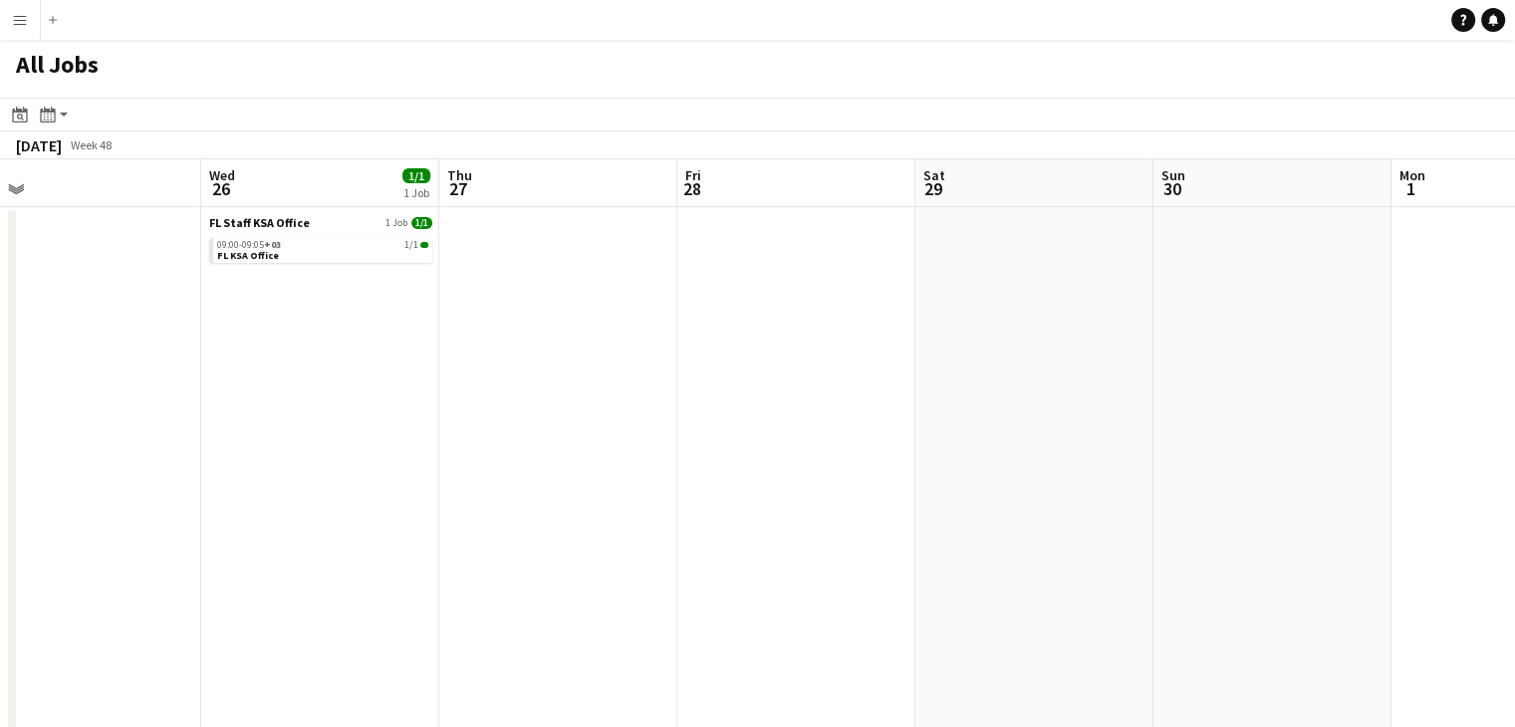
click at [854, 554] on app-all-jobs "All Jobs Date picker SEP 2025 SEP 2025 Monday M Tuesday T Wednesday W Thursday …" at bounding box center [757, 715] width 1515 height 1350
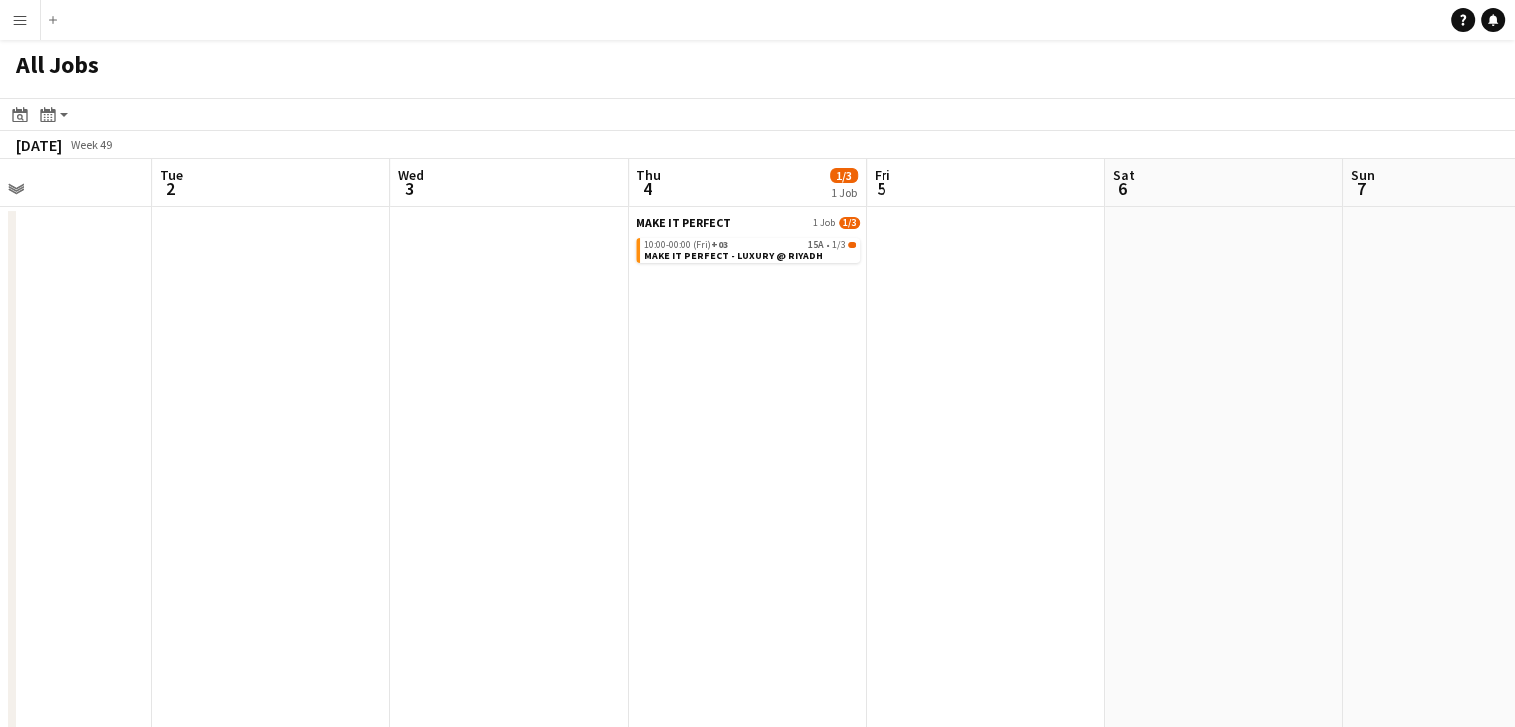
scroll to position [0, 808]
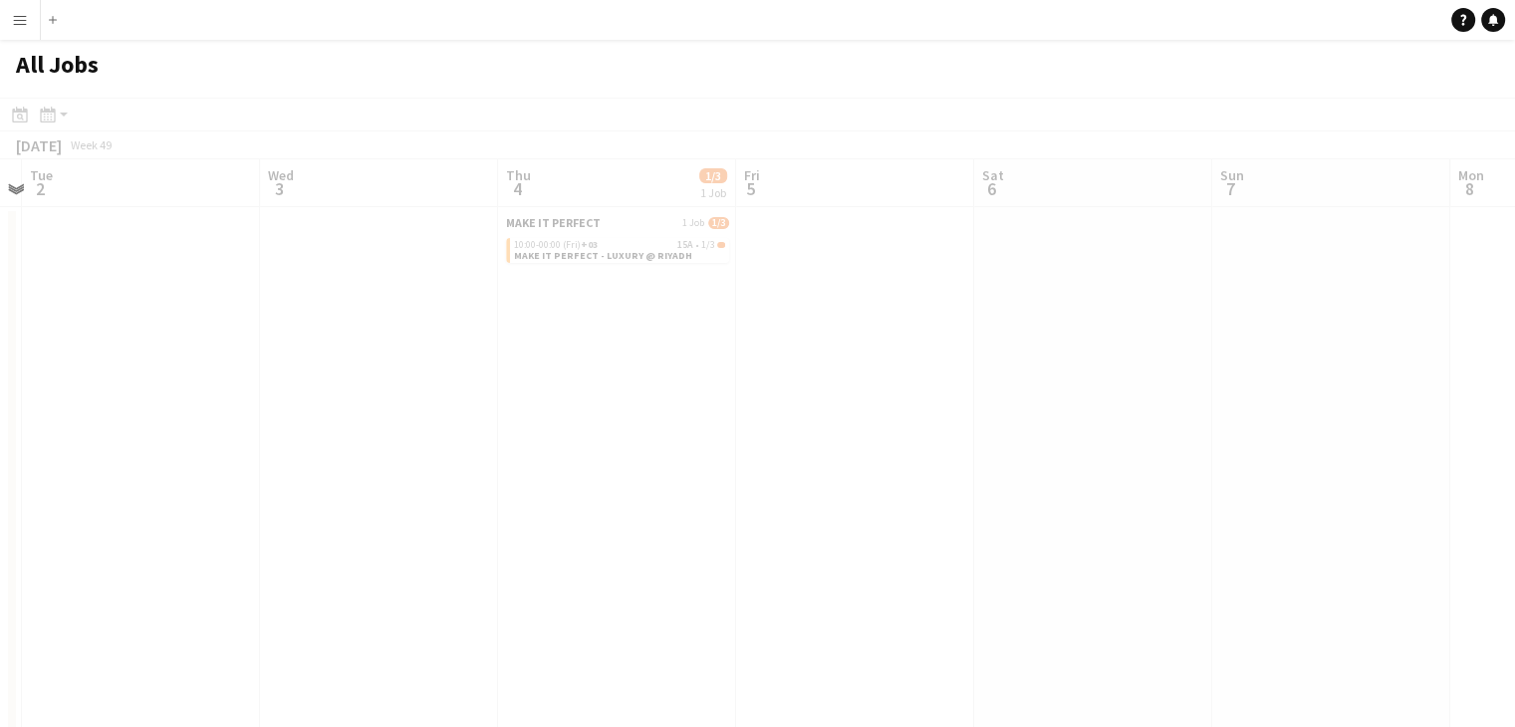
click at [953, 532] on app-all-jobs "All Jobs Date picker SEP 2025 SEP 2025 Monday M Tuesday T Wednesday W Thursday …" at bounding box center [757, 715] width 1515 height 1350
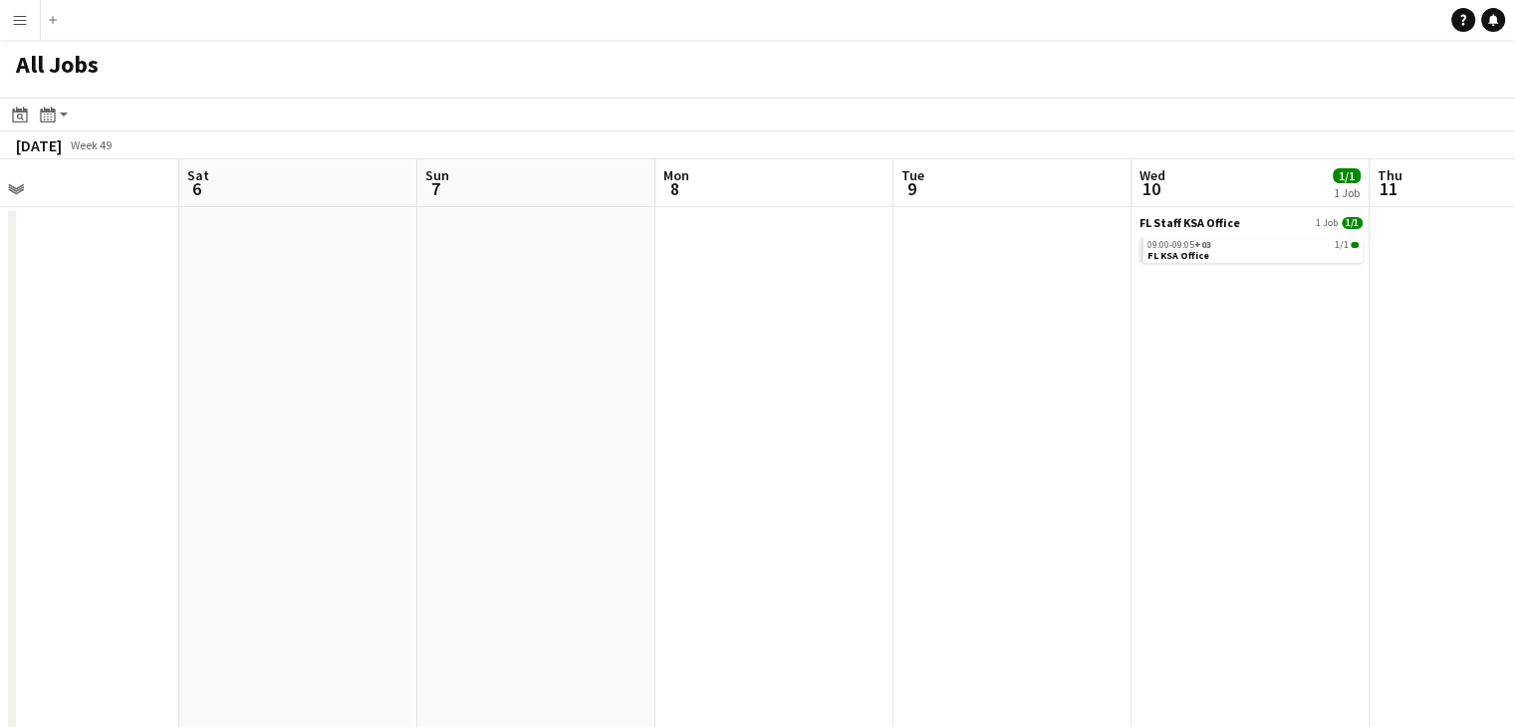
click at [868, 503] on app-all-jobs "All Jobs Date picker SEP 2025 SEP 2025 Monday M Tuesday T Wednesday W Thursday …" at bounding box center [757, 715] width 1515 height 1350
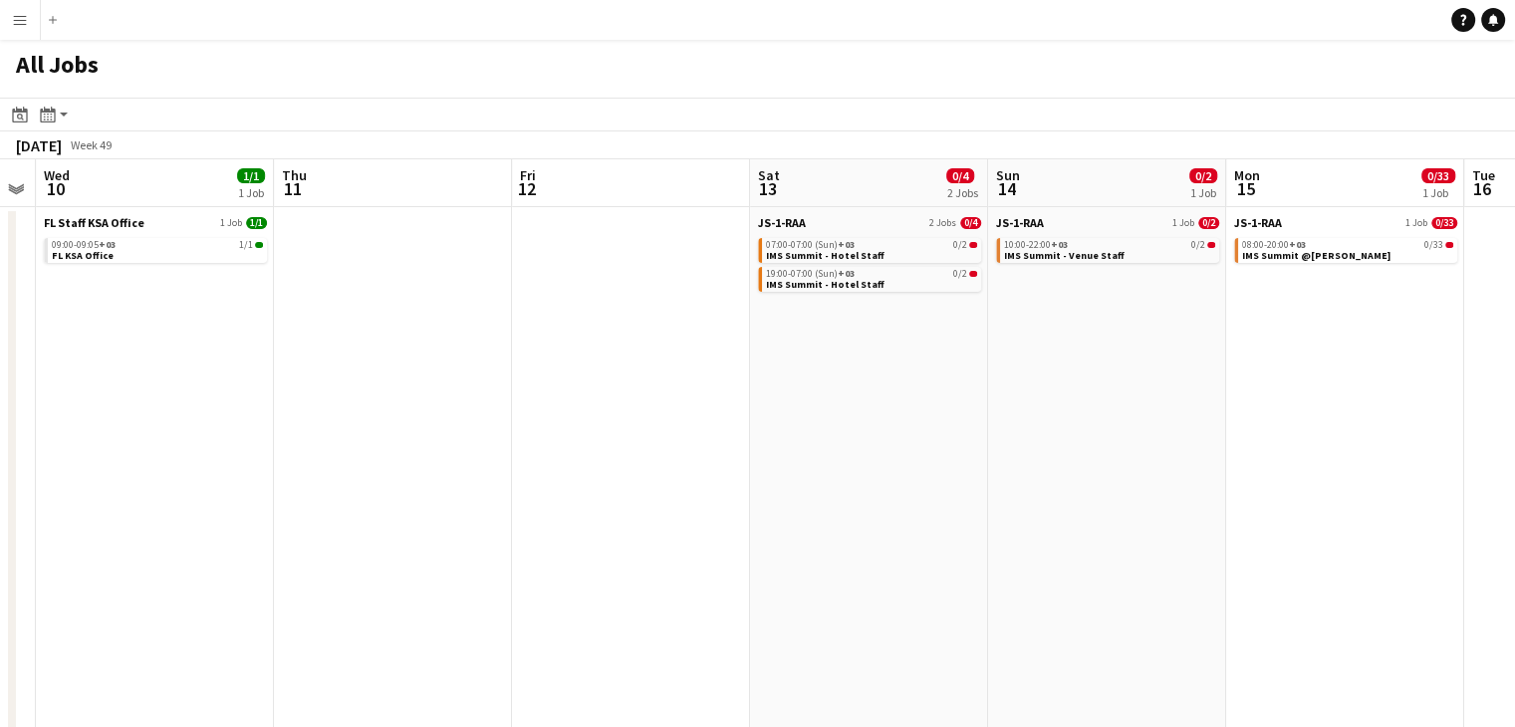
click at [913, 517] on app-all-jobs "All Jobs Date picker SEP 2025 SEP 2025 Monday M Tuesday T Wednesday W Thursday …" at bounding box center [757, 715] width 1515 height 1350
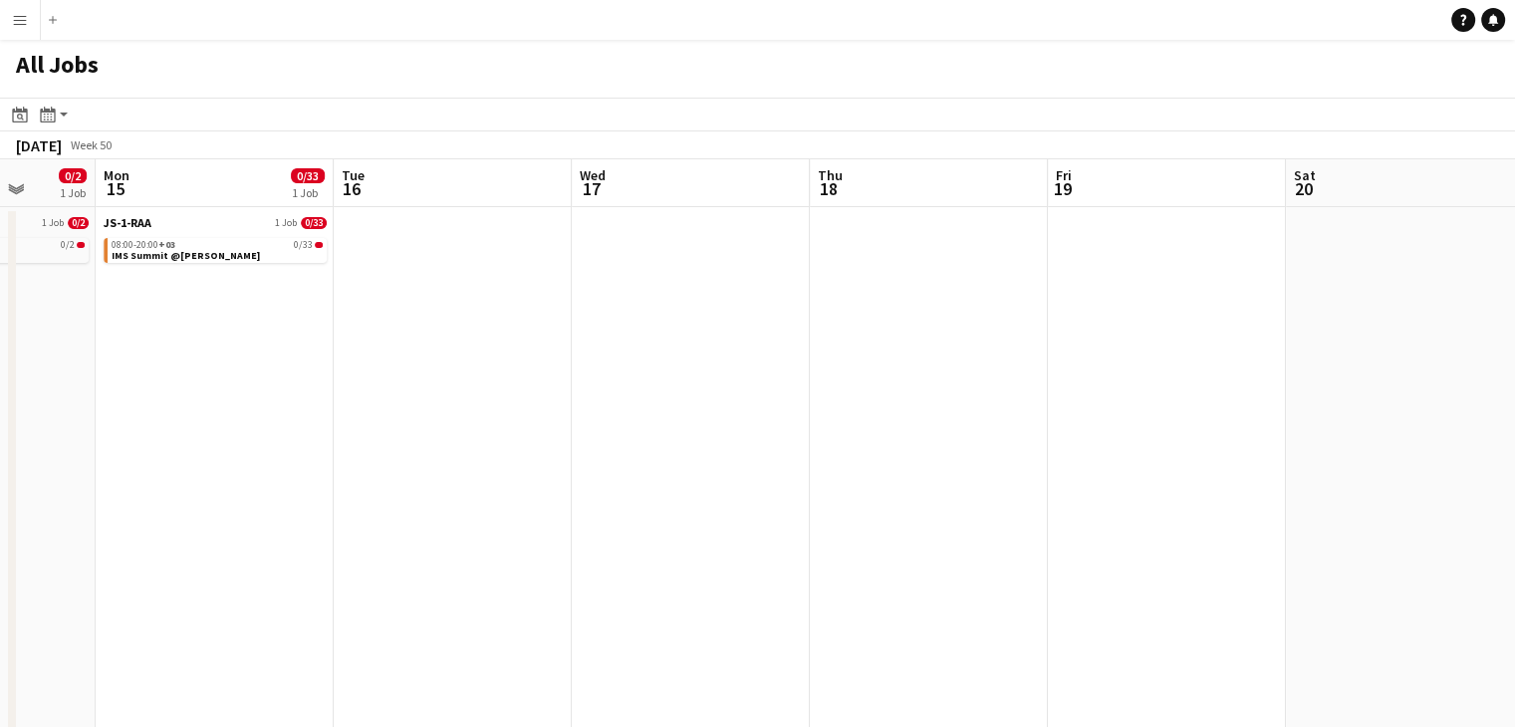
click at [915, 514] on app-all-jobs "All Jobs Date picker SEP 2025 SEP 2025 Monday M Tuesday T Wednesday W Thursday …" at bounding box center [757, 715] width 1515 height 1350
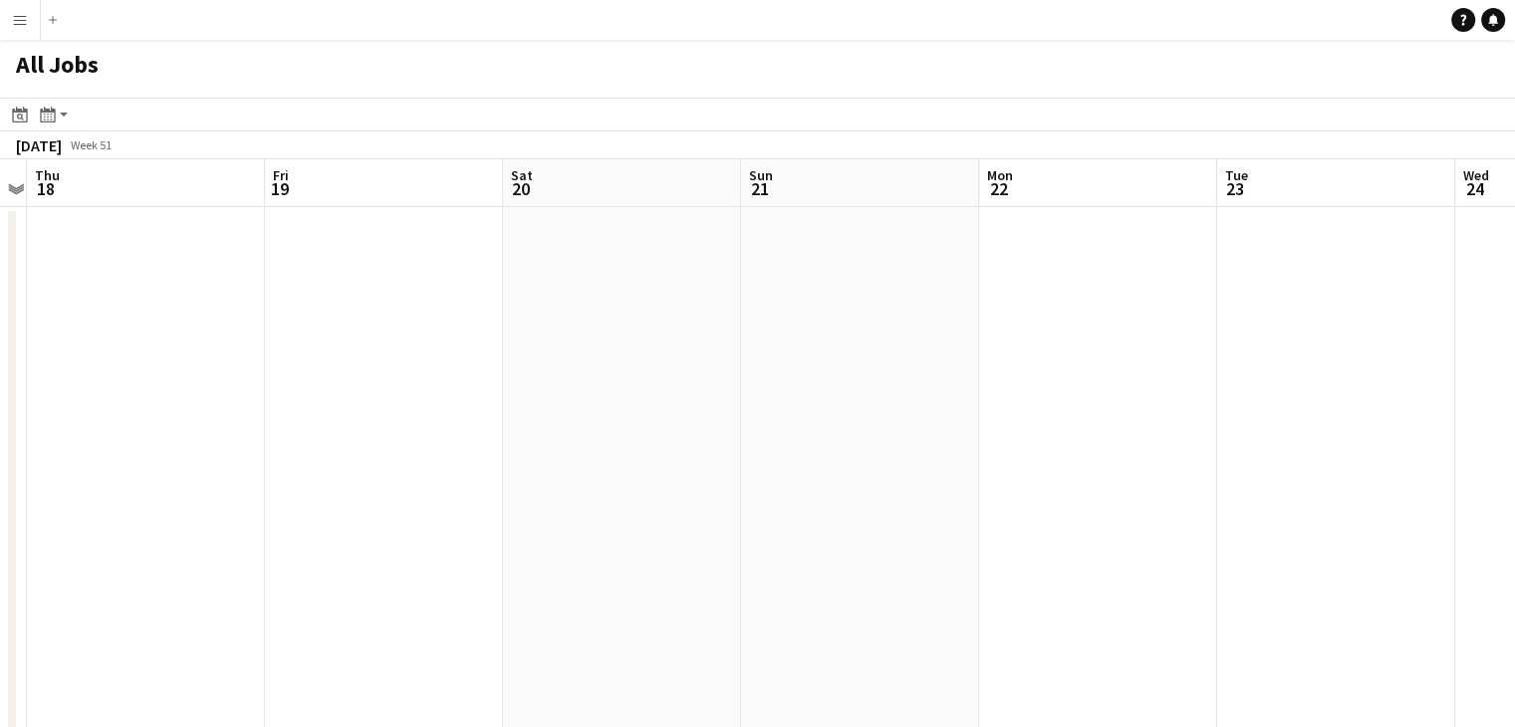
click at [809, 525] on app-all-jobs "All Jobs Date picker SEP 2025 SEP 2025 Monday M Tuesday T Wednesday W Thursday …" at bounding box center [757, 715] width 1515 height 1350
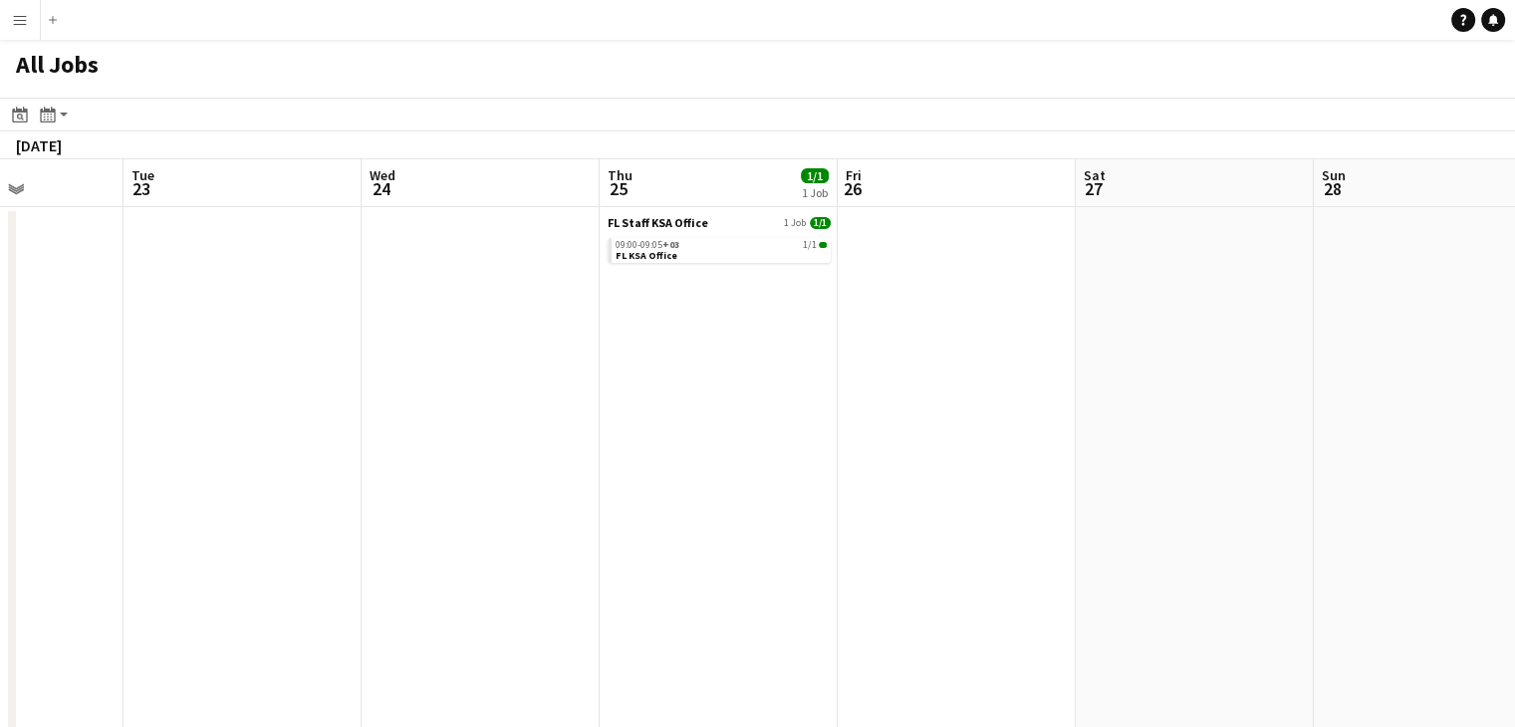
click at [587, 487] on app-all-jobs "All Jobs Date picker SEP 2025 SEP 2025 Monday M Tuesday T Wednesday W Thursday …" at bounding box center [757, 715] width 1515 height 1350
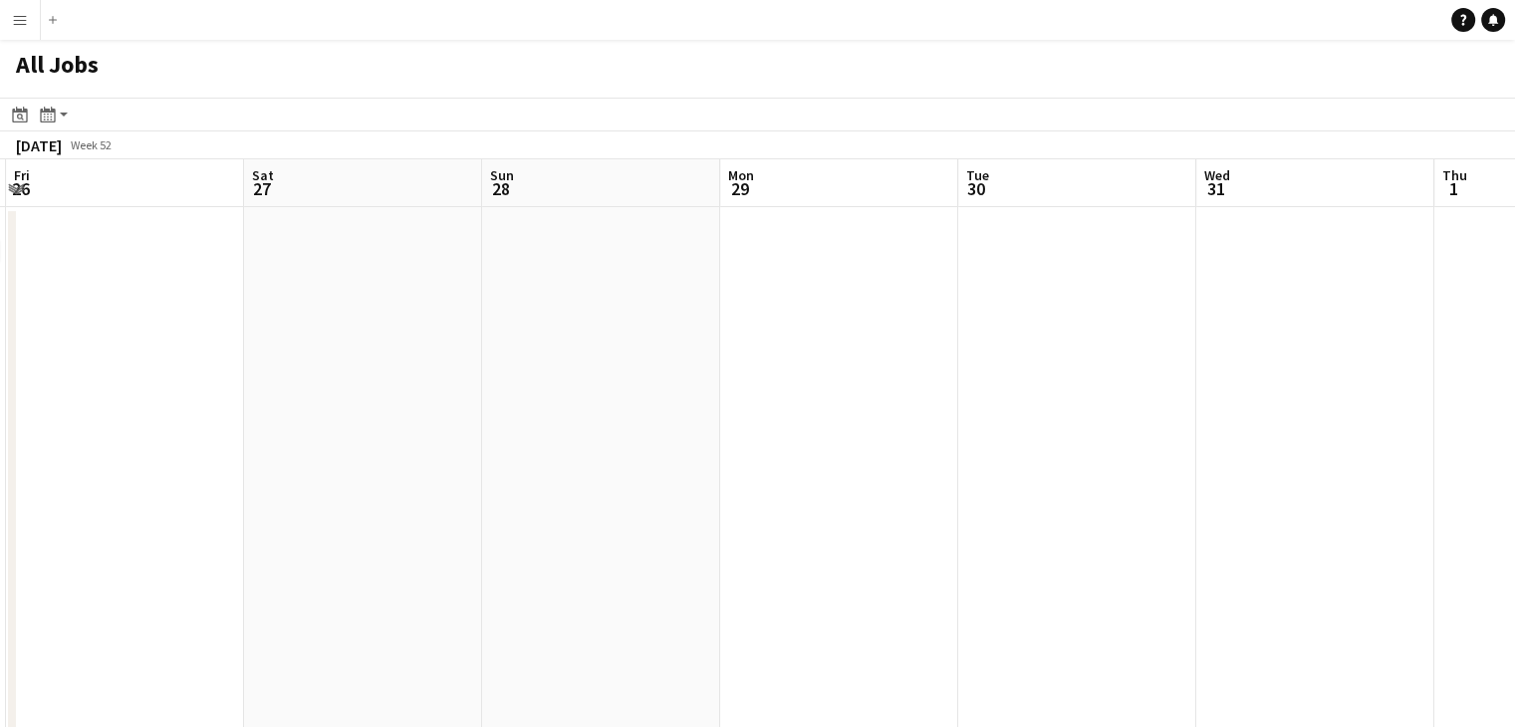
click at [682, 469] on app-all-jobs "All Jobs Date picker SEP 2025 SEP 2025 Monday M Tuesday T Wednesday W Thursday …" at bounding box center [757, 715] width 1515 height 1350
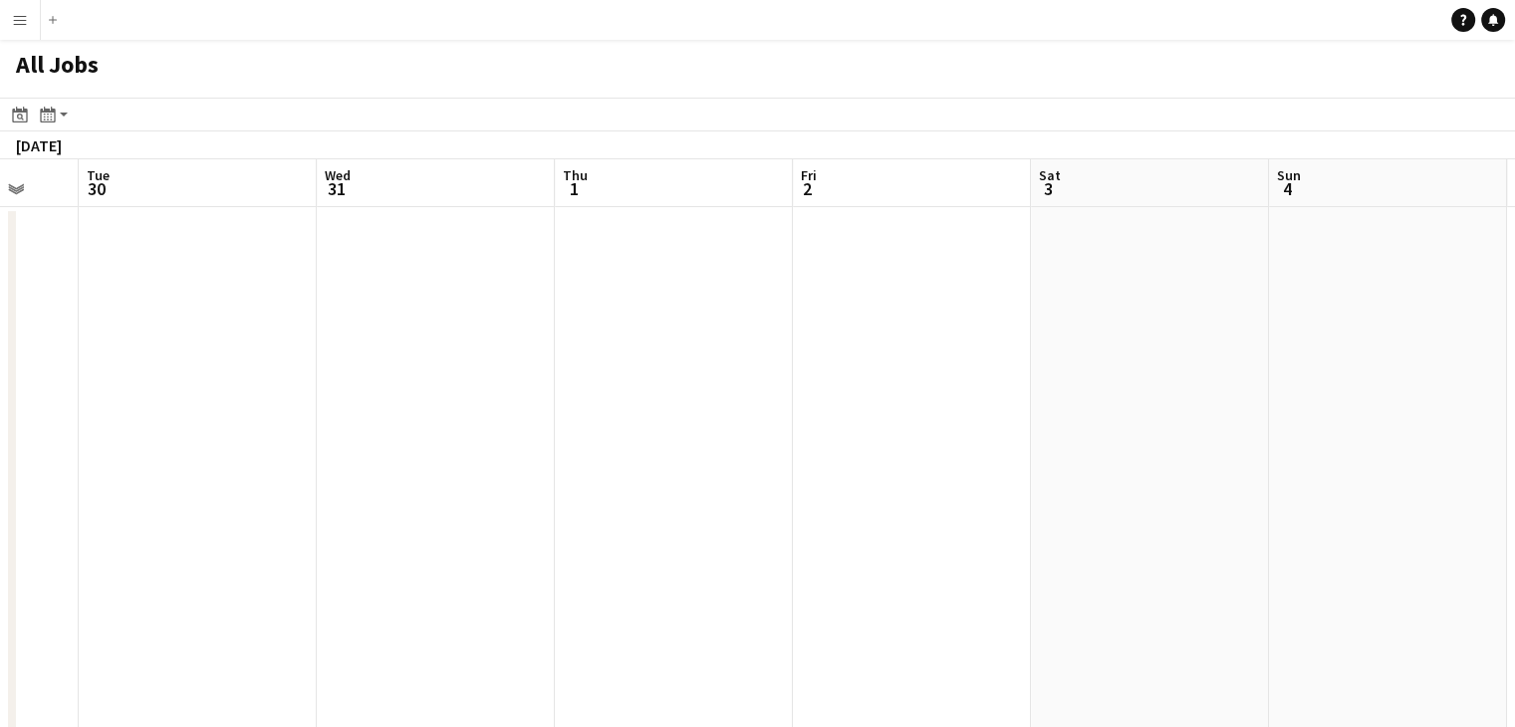
click at [793, 447] on app-all-jobs "All Jobs Date picker SEP 2025 SEP 2025 Monday M Tuesday T Wednesday W Thursday …" at bounding box center [757, 715] width 1515 height 1350
click at [16, 114] on icon "Date picker" at bounding box center [20, 115] width 16 height 16
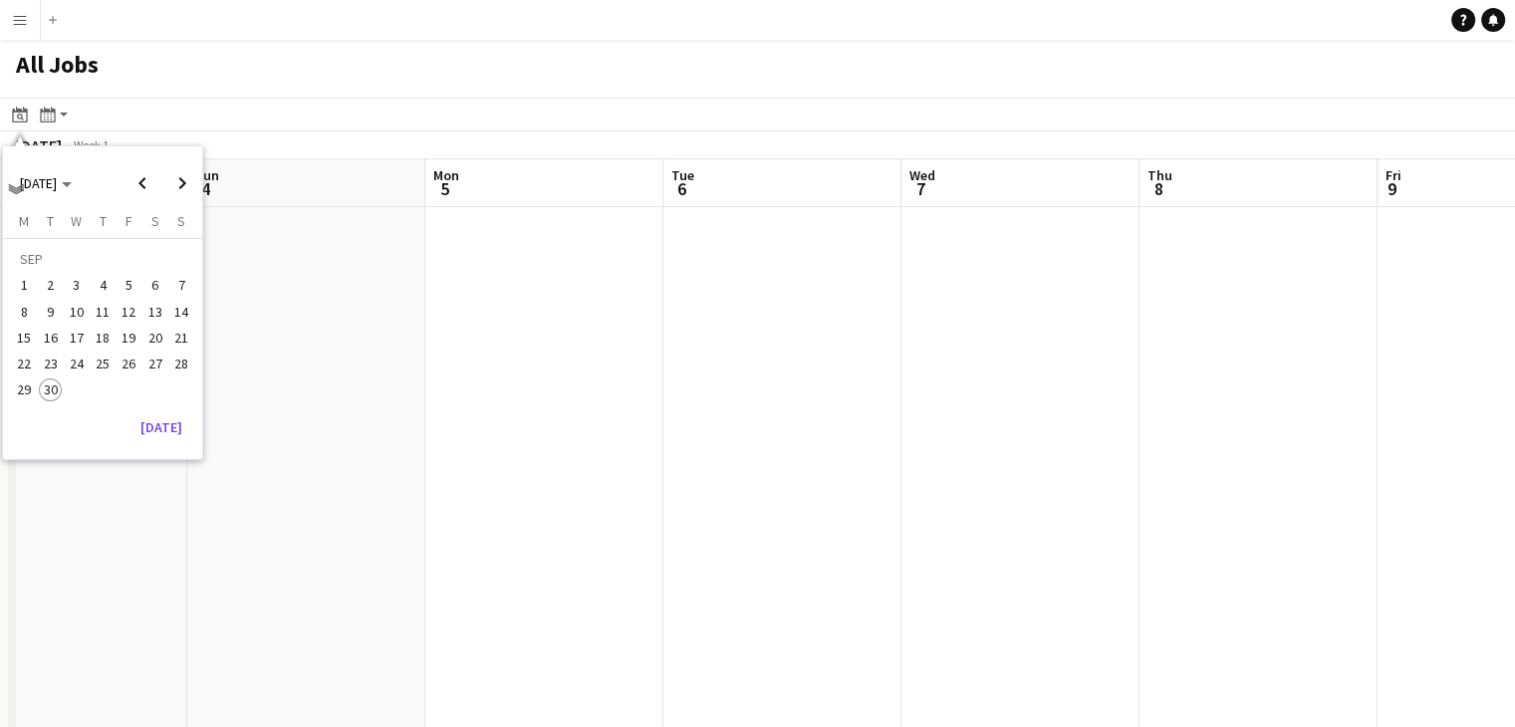
click at [48, 383] on span "30" at bounding box center [51, 390] width 24 height 24
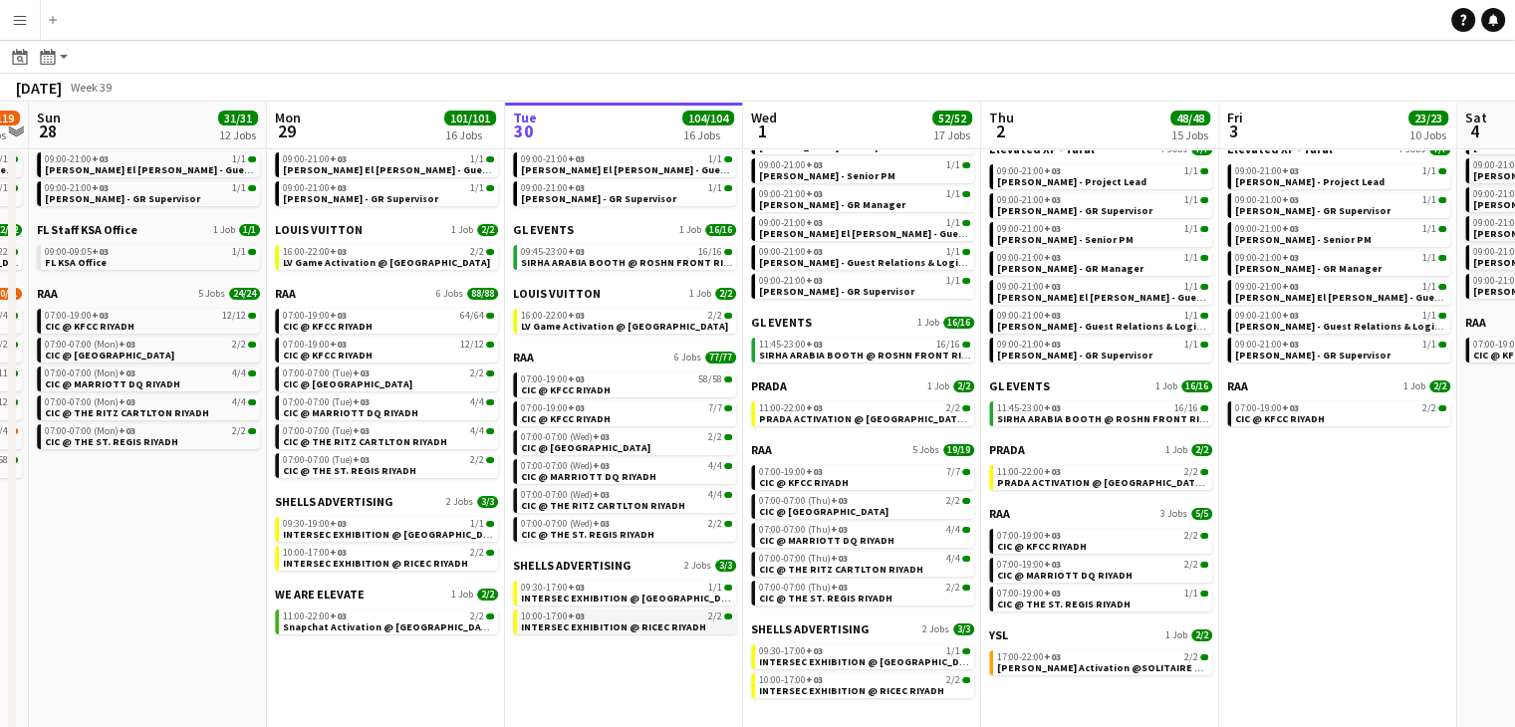
scroll to position [0, 689]
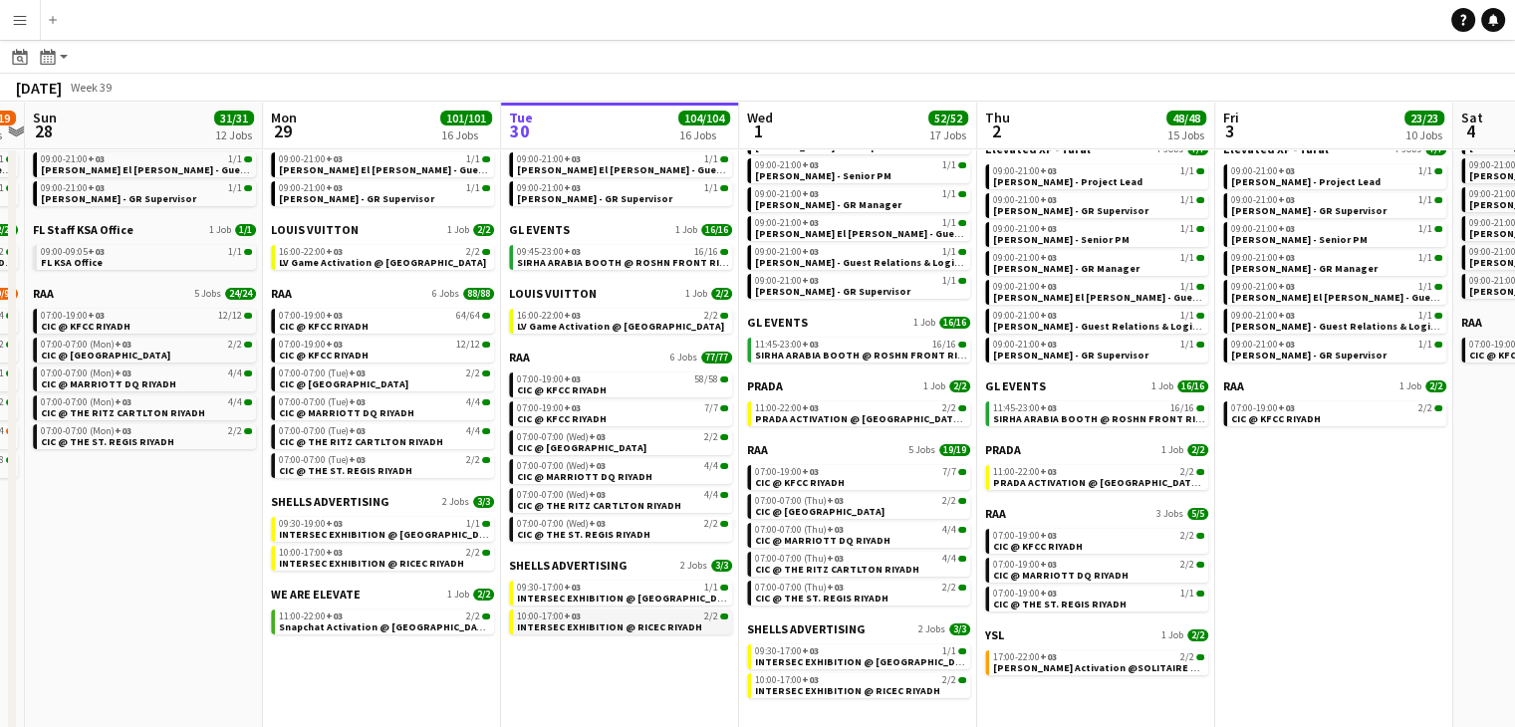
click at [583, 618] on div "10:00-17:00 +03 2/2" at bounding box center [622, 616] width 211 height 10
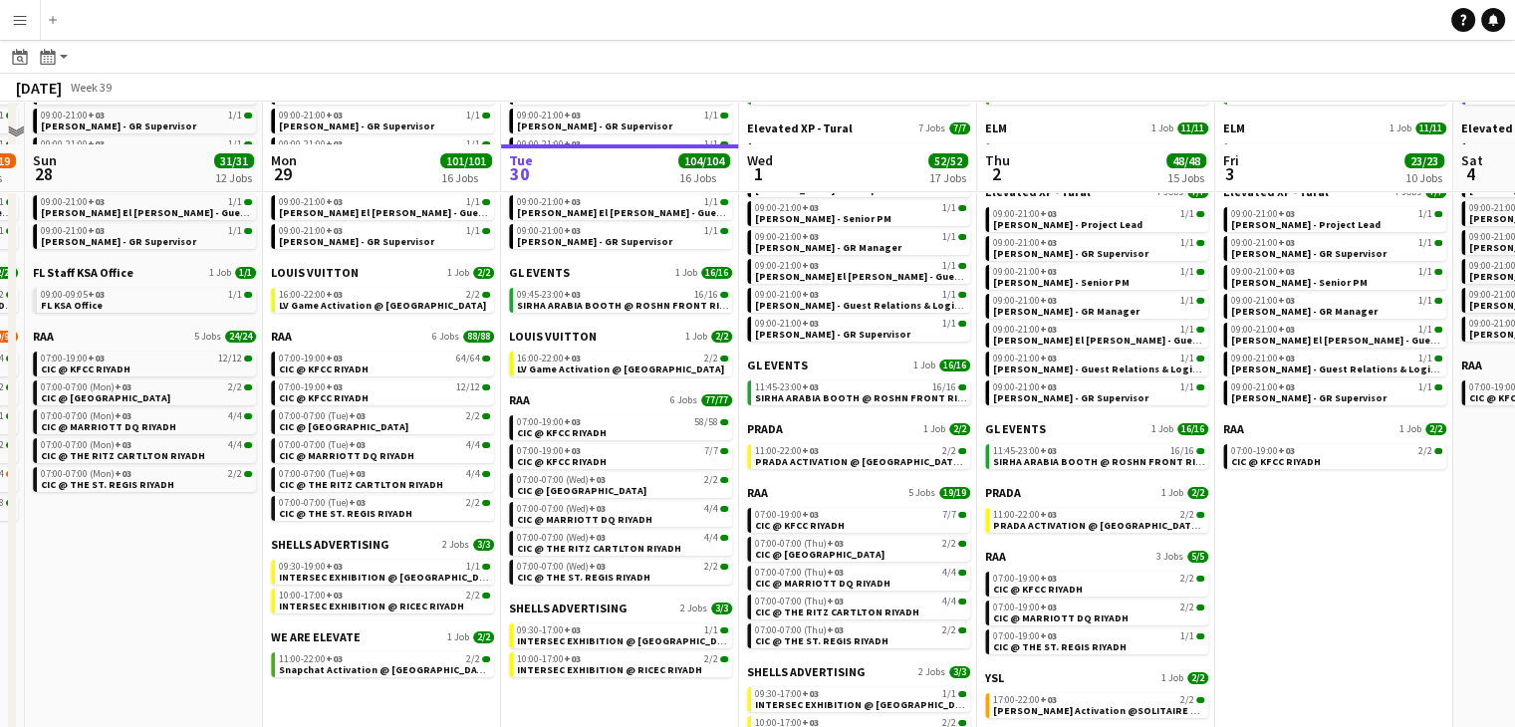
scroll to position [199, 0]
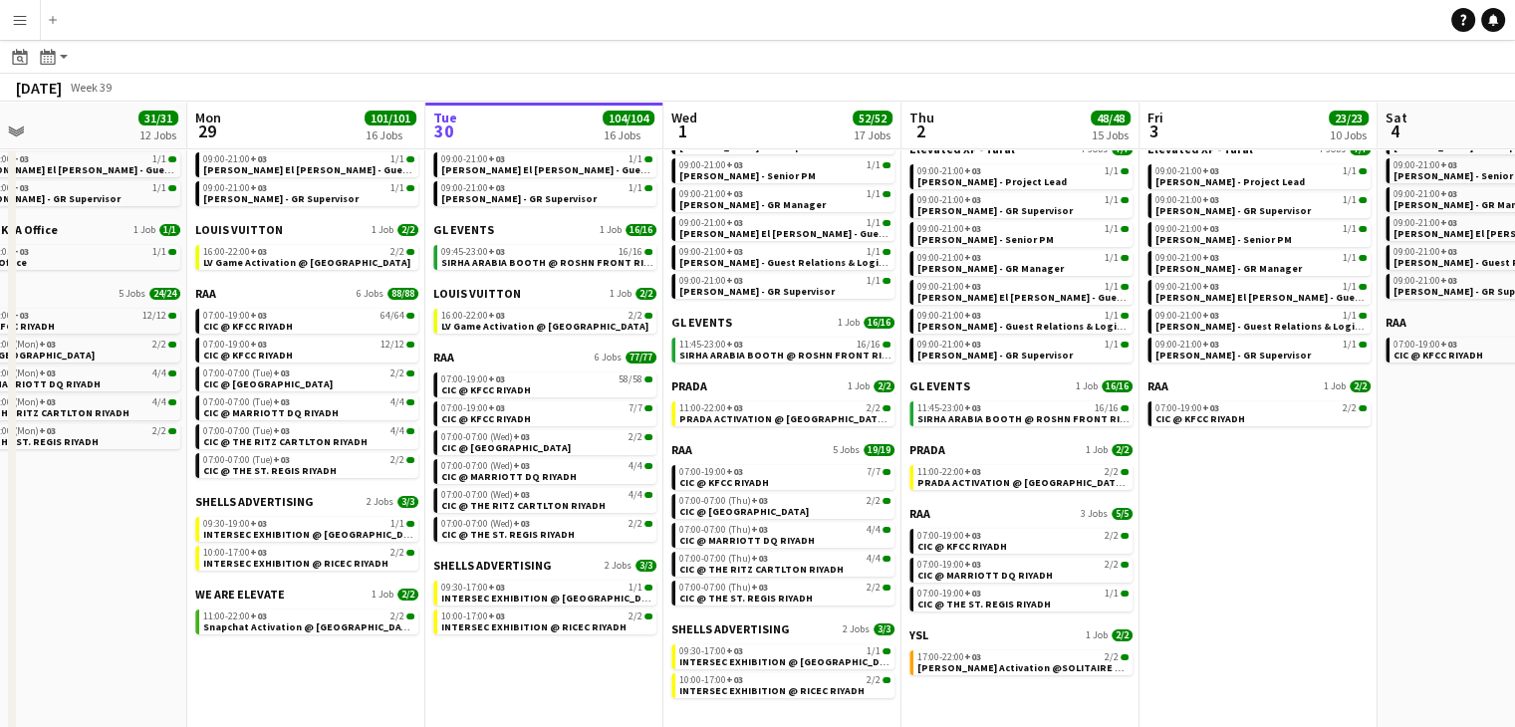
drag, startPoint x: 1245, startPoint y: 595, endPoint x: 1194, endPoint y: 589, distance: 51.1
click at [1196, 588] on app-calendar-viewport "Thu 25 6/6 6 Jobs Fri 26 17/17 8 Jobs Sat 27 118/119 13 Jobs Sun 28 31/31 12 Jo…" at bounding box center [757, 543] width 1515 height 1291
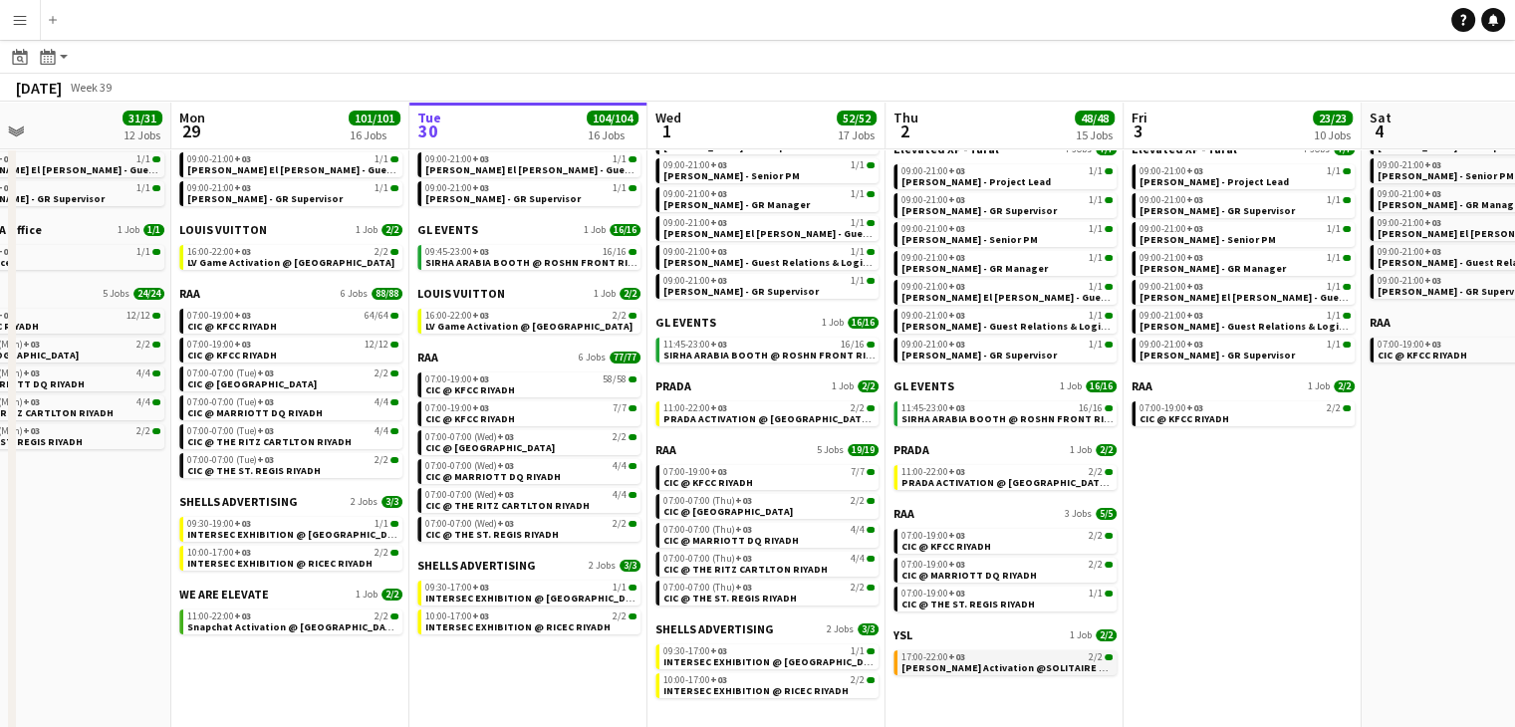
click at [988, 655] on div "17:00-22:00 +03 2/2" at bounding box center [1006, 657] width 211 height 10
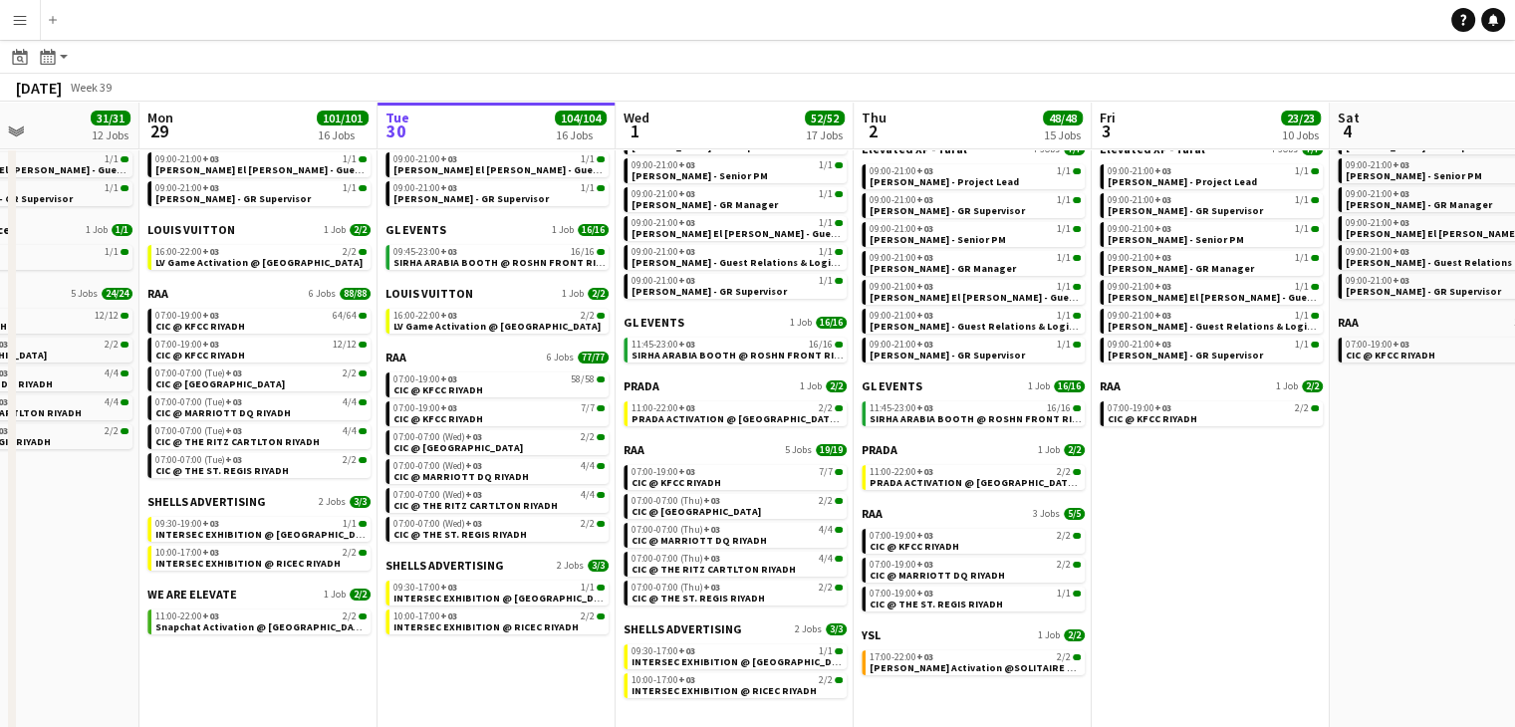
scroll to position [0, 821]
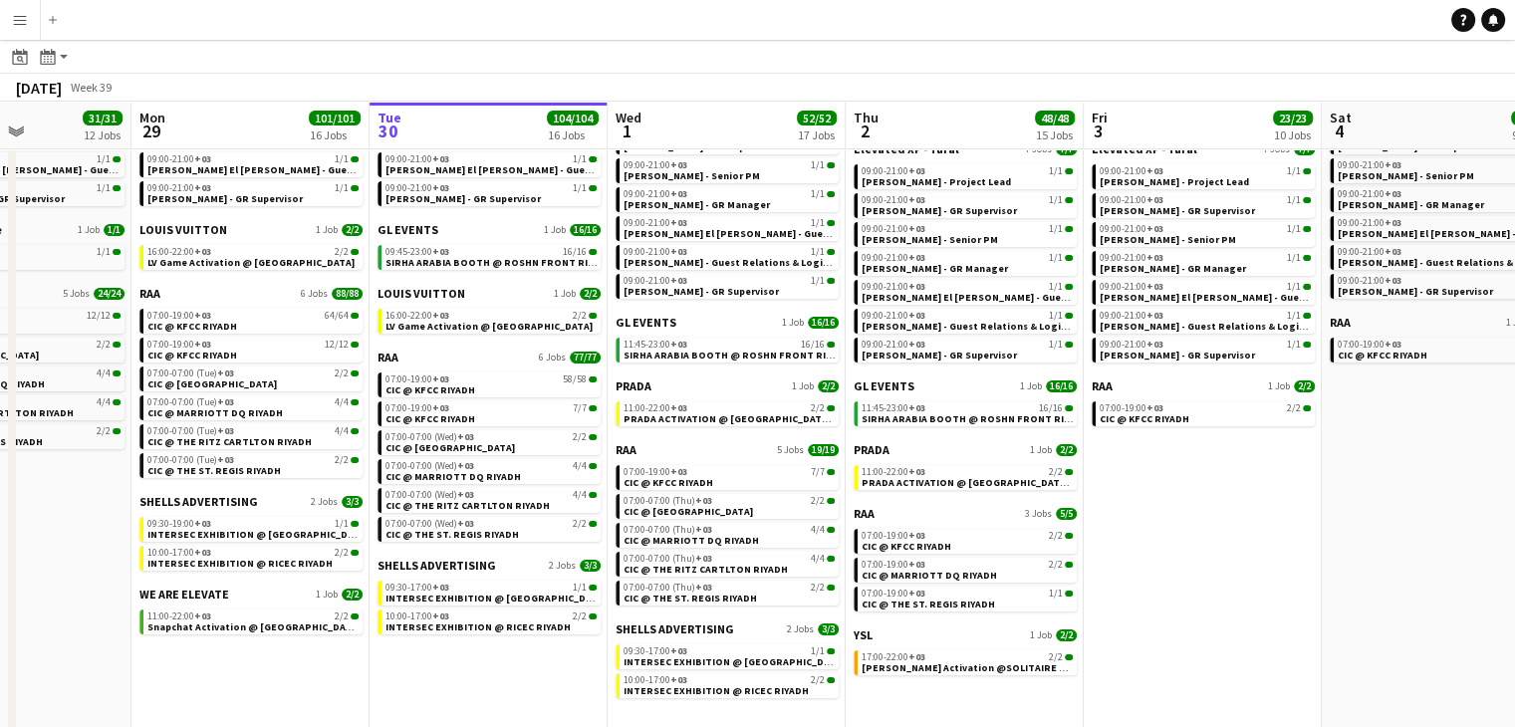
drag, startPoint x: 1307, startPoint y: 527, endPoint x: 1268, endPoint y: 528, distance: 38.9
click at [1268, 528] on app-calendar-viewport "Thu 25 6/6 6 Jobs Fri 26 17/17 8 Jobs Sat 27 118/119 13 Jobs Sun 28 31/31 12 Jo…" at bounding box center [757, 543] width 1515 height 1291
click at [988, 660] on div "17:00-22:00 +03 2/2" at bounding box center [966, 657] width 211 height 10
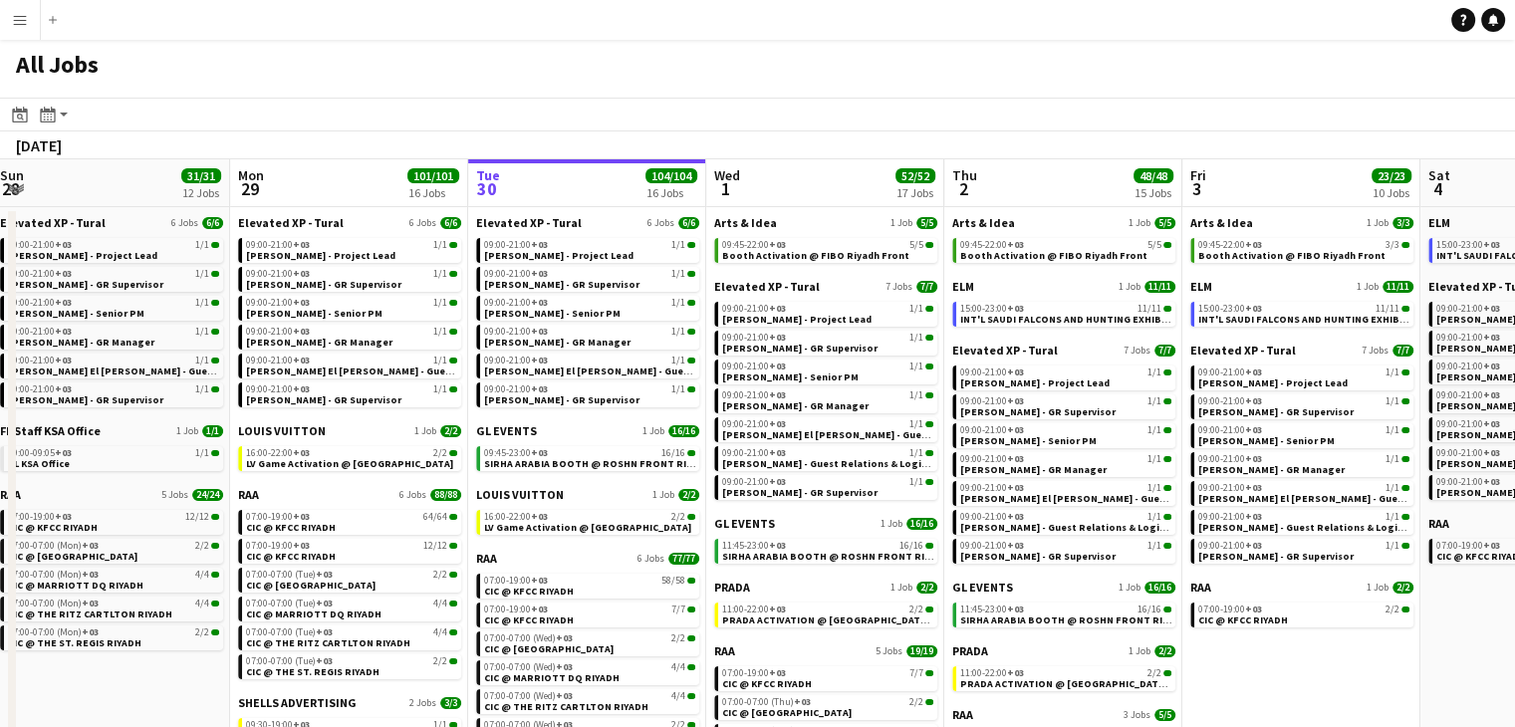
scroll to position [0, 724]
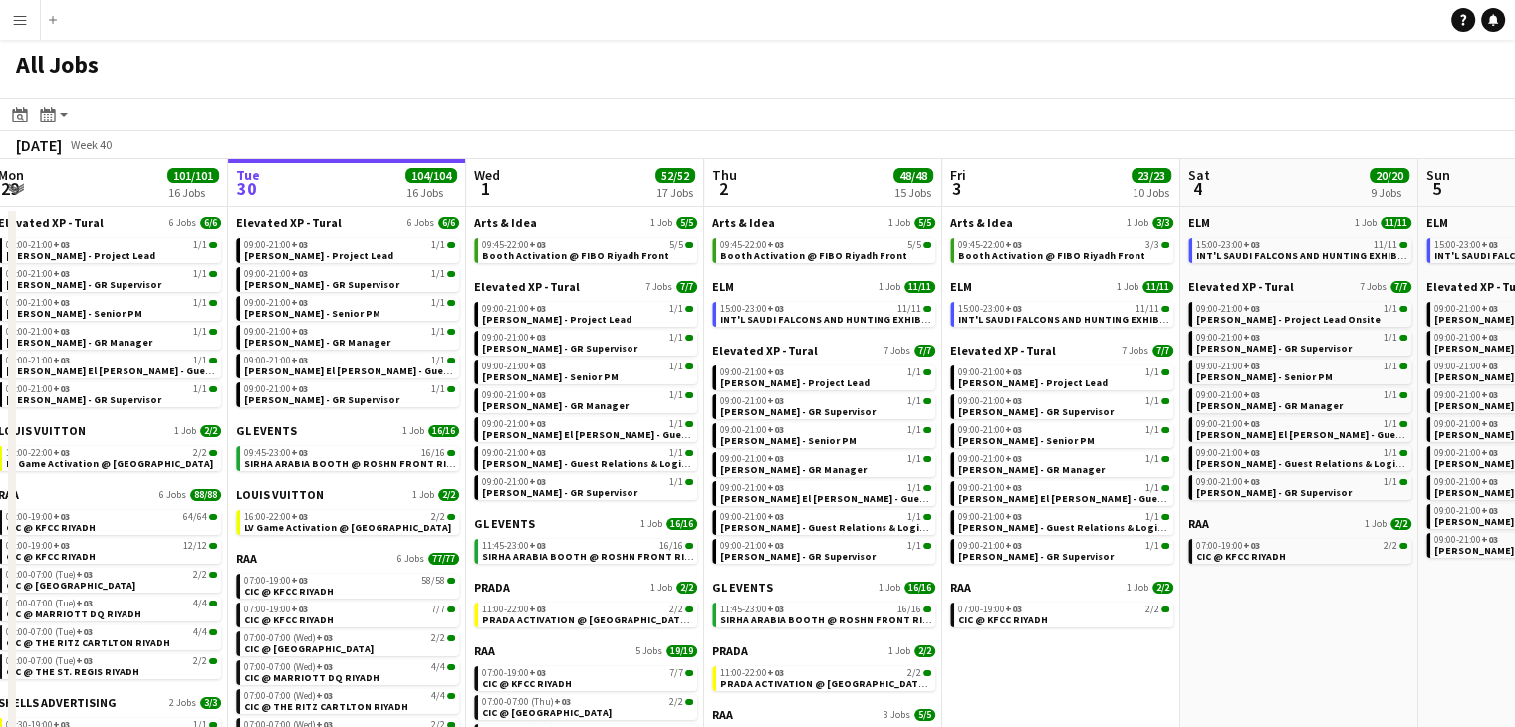
drag, startPoint x: 1265, startPoint y: 684, endPoint x: 1140, endPoint y: 661, distance: 126.6
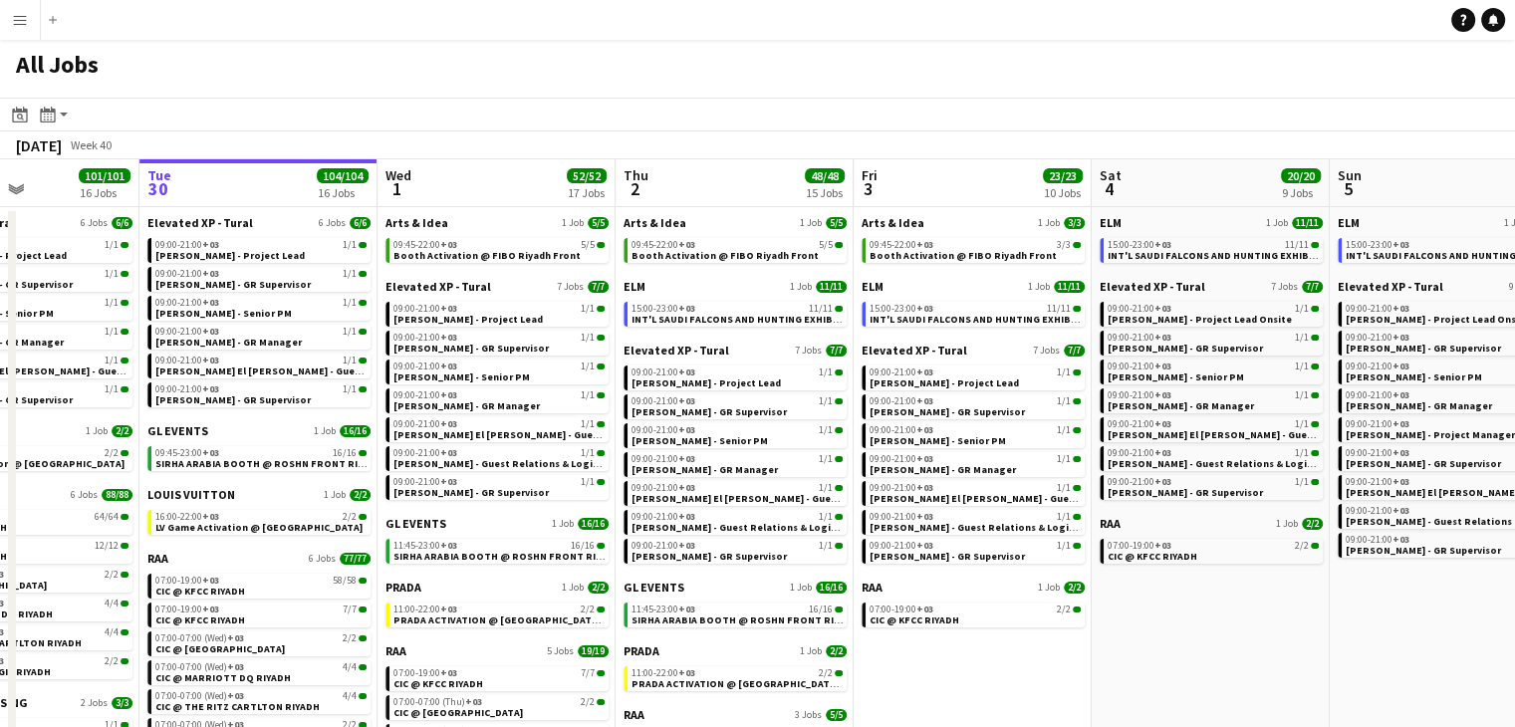
drag, startPoint x: 1290, startPoint y: 687, endPoint x: 1201, endPoint y: 669, distance: 90.4
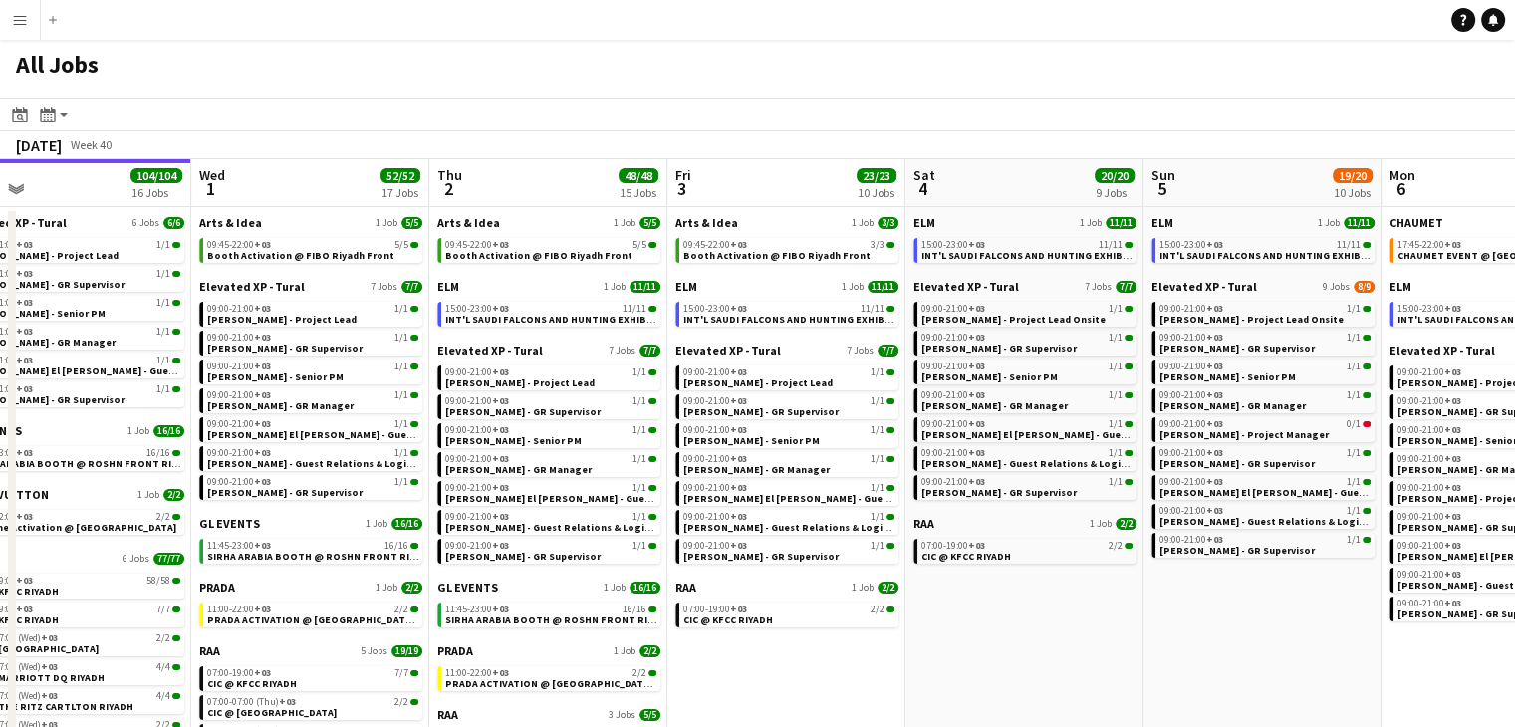
drag, startPoint x: 1258, startPoint y: 669, endPoint x: 1096, endPoint y: 656, distance: 161.9
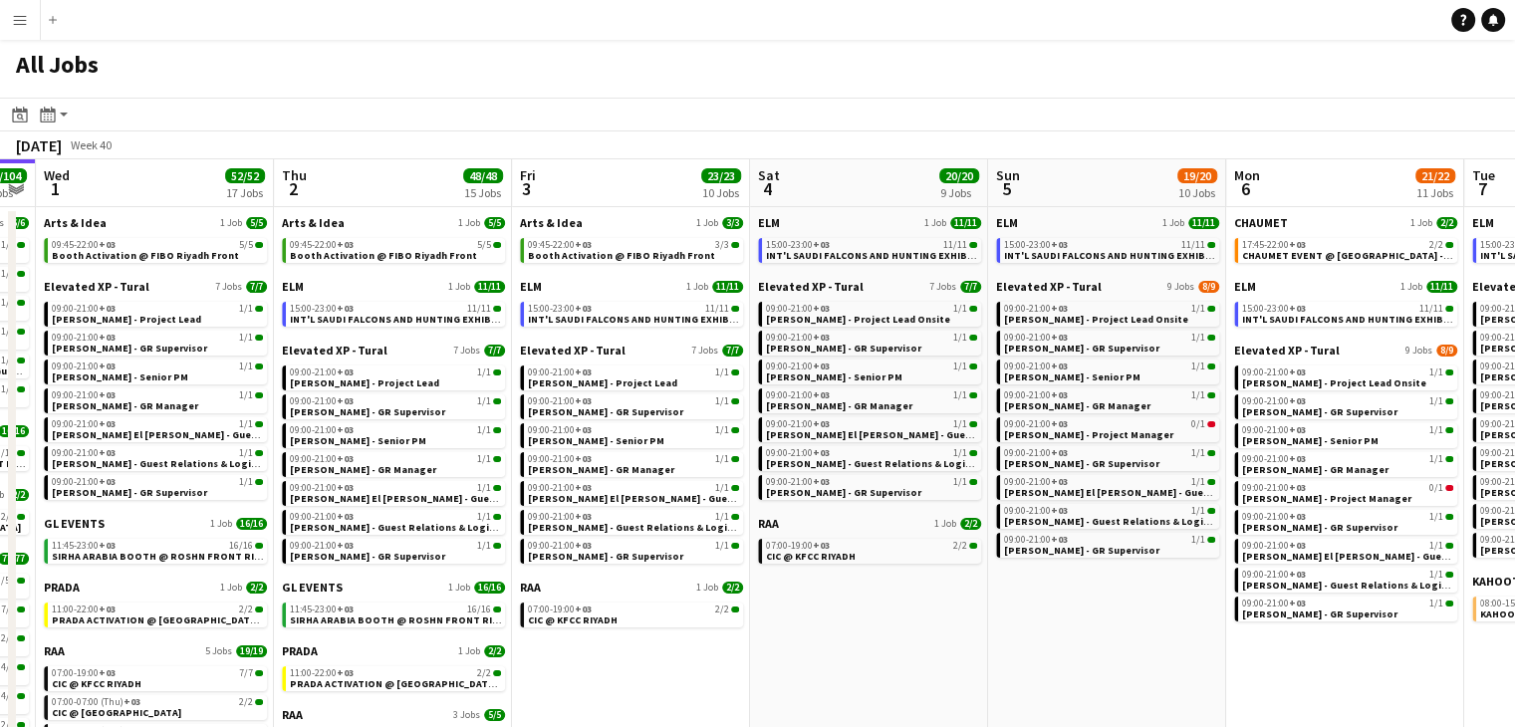
drag, startPoint x: 1242, startPoint y: 655, endPoint x: 1163, endPoint y: 650, distance: 78.8
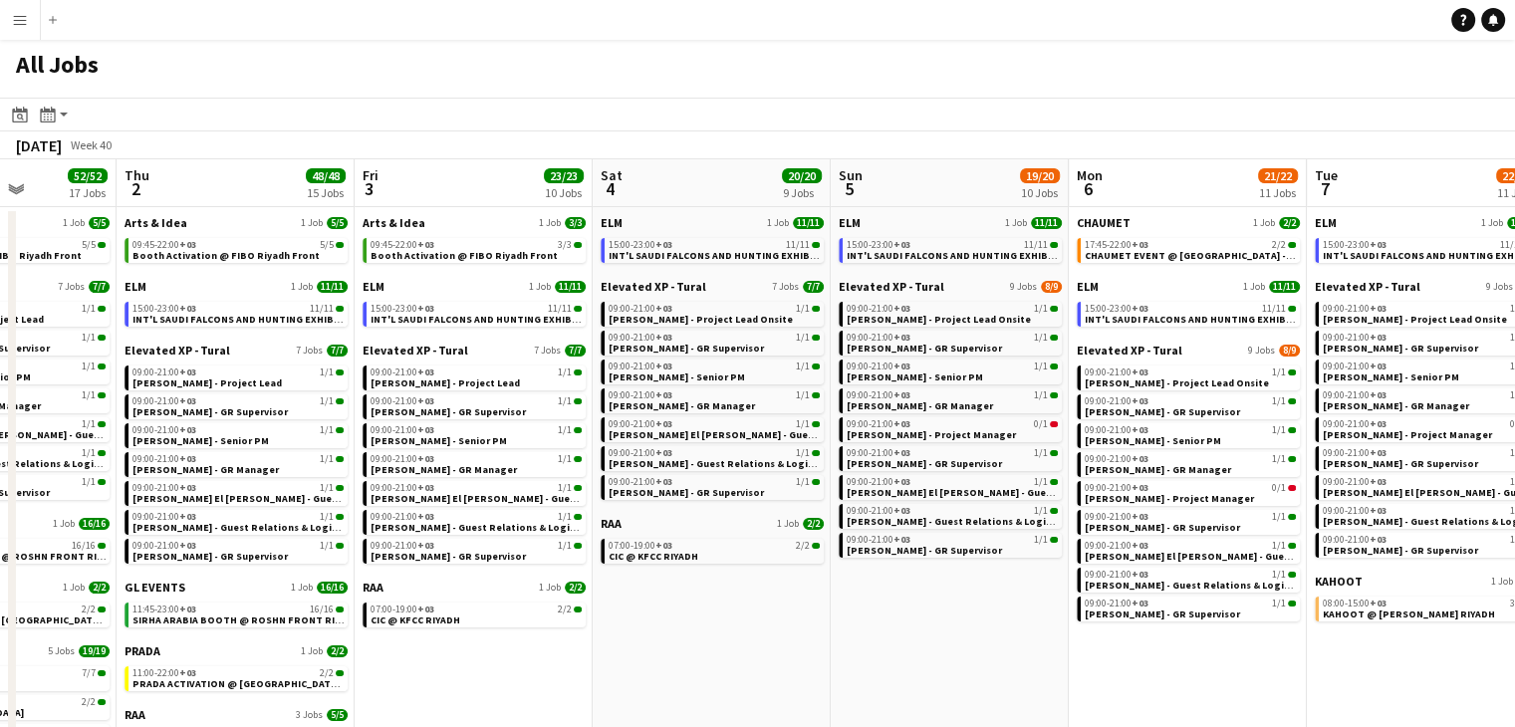
drag, startPoint x: 1224, startPoint y: 655, endPoint x: 1072, endPoint y: 645, distance: 152.7
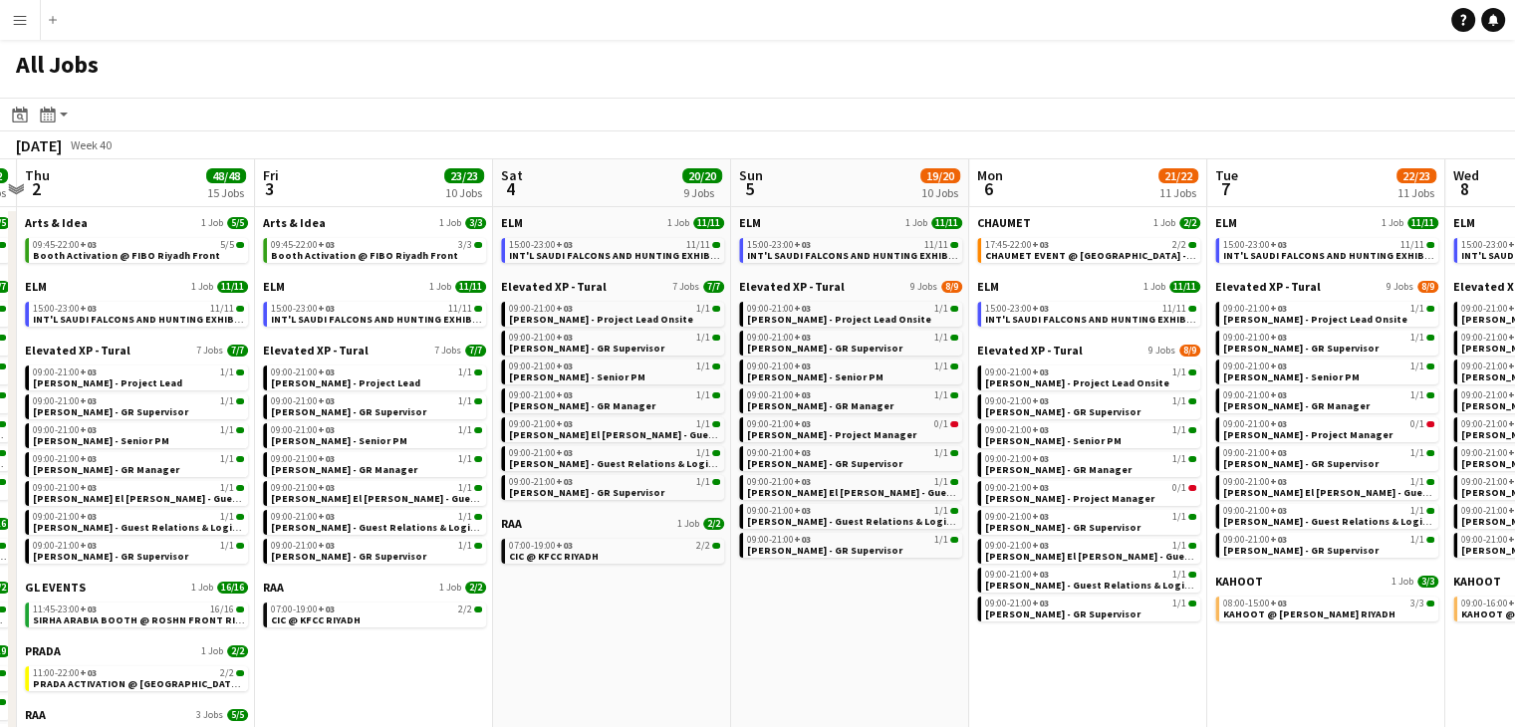
scroll to position [0, 784]
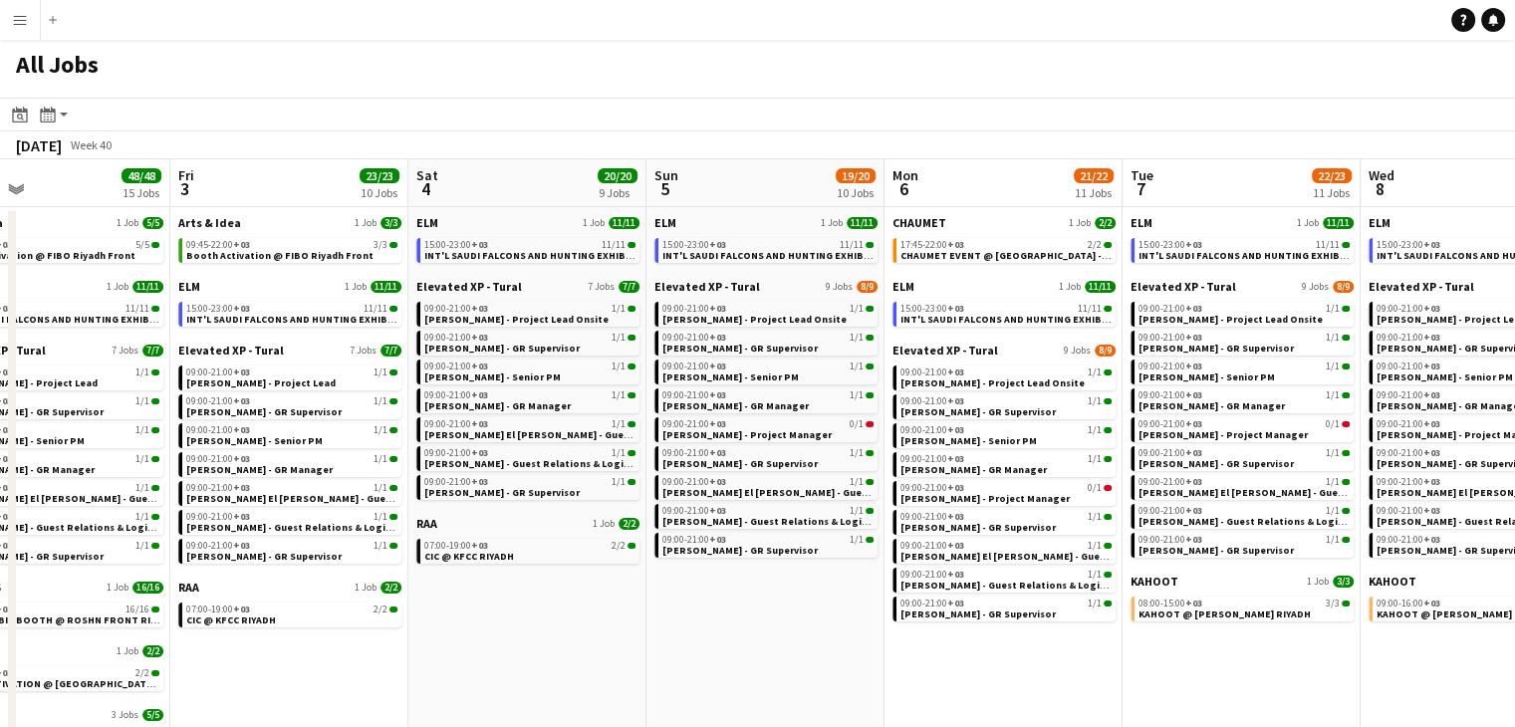
drag, startPoint x: 1271, startPoint y: 662, endPoint x: 1103, endPoint y: 631, distance: 170.1
click at [983, 252] on span "CHAUMET EVENT @ [GEOGRAPHIC_DATA] - [GEOGRAPHIC_DATA]" at bounding box center [1050, 255] width 304 height 13
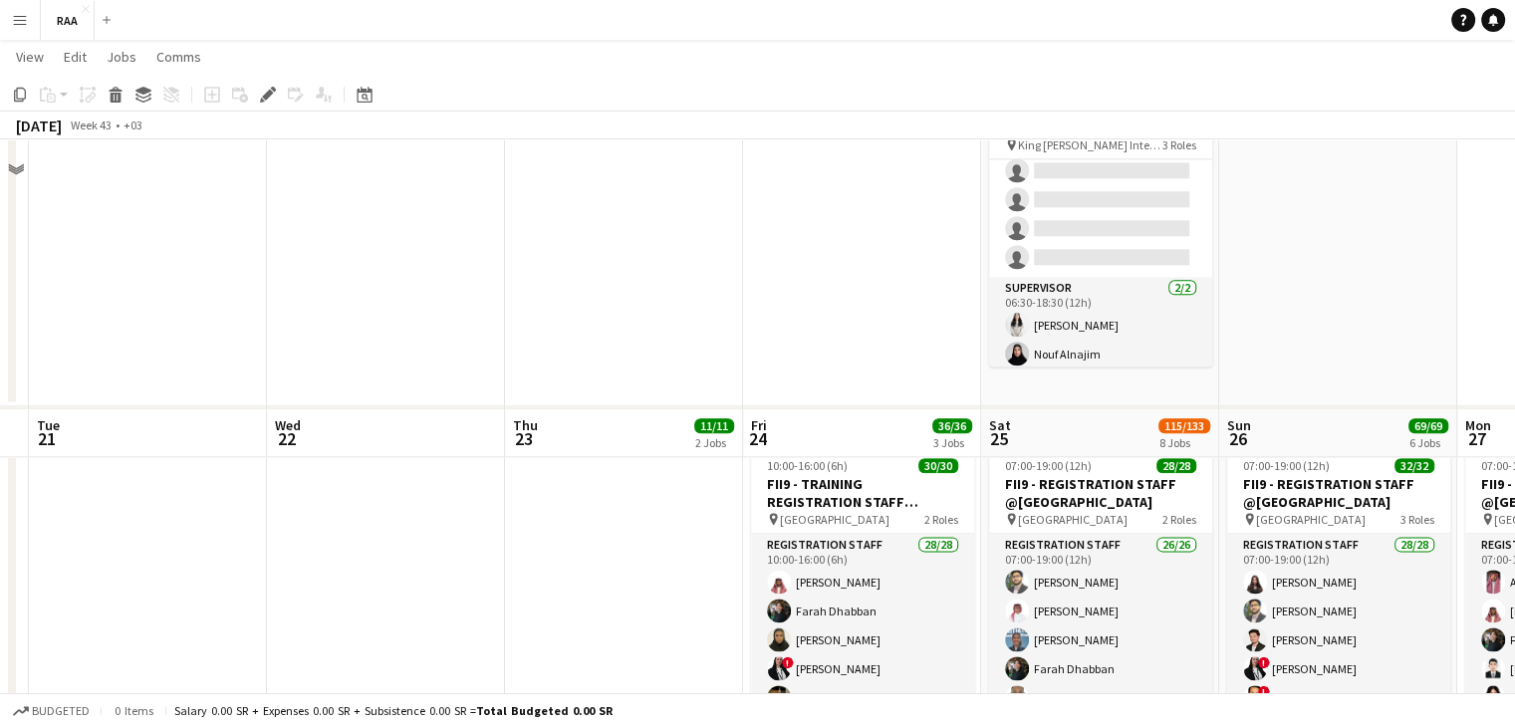
scroll to position [2689, 0]
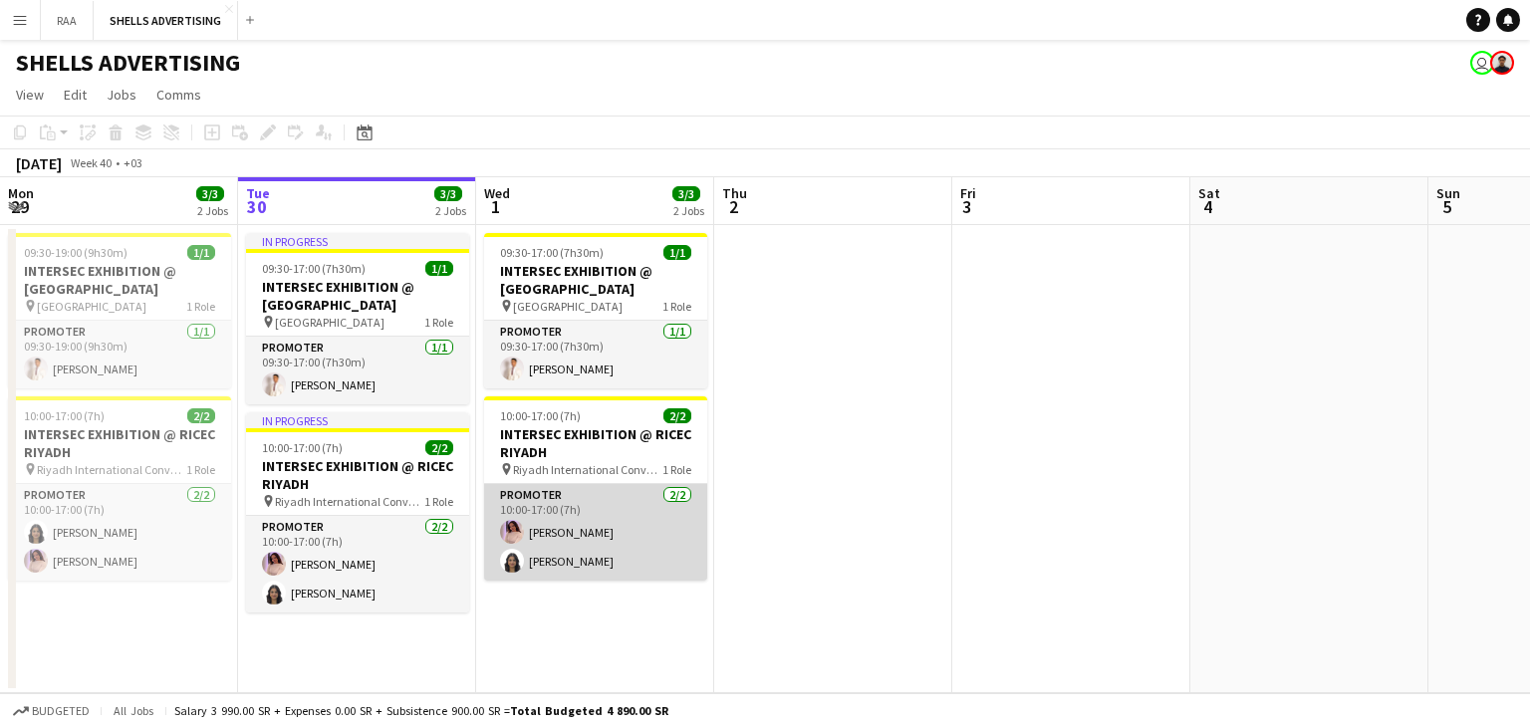
click at [572, 537] on app-card-role "Promoter [DATE] 10:00-17:00 (7h) [PERSON_NAME] [PERSON_NAME]" at bounding box center [595, 532] width 223 height 97
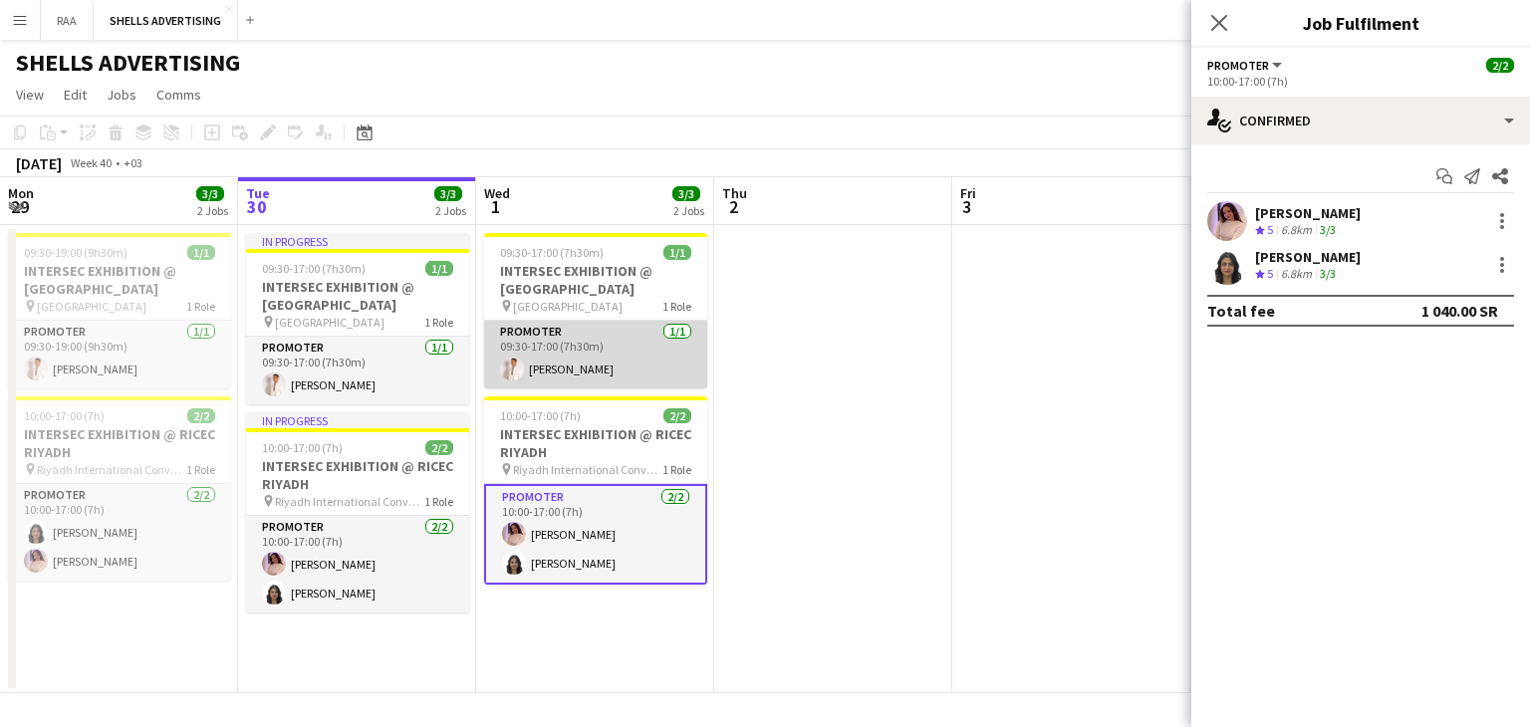
click at [629, 348] on app-card-role "Promoter [DATE] 09:30-17:00 (7h30m) [PERSON_NAME]" at bounding box center [595, 355] width 223 height 68
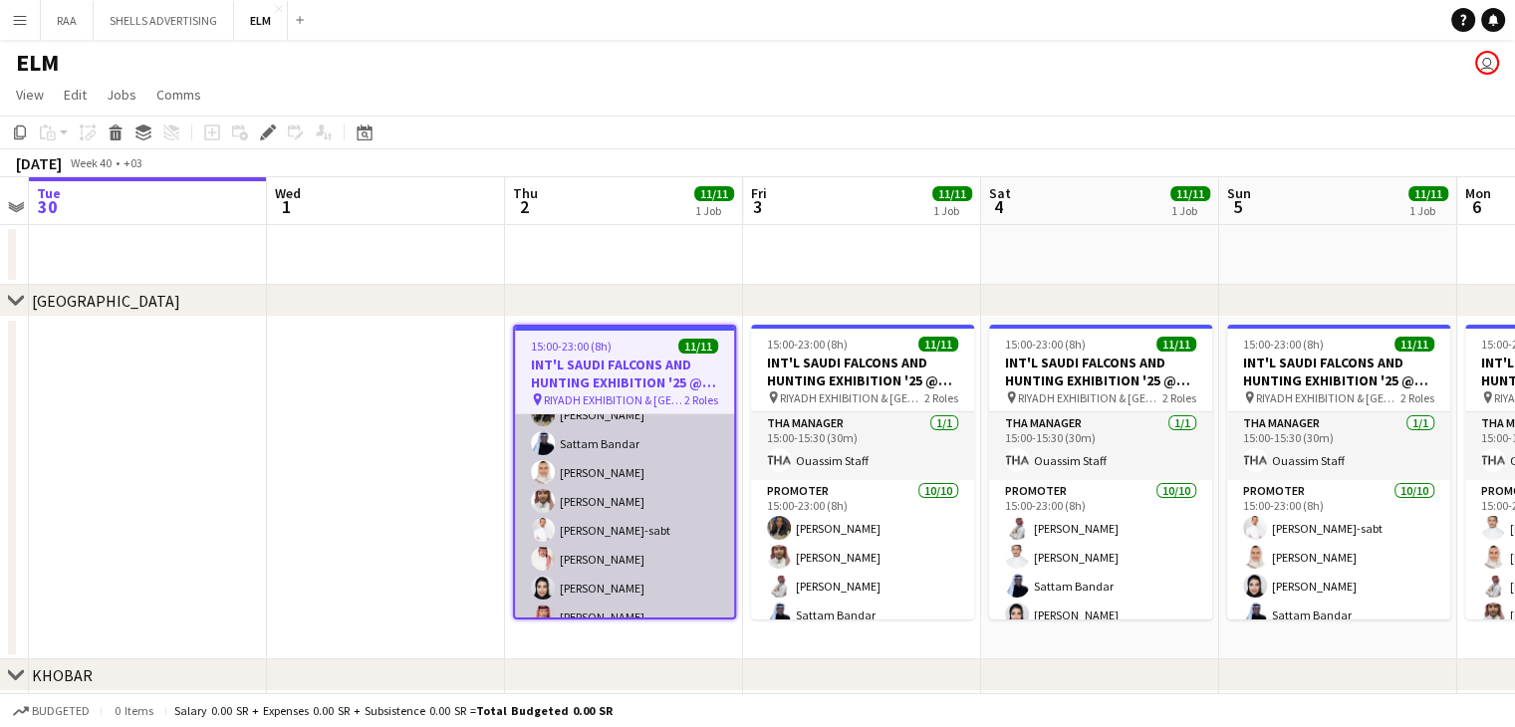
scroll to position [191, 0]
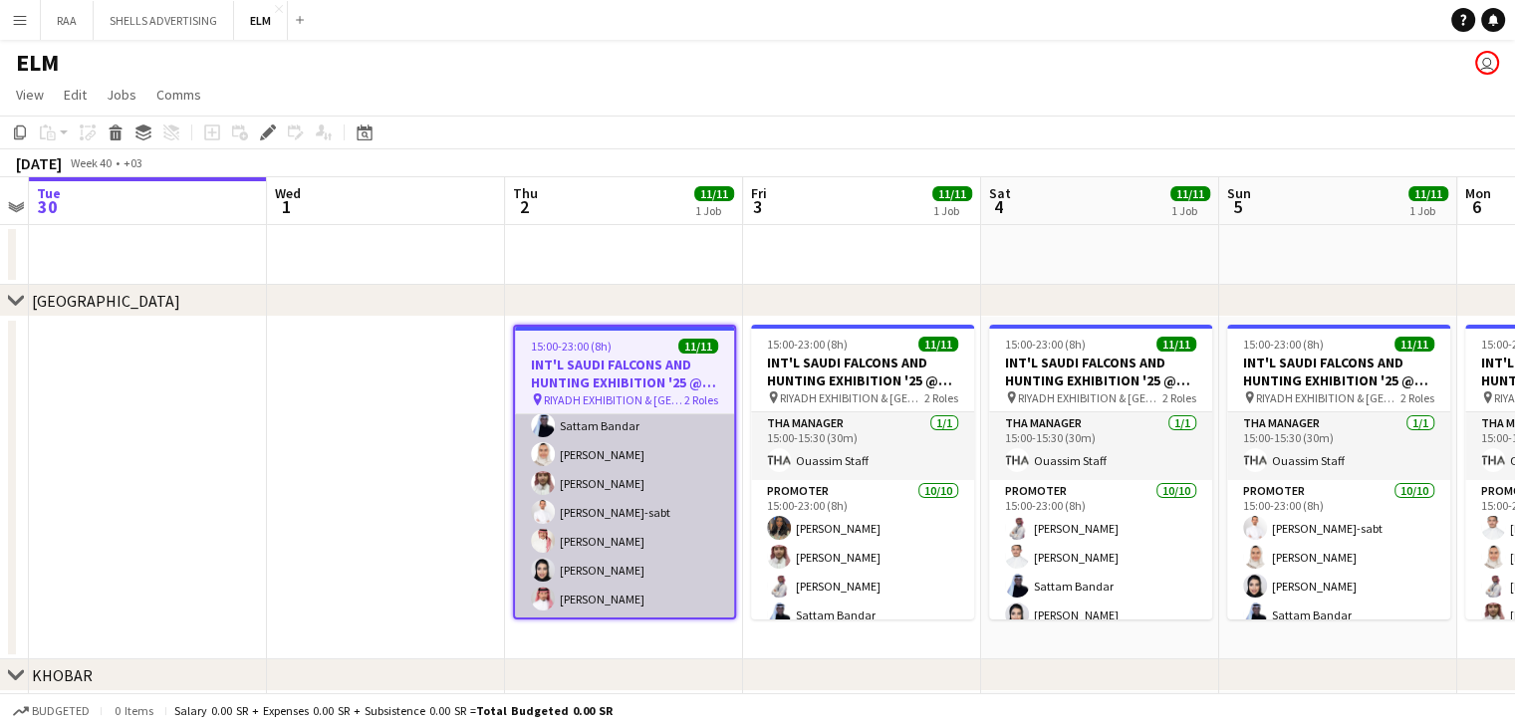
click at [648, 556] on app-card-role "Promoter [DATE] 15:00-23:00 (8h) [PERSON_NAME] [PERSON_NAME] AlDhawi Shouq [PER…" at bounding box center [624, 455] width 219 height 328
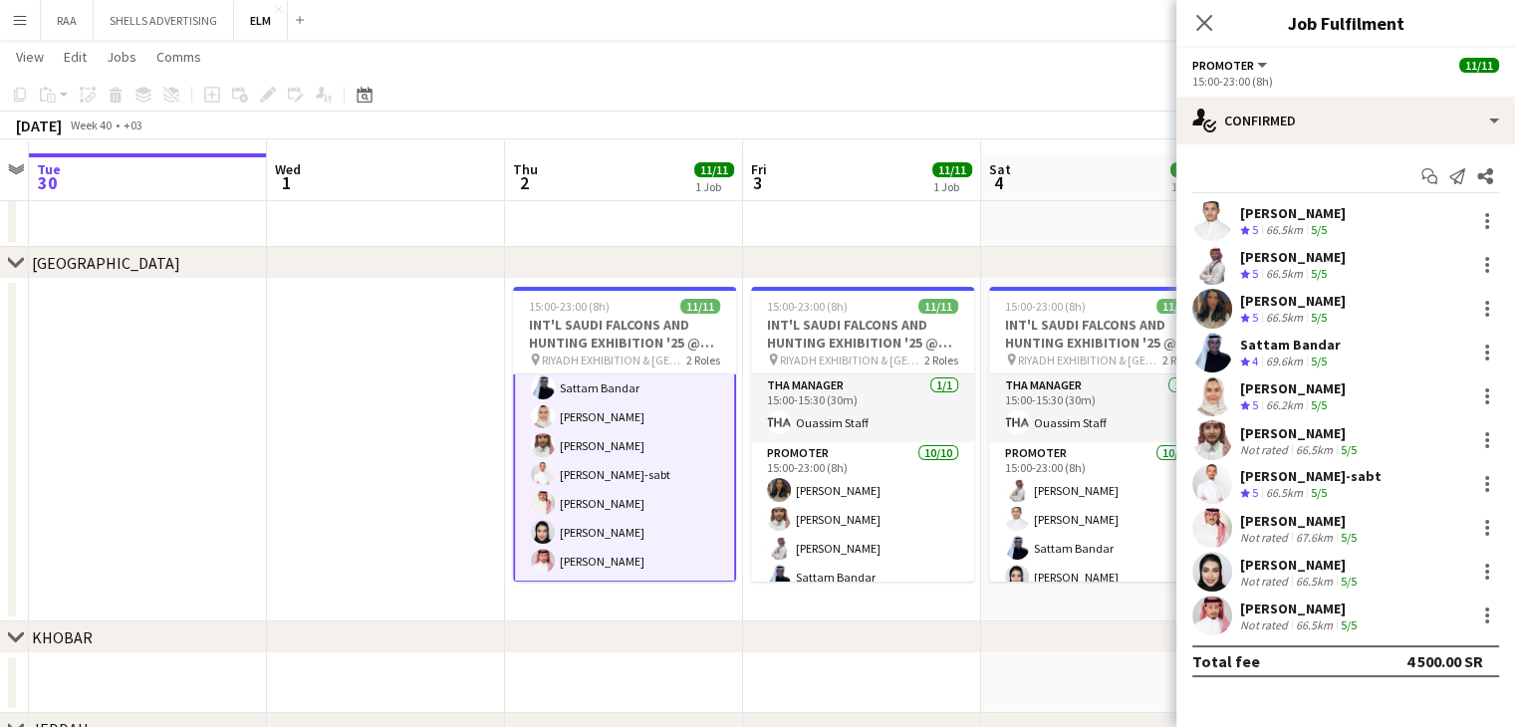
scroll to position [0, 0]
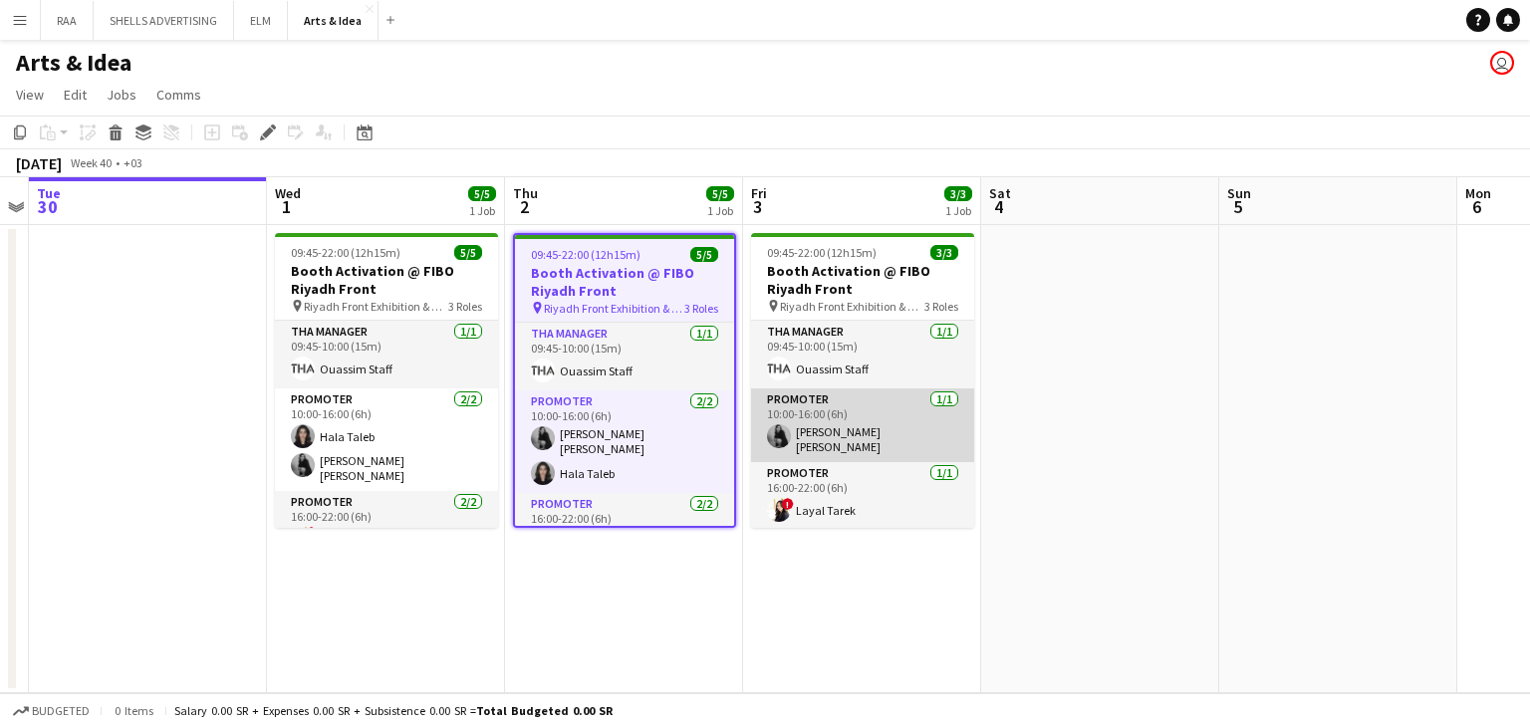
click at [822, 431] on app-card-role "Promoter 1/1 10:00-16:00 (6h) Shadia Alex" at bounding box center [862, 425] width 223 height 74
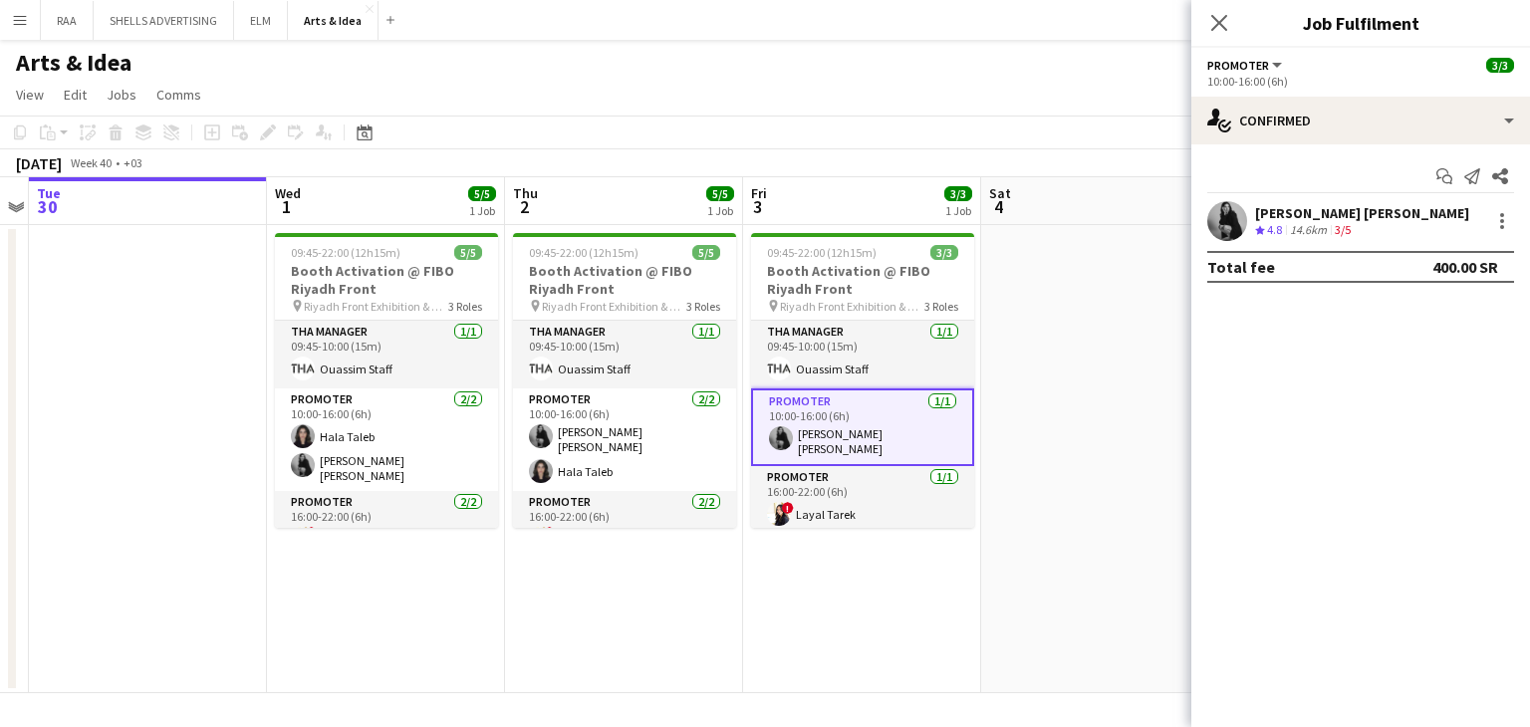
click at [1231, 230] on app-user-avatar at bounding box center [1227, 221] width 40 height 40
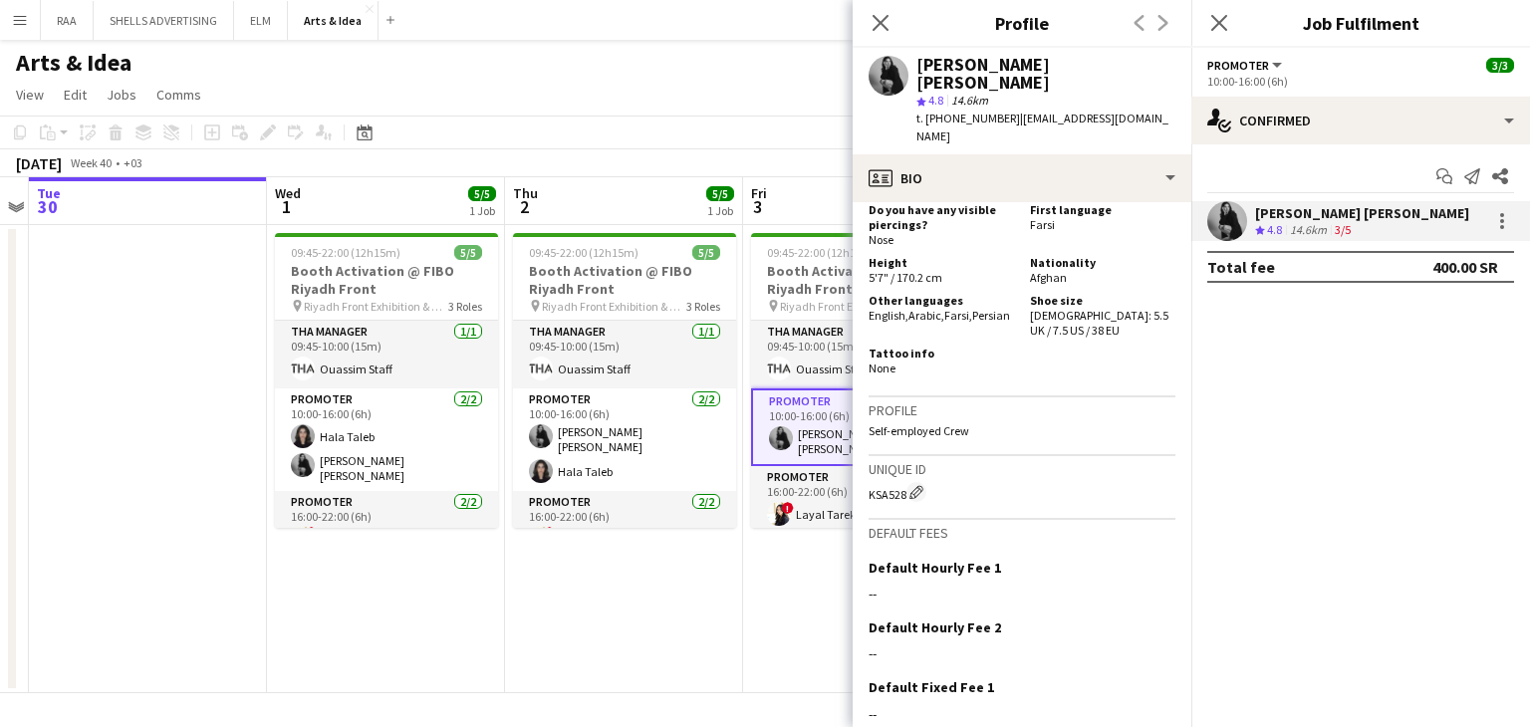
scroll to position [1259, 0]
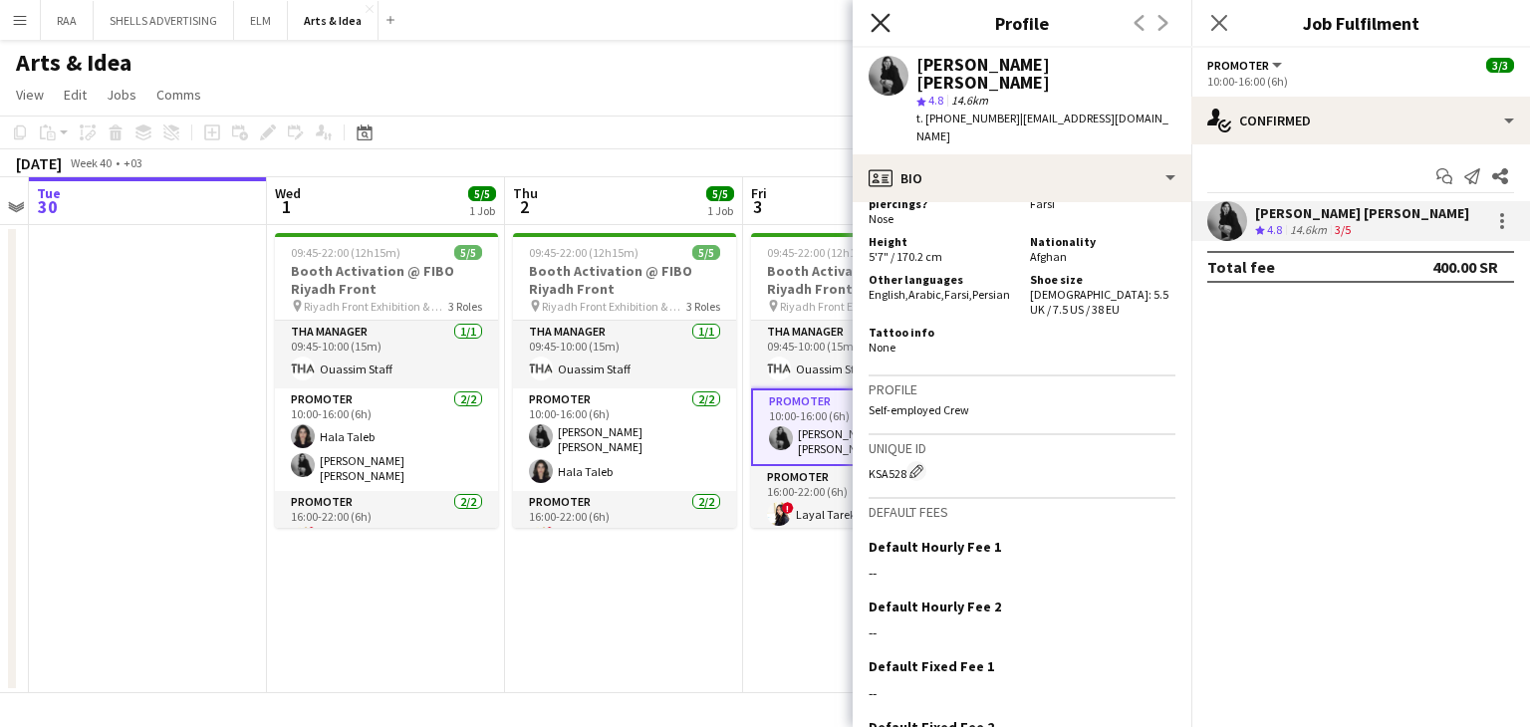
click at [882, 28] on icon "Close pop-in" at bounding box center [879, 22] width 19 height 19
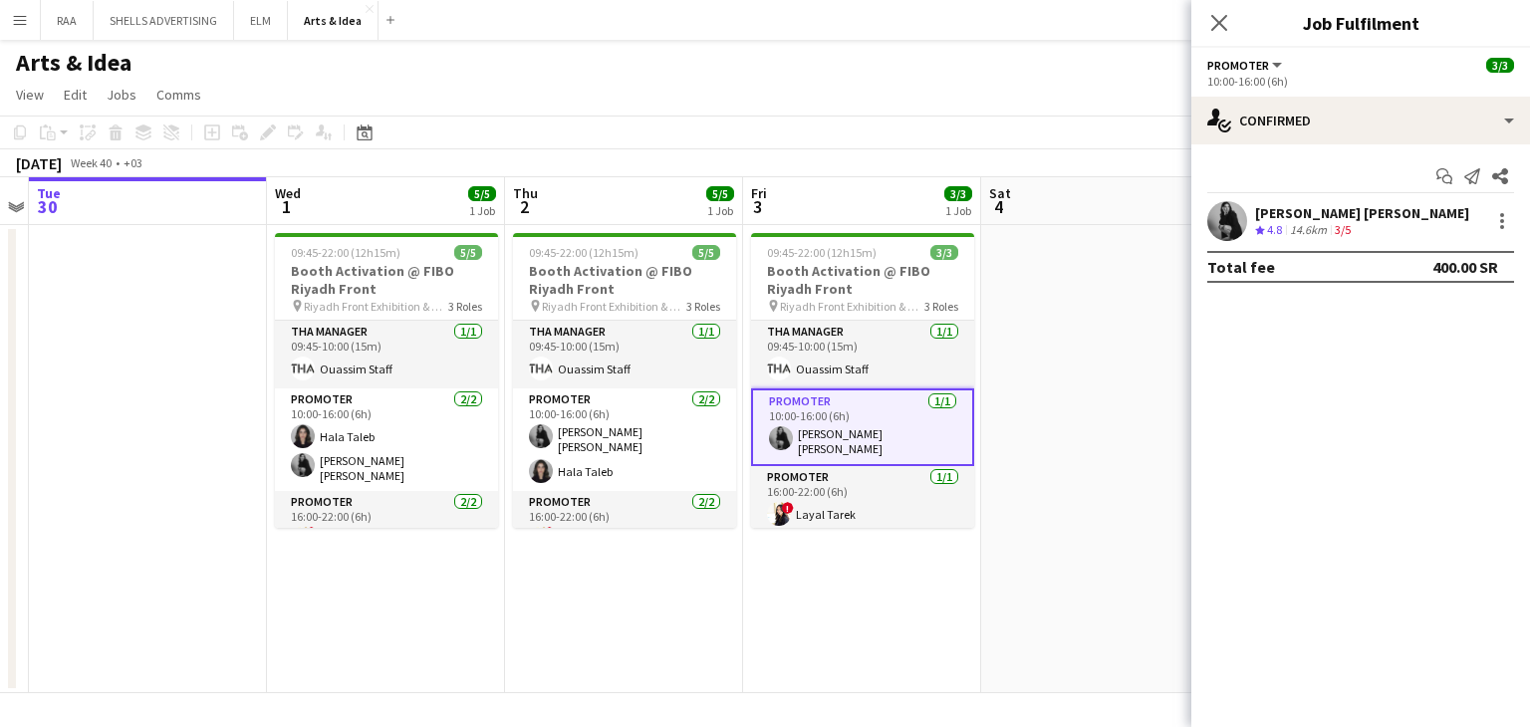
click at [1233, 17] on div "Close pop-in" at bounding box center [1219, 23] width 56 height 46
click at [1222, 15] on icon "Close pop-in" at bounding box center [1218, 22] width 19 height 19
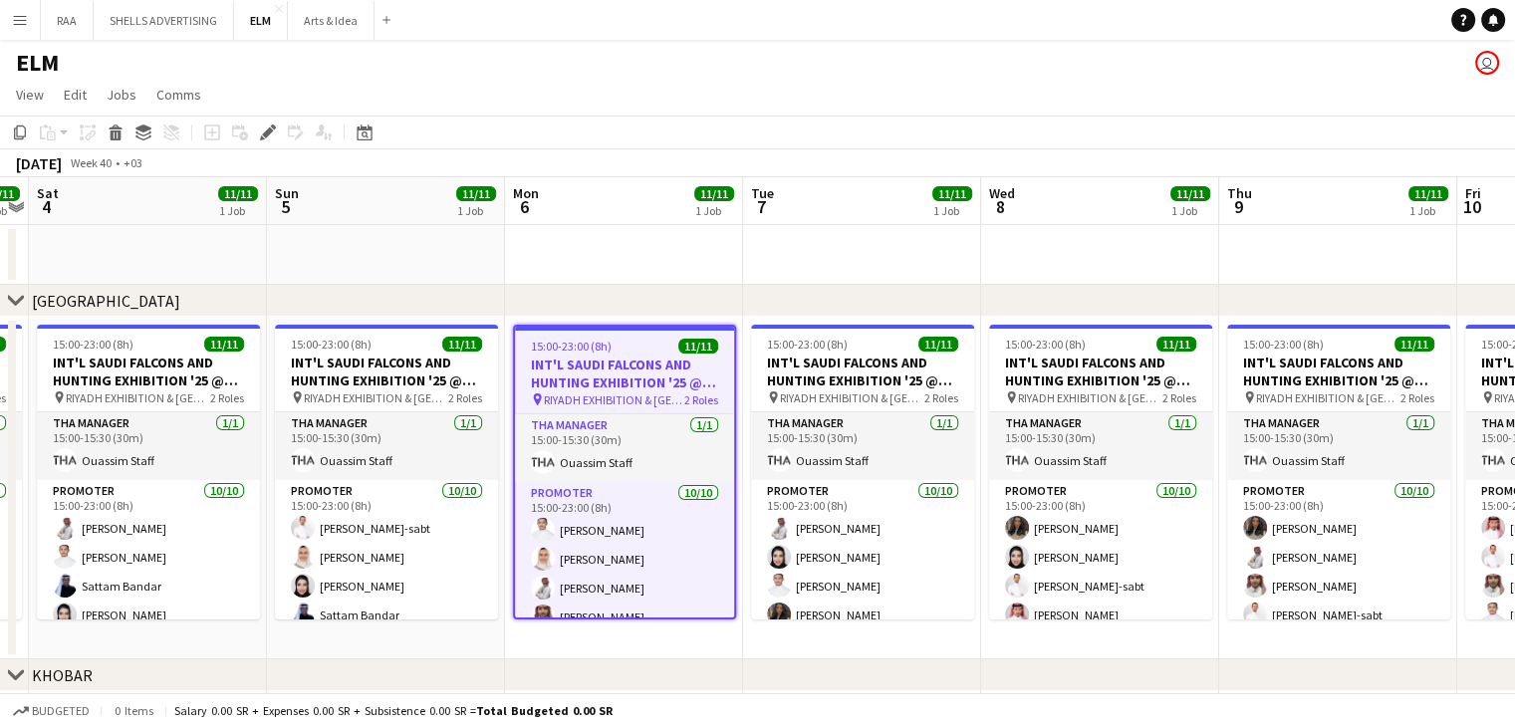
drag, startPoint x: 1099, startPoint y: 669, endPoint x: 945, endPoint y: 666, distance: 154.4
click at [945, 666] on div "chevron-right KHOBAR" at bounding box center [757, 675] width 1515 height 32
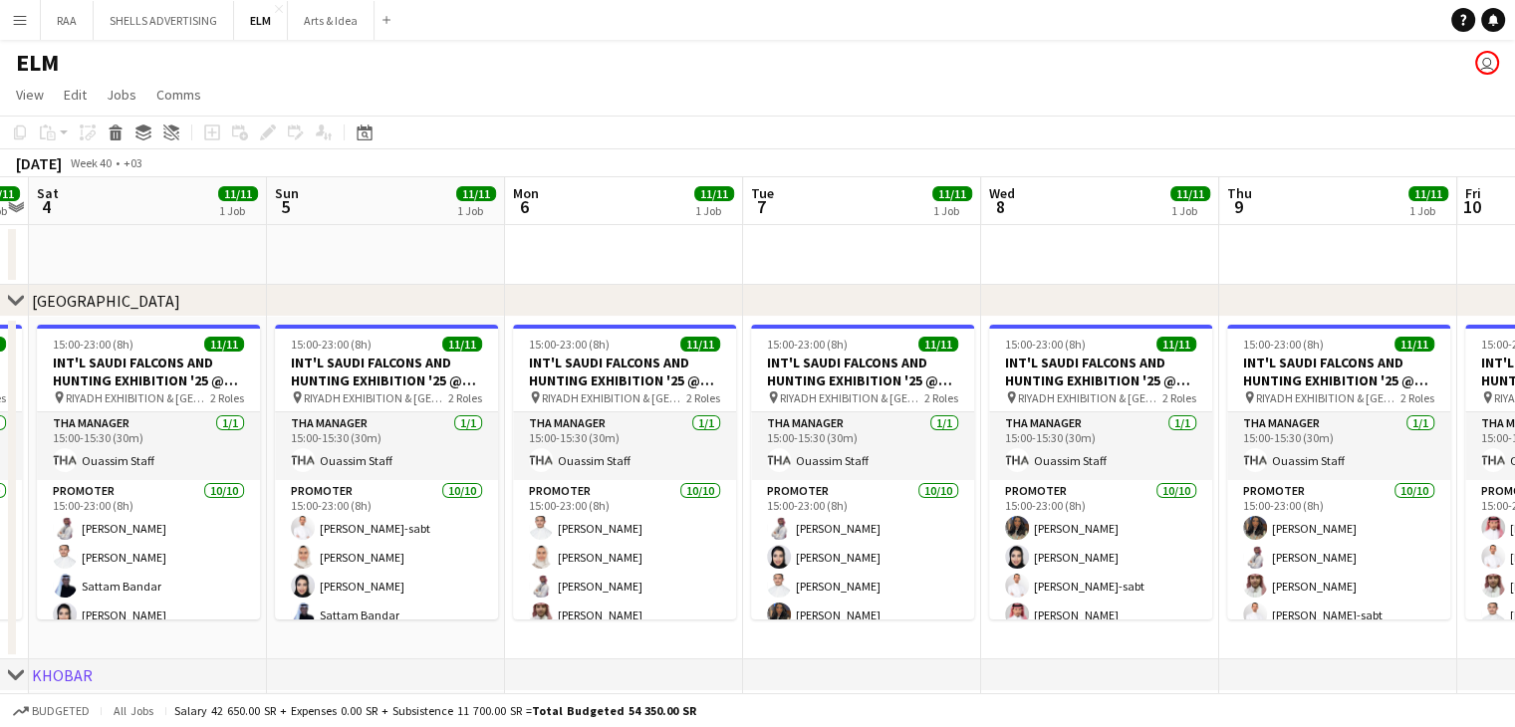
drag, startPoint x: 1128, startPoint y: 699, endPoint x: 1104, endPoint y: 698, distance: 23.9
click at [1104, 698] on div "Budgeted All jobs Salary 42 650.00 SR + Expenses 0.00 SR + Subsistence 11 700.0…" at bounding box center [757, 710] width 1515 height 34
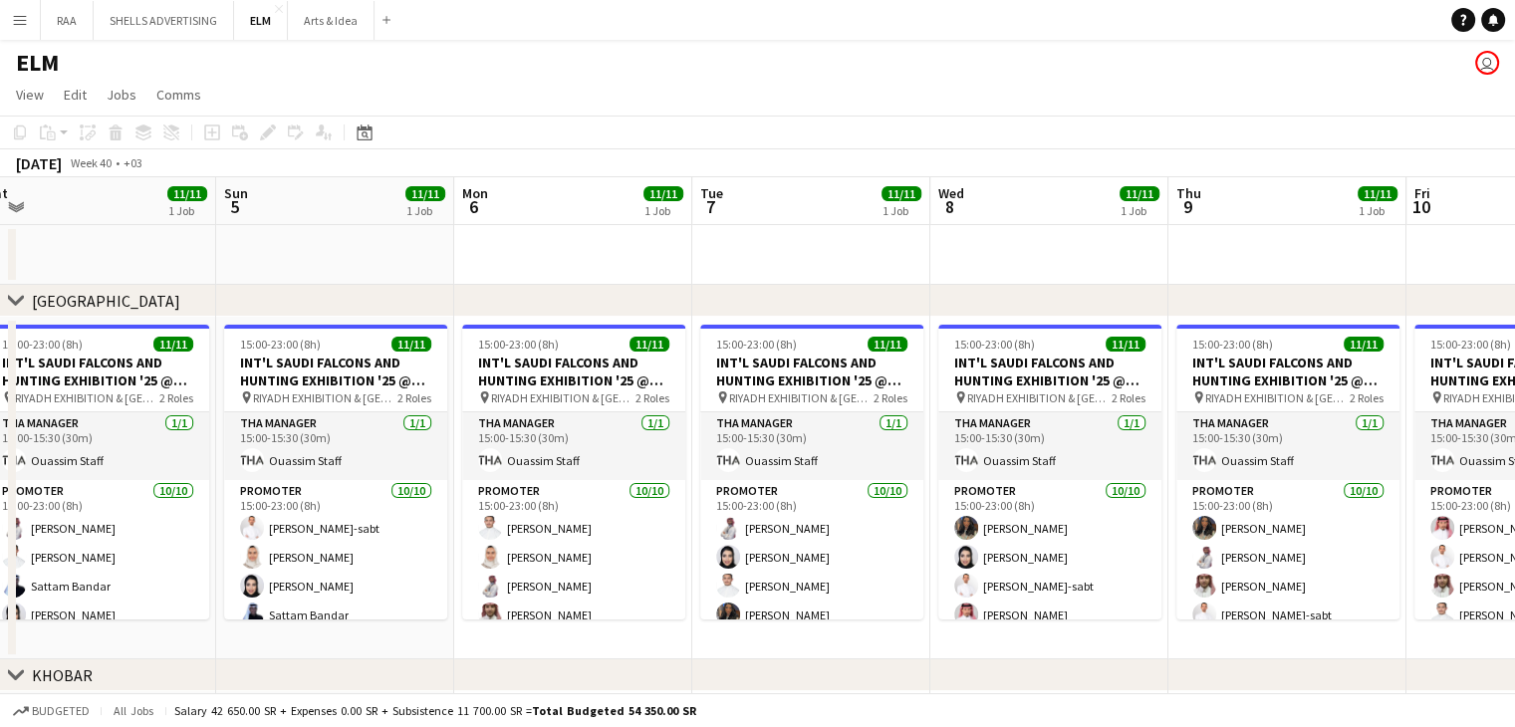
drag, startPoint x: 1107, startPoint y: 646, endPoint x: 1081, endPoint y: 644, distance: 27.0
click at [1081, 644] on app-calendar-viewport "Wed 1 Thu 2 11/11 1 Job Fri 3 11/11 1 Job Sat 4 11/11 1 Job Sun 5 11/11 1 Job M…" at bounding box center [757, 509] width 1515 height 665
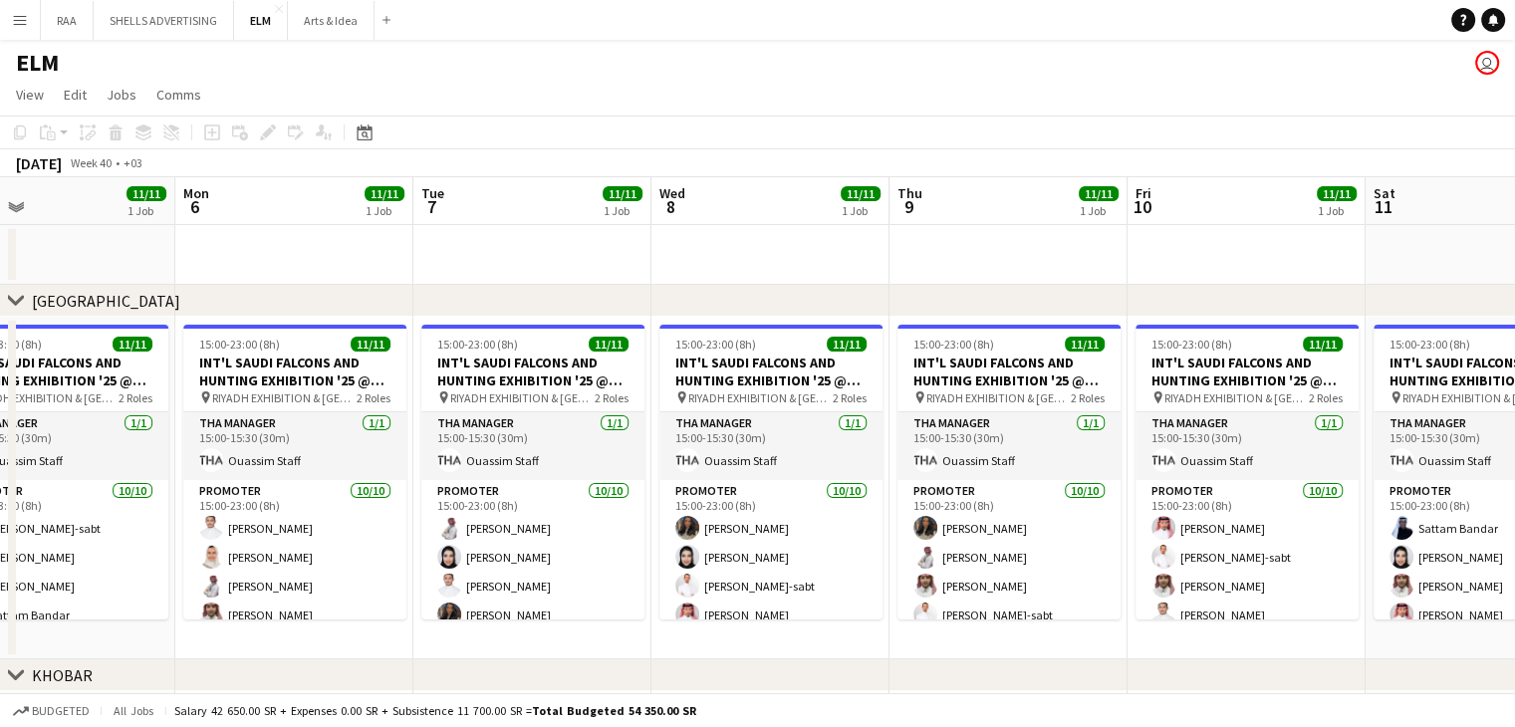
scroll to position [0, 792]
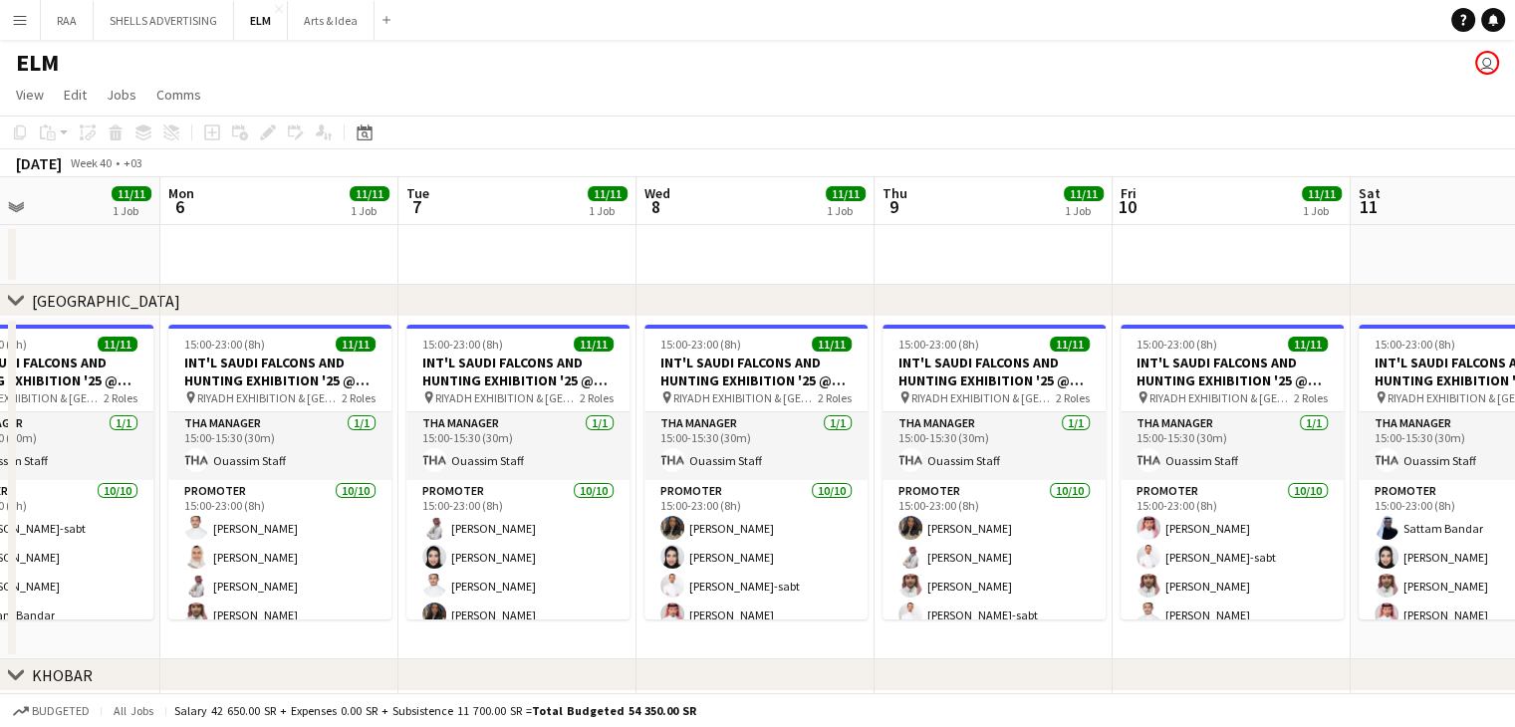
drag, startPoint x: 1081, startPoint y: 644, endPoint x: 787, endPoint y: 627, distance: 294.3
click at [787, 627] on app-calendar-viewport "Thu 2 11/11 1 Job Fri 3 11/11 1 Job Sat 4 11/11 1 Job Sun 5 11/11 1 Job Mon 6 1…" at bounding box center [757, 509] width 1515 height 665
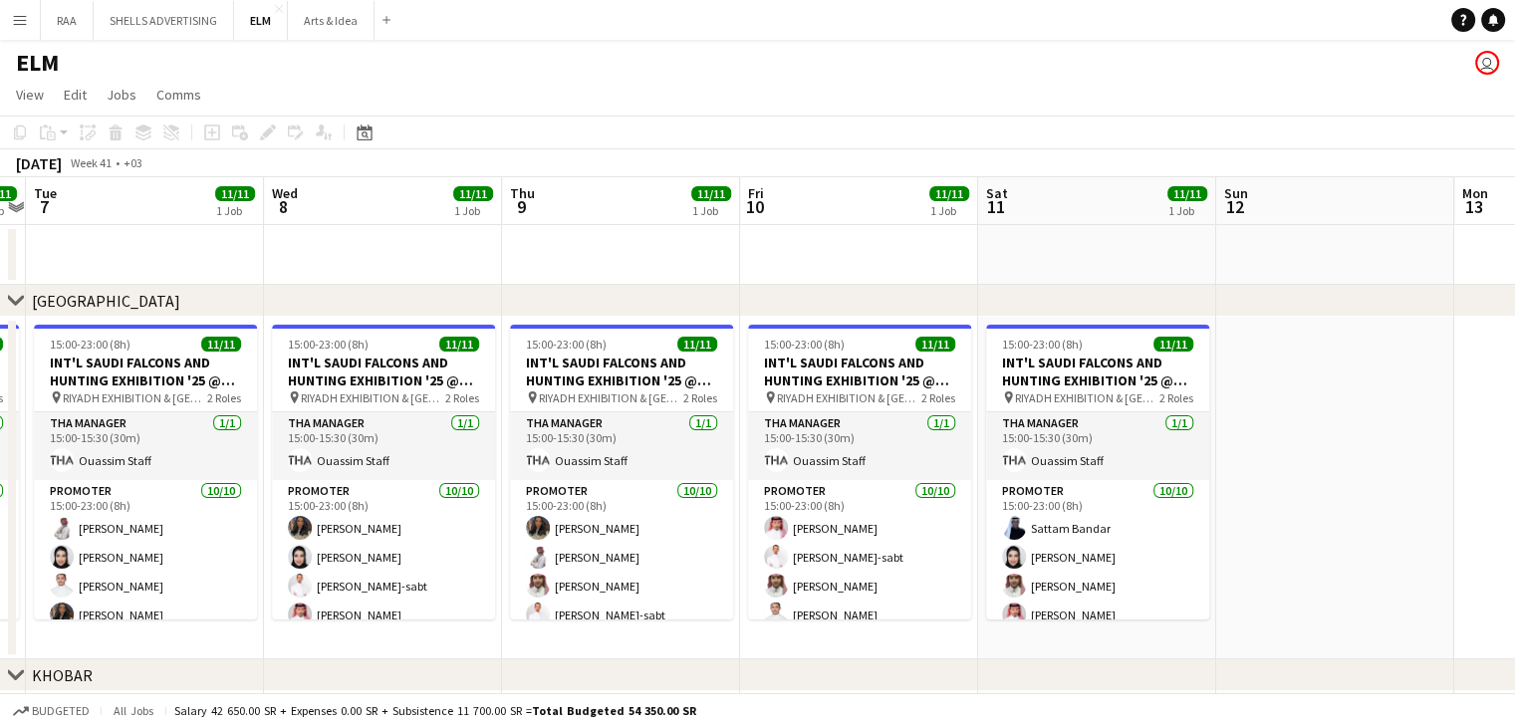
scroll to position [0, 753]
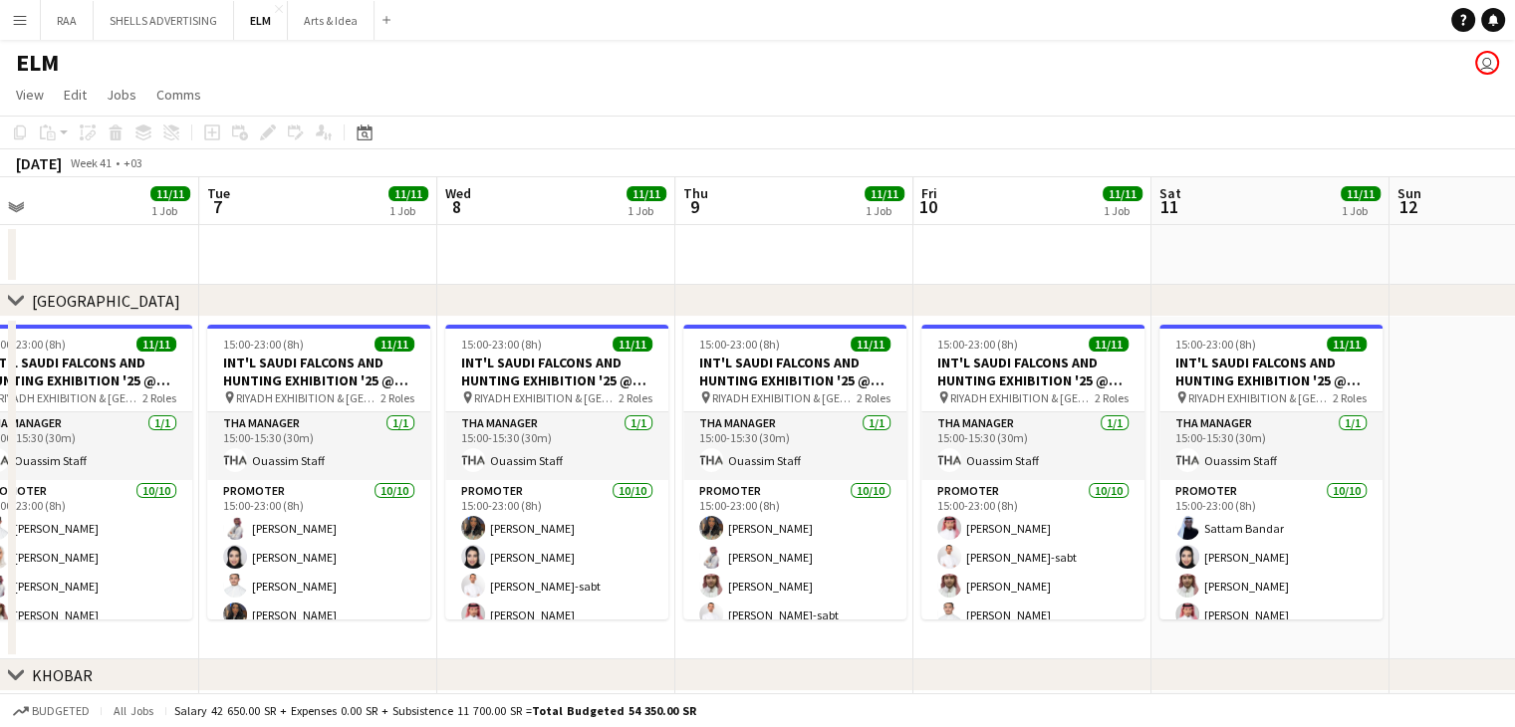
drag, startPoint x: 1037, startPoint y: 640, endPoint x: 1529, endPoint y: 634, distance: 492.0
click at [1515, 634] on html "Menu Boards Boards Boards All jobs Status Workforce Workforce My Workforce Recr…" at bounding box center [757, 438] width 1515 height 876
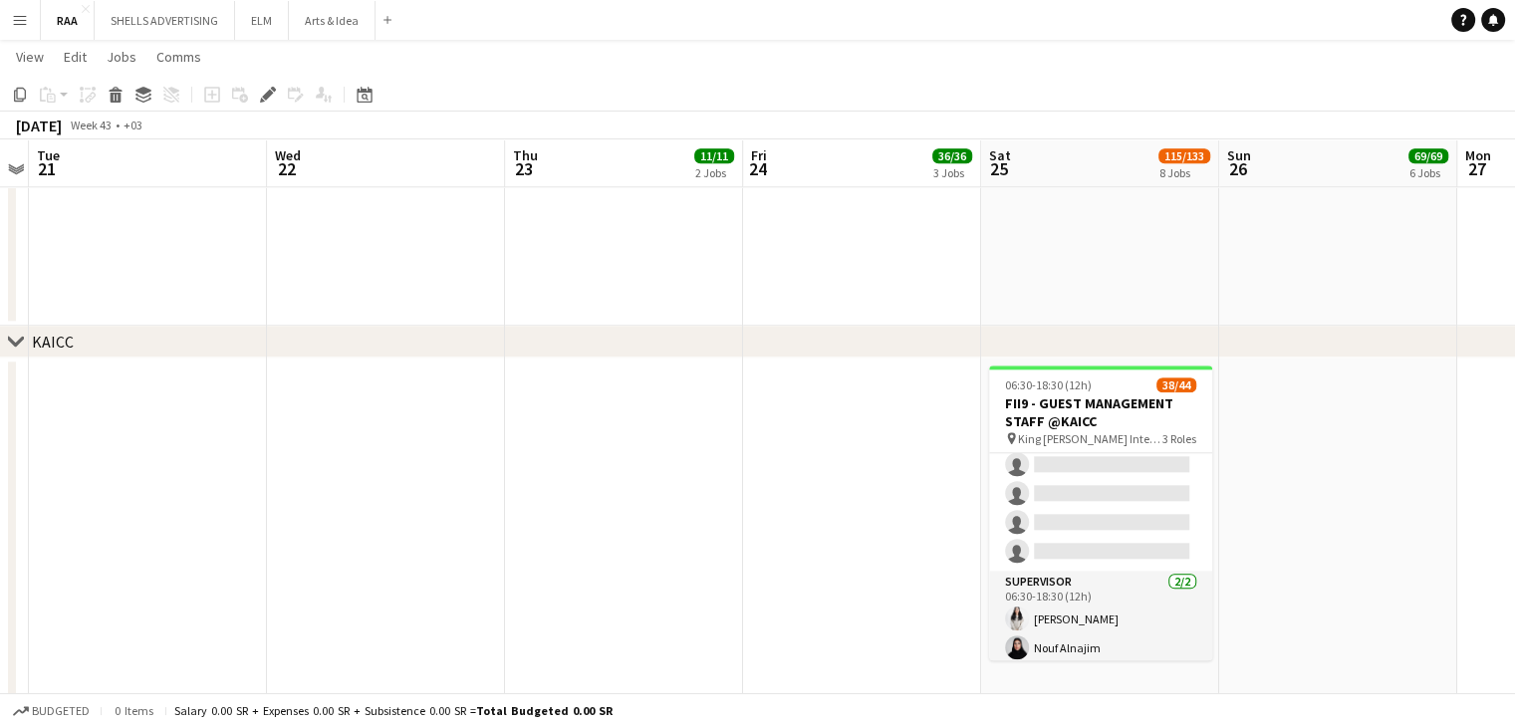
scroll to position [681, 0]
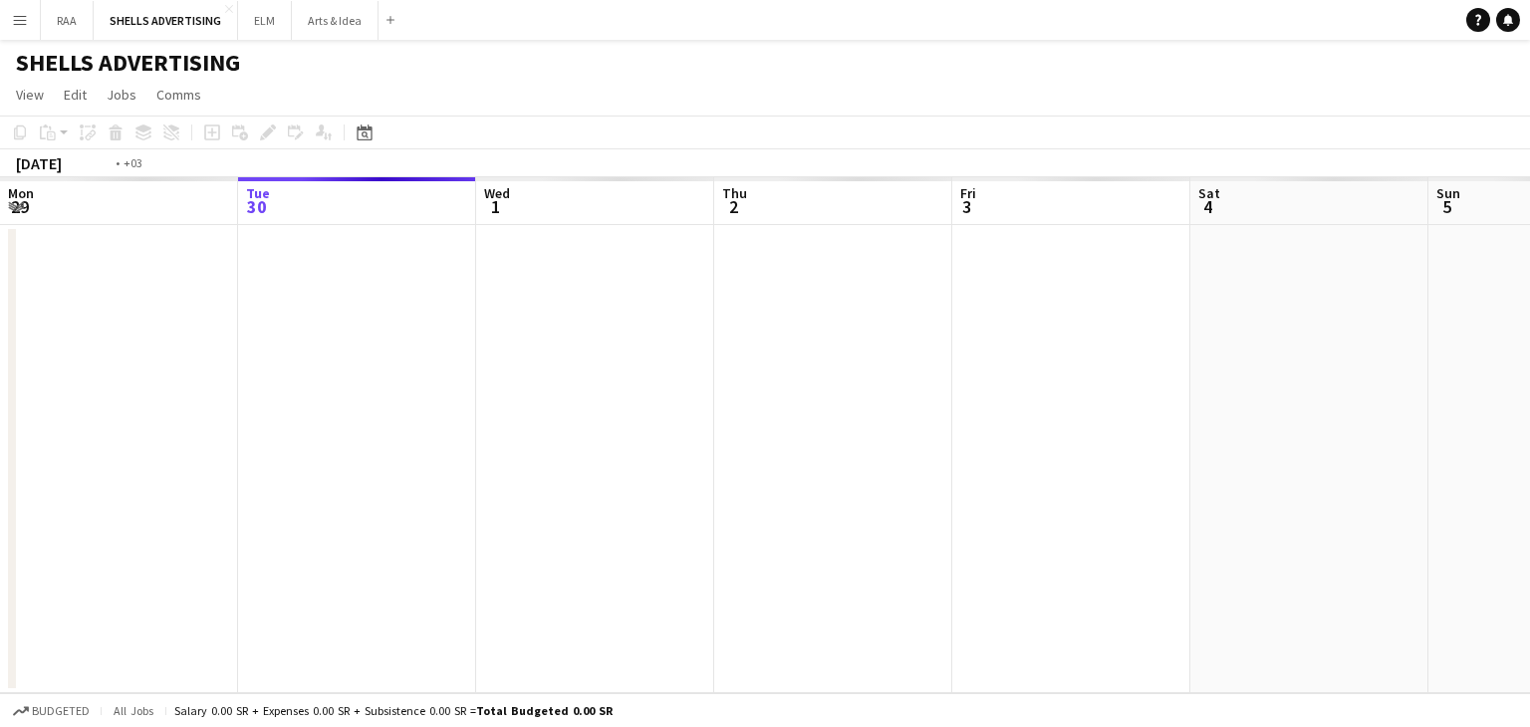
scroll to position [0, 685]
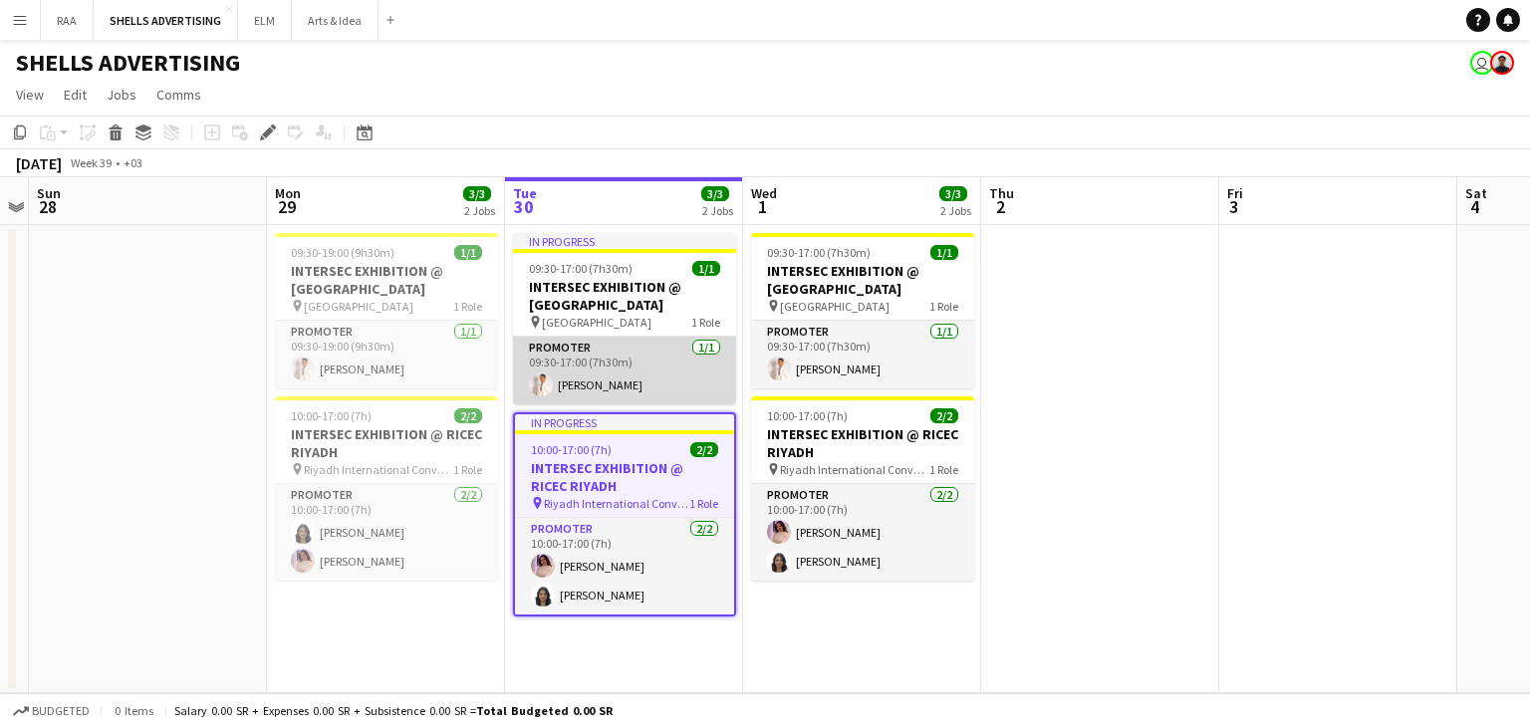
click at [585, 373] on app-card-role "Promoter [DATE] 09:30-17:00 (7h30m) [PERSON_NAME]" at bounding box center [624, 371] width 223 height 68
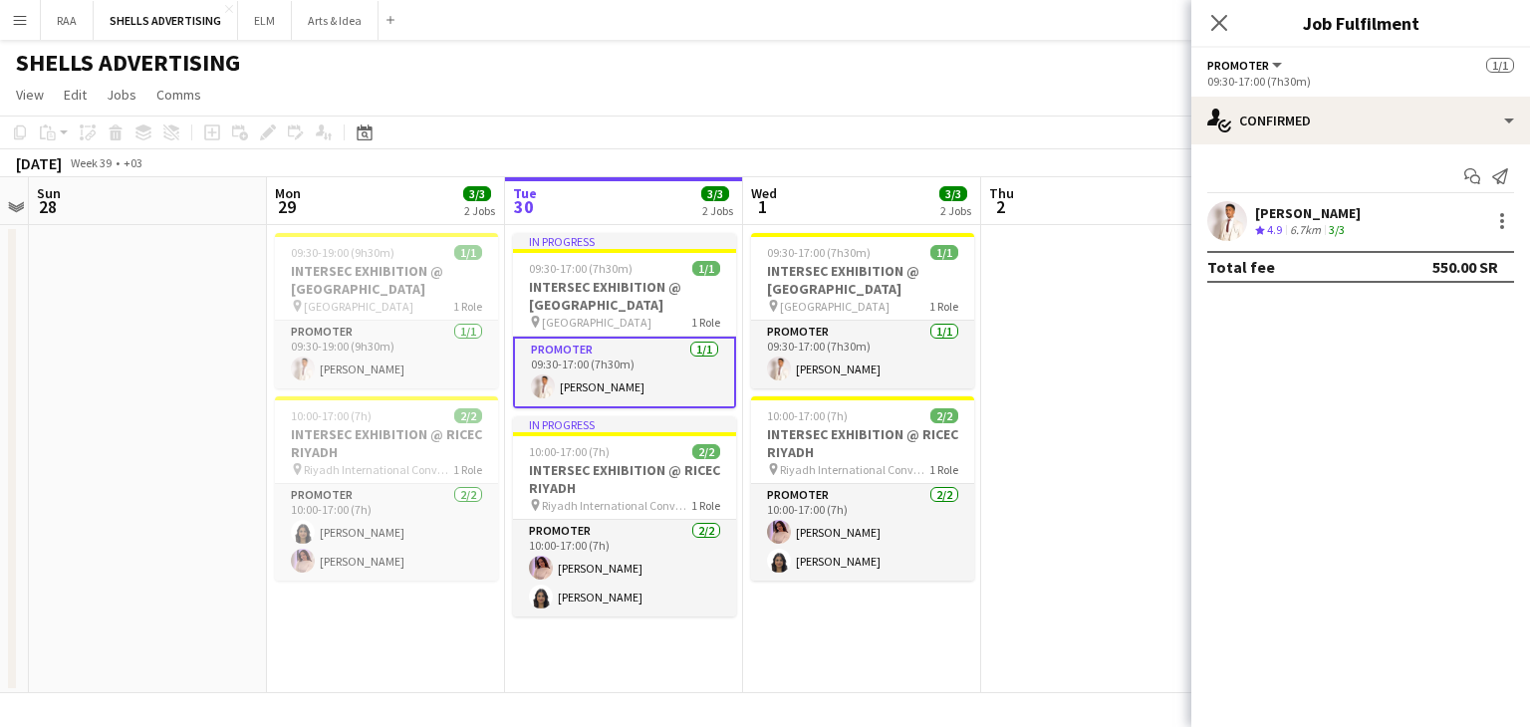
click at [1274, 200] on div "Start chat Send notification [PERSON_NAME] Yabat Crew rating 4.9 6.7km 3/3 Tota…" at bounding box center [1360, 221] width 339 height 154
click at [1221, 232] on app-user-avatar at bounding box center [1227, 221] width 40 height 40
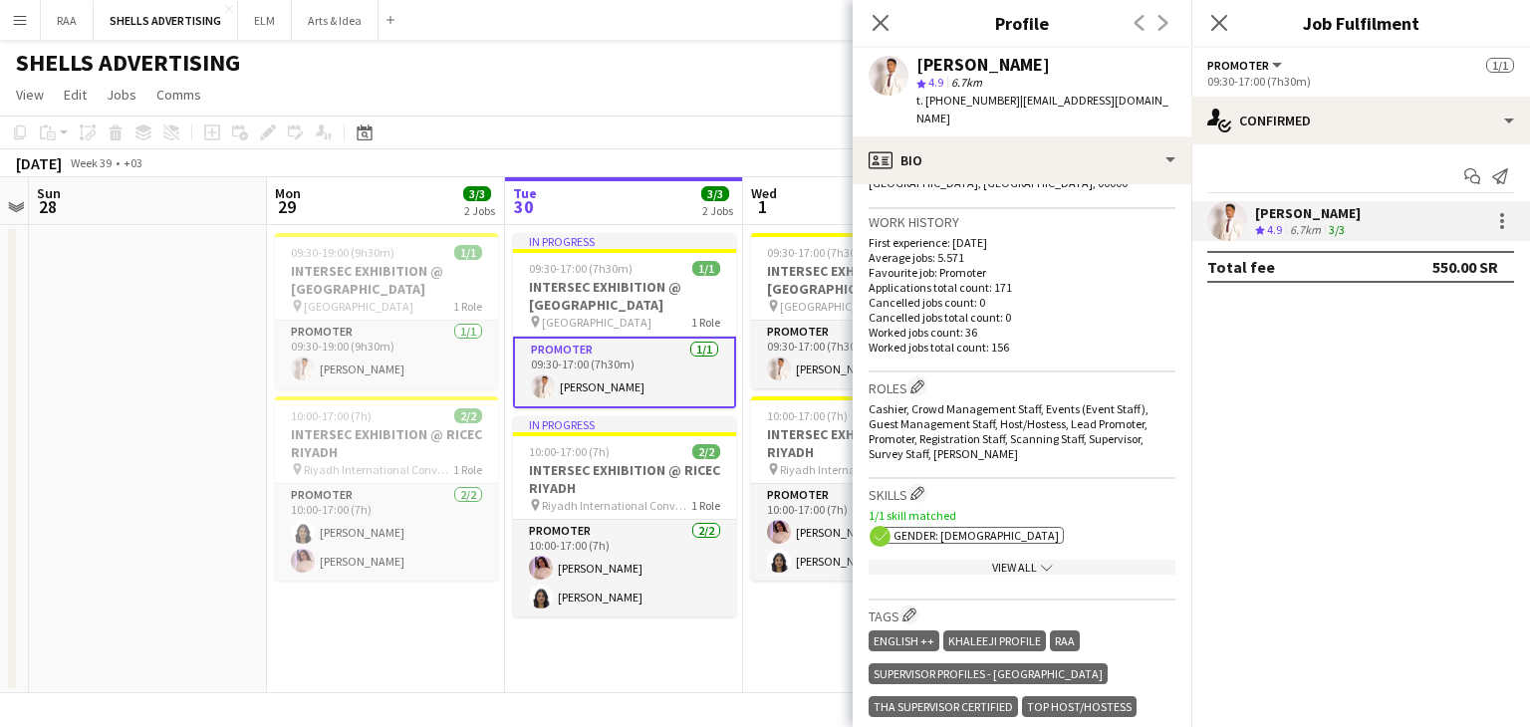
scroll to position [394, 0]
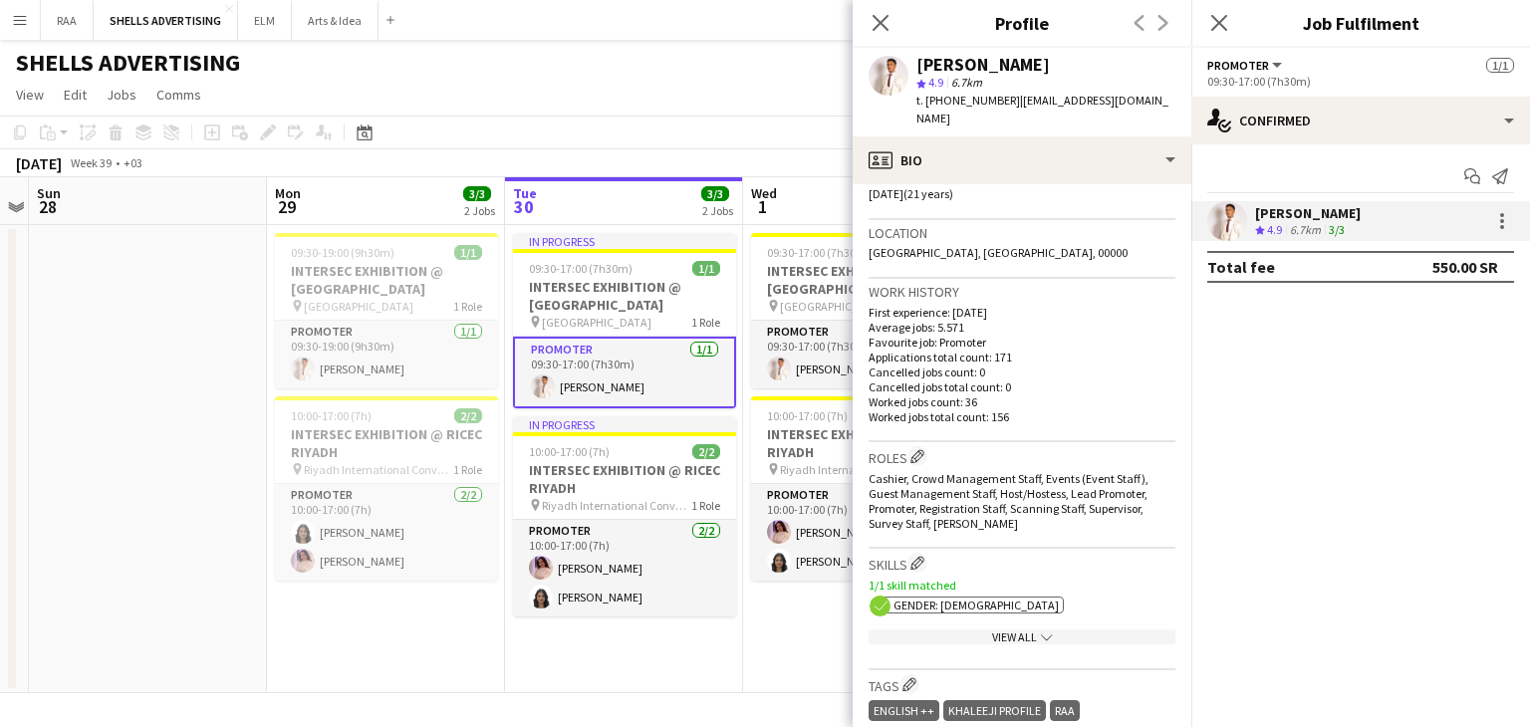
click at [1037, 629] on app-icon "chevron-down" at bounding box center [1045, 636] width 16 height 15
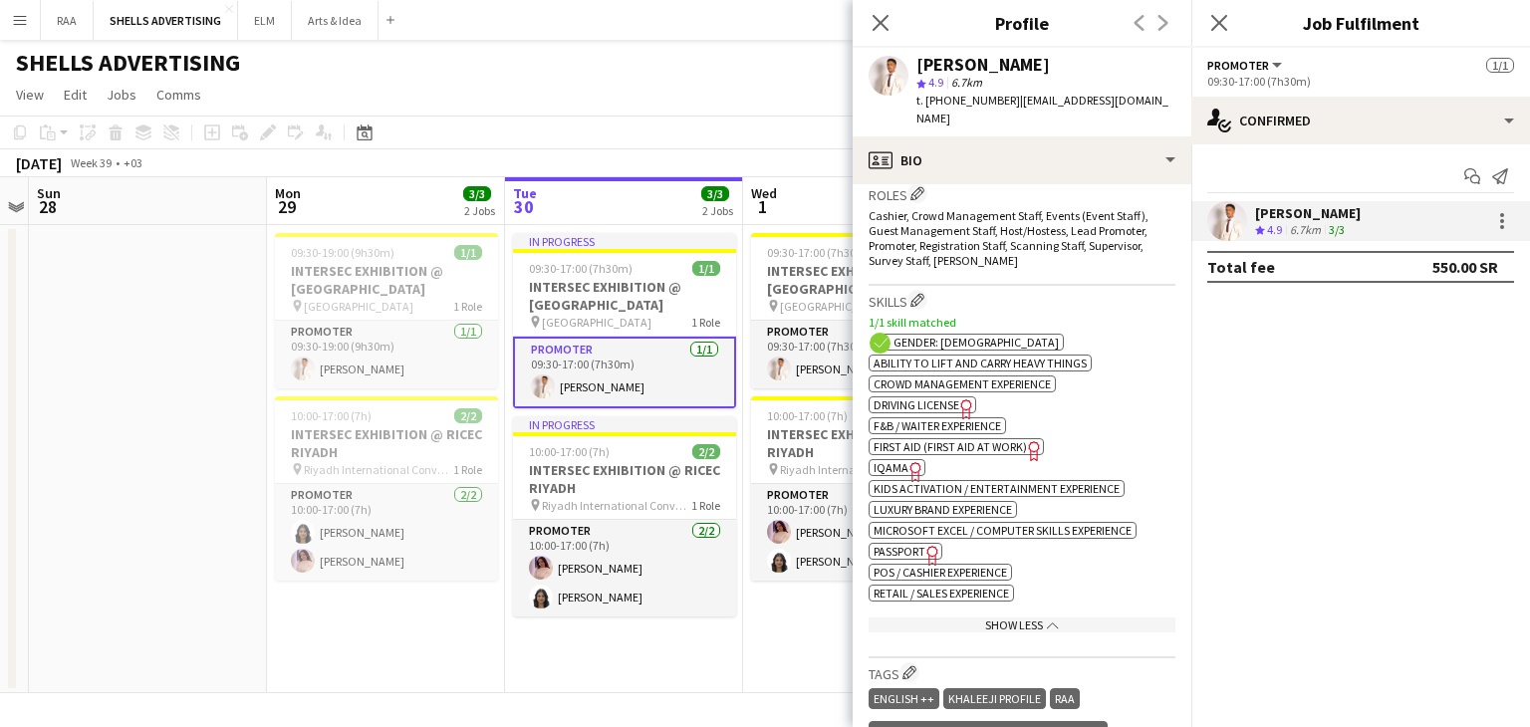
scroll to position [693, 0]
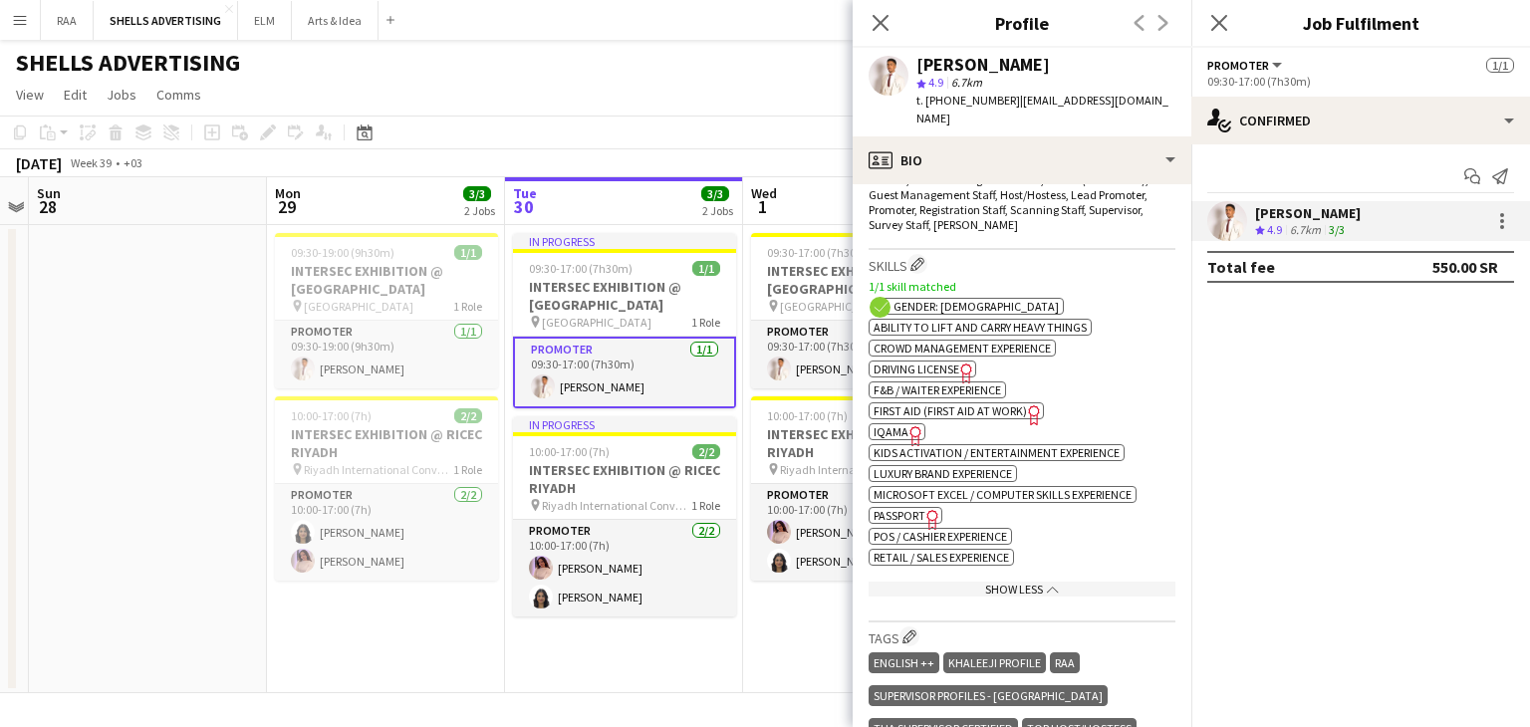
click at [929, 362] on span "Driving License" at bounding box center [916, 369] width 86 height 15
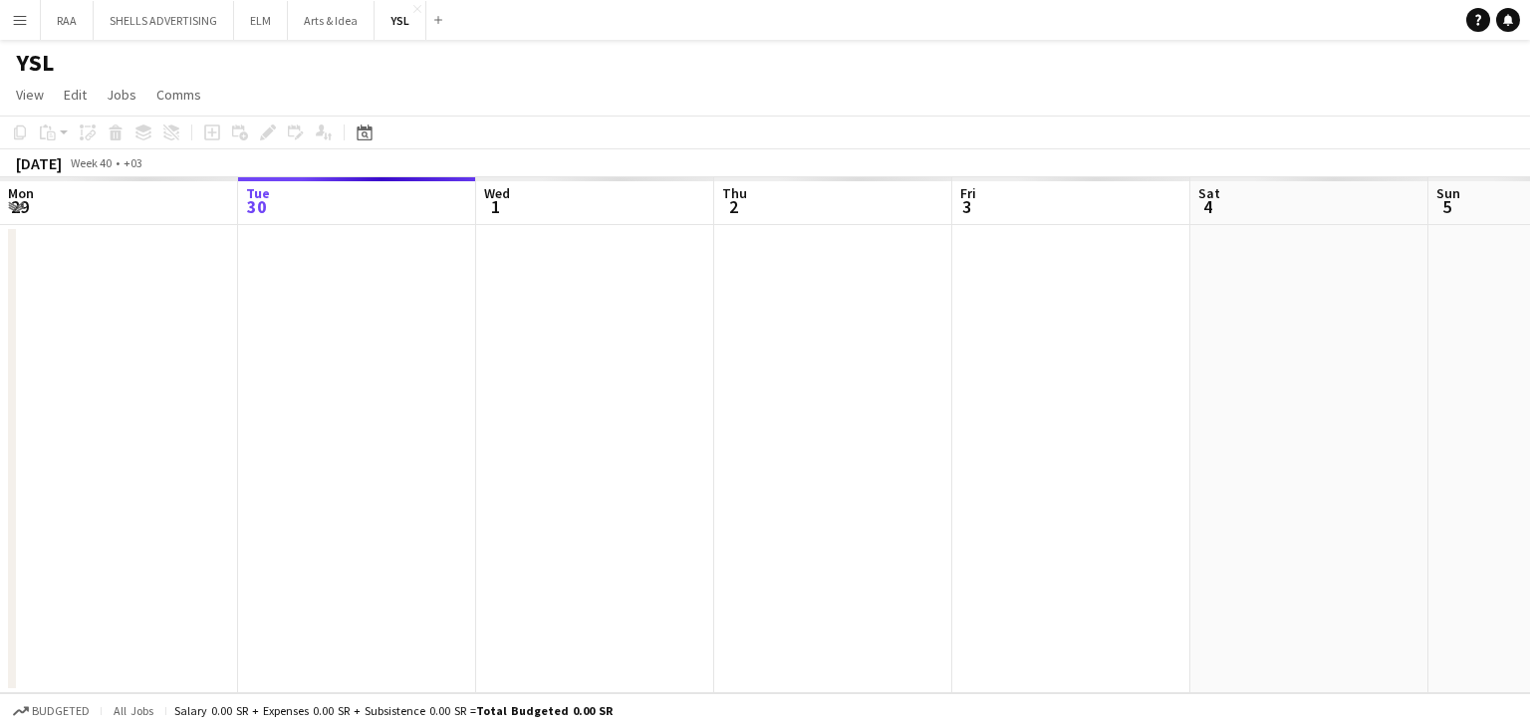
scroll to position [0, 685]
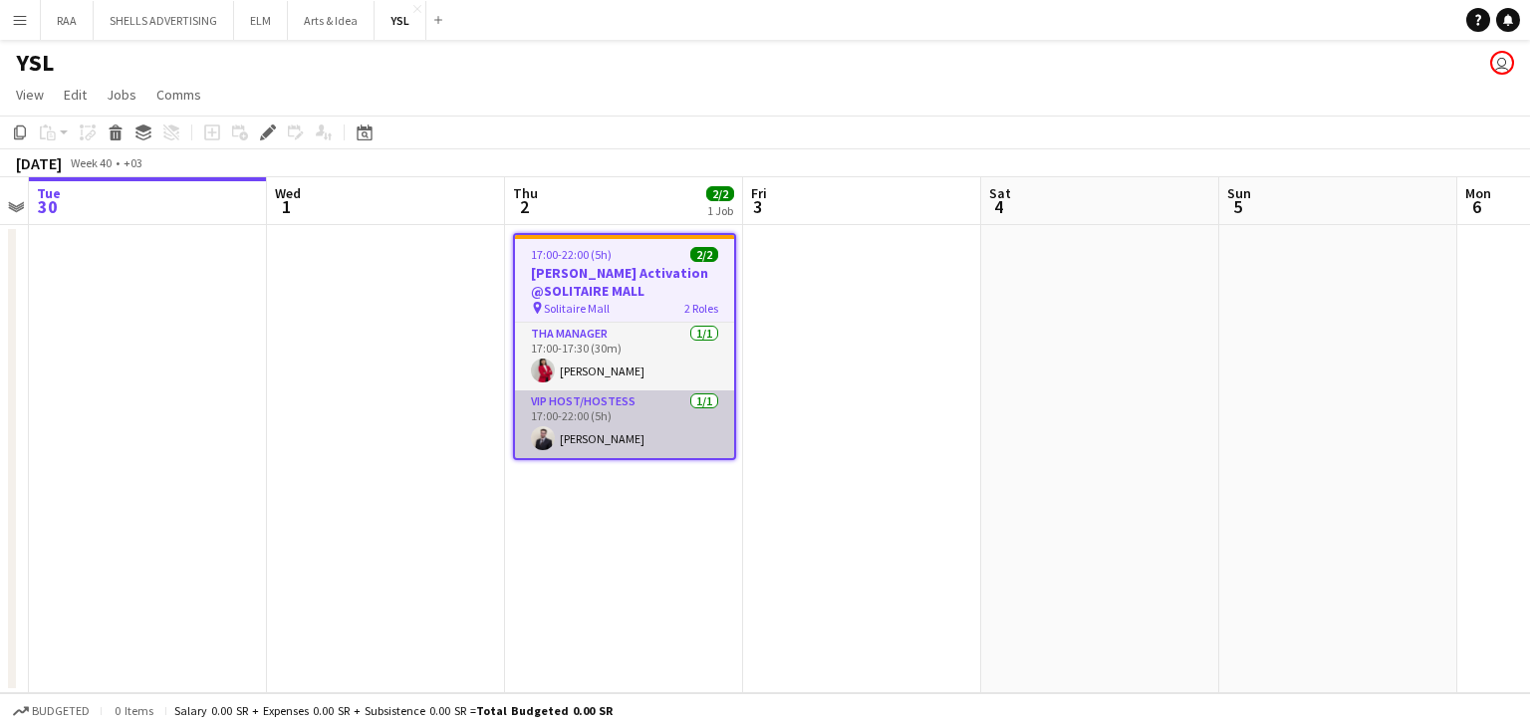
click at [640, 429] on app-card-role "VIP Host/Hostess [DATE] 17:00-22:00 (5h) [PERSON_NAME]" at bounding box center [624, 424] width 219 height 68
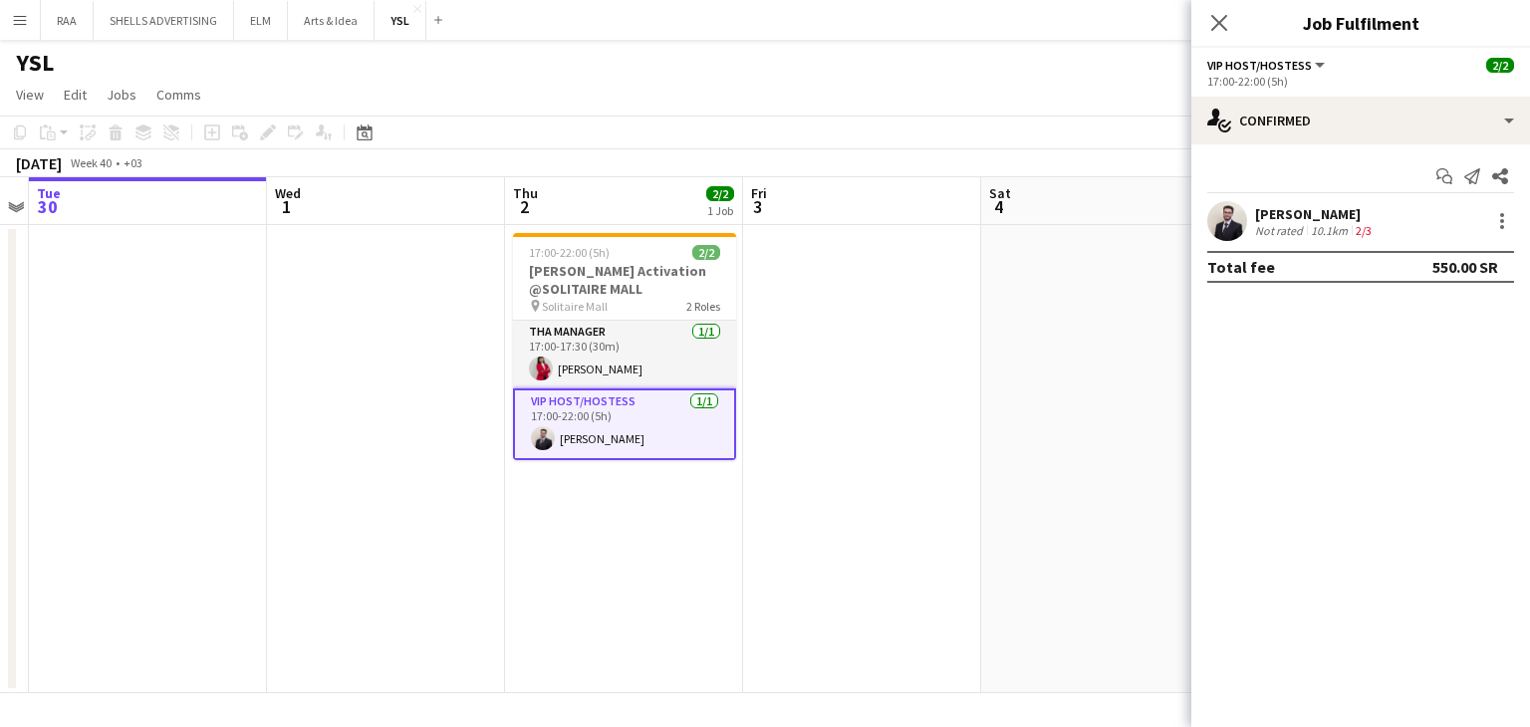
click at [1215, 218] on app-user-avatar at bounding box center [1227, 221] width 40 height 40
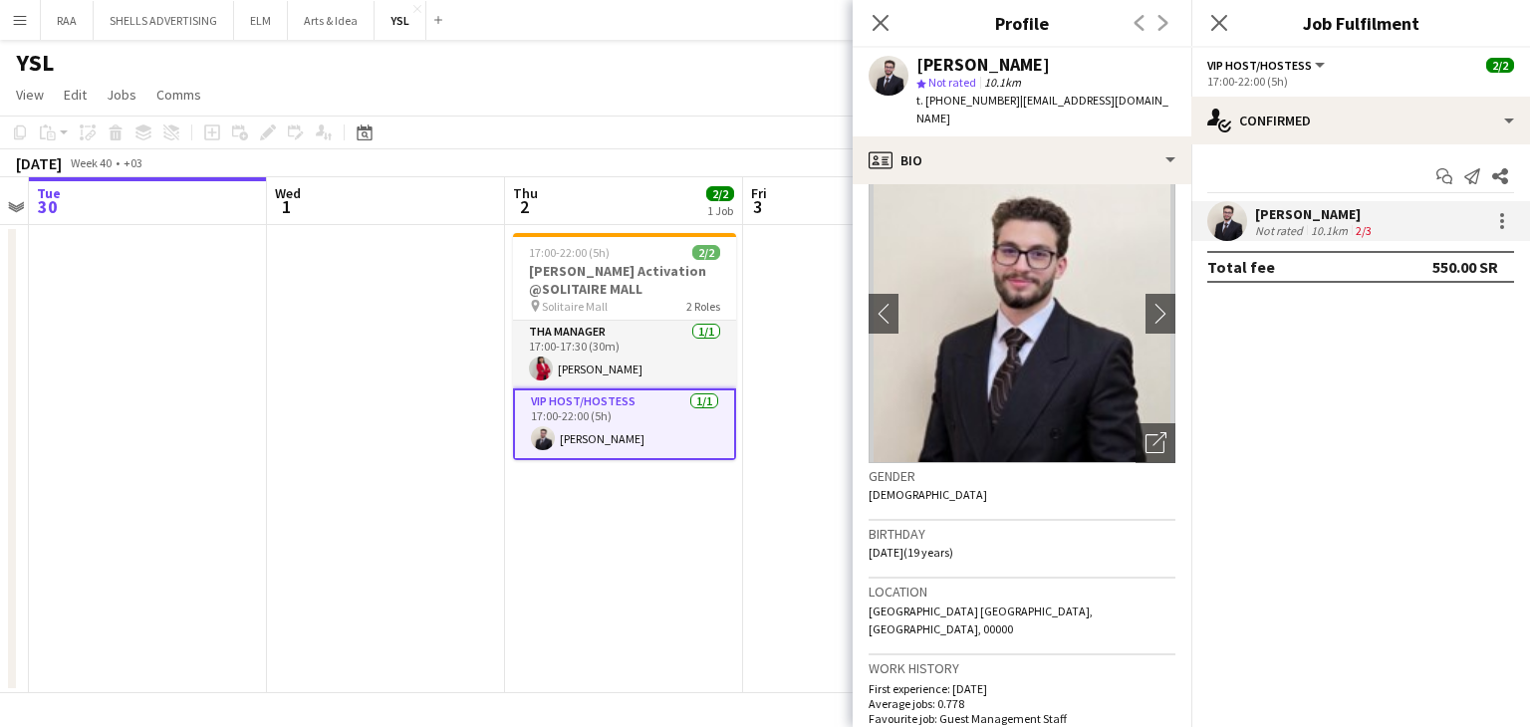
scroll to position [0, 0]
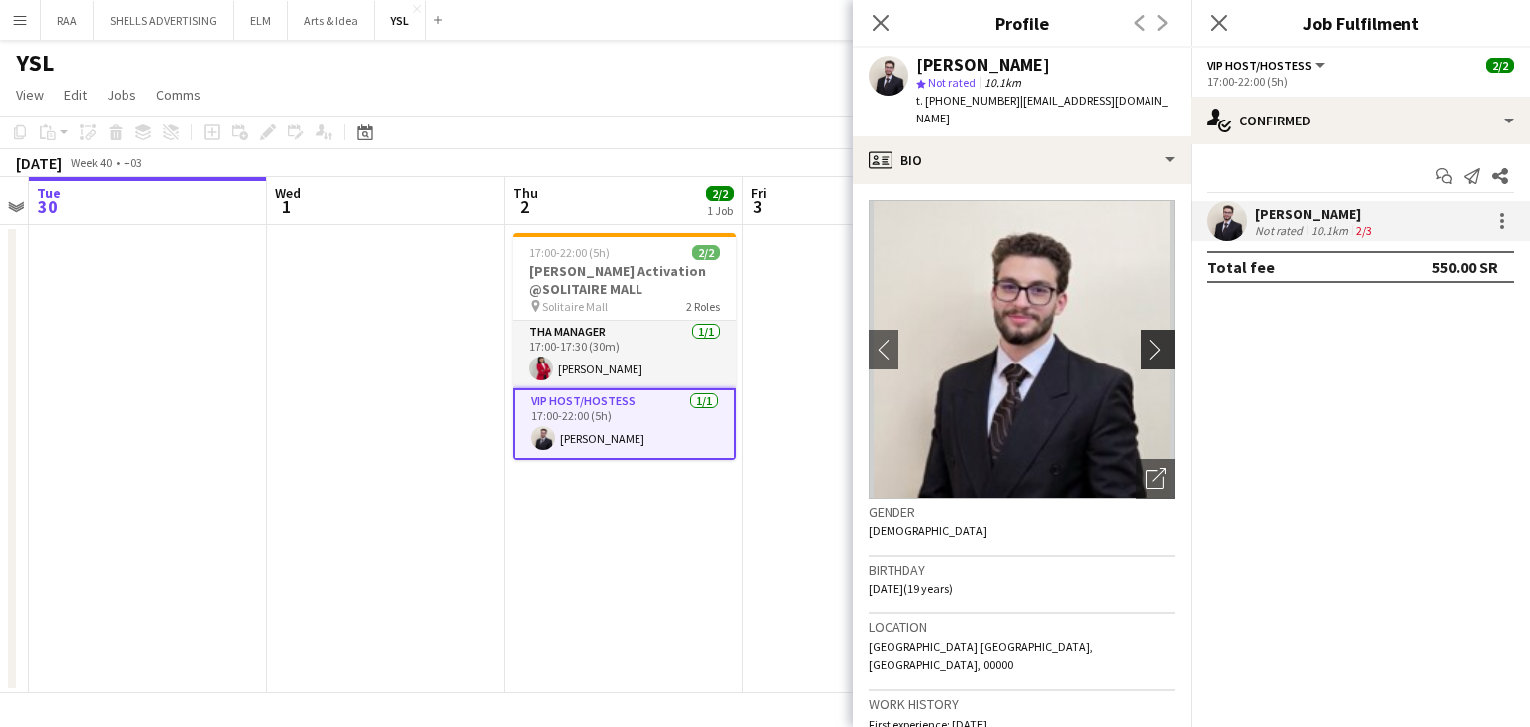
click at [1153, 339] on app-icon "chevron-right" at bounding box center [1160, 349] width 31 height 21
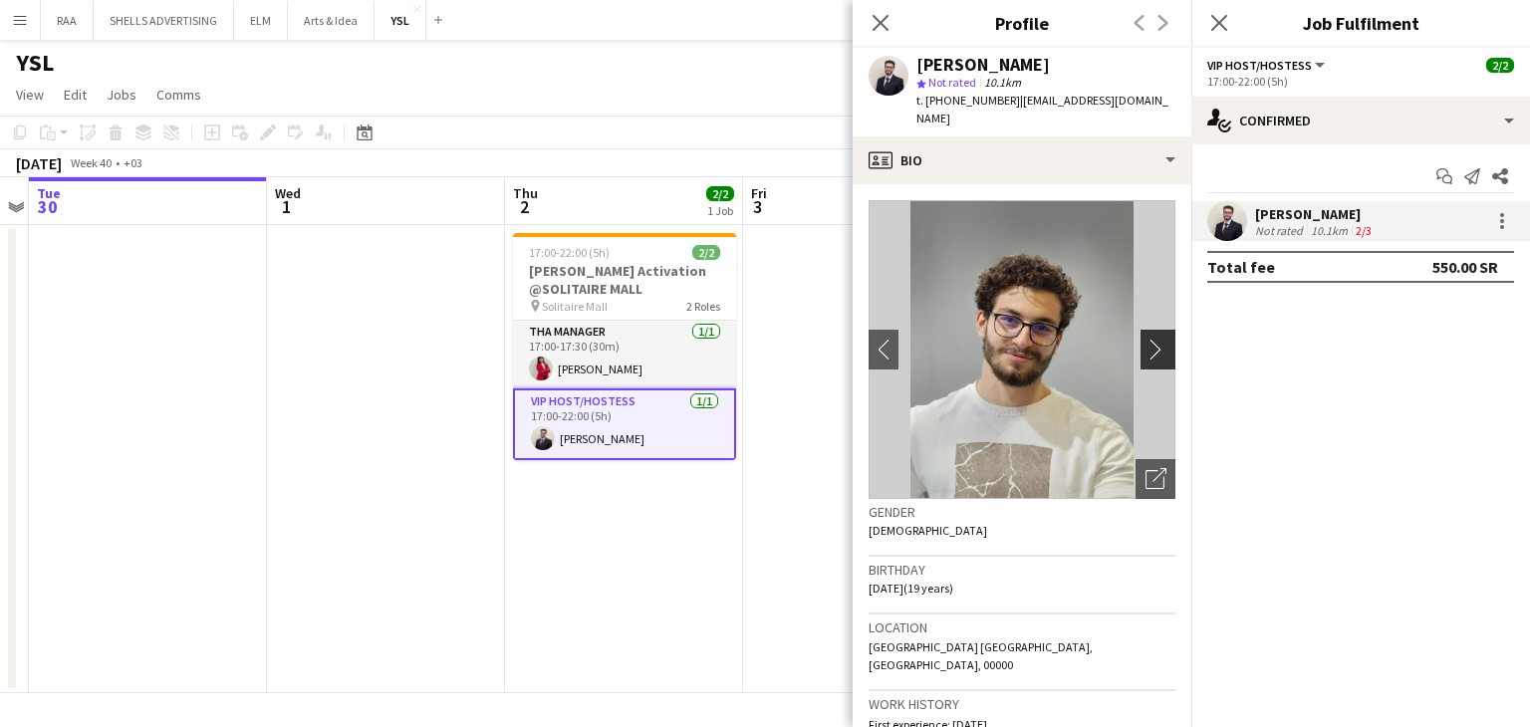
click at [1147, 339] on app-icon "chevron-right" at bounding box center [1160, 349] width 31 height 21
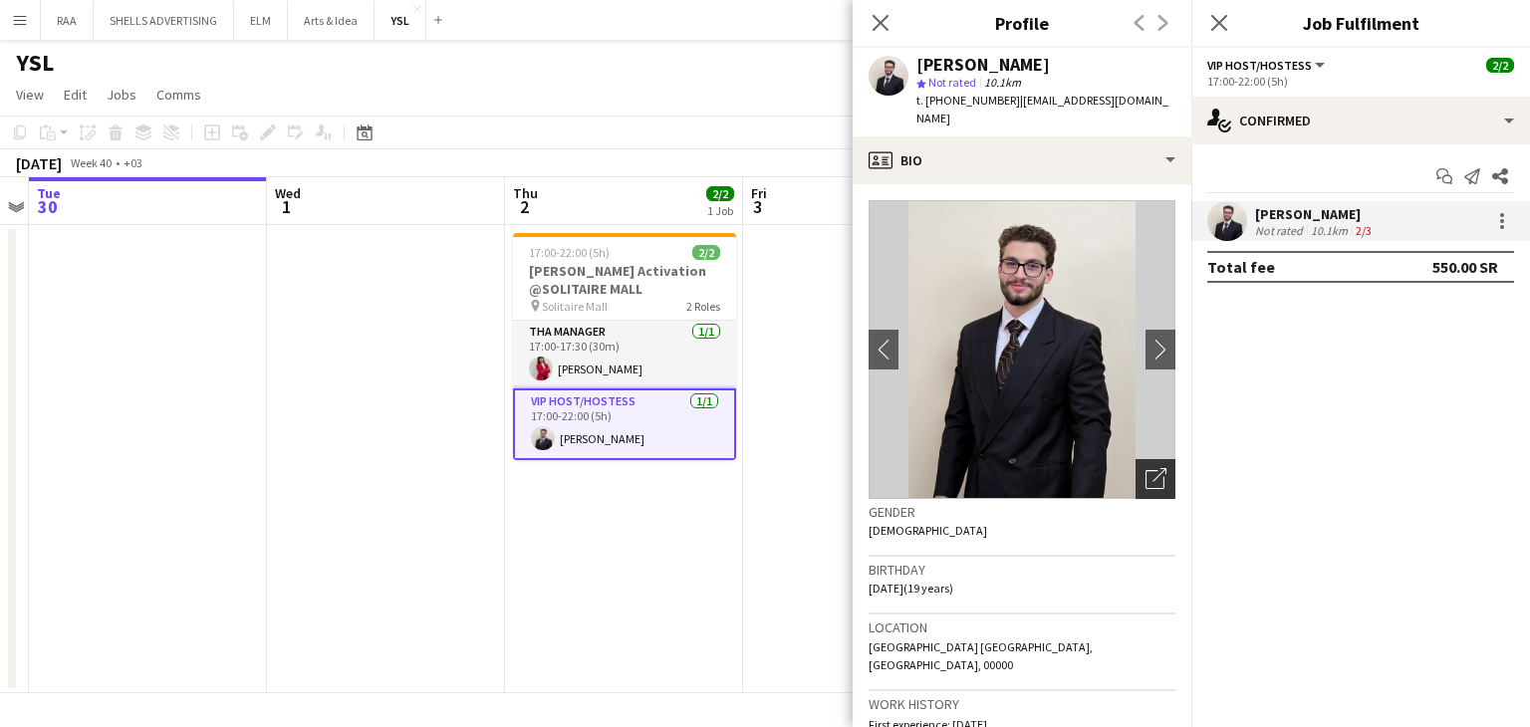
click at [1145, 468] on icon "Open photos pop-in" at bounding box center [1155, 478] width 21 height 21
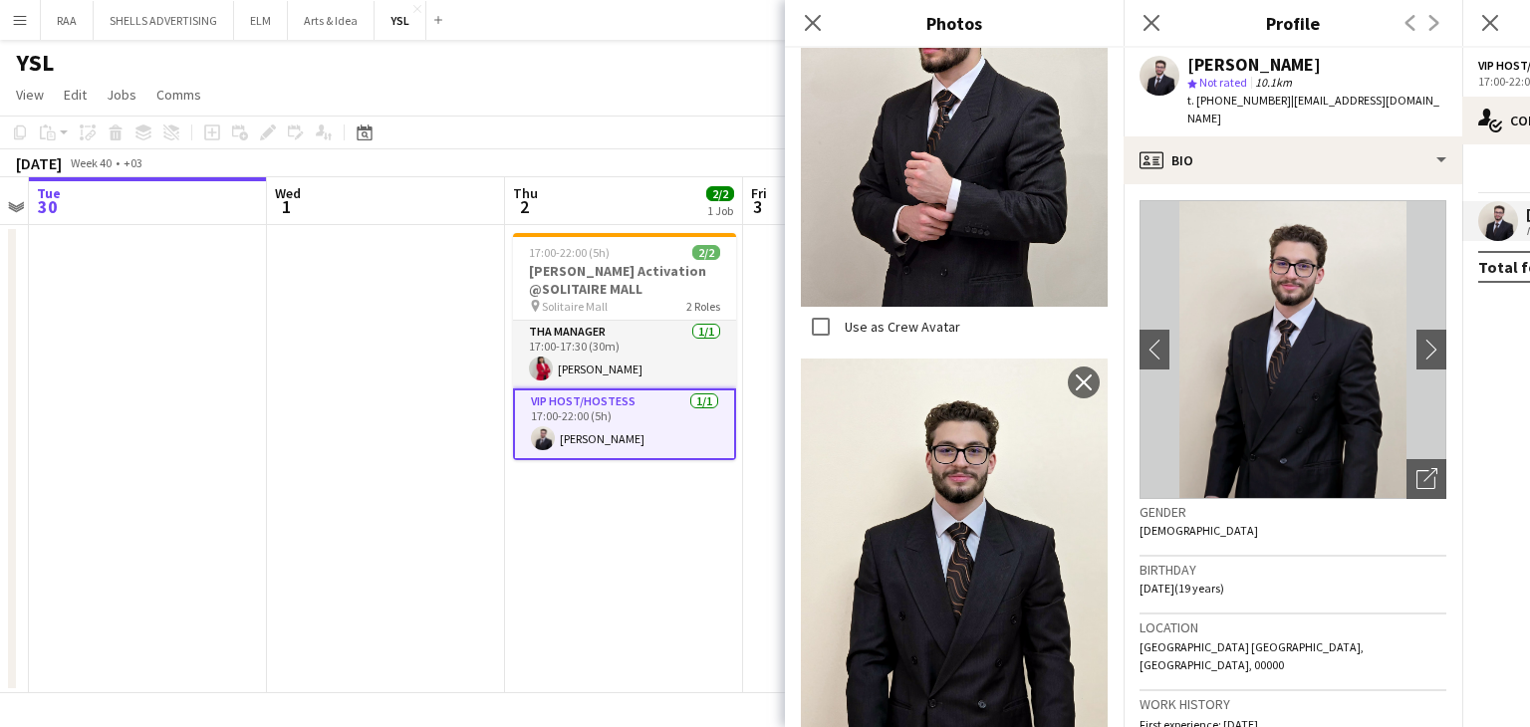
scroll to position [1992, 0]
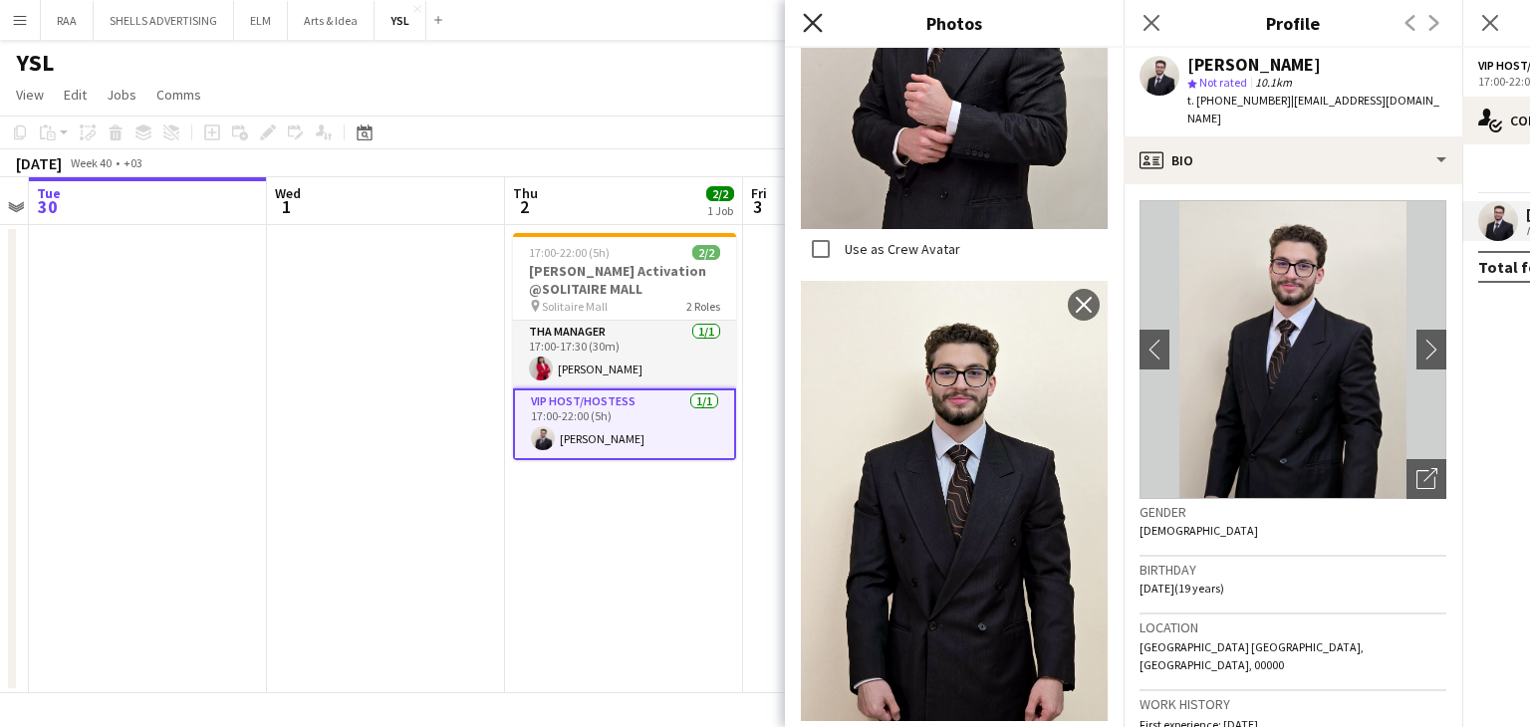
click at [809, 25] on icon "Close pop-in" at bounding box center [812, 22] width 19 height 19
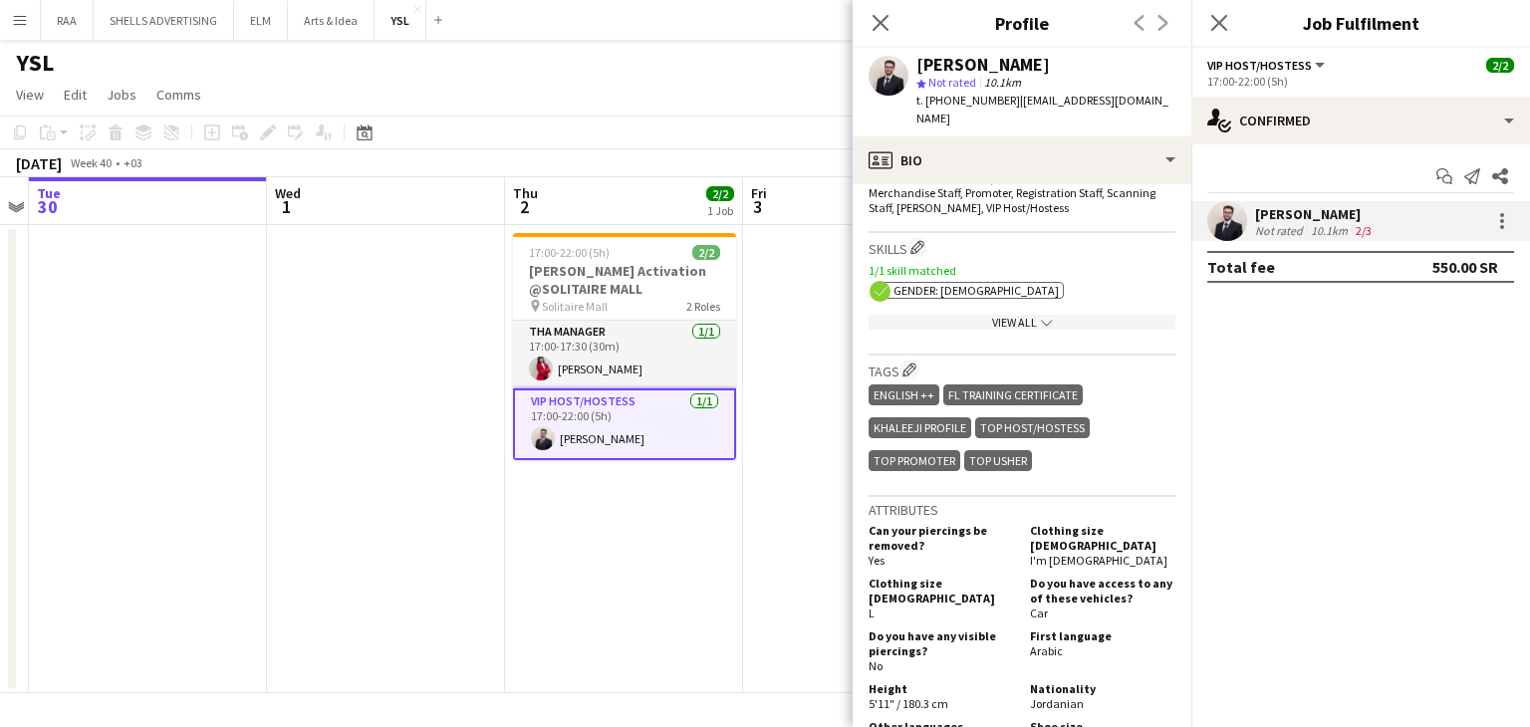
scroll to position [797, 0]
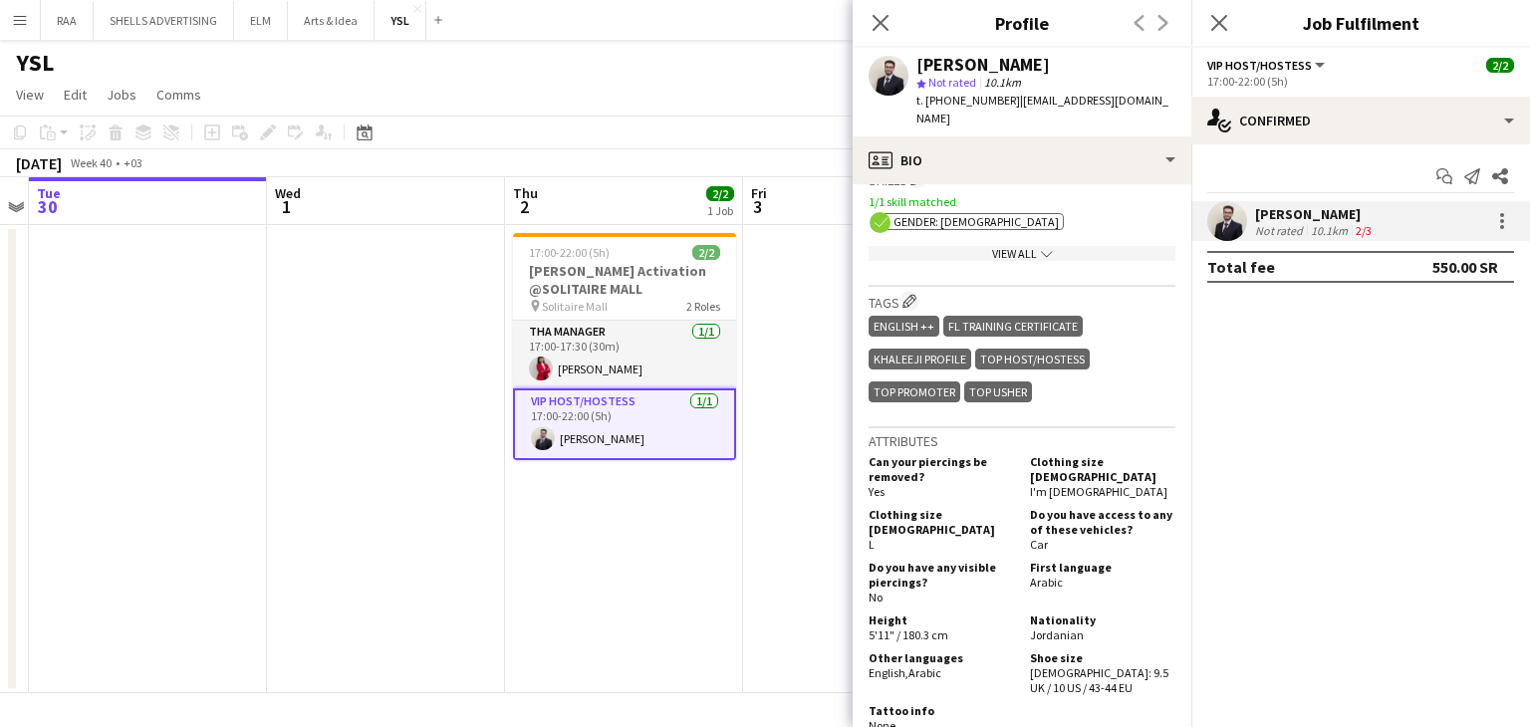
click at [996, 246] on div "View All chevron-down" at bounding box center [1021, 253] width 307 height 15
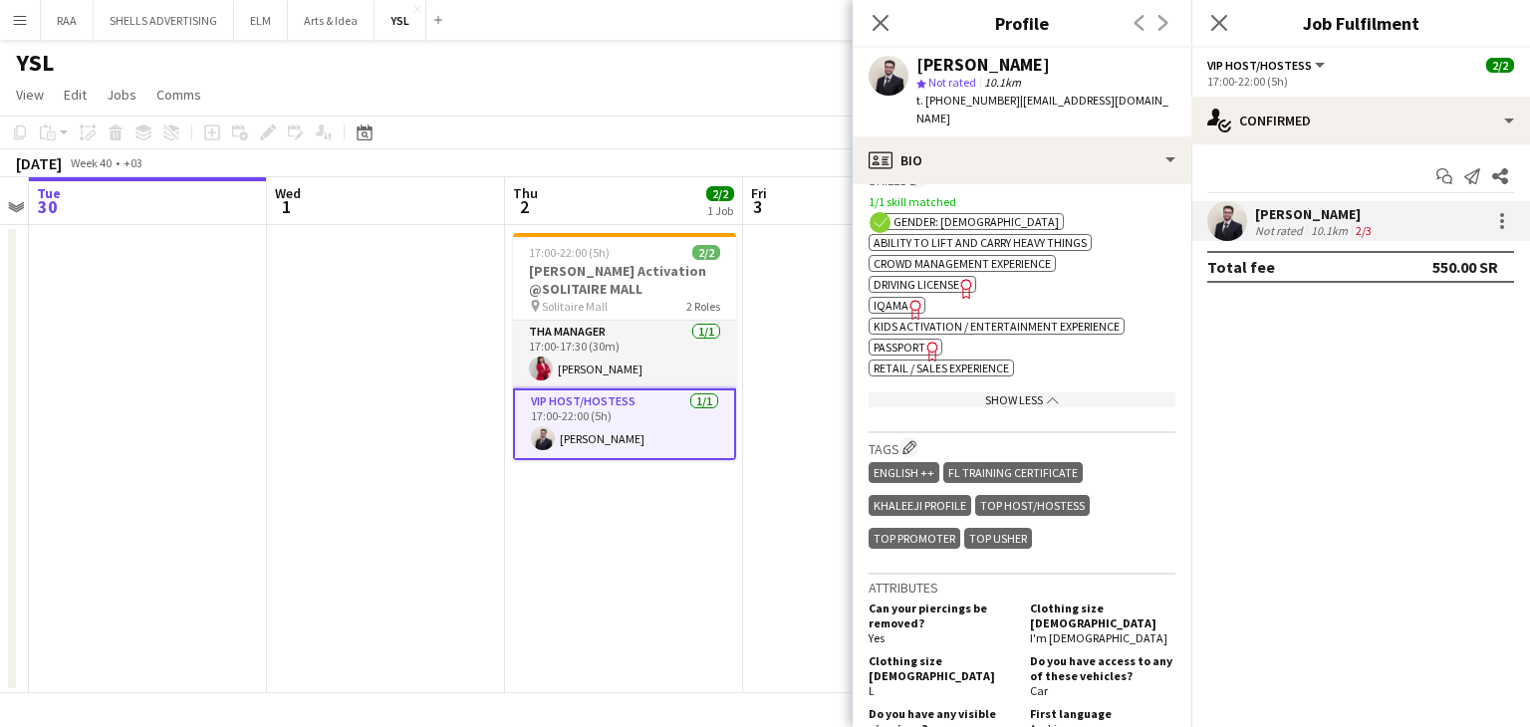
click at [905, 299] on icon "Freelancer has uploaded a photo validation of skill. Click to see" at bounding box center [915, 309] width 21 height 21
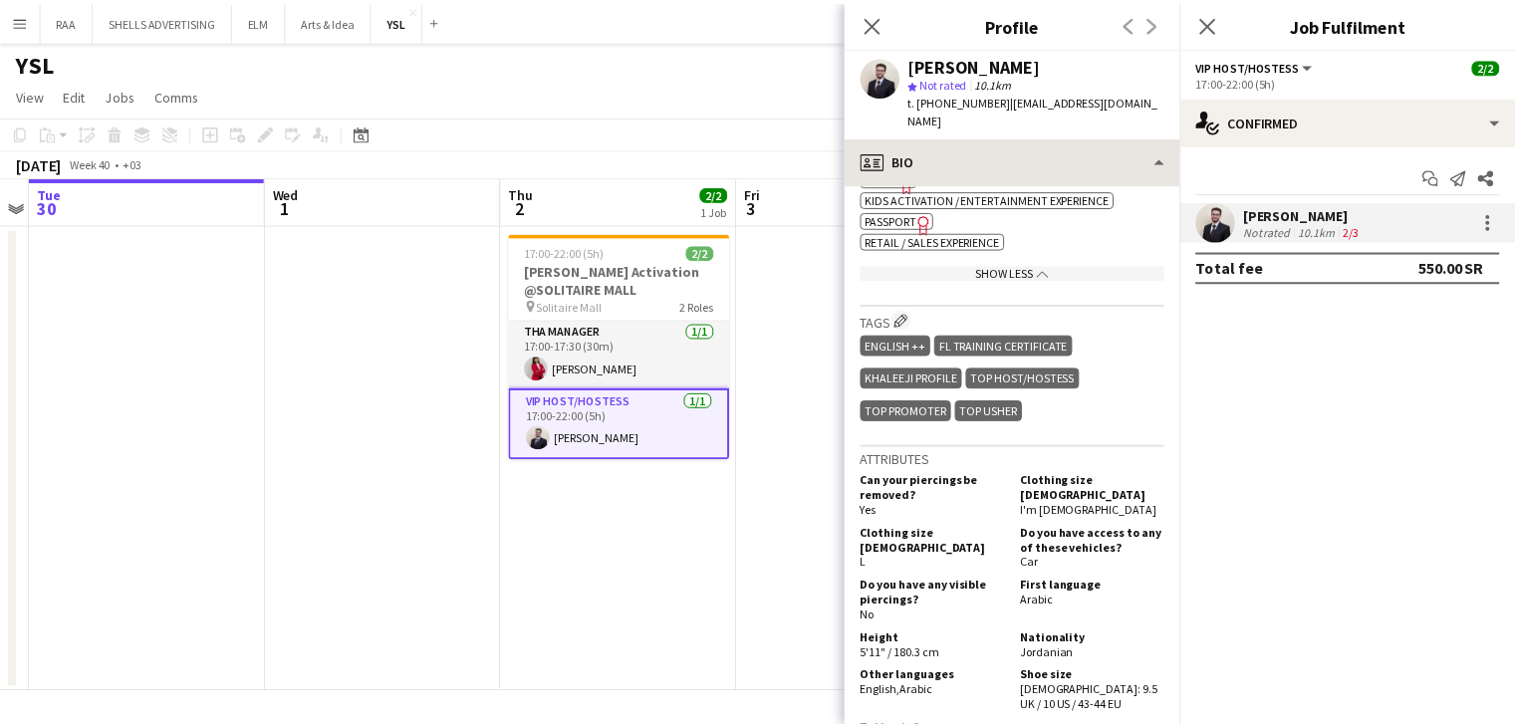
scroll to position [910, 0]
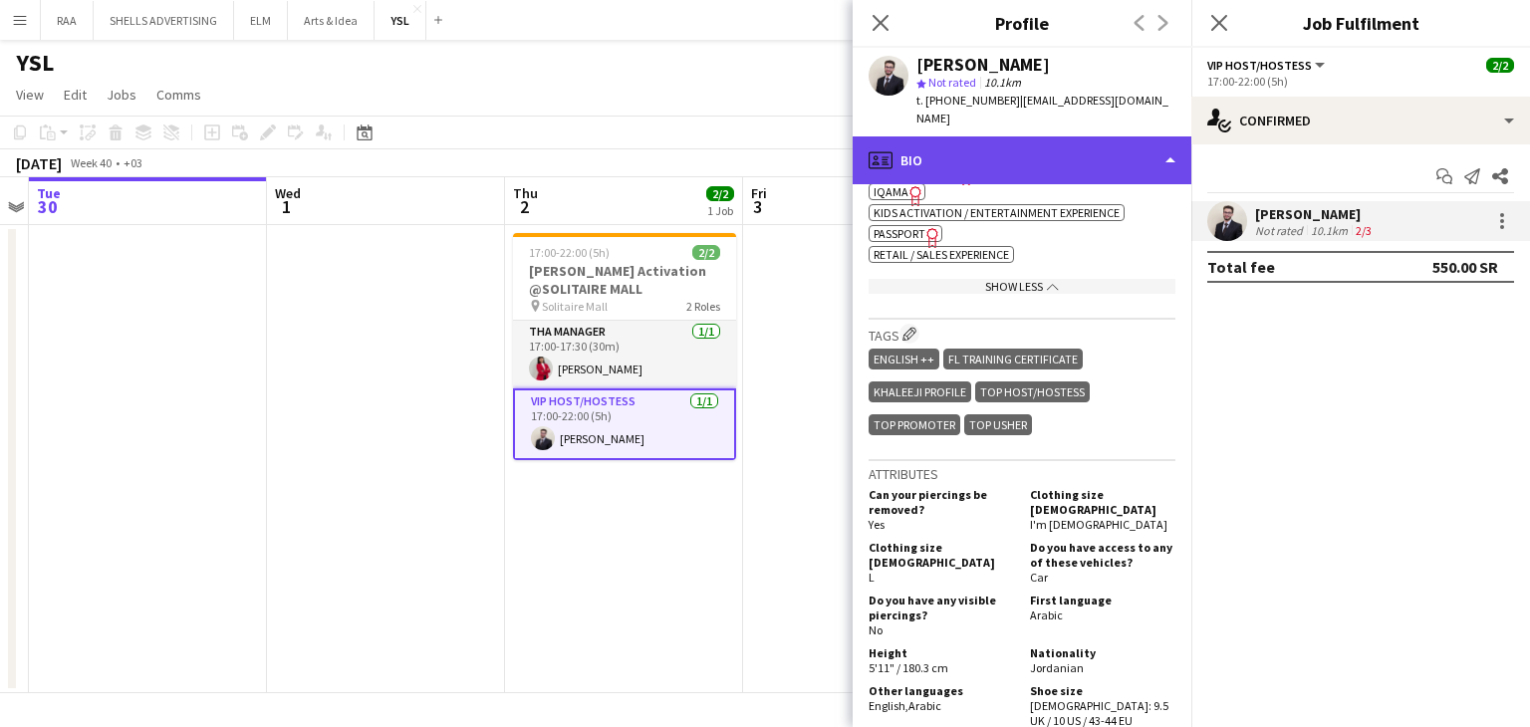
click at [918, 136] on div "profile Bio" at bounding box center [1021, 160] width 339 height 48
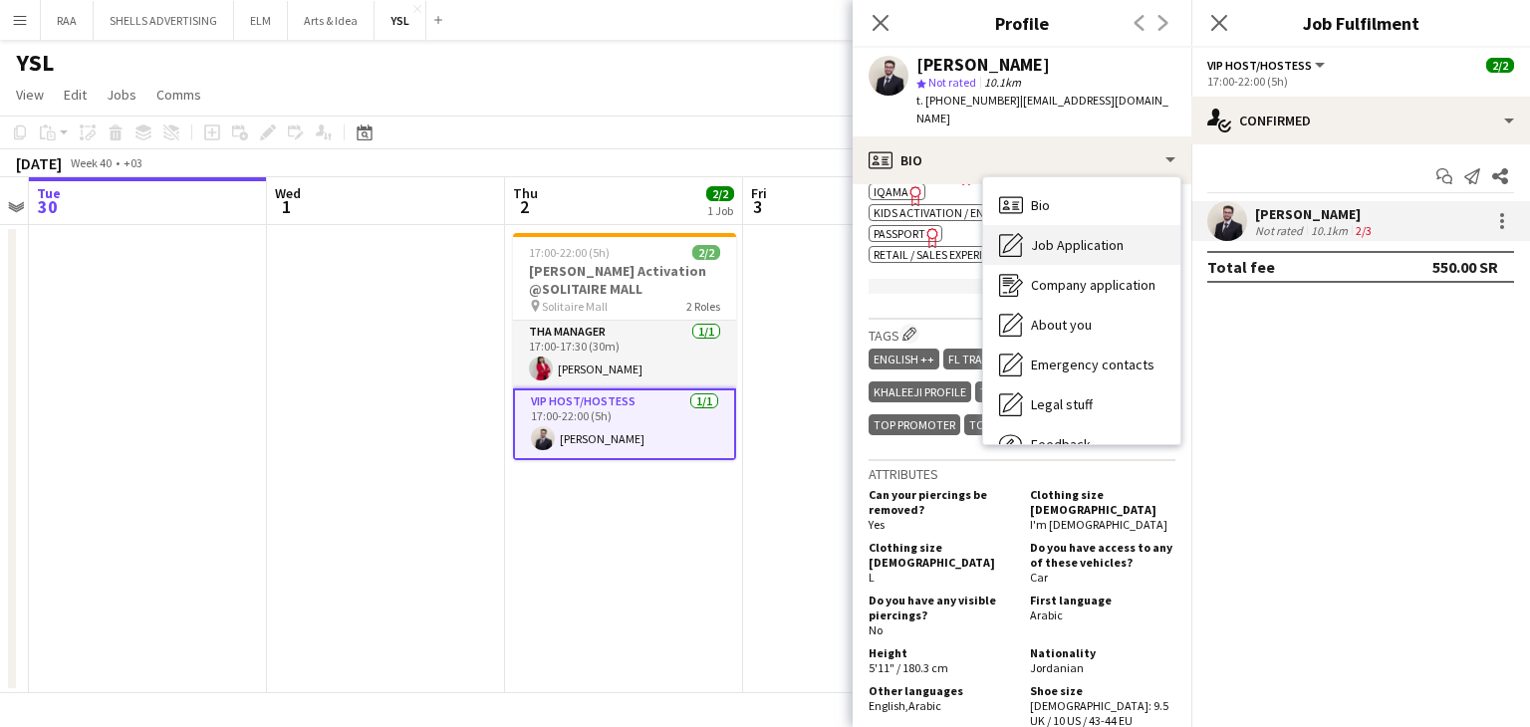
click at [1056, 236] on span "Job Application" at bounding box center [1077, 245] width 93 height 18
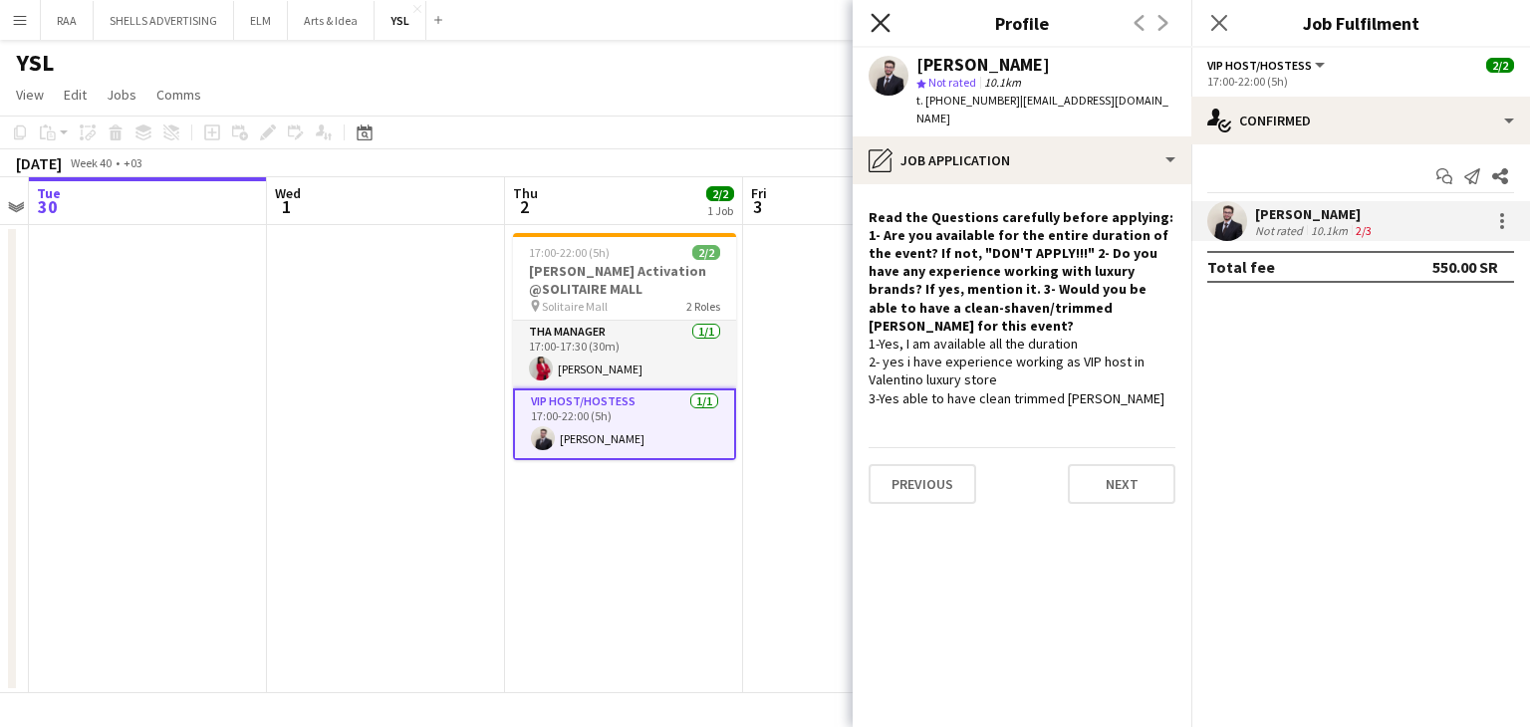
click at [876, 29] on icon "Close pop-in" at bounding box center [879, 22] width 19 height 19
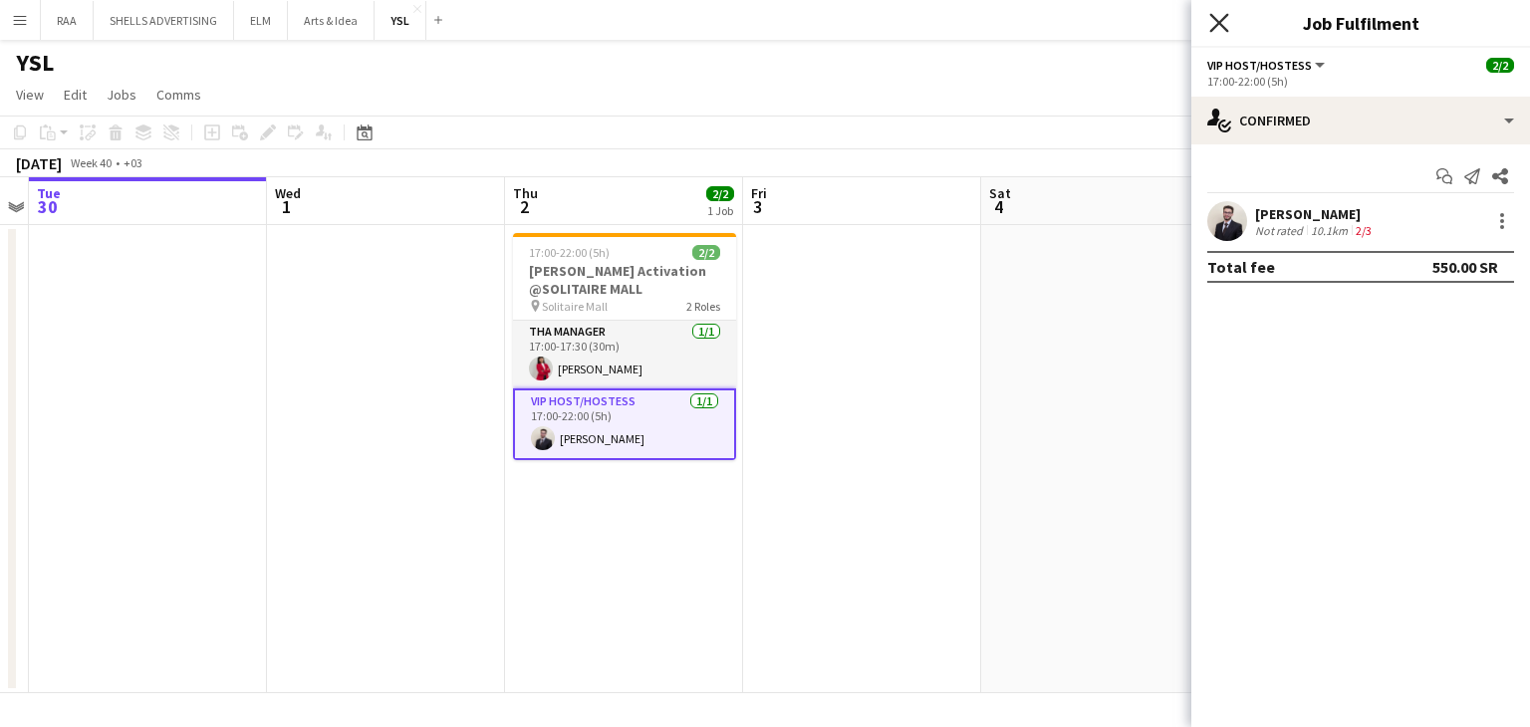
click at [1223, 29] on icon at bounding box center [1218, 22] width 19 height 19
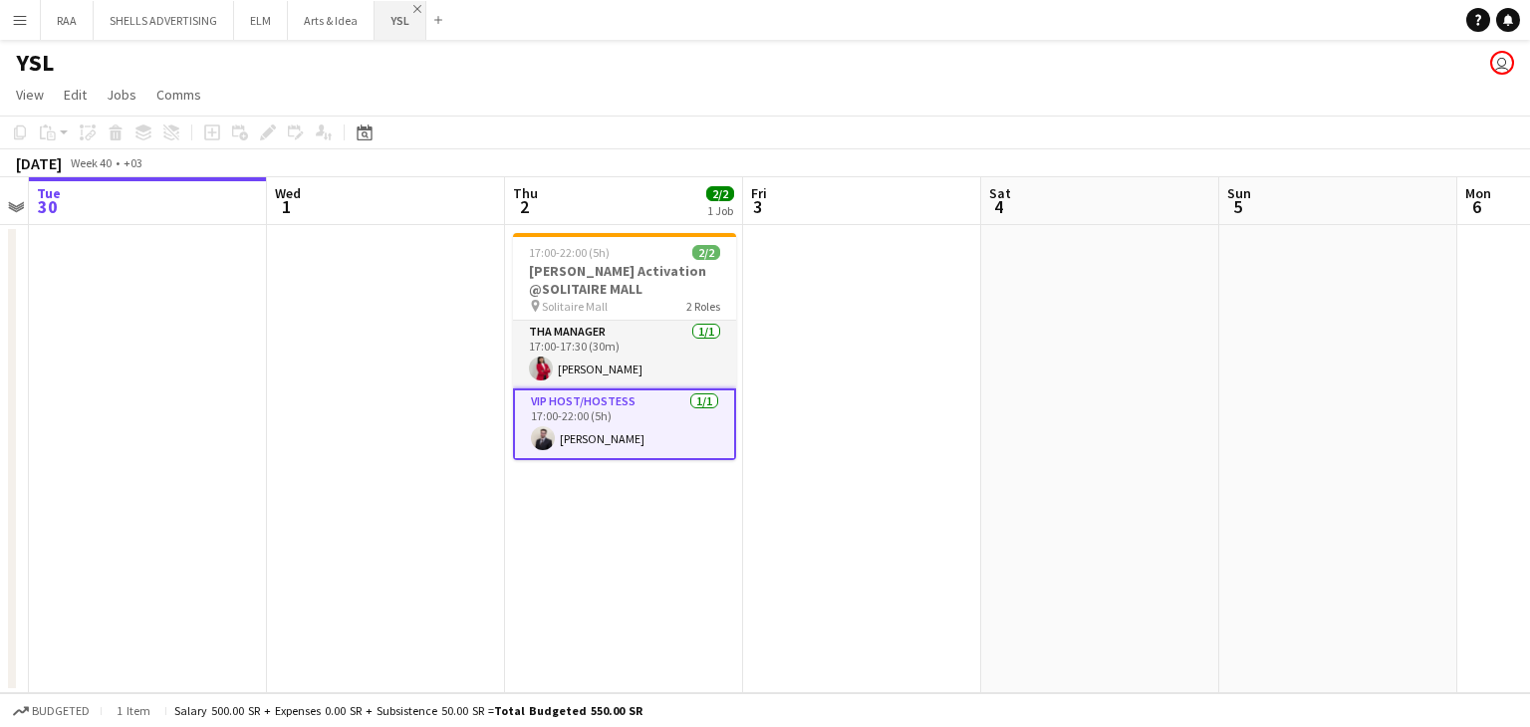
click at [413, 6] on app-icon "Close" at bounding box center [417, 9] width 8 height 8
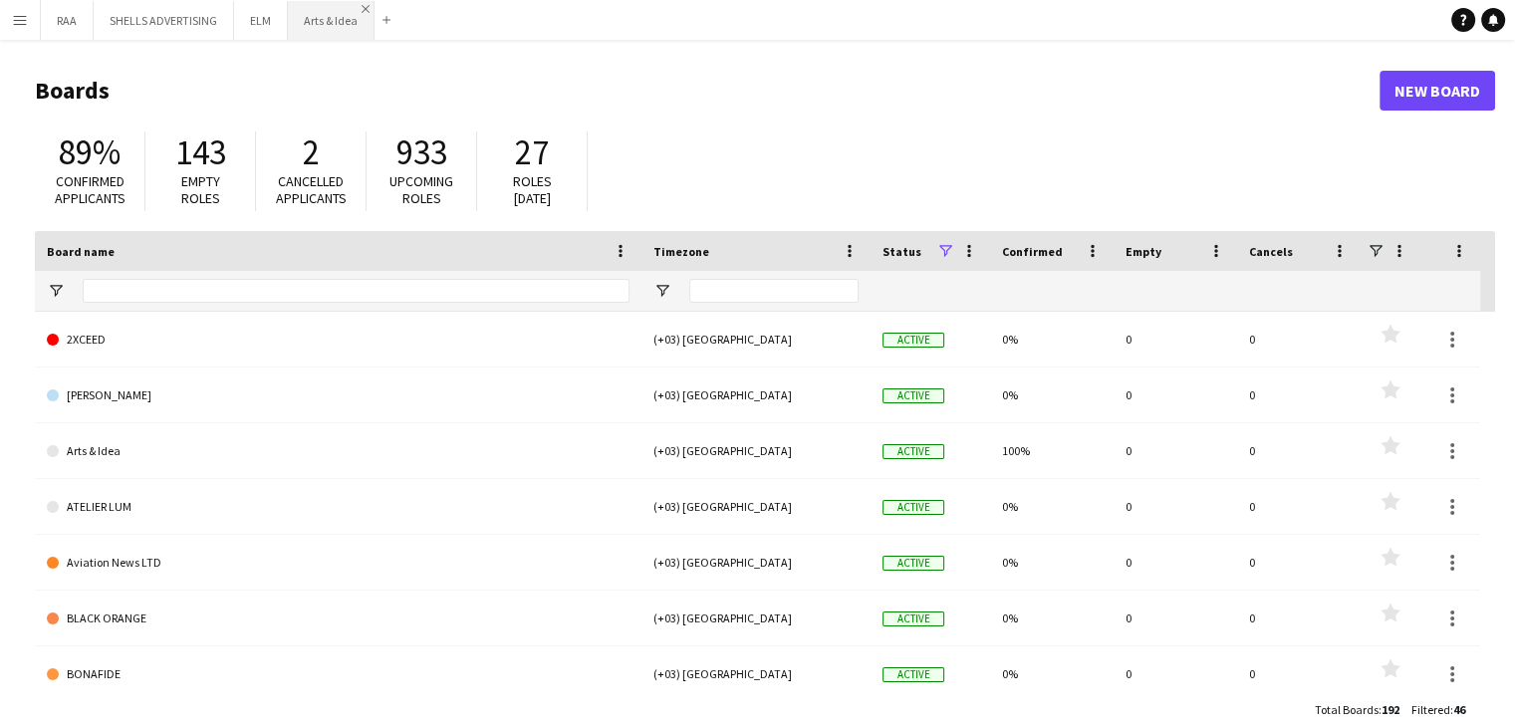
click at [363, 10] on app-icon "Close" at bounding box center [366, 9] width 8 height 8
click at [278, 9] on app-icon "Close" at bounding box center [279, 9] width 8 height 8
click at [223, 5] on app-icon "Close" at bounding box center [225, 9] width 8 height 8
click at [85, 9] on app-icon "Close" at bounding box center [85, 9] width 8 height 8
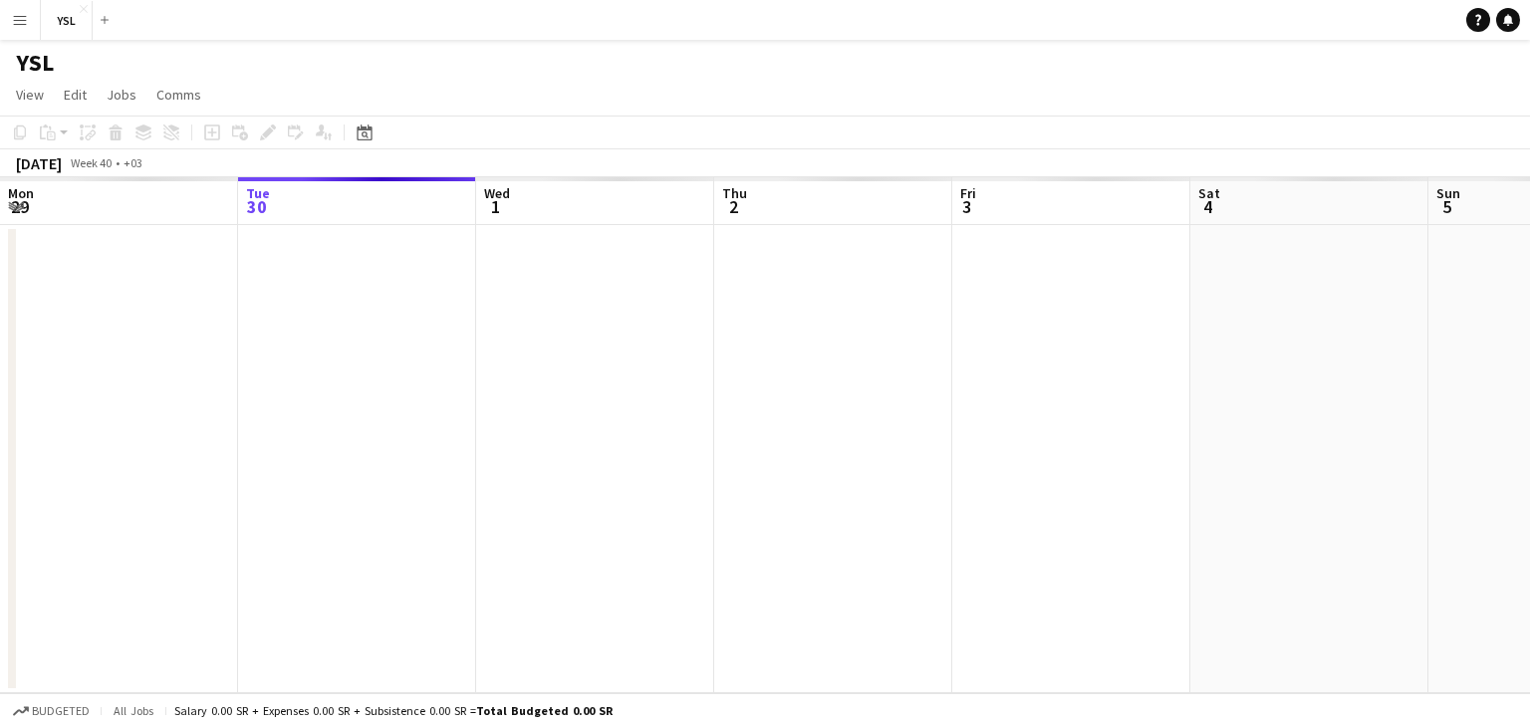
scroll to position [0, 685]
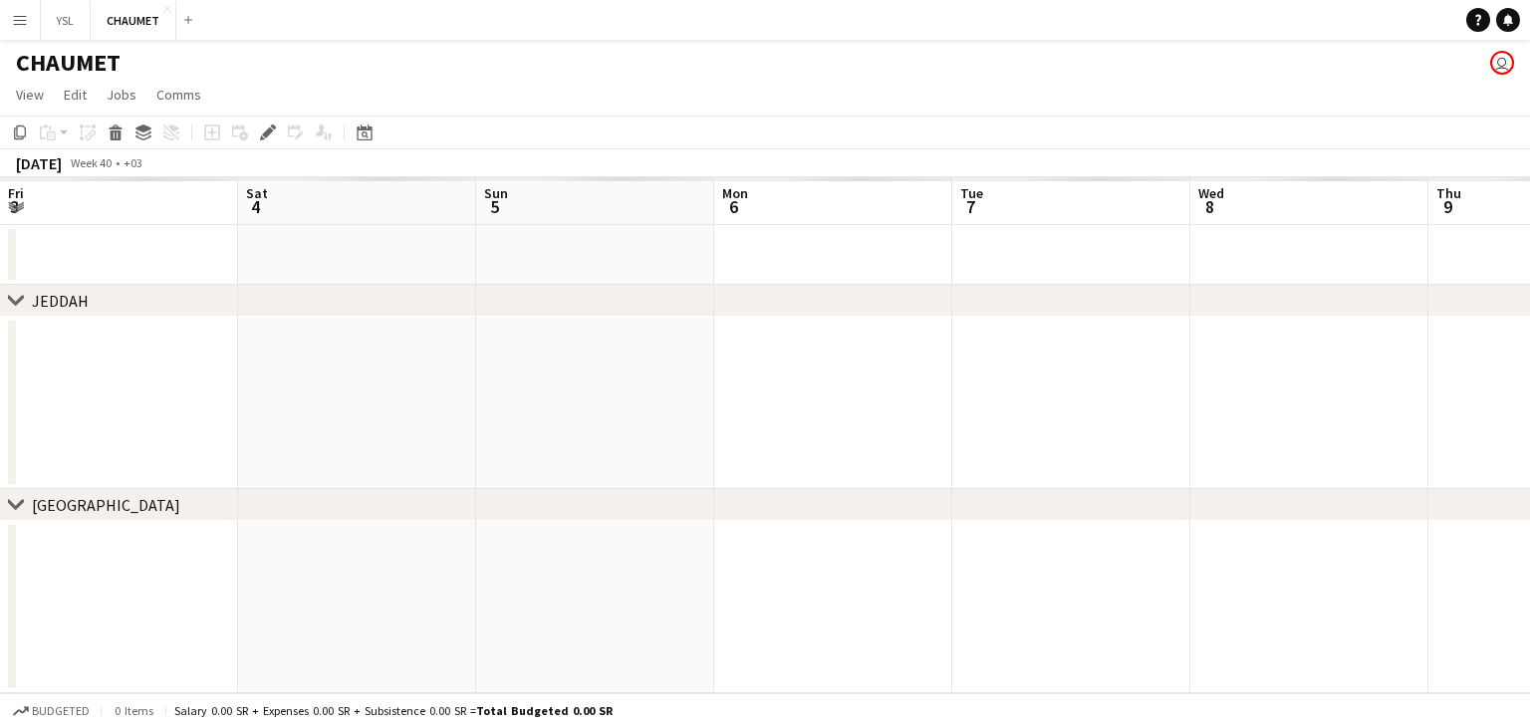
scroll to position [0, 685]
